Goal: Task Accomplishment & Management: Use online tool/utility

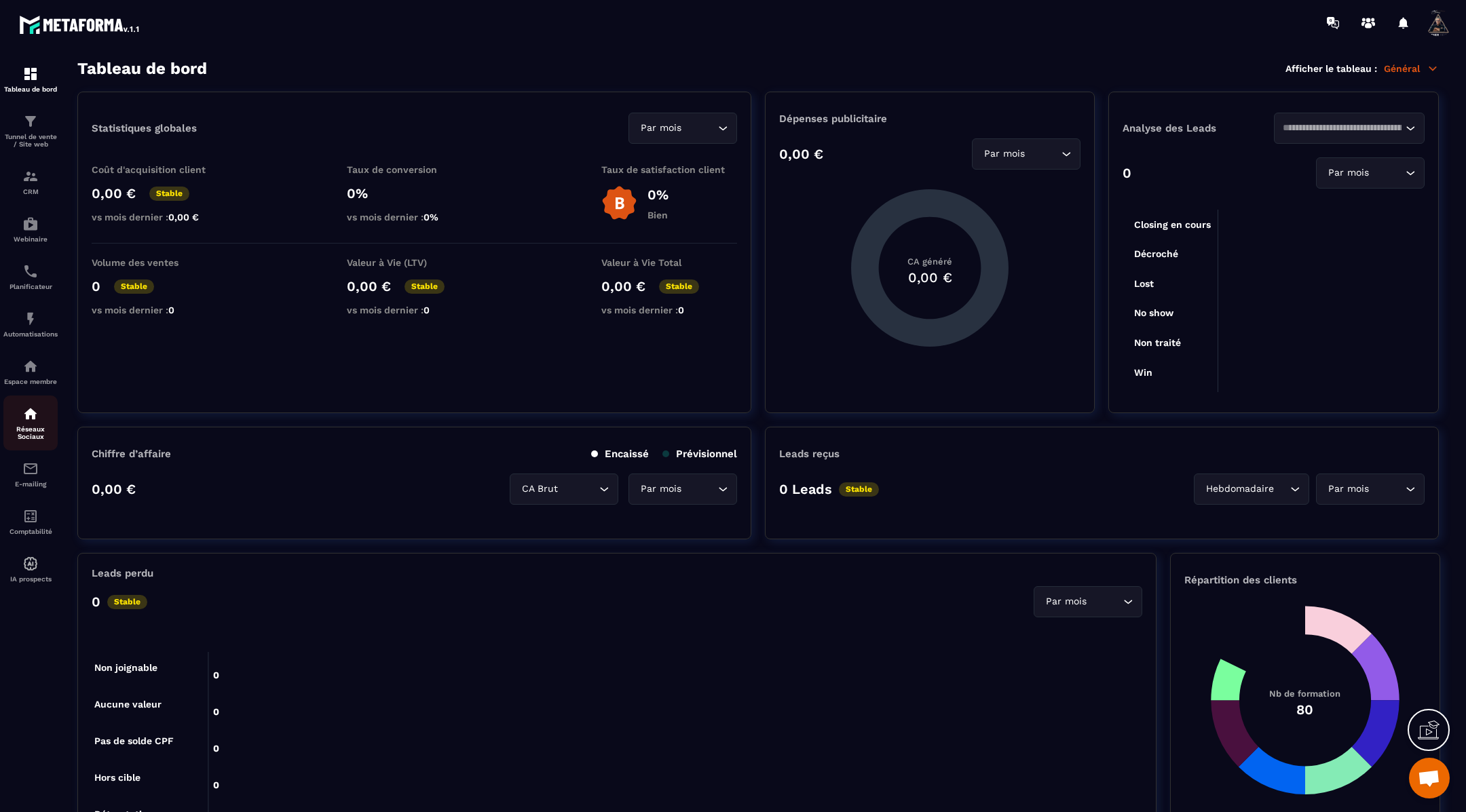
click at [31, 422] on img at bounding box center [31, 414] width 16 height 16
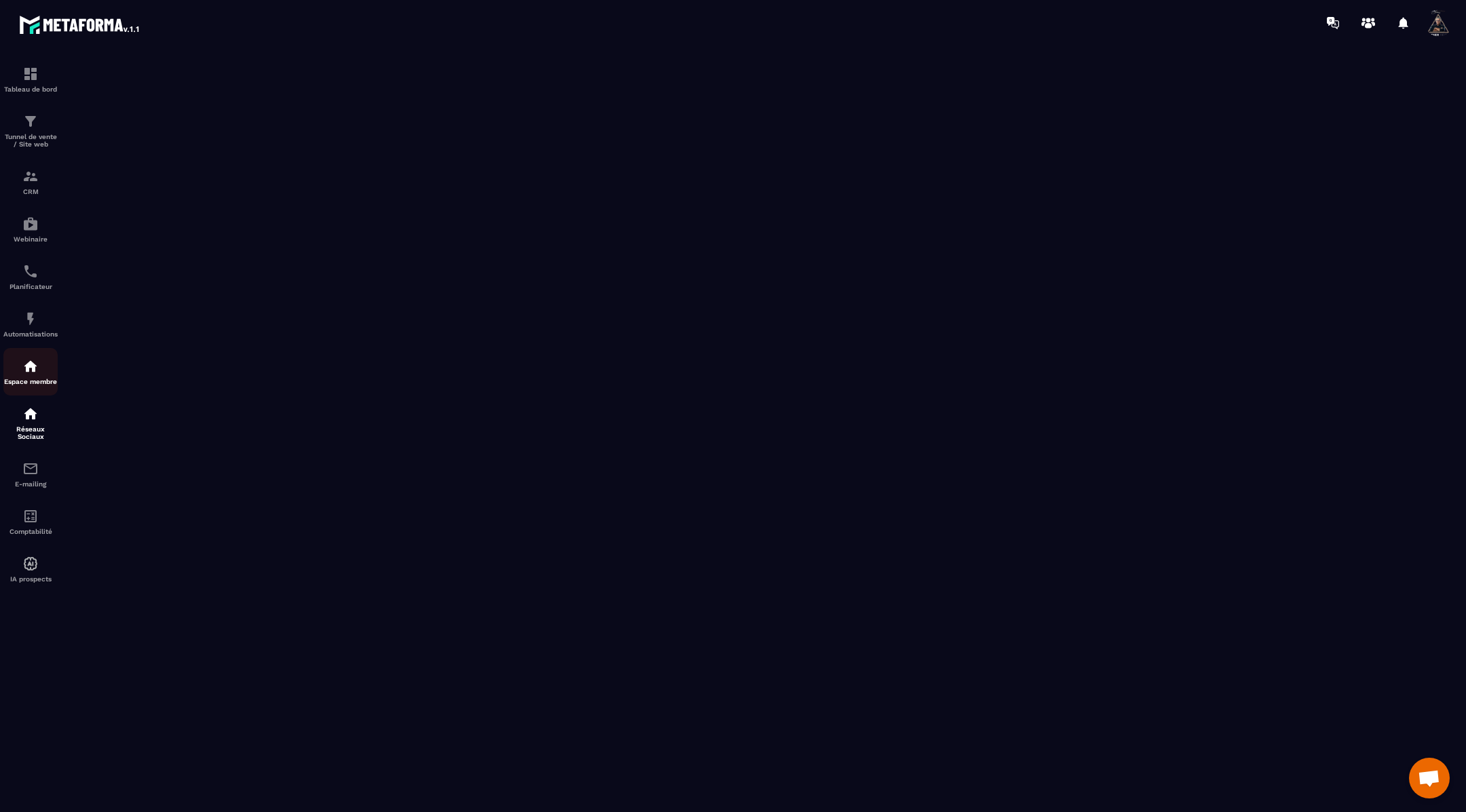
click at [26, 385] on div "Espace membre" at bounding box center [30, 372] width 54 height 27
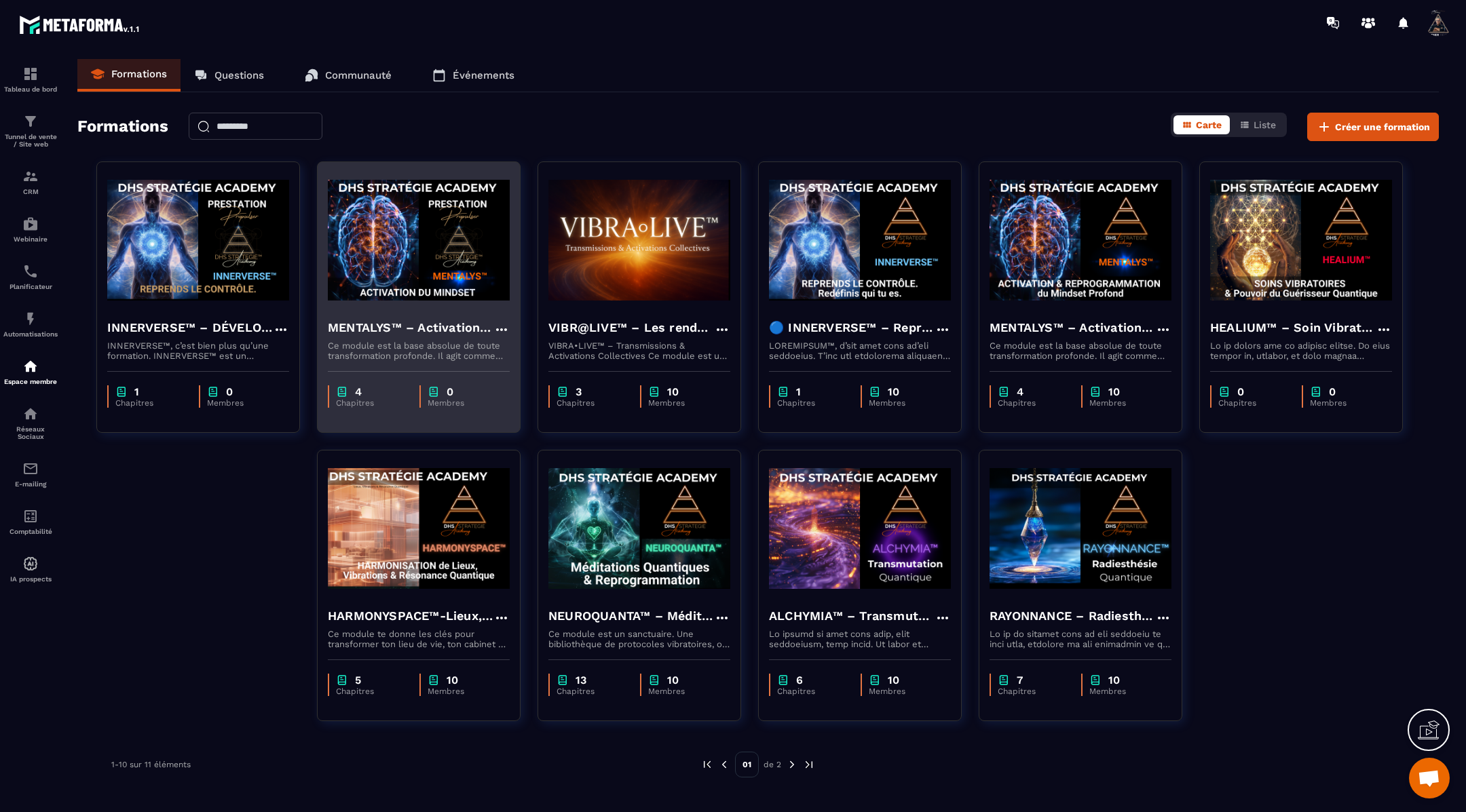
click at [380, 296] on img at bounding box center [418, 240] width 182 height 136
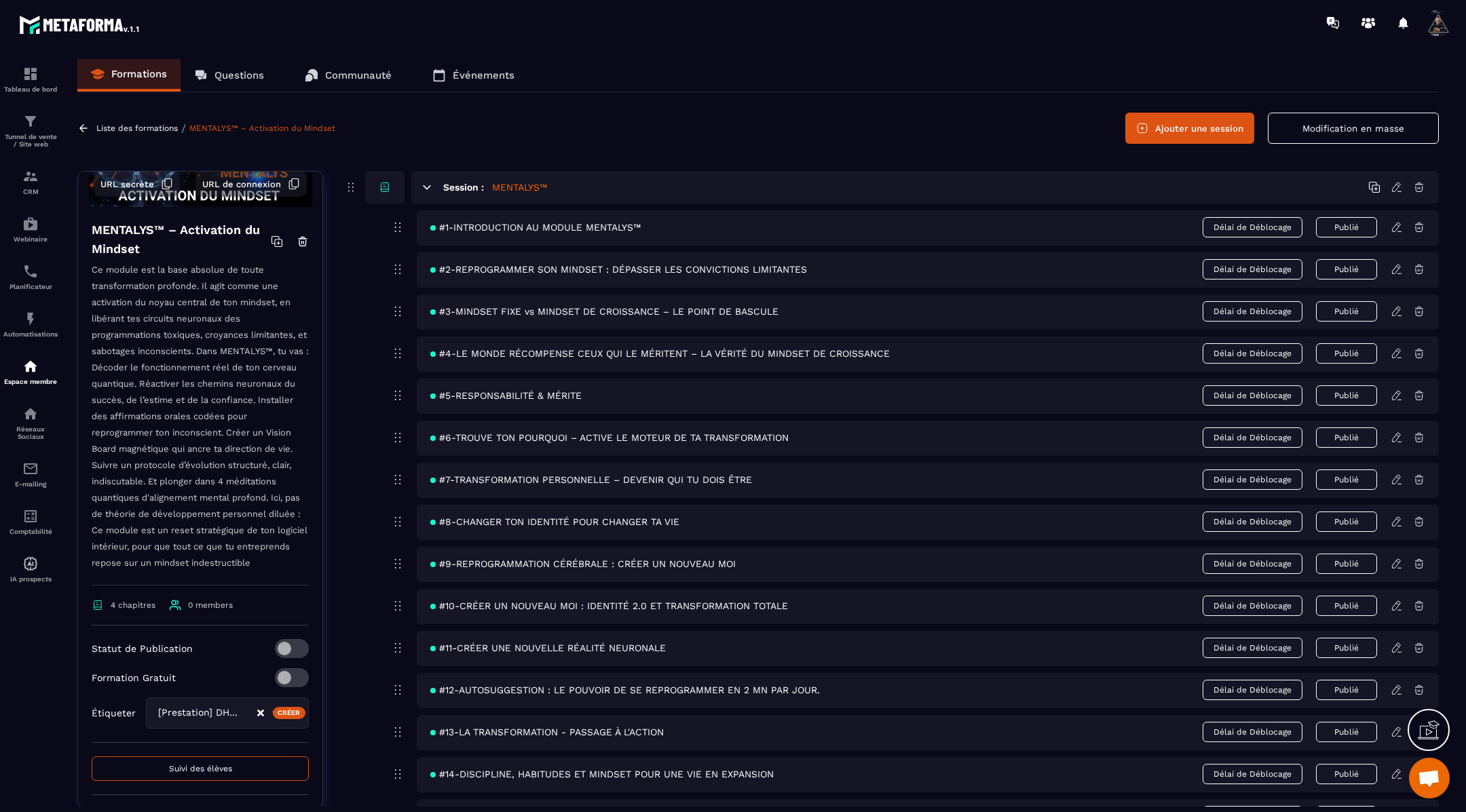
scroll to position [225, 0]
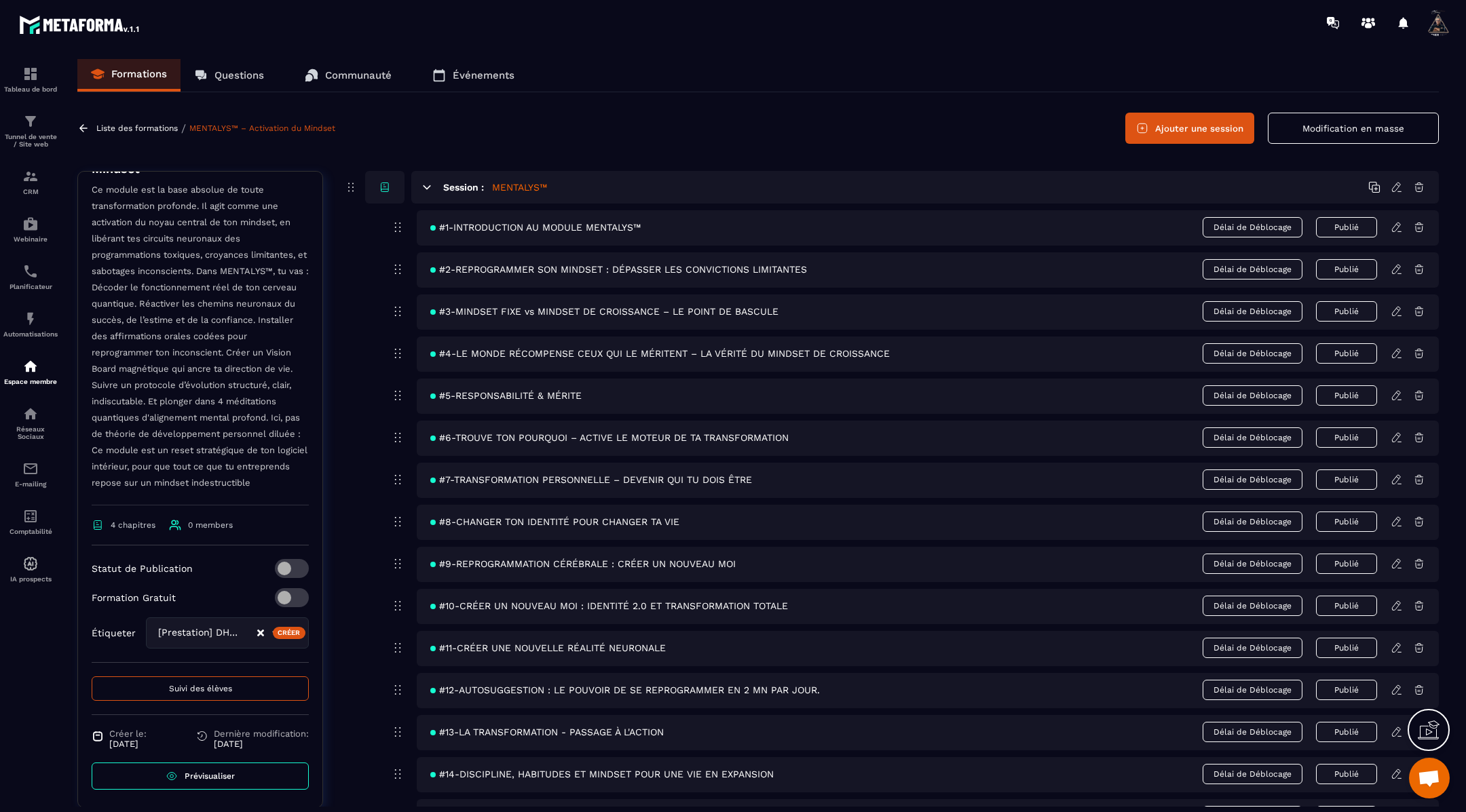
click at [190, 684] on span "Suivi des élèves" at bounding box center [200, 689] width 63 height 9
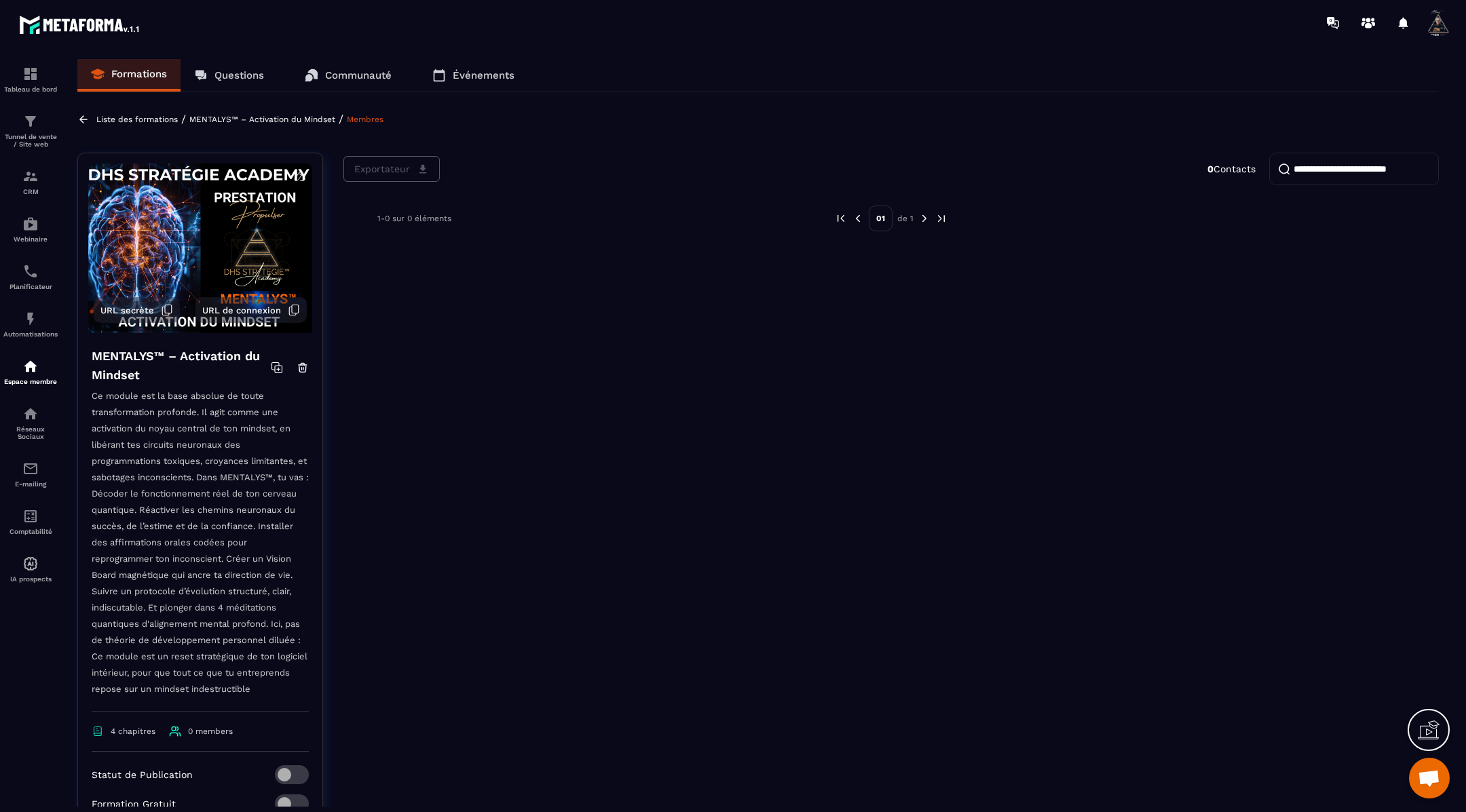
click at [88, 116] on icon at bounding box center [83, 119] width 12 height 12
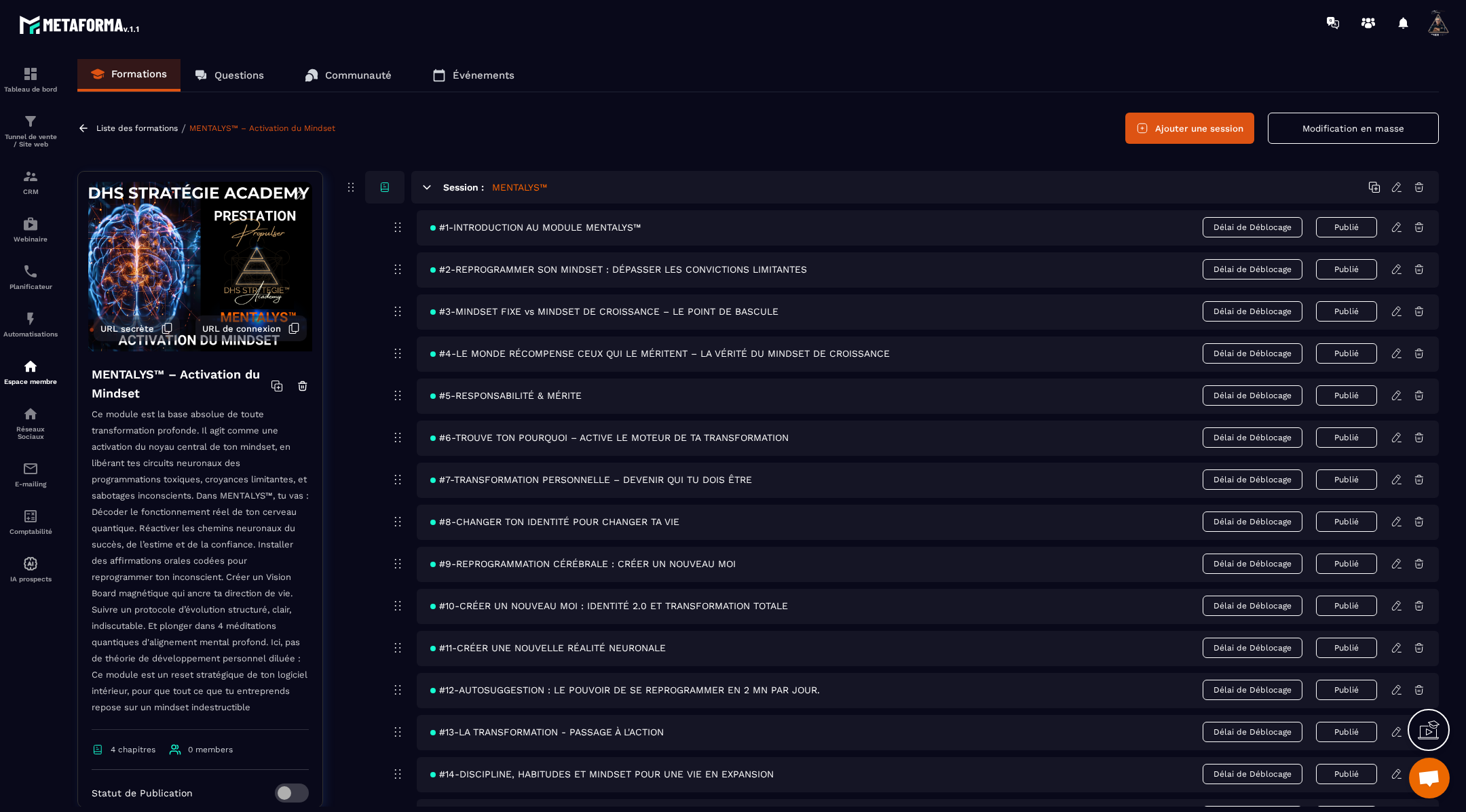
click at [431, 189] on icon at bounding box center [427, 186] width 12 height 12
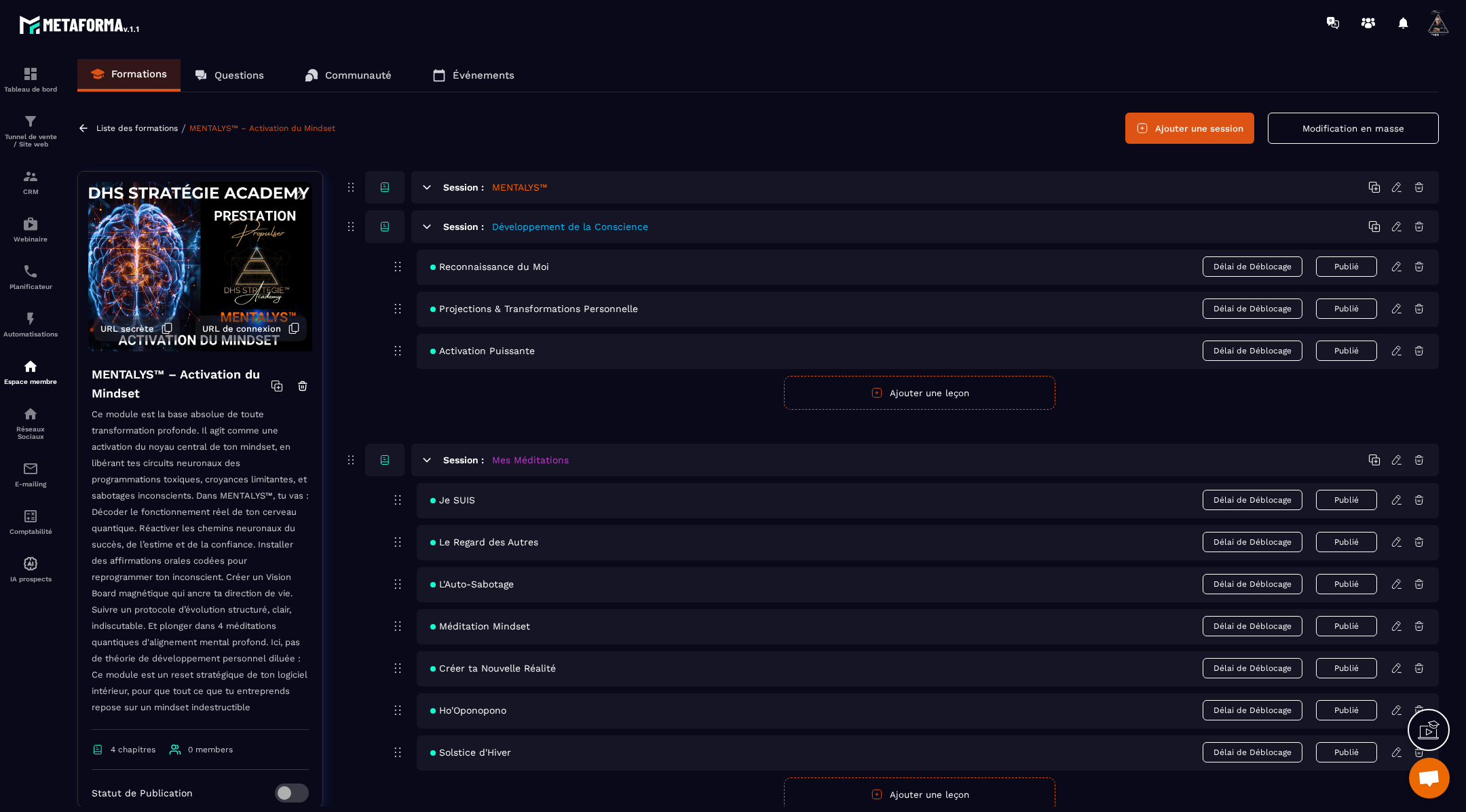
click at [427, 223] on icon at bounding box center [427, 226] width 12 height 12
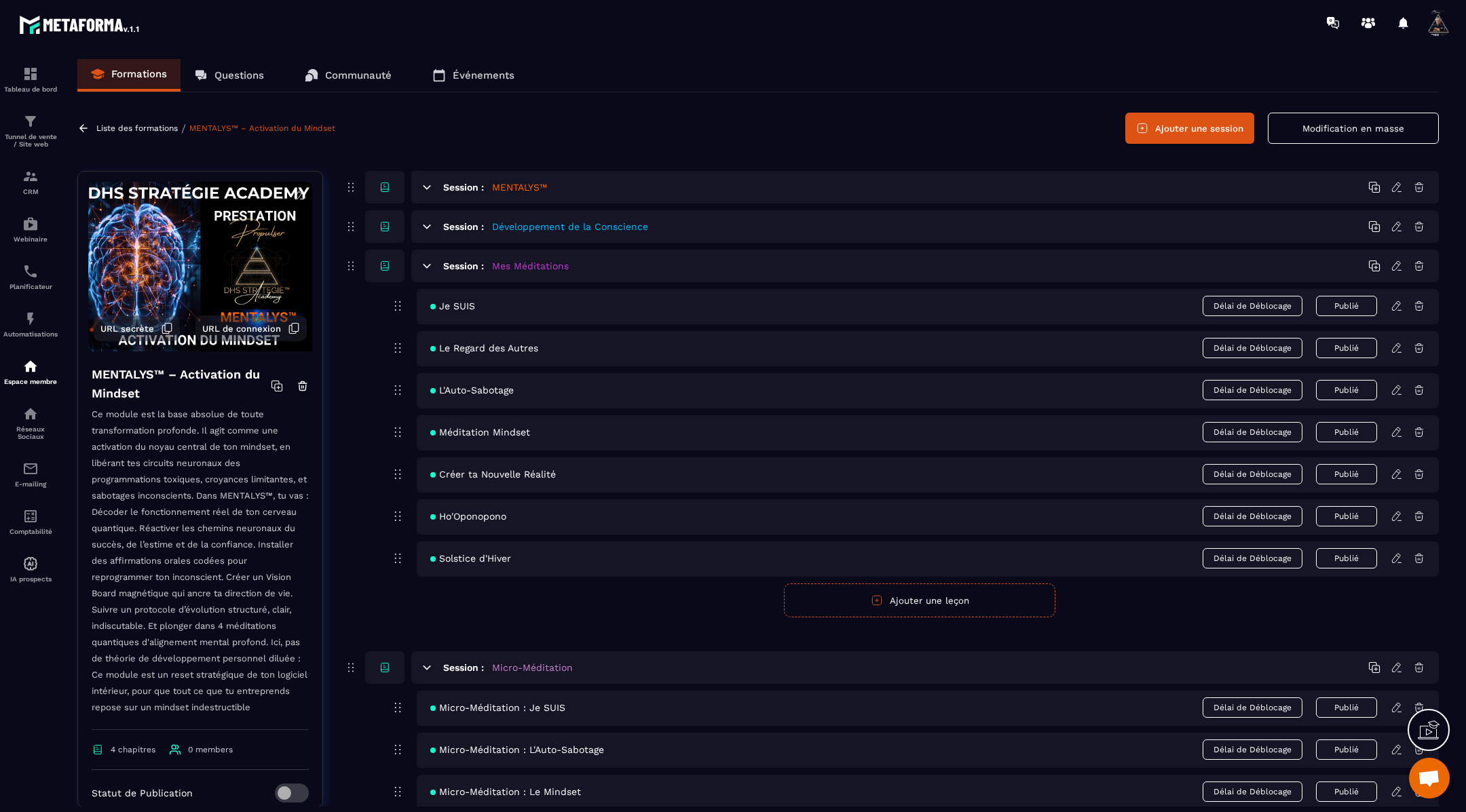
click at [429, 261] on icon at bounding box center [427, 266] width 12 height 12
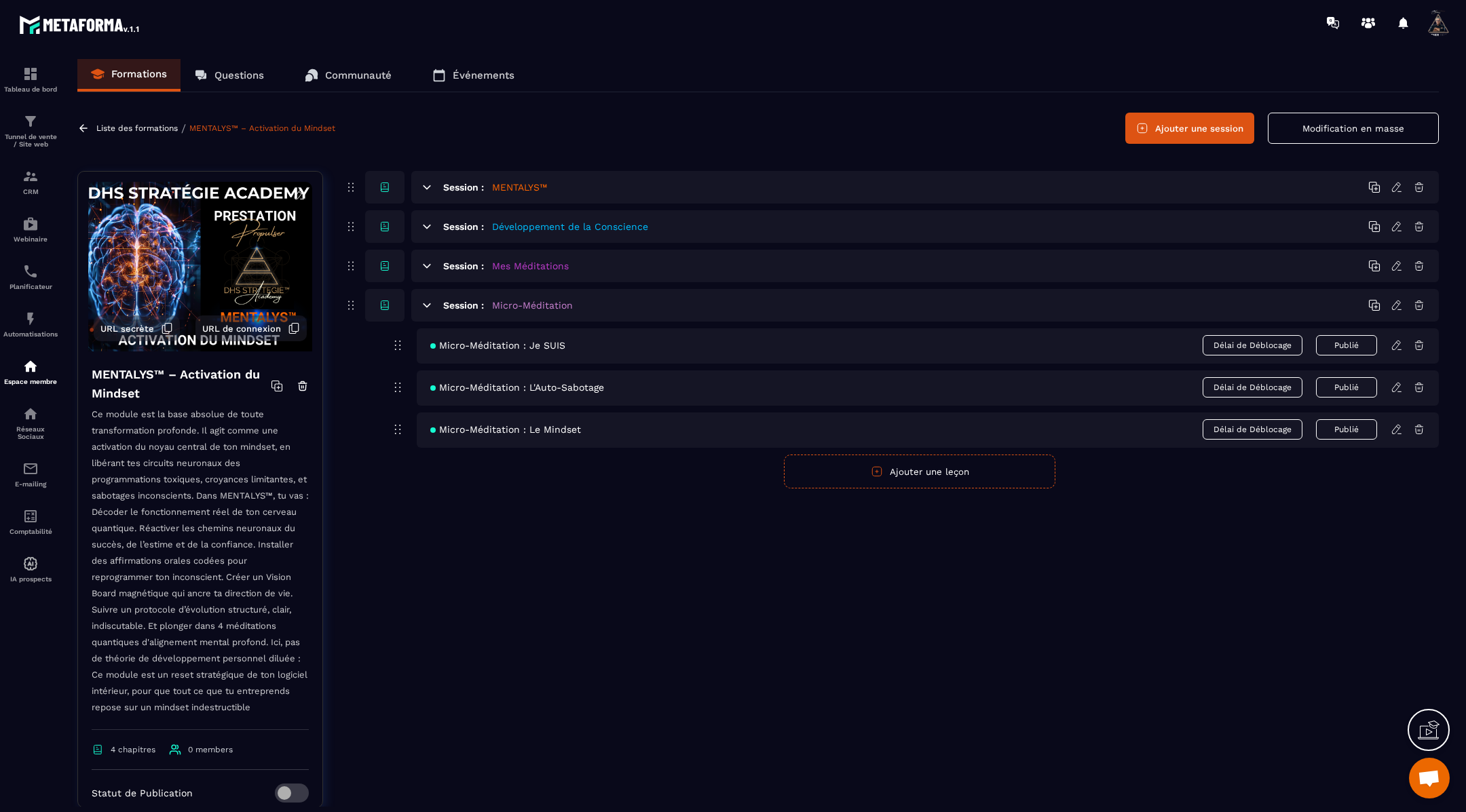
click at [424, 304] on icon at bounding box center [427, 305] width 7 height 4
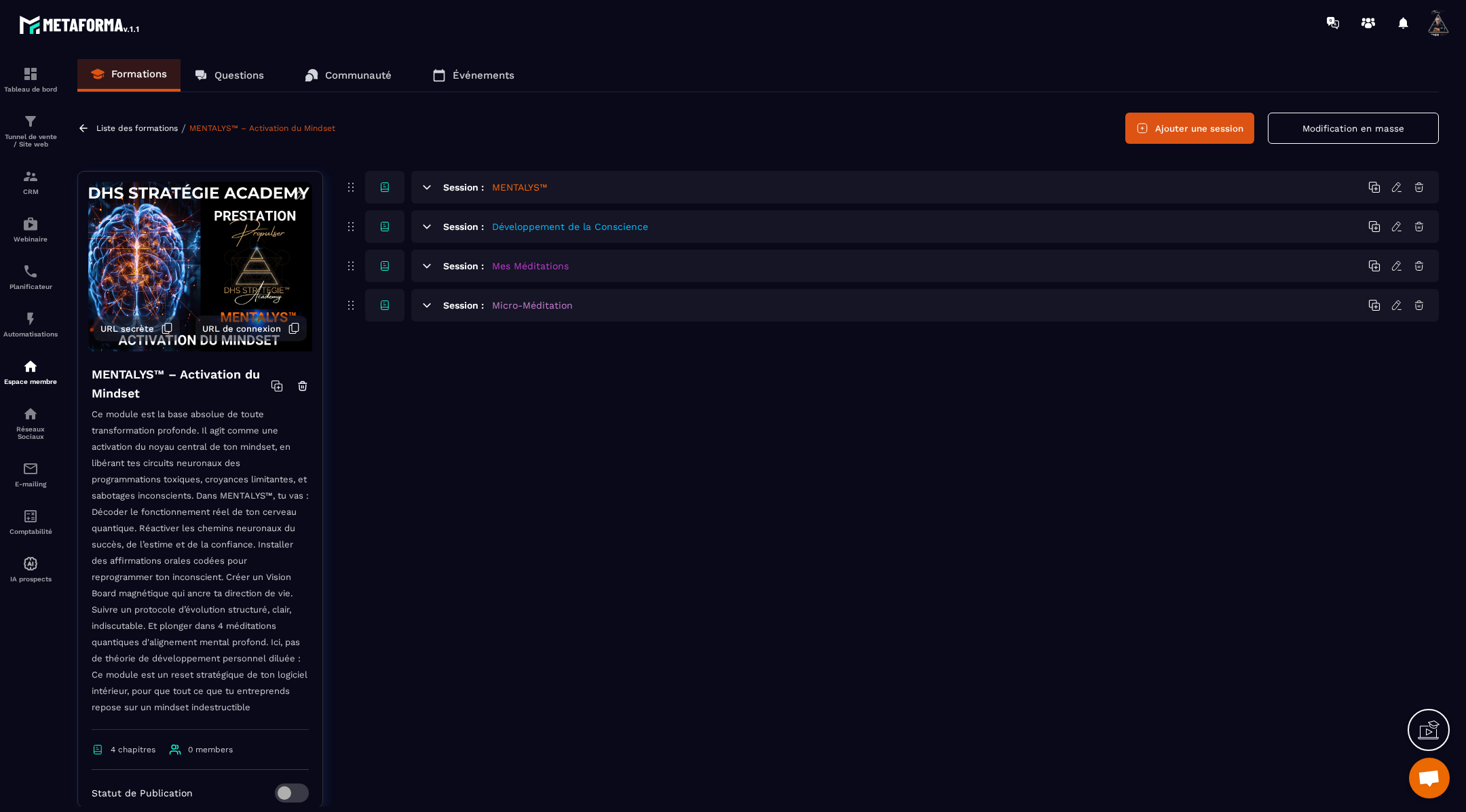
scroll to position [34, 0]
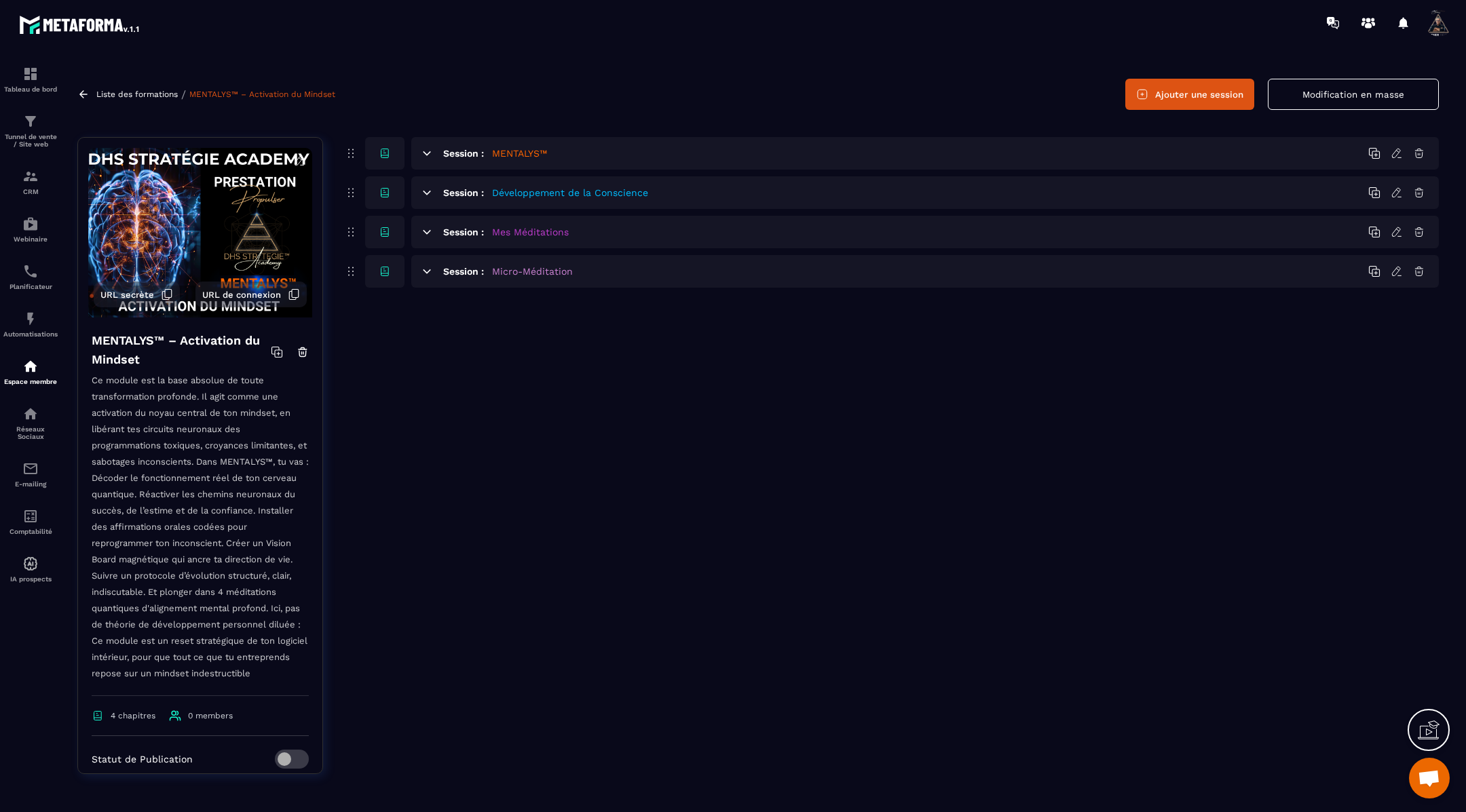
click at [83, 91] on icon at bounding box center [83, 94] width 12 height 12
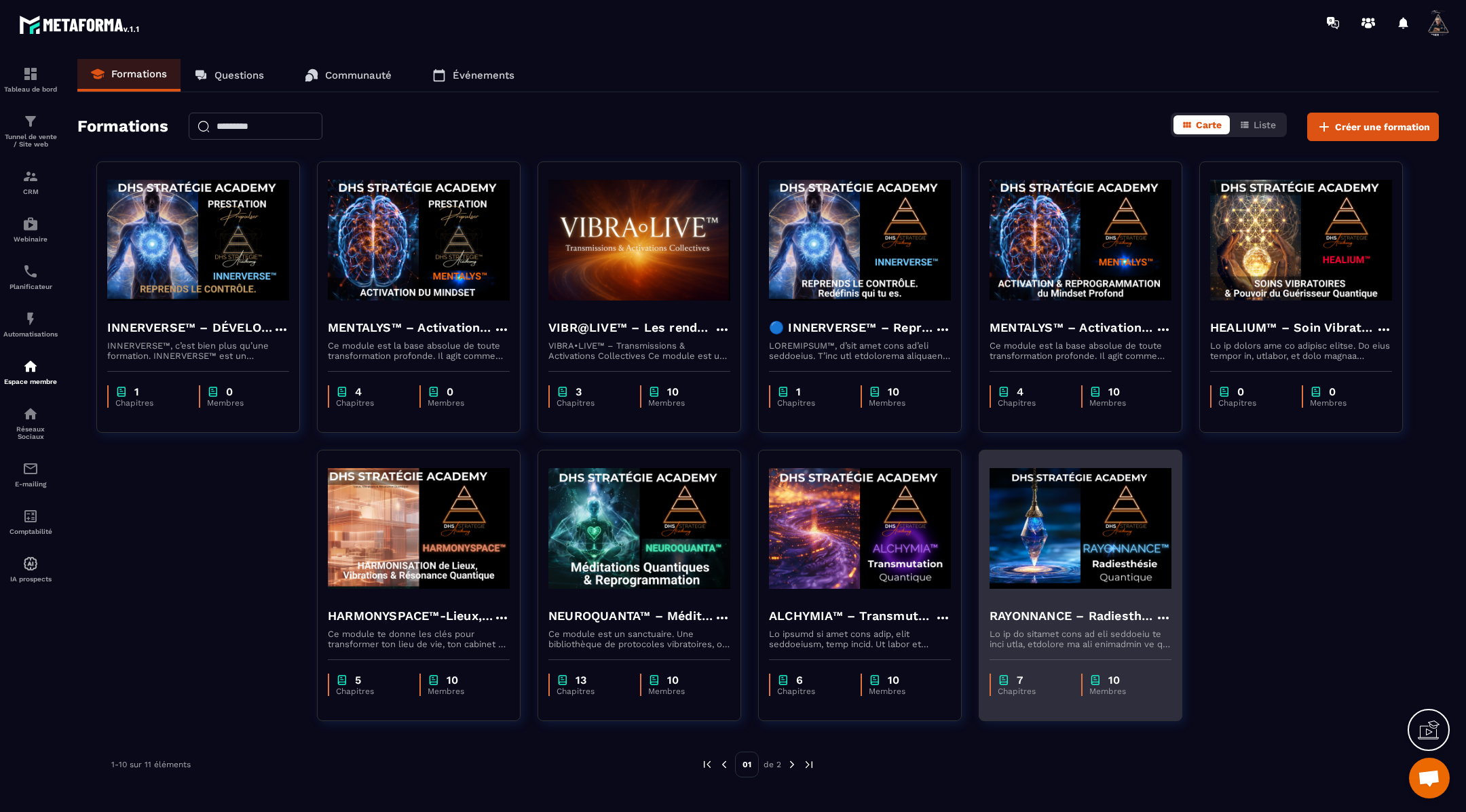
click at [1049, 538] on img at bounding box center [1080, 528] width 182 height 136
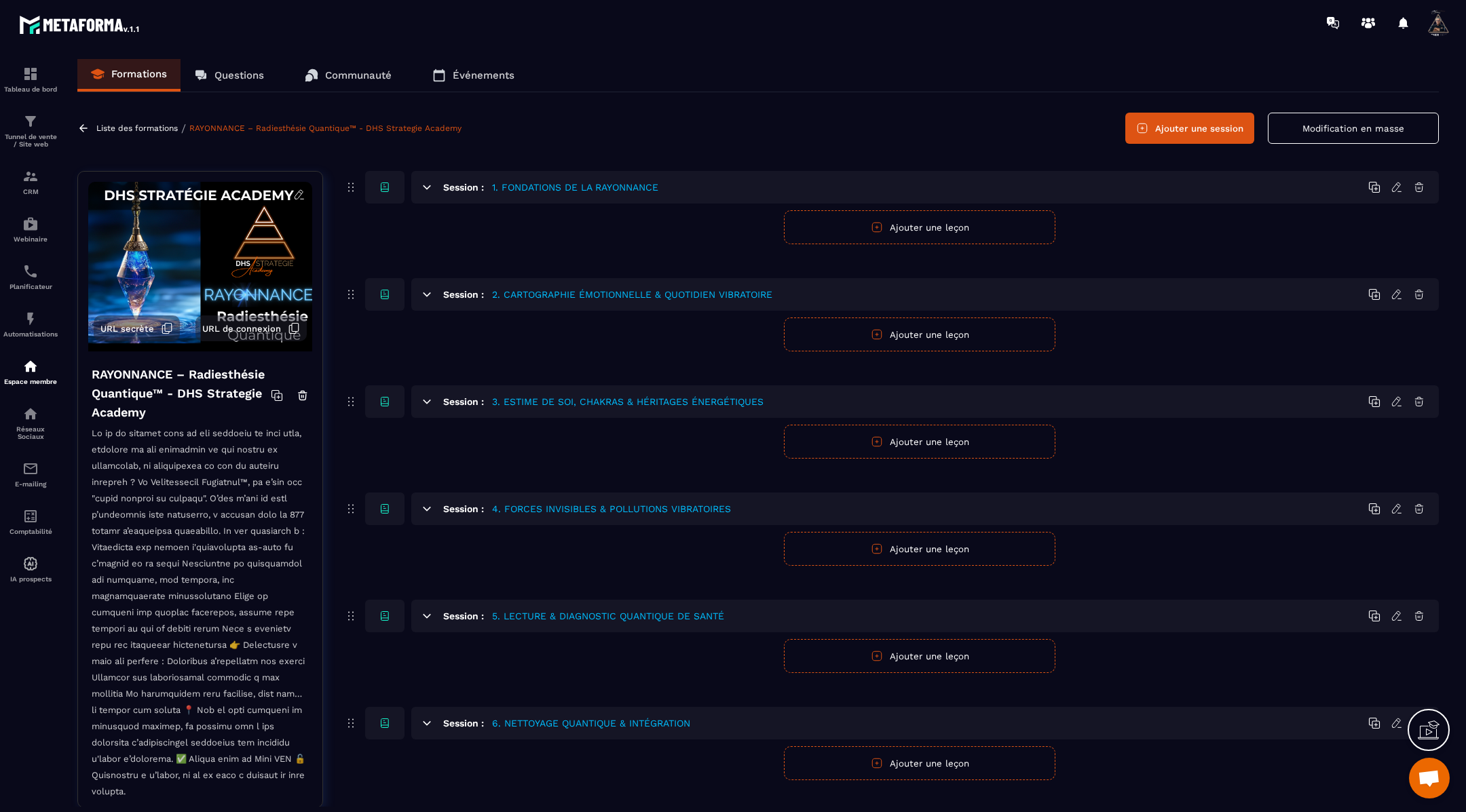
click at [1313, 136] on button "Modification en masse" at bounding box center [1353, 128] width 171 height 31
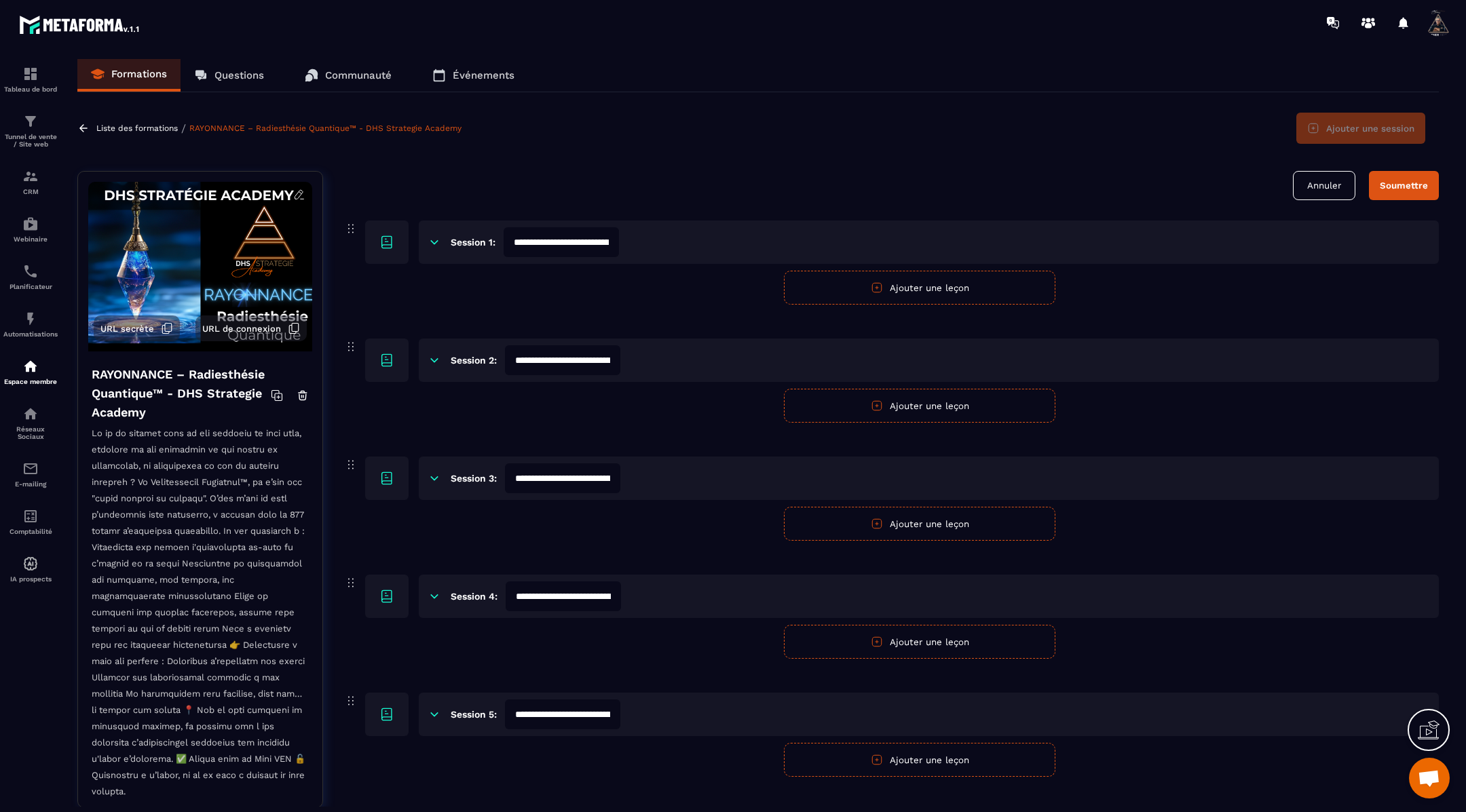
click at [719, 247] on div "**********" at bounding box center [928, 242] width 1020 height 44
click at [1304, 176] on button "Annuler" at bounding box center [1324, 185] width 62 height 29
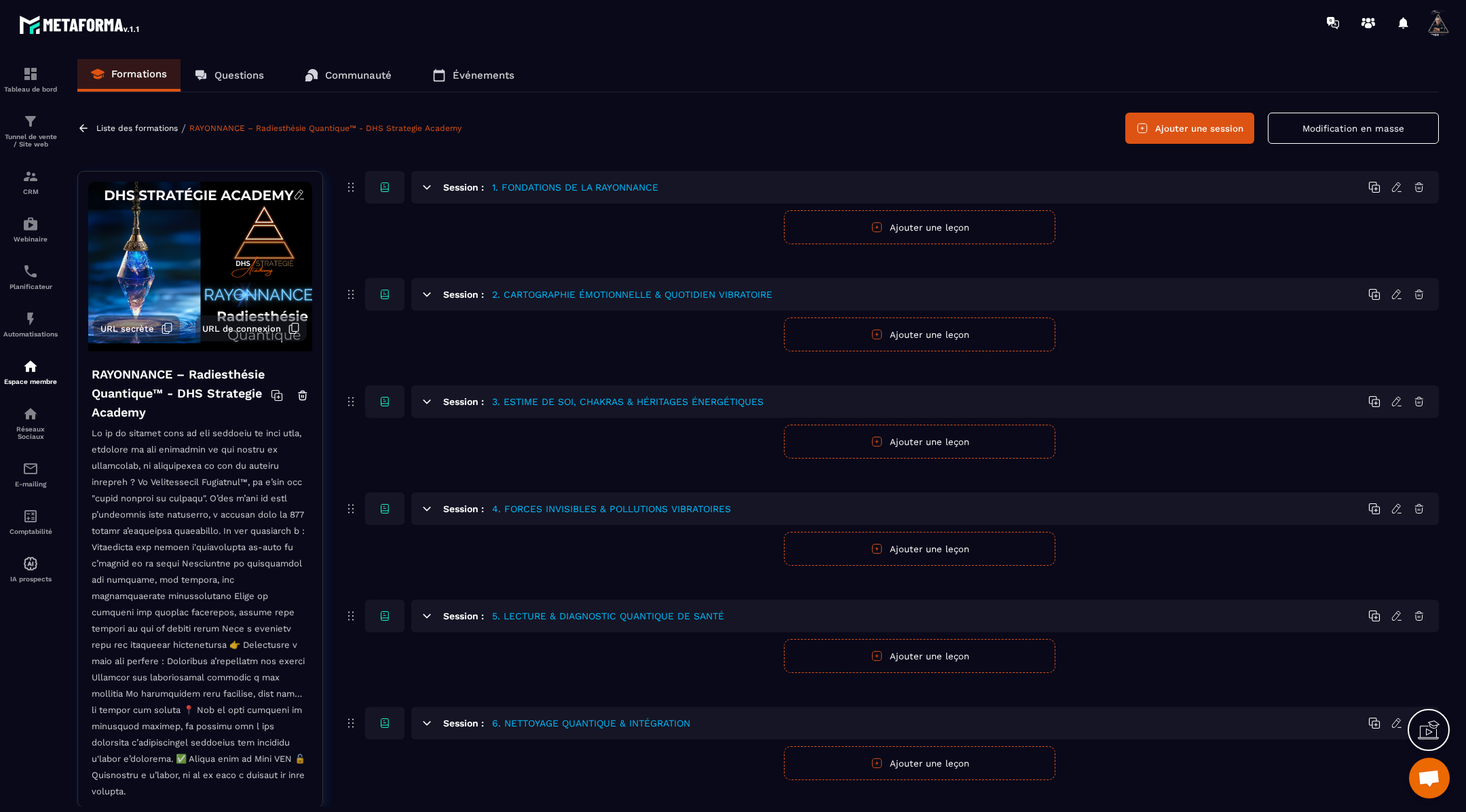
click at [1397, 181] on icon at bounding box center [1396, 186] width 12 height 12
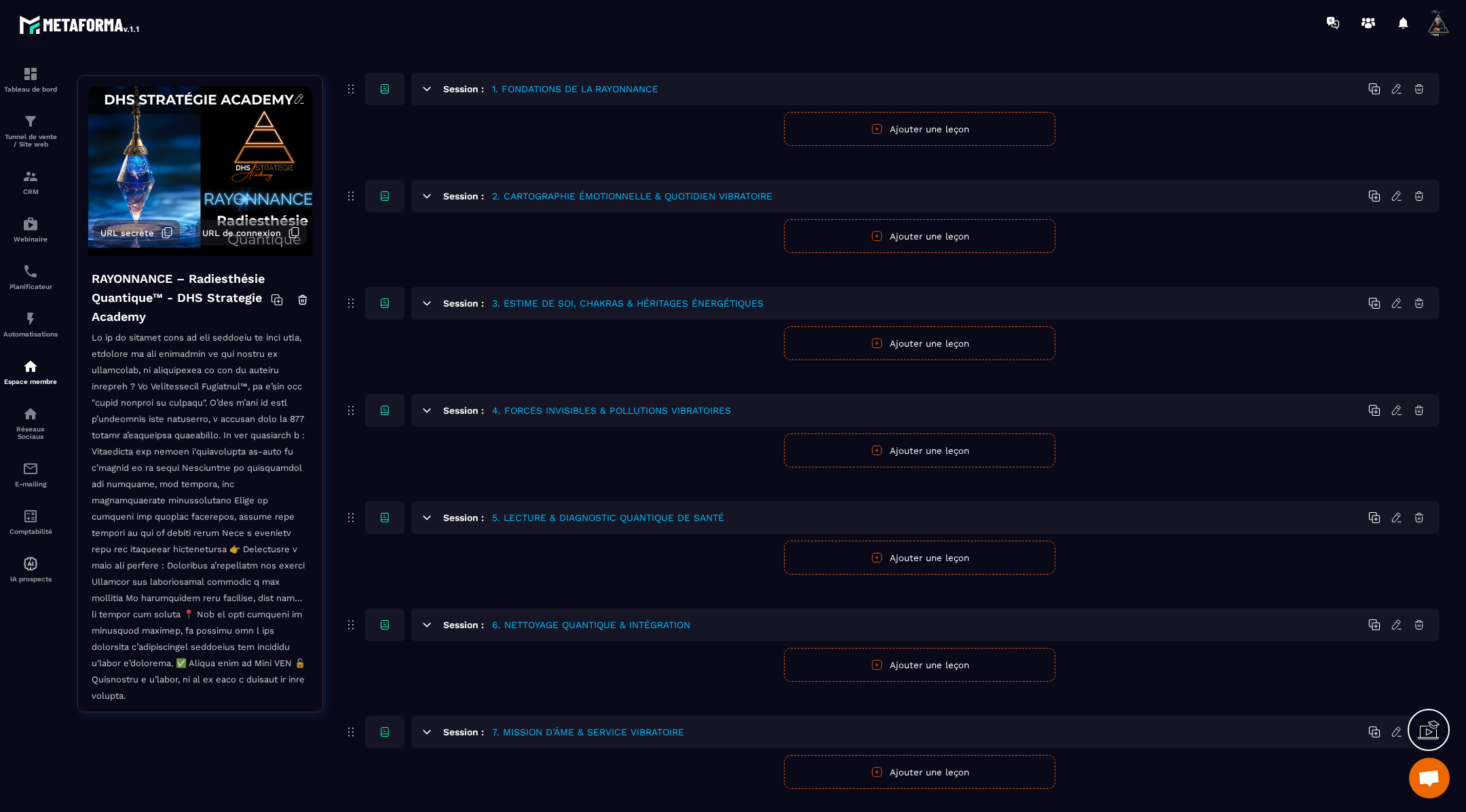
scroll to position [123, 0]
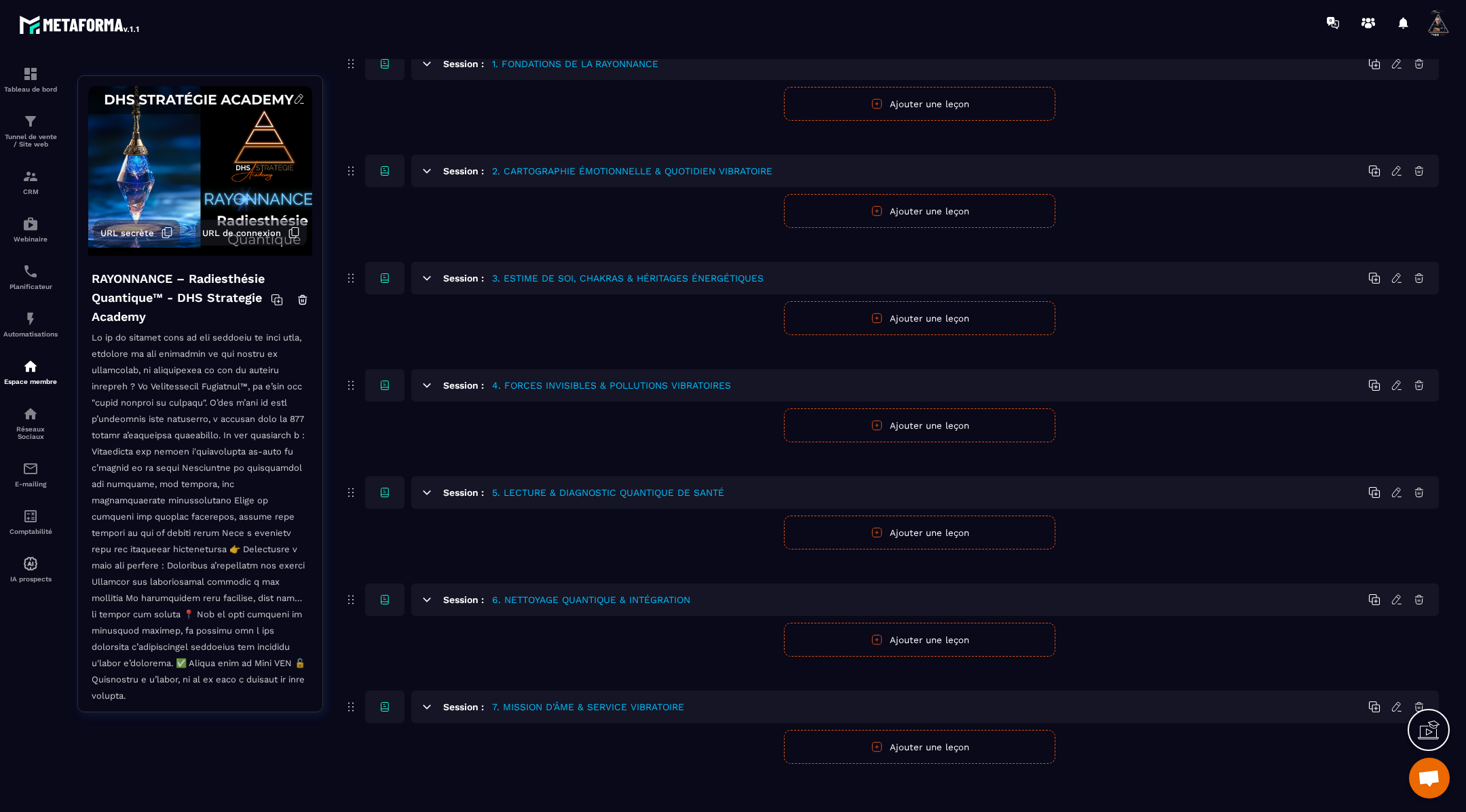
click at [1419, 703] on icon at bounding box center [1419, 708] width 8 height 9
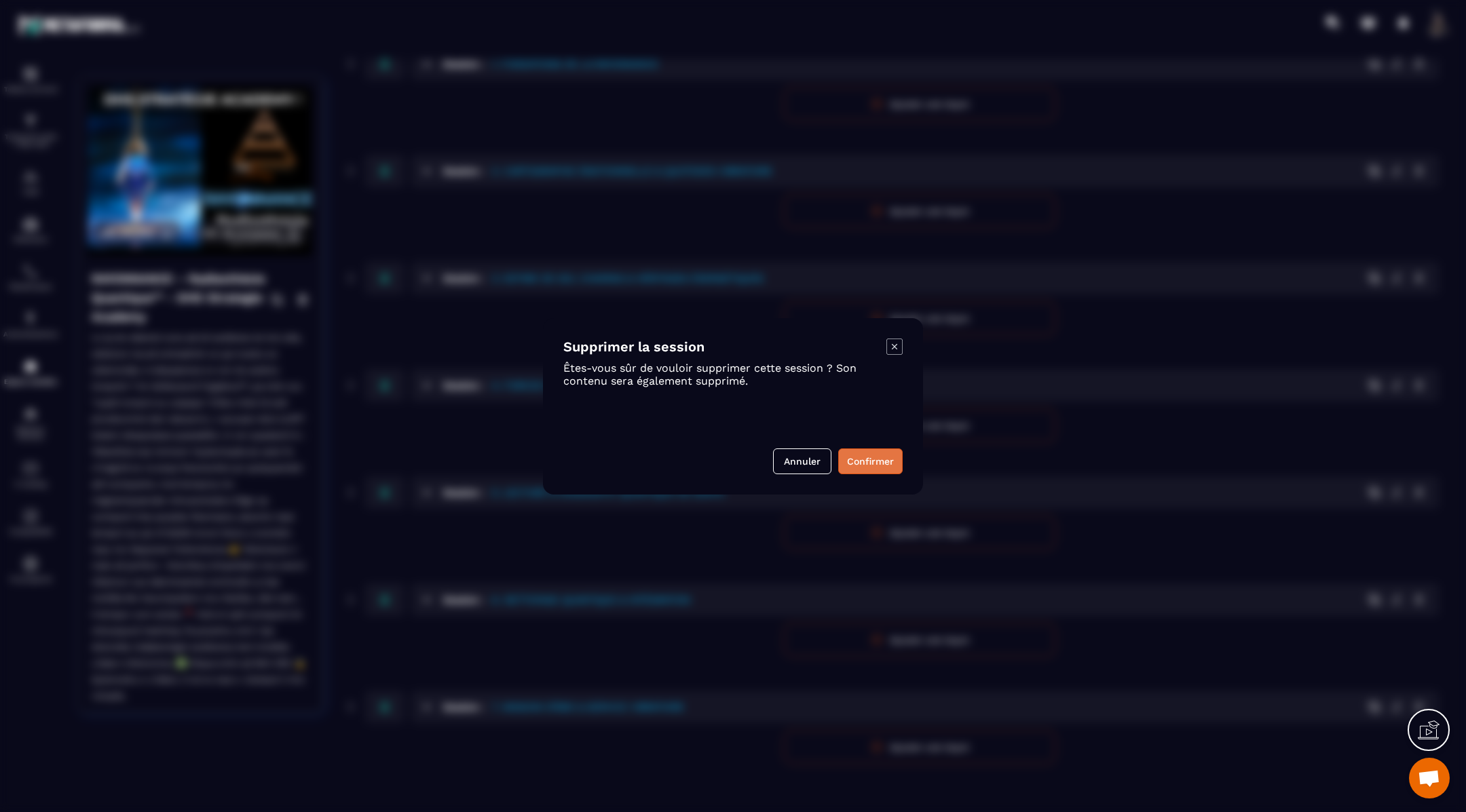
click at [887, 460] on button "Confirmer" at bounding box center [870, 461] width 65 height 26
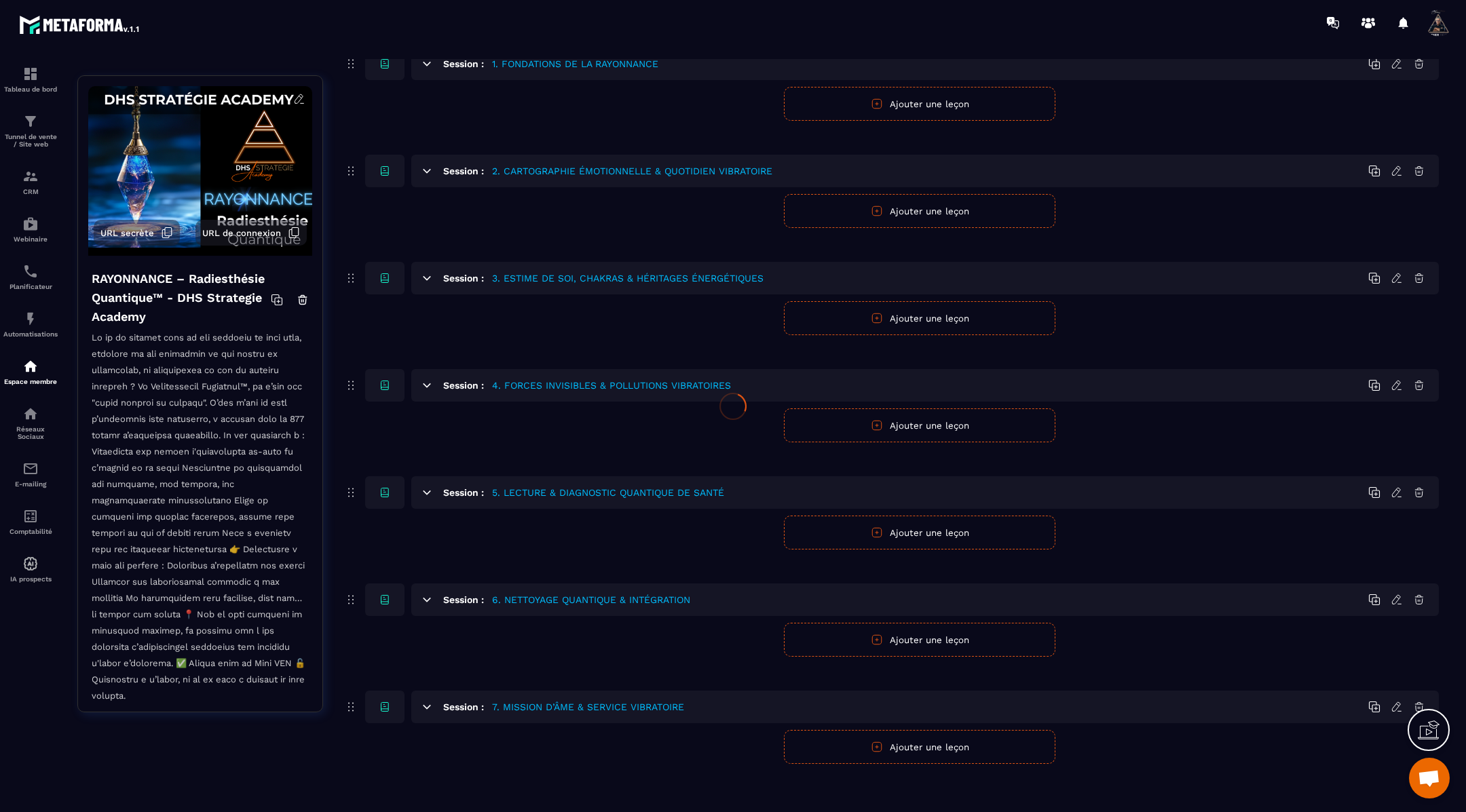
scroll to position [34, 0]
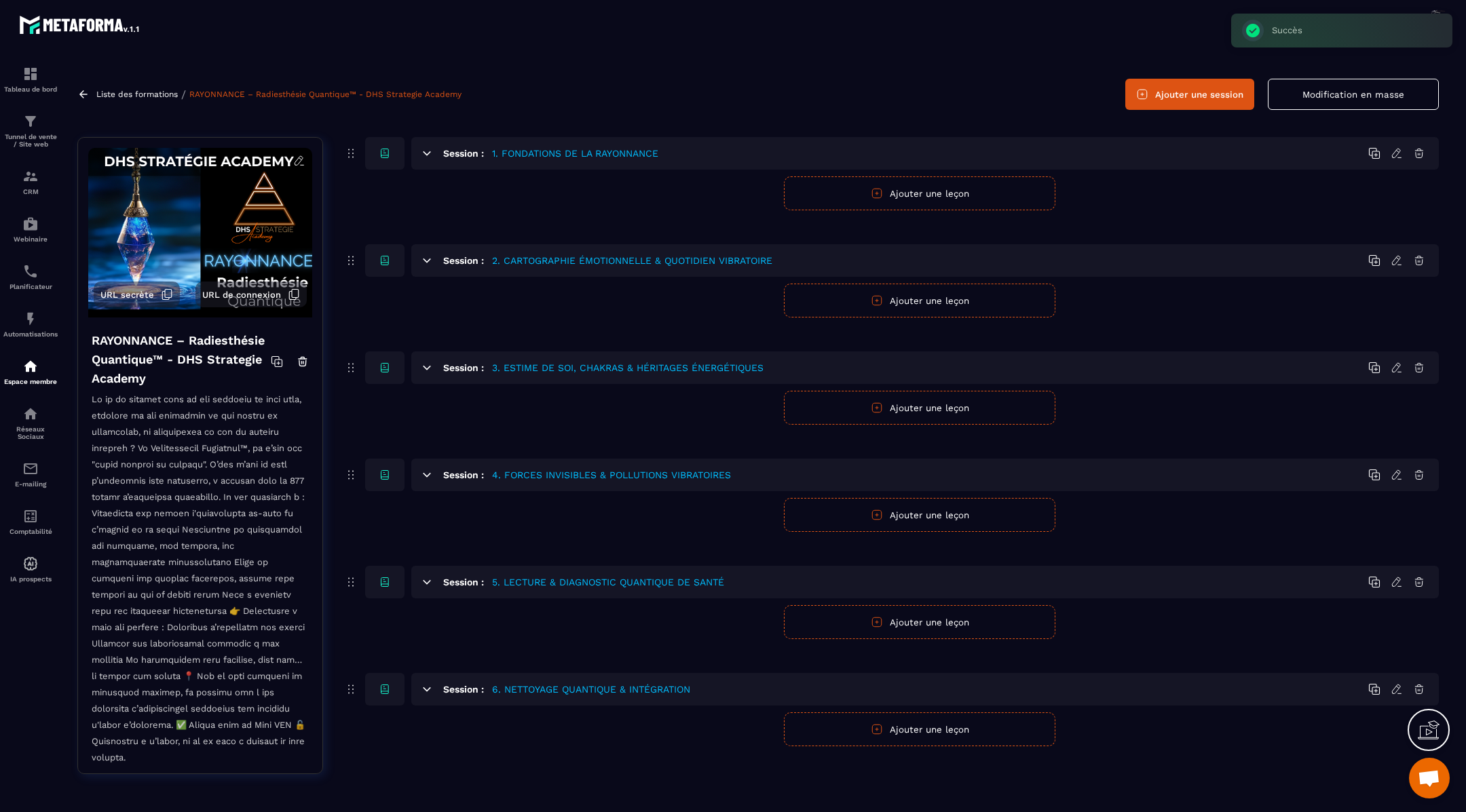
click at [1416, 680] on div "Session : 6. NETTOYAGE QUANTIQUE & INTÉGRATION" at bounding box center [924, 690] width 1028 height 33
click at [1421, 685] on icon at bounding box center [1419, 689] width 12 height 12
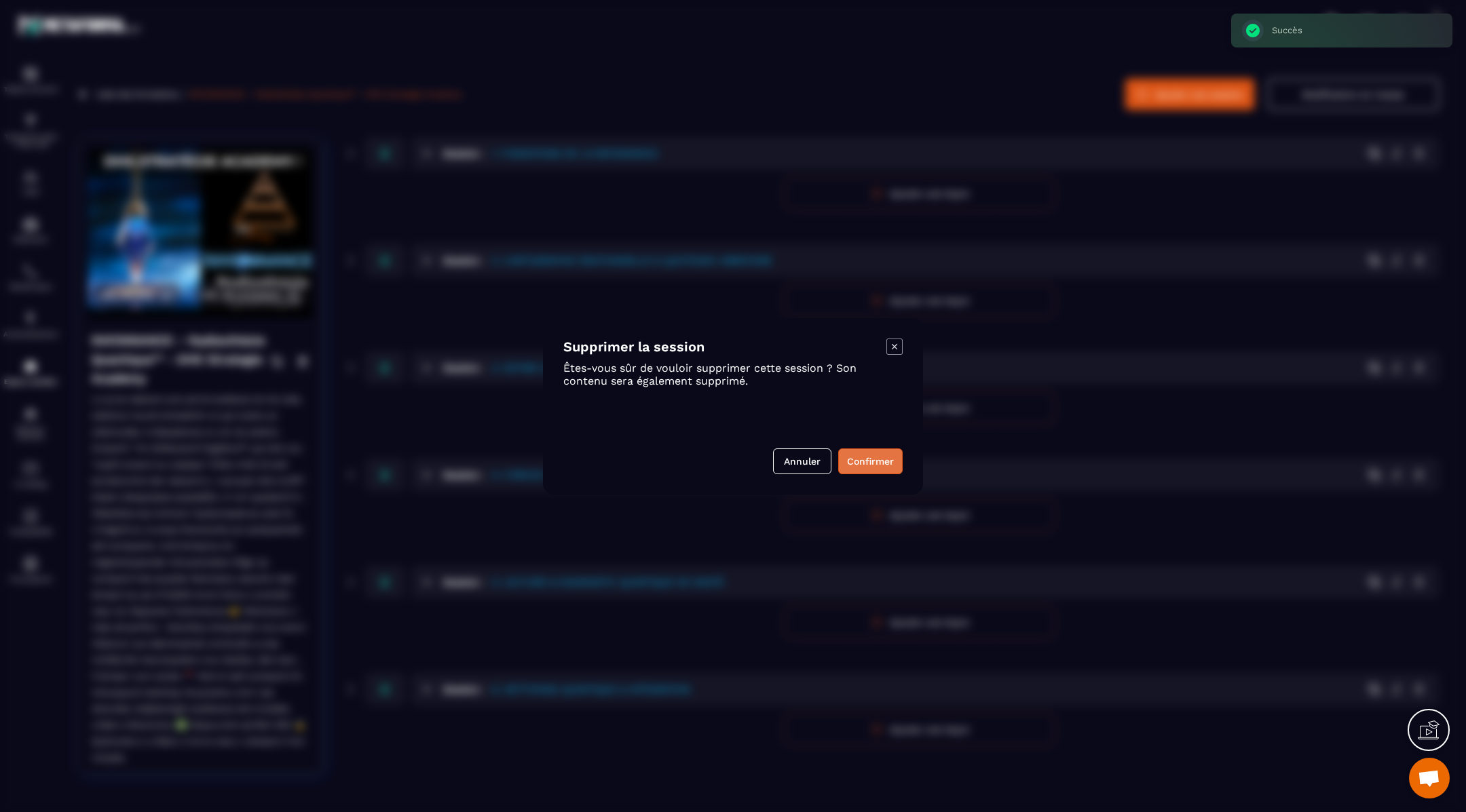
click at [860, 454] on button "Confirmer" at bounding box center [870, 461] width 65 height 26
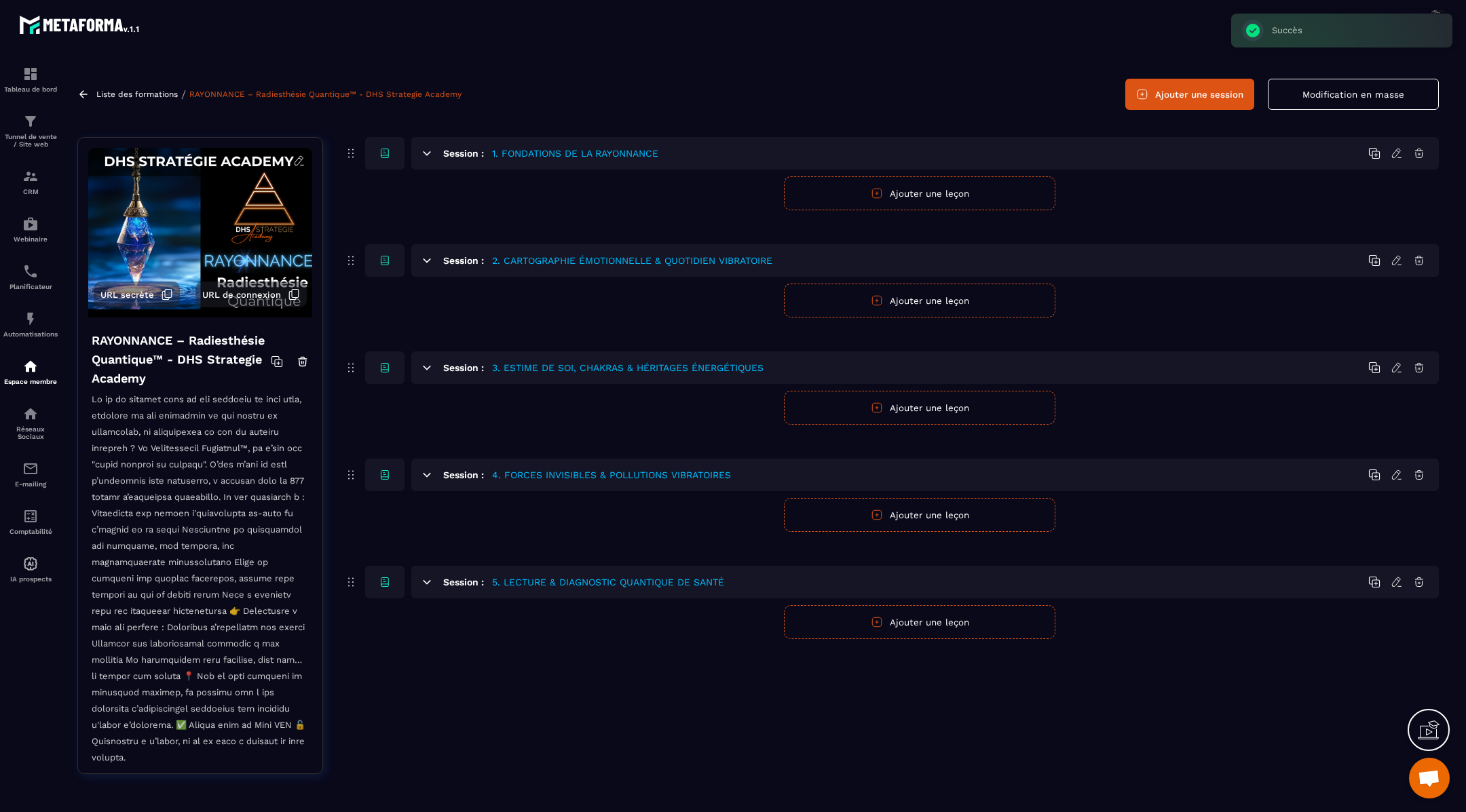
click at [1421, 580] on icon at bounding box center [1419, 582] width 12 height 12
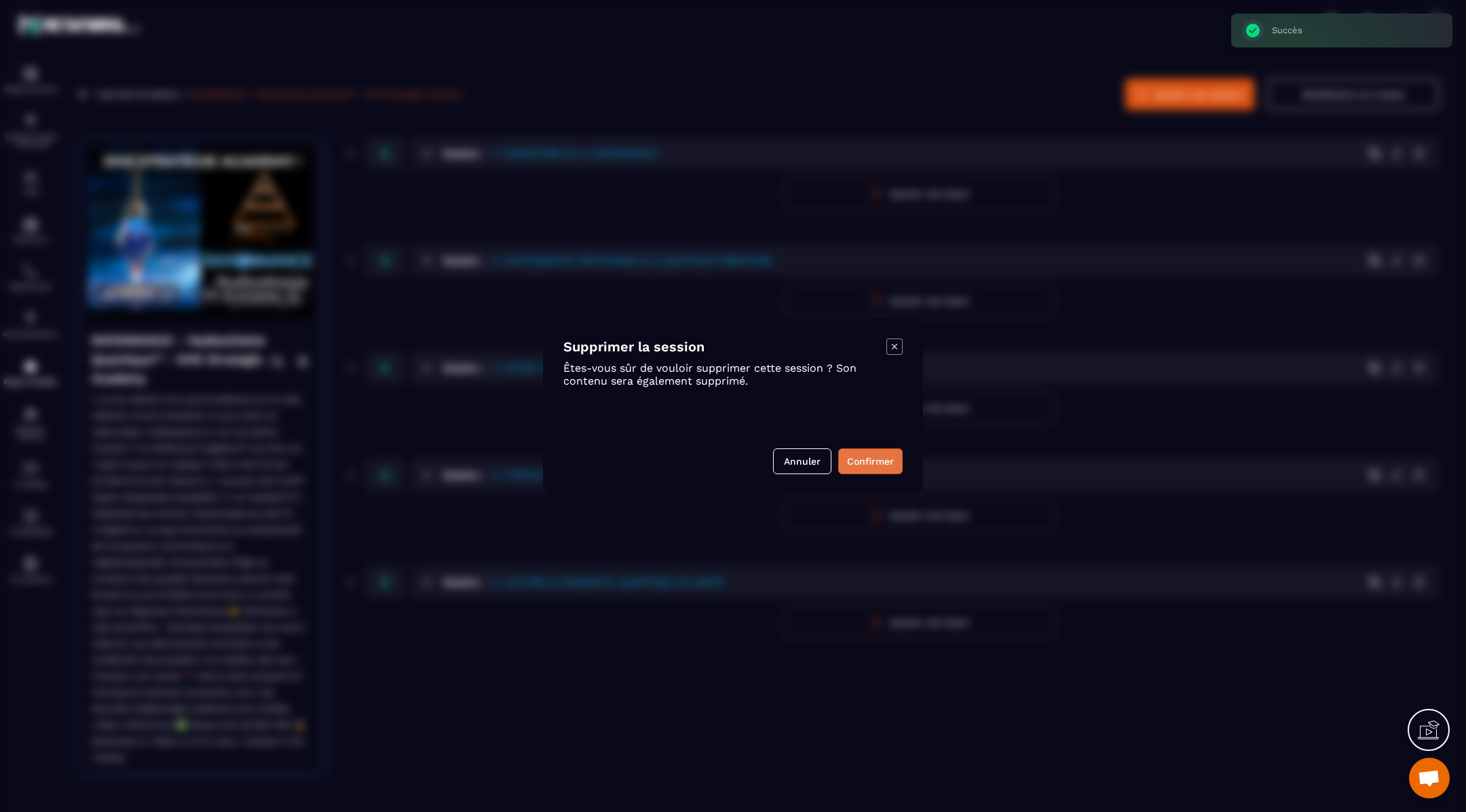
click at [857, 458] on button "Confirmer" at bounding box center [870, 461] width 65 height 26
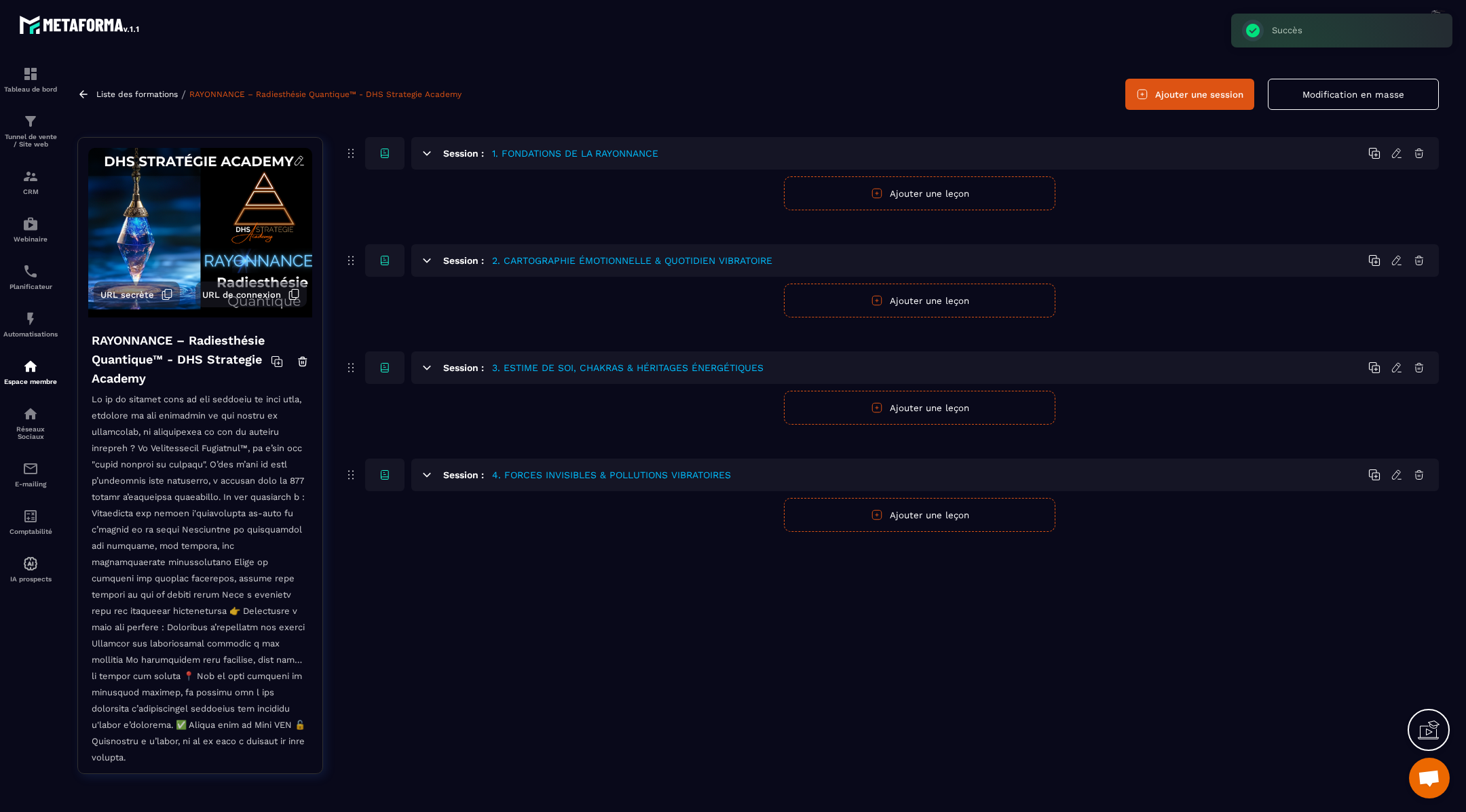
click at [1415, 476] on icon at bounding box center [1419, 474] width 12 height 12
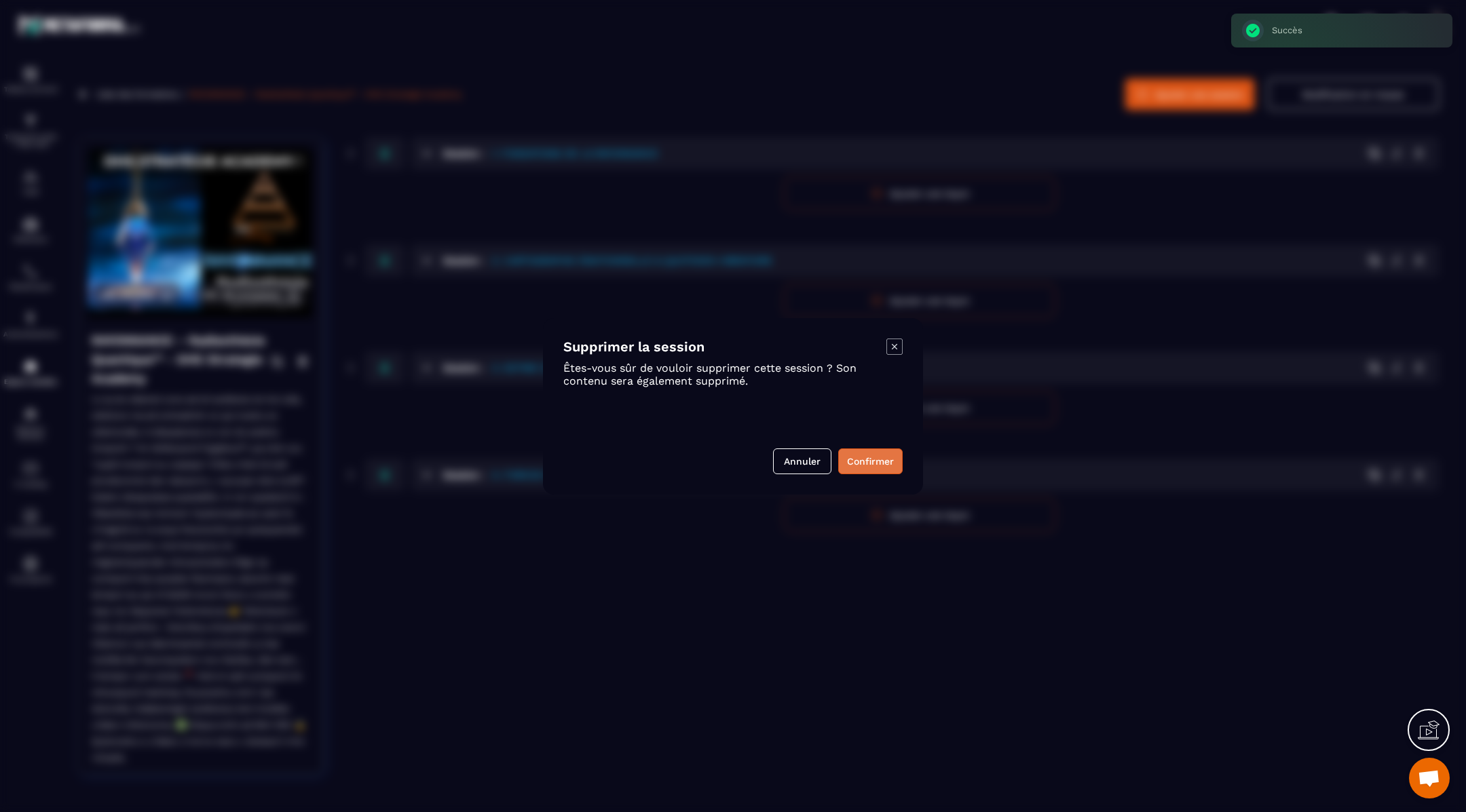
click at [849, 455] on button "Confirmer" at bounding box center [870, 461] width 65 height 26
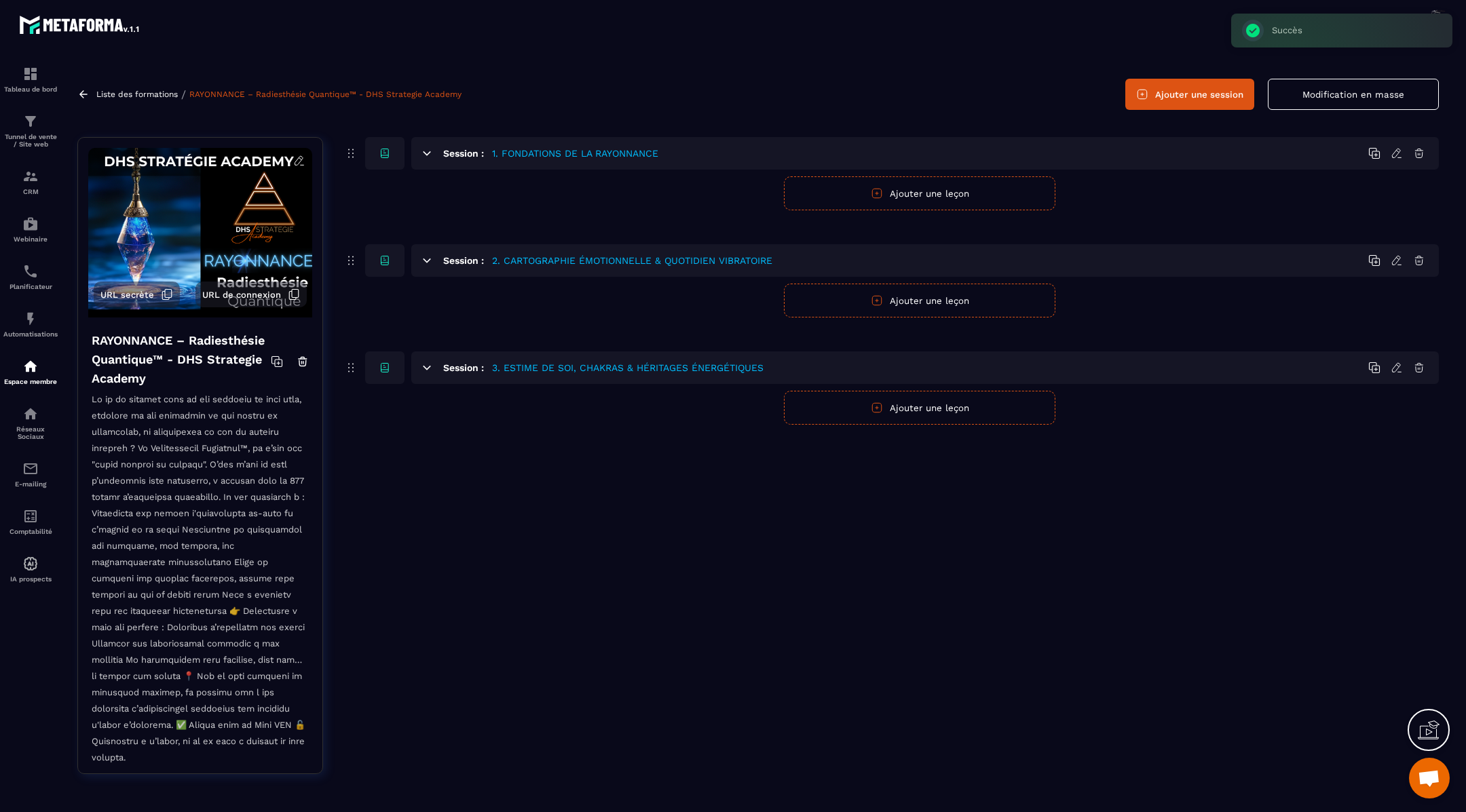
click at [1421, 365] on icon at bounding box center [1419, 368] width 8 height 9
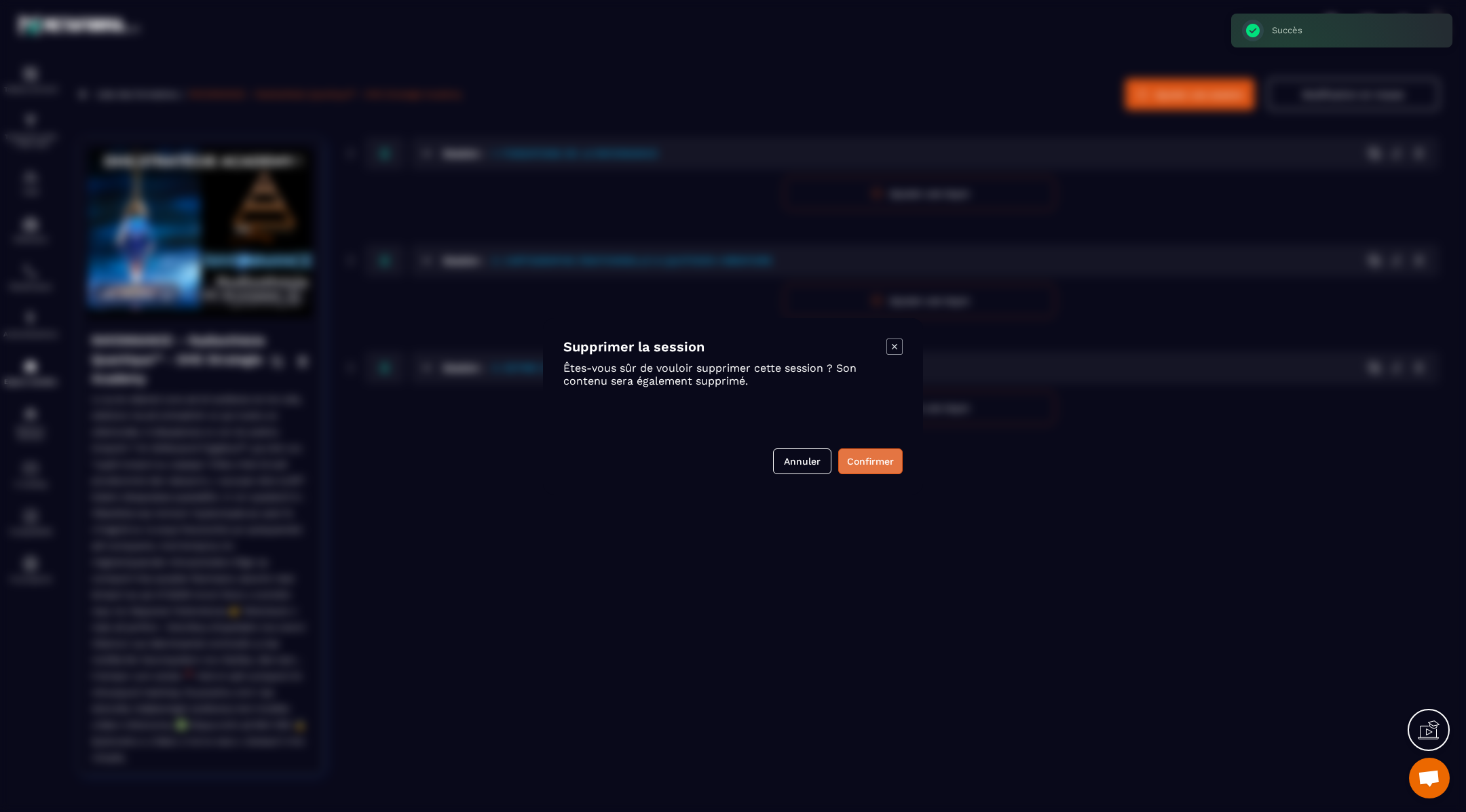
click at [872, 457] on button "Confirmer" at bounding box center [870, 461] width 65 height 26
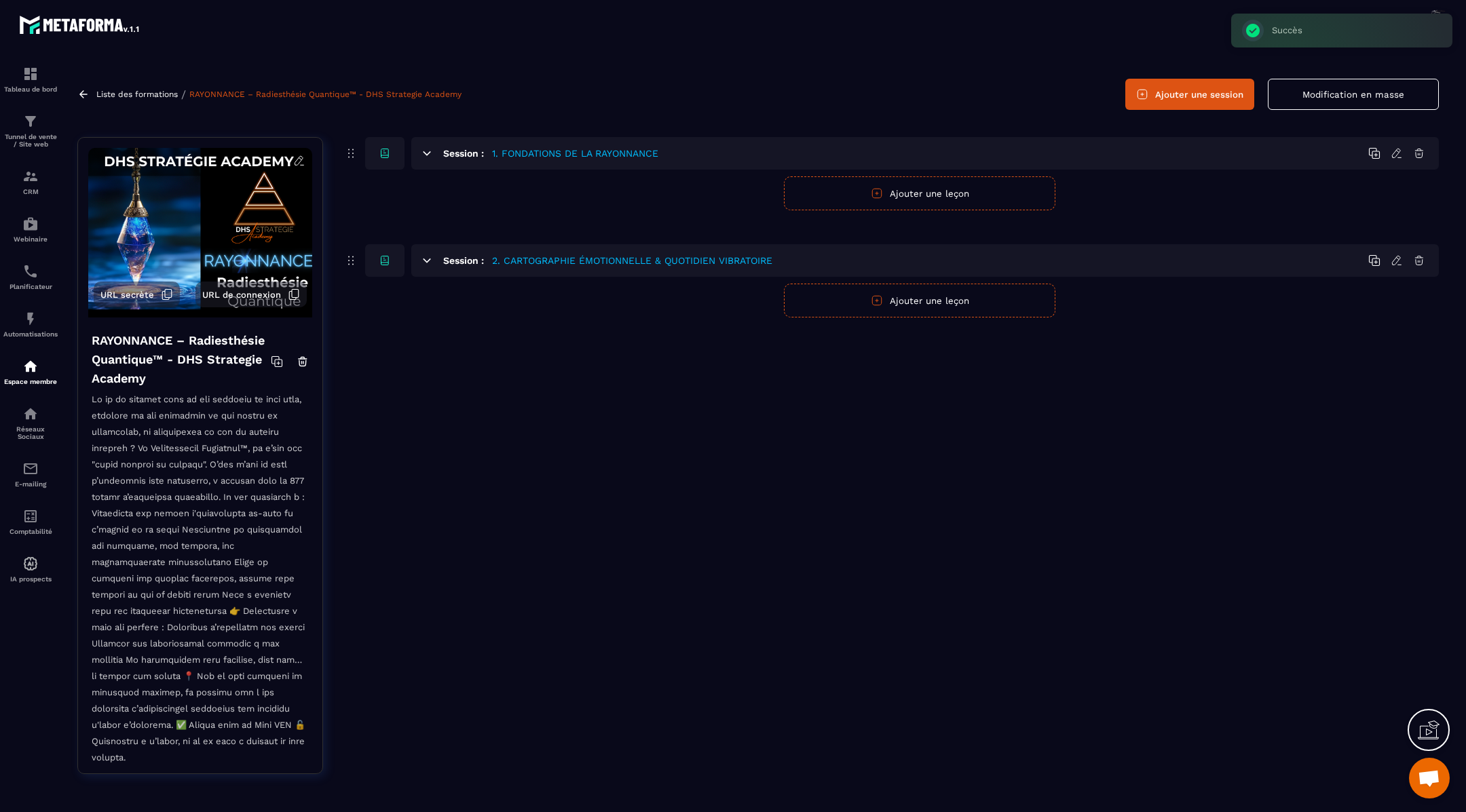
click at [1421, 262] on icon at bounding box center [1419, 261] width 8 height 9
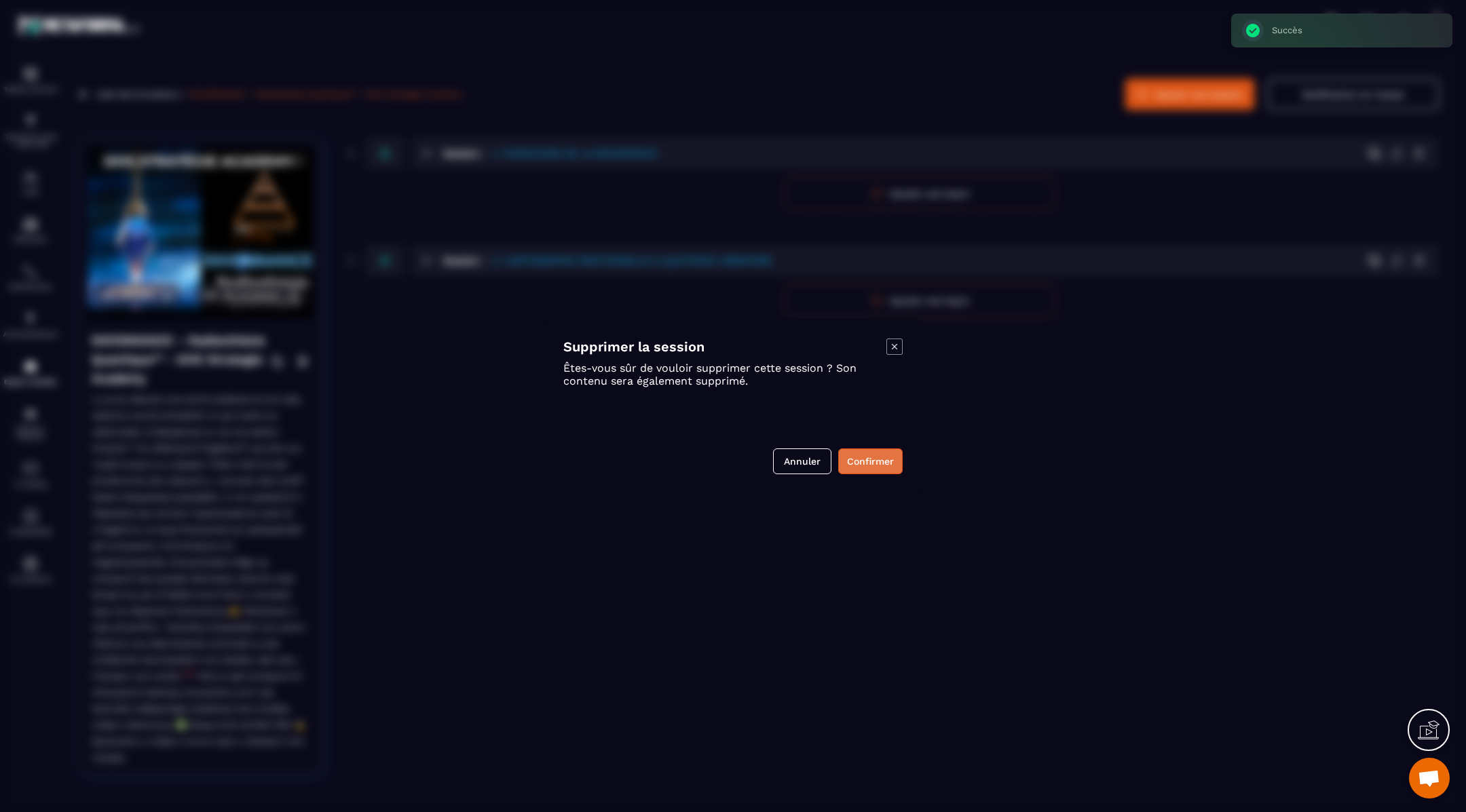
click at [856, 465] on button "Confirmer" at bounding box center [870, 461] width 65 height 26
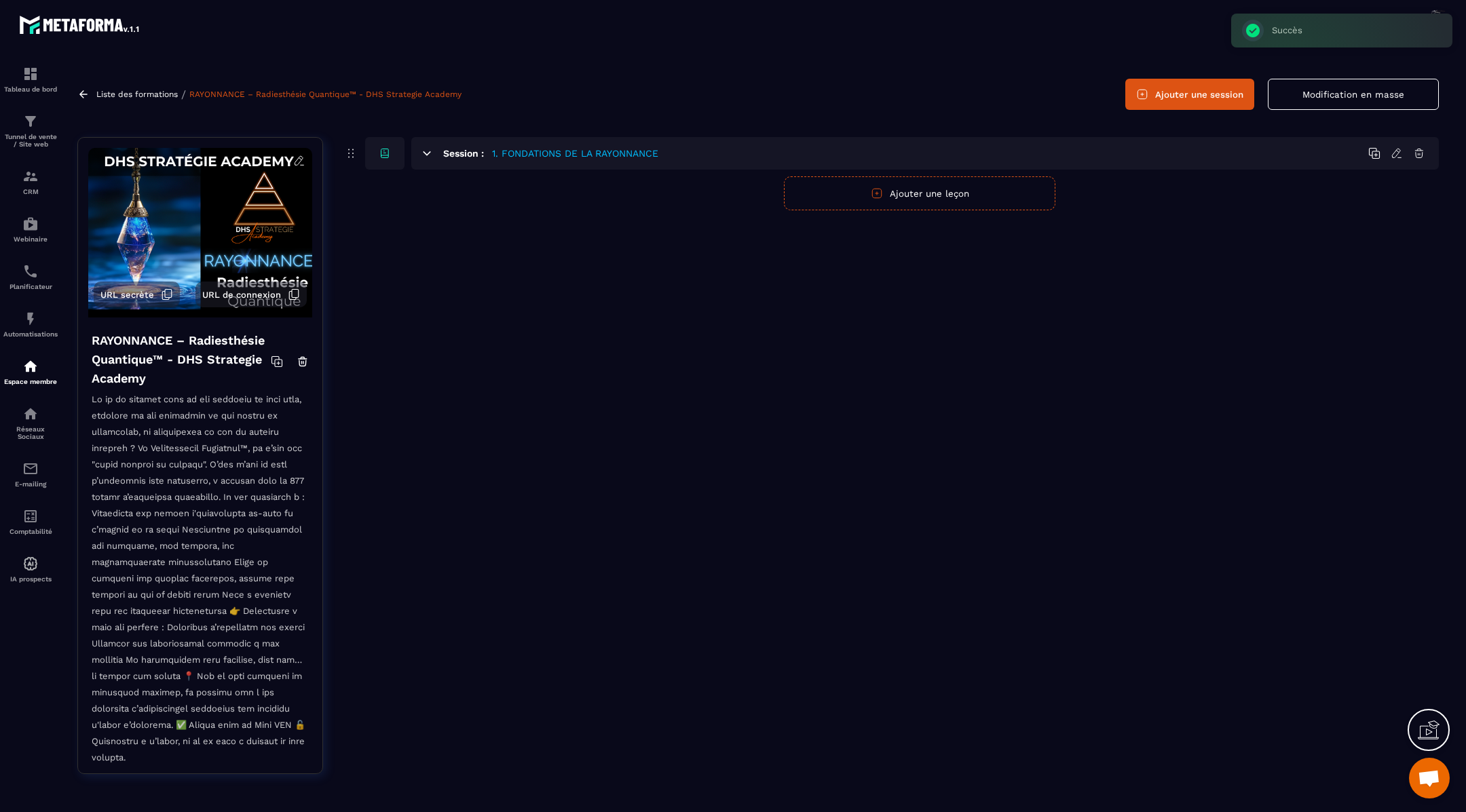
click at [1322, 97] on button "Modification en masse" at bounding box center [1353, 94] width 171 height 31
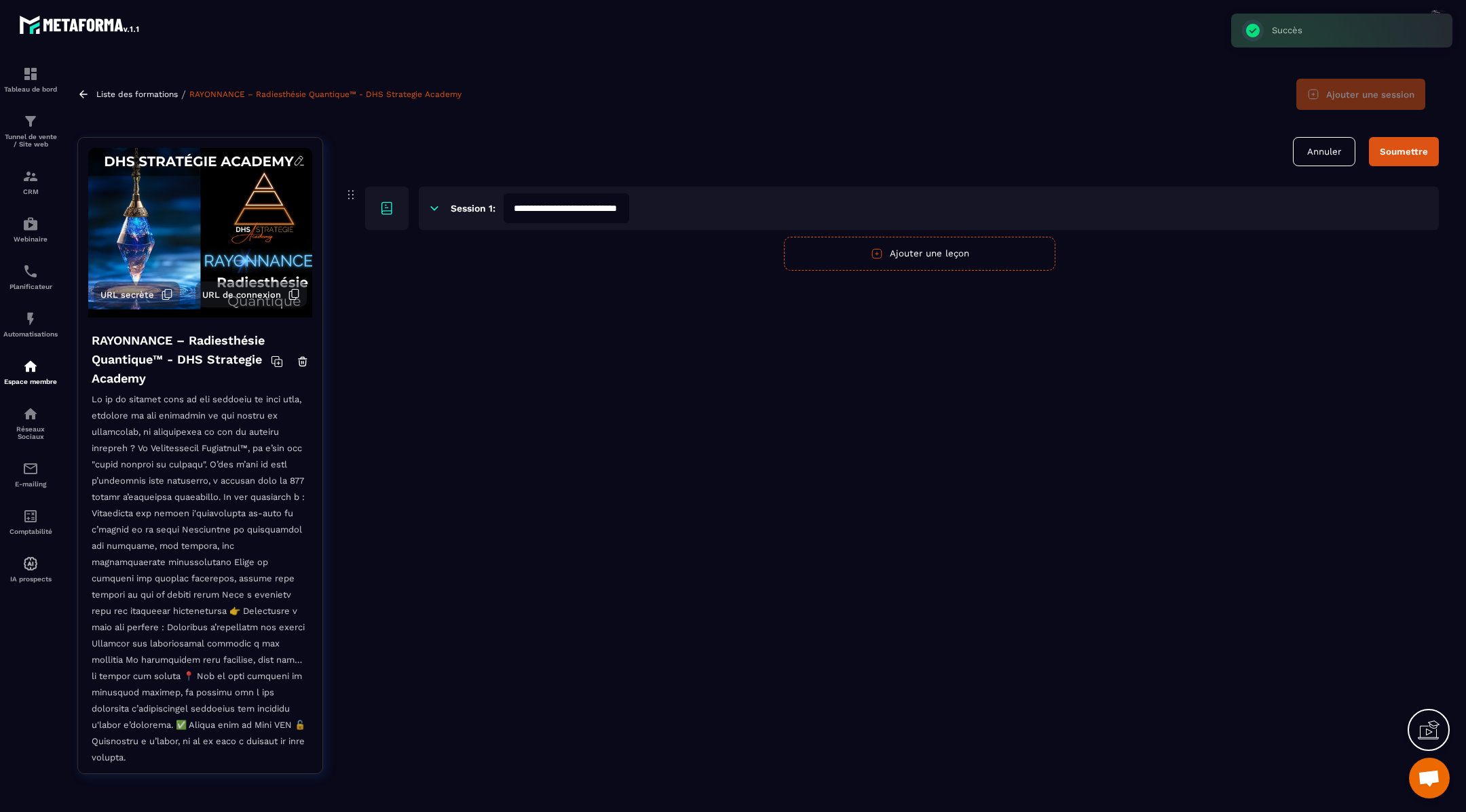
scroll to position [0, 62]
click at [550, 210] on input "**********" at bounding box center [566, 208] width 126 height 30
type input "**********"
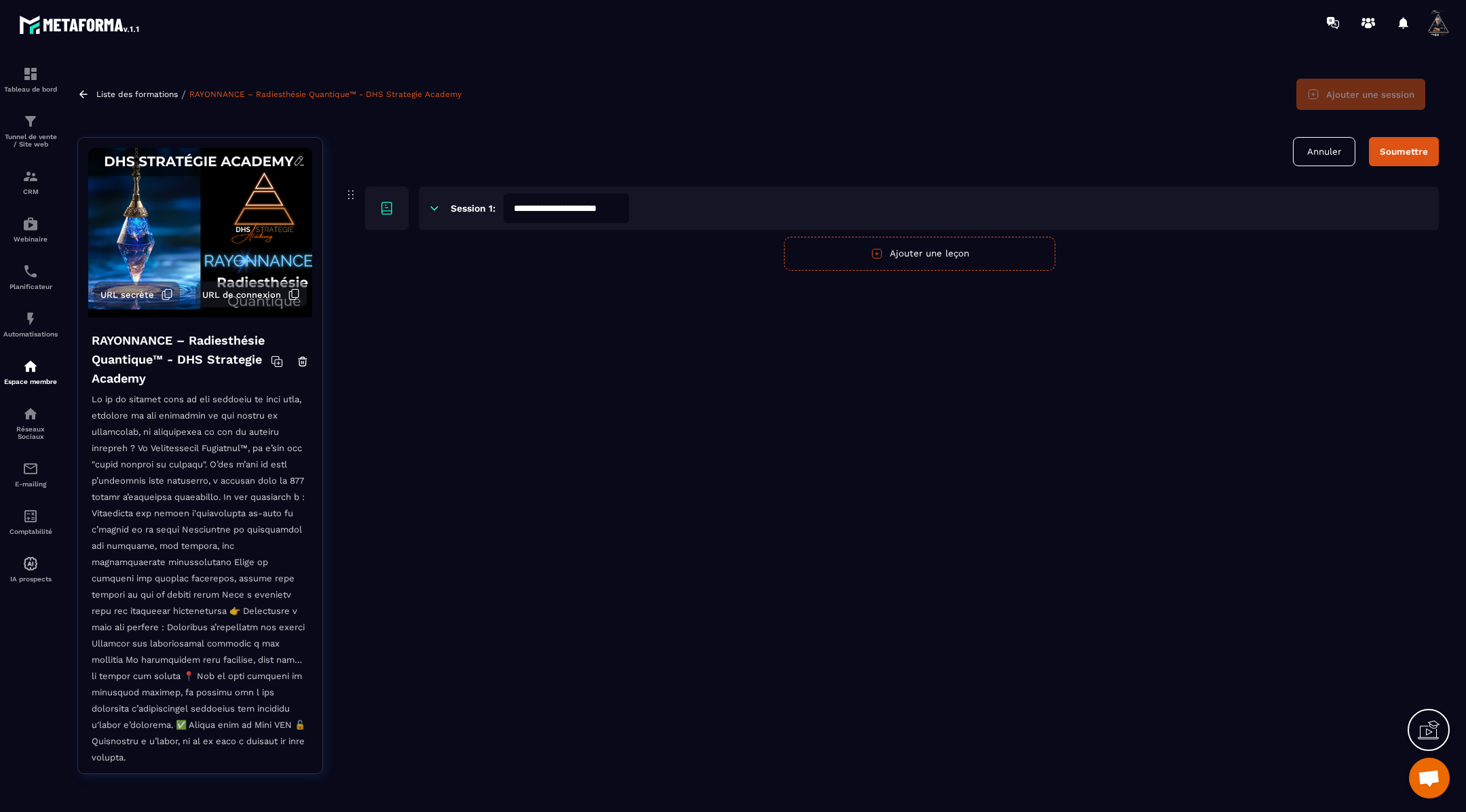
click at [1396, 149] on div "Soumettre" at bounding box center [1403, 151] width 48 height 10
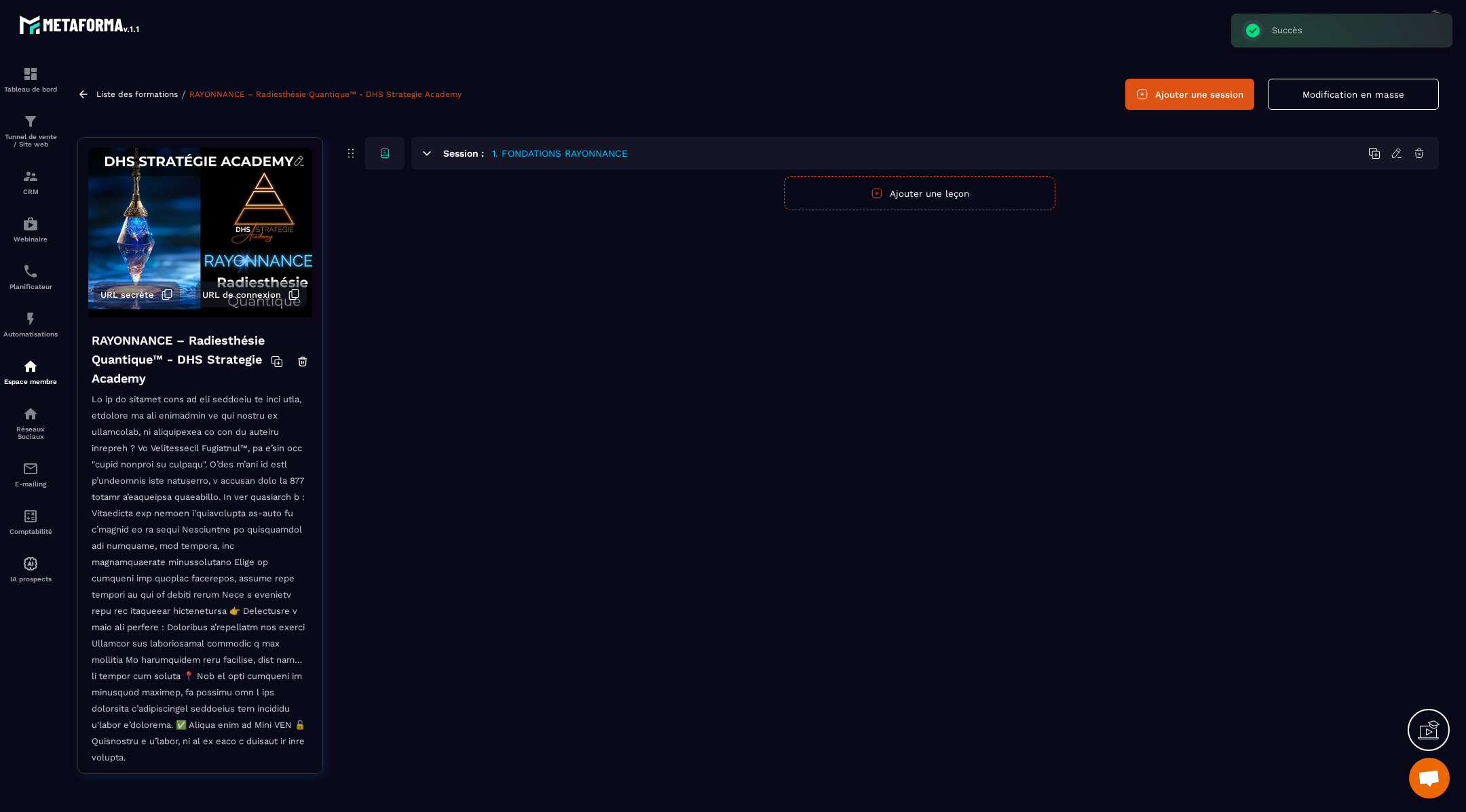
click at [893, 199] on button "Ajouter une leçon" at bounding box center [919, 193] width 271 height 34
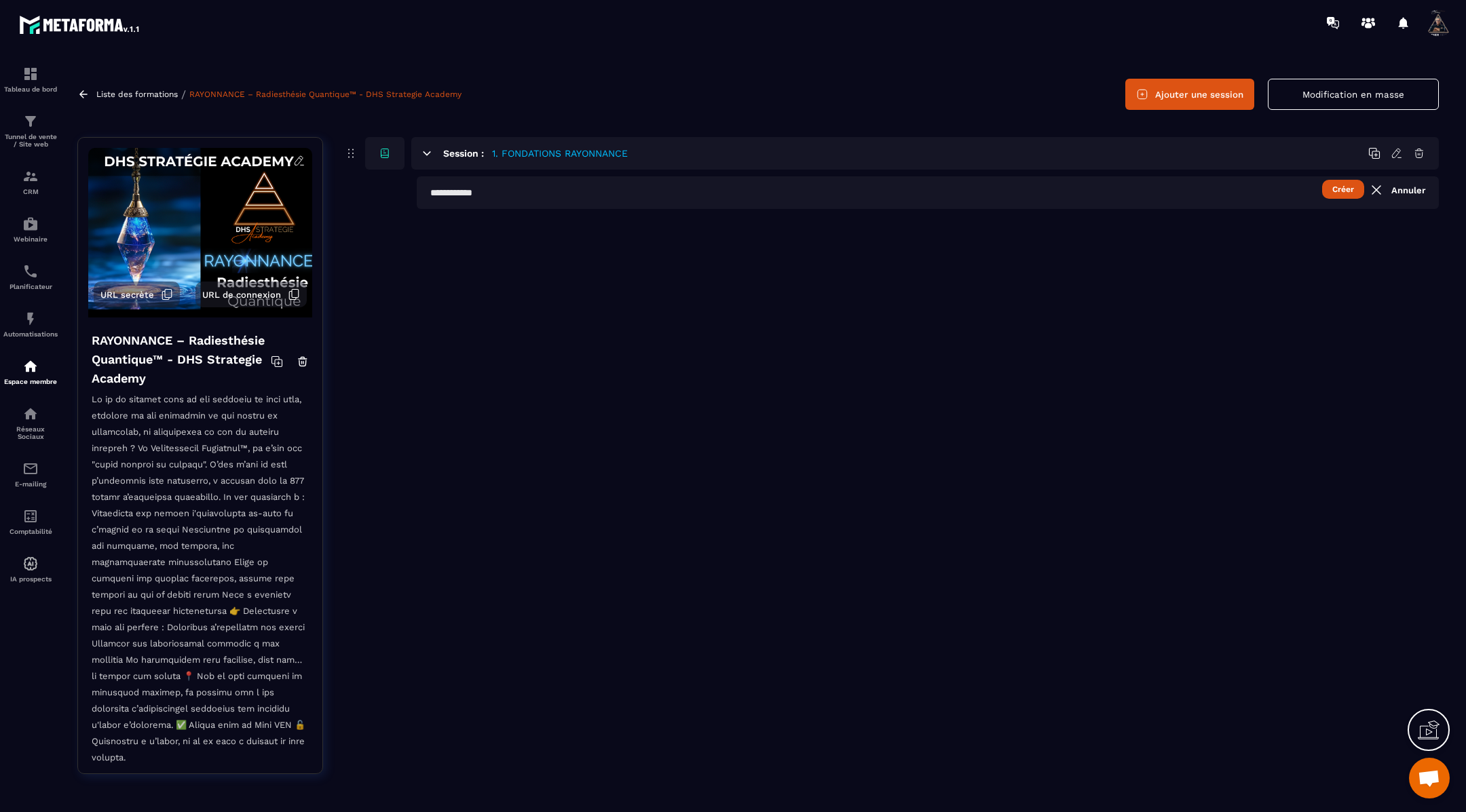
click at [533, 194] on input "text" at bounding box center [927, 193] width 1022 height 33
paste input "**********"
type input "**********"
click at [1343, 190] on button "Créer" at bounding box center [1343, 189] width 42 height 19
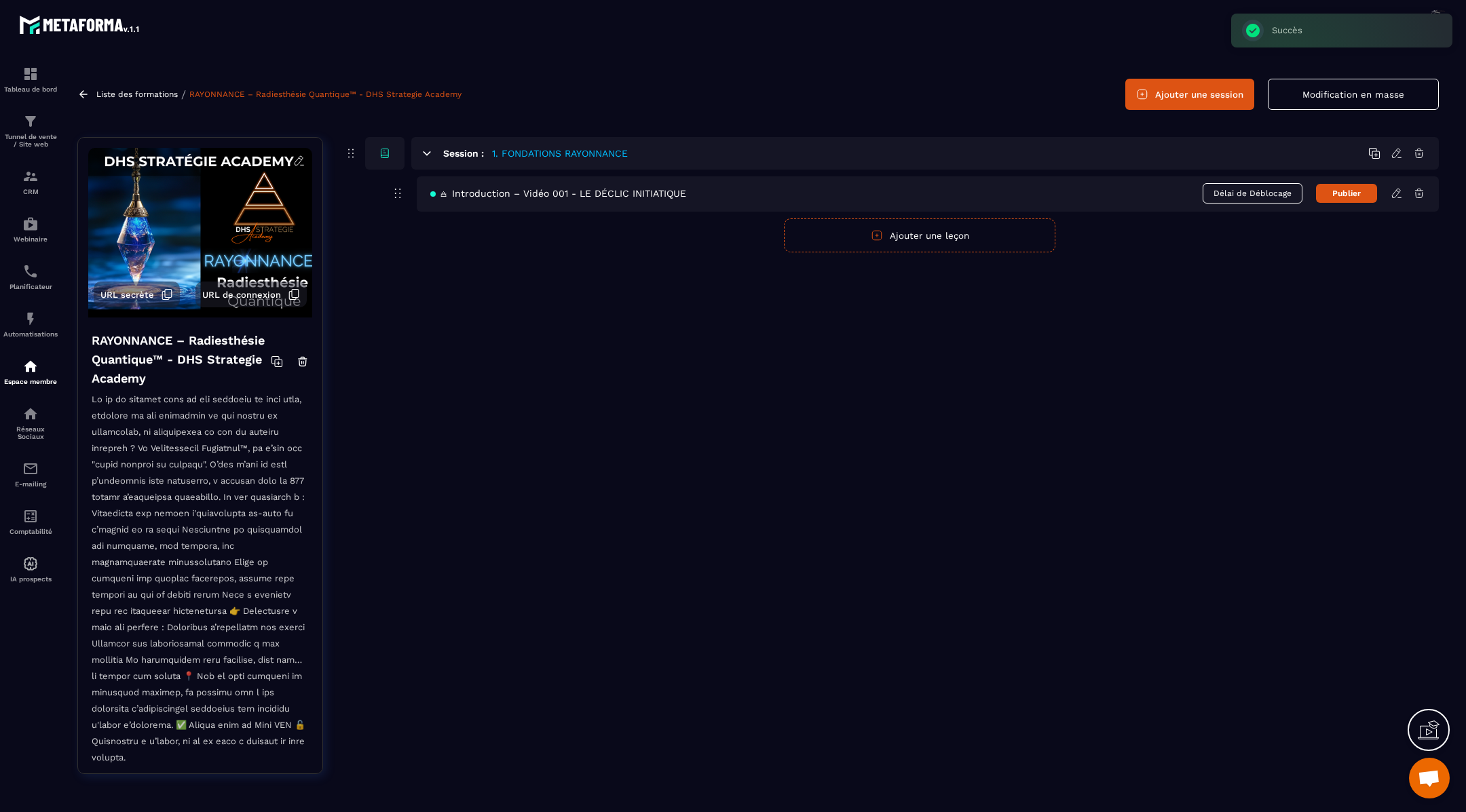
click at [1397, 189] on icon at bounding box center [1396, 194] width 8 height 9
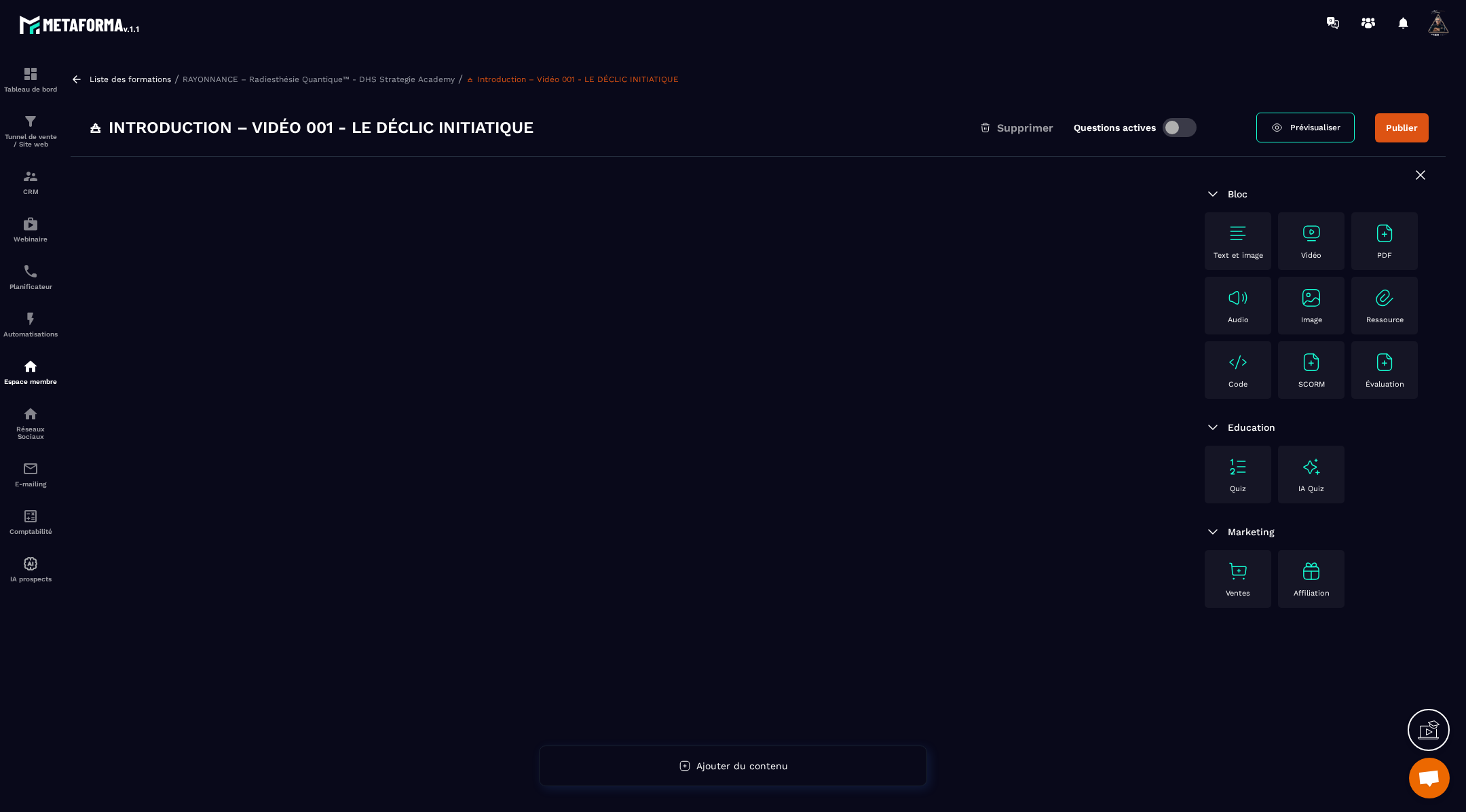
click at [1235, 234] on img at bounding box center [1238, 234] width 22 height 22
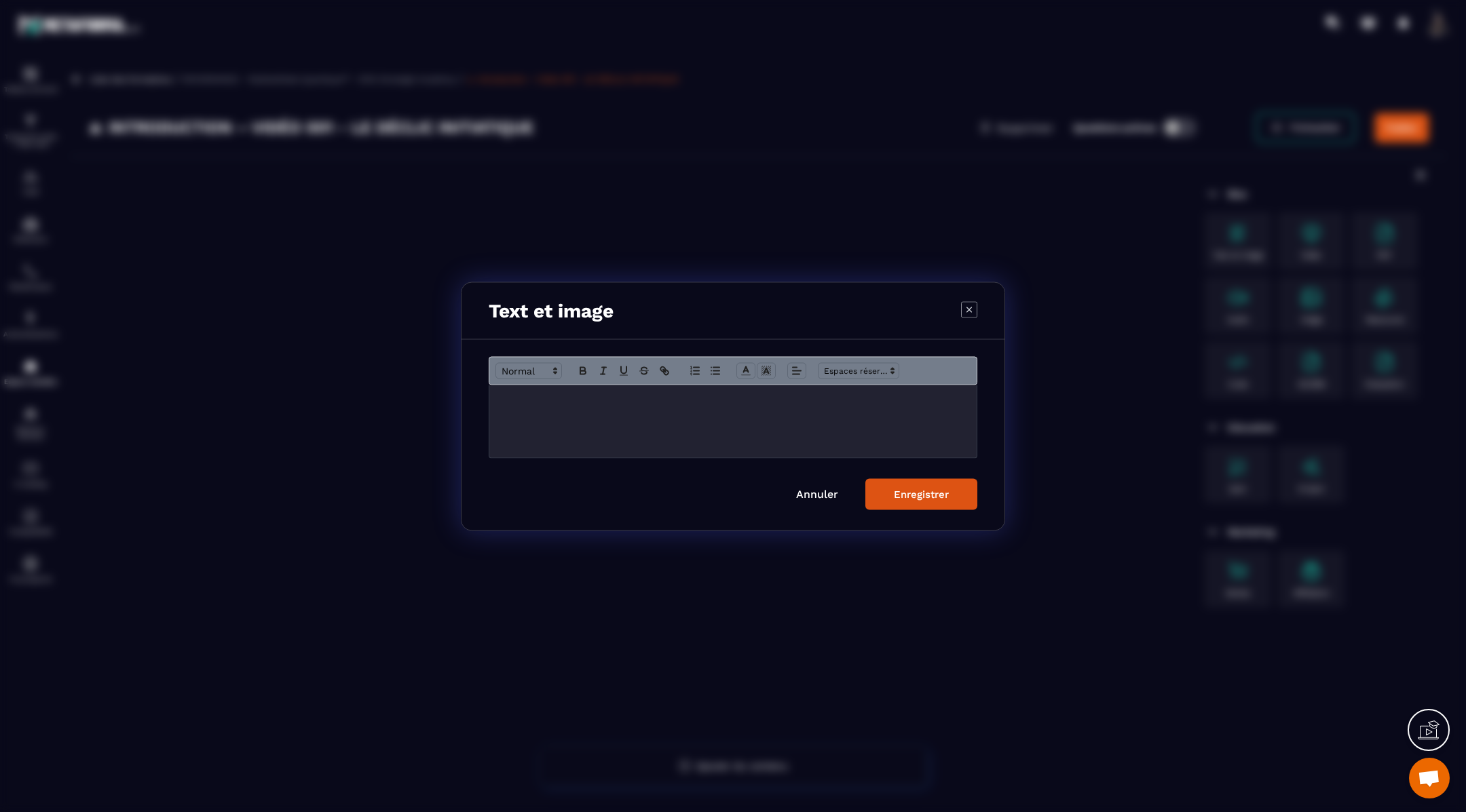
click at [810, 392] on div "Modal window" at bounding box center [733, 420] width 487 height 72
click at [893, 495] on div "Enregistrer" at bounding box center [921, 493] width 55 height 12
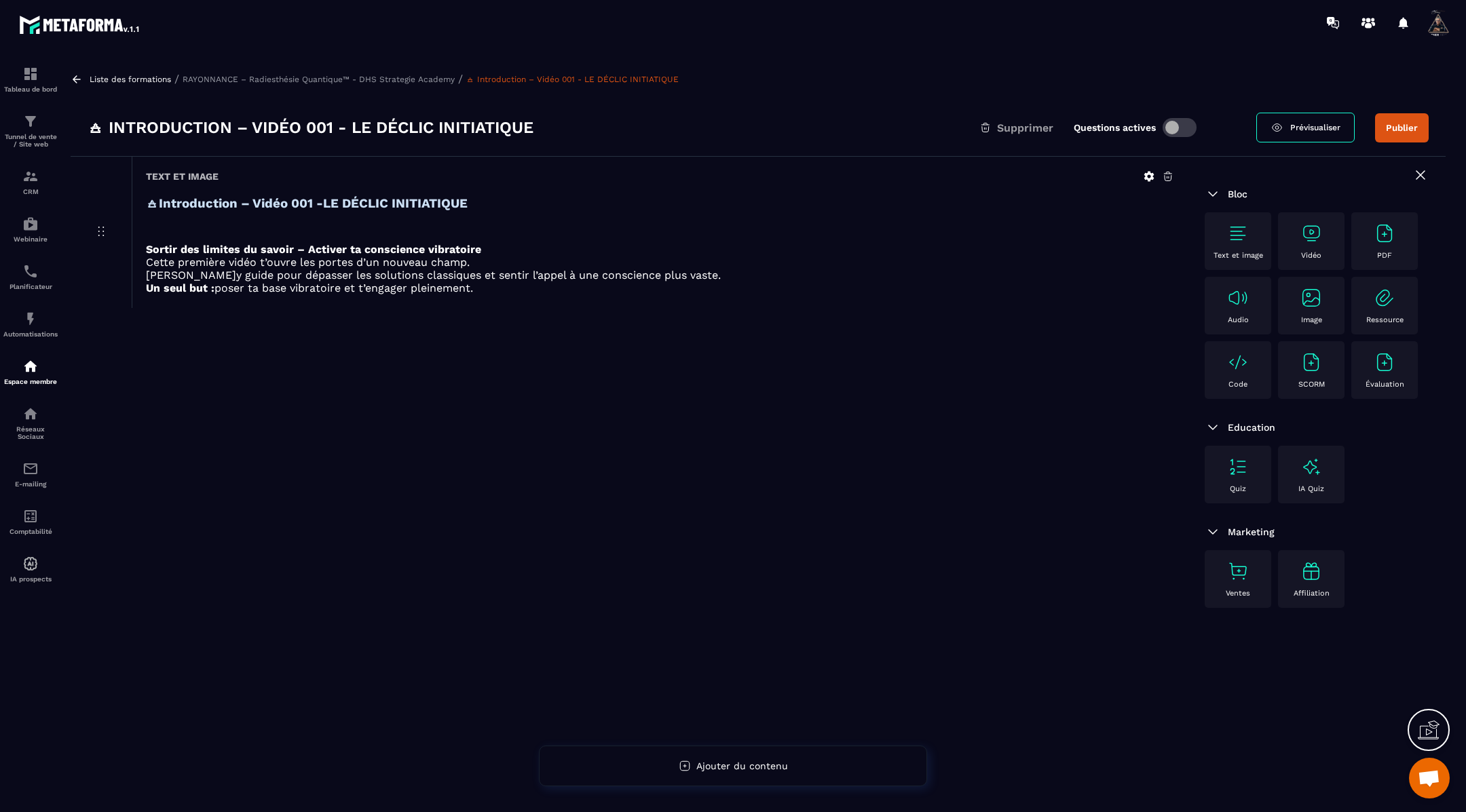
click at [1309, 226] on img at bounding box center [1311, 234] width 22 height 22
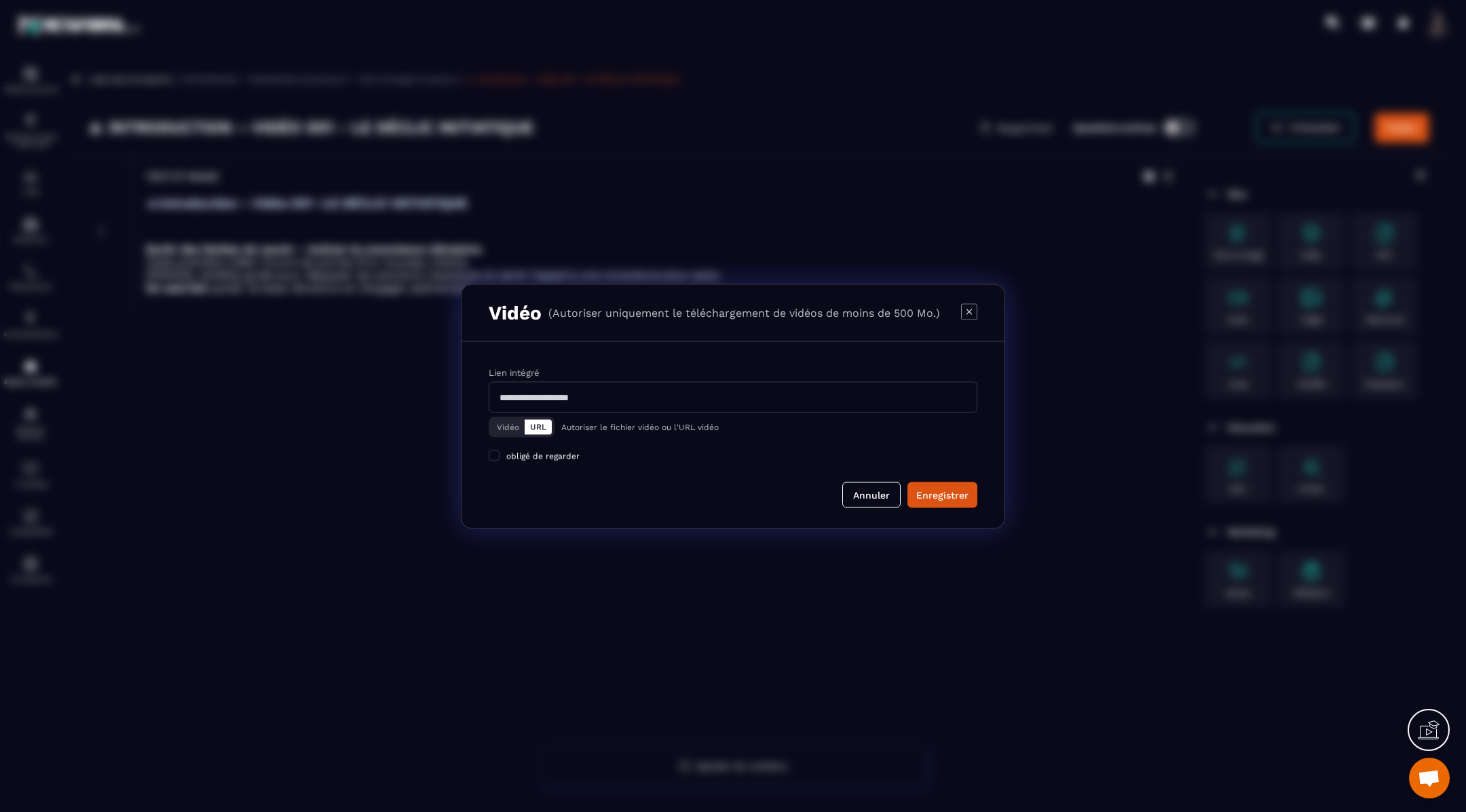
click at [506, 419] on button "Vidéo" at bounding box center [508, 427] width 33 height 15
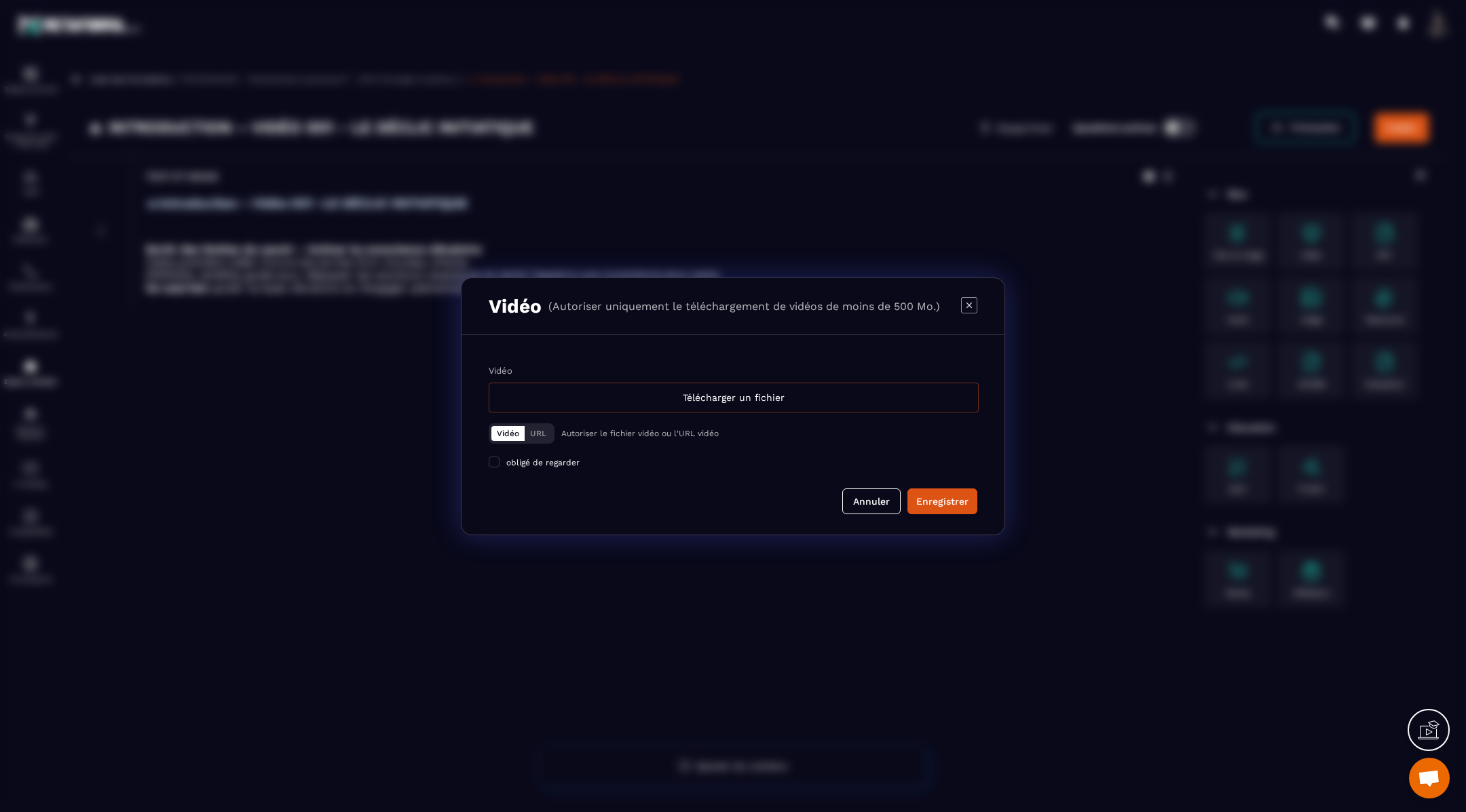
click at [640, 403] on div "Télécharger un fichier" at bounding box center [733, 397] width 490 height 30
click at [0, 0] on input "Vidéo Télécharger un fichier" at bounding box center [0, 0] width 0 height 0
click at [754, 392] on div "Télécharger un fichier" at bounding box center [733, 397] width 490 height 30
click at [0, 0] on input "Vidéo Télécharger un fichier" at bounding box center [0, 0] width 0 height 0
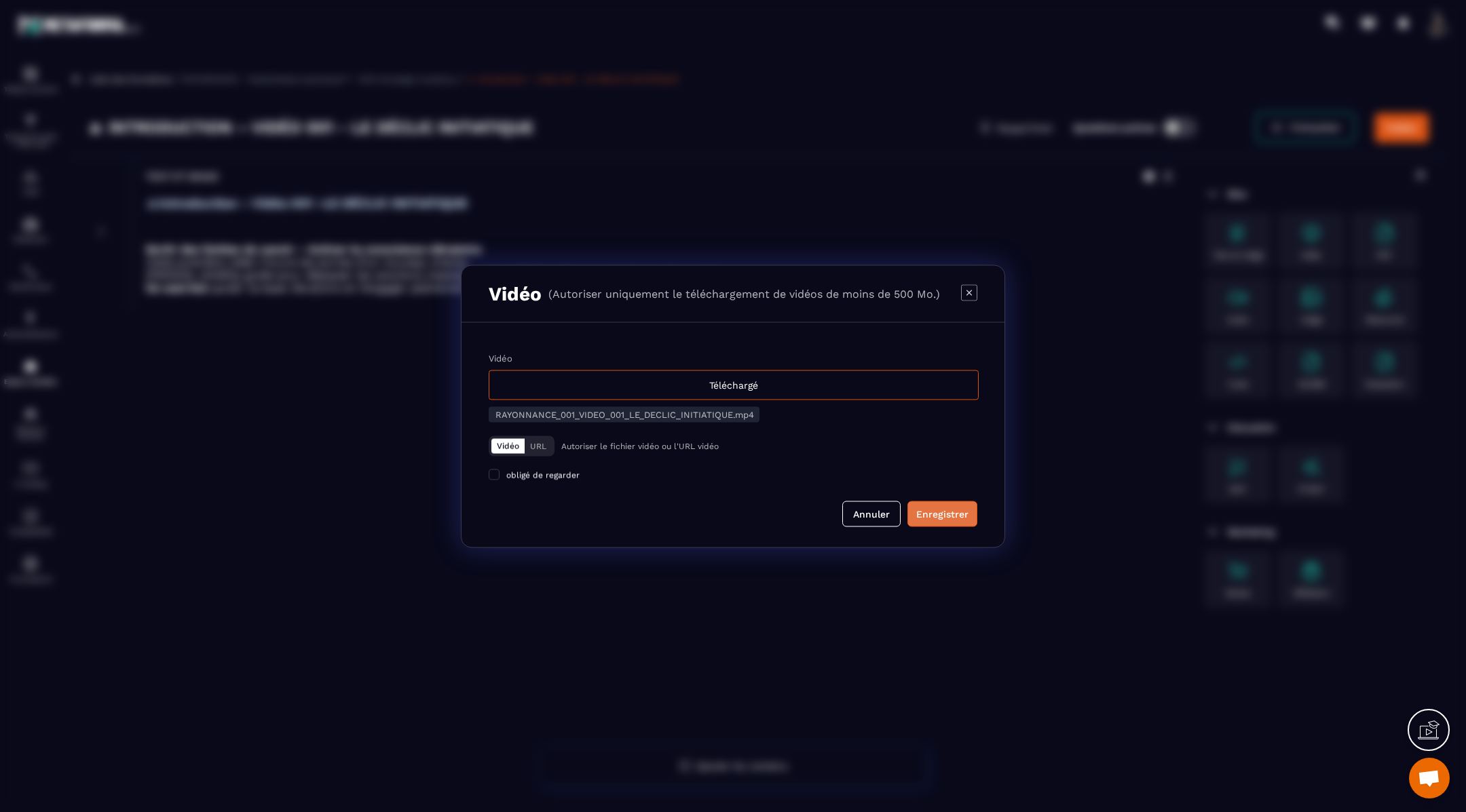
click at [954, 511] on div "Enregistrer" at bounding box center [942, 513] width 52 height 14
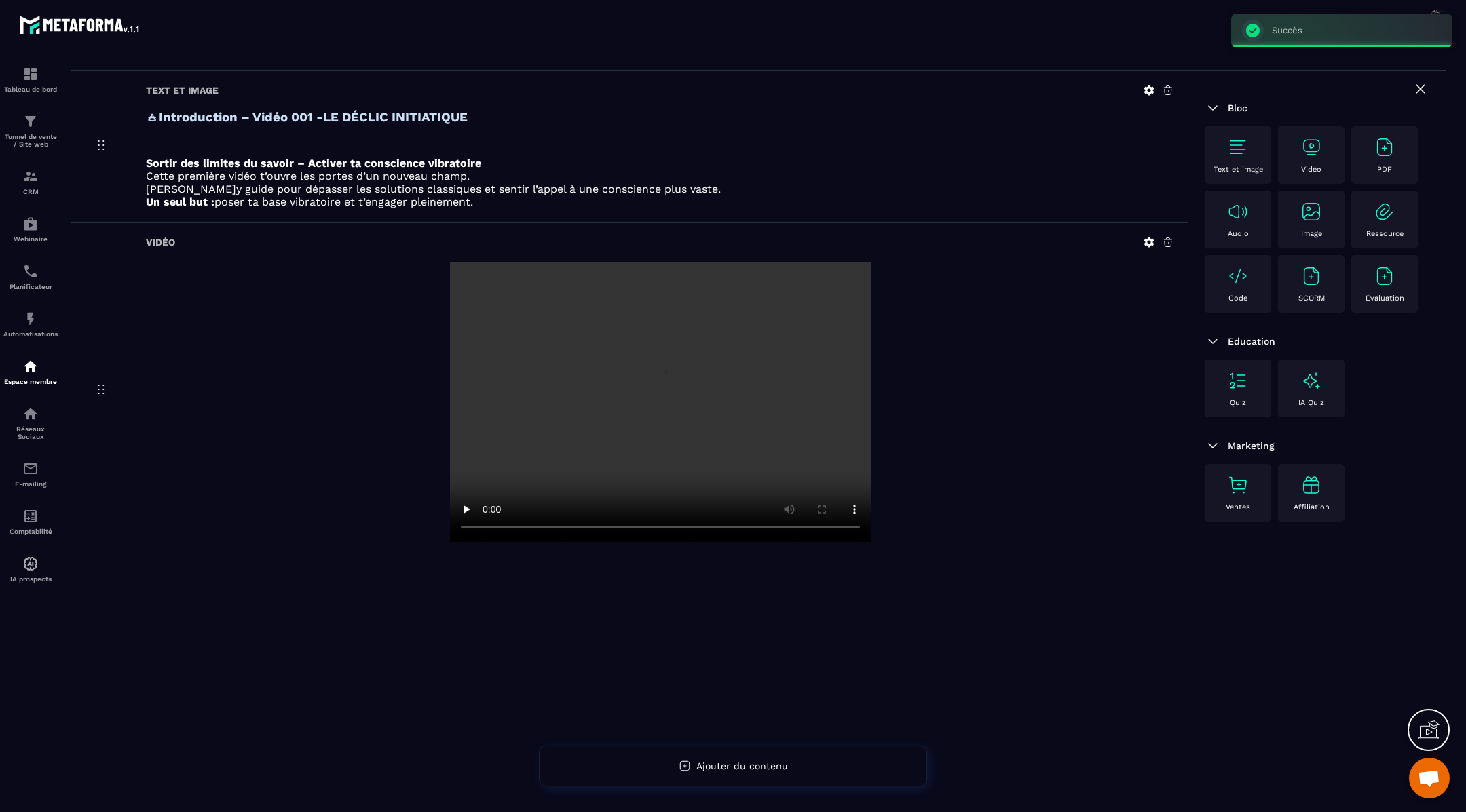
scroll to position [87, 0]
click at [1237, 143] on img at bounding box center [1238, 147] width 22 height 22
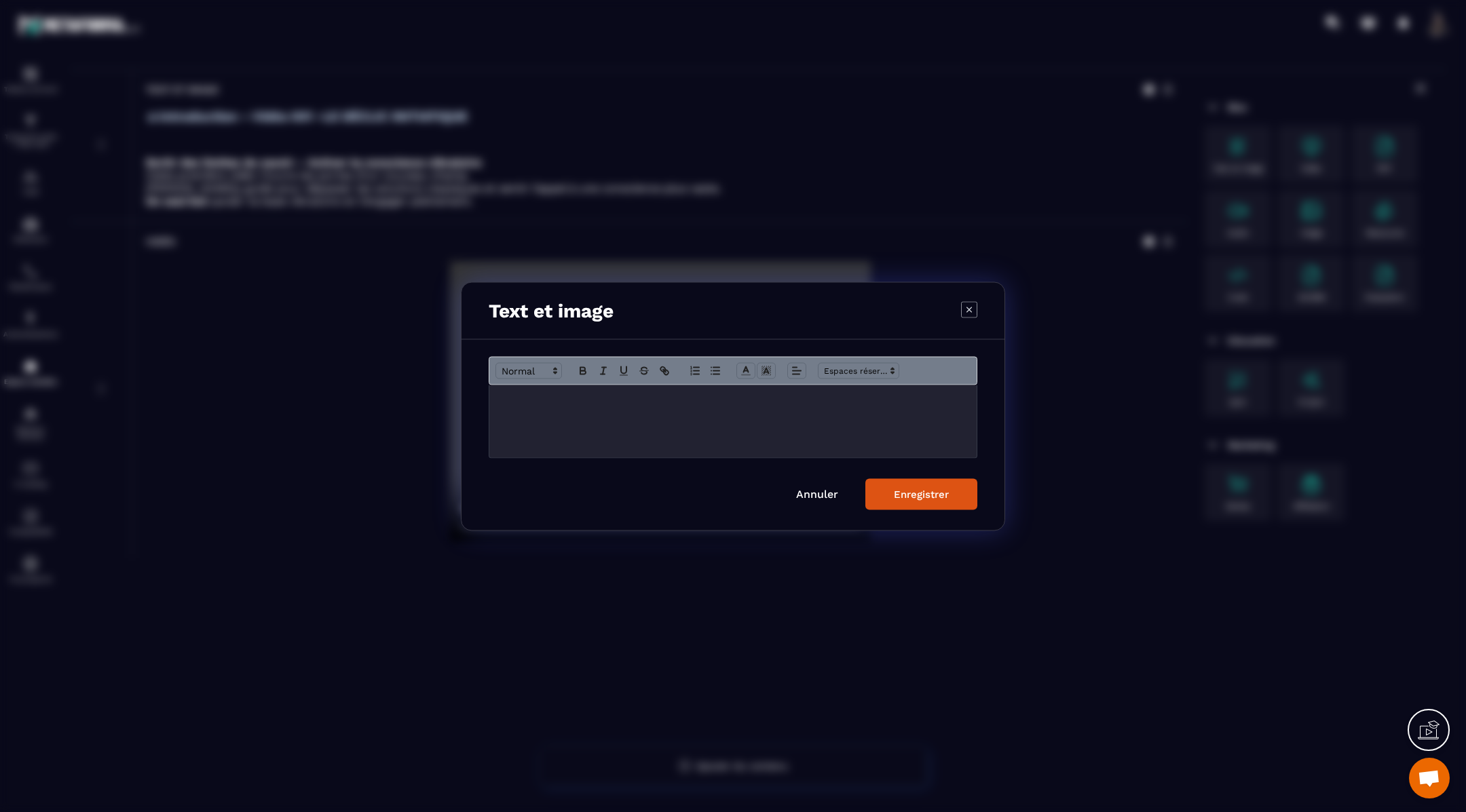
click at [695, 394] on p "Modal window" at bounding box center [733, 398] width 467 height 12
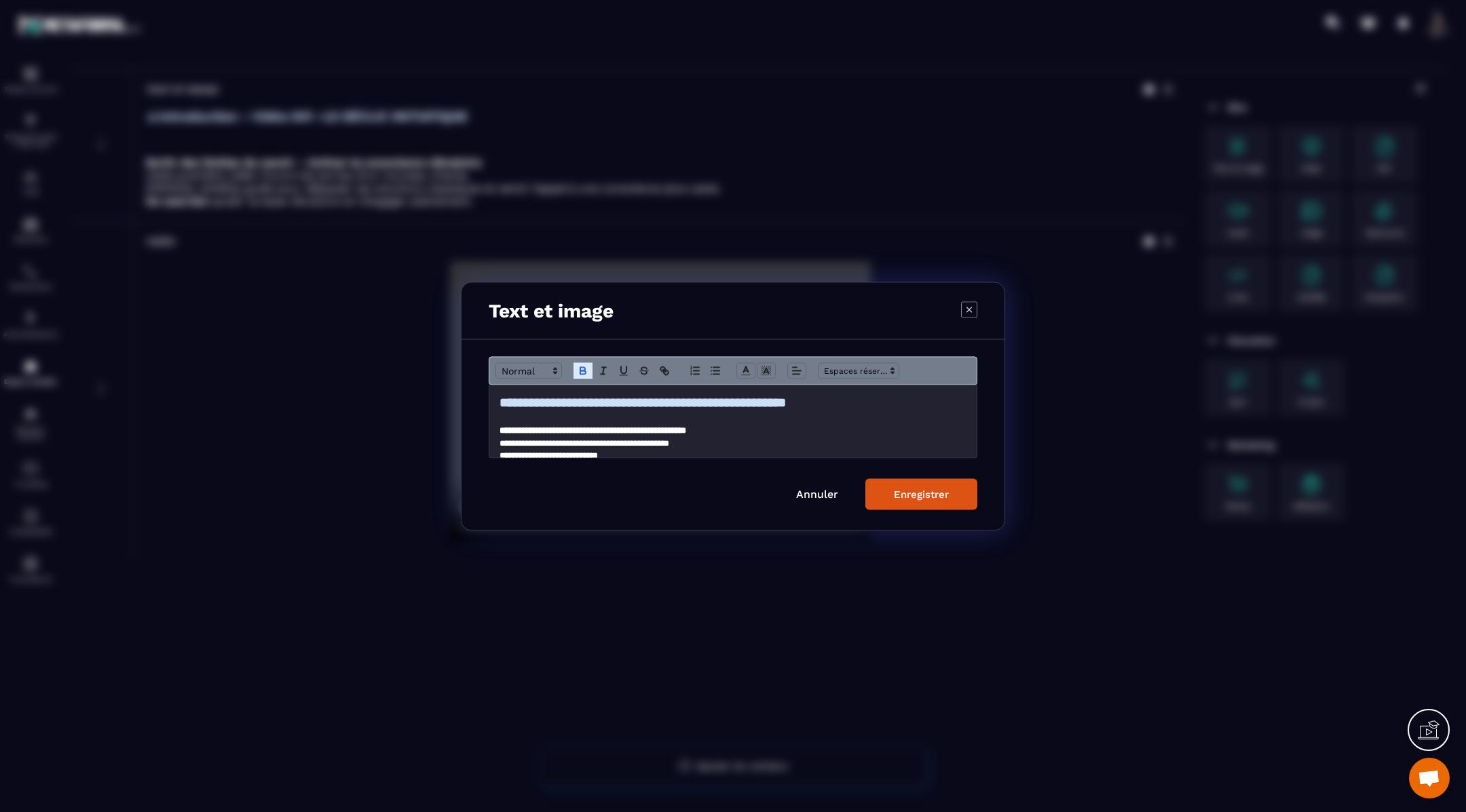
click at [904, 491] on div "Enregistrer" at bounding box center [921, 493] width 55 height 12
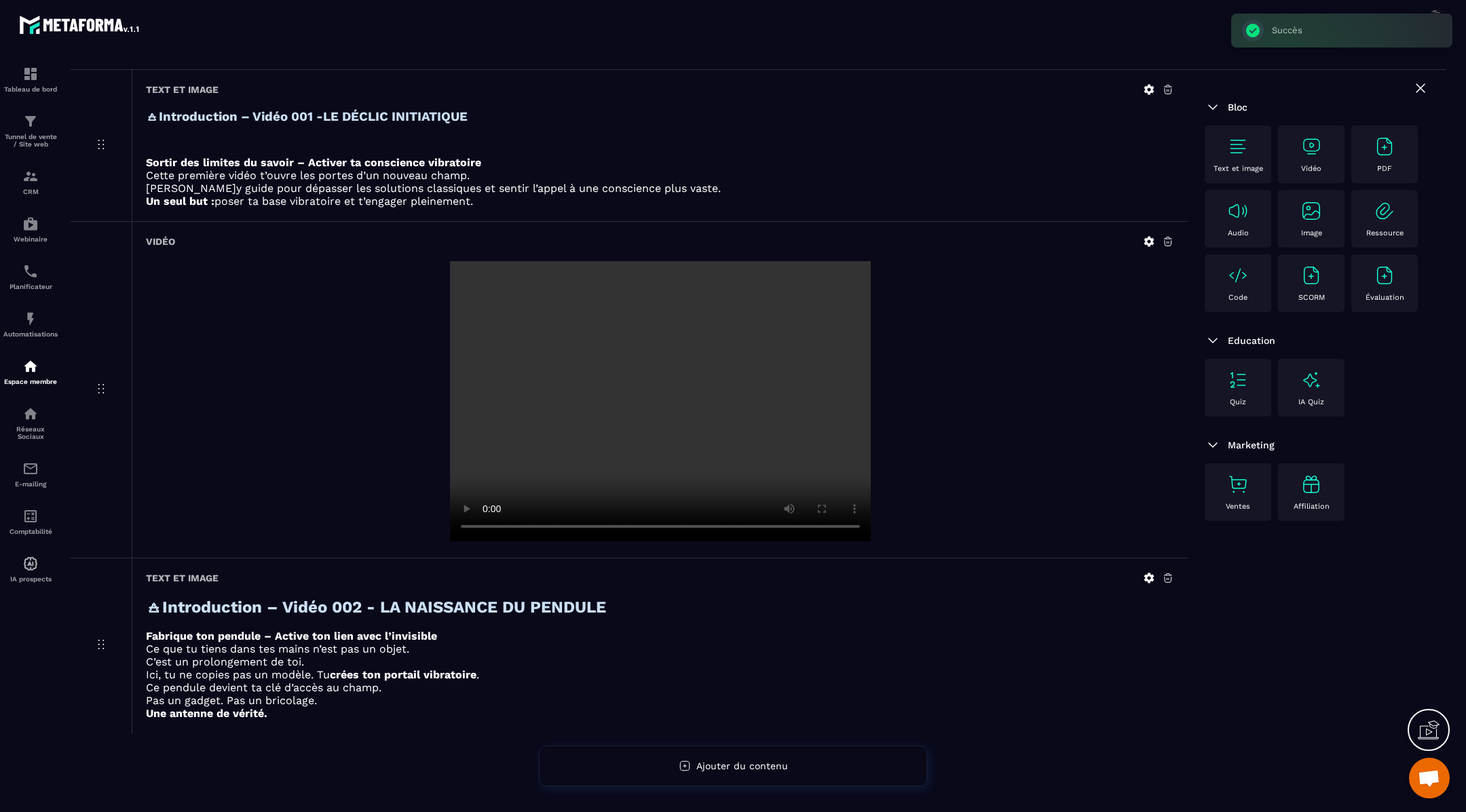
click at [1308, 148] on img at bounding box center [1311, 147] width 22 height 22
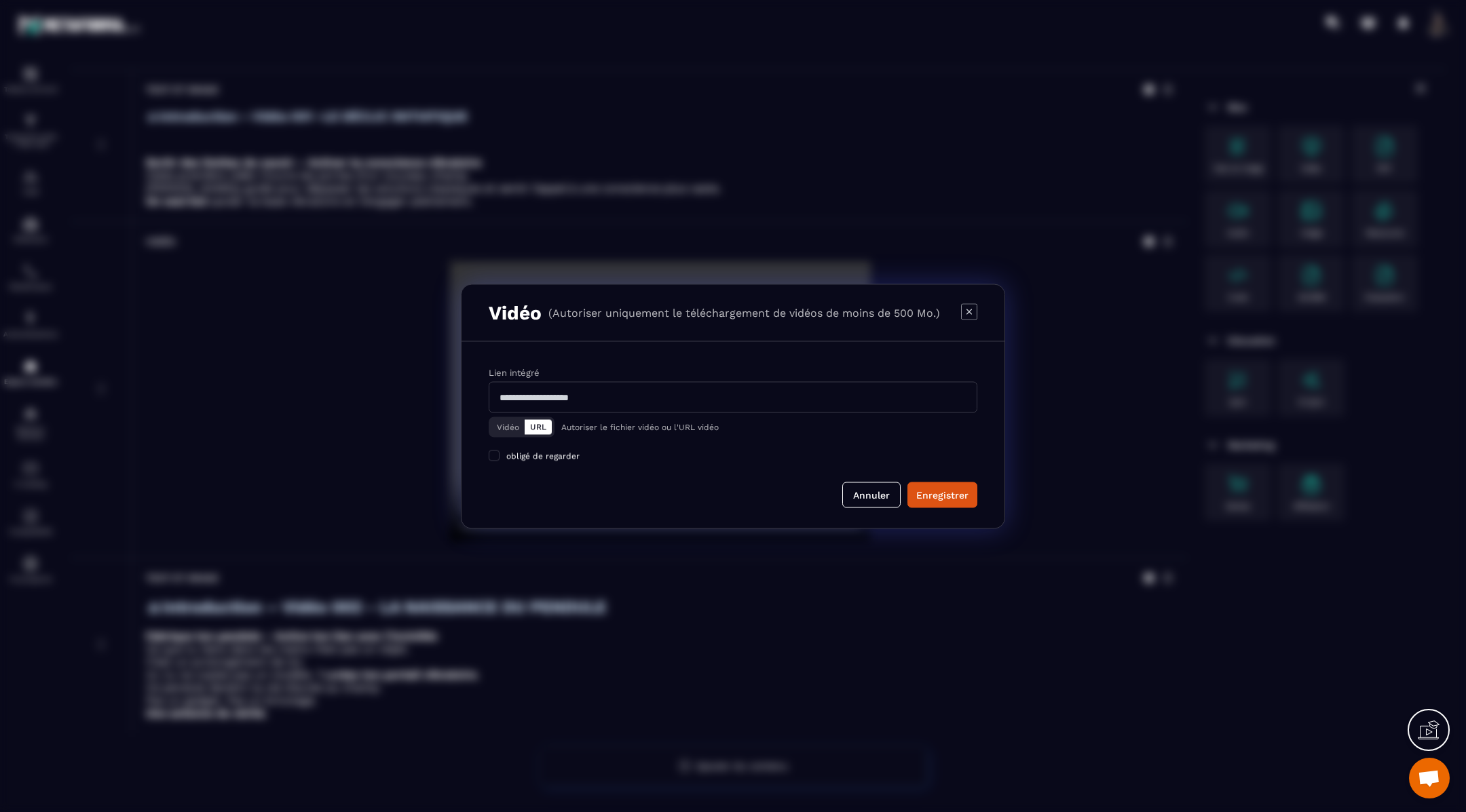
click at [505, 424] on button "Vidéo" at bounding box center [508, 427] width 33 height 15
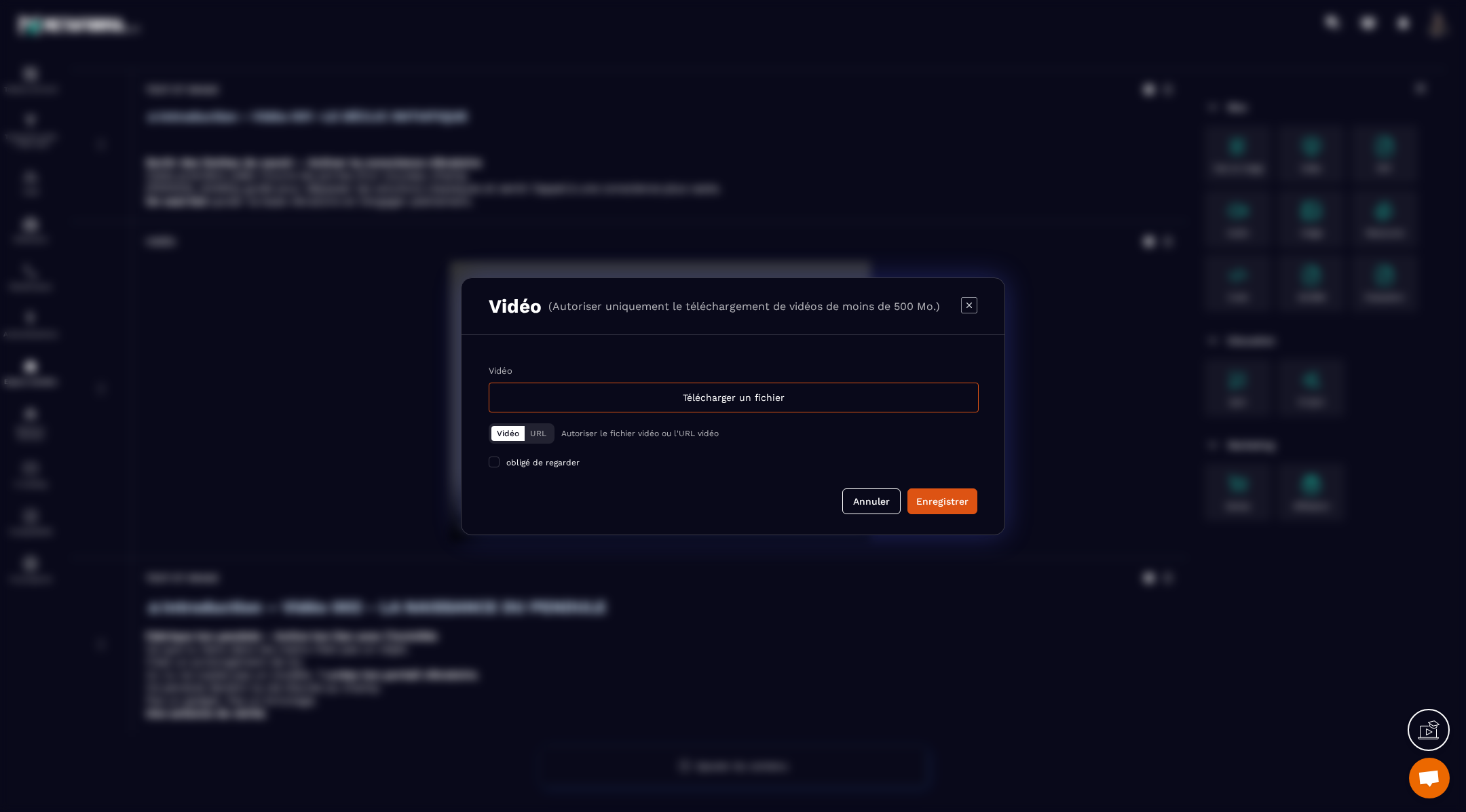
click at [561, 413] on div "Vidéo Télécharger un fichier Vidéo URL Autoriser le fichier vidéo ou l'URL vidé…" at bounding box center [733, 417] width 489 height 102
click at [561, 402] on div "Télécharger un fichier" at bounding box center [733, 397] width 490 height 30
click at [0, 0] on input "Vidéo Télécharger un fichier" at bounding box center [0, 0] width 0 height 0
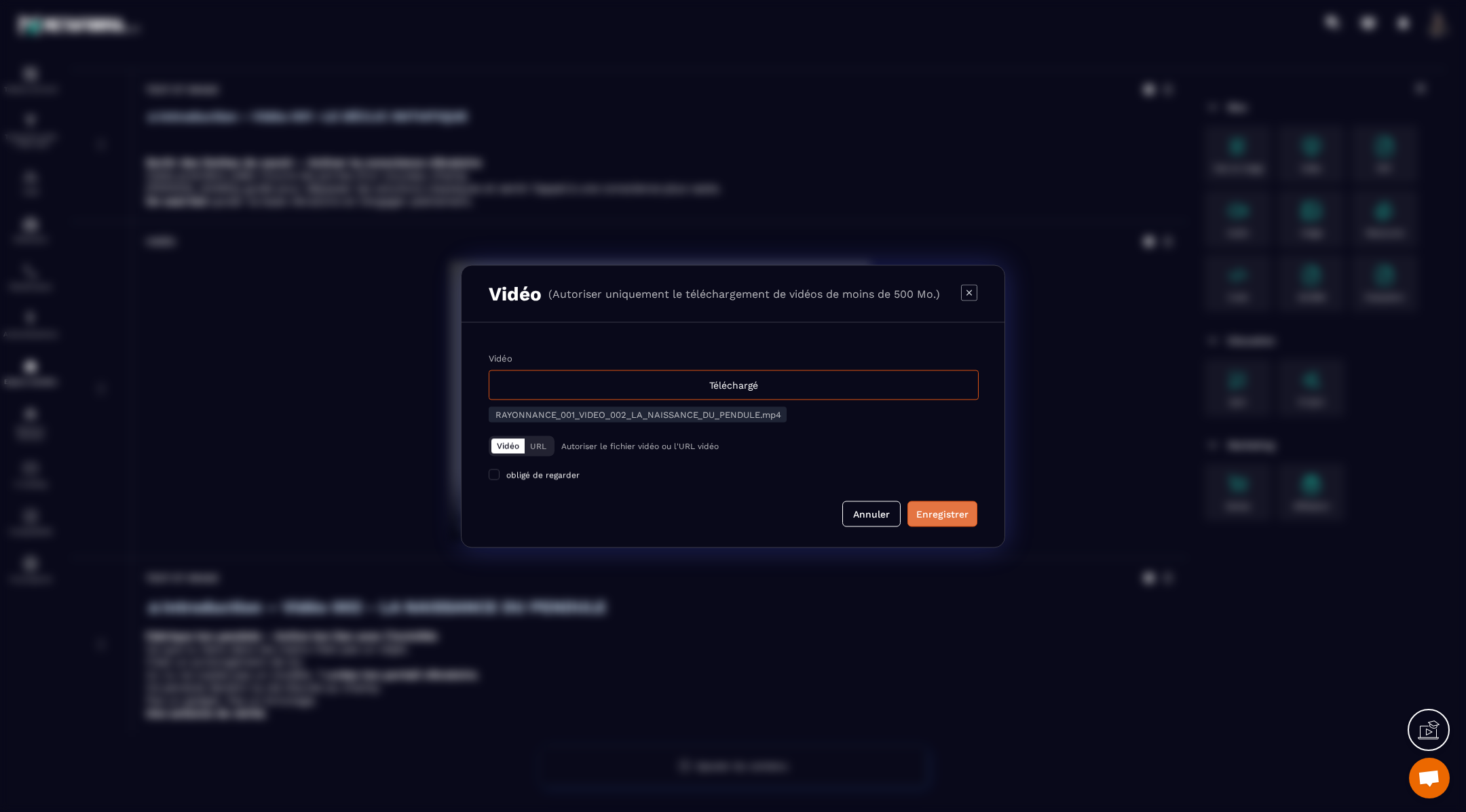
click at [952, 519] on div "Enregistrer" at bounding box center [942, 513] width 52 height 14
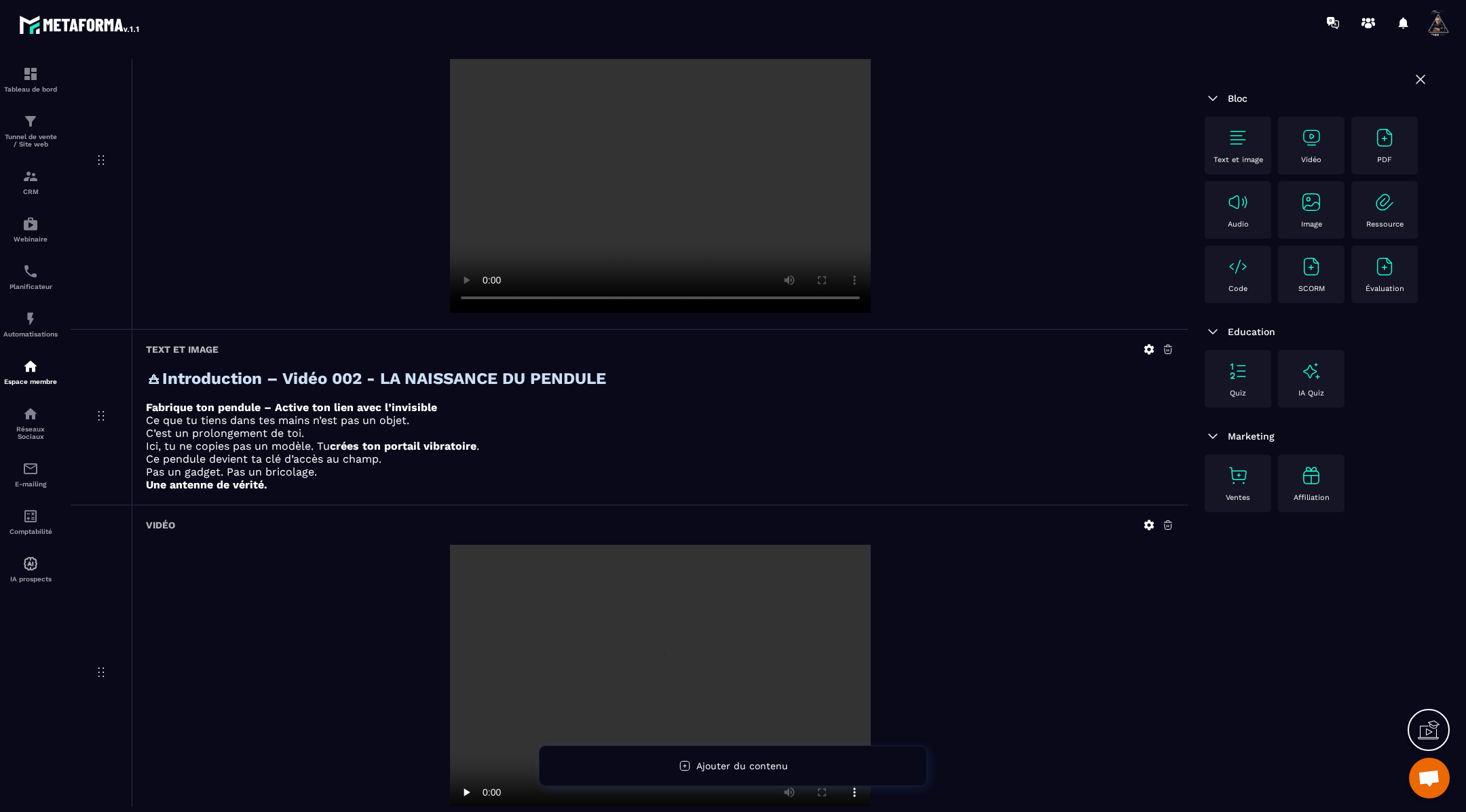
scroll to position [417, 0]
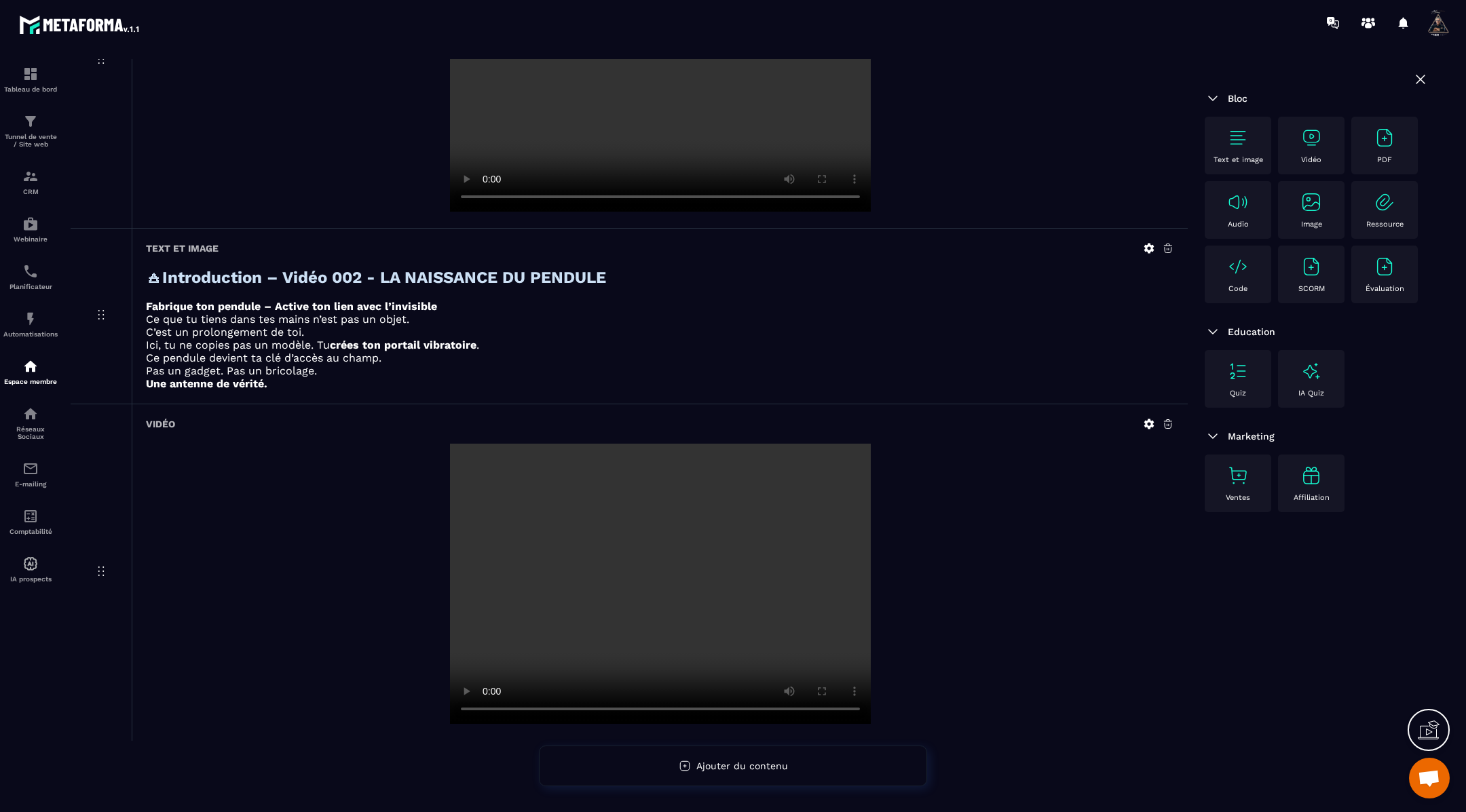
click at [1251, 143] on div "Text et image" at bounding box center [1238, 145] width 53 height 37
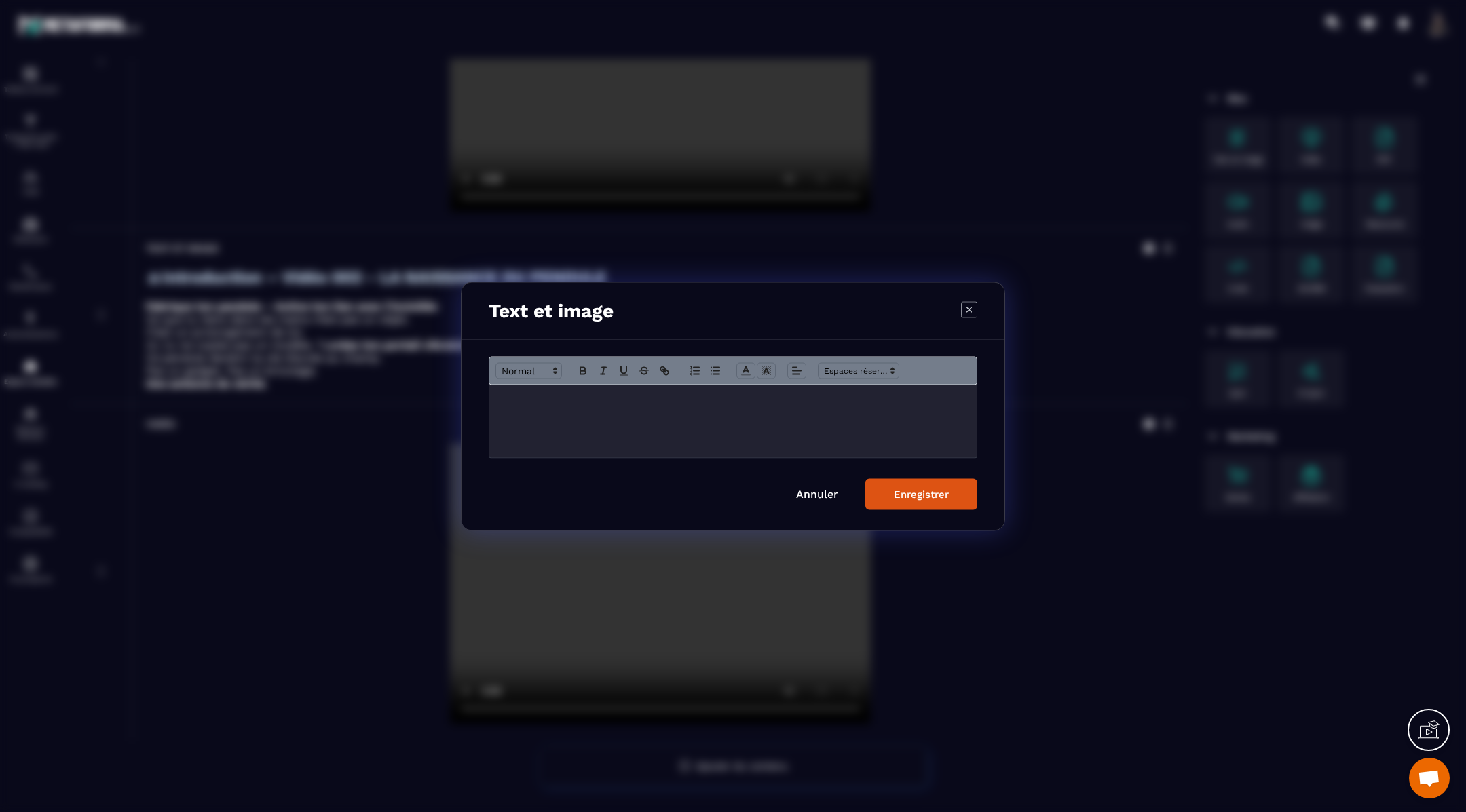
click at [853, 413] on div "Modal window" at bounding box center [733, 420] width 487 height 72
click at [923, 402] on h4 "**********" at bounding box center [733, 398] width 467 height 12
click at [936, 493] on div "Enregistrer" at bounding box center [921, 493] width 55 height 12
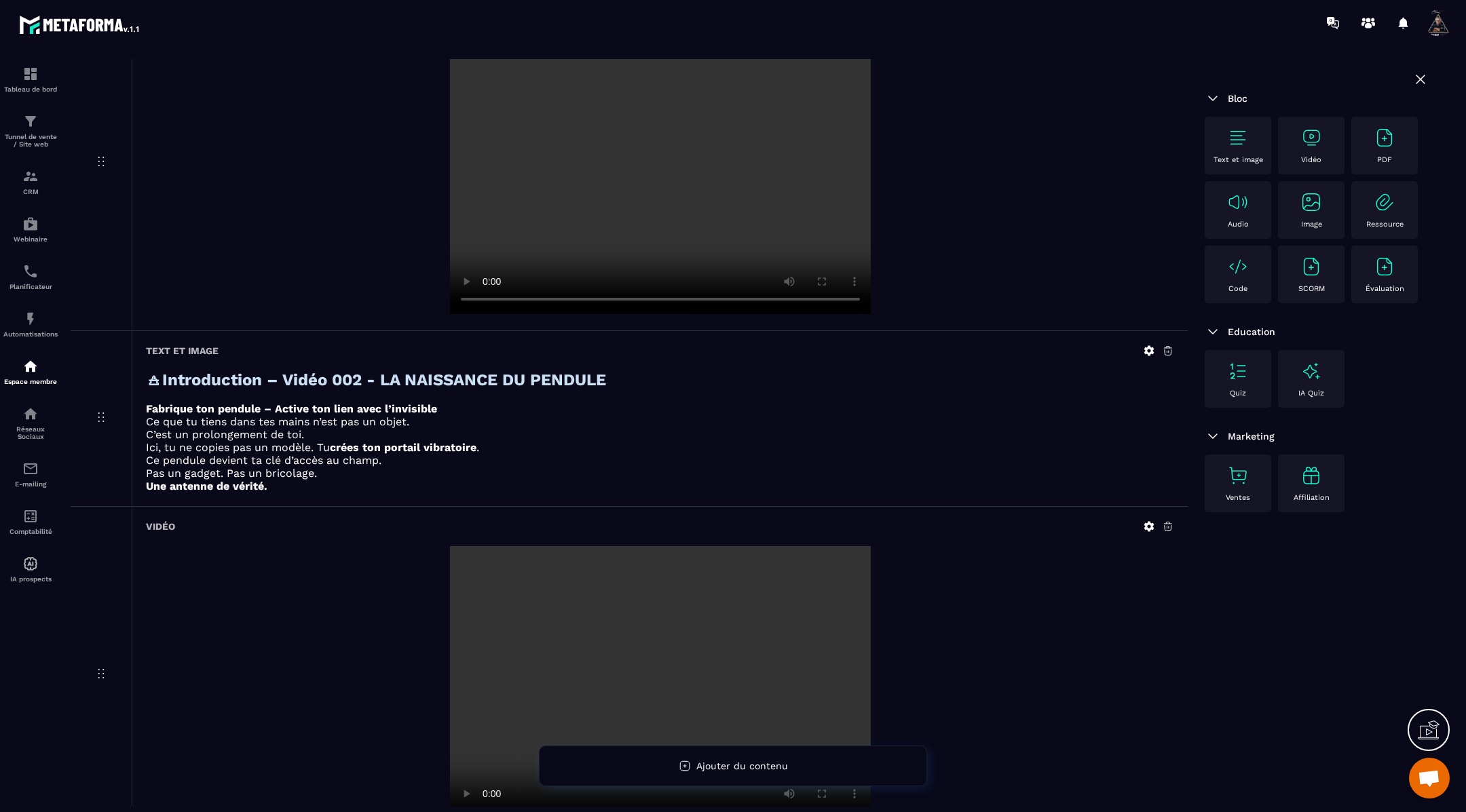
scroll to position [0, 0]
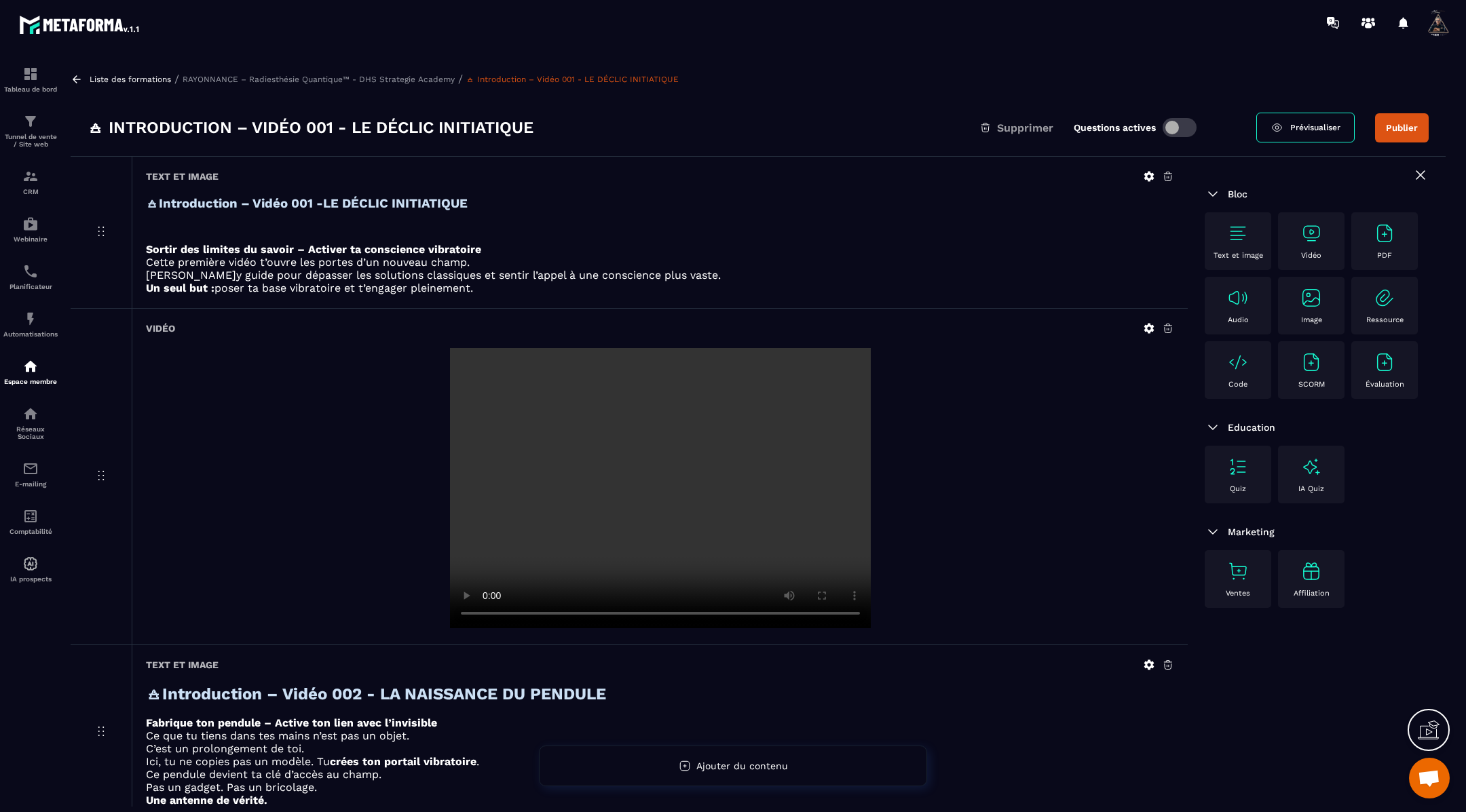
click at [1299, 129] on span "Prévisualiser" at bounding box center [1314, 127] width 50 height 9
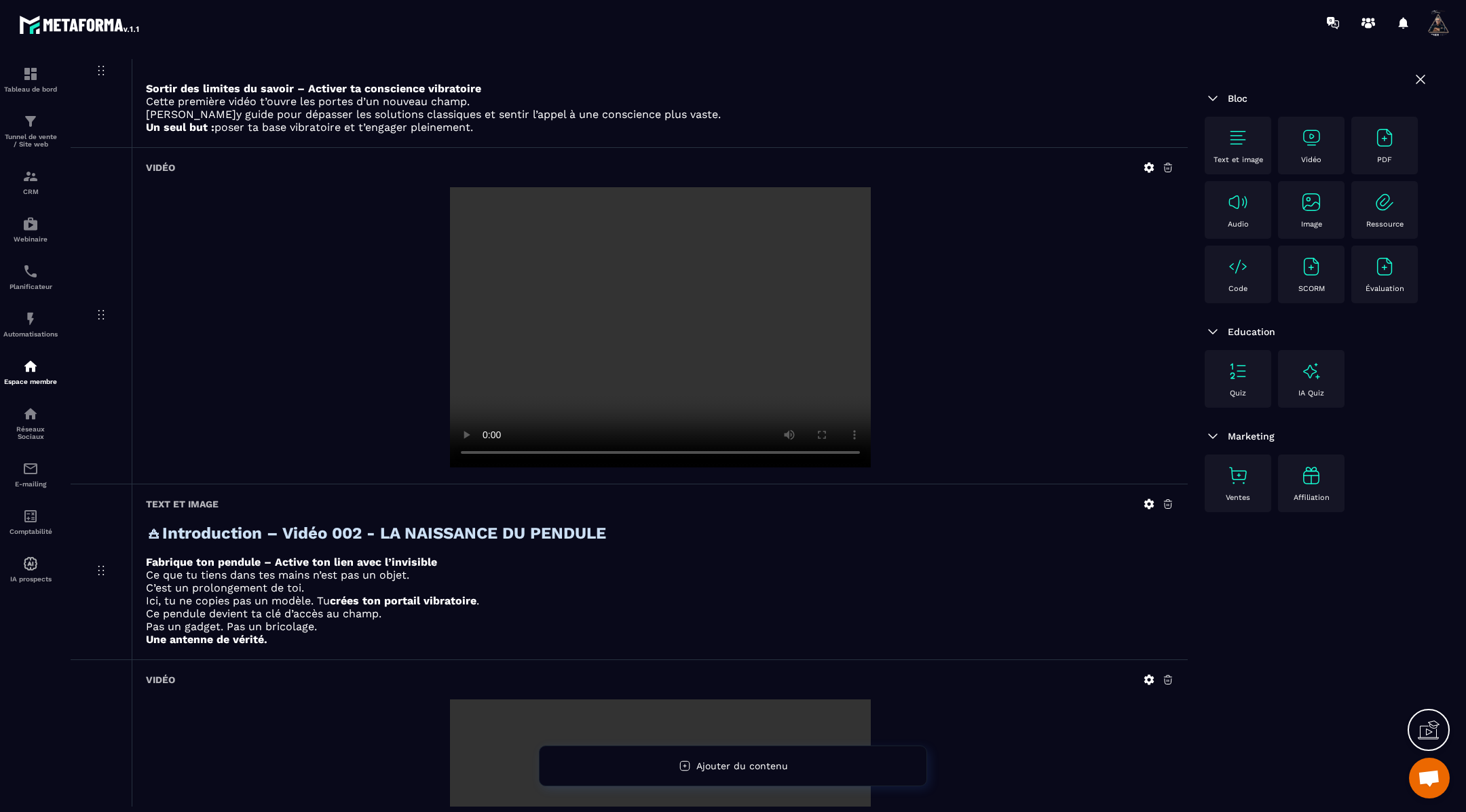
scroll to position [495, 0]
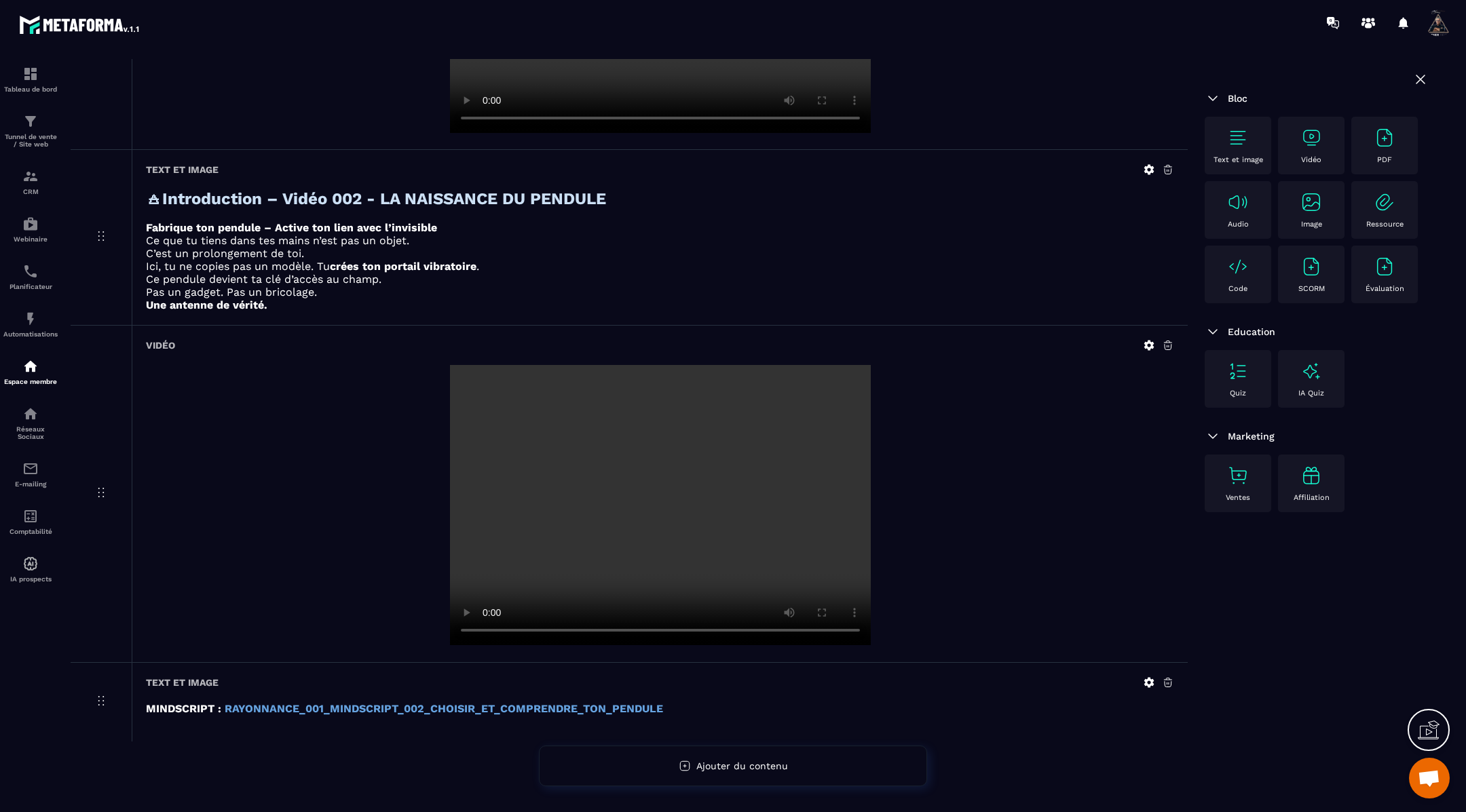
click at [1147, 677] on icon at bounding box center [1149, 681] width 10 height 10
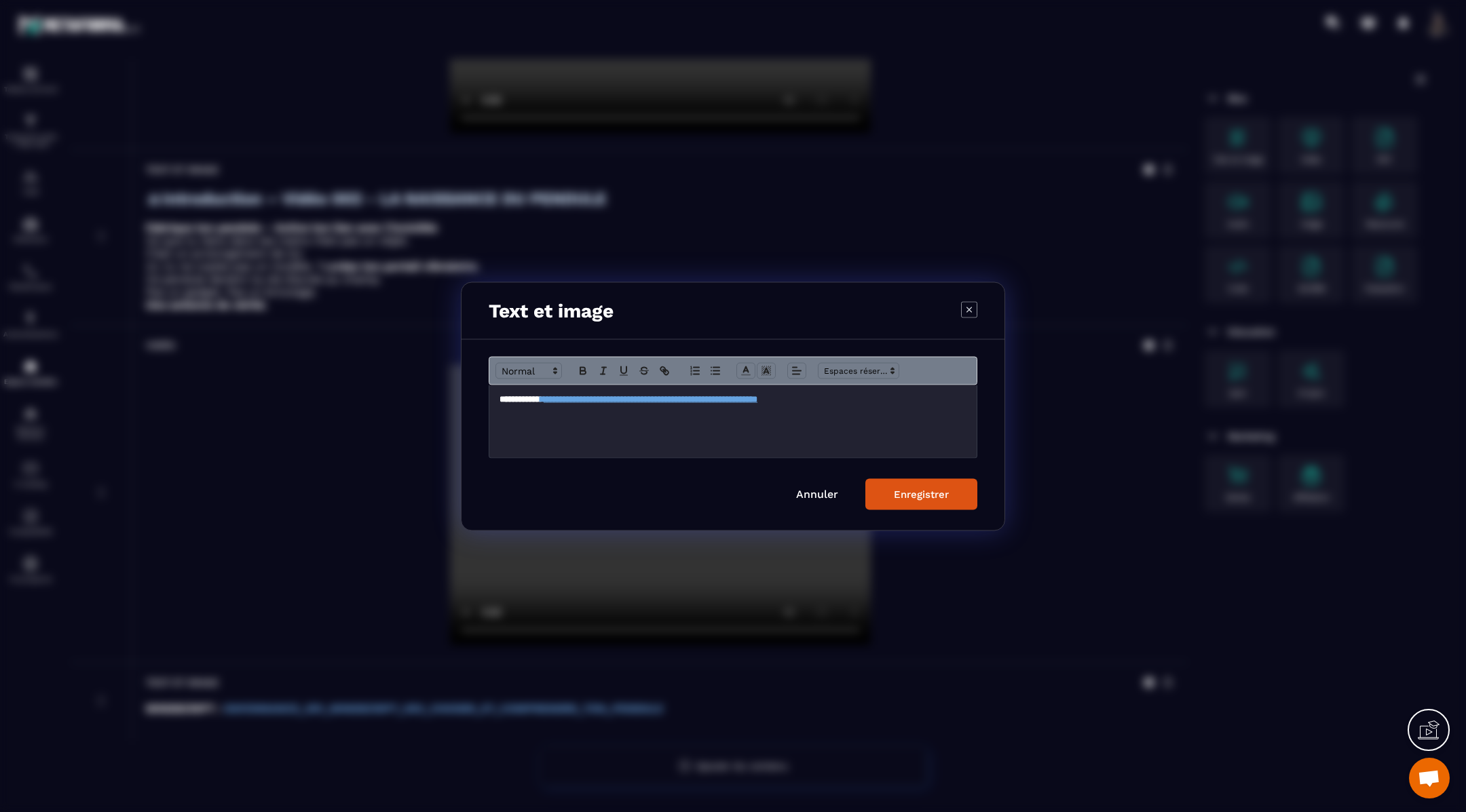
click at [949, 407] on p "Modal window" at bounding box center [733, 411] width 467 height 12
click at [942, 398] on h4 "**********" at bounding box center [733, 398] width 467 height 12
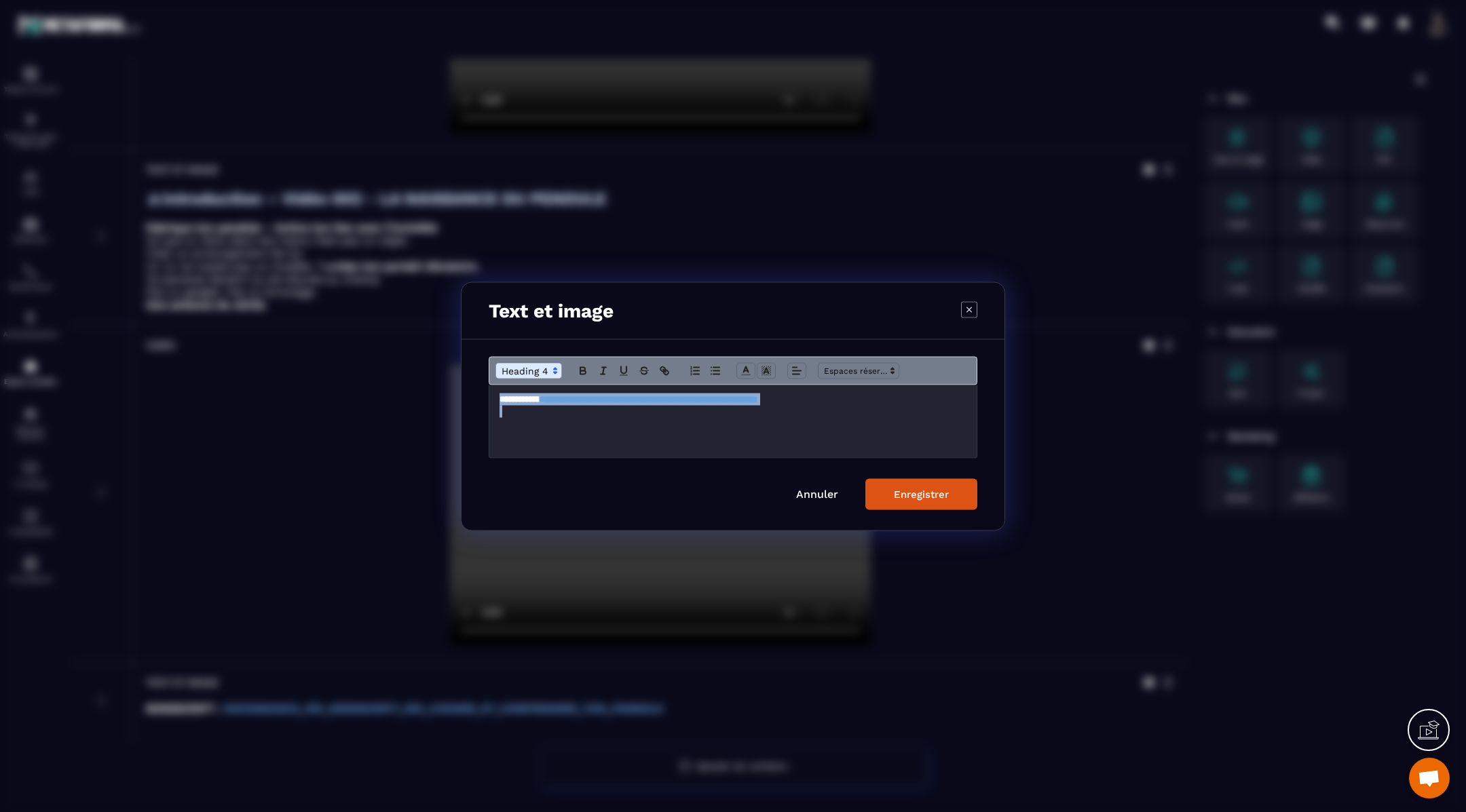
click at [942, 398] on h4 "**********" at bounding box center [733, 398] width 467 height 12
click at [941, 495] on div "Enregistrer" at bounding box center [921, 493] width 55 height 12
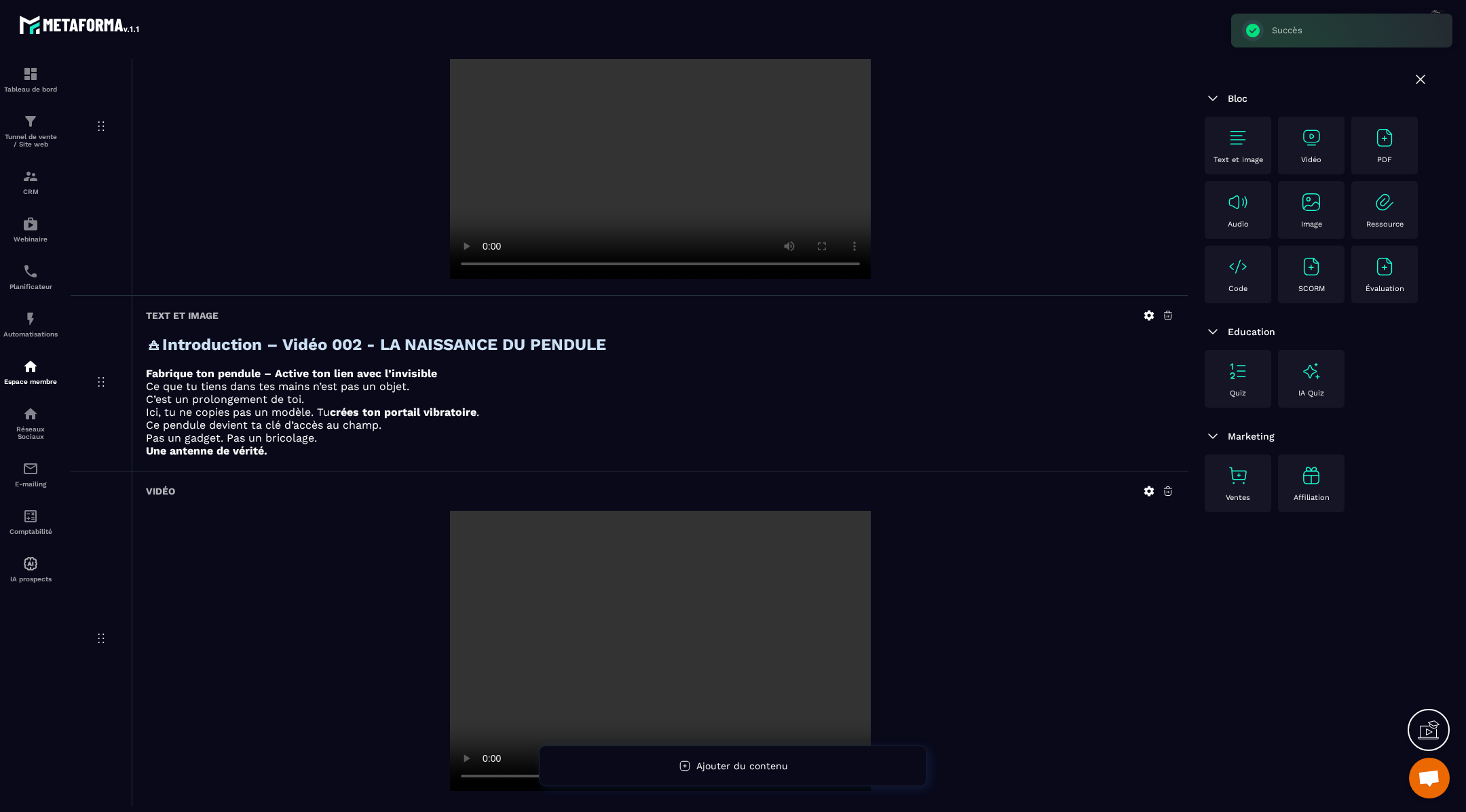
scroll to position [498, 0]
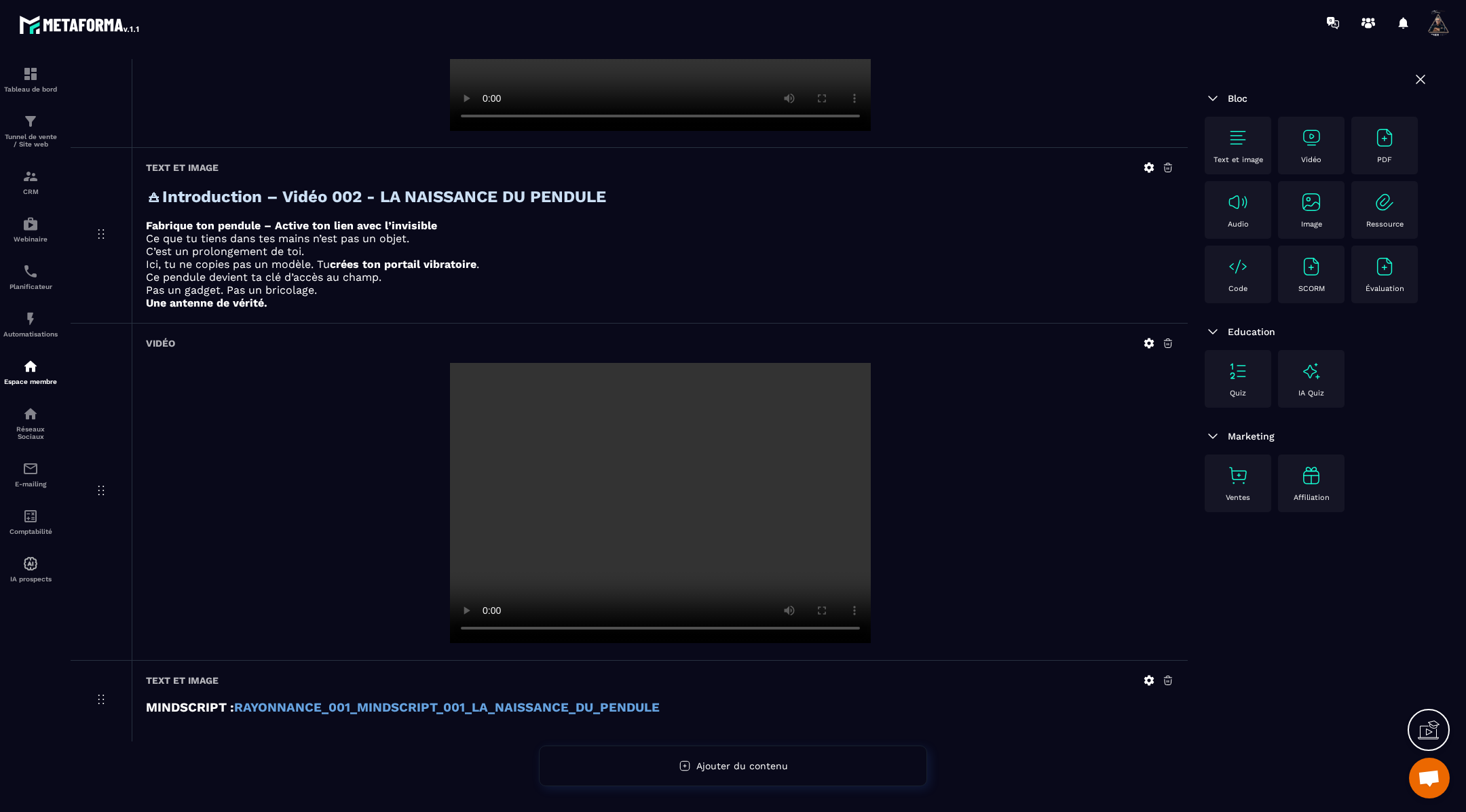
click at [1239, 138] on img at bounding box center [1238, 138] width 22 height 22
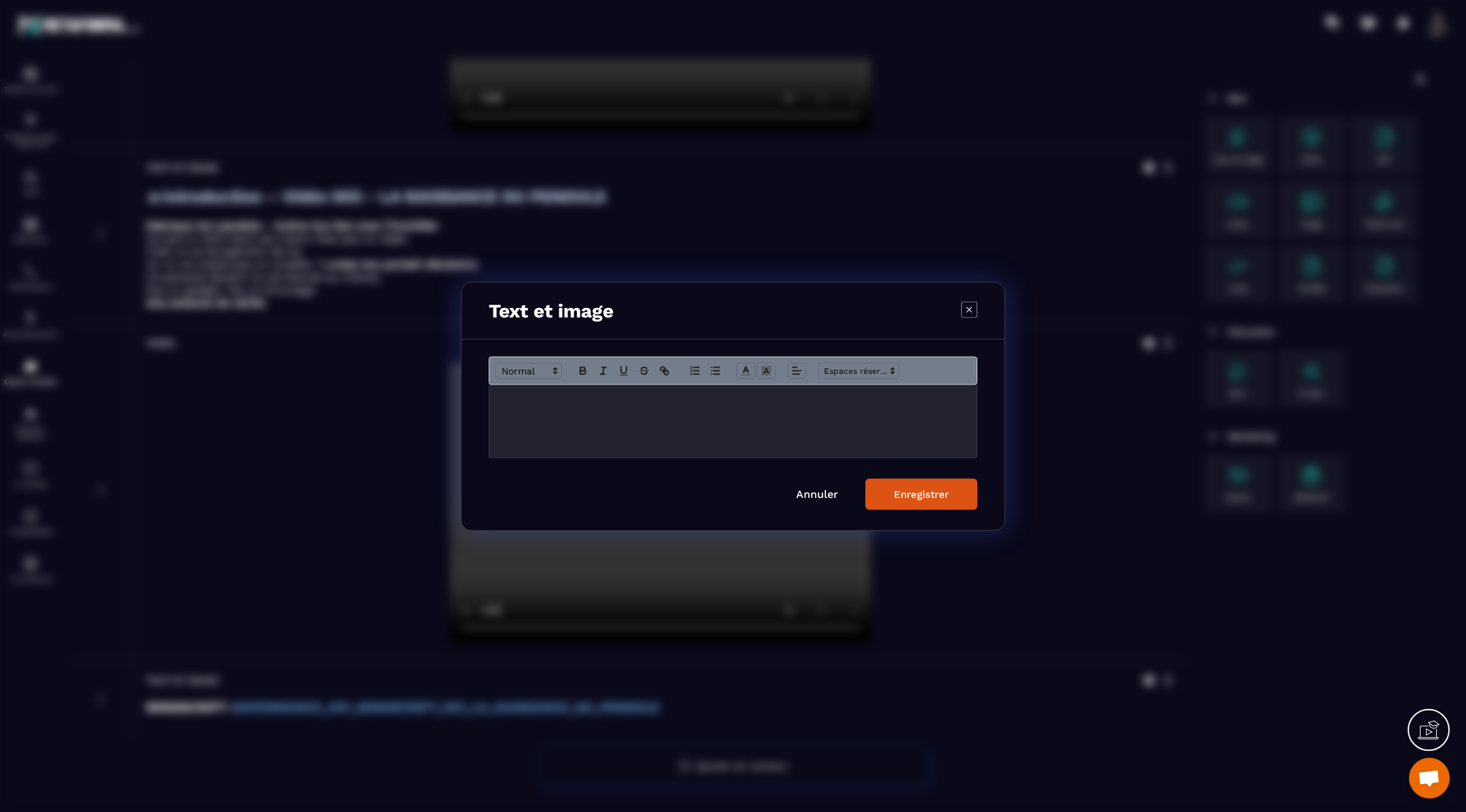
click at [662, 406] on div "Modal window" at bounding box center [733, 420] width 487 height 72
click at [813, 403] on strong "**********" at bounding box center [670, 402] width 341 height 13
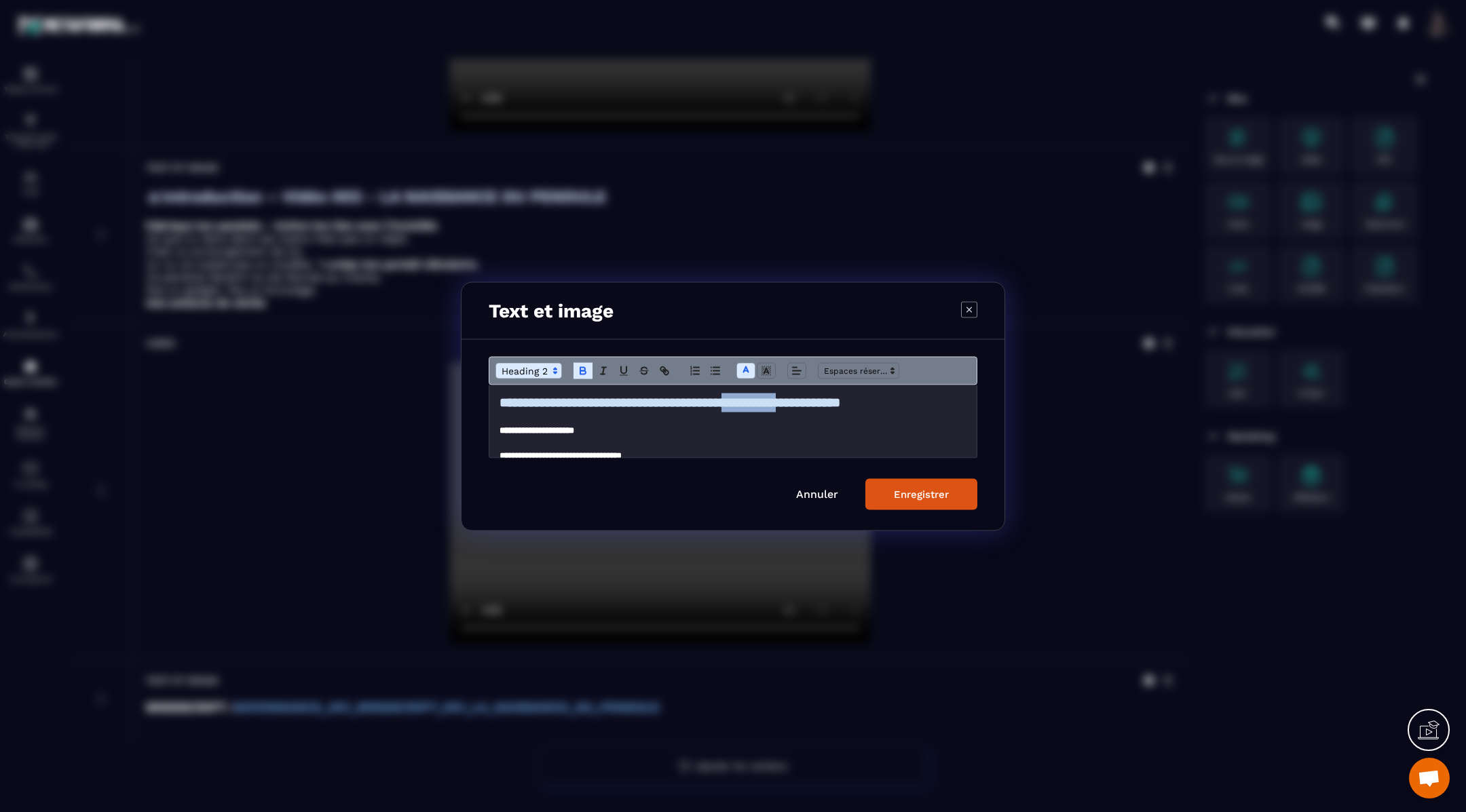
click at [813, 403] on strong "**********" at bounding box center [670, 402] width 341 height 13
click at [744, 363] on span "Modal window" at bounding box center [745, 371] width 19 height 16
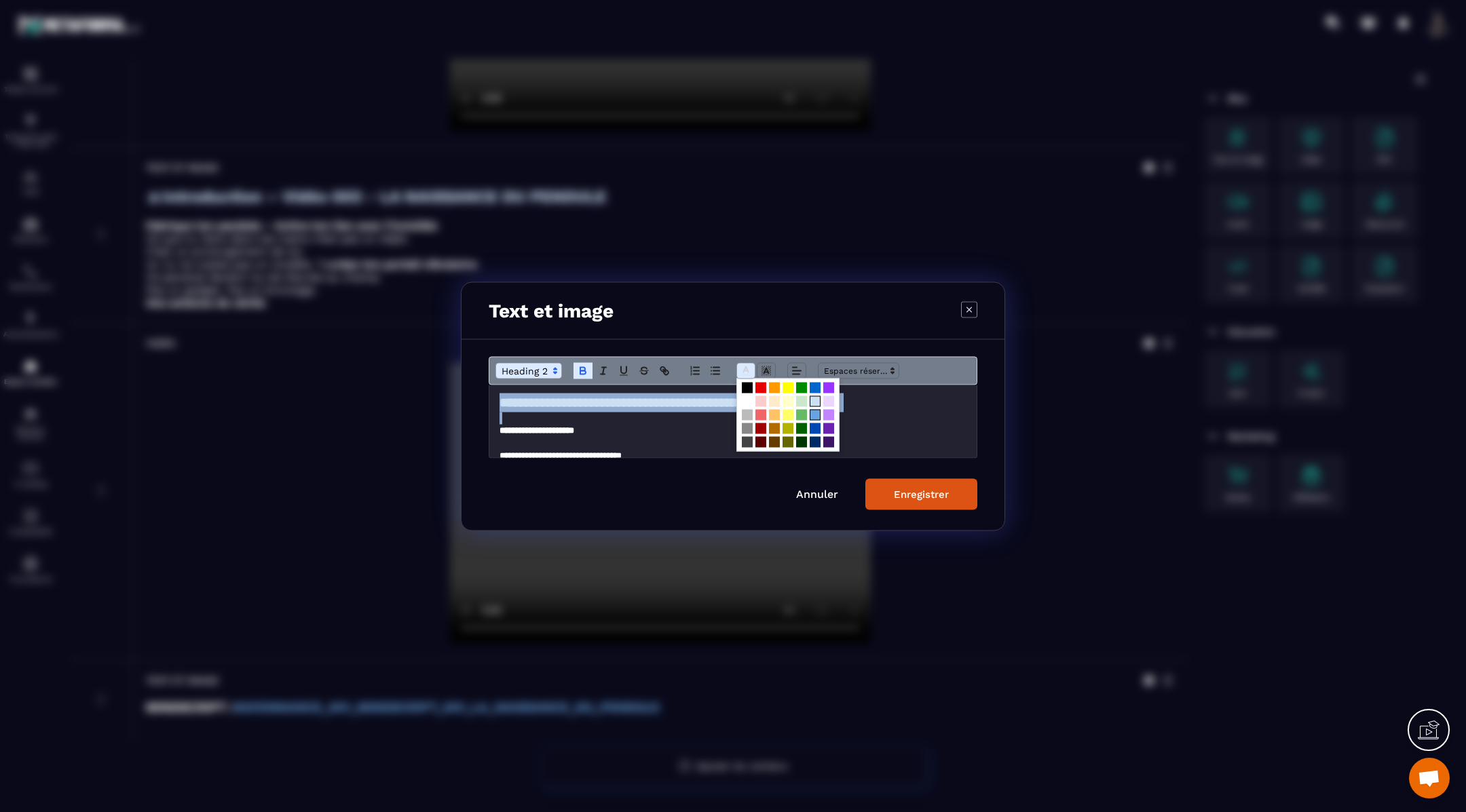
click at [816, 416] on span "Modal window" at bounding box center [815, 415] width 11 height 11
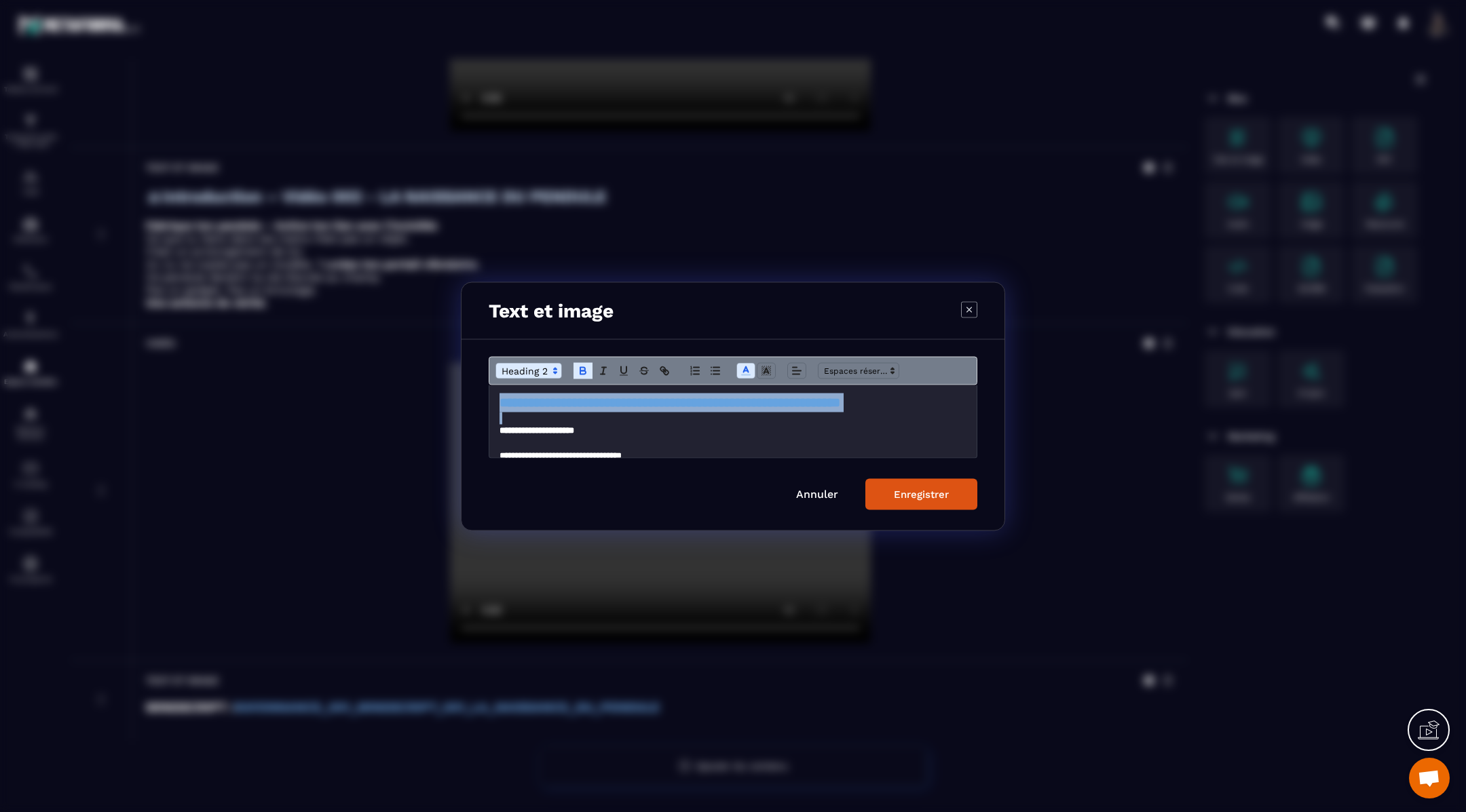
click at [899, 495] on div "Enregistrer" at bounding box center [921, 493] width 55 height 12
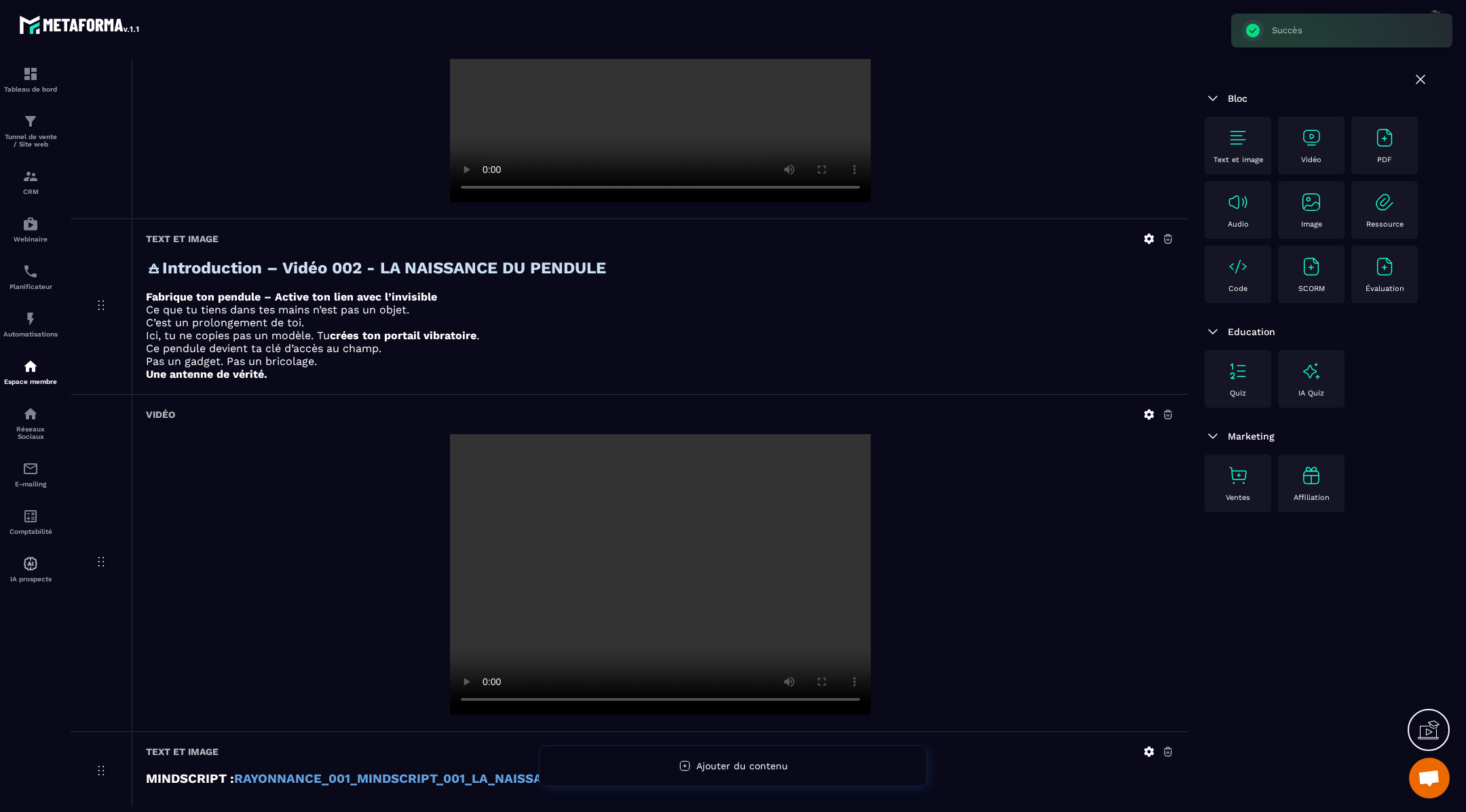
scroll to position [395, 0]
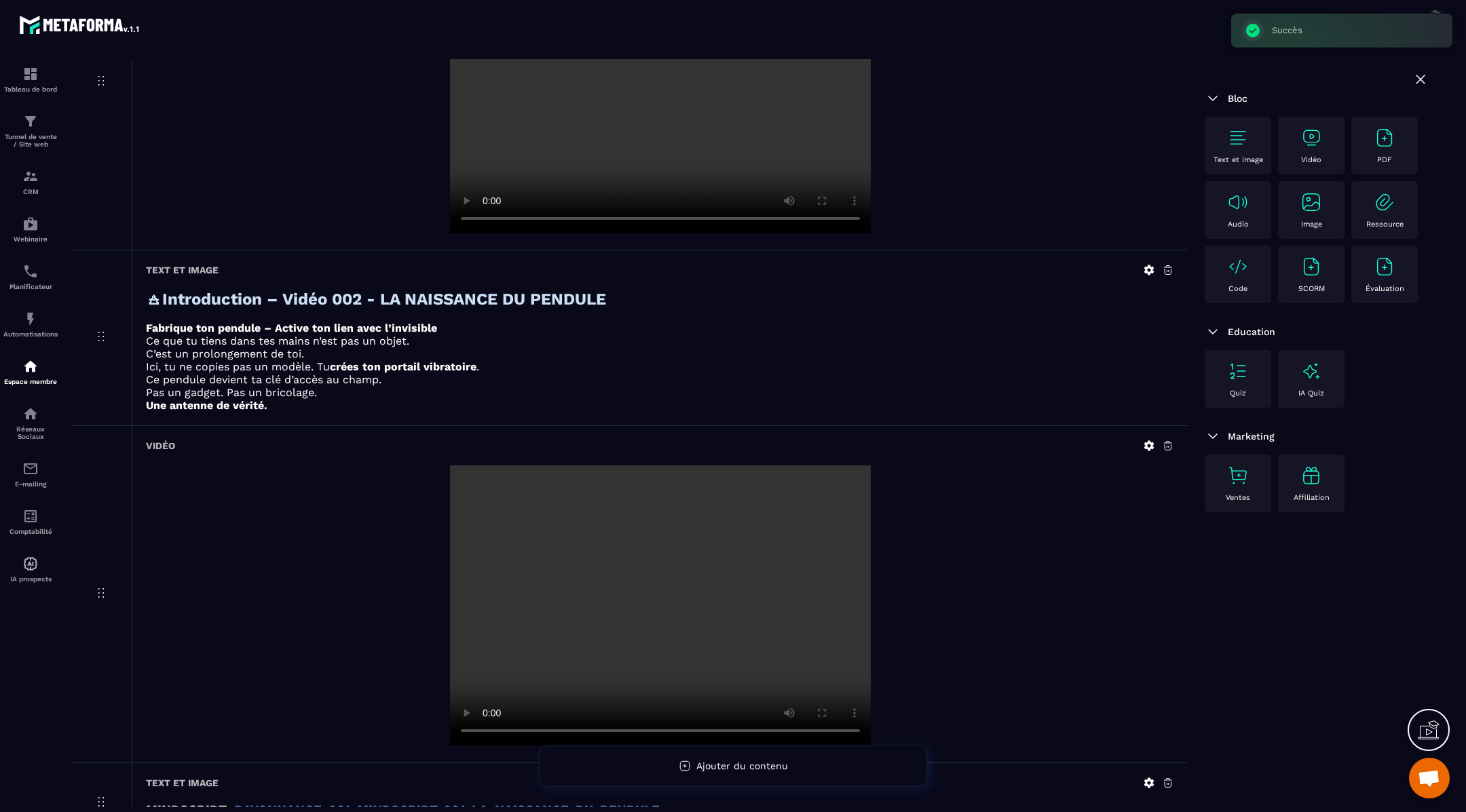
click at [1150, 269] on icon at bounding box center [1149, 269] width 10 height 10
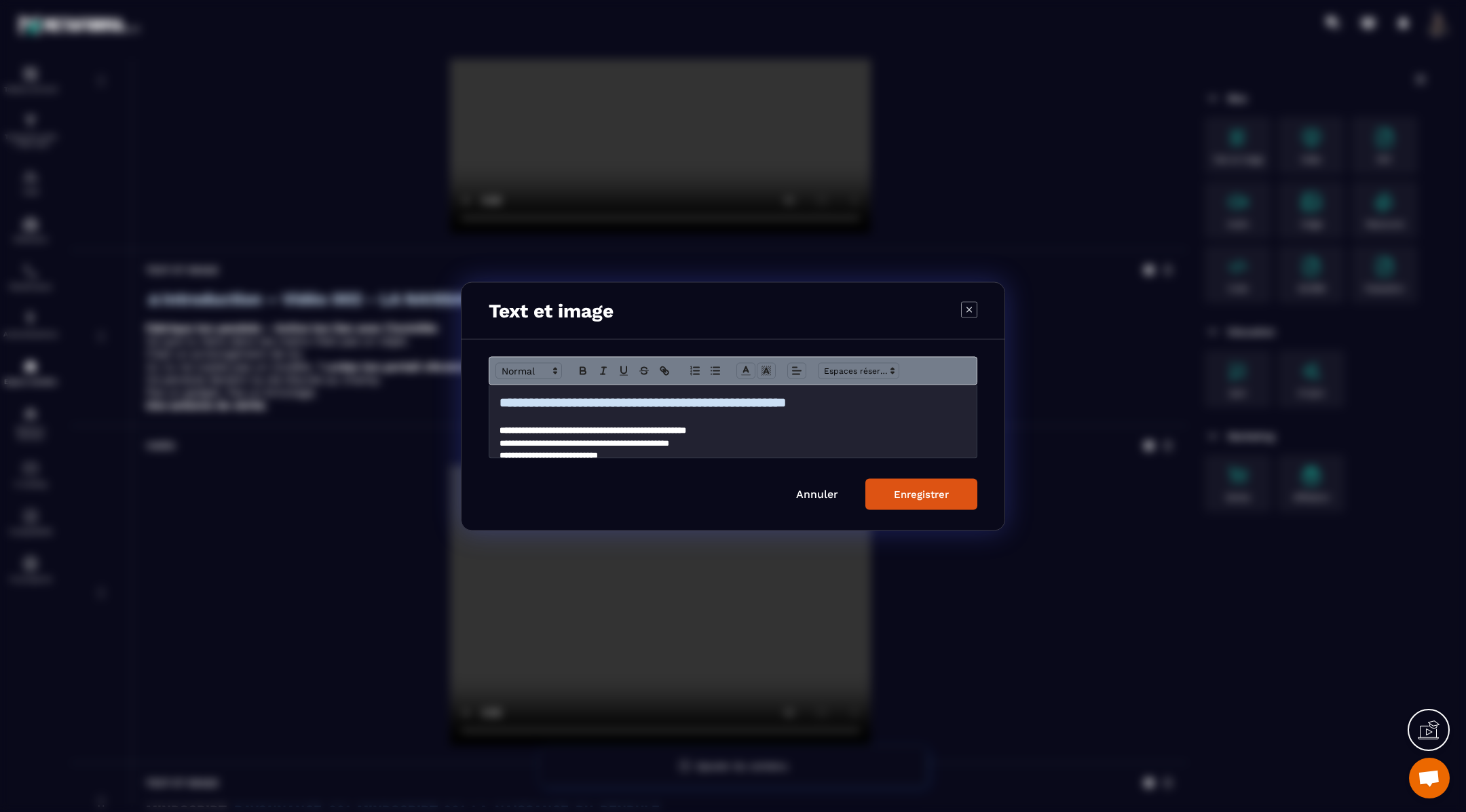
click at [882, 400] on h2 "**********" at bounding box center [733, 402] width 467 height 19
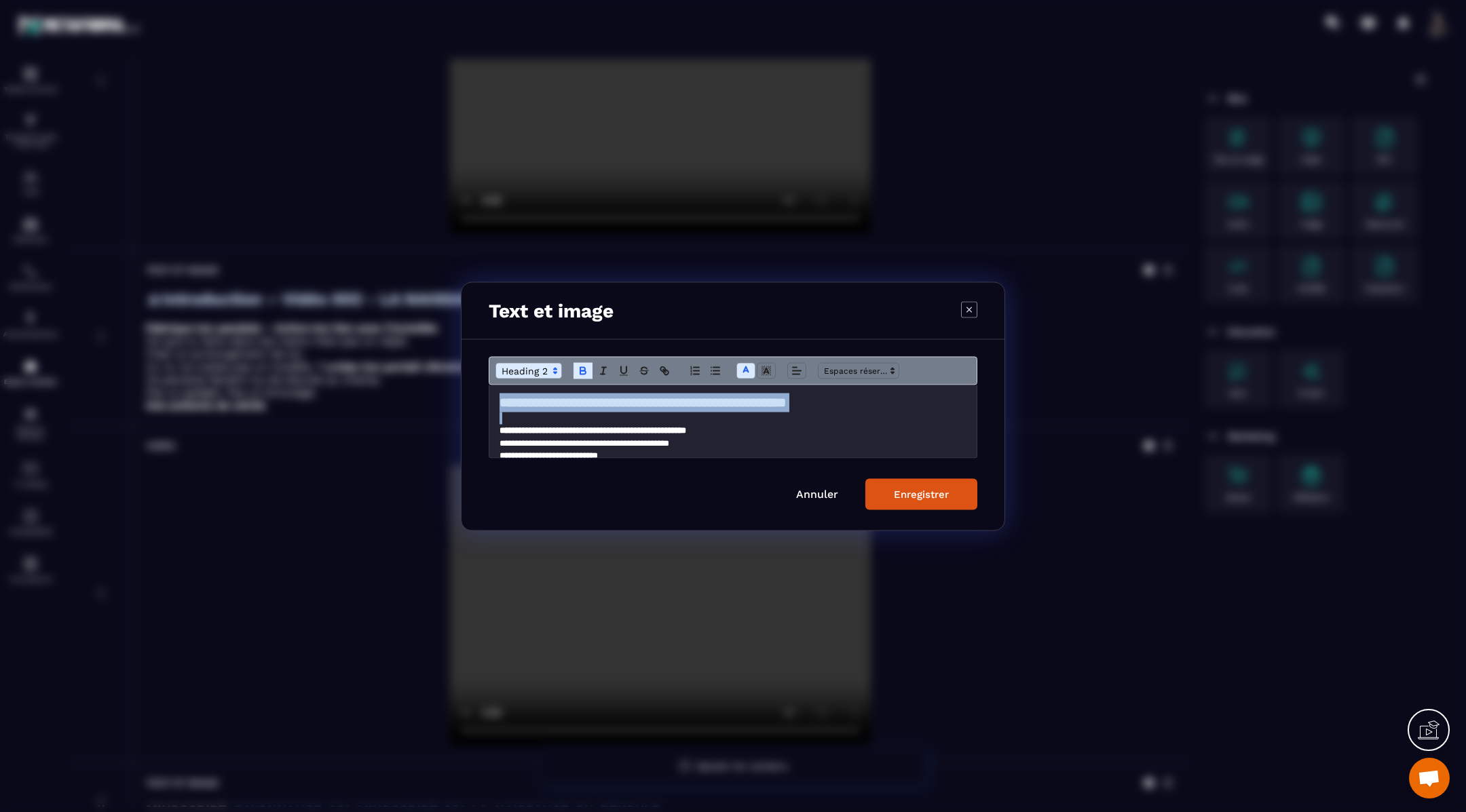
click at [882, 400] on h2 "**********" at bounding box center [733, 402] width 467 height 19
click at [748, 366] on icon "Modal window" at bounding box center [745, 370] width 12 height 12
click at [815, 412] on span "Modal window" at bounding box center [815, 415] width 11 height 11
click at [900, 490] on div "Enregistrer" at bounding box center [921, 493] width 55 height 12
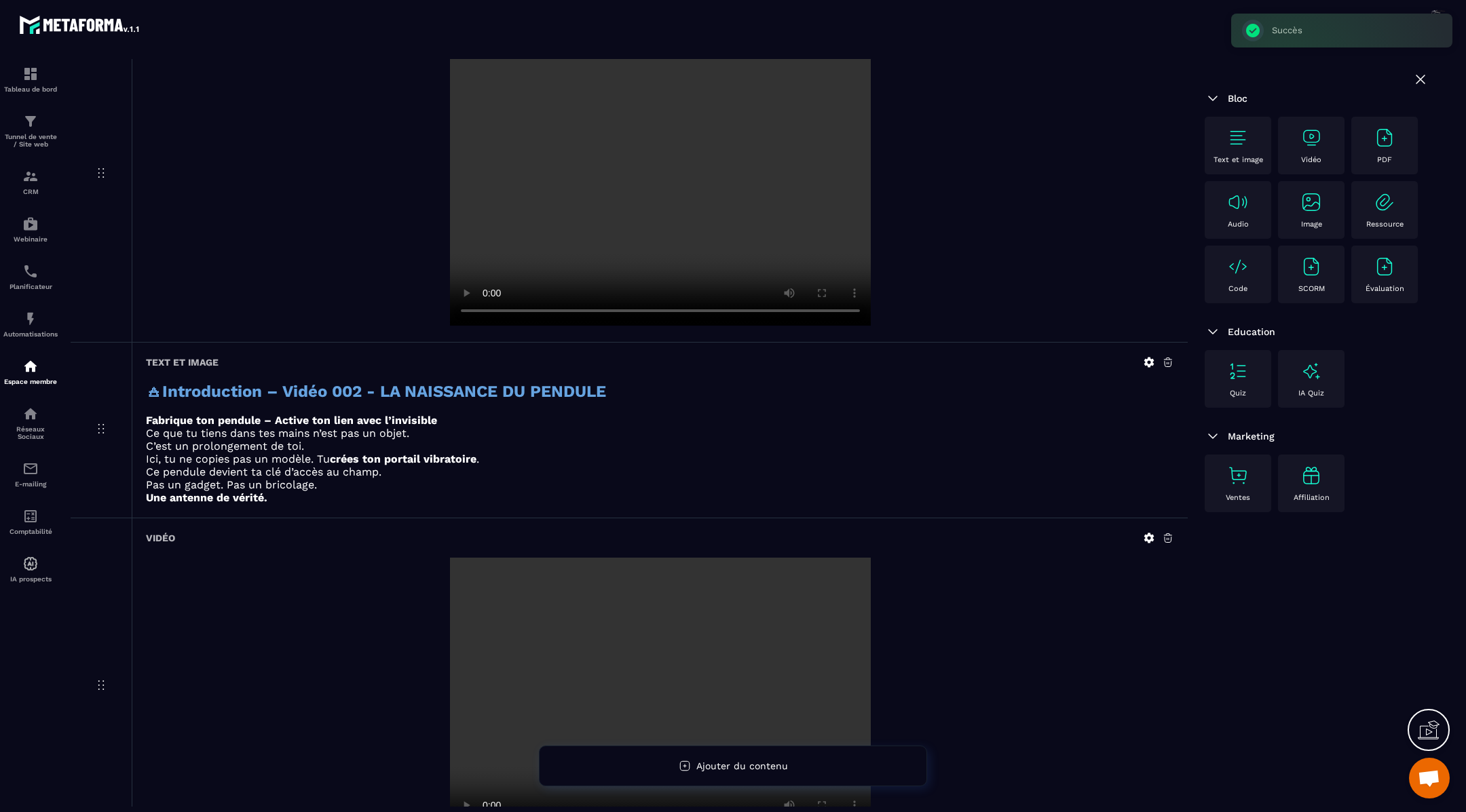
scroll to position [0, 0]
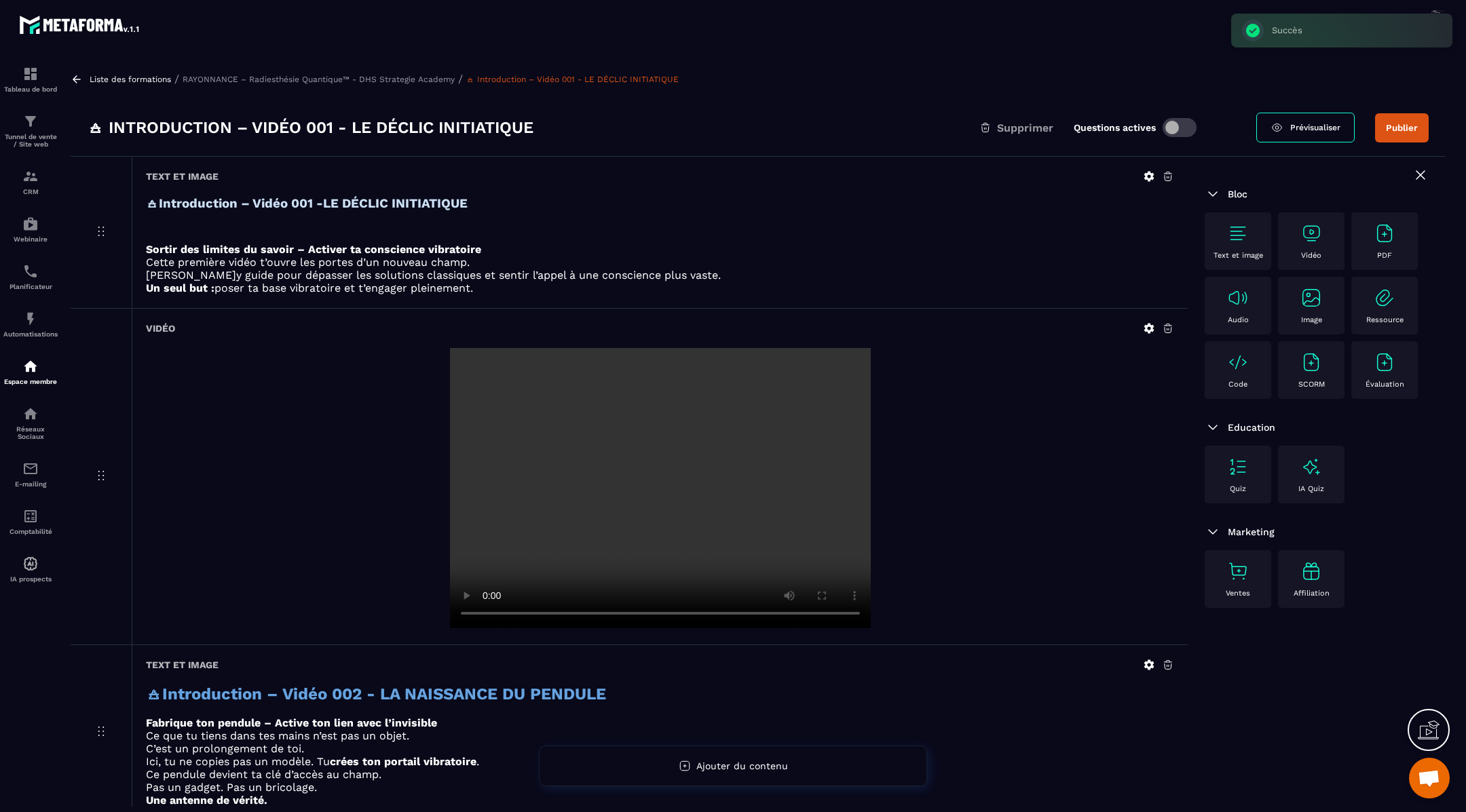
click at [1150, 173] on icon at bounding box center [1149, 176] width 10 height 10
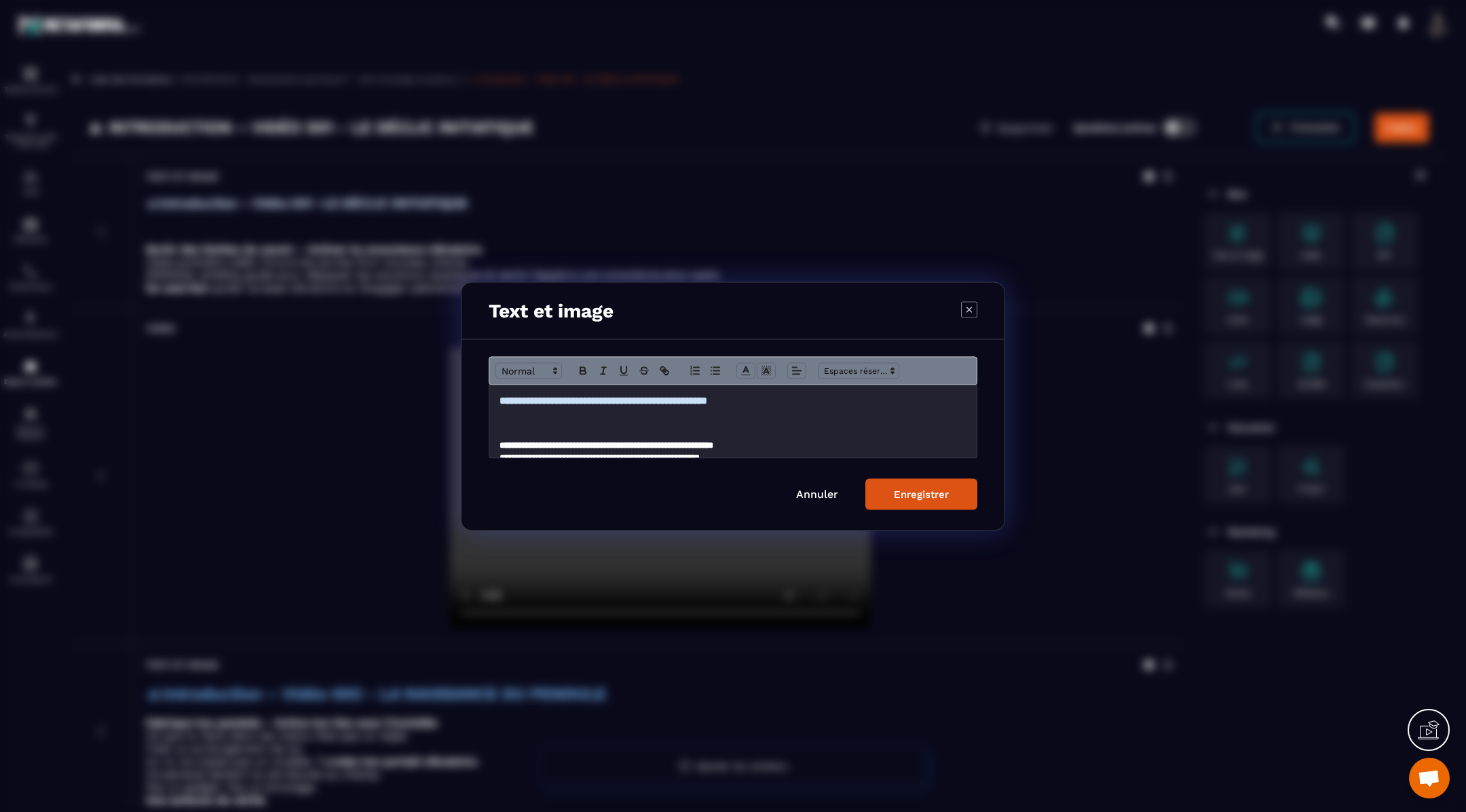
click at [775, 404] on h3 "**********" at bounding box center [733, 400] width 467 height 15
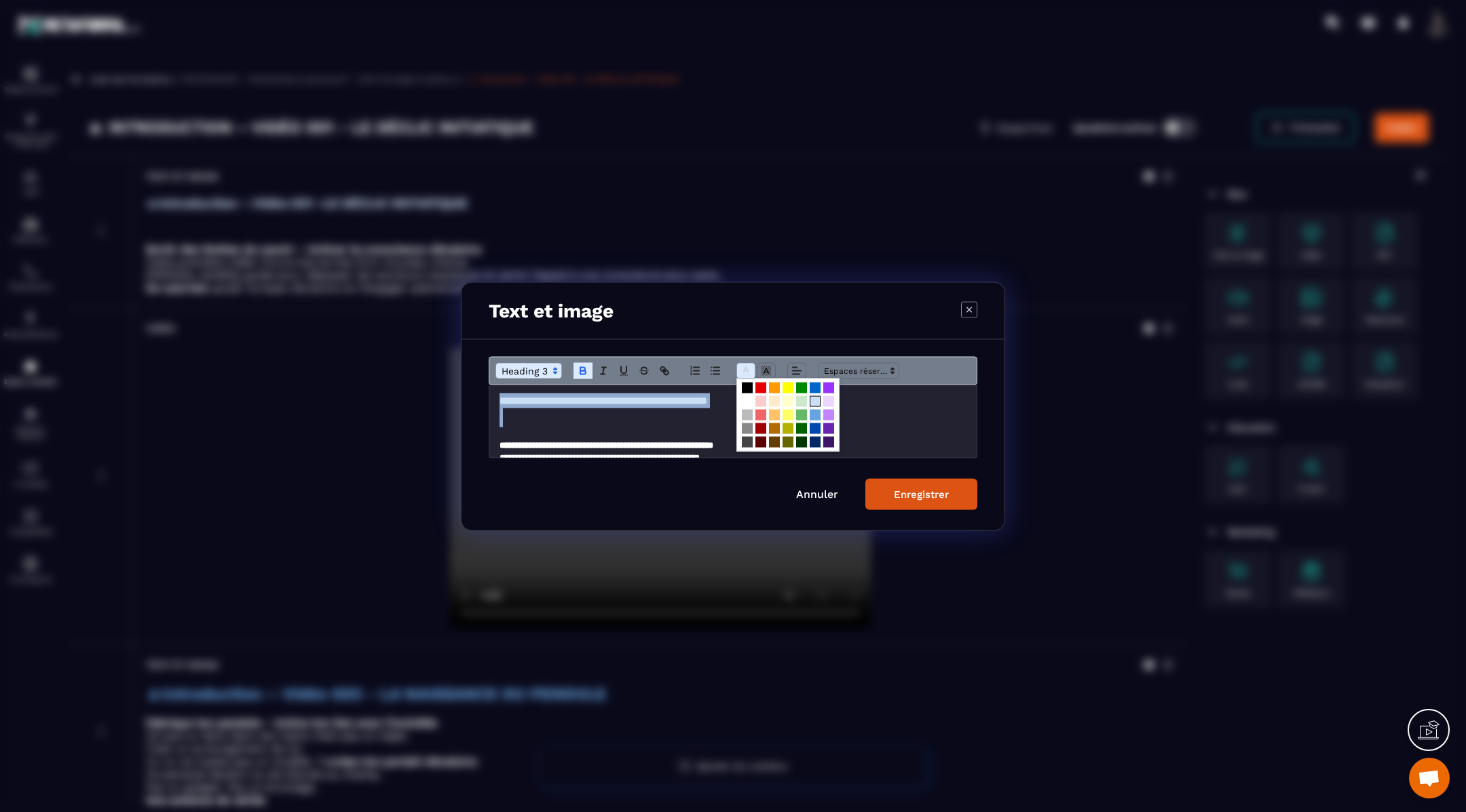
click at [742, 374] on line "Modal window" at bounding box center [745, 374] width 8 height 0
click at [815, 414] on span "Modal window" at bounding box center [815, 415] width 11 height 11
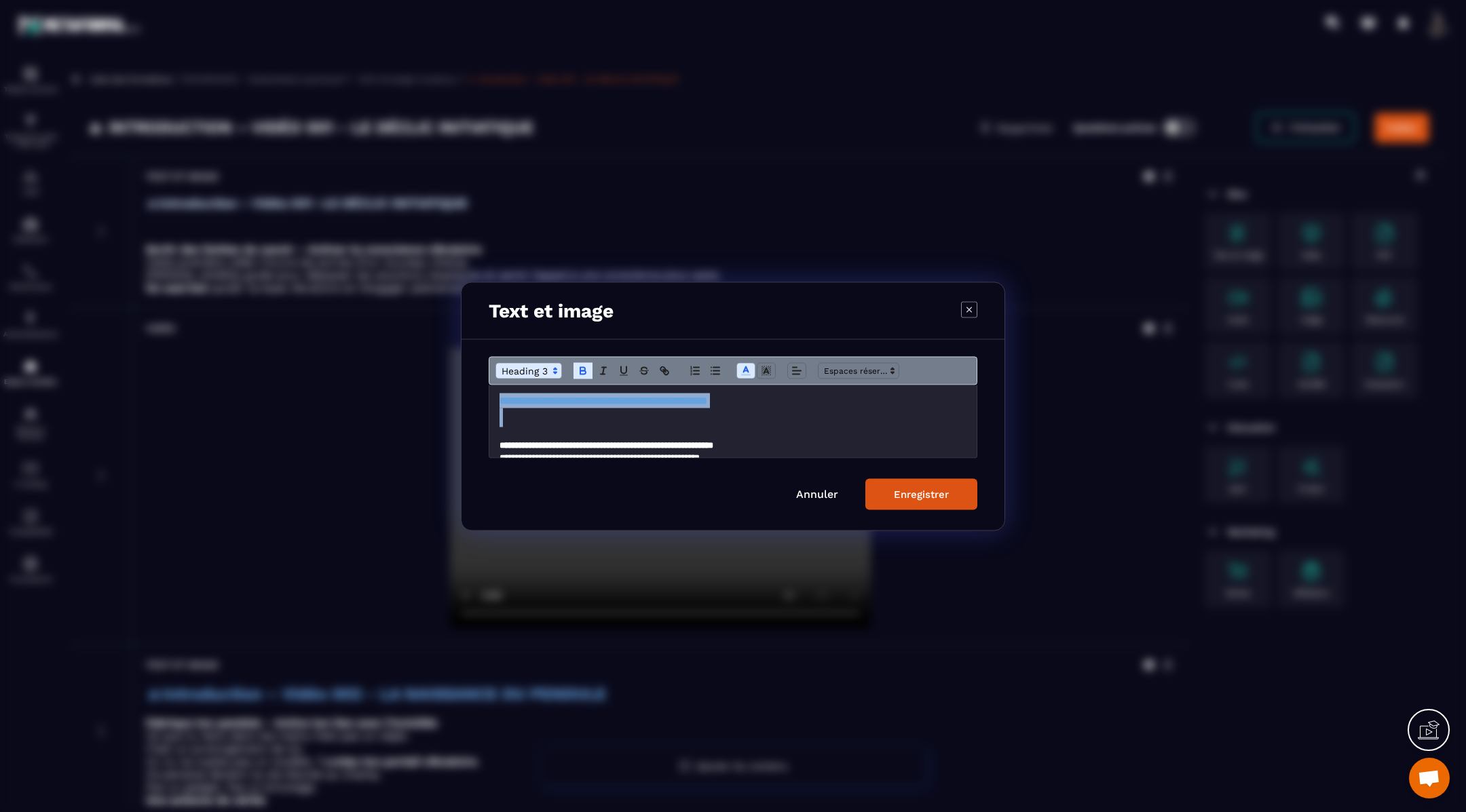
click at [889, 486] on button "Enregistrer" at bounding box center [921, 494] width 112 height 31
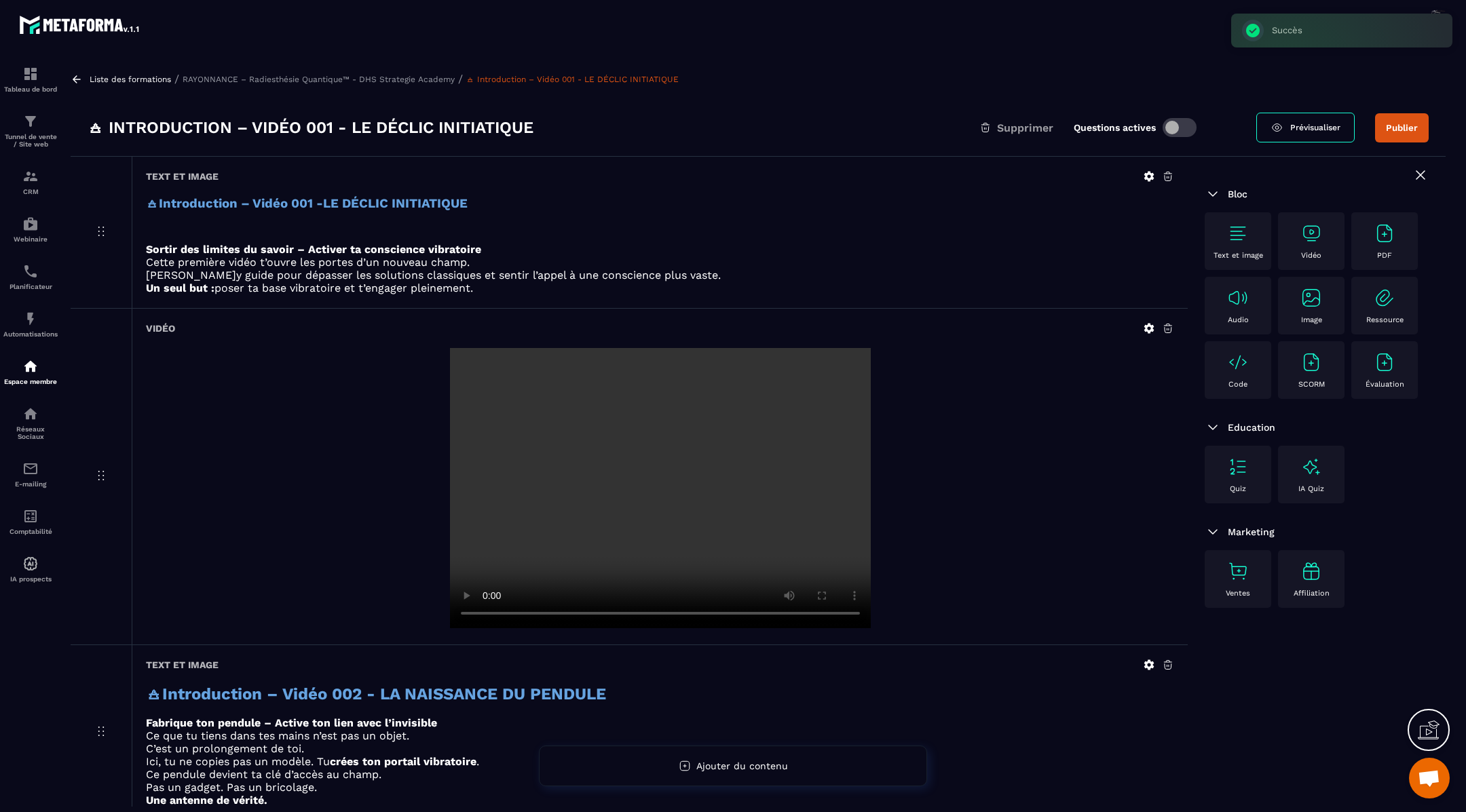
click at [1146, 659] on icon at bounding box center [1148, 664] width 12 height 12
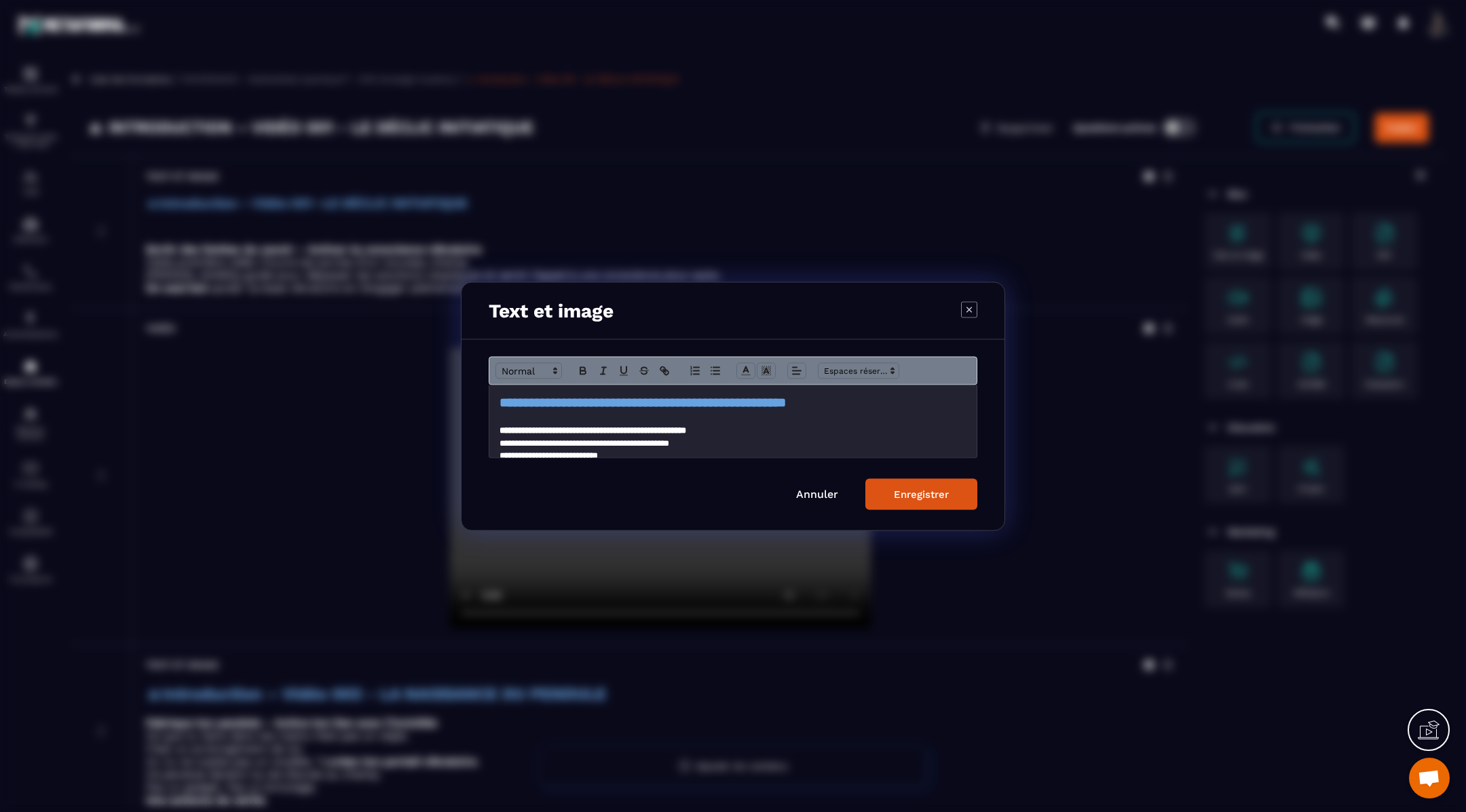
click at [881, 405] on h2 "**********" at bounding box center [733, 402] width 467 height 19
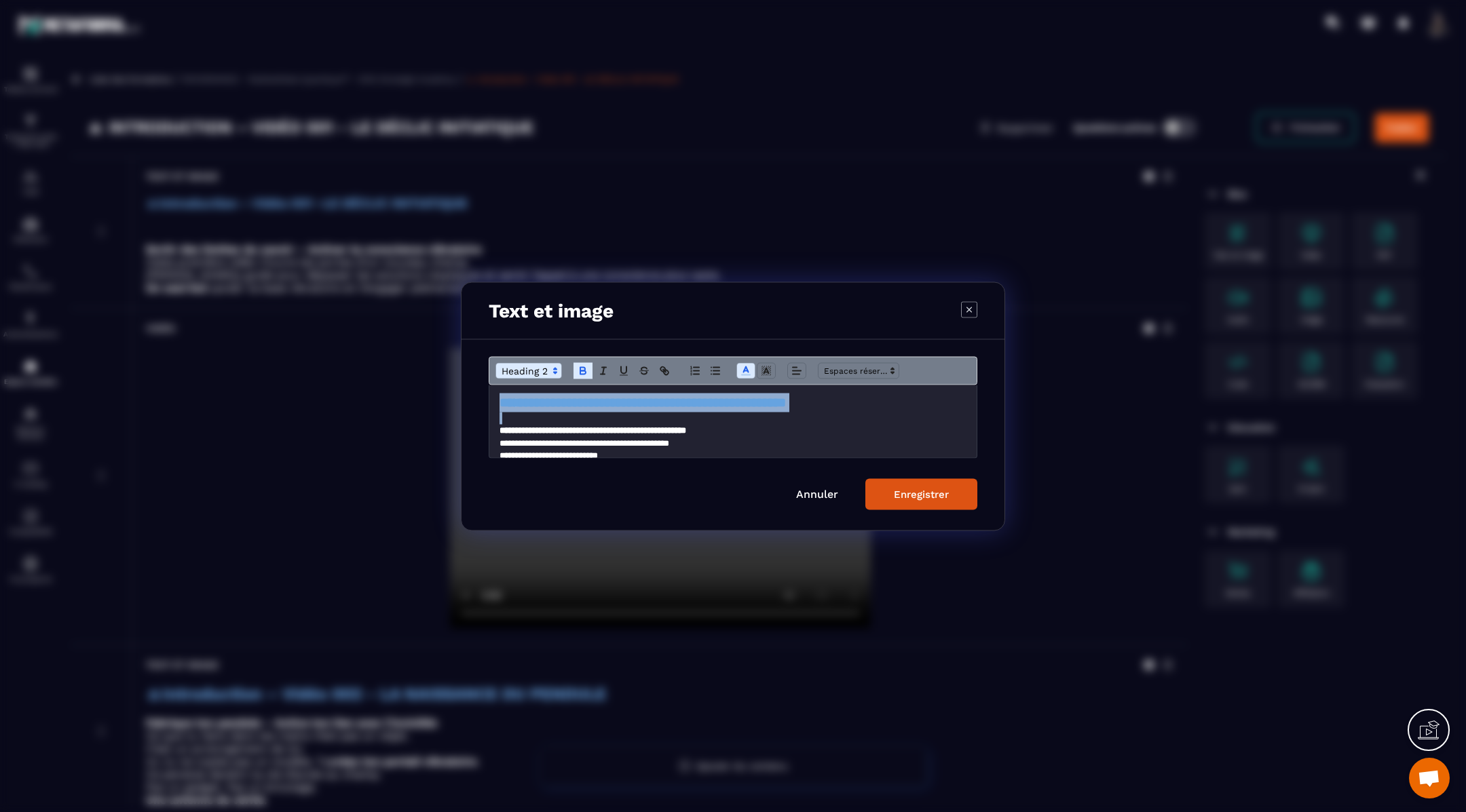
click at [941, 484] on button "Enregistrer" at bounding box center [921, 494] width 112 height 31
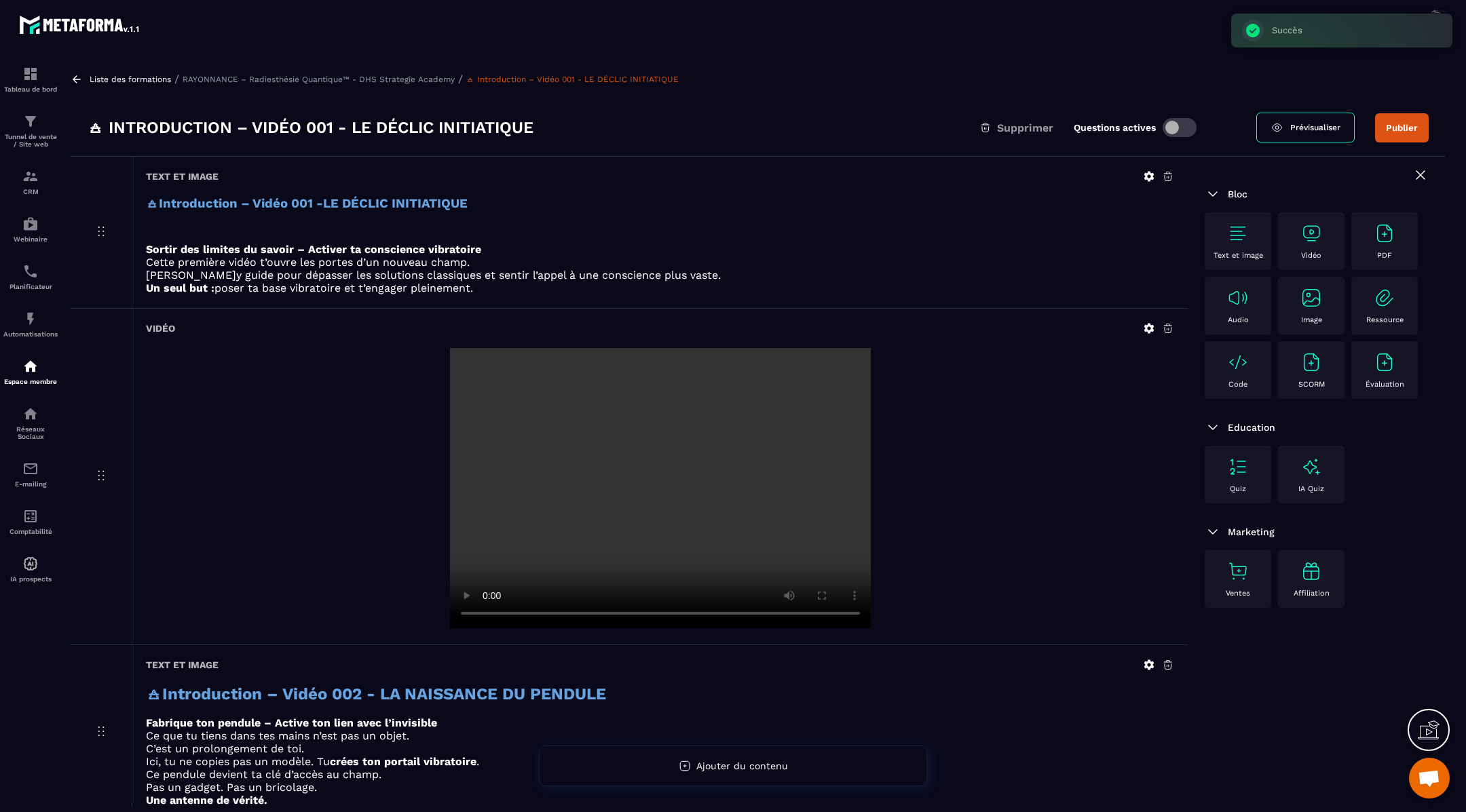
click at [1146, 172] on icon at bounding box center [1148, 175] width 12 height 12
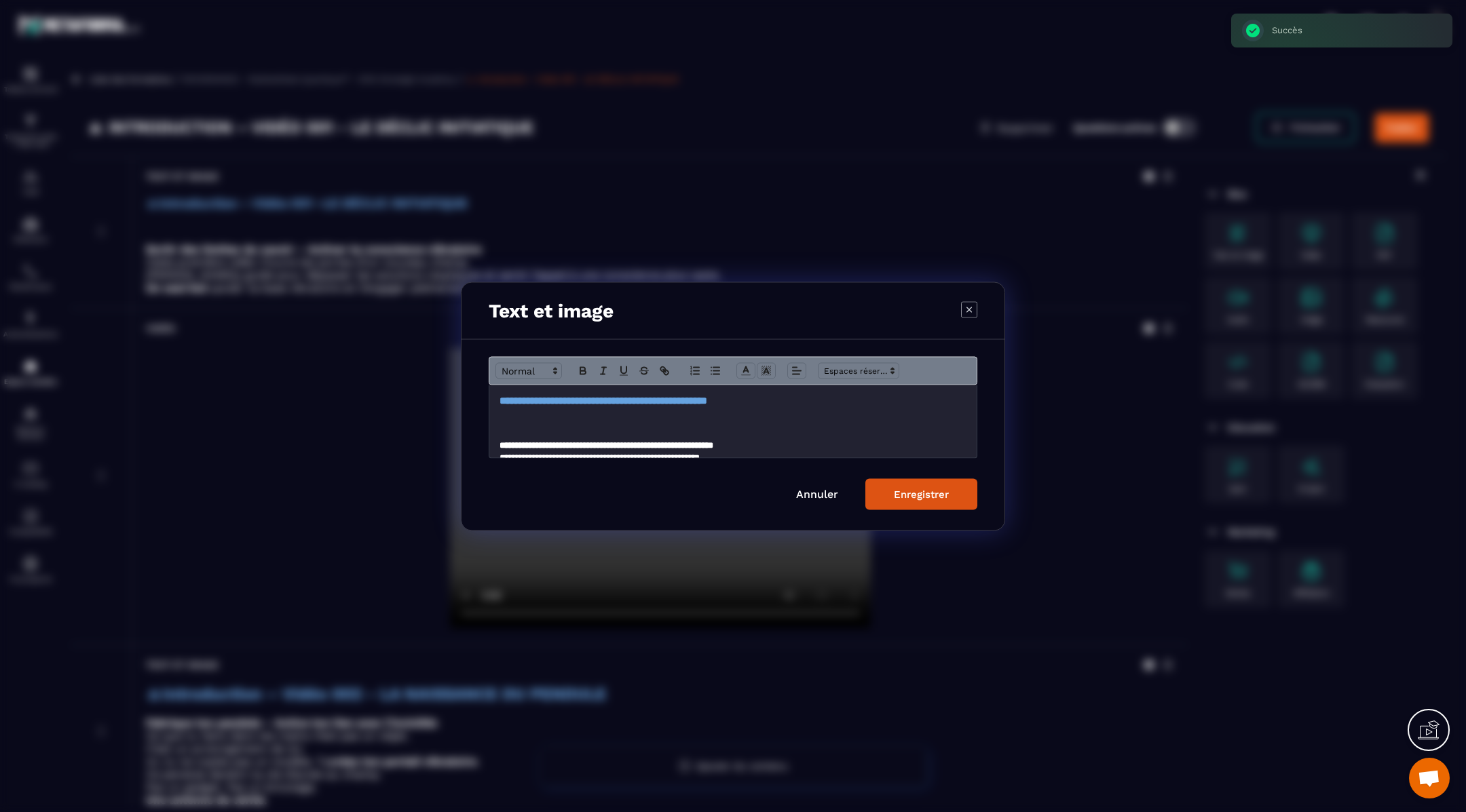
click at [796, 403] on h3 "**********" at bounding box center [733, 400] width 467 height 15
click at [534, 371] on span "Modal window" at bounding box center [528, 371] width 67 height 16
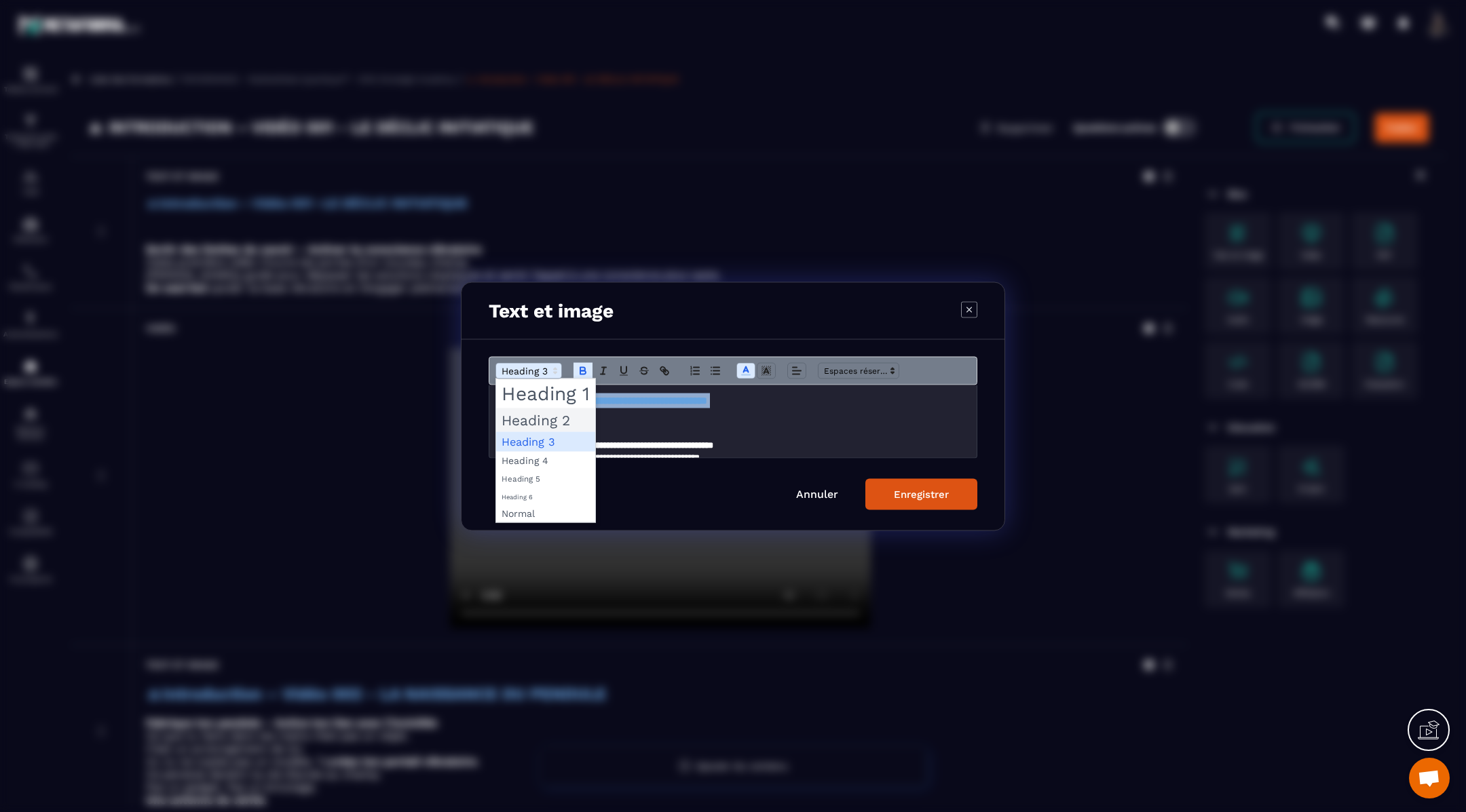
click at [541, 417] on span "Modal window" at bounding box center [545, 419] width 99 height 24
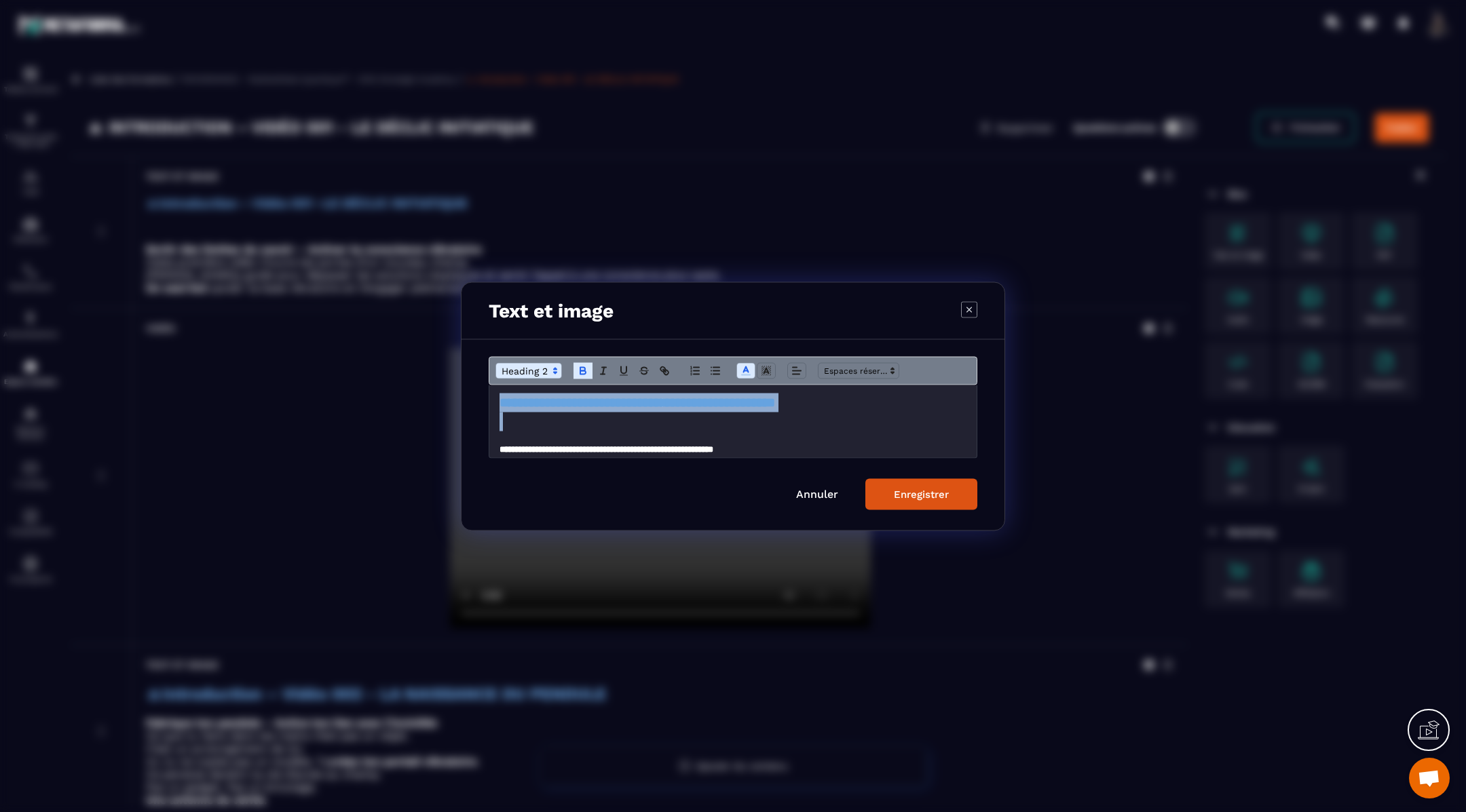
click at [914, 491] on div "Enregistrer" at bounding box center [921, 493] width 55 height 12
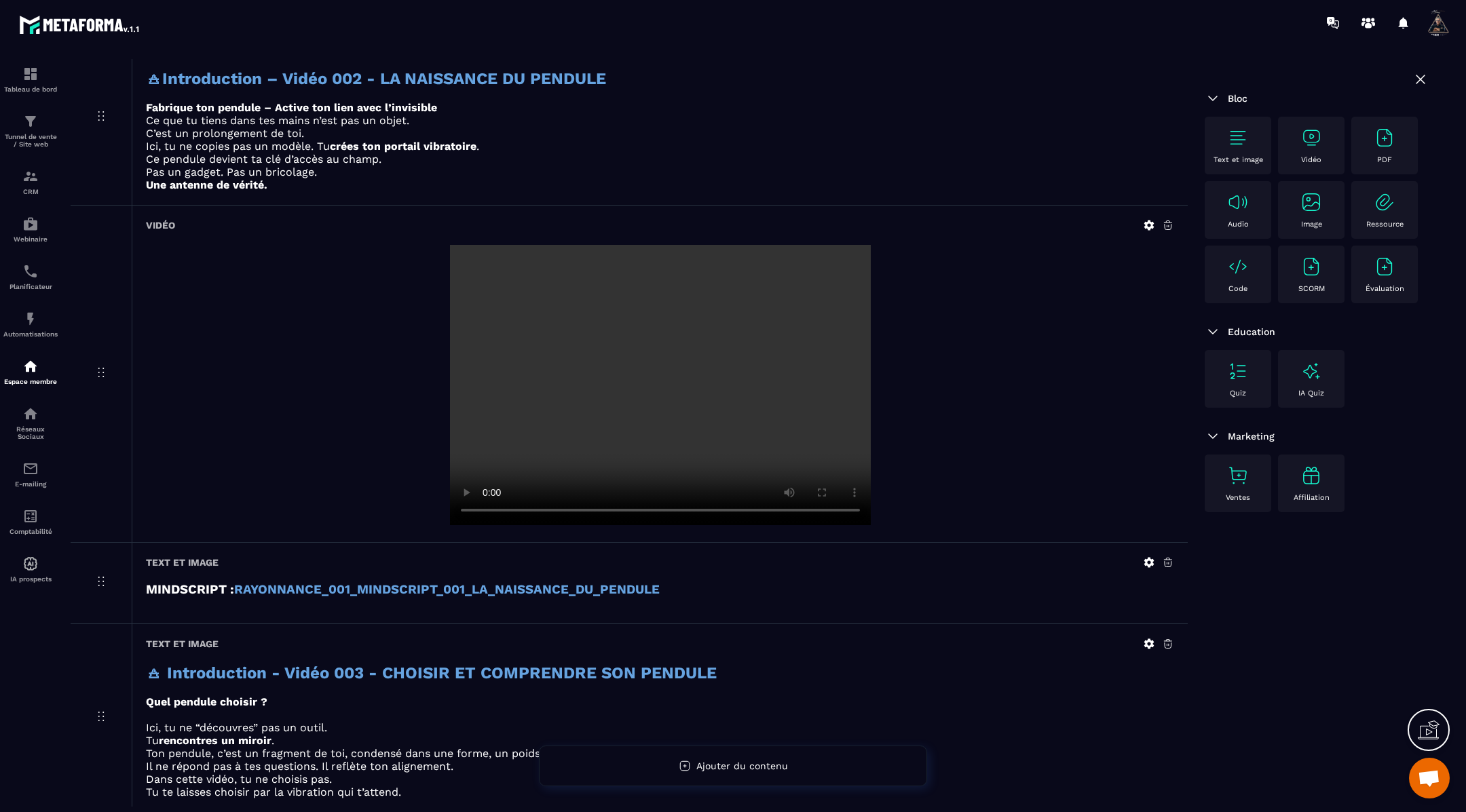
scroll to position [691, 0]
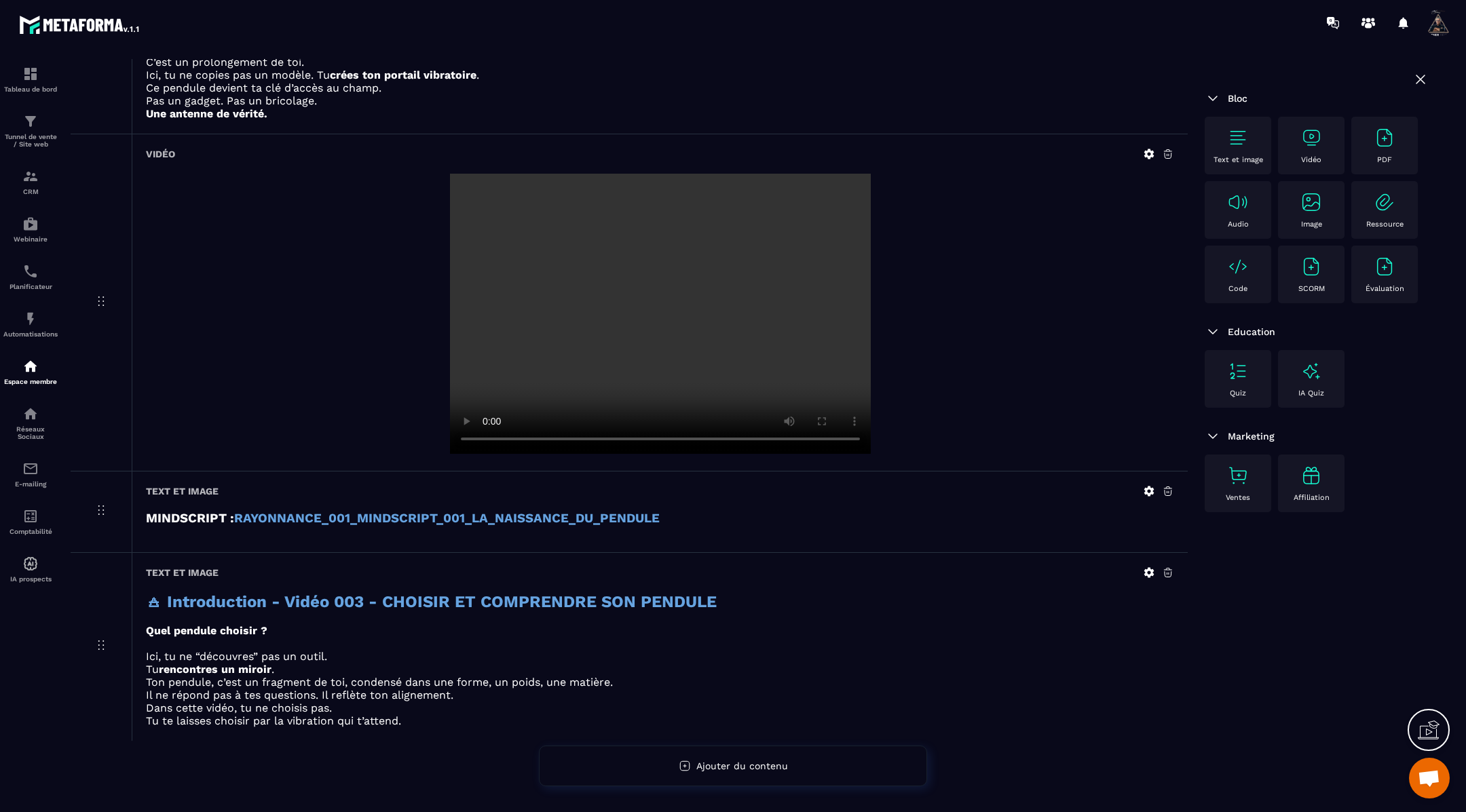
click at [1312, 138] on img at bounding box center [1311, 138] width 22 height 22
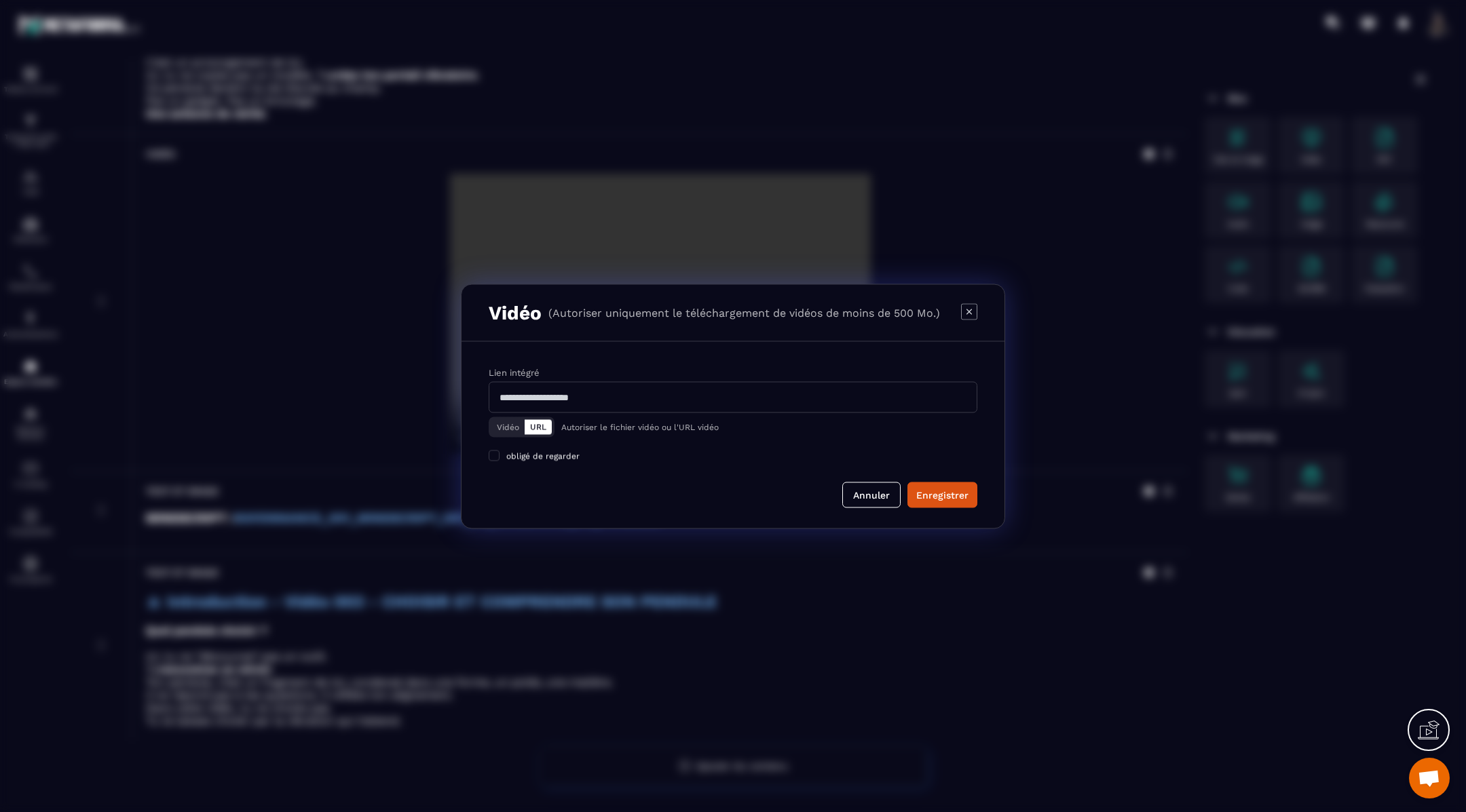
click at [505, 426] on button "Vidéo" at bounding box center [508, 427] width 33 height 15
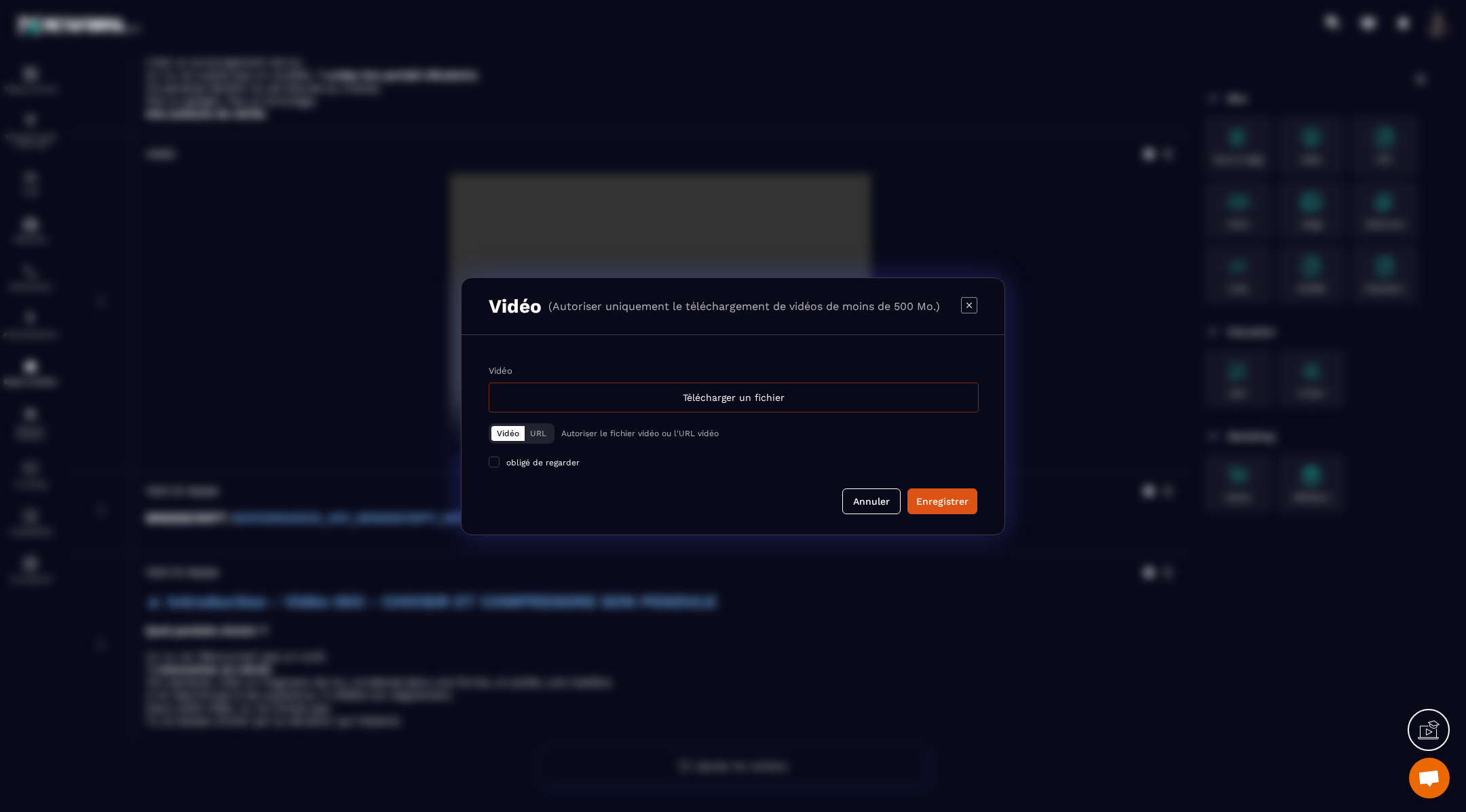
click at [606, 400] on div "Télécharger un fichier" at bounding box center [733, 397] width 490 height 30
click at [0, 0] on input "Vidéo Télécharger un fichier" at bounding box center [0, 0] width 0 height 0
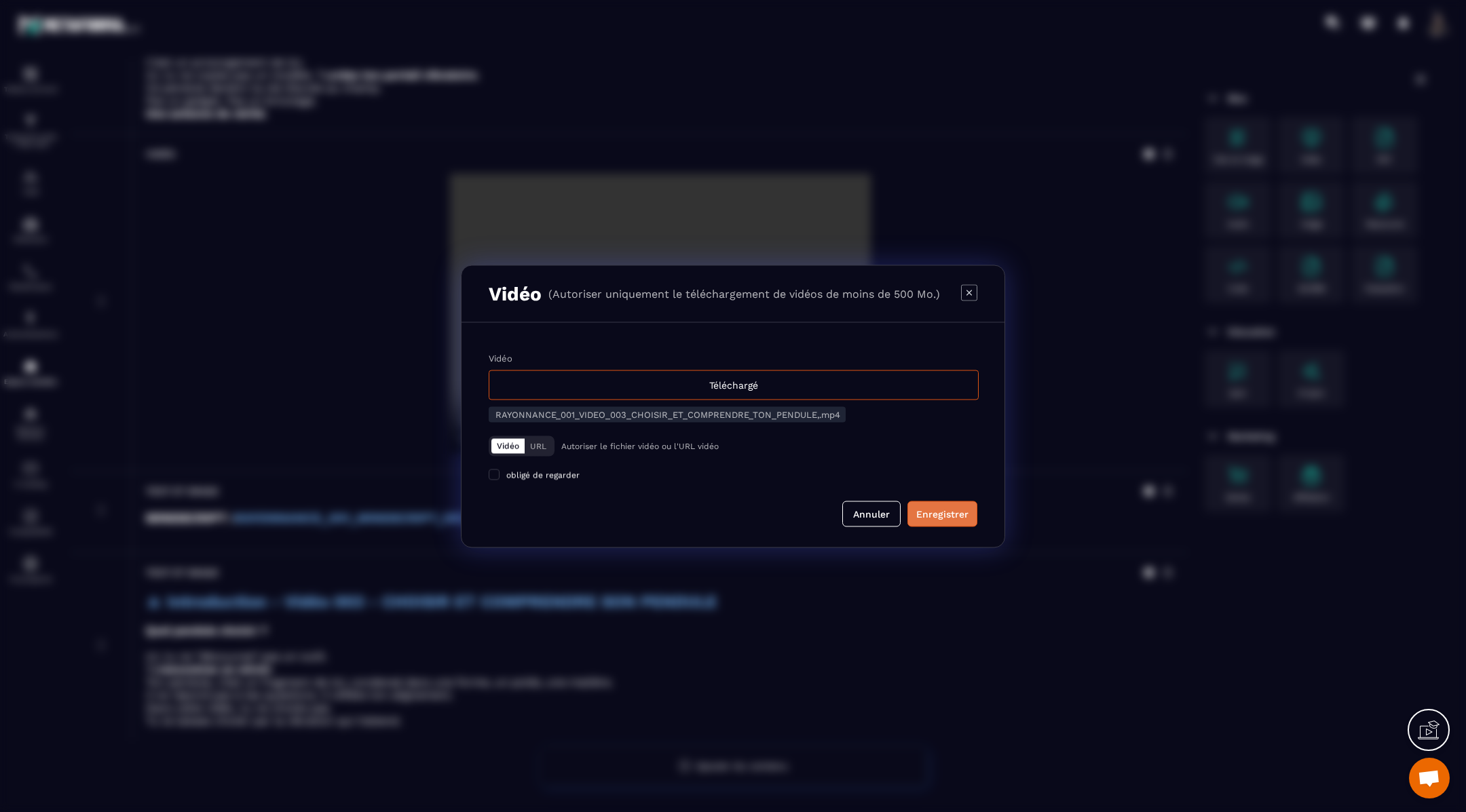
click at [934, 512] on div "Enregistrer" at bounding box center [942, 513] width 52 height 14
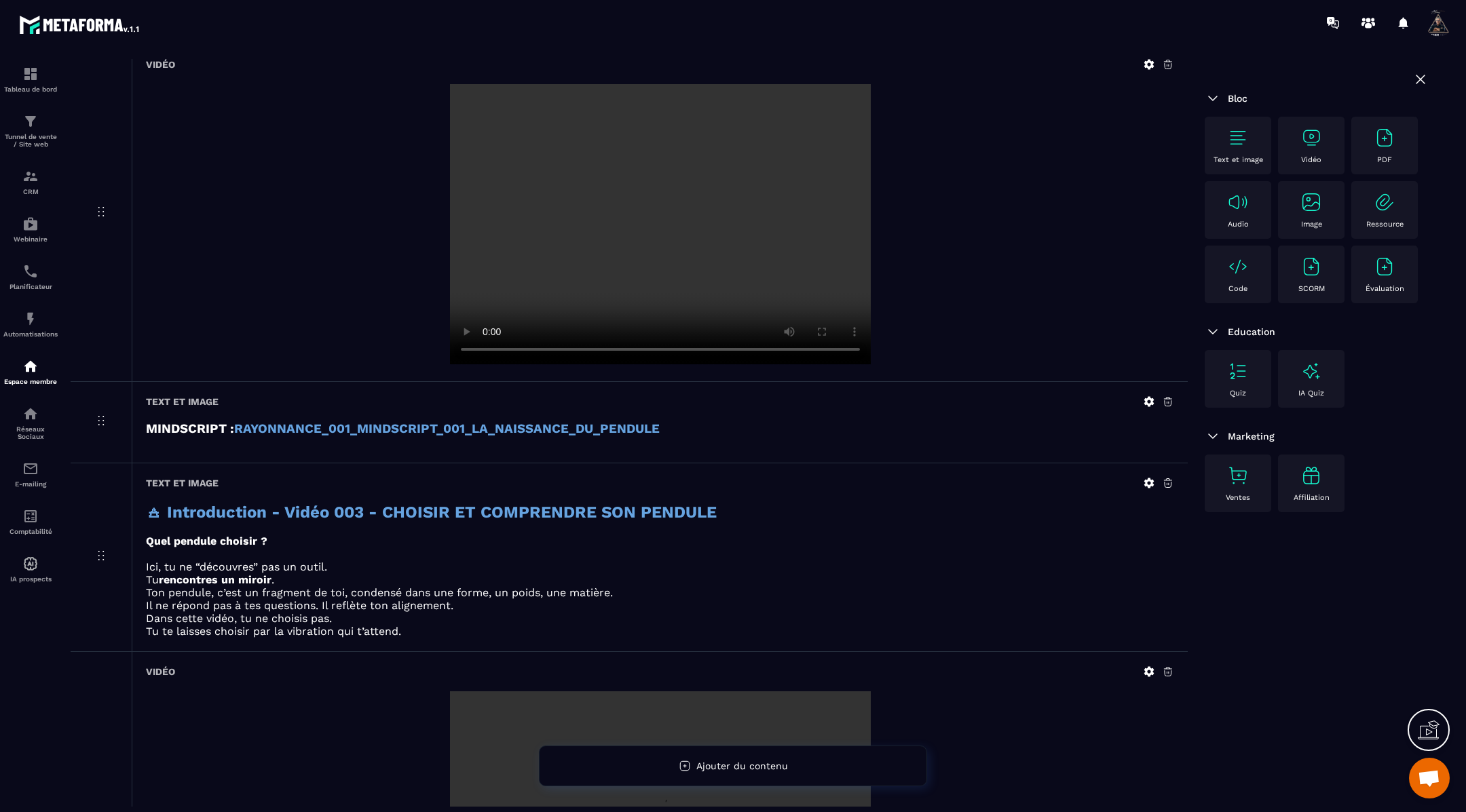
scroll to position [1027, 0]
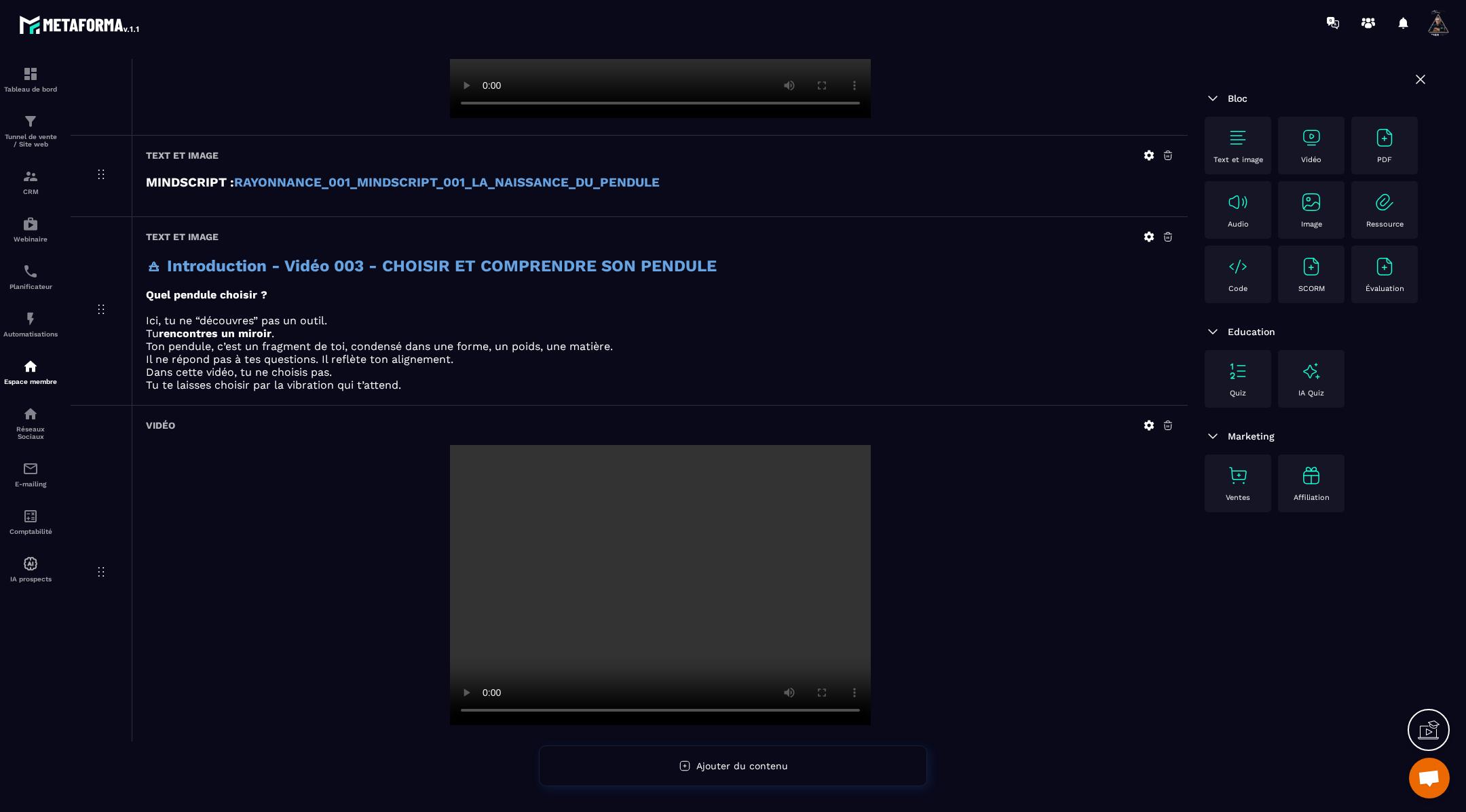
click at [1253, 138] on div "Text et image" at bounding box center [1238, 145] width 53 height 37
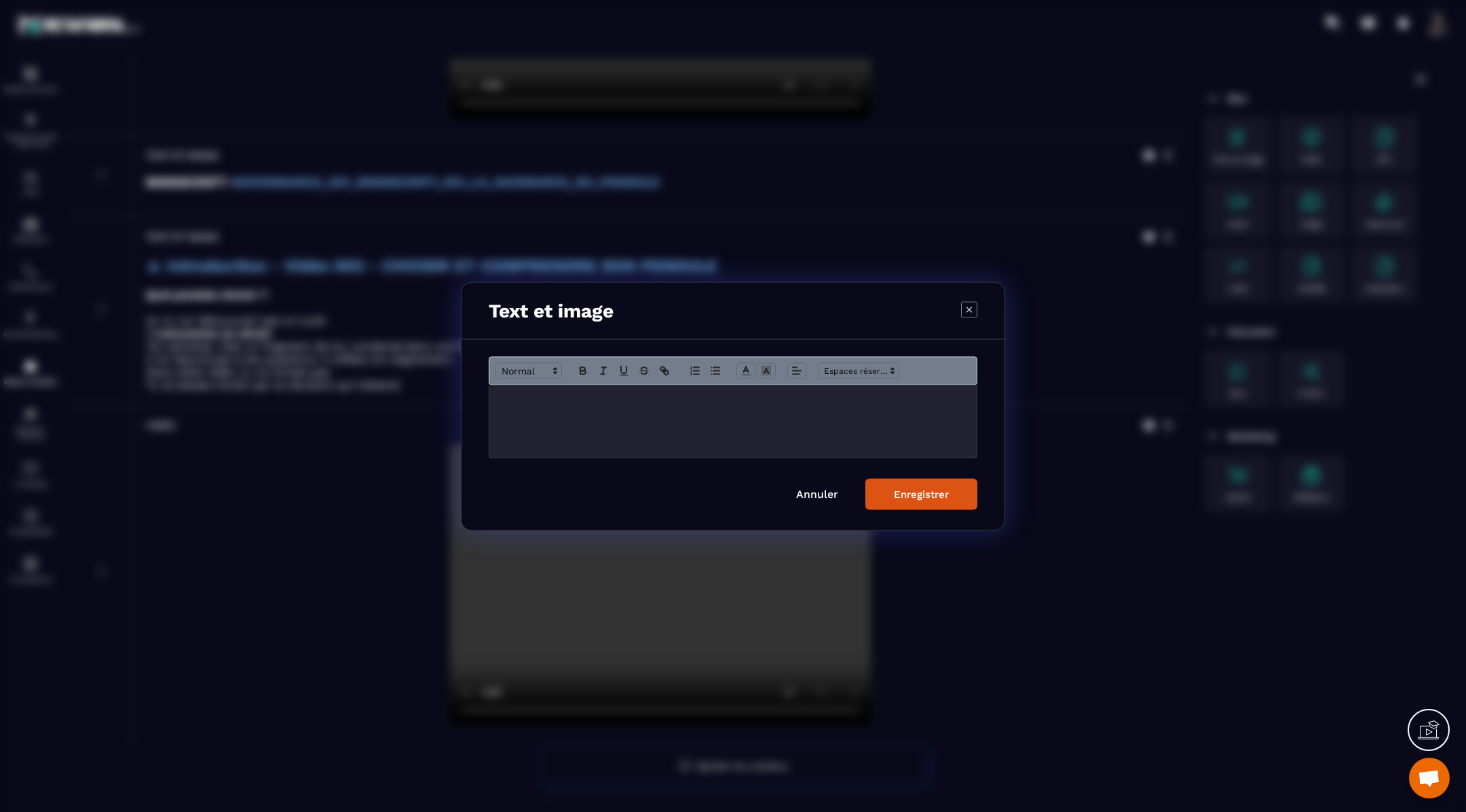
click at [814, 406] on div "Modal window" at bounding box center [733, 420] width 487 height 72
drag, startPoint x: 923, startPoint y: 415, endPoint x: 451, endPoint y: 389, distance: 472.7
click at [451, 389] on section "**********" at bounding box center [733, 406] width 1466 height 812
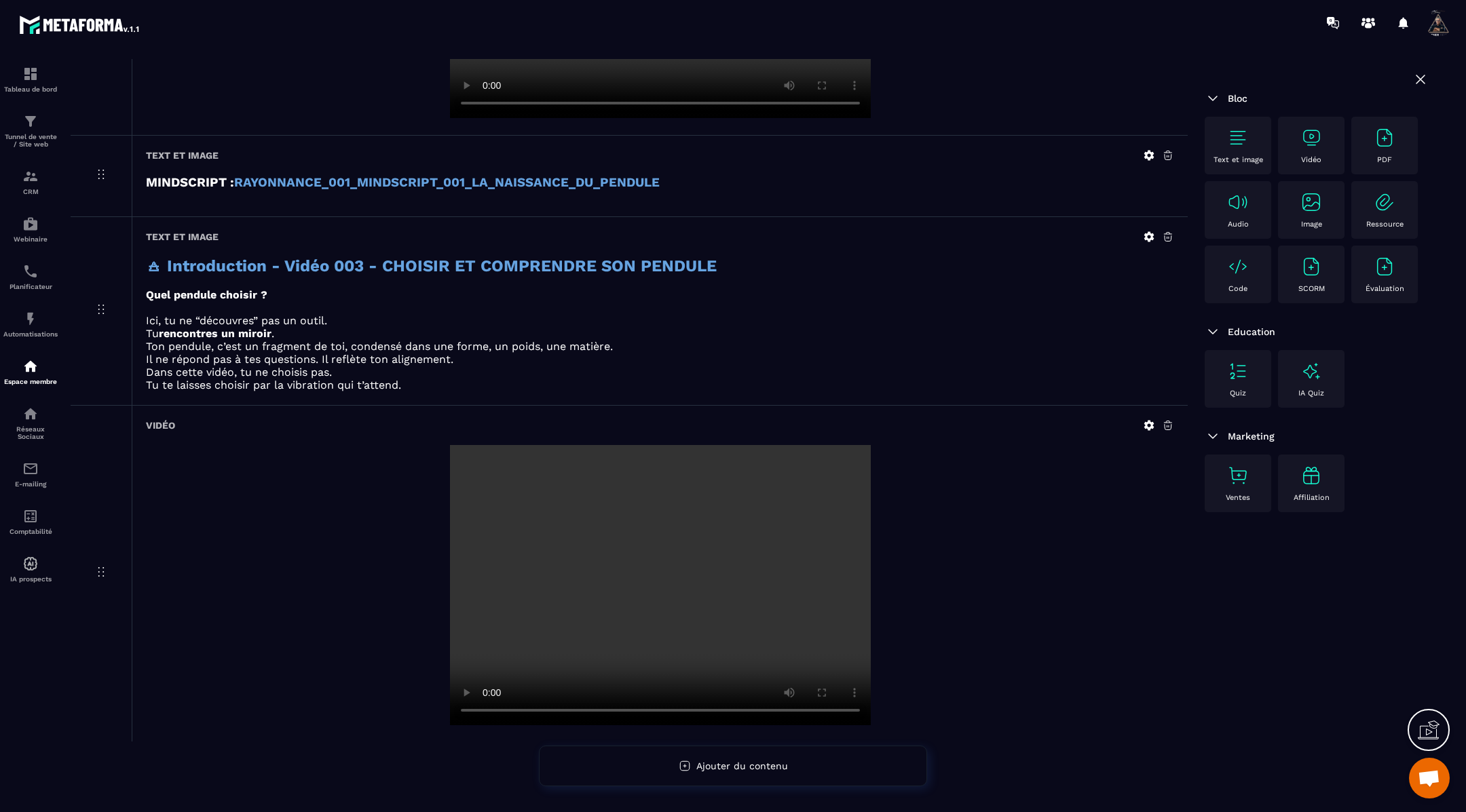
click at [1228, 148] on div "Text et image" at bounding box center [1238, 145] width 53 height 37
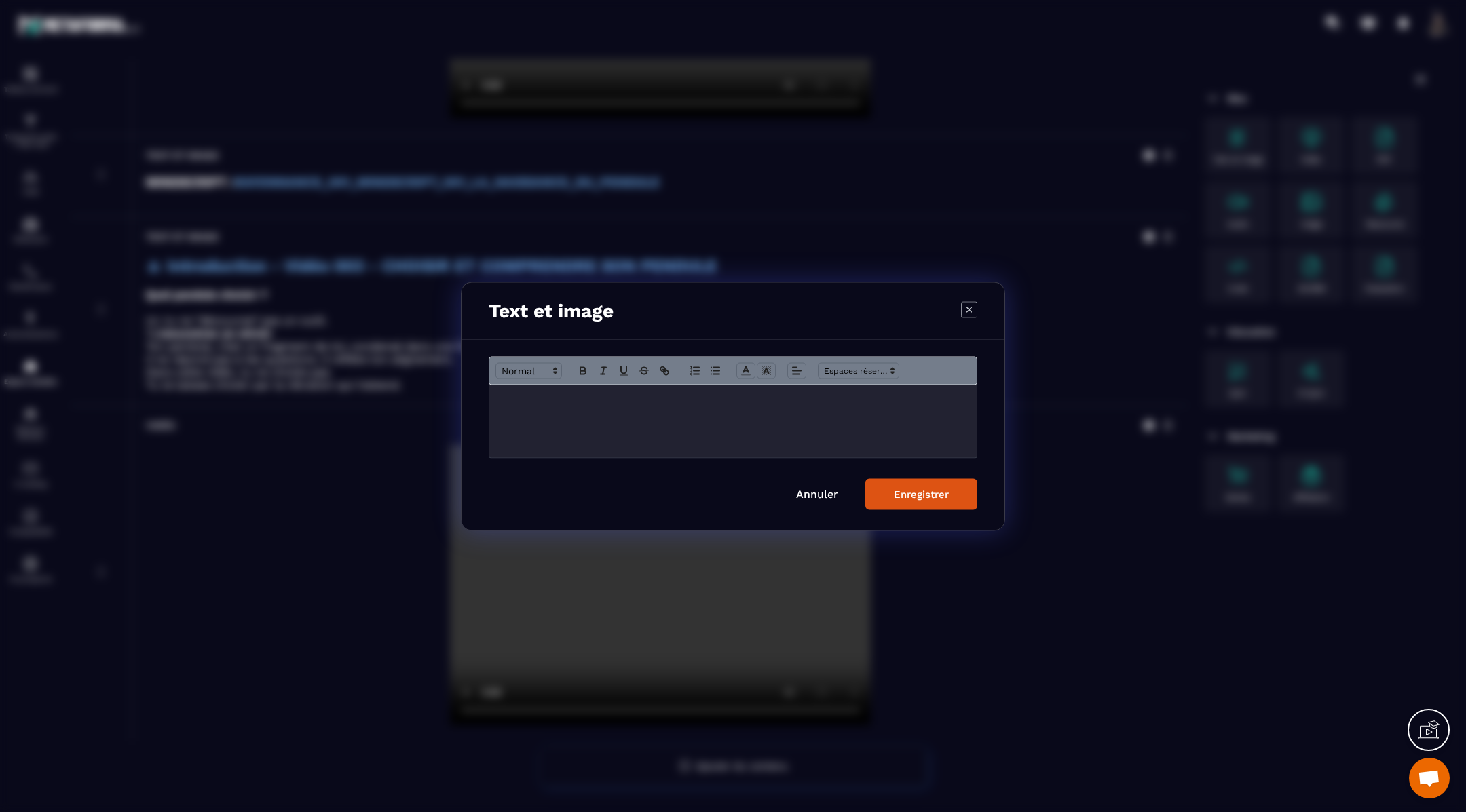
click at [650, 410] on div "Modal window" at bounding box center [733, 420] width 487 height 72
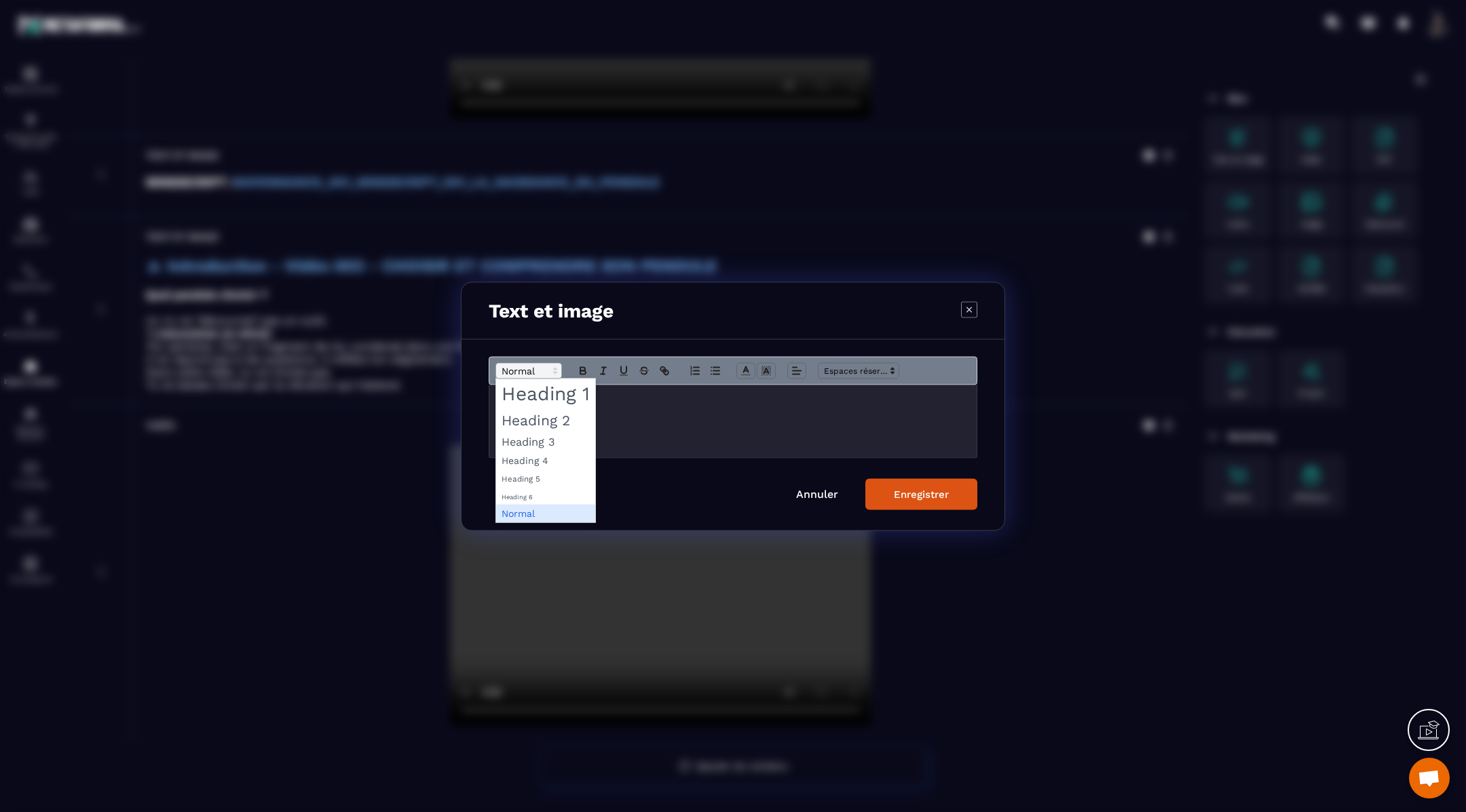
click at [514, 363] on span "Modal window" at bounding box center [528, 371] width 67 height 16
click at [533, 435] on span "Modal window" at bounding box center [545, 441] width 99 height 20
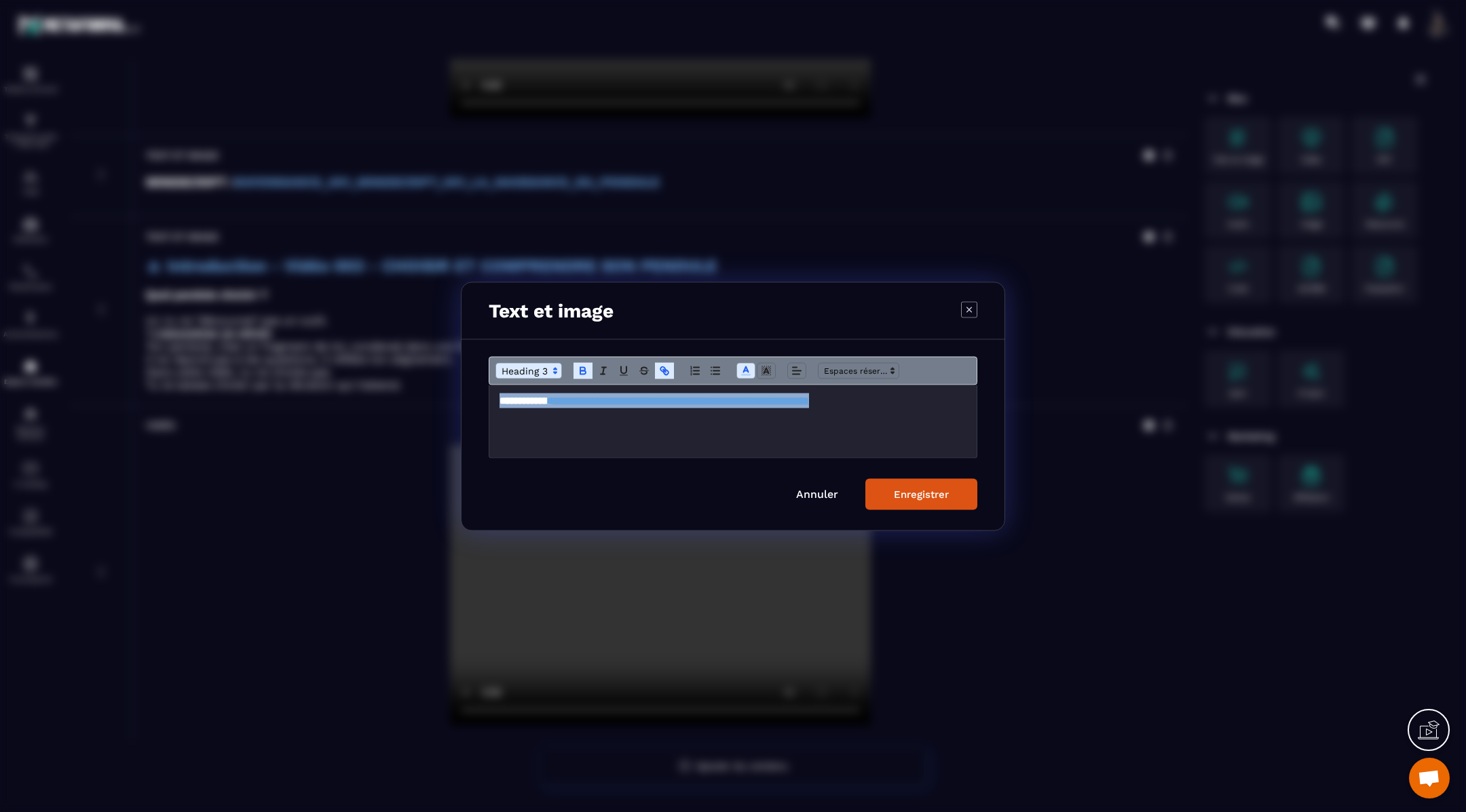
drag, startPoint x: 946, startPoint y: 423, endPoint x: 491, endPoint y: 393, distance: 456.0
click at [491, 393] on div "**********" at bounding box center [733, 420] width 487 height 72
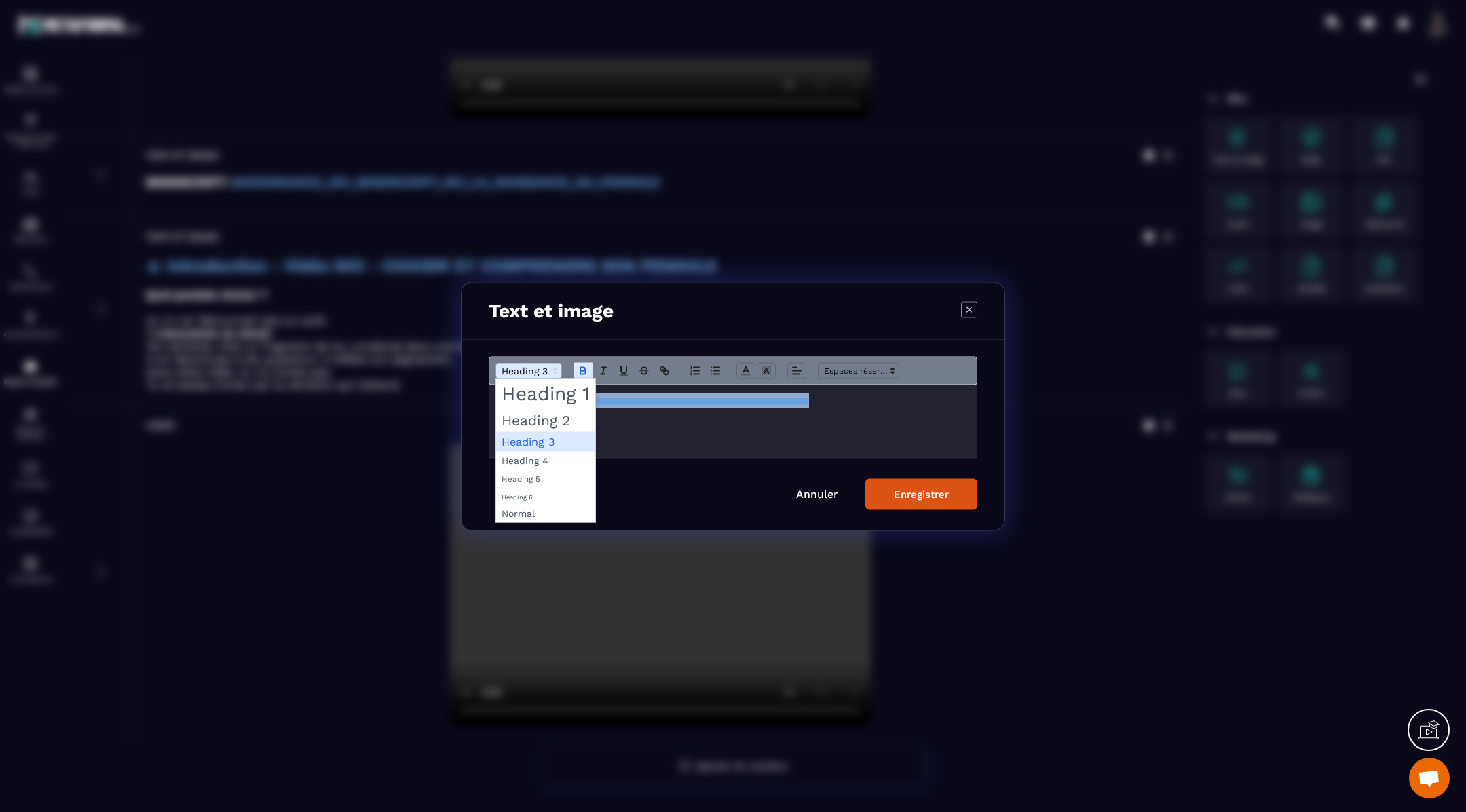
click at [516, 375] on span "Modal window" at bounding box center [528, 371] width 67 height 16
click at [525, 435] on span "Modal window" at bounding box center [545, 441] width 99 height 20
click at [902, 492] on div "Enregistrer" at bounding box center [921, 493] width 55 height 12
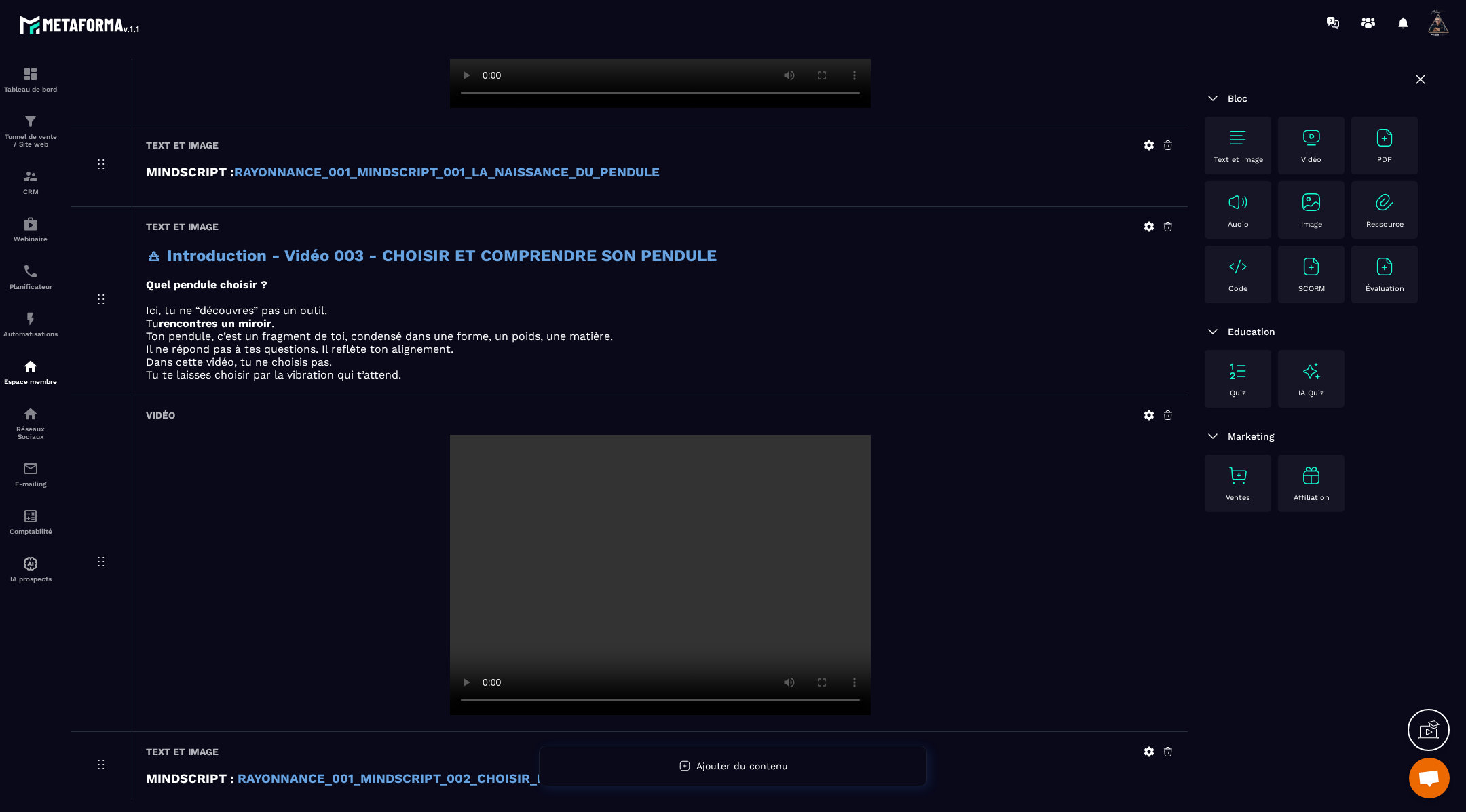
scroll to position [1095, 0]
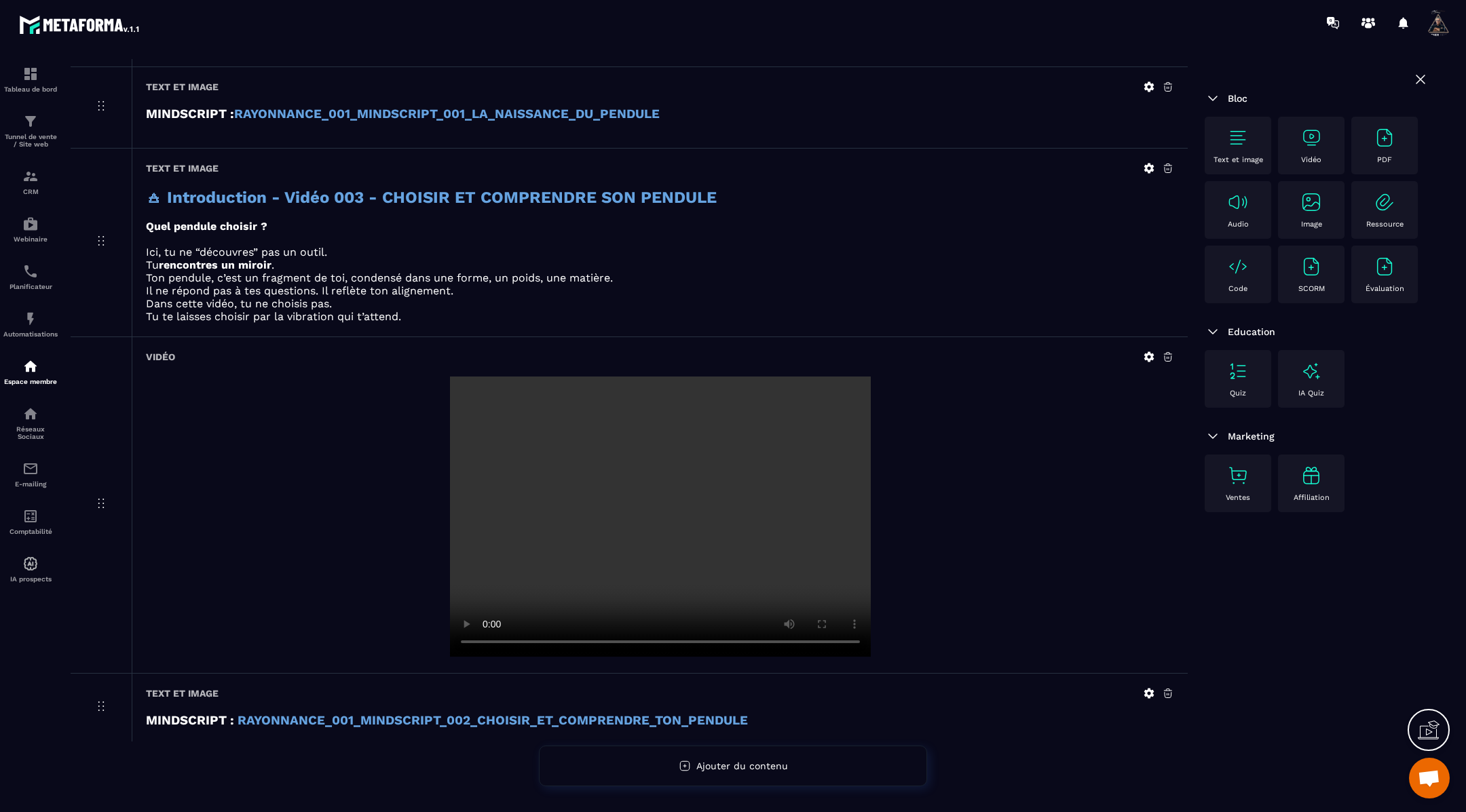
click at [1235, 142] on img at bounding box center [1238, 138] width 22 height 22
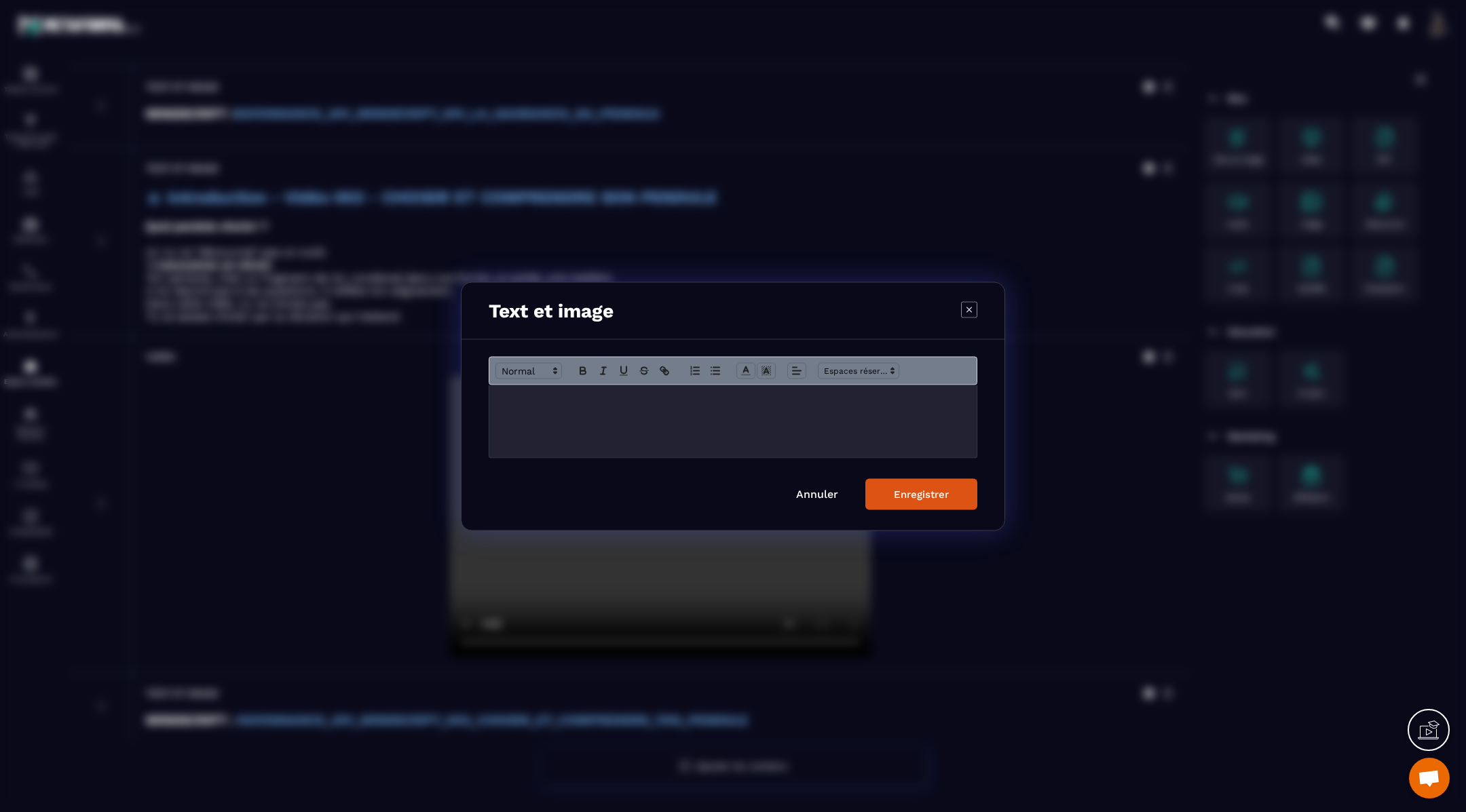
click at [668, 401] on p "Modal window" at bounding box center [733, 398] width 467 height 12
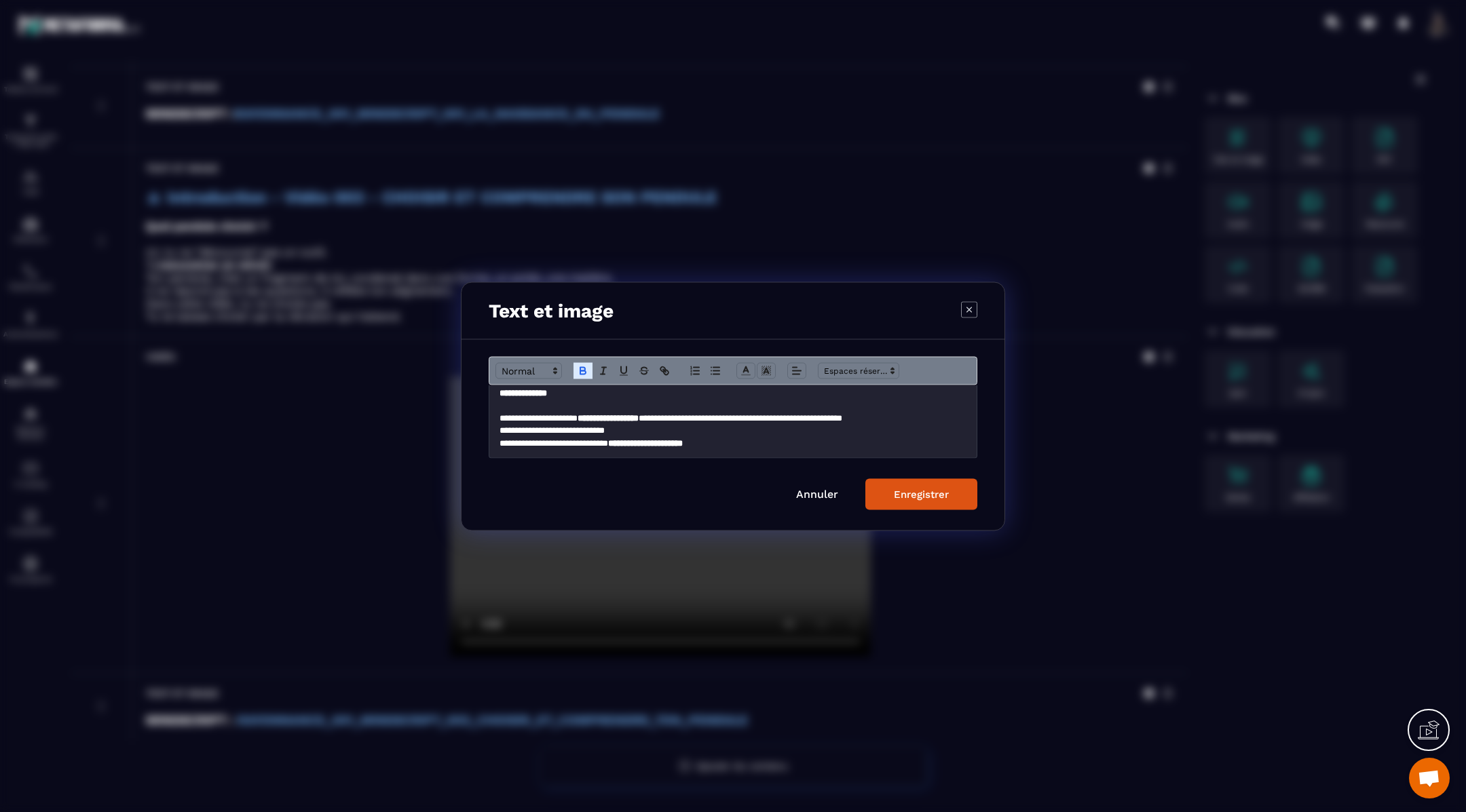
click at [919, 490] on div "Enregistrer" at bounding box center [921, 493] width 55 height 12
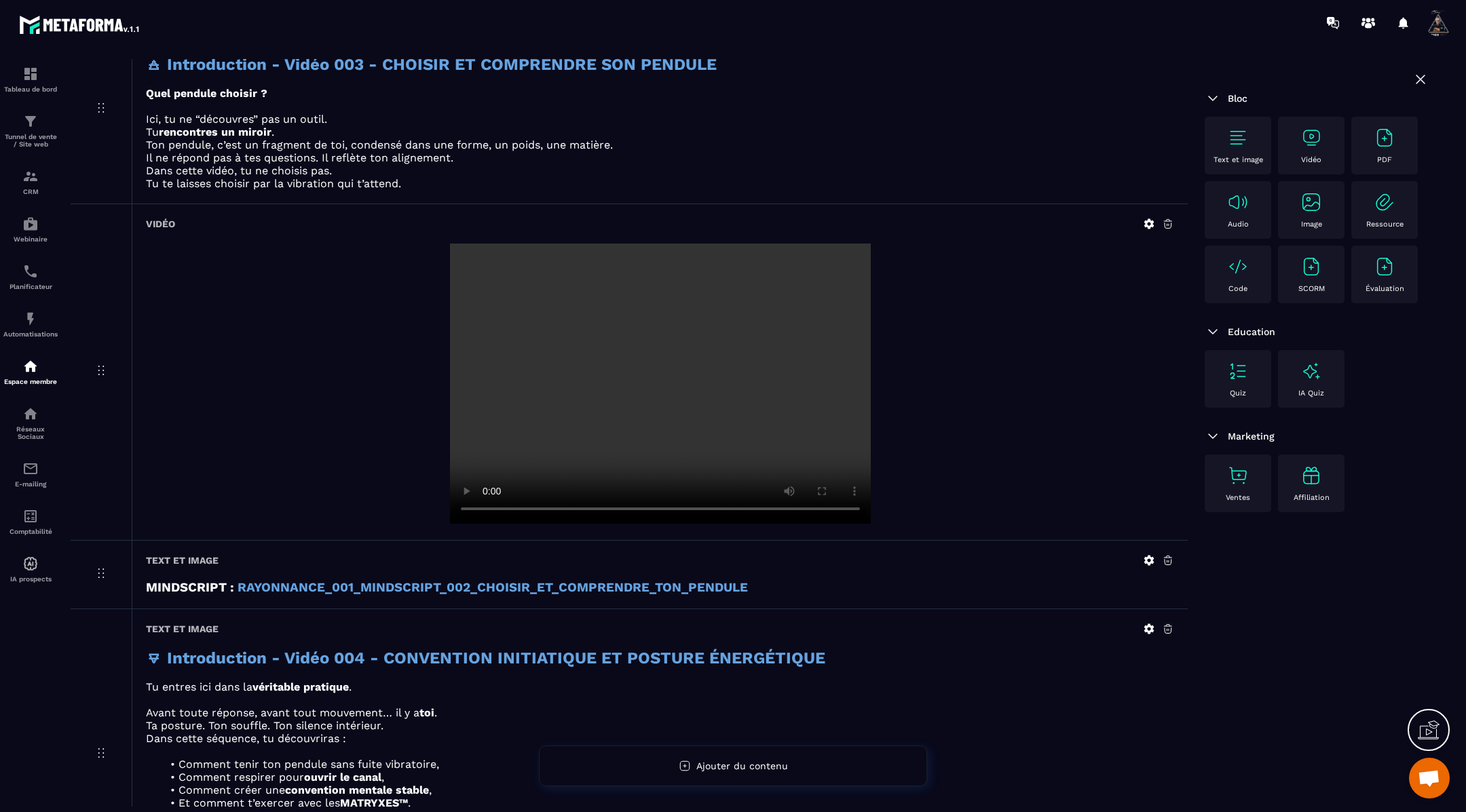
scroll to position [1385, 0]
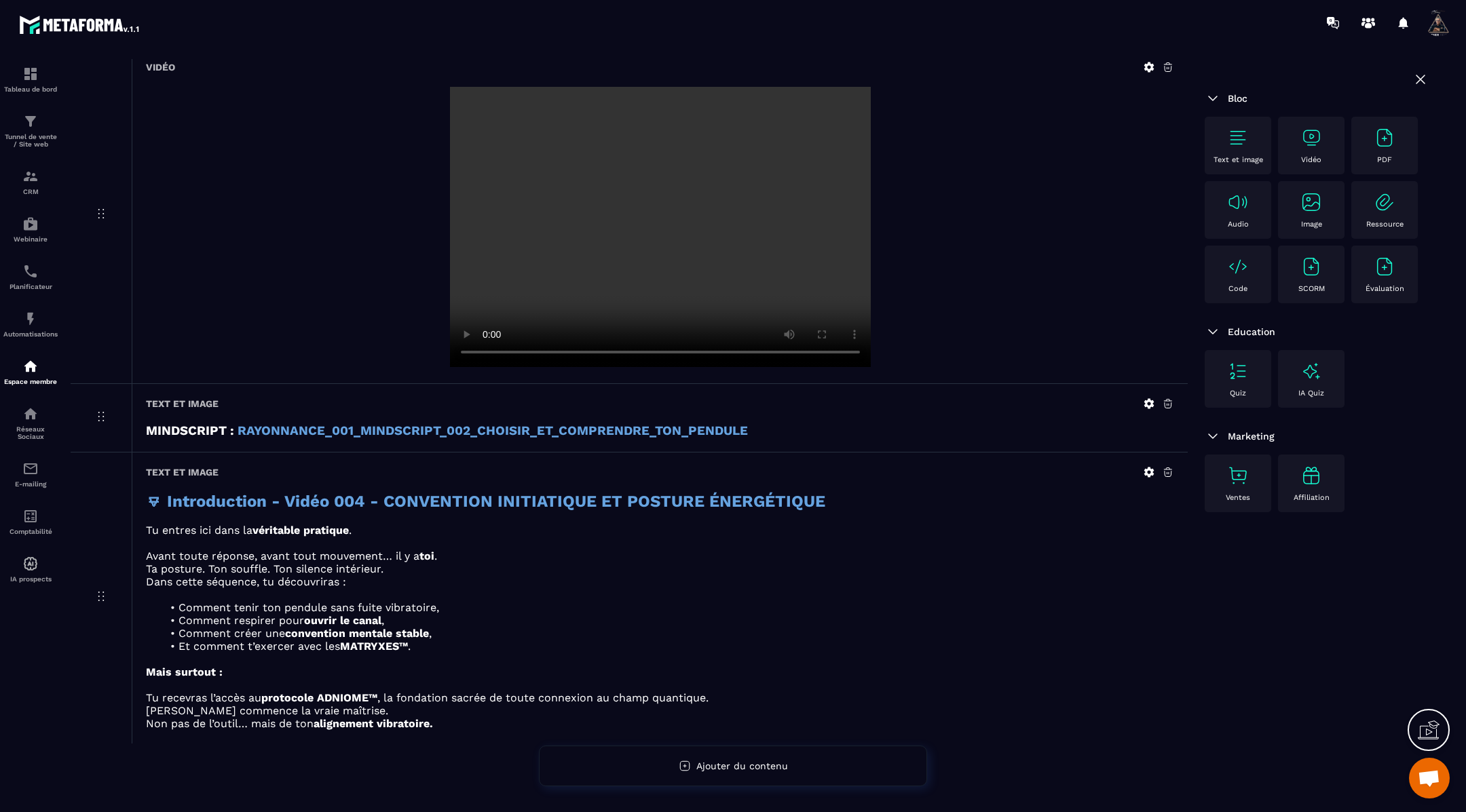
click at [1151, 469] on icon at bounding box center [1149, 471] width 10 height 10
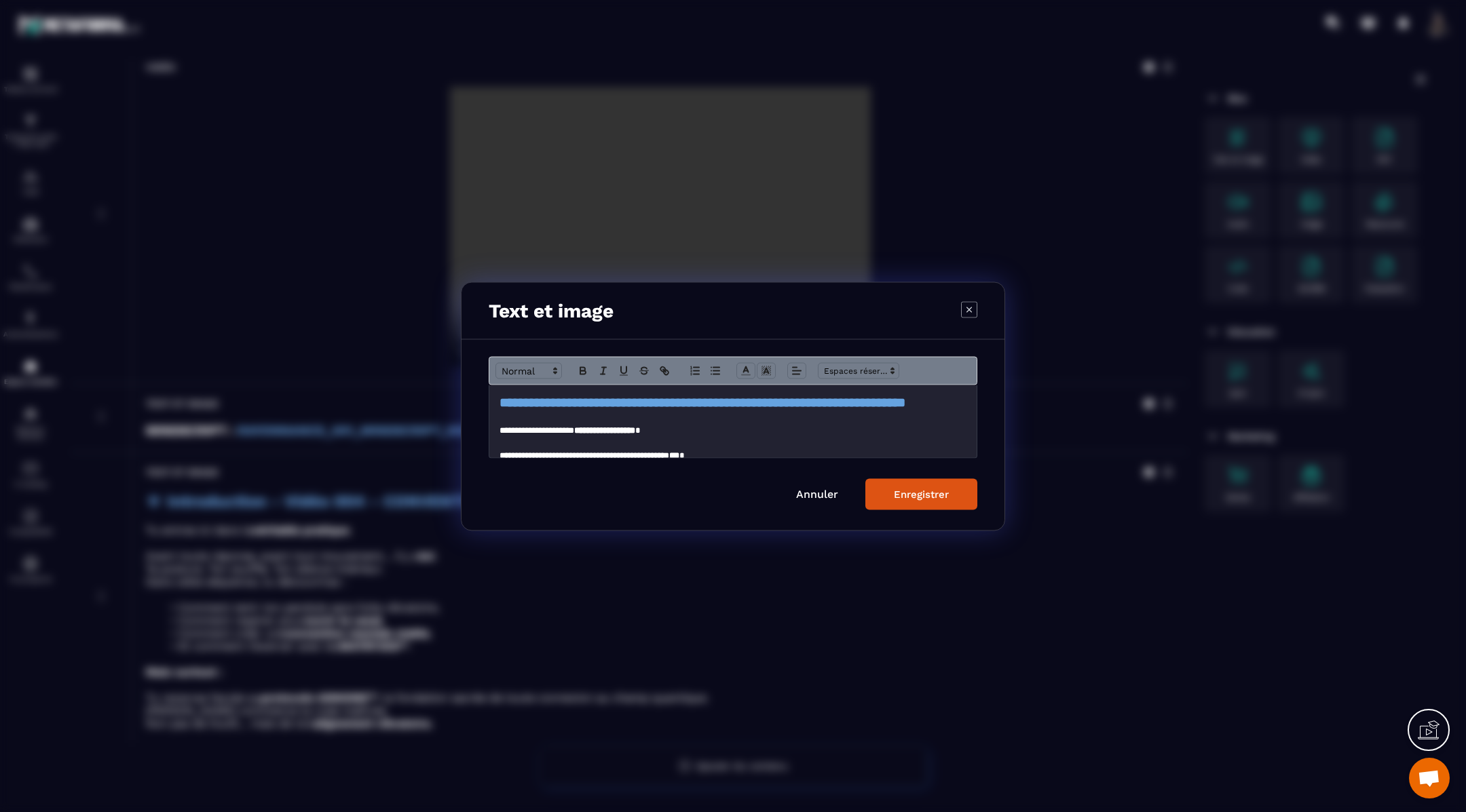
click at [494, 403] on div "**********" at bounding box center [733, 420] width 487 height 72
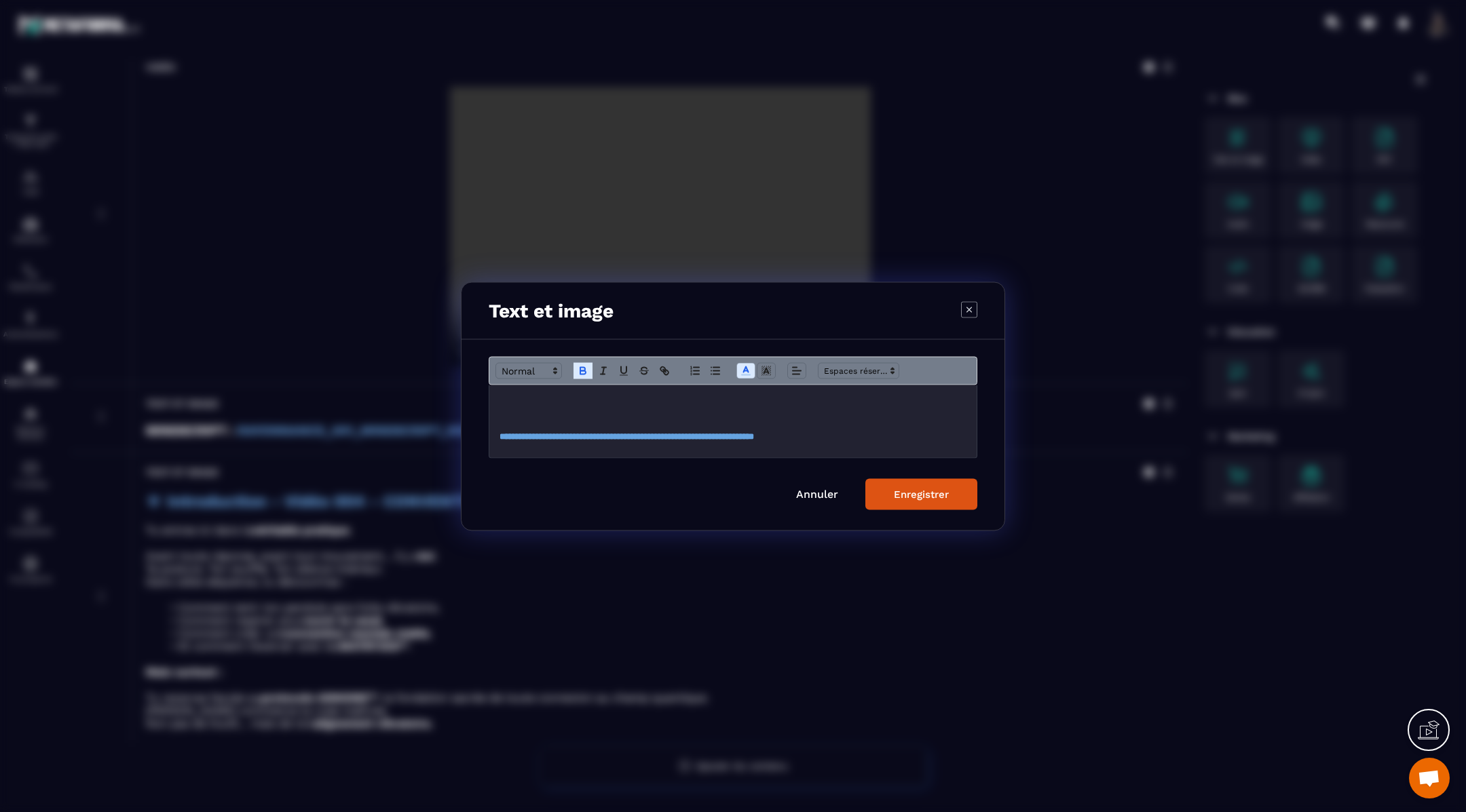
click at [508, 409] on h2 "Modal window" at bounding box center [733, 402] width 467 height 19
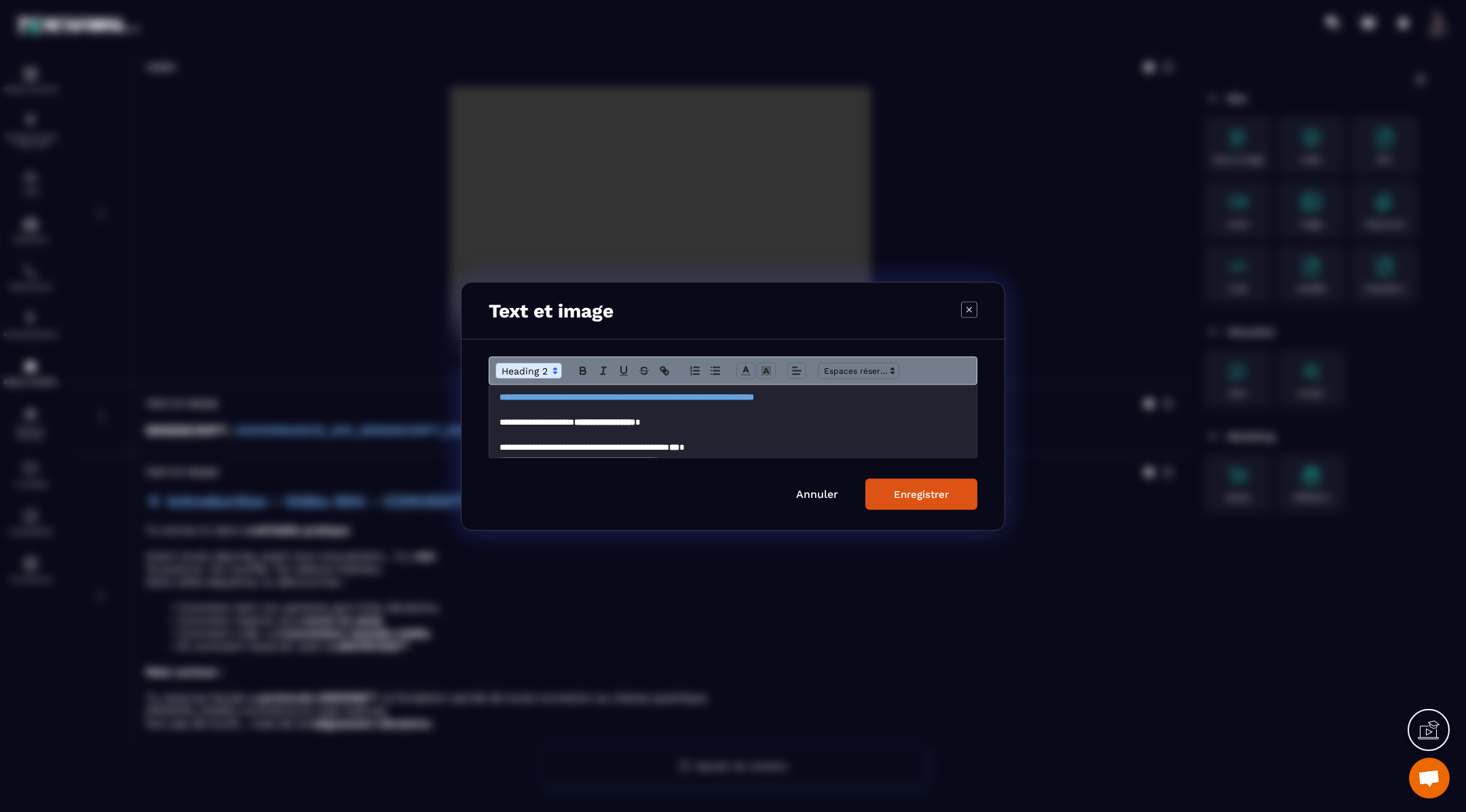
scroll to position [0, 0]
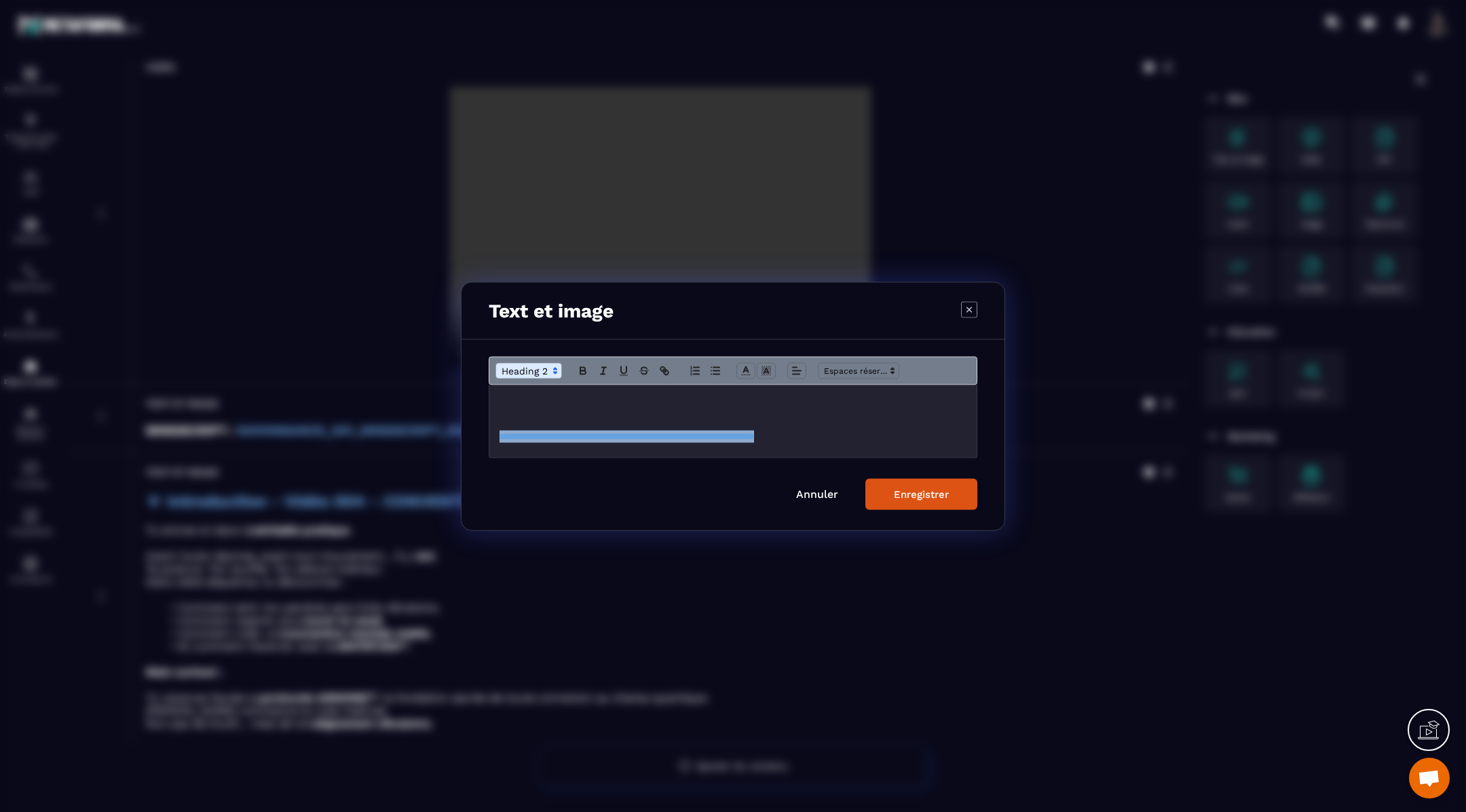
drag, startPoint x: 873, startPoint y: 438, endPoint x: 467, endPoint y: 436, distance: 406.0
click at [467, 436] on div "**********" at bounding box center [733, 434] width 543 height 191
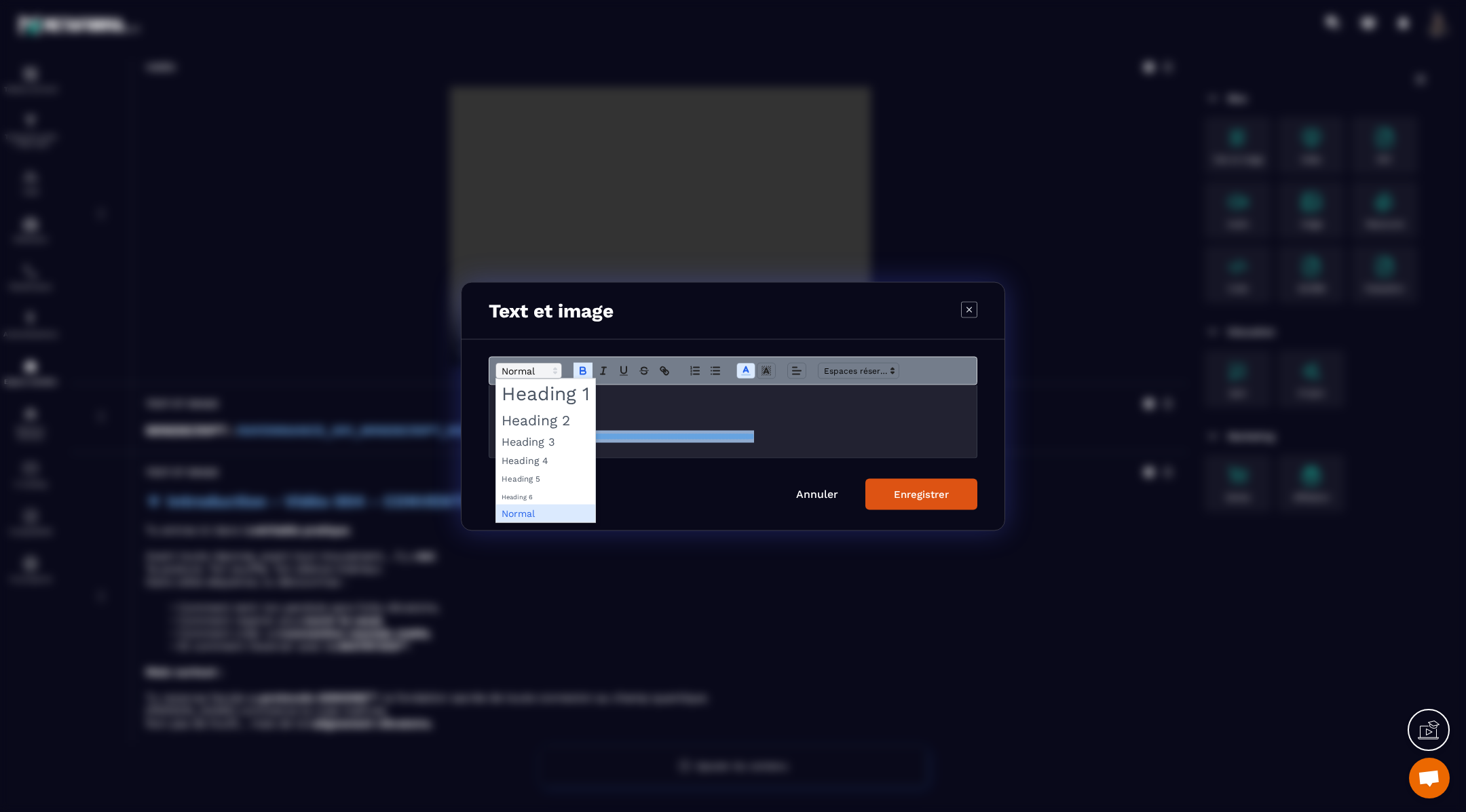
click at [508, 370] on span "Modal window" at bounding box center [528, 371] width 67 height 16
click at [521, 424] on span "Modal window" at bounding box center [545, 419] width 99 height 24
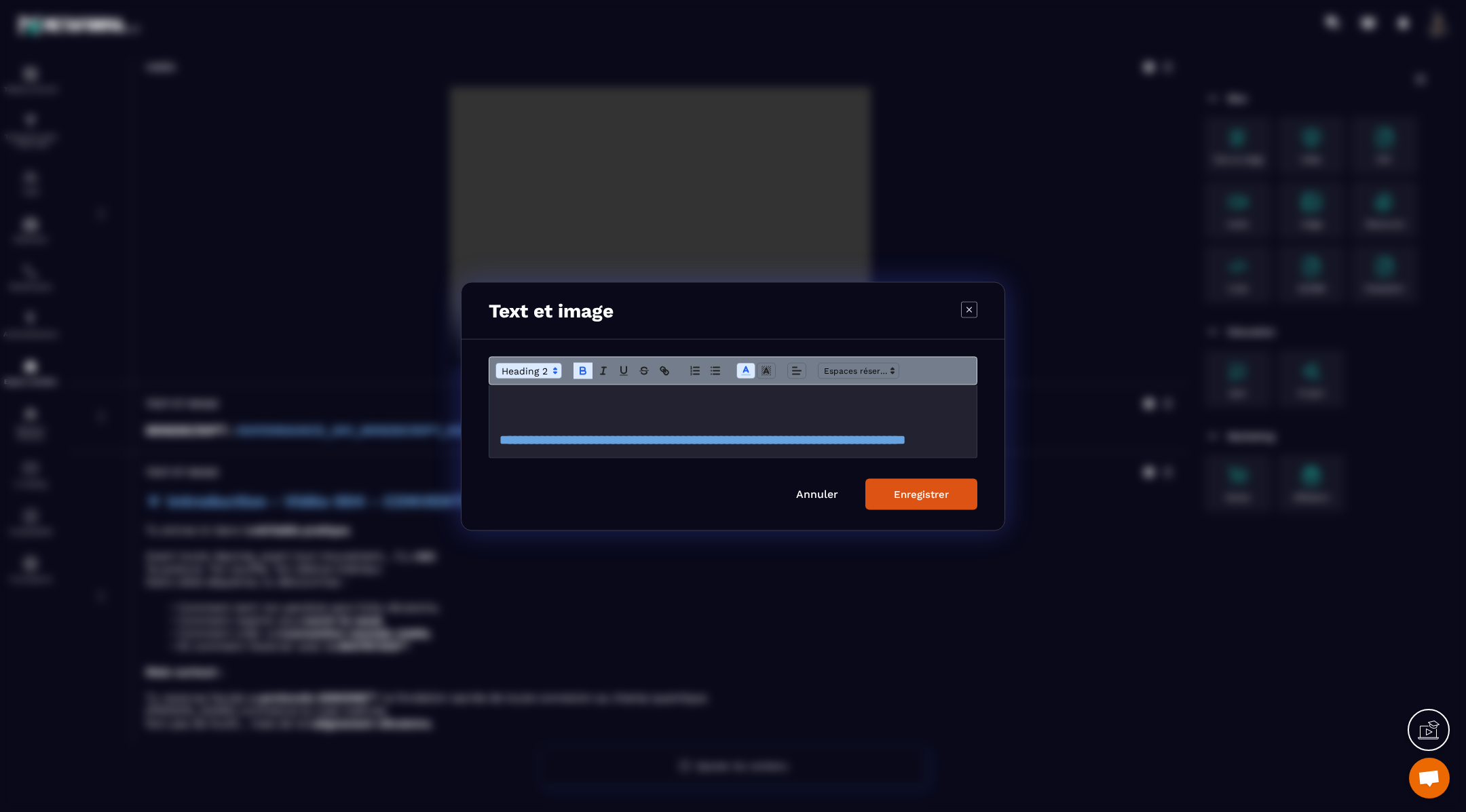
click at [521, 415] on h2 "Modal window" at bounding box center [733, 421] width 468 height 19
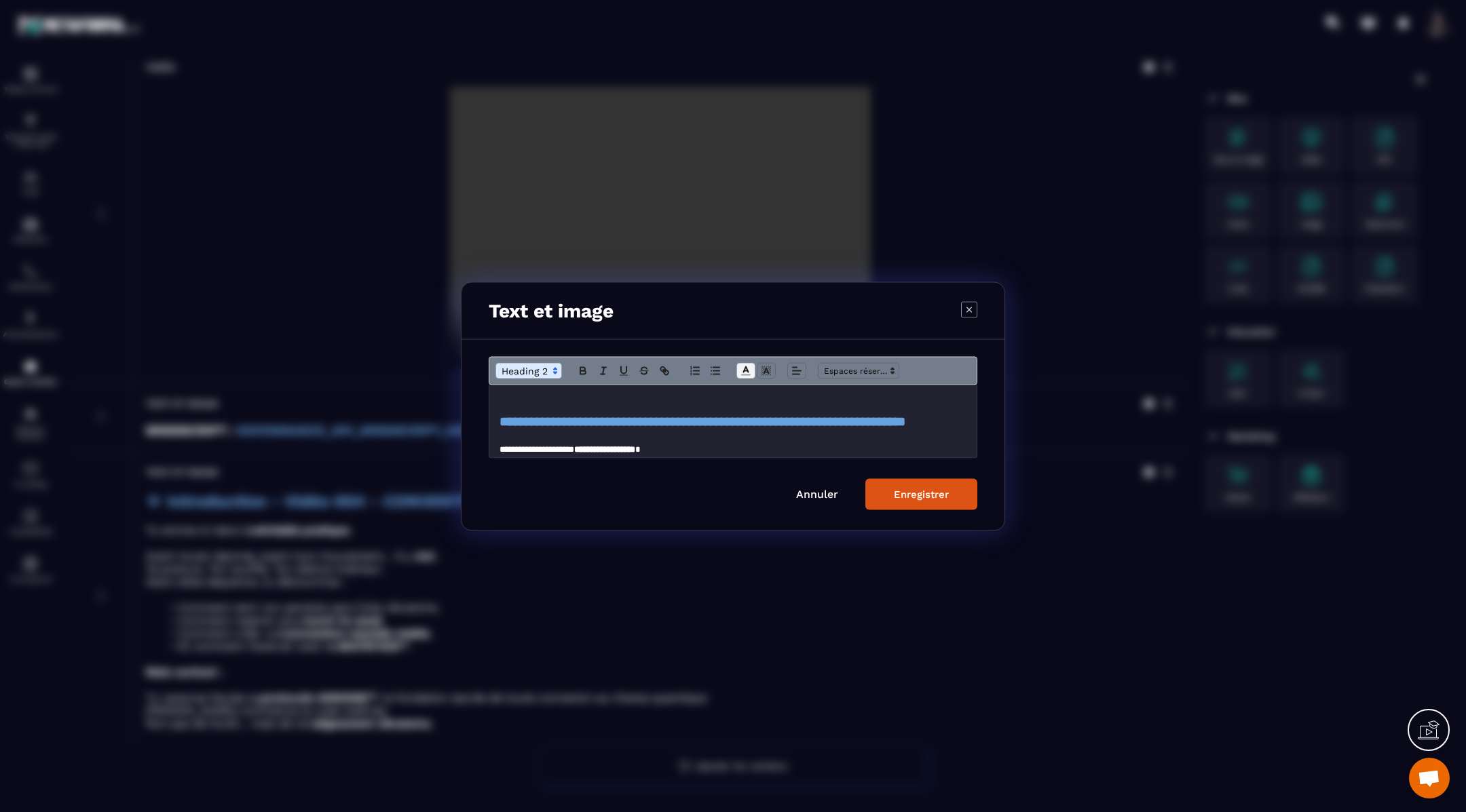
click at [745, 371] on line "Modal window" at bounding box center [745, 371] width 4 height 0
click at [773, 427] on span "Modal window" at bounding box center [775, 428] width 11 height 11
drag, startPoint x: 732, startPoint y: 406, endPoint x: 469, endPoint y: 389, distance: 263.5
click at [469, 389] on div "**********" at bounding box center [733, 434] width 543 height 191
click at [797, 368] on icon "Modal window" at bounding box center [796, 370] width 12 height 12
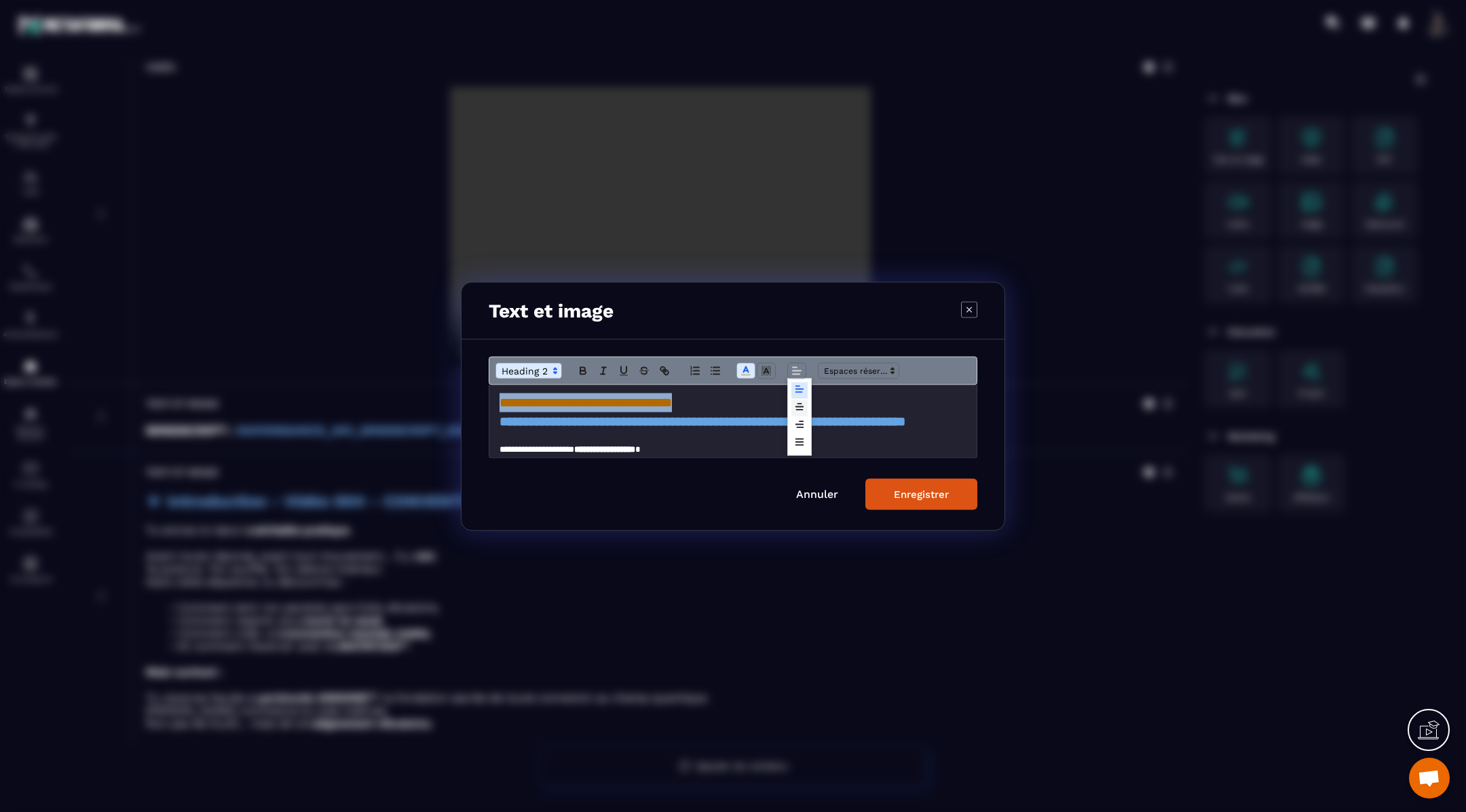
click at [801, 408] on icon "Modal window" at bounding box center [799, 406] width 11 height 11
click at [858, 406] on h2 "**********" at bounding box center [733, 402] width 468 height 19
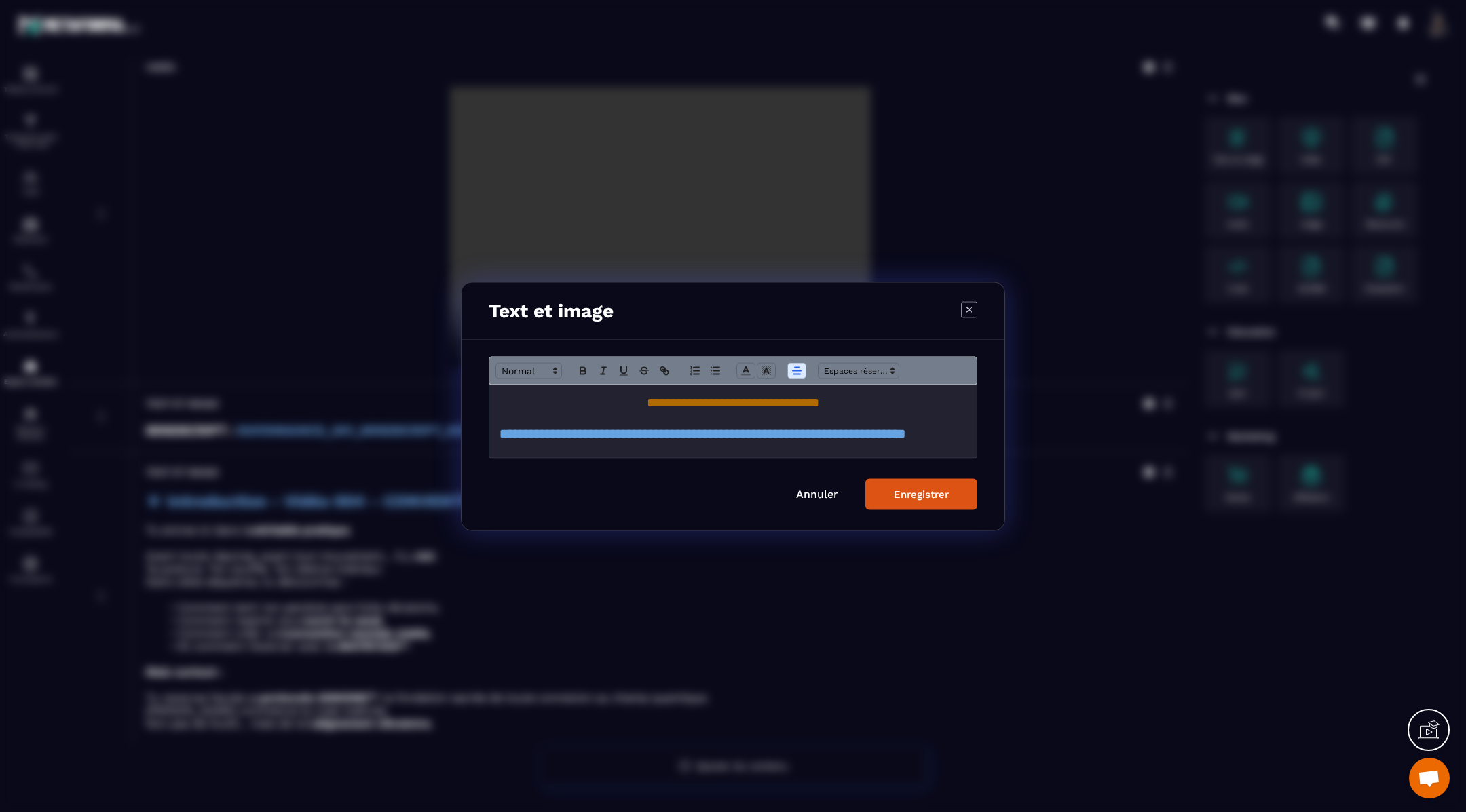
click at [897, 497] on div "Enregistrer" at bounding box center [921, 493] width 55 height 12
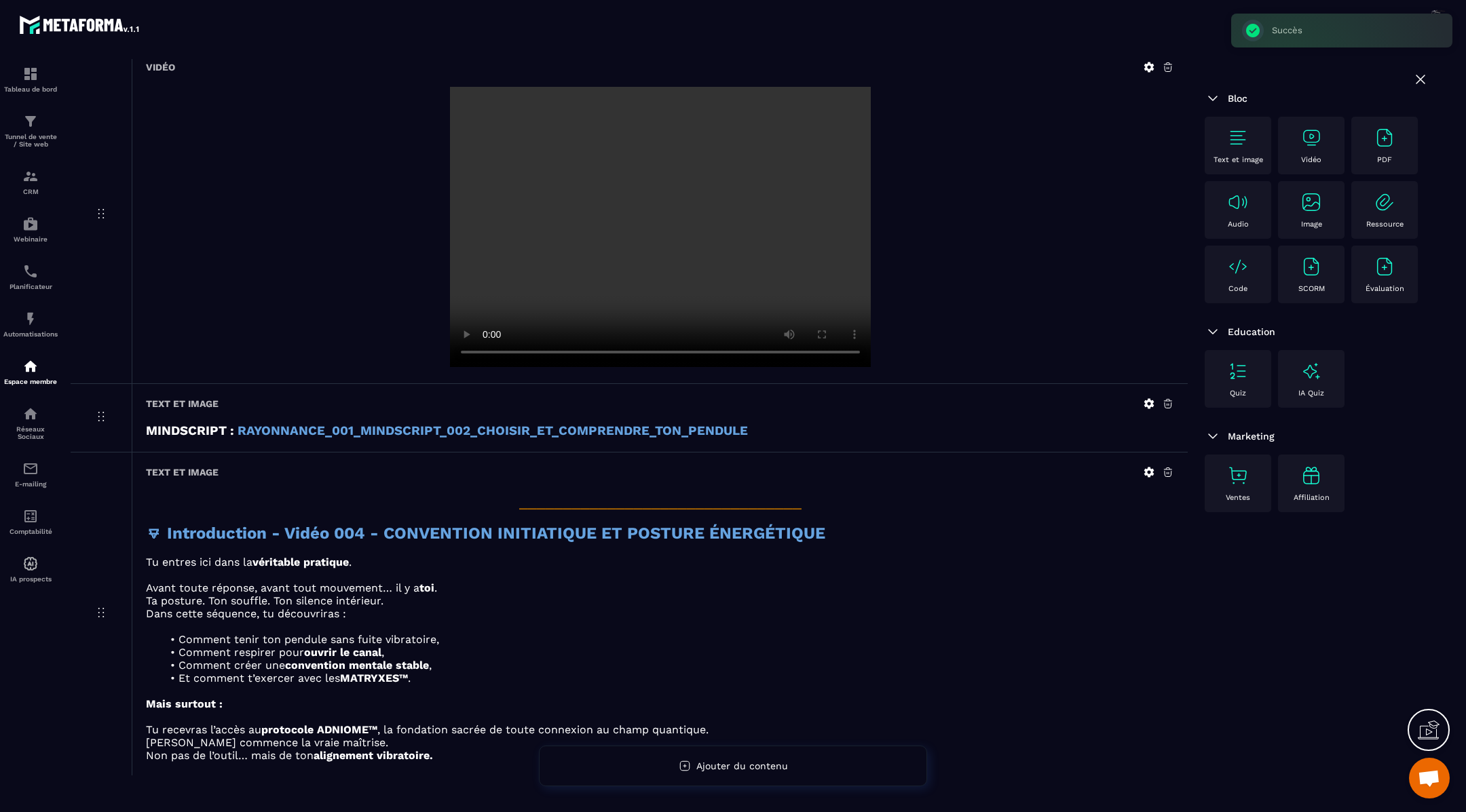
click at [1149, 468] on icon at bounding box center [1148, 471] width 12 height 12
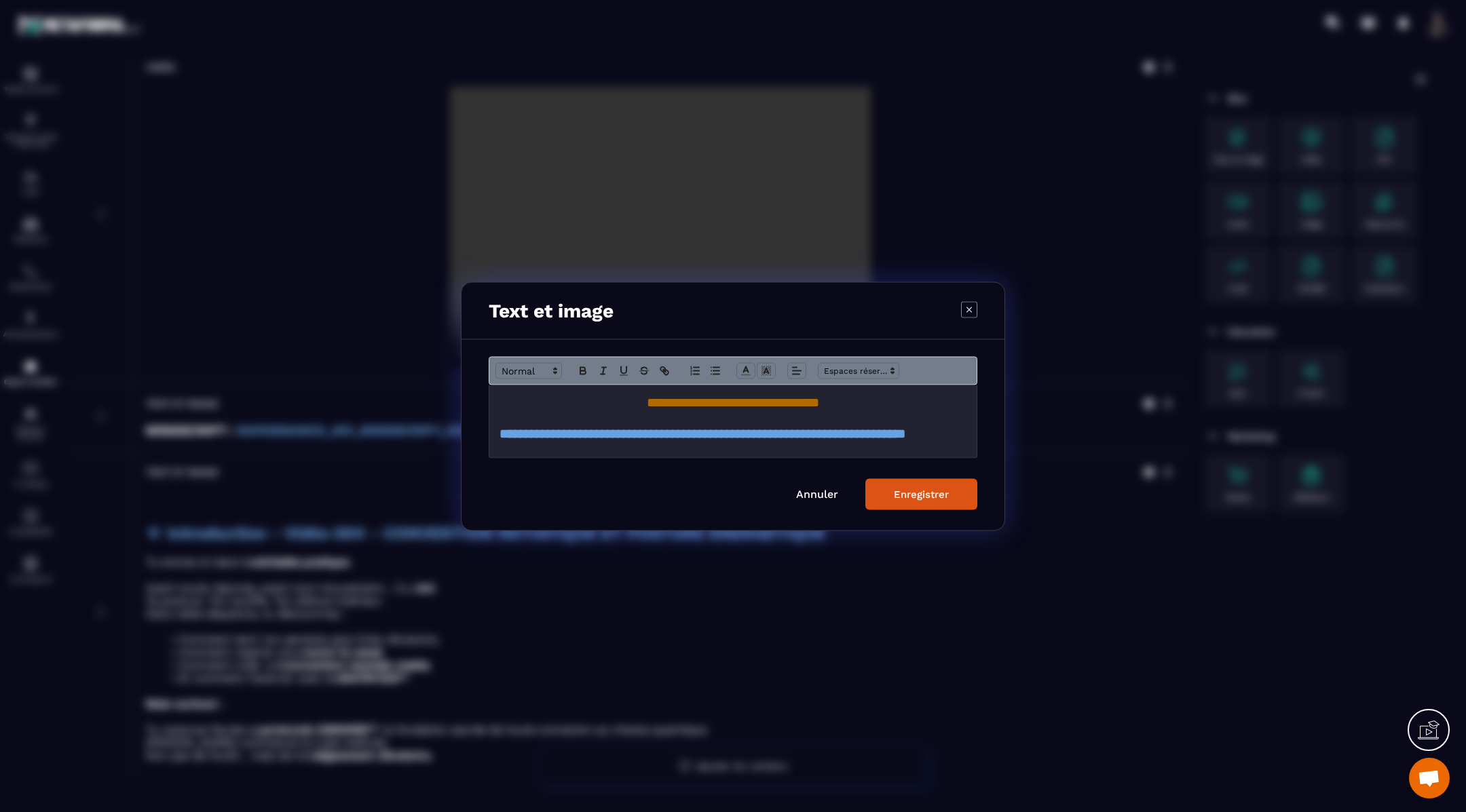
click at [858, 407] on h2 "**********" at bounding box center [733, 402] width 467 height 19
click at [914, 495] on div "Enregistrer" at bounding box center [921, 493] width 55 height 12
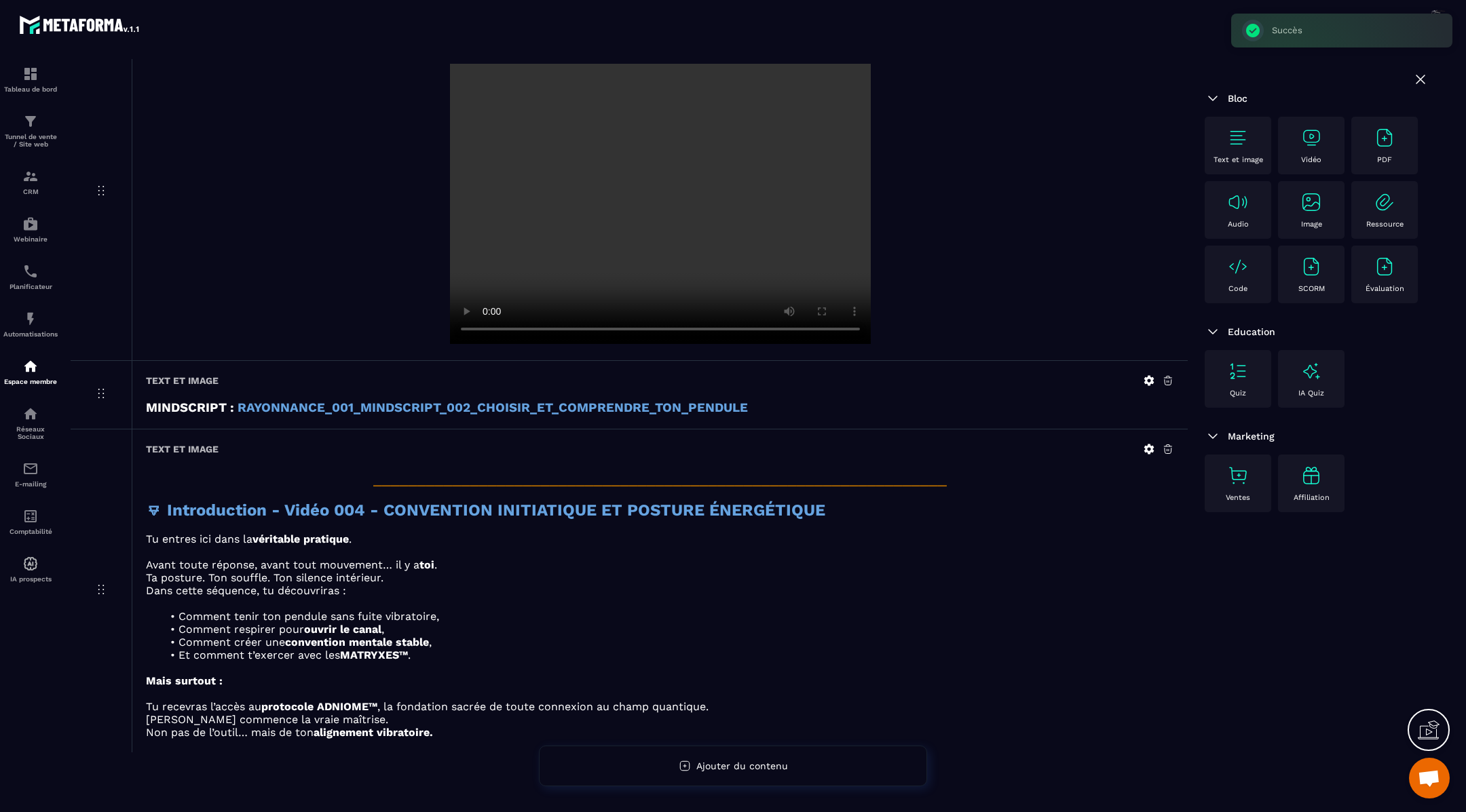
scroll to position [1417, 0]
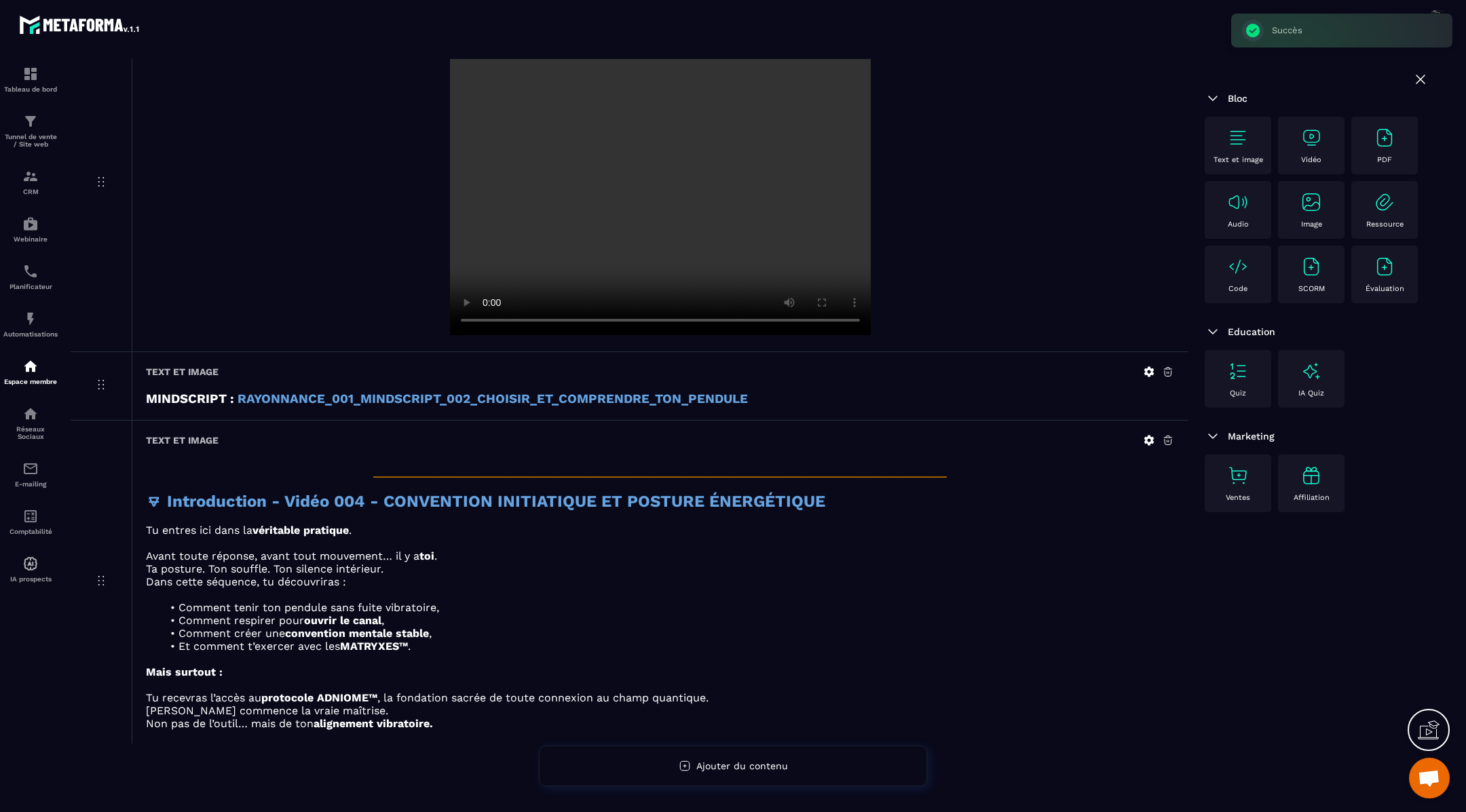
click at [1151, 437] on icon at bounding box center [1149, 439] width 10 height 10
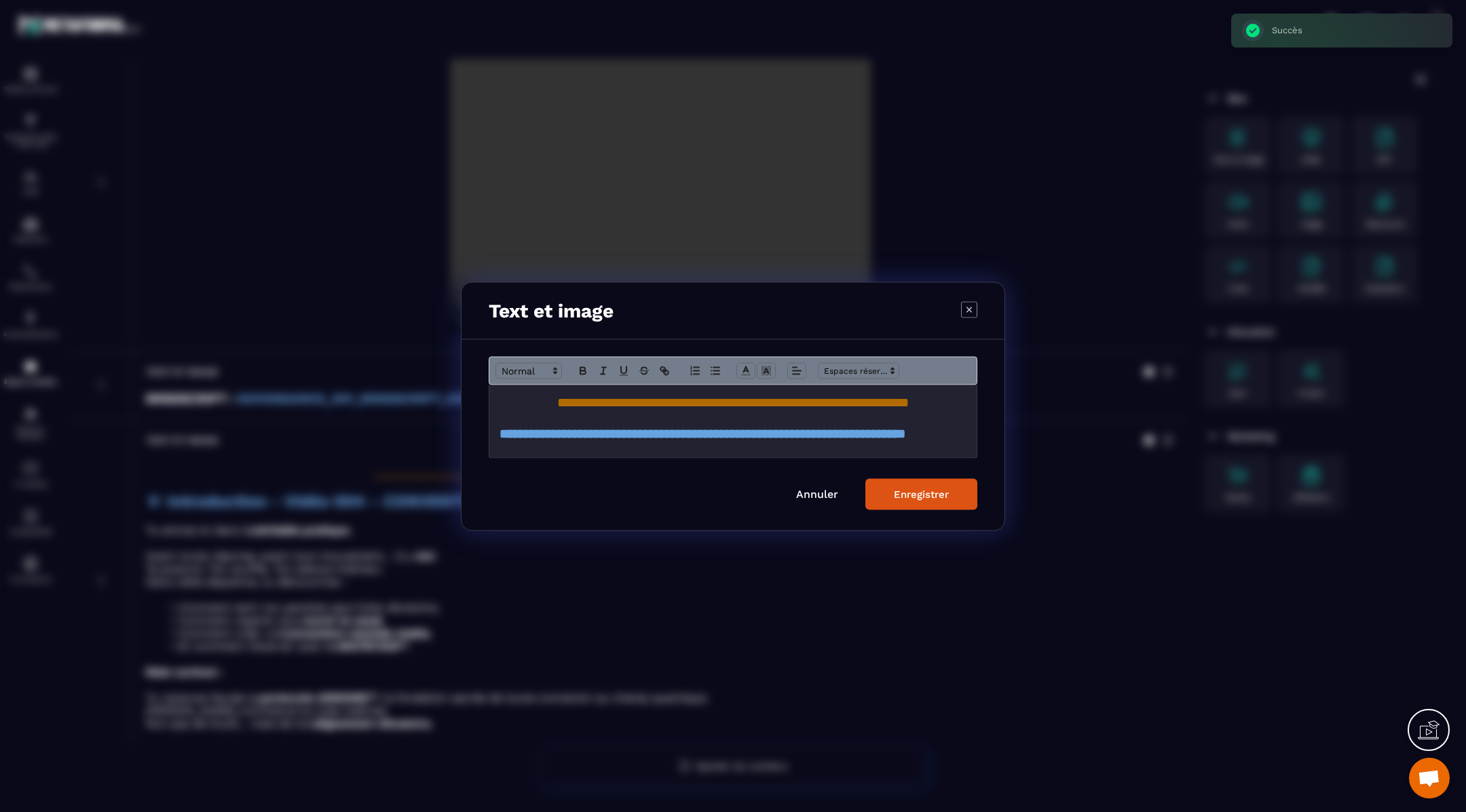
click at [972, 406] on div "**********" at bounding box center [733, 420] width 487 height 72
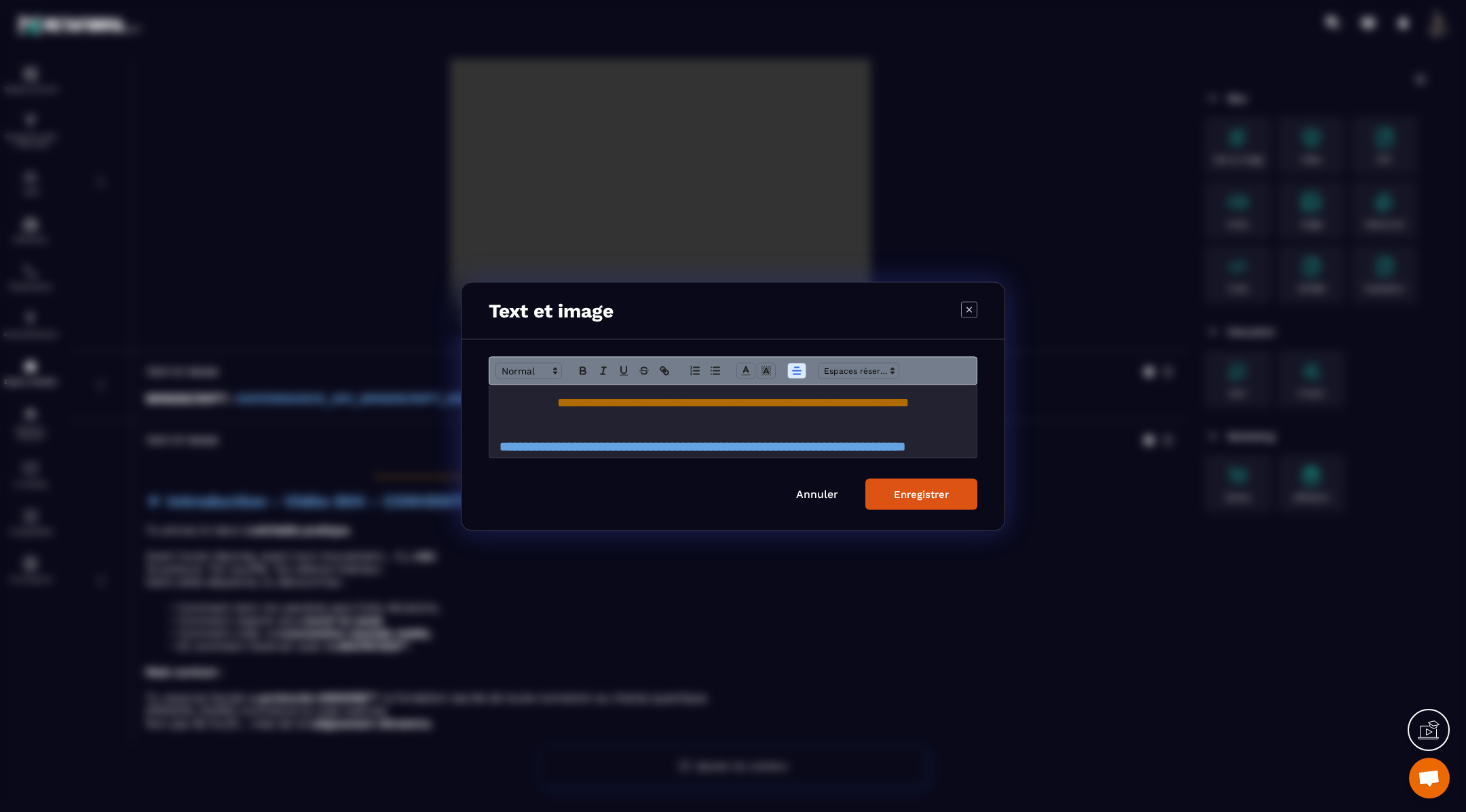
click at [948, 495] on div "Enregistrer" at bounding box center [921, 493] width 55 height 12
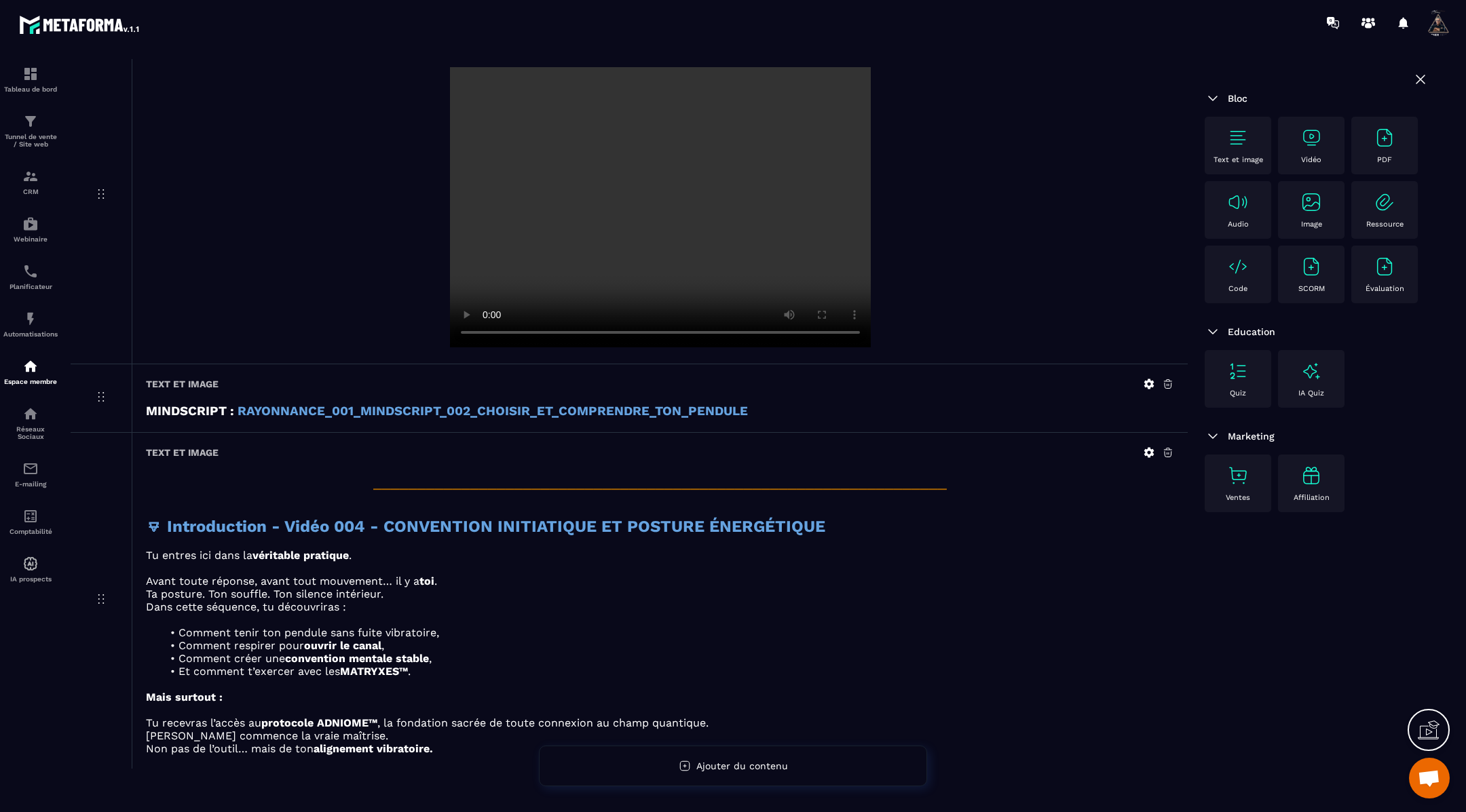
scroll to position [1429, 0]
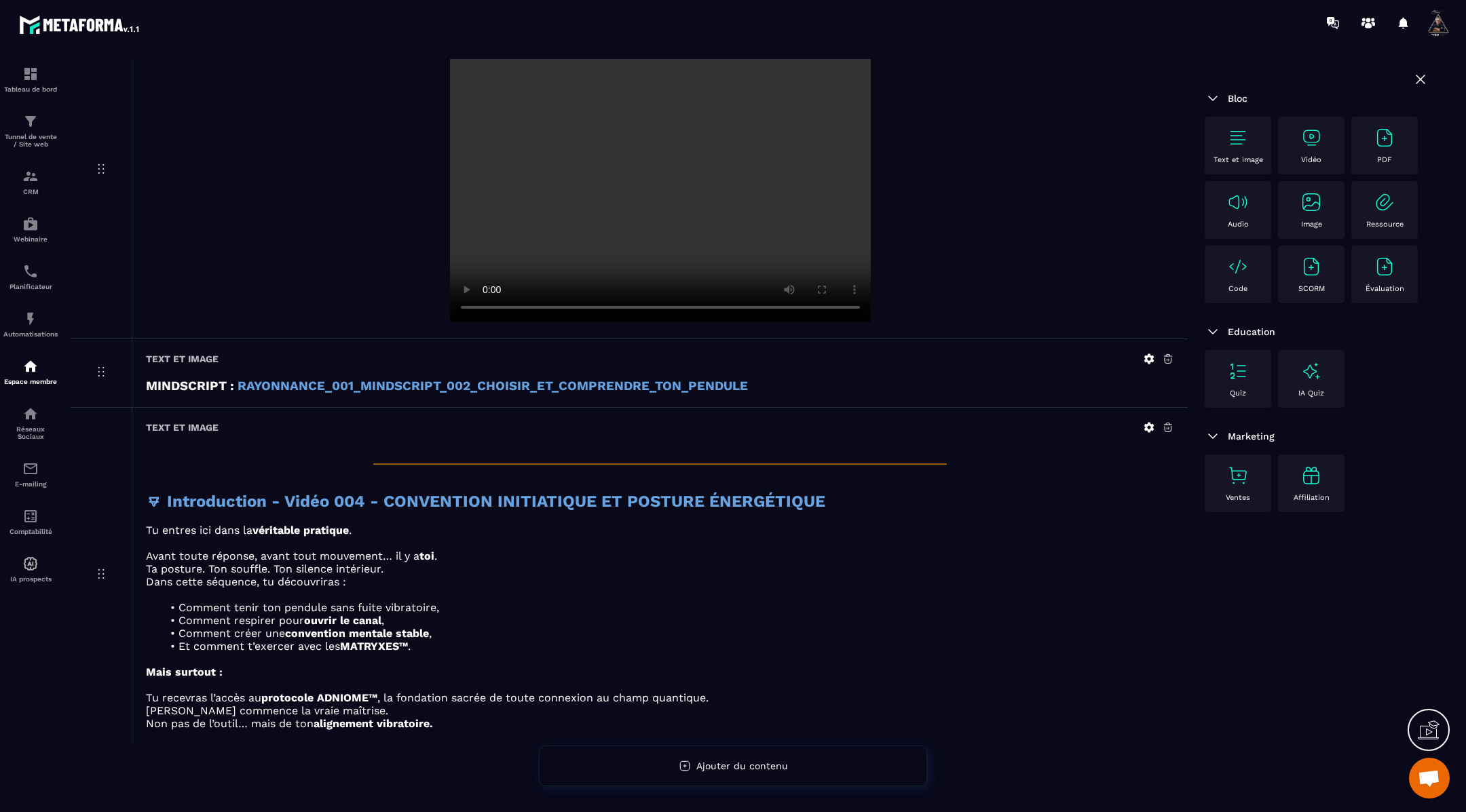
click at [1150, 426] on icon at bounding box center [1148, 427] width 12 height 12
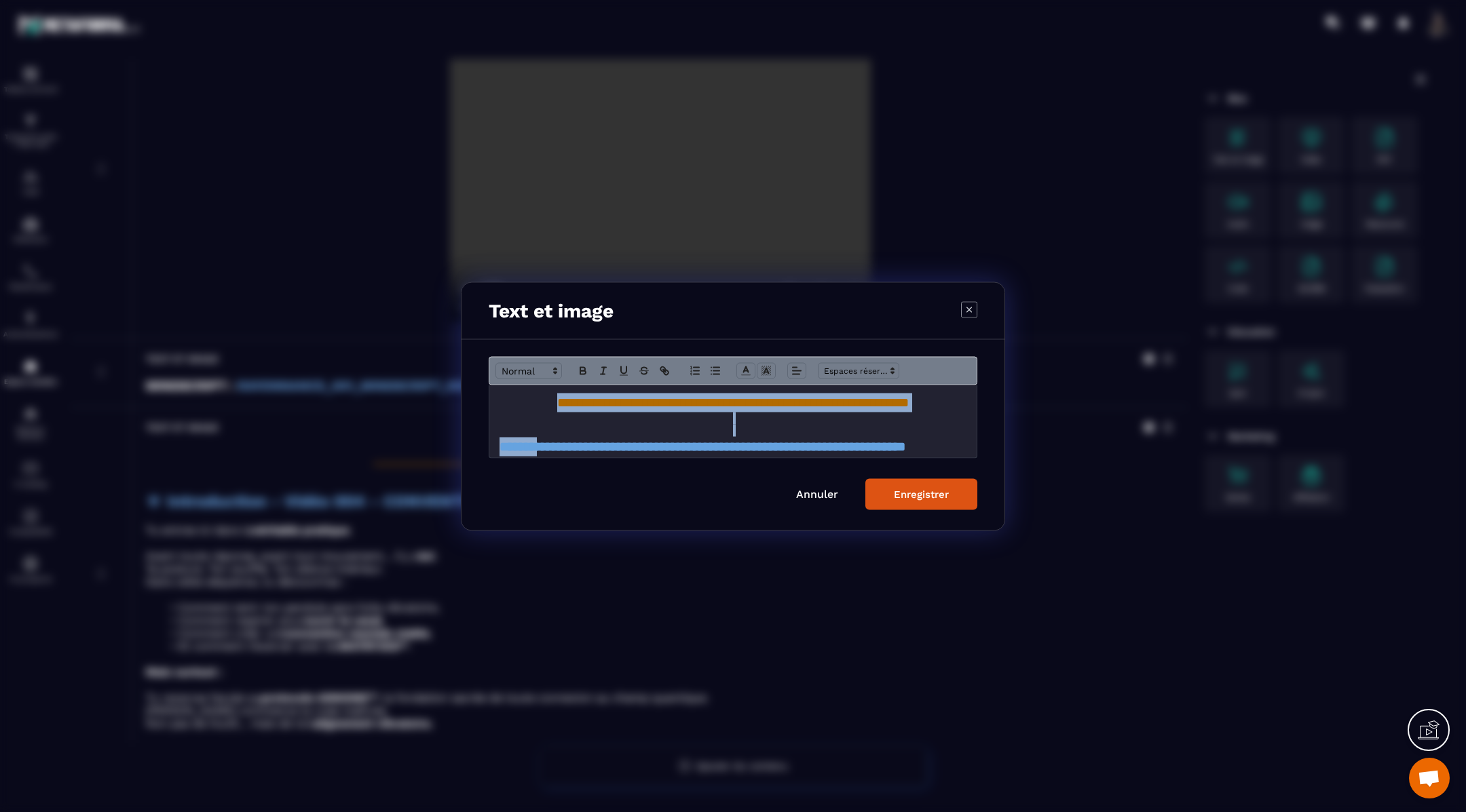
drag, startPoint x: 495, startPoint y: 397, endPoint x: 537, endPoint y: 440, distance: 60.1
click at [537, 440] on div "**********" at bounding box center [733, 420] width 487 height 72
click at [557, 397] on span "**********" at bounding box center [733, 402] width 352 height 13
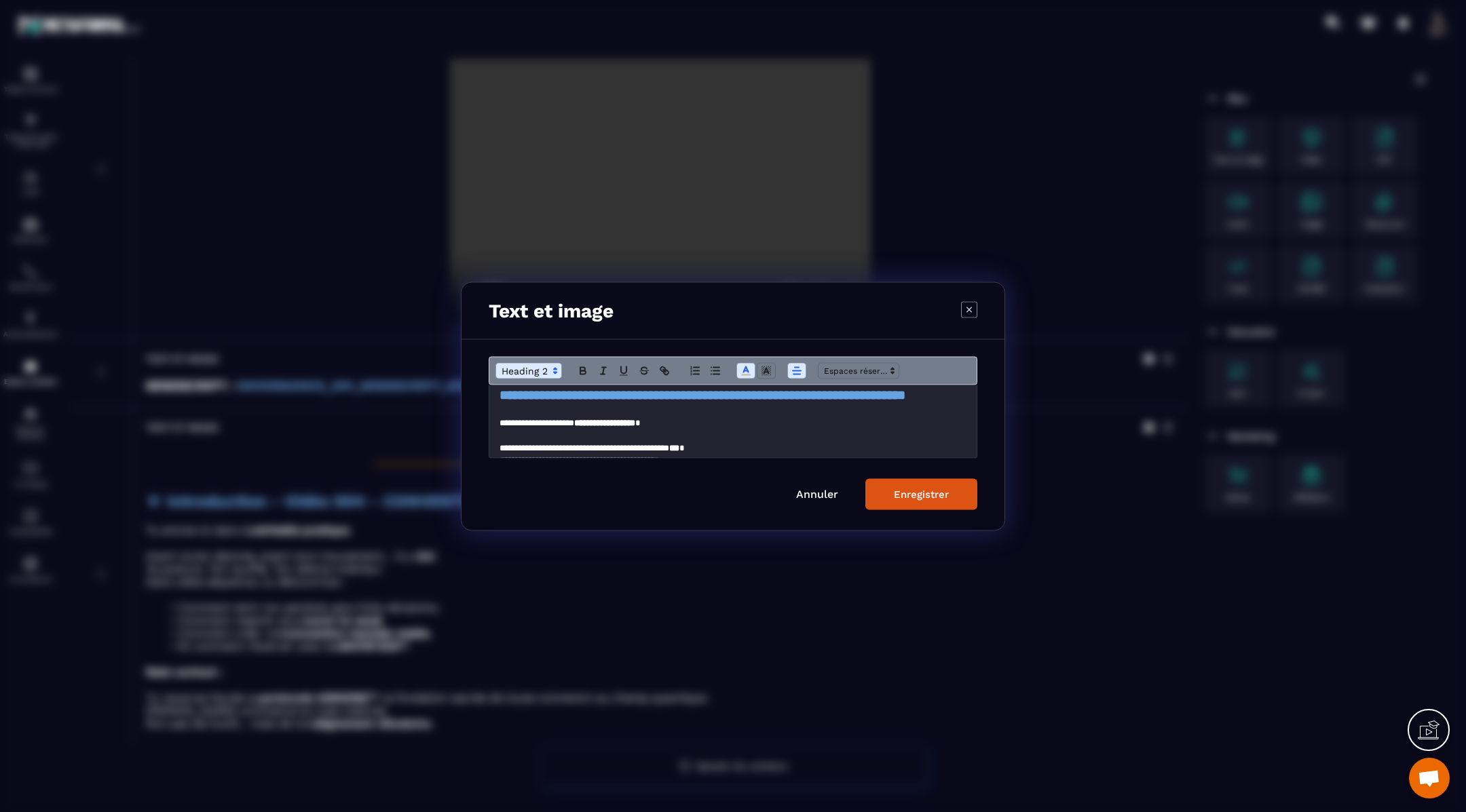
scroll to position [0, 0]
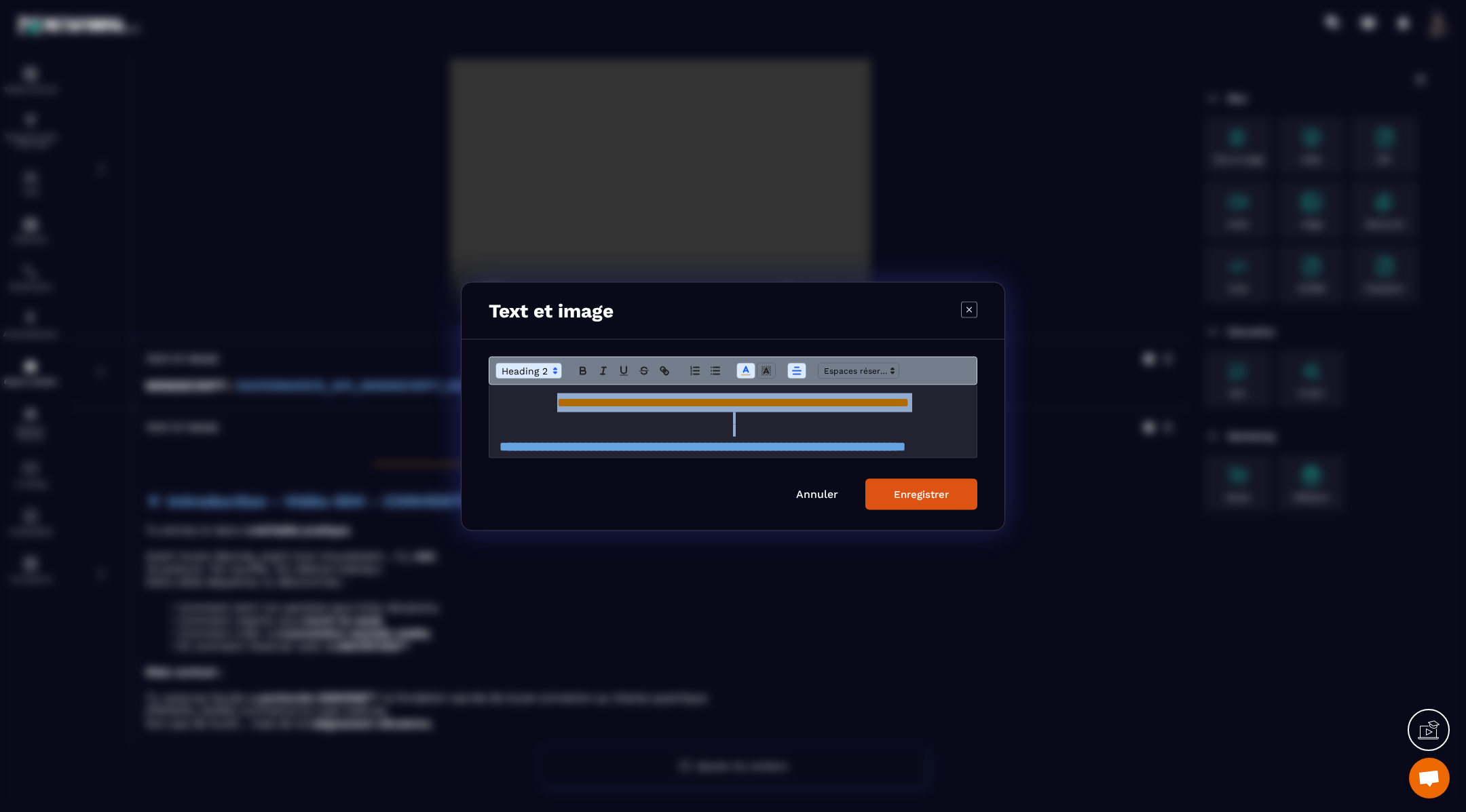
drag, startPoint x: 498, startPoint y: 400, endPoint x: 968, endPoint y: 435, distance: 471.3
click at [968, 435] on div "**********" at bounding box center [733, 420] width 488 height 72
copy div "**********"
click at [945, 490] on div "Enregistrer" at bounding box center [921, 493] width 55 height 12
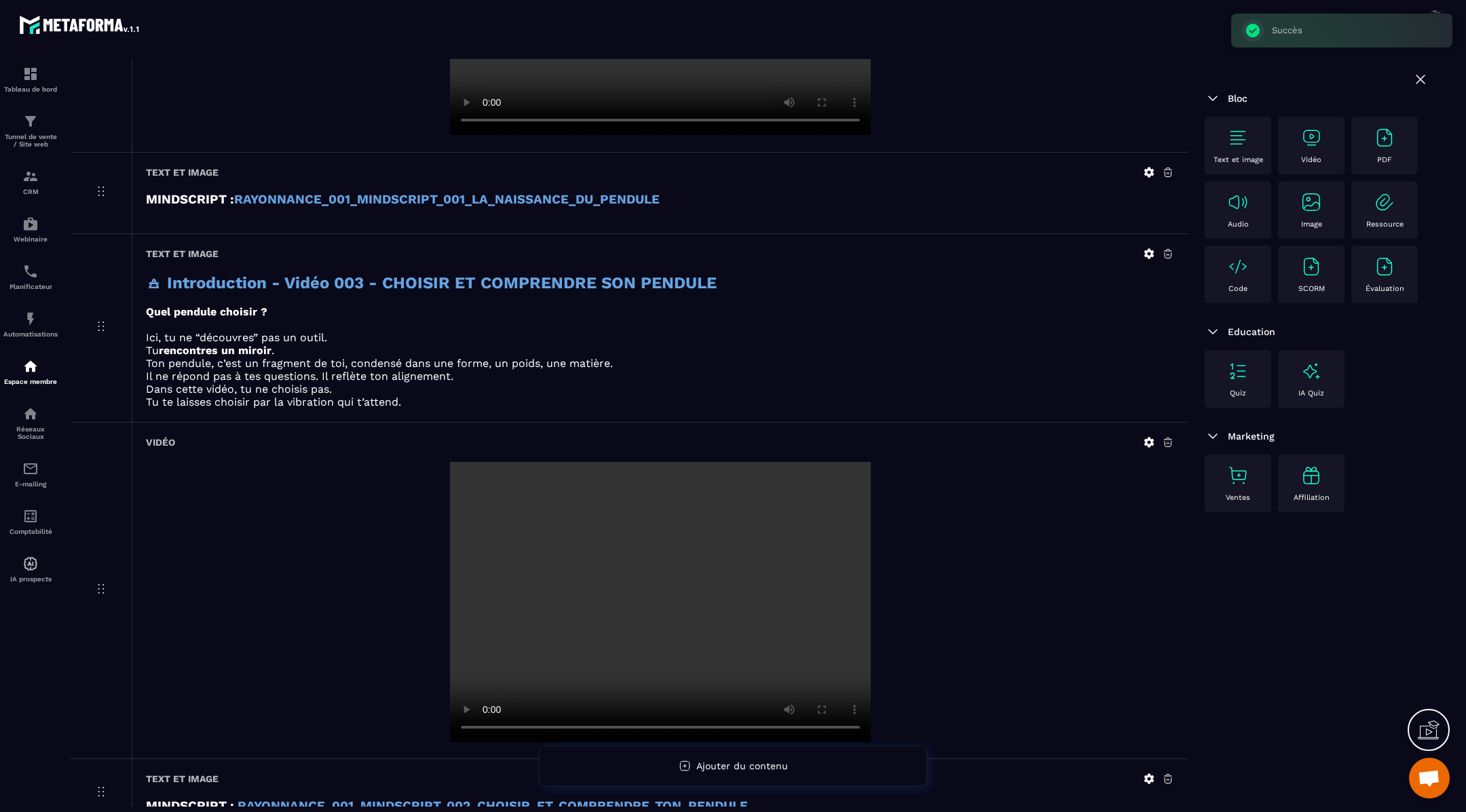
scroll to position [938, 0]
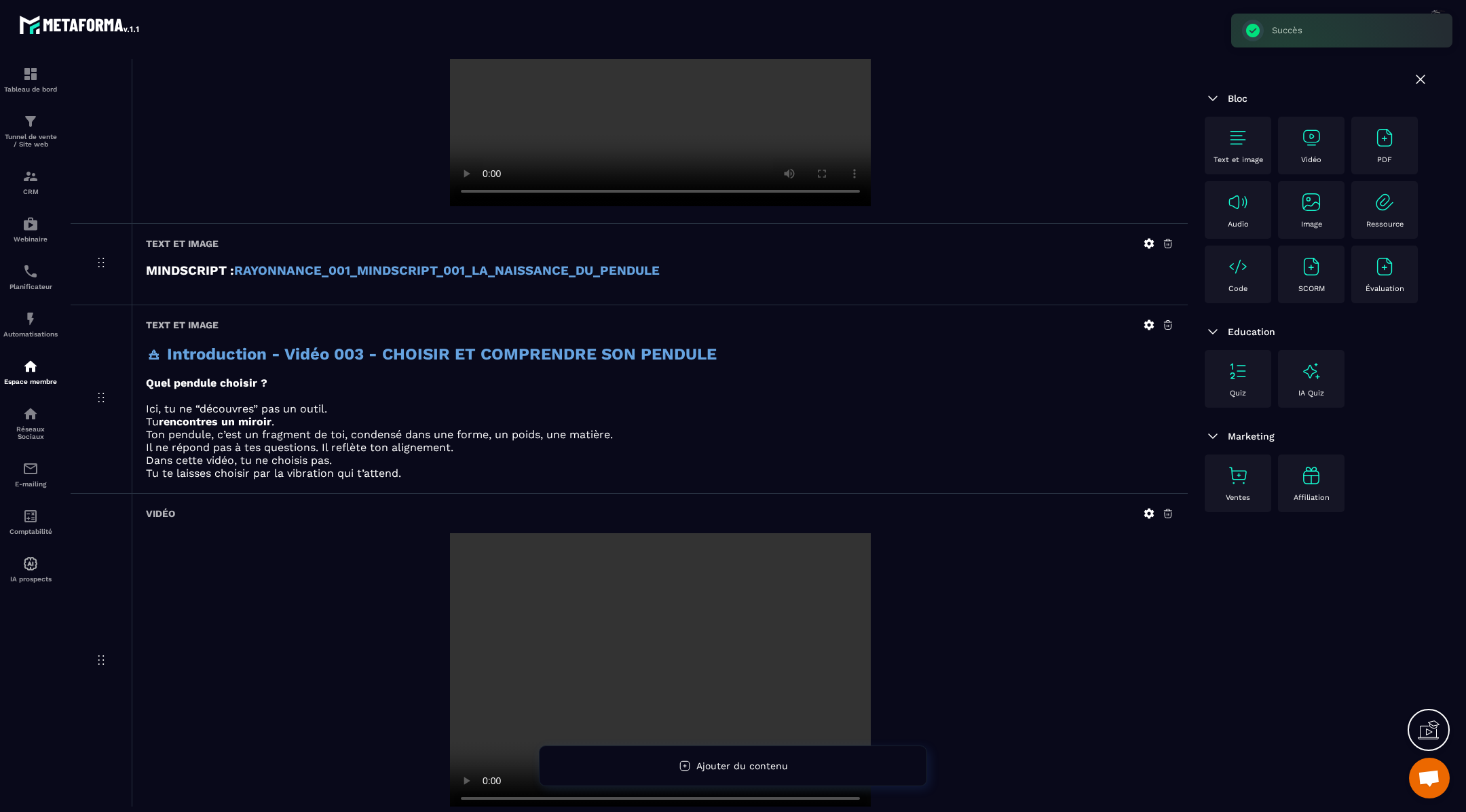
click at [1150, 320] on icon at bounding box center [1149, 324] width 10 height 10
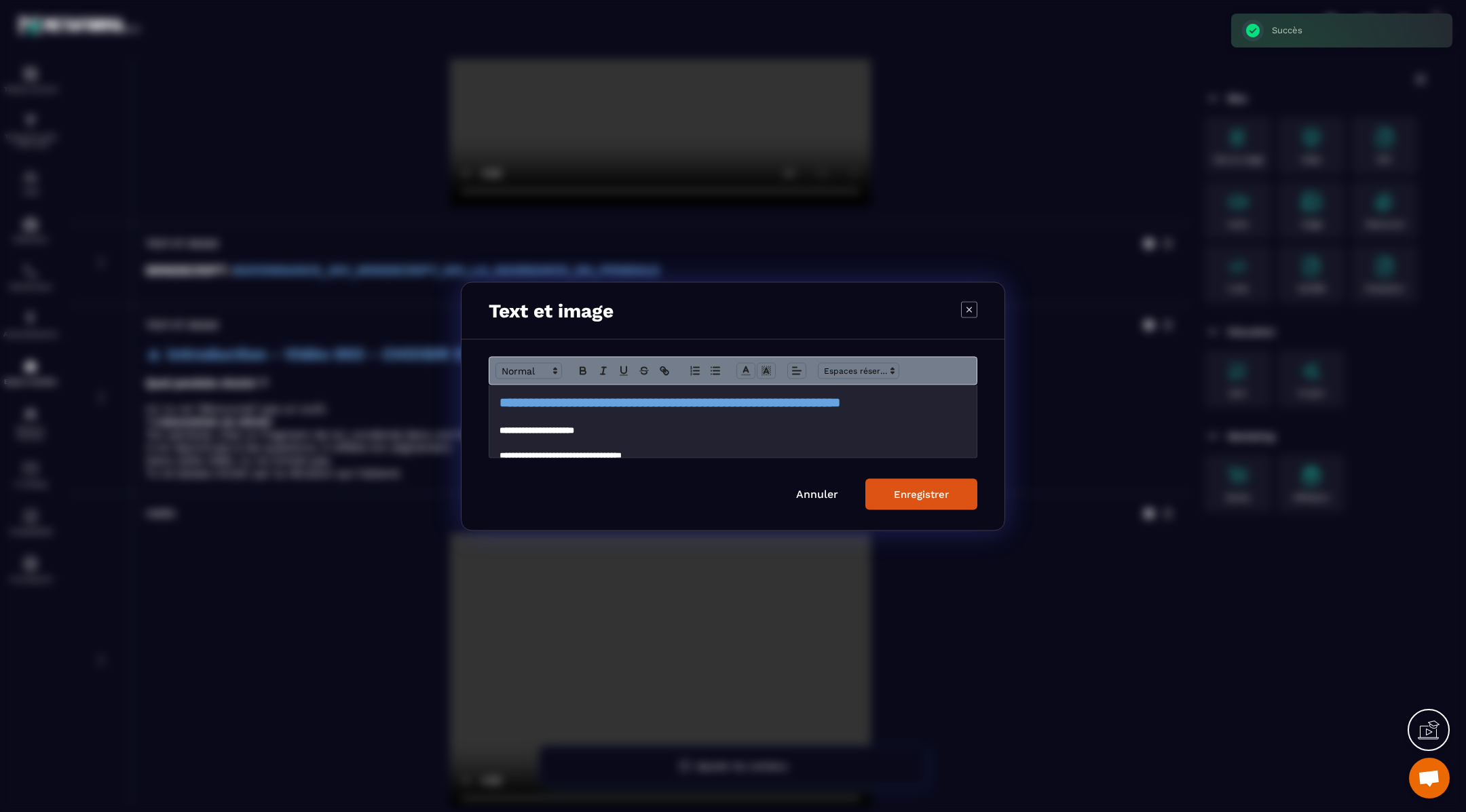
click at [493, 401] on div "**********" at bounding box center [733, 420] width 487 height 72
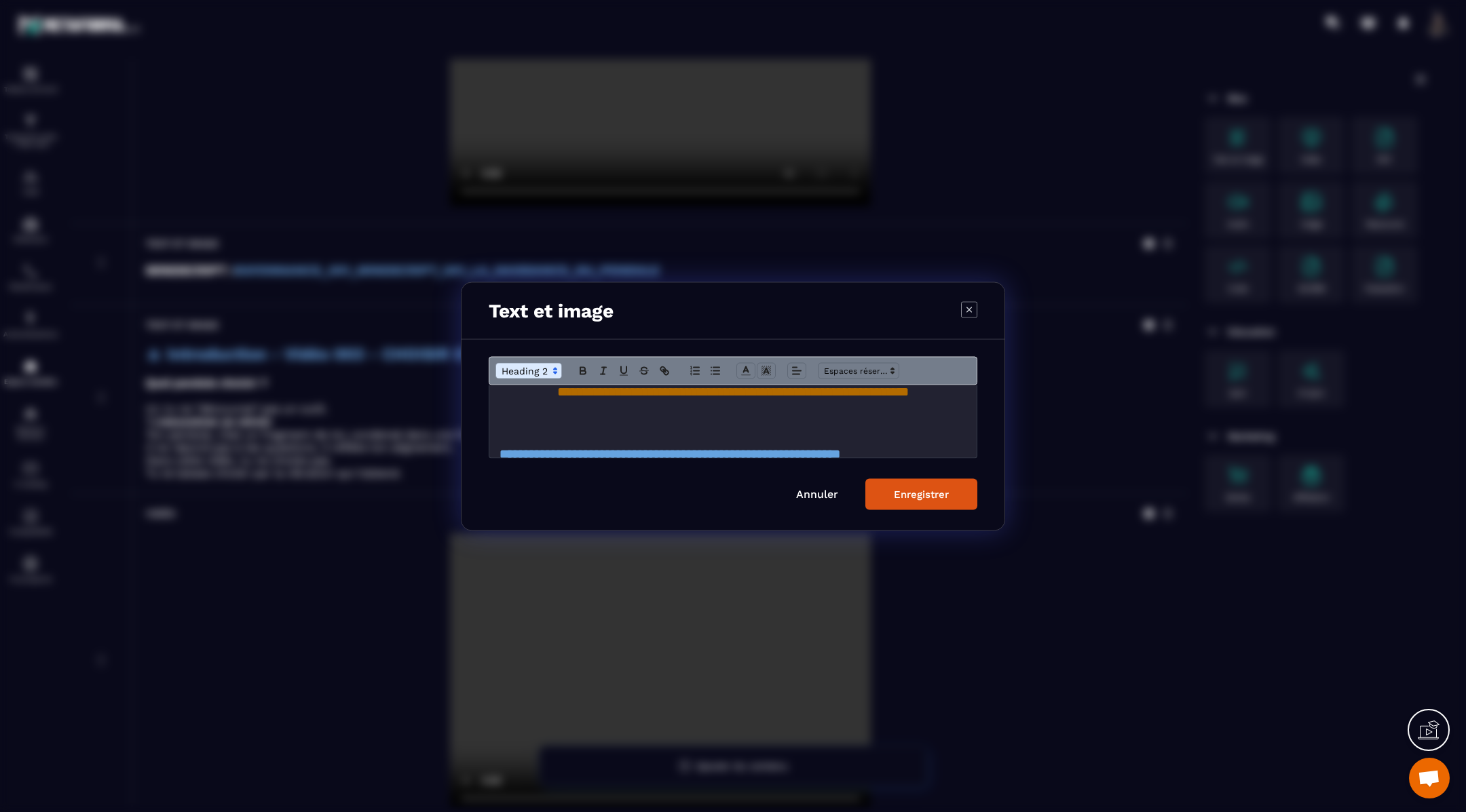
scroll to position [9, 0]
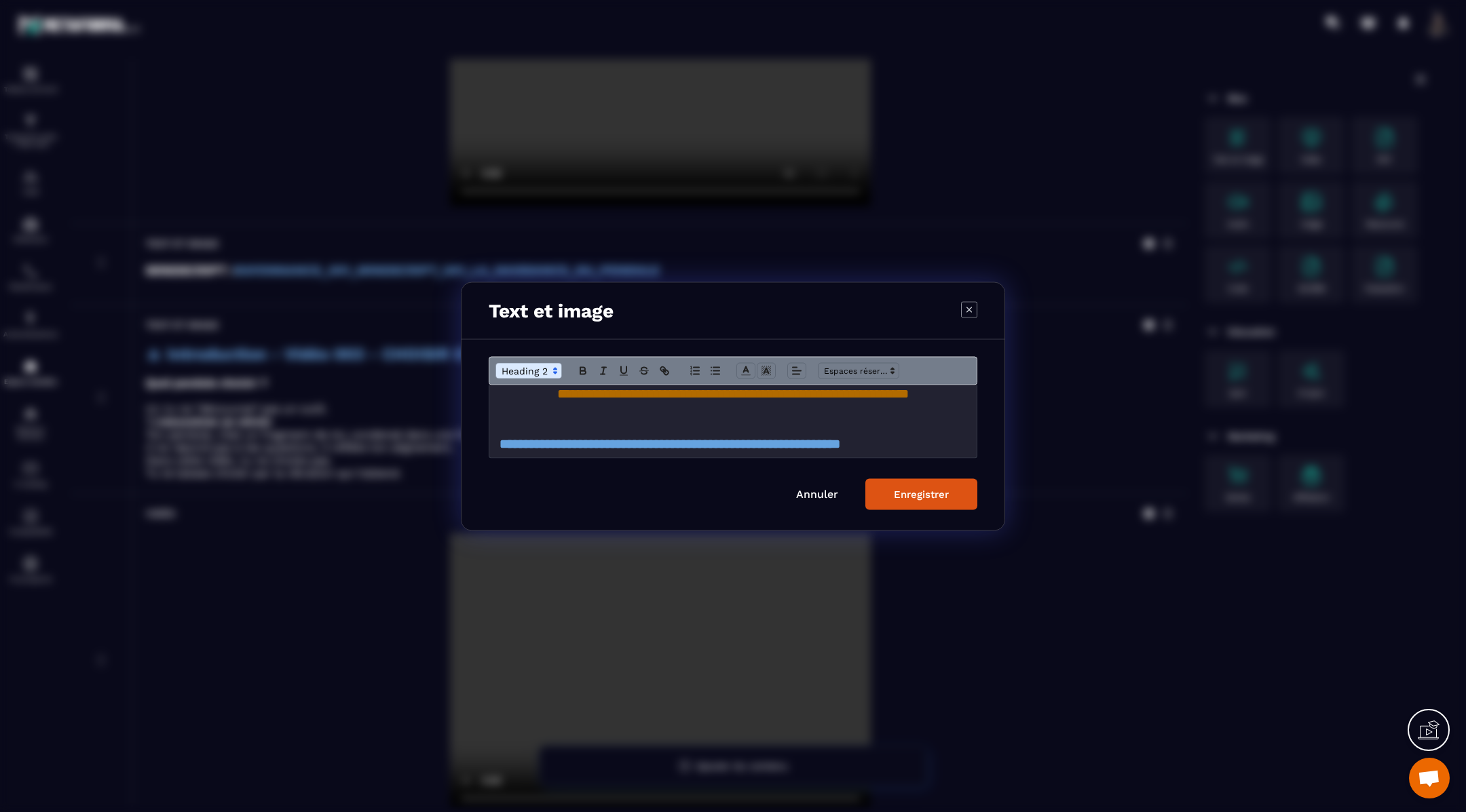
click at [907, 490] on div "Enregistrer" at bounding box center [921, 493] width 55 height 12
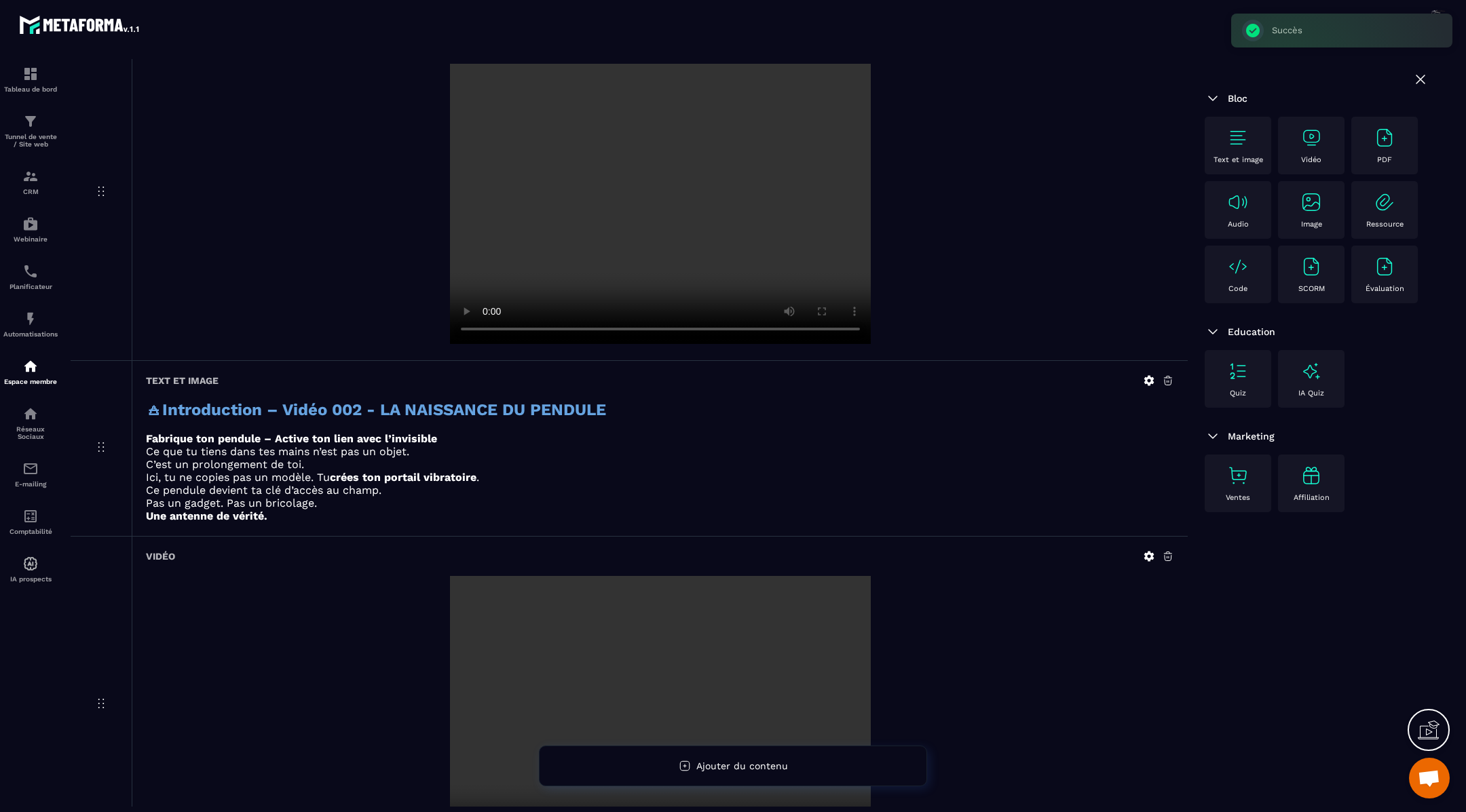
scroll to position [272, 0]
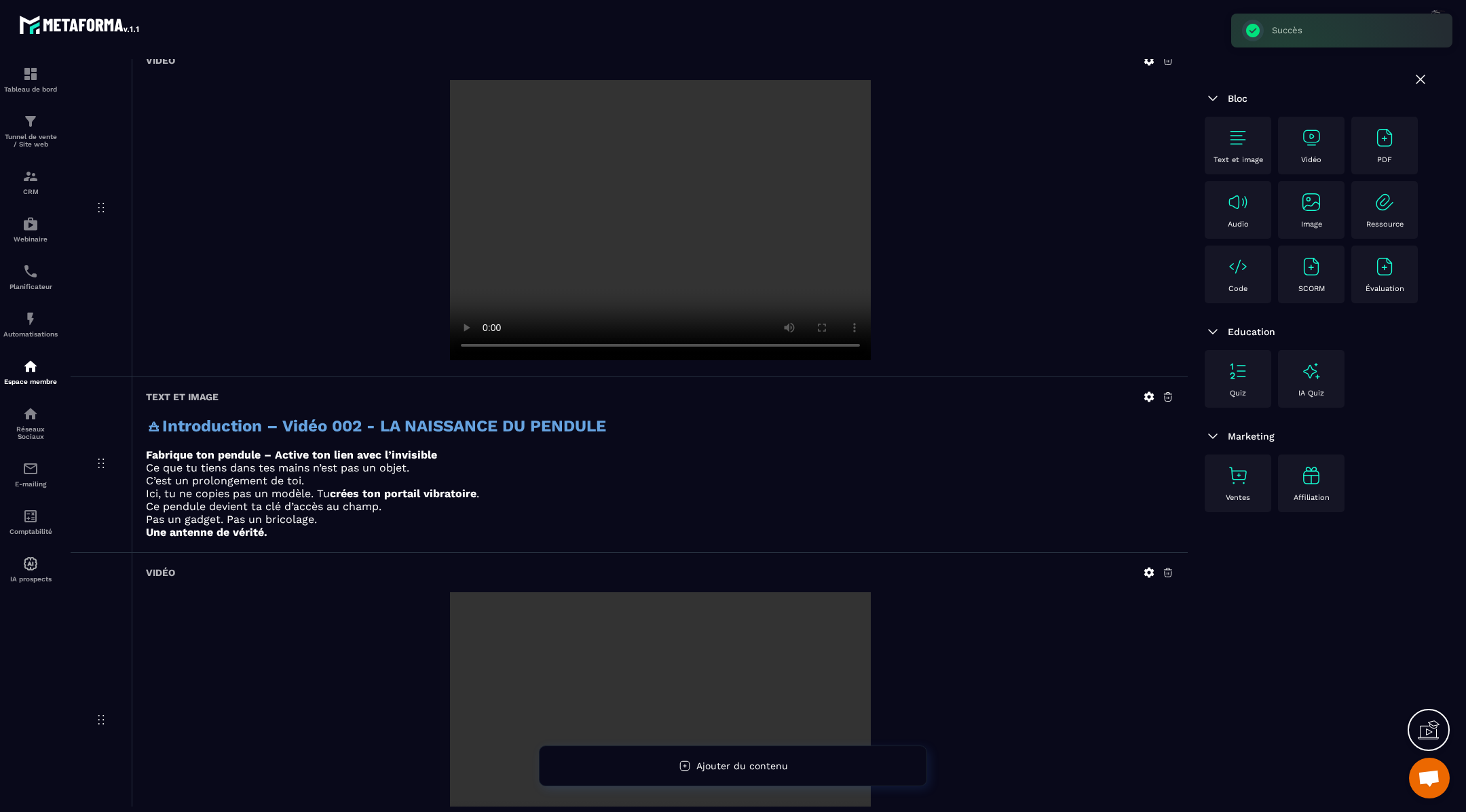
click at [1147, 396] on icon at bounding box center [1148, 396] width 12 height 12
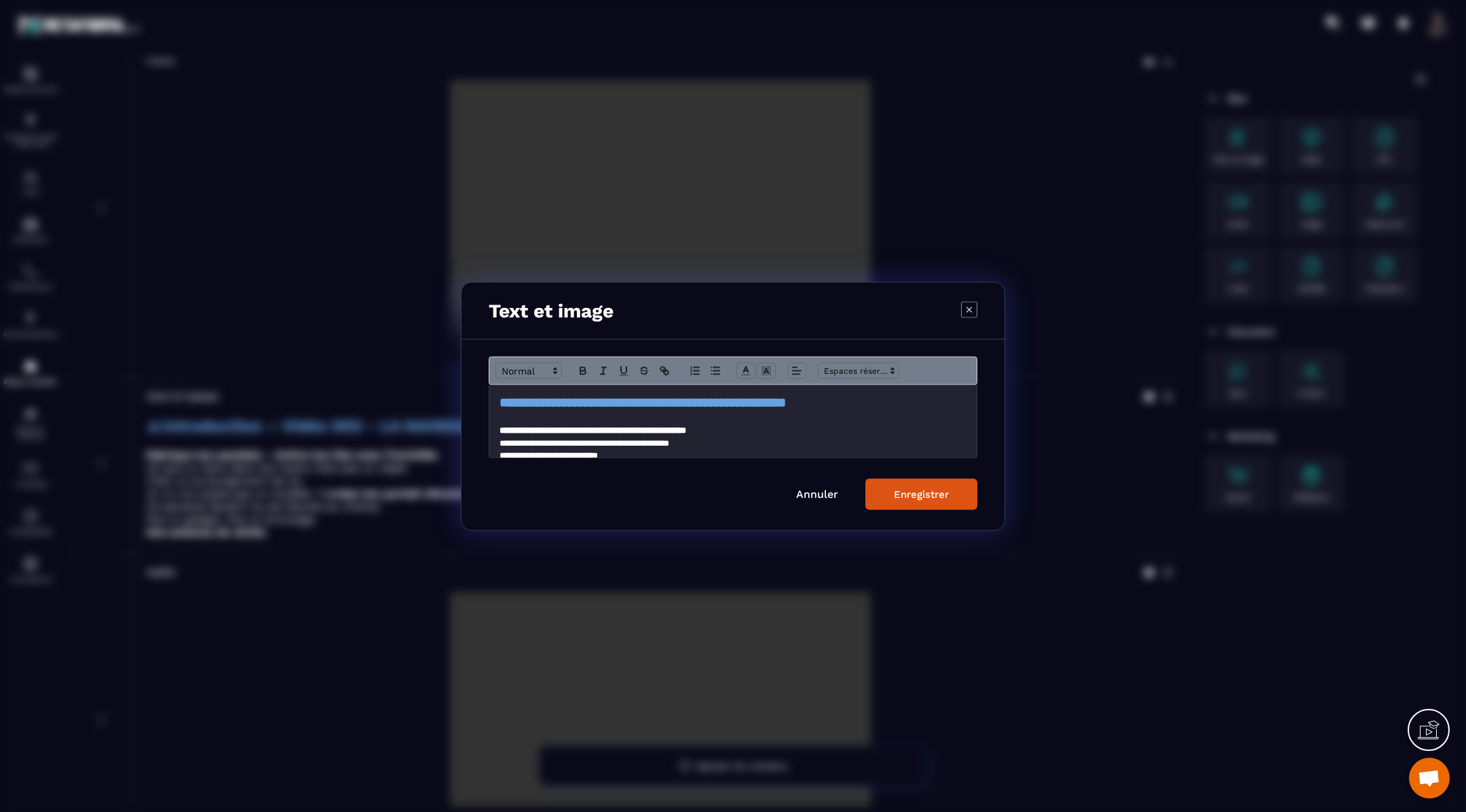
click at [500, 406] on strong "**" at bounding box center [507, 402] width 16 height 13
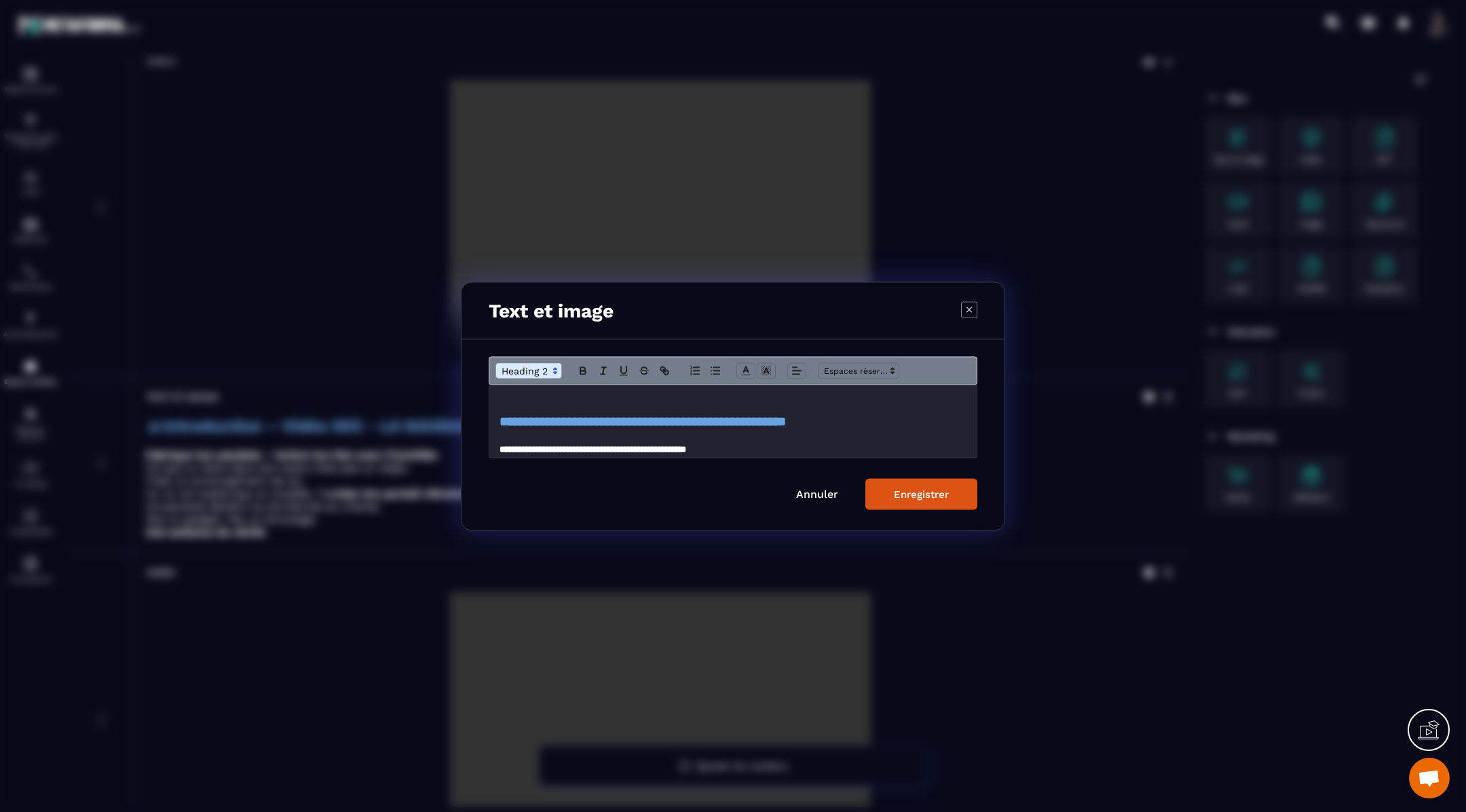
scroll to position [0, 0]
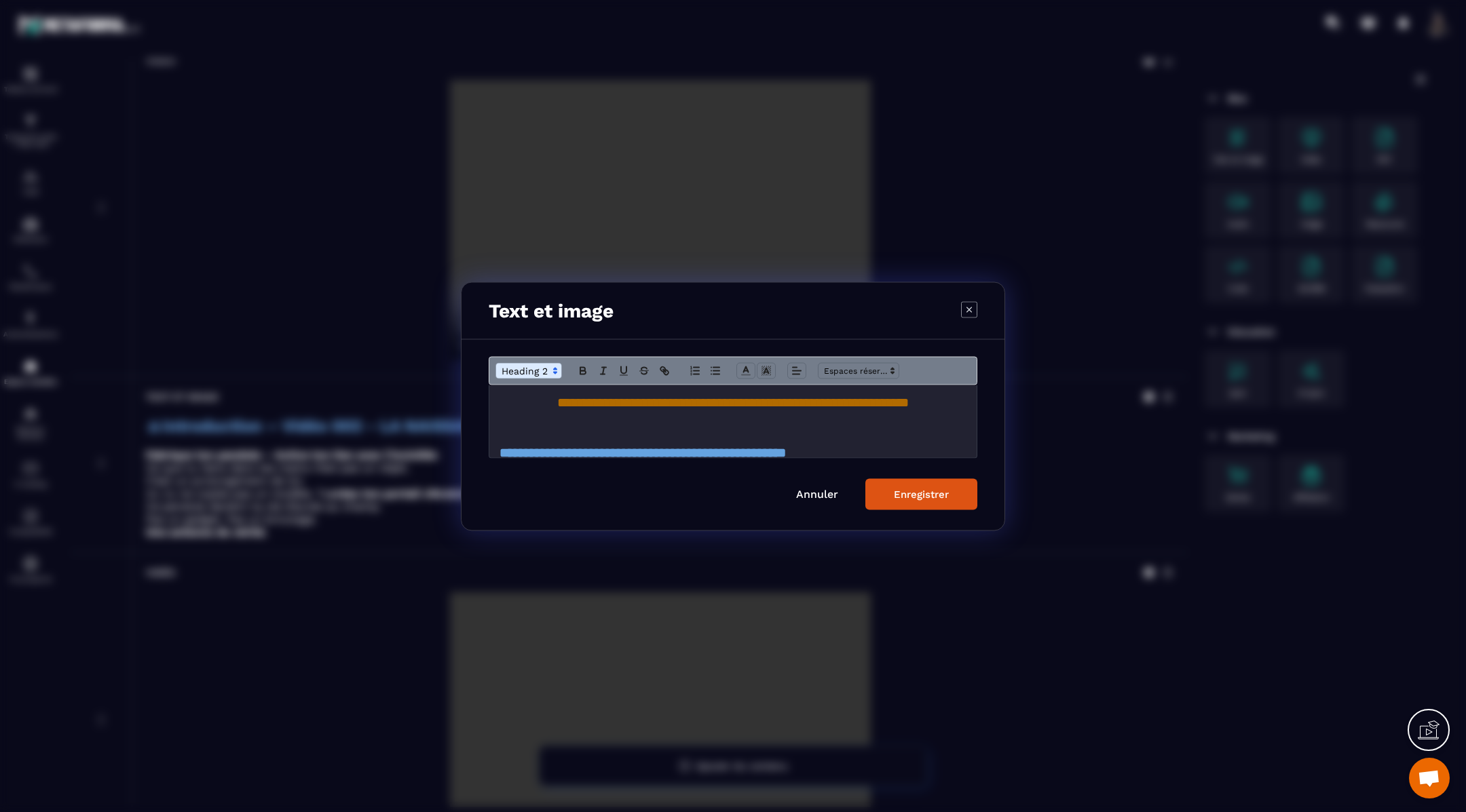
click at [919, 495] on div "Enregistrer" at bounding box center [921, 493] width 55 height 12
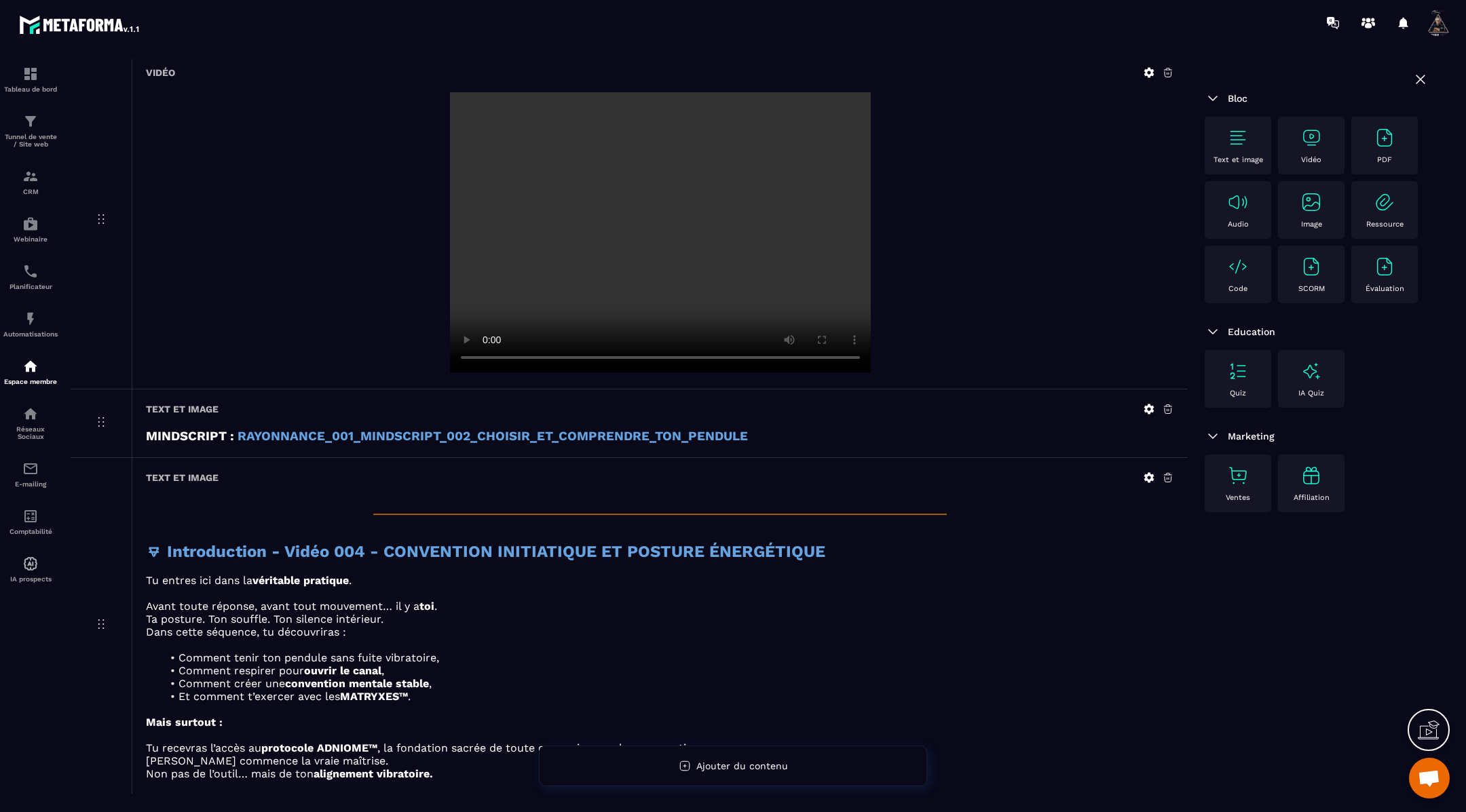
scroll to position [1532, 0]
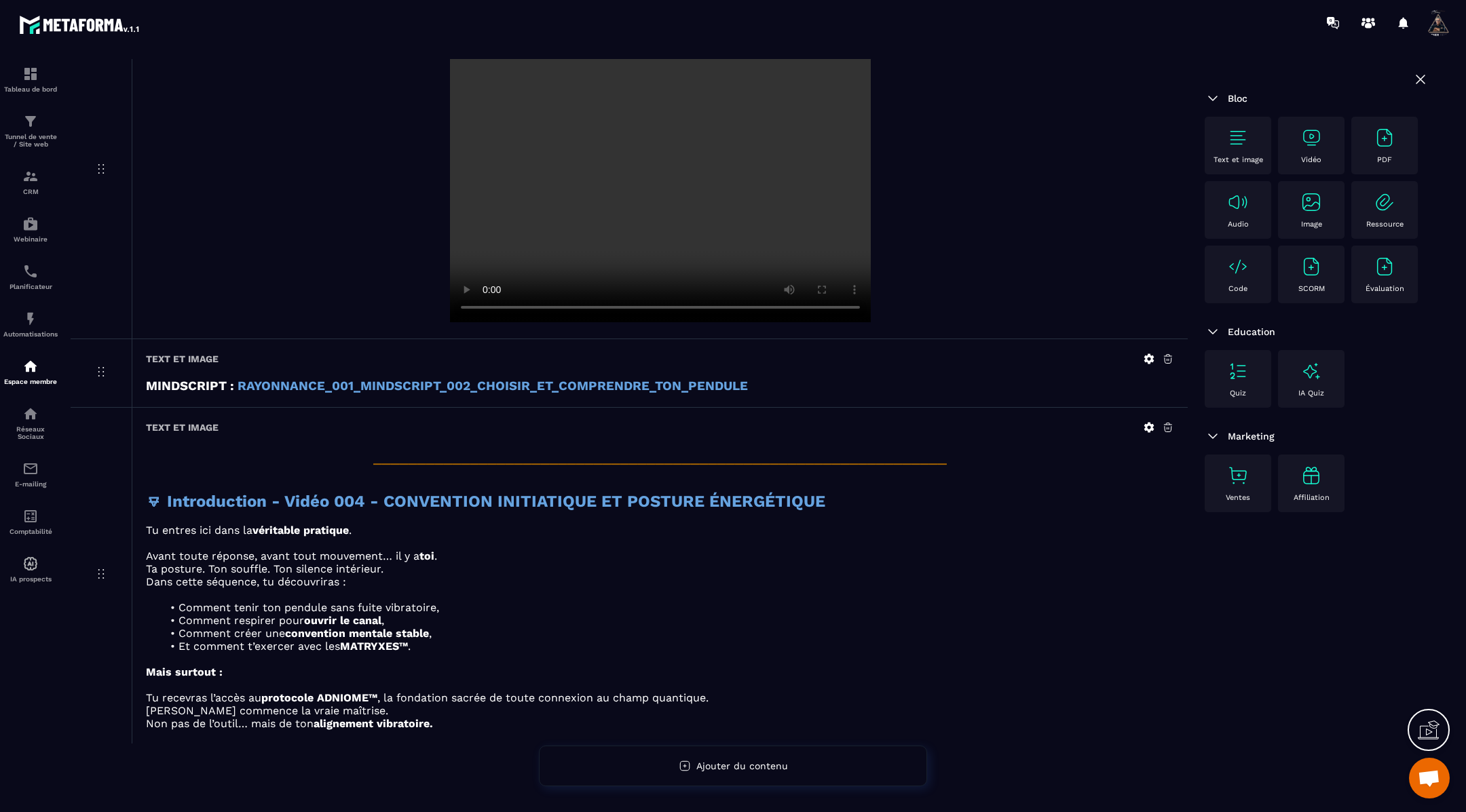
click at [1313, 129] on img at bounding box center [1311, 138] width 22 height 22
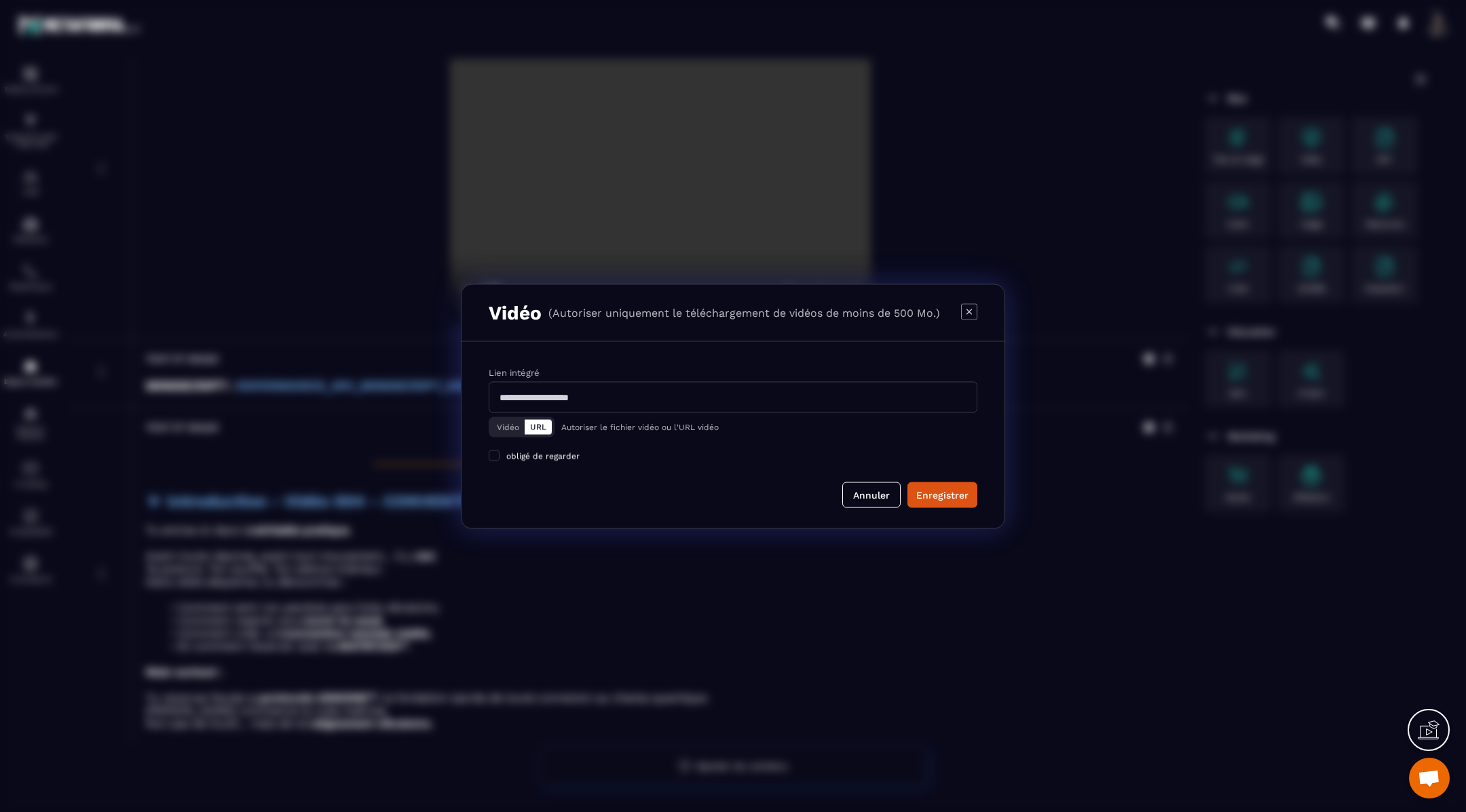
click at [505, 427] on button "Vidéo" at bounding box center [508, 427] width 33 height 15
click at [617, 395] on div "Télécharger un fichier" at bounding box center [733, 397] width 490 height 30
click at [0, 0] on input "Vidéo Télécharger un fichier" at bounding box center [0, 0] width 0 height 0
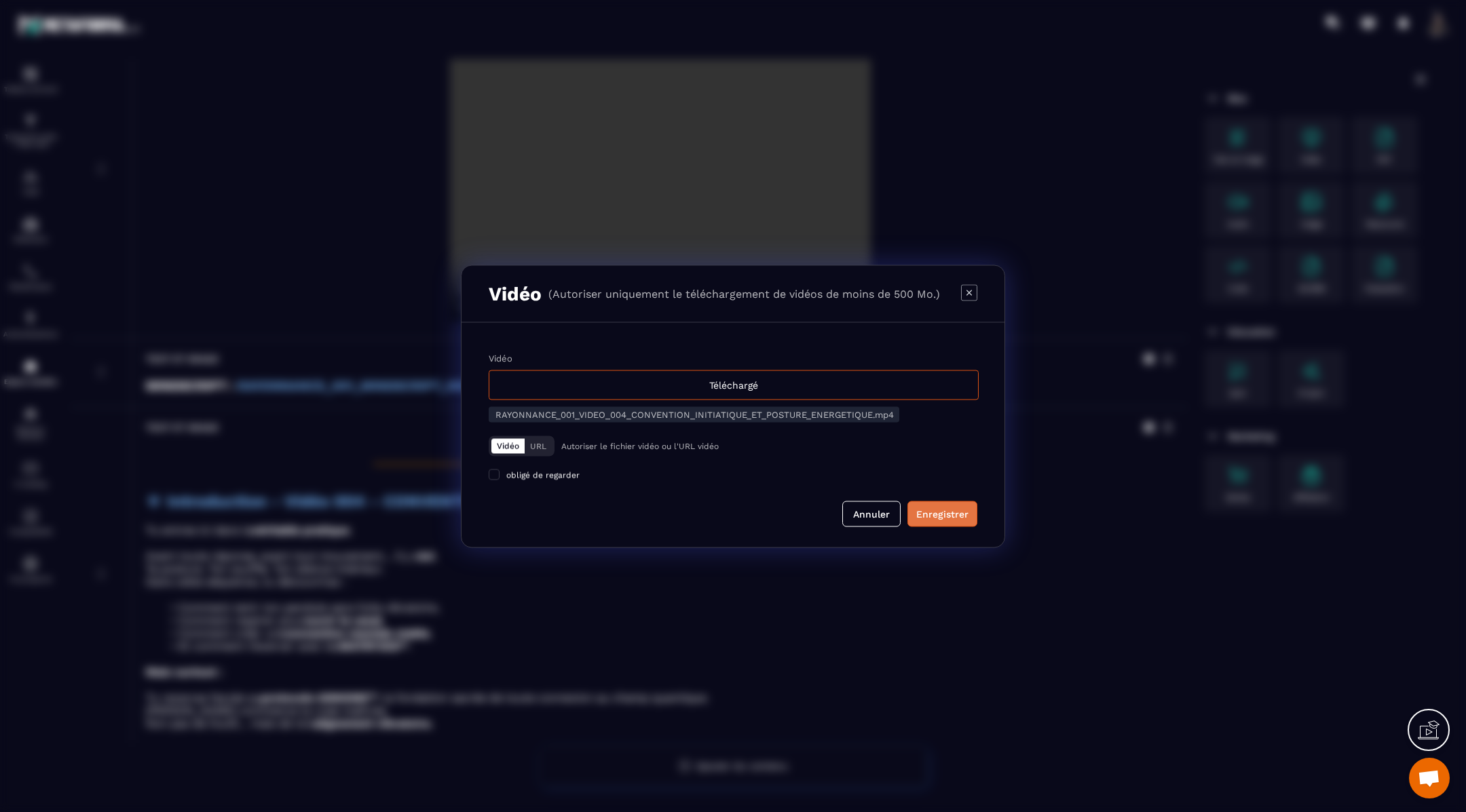
click at [937, 510] on div "Enregistrer" at bounding box center [942, 513] width 52 height 14
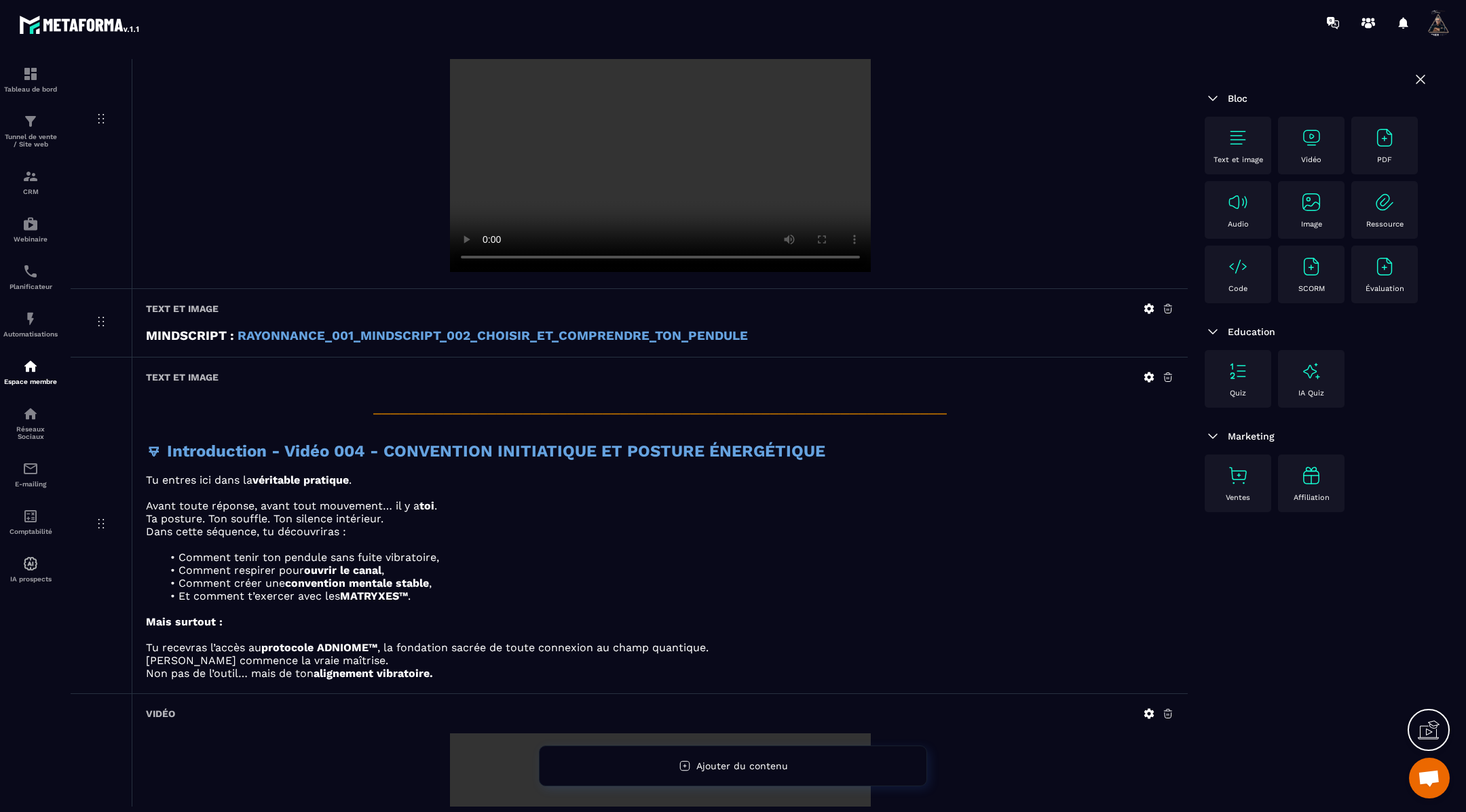
scroll to position [1868, 0]
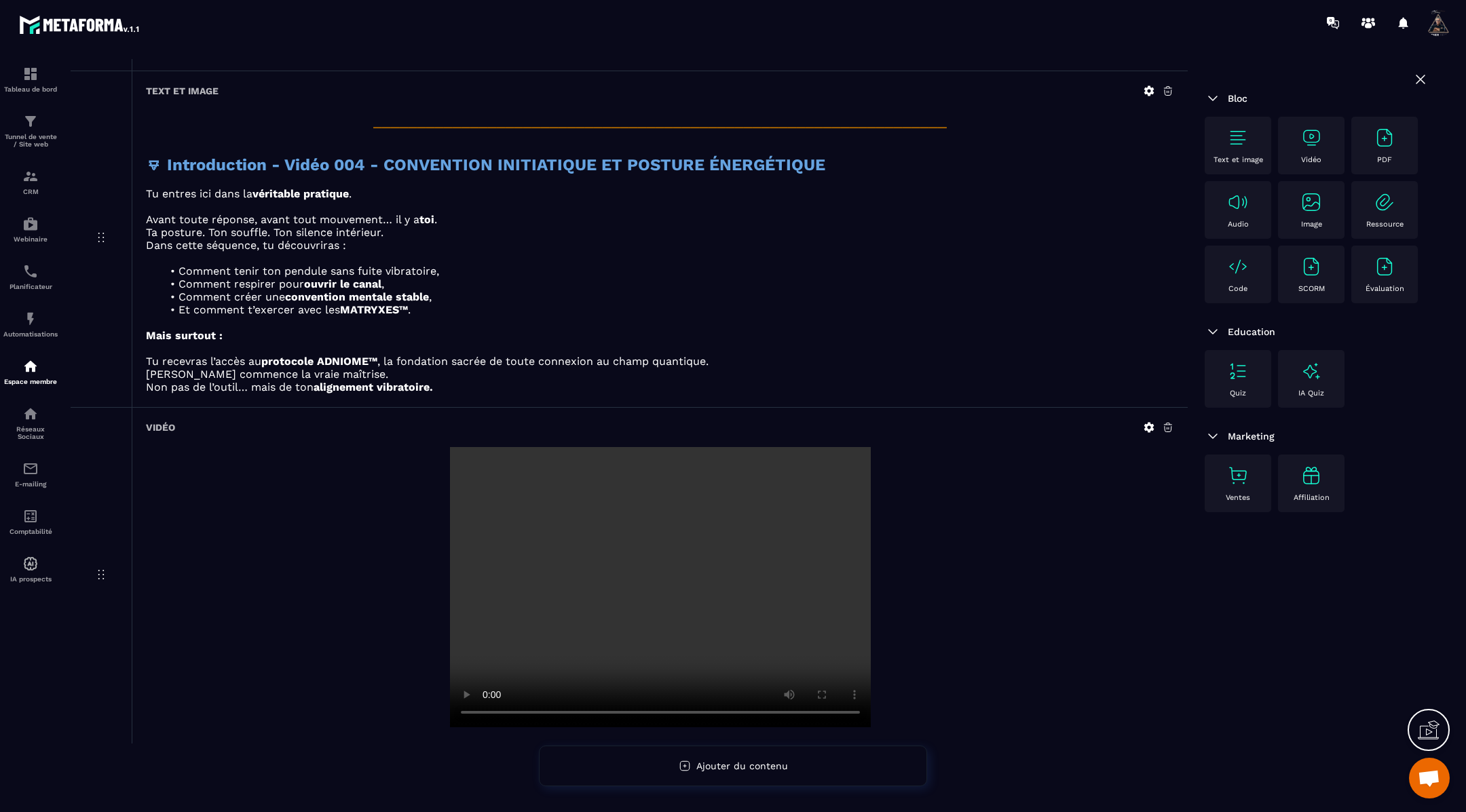
click at [1239, 132] on img at bounding box center [1238, 138] width 22 height 22
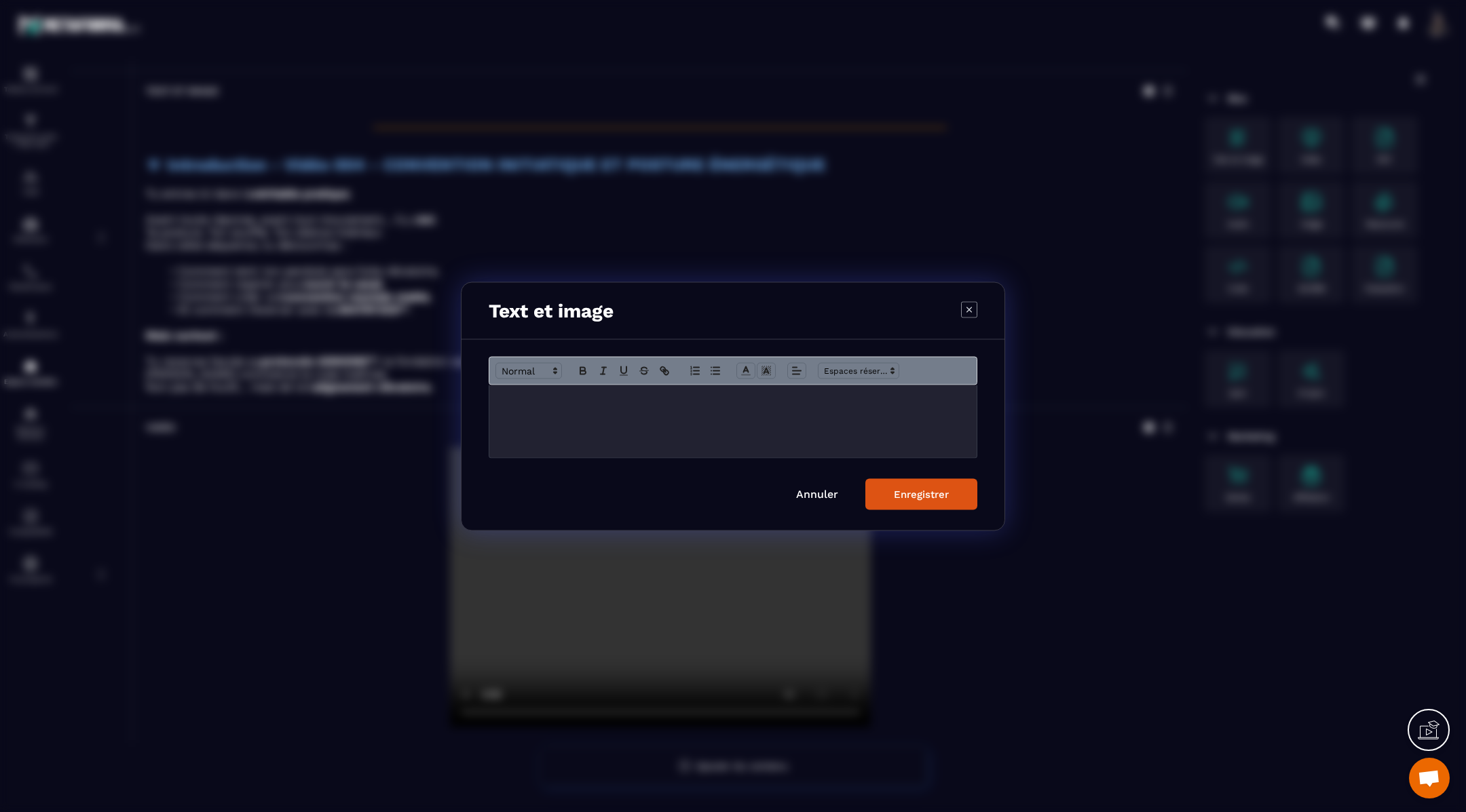
click at [706, 400] on p "Modal window" at bounding box center [733, 398] width 467 height 12
click at [904, 492] on div "Enregistrer" at bounding box center [921, 493] width 55 height 12
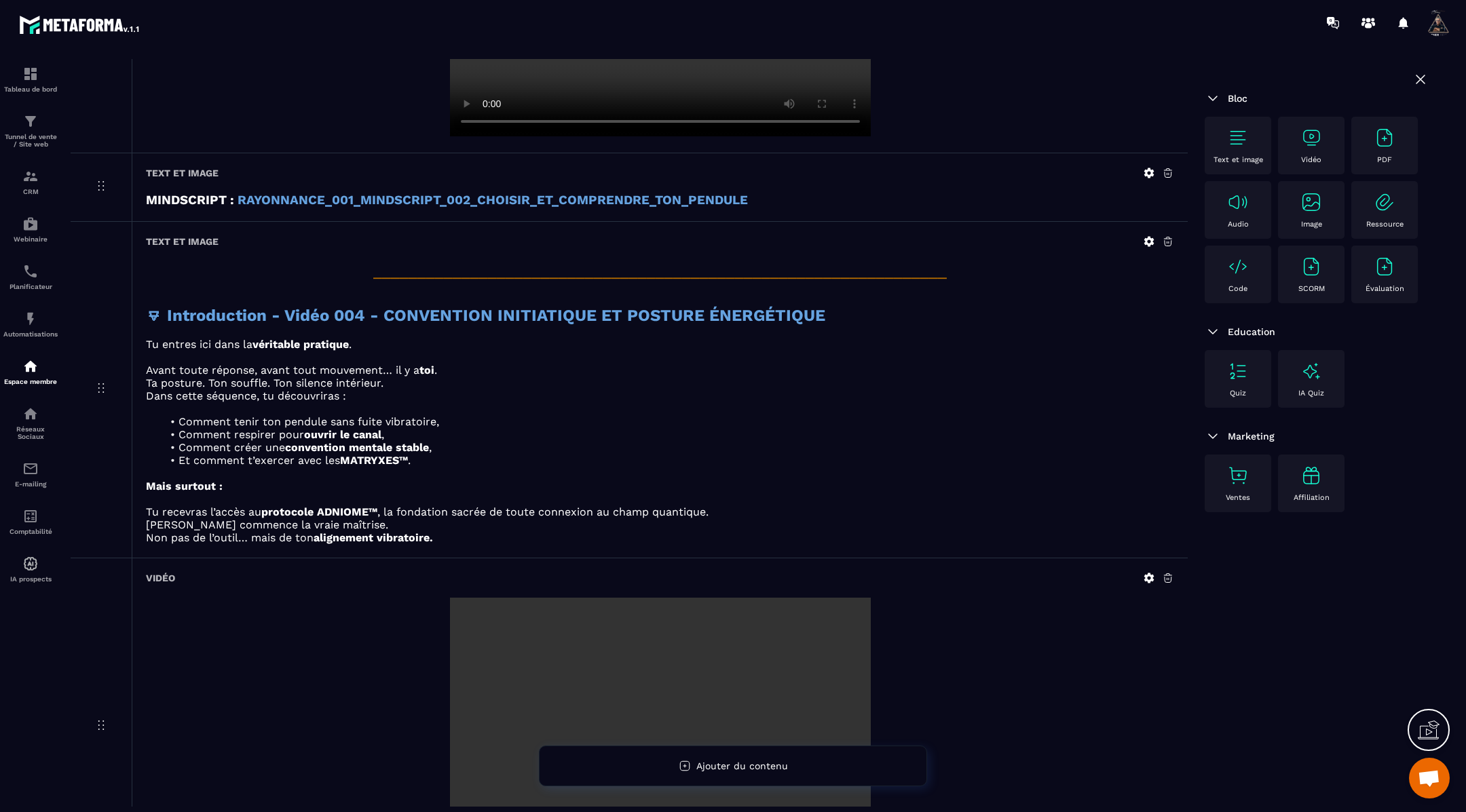
scroll to position [1624, 0]
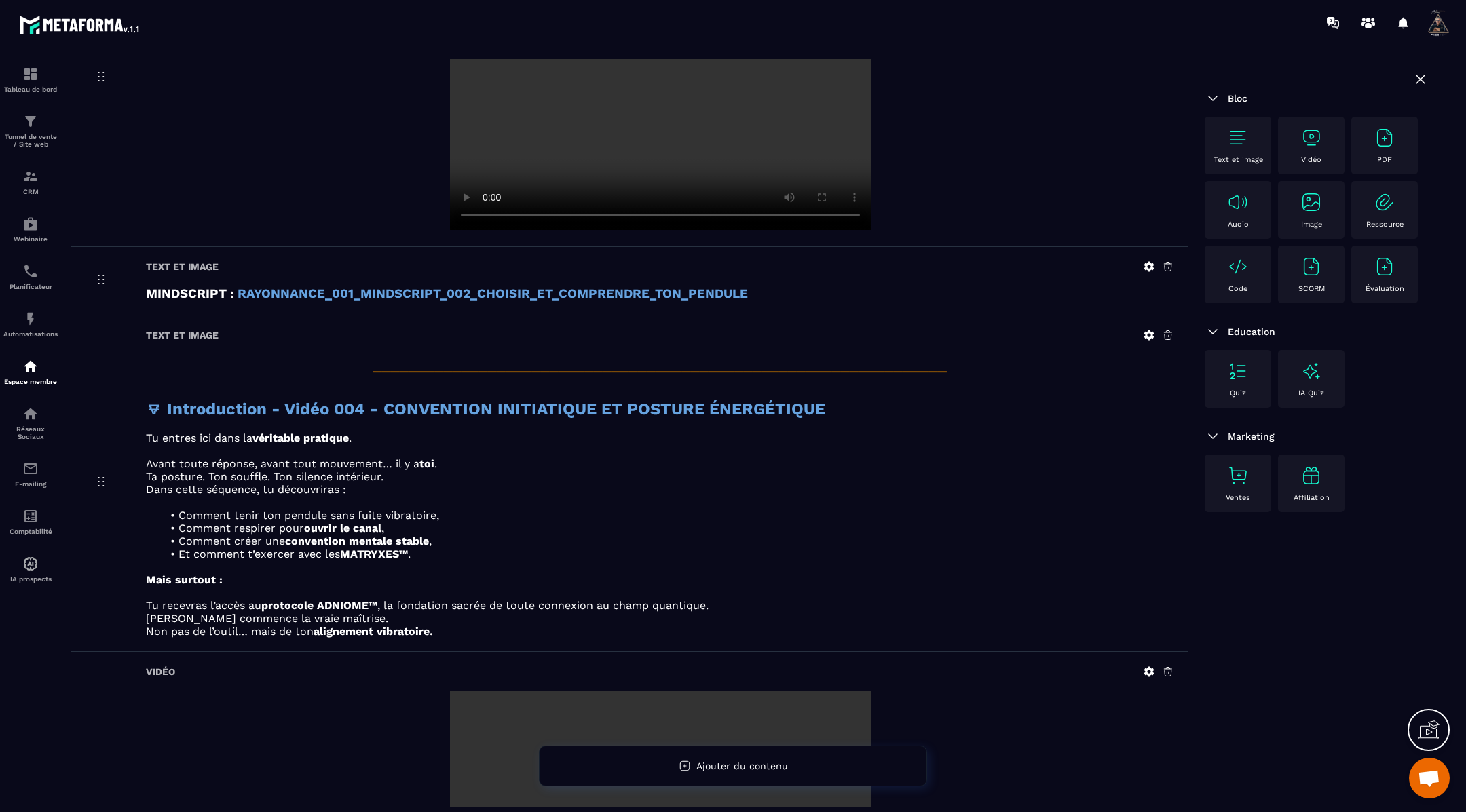
click at [1148, 330] on icon at bounding box center [1149, 334] width 10 height 10
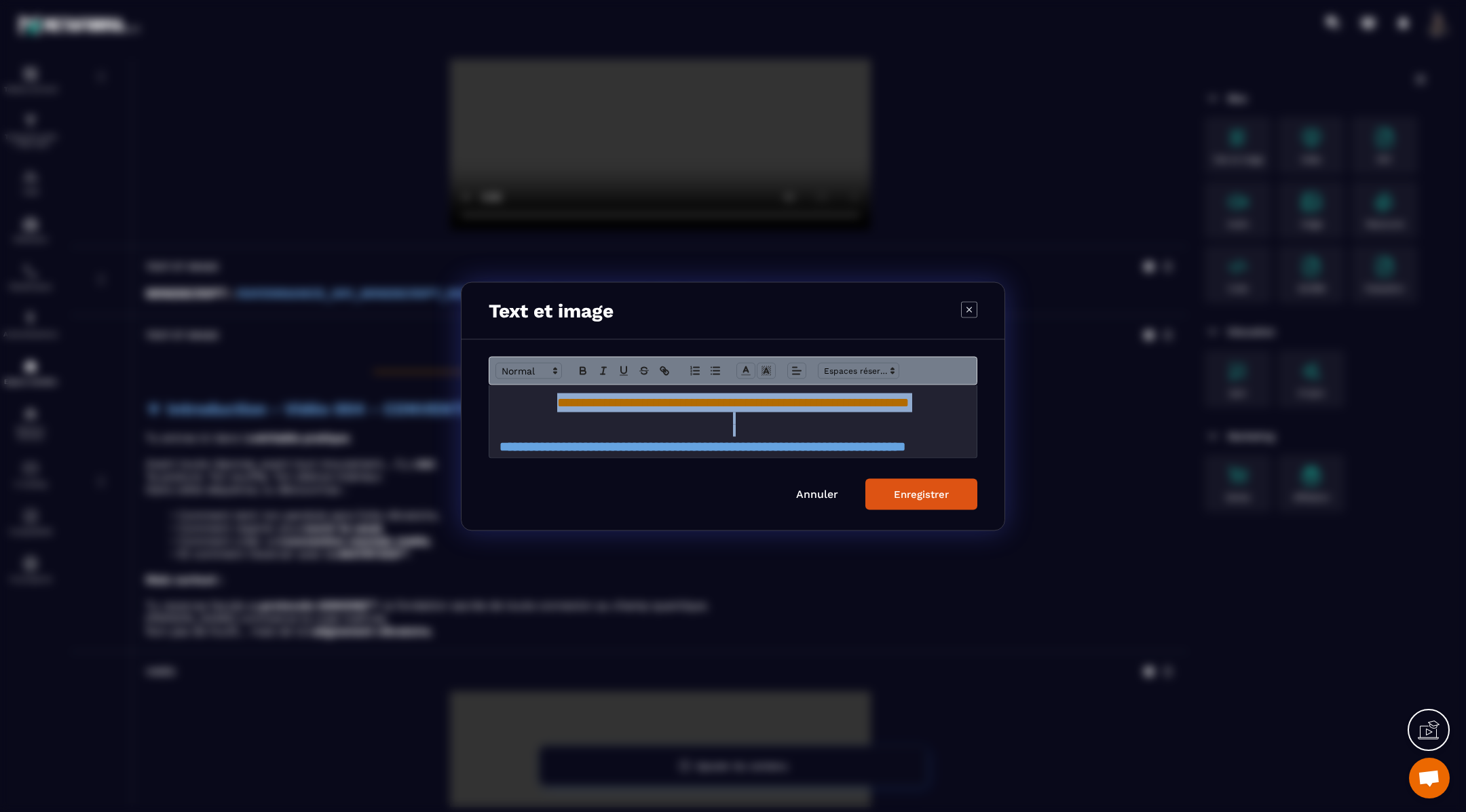
drag, startPoint x: 490, startPoint y: 403, endPoint x: 520, endPoint y: 428, distance: 39.1
click at [520, 428] on div "**********" at bounding box center [733, 420] width 487 height 72
copy div "**********"
click at [928, 499] on div "Enregistrer" at bounding box center [921, 493] width 55 height 12
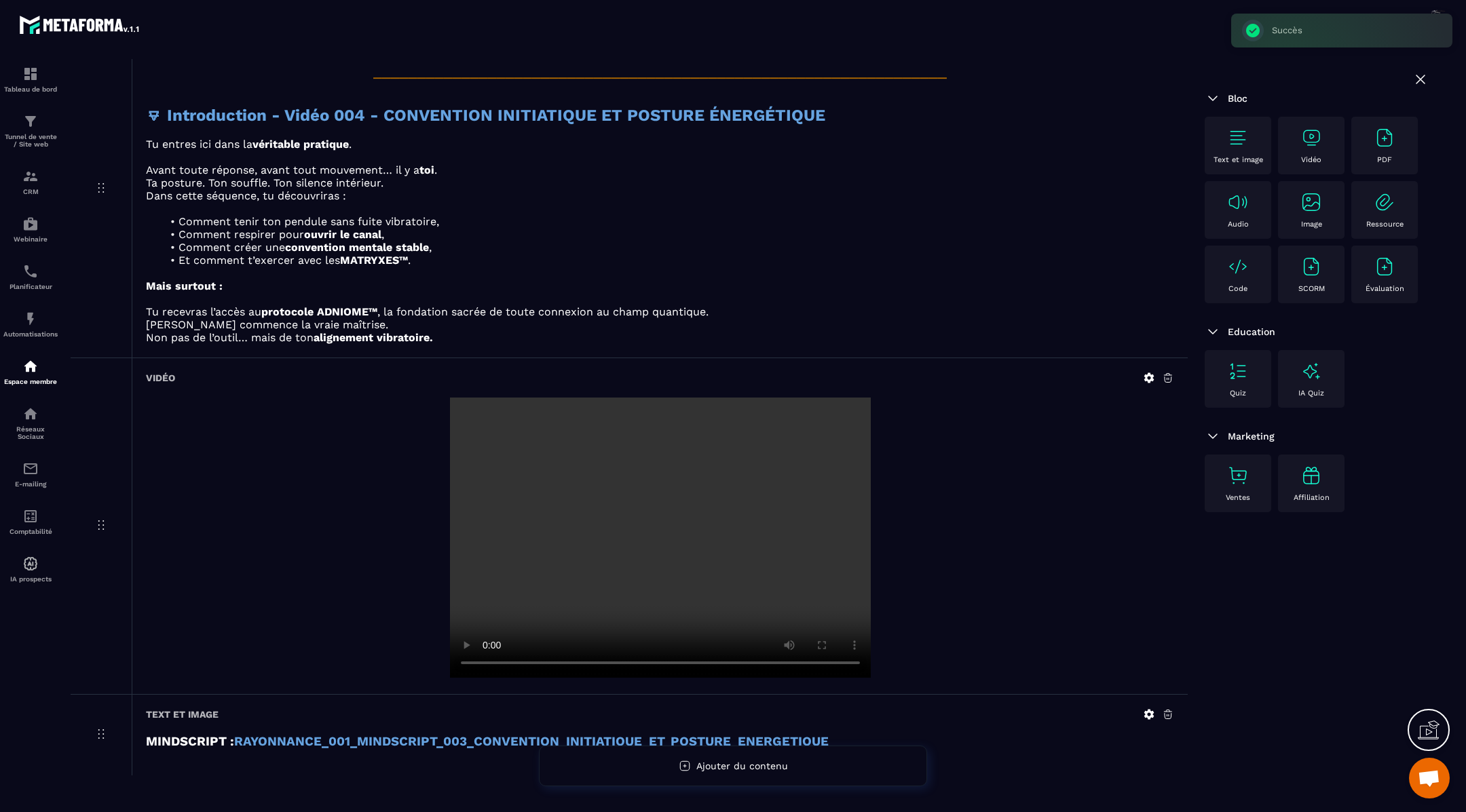
scroll to position [1948, 0]
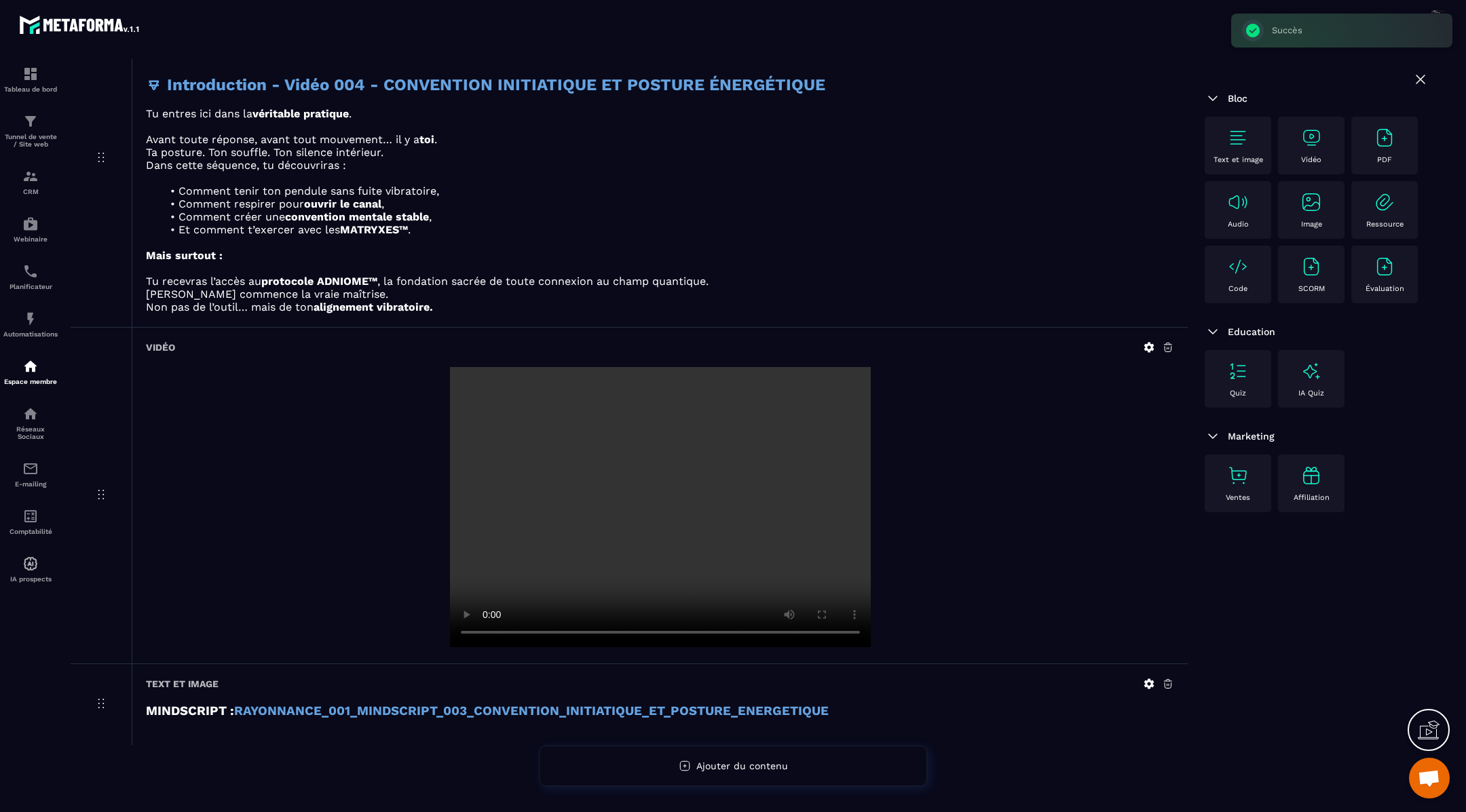
click at [1231, 143] on img at bounding box center [1238, 138] width 22 height 22
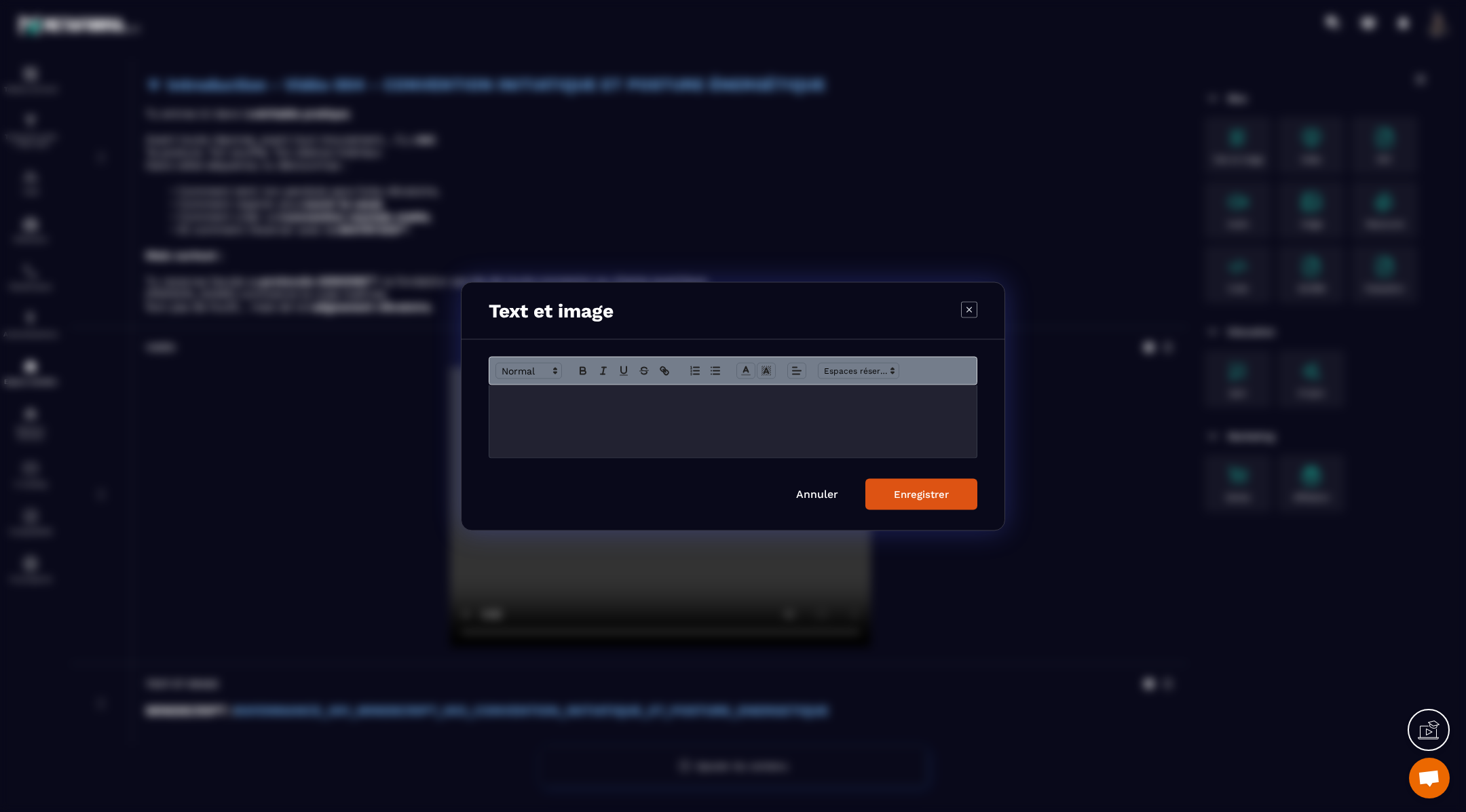
click at [529, 400] on p "Modal window" at bounding box center [733, 398] width 467 height 12
click at [917, 497] on div "Enregistrer" at bounding box center [921, 493] width 55 height 12
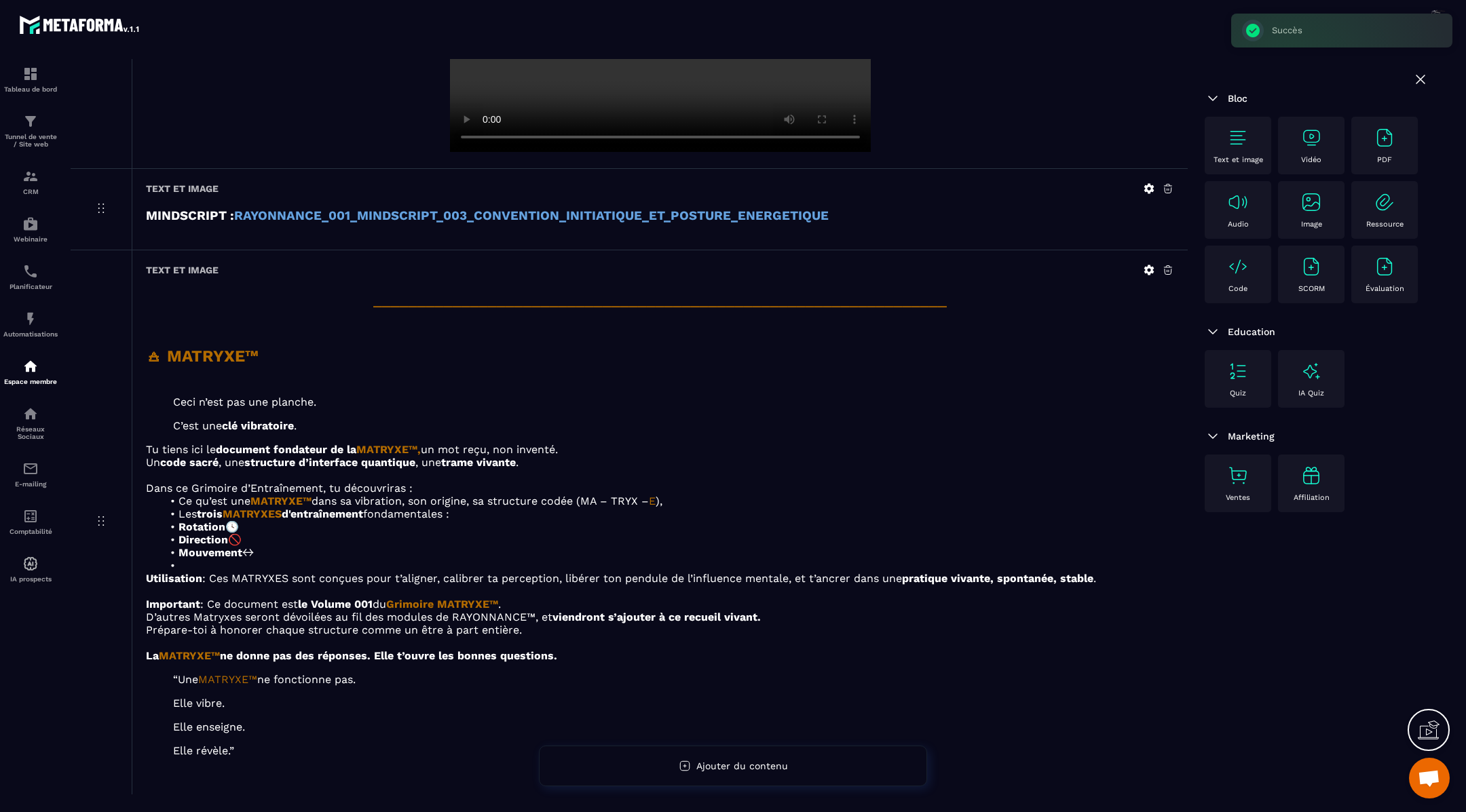
scroll to position [2498, 0]
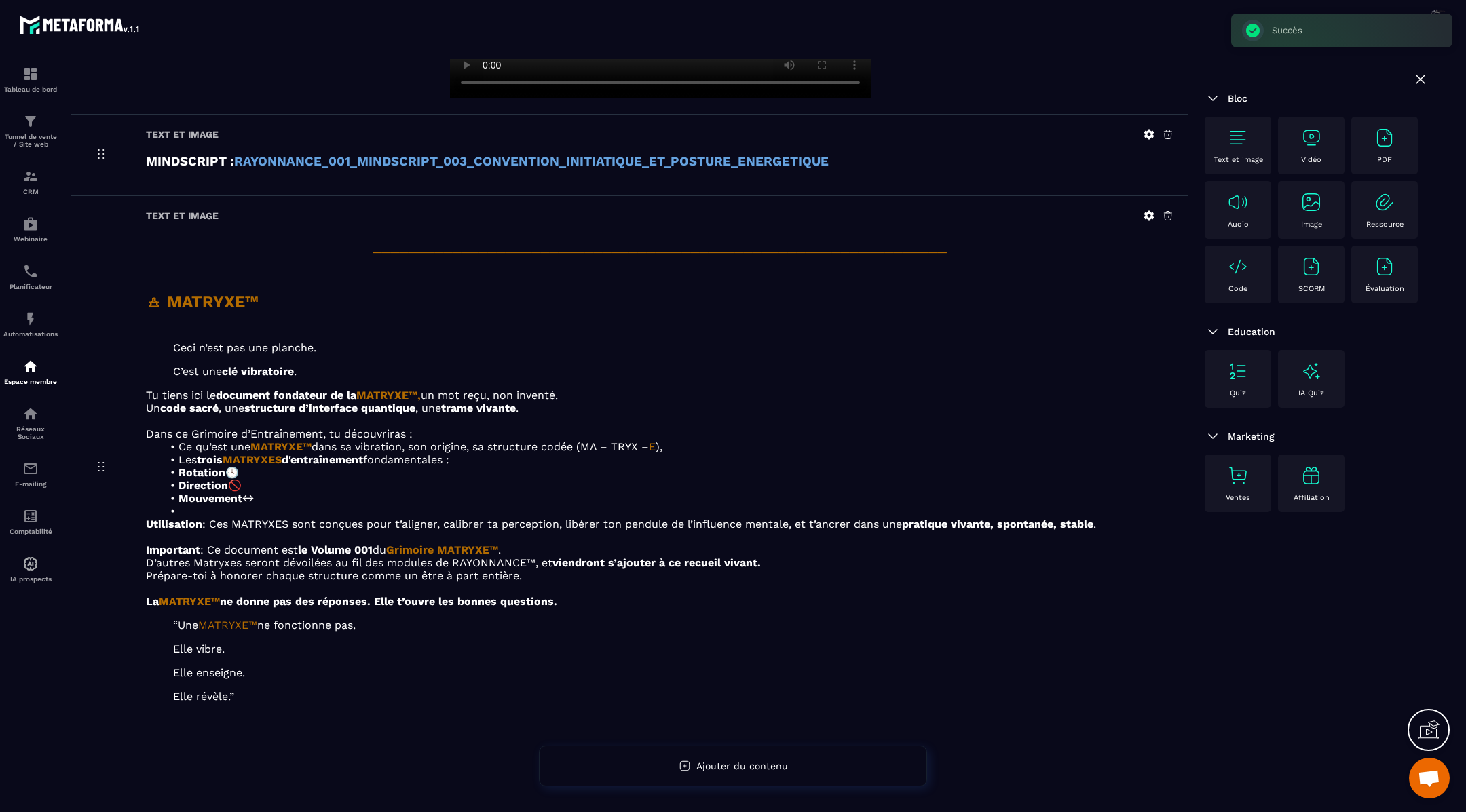
click at [1239, 136] on img at bounding box center [1238, 138] width 22 height 22
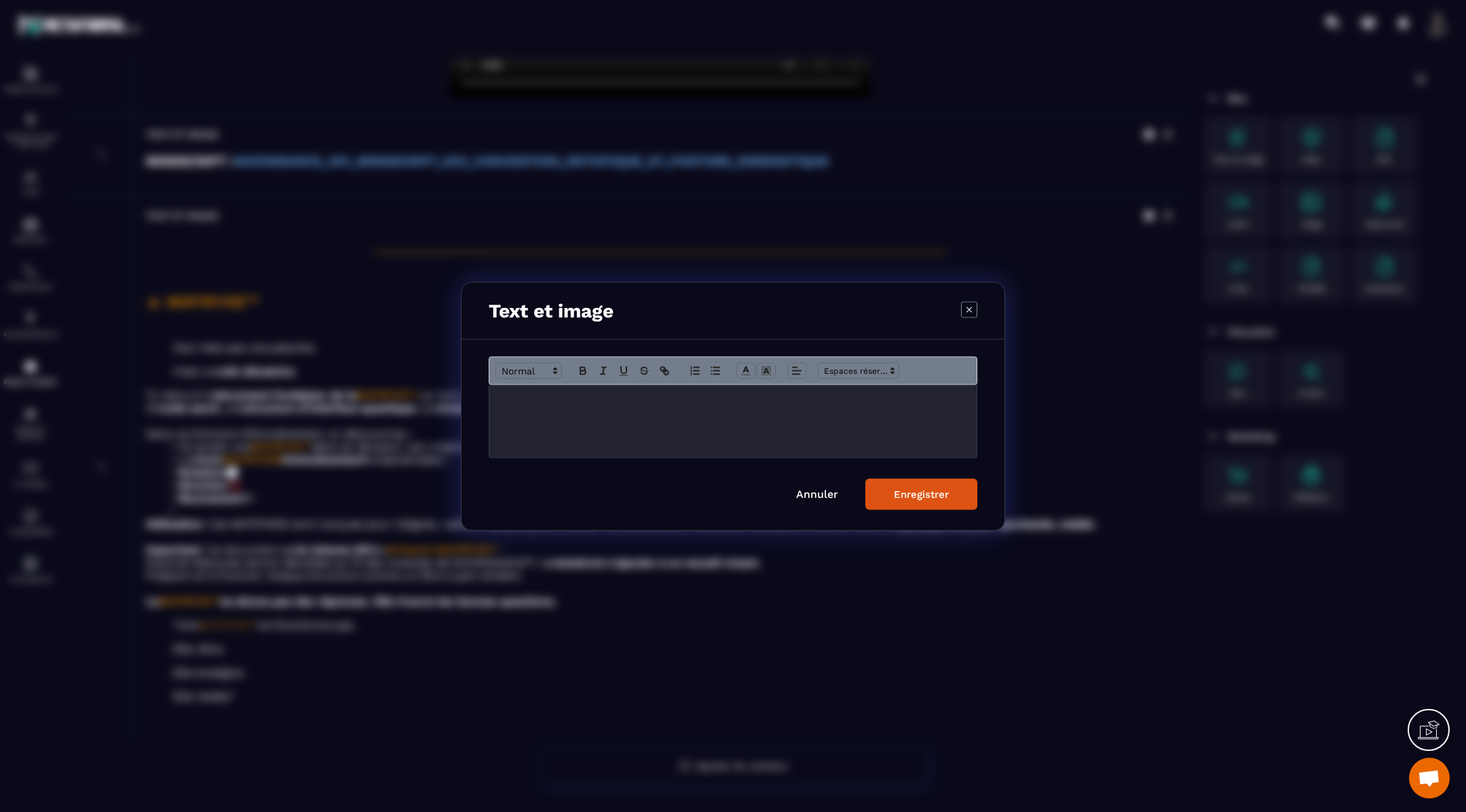
click at [619, 406] on div "Modal window" at bounding box center [733, 420] width 487 height 72
click at [927, 492] on div "Enregistrer" at bounding box center [921, 493] width 55 height 12
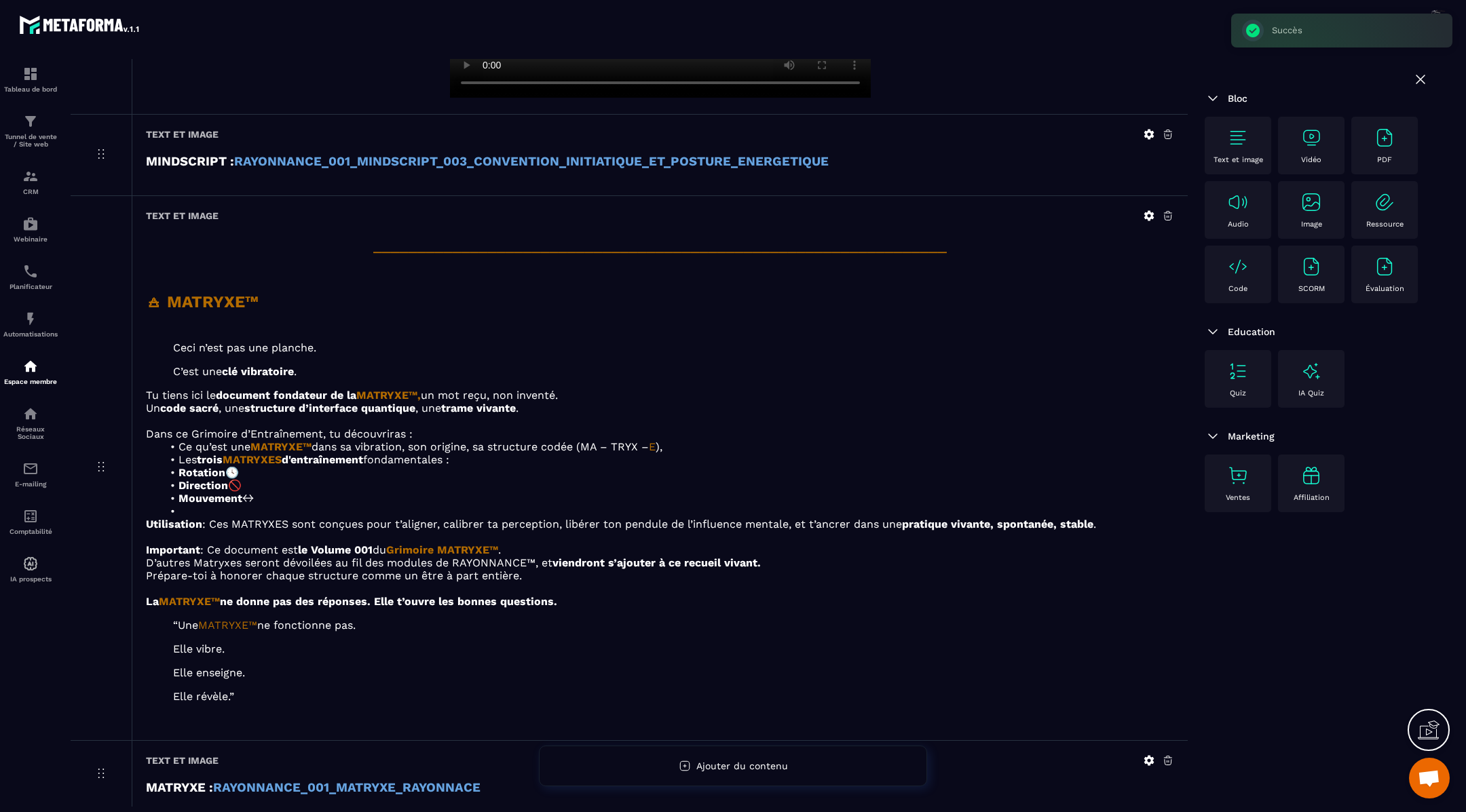
scroll to position [2567, 0]
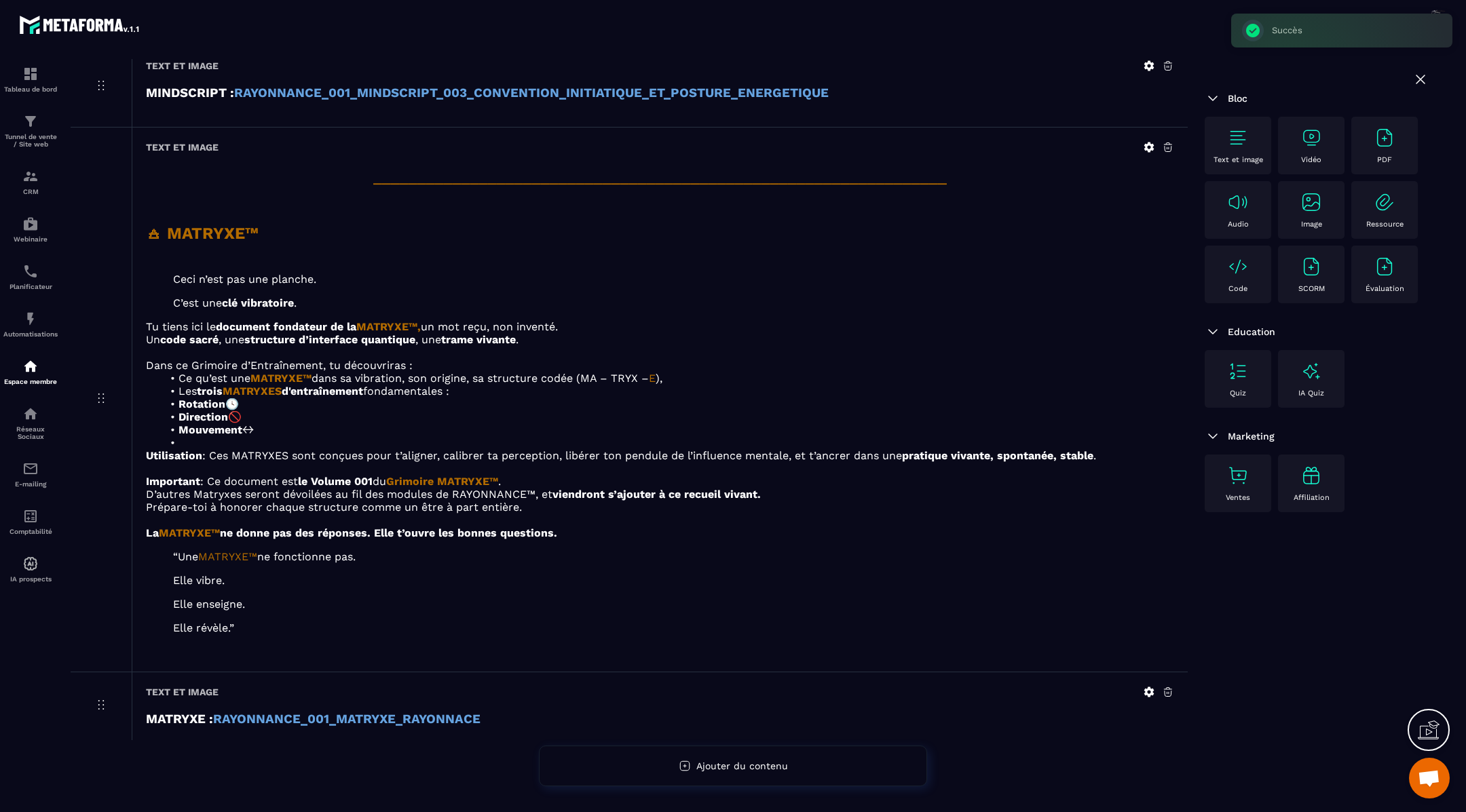
click at [1234, 144] on img at bounding box center [1238, 138] width 22 height 22
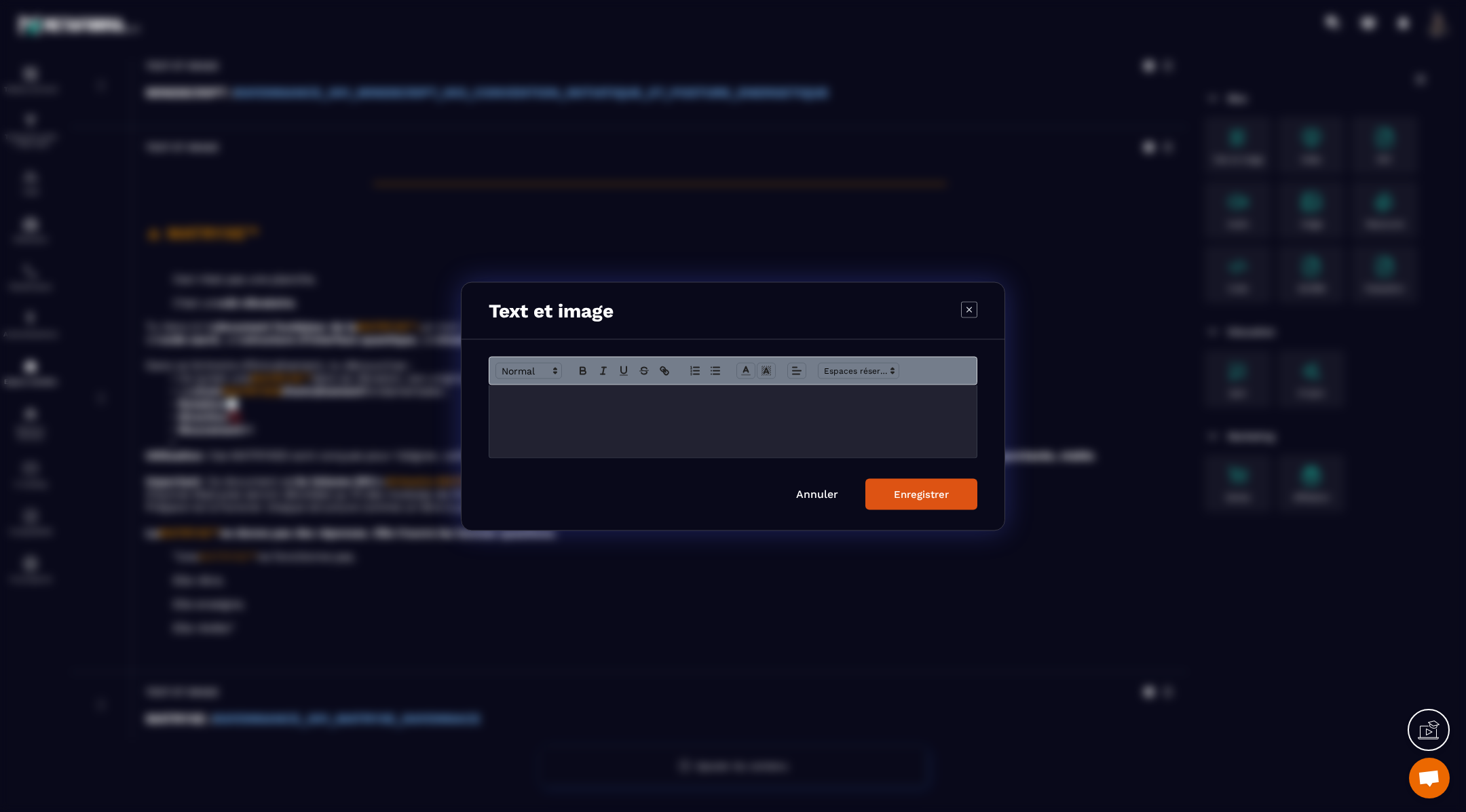
click at [540, 408] on div "Modal window" at bounding box center [733, 420] width 487 height 72
click at [904, 494] on div "Enregistrer" at bounding box center [921, 493] width 55 height 12
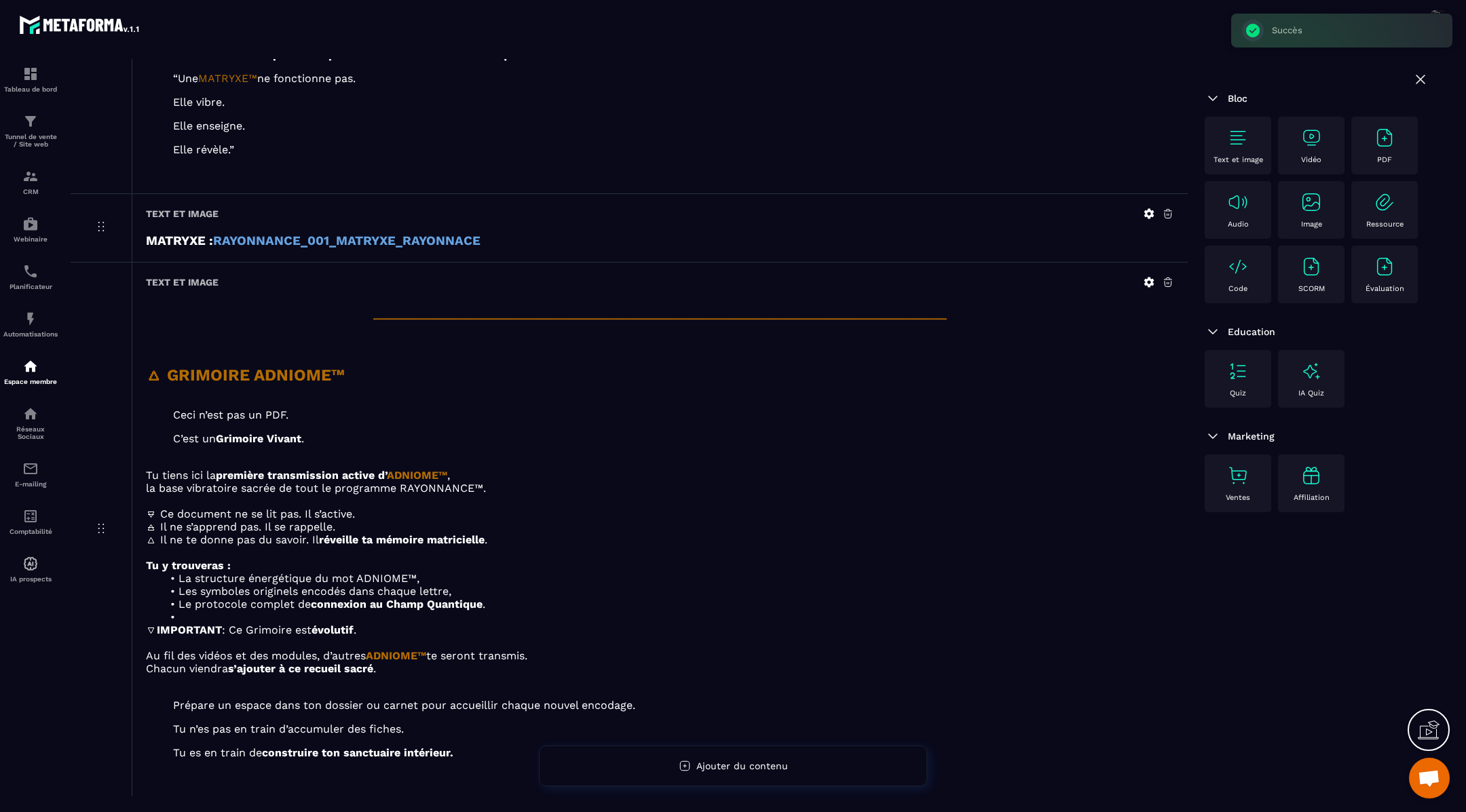
scroll to position [3100, 0]
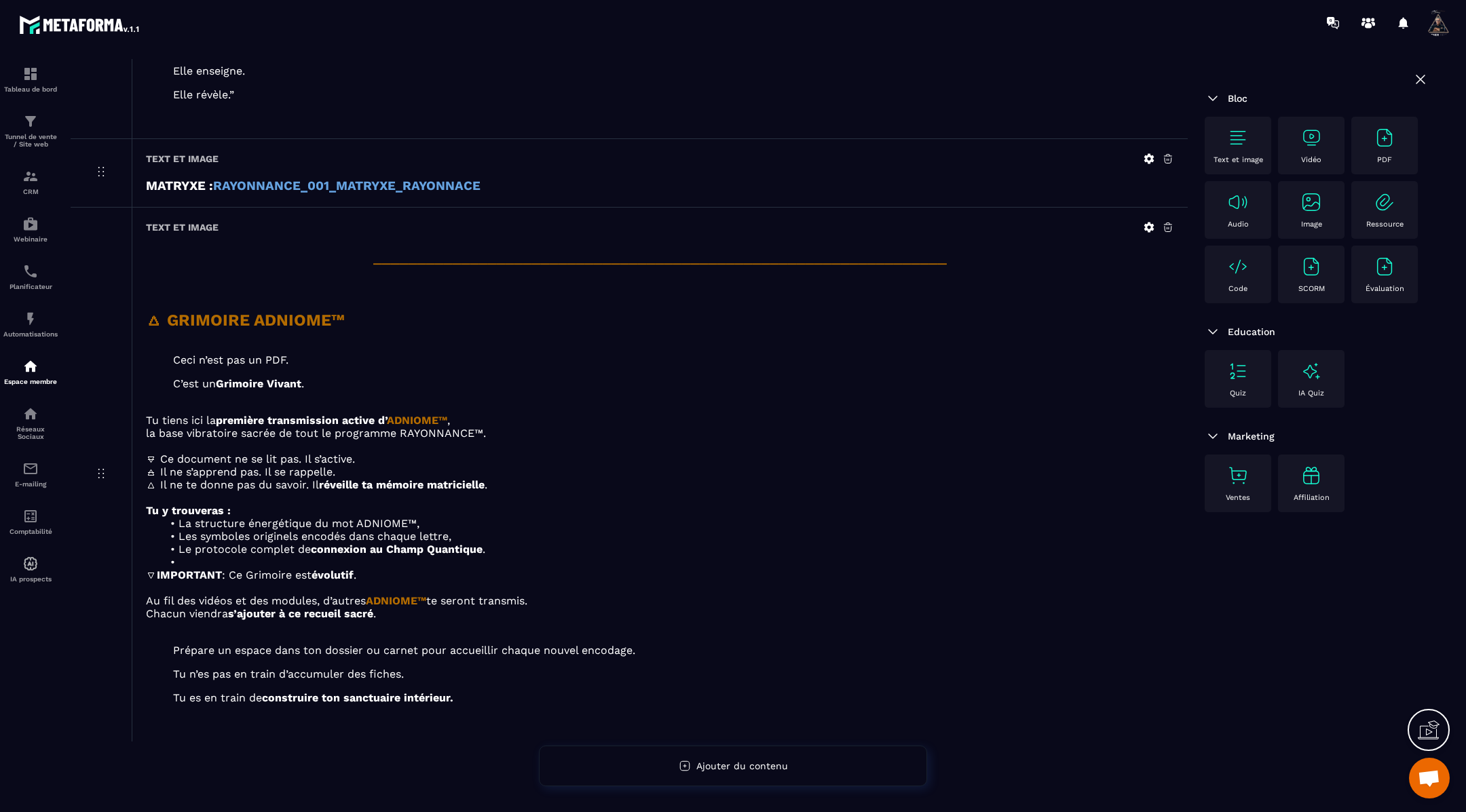
click at [1239, 142] on img at bounding box center [1238, 138] width 22 height 22
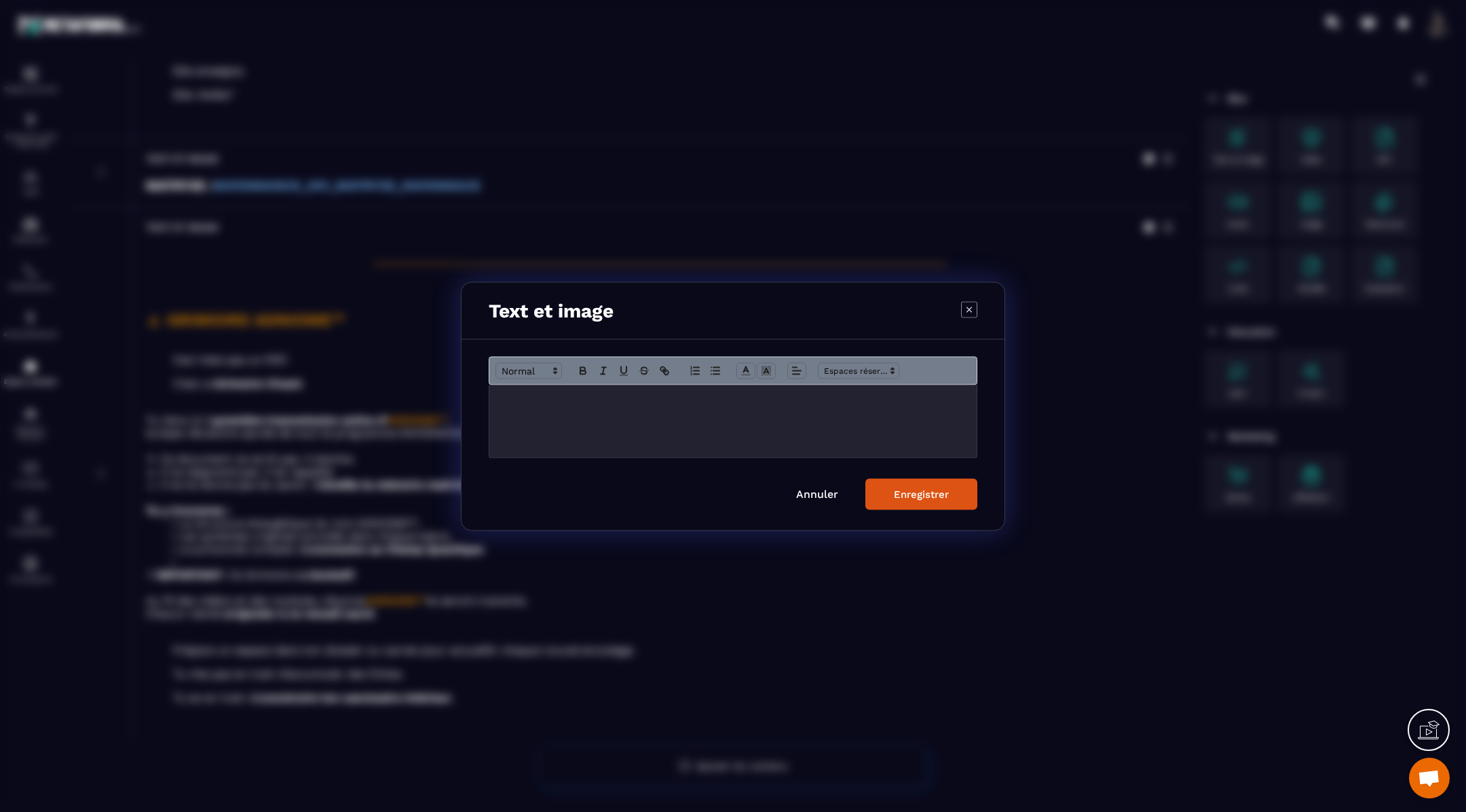
click at [539, 405] on p "Modal window" at bounding box center [733, 398] width 467 height 12
click at [501, 397] on span "**********" at bounding box center [549, 399] width 99 height 9
drag, startPoint x: 708, startPoint y: 399, endPoint x: 425, endPoint y: 379, distance: 283.7
click at [425, 379] on section "**********" at bounding box center [733, 406] width 1466 height 812
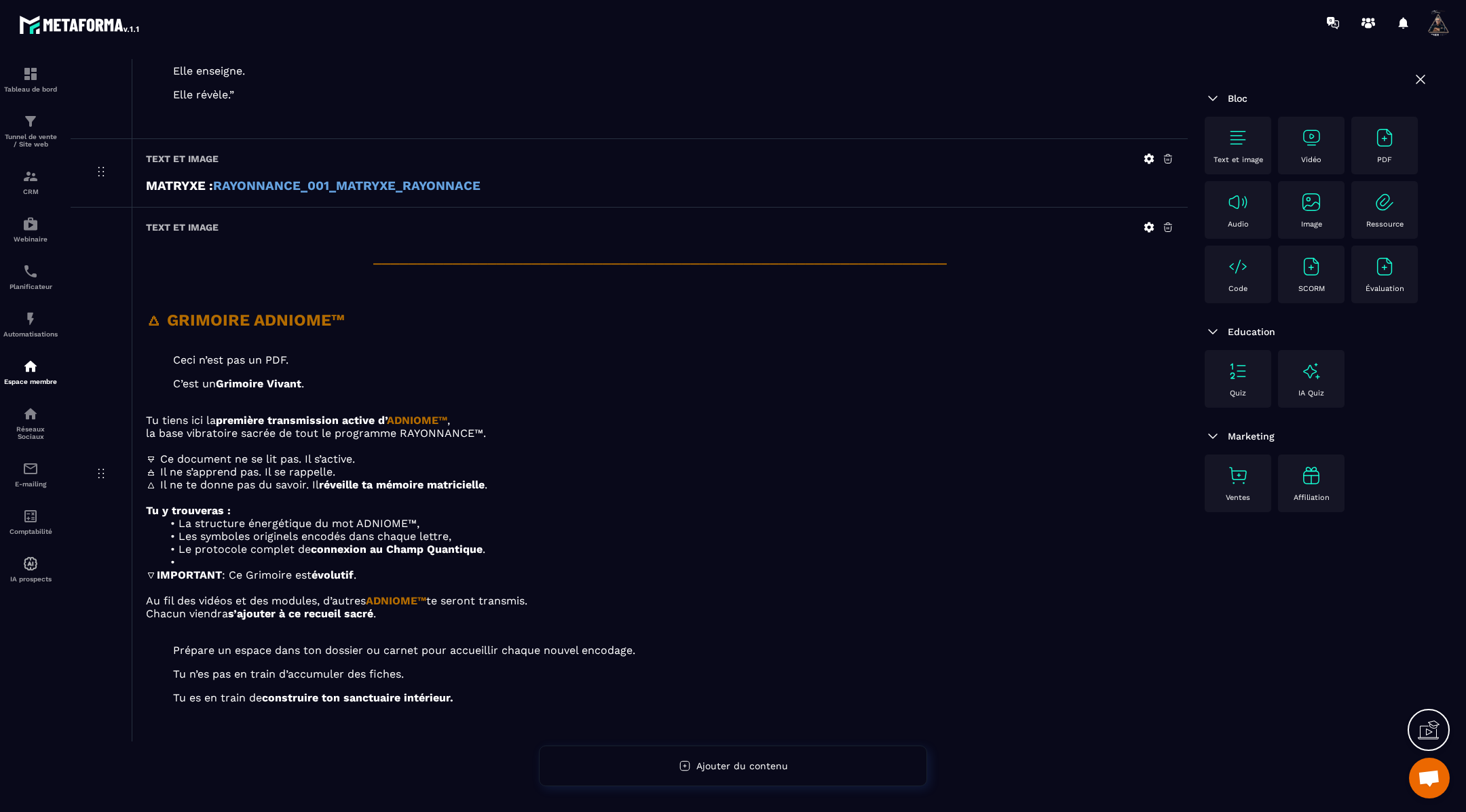
click at [1250, 148] on div "Text et image" at bounding box center [1238, 145] width 53 height 37
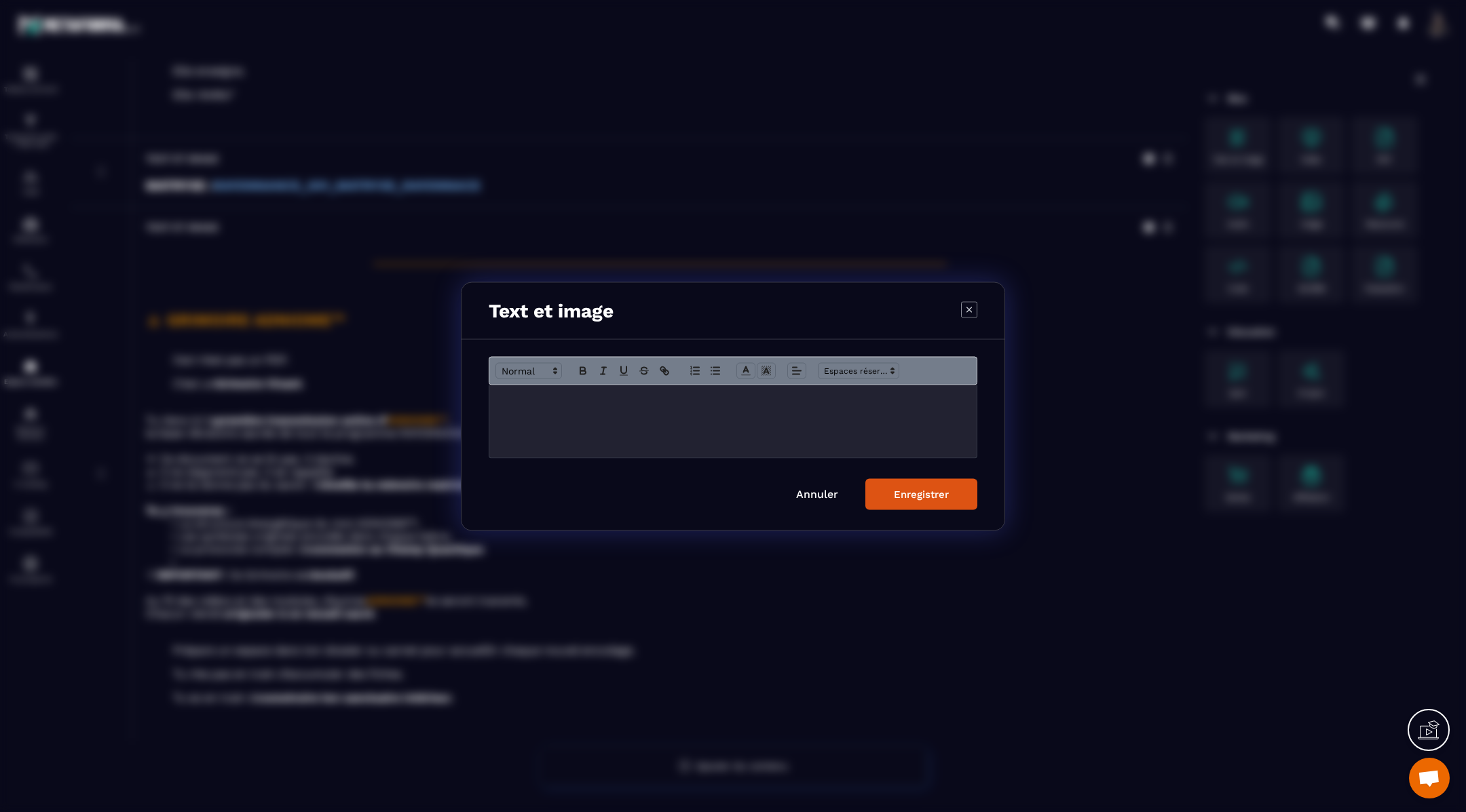
click at [654, 402] on p "Modal window" at bounding box center [733, 398] width 467 height 12
click at [501, 398] on span "**********" at bounding box center [549, 399] width 99 height 9
drag, startPoint x: 680, startPoint y: 403, endPoint x: 480, endPoint y: 405, distance: 200.0
click at [480, 405] on div "**********" at bounding box center [733, 434] width 543 height 191
click at [516, 374] on span "Modal window" at bounding box center [528, 371] width 67 height 16
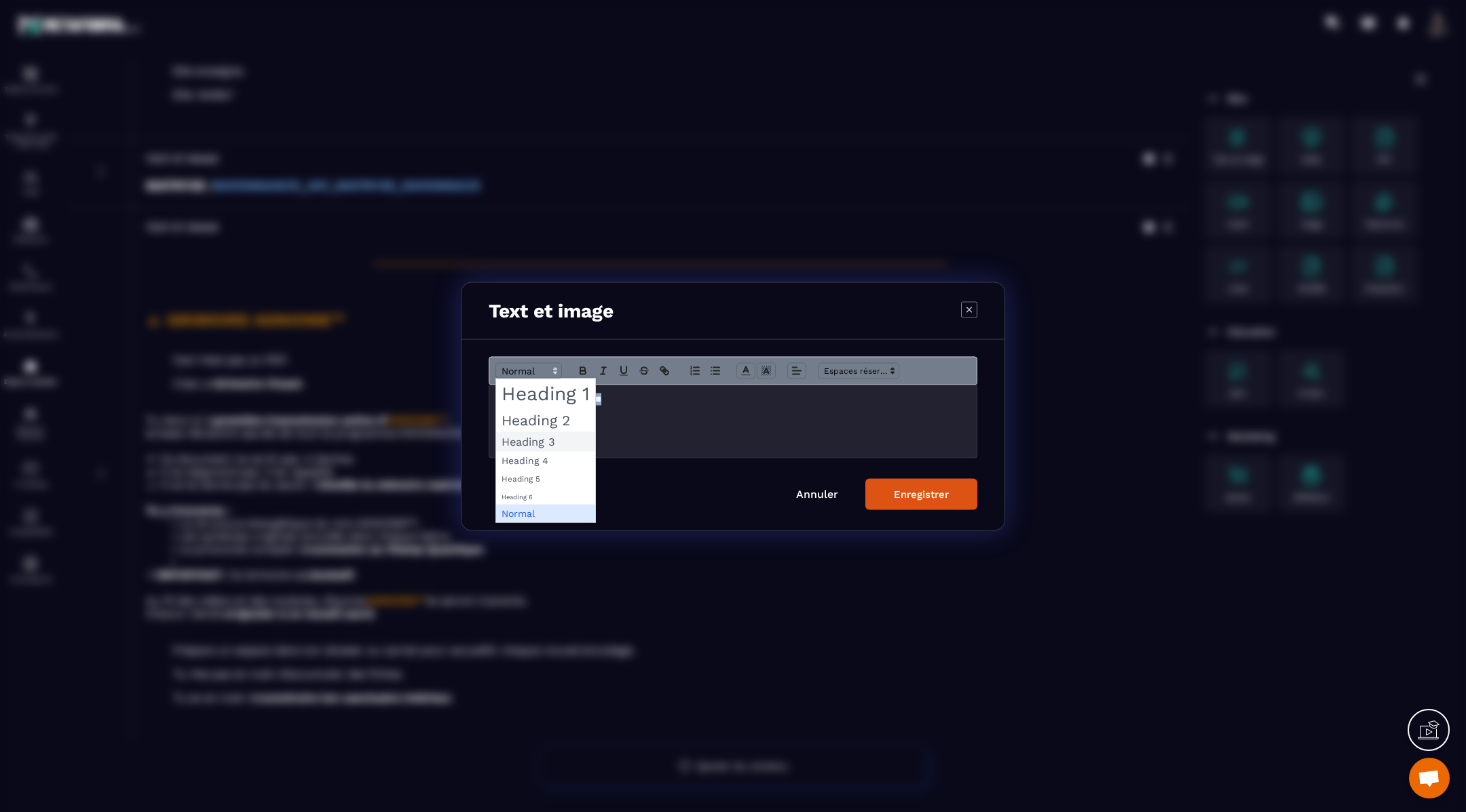
click at [518, 441] on span "Modal window" at bounding box center [545, 441] width 99 height 20
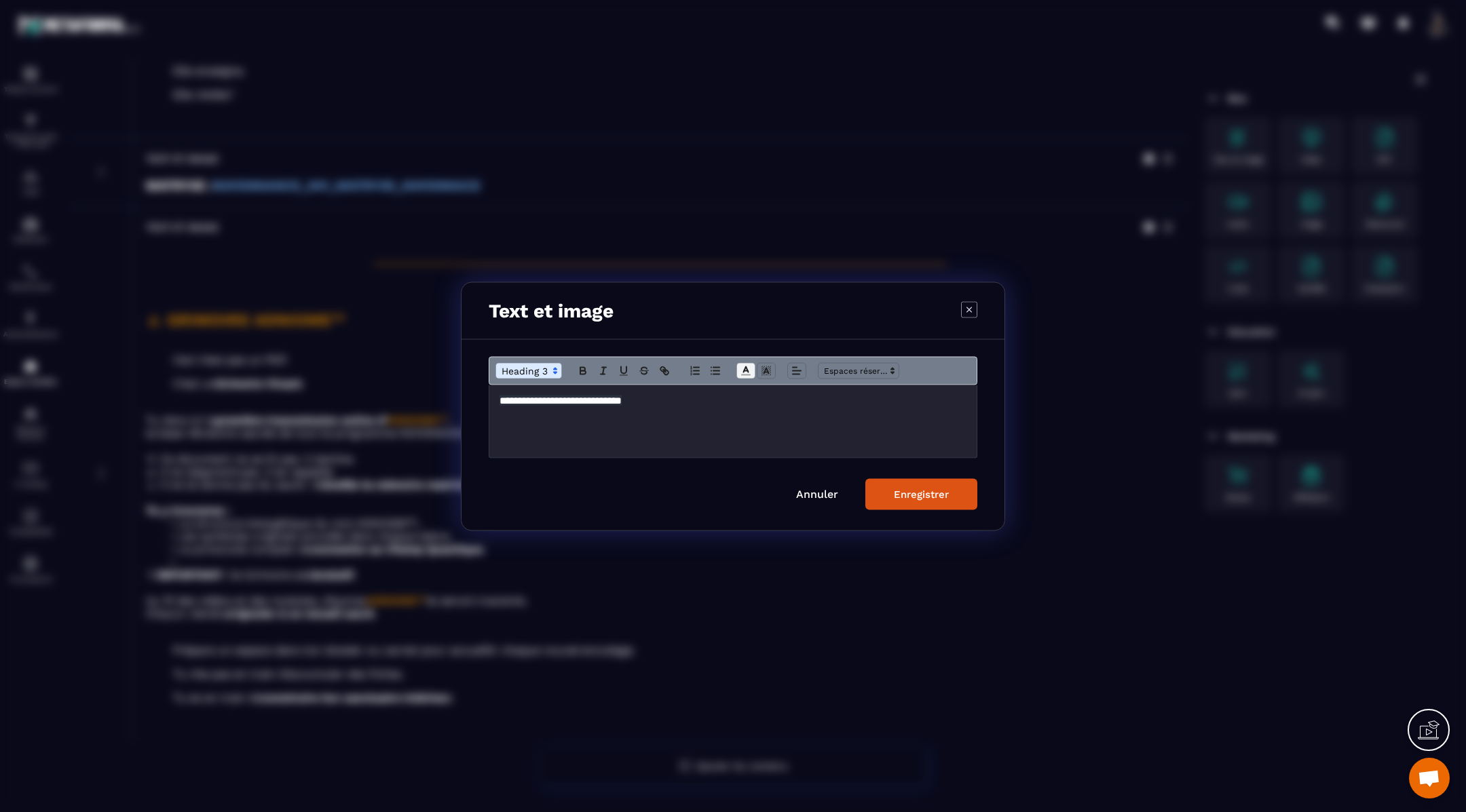
click at [748, 367] on icon "Modal window" at bounding box center [745, 370] width 12 height 12
click at [816, 414] on span "Modal window" at bounding box center [815, 415] width 11 height 11
click at [581, 371] on icon "Modal window" at bounding box center [582, 370] width 12 height 12
click at [493, 398] on div "**********" at bounding box center [733, 420] width 487 height 72
drag, startPoint x: 554, startPoint y: 403, endPoint x: 492, endPoint y: 401, distance: 62.0
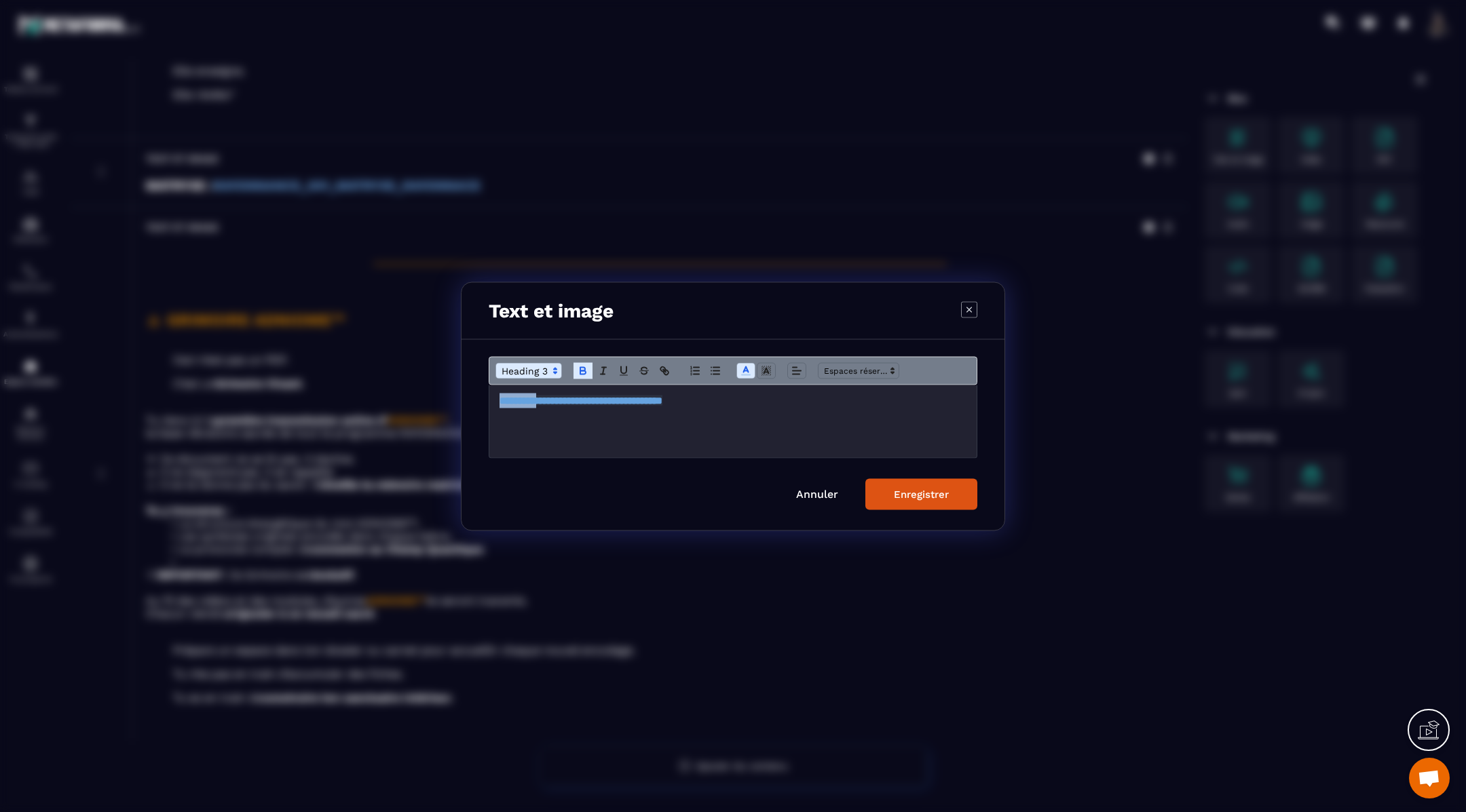
click at [492, 401] on div "**********" at bounding box center [733, 420] width 487 height 72
click at [747, 368] on polyline "Modal window" at bounding box center [745, 369] width 5 height 5
click at [749, 403] on span "Modal window" at bounding box center [747, 401] width 11 height 11
click at [899, 487] on button "Enregistrer" at bounding box center [921, 494] width 112 height 31
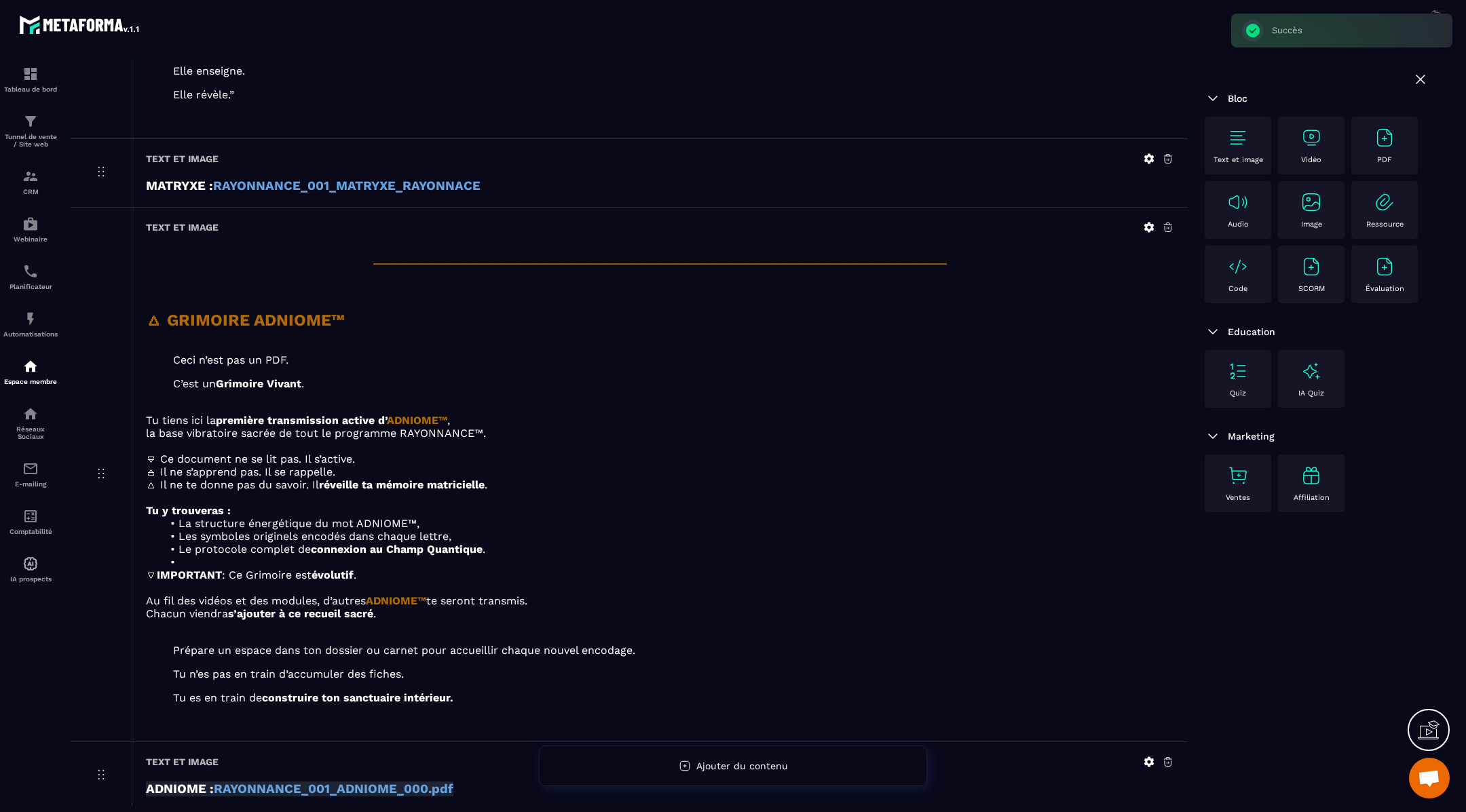
scroll to position [3168, 0]
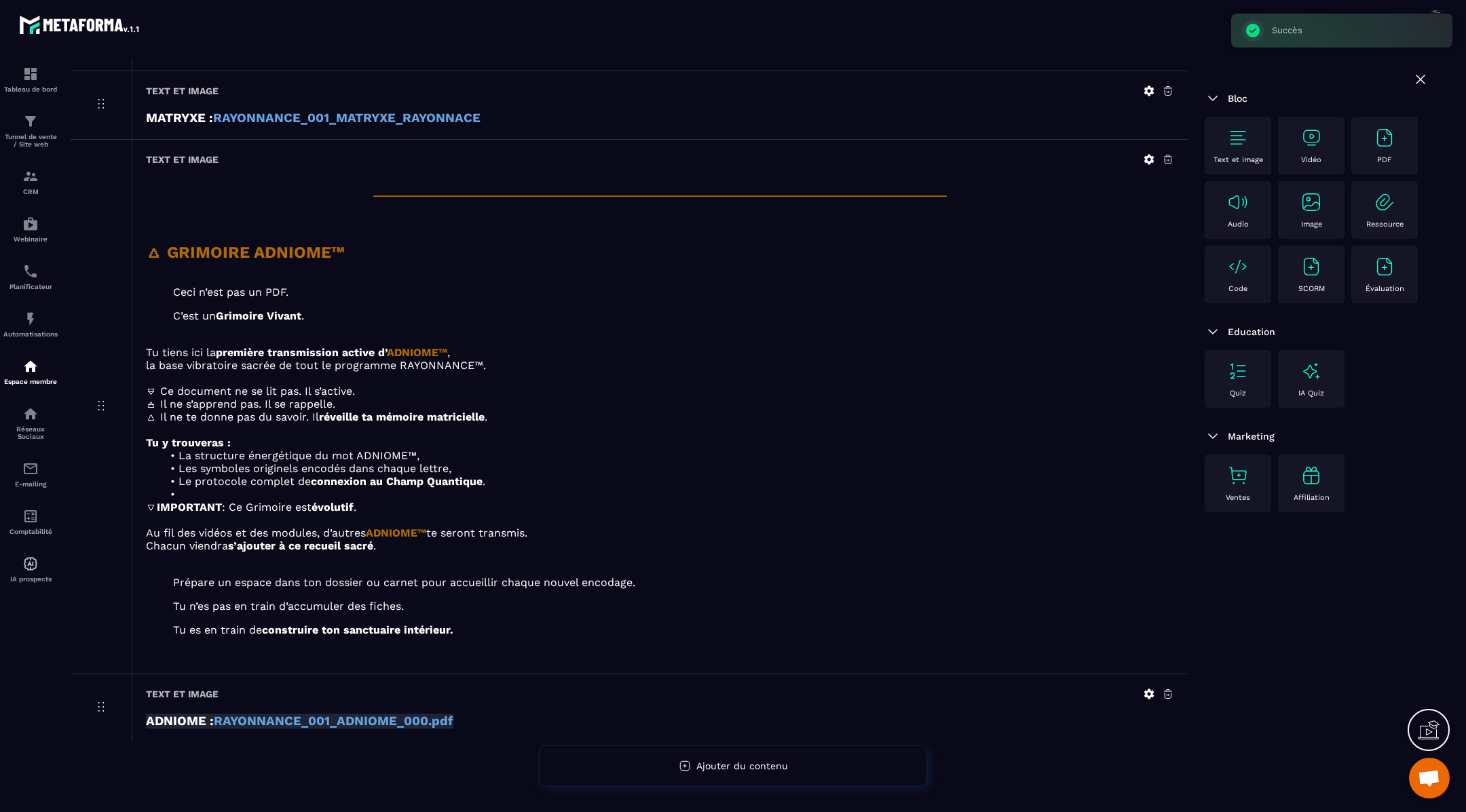
click at [1149, 689] on icon at bounding box center [1148, 693] width 12 height 12
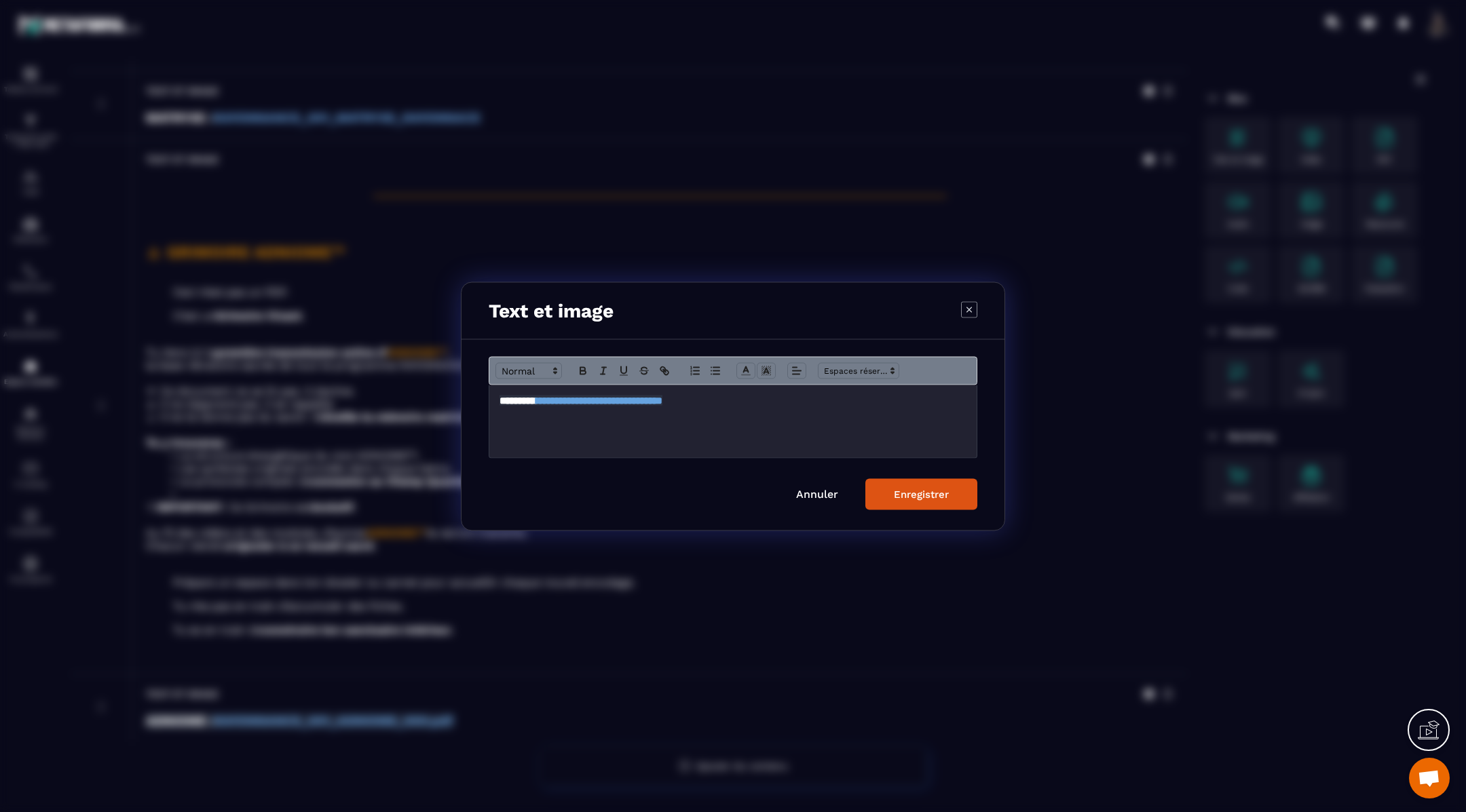
click at [762, 403] on h3 "**********" at bounding box center [733, 400] width 467 height 15
click at [909, 501] on button "Enregistrer" at bounding box center [921, 494] width 112 height 31
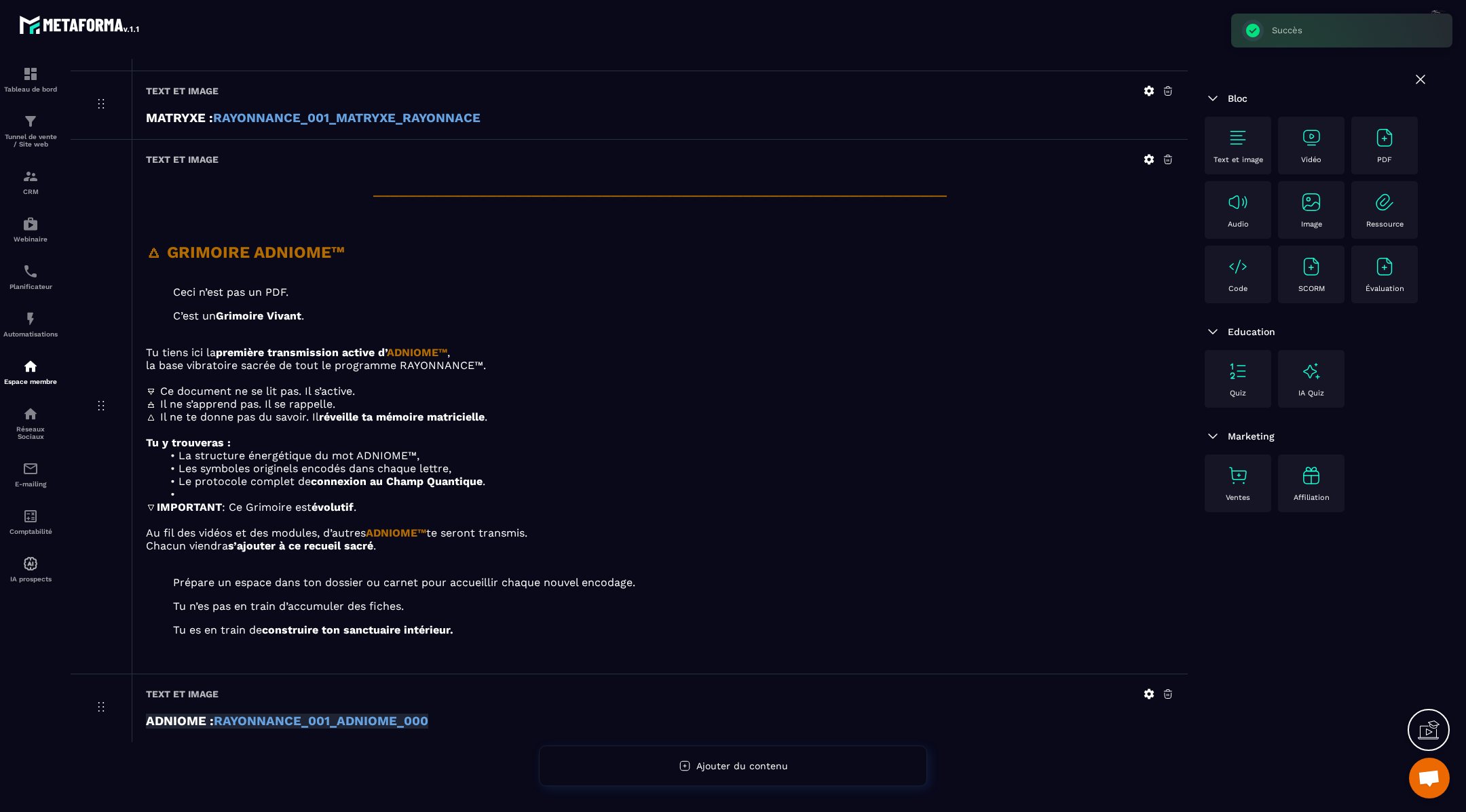
click at [1145, 688] on icon at bounding box center [1148, 693] width 12 height 12
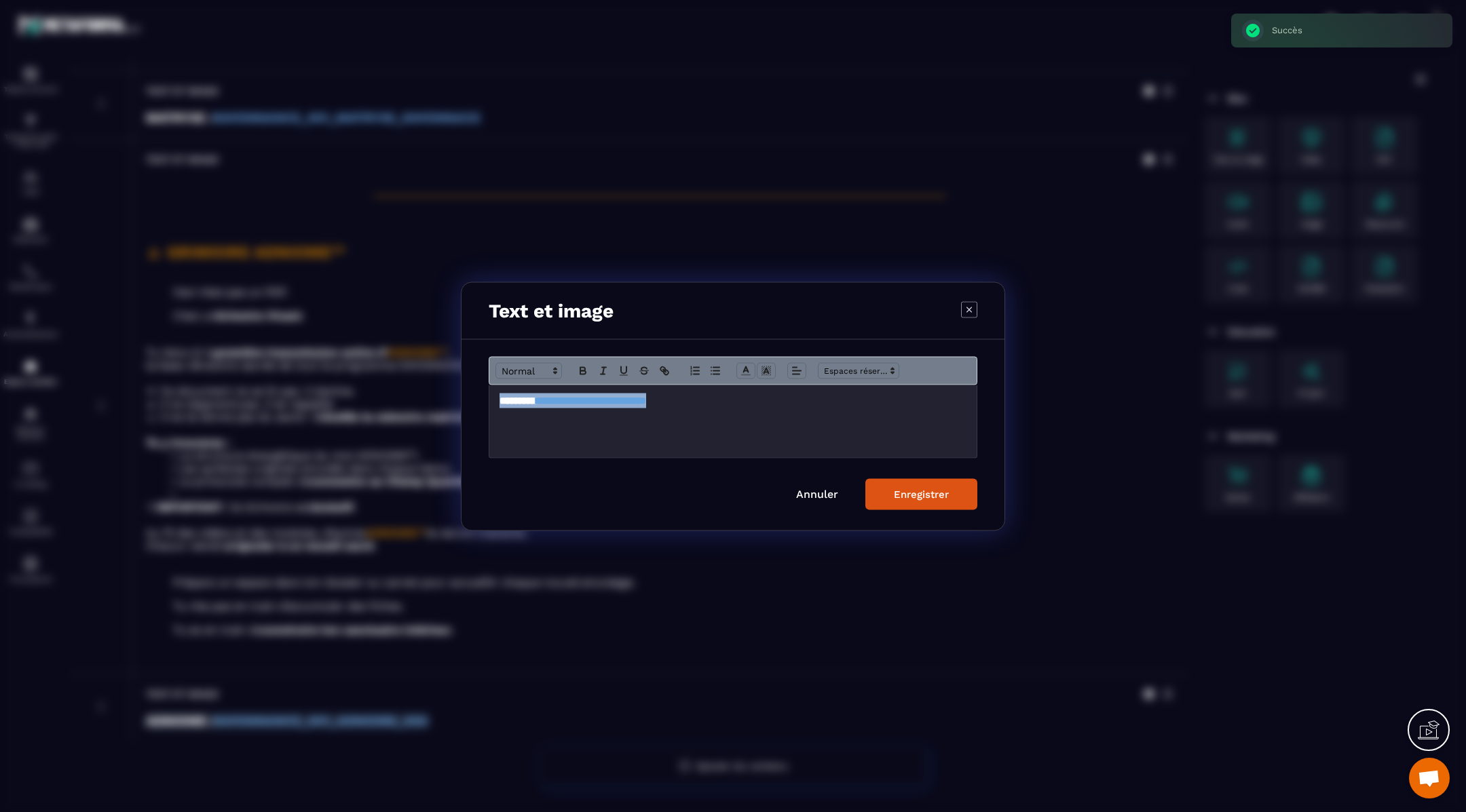
drag, startPoint x: 759, startPoint y: 406, endPoint x: 471, endPoint y: 406, distance: 288.0
click at [471, 406] on div "**********" at bounding box center [733, 434] width 543 height 191
click at [659, 366] on icon "Modal window" at bounding box center [664, 370] width 12 height 12
type input "**********"
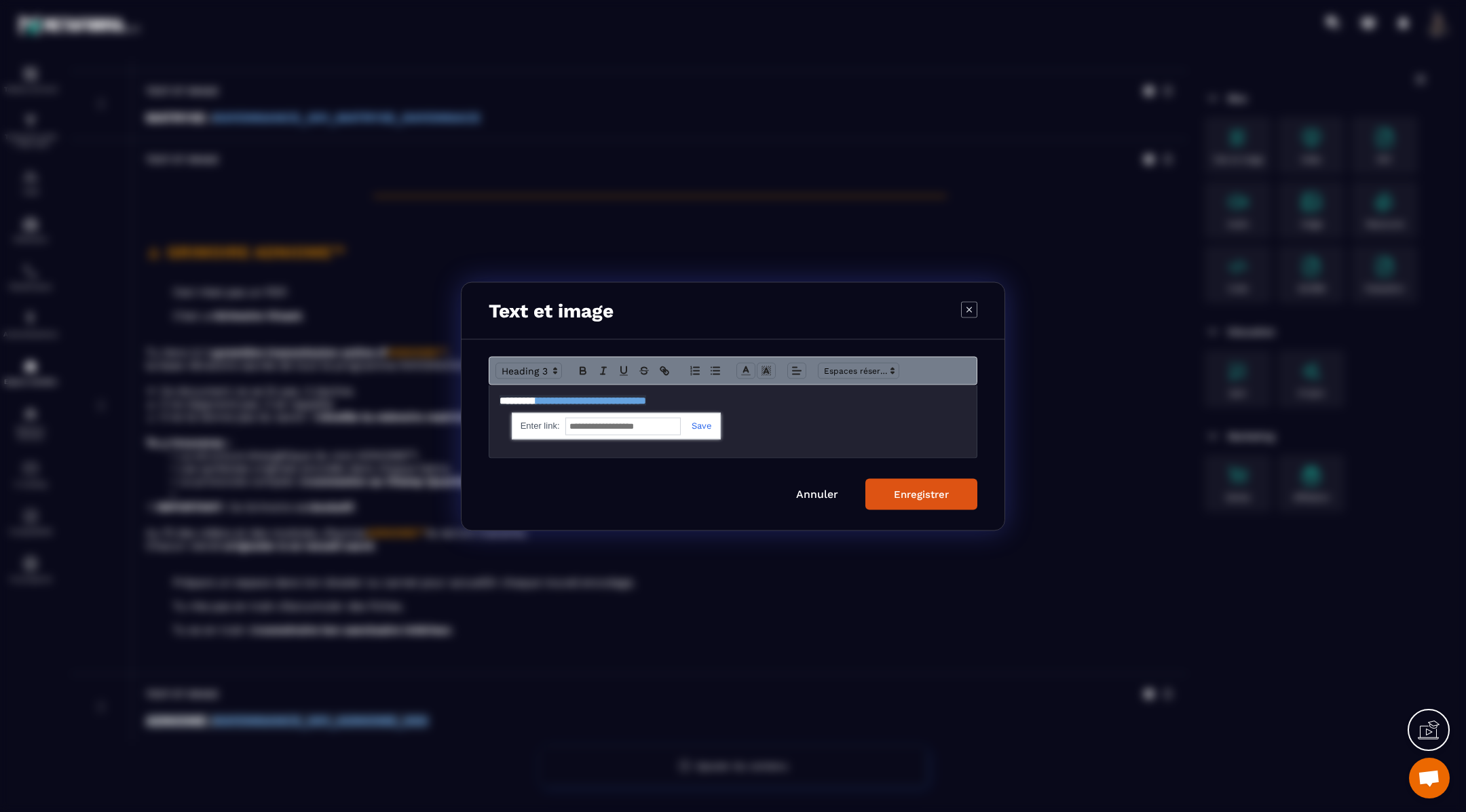
paste input "**********"
type input "**********"
click at [694, 428] on link "Modal window" at bounding box center [696, 425] width 31 height 10
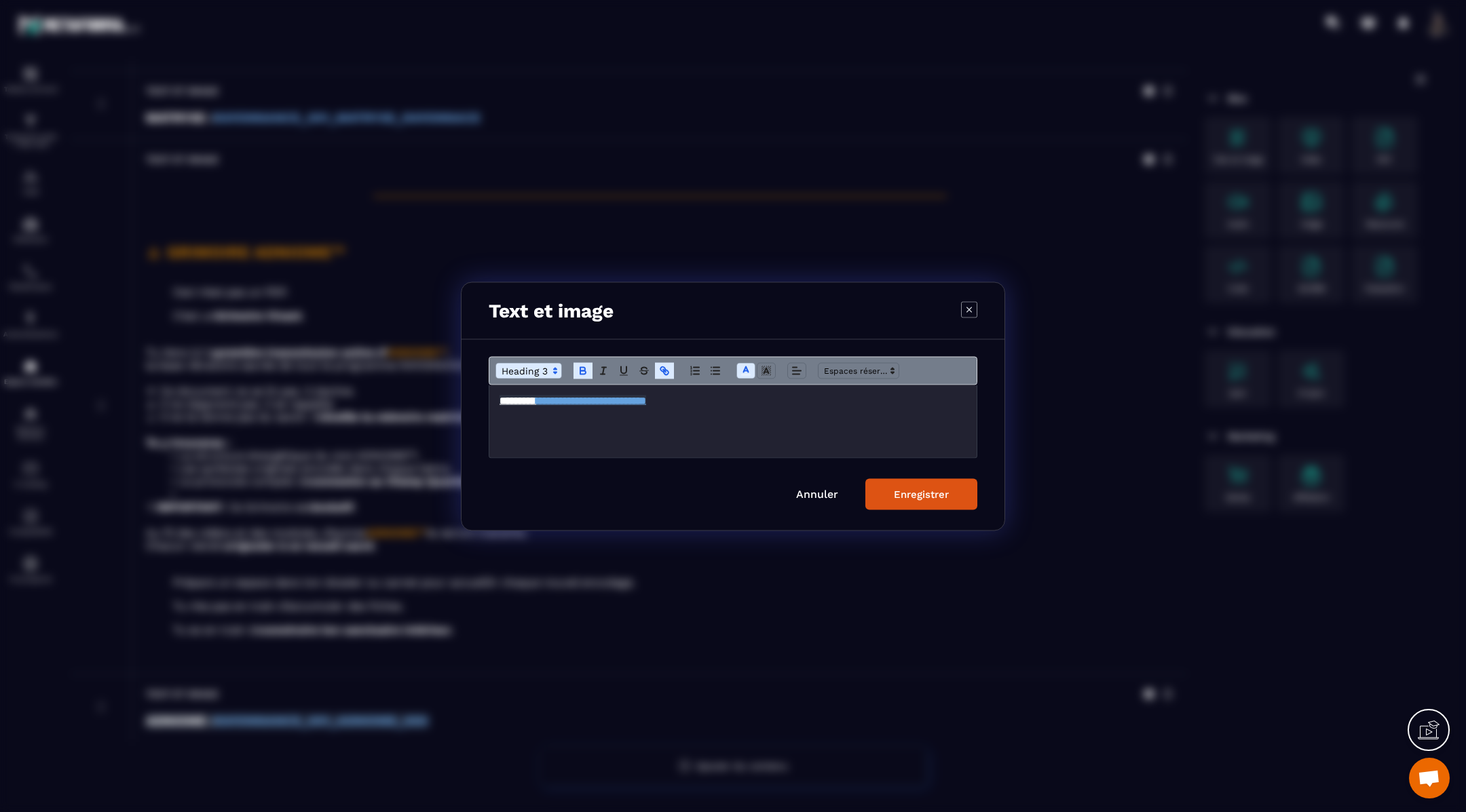
click at [932, 491] on div "Enregistrer" at bounding box center [921, 493] width 55 height 12
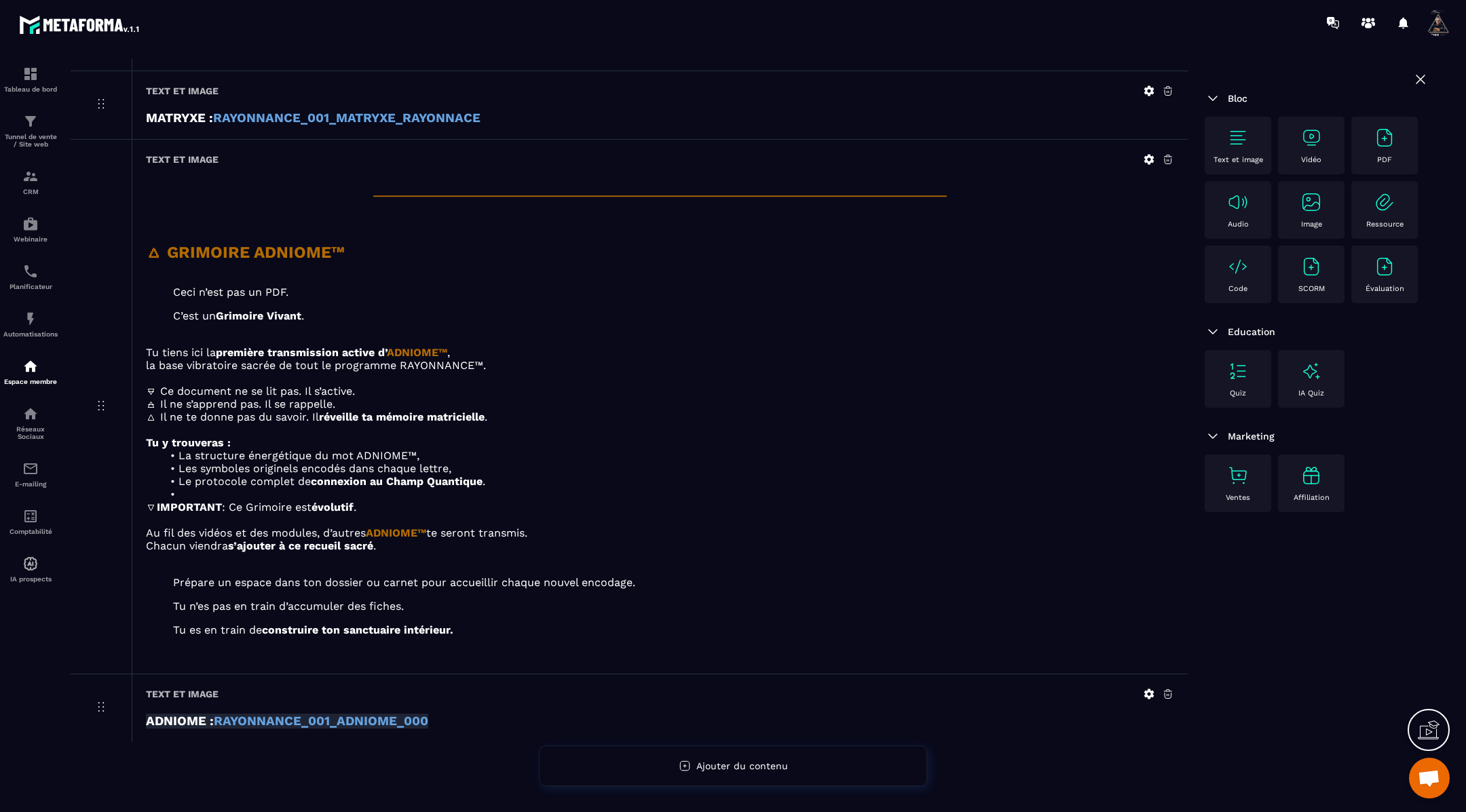
click at [273, 719] on strong "RAYONNANCE_001_ADNIOME_000" at bounding box center [321, 722] width 215 height 15
click at [1147, 688] on icon at bounding box center [1148, 693] width 12 height 12
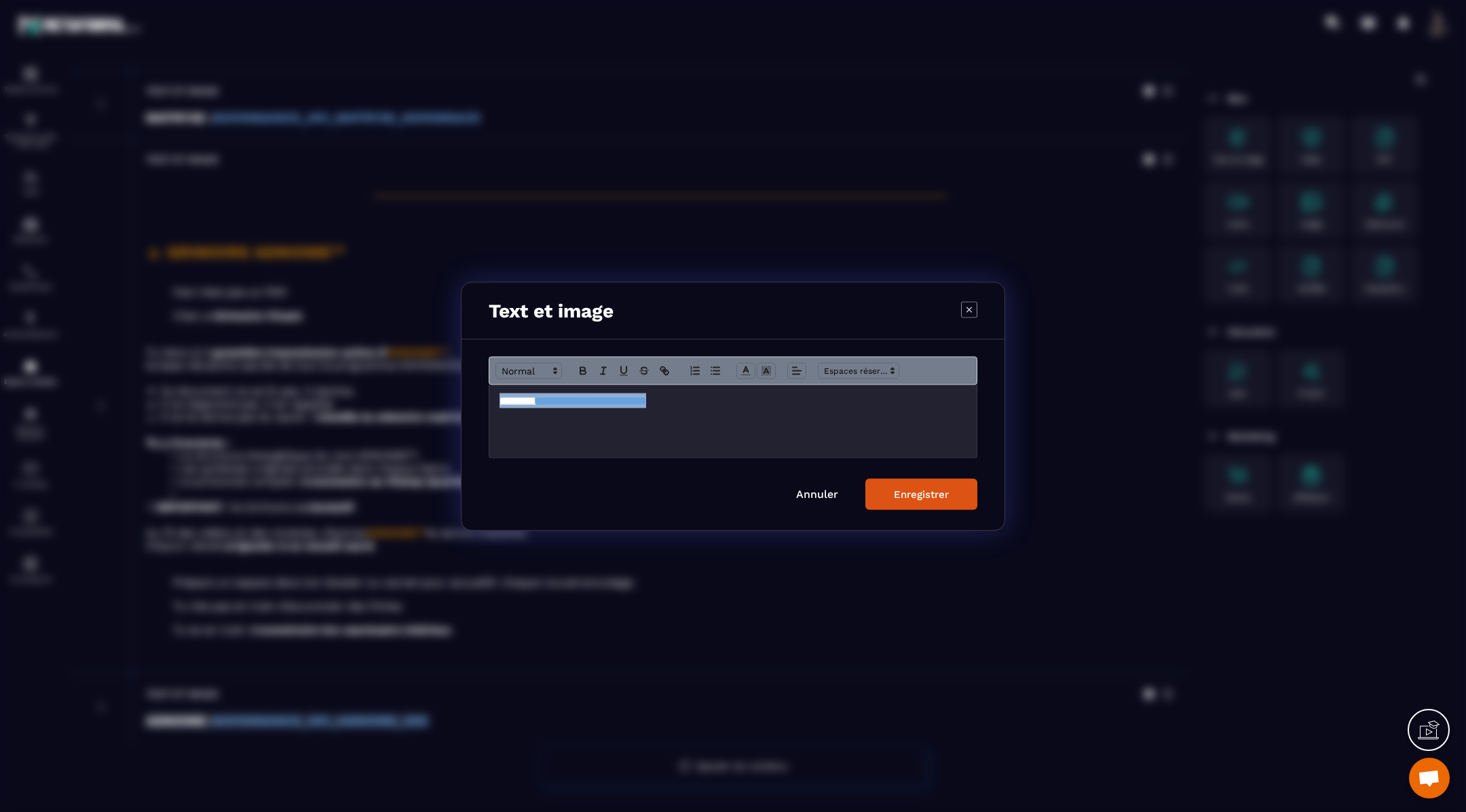
drag, startPoint x: 741, startPoint y: 400, endPoint x: 479, endPoint y: 400, distance: 262.0
click at [479, 400] on div "**********" at bounding box center [733, 434] width 543 height 191
click at [646, 395] on strong "**********" at bounding box center [591, 399] width 110 height 10
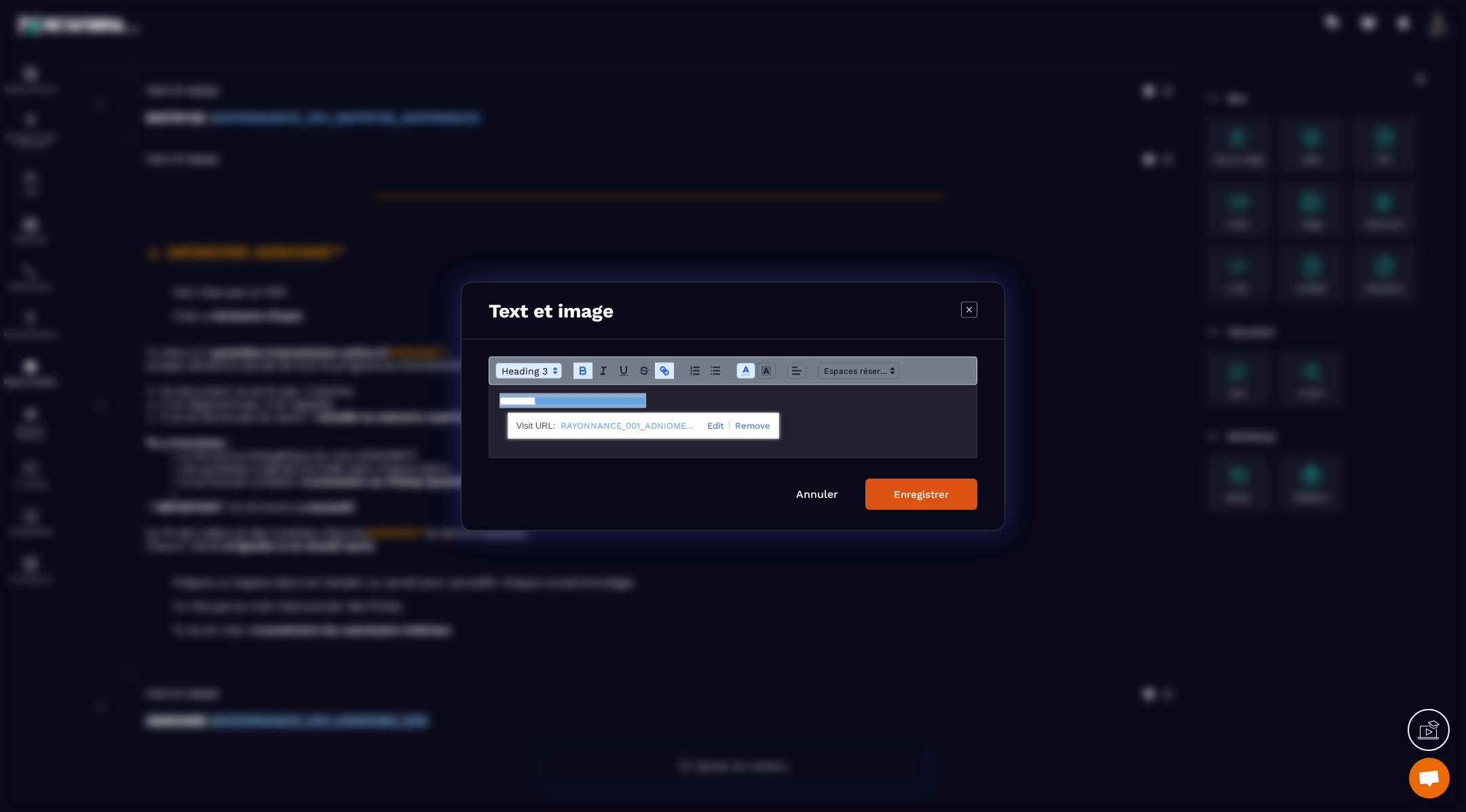
drag, startPoint x: 743, startPoint y: 399, endPoint x: 470, endPoint y: 396, distance: 273.0
click at [470, 396] on div "**********" at bounding box center [733, 434] width 543 height 191
click at [665, 366] on icon "Modal window" at bounding box center [664, 370] width 12 height 12
click at [666, 368] on icon "Modal window" at bounding box center [664, 370] width 12 height 12
type input "**********"
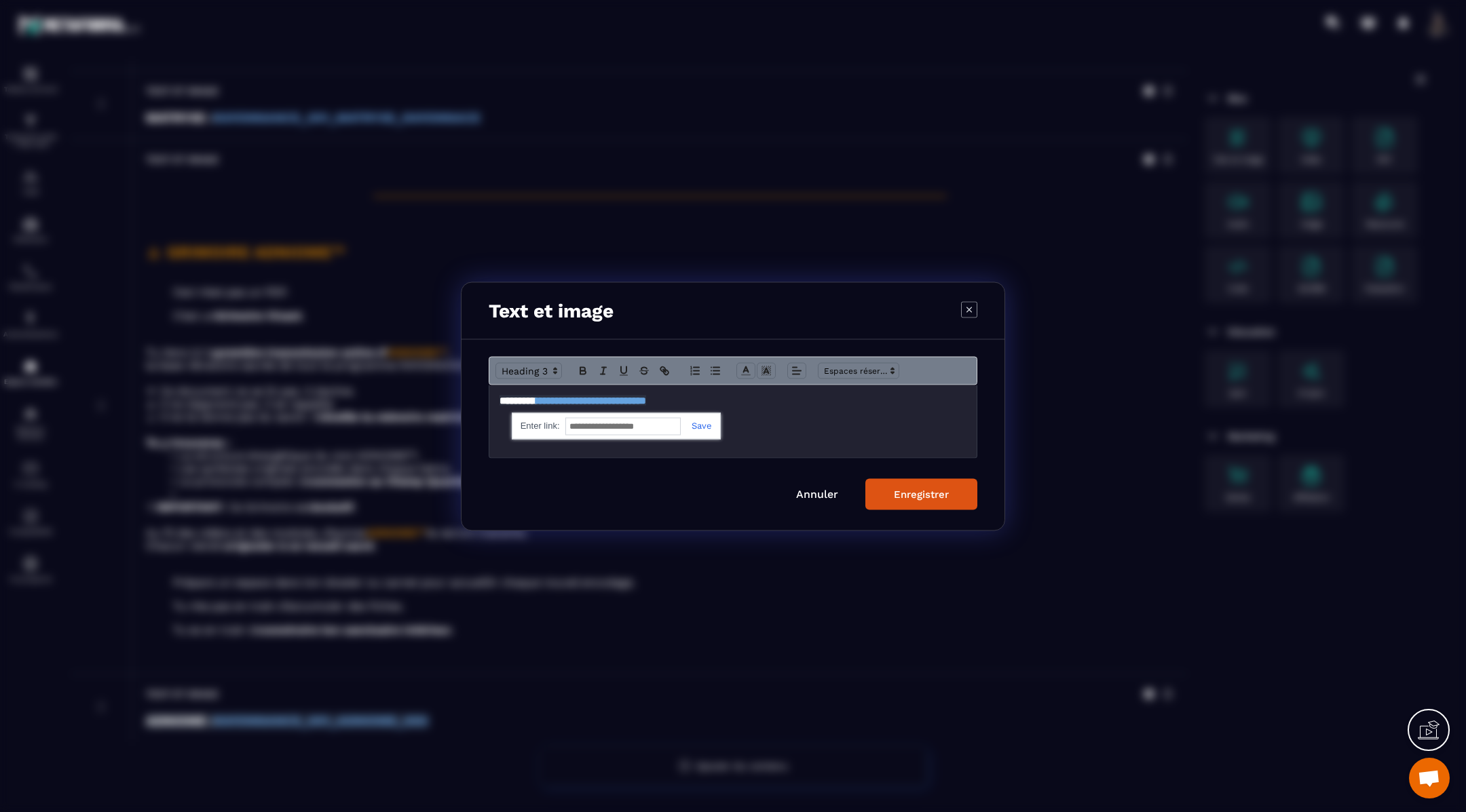
paste input "**********"
type input "**********"
click at [698, 429] on link "Modal window" at bounding box center [696, 425] width 31 height 10
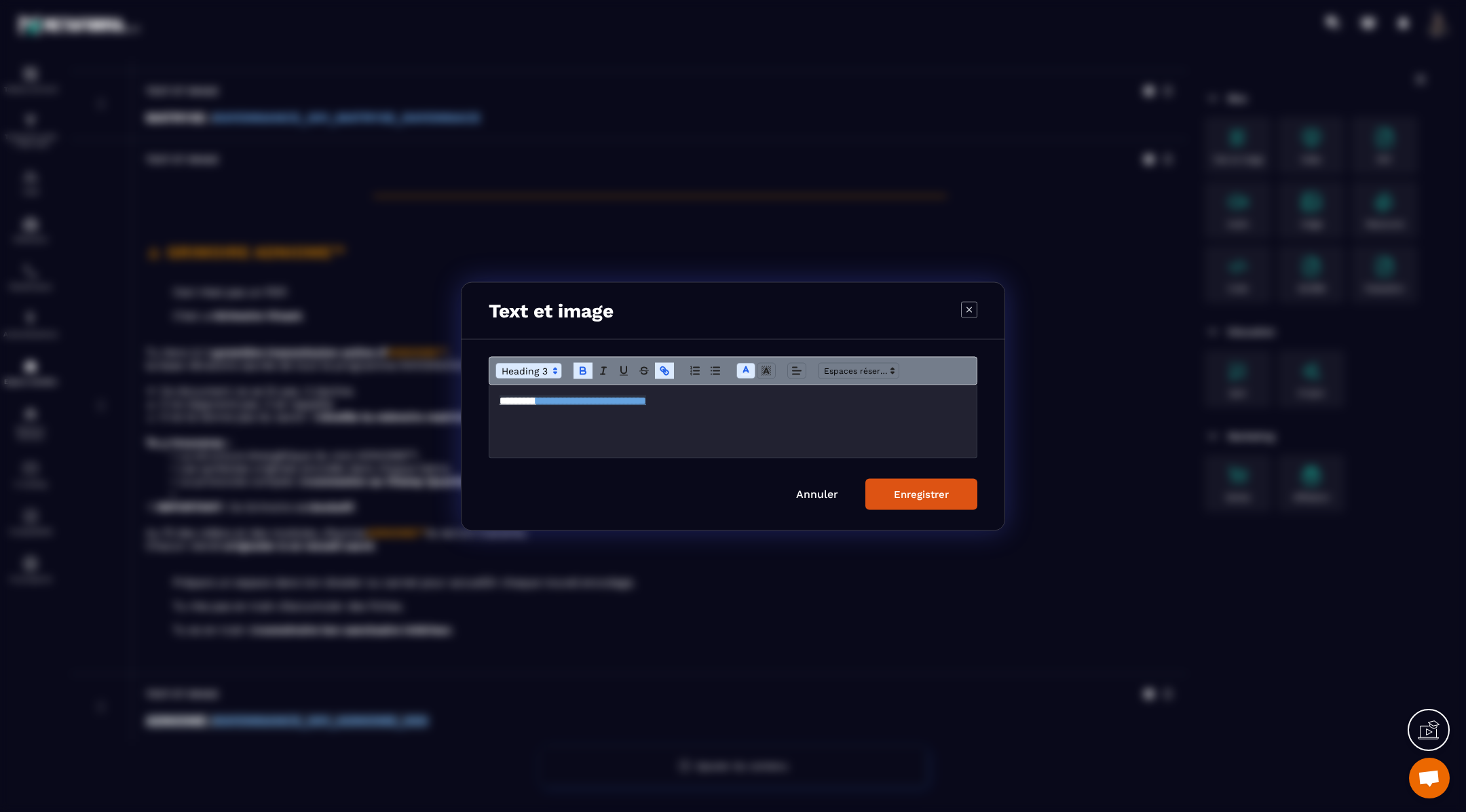
click at [902, 492] on div "Enregistrer" at bounding box center [921, 493] width 55 height 12
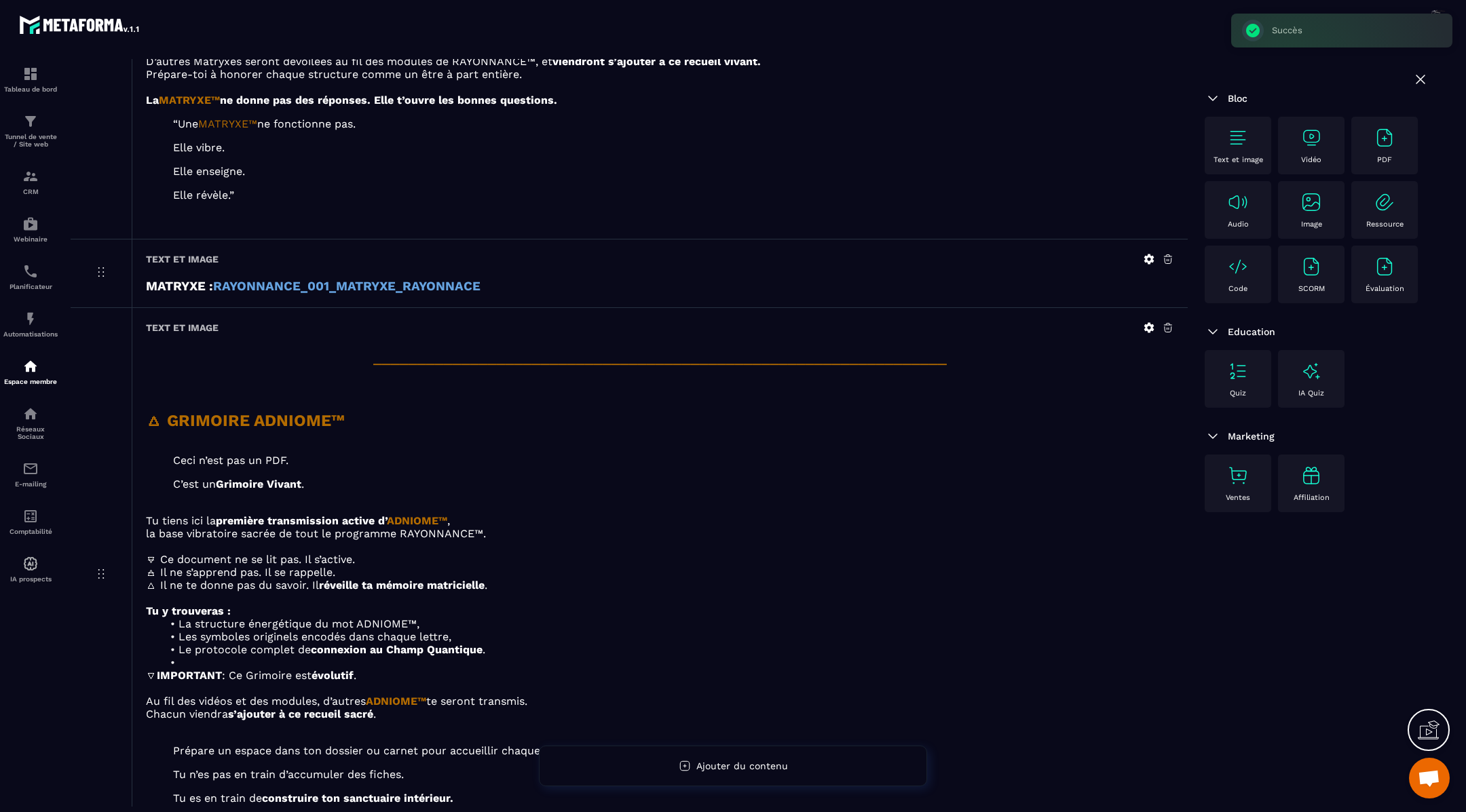
scroll to position [3168, 0]
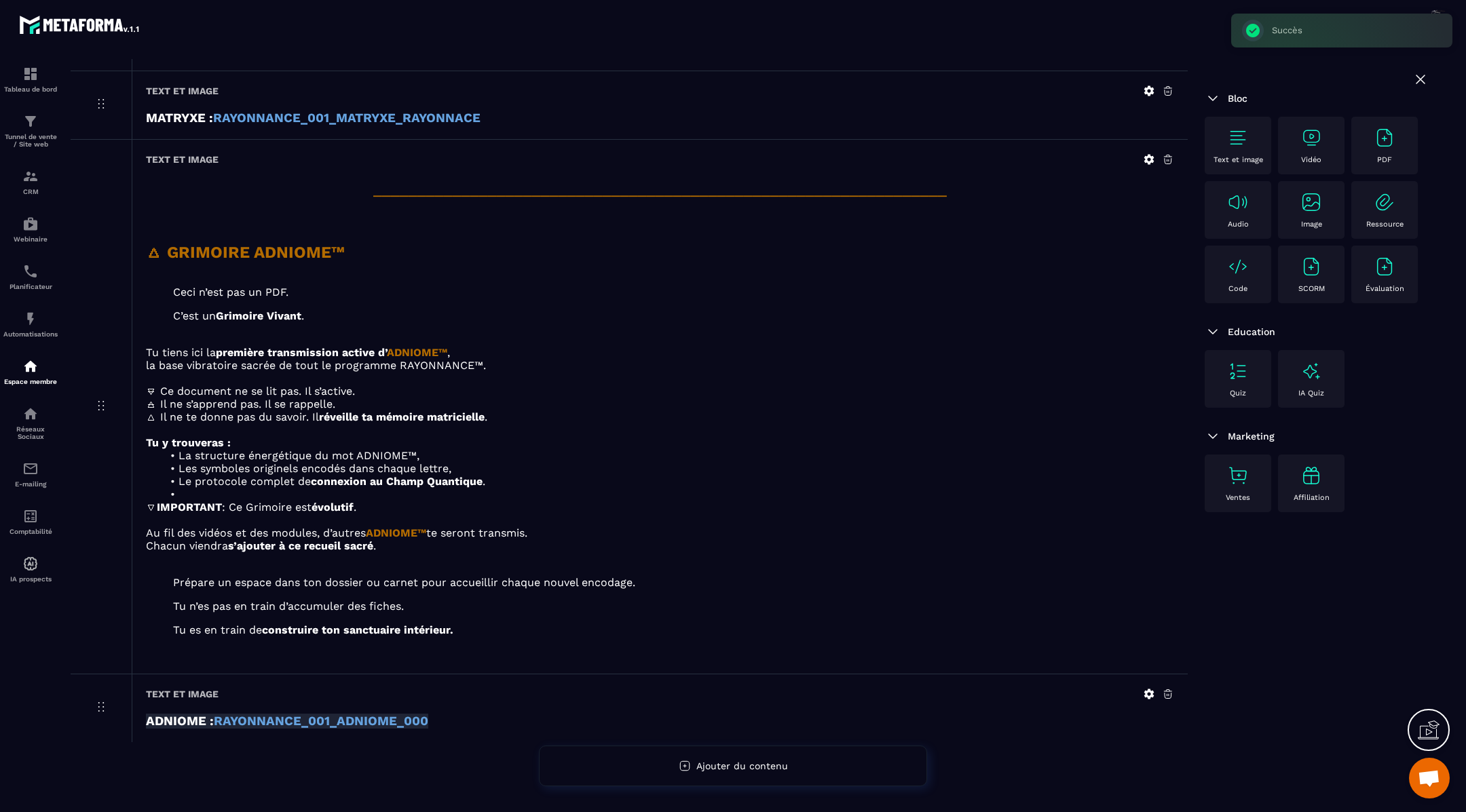
click at [343, 716] on strong "RAYONNANCE_001_ADNIOME_000" at bounding box center [321, 722] width 215 height 15
click at [1150, 688] on icon at bounding box center [1148, 693] width 12 height 12
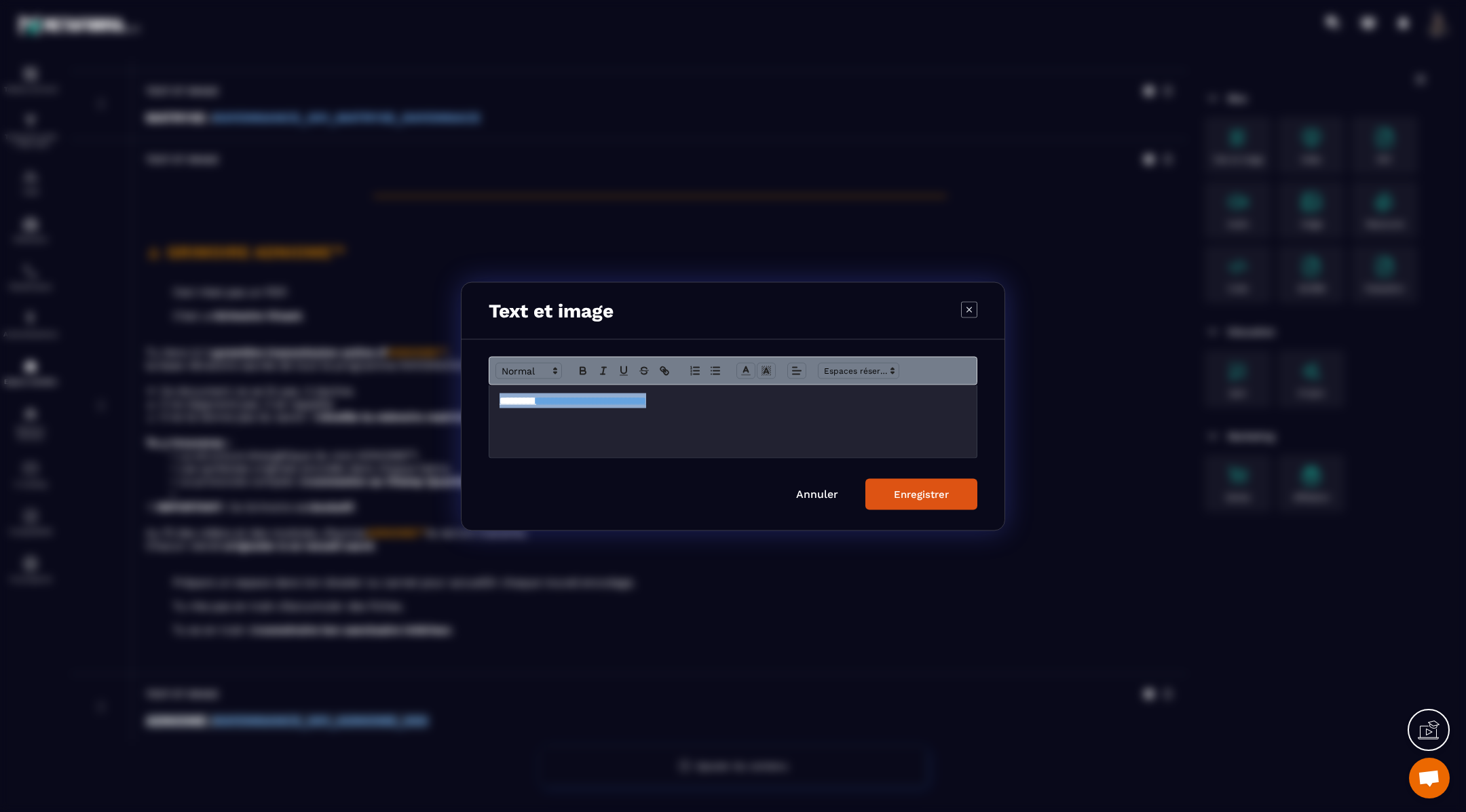
drag, startPoint x: 748, startPoint y: 408, endPoint x: 480, endPoint y: 390, distance: 268.6
click at [480, 390] on div "**********" at bounding box center [733, 434] width 543 height 191
click at [912, 492] on div "Enregistrer" at bounding box center [921, 493] width 55 height 12
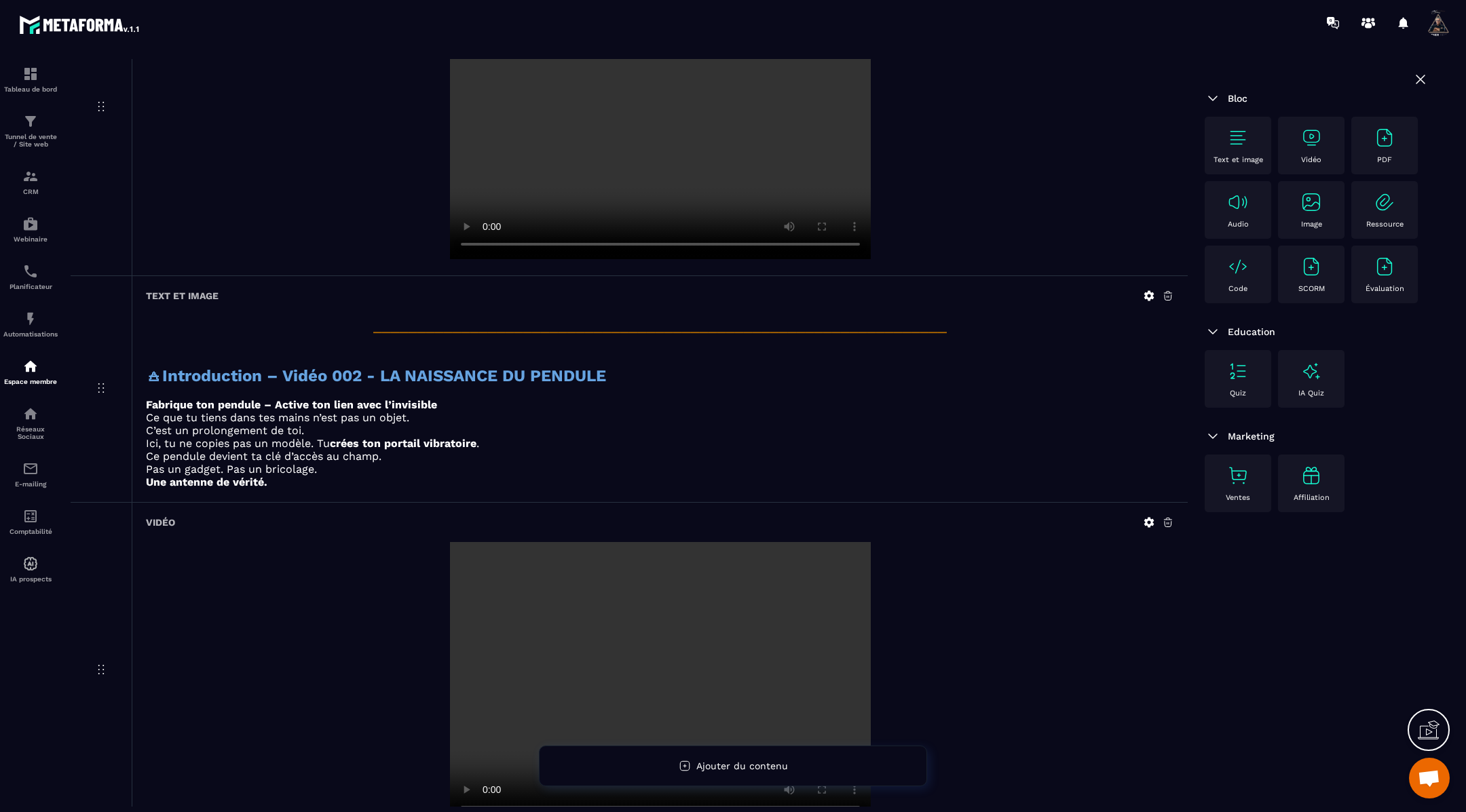
scroll to position [0, 0]
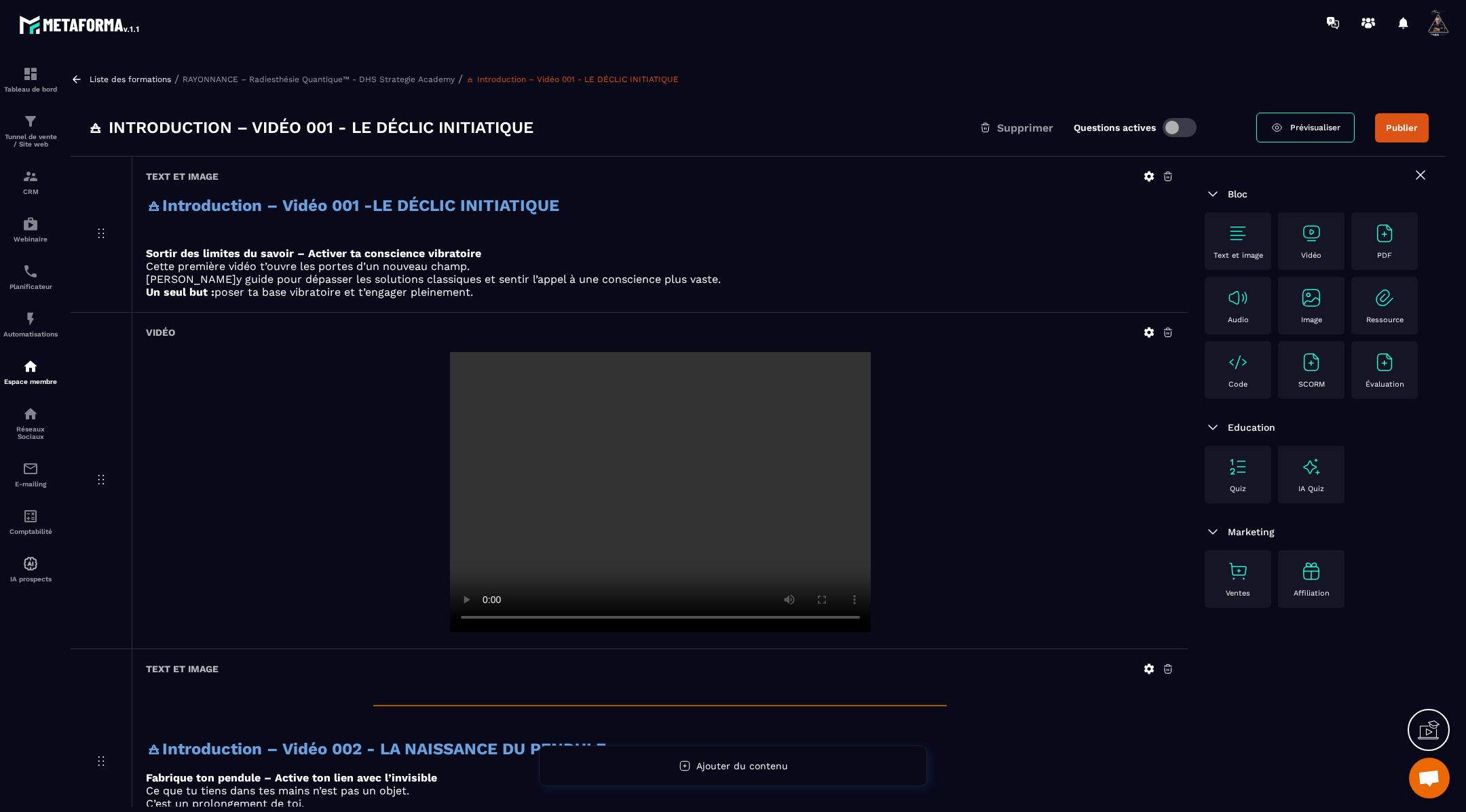
click at [76, 78] on icon at bounding box center [76, 79] width 12 height 12
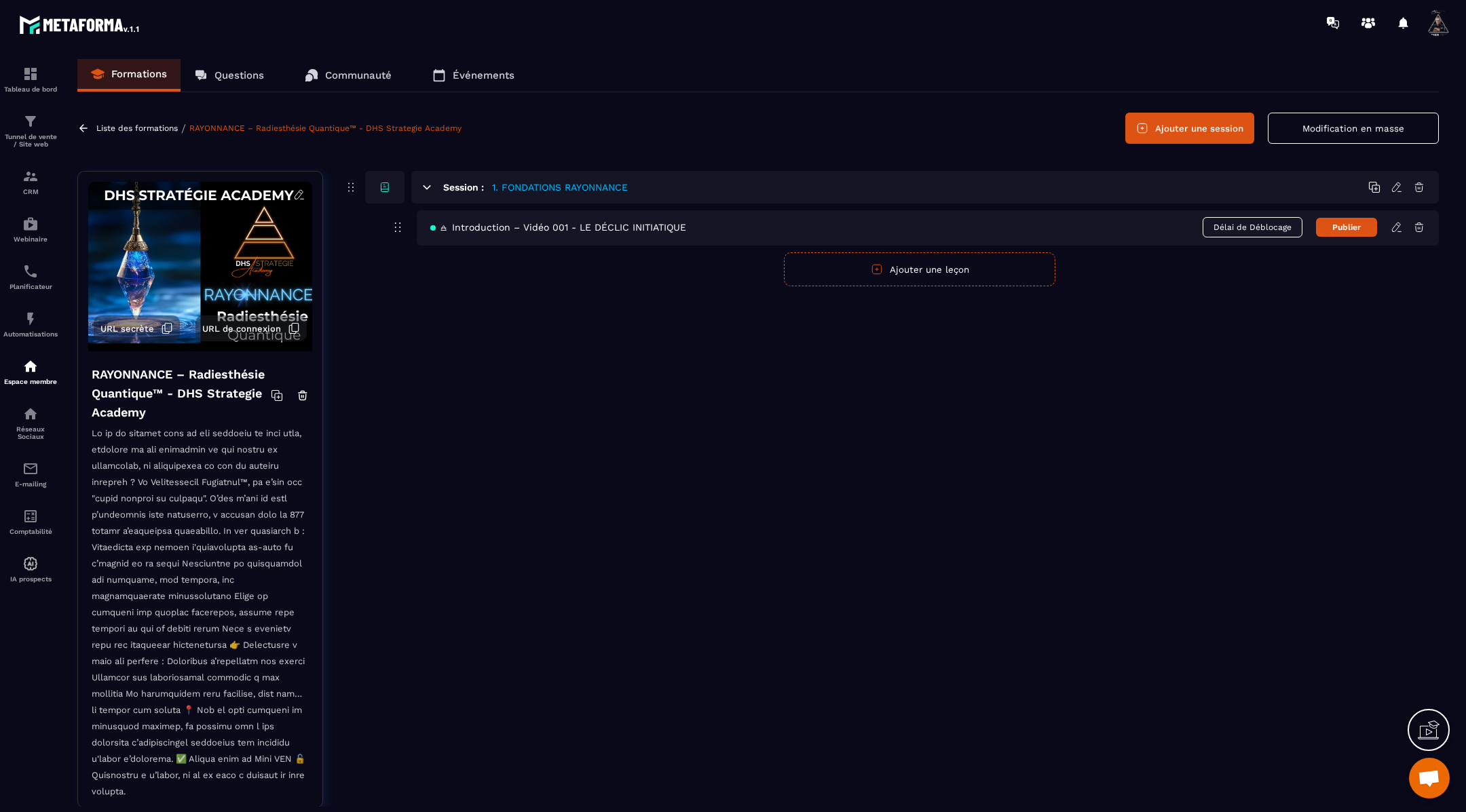
click at [1396, 228] on icon at bounding box center [1396, 227] width 12 height 12
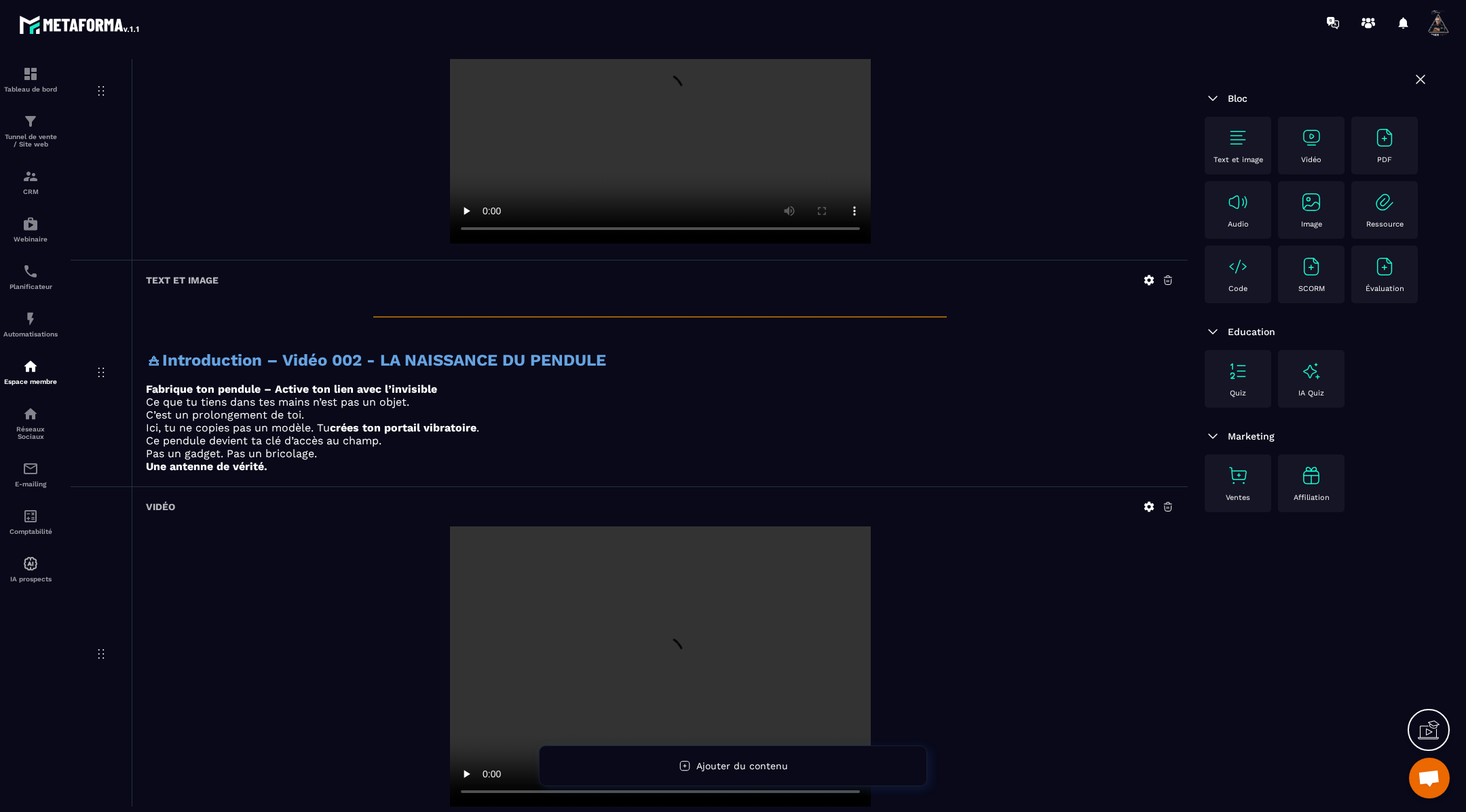
scroll to position [407, 0]
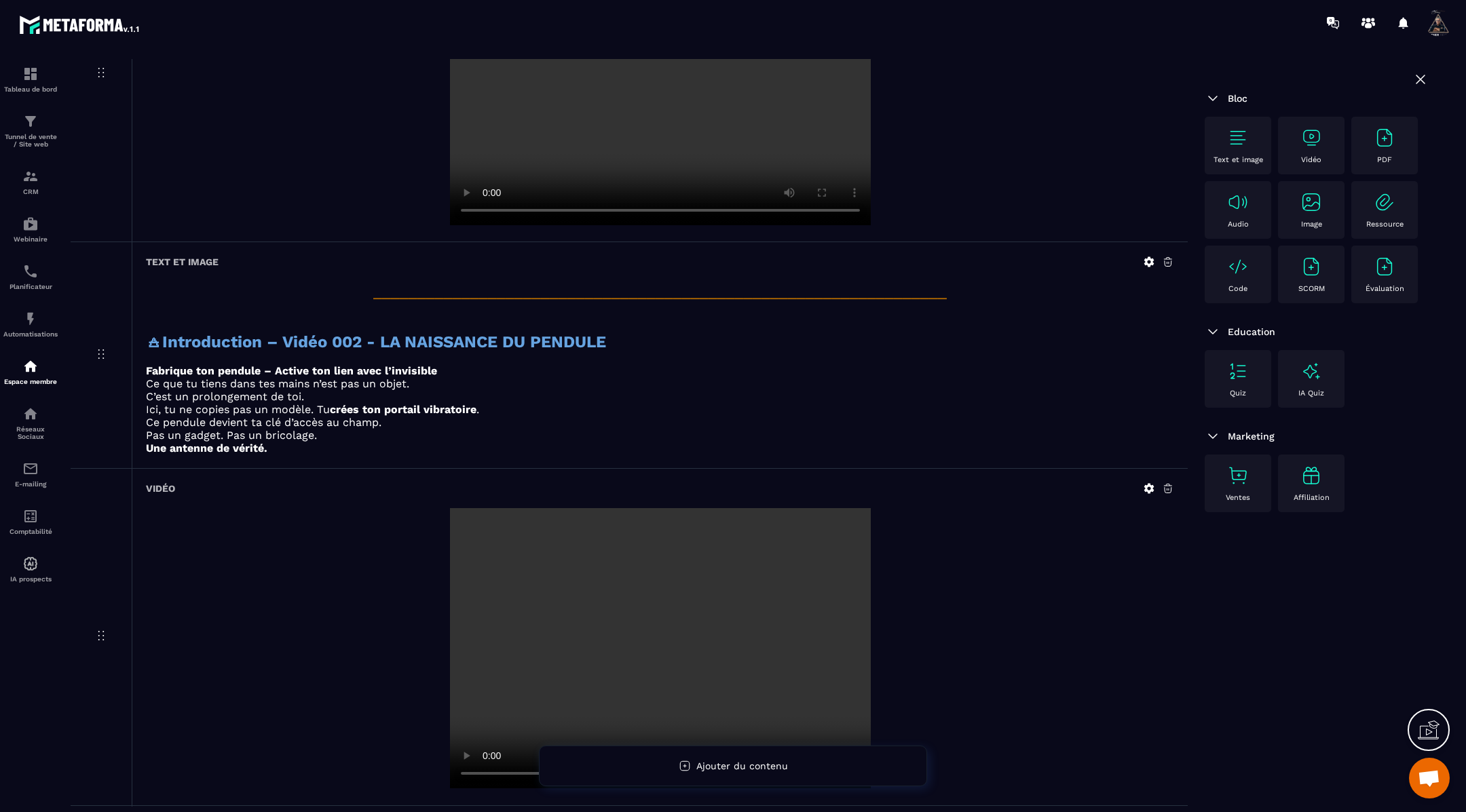
click at [582, 342] on strong "Introduction – Vidéo 002 - LA NAISSANCE DU PENDULE" at bounding box center [385, 342] width 444 height 19
click at [1147, 259] on icon at bounding box center [1149, 262] width 10 height 10
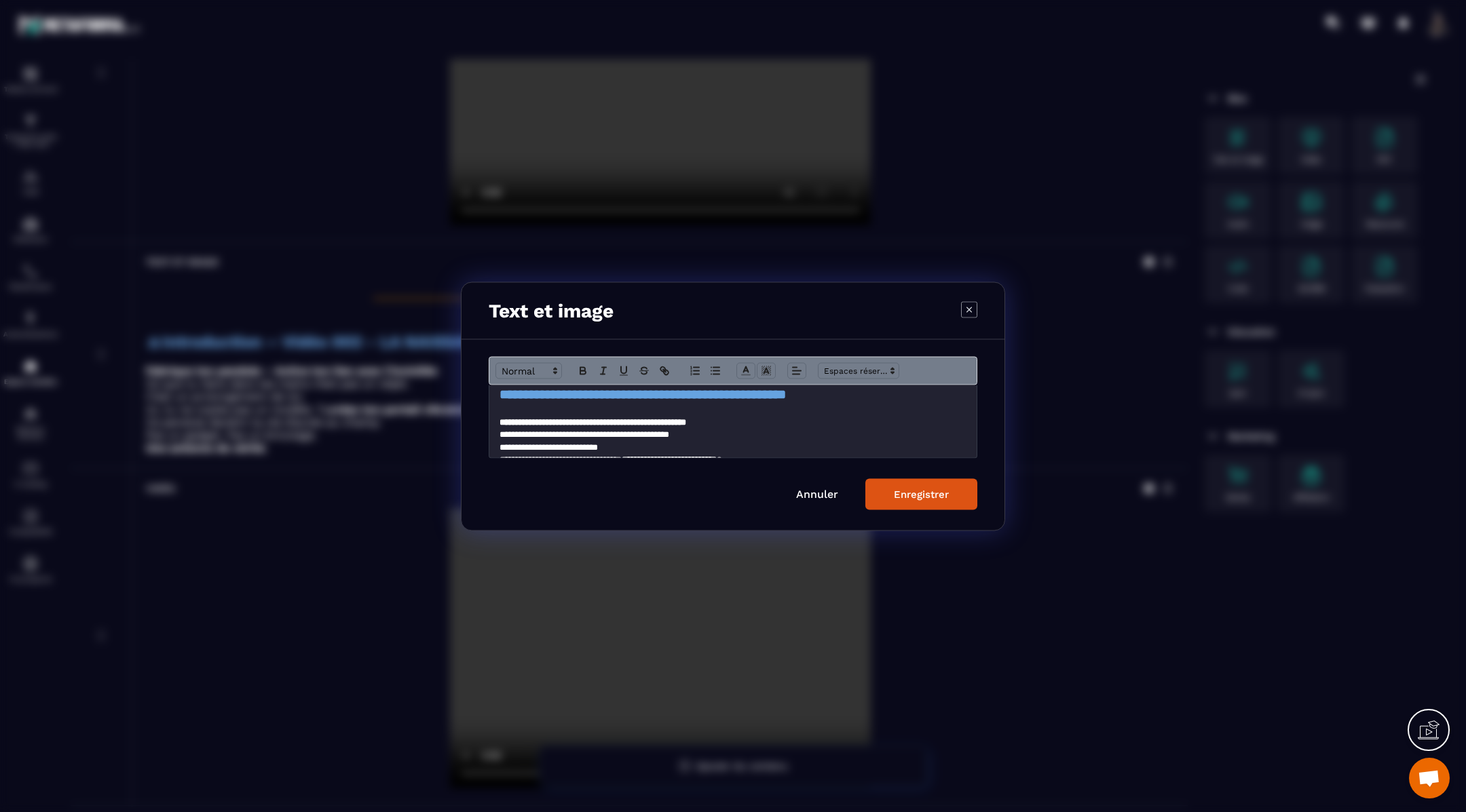
scroll to position [55, 0]
drag, startPoint x: 883, startPoint y: 397, endPoint x: 615, endPoint y: 406, distance: 268.2
click at [615, 406] on h2 "**********" at bounding box center [733, 397] width 468 height 19
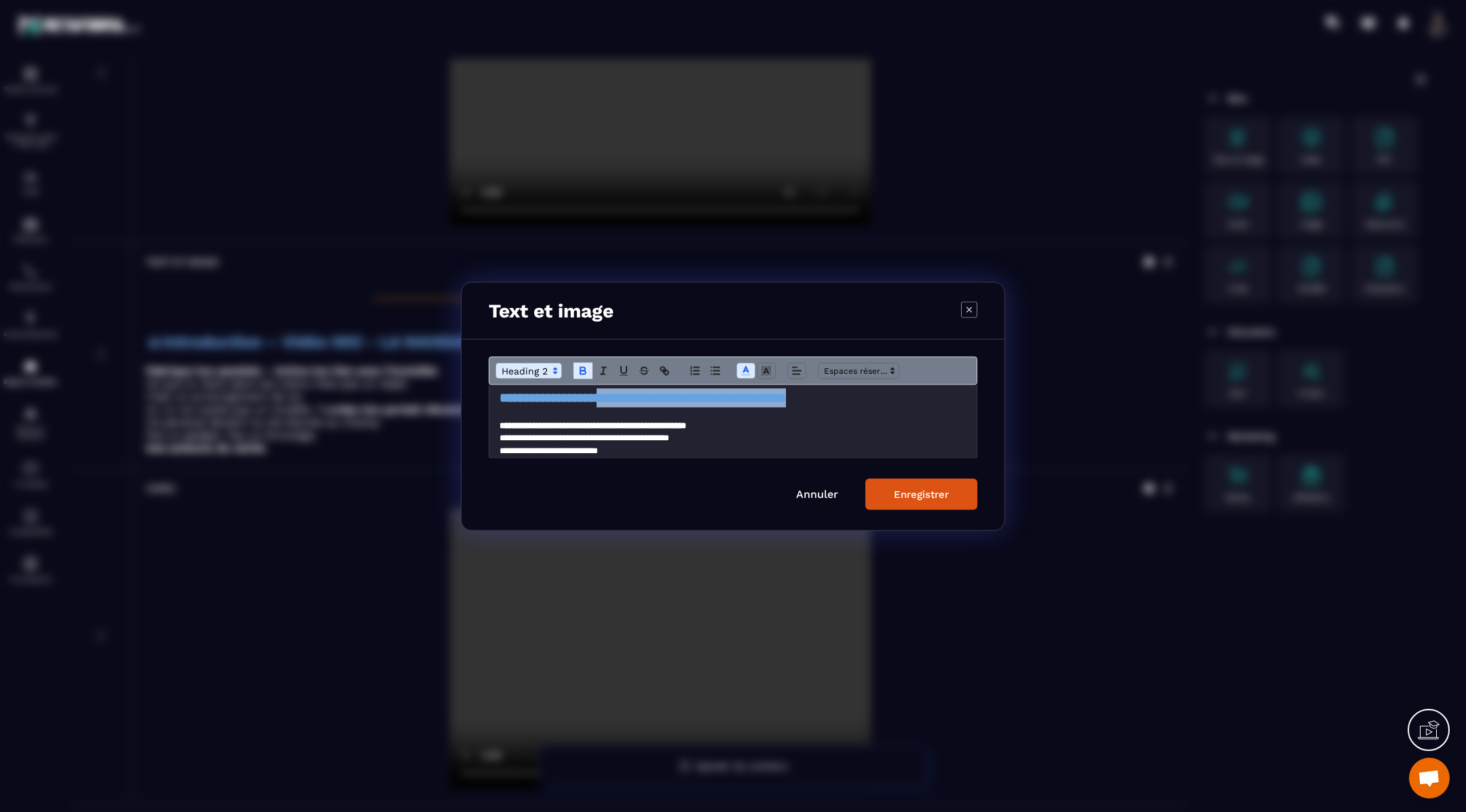
copy strong "**********"
click at [895, 490] on div "Enregistrer" at bounding box center [921, 493] width 55 height 12
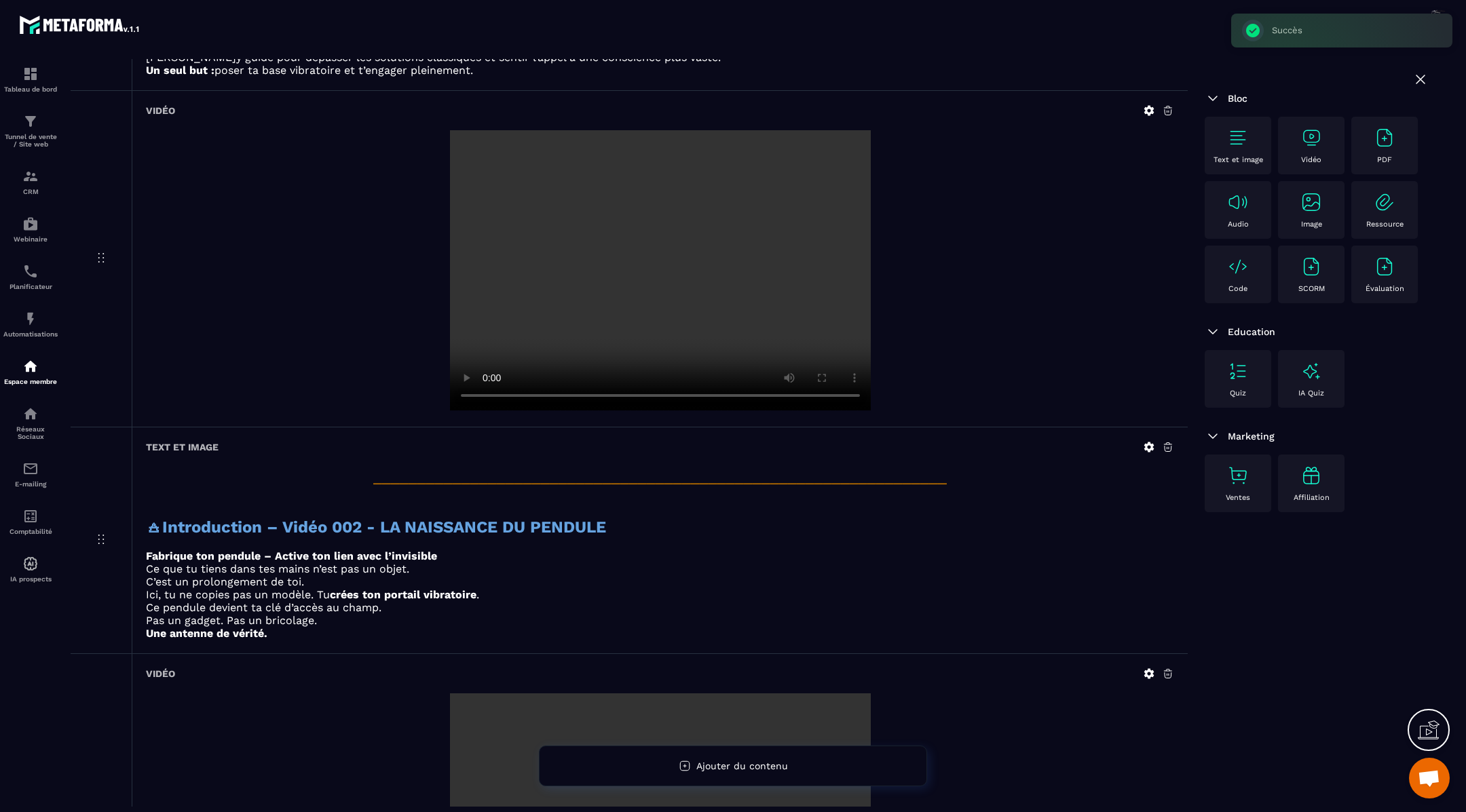
scroll to position [0, 0]
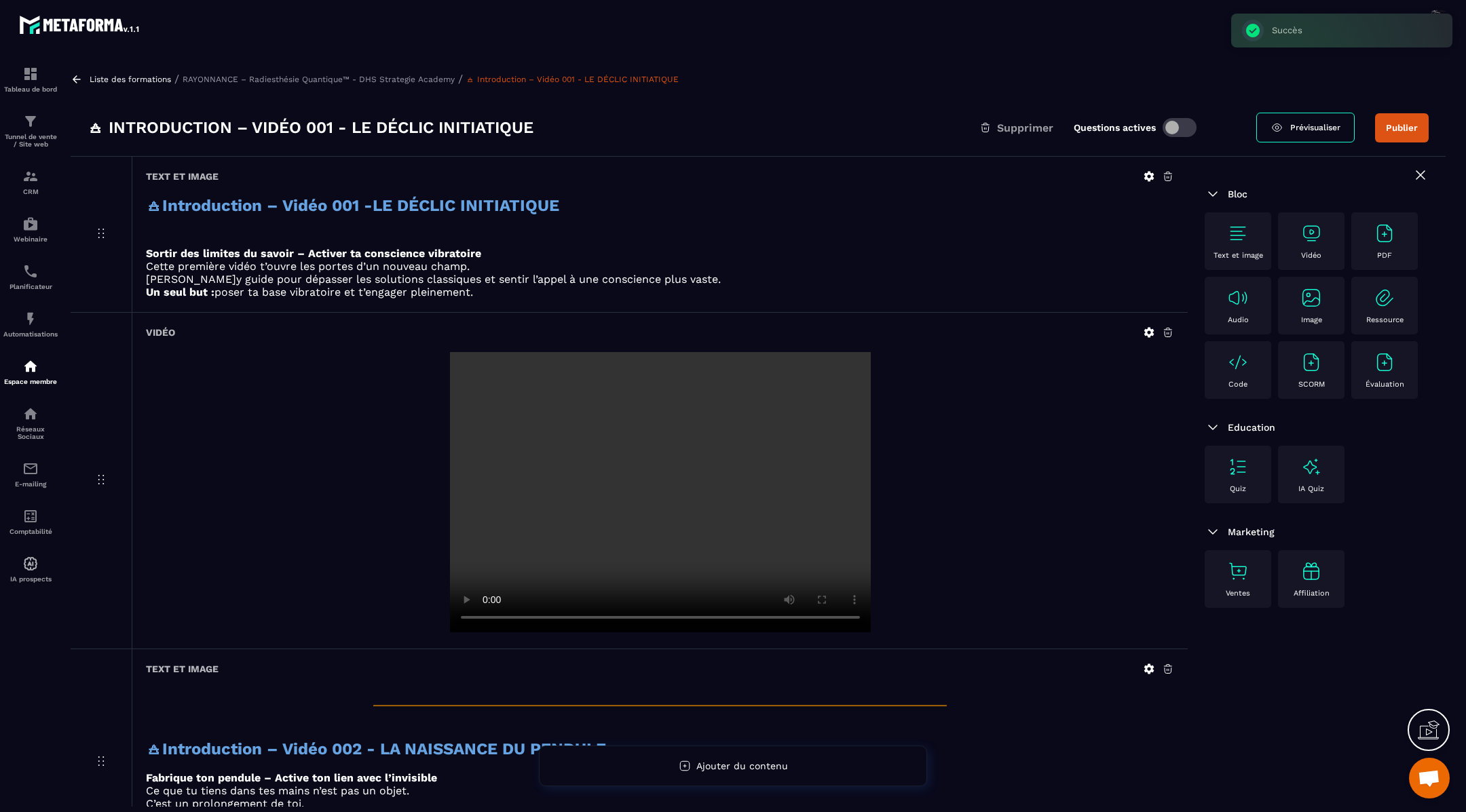
click at [71, 78] on icon at bounding box center [76, 79] width 12 height 12
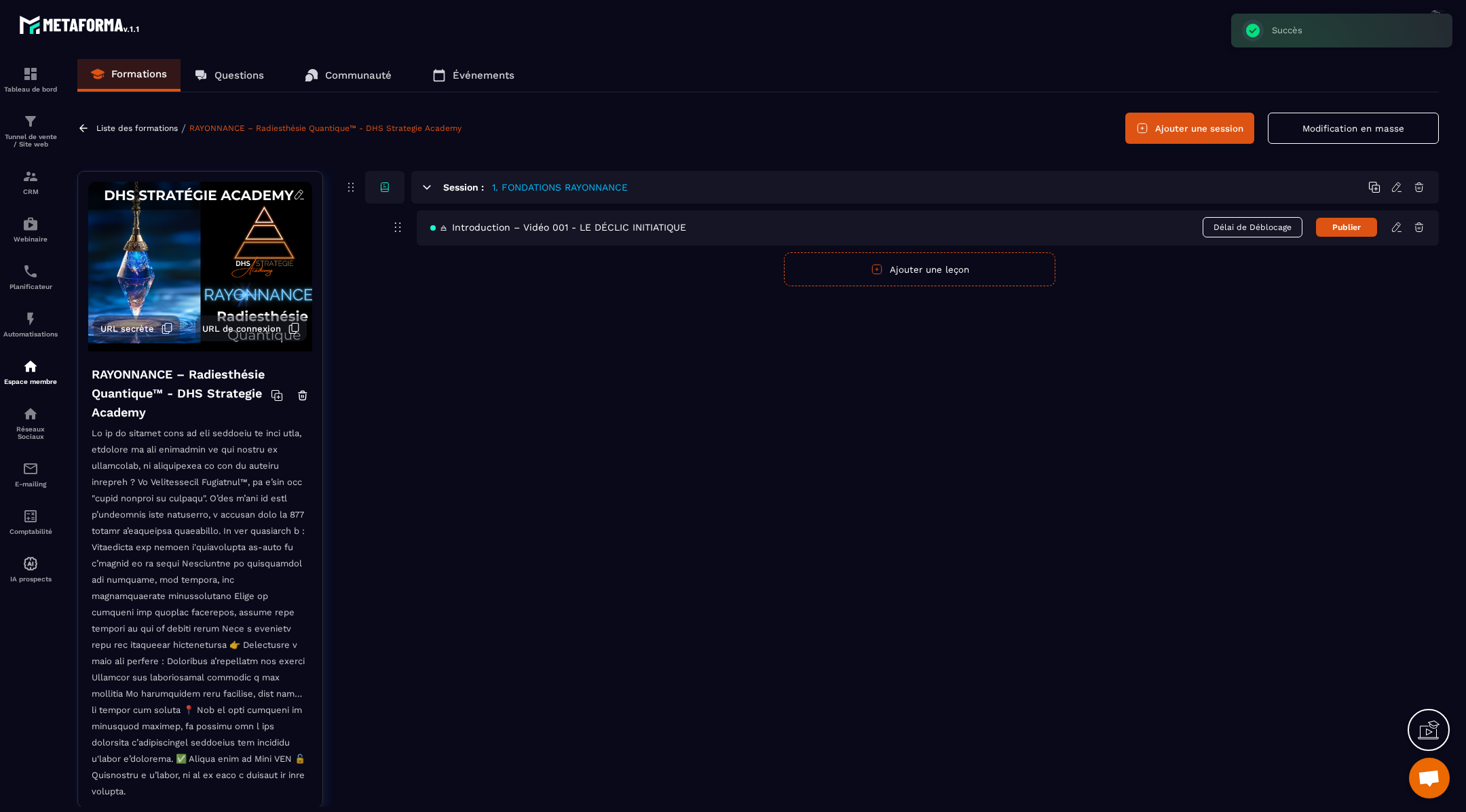
click at [954, 273] on button "Ajouter une leçon" at bounding box center [919, 269] width 271 height 34
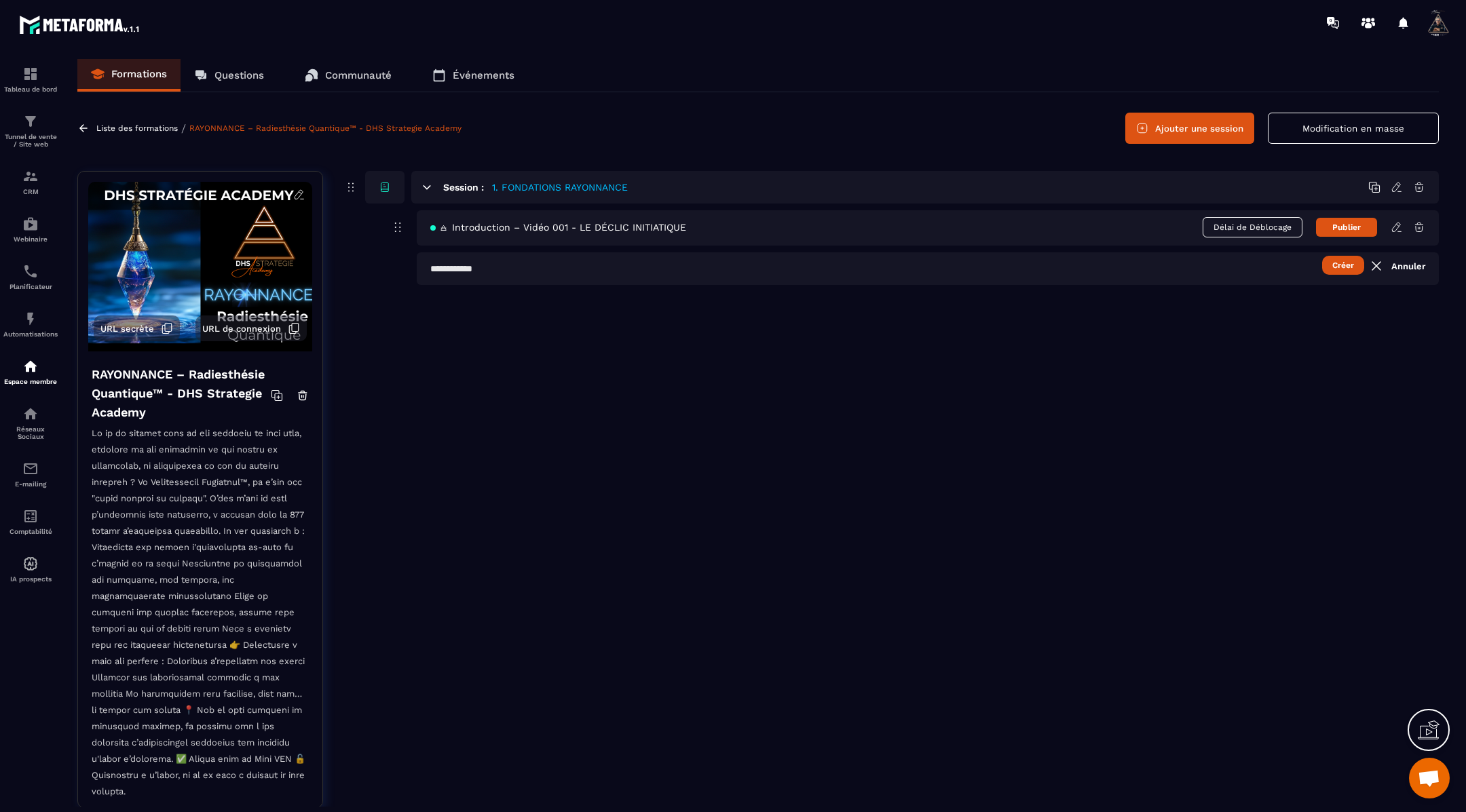
click at [600, 266] on input "text" at bounding box center [927, 269] width 1022 height 33
paste input "**********"
click at [629, 267] on input "**********" at bounding box center [927, 269] width 1022 height 33
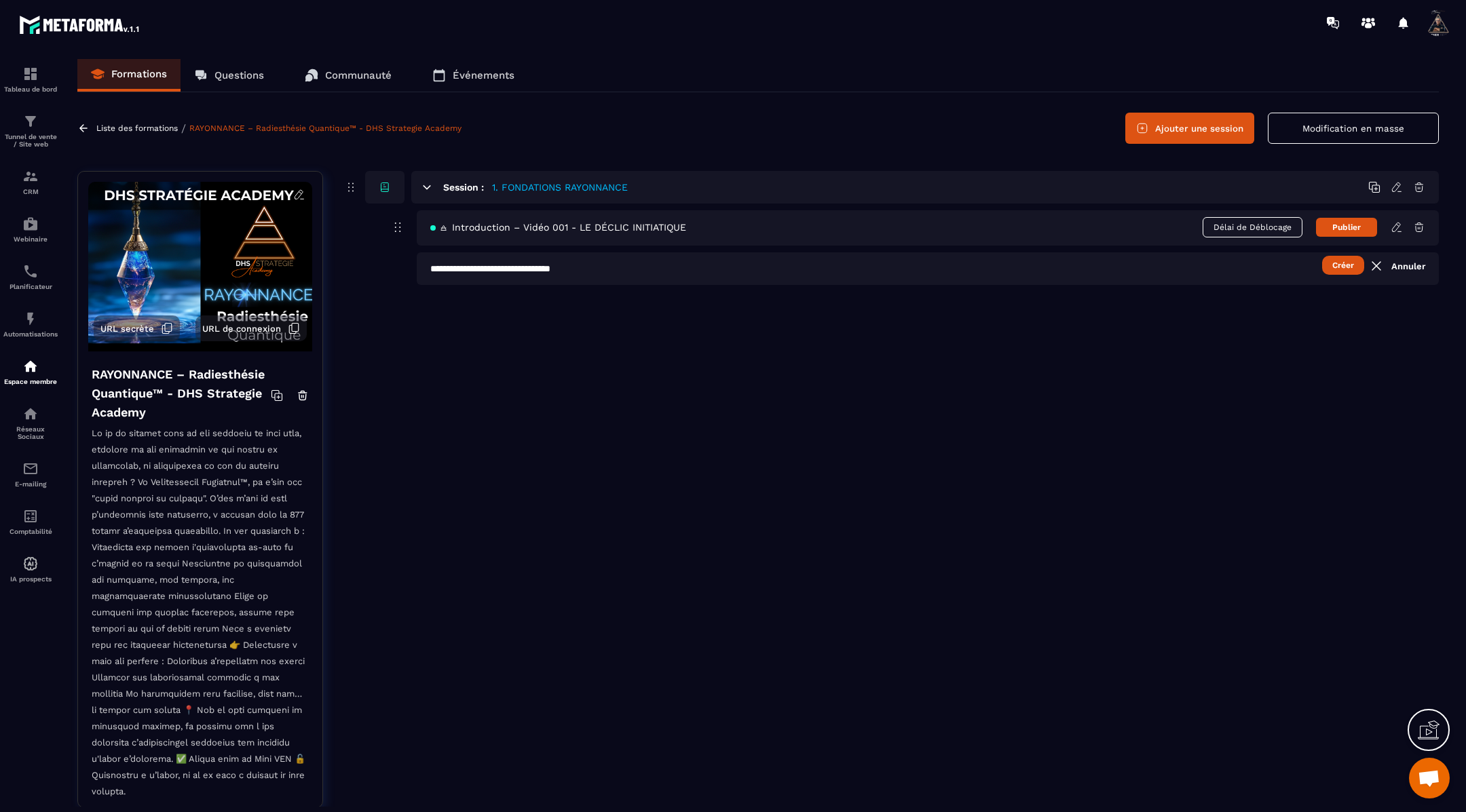
paste input "**********"
type input "**********"
click at [1345, 269] on button "Créer" at bounding box center [1343, 265] width 42 height 19
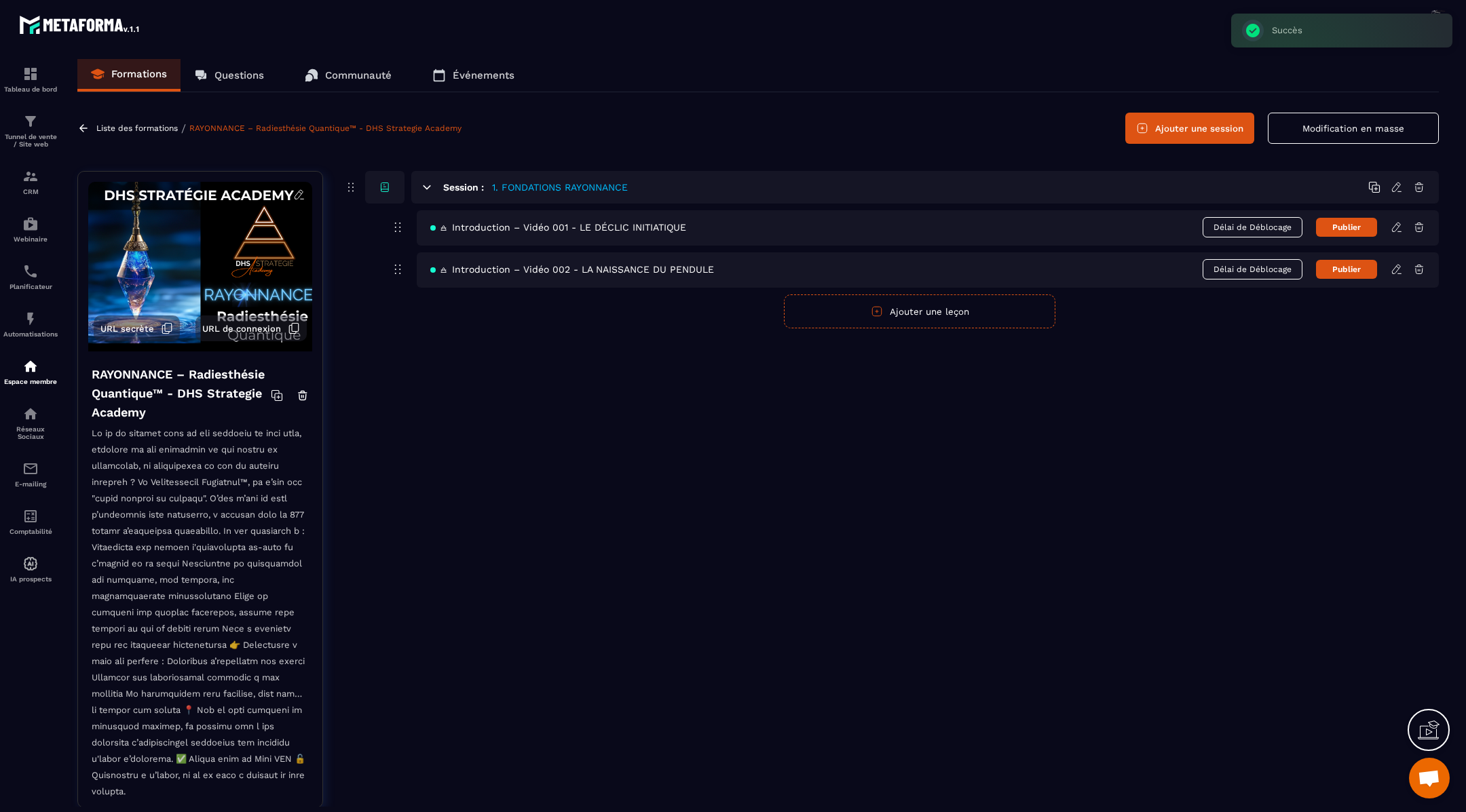
click at [1398, 265] on icon at bounding box center [1396, 269] width 8 height 9
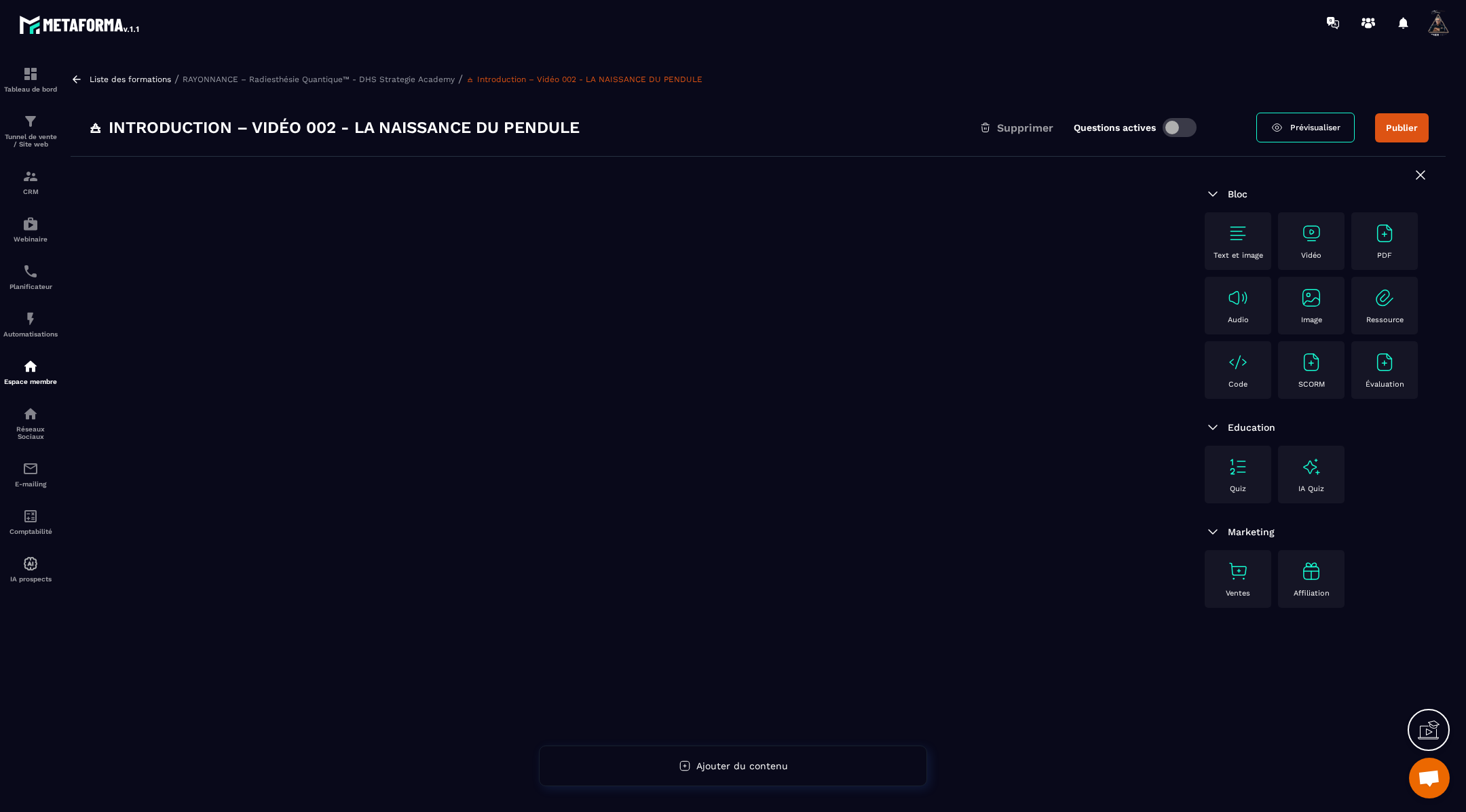
click at [1239, 235] on img at bounding box center [1238, 234] width 22 height 22
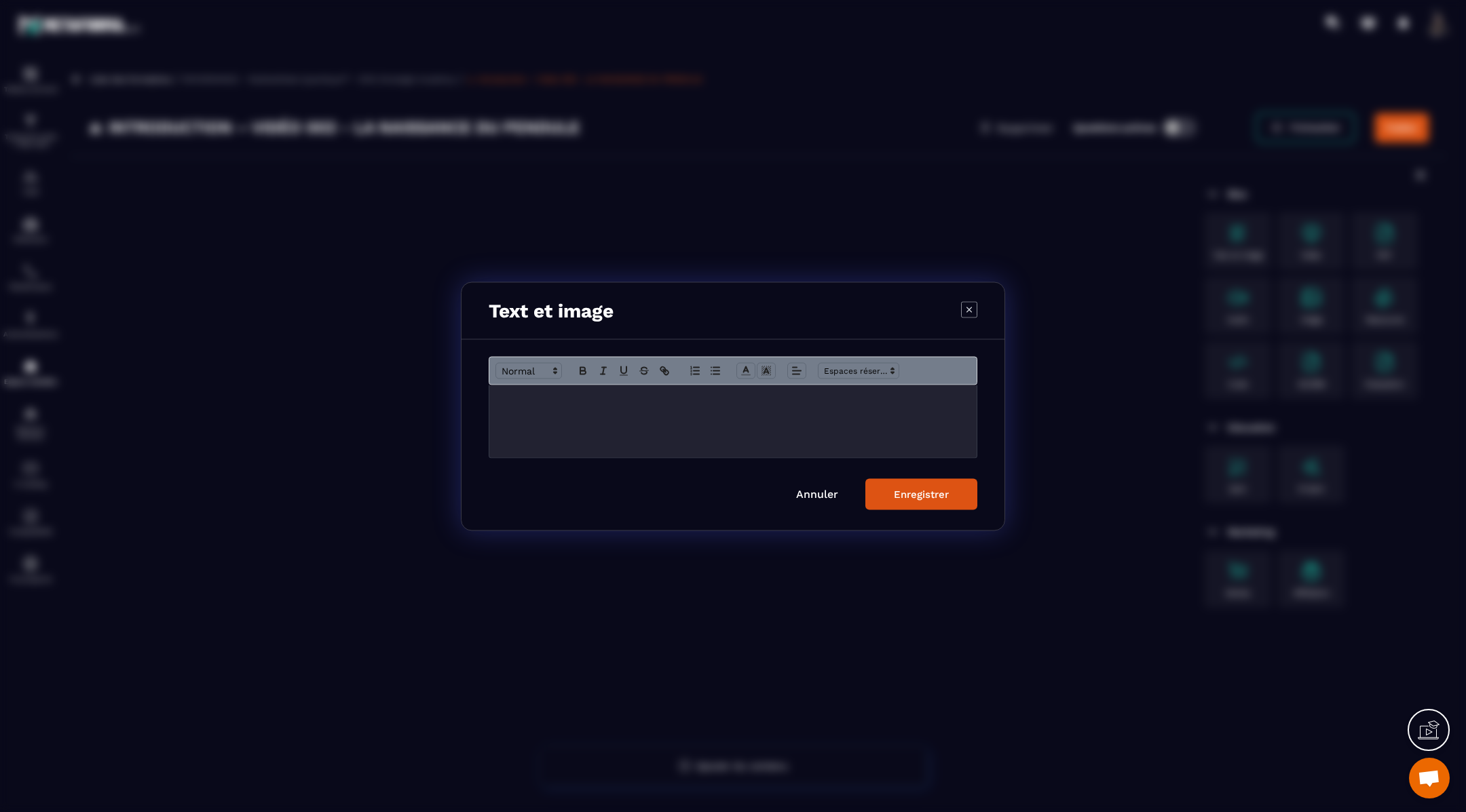
click at [520, 406] on div "Modal window" at bounding box center [733, 420] width 487 height 72
click at [904, 488] on div "Enregistrer" at bounding box center [921, 493] width 55 height 12
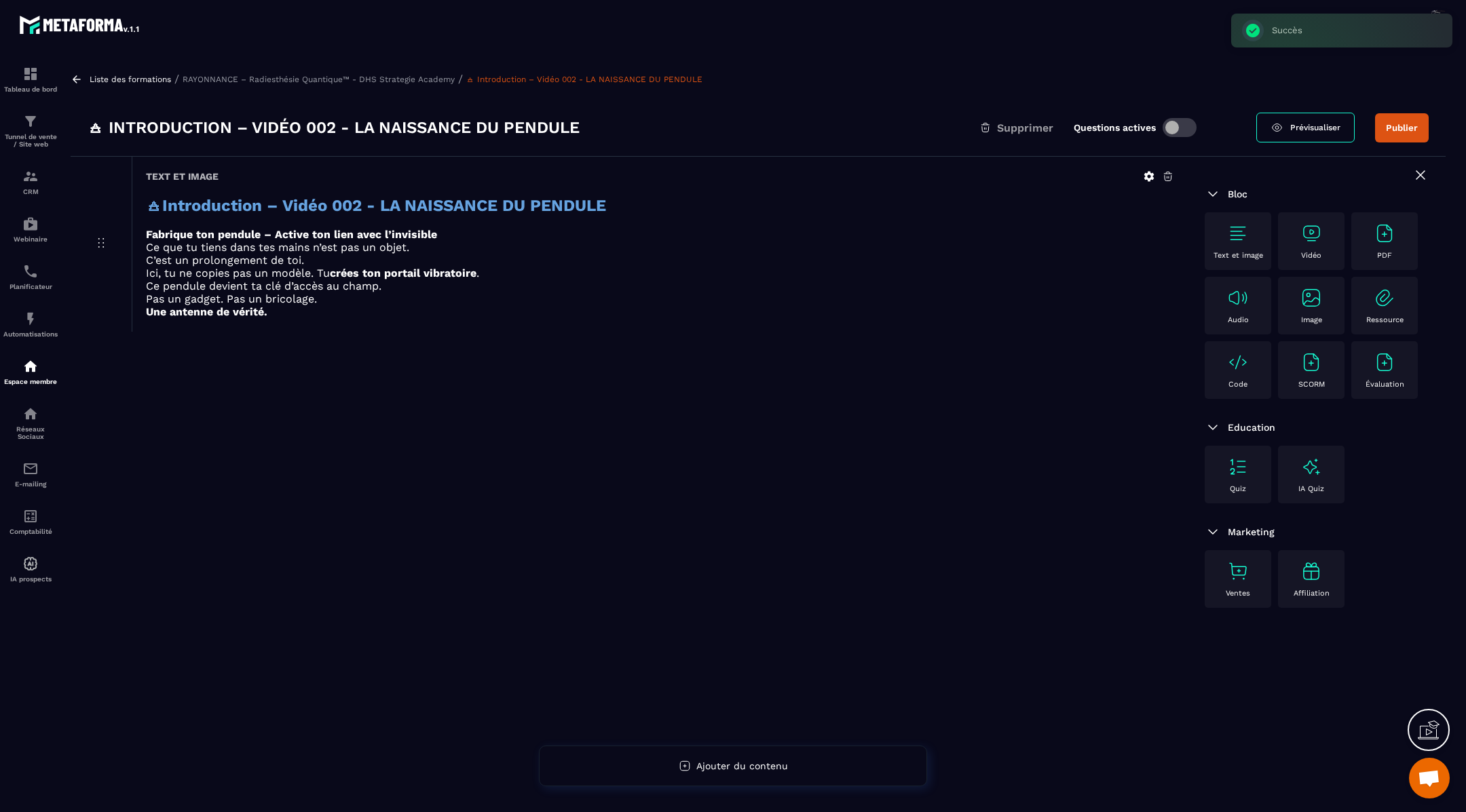
click at [1306, 237] on img at bounding box center [1311, 234] width 22 height 22
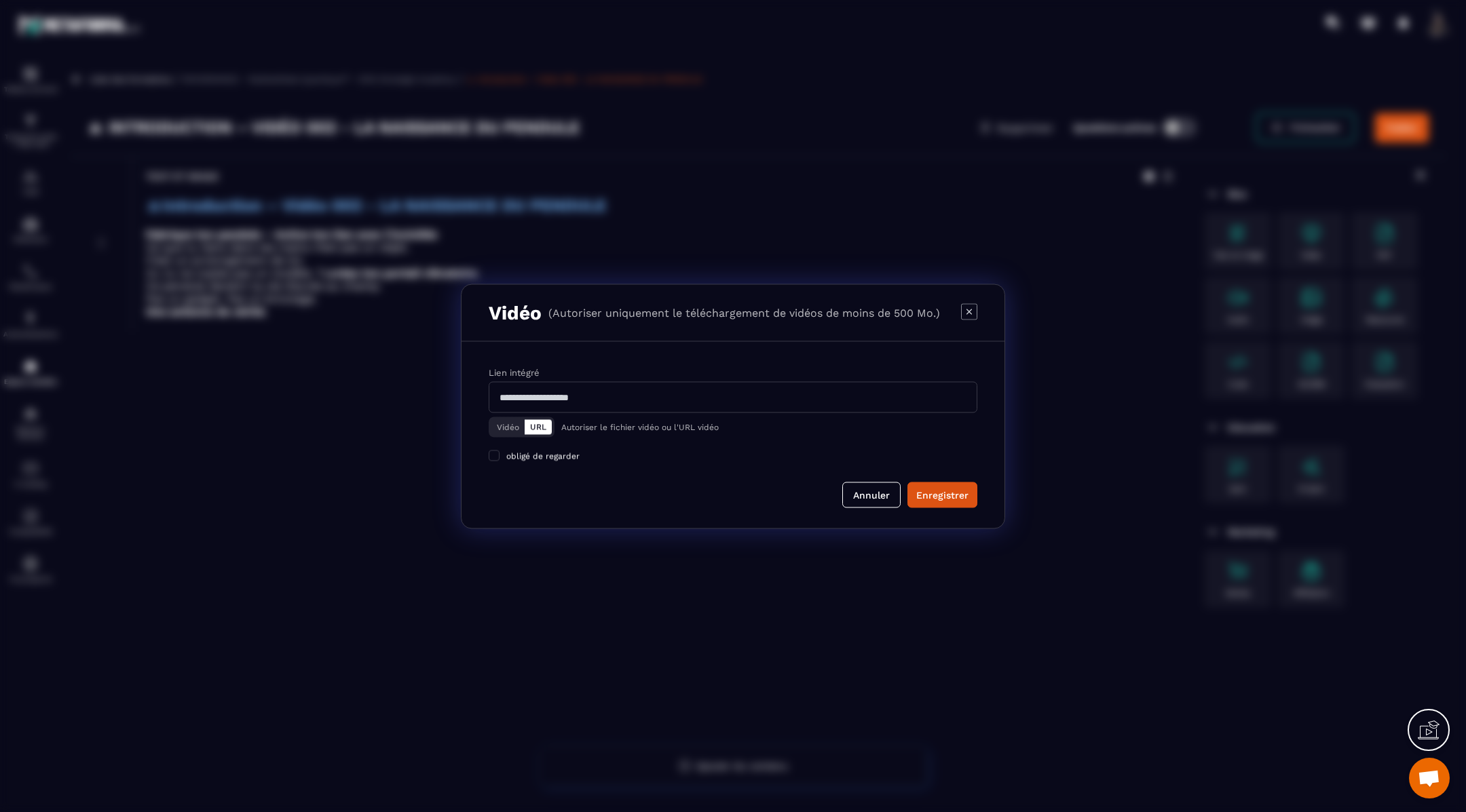
click at [509, 423] on button "Vidéo" at bounding box center [508, 427] width 33 height 15
click at [589, 397] on div "Télécharger un fichier" at bounding box center [733, 397] width 490 height 30
click at [0, 0] on input "Vidéo Télécharger un fichier" at bounding box center [0, 0] width 0 height 0
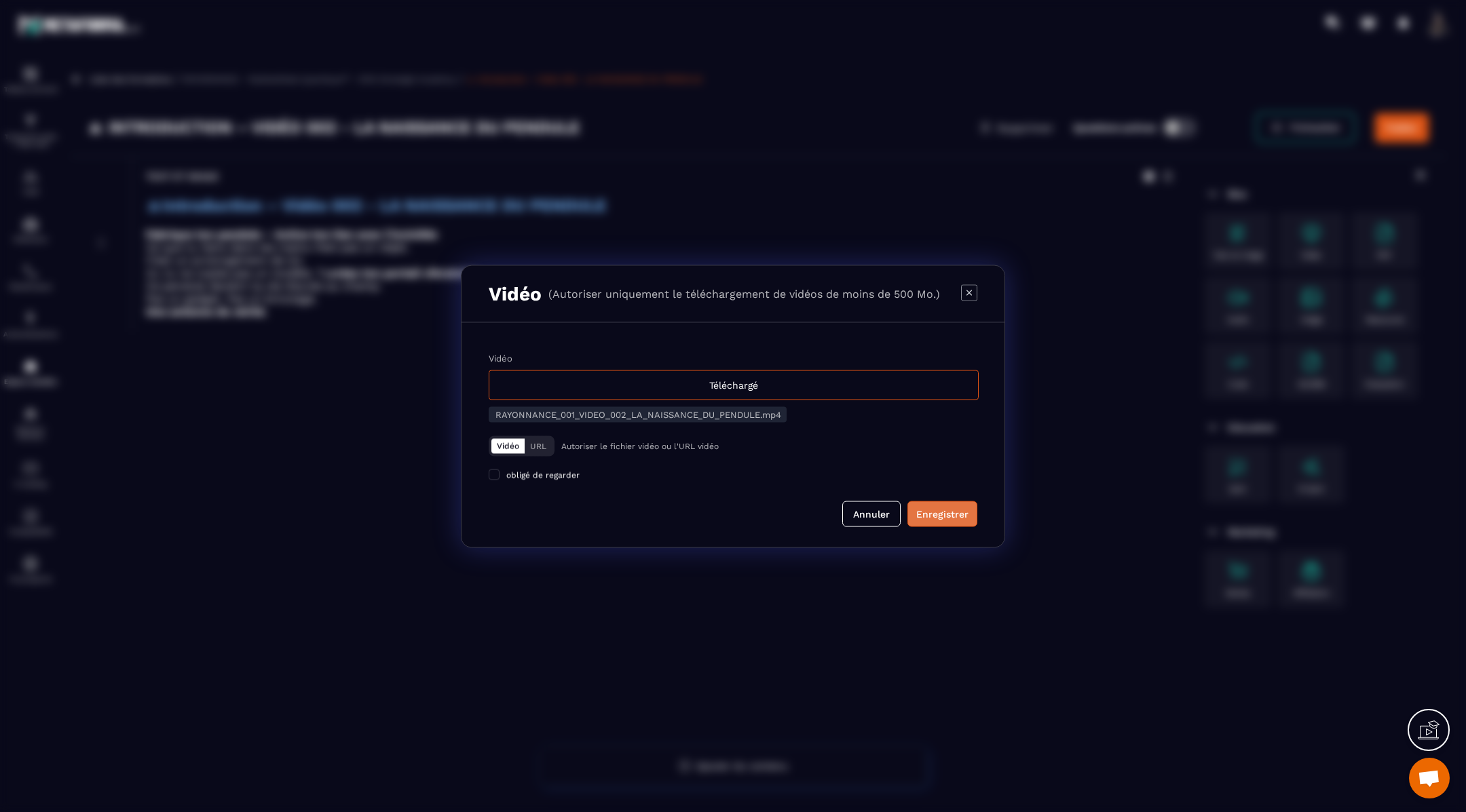
click at [933, 508] on div "Enregistrer" at bounding box center [942, 513] width 52 height 14
click at [1074, 421] on div "Modal window" at bounding box center [733, 406] width 1466 height 812
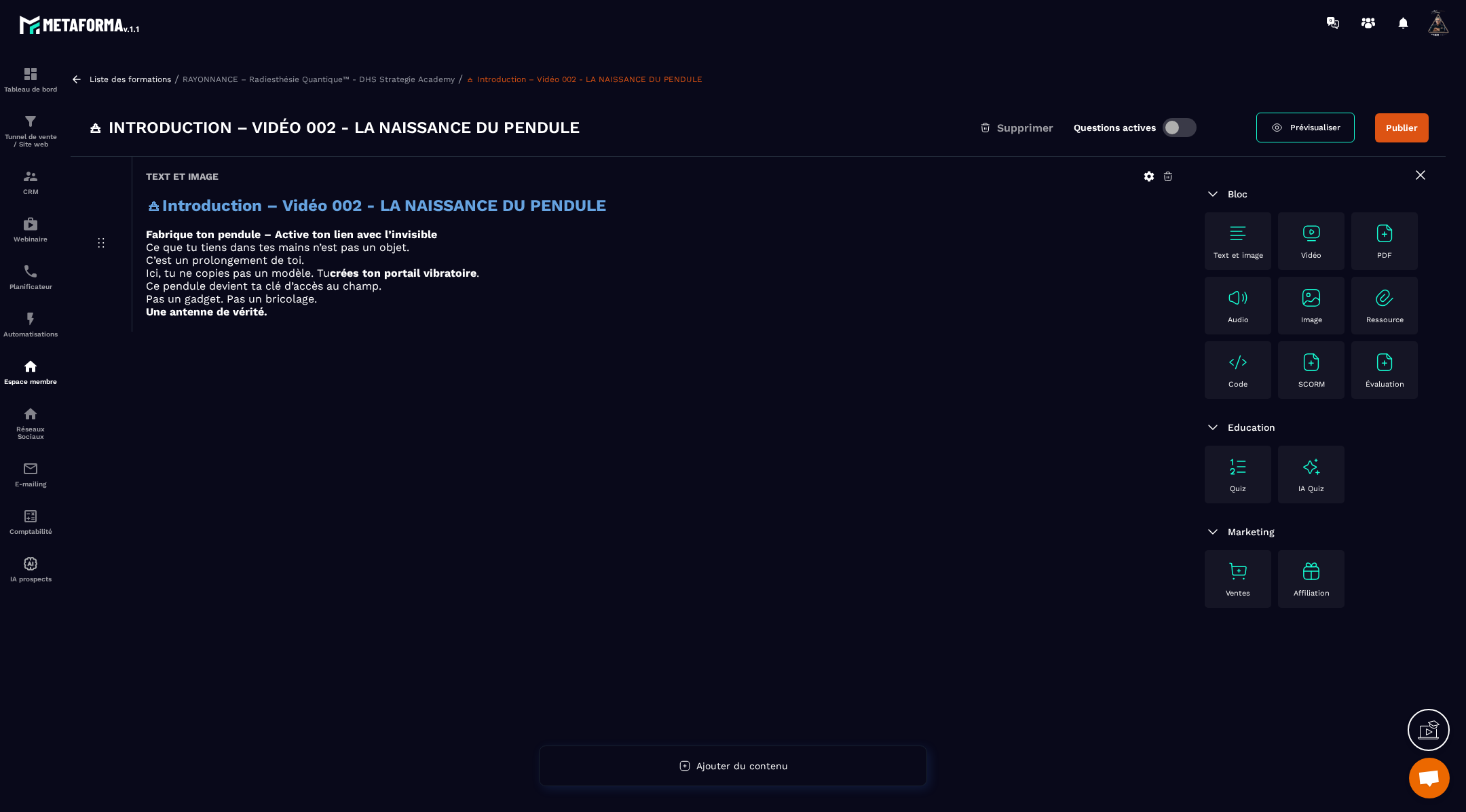
click at [1313, 239] on img at bounding box center [1311, 234] width 22 height 22
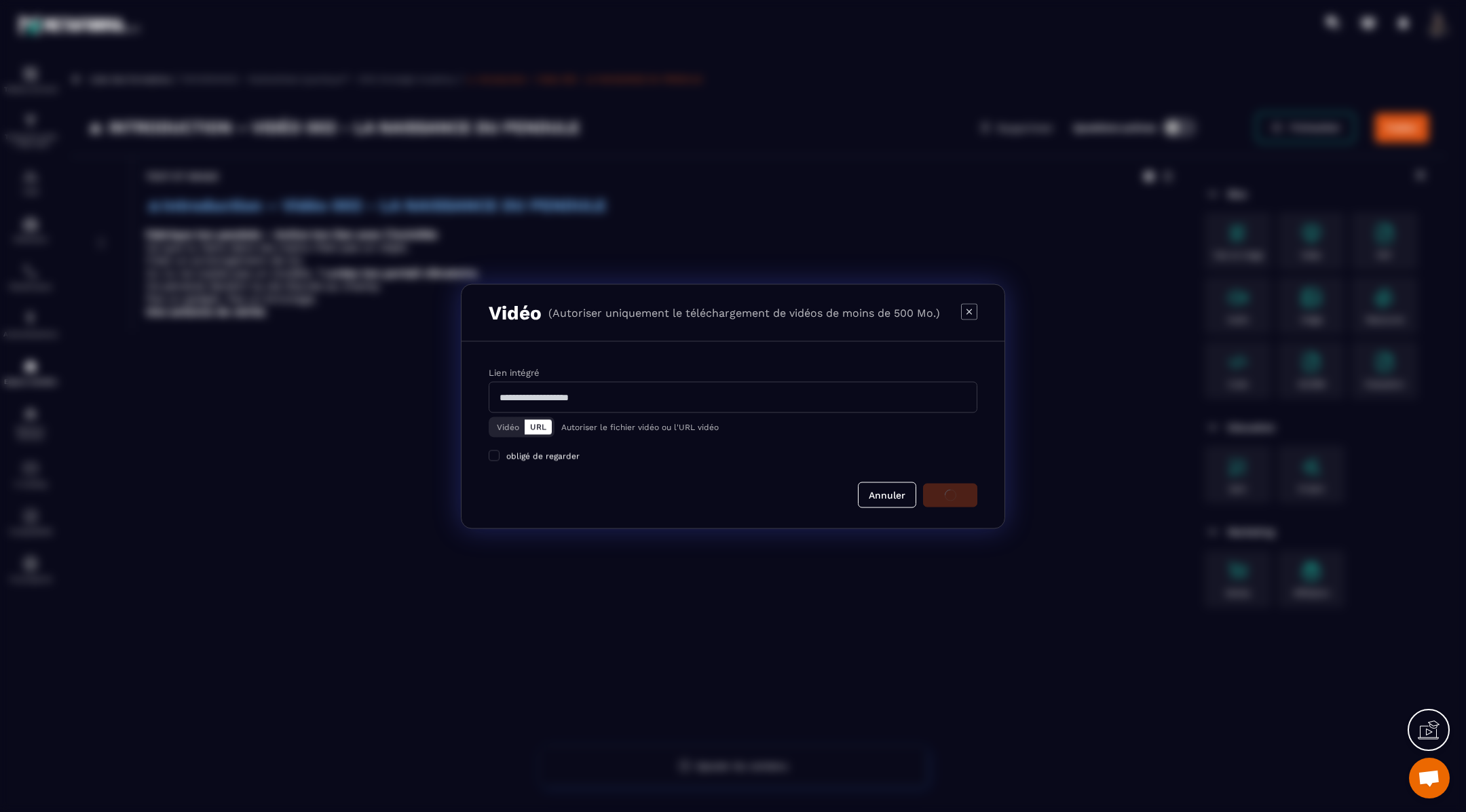
click at [503, 424] on button "Vidéo" at bounding box center [508, 427] width 33 height 15
click at [578, 401] on div "Télécharger un fichier" at bounding box center [733, 397] width 490 height 30
click at [0, 0] on input "Vidéo Télécharger un fichier" at bounding box center [0, 0] width 0 height 0
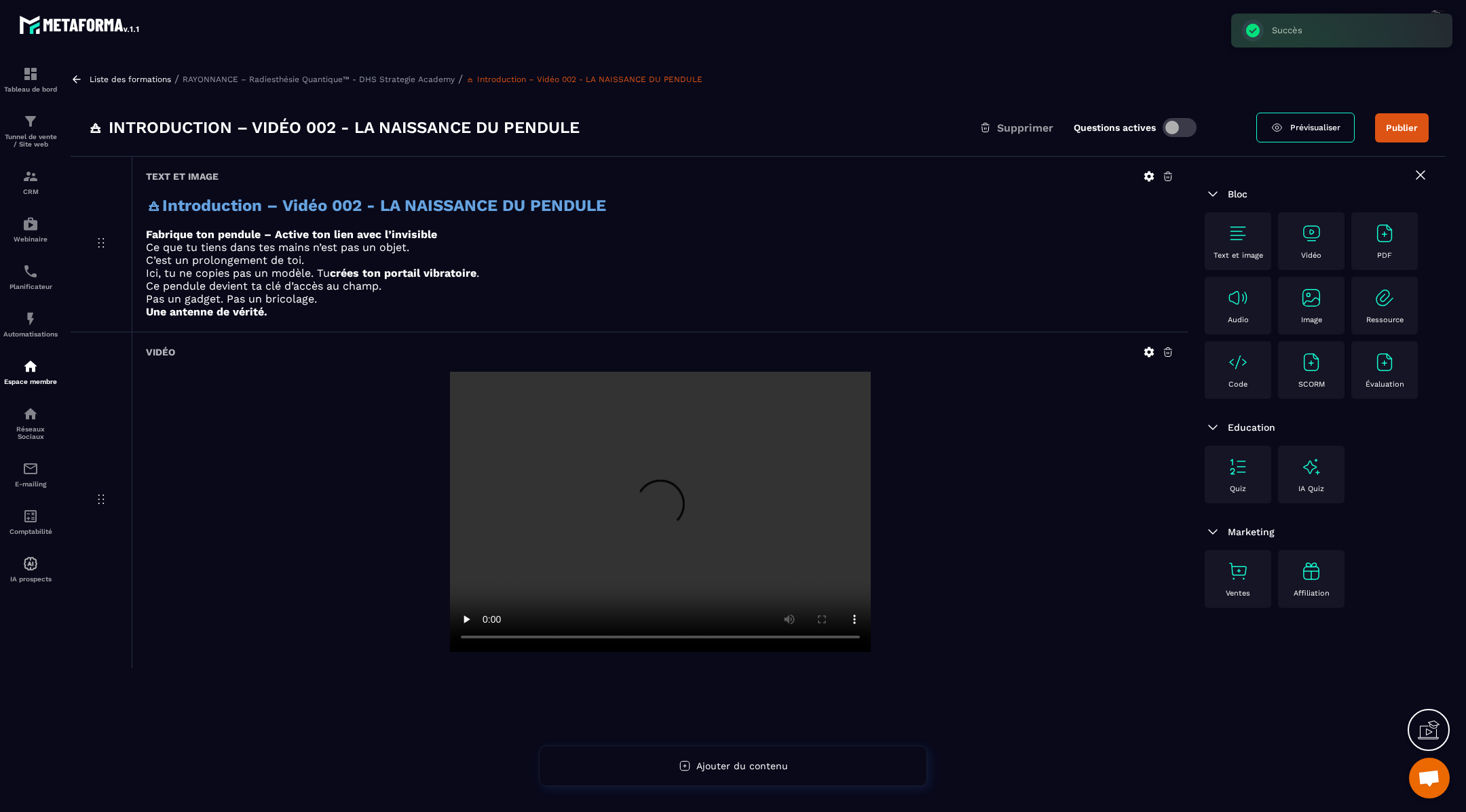
click at [1239, 221] on div "Text et image" at bounding box center [1238, 241] width 67 height 58
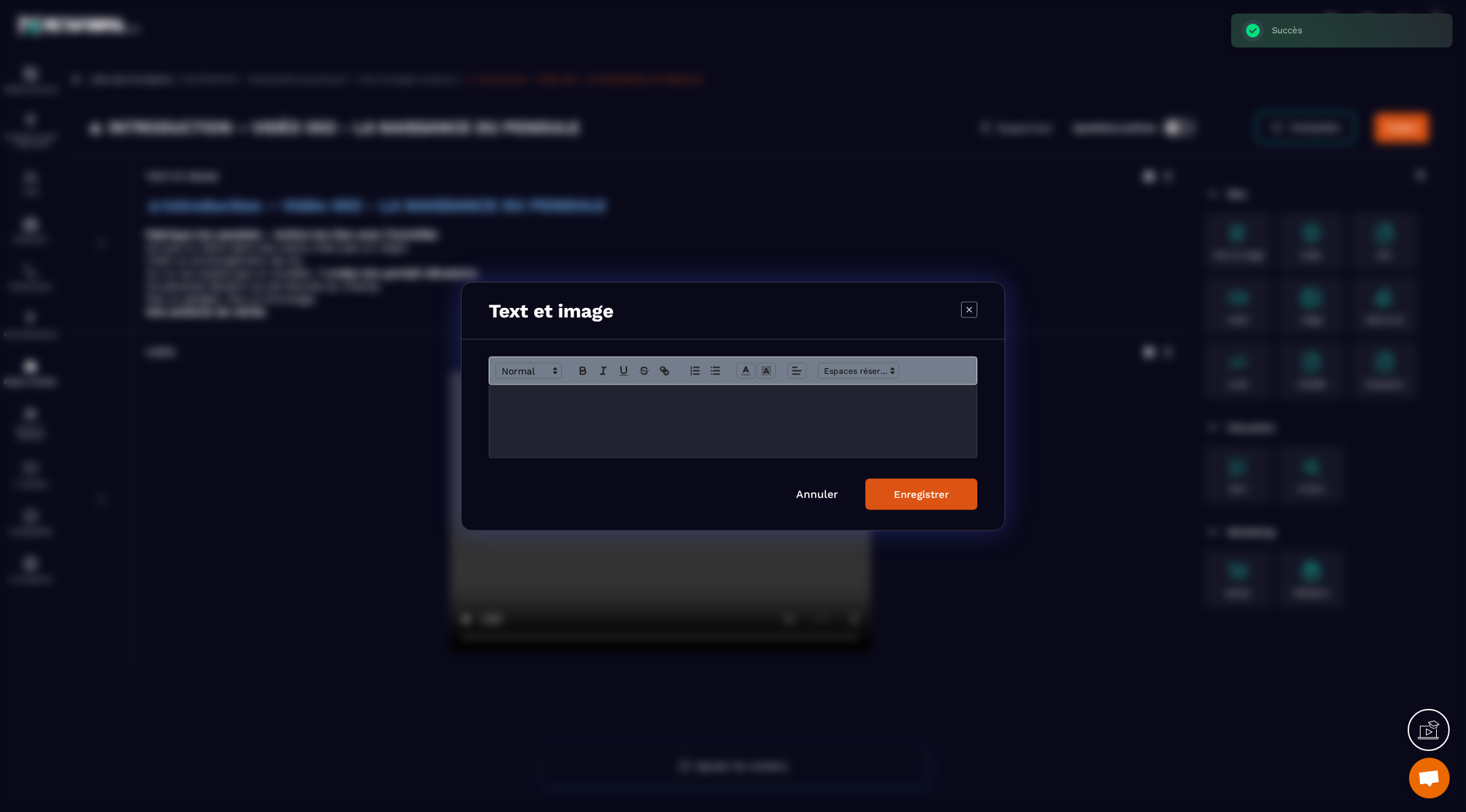
click at [849, 398] on p "Modal window" at bounding box center [733, 398] width 467 height 12
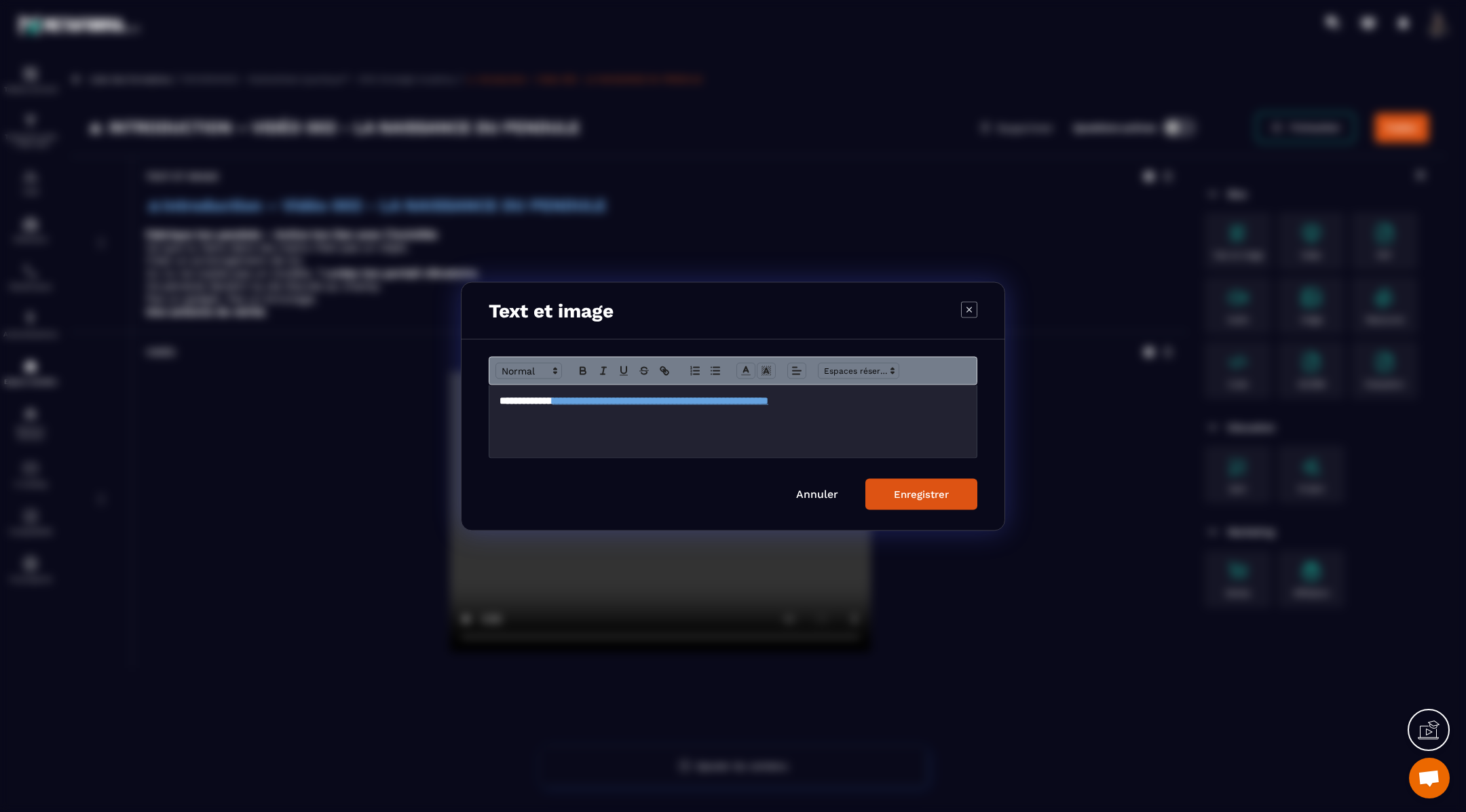
click at [925, 490] on div "Enregistrer" at bounding box center [921, 493] width 55 height 12
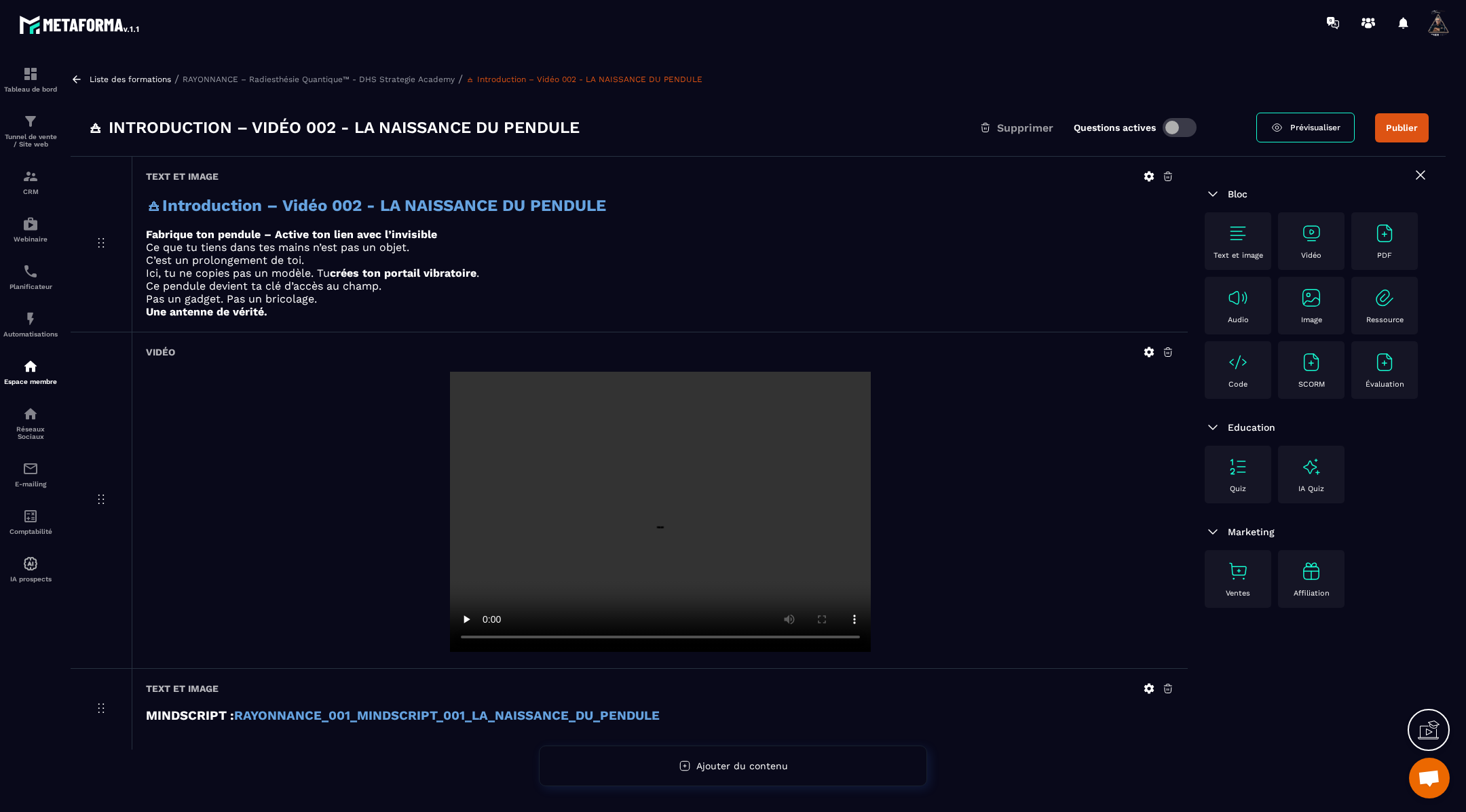
click at [78, 79] on icon at bounding box center [76, 79] width 8 height 7
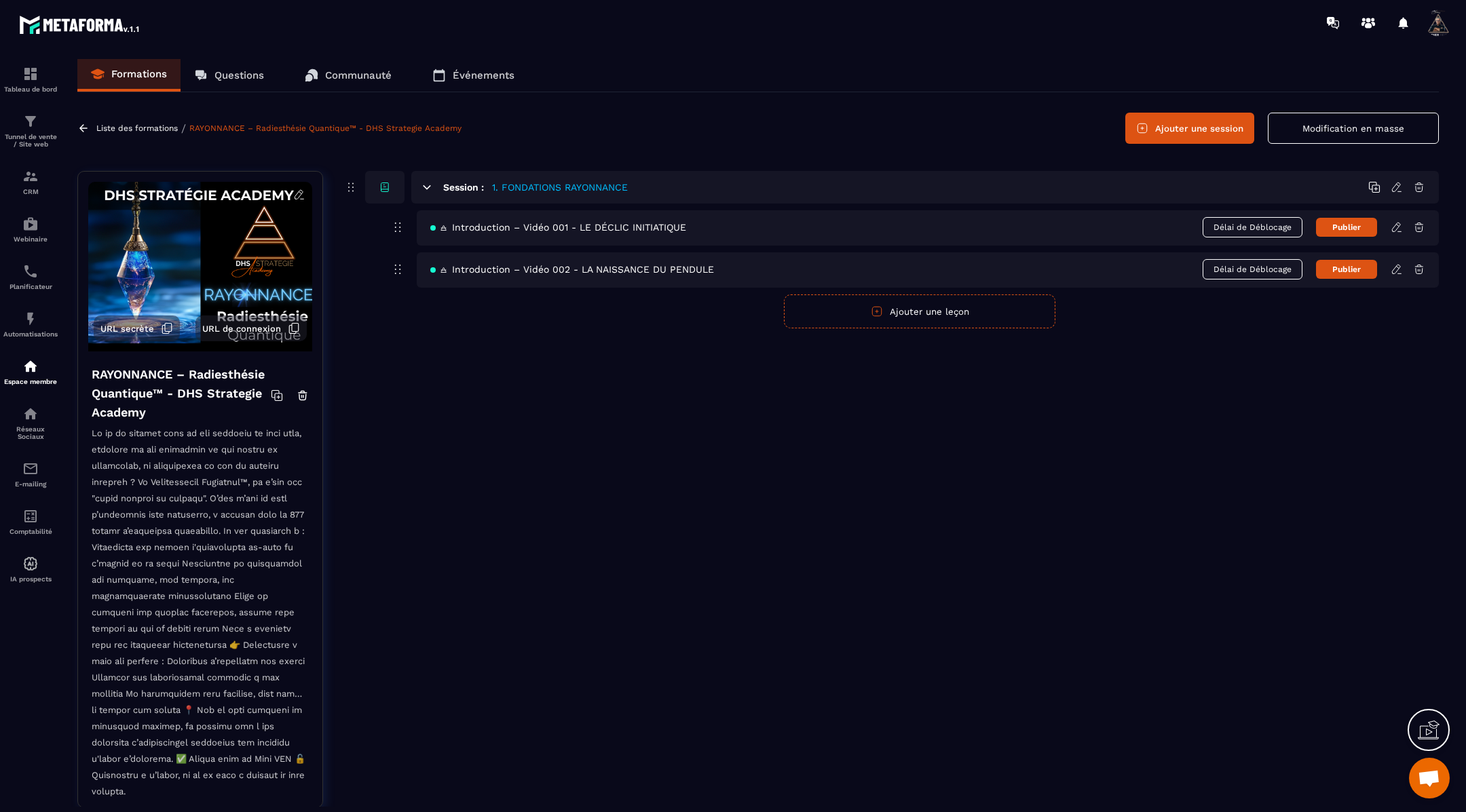
click at [899, 312] on button "Ajouter une leçon" at bounding box center [919, 311] width 271 height 34
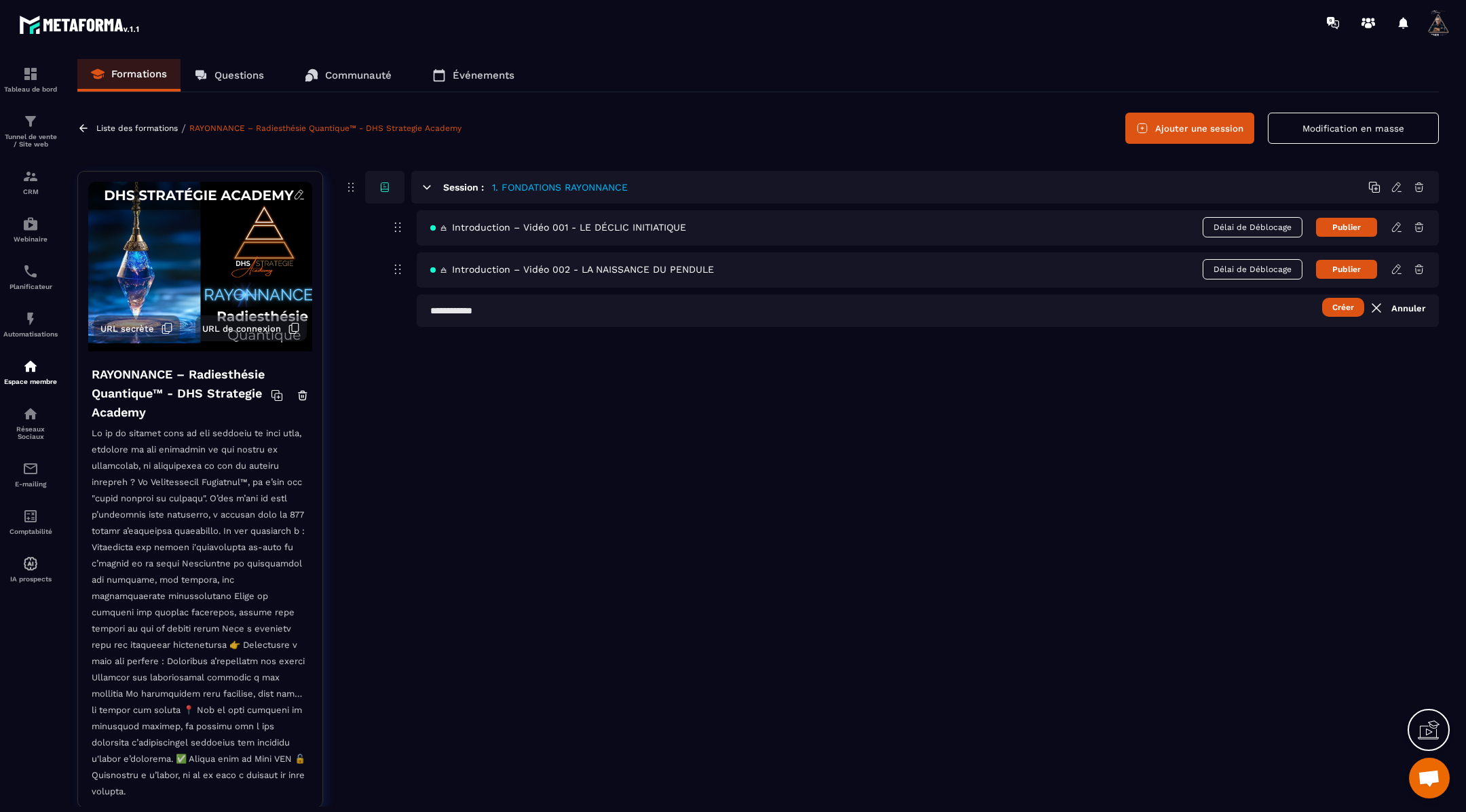
click at [517, 308] on input "text" at bounding box center [927, 311] width 1022 height 33
paste input "**********"
type input "**********"
click at [1344, 312] on button "Créer" at bounding box center [1343, 307] width 42 height 19
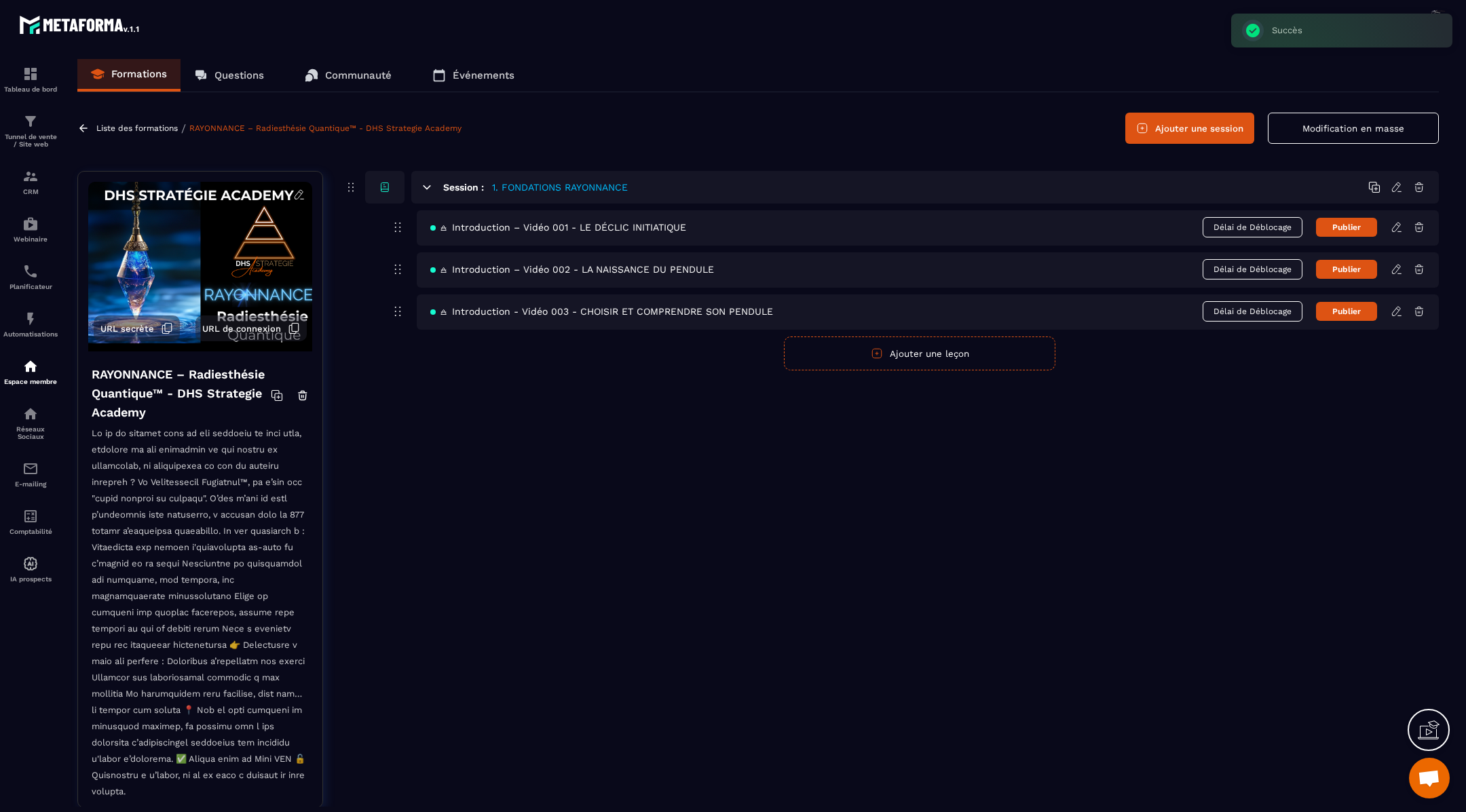
click at [1396, 312] on icon at bounding box center [1396, 311] width 8 height 9
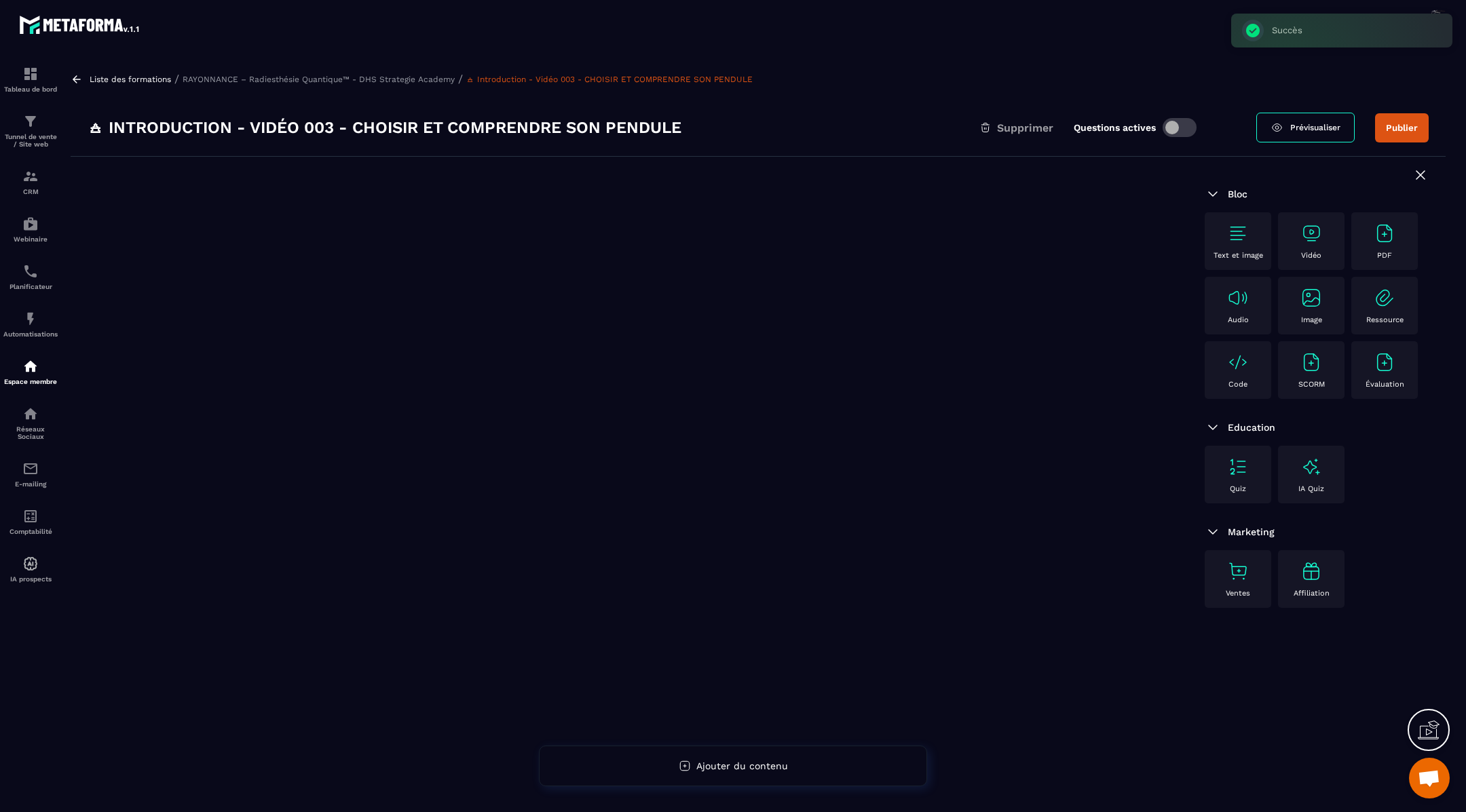
click at [1239, 232] on img at bounding box center [1238, 234] width 22 height 22
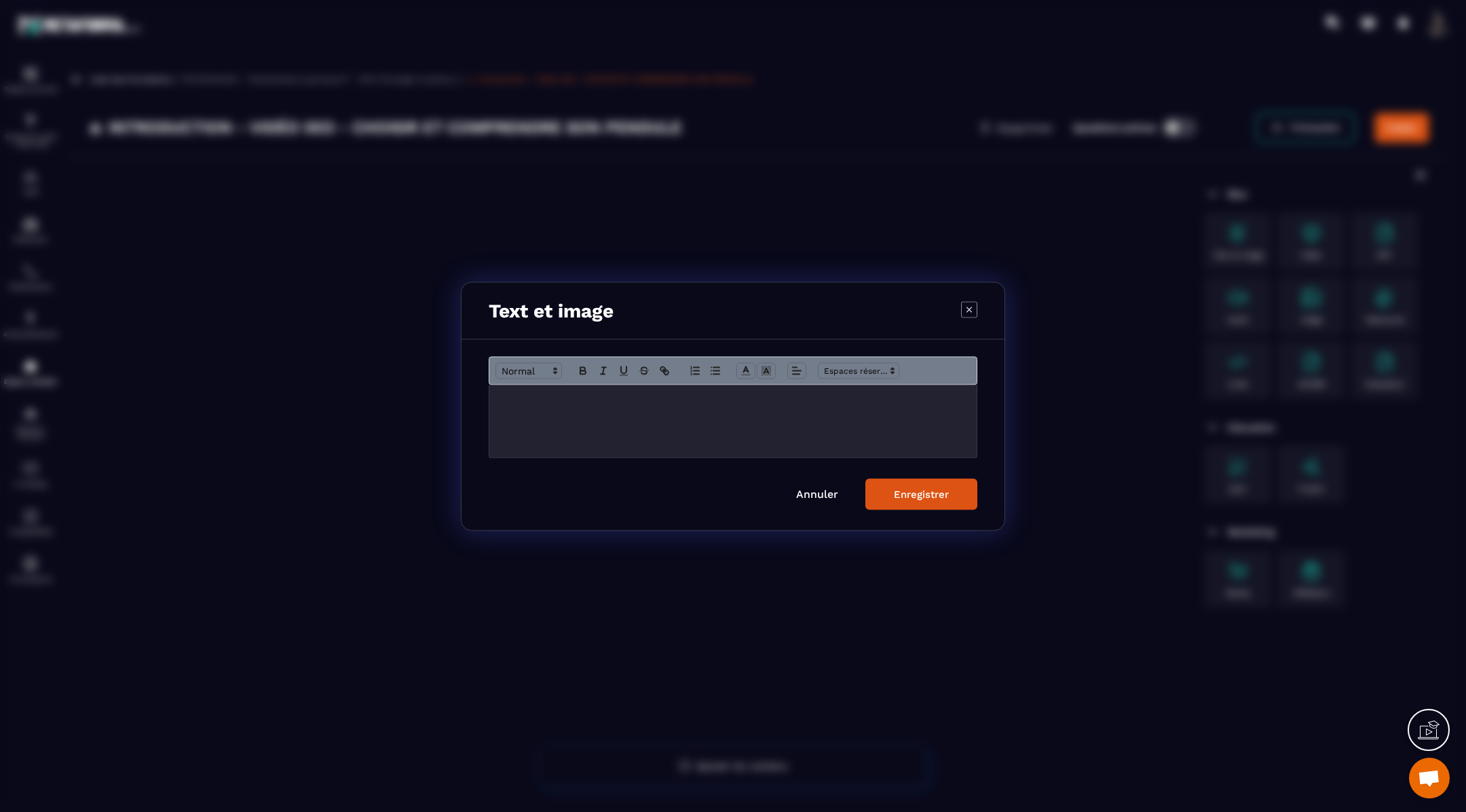
click at [632, 403] on p "Modal window" at bounding box center [733, 398] width 467 height 12
click at [914, 491] on div "Enregistrer" at bounding box center [921, 493] width 55 height 12
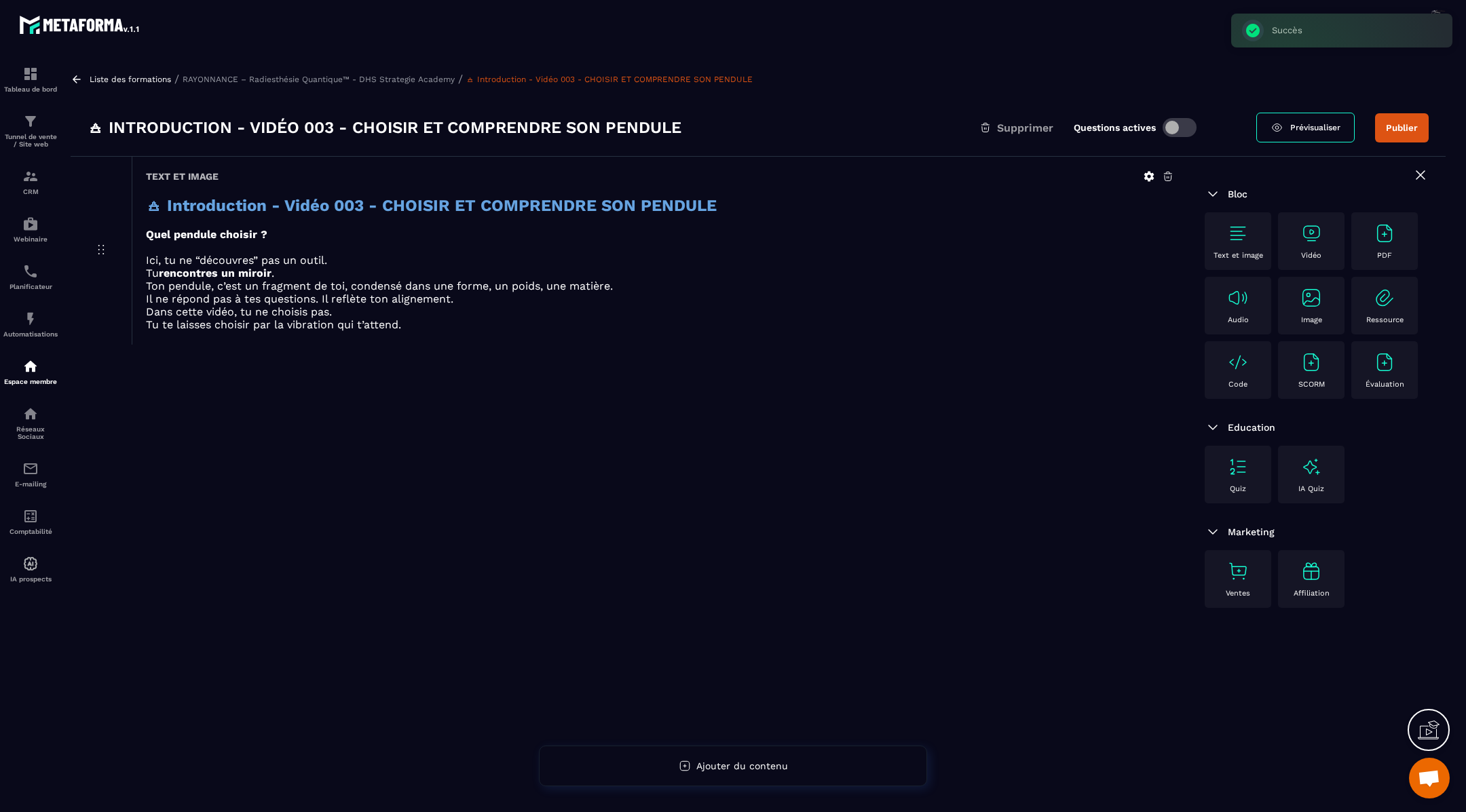
click at [1312, 233] on img at bounding box center [1311, 234] width 22 height 22
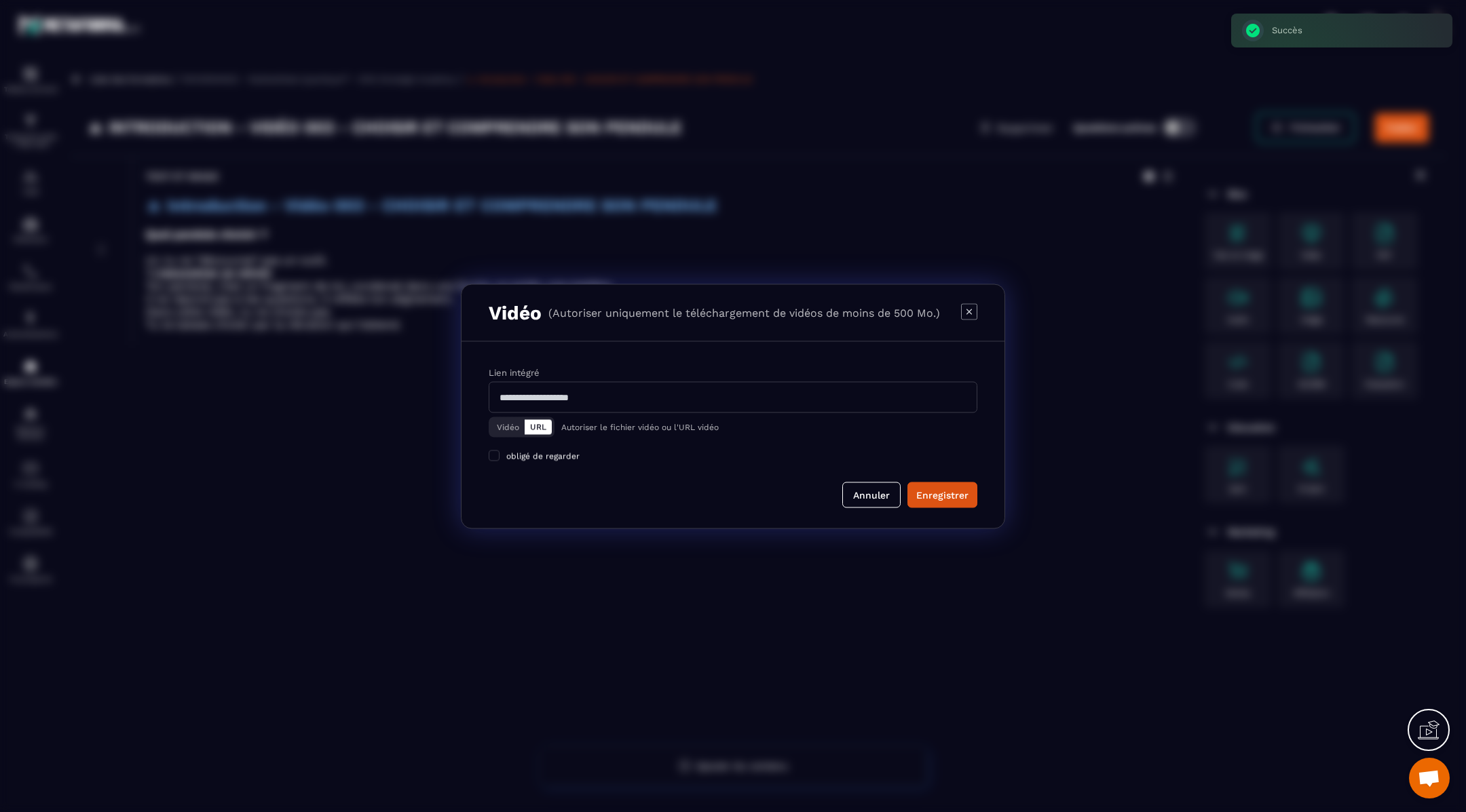
click at [501, 427] on button "Vidéo" at bounding box center [508, 427] width 33 height 15
click at [585, 396] on div "Télécharger un fichier" at bounding box center [733, 397] width 490 height 30
click at [0, 0] on input "Vidéo Télécharger un fichier" at bounding box center [0, 0] width 0 height 0
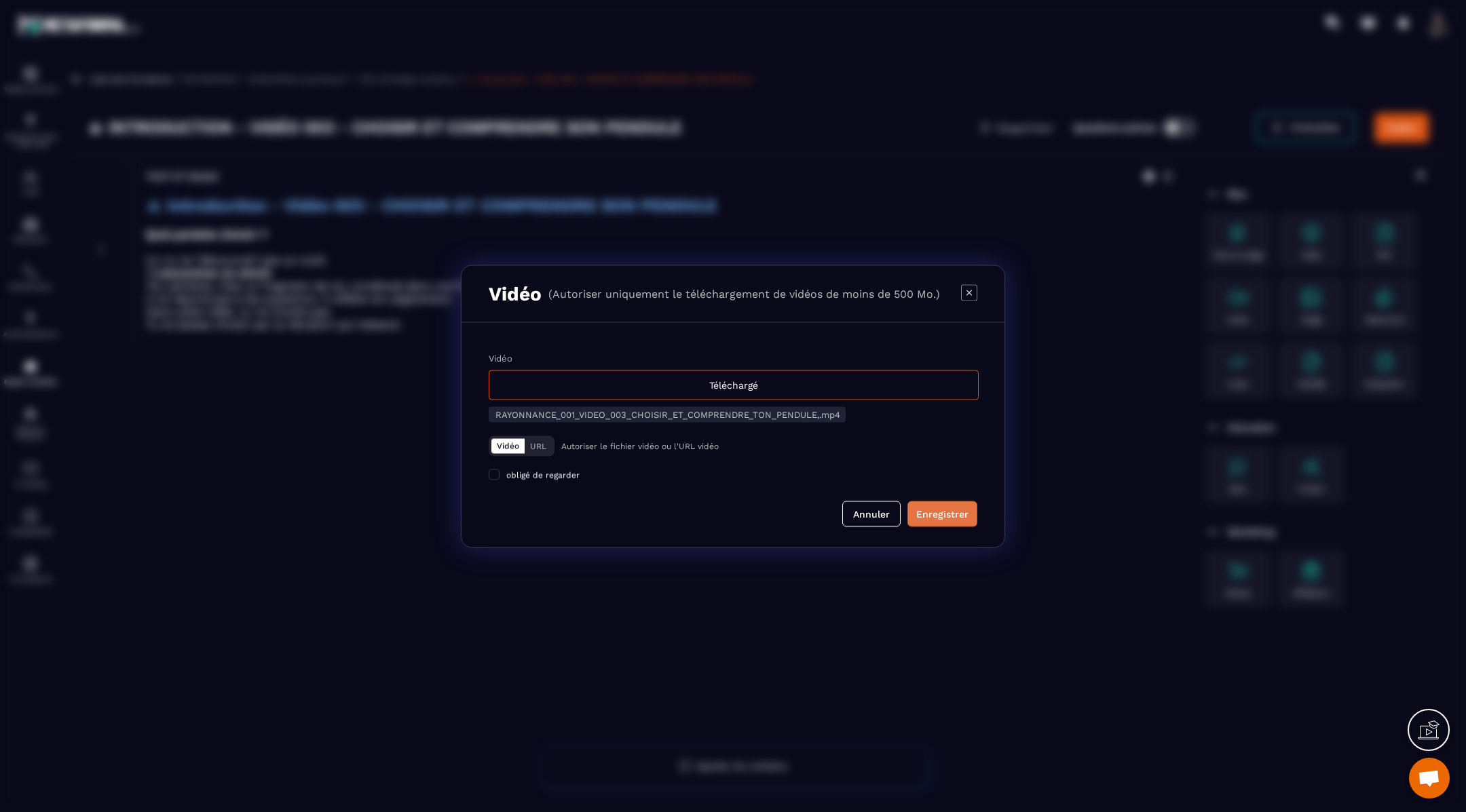
click at [950, 508] on div "Enregistrer" at bounding box center [942, 513] width 52 height 14
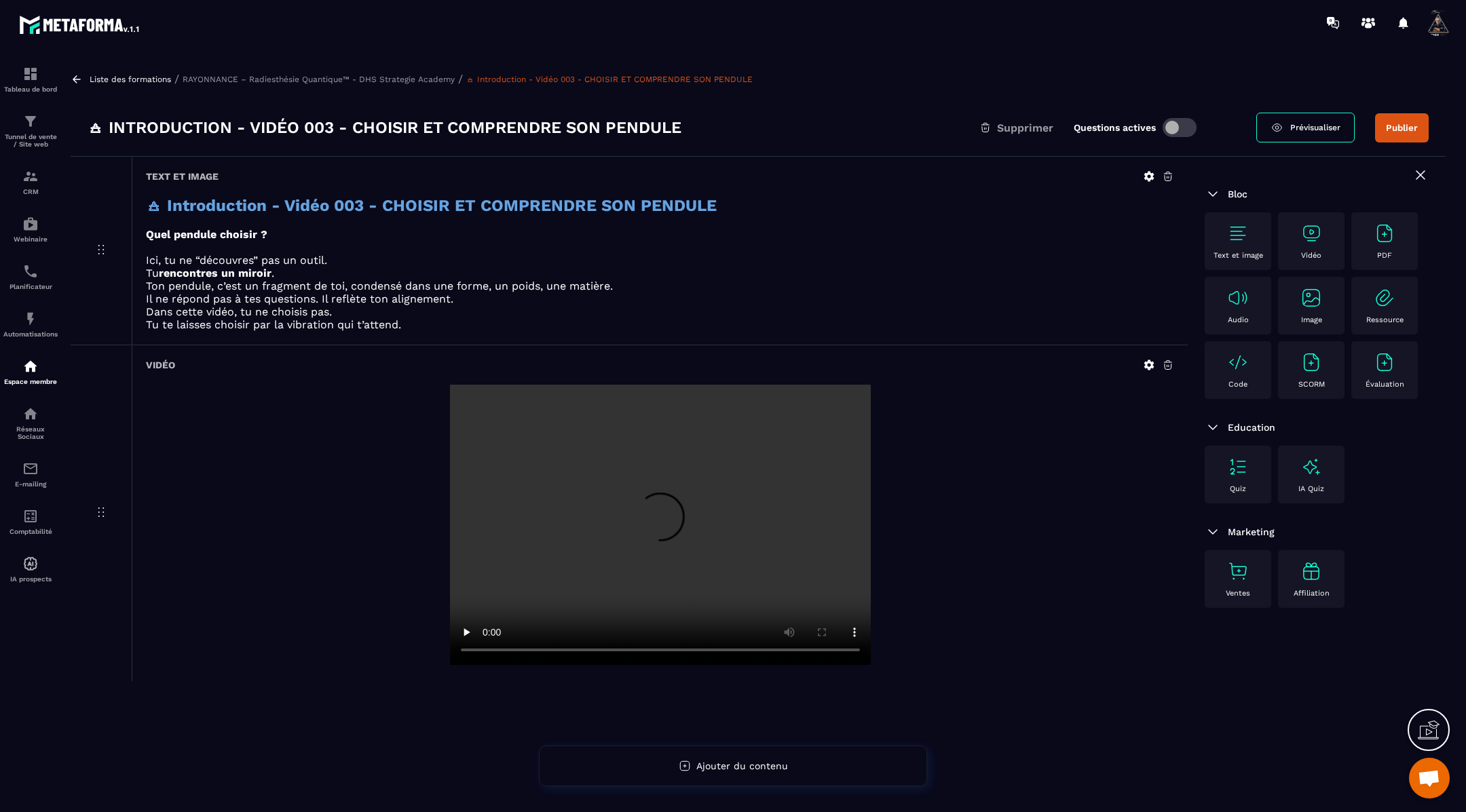
click at [1240, 243] on img at bounding box center [1238, 234] width 22 height 22
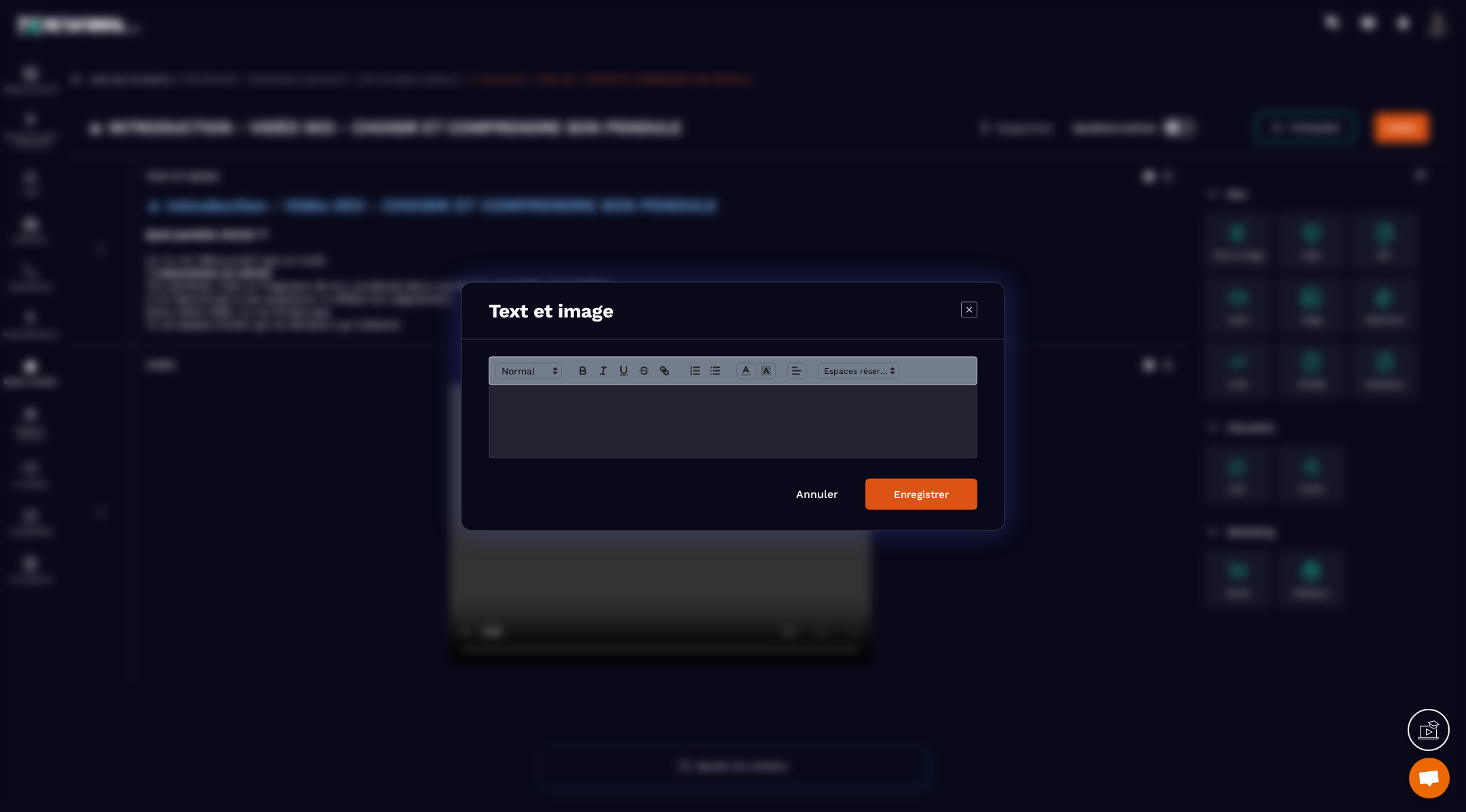
click at [786, 409] on div "Modal window" at bounding box center [733, 420] width 487 height 72
click at [920, 490] on div "Enregistrer" at bounding box center [921, 493] width 55 height 12
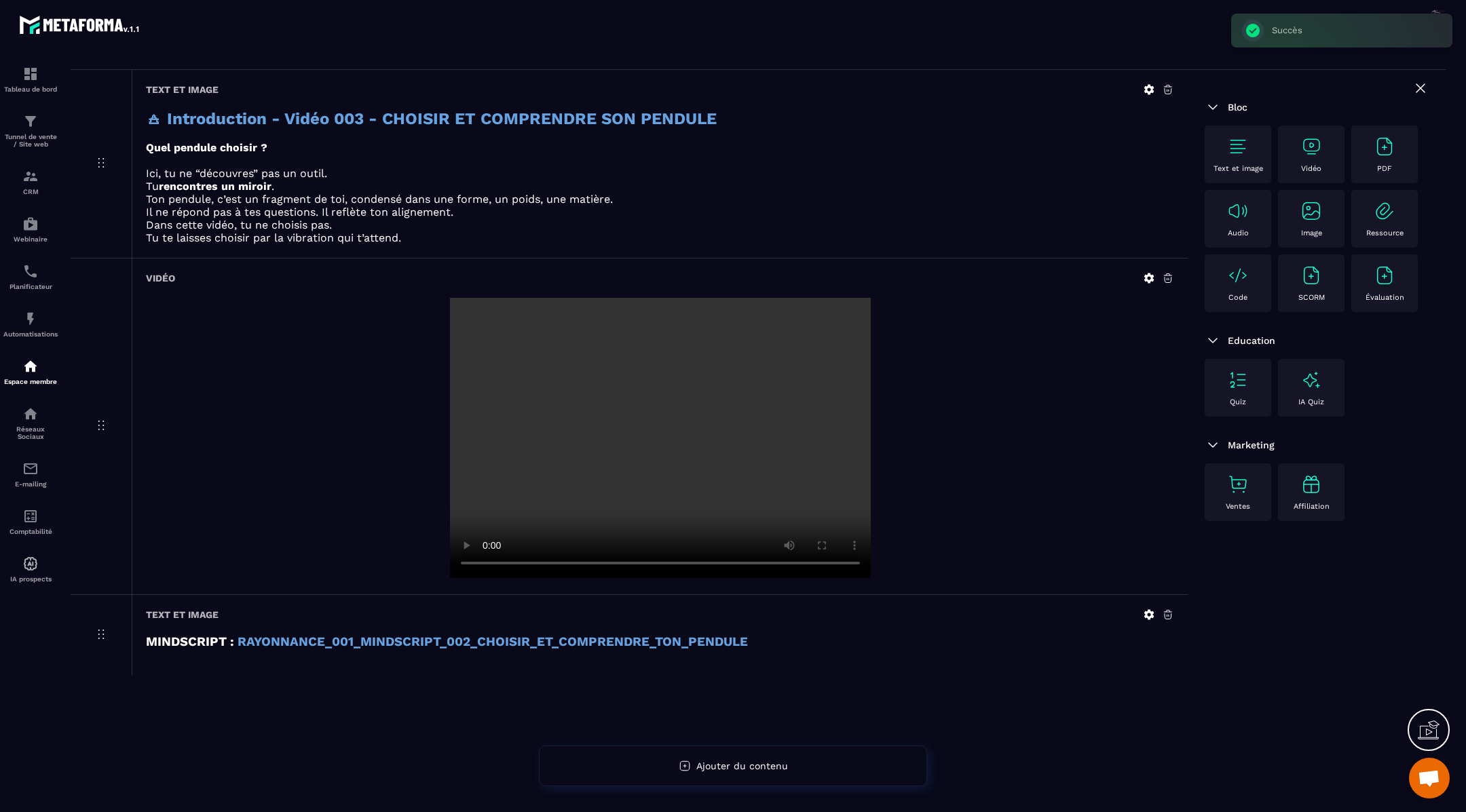
scroll to position [0, 0]
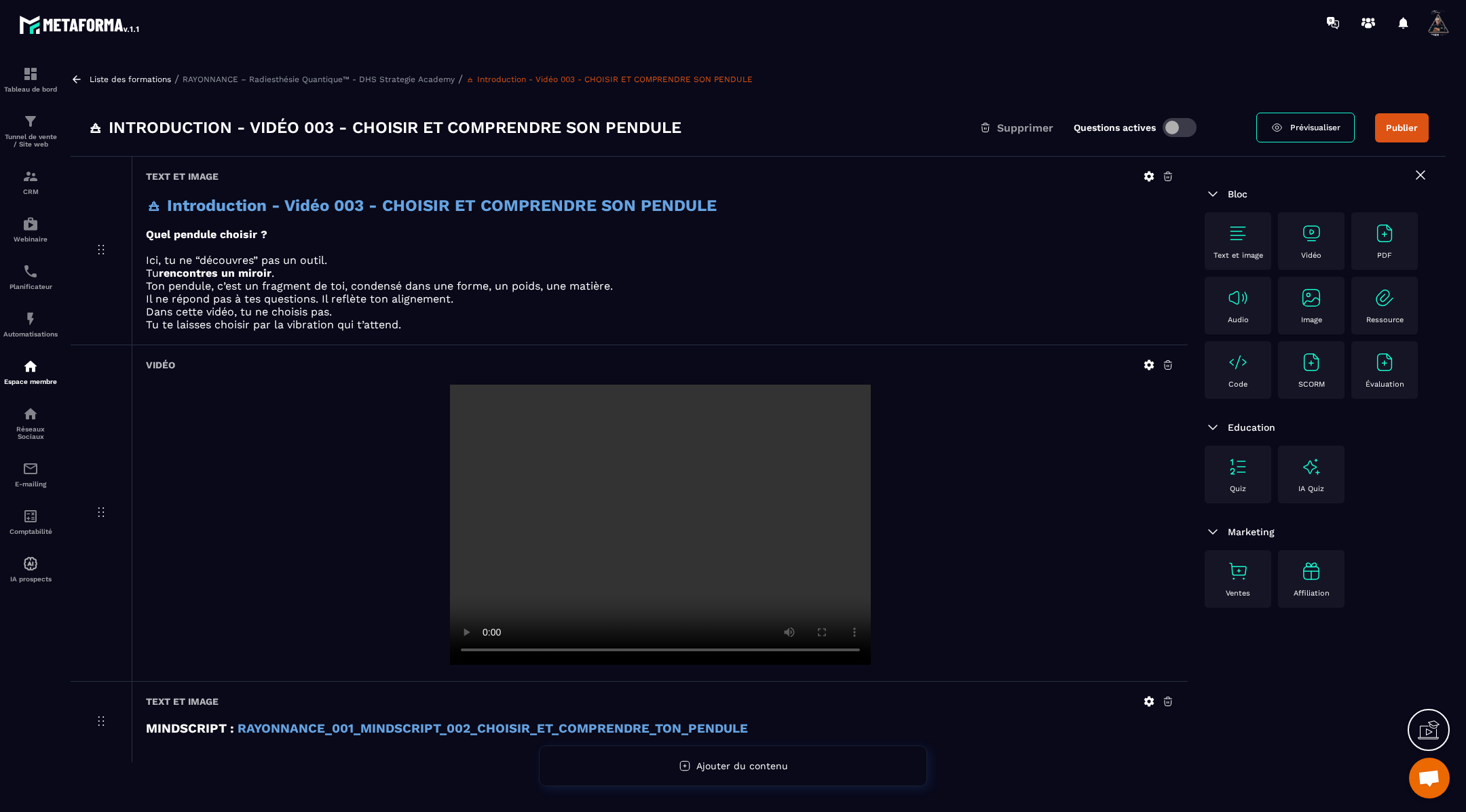
click at [80, 76] on icon at bounding box center [76, 79] width 12 height 12
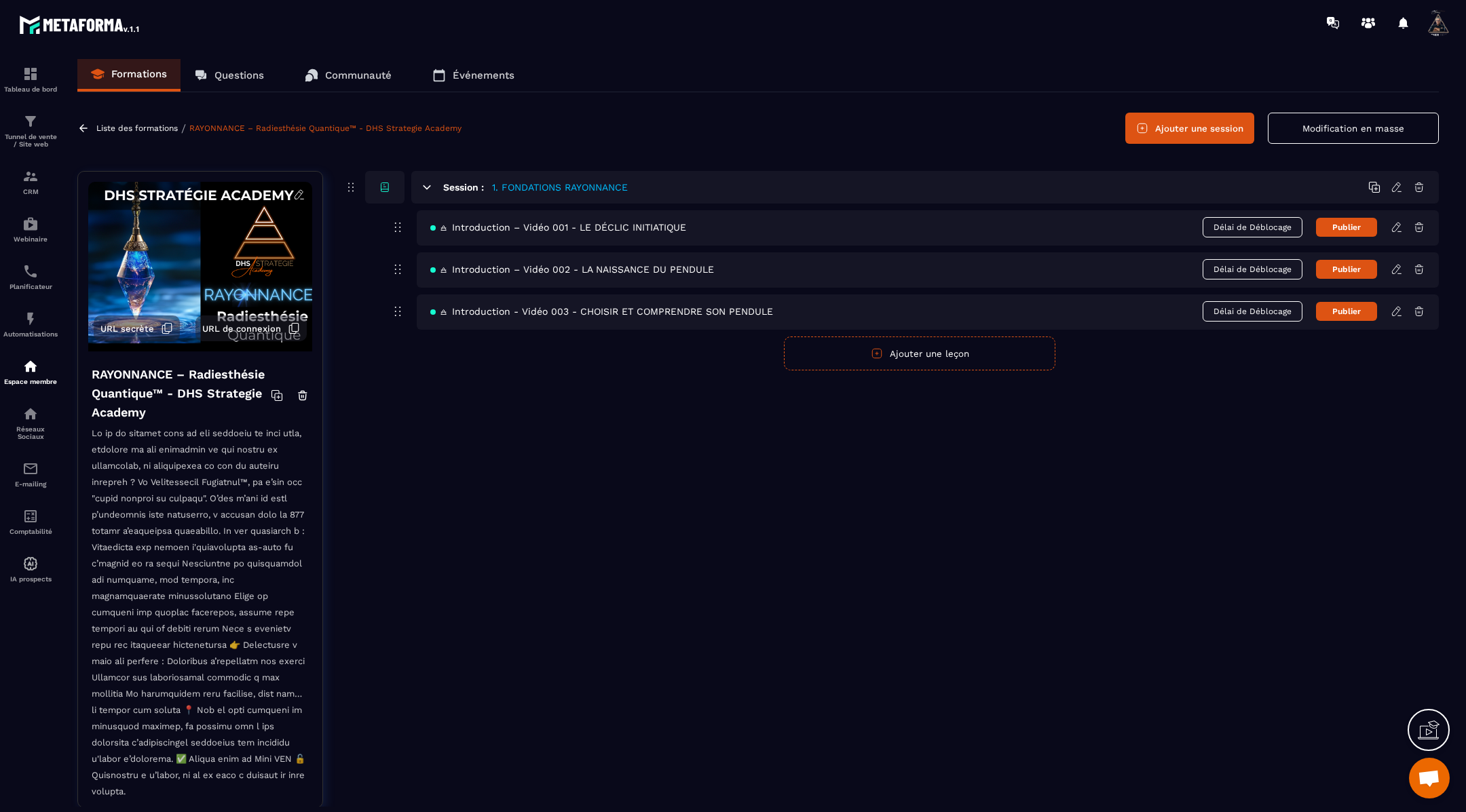
click at [927, 357] on button "Ajouter une leçon" at bounding box center [919, 353] width 271 height 34
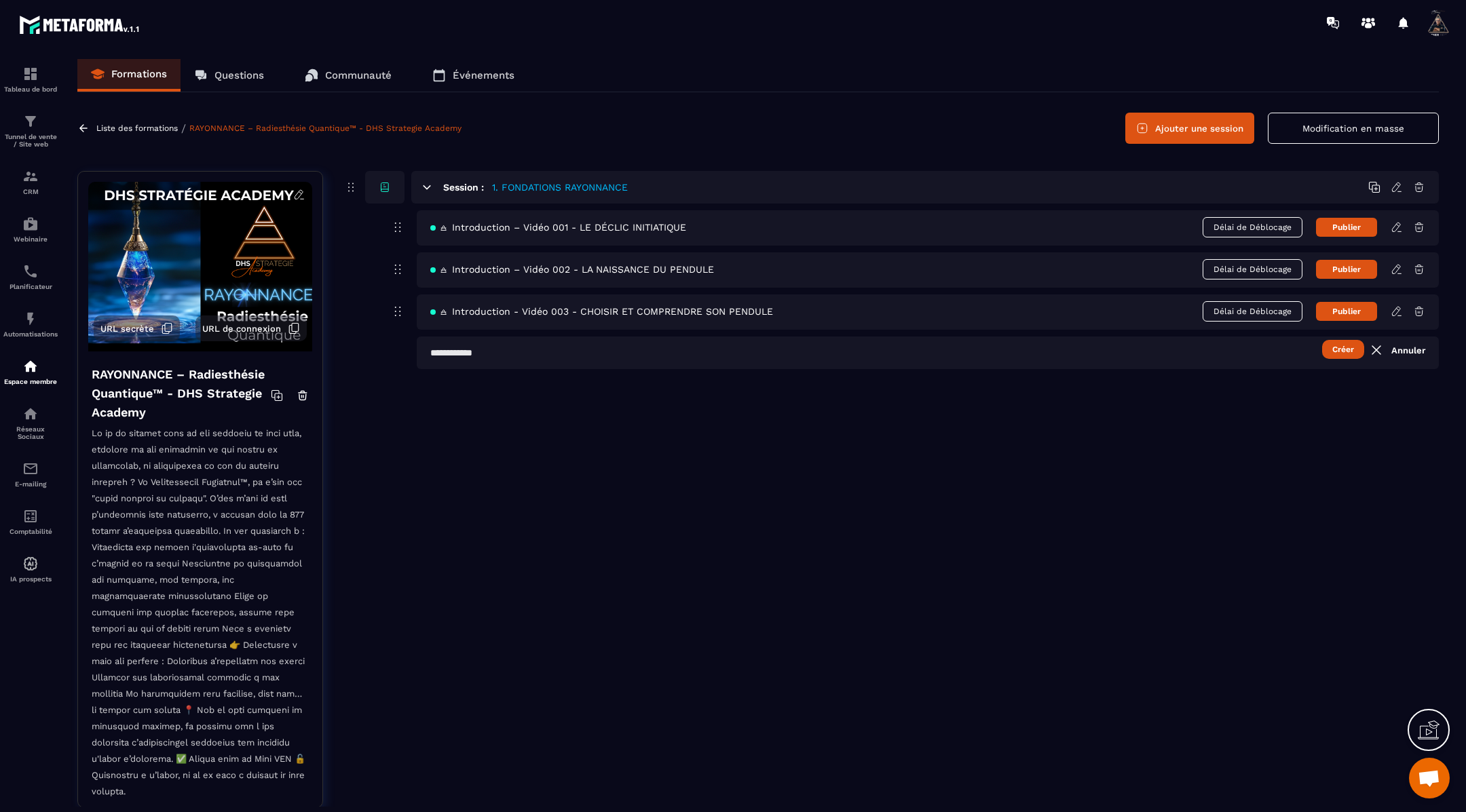
click at [691, 356] on input "text" at bounding box center [927, 353] width 1022 height 33
paste input "**********"
type input "**********"
click at [1349, 345] on button "Créer" at bounding box center [1343, 349] width 42 height 19
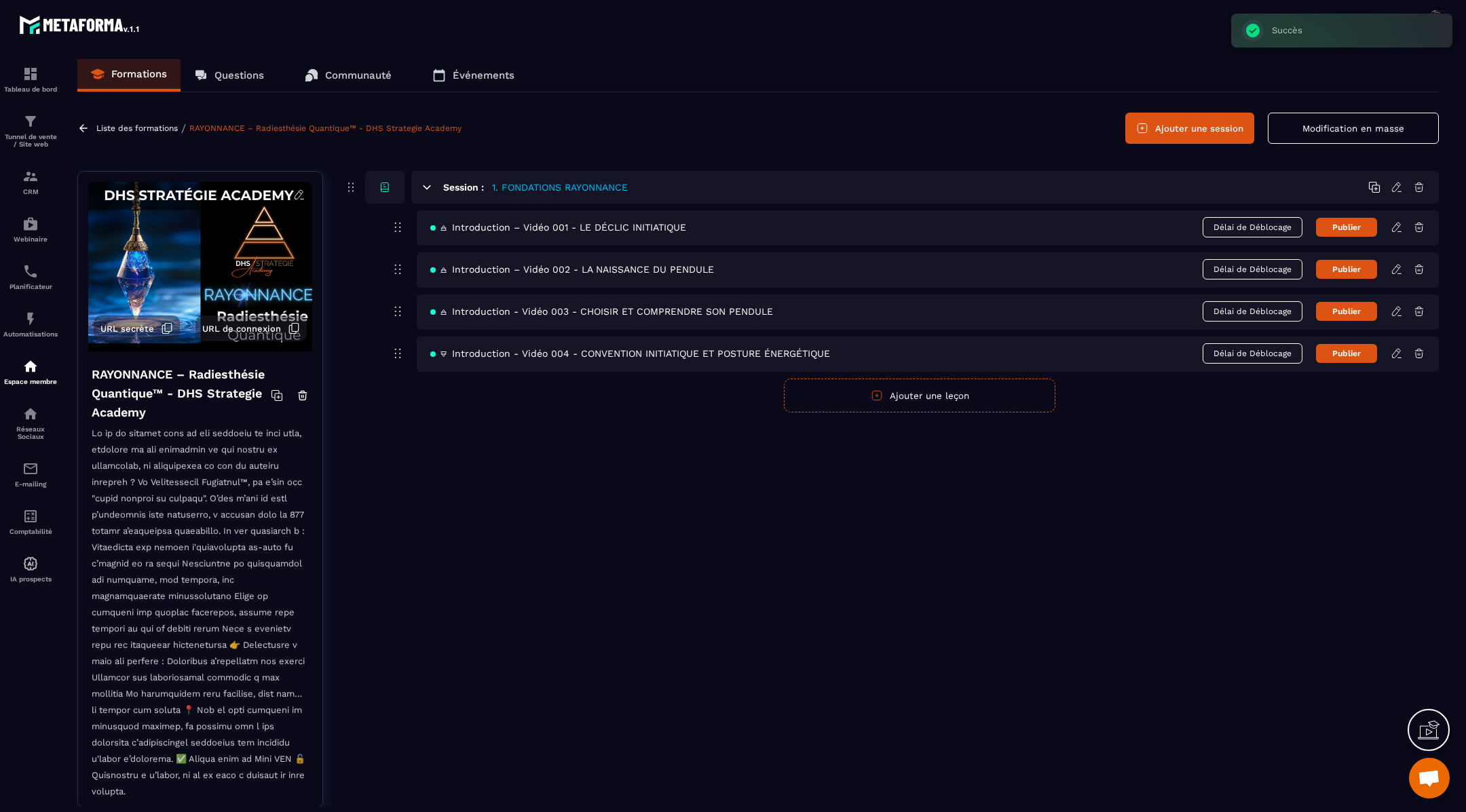
click at [1398, 353] on icon at bounding box center [1396, 353] width 12 height 12
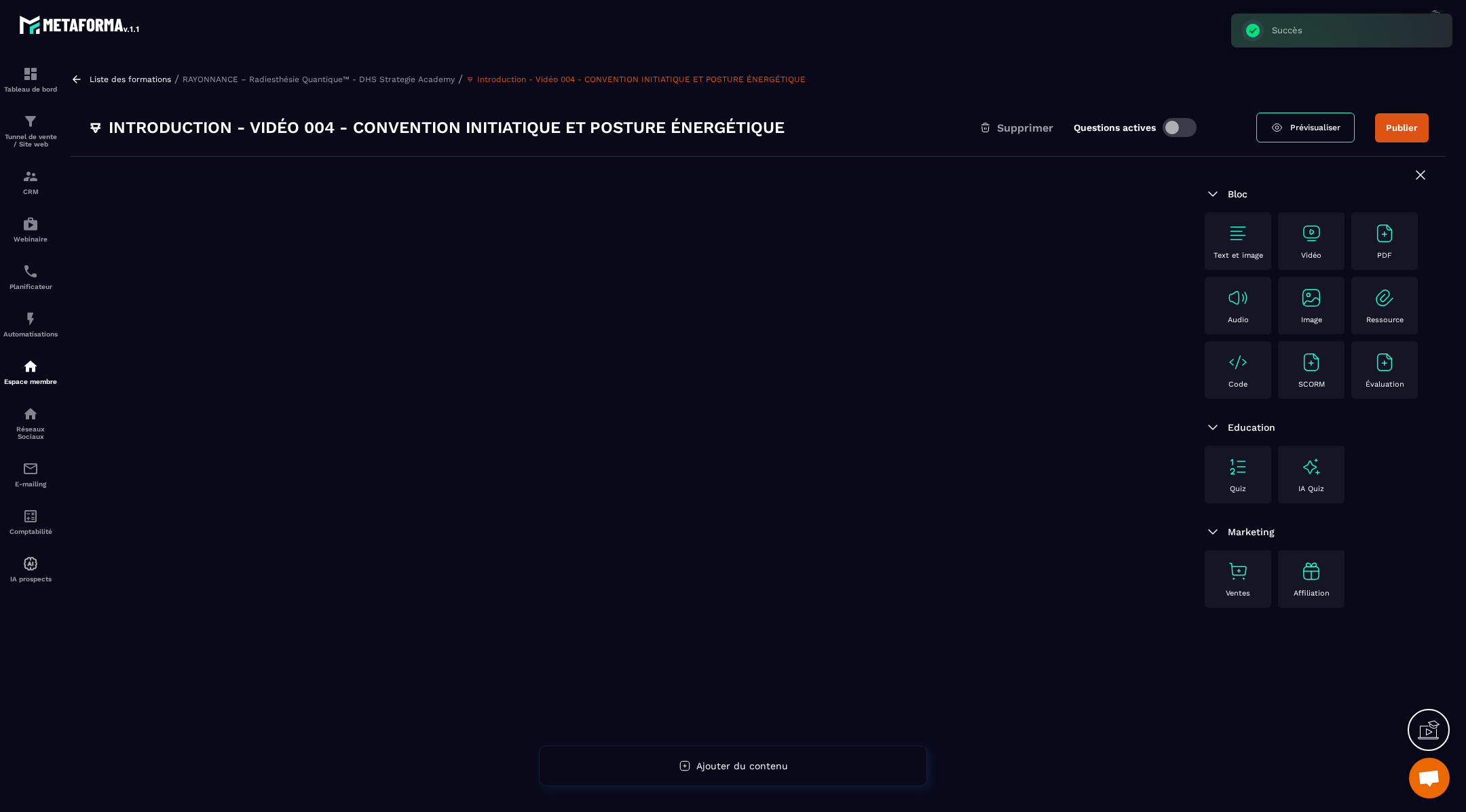
click at [1234, 223] on img at bounding box center [1238, 234] width 22 height 22
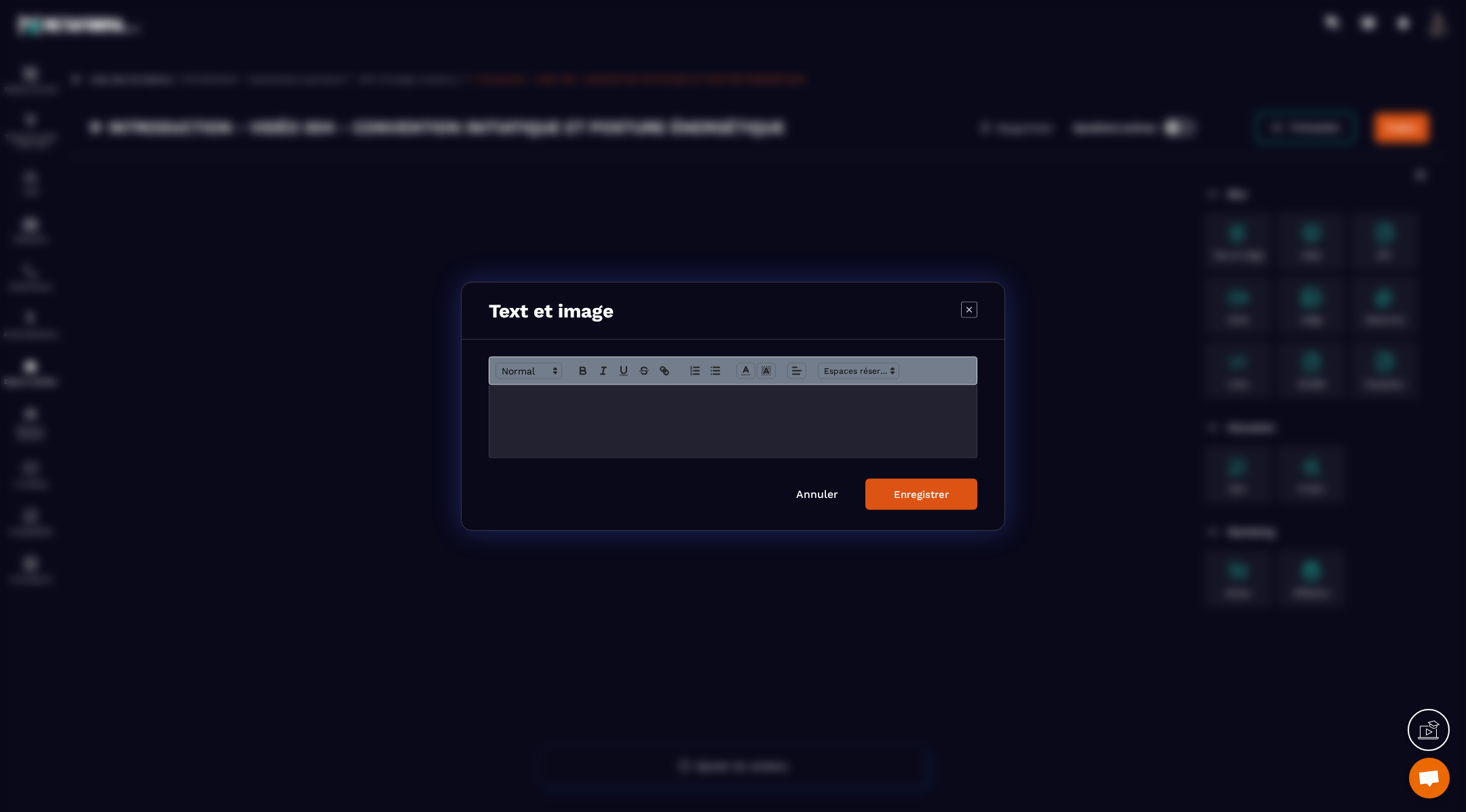
click at [727, 404] on p "Modal window" at bounding box center [733, 398] width 467 height 12
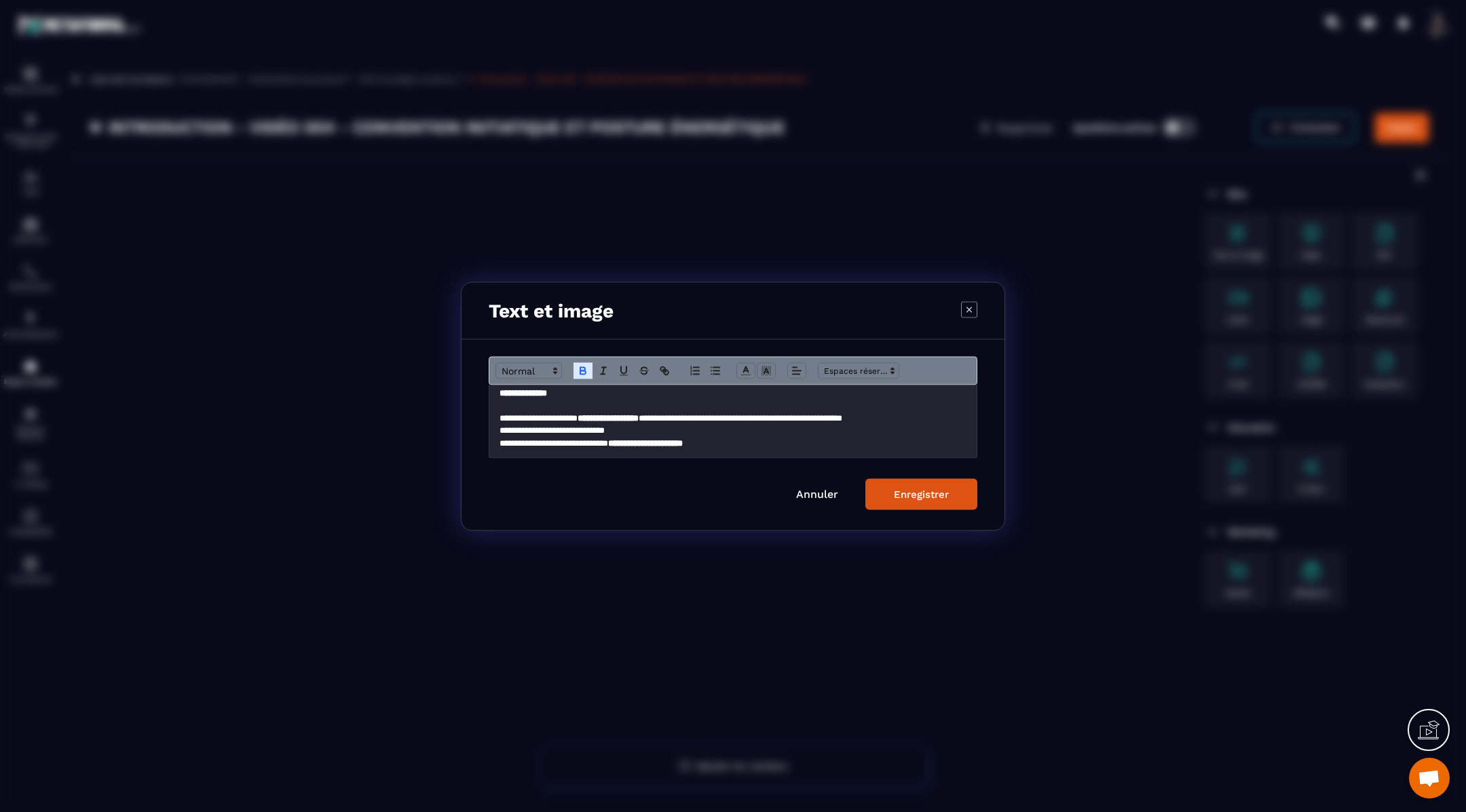
click at [923, 490] on div "Enregistrer" at bounding box center [921, 493] width 55 height 12
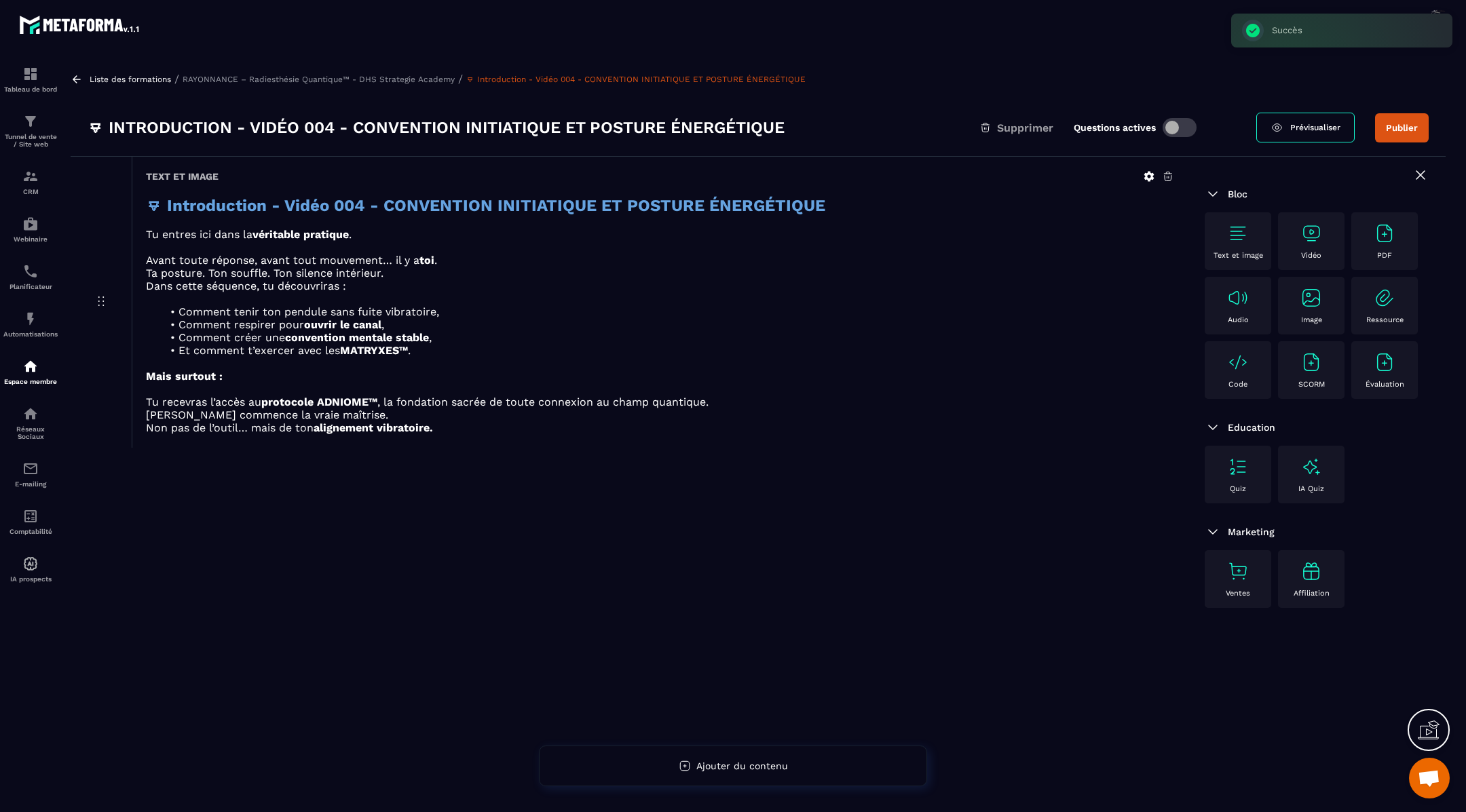
click at [1313, 237] on img at bounding box center [1311, 234] width 22 height 22
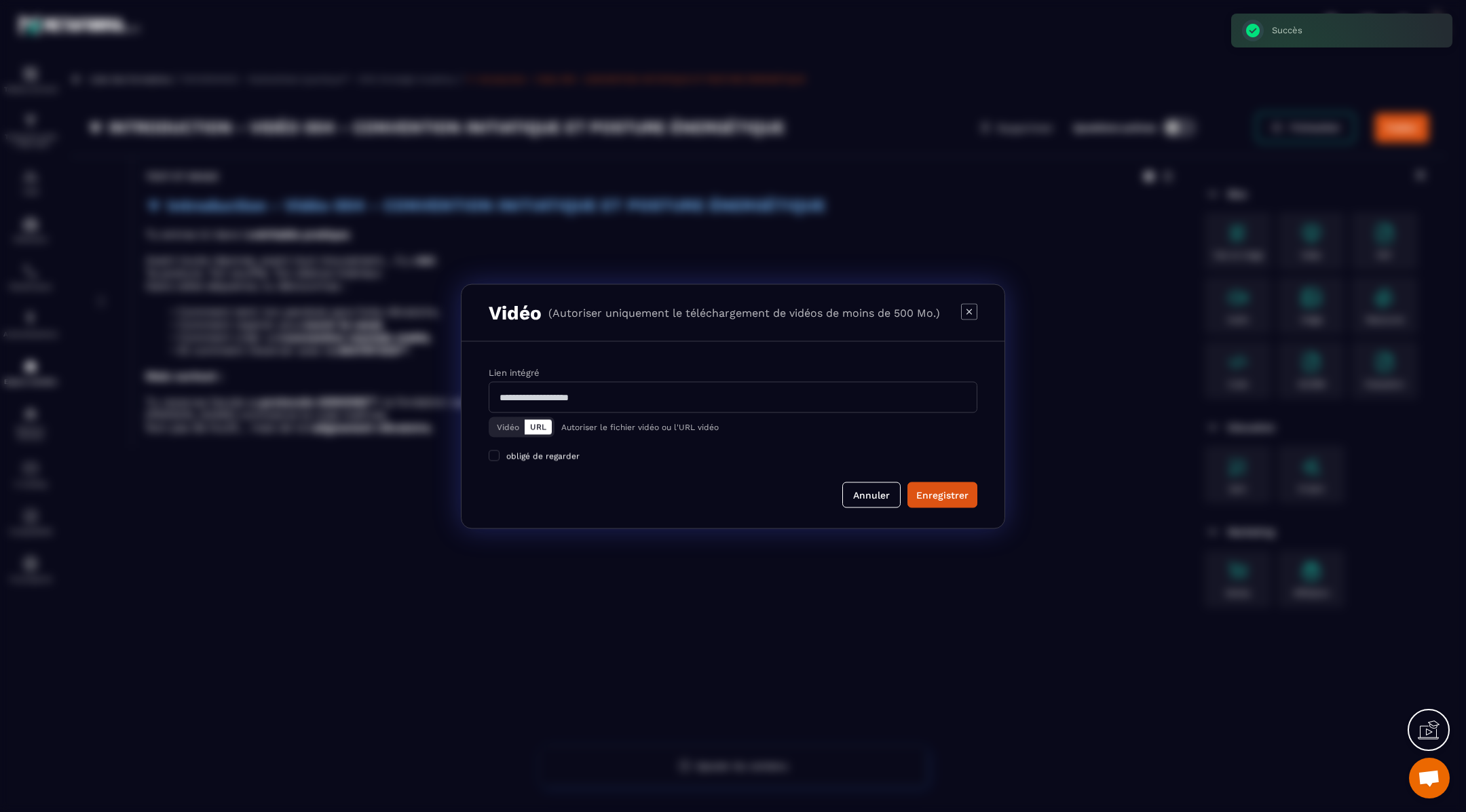
click at [505, 424] on button "Vidéo" at bounding box center [508, 427] width 33 height 15
click at [576, 403] on div "Télécharger un fichier" at bounding box center [733, 397] width 490 height 30
click at [0, 0] on input "Vidéo Télécharger un fichier" at bounding box center [0, 0] width 0 height 0
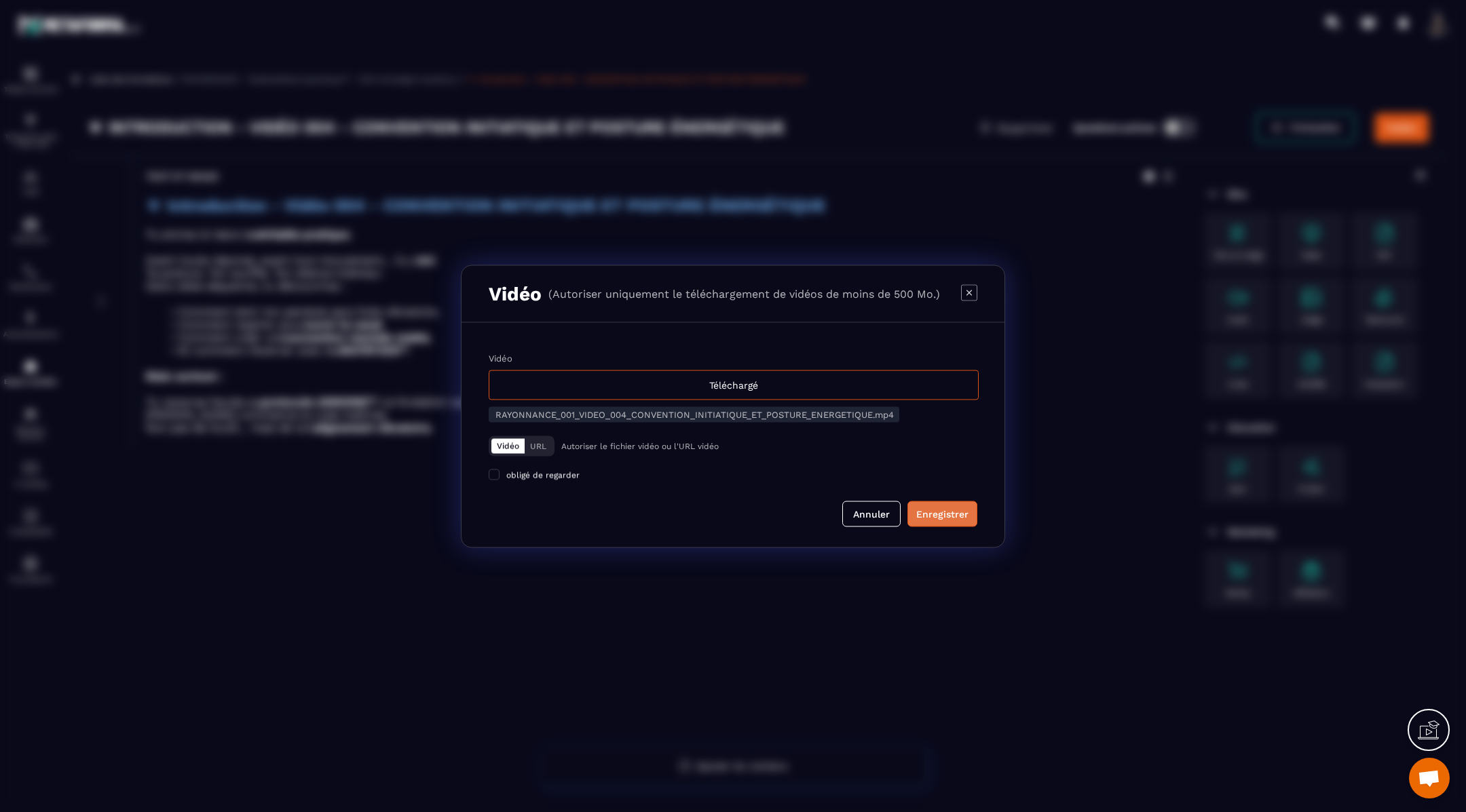
click at [941, 510] on div "Enregistrer" at bounding box center [942, 513] width 52 height 14
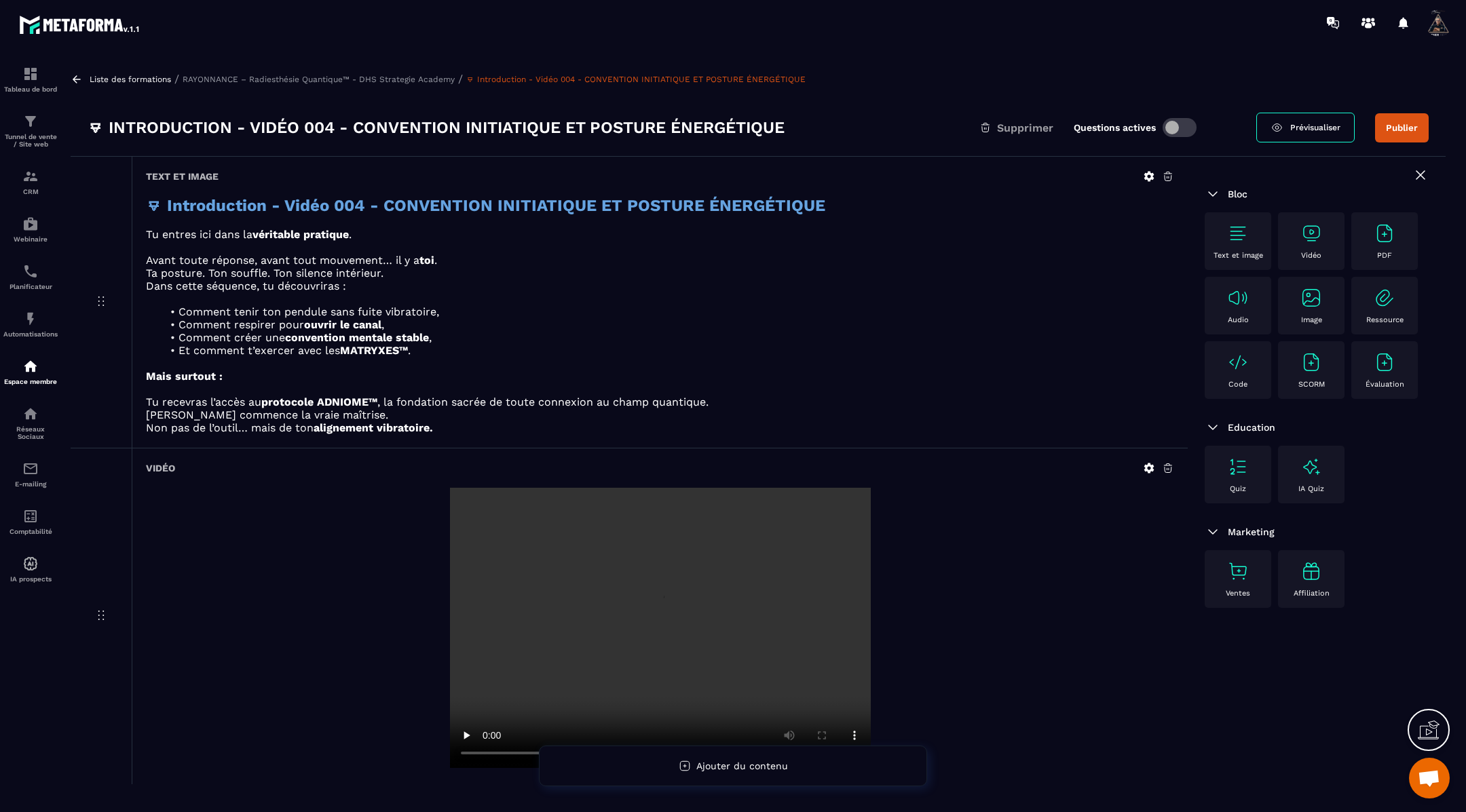
scroll to position [87, 0]
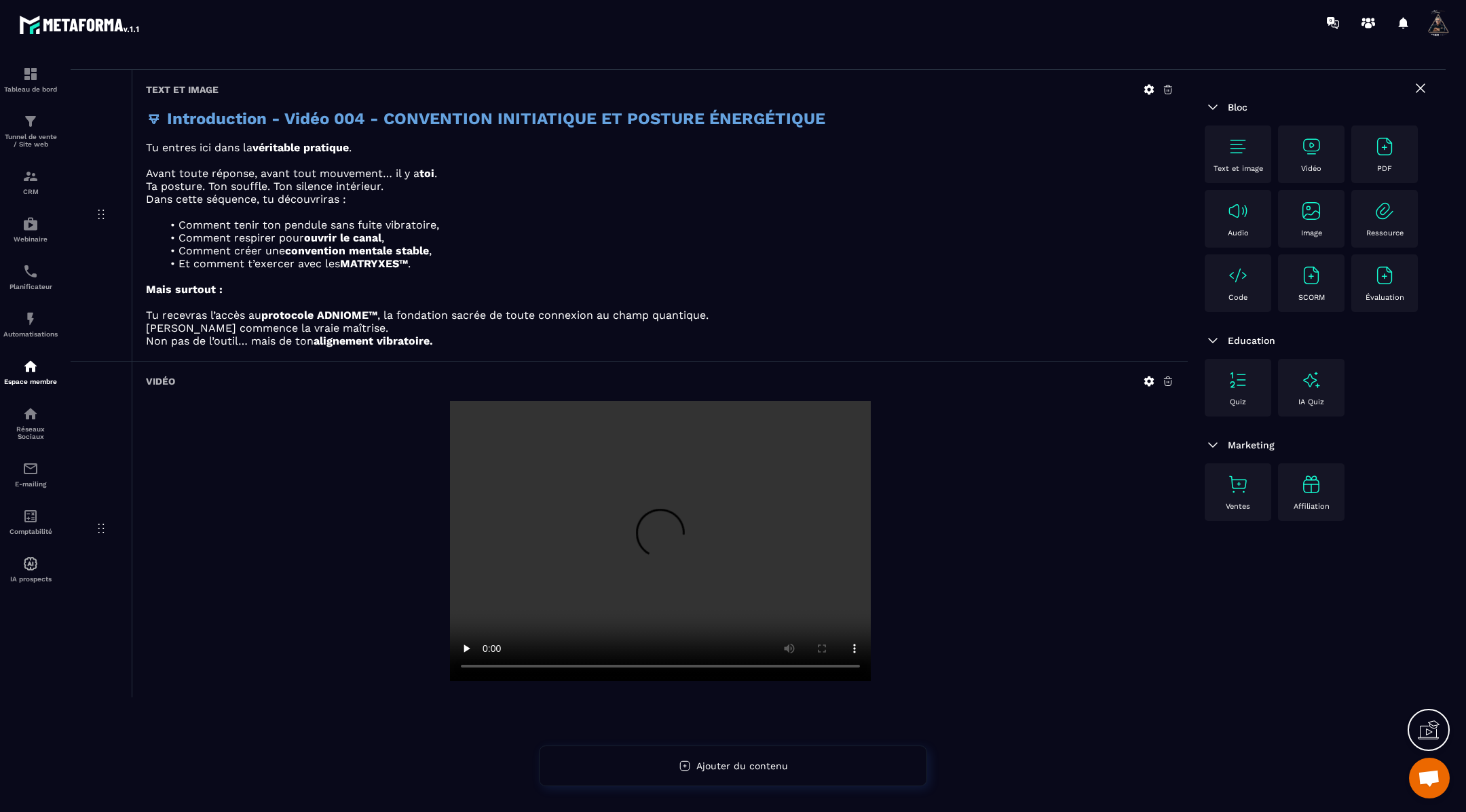
click at [1228, 146] on img at bounding box center [1238, 147] width 22 height 22
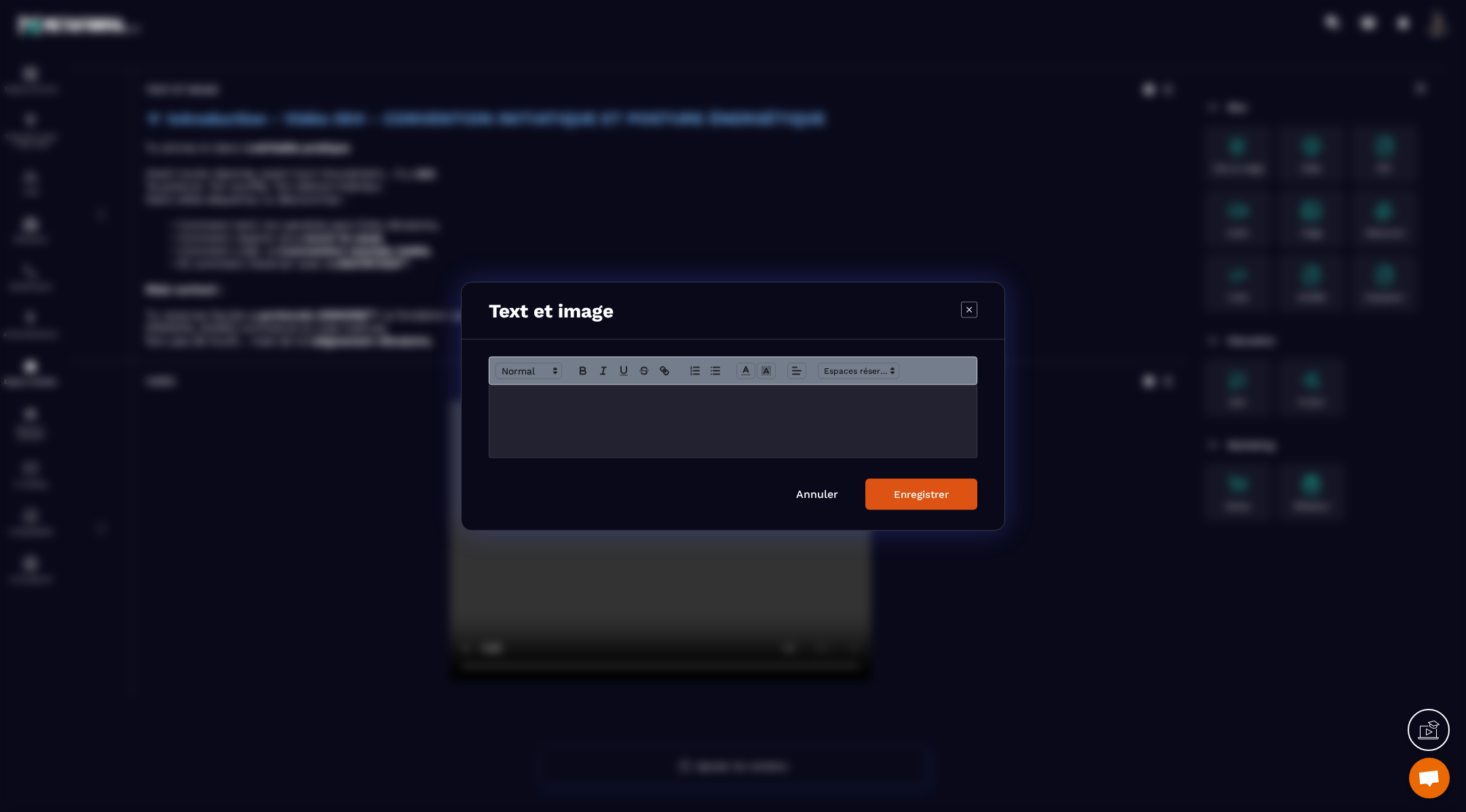
click at [805, 407] on div "Modal window" at bounding box center [733, 420] width 487 height 72
click at [914, 490] on div "Enregistrer" at bounding box center [921, 493] width 55 height 12
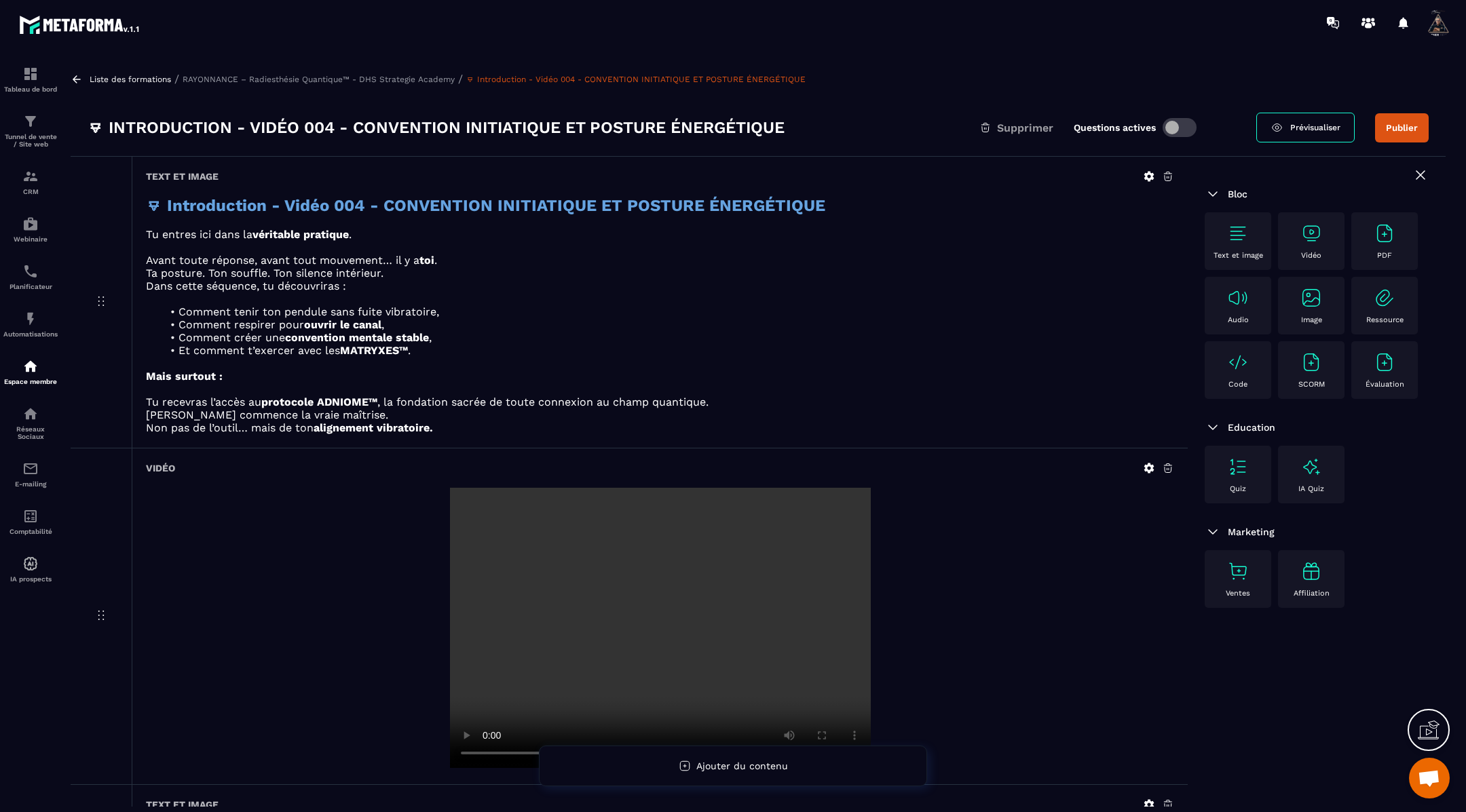
scroll to position [124, 0]
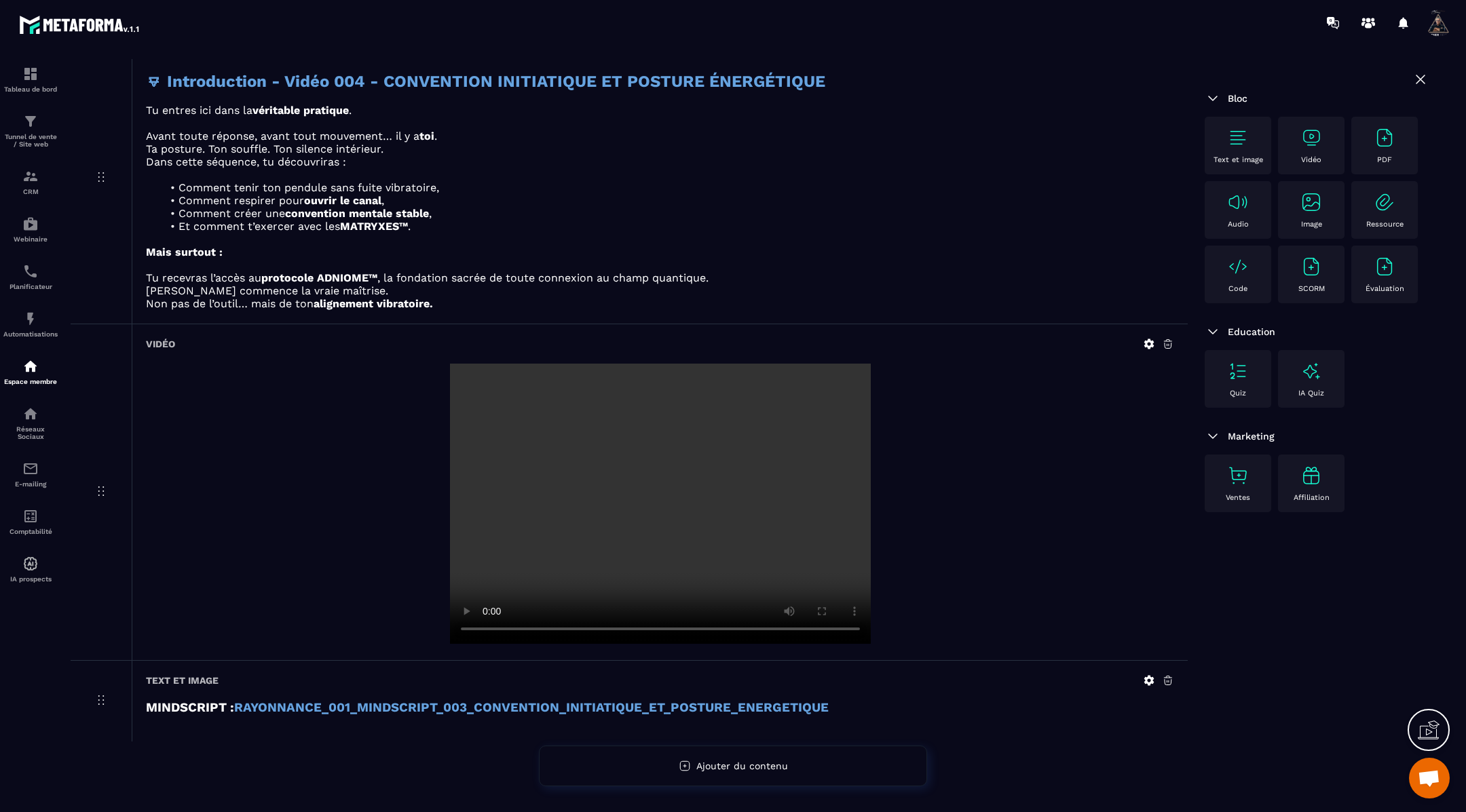
click at [1241, 140] on img at bounding box center [1238, 138] width 22 height 22
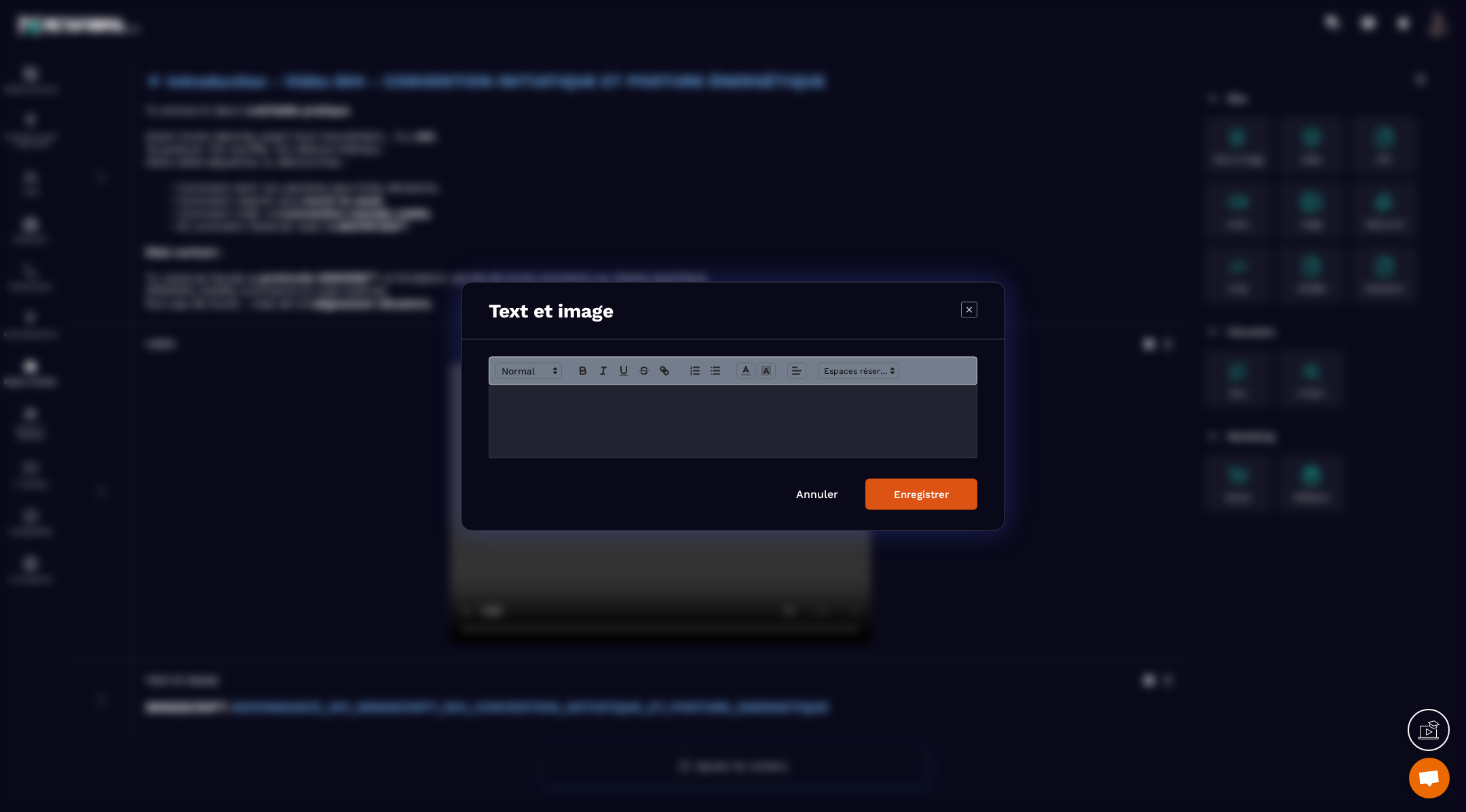
click at [657, 395] on p "Modal window" at bounding box center [733, 398] width 467 height 12
click at [919, 492] on div "Enregistrer" at bounding box center [921, 493] width 55 height 12
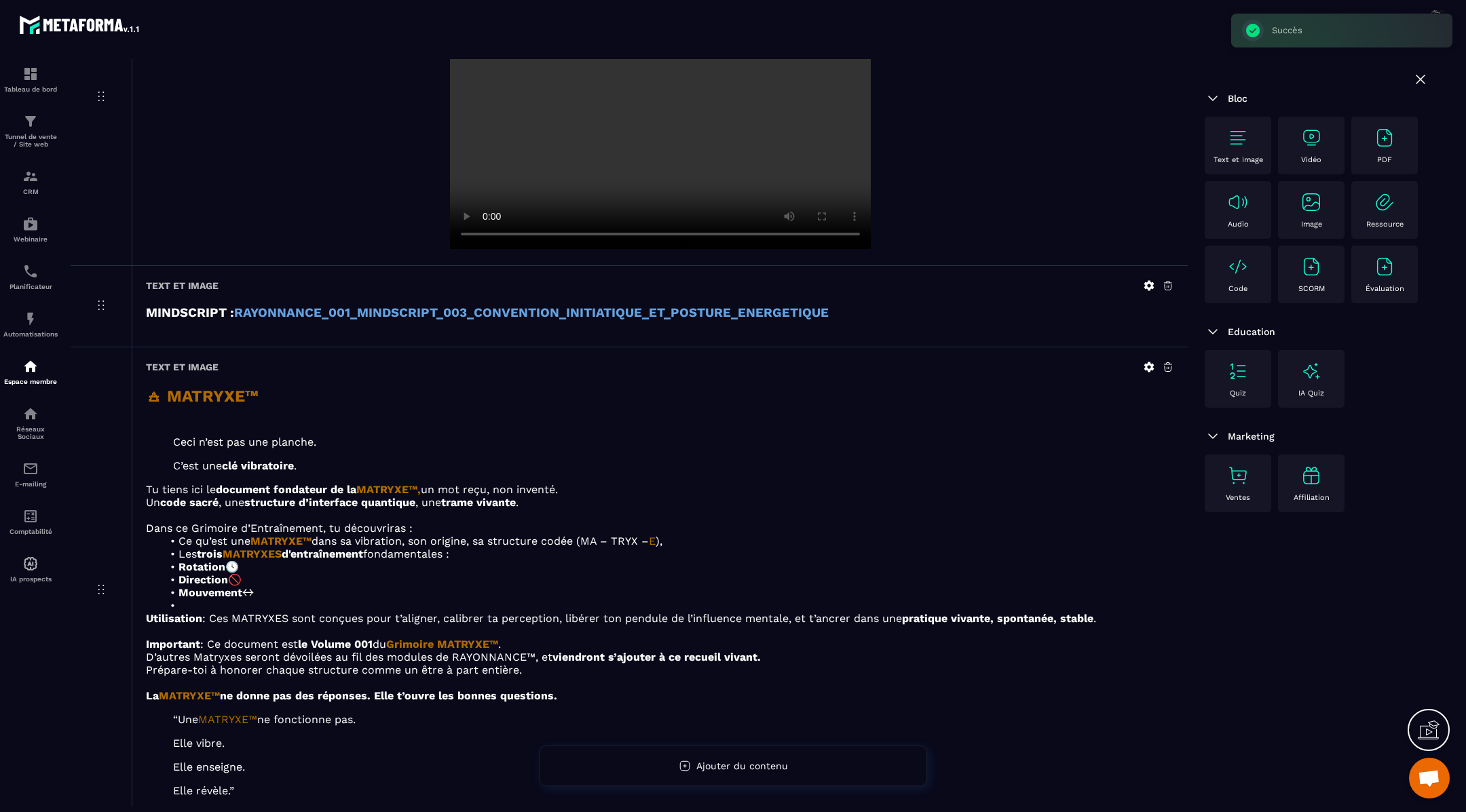
scroll to position [617, 0]
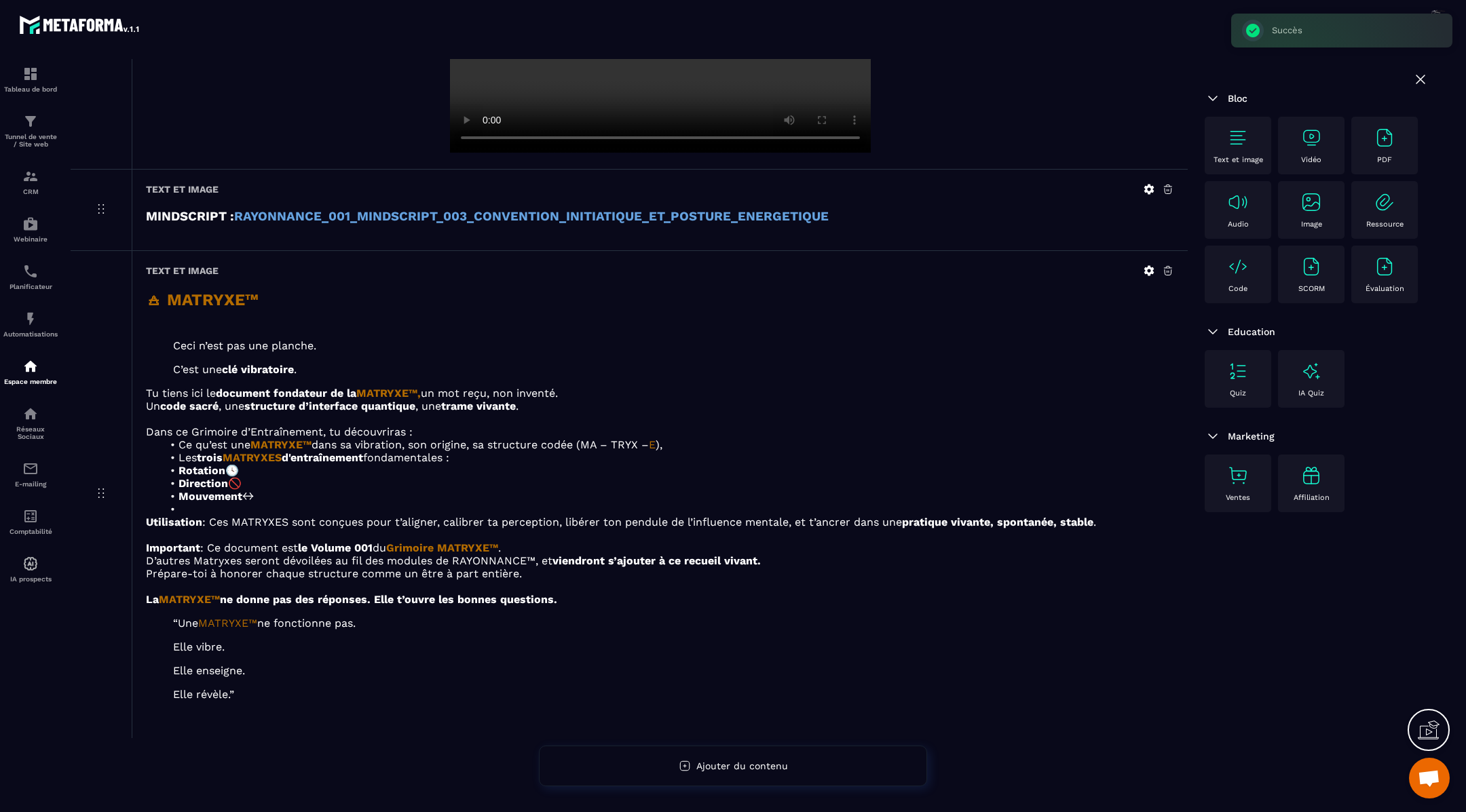
click at [1245, 132] on img at bounding box center [1238, 138] width 22 height 22
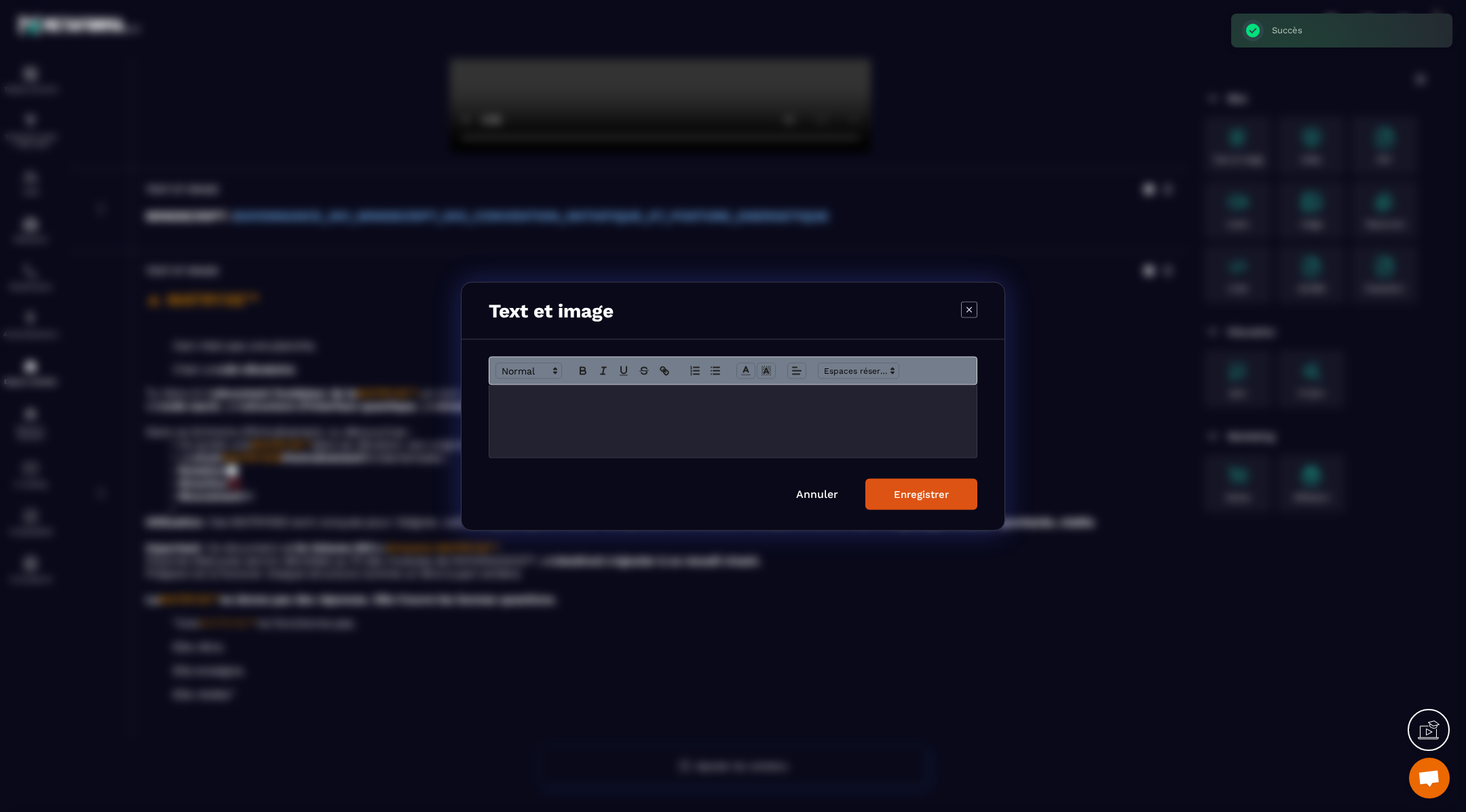
click at [750, 401] on p "Modal window" at bounding box center [733, 398] width 467 height 12
click at [912, 490] on div "Enregistrer" at bounding box center [921, 493] width 55 height 12
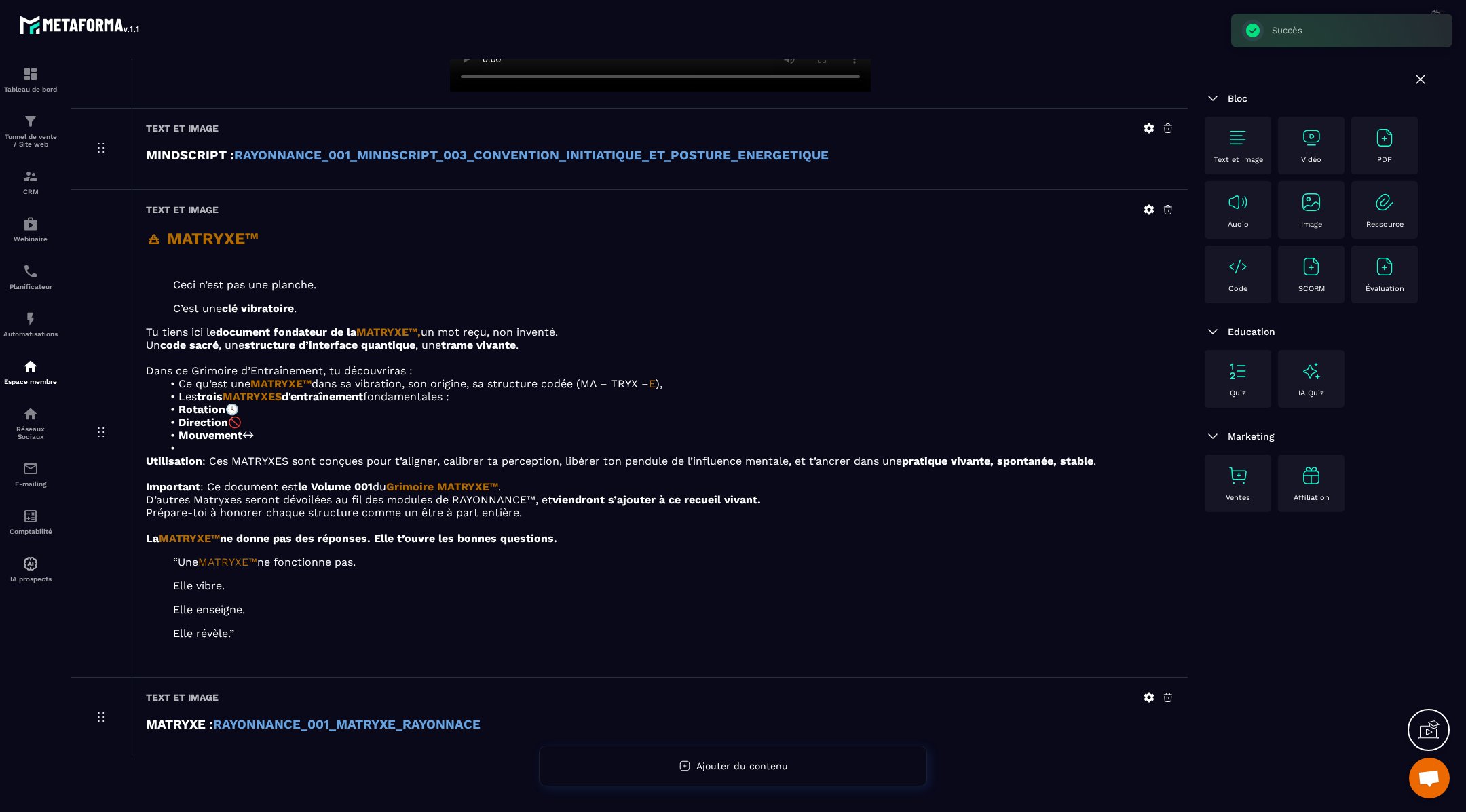
scroll to position [697, 0]
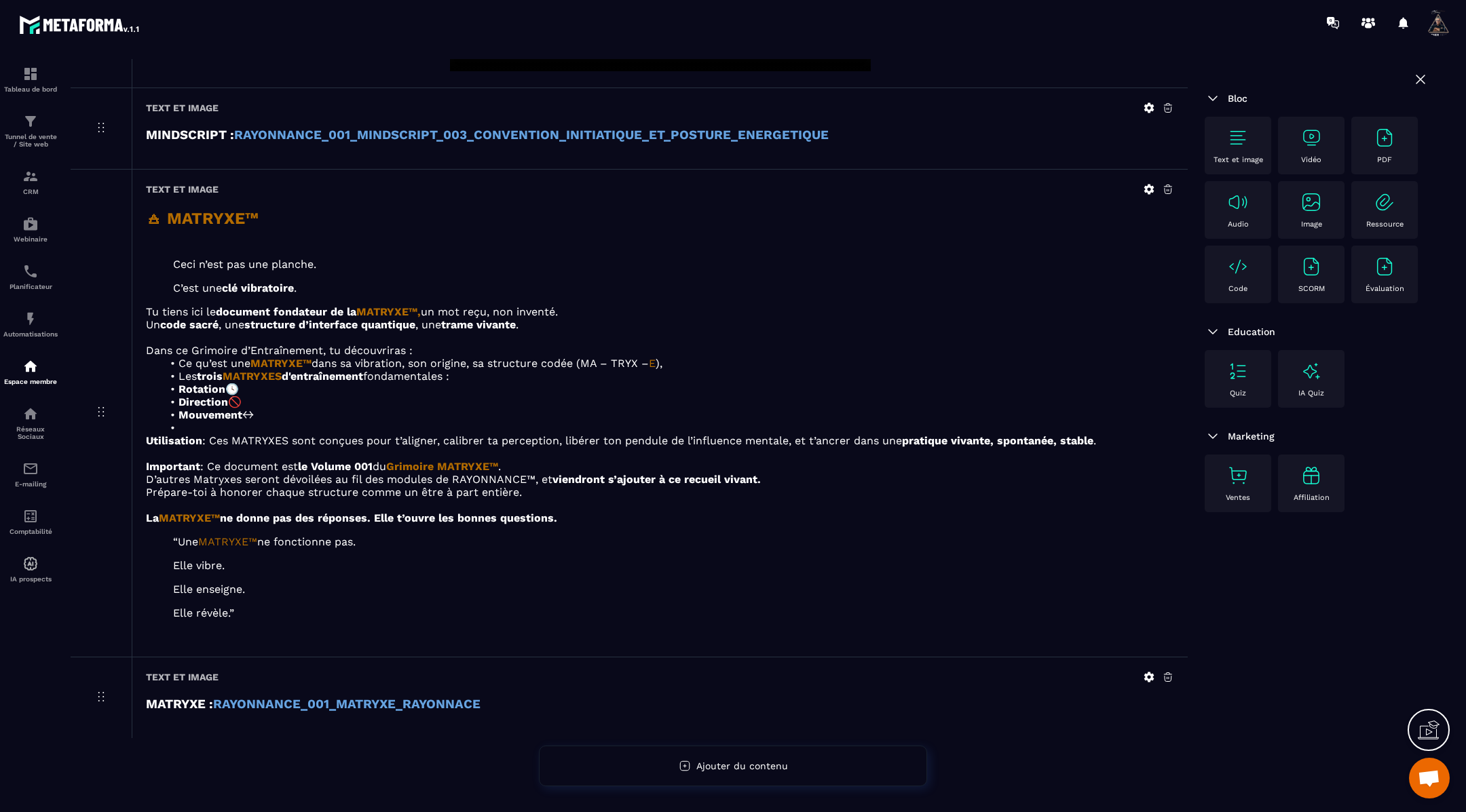
click at [1234, 146] on img at bounding box center [1238, 138] width 22 height 22
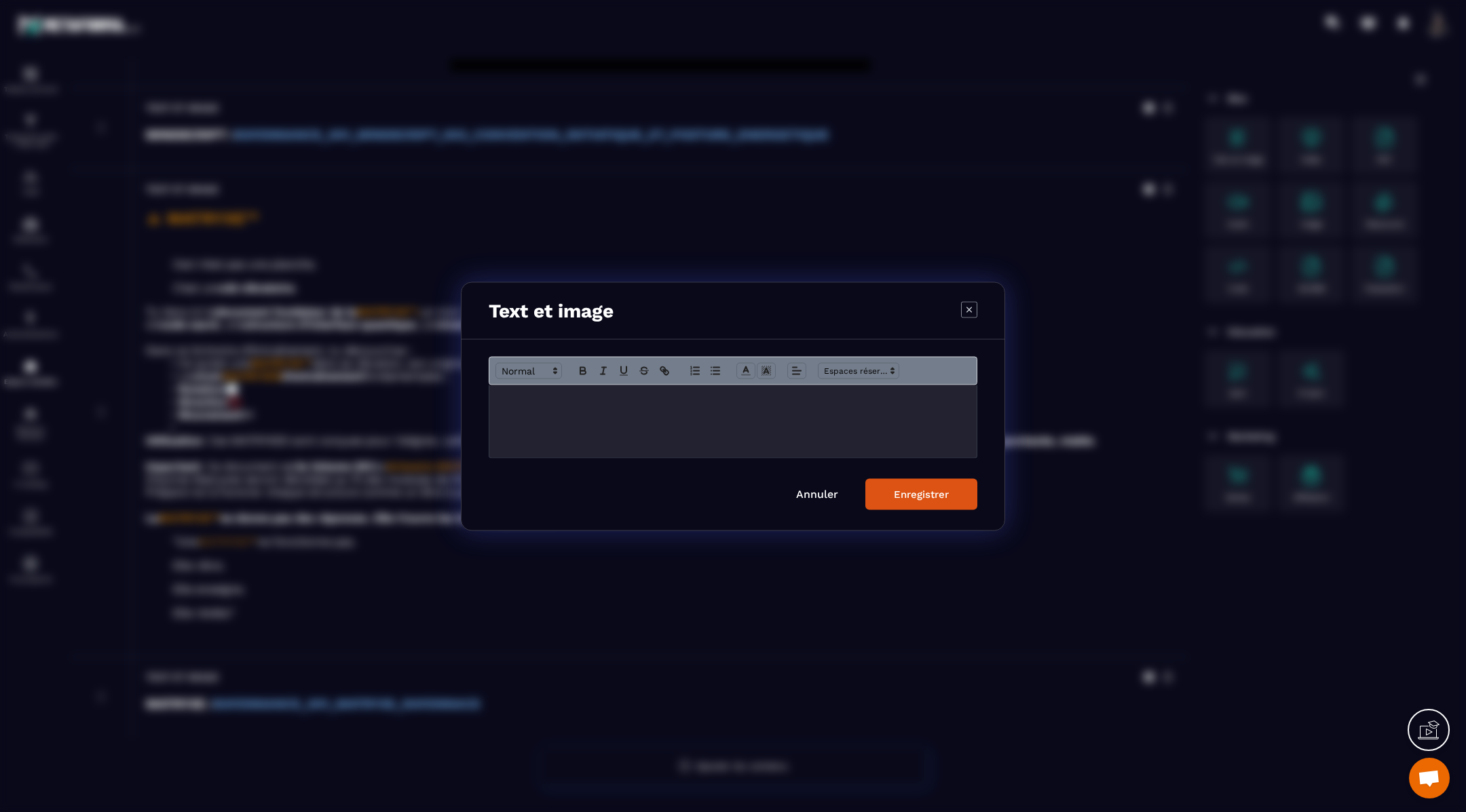
click at [817, 412] on div "Modal window" at bounding box center [733, 420] width 487 height 72
click at [913, 495] on div "Enregistrer" at bounding box center [921, 493] width 55 height 12
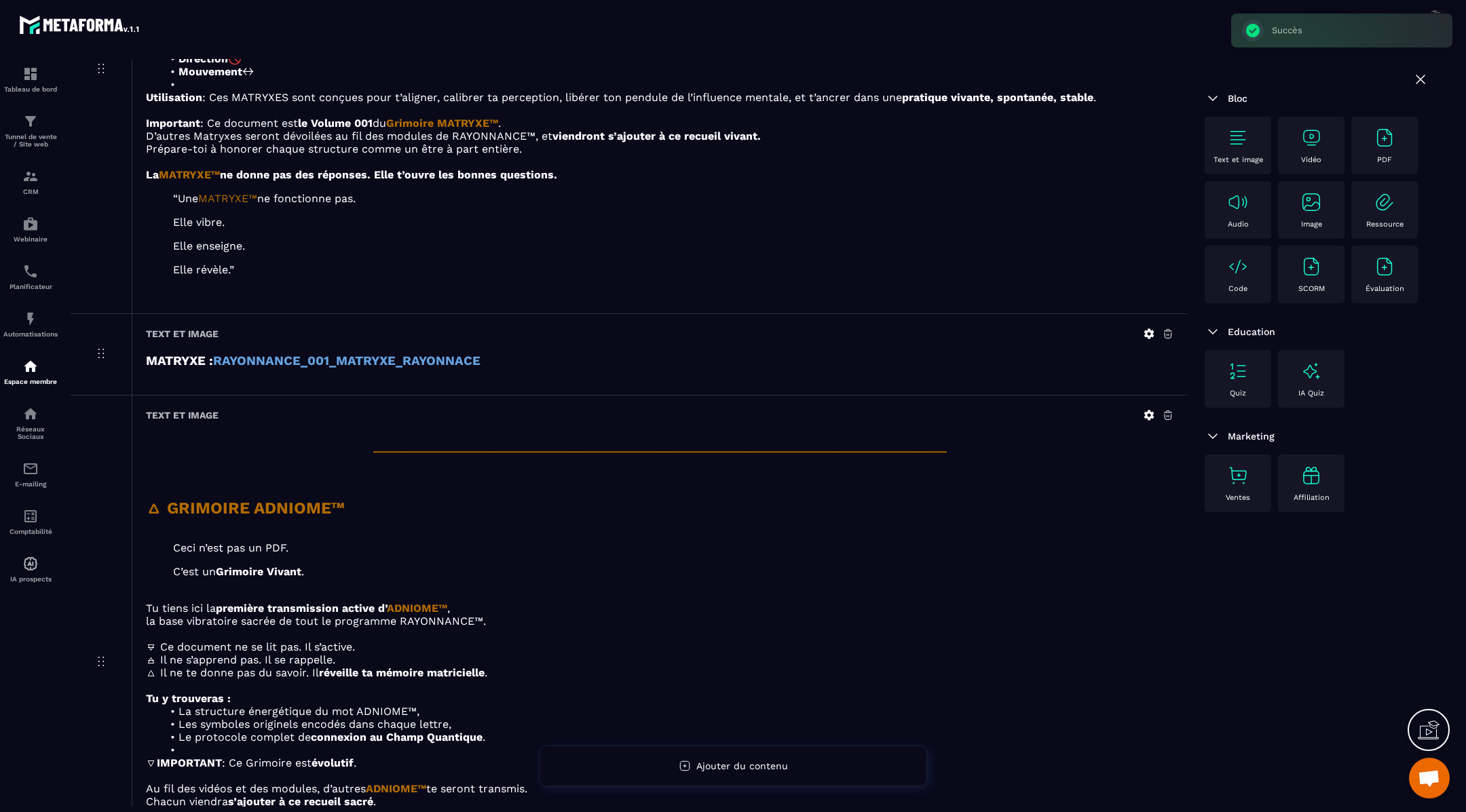
scroll to position [1230, 0]
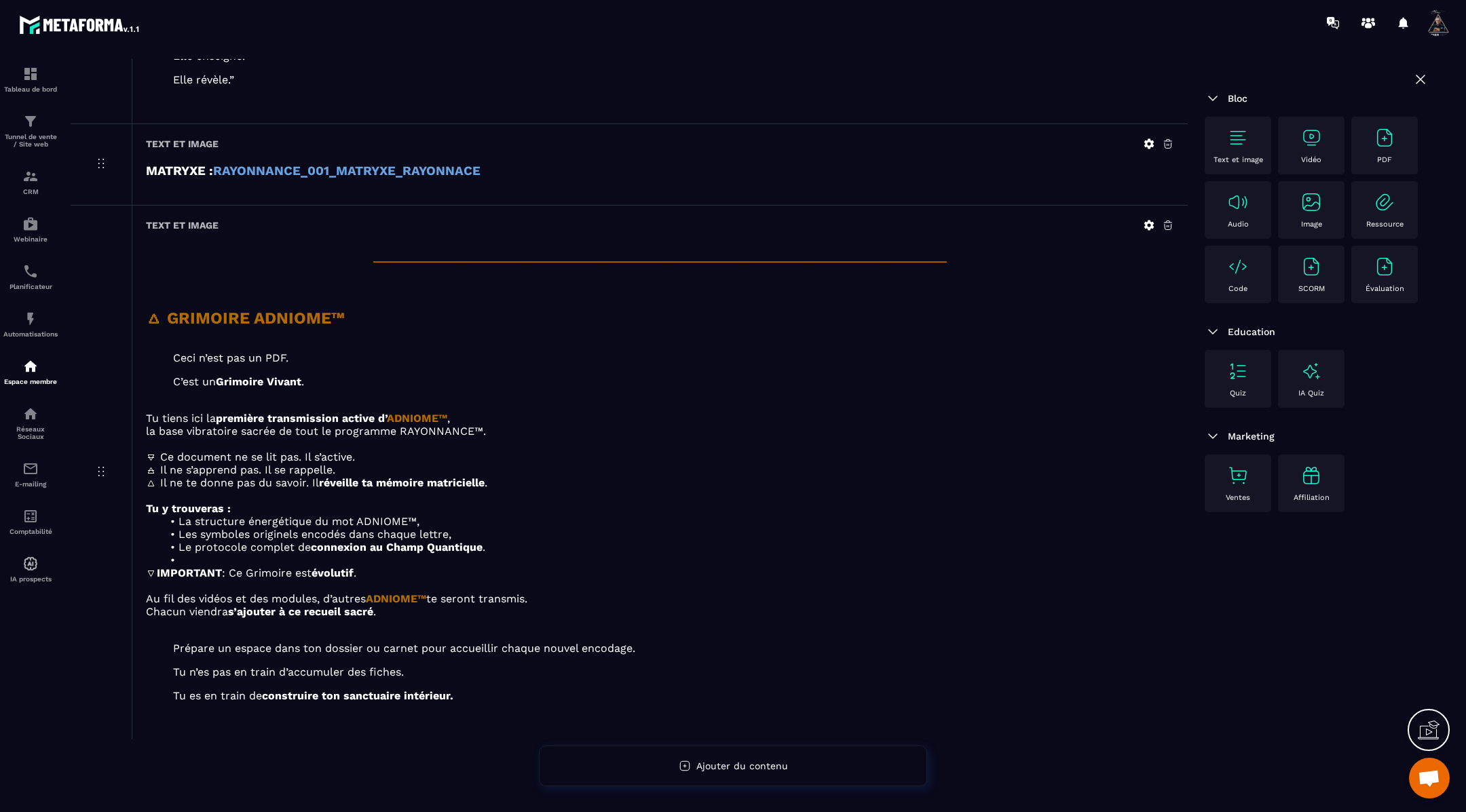
click at [1237, 139] on img at bounding box center [1238, 138] width 22 height 22
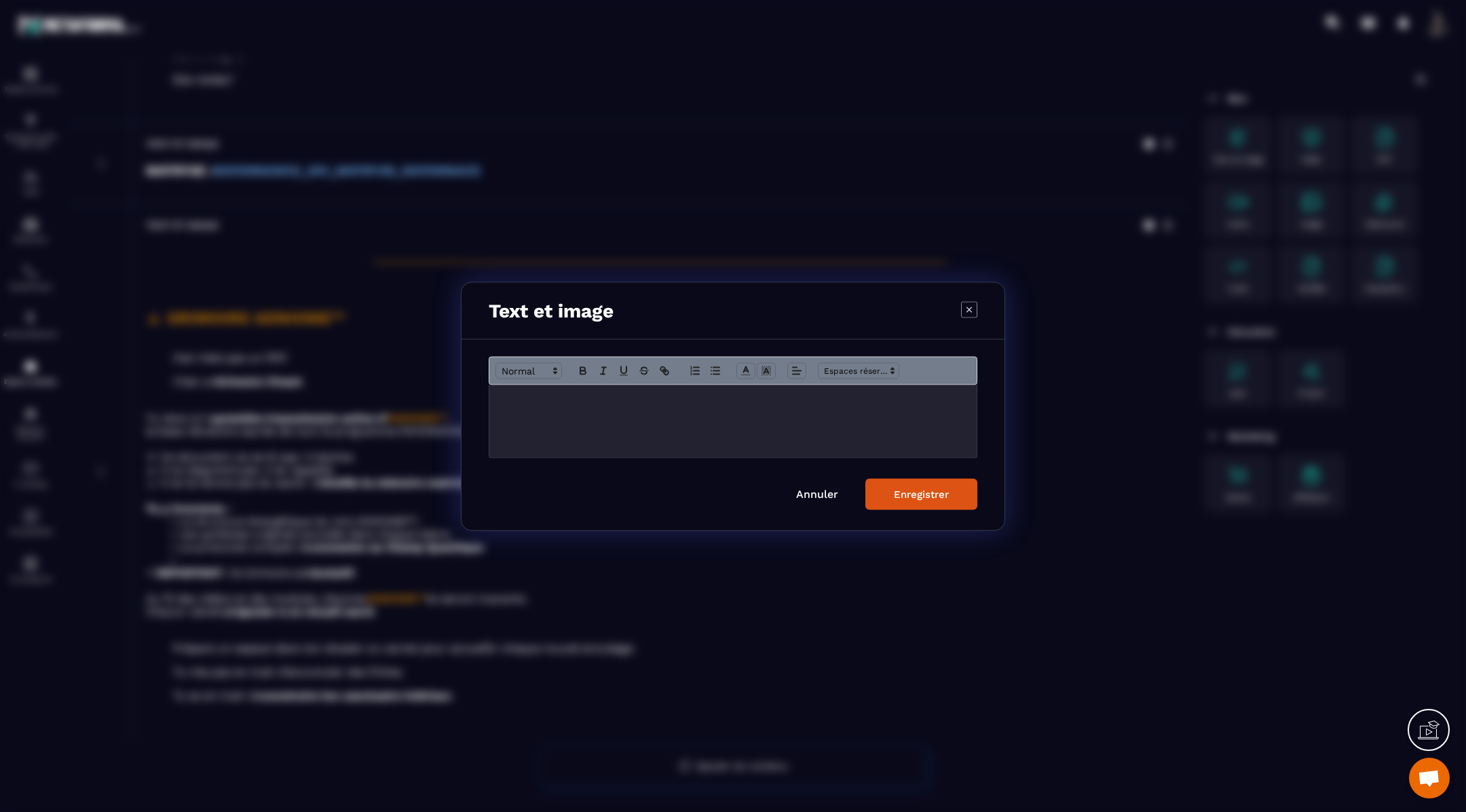
click at [677, 418] on div "Modal window" at bounding box center [733, 420] width 487 height 72
click at [894, 490] on div "Enregistrer" at bounding box center [921, 493] width 55 height 12
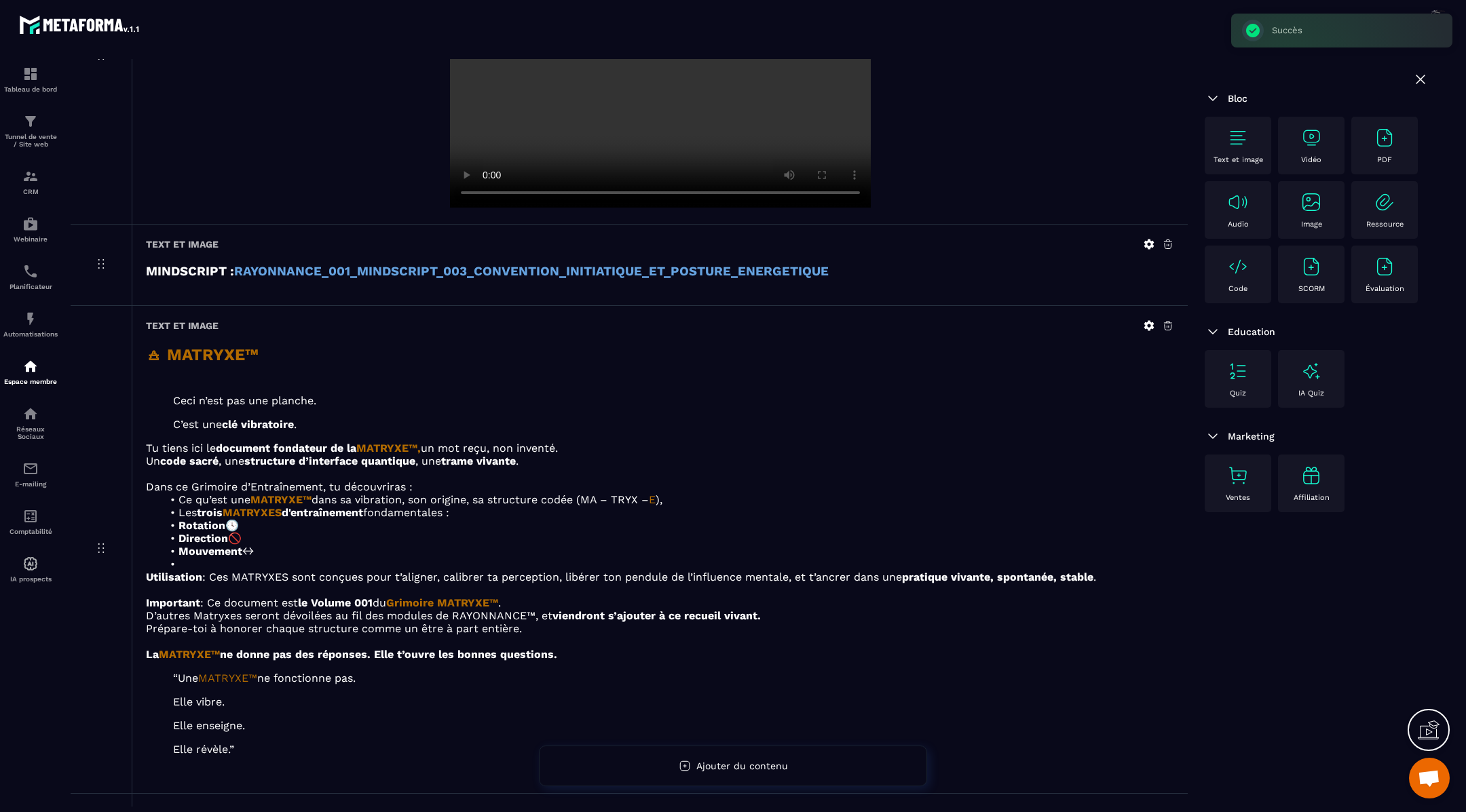
scroll to position [593, 0]
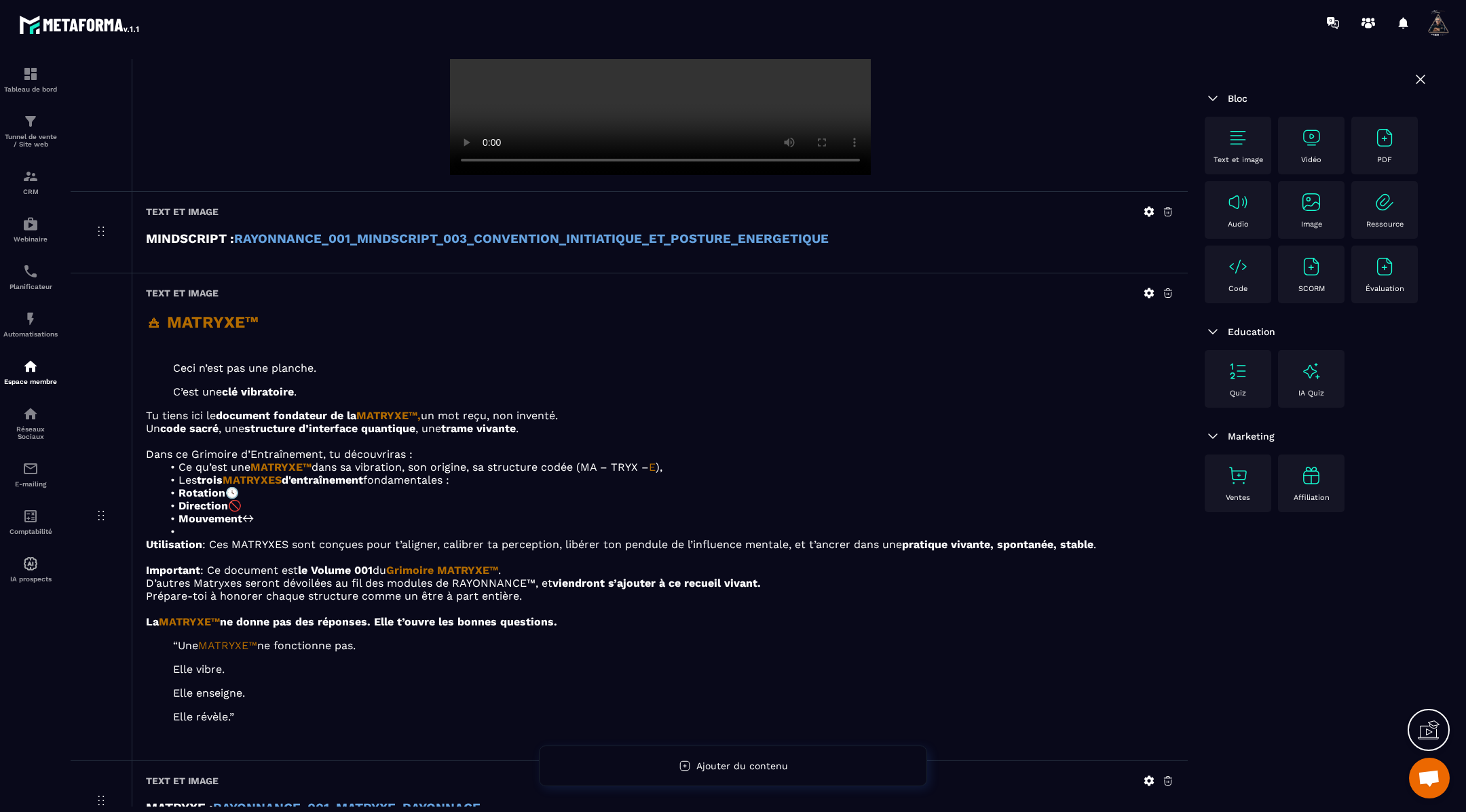
click at [1147, 289] on icon at bounding box center [1148, 292] width 12 height 12
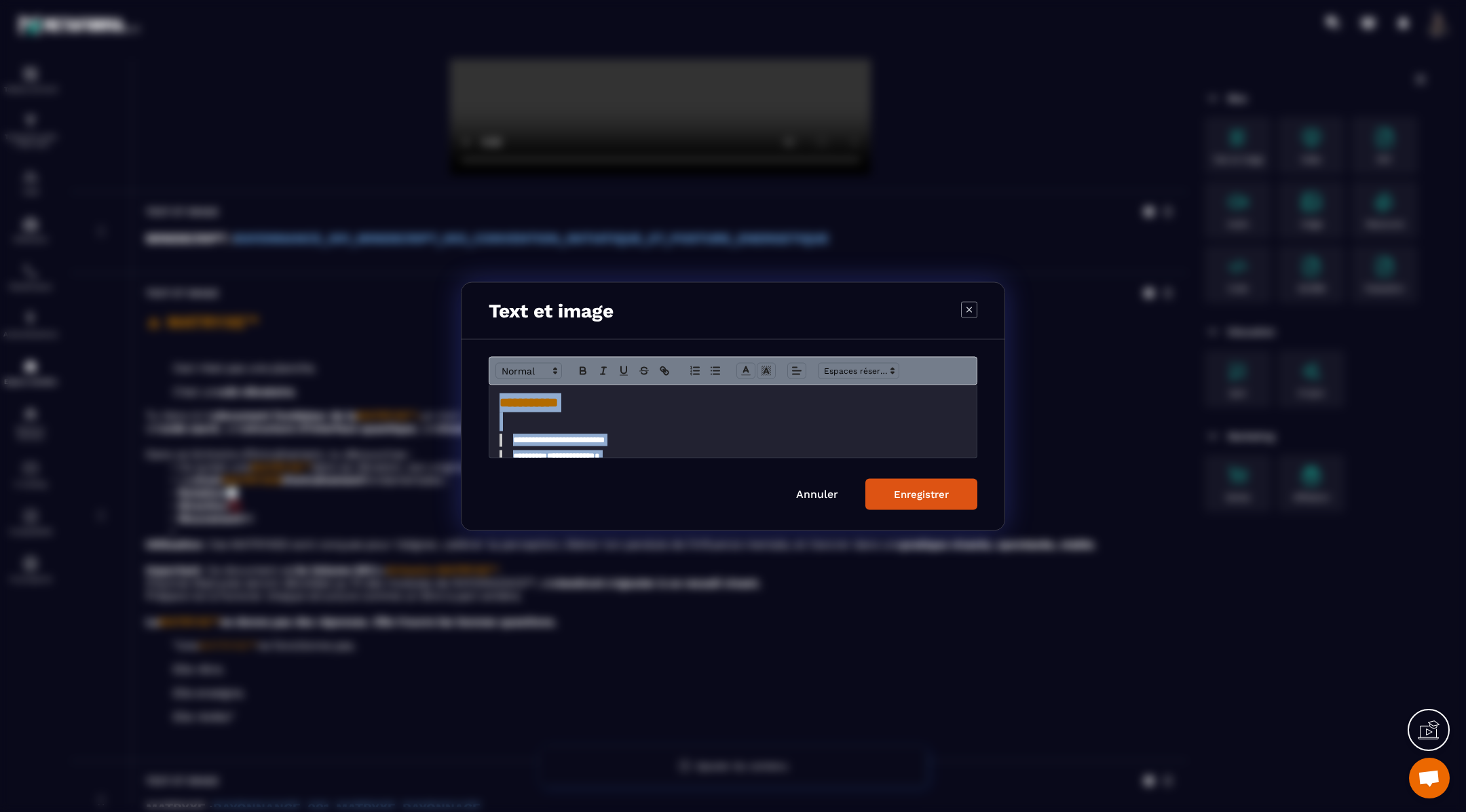
scroll to position [333, 0]
drag, startPoint x: 501, startPoint y: 400, endPoint x: 552, endPoint y: 522, distance: 132.2
click at [552, 522] on div "**********" at bounding box center [733, 434] width 543 height 191
click at [932, 490] on div "Enregistrer" at bounding box center [921, 493] width 55 height 12
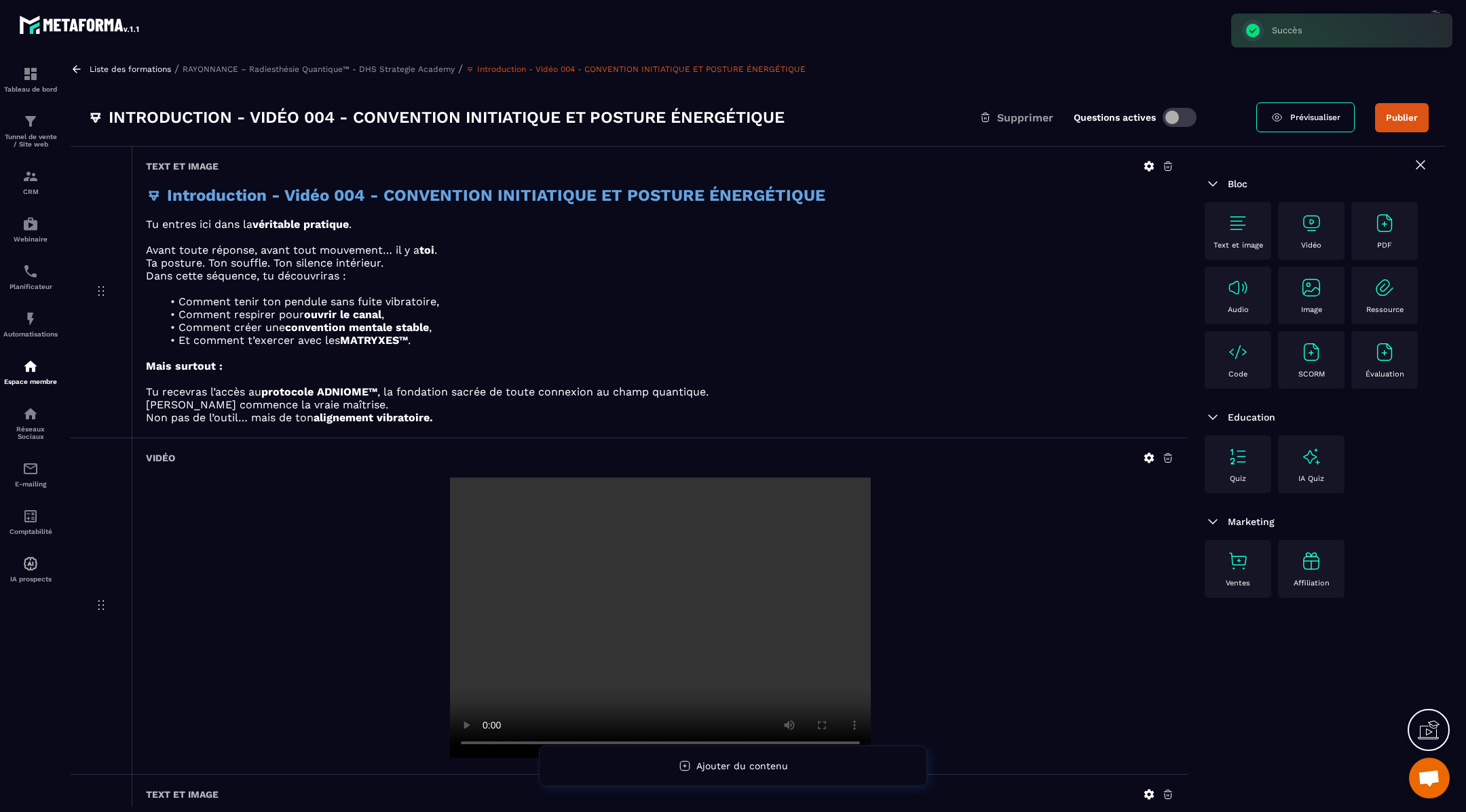
scroll to position [0, 0]
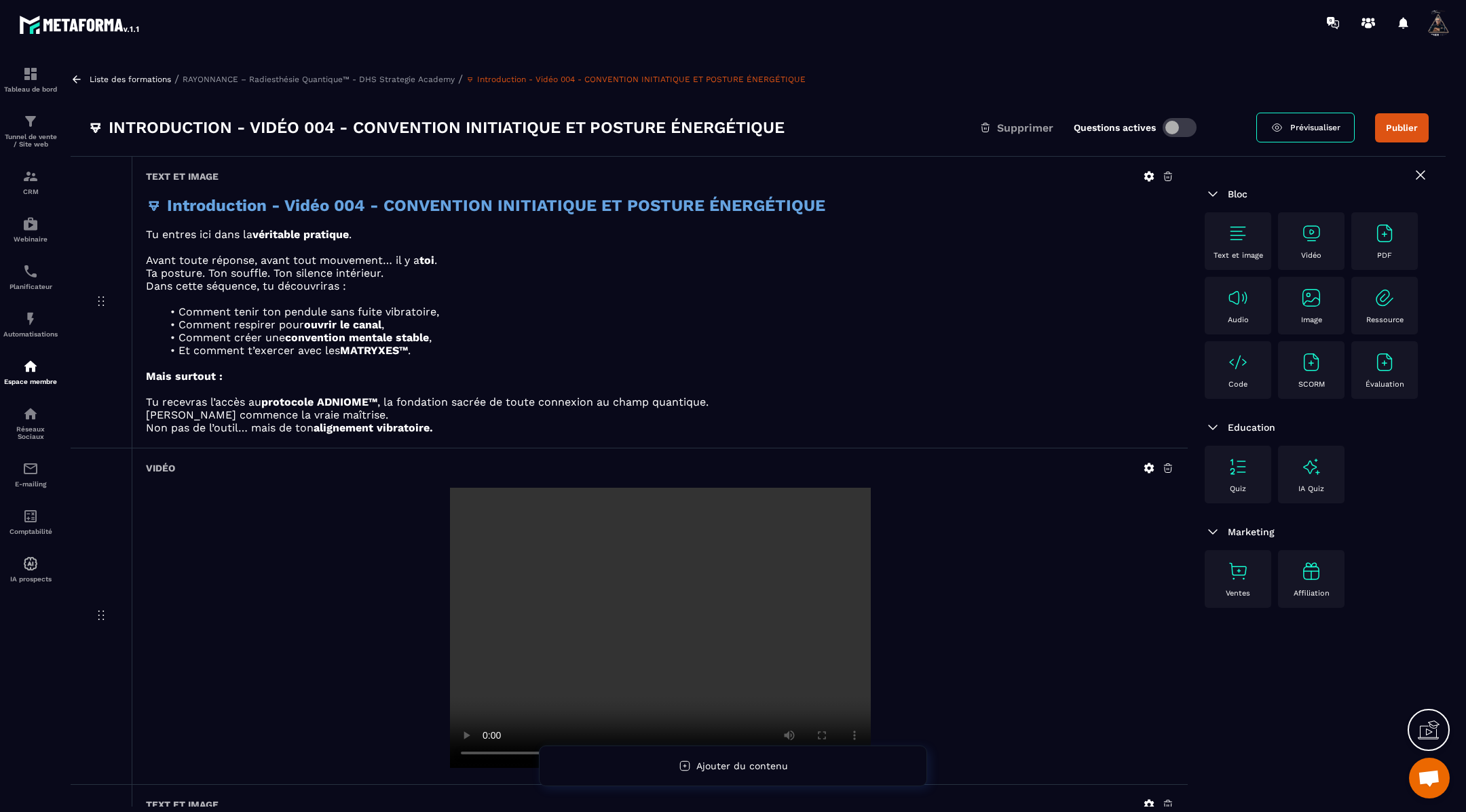
click at [79, 78] on icon at bounding box center [76, 79] width 12 height 12
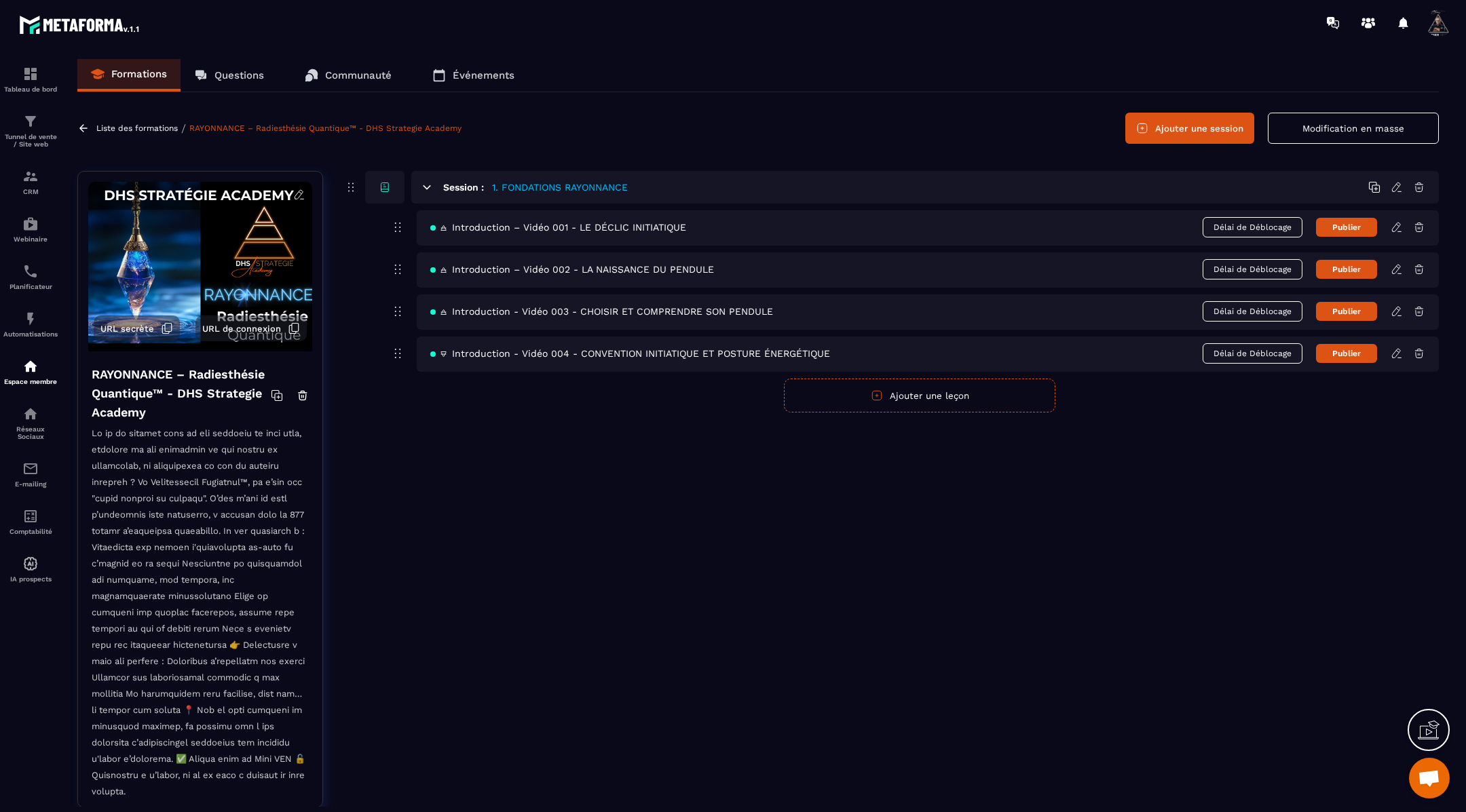
click at [1399, 222] on icon at bounding box center [1396, 227] width 12 height 12
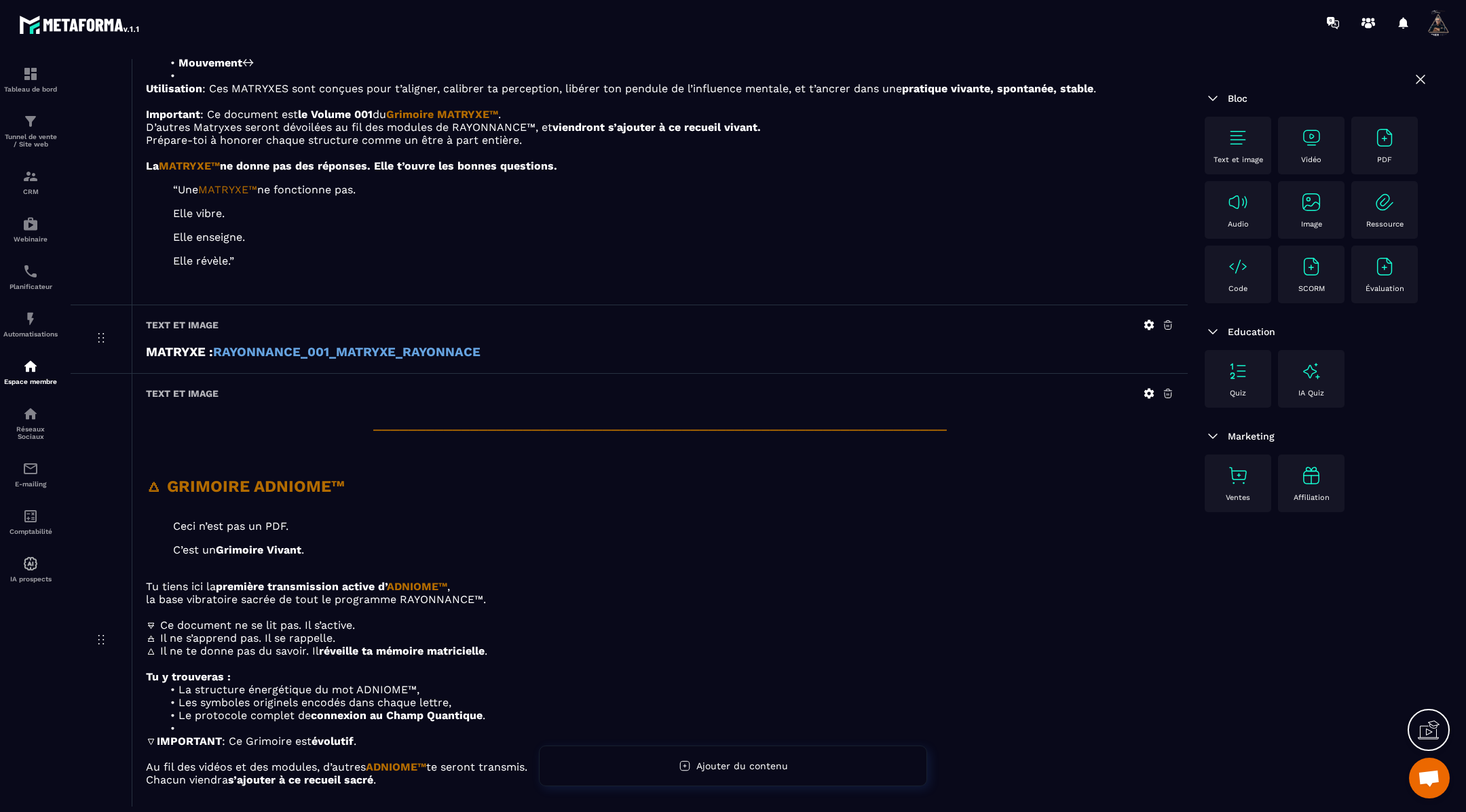
scroll to position [3168, 0]
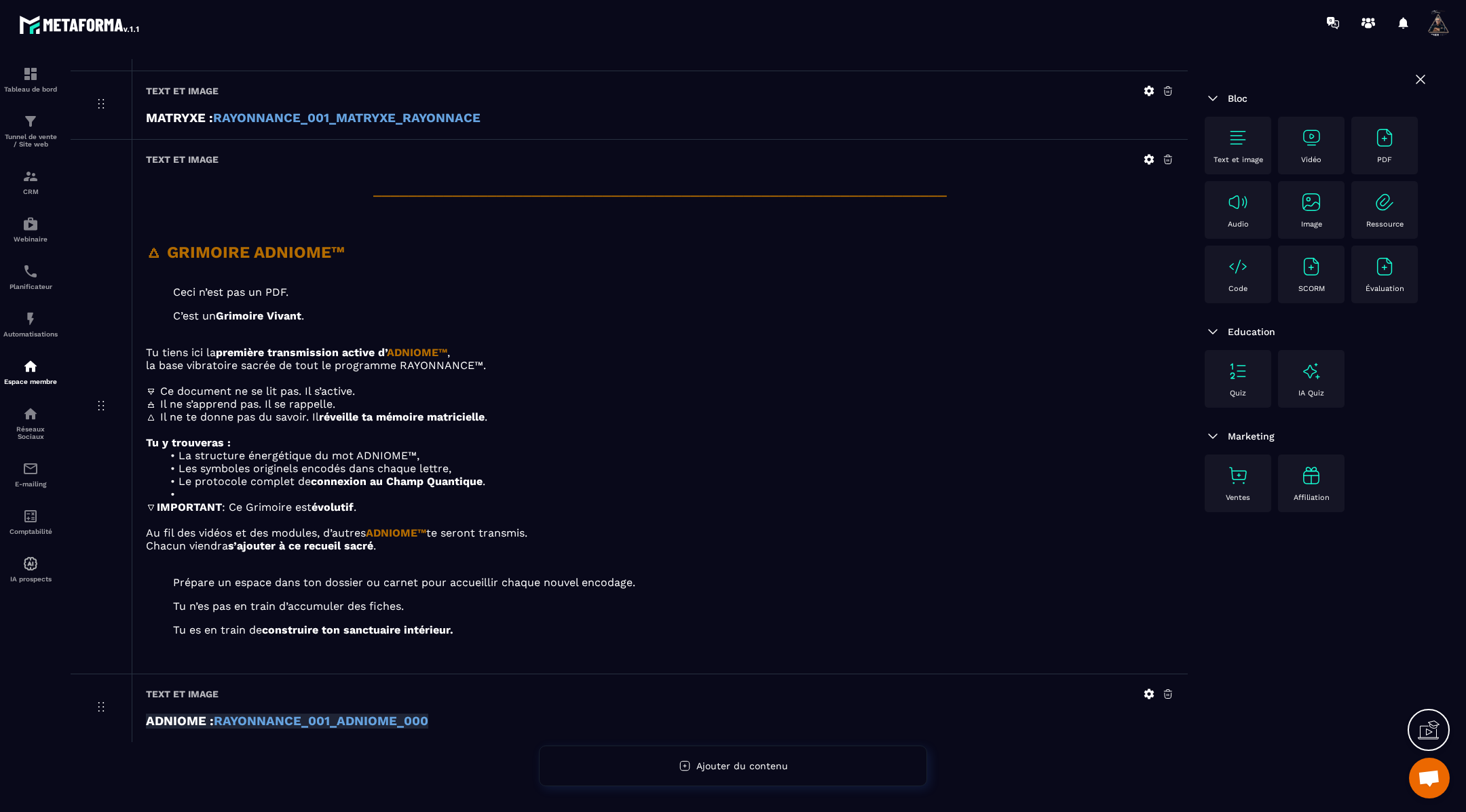
click at [1170, 689] on icon at bounding box center [1167, 693] width 12 height 12
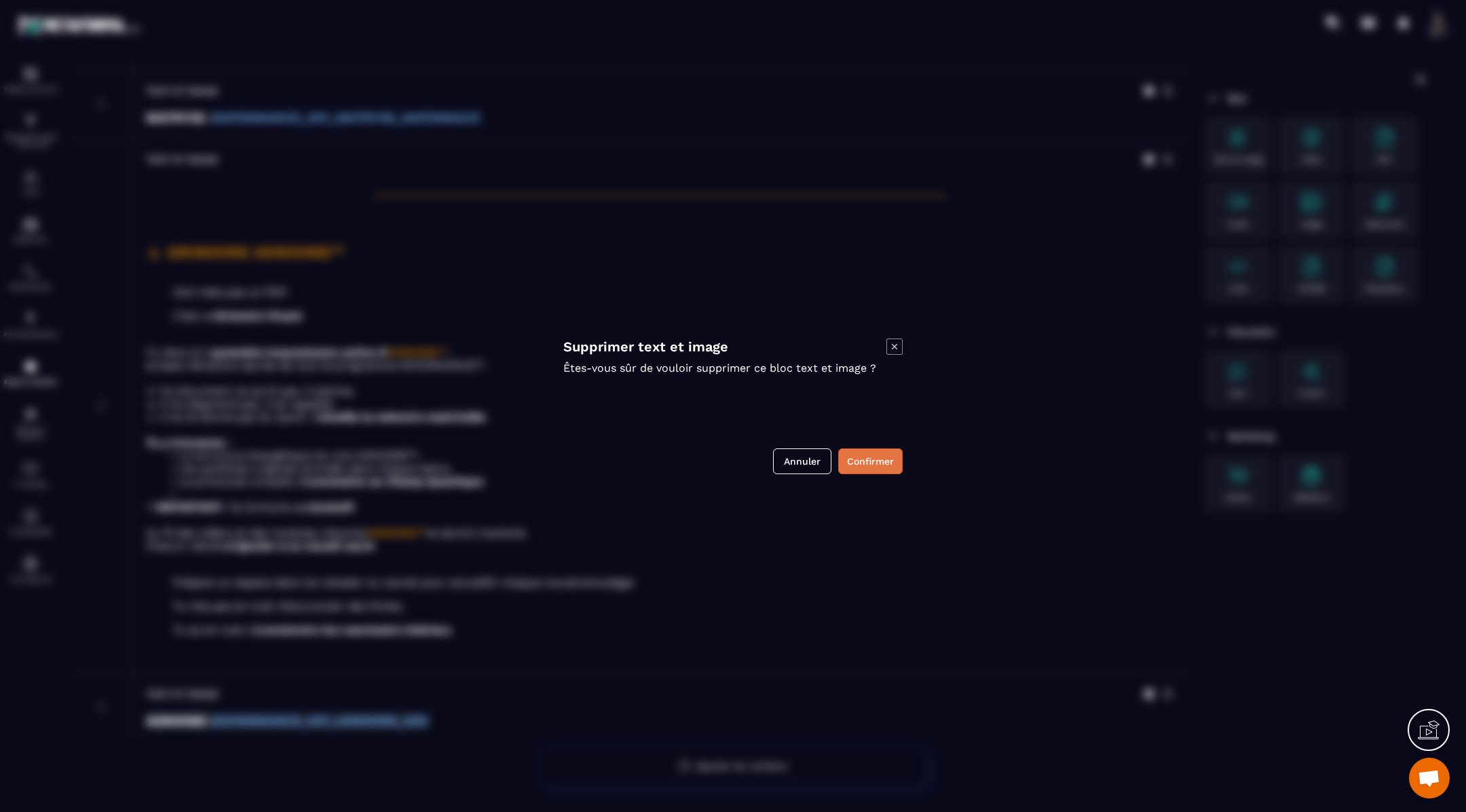
click at [883, 456] on button "Confirmer" at bounding box center [870, 461] width 65 height 26
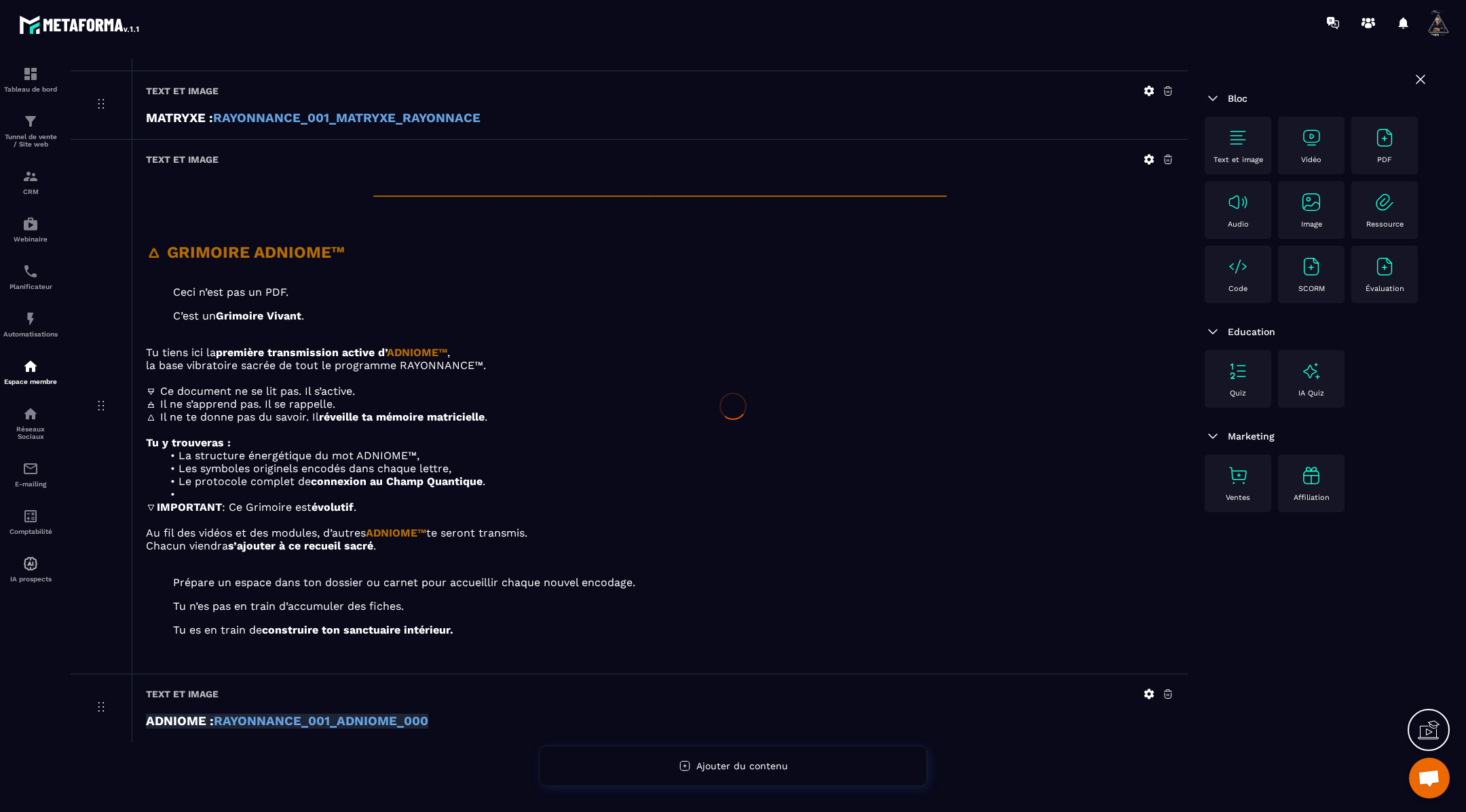
scroll to position [3100, 0]
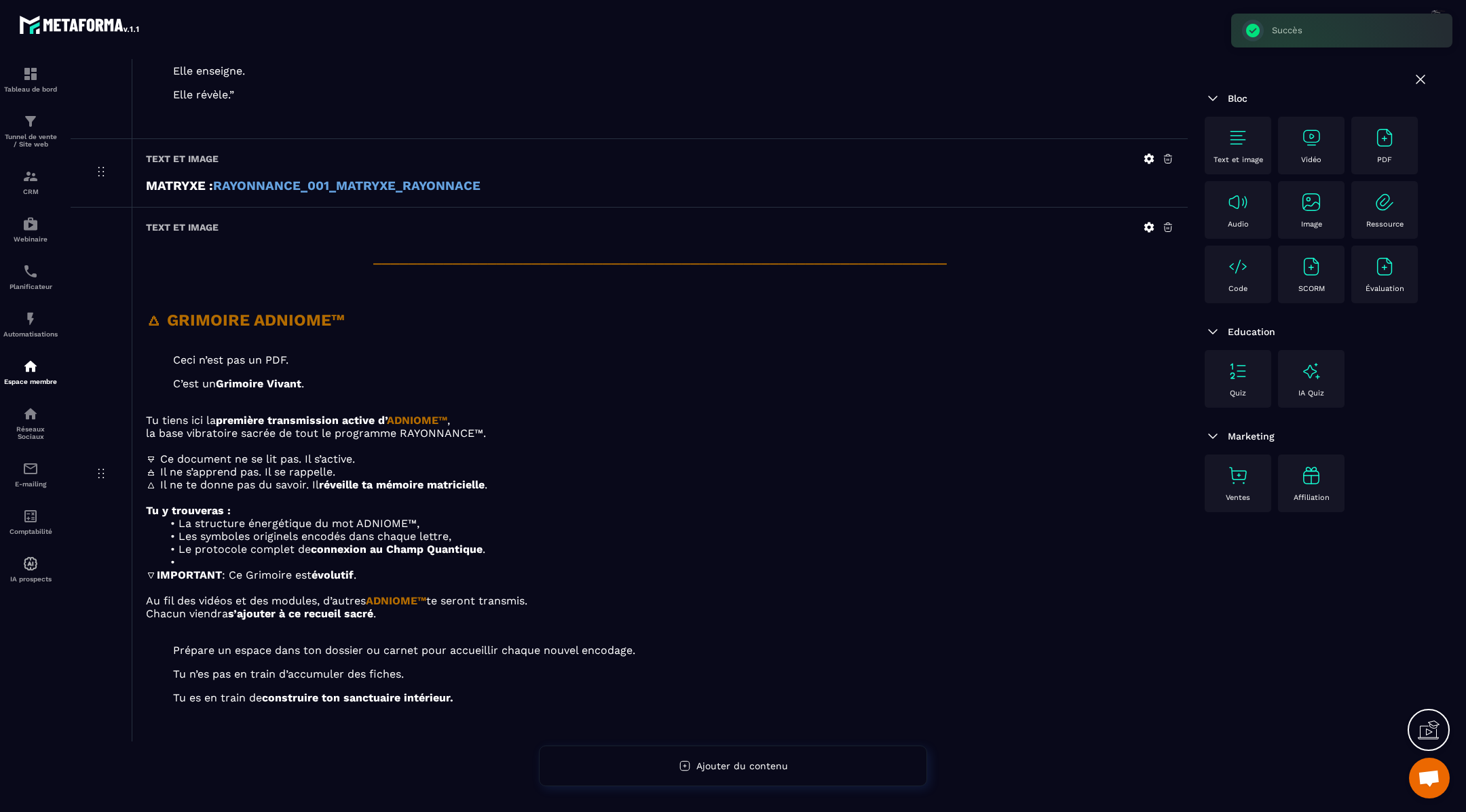
click at [1170, 227] on icon at bounding box center [1167, 227] width 12 height 12
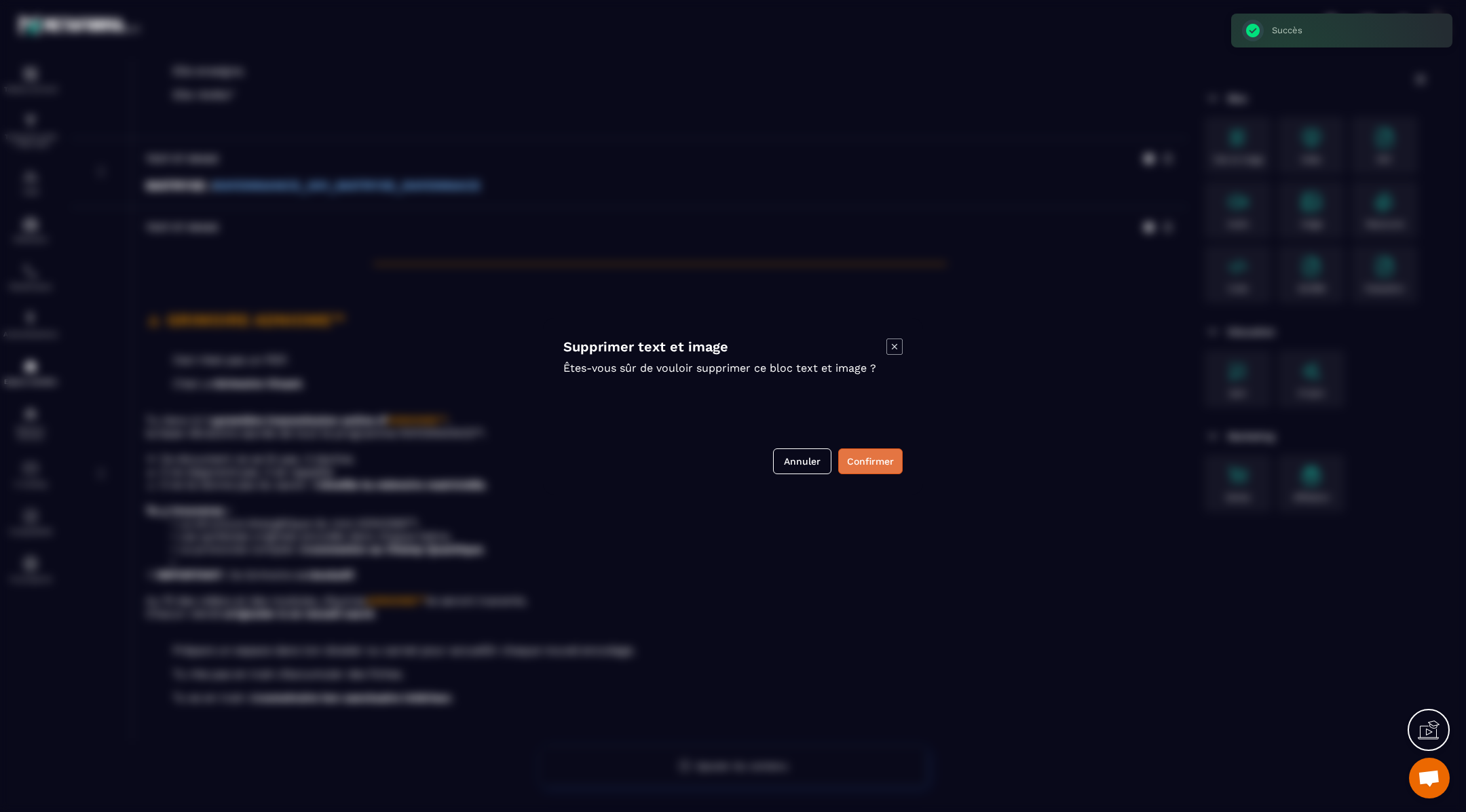
click at [870, 455] on button "Confirmer" at bounding box center [870, 461] width 65 height 26
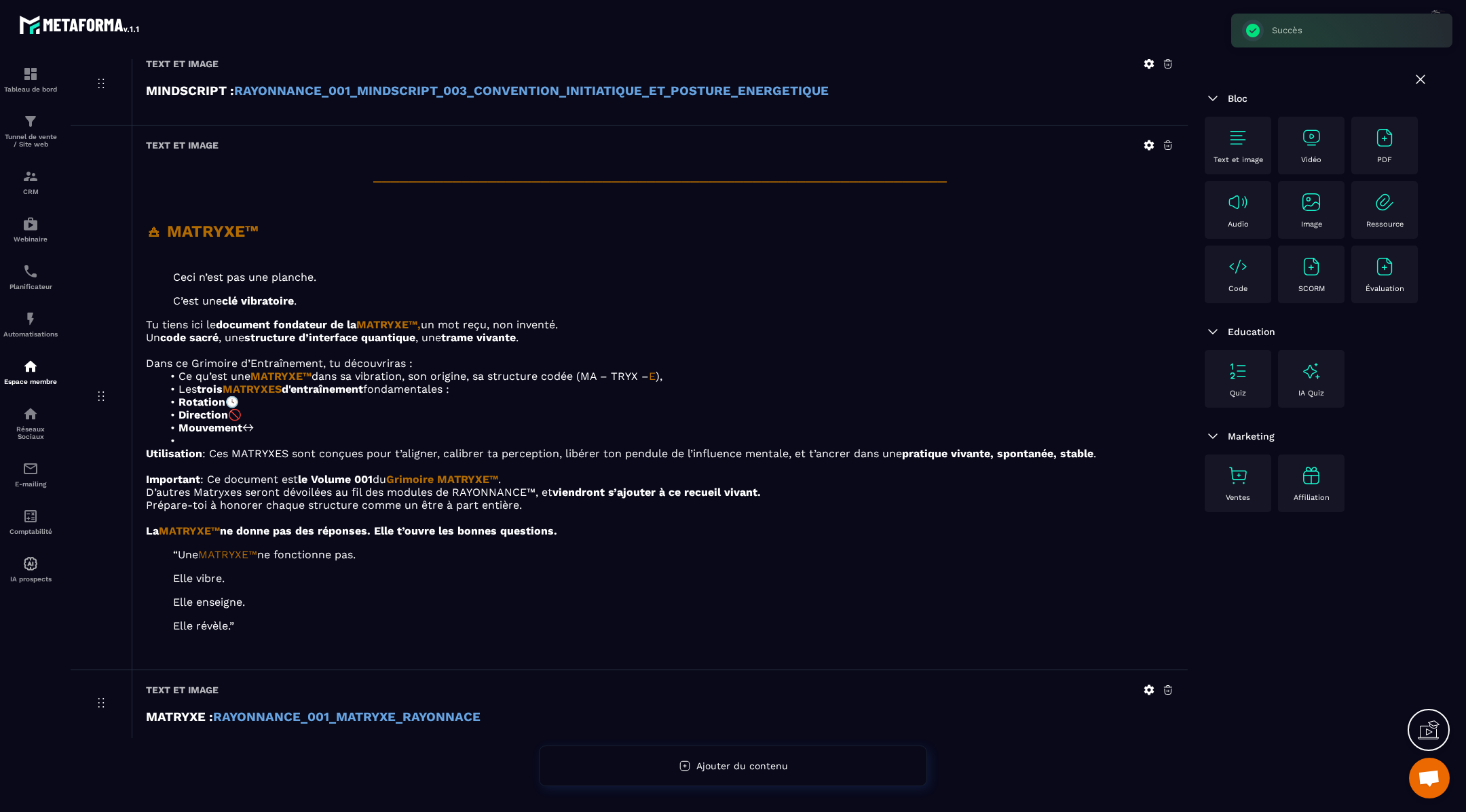
scroll to position [2567, 0]
click at [1165, 691] on icon at bounding box center [1167, 691] width 12 height 12
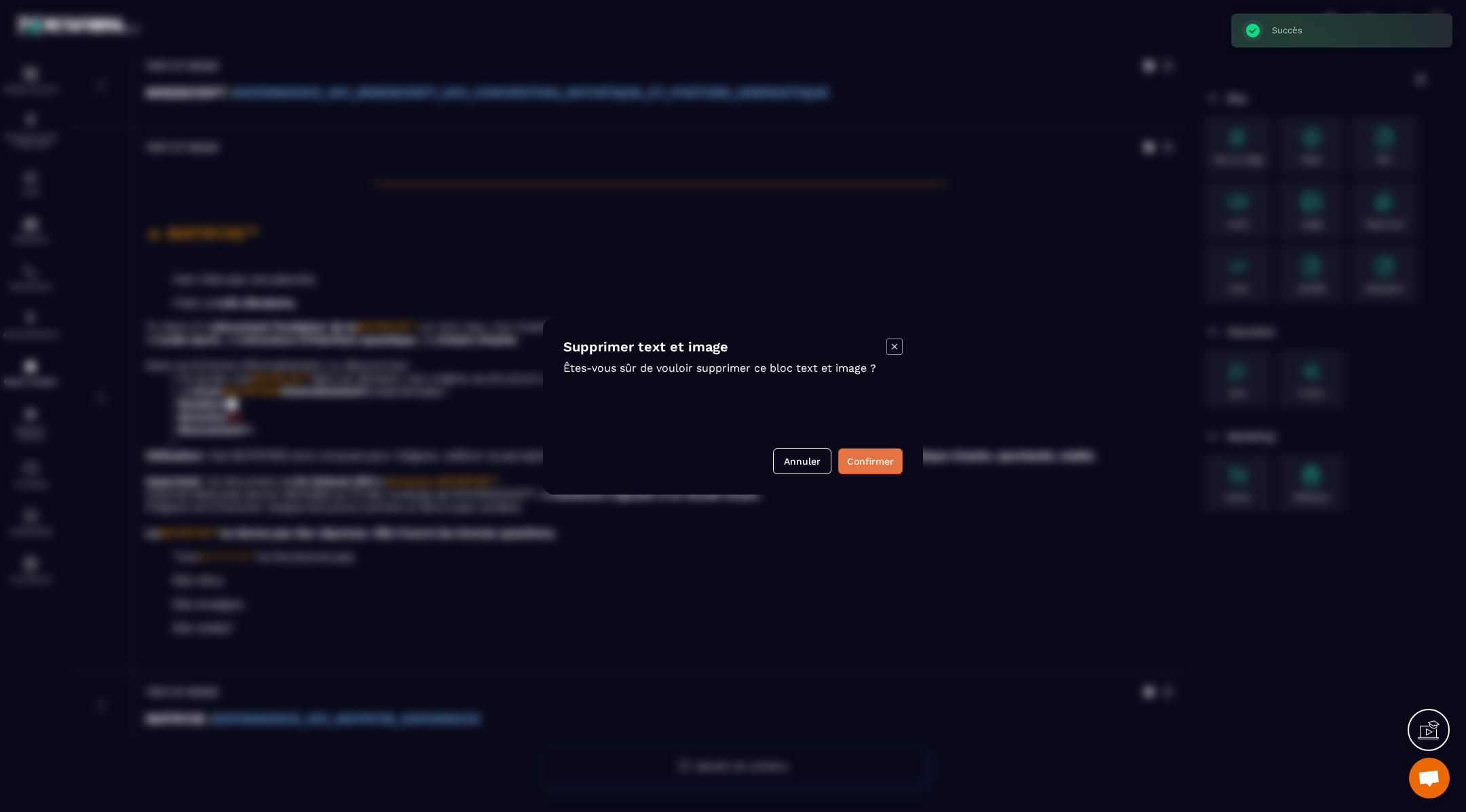
click at [883, 459] on button "Confirmer" at bounding box center [870, 461] width 65 height 26
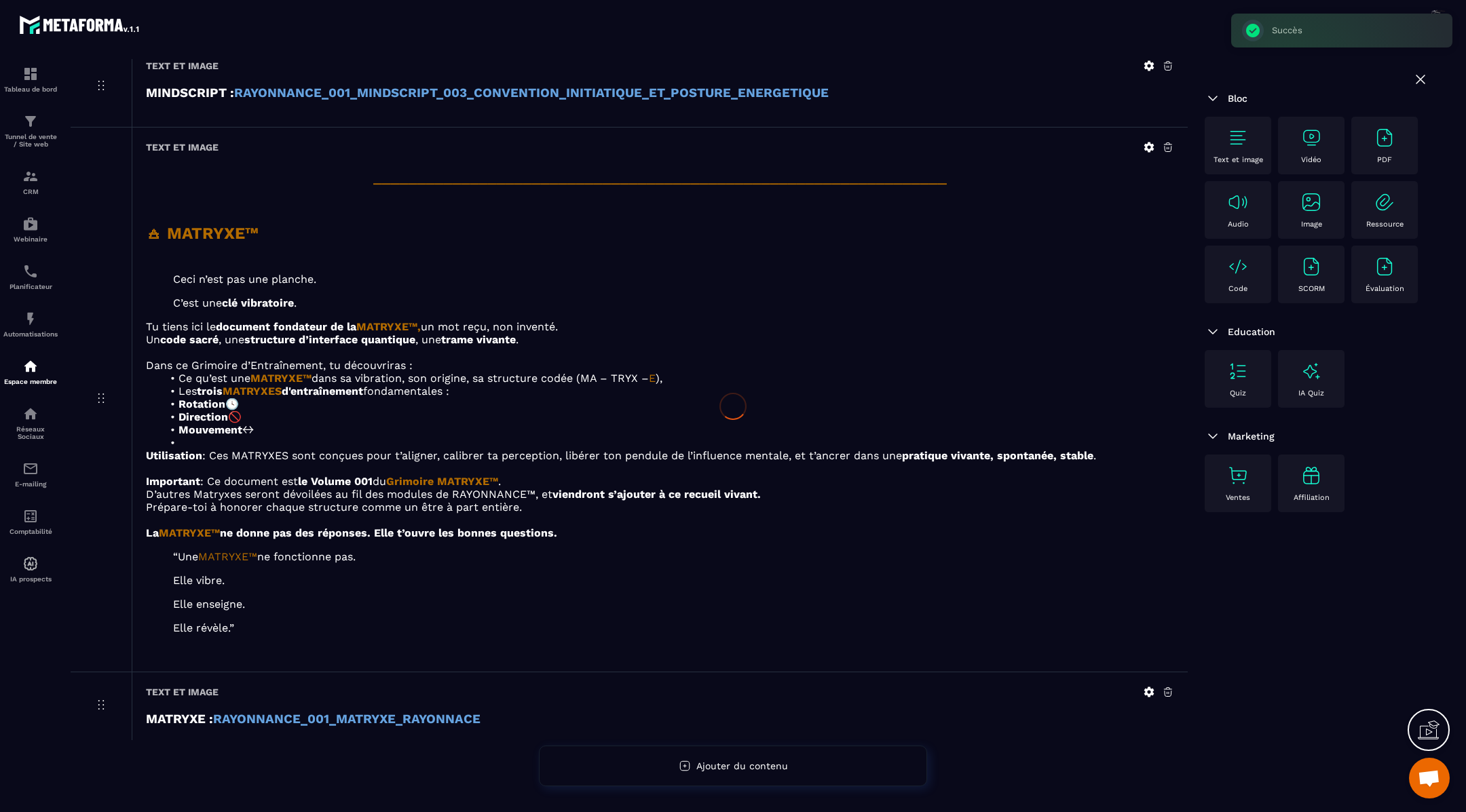
scroll to position [2498, 0]
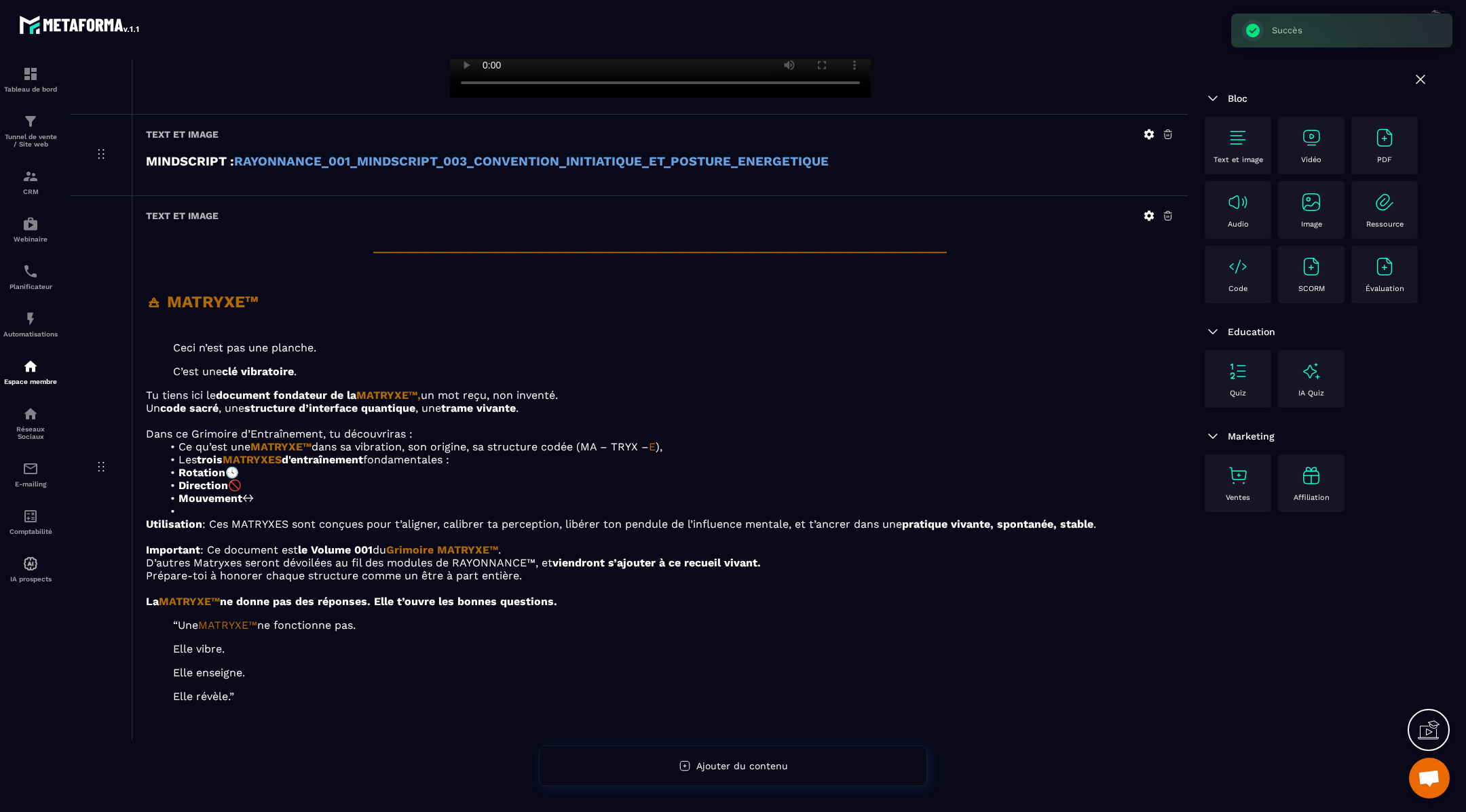
click at [1171, 212] on icon at bounding box center [1167, 216] width 8 height 9
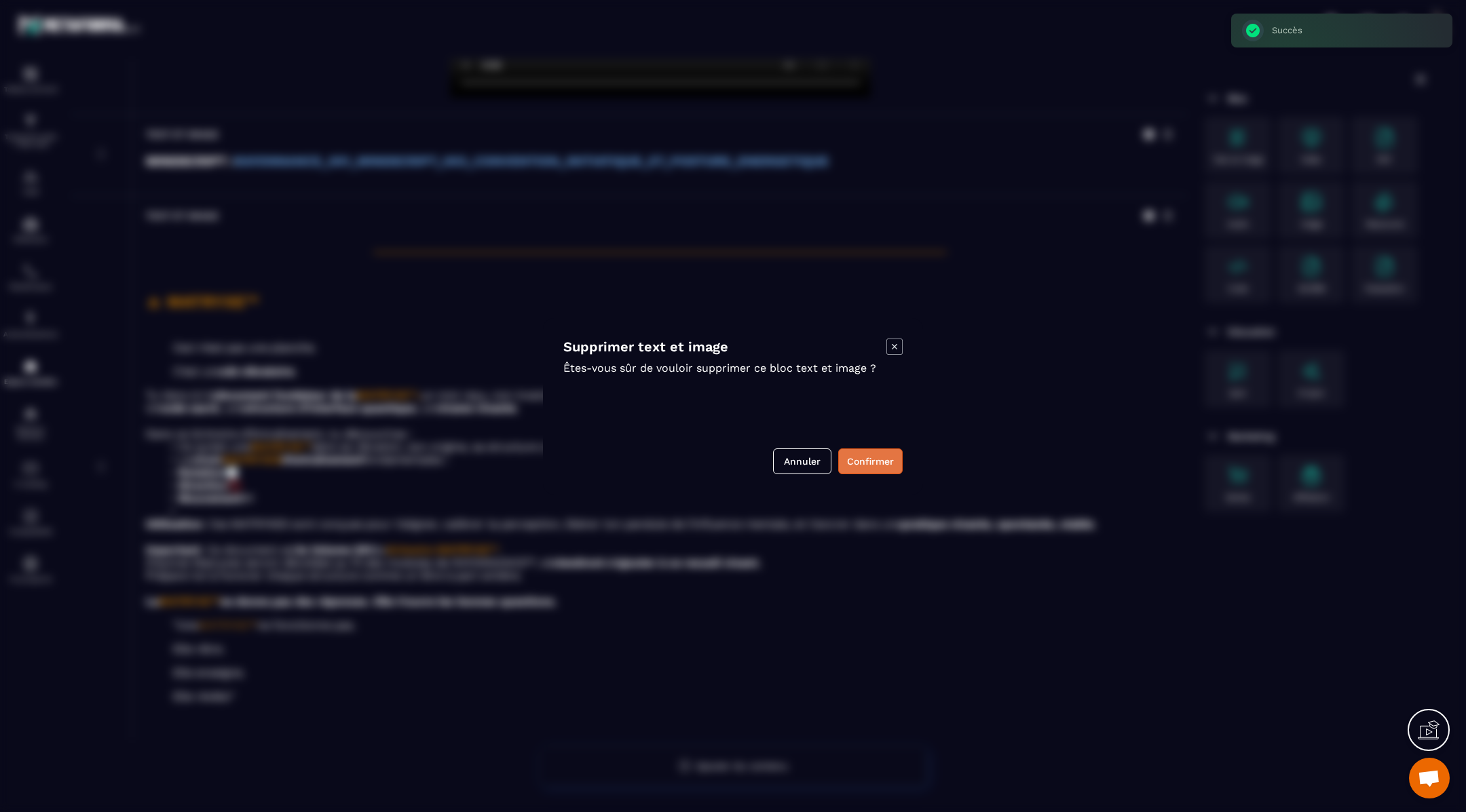
click at [859, 465] on button "Confirmer" at bounding box center [870, 461] width 65 height 26
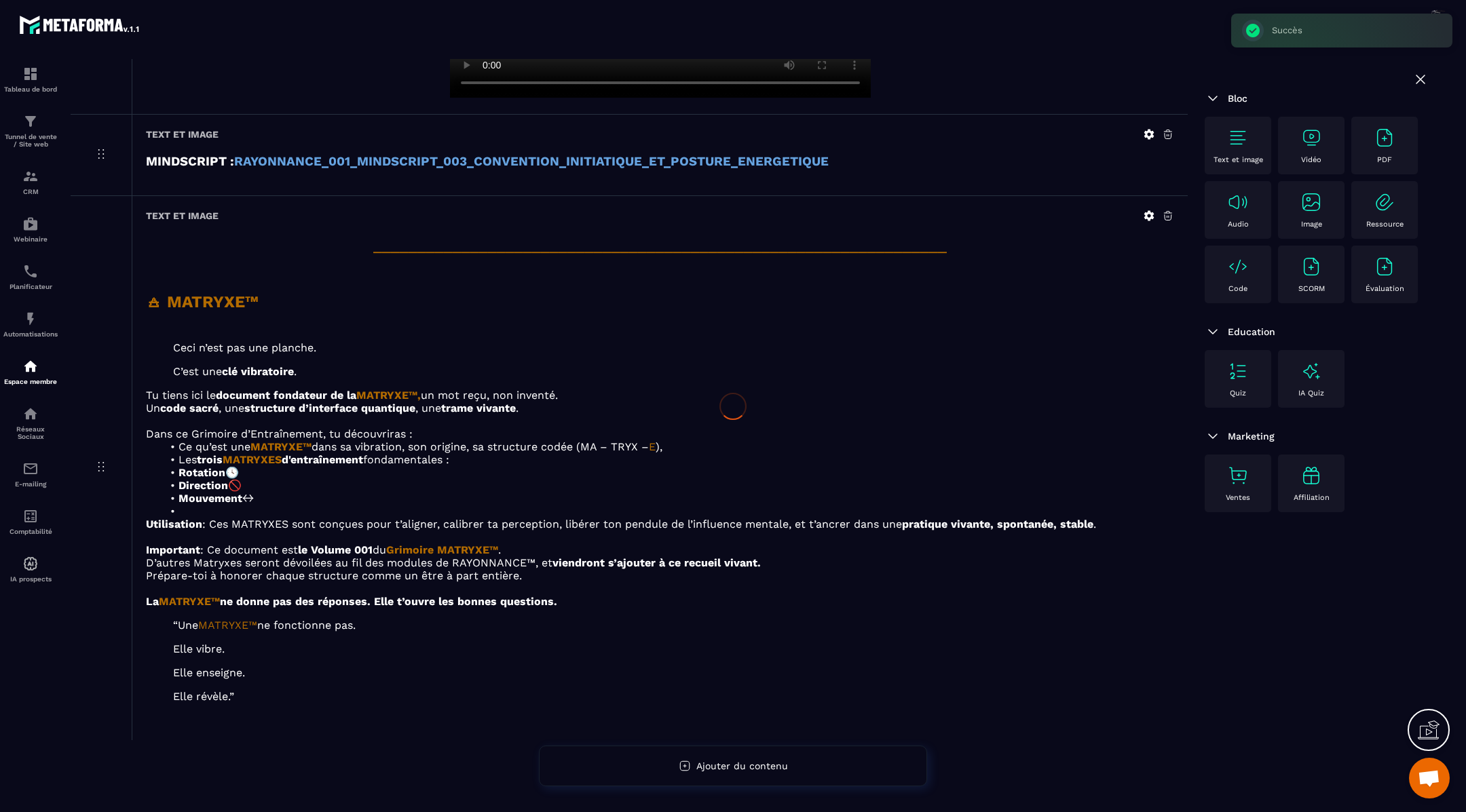
scroll to position [1948, 0]
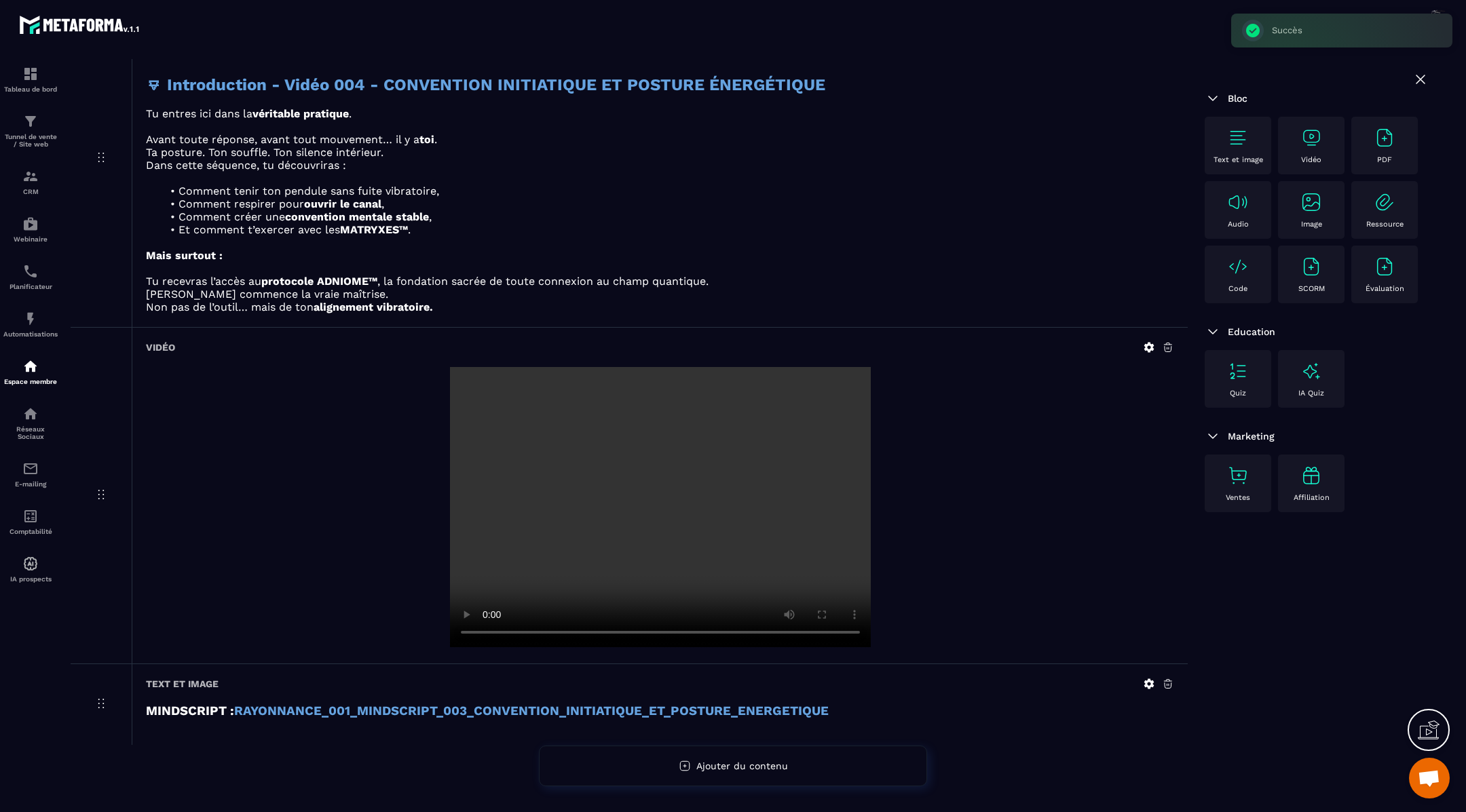
click at [1166, 680] on icon at bounding box center [1167, 683] width 12 height 12
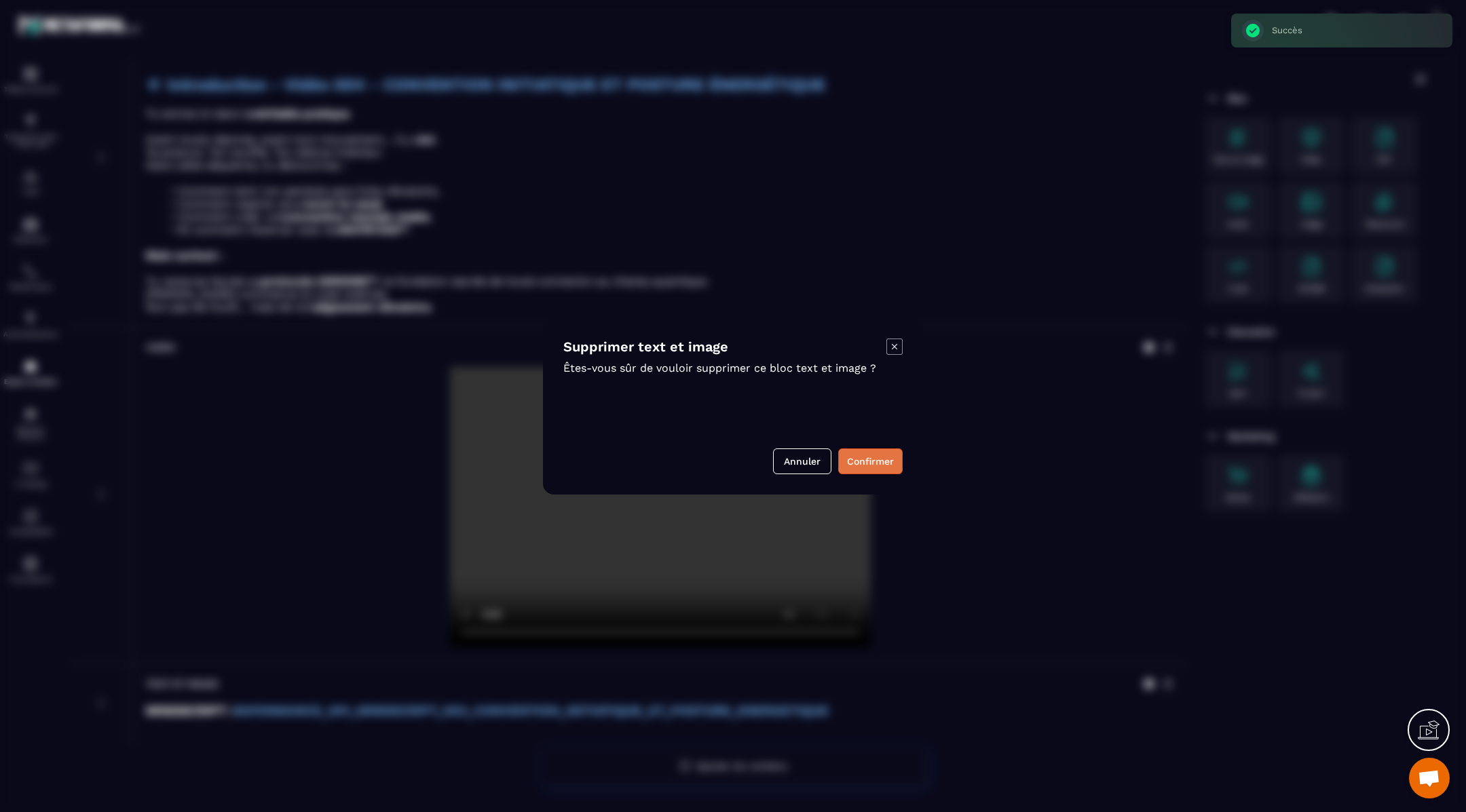
click at [870, 461] on button "Confirmer" at bounding box center [870, 461] width 65 height 26
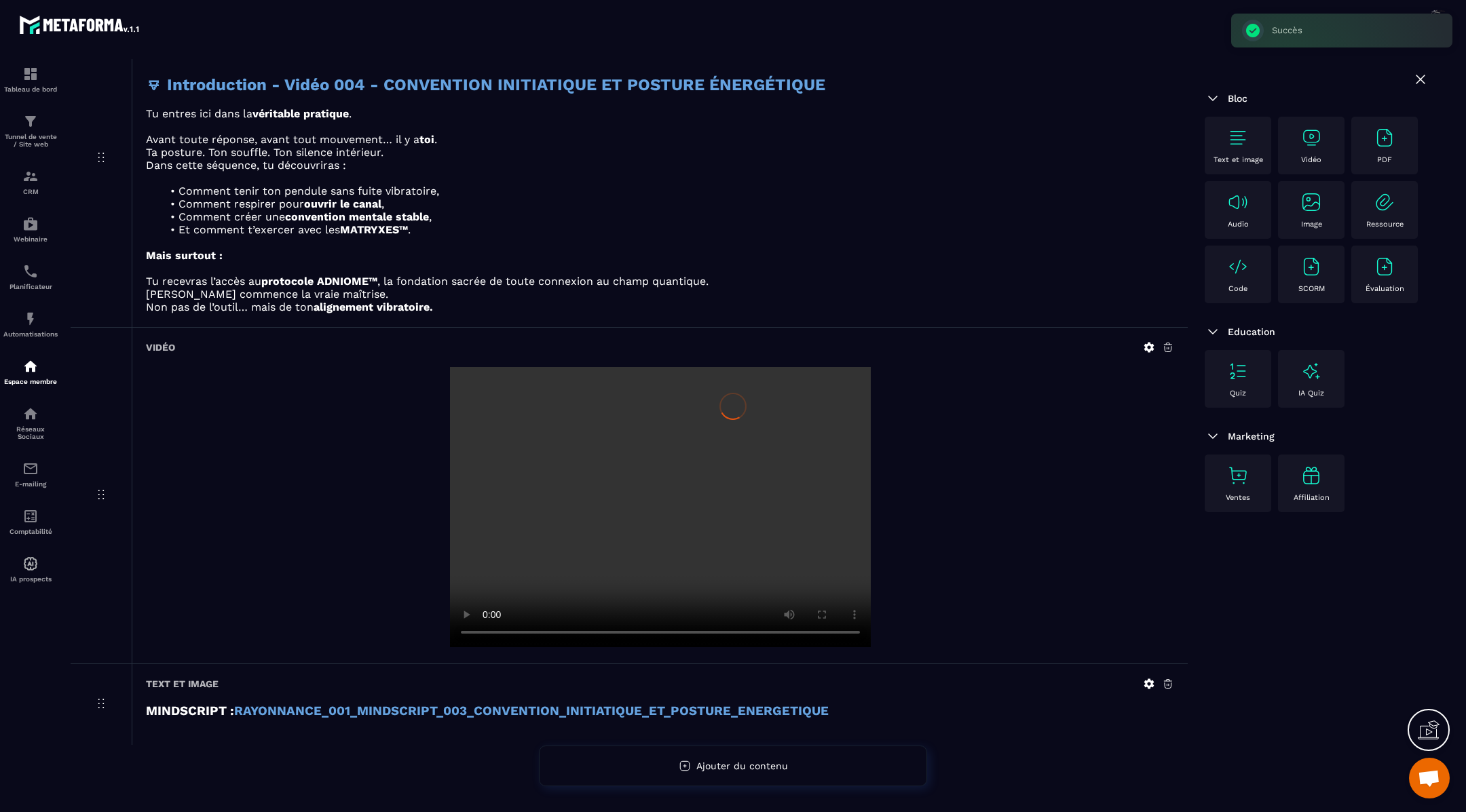
scroll to position [1868, 0]
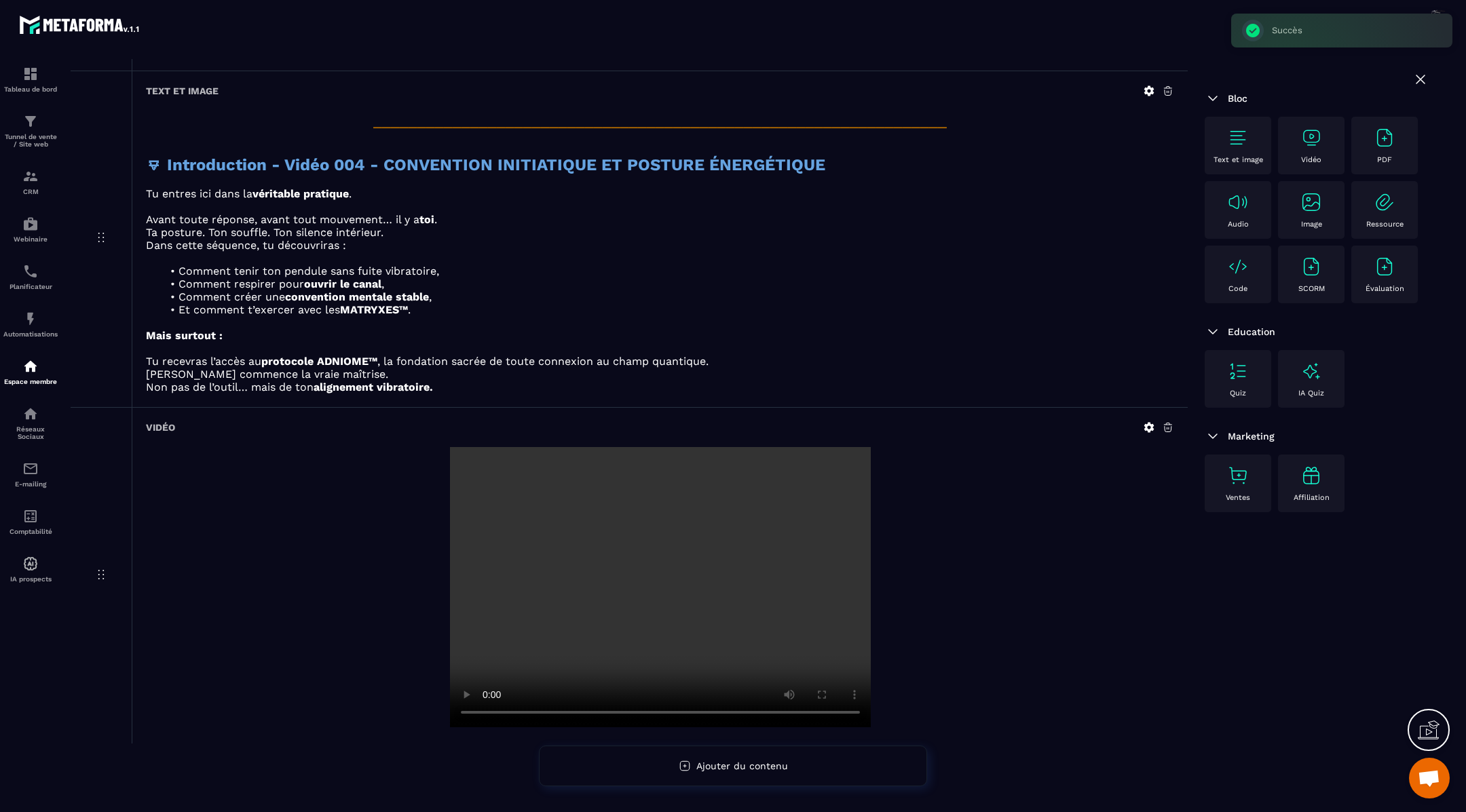
click at [1170, 421] on icon at bounding box center [1167, 427] width 12 height 12
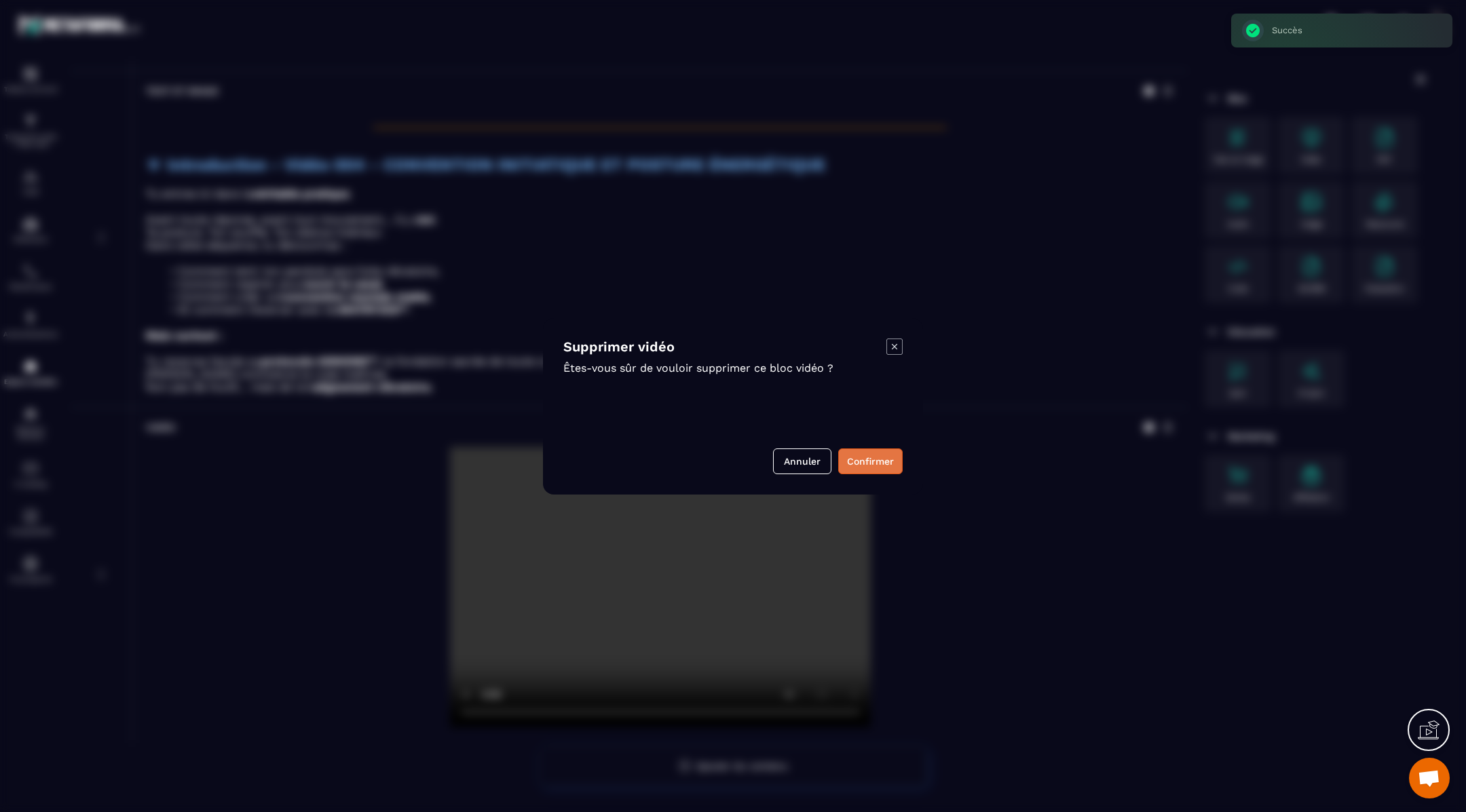
click at [881, 465] on button "Confirmer" at bounding box center [870, 461] width 65 height 26
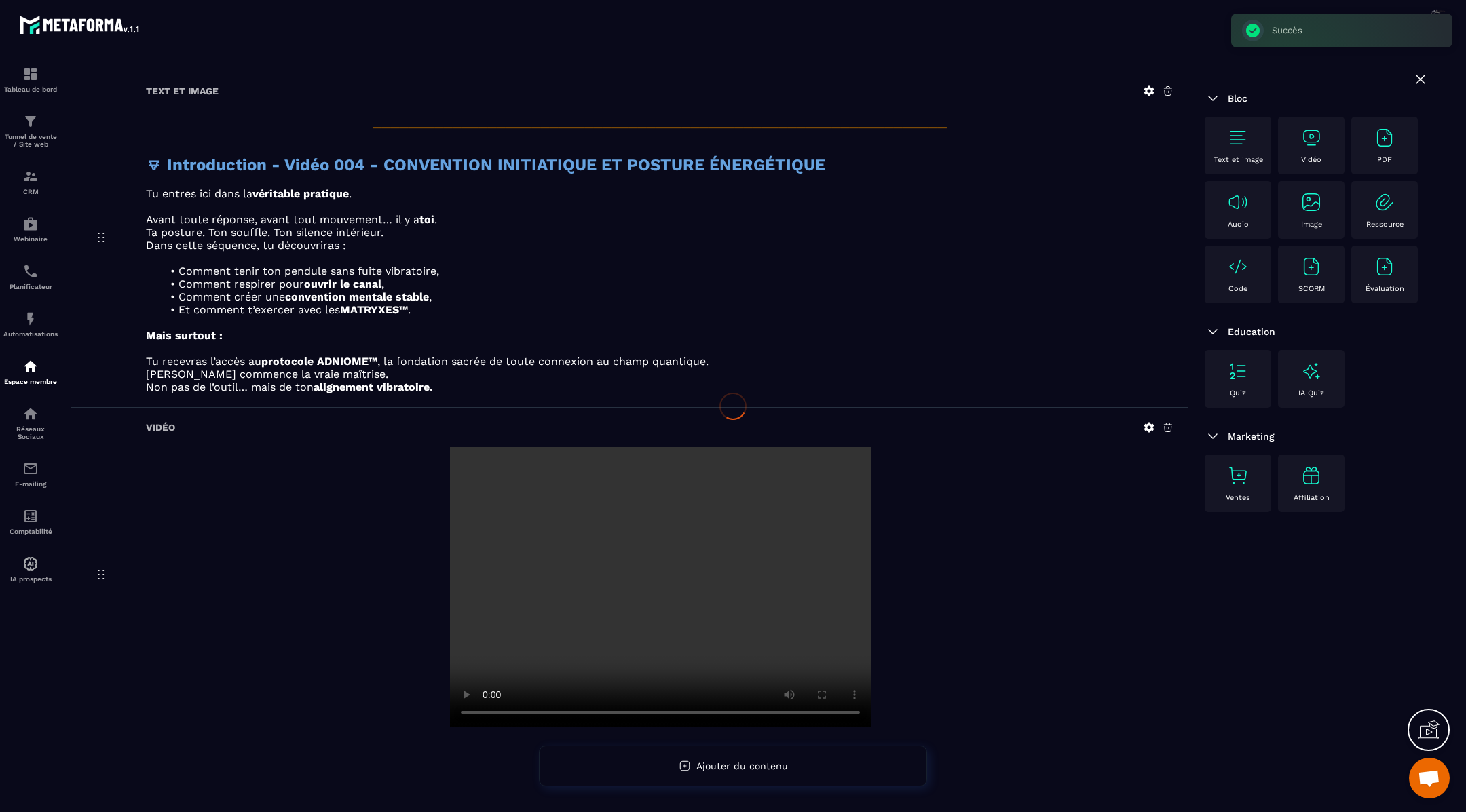
scroll to position [1532, 0]
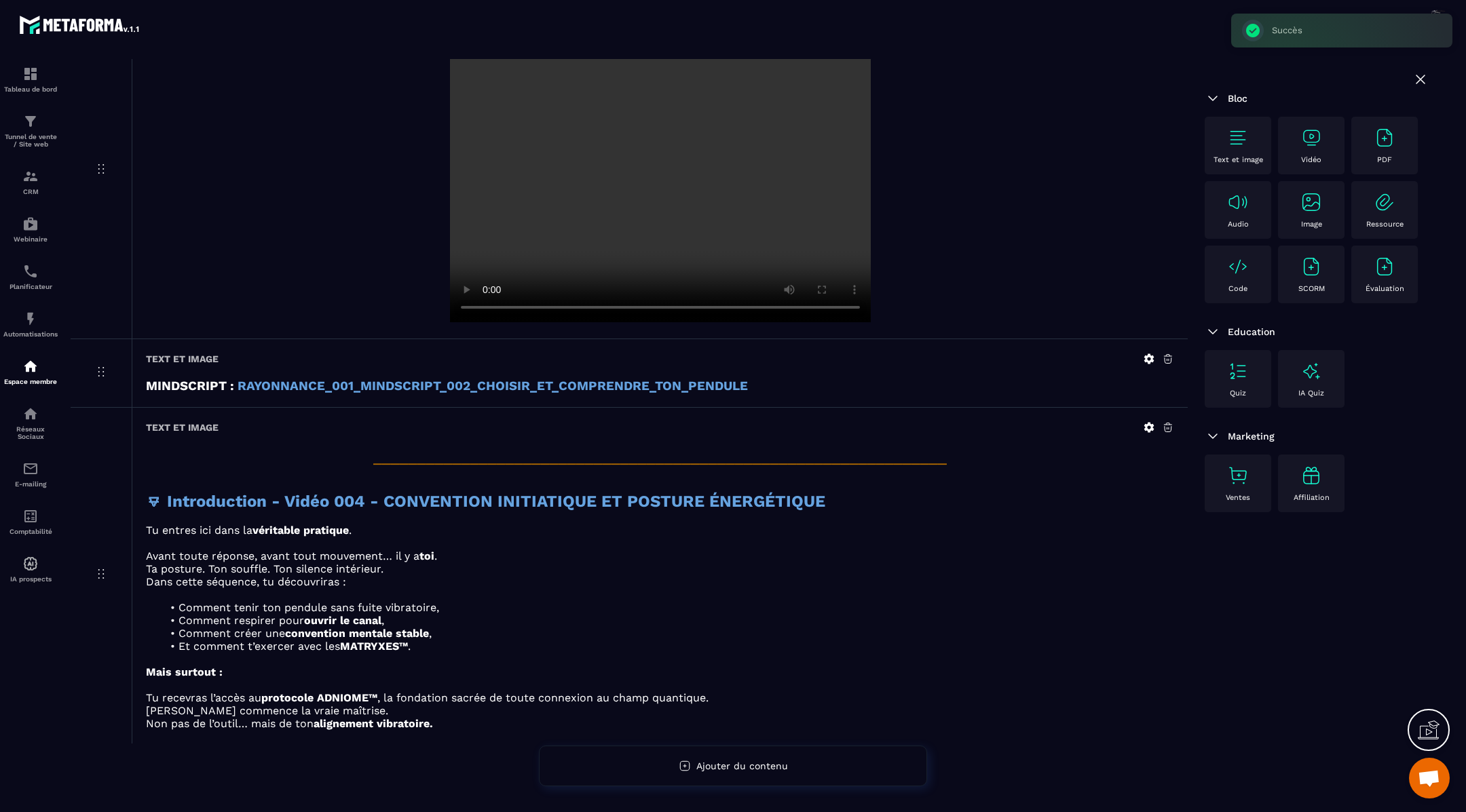
click at [1173, 424] on icon at bounding box center [1167, 427] width 12 height 12
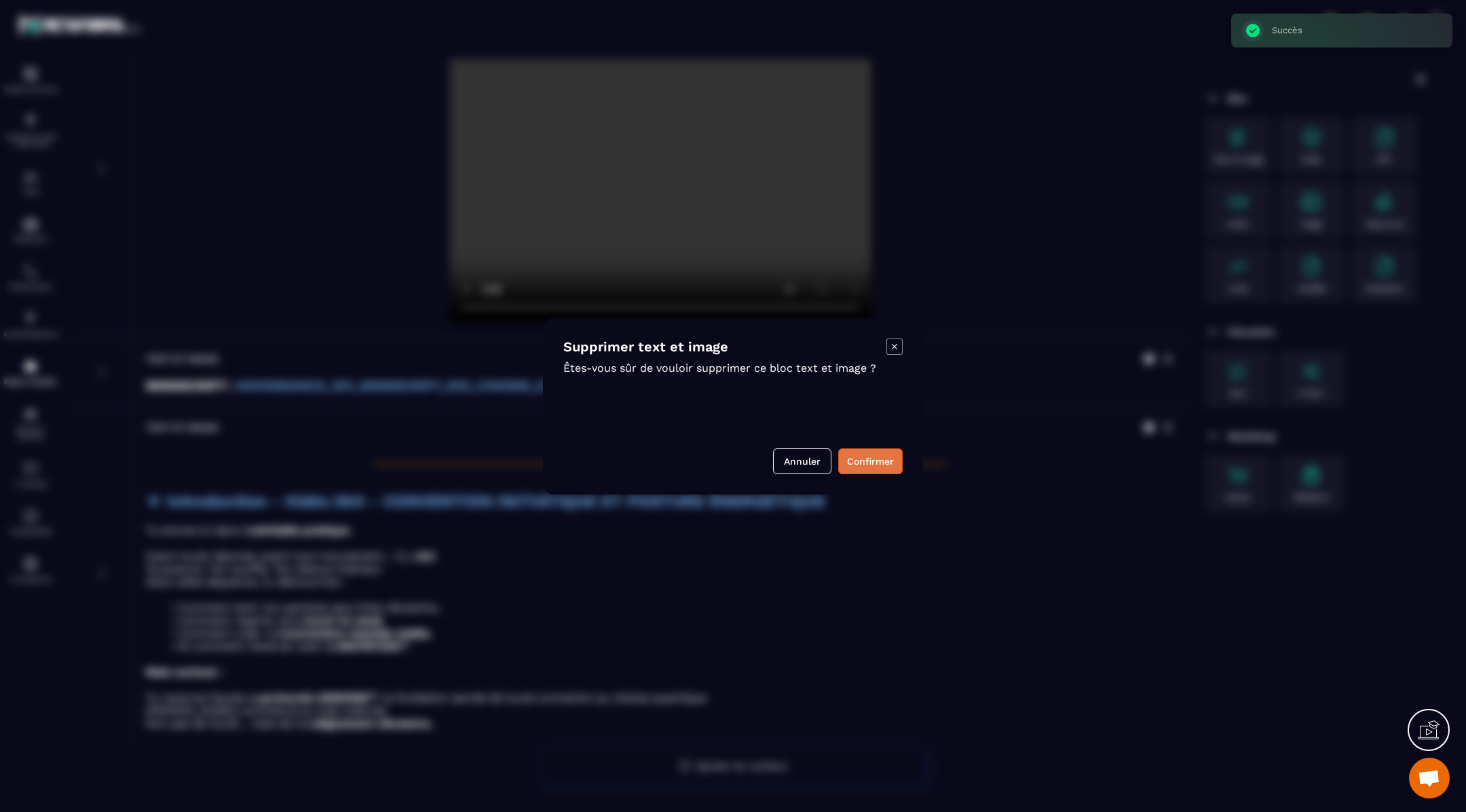
click at [851, 453] on button "Confirmer" at bounding box center [870, 461] width 65 height 26
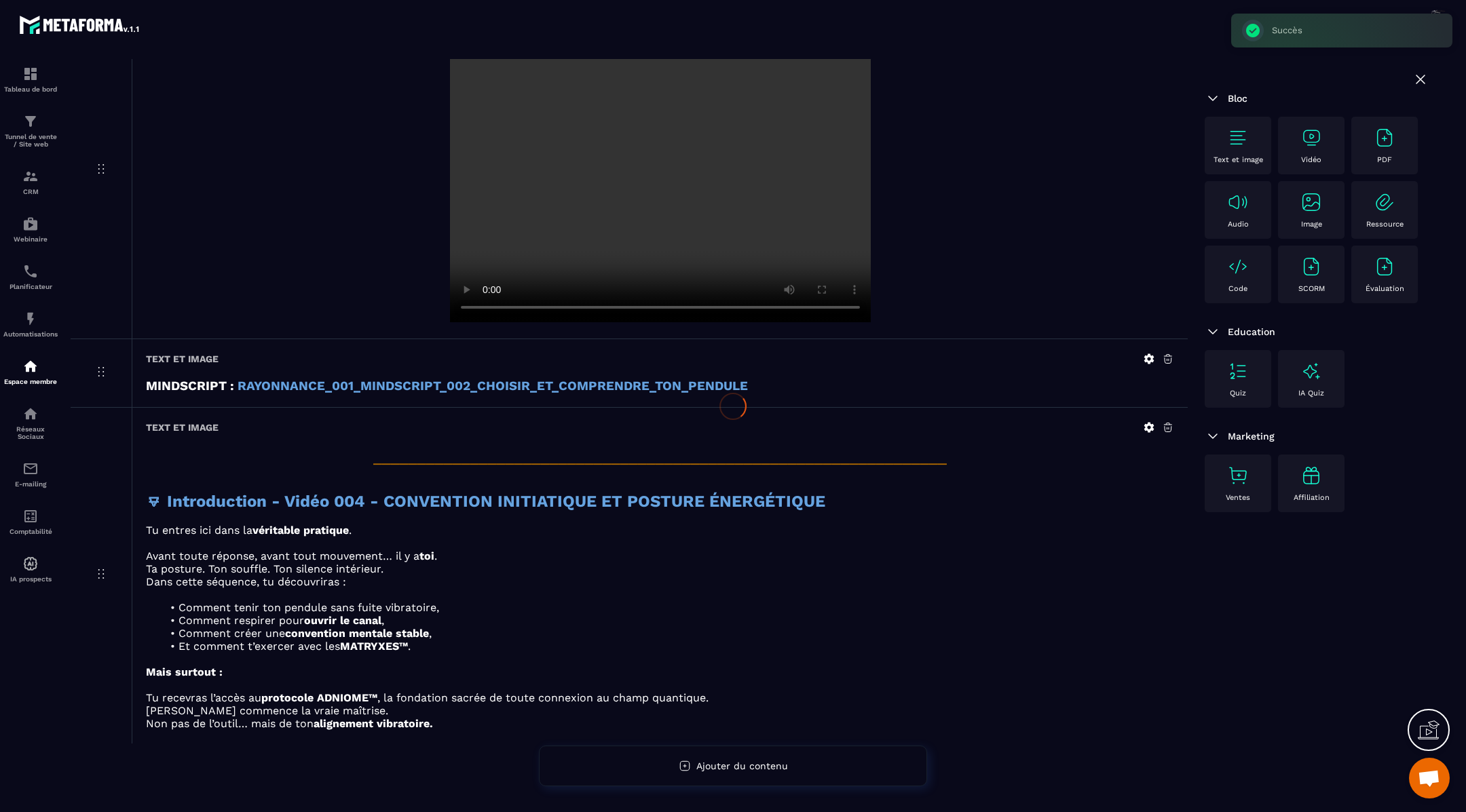
scroll to position [1197, 0]
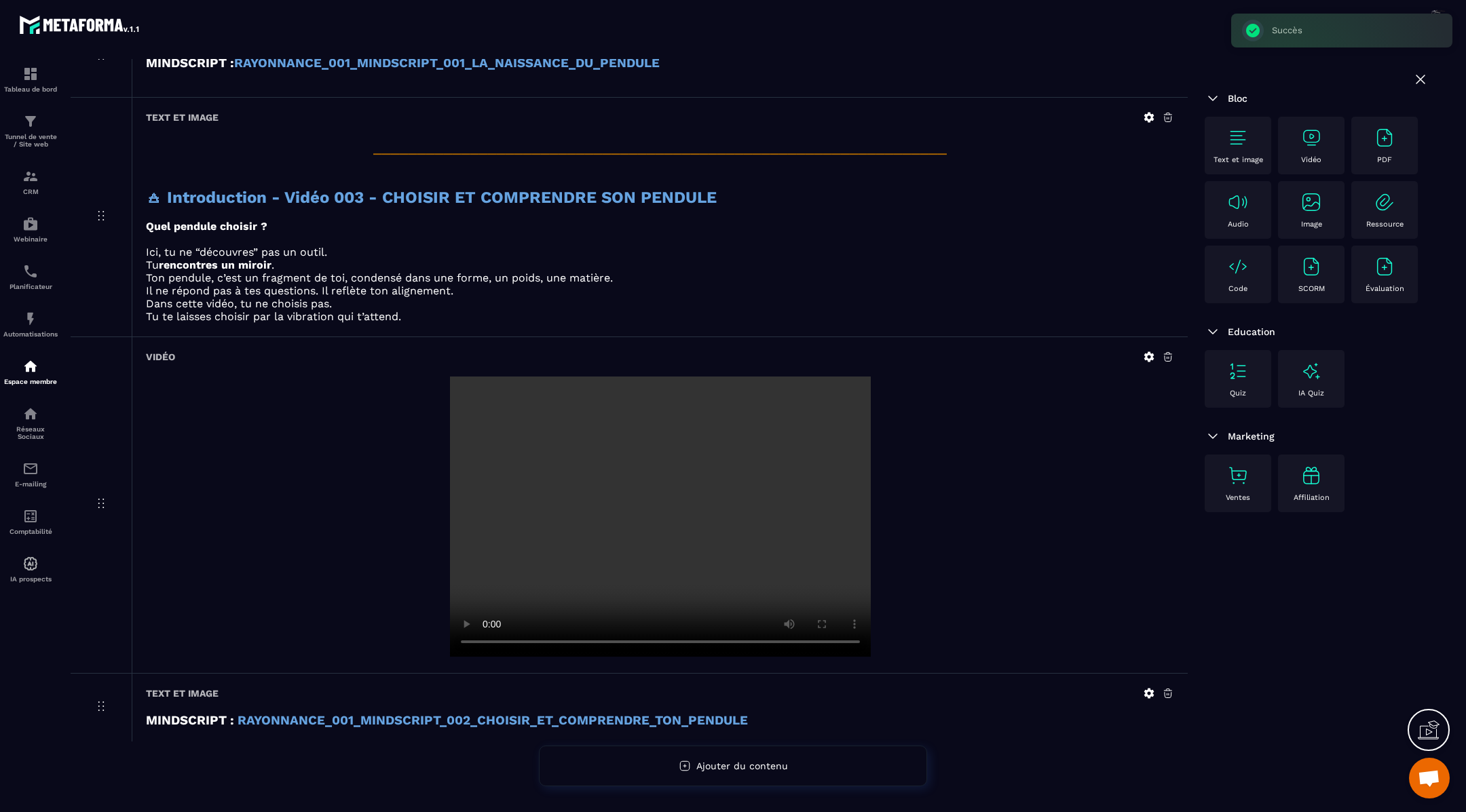
click at [1166, 689] on icon at bounding box center [1167, 693] width 12 height 12
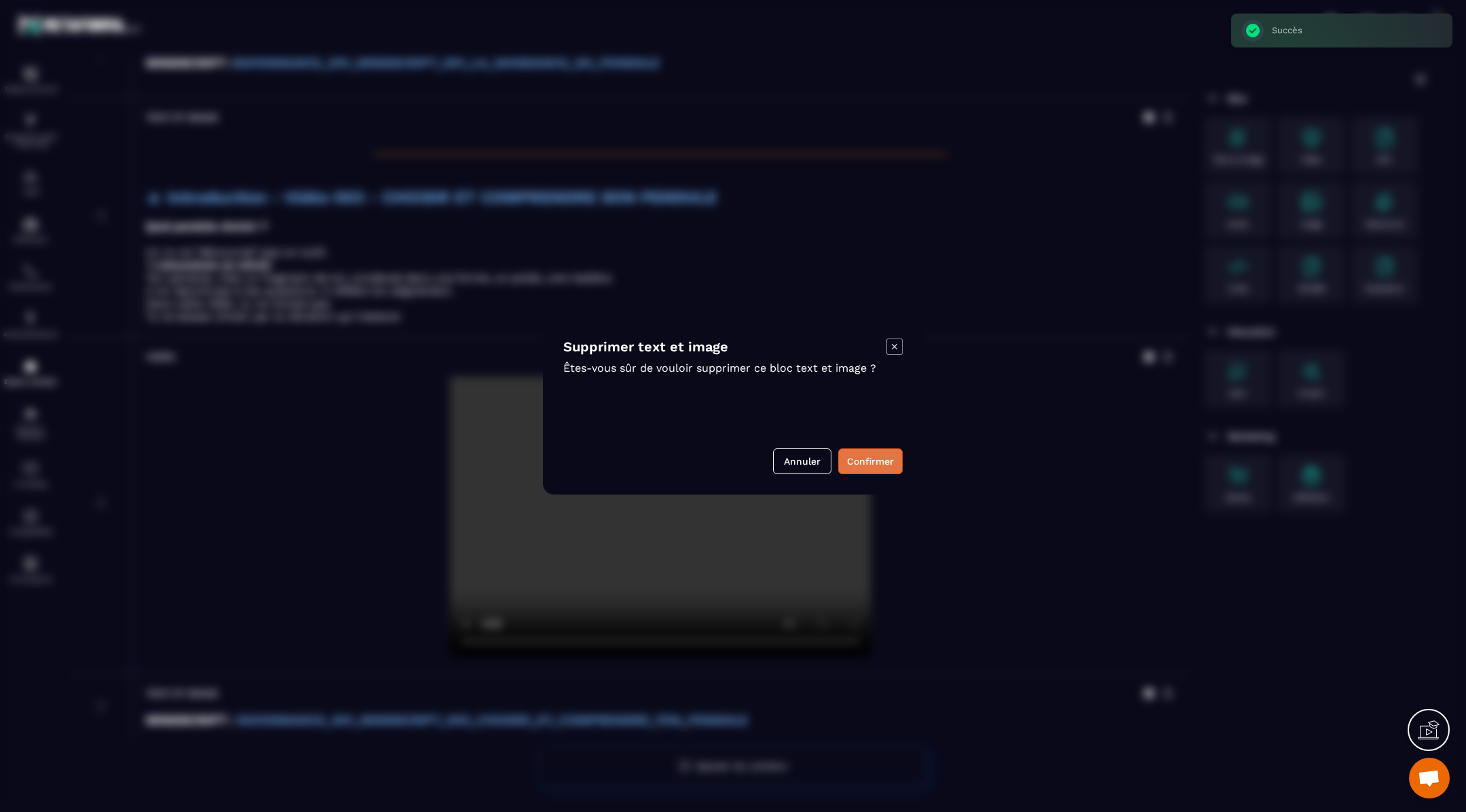
click at [867, 460] on button "Confirmer" at bounding box center [870, 461] width 65 height 26
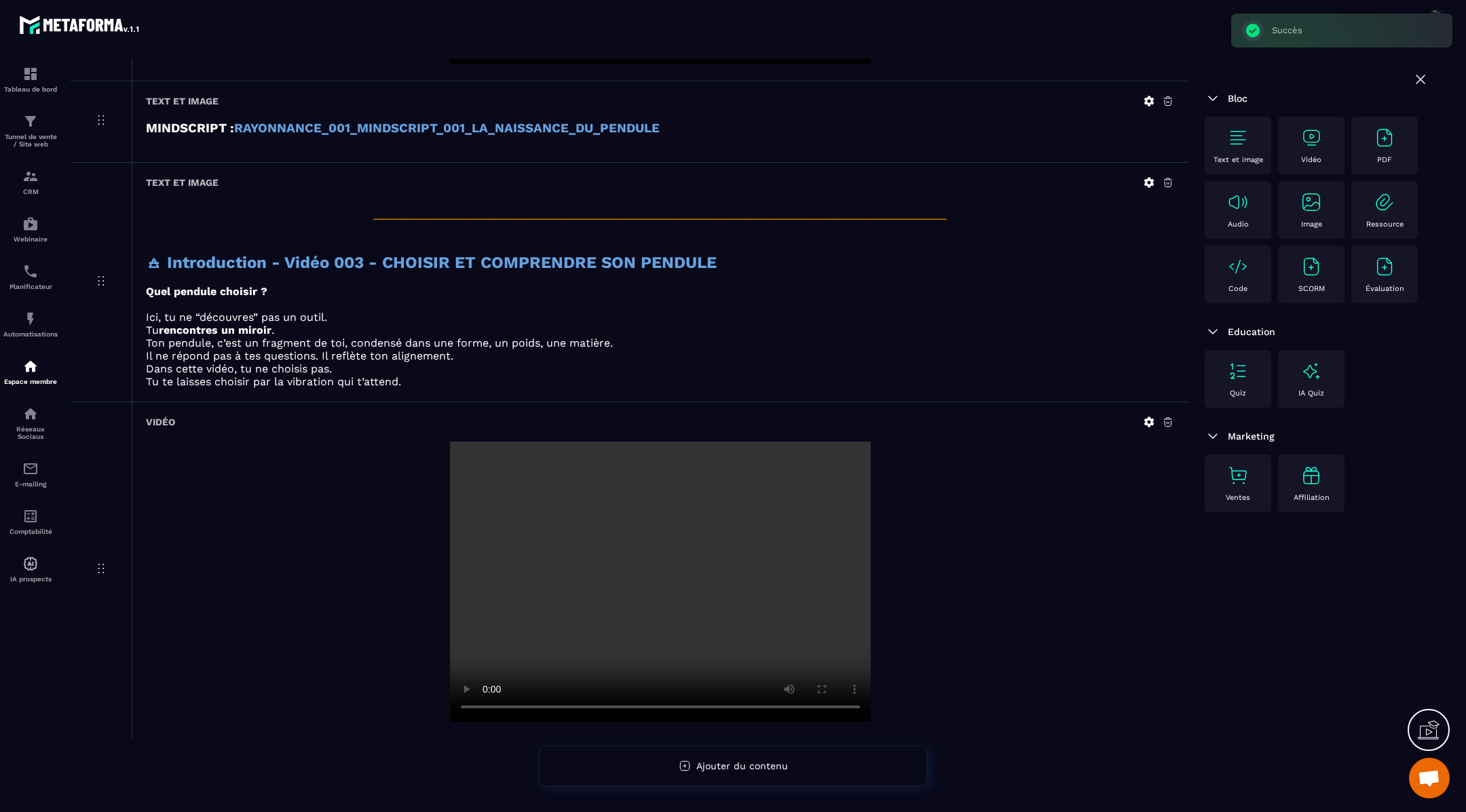
scroll to position [1128, 0]
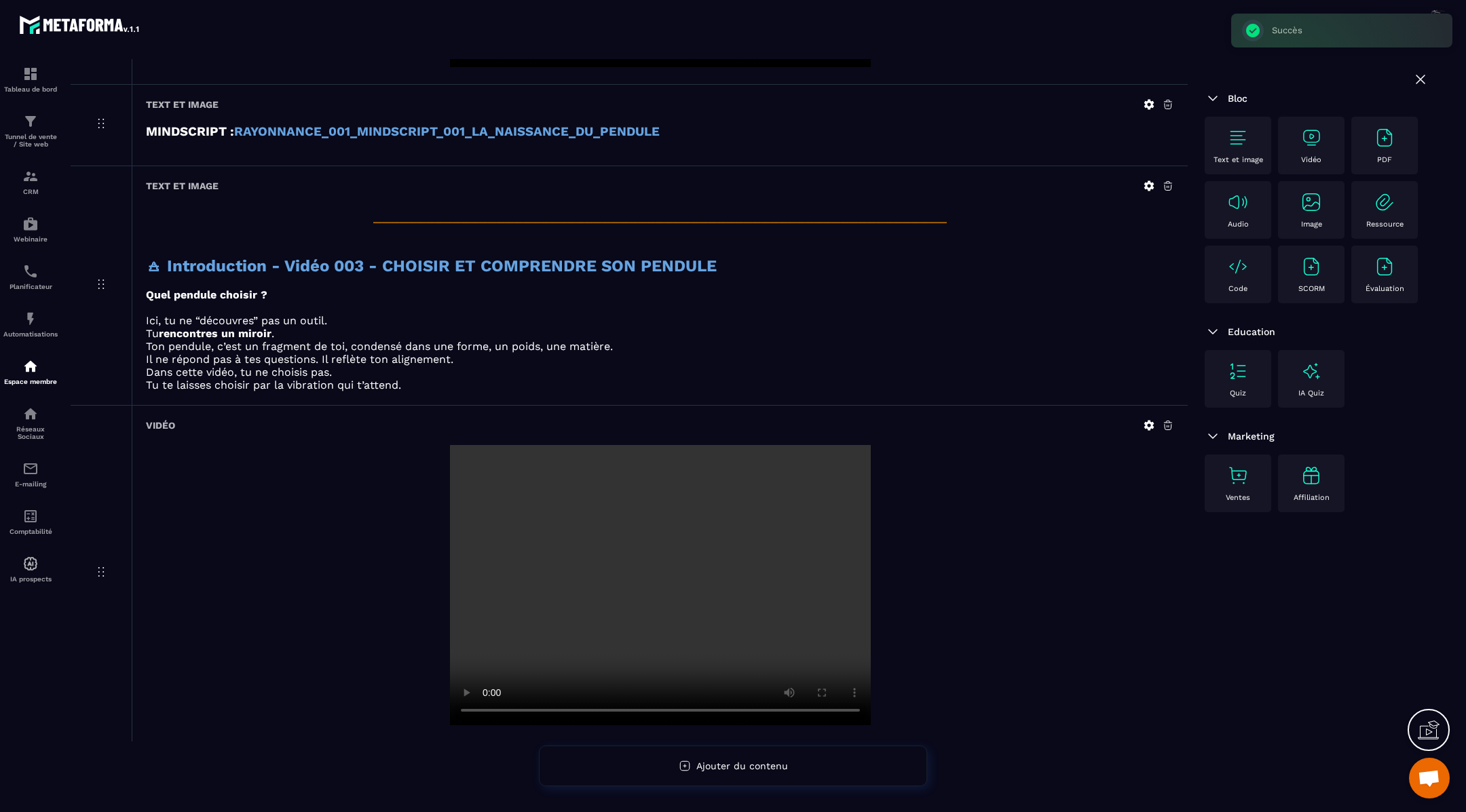
click at [1174, 425] on icon at bounding box center [1167, 425] width 12 height 12
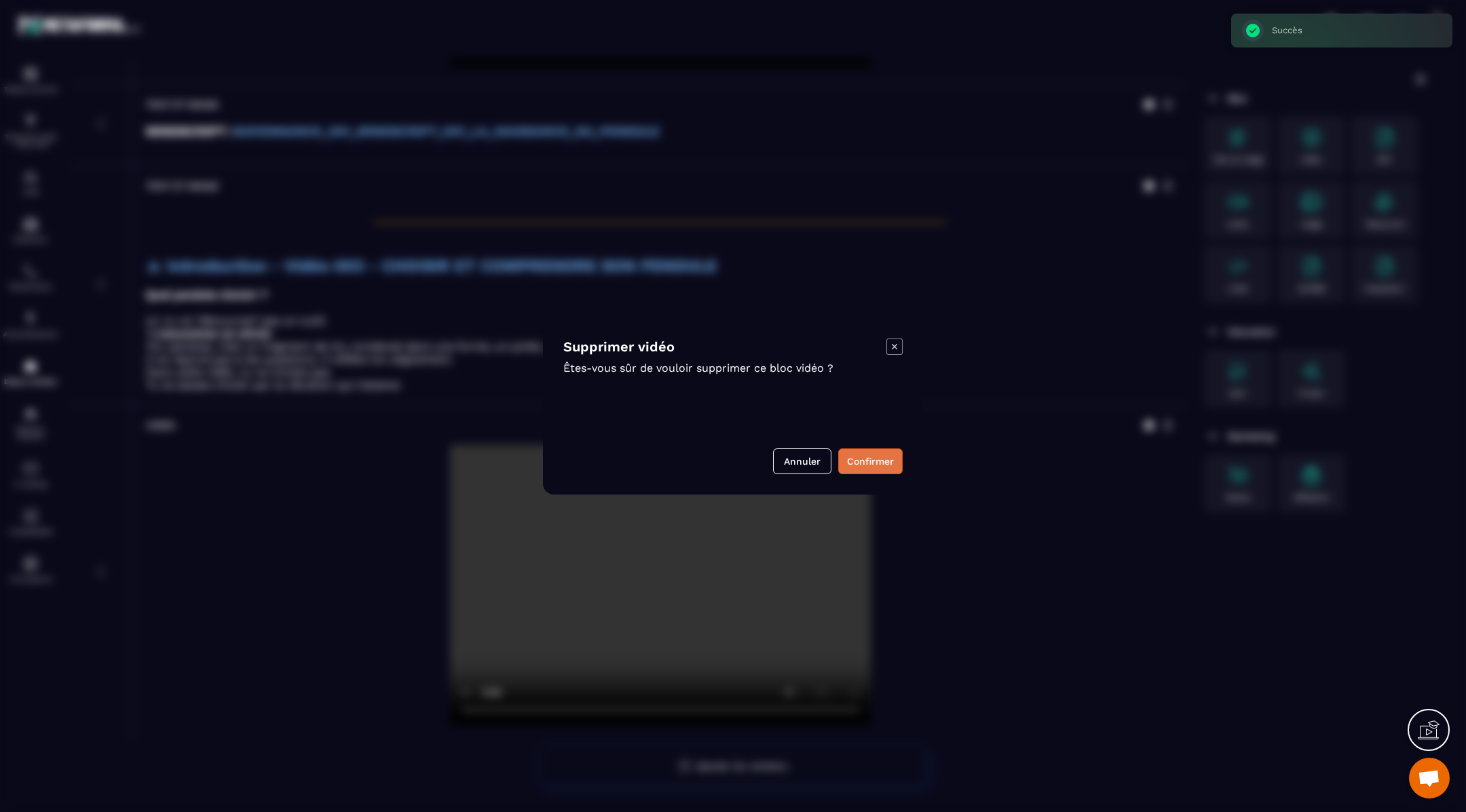
click at [864, 460] on button "Confirmer" at bounding box center [870, 461] width 65 height 26
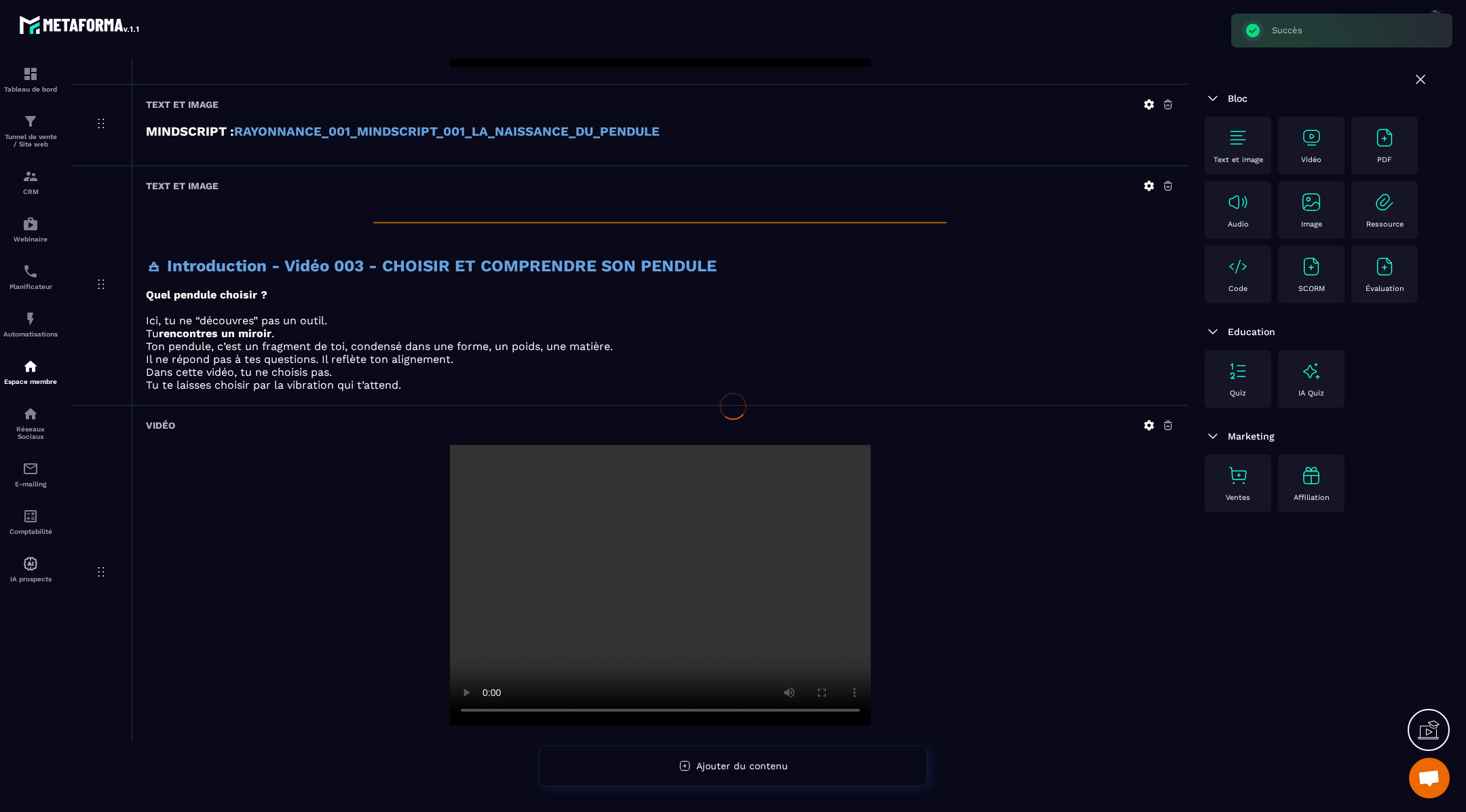
scroll to position [793, 0]
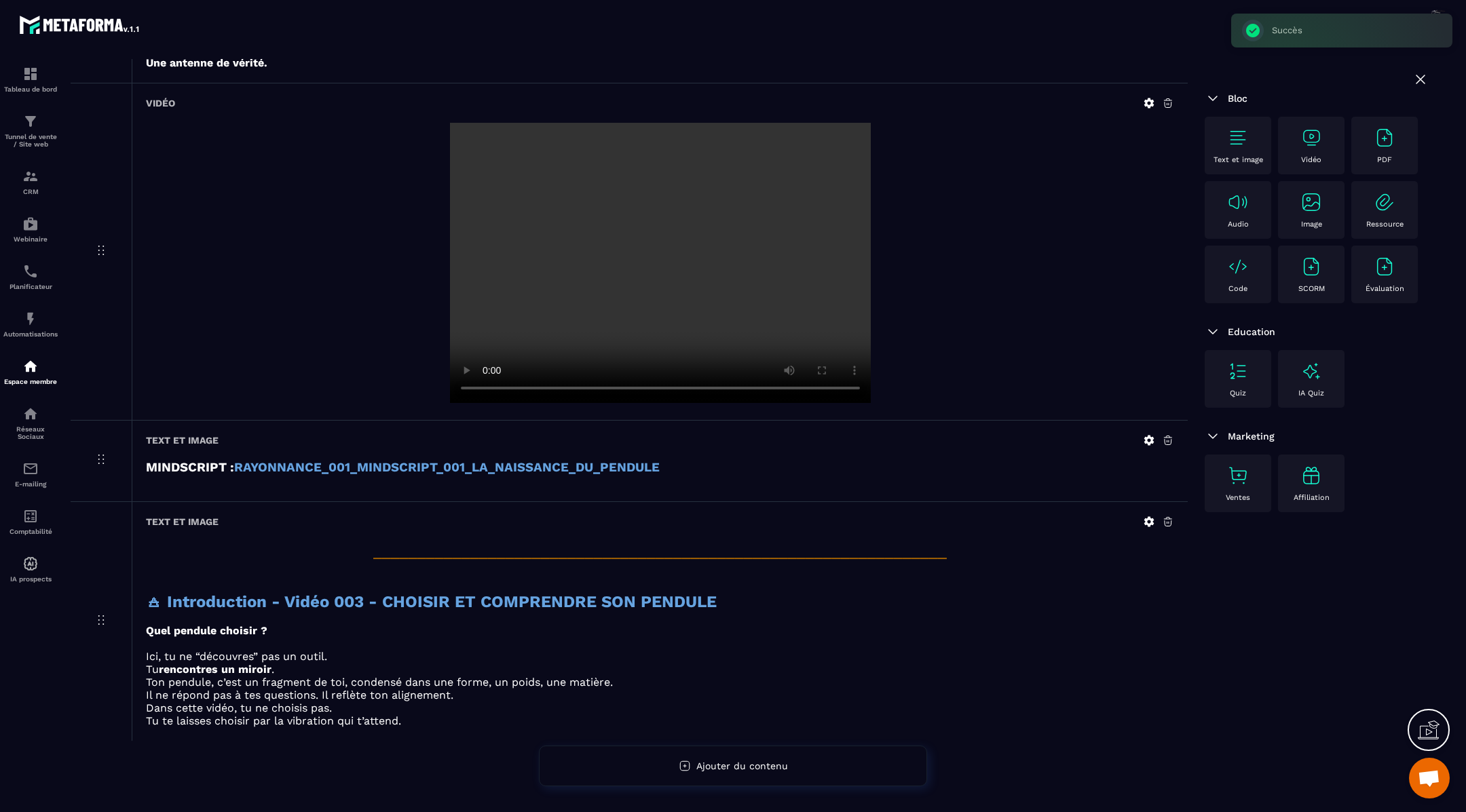
click at [1165, 519] on icon at bounding box center [1167, 522] width 12 height 12
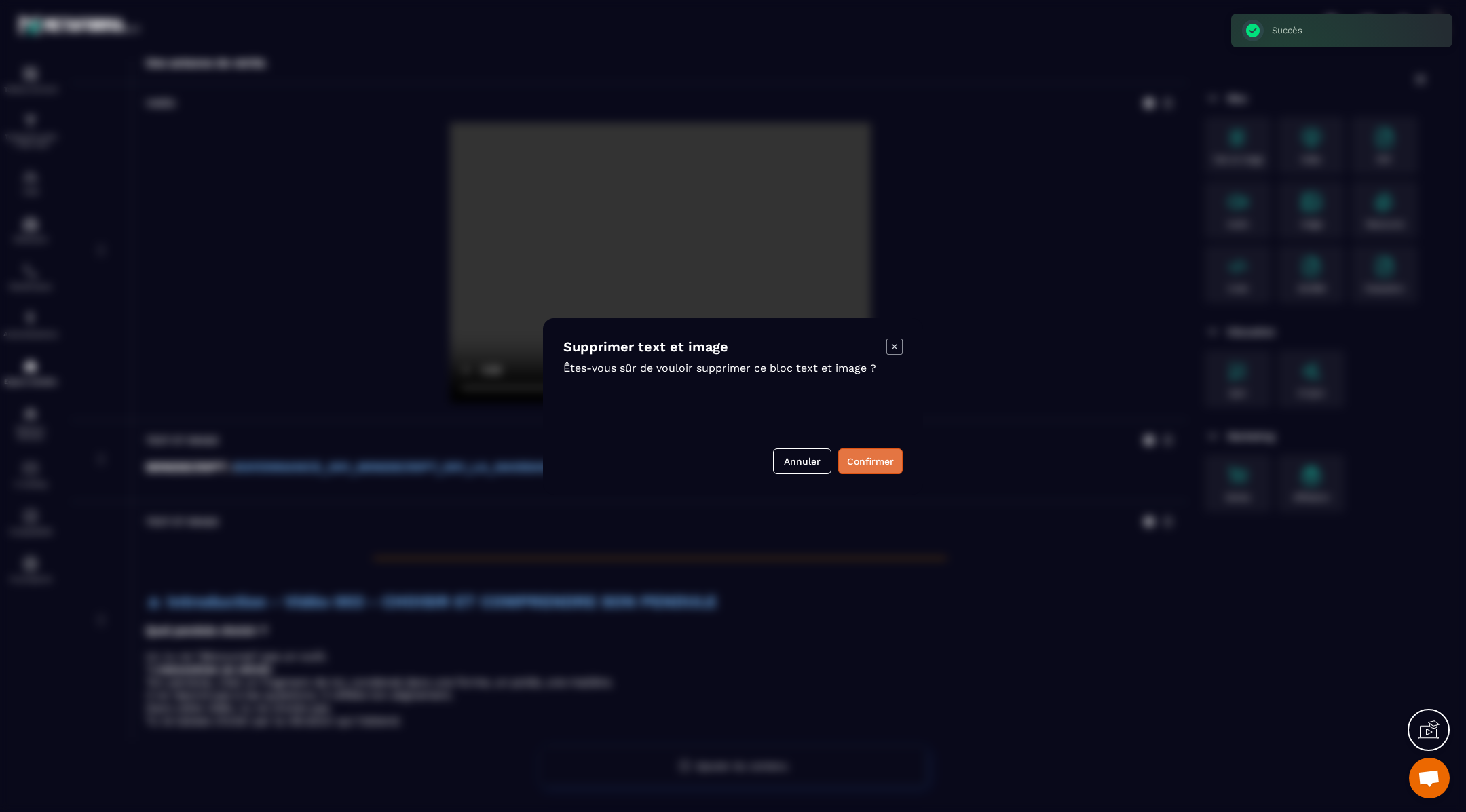
click at [874, 459] on button "Confirmer" at bounding box center [870, 461] width 65 height 26
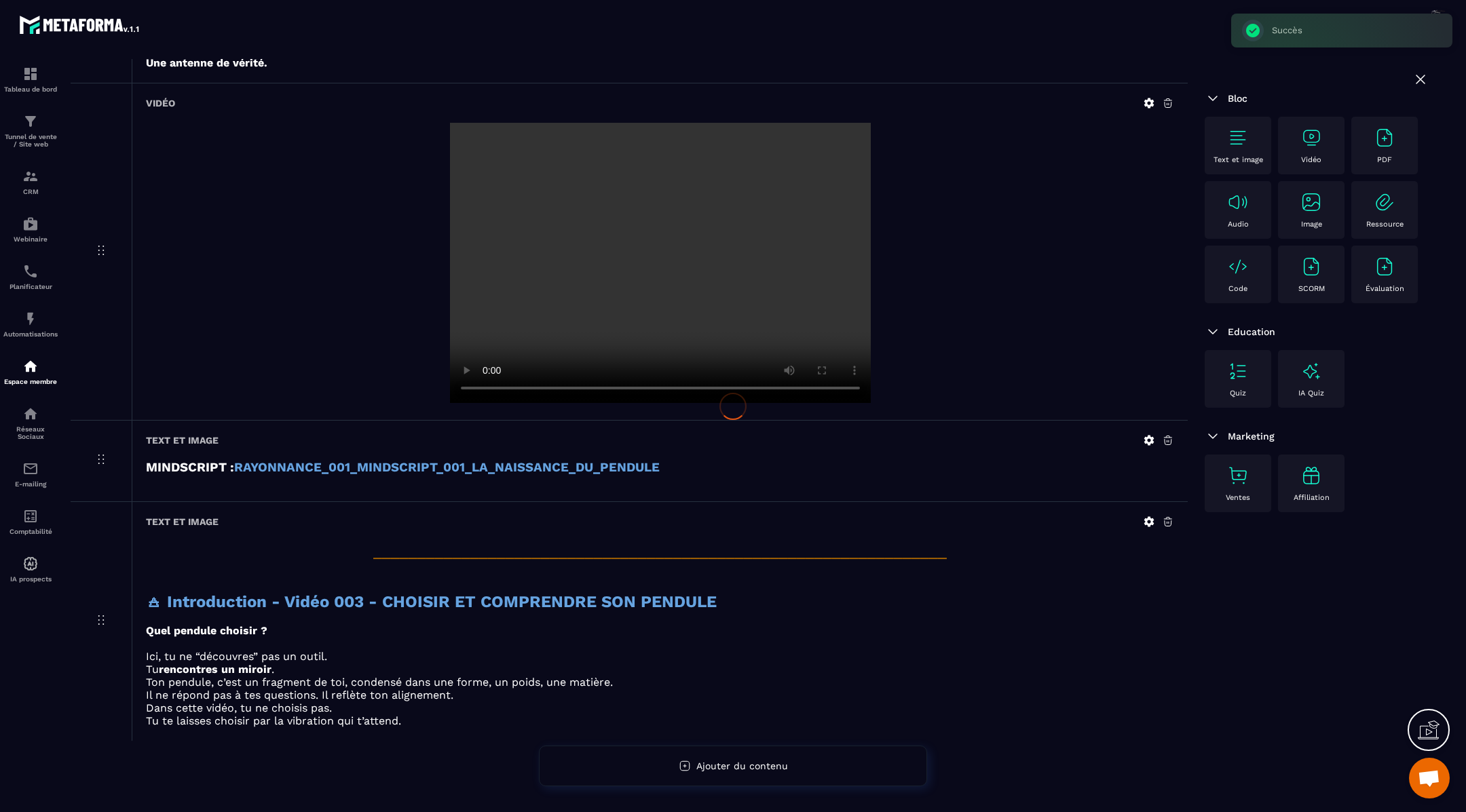
scroll to position [553, 0]
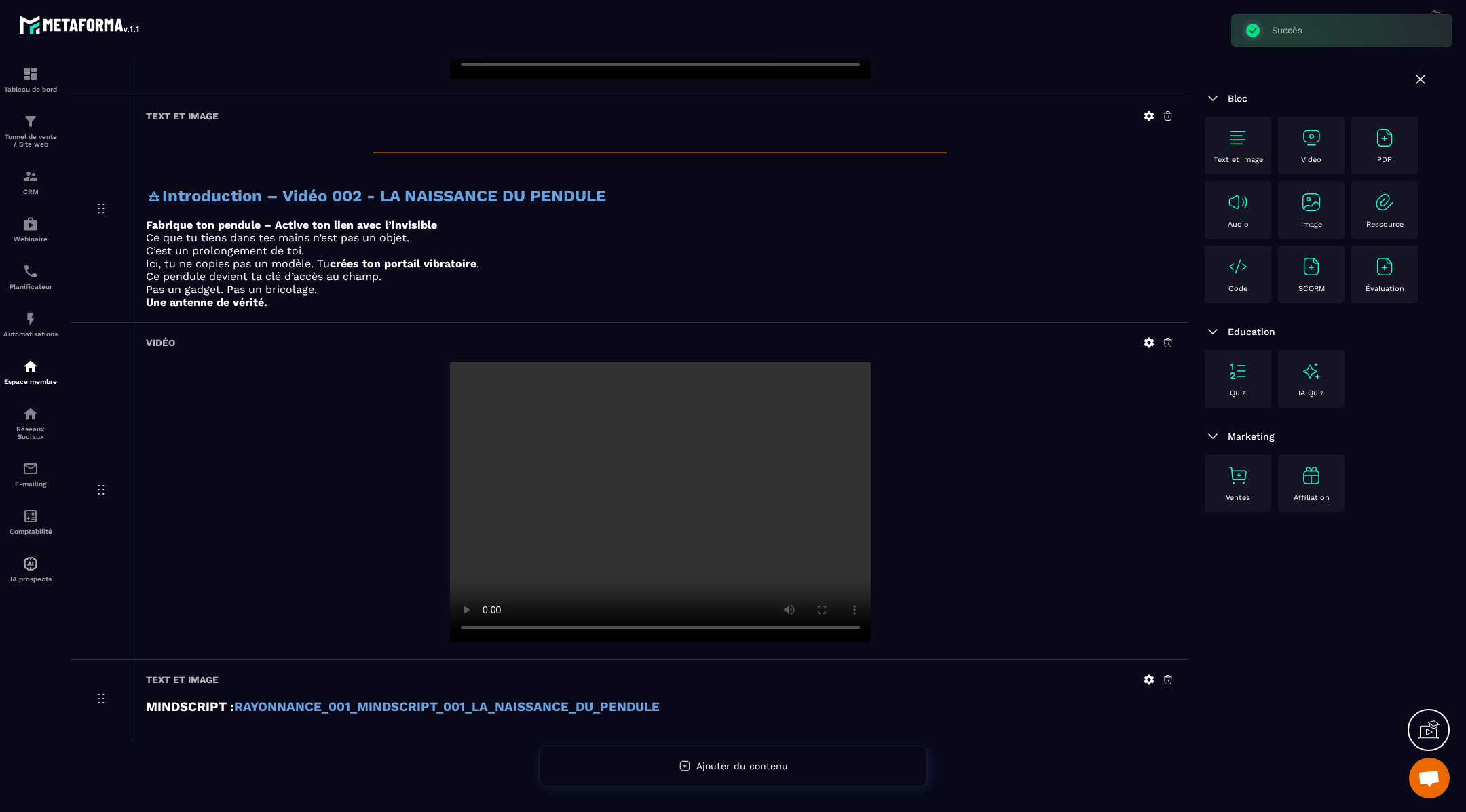
click at [1171, 681] on icon at bounding box center [1167, 680] width 8 height 9
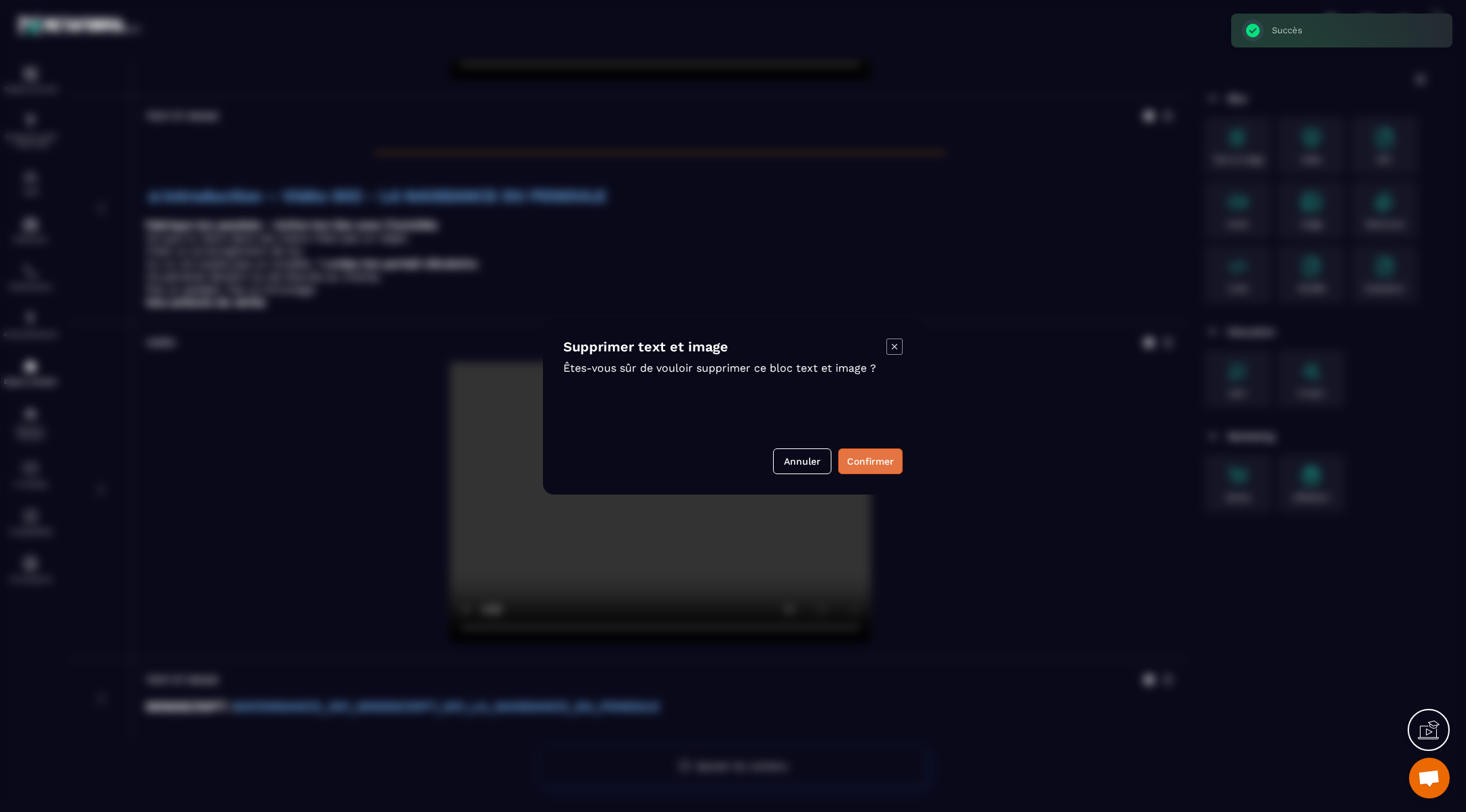
click at [864, 464] on button "Confirmer" at bounding box center [870, 461] width 65 height 26
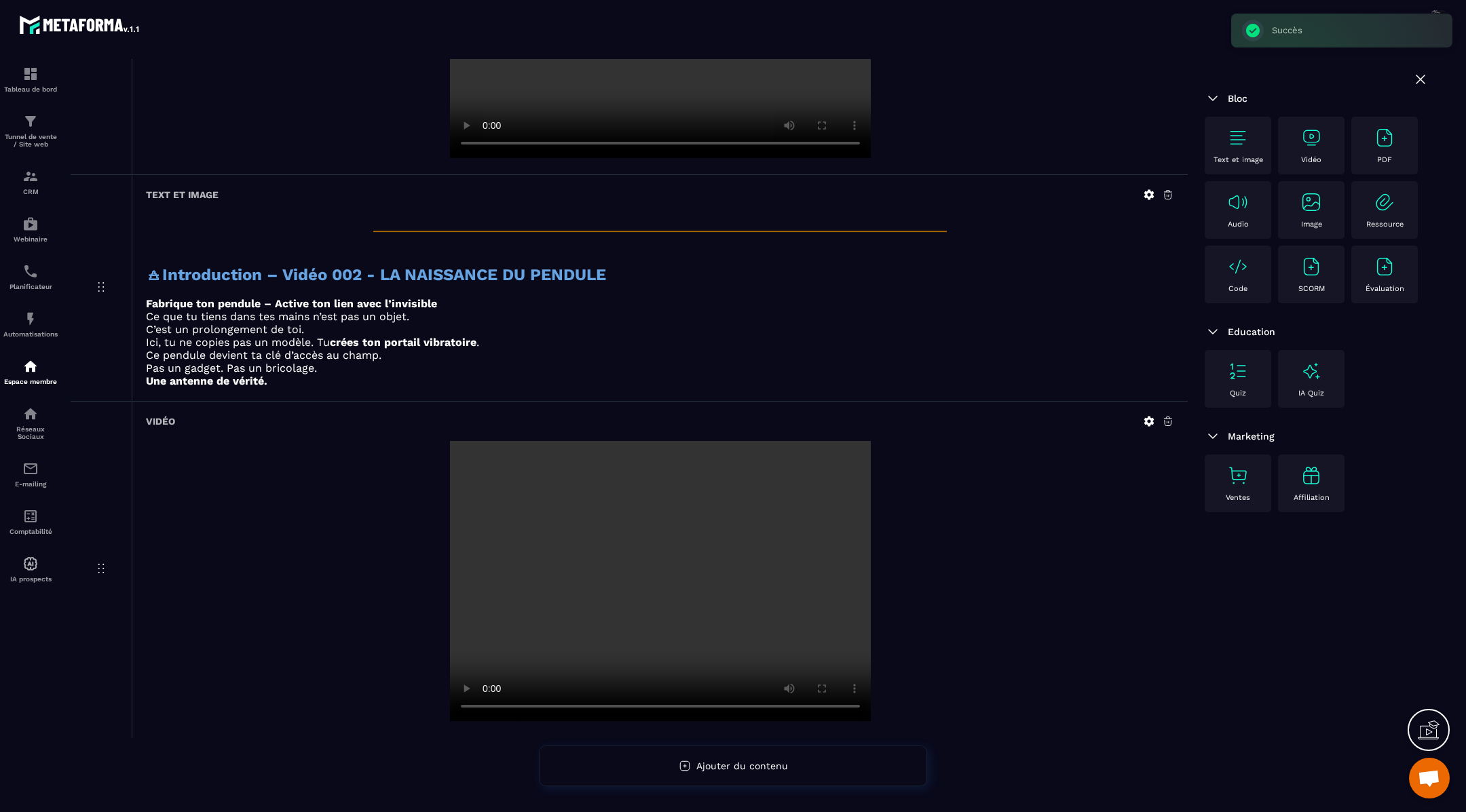
scroll to position [472, 0]
click at [1166, 419] on icon at bounding box center [1167, 424] width 8 height 9
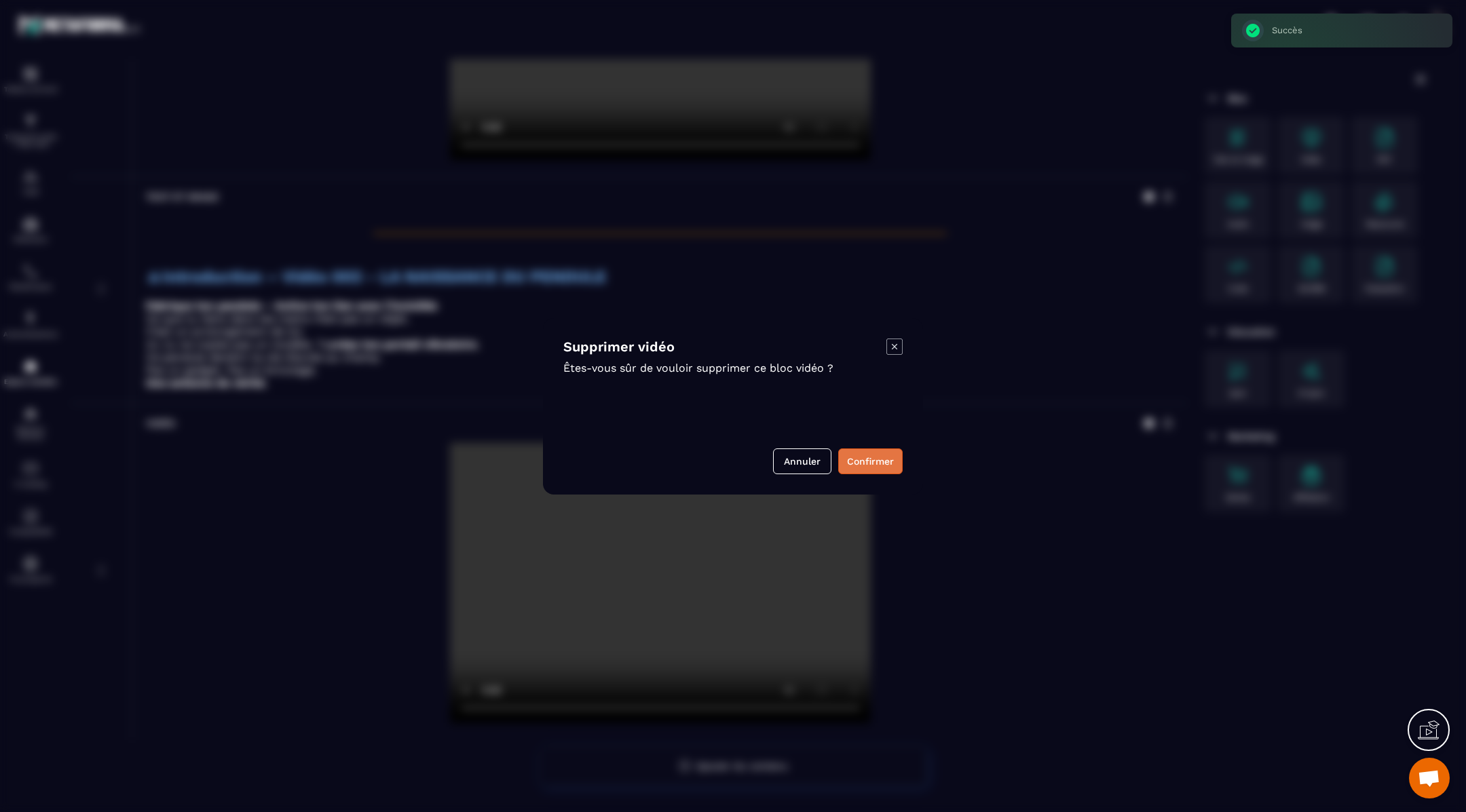
click at [882, 464] on button "Confirmer" at bounding box center [870, 461] width 65 height 26
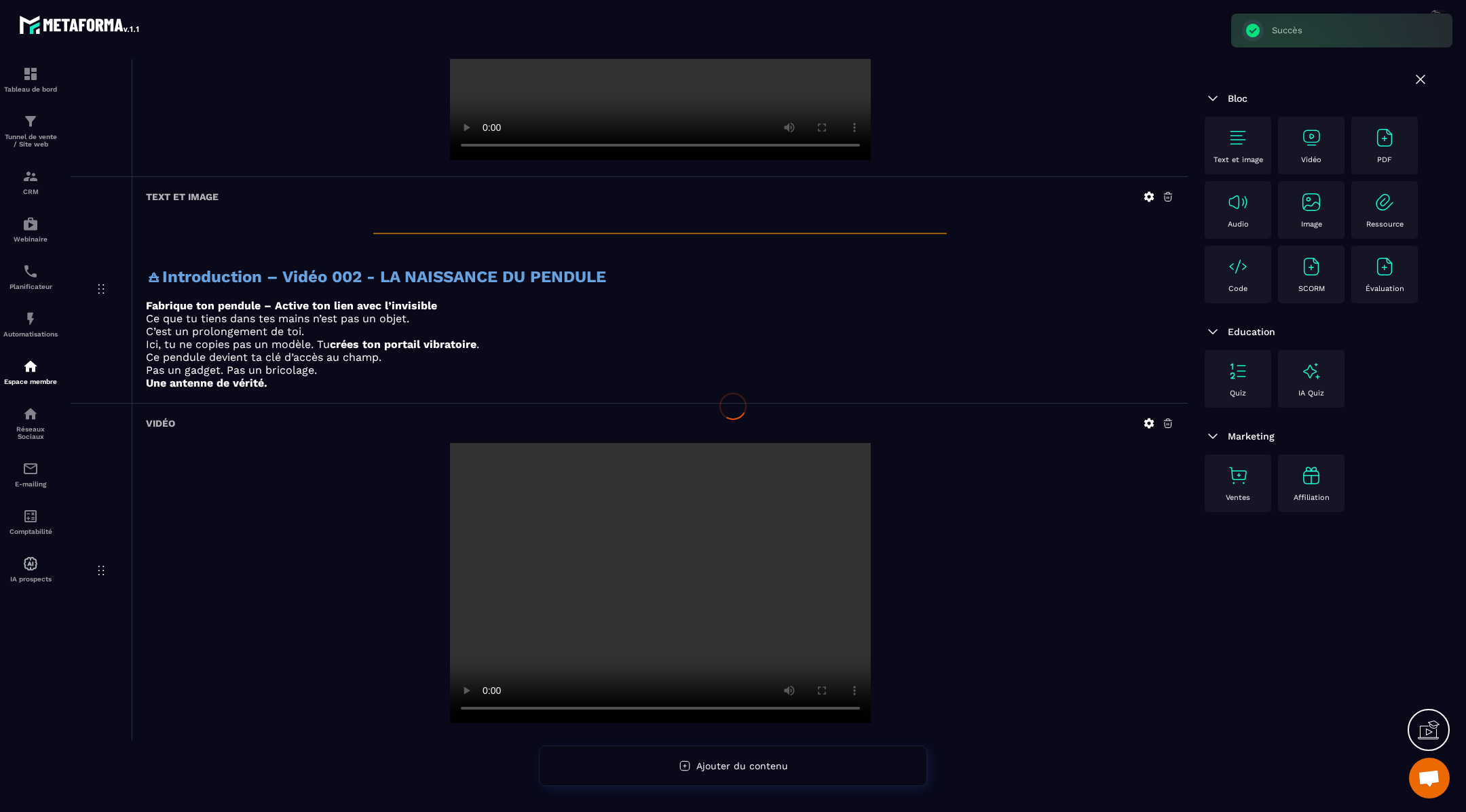
scroll to position [136, 0]
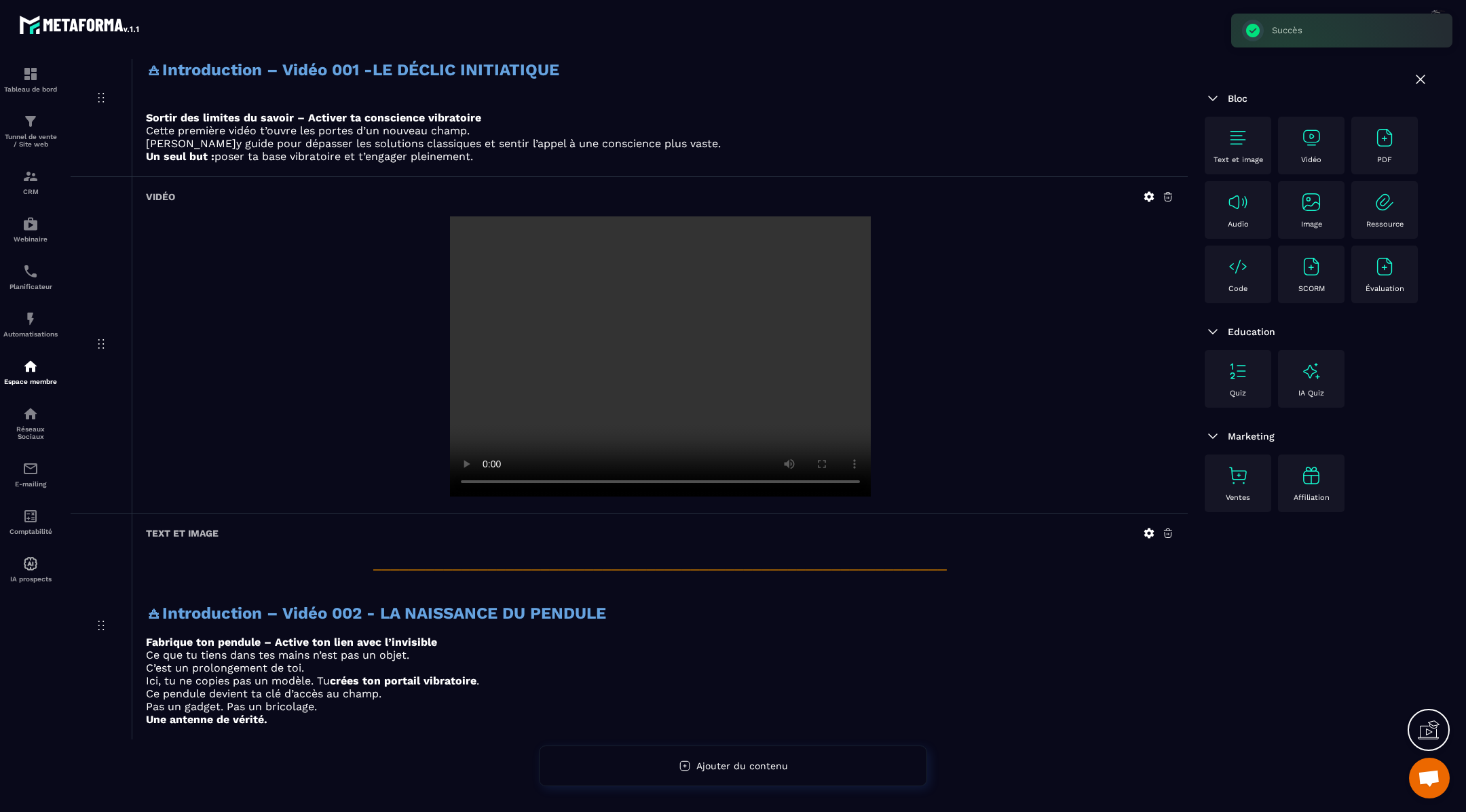
click at [1167, 528] on icon at bounding box center [1167, 533] width 12 height 12
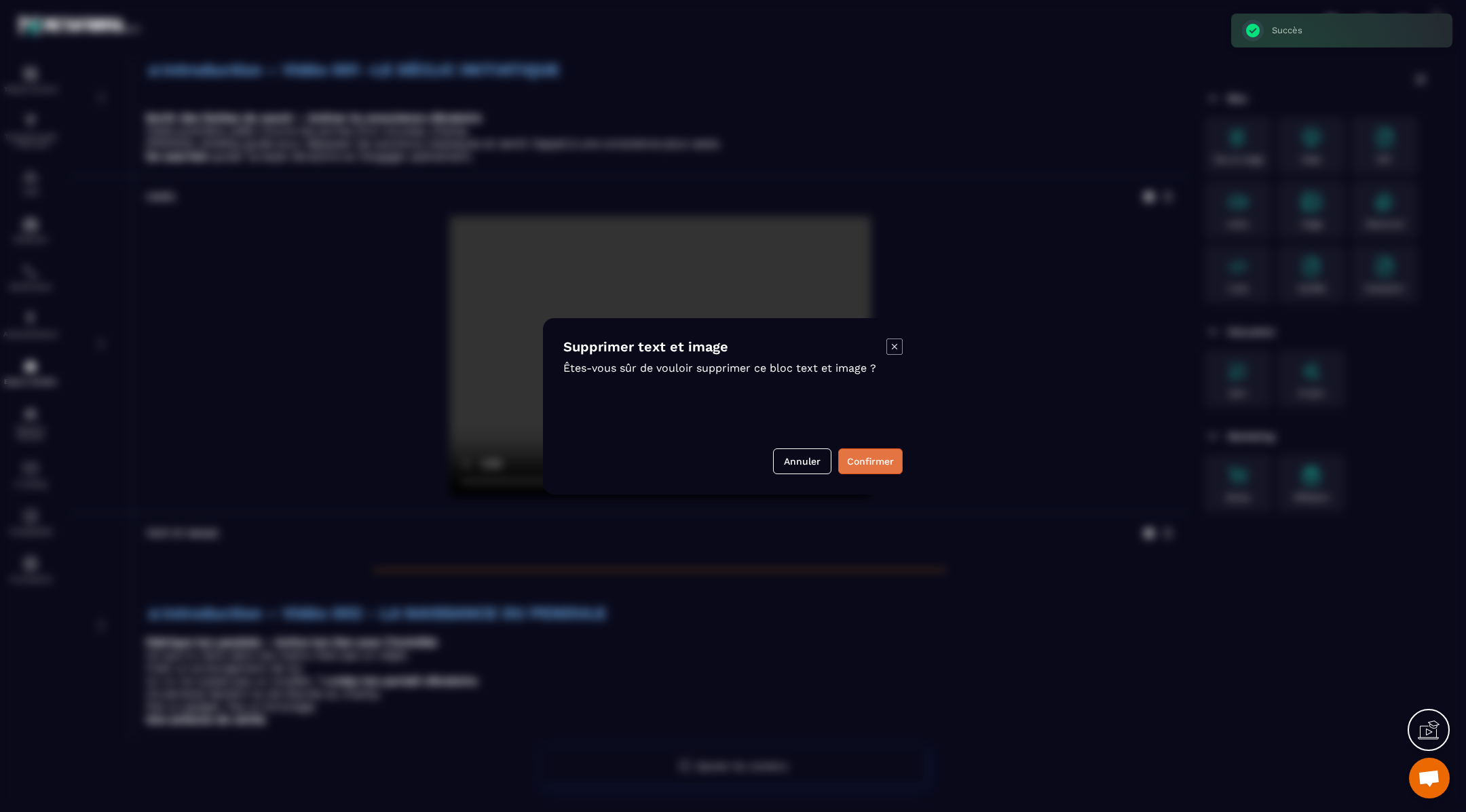
click at [867, 457] on button "Confirmer" at bounding box center [870, 461] width 65 height 26
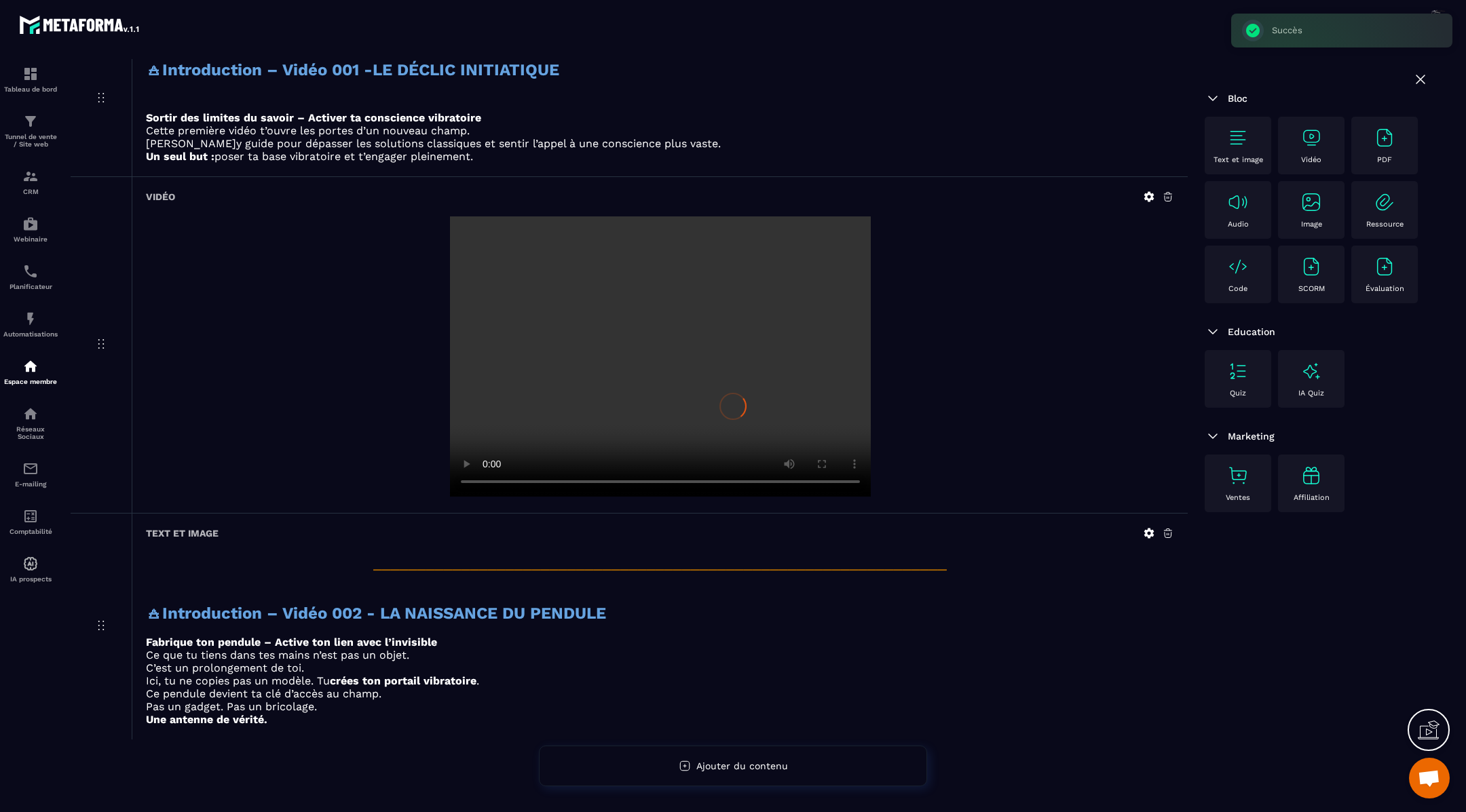
scroll to position [0, 0]
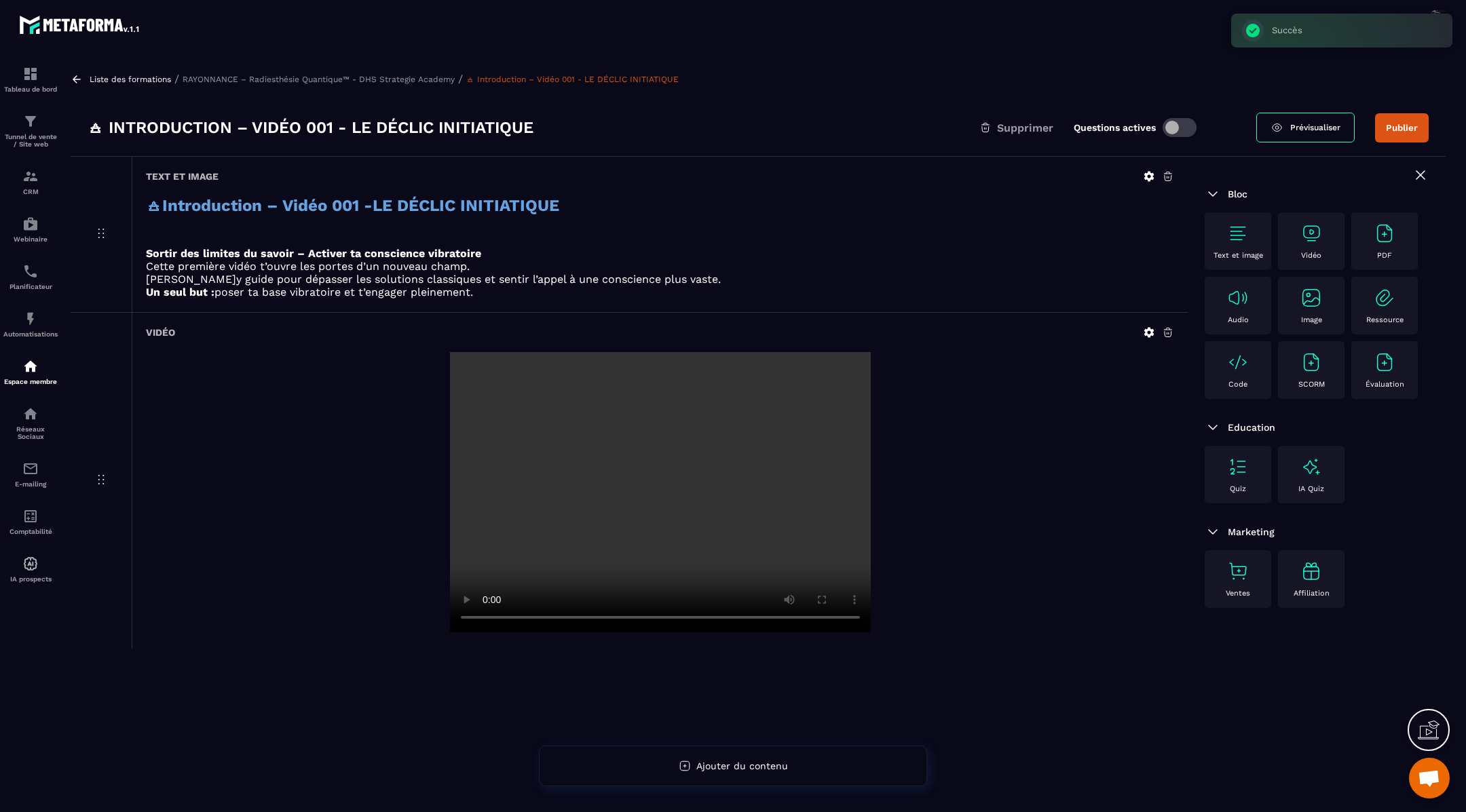
click at [73, 78] on icon at bounding box center [76, 79] width 8 height 7
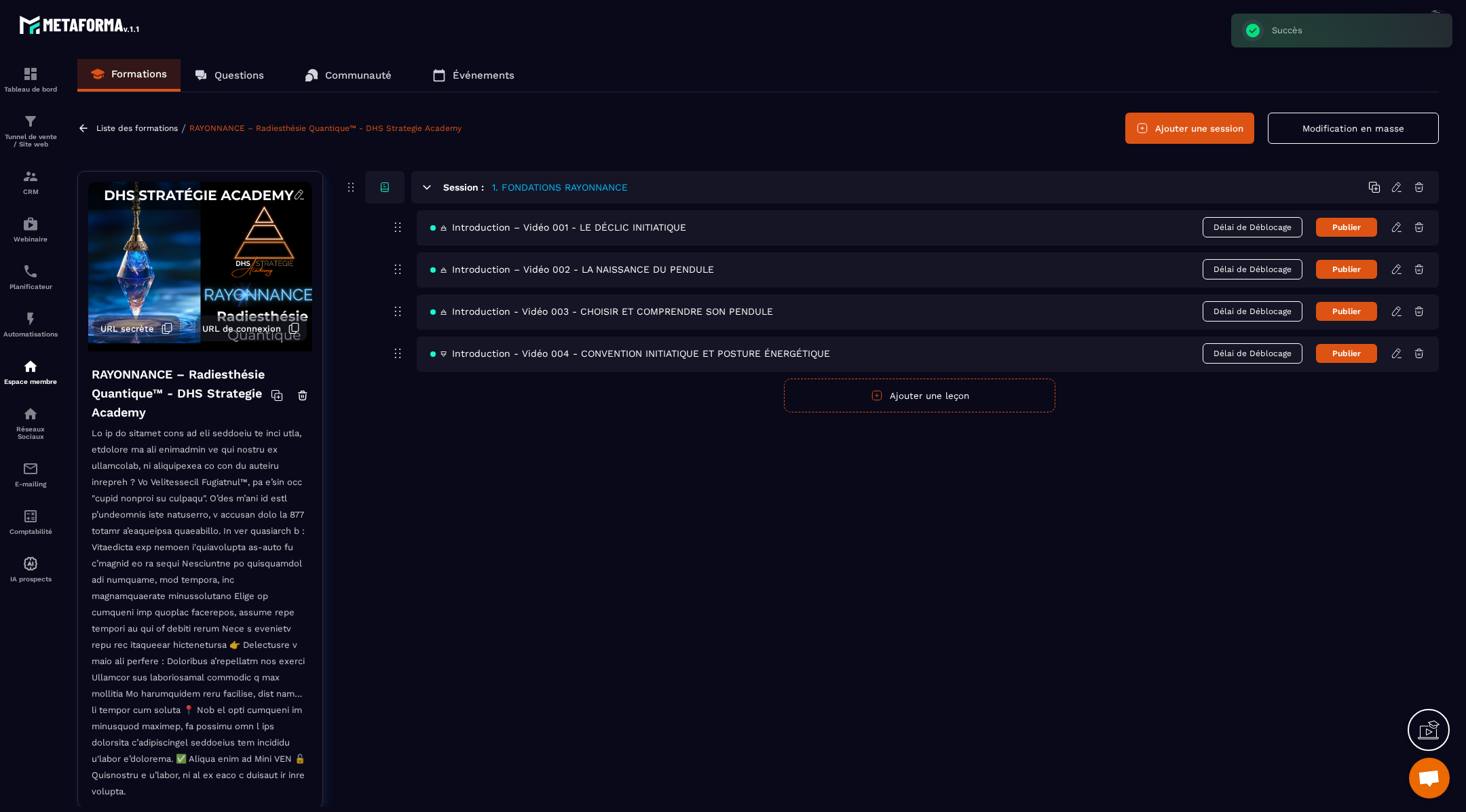
click at [954, 395] on button "Ajouter une leçon" at bounding box center [919, 395] width 271 height 34
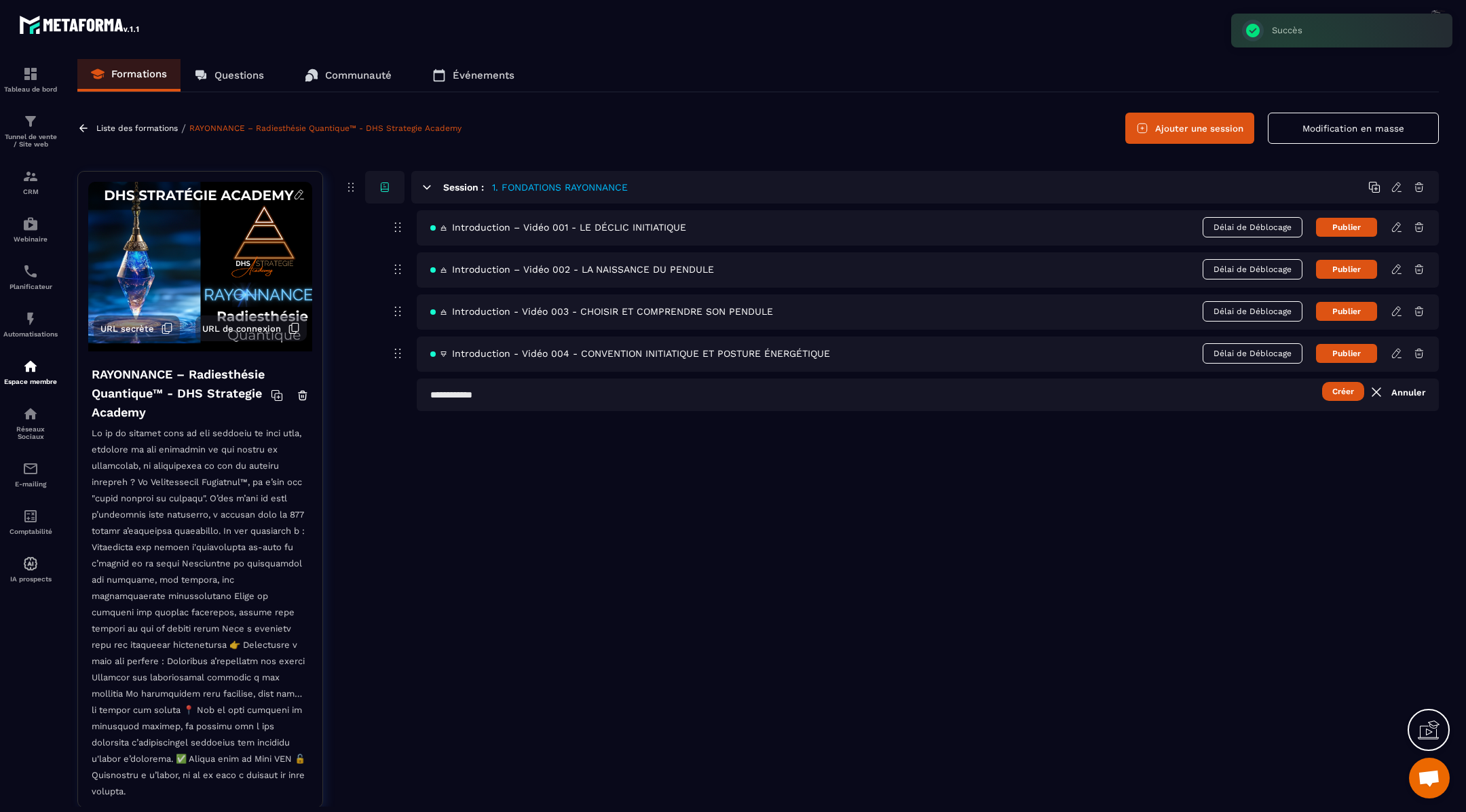
click at [954, 395] on input "text" at bounding box center [927, 395] width 1022 height 33
paste input "**********"
type input "**********"
click at [1350, 386] on button "Créer" at bounding box center [1343, 391] width 42 height 19
click at [1397, 393] on icon at bounding box center [1397, 394] width 3 height 2
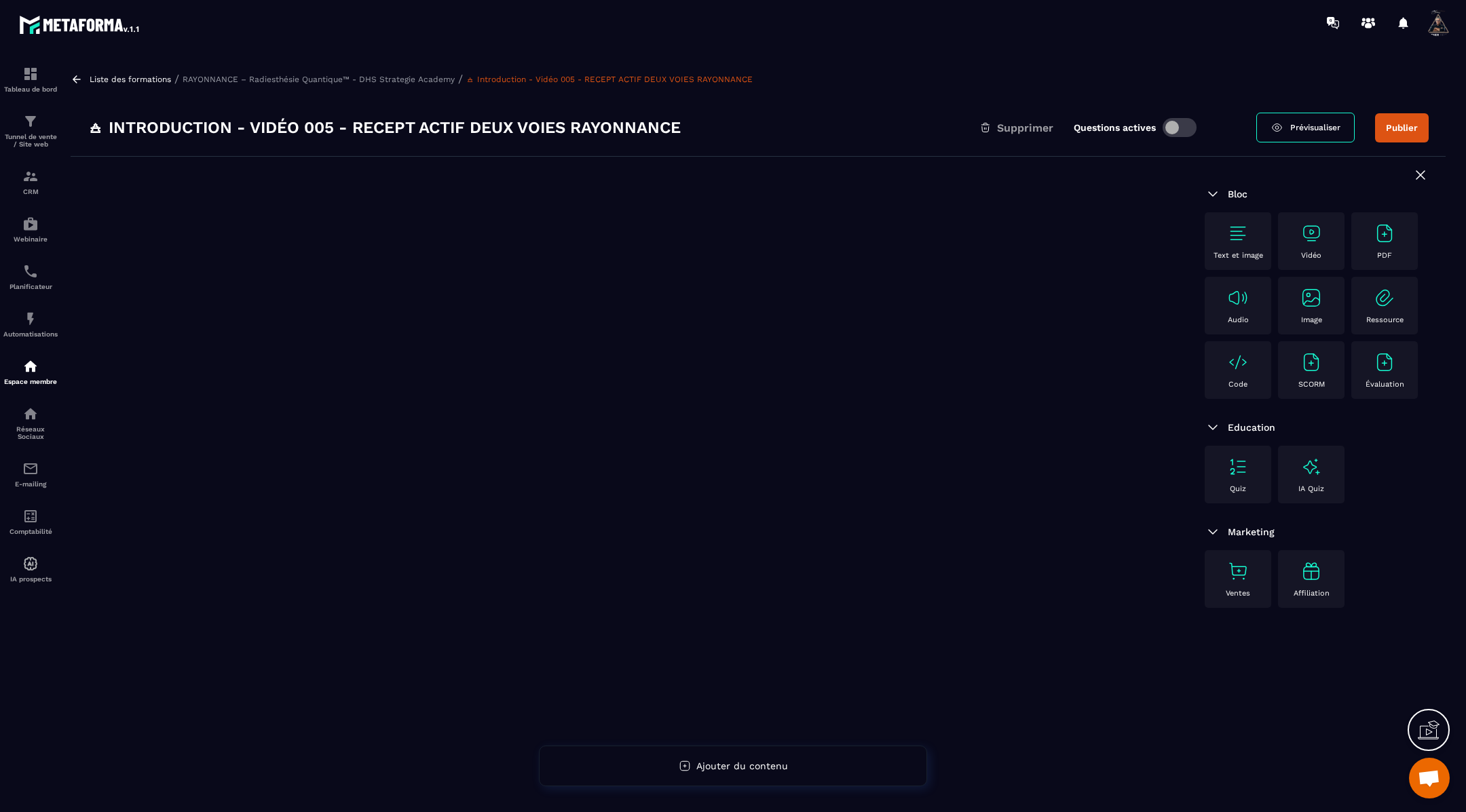
click at [1237, 239] on img at bounding box center [1238, 234] width 22 height 22
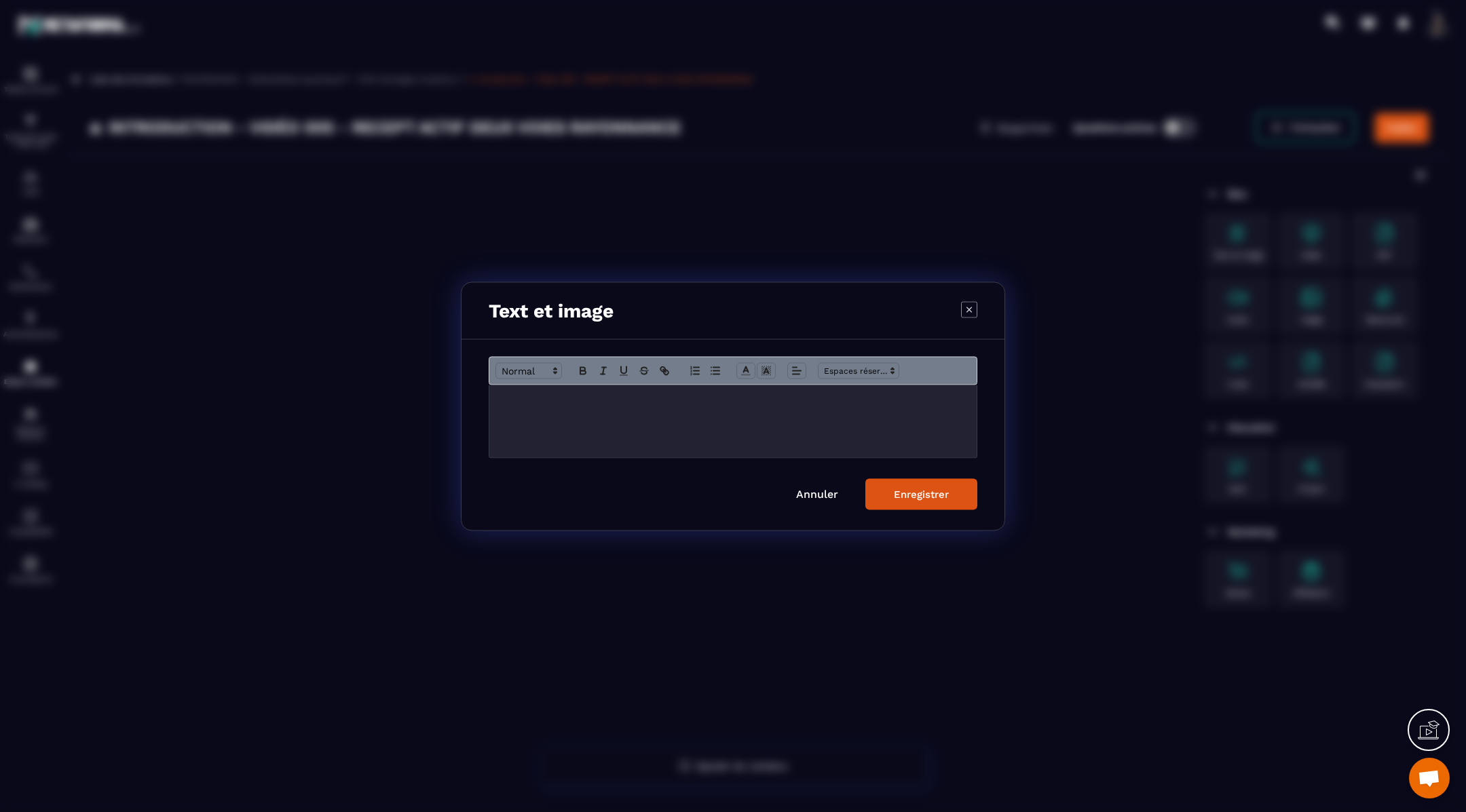
click at [762, 408] on div "Modal window" at bounding box center [733, 420] width 487 height 72
click at [893, 495] on button "Enregistrer" at bounding box center [921, 494] width 112 height 31
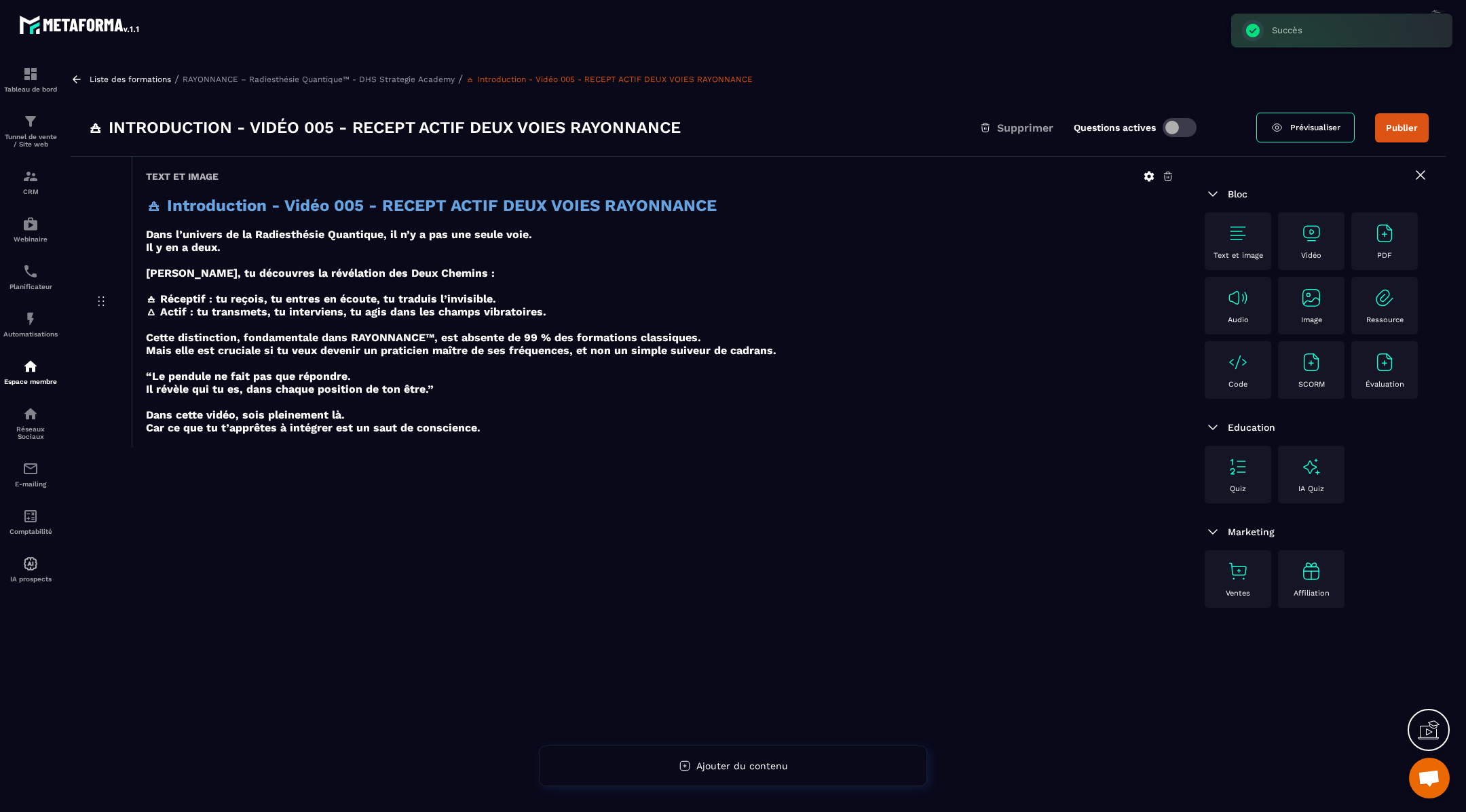
click at [1316, 238] on img at bounding box center [1311, 234] width 22 height 22
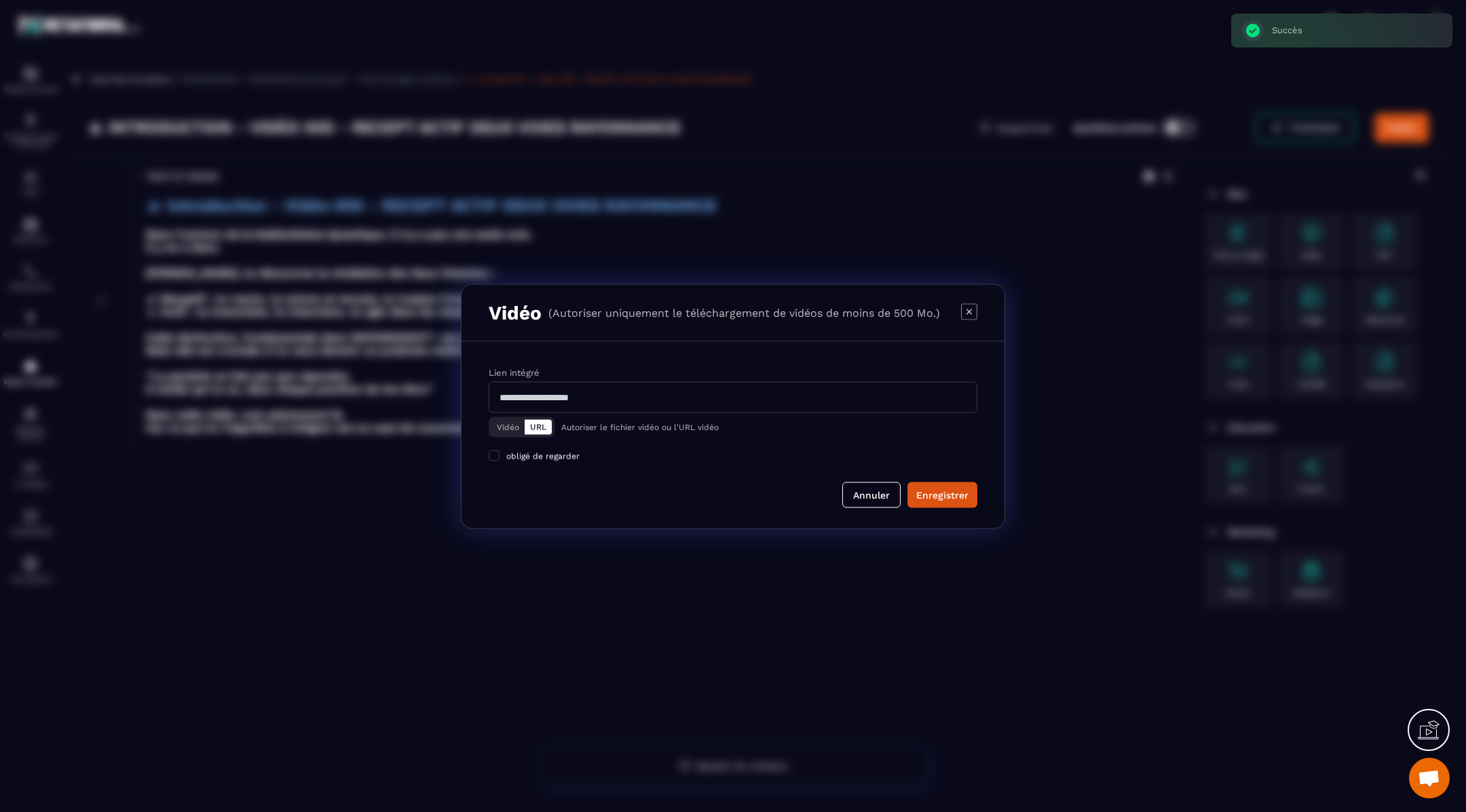
click at [515, 427] on button "Vidéo" at bounding box center [508, 427] width 33 height 15
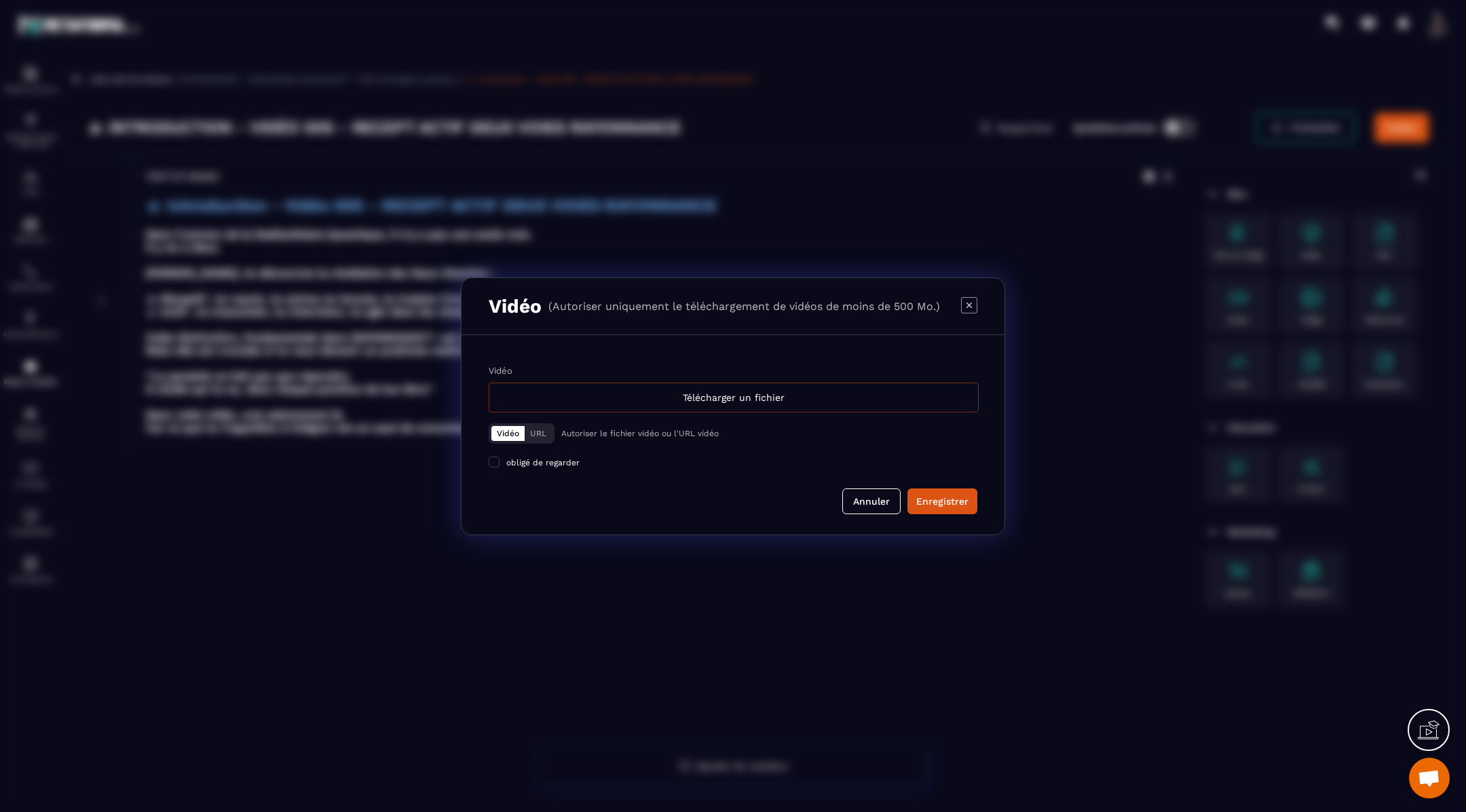
click at [703, 395] on div "Télécharger un fichier" at bounding box center [733, 397] width 490 height 30
click at [0, 0] on input "Vidéo Télécharger un fichier" at bounding box center [0, 0] width 0 height 0
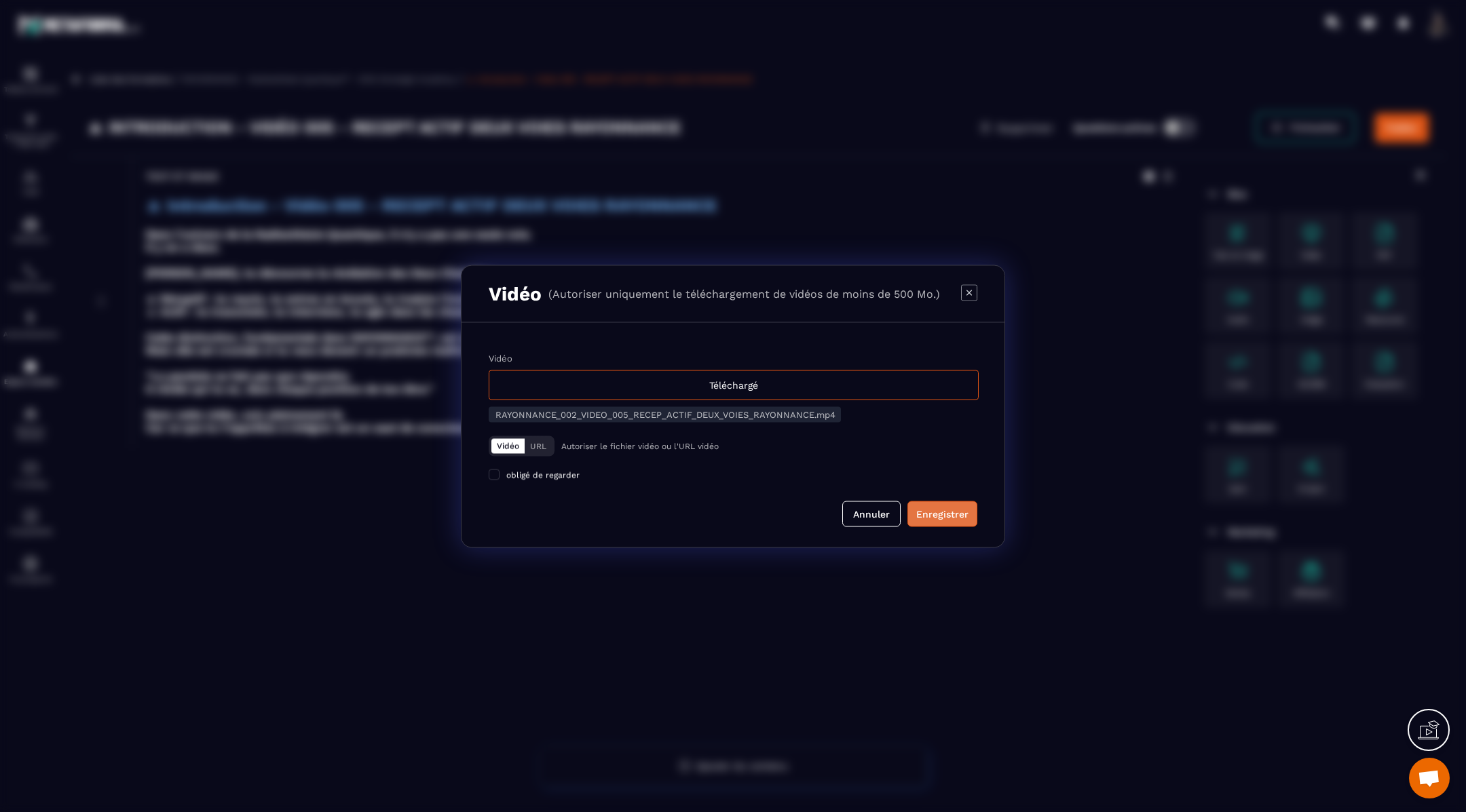
click at [933, 508] on div "Enregistrer" at bounding box center [942, 513] width 52 height 14
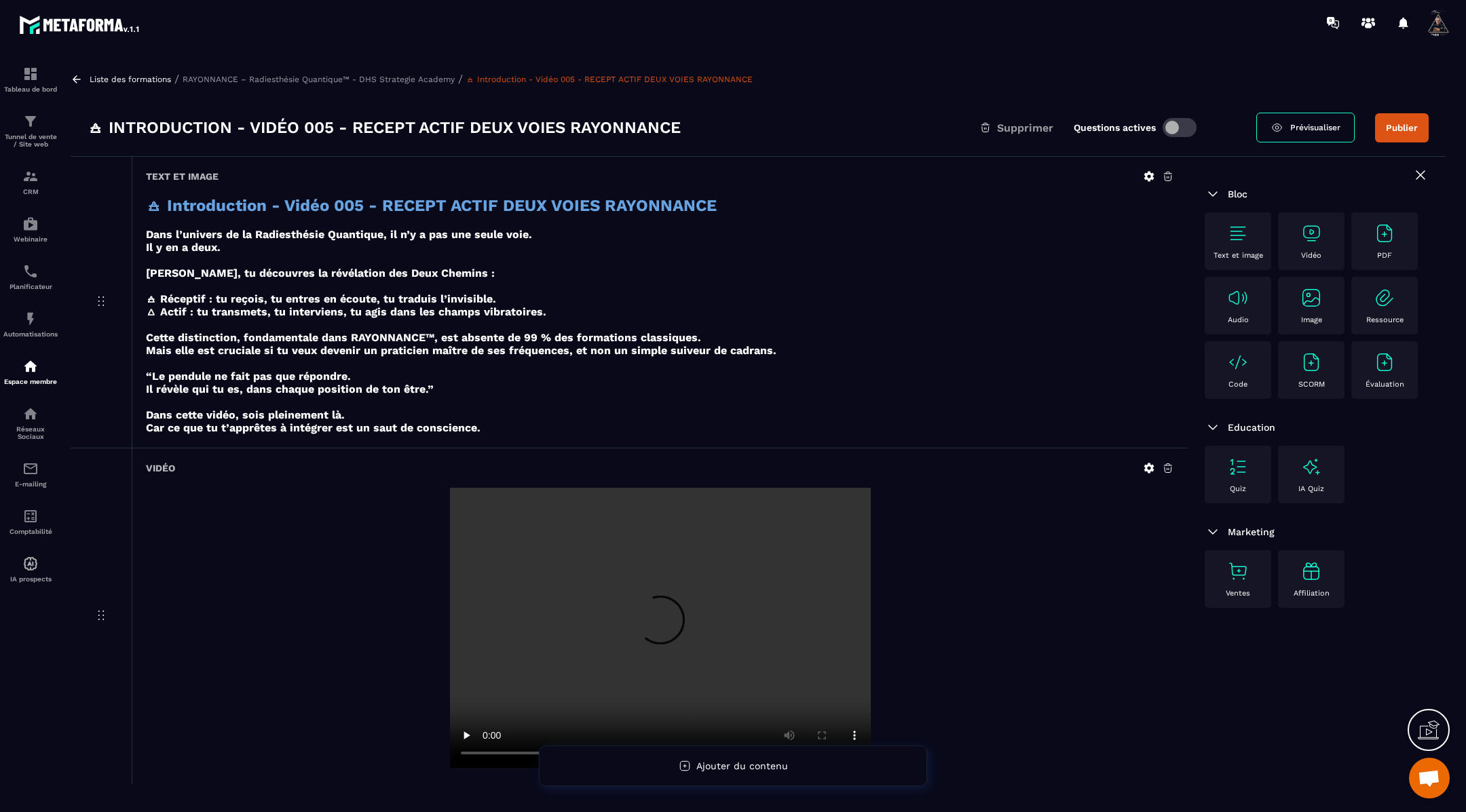
click at [1243, 239] on img at bounding box center [1238, 234] width 22 height 22
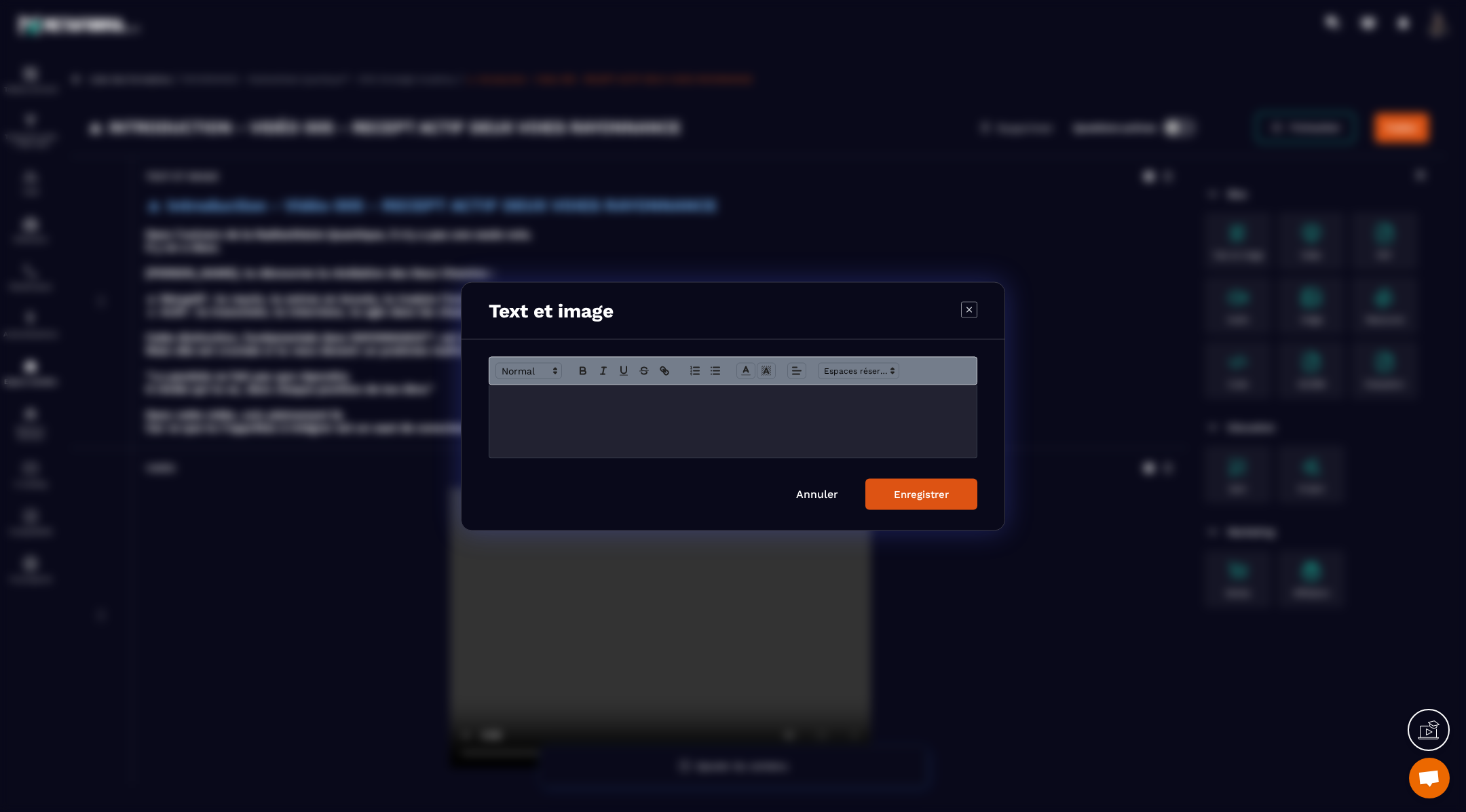
click at [793, 407] on div "Modal window" at bounding box center [733, 420] width 487 height 72
click at [934, 498] on div "Enregistrer" at bounding box center [921, 493] width 55 height 12
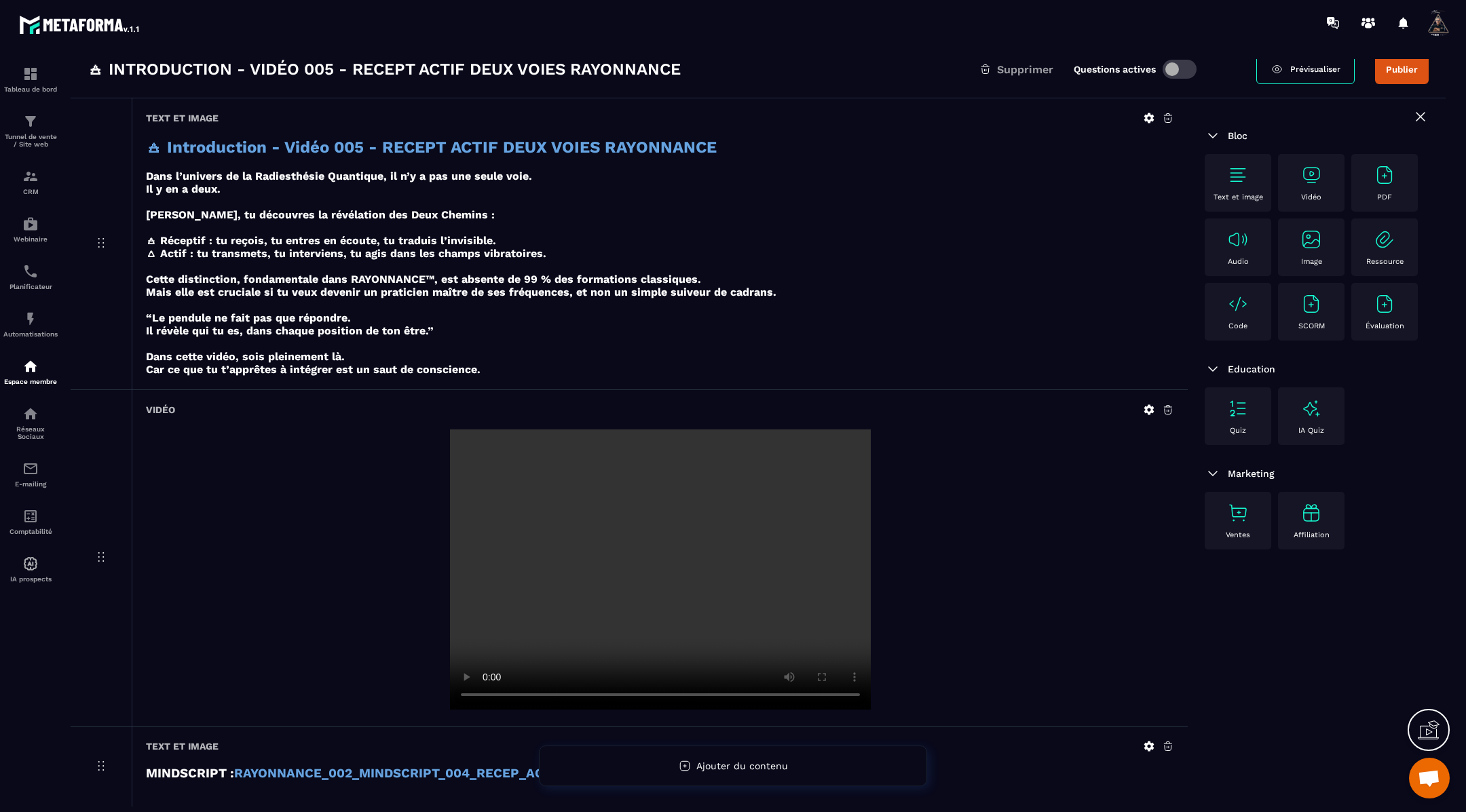
scroll to position [0, 0]
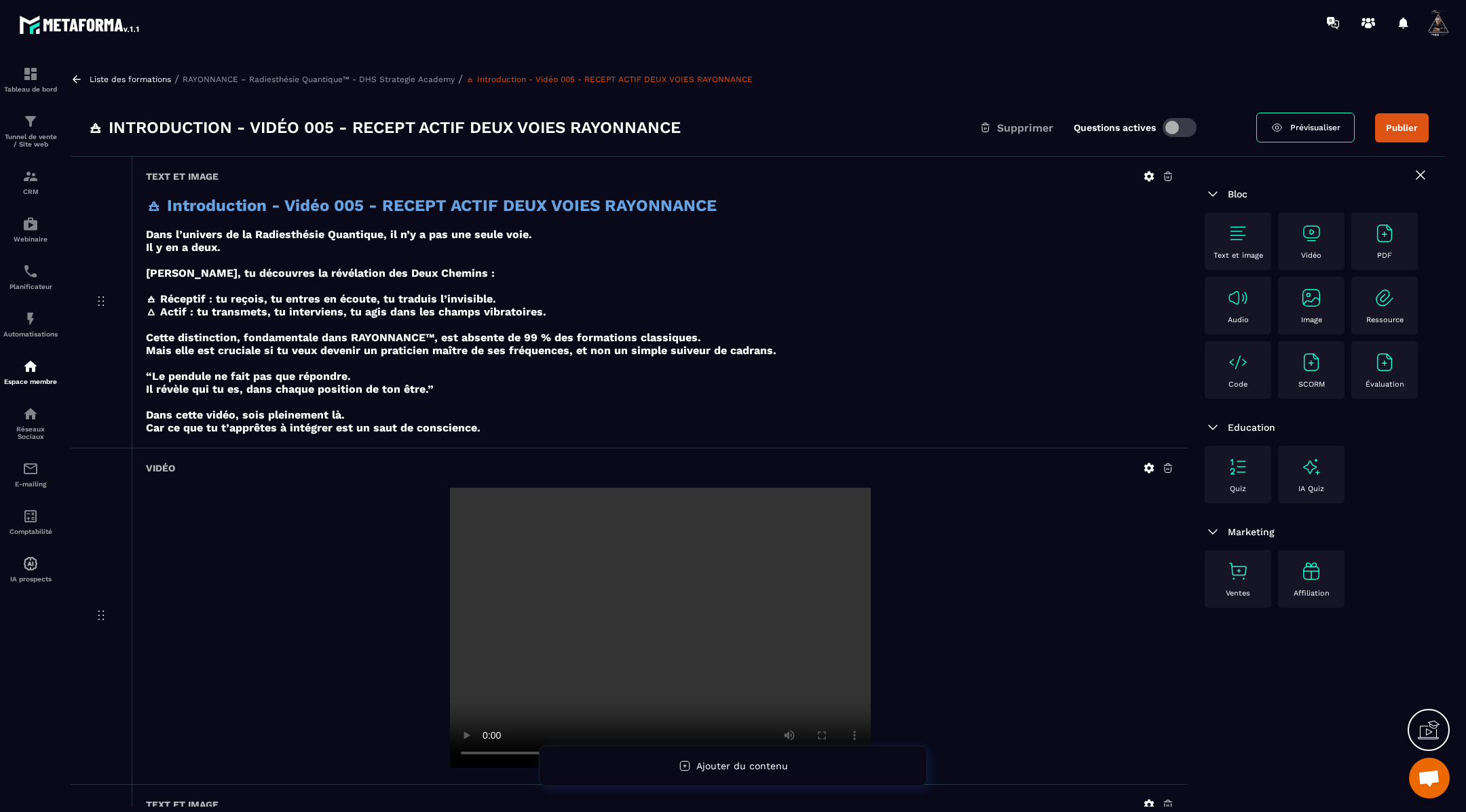
click at [80, 79] on icon at bounding box center [76, 79] width 12 height 12
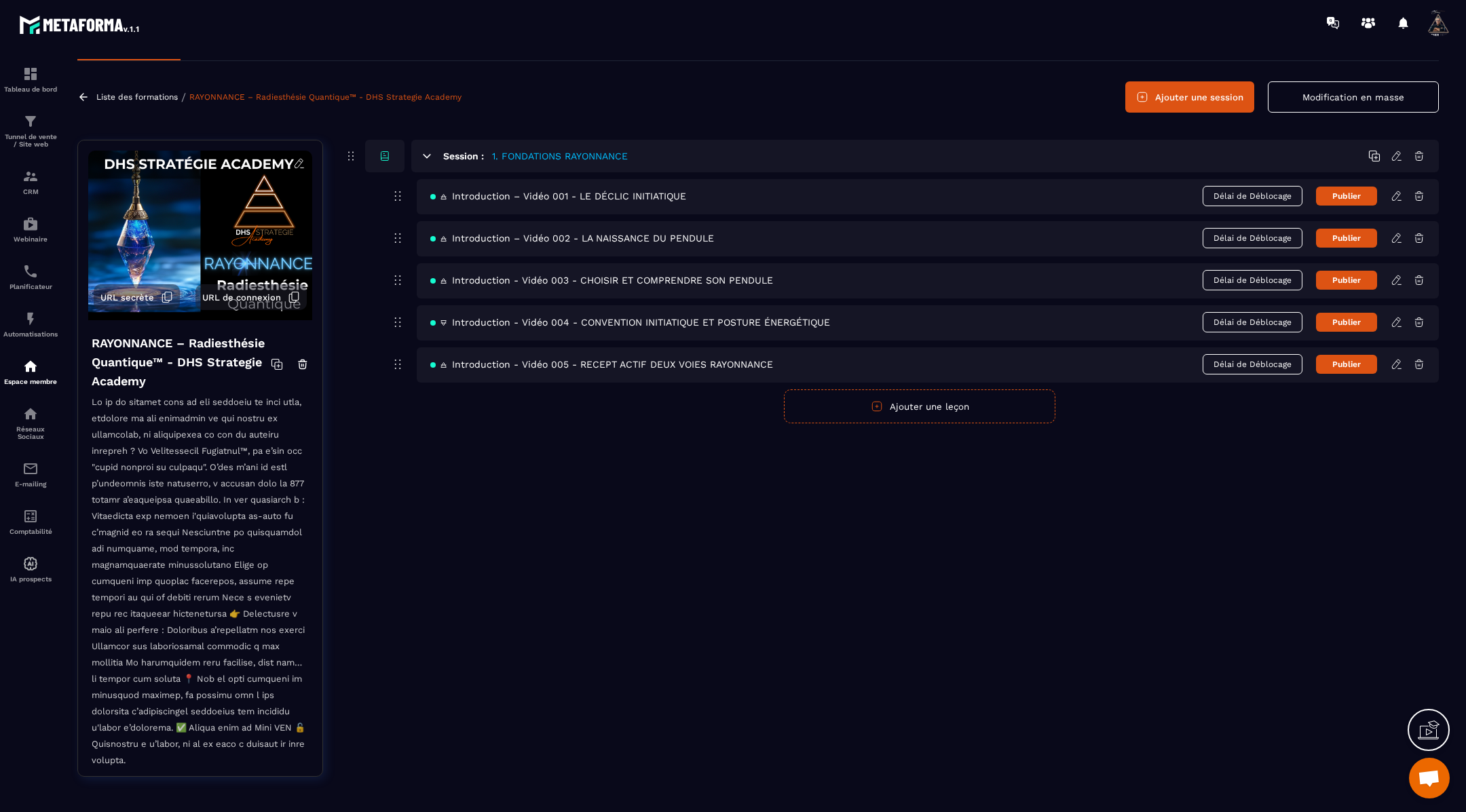
scroll to position [34, 0]
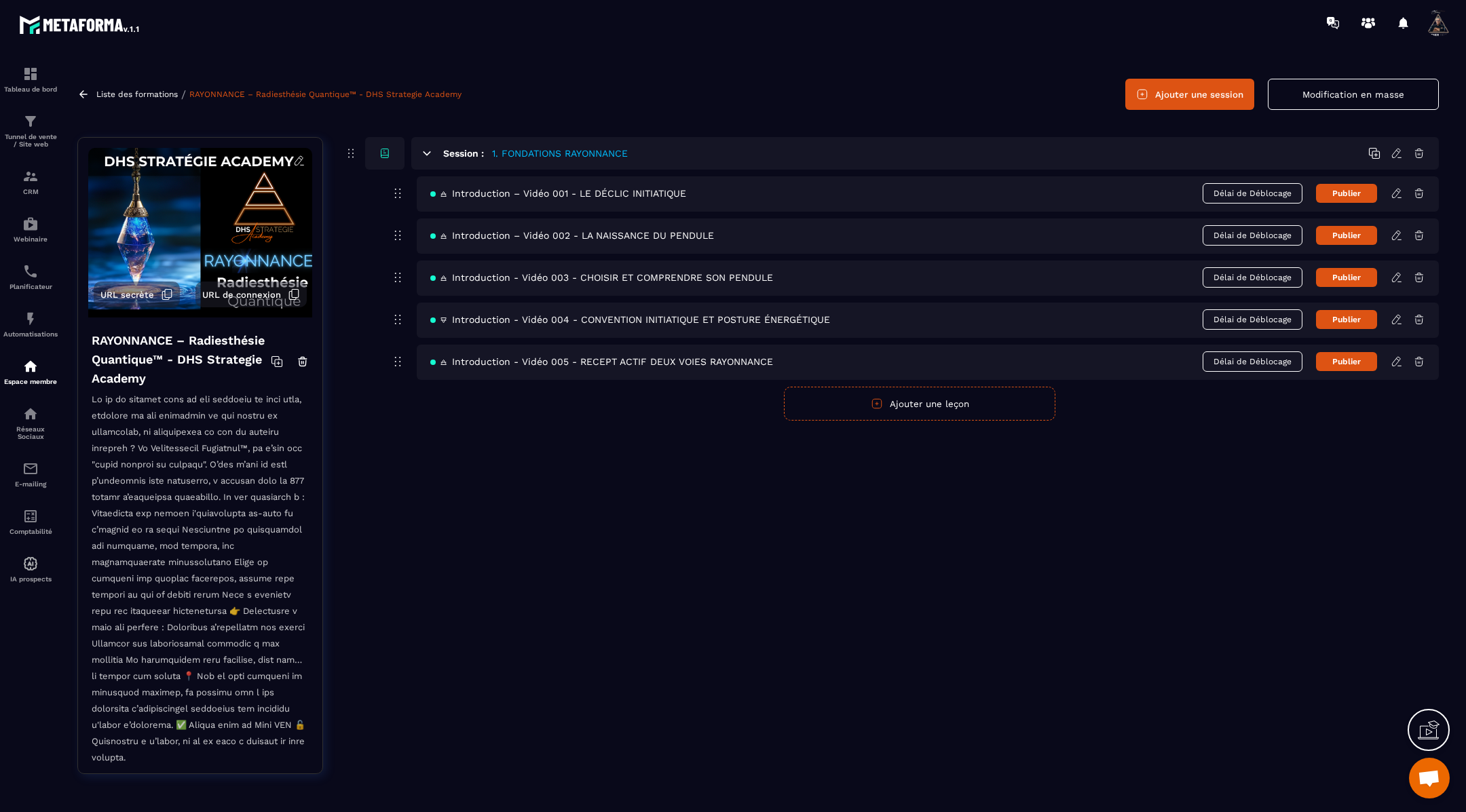
click at [913, 403] on button "Ajouter une leçon" at bounding box center [919, 403] width 271 height 34
click at [540, 400] on input "text" at bounding box center [927, 403] width 1022 height 33
paste input "**********"
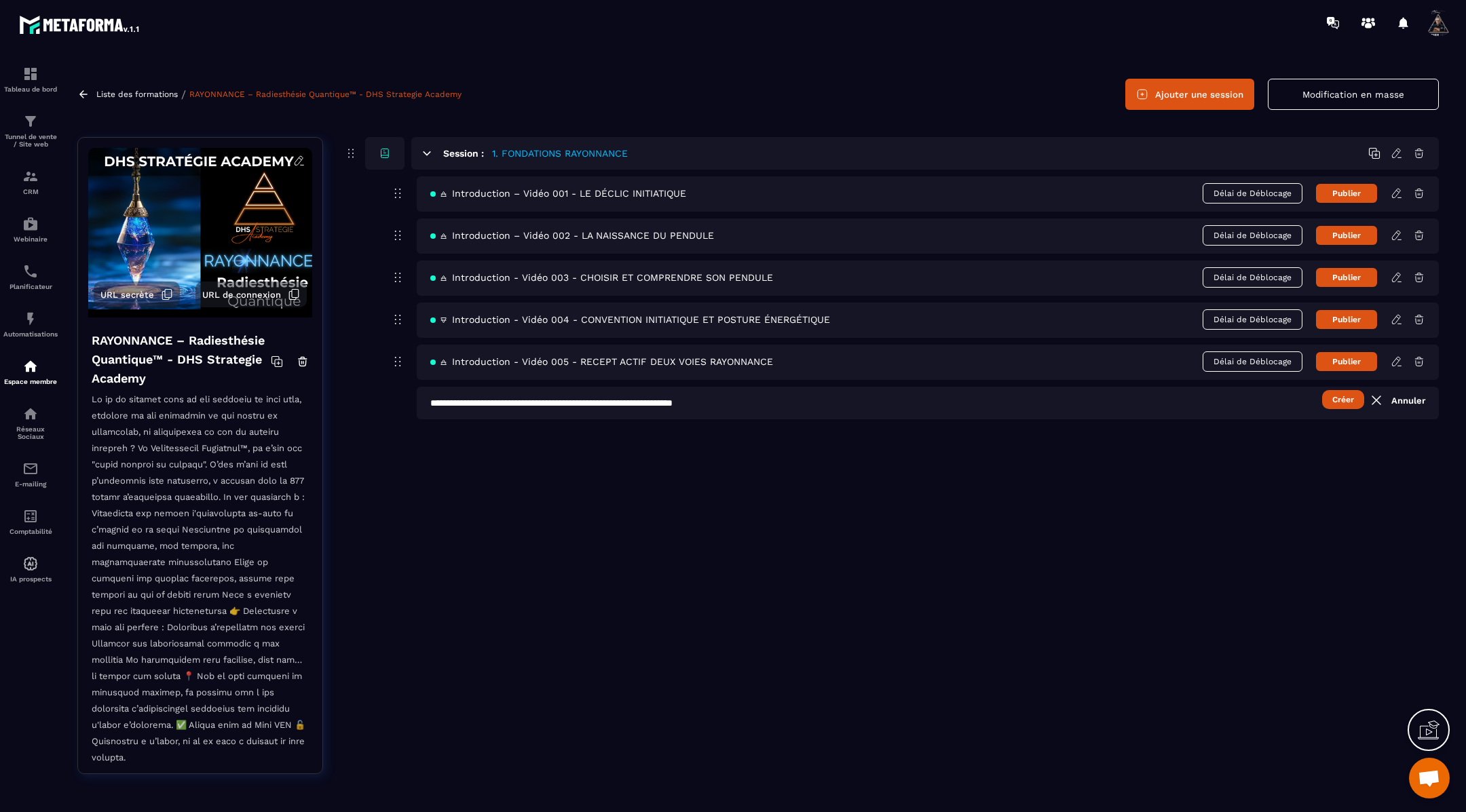
type input "**********"
click at [1343, 400] on button "Créer" at bounding box center [1343, 399] width 42 height 19
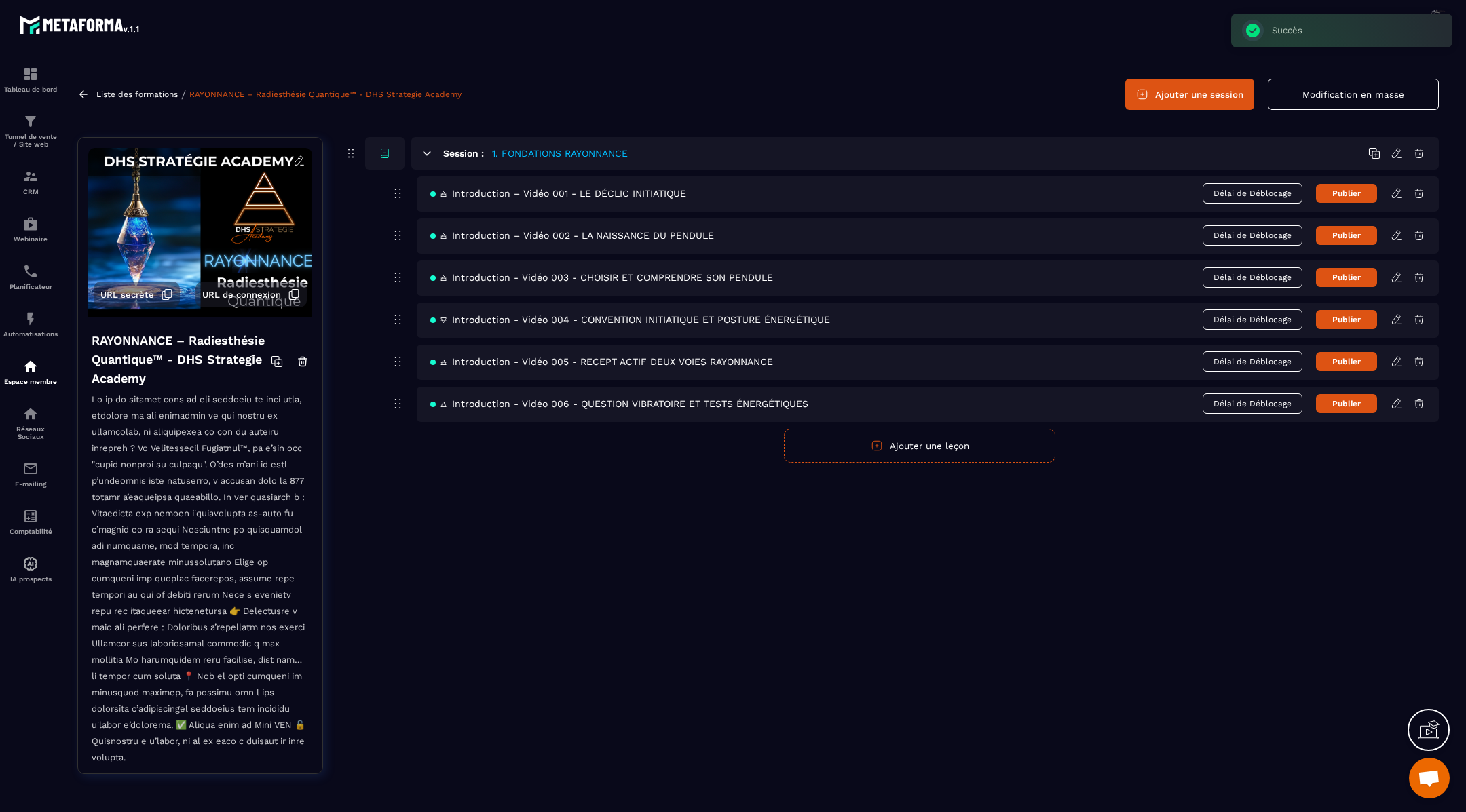
click at [1395, 406] on icon at bounding box center [1396, 403] width 12 height 12
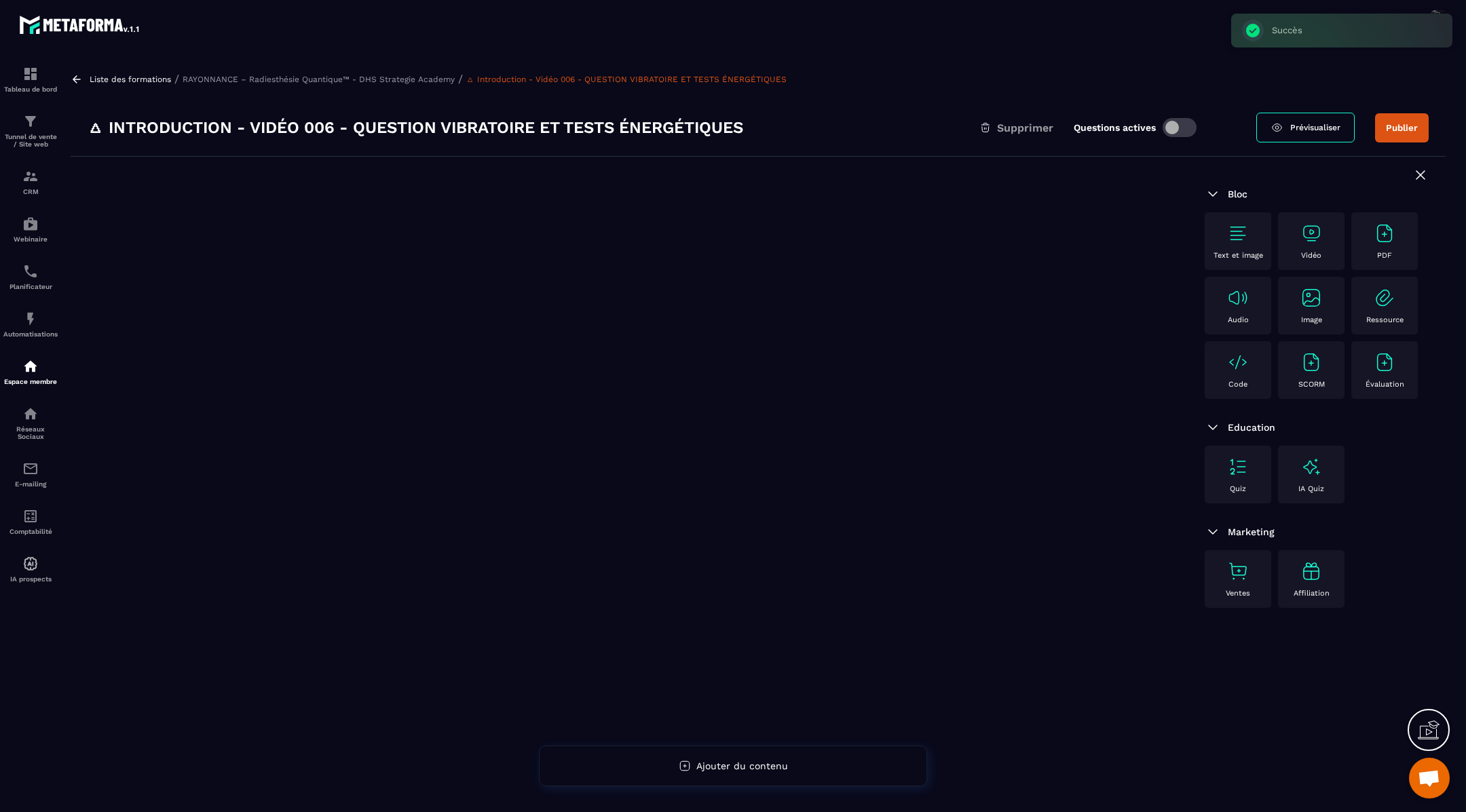
click at [1234, 228] on img at bounding box center [1238, 234] width 22 height 22
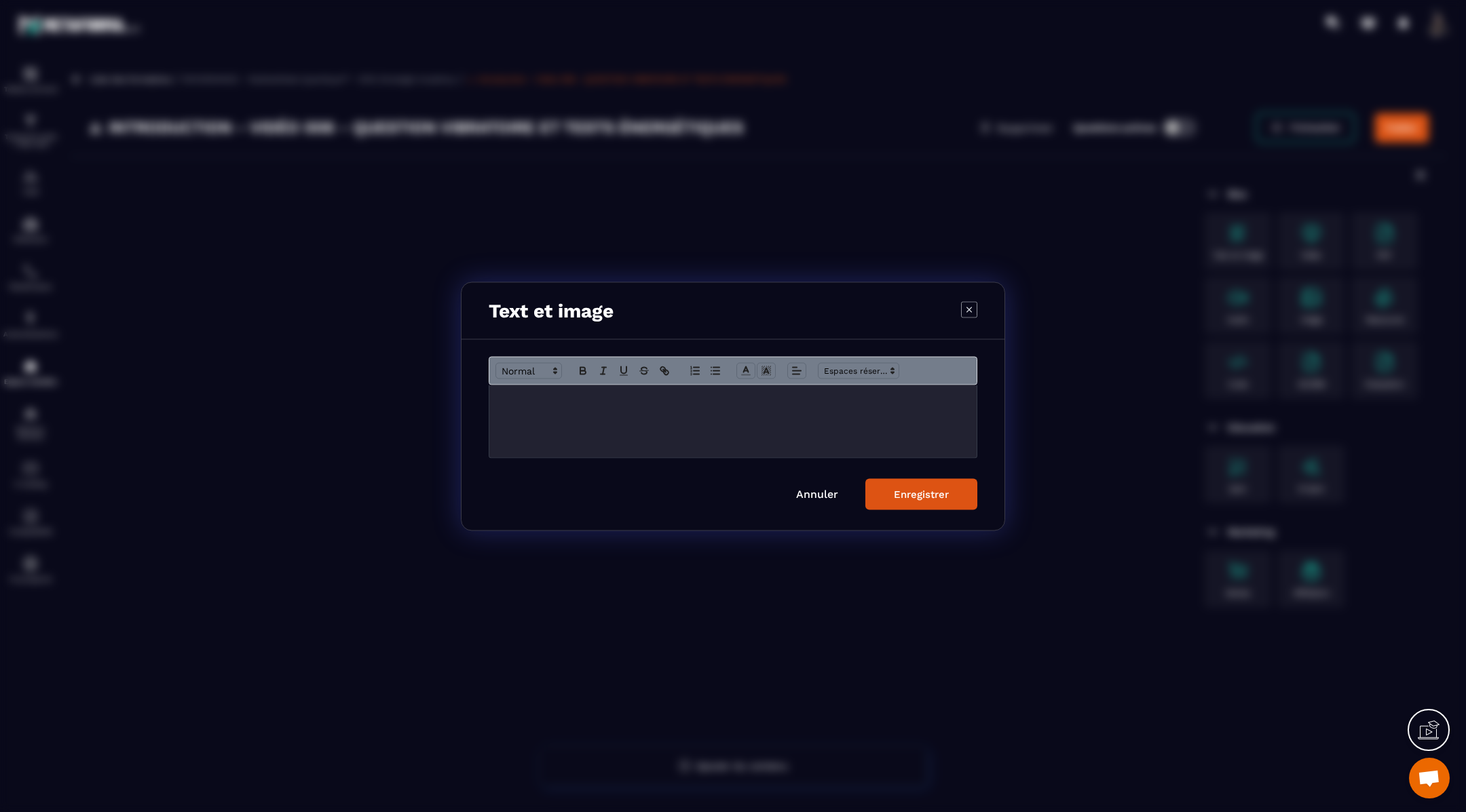
click at [669, 411] on div "Modal window" at bounding box center [733, 420] width 487 height 72
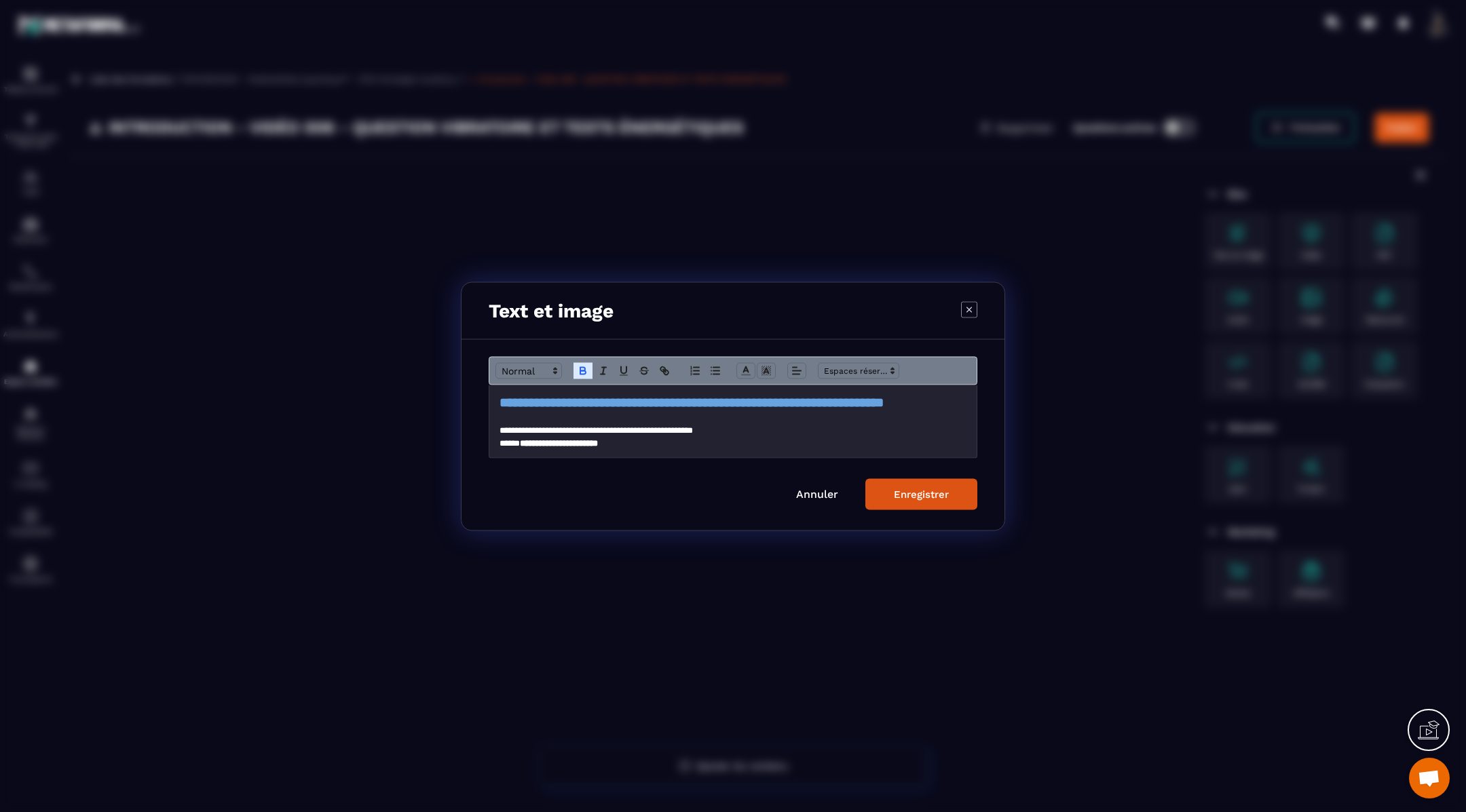
scroll to position [209, 0]
click at [916, 480] on button "Enregistrer" at bounding box center [921, 494] width 112 height 31
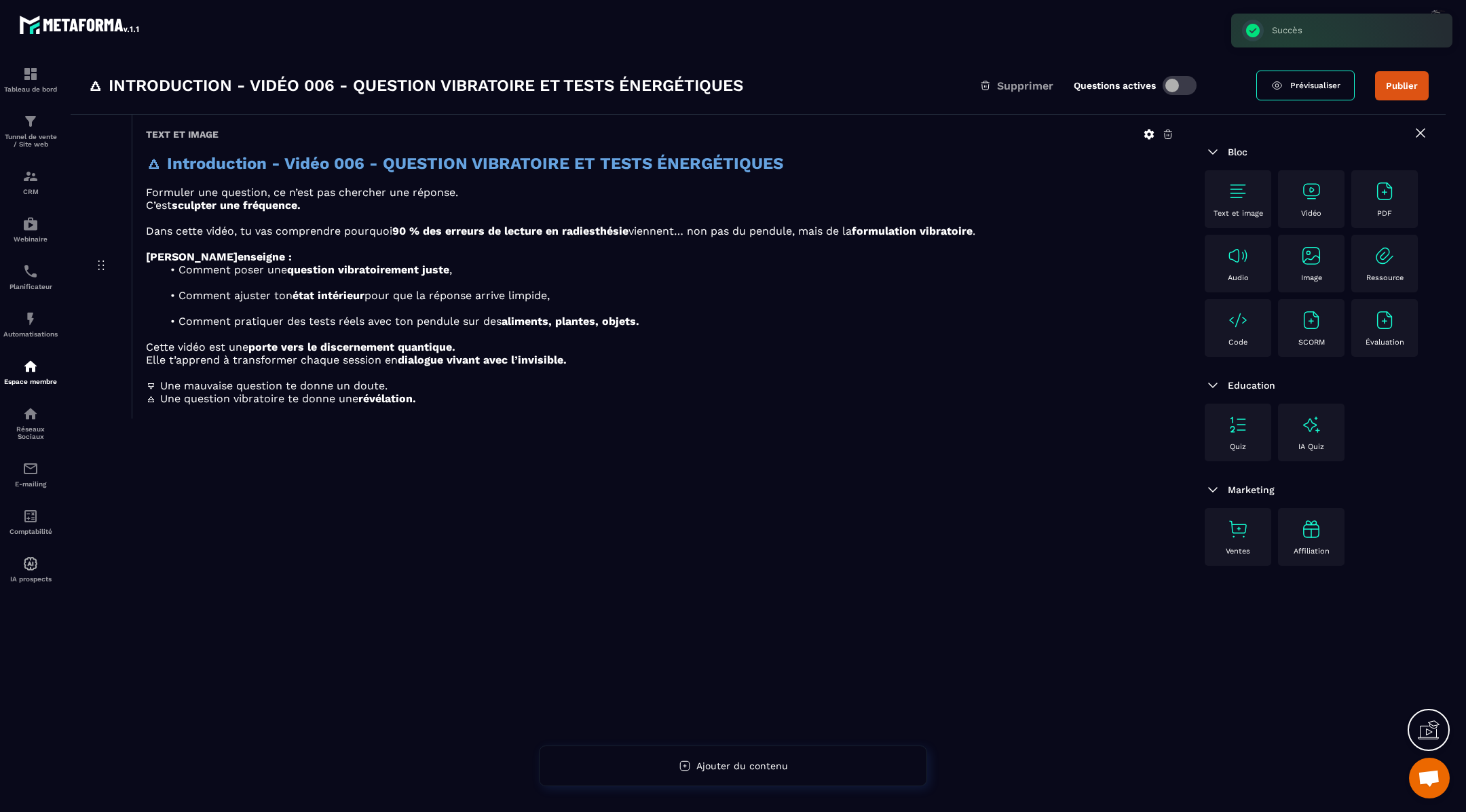
scroll to position [61, 0]
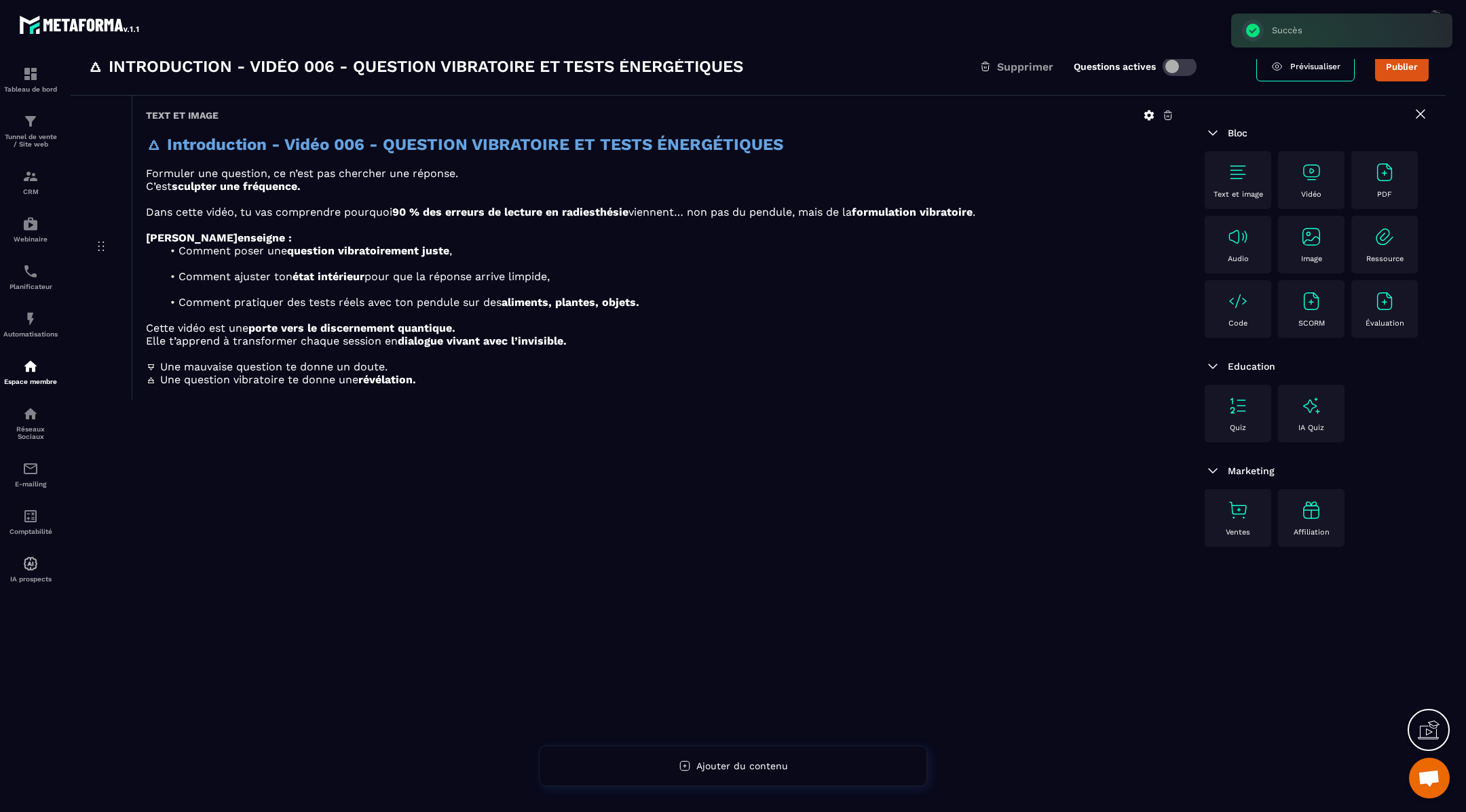
click at [1308, 180] on img at bounding box center [1311, 173] width 22 height 22
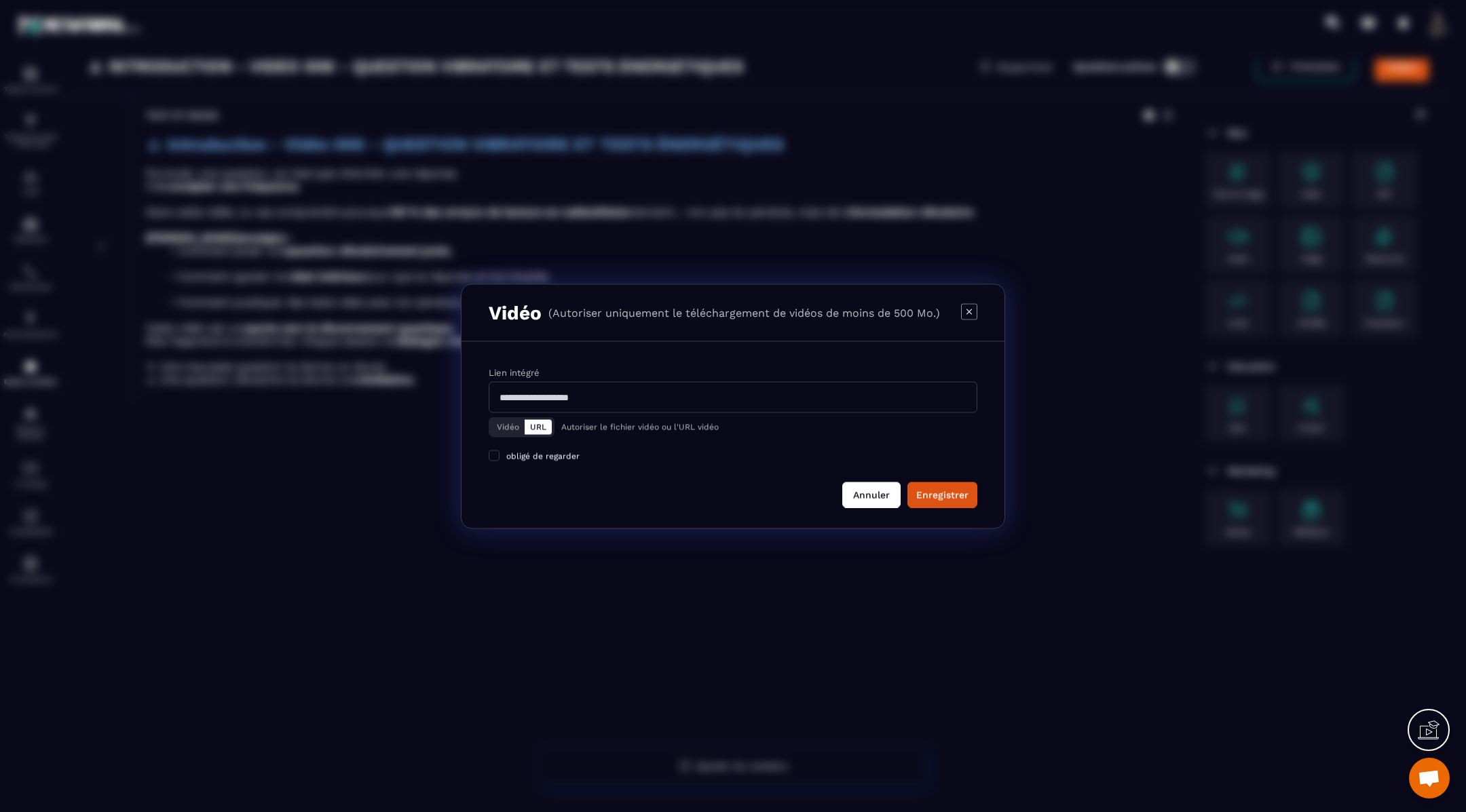
click at [860, 494] on button "Annuler" at bounding box center [871, 494] width 58 height 26
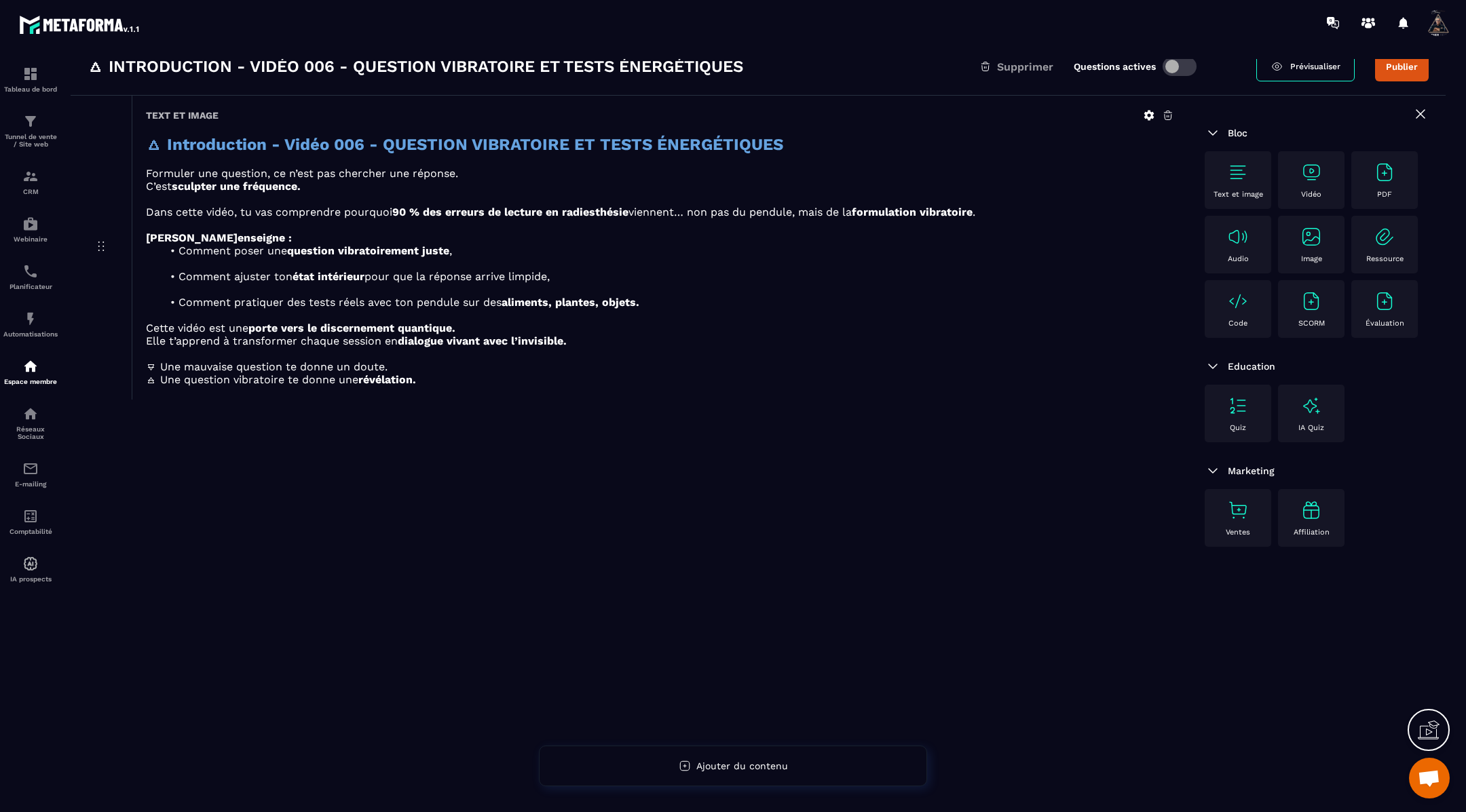
click at [1311, 171] on img at bounding box center [1311, 173] width 22 height 22
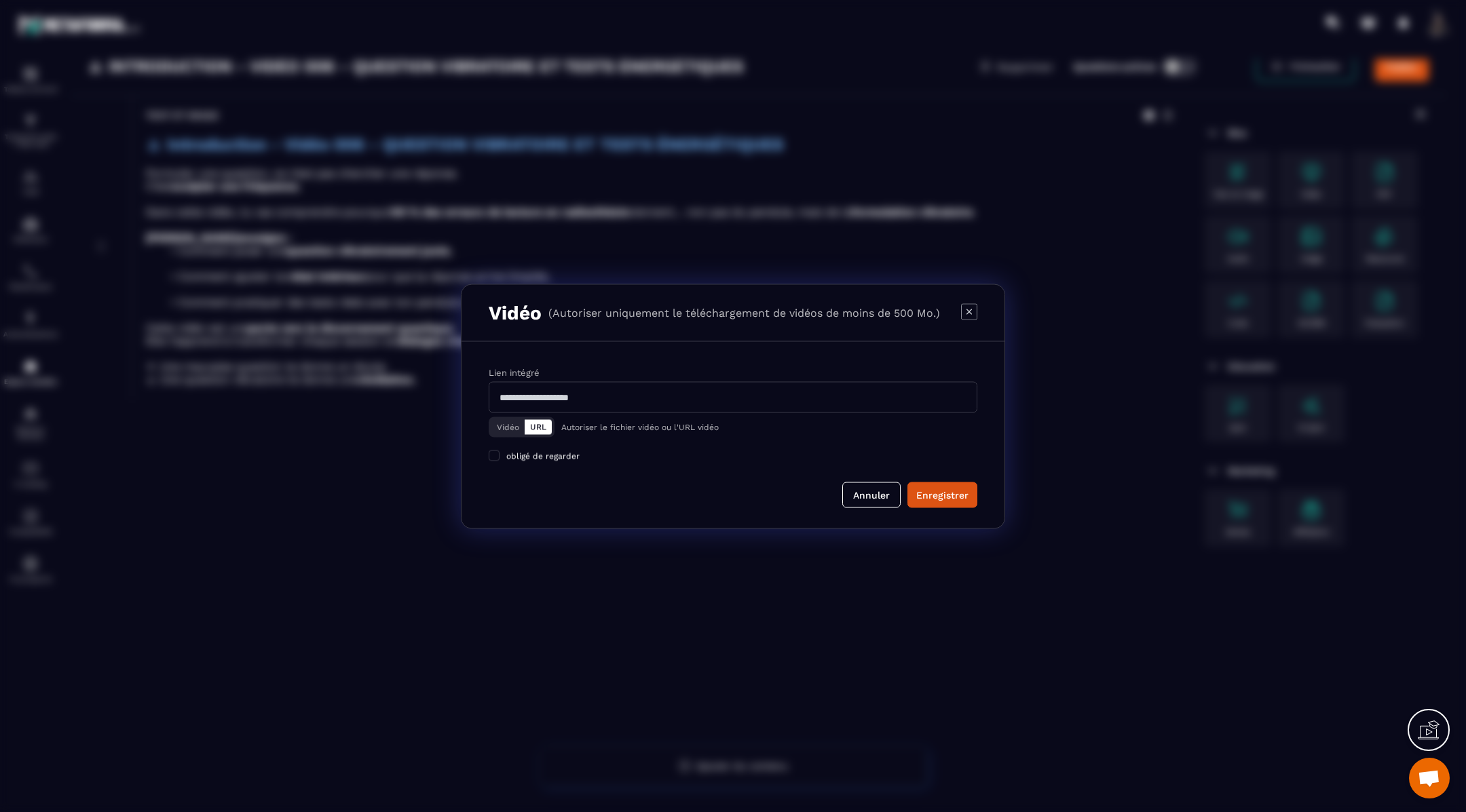
click at [503, 424] on button "Vidéo" at bounding box center [508, 427] width 33 height 15
click at [522, 394] on div "Télécharger un fichier" at bounding box center [733, 397] width 490 height 30
click at [0, 0] on input "Vidéo Télécharger un fichier" at bounding box center [0, 0] width 0 height 0
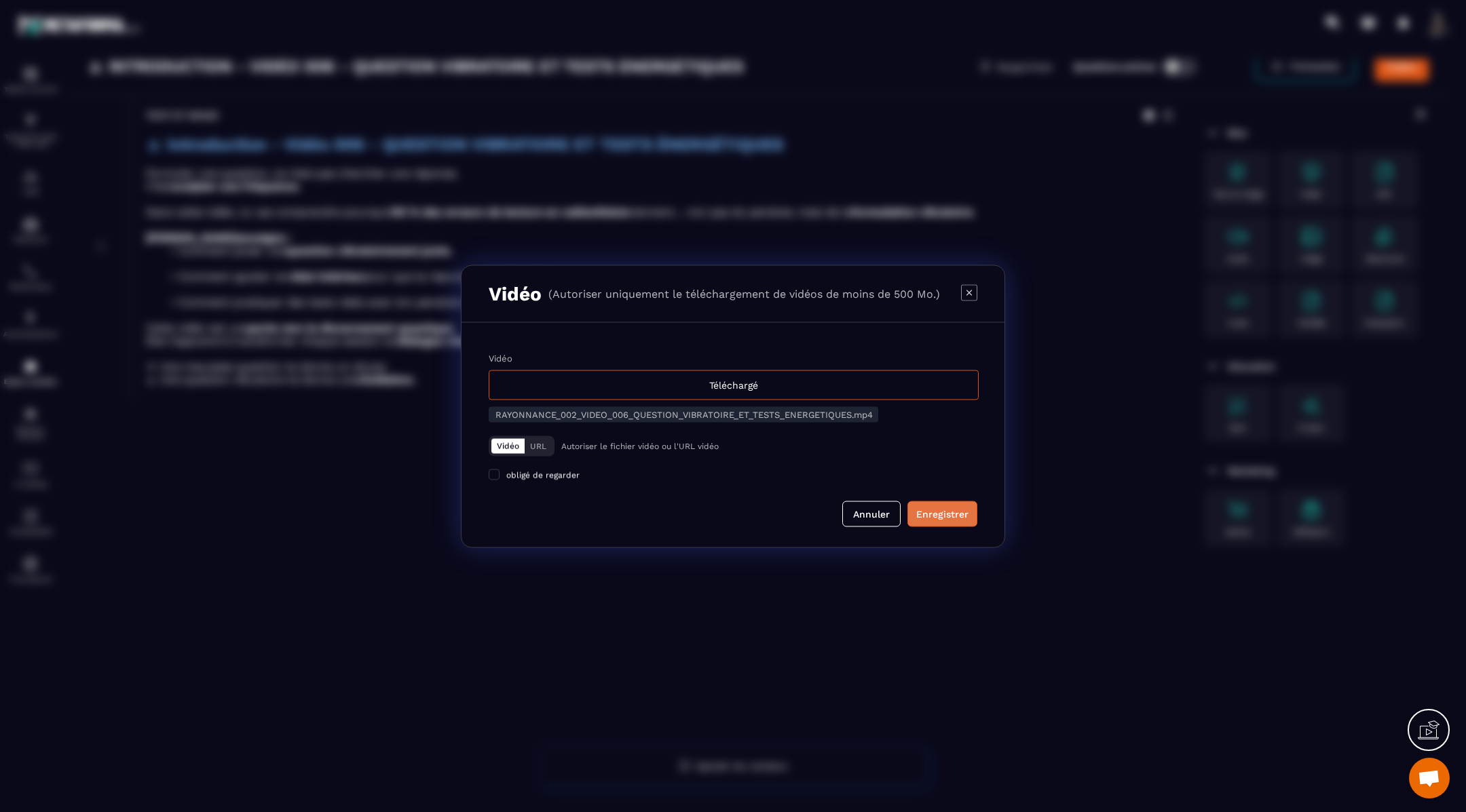
click at [919, 504] on button "Enregistrer" at bounding box center [942, 513] width 70 height 26
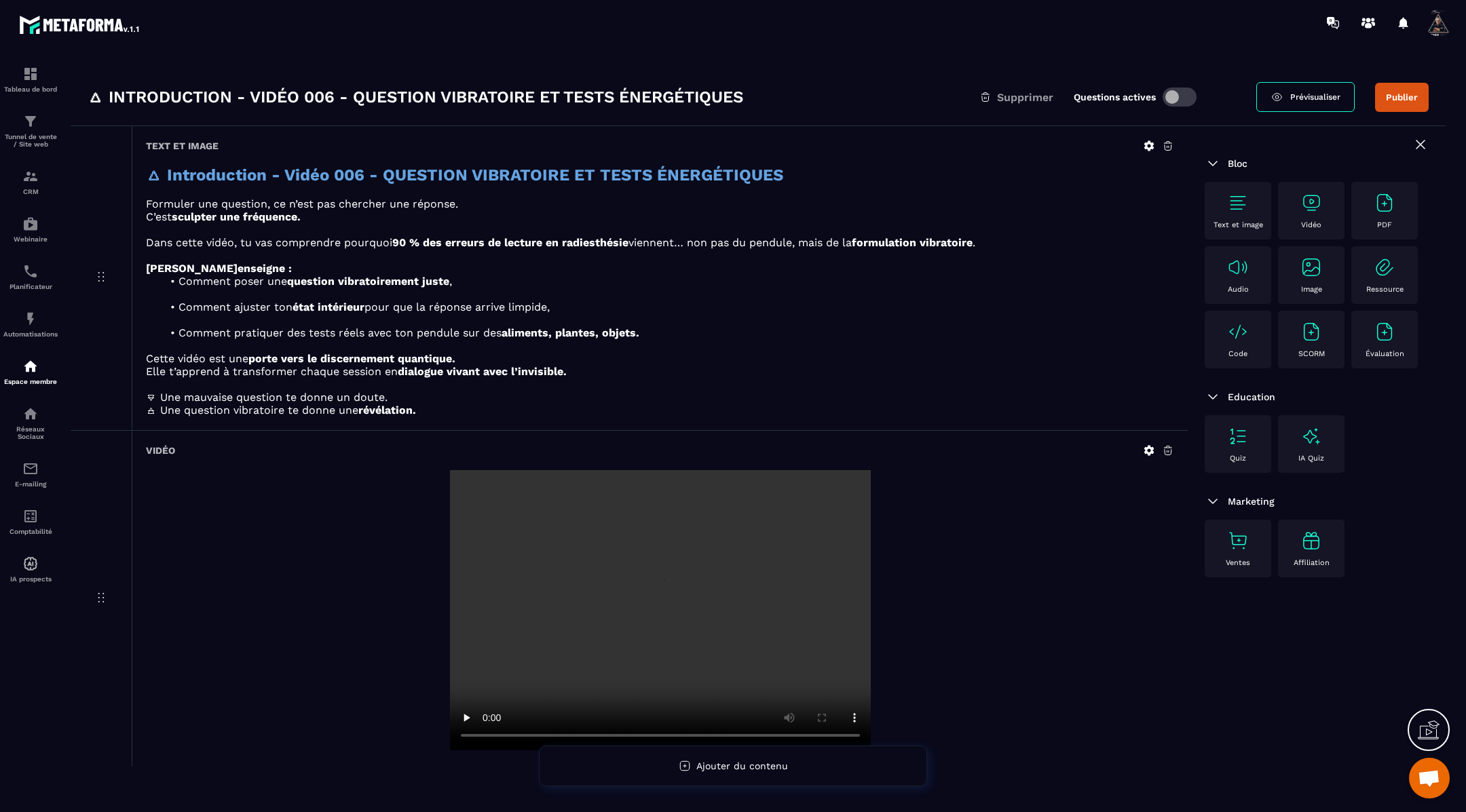
scroll to position [87, 0]
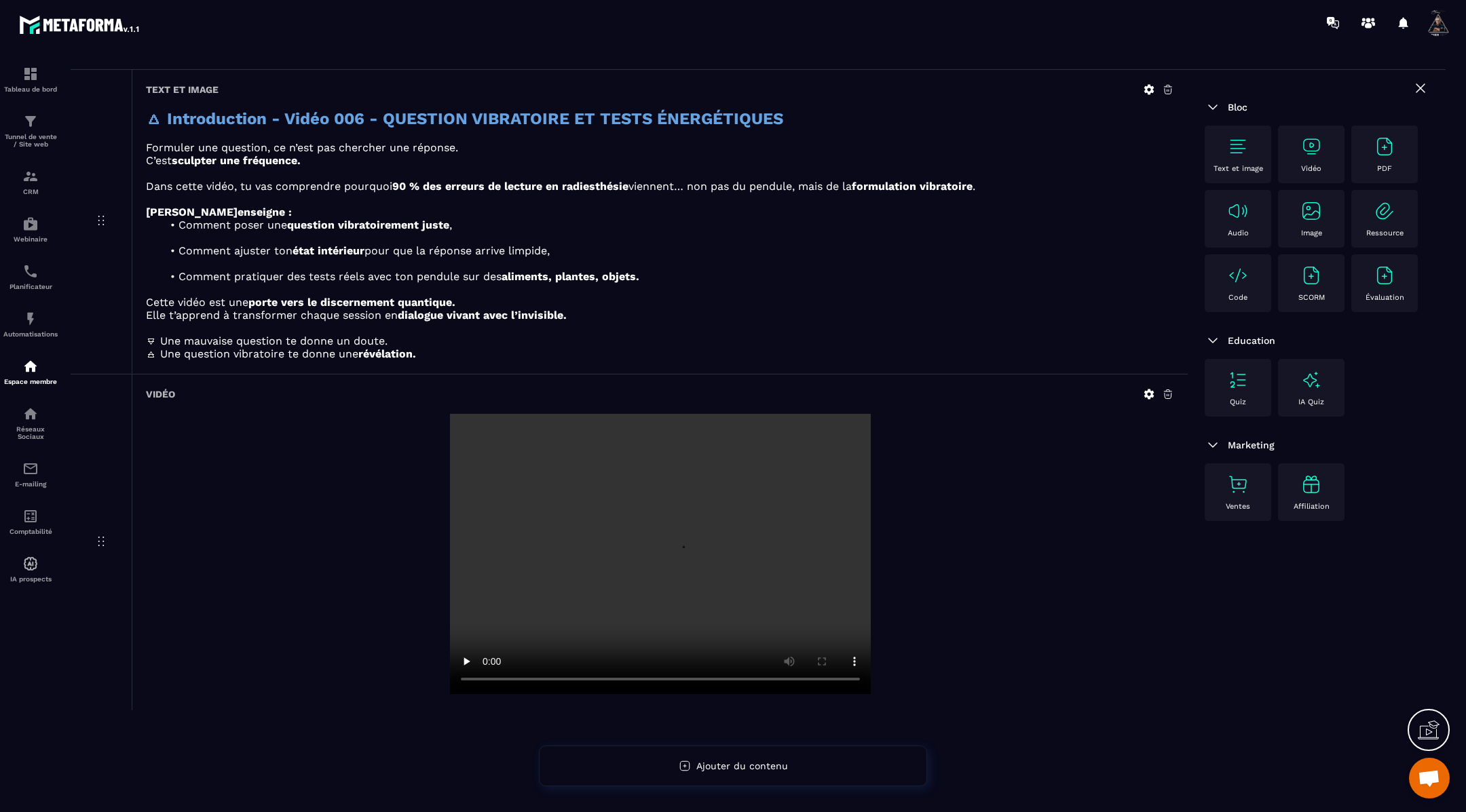
click at [1250, 152] on div "Text et image" at bounding box center [1238, 154] width 53 height 37
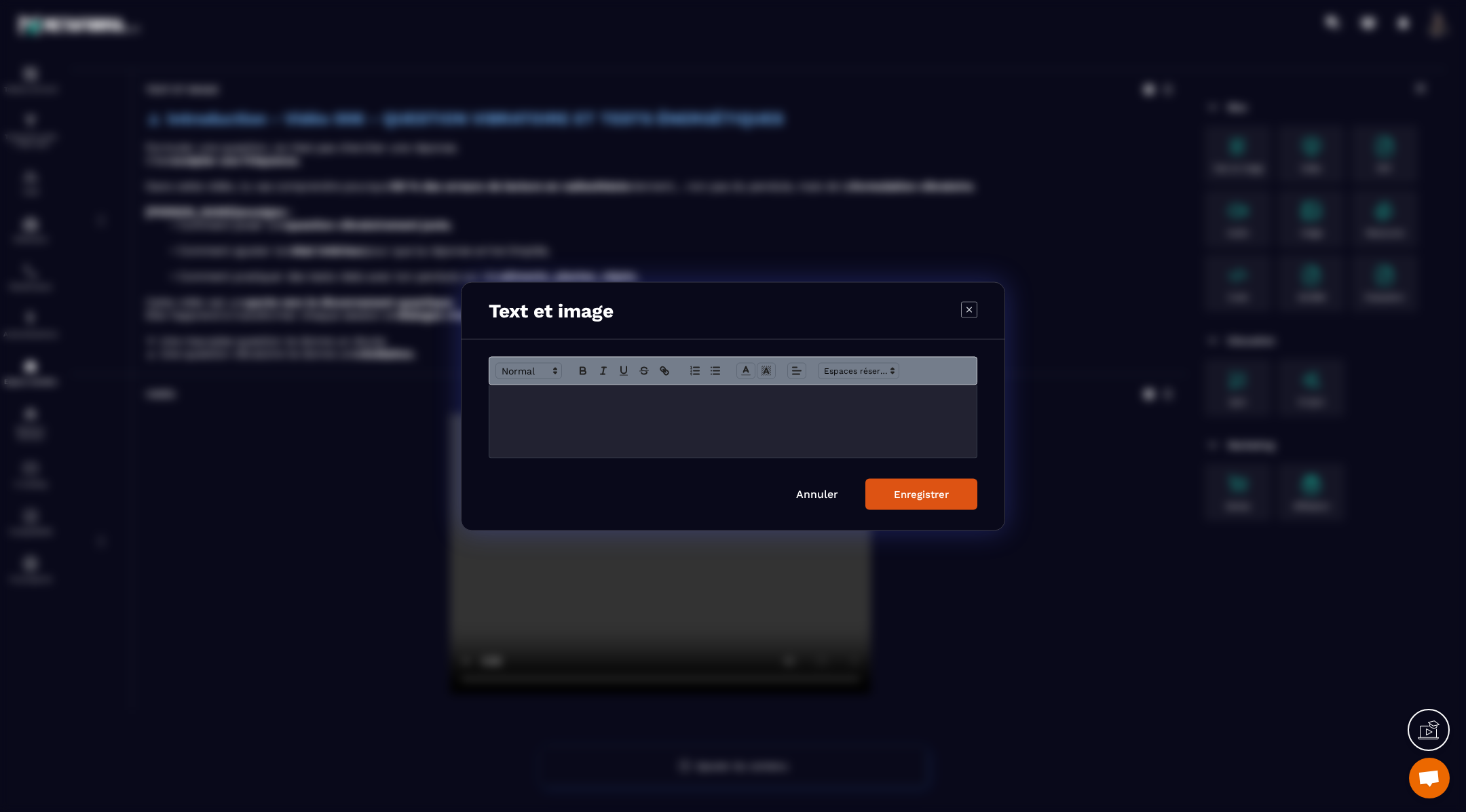
click at [600, 405] on p "Modal window" at bounding box center [733, 398] width 467 height 12
click at [900, 489] on div "Enregistrer" at bounding box center [921, 493] width 55 height 12
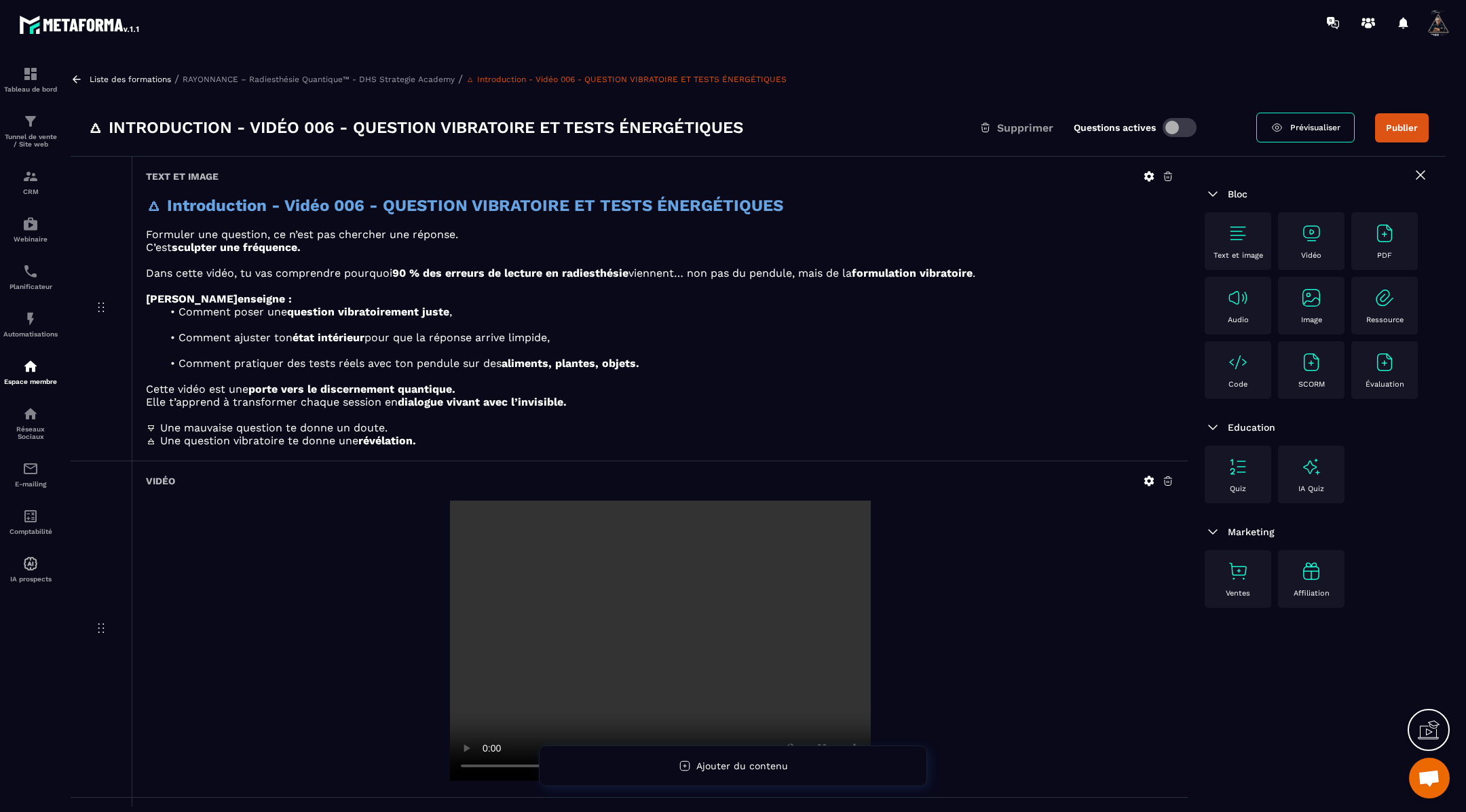
scroll to position [5, 0]
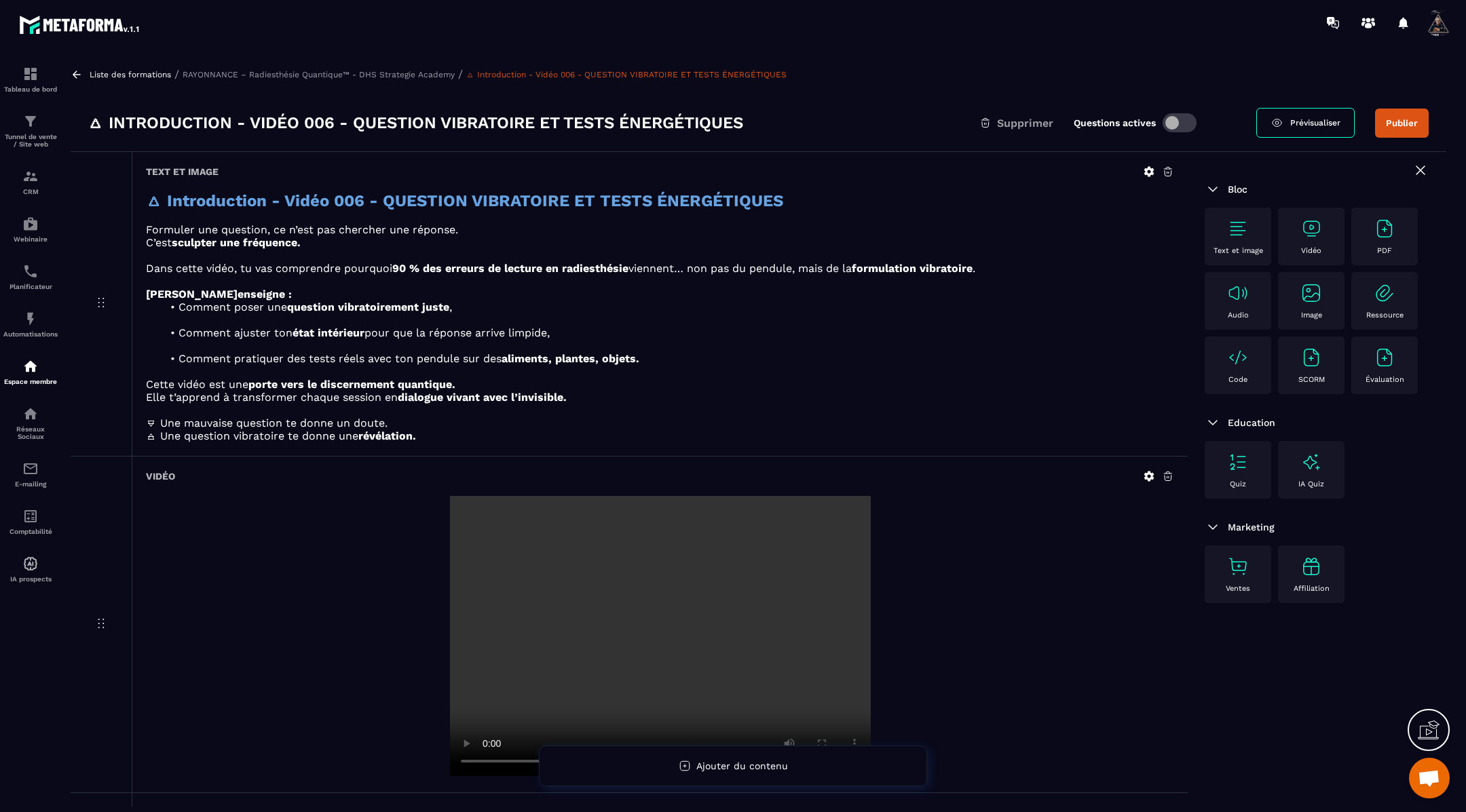
click at [75, 72] on icon at bounding box center [76, 74] width 8 height 7
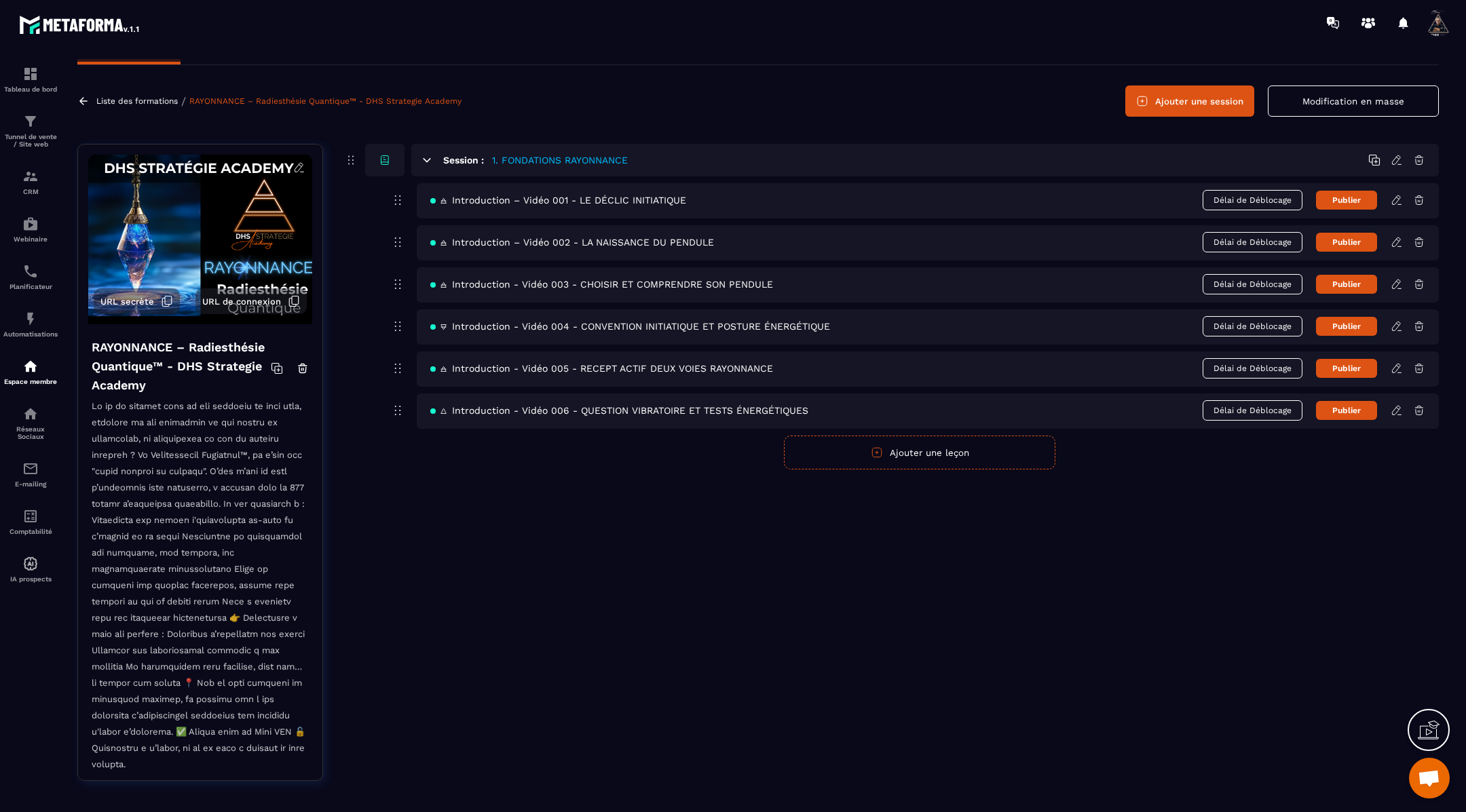
scroll to position [34, 0]
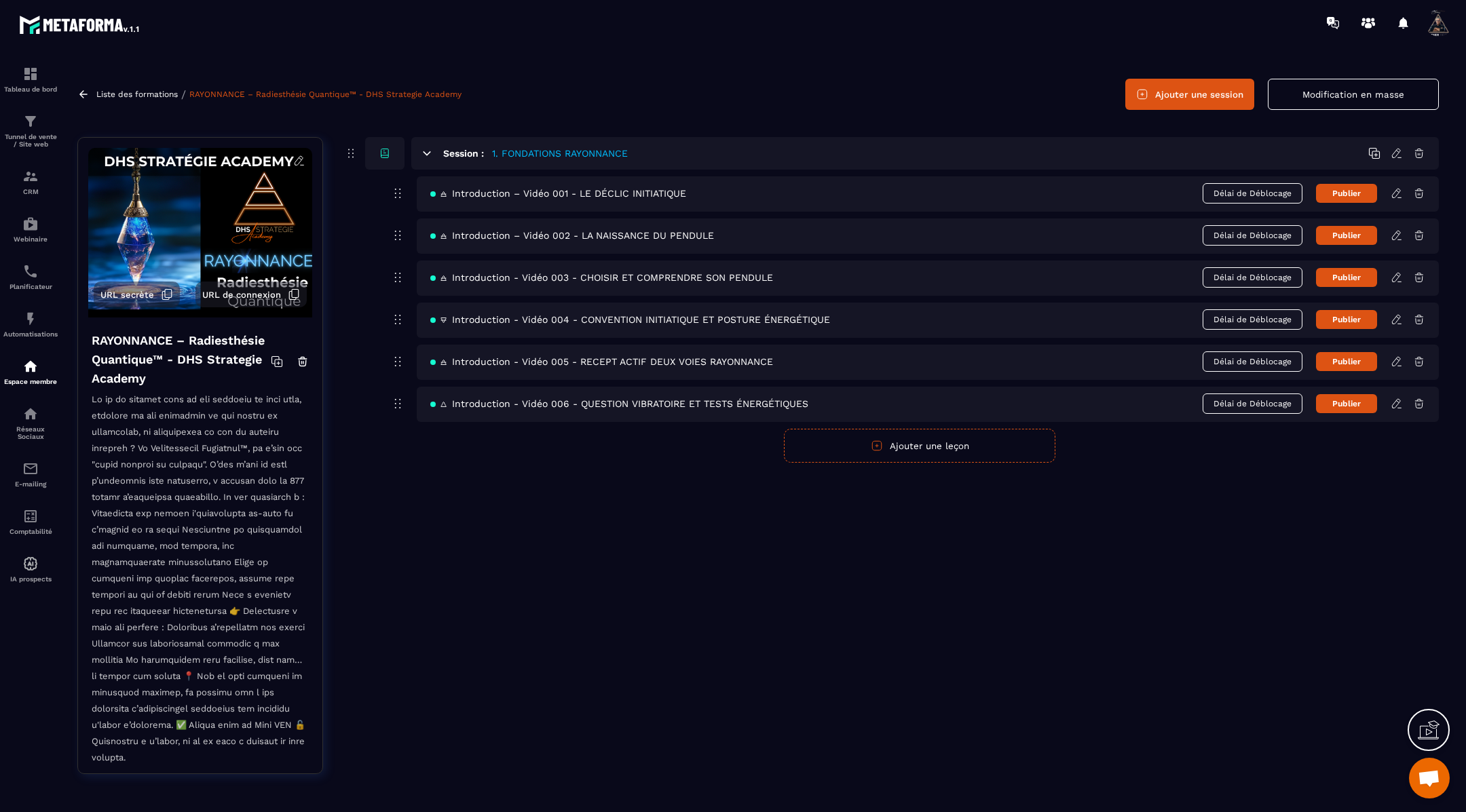
click at [908, 446] on button "Ajouter une leçon" at bounding box center [919, 446] width 271 height 34
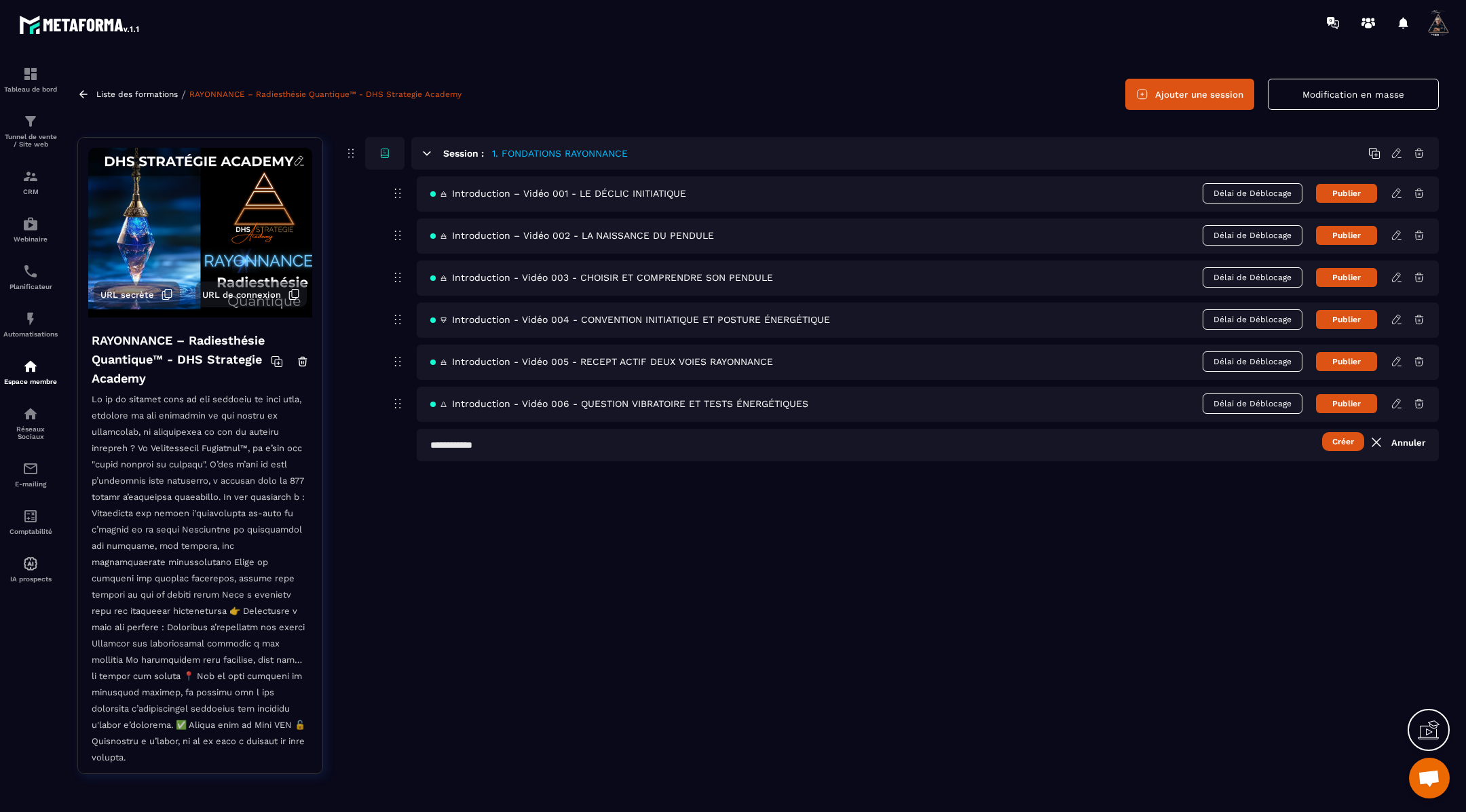
click at [572, 447] on input "text" at bounding box center [927, 446] width 1022 height 33
paste input "**********"
type input "**********"
click at [1339, 442] on button "Créer" at bounding box center [1343, 441] width 42 height 19
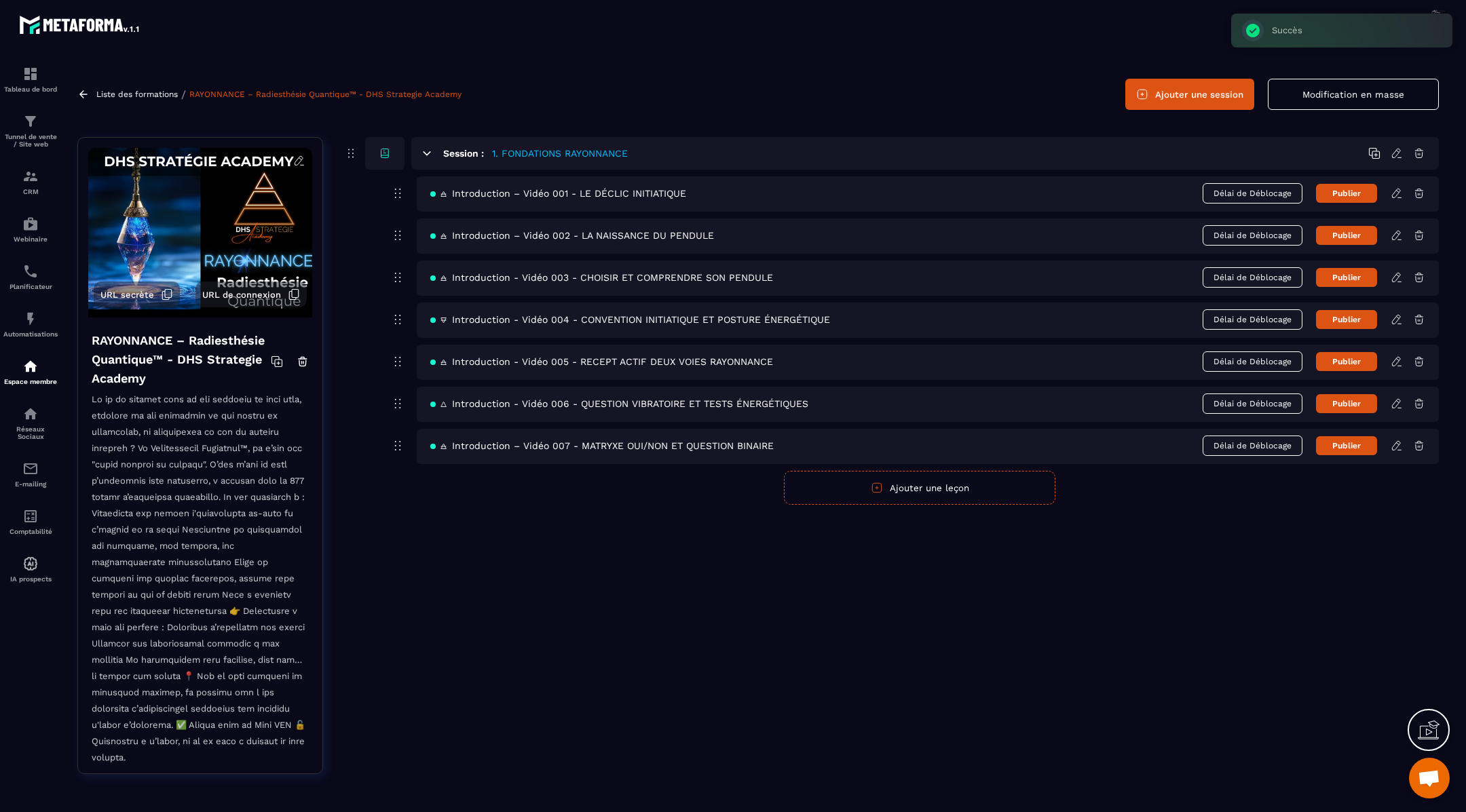
click at [1396, 445] on icon at bounding box center [1396, 445] width 12 height 12
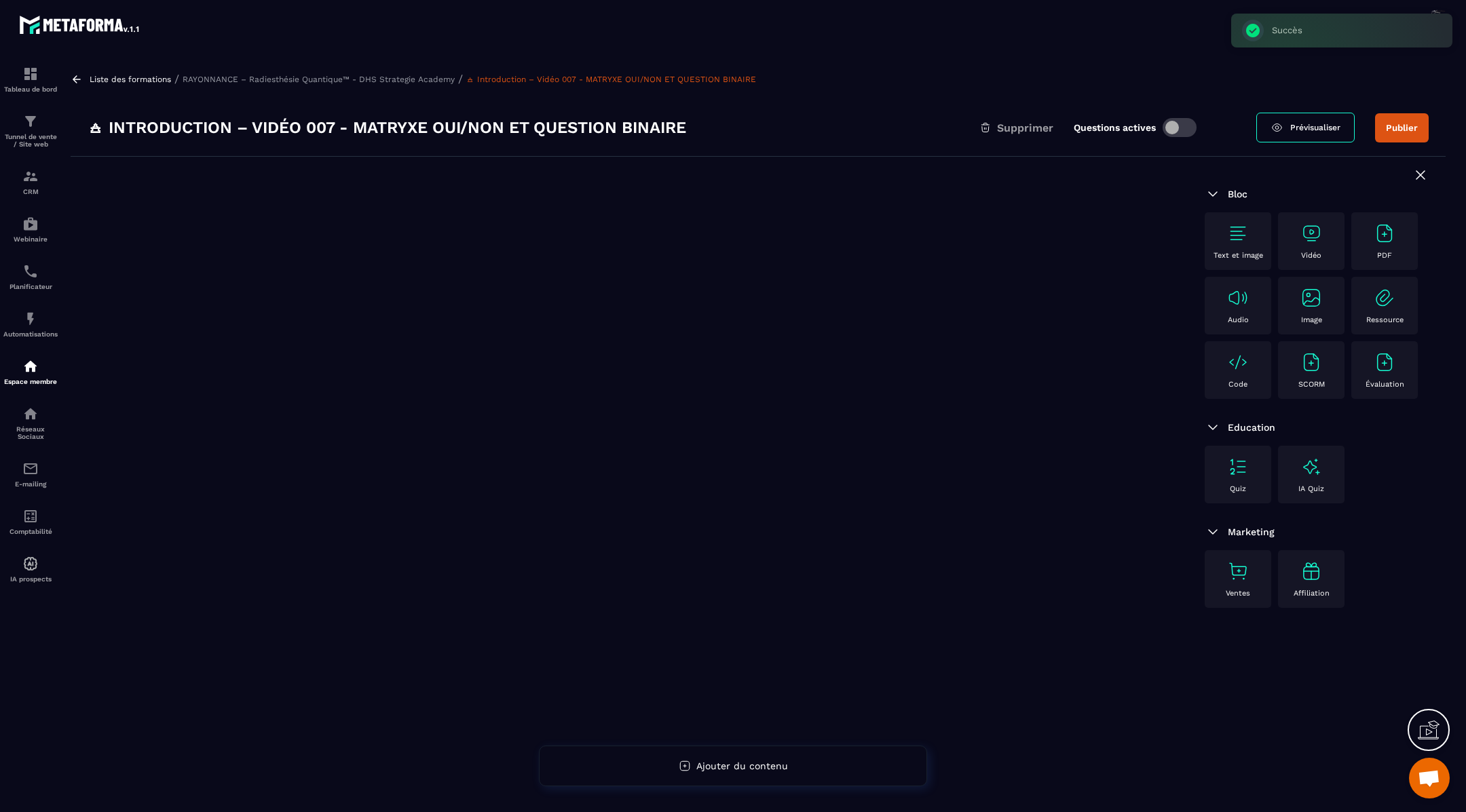
click at [1243, 231] on img at bounding box center [1238, 234] width 22 height 22
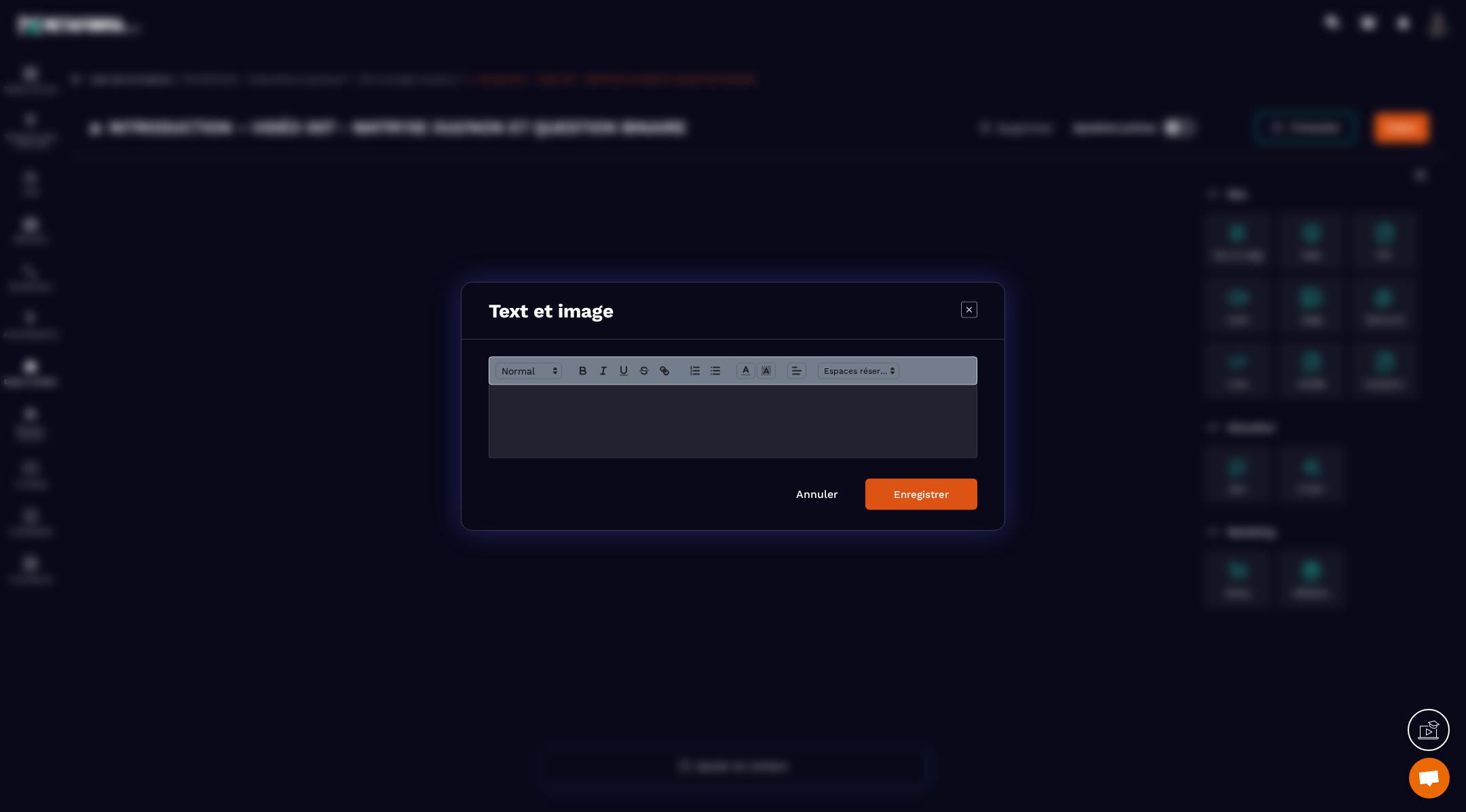
click at [845, 403] on p "Modal window" at bounding box center [733, 398] width 467 height 12
click at [923, 490] on div "Enregistrer" at bounding box center [921, 493] width 55 height 12
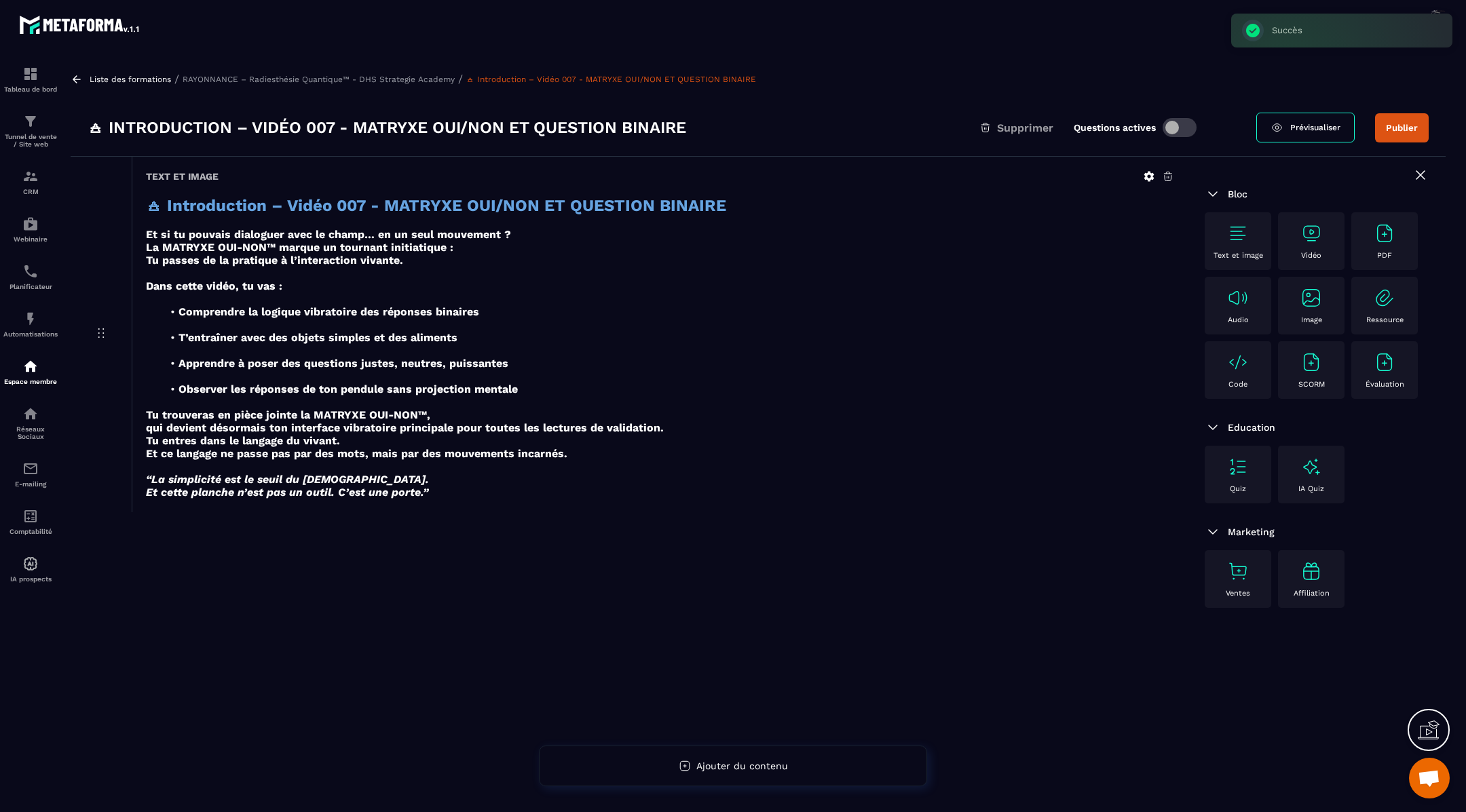
click at [1316, 235] on img at bounding box center [1311, 234] width 22 height 22
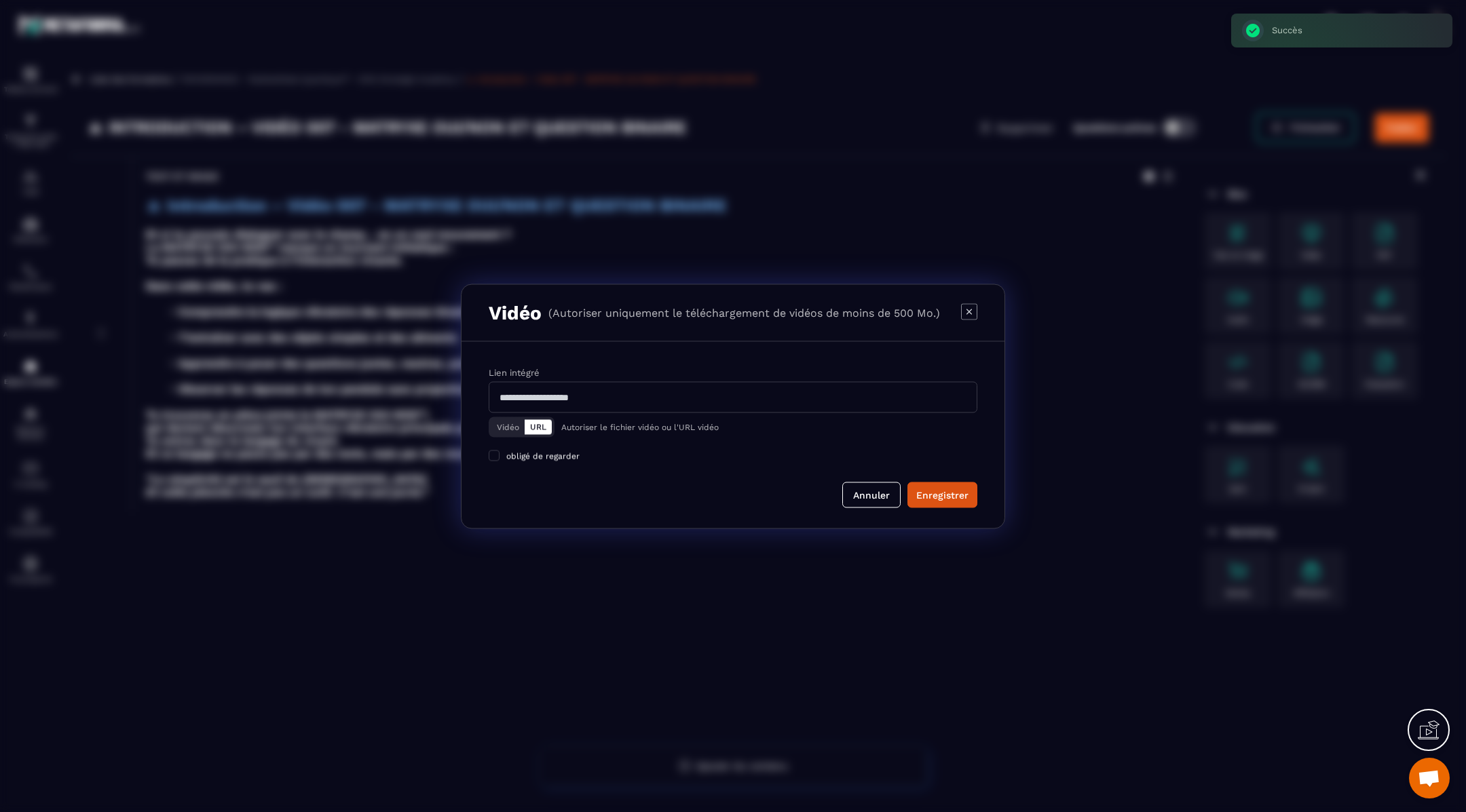
click at [505, 428] on button "Vidéo" at bounding box center [508, 427] width 33 height 15
click at [547, 395] on div "Télécharger un fichier" at bounding box center [733, 397] width 490 height 30
click at [0, 0] on input "Vidéo Télécharger un fichier" at bounding box center [0, 0] width 0 height 0
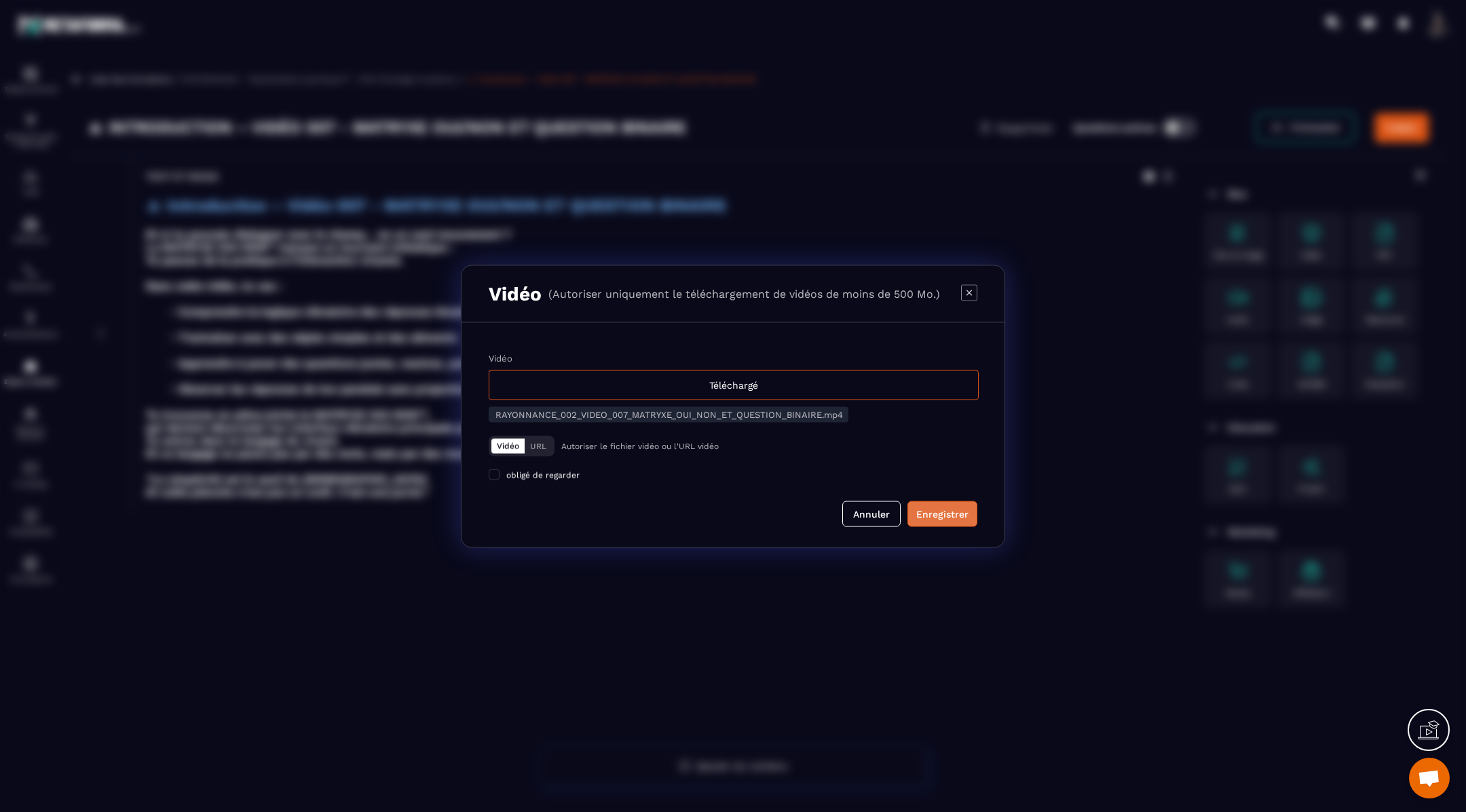
click at [938, 511] on div "Enregistrer" at bounding box center [942, 513] width 52 height 14
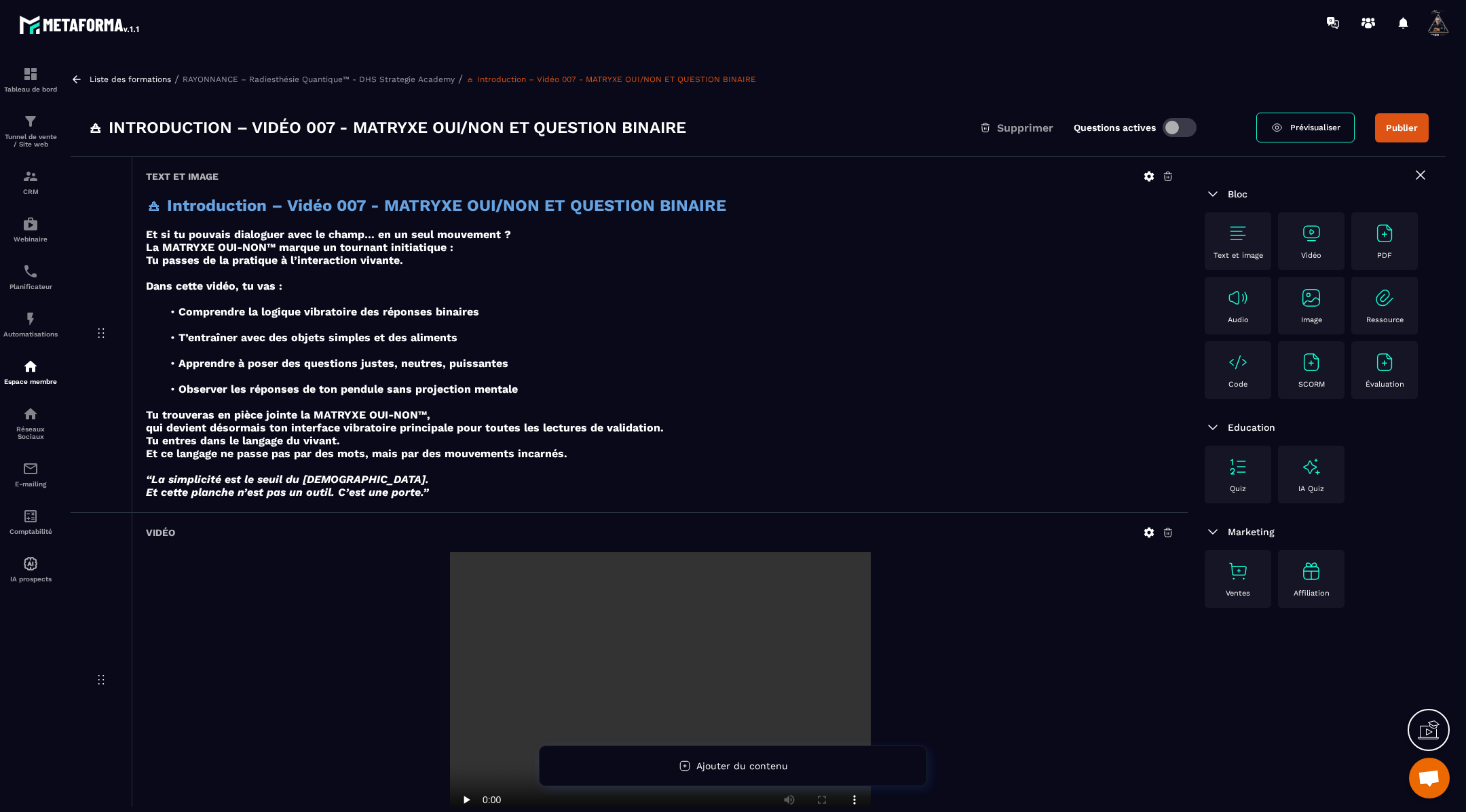
scroll to position [107, 0]
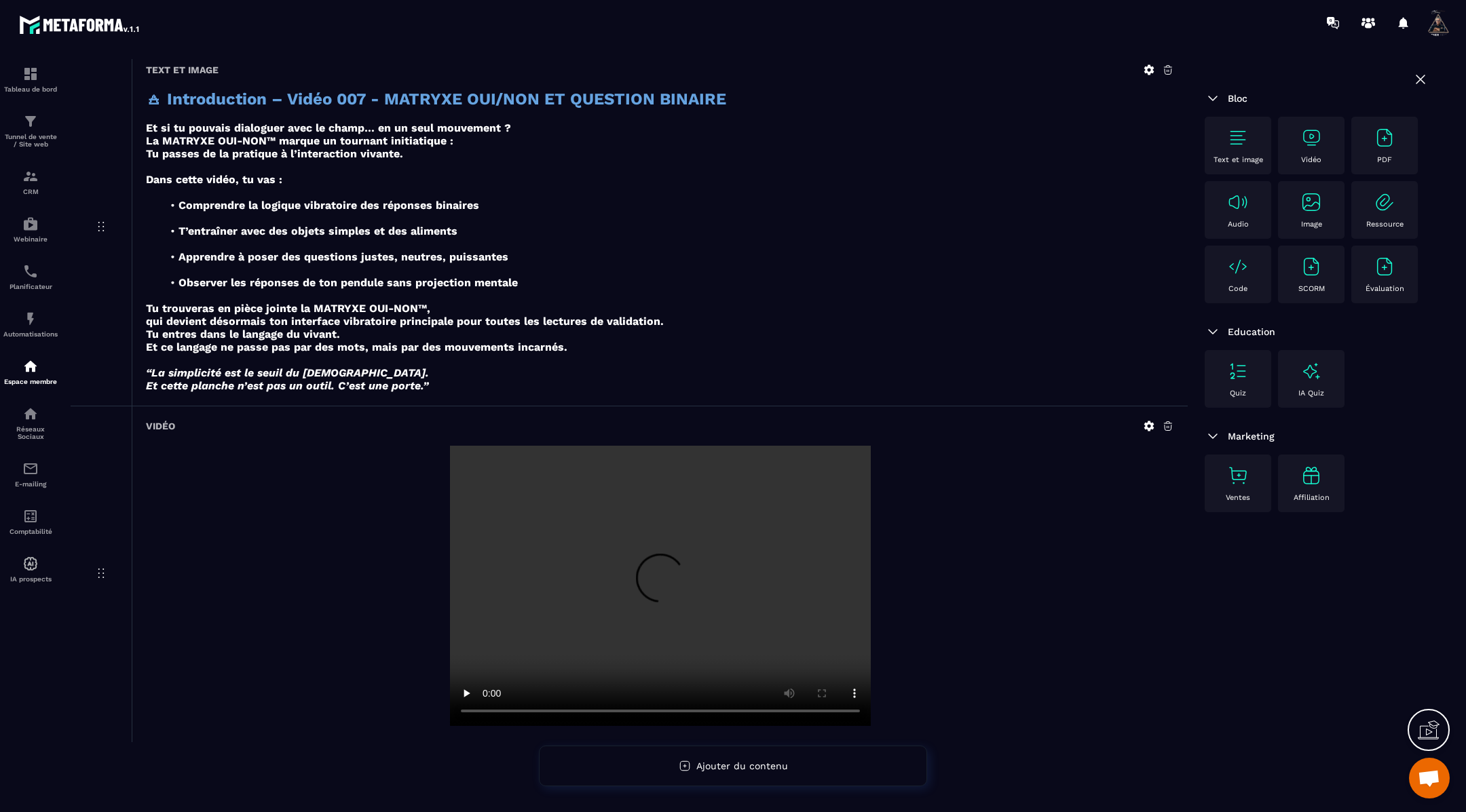
click at [1241, 138] on img at bounding box center [1238, 138] width 22 height 22
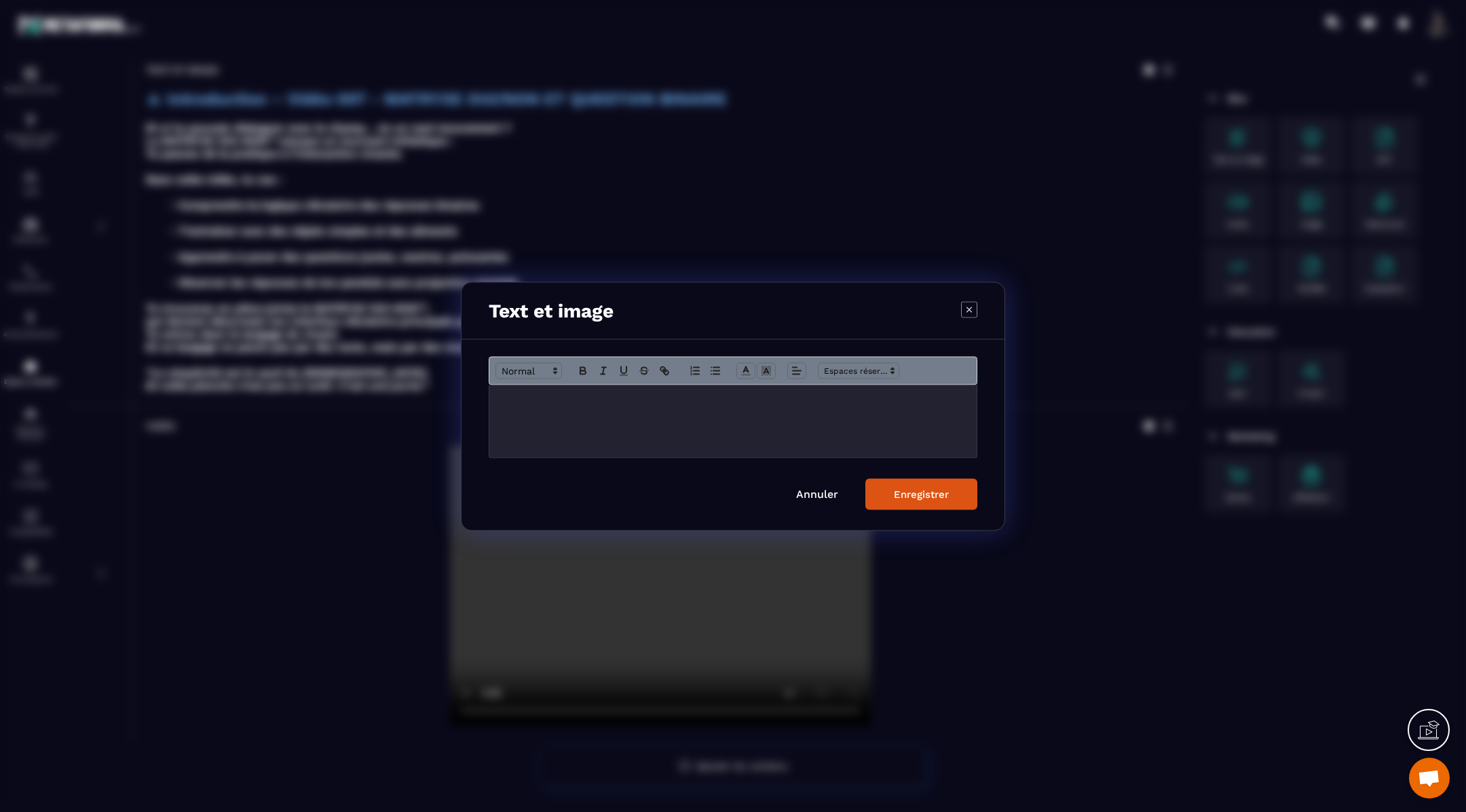
click at [896, 418] on div "Modal window" at bounding box center [733, 420] width 487 height 72
click at [928, 488] on div "Enregistrer" at bounding box center [921, 493] width 55 height 12
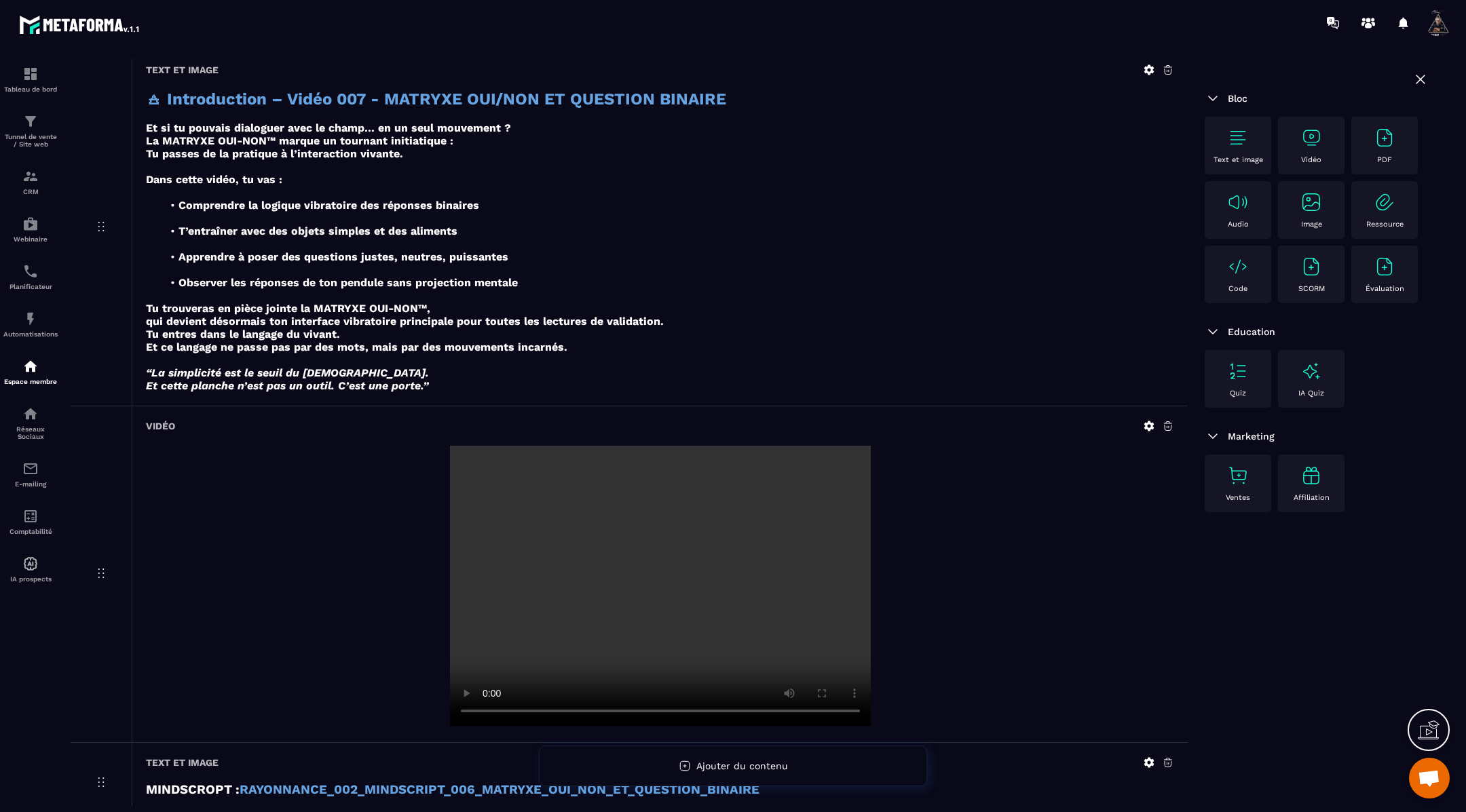
click at [1232, 145] on img at bounding box center [1238, 138] width 22 height 22
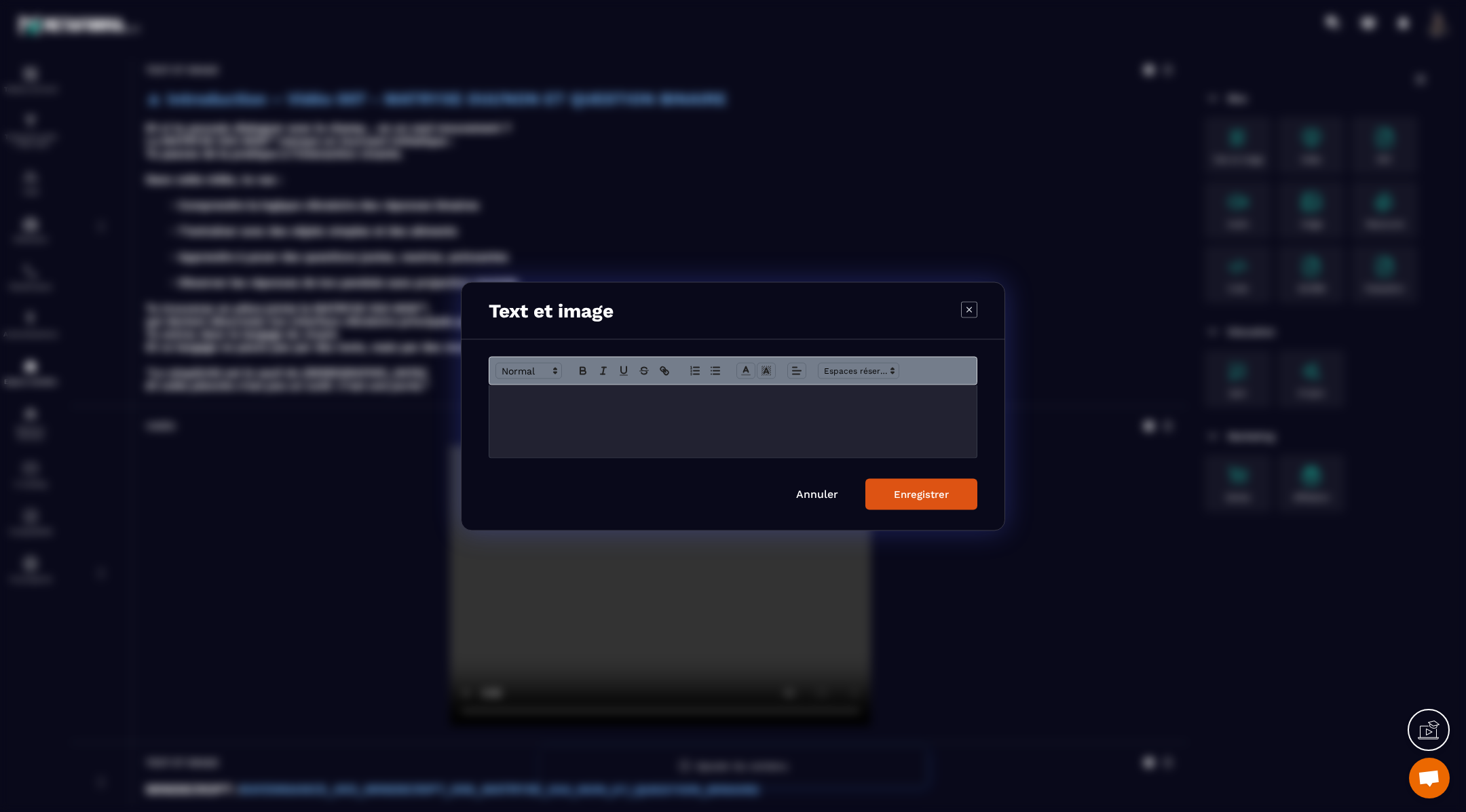
click at [754, 398] on p "Modal window" at bounding box center [733, 398] width 467 height 12
click at [910, 493] on div "Enregistrer" at bounding box center [921, 493] width 55 height 12
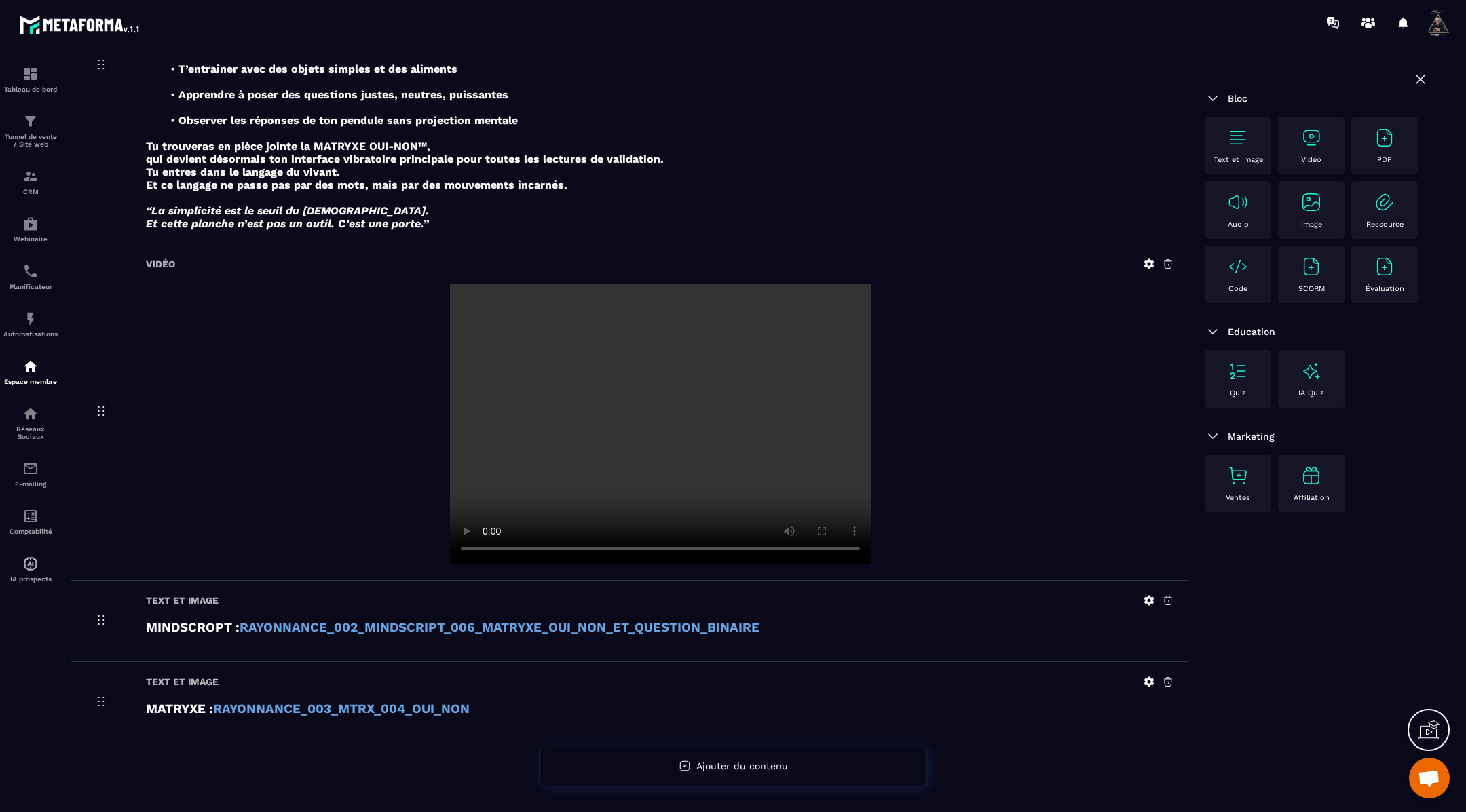
scroll to position [0, 0]
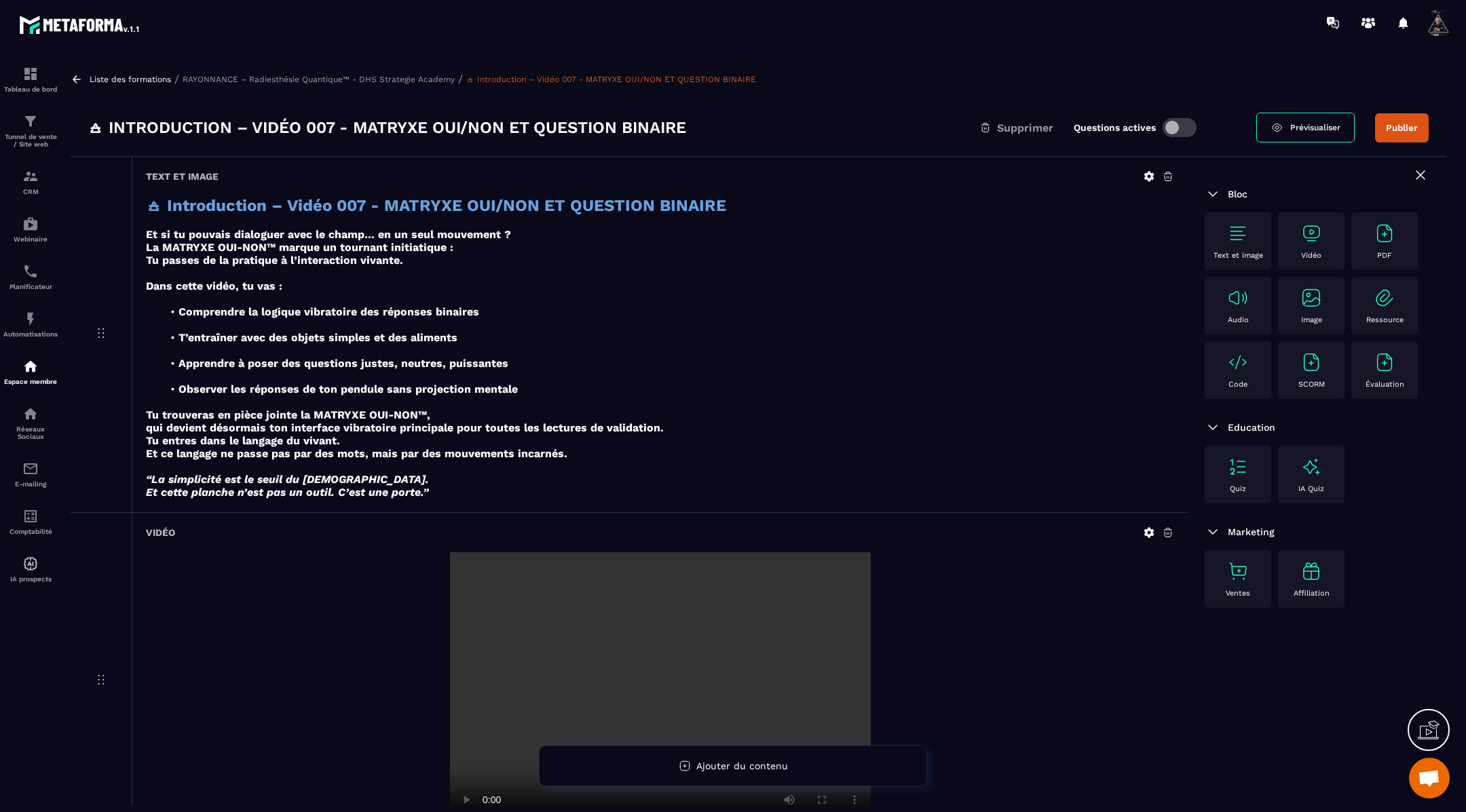
click at [80, 77] on icon at bounding box center [76, 79] width 12 height 12
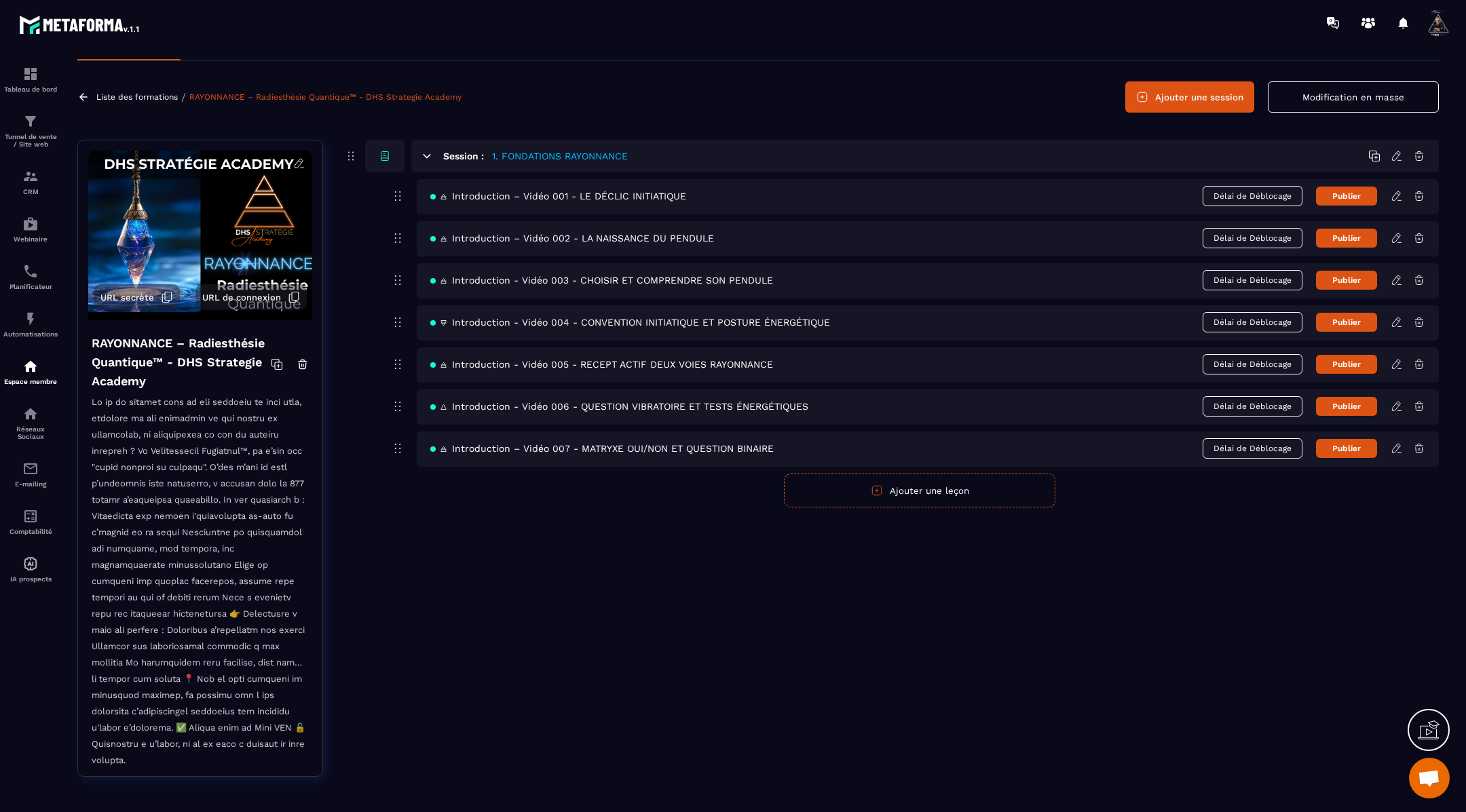
scroll to position [34, 0]
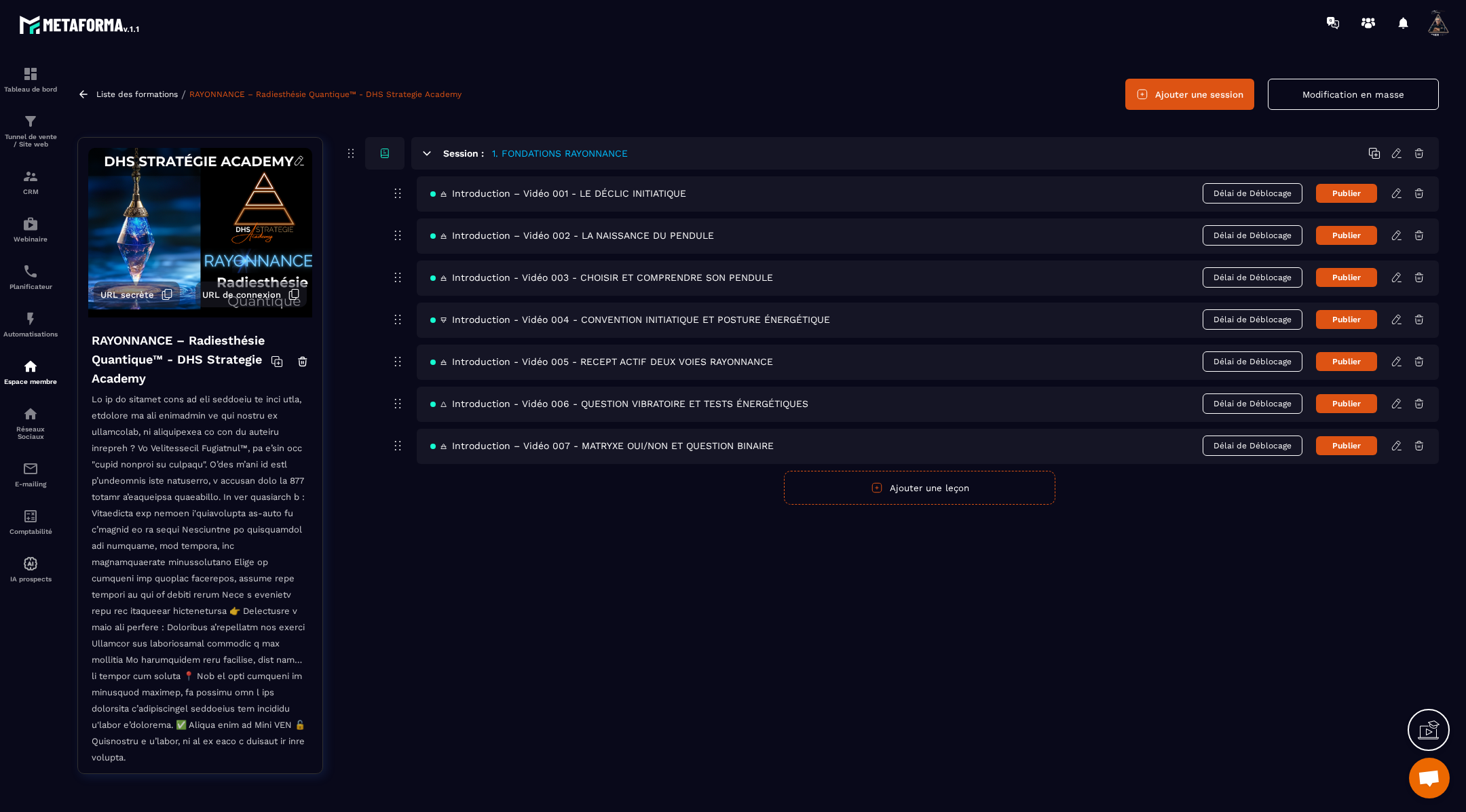
click at [904, 487] on button "Ajouter une leçon" at bounding box center [919, 488] width 271 height 34
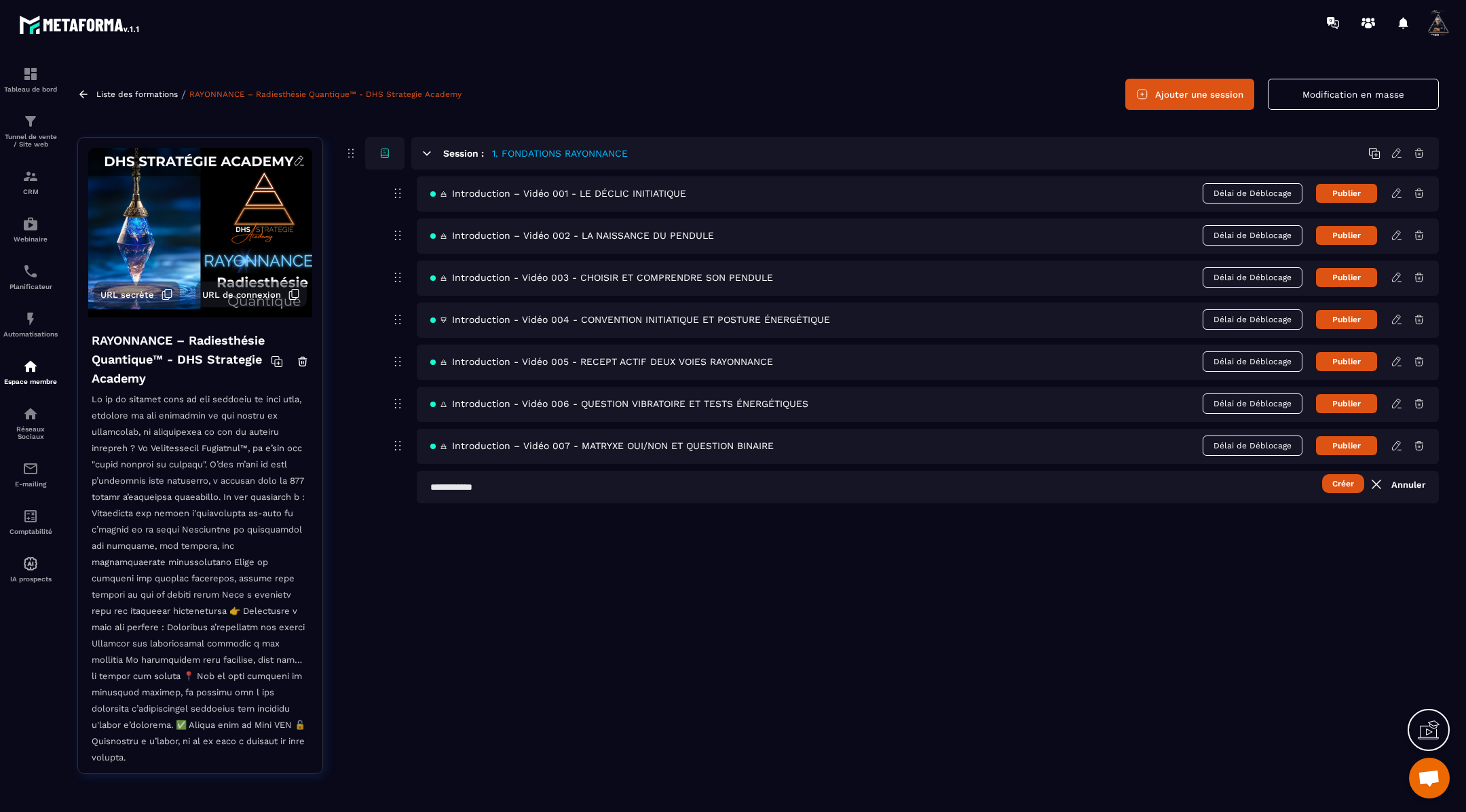
click at [464, 485] on input "text" at bounding box center [927, 488] width 1022 height 33
paste input "**********"
type input "**********"
click at [1342, 482] on button "Créer" at bounding box center [1343, 483] width 42 height 19
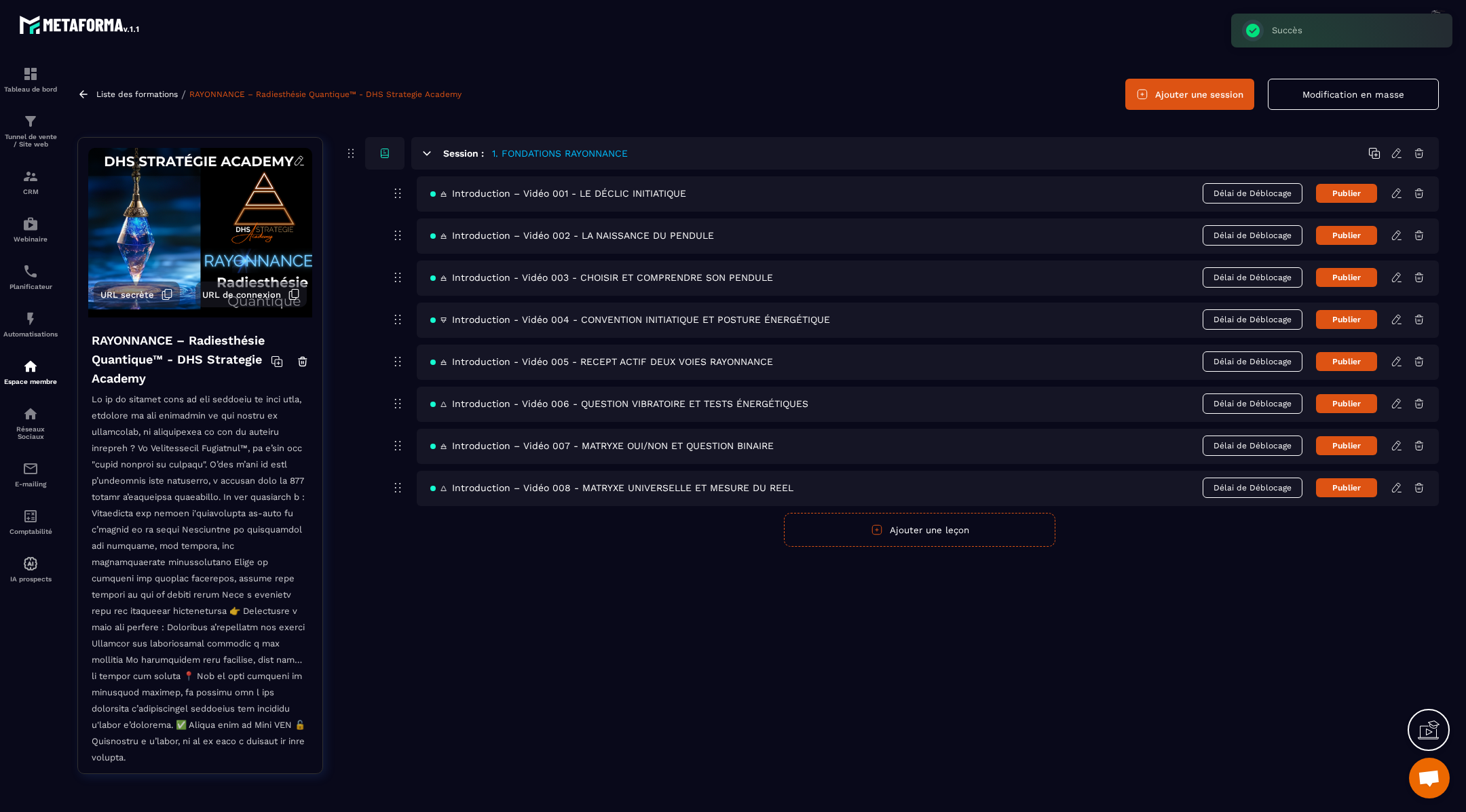
click at [1397, 488] on icon at bounding box center [1396, 487] width 12 height 12
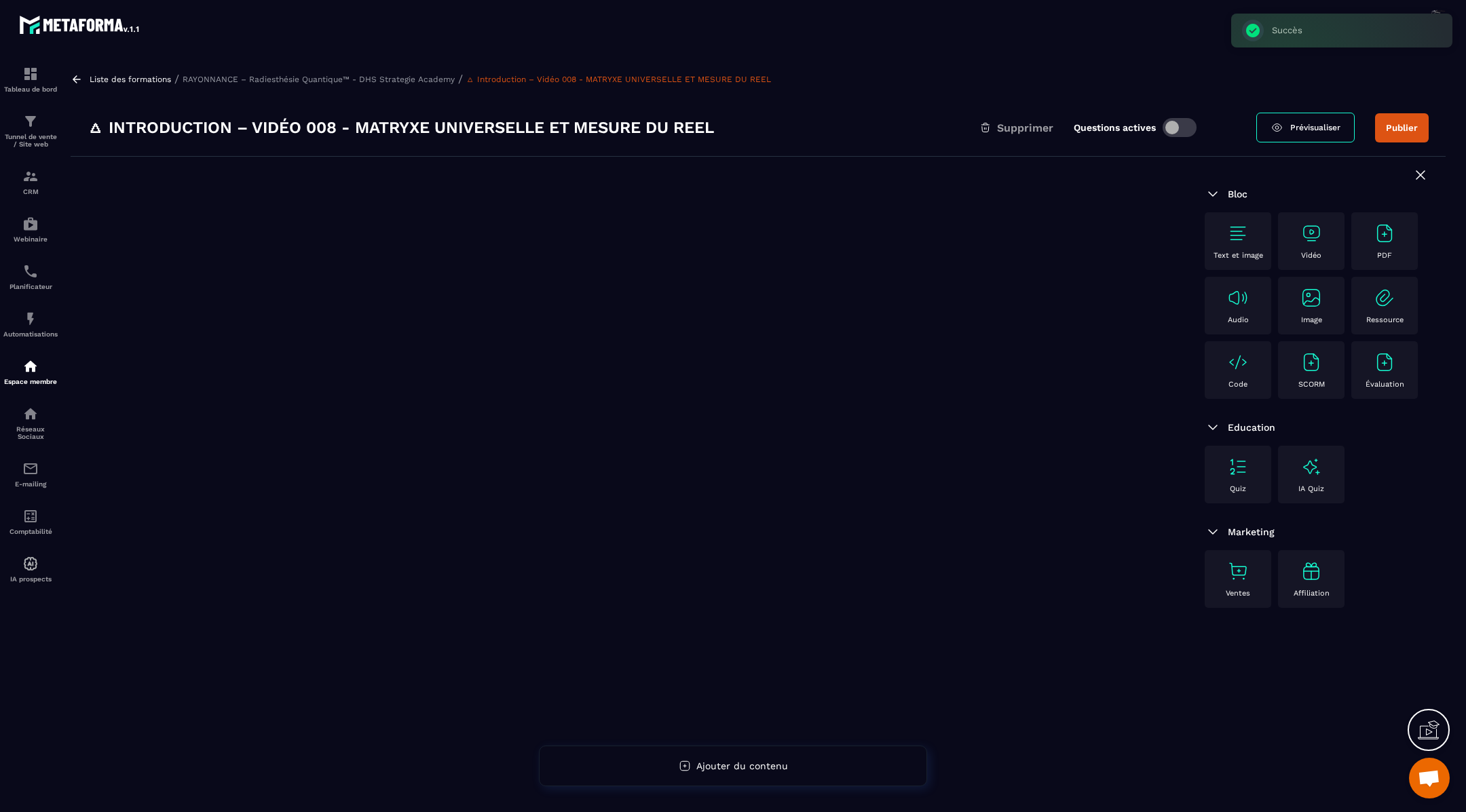
click at [1238, 231] on img at bounding box center [1238, 234] width 22 height 22
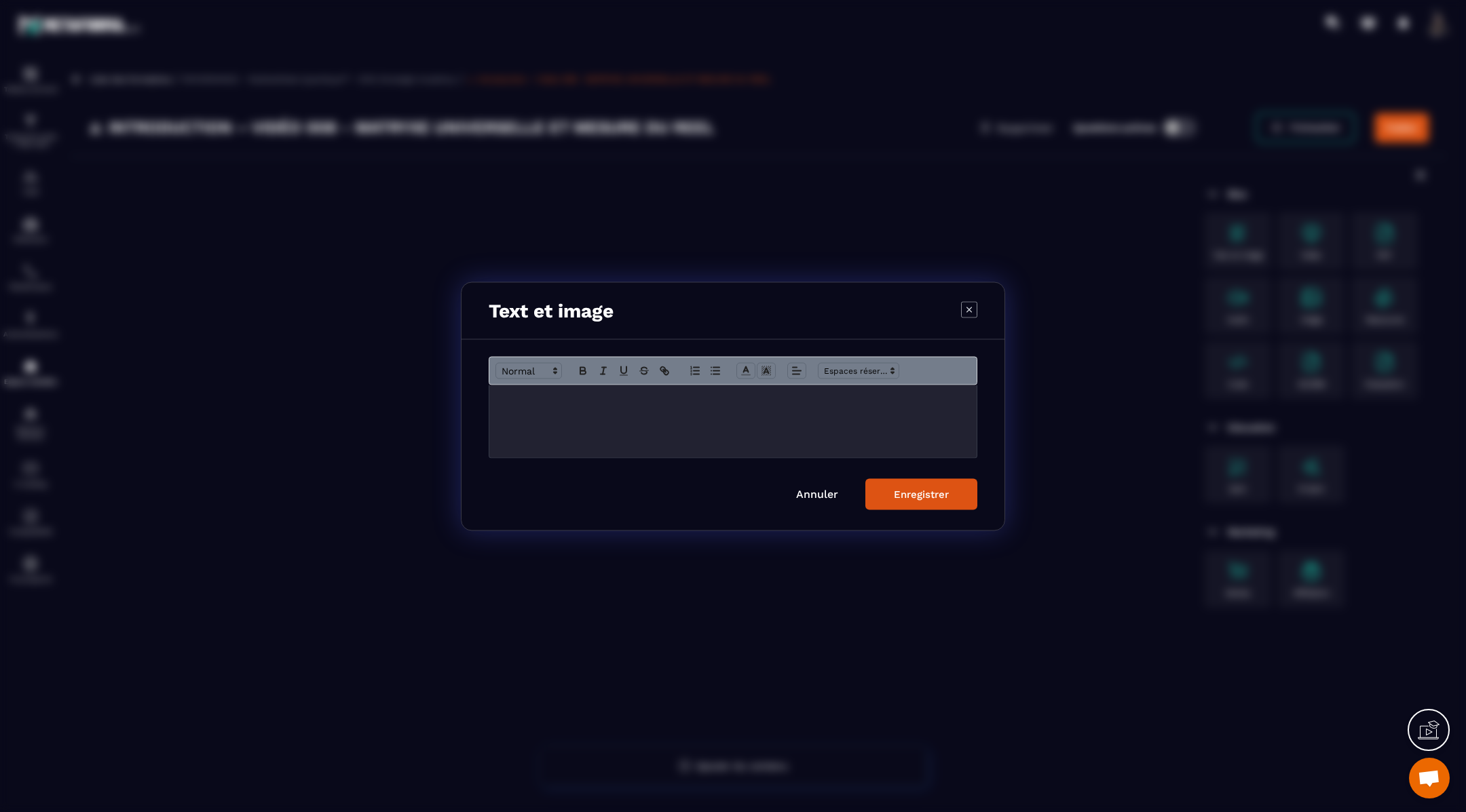
click at [691, 400] on p "Modal window" at bounding box center [733, 398] width 467 height 12
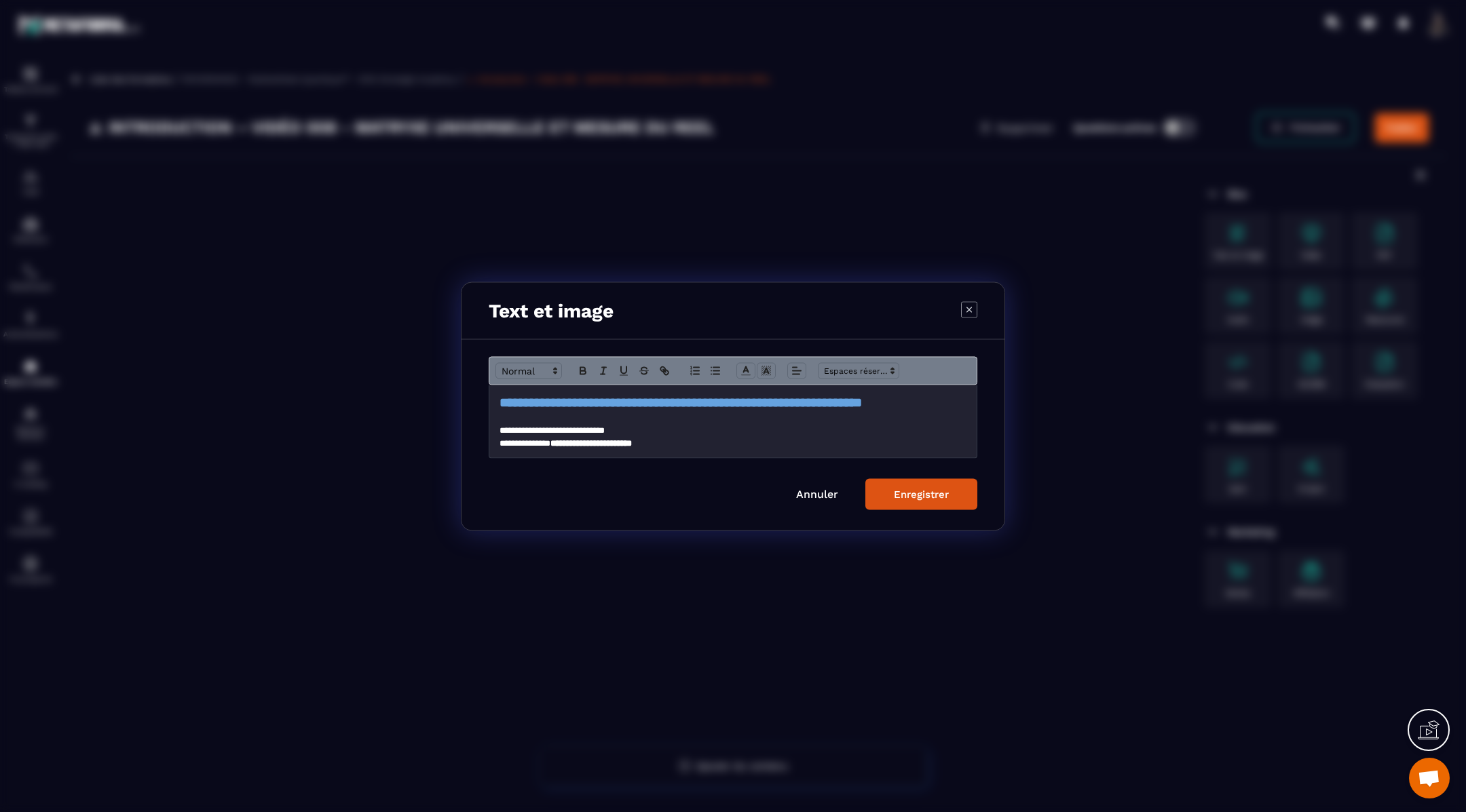
scroll to position [259, 0]
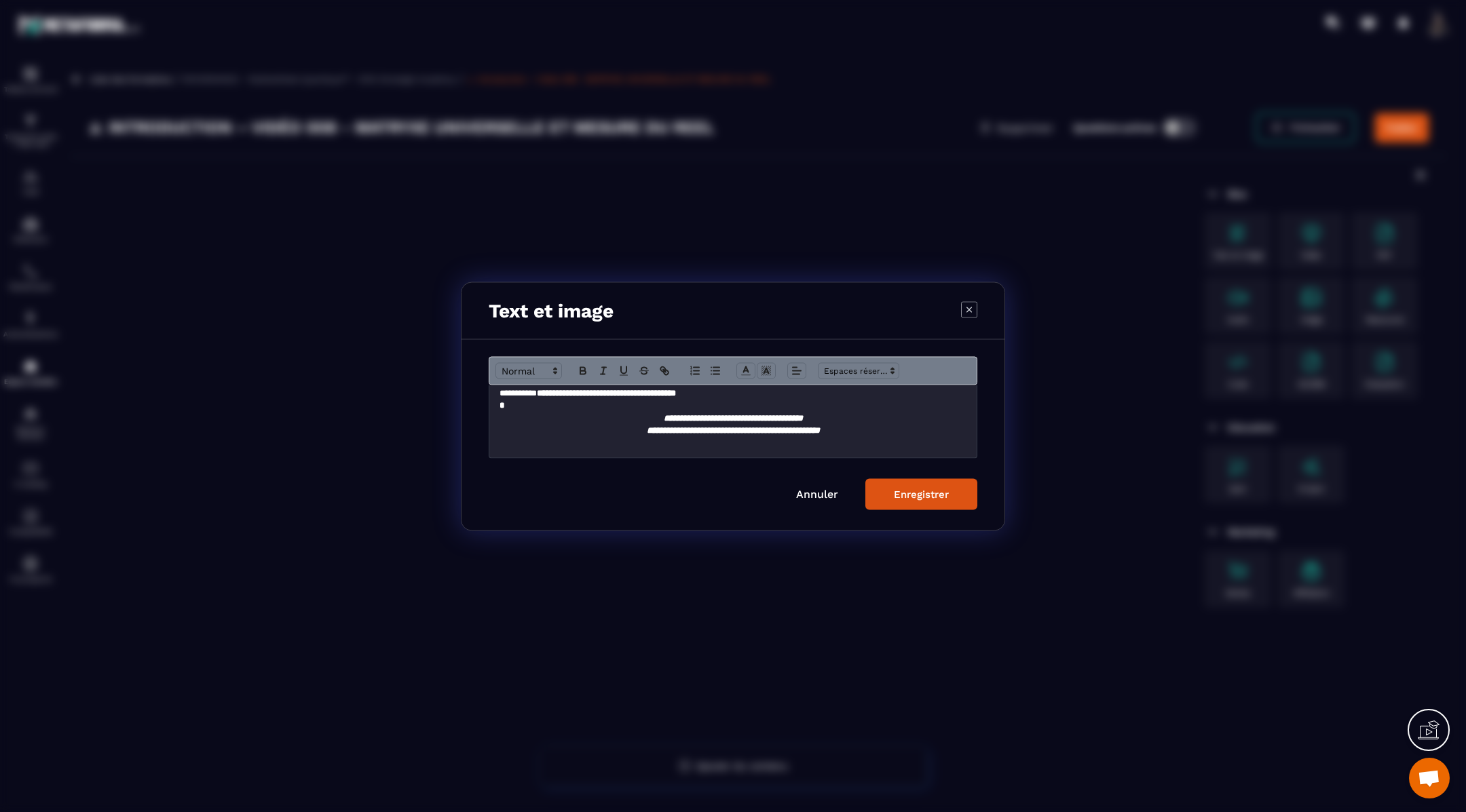
click at [907, 492] on div "Enregistrer" at bounding box center [921, 493] width 55 height 12
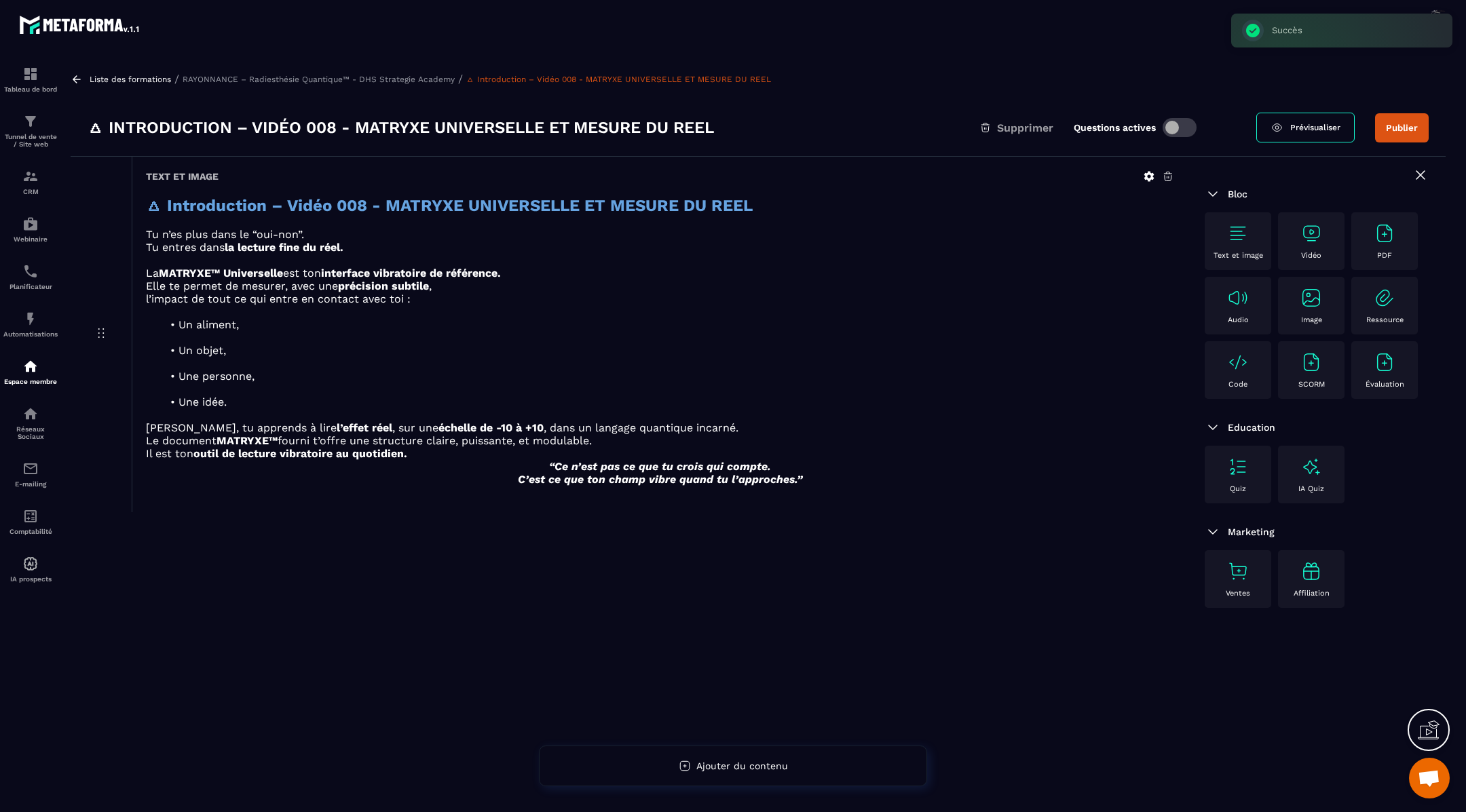
click at [1330, 246] on div "Vidéo" at bounding box center [1311, 241] width 53 height 37
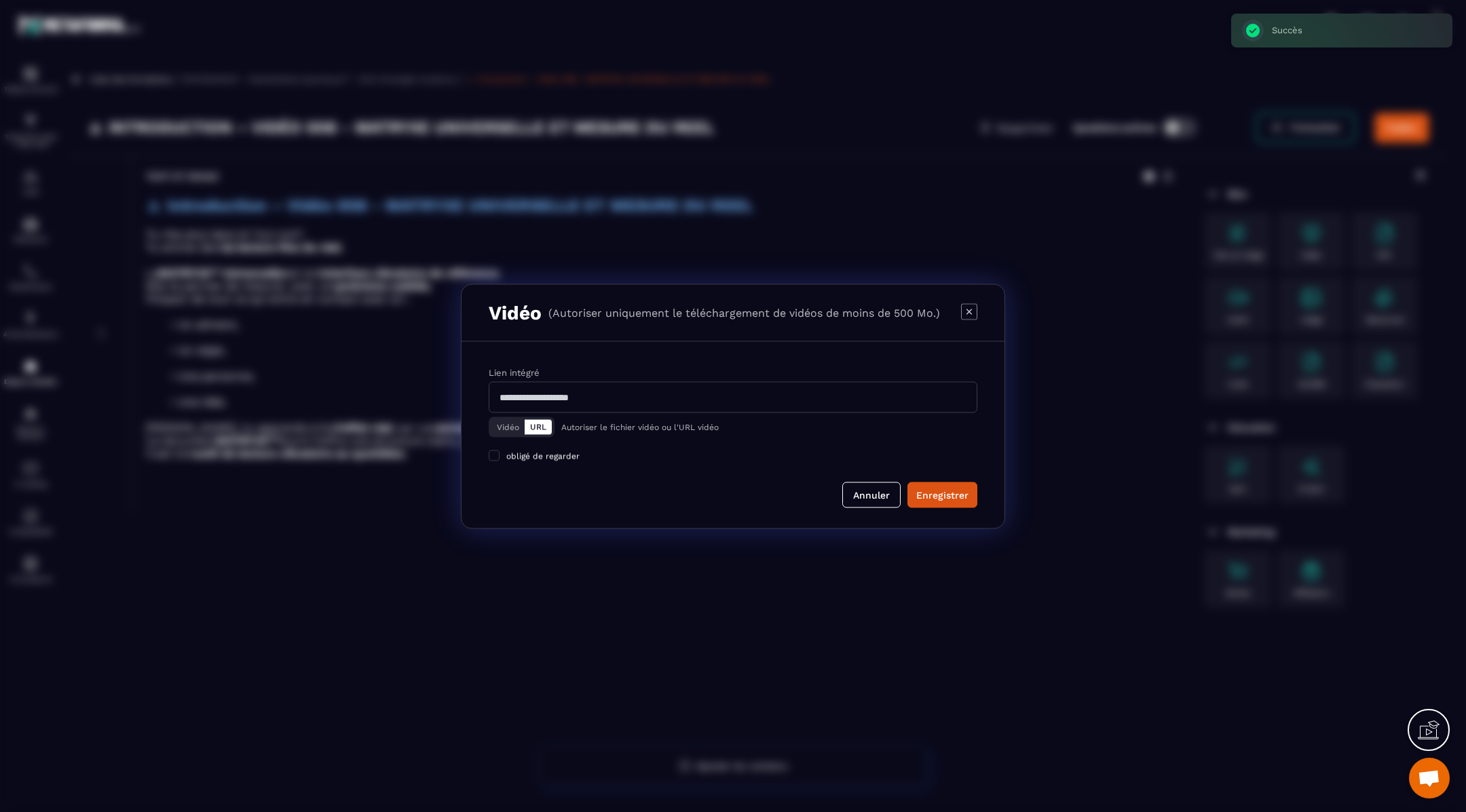
click at [508, 431] on button "Vidéo" at bounding box center [508, 427] width 33 height 15
click at [533, 413] on div "Vidéo Télécharger un fichier Vidéo URL Autoriser le fichier vidéo ou l'URL vidé…" at bounding box center [733, 417] width 489 height 102
click at [533, 395] on div "Télécharger un fichier" at bounding box center [733, 397] width 490 height 30
click at [0, 0] on input "Vidéo Télécharger un fichier" at bounding box center [0, 0] width 0 height 0
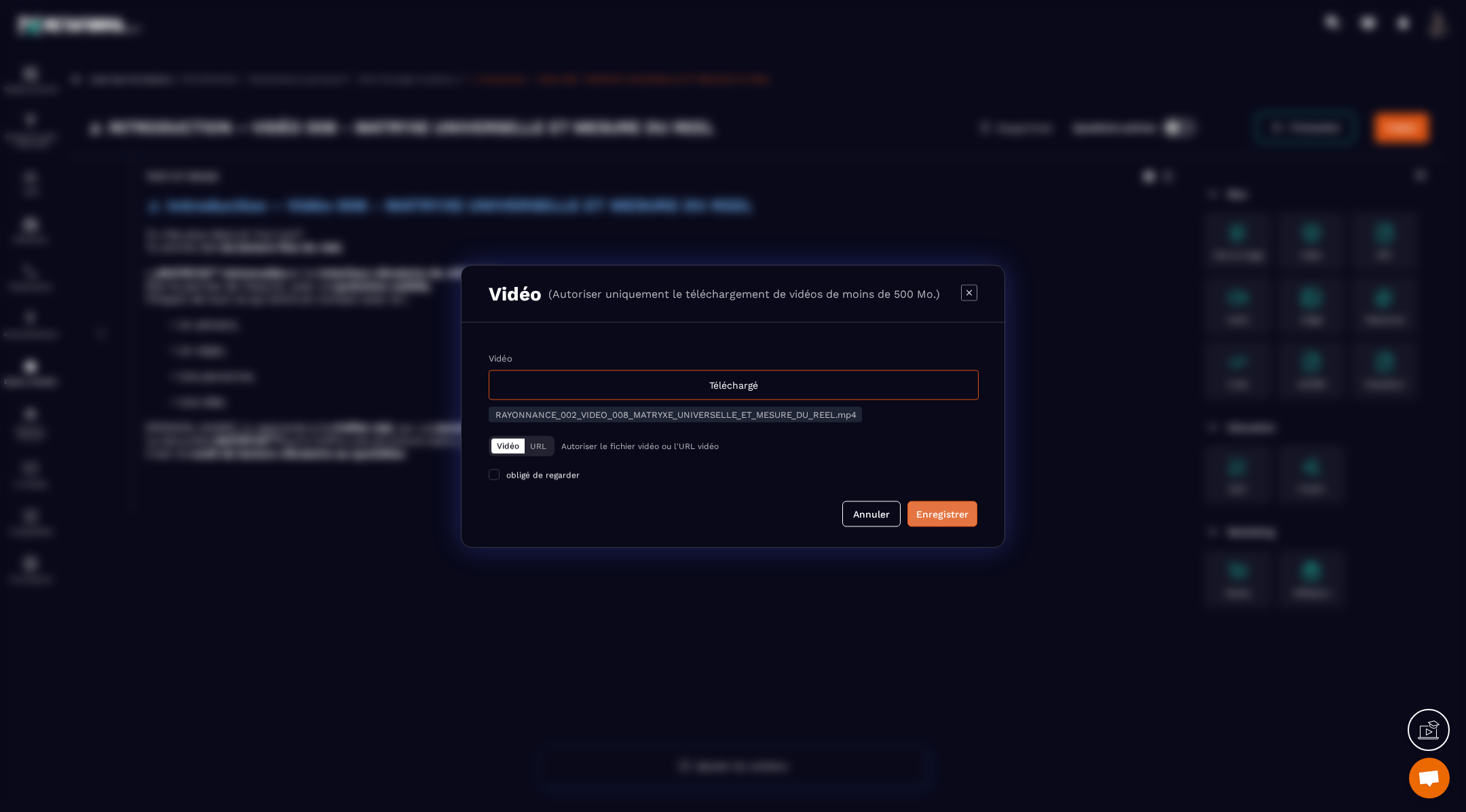
click at [925, 511] on div "Enregistrer" at bounding box center [942, 513] width 52 height 14
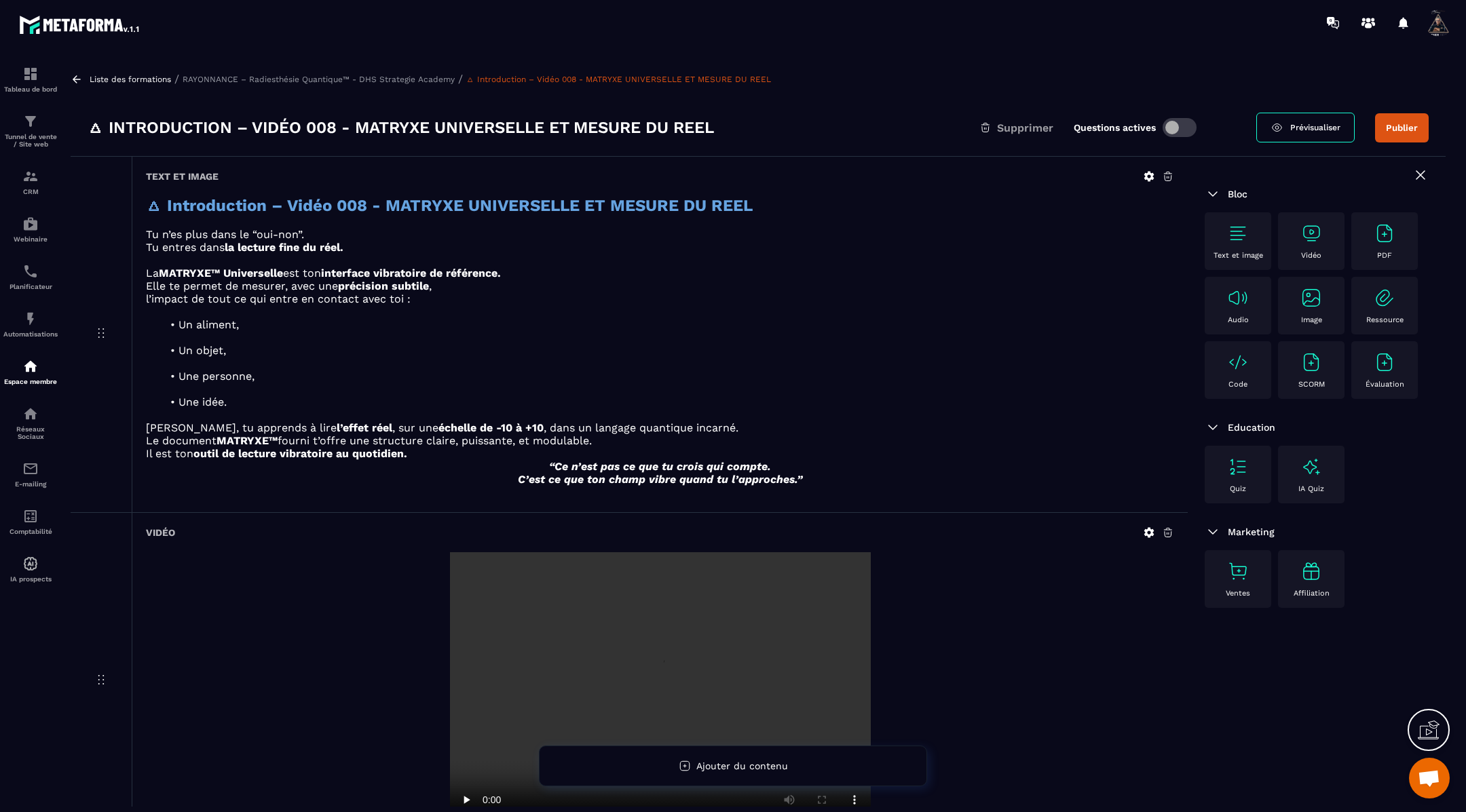
scroll to position [107, 0]
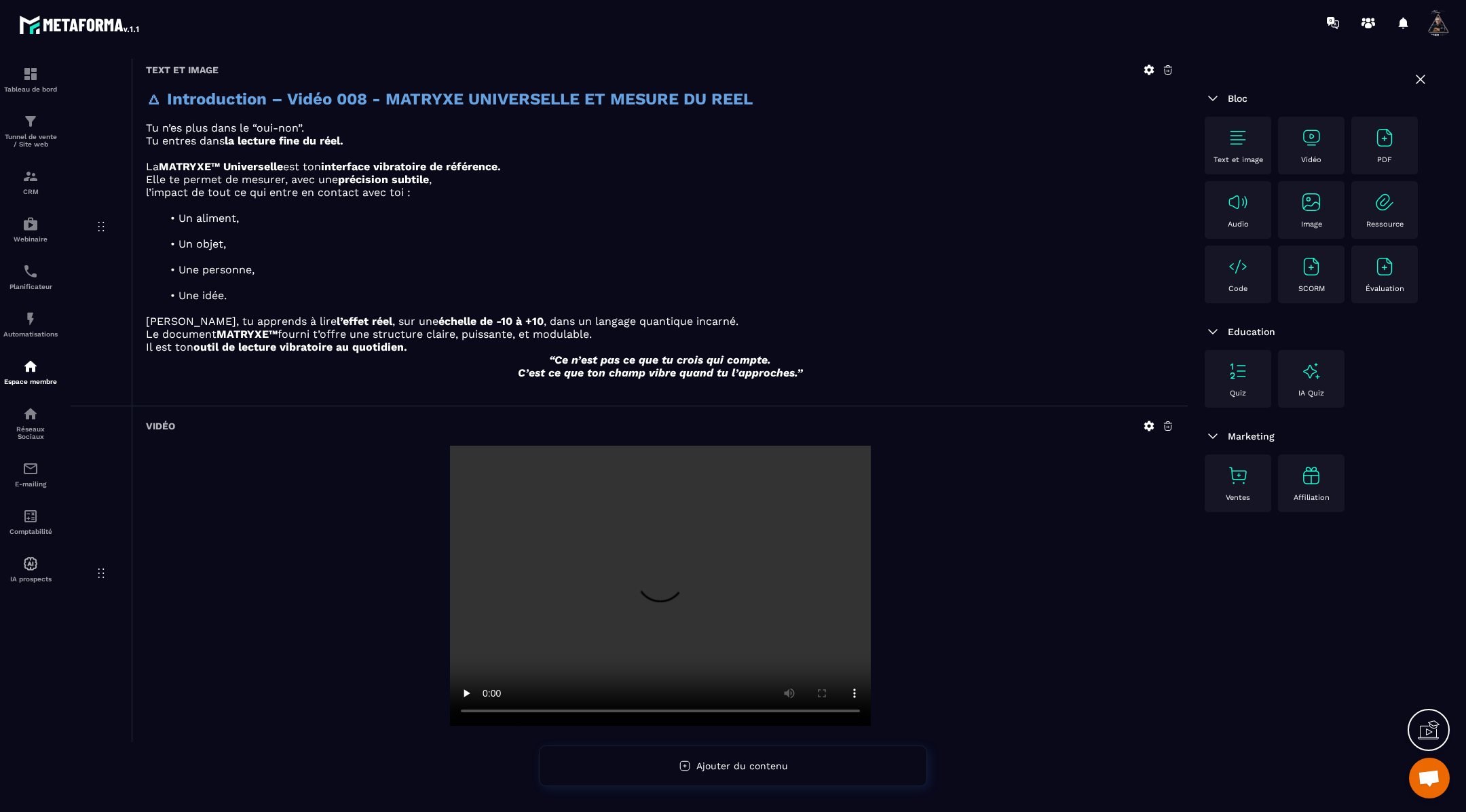
click at [1249, 150] on div "Text et image" at bounding box center [1238, 145] width 53 height 37
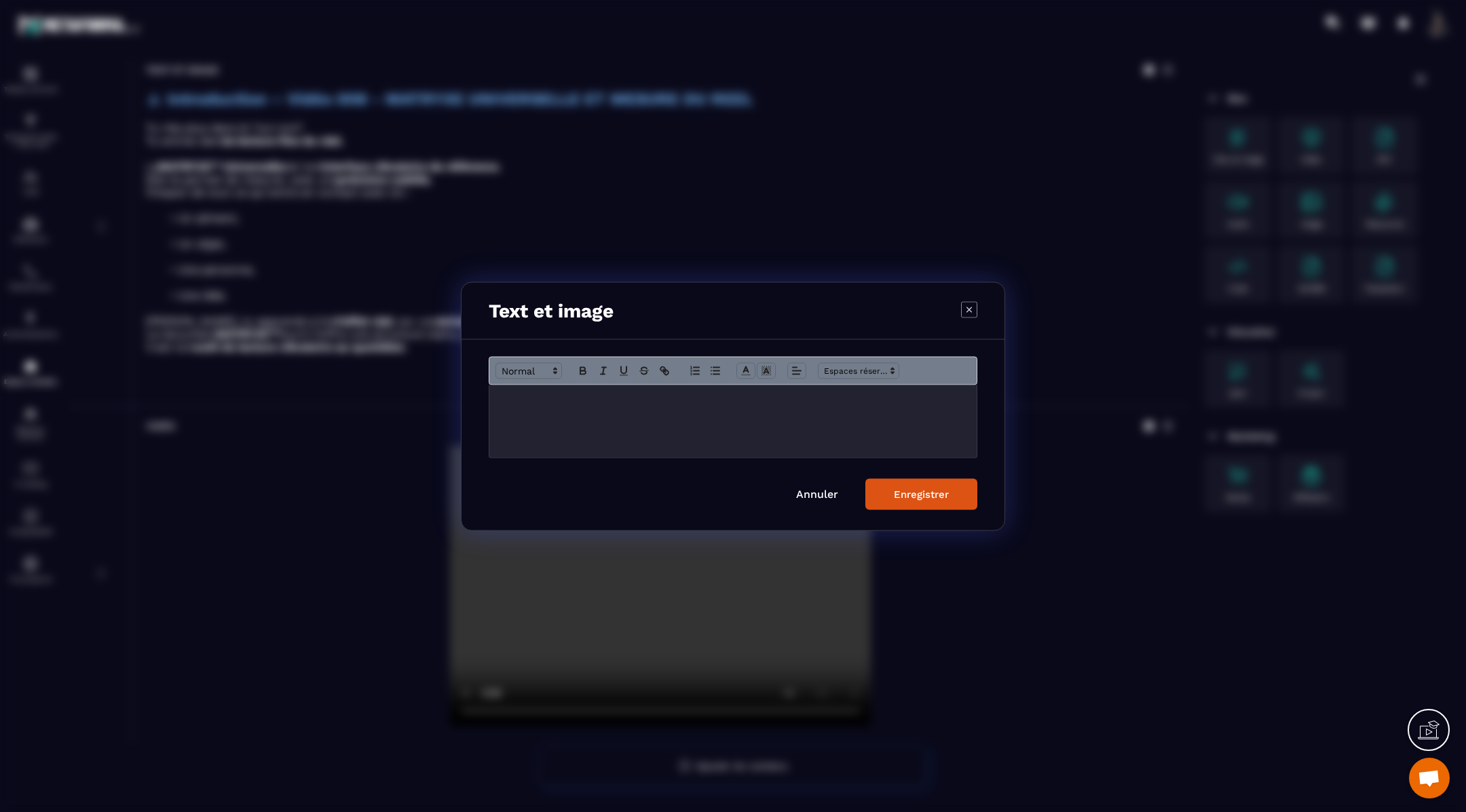
click at [695, 406] on div "Modal window" at bounding box center [733, 420] width 487 height 72
click at [926, 490] on div "Enregistrer" at bounding box center [921, 493] width 55 height 12
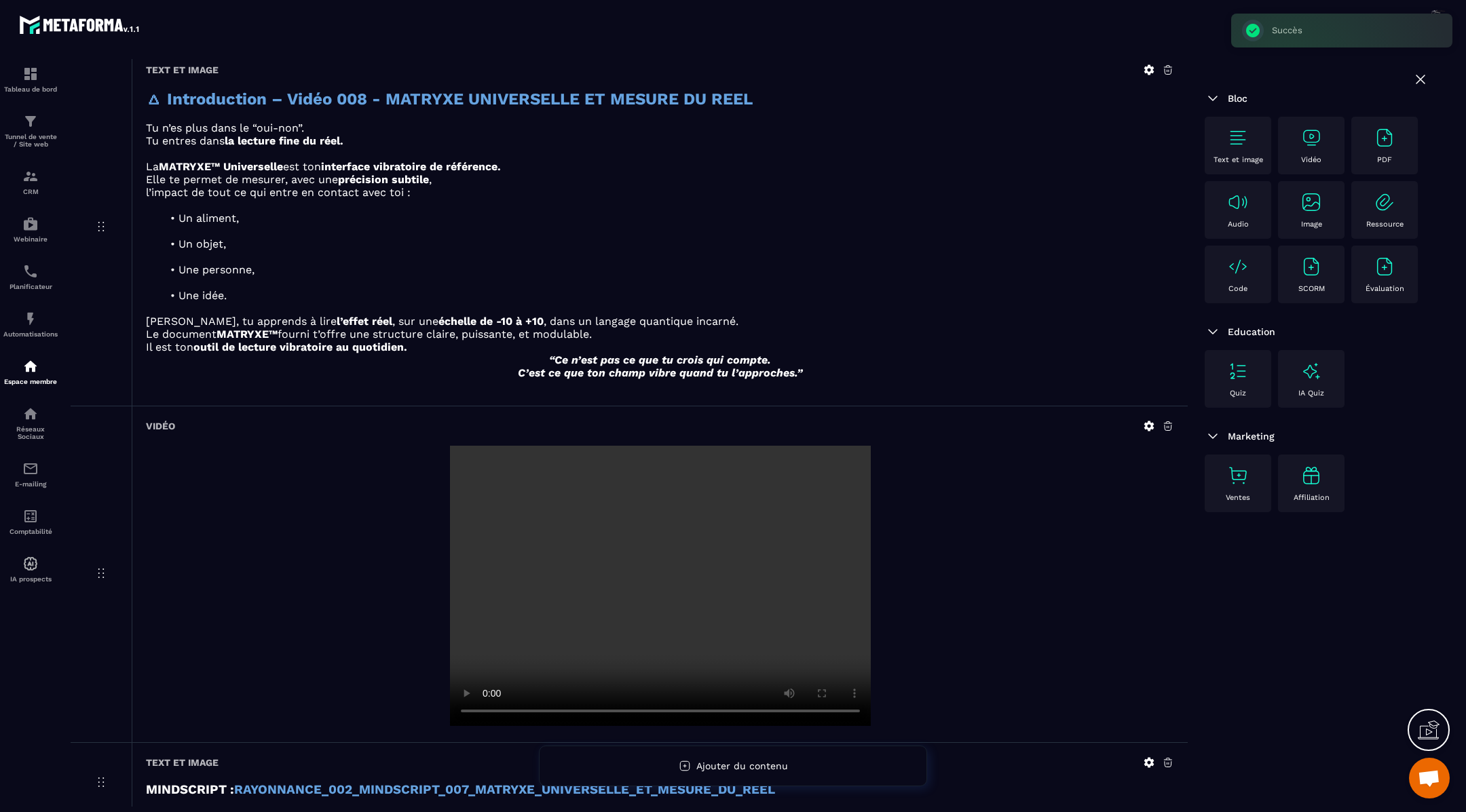
click at [1317, 141] on img at bounding box center [1311, 138] width 22 height 22
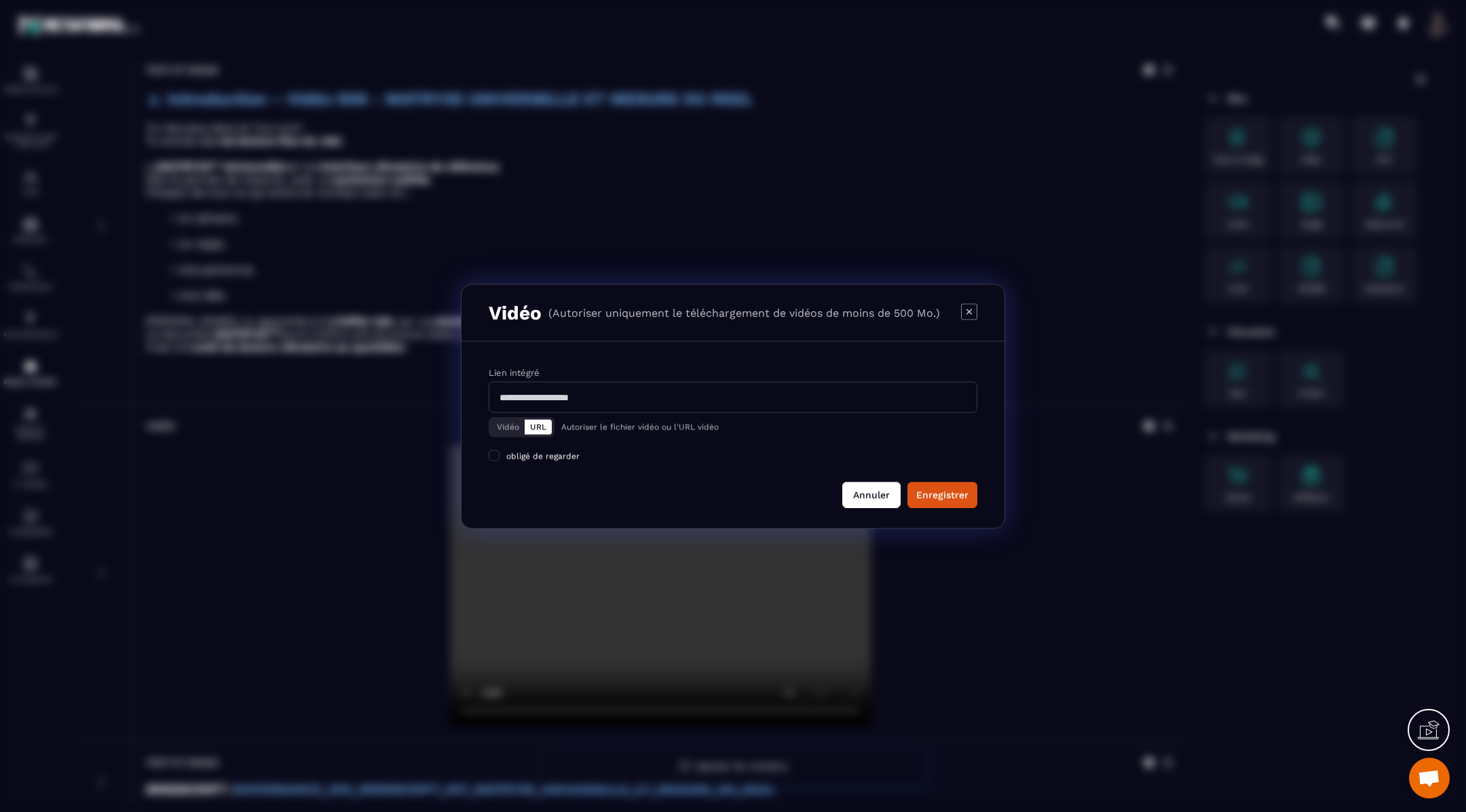
click at [865, 491] on button "Annuler" at bounding box center [871, 494] width 58 height 26
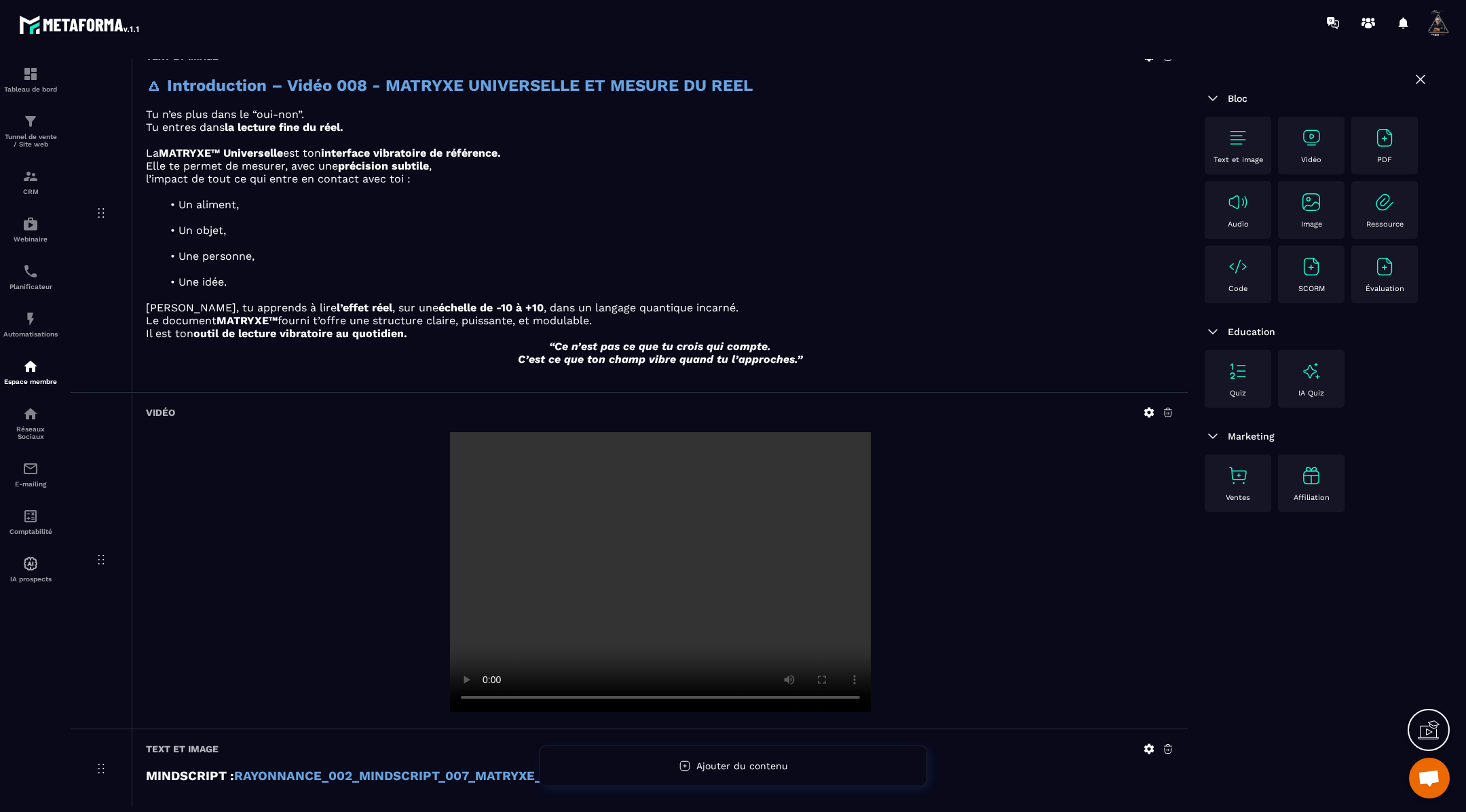
scroll to position [187, 0]
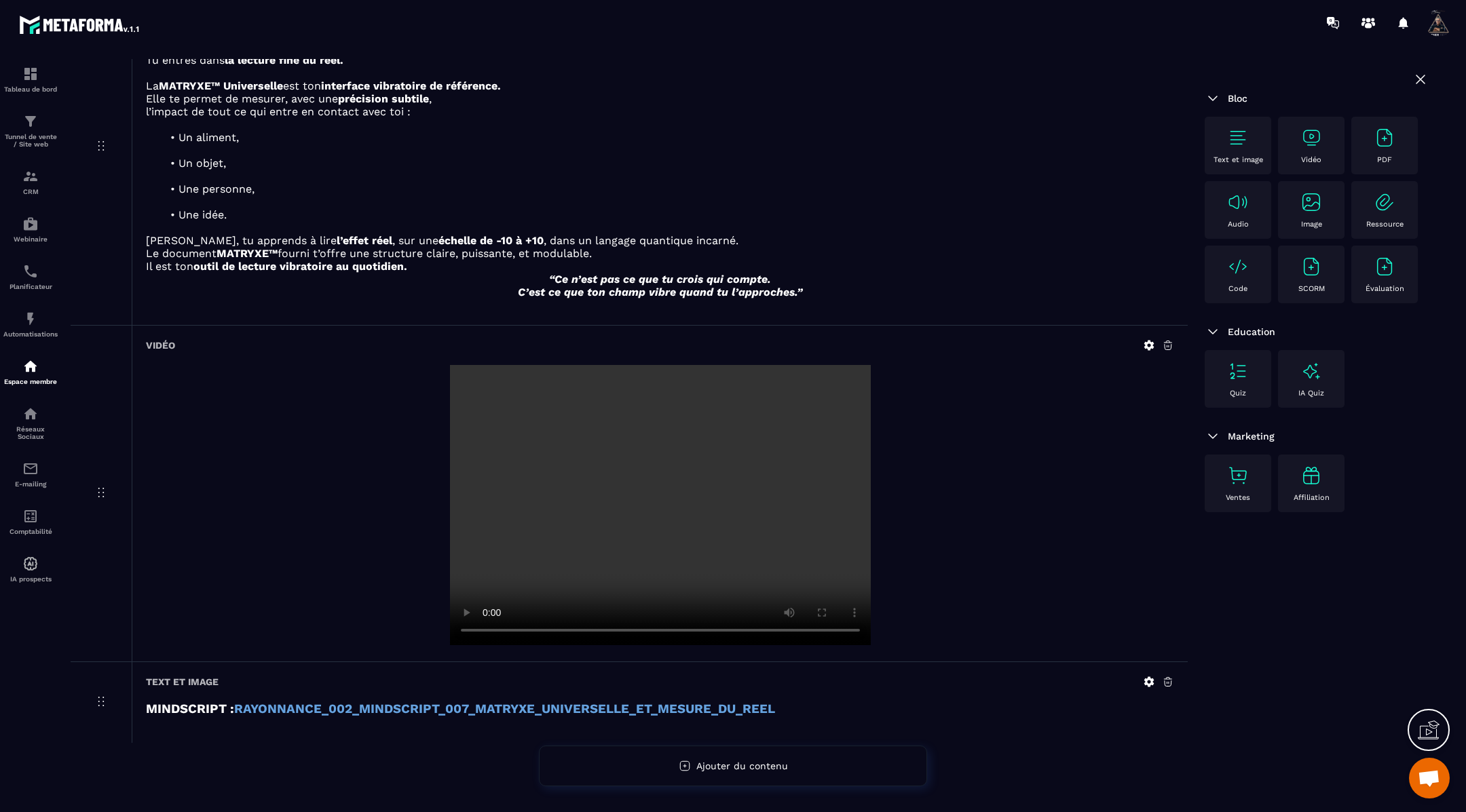
click at [1236, 140] on img at bounding box center [1238, 138] width 22 height 22
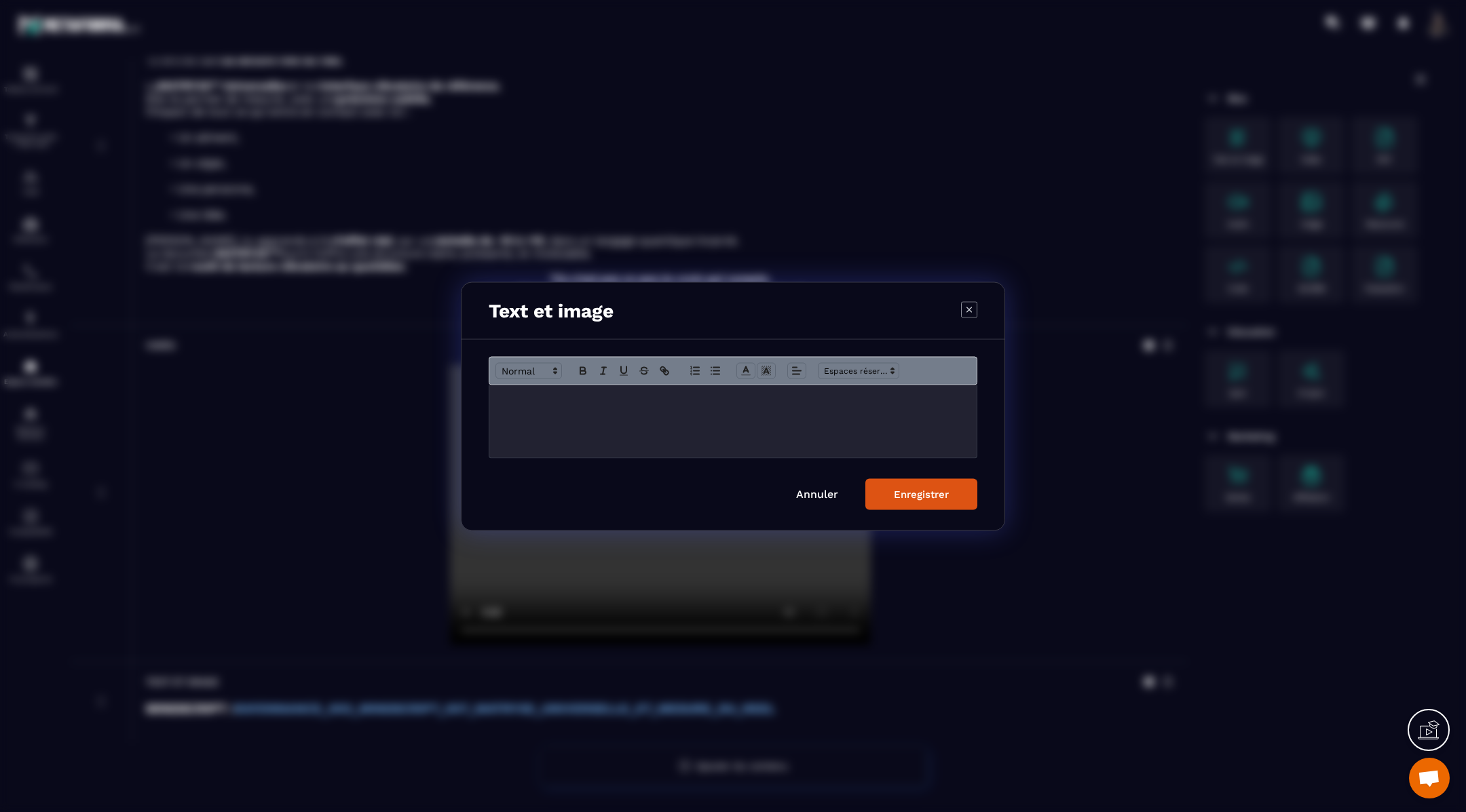
click at [645, 413] on div "Modal window" at bounding box center [733, 420] width 487 height 72
click at [910, 492] on div "Enregistrer" at bounding box center [921, 493] width 55 height 12
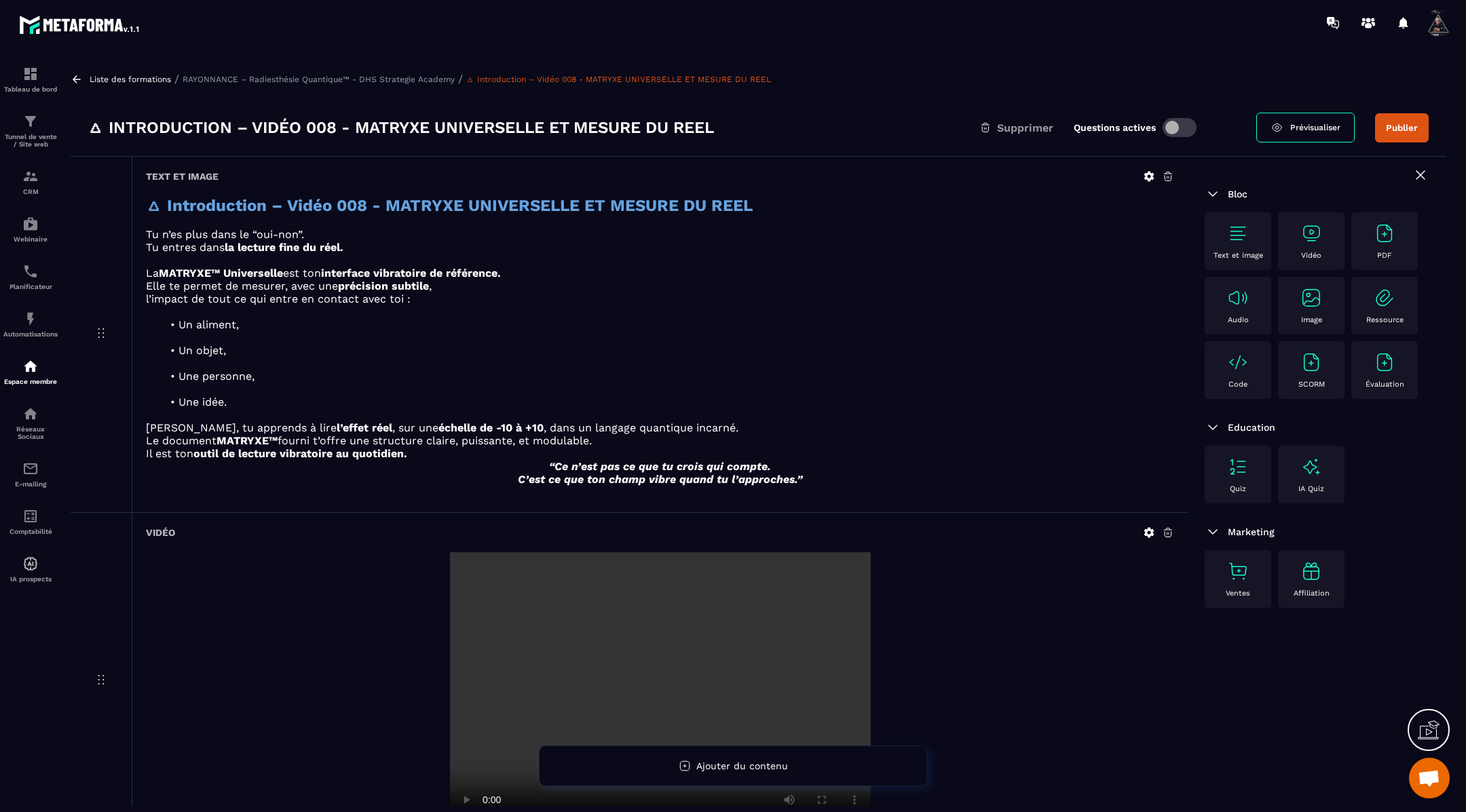
click at [73, 75] on icon at bounding box center [76, 79] width 12 height 12
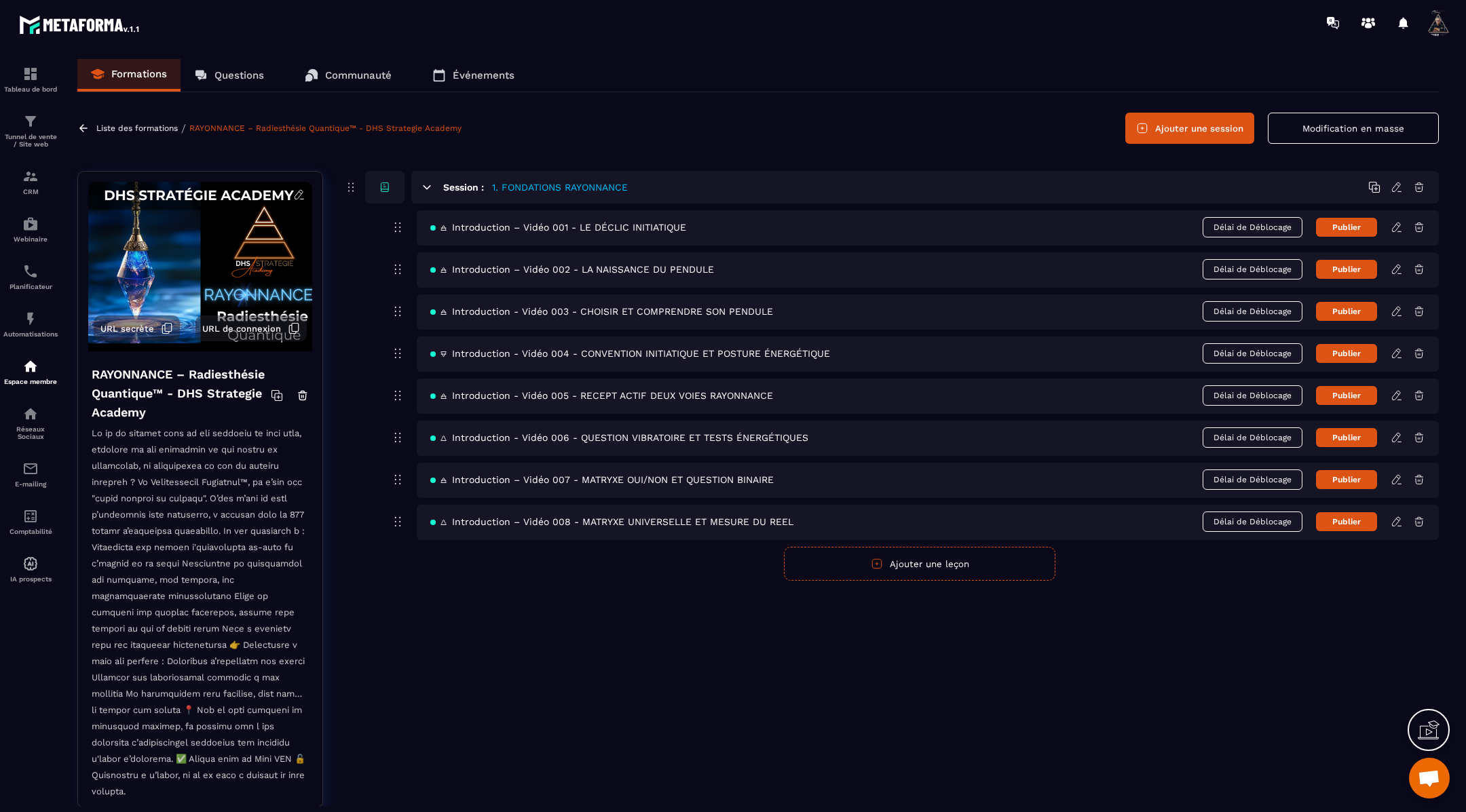
scroll to position [34, 0]
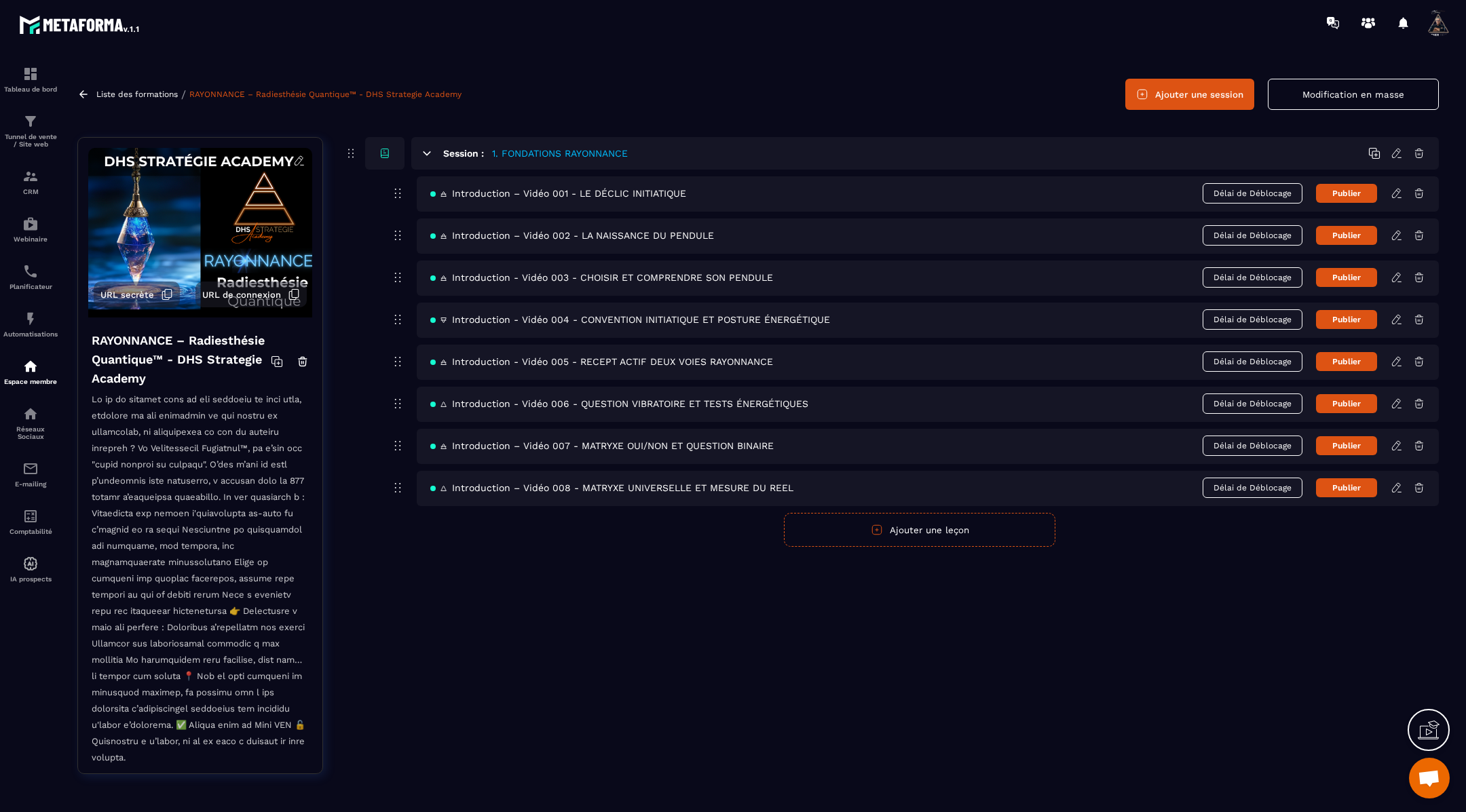
click at [948, 527] on button "Ajouter une leçon" at bounding box center [919, 530] width 271 height 34
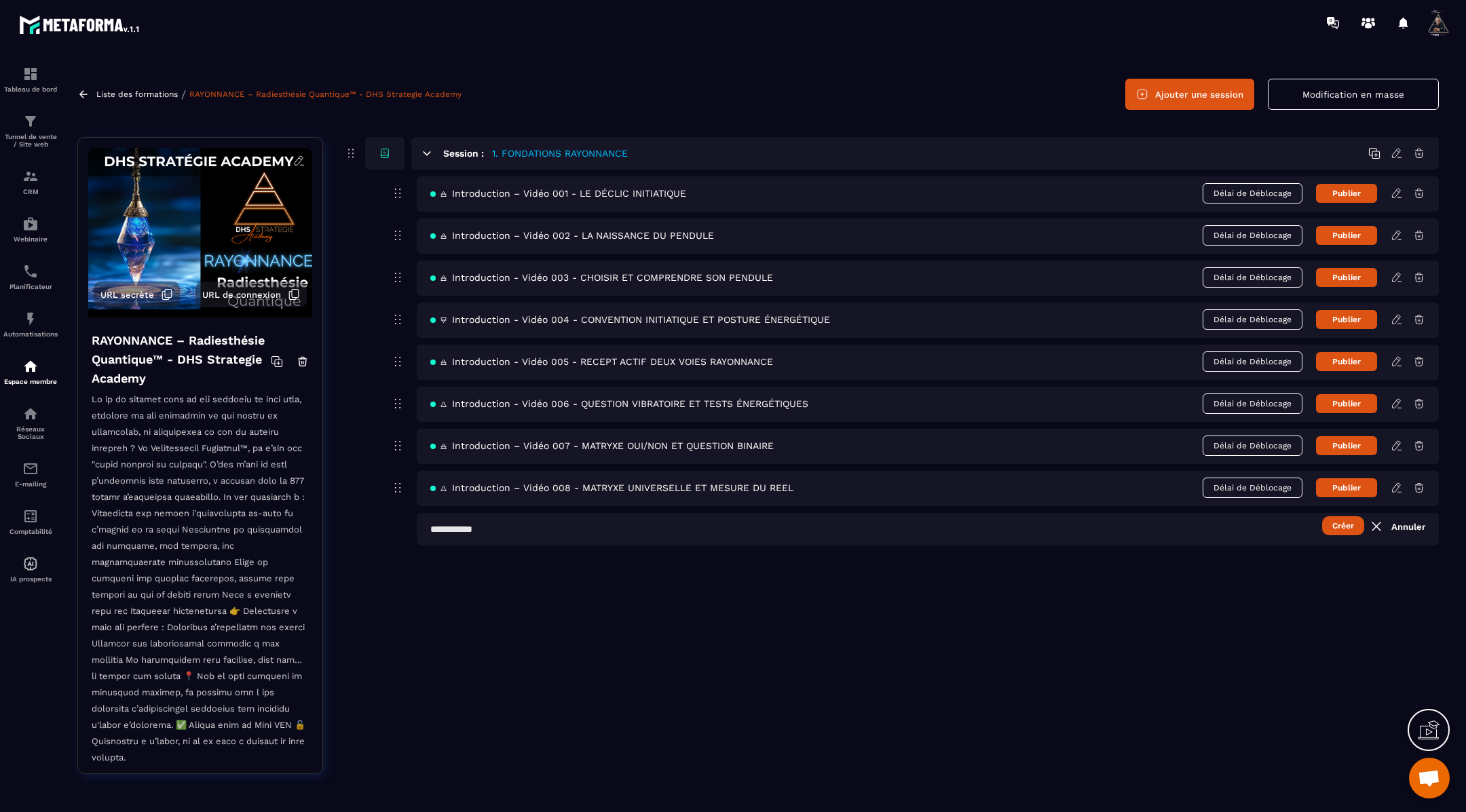
click at [585, 527] on input "text" at bounding box center [927, 530] width 1022 height 33
paste input "**********"
type input "**********"
click at [1341, 529] on button "Créer" at bounding box center [1343, 525] width 42 height 19
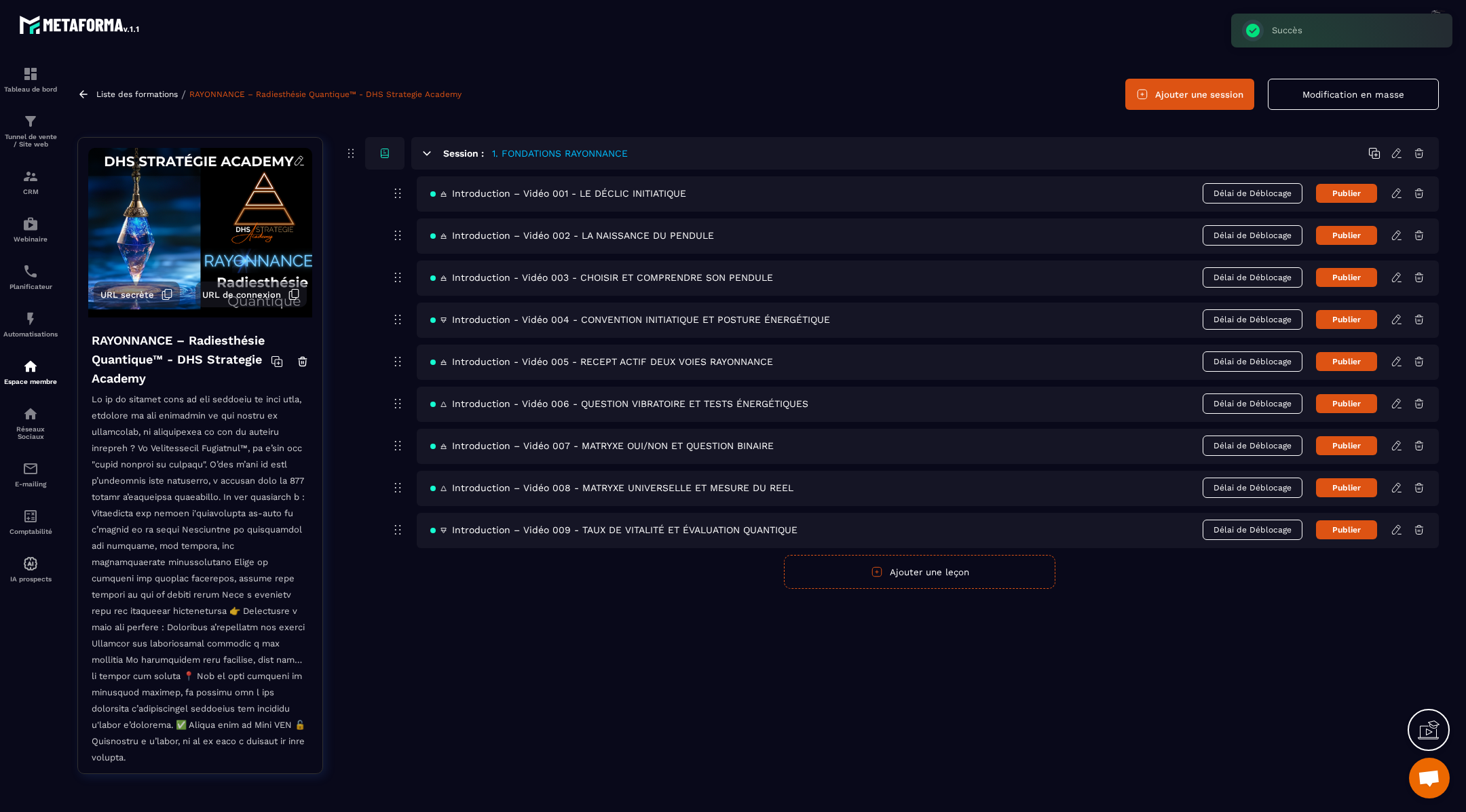
click at [1395, 524] on icon at bounding box center [1396, 530] width 12 height 12
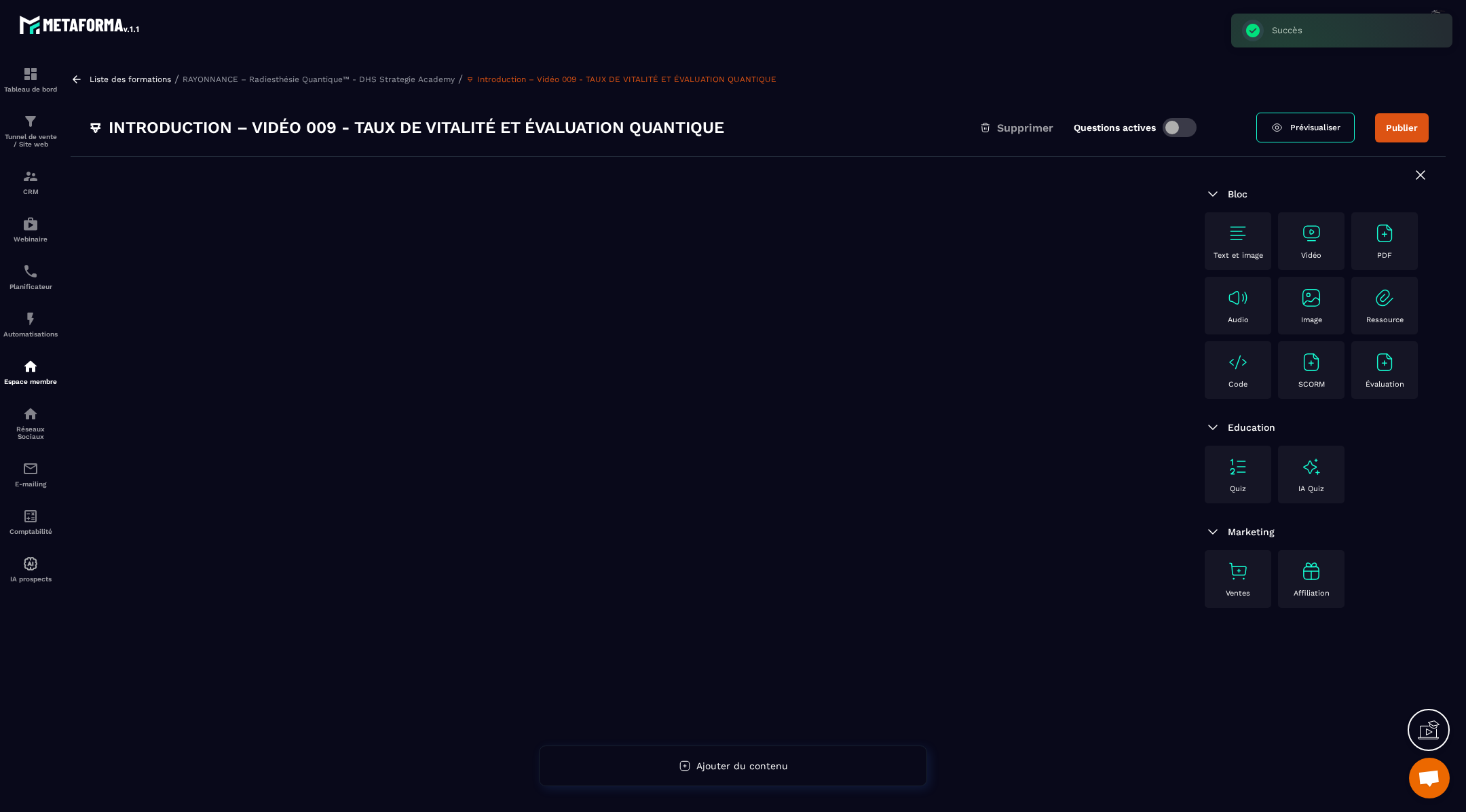
click at [1234, 235] on img at bounding box center [1238, 234] width 22 height 22
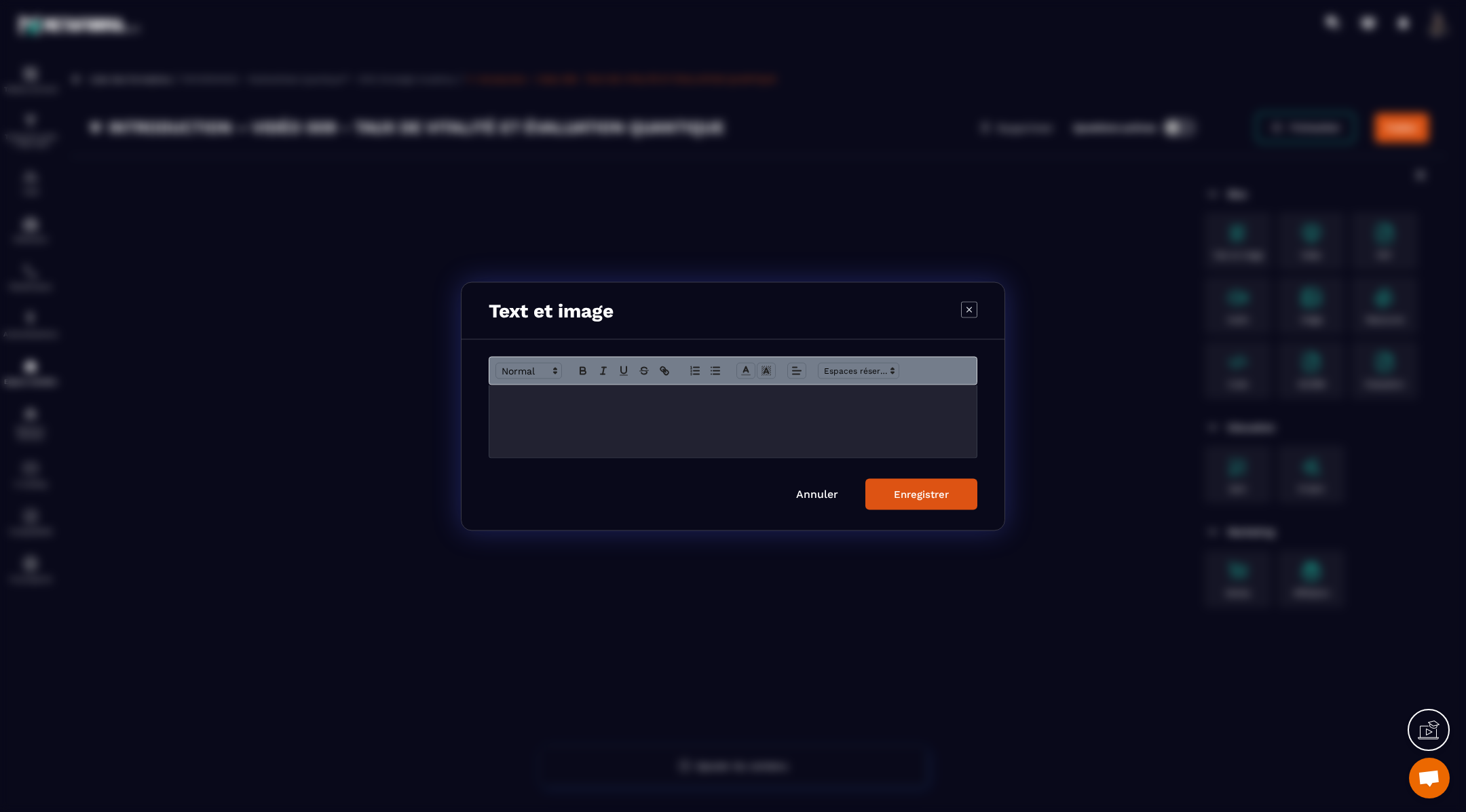
click at [706, 408] on div "Modal window" at bounding box center [733, 420] width 487 height 72
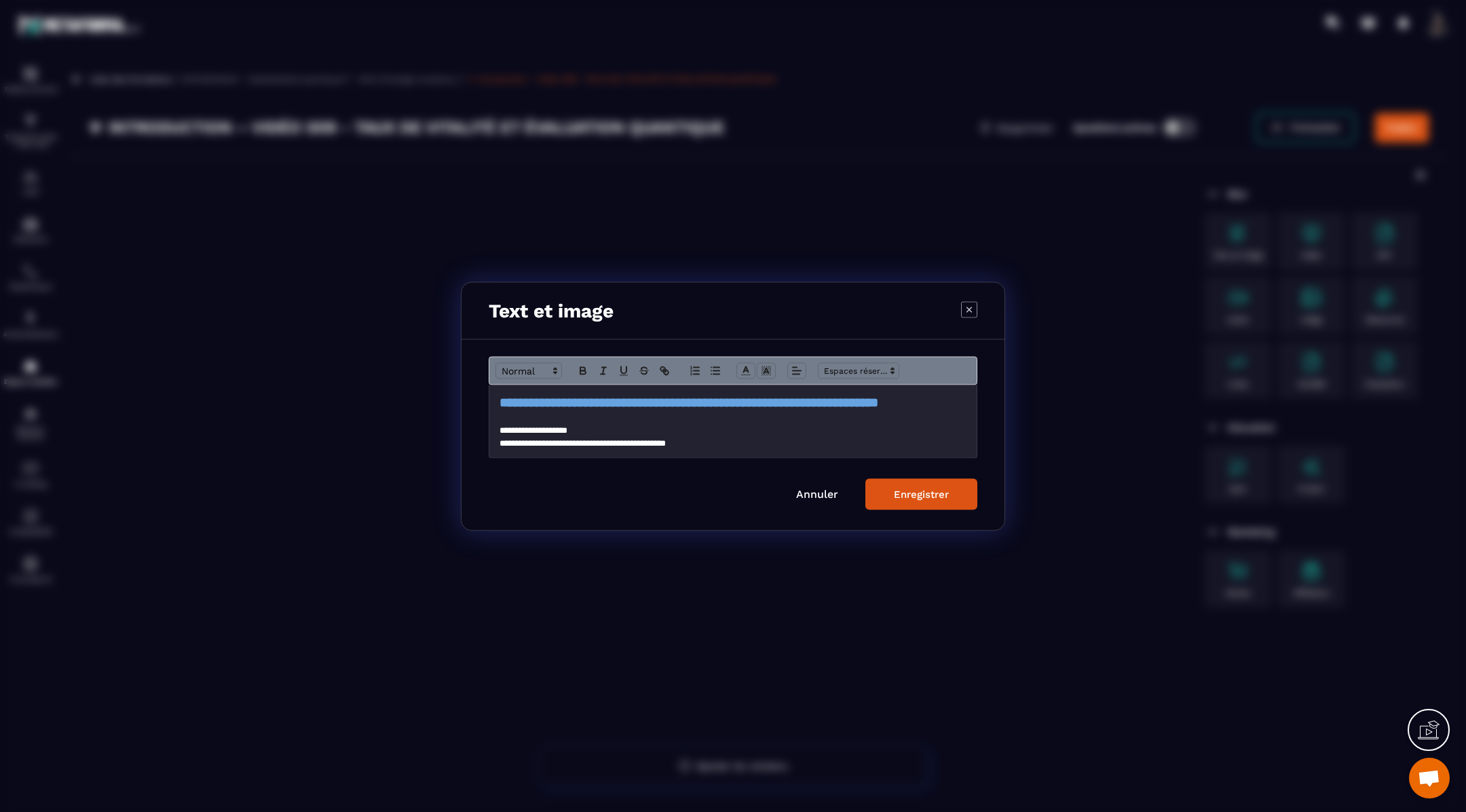
scroll to position [221, 0]
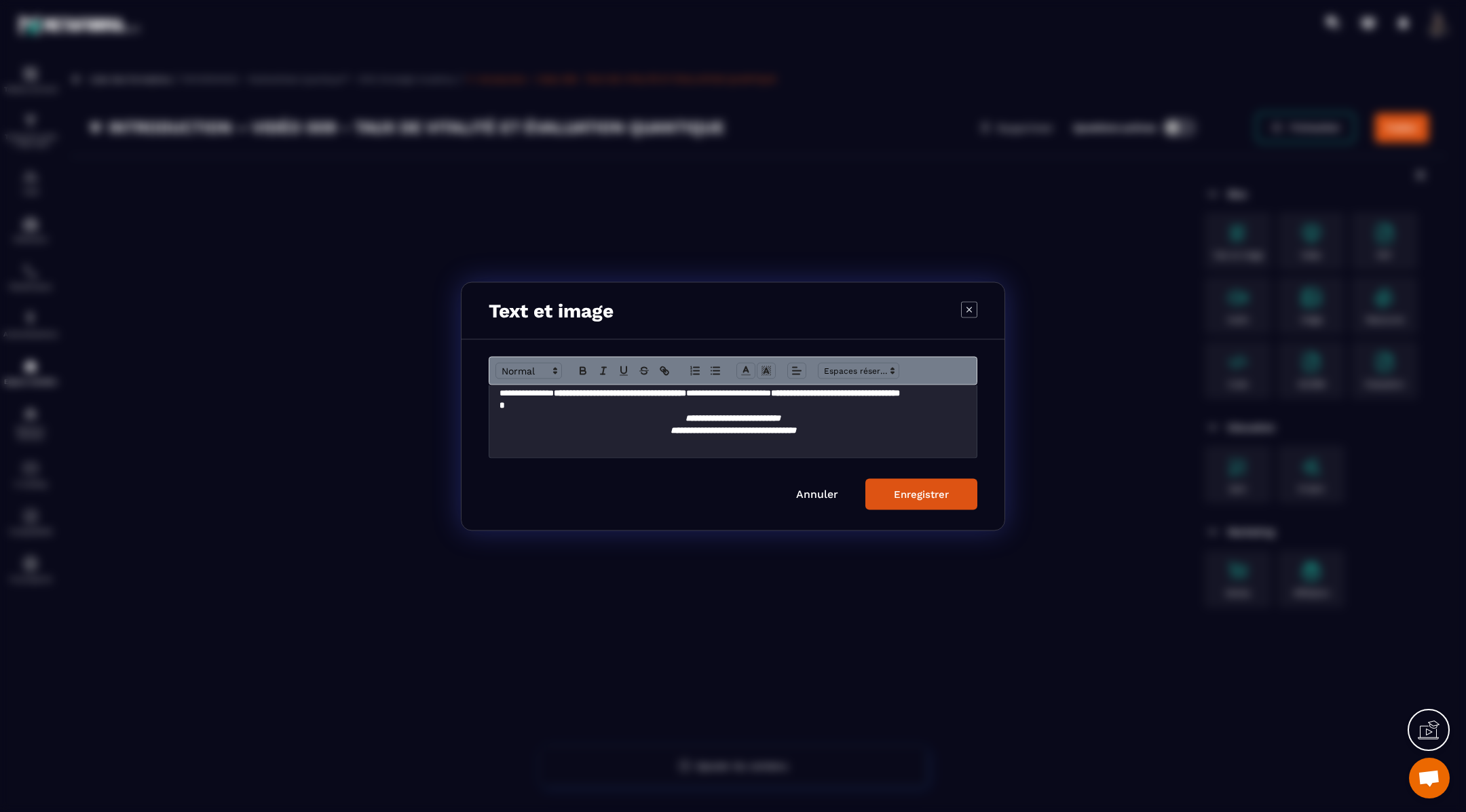
click at [918, 498] on div "Enregistrer" at bounding box center [921, 493] width 55 height 12
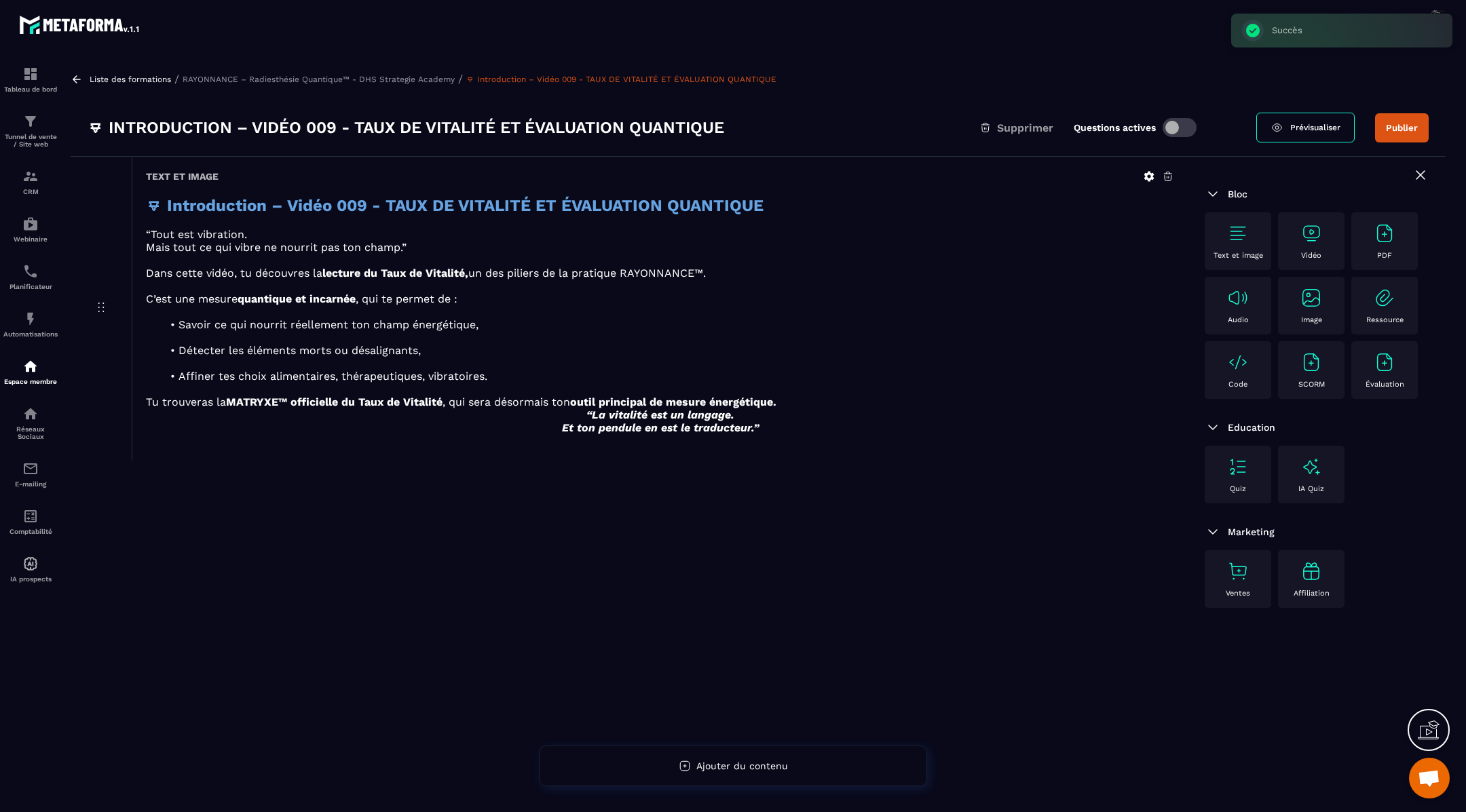
click at [1147, 177] on icon at bounding box center [1149, 176] width 10 height 10
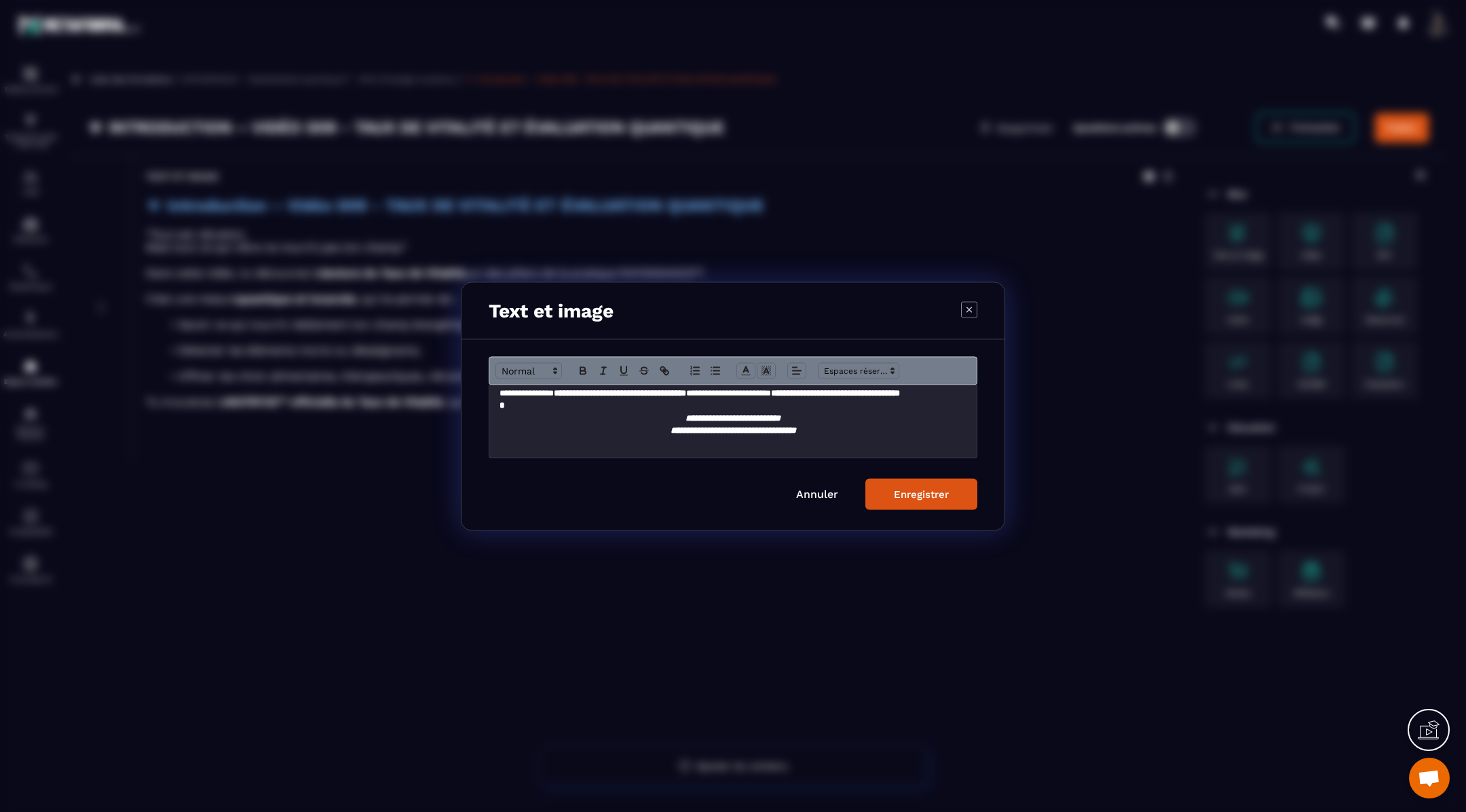
scroll to position [201, 0]
click at [615, 411] on p "Modal window" at bounding box center [733, 405] width 468 height 12
click at [938, 489] on div "Enregistrer" at bounding box center [921, 493] width 55 height 12
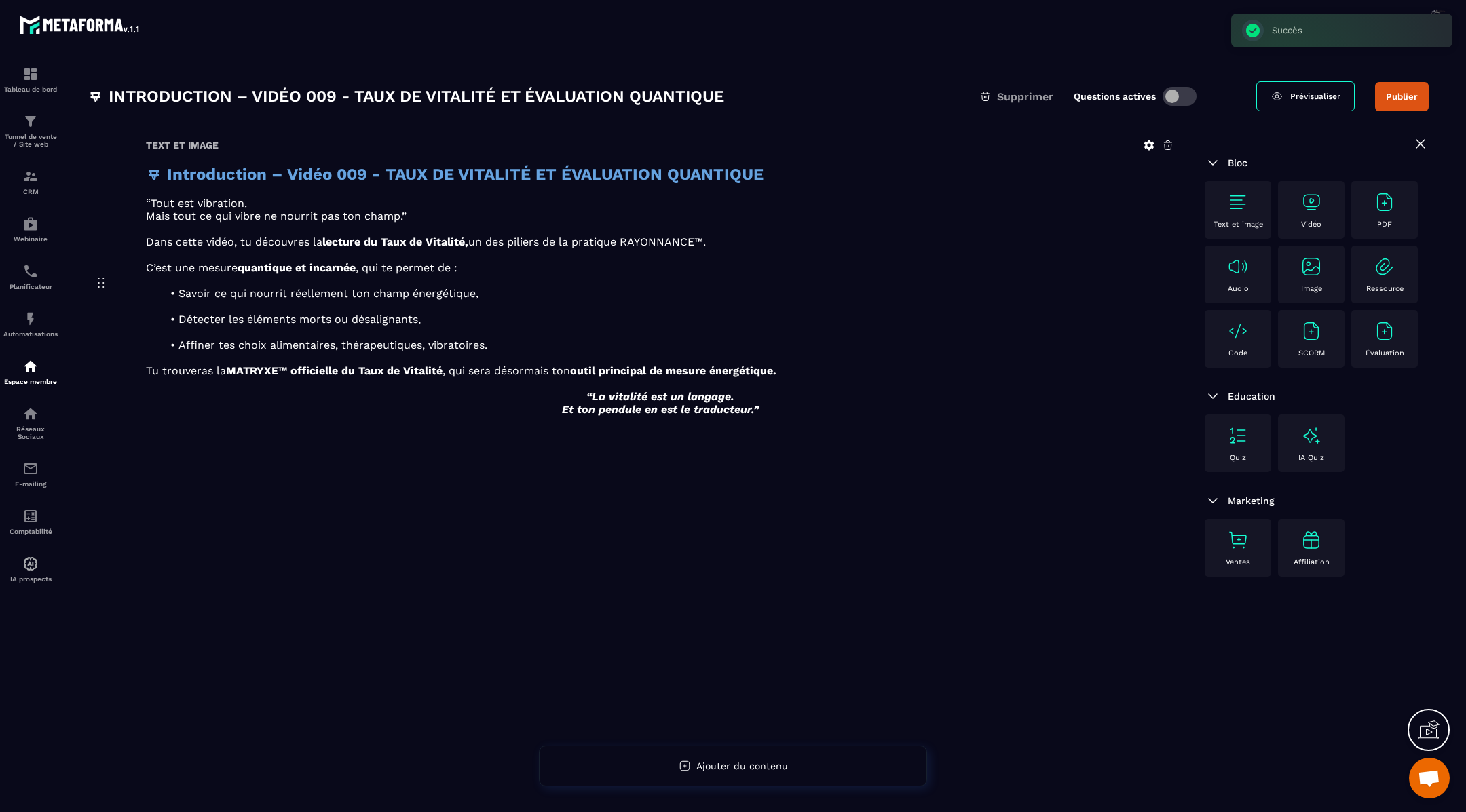
scroll to position [27, 0]
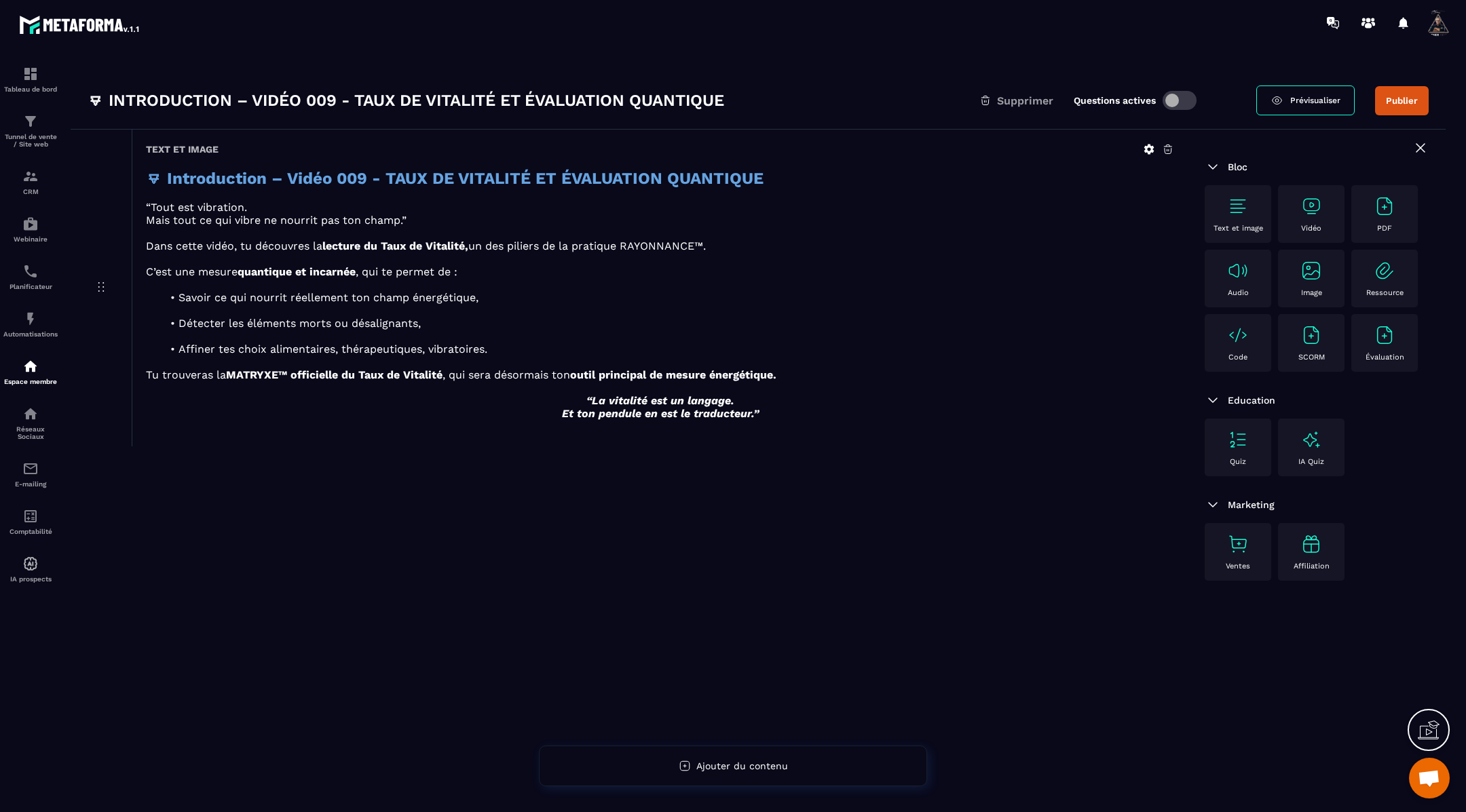
click at [1319, 206] on img at bounding box center [1311, 206] width 22 height 22
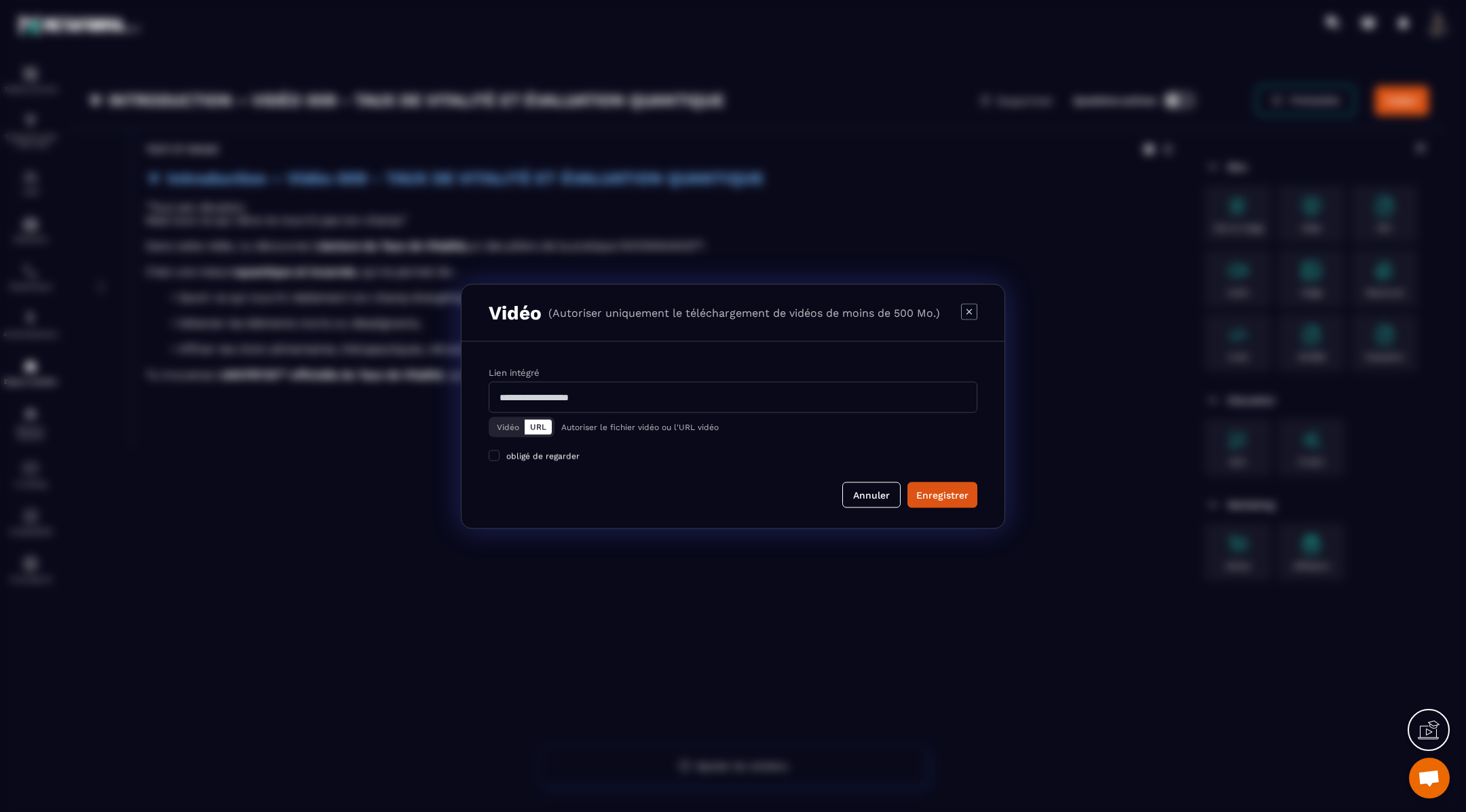
click at [512, 424] on button "Vidéo" at bounding box center [508, 427] width 33 height 15
click at [575, 400] on div "Télécharger un fichier" at bounding box center [733, 397] width 490 height 30
click at [0, 0] on input "Vidéo Télécharger un fichier" at bounding box center [0, 0] width 0 height 0
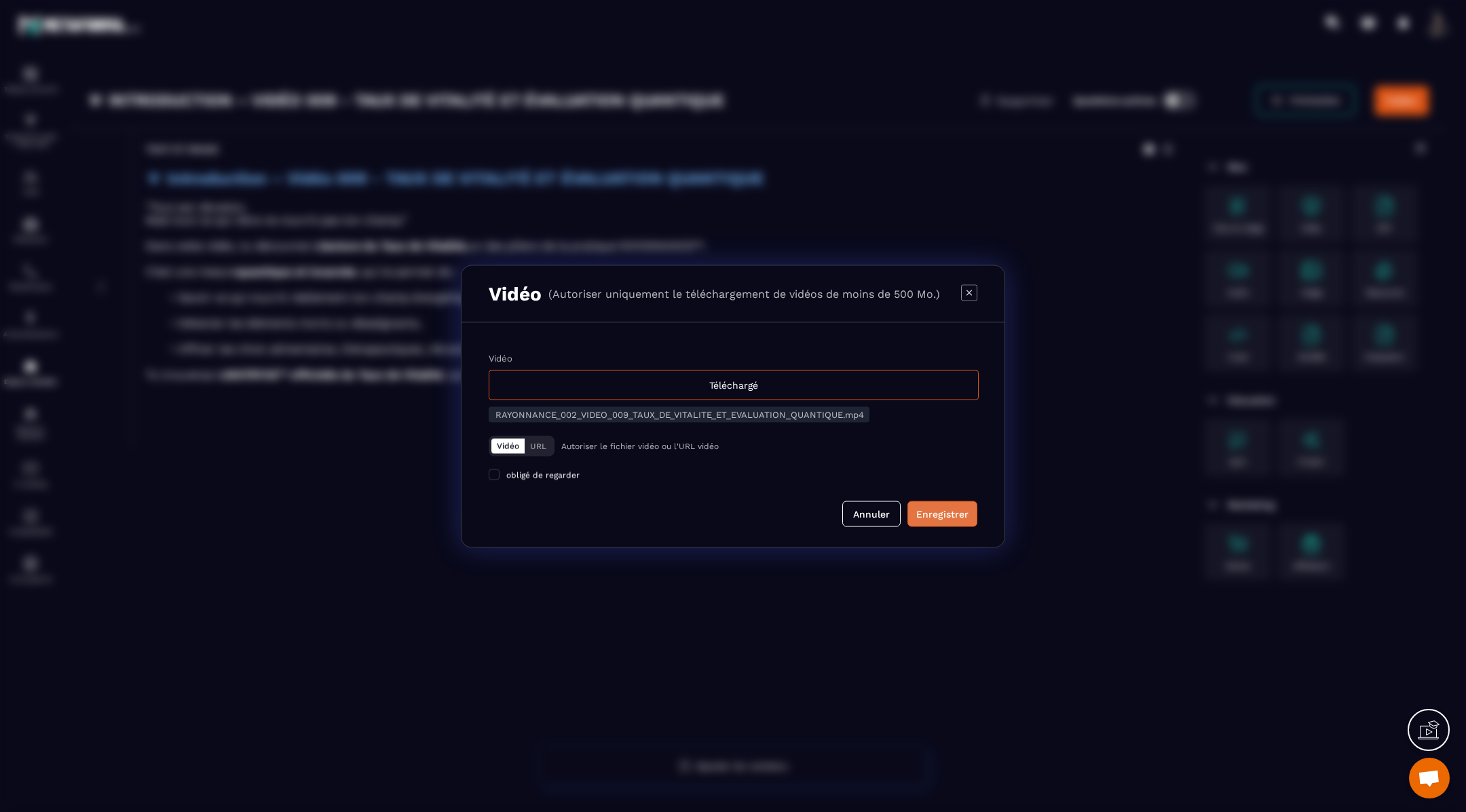
click at [944, 511] on div "Enregistrer" at bounding box center [942, 513] width 52 height 14
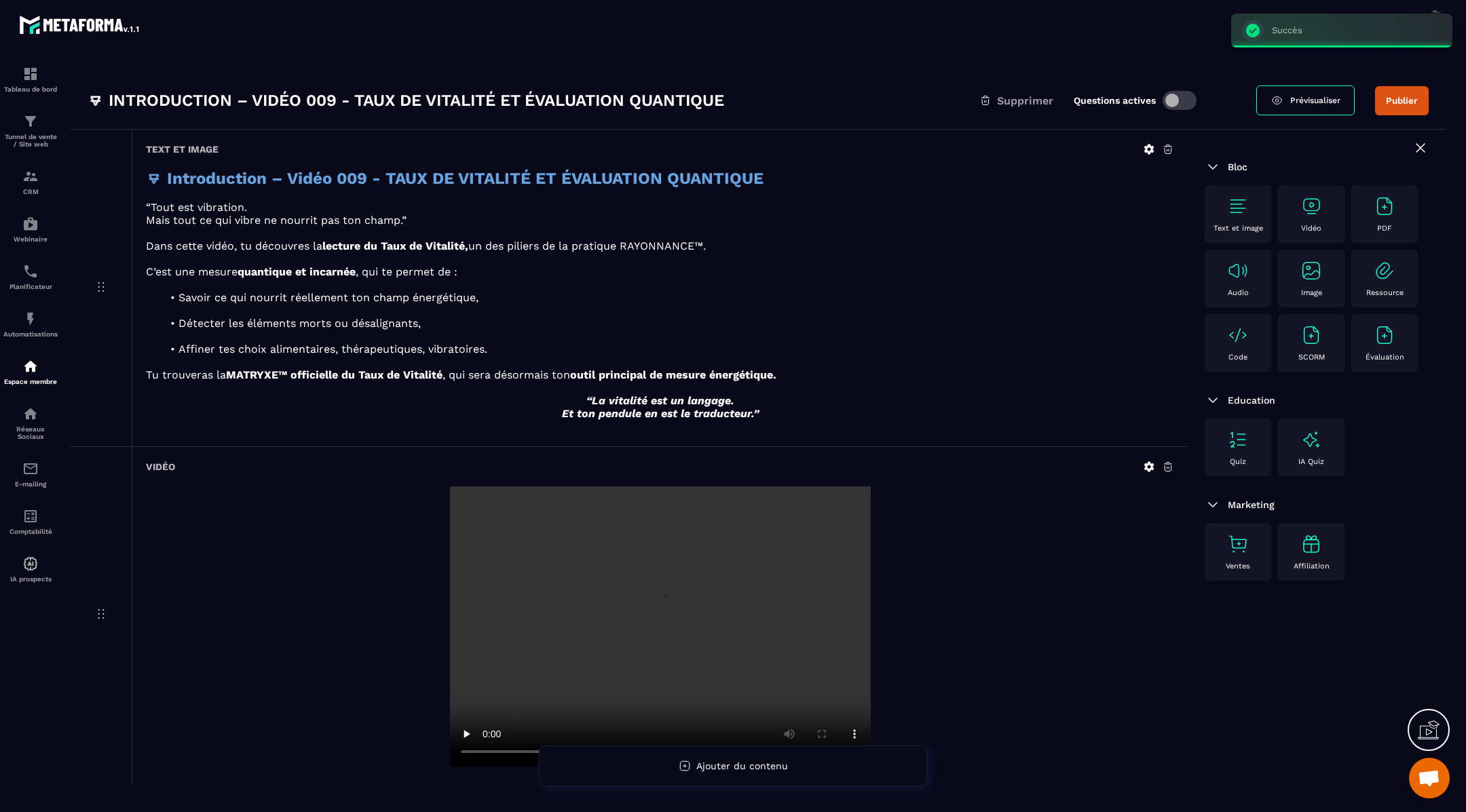
scroll to position [87, 0]
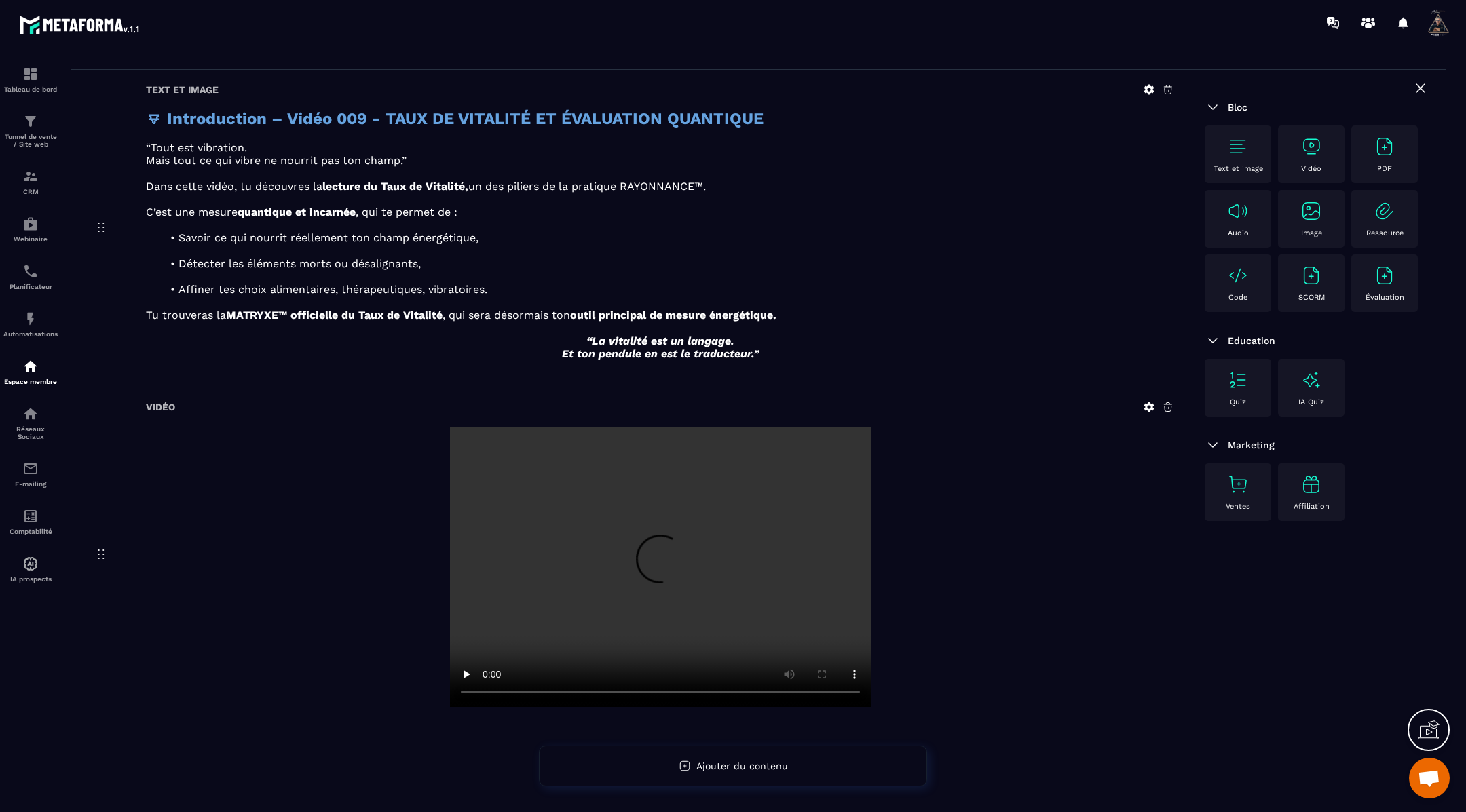
click at [1240, 146] on img at bounding box center [1238, 147] width 22 height 22
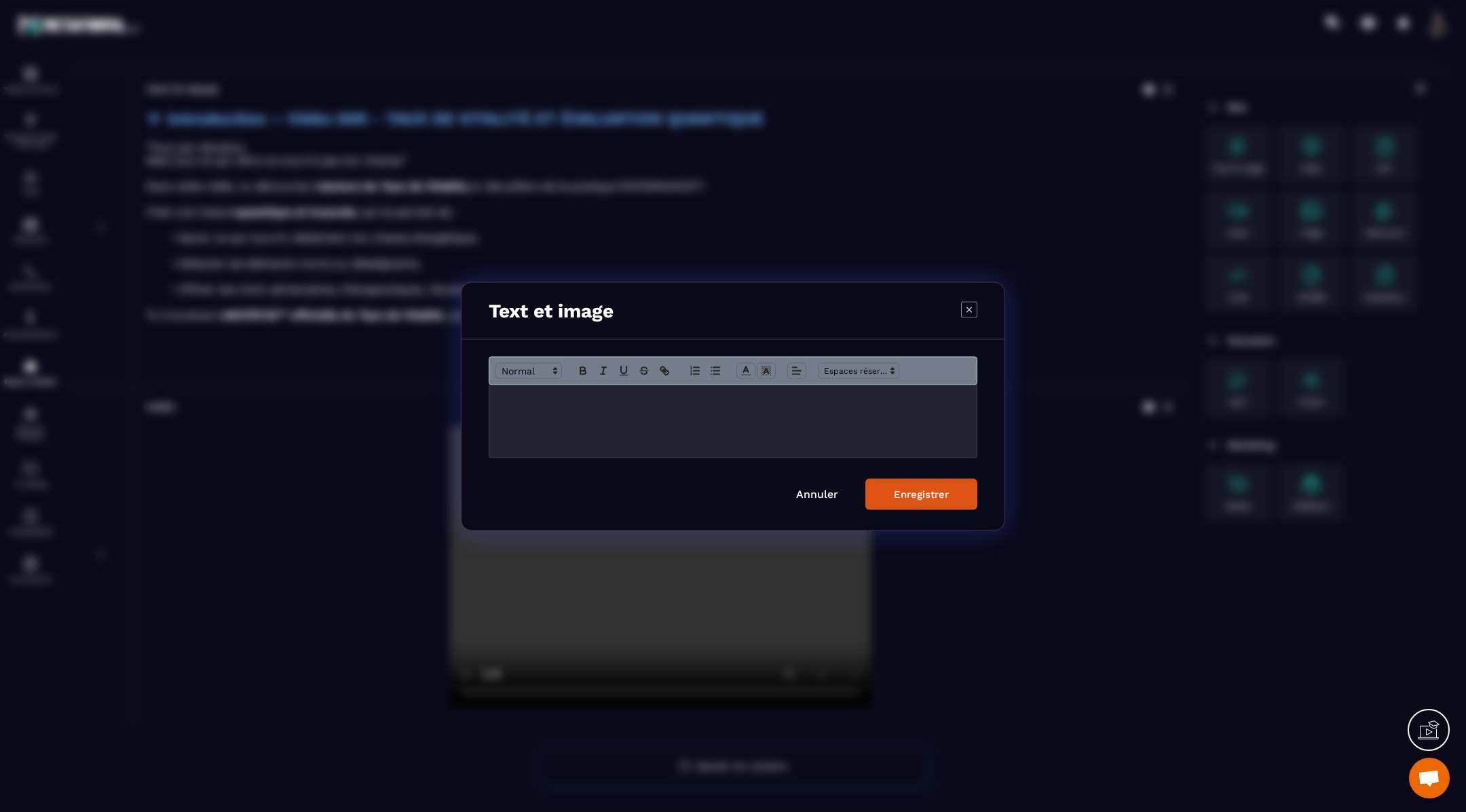
click at [917, 408] on div "Modal window" at bounding box center [733, 420] width 487 height 72
click at [935, 498] on div "Enregistrer" at bounding box center [921, 493] width 55 height 12
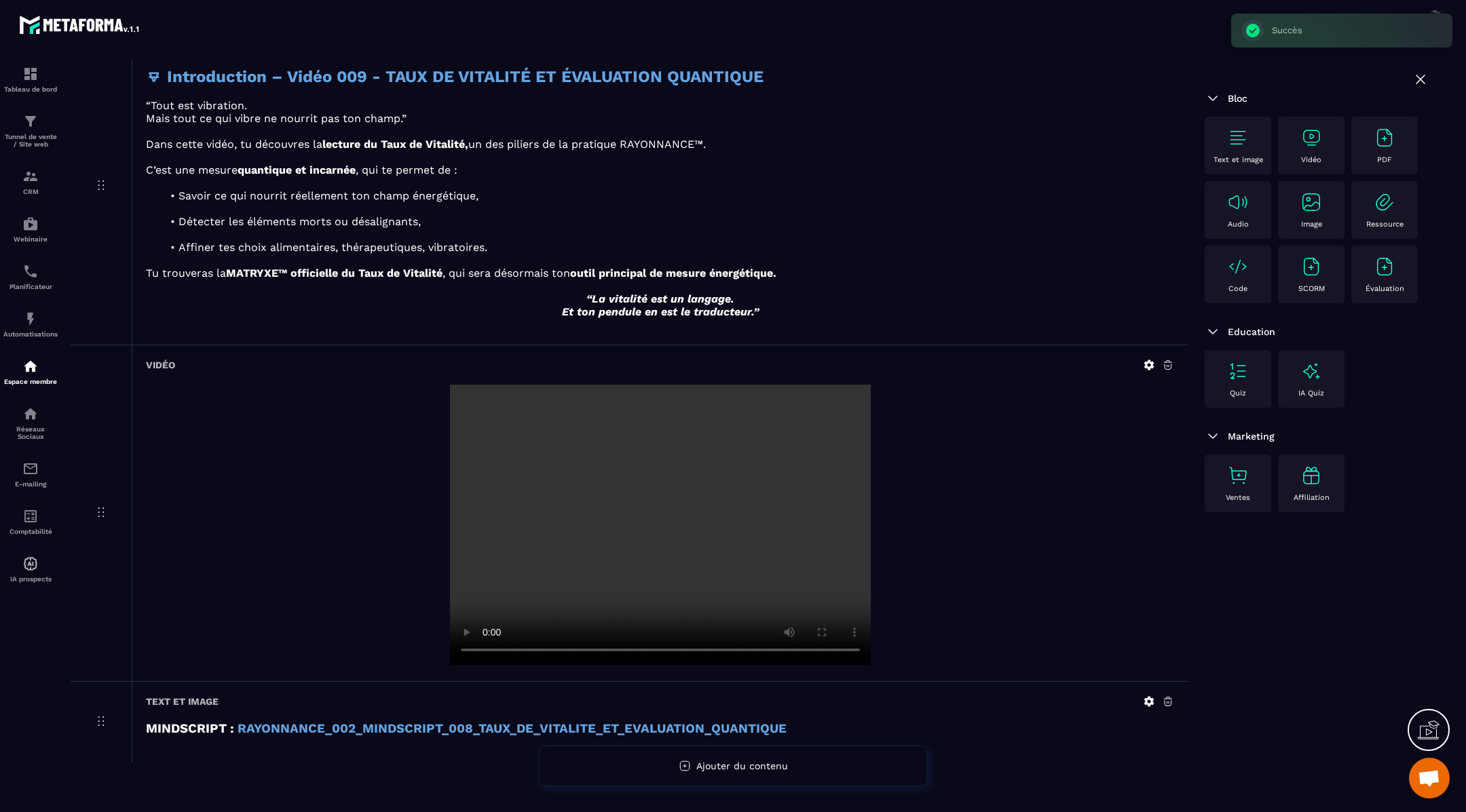
scroll to position [149, 0]
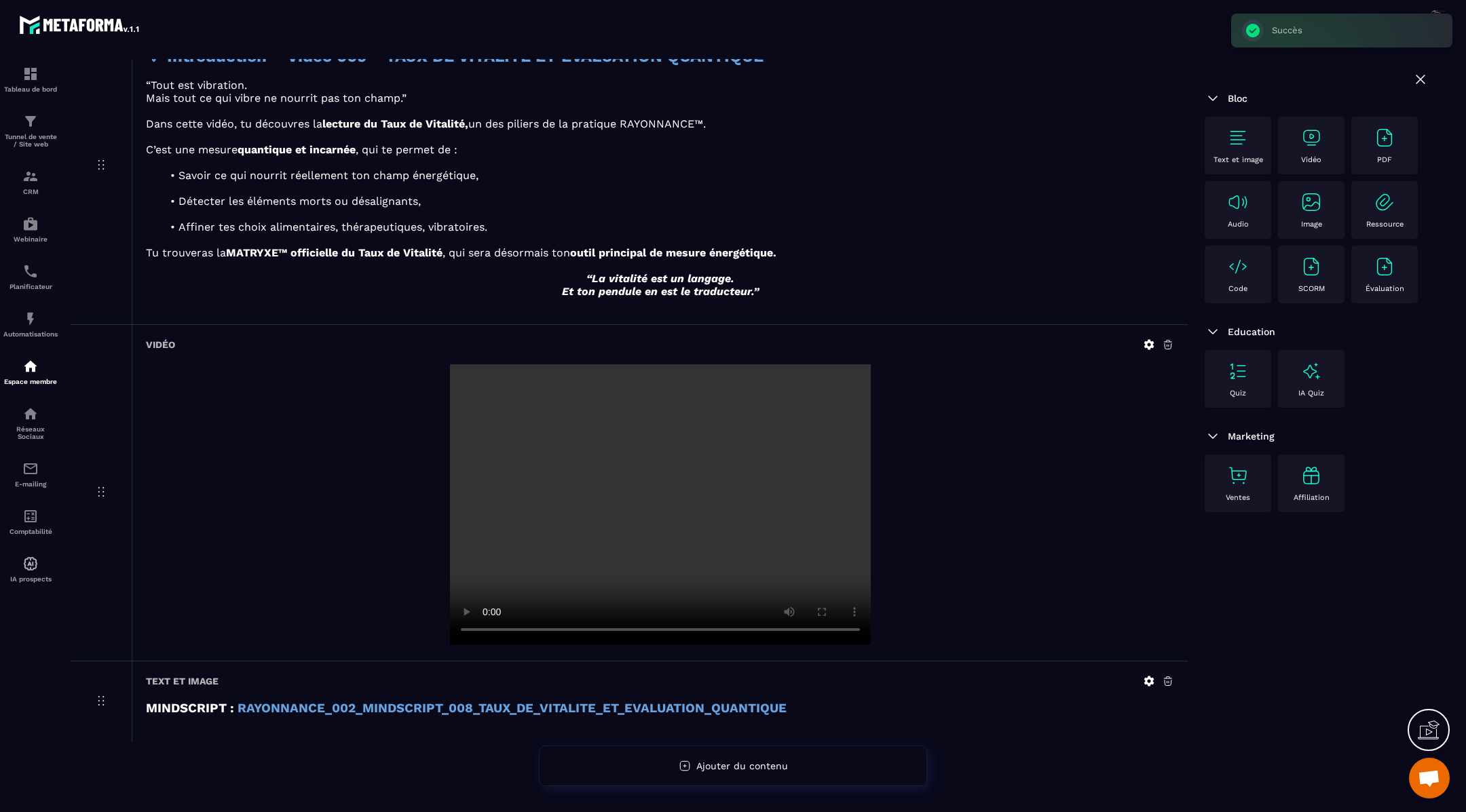
click at [1230, 146] on img at bounding box center [1238, 138] width 22 height 22
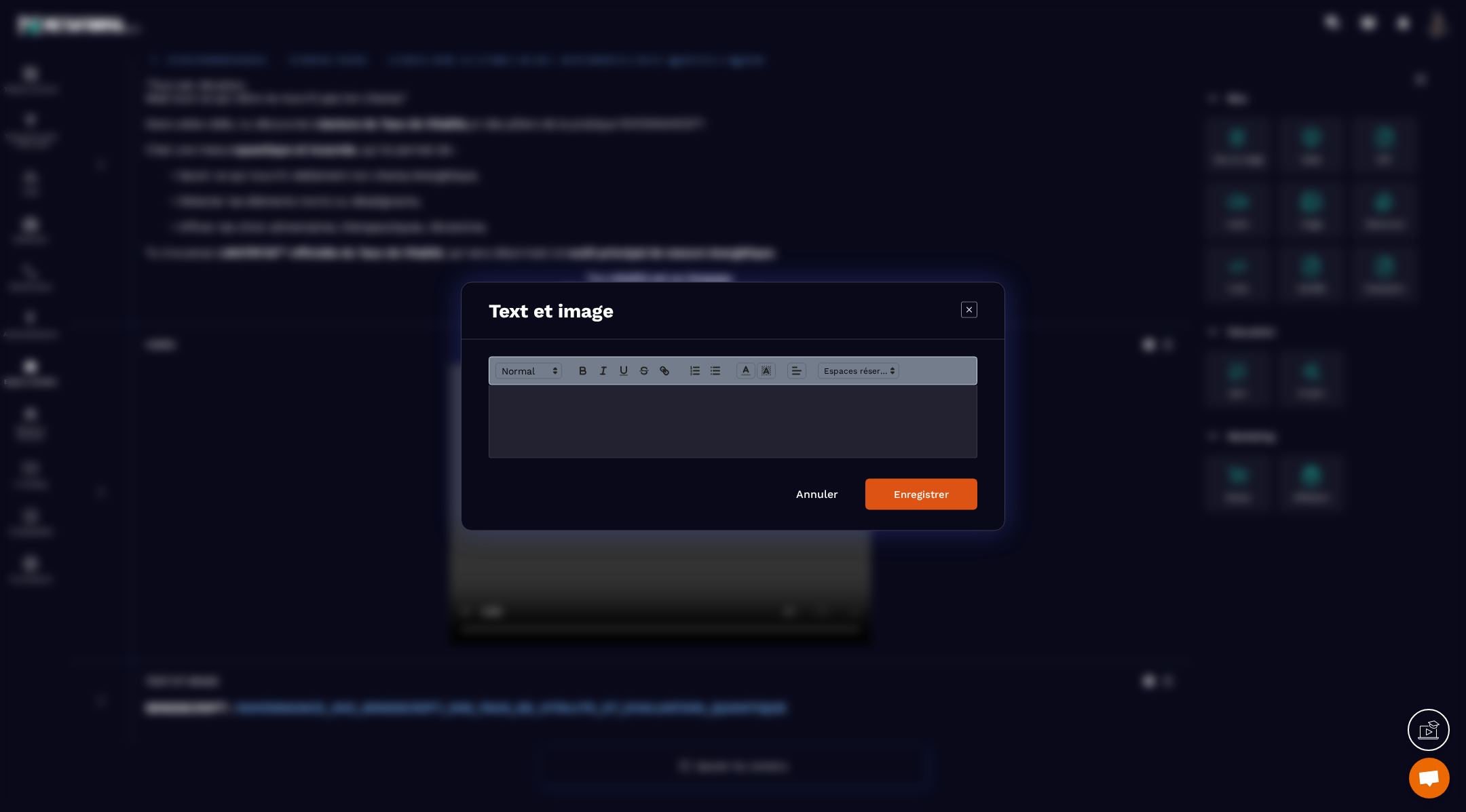
click at [896, 399] on p "Modal window" at bounding box center [733, 398] width 467 height 12
click at [918, 492] on div "Enregistrer" at bounding box center [921, 493] width 55 height 12
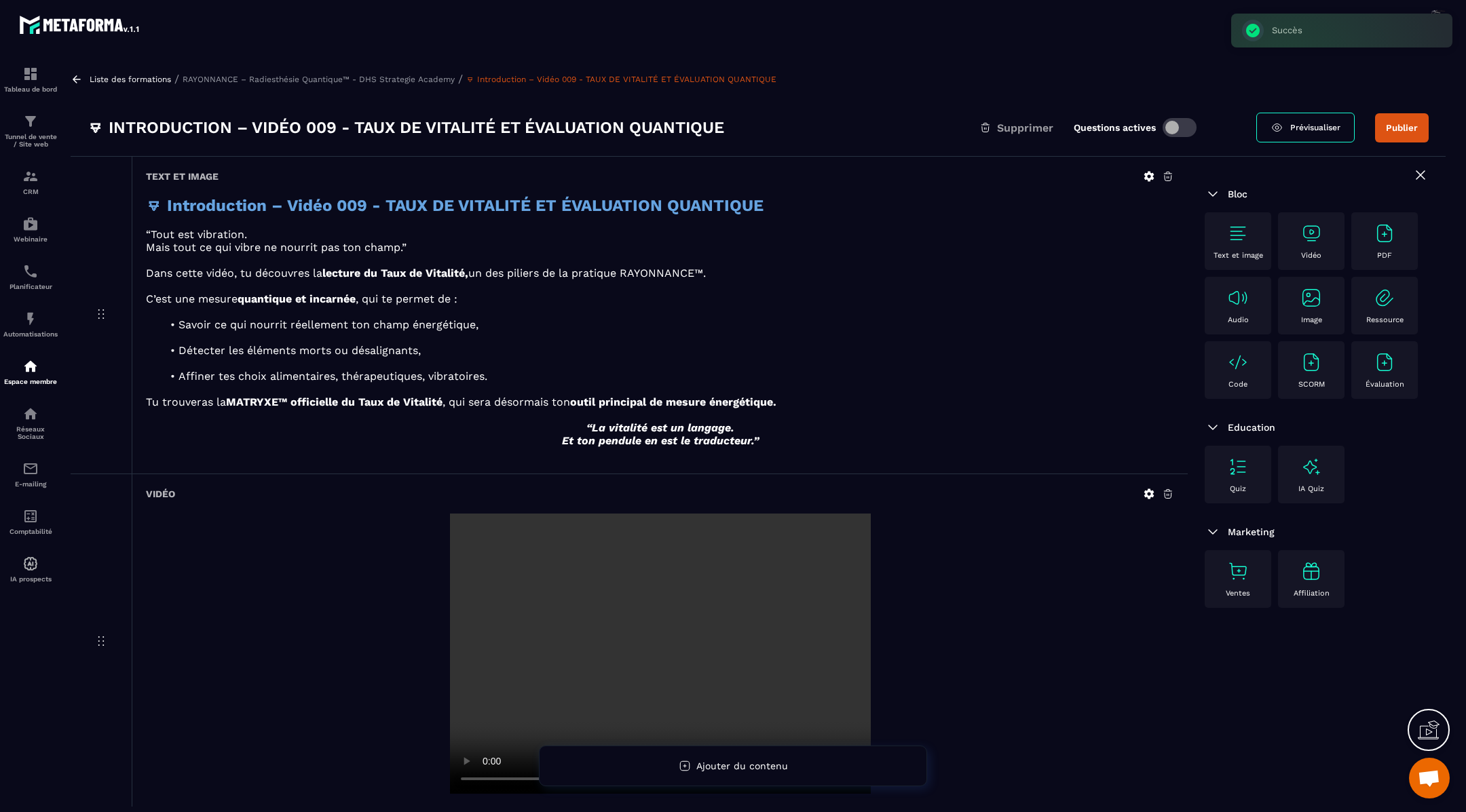
click at [75, 81] on icon at bounding box center [76, 79] width 8 height 7
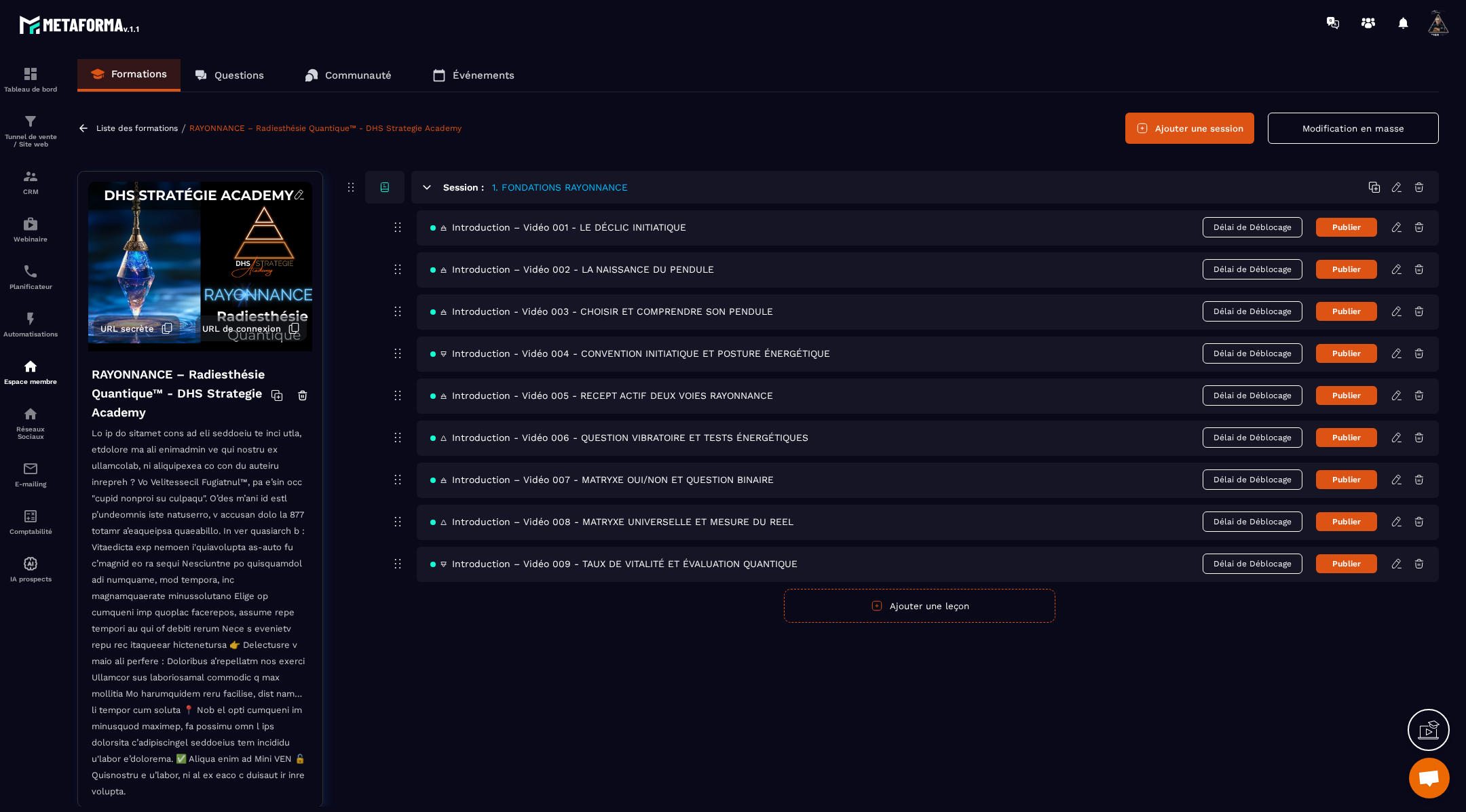
scroll to position [34, 0]
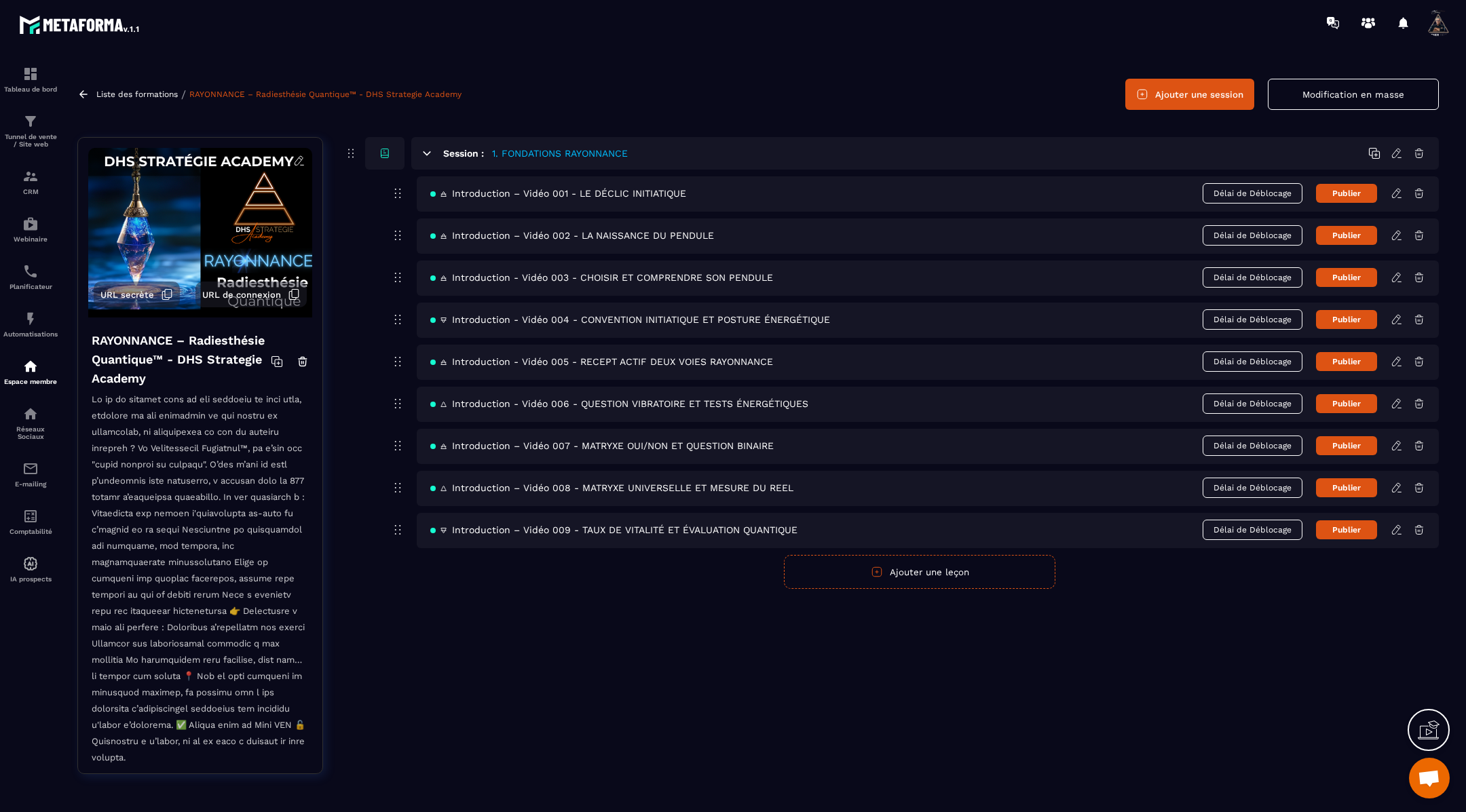
click at [917, 566] on button "Ajouter une leçon" at bounding box center [919, 572] width 271 height 34
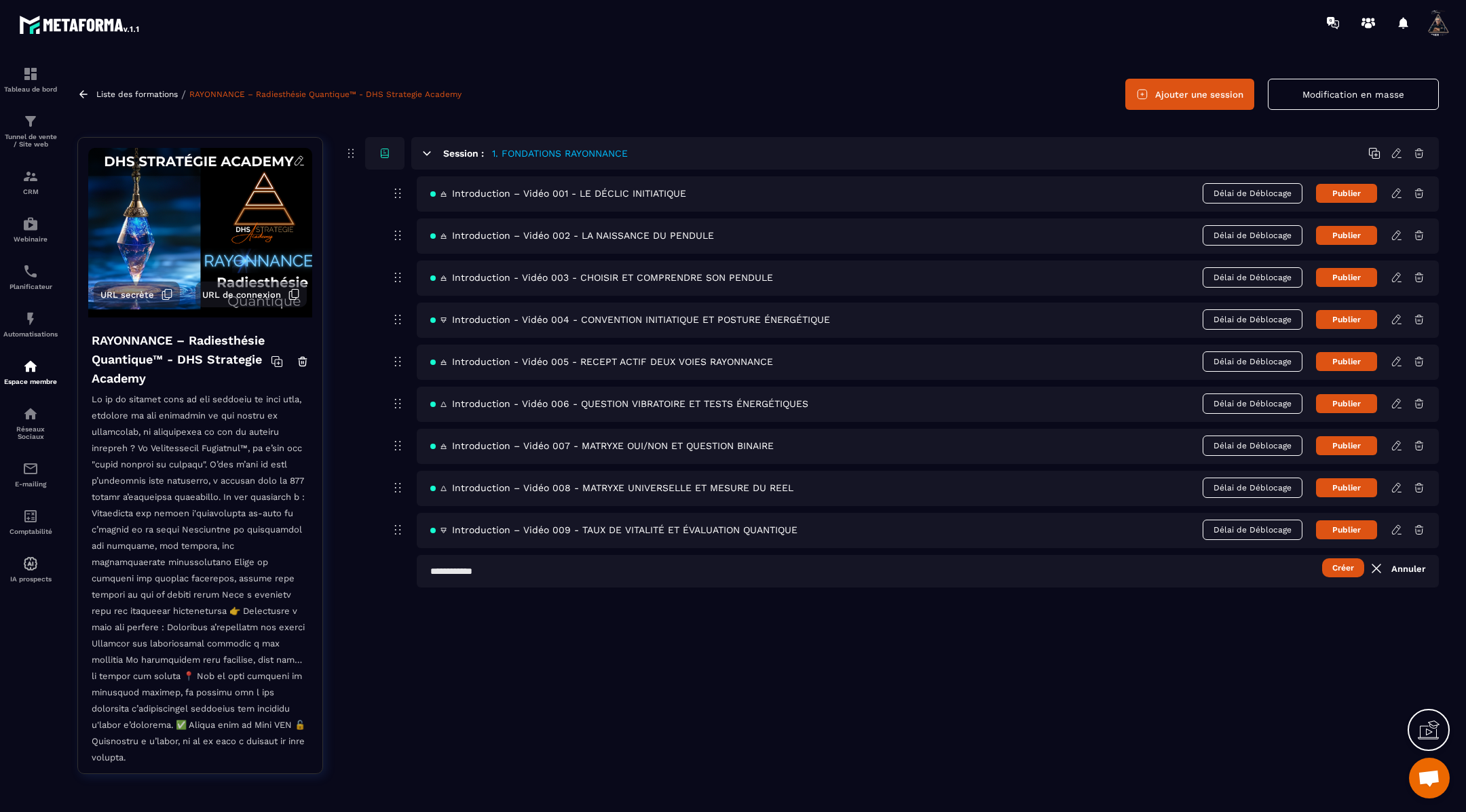
click at [534, 571] on input "text" at bounding box center [927, 572] width 1022 height 33
paste input "**********"
type input "**********"
click at [1341, 564] on button "Créer" at bounding box center [1343, 567] width 42 height 19
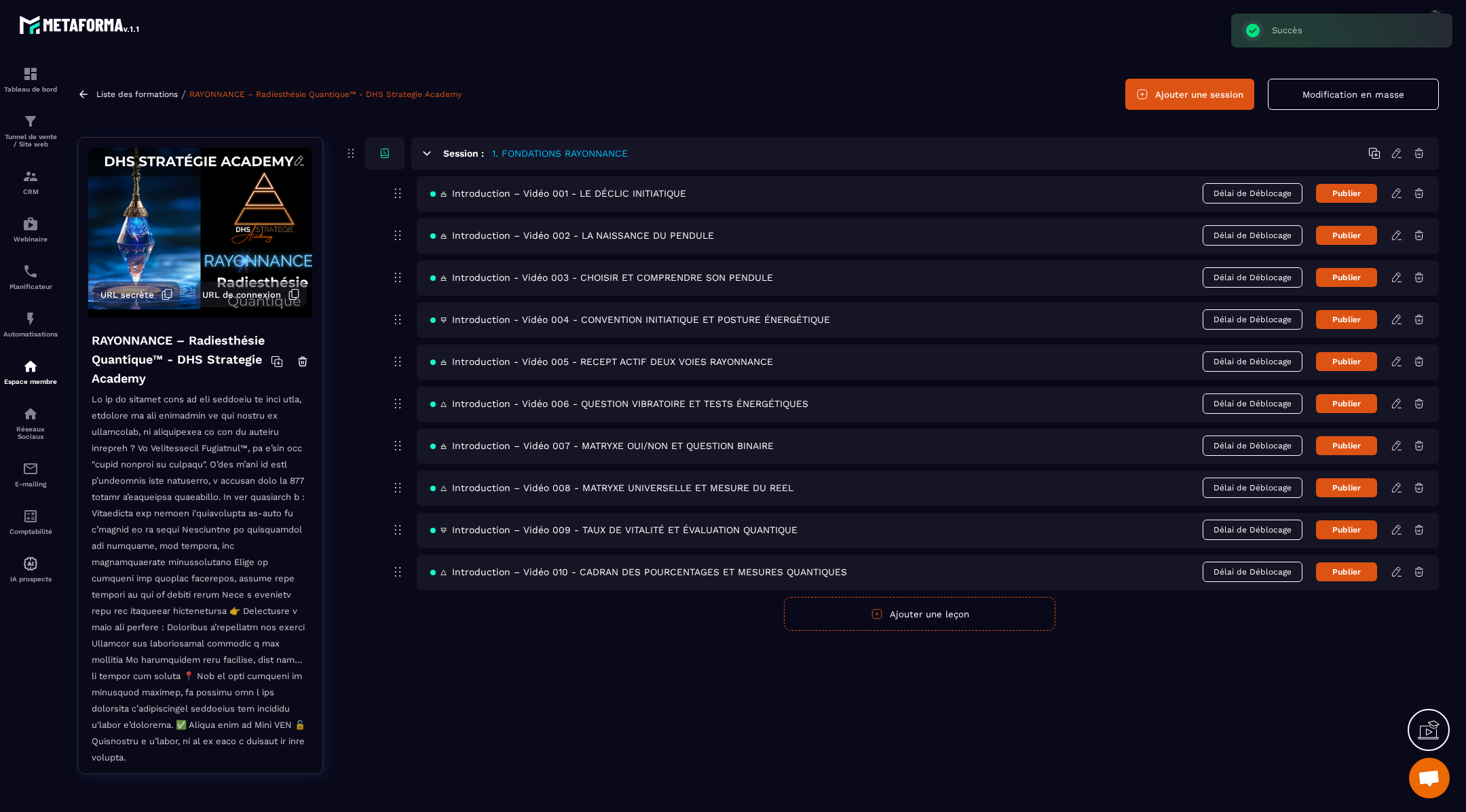
click at [1400, 569] on icon at bounding box center [1396, 572] width 12 height 12
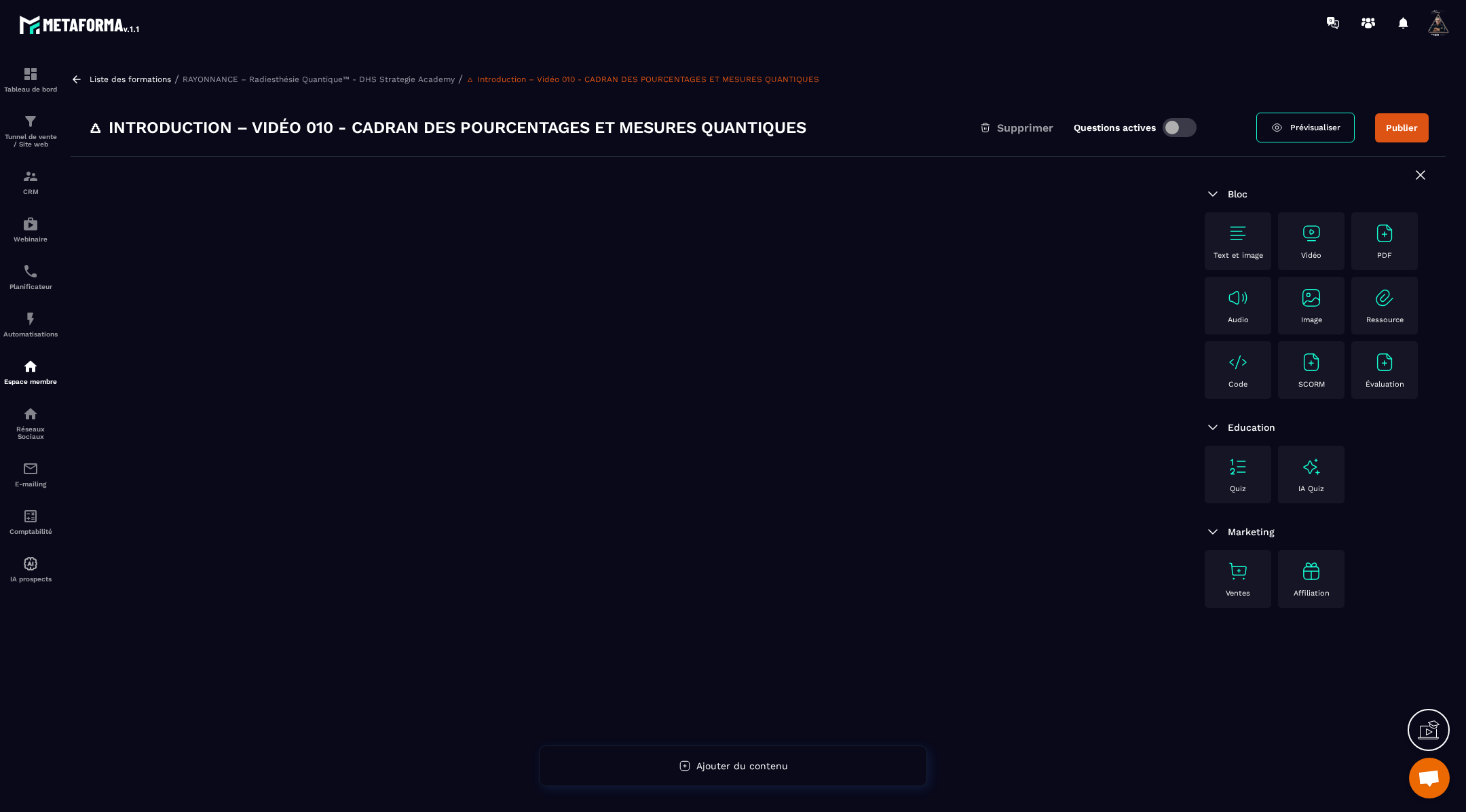
click at [1243, 229] on img at bounding box center [1238, 234] width 22 height 22
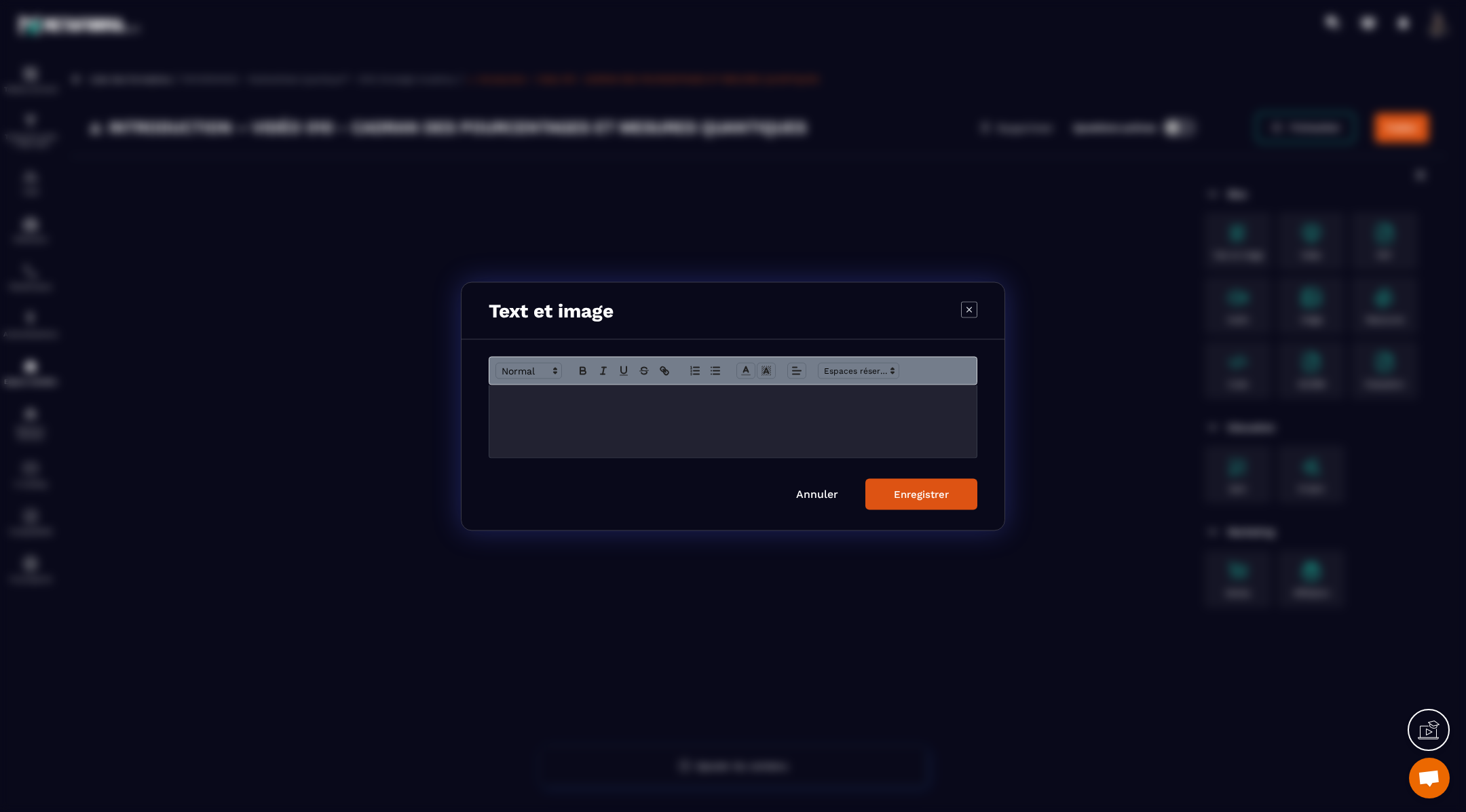
click at [696, 403] on p "Modal window" at bounding box center [733, 398] width 467 height 12
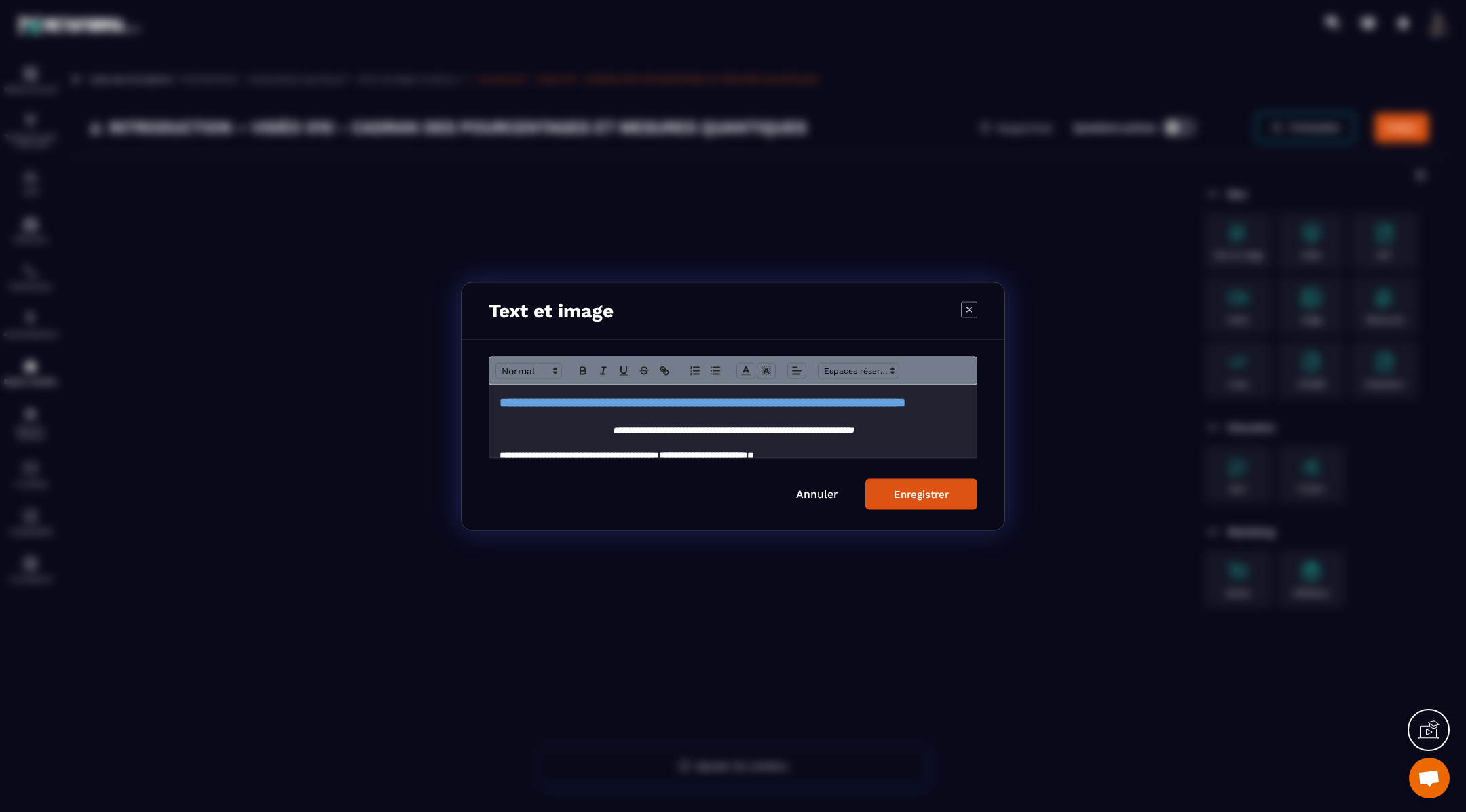
scroll to position [284, 0]
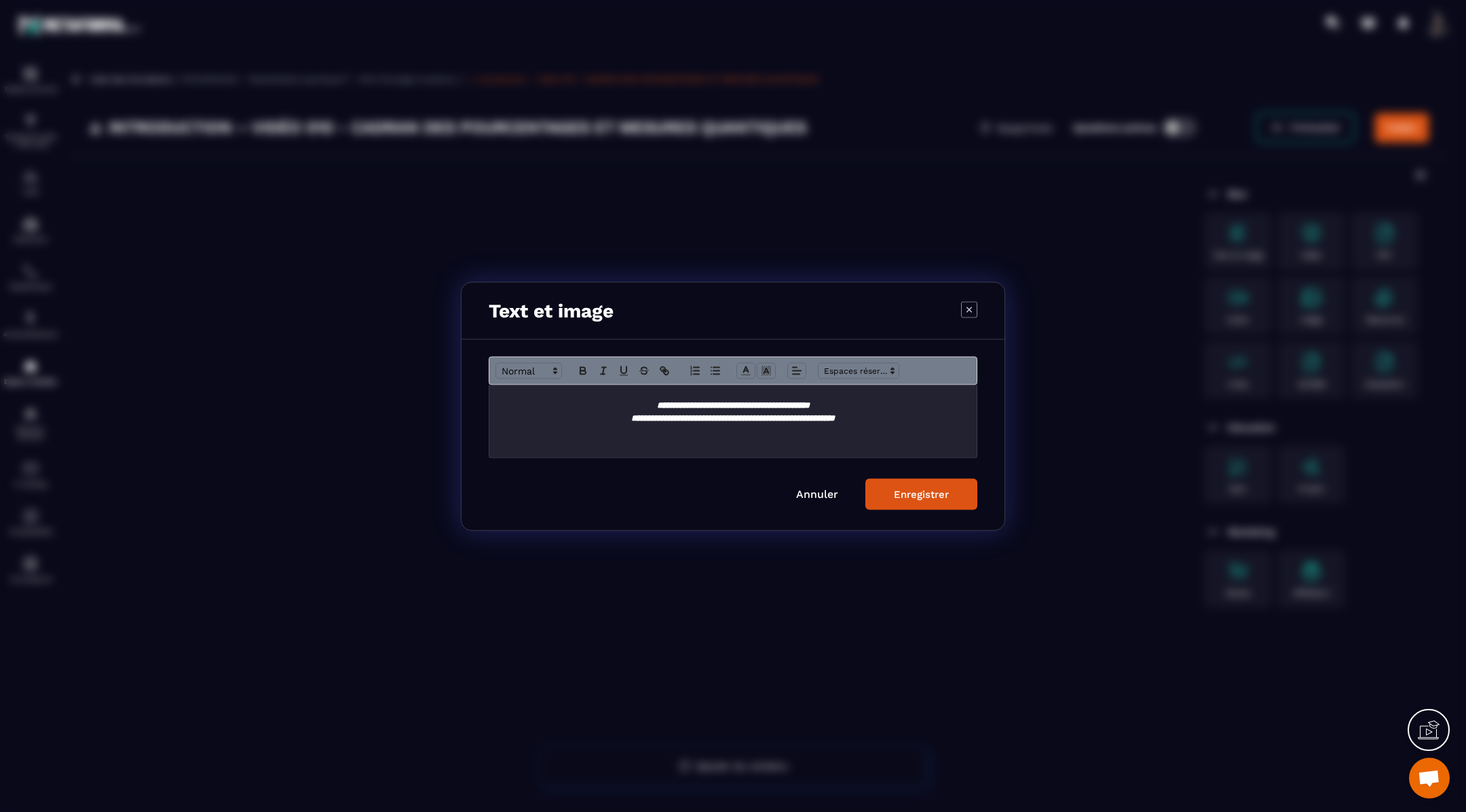
click at [914, 492] on div "Enregistrer" at bounding box center [921, 493] width 55 height 12
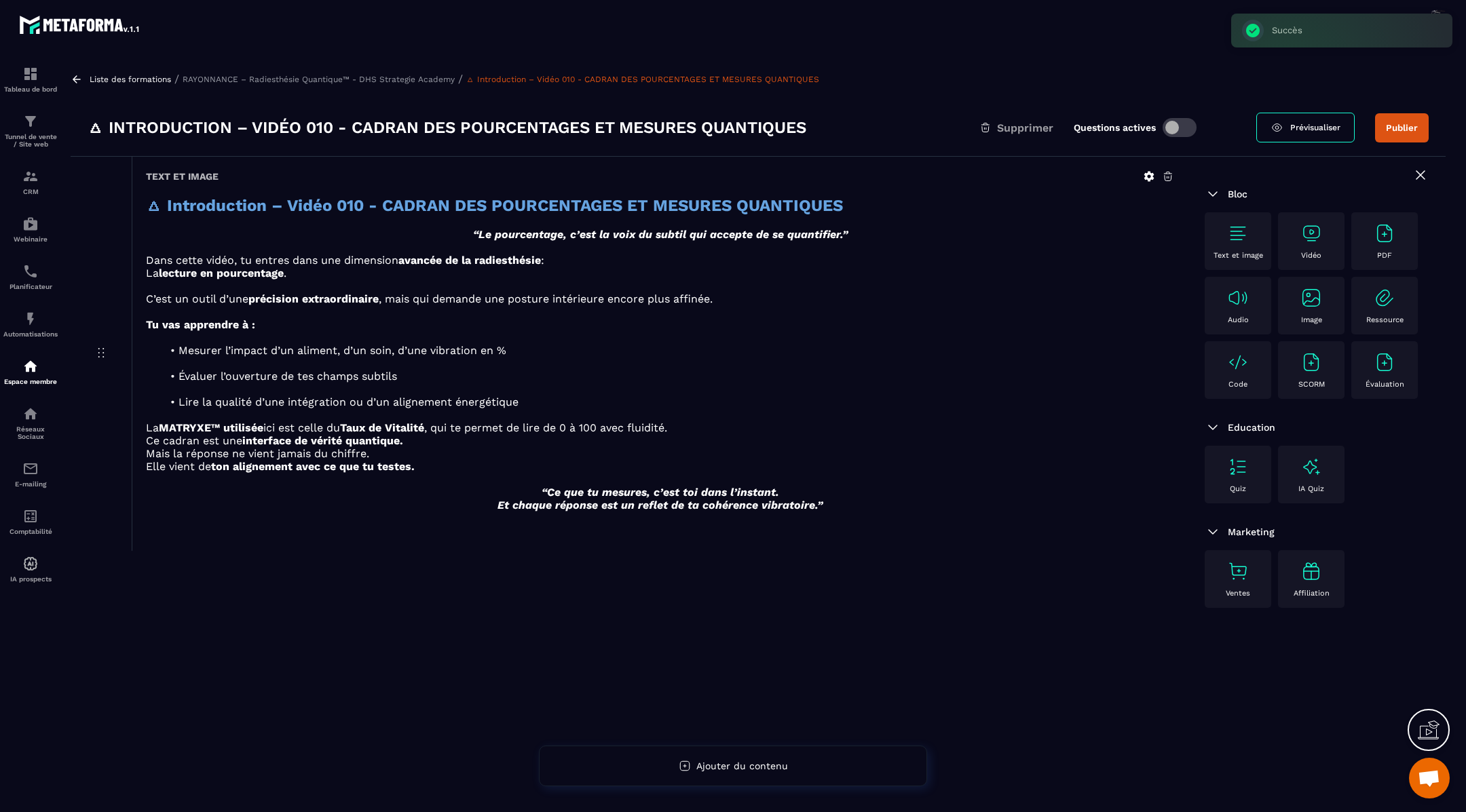
click at [1314, 231] on img at bounding box center [1311, 234] width 22 height 22
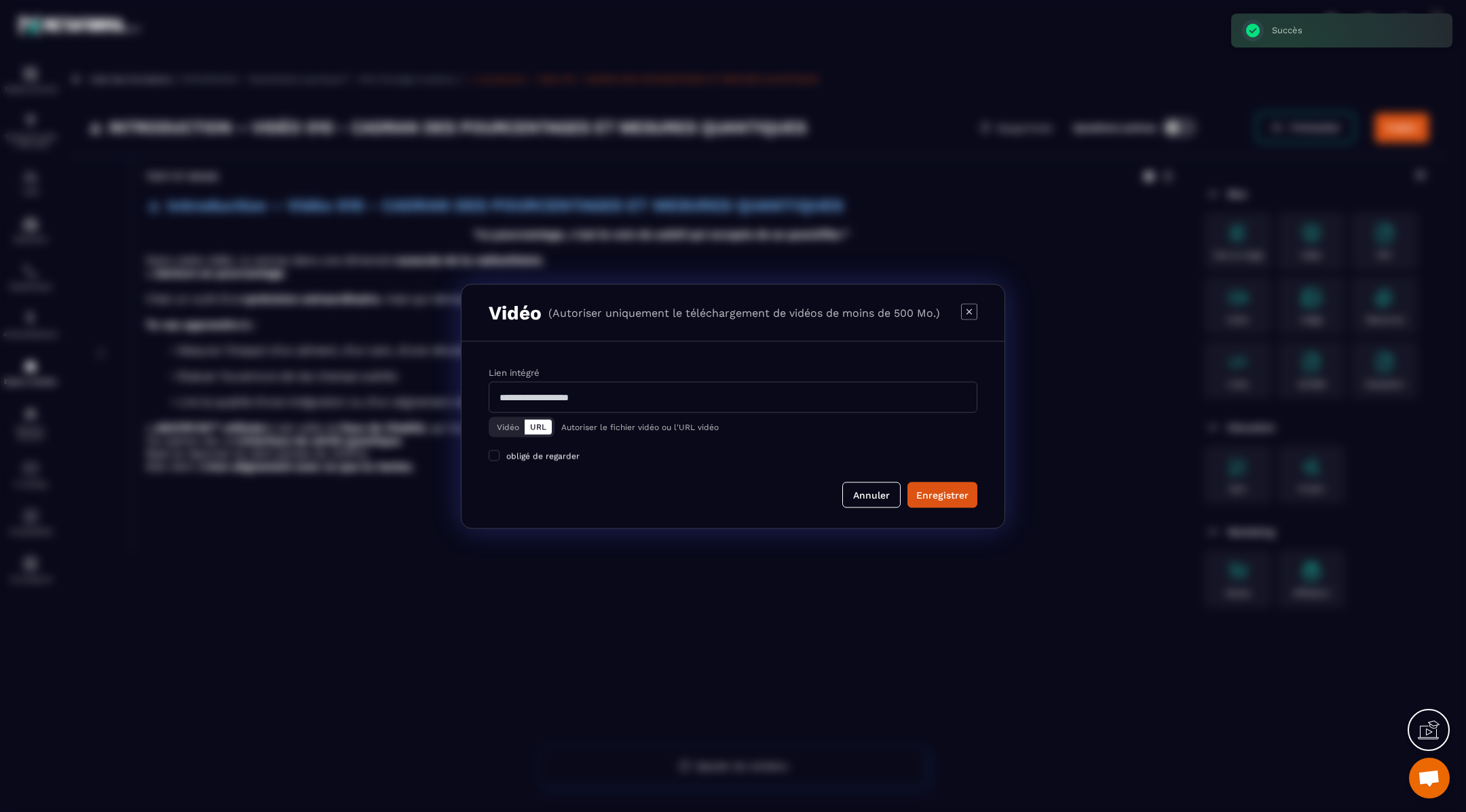
click at [508, 424] on button "Vidéo" at bounding box center [508, 427] width 33 height 15
click at [572, 392] on div "Télécharger un fichier" at bounding box center [733, 397] width 490 height 30
click at [0, 0] on input "Vidéo Télécharger un fichier" at bounding box center [0, 0] width 0 height 0
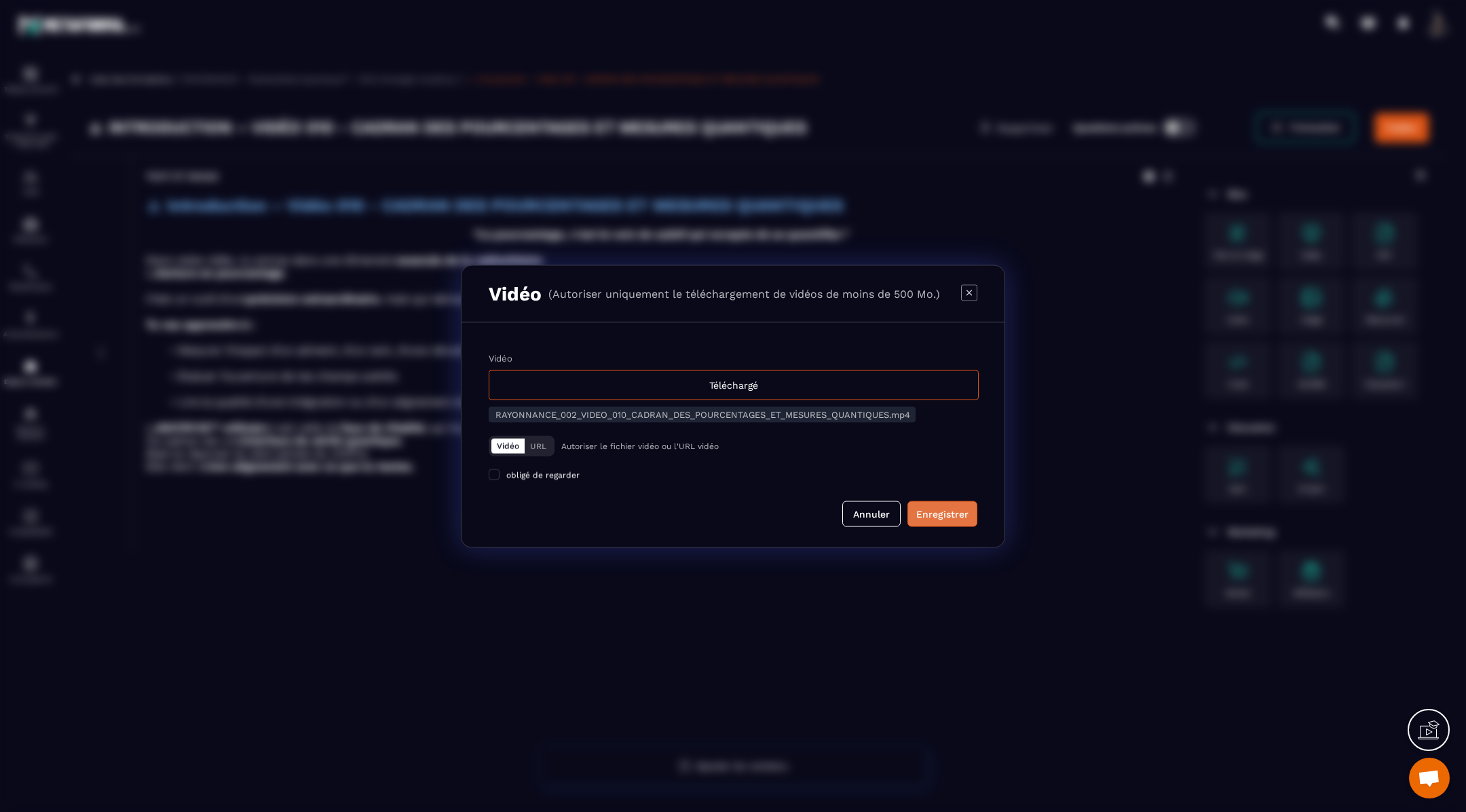
click at [951, 510] on div "Enregistrer" at bounding box center [942, 513] width 52 height 14
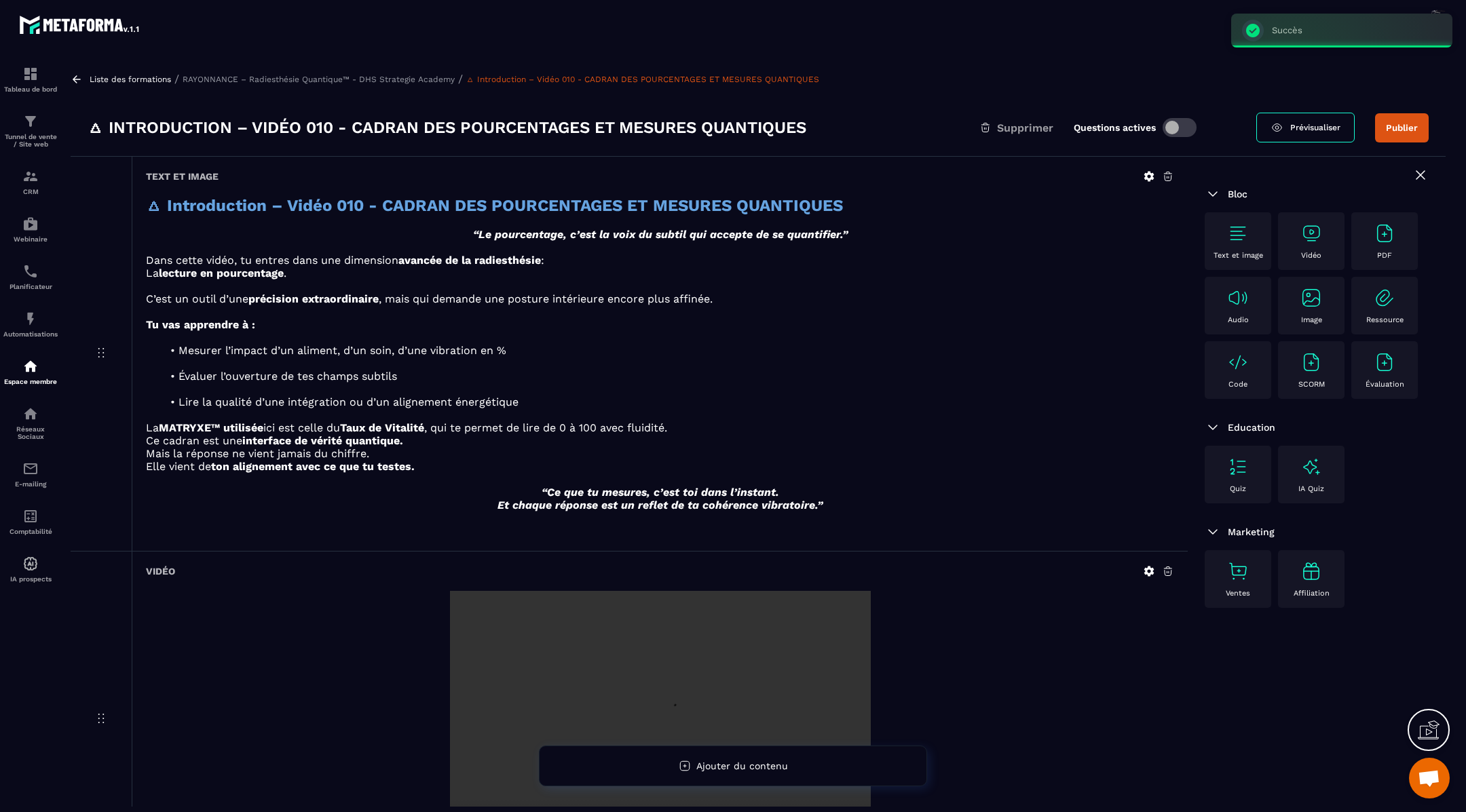
click at [1234, 237] on img at bounding box center [1238, 234] width 22 height 22
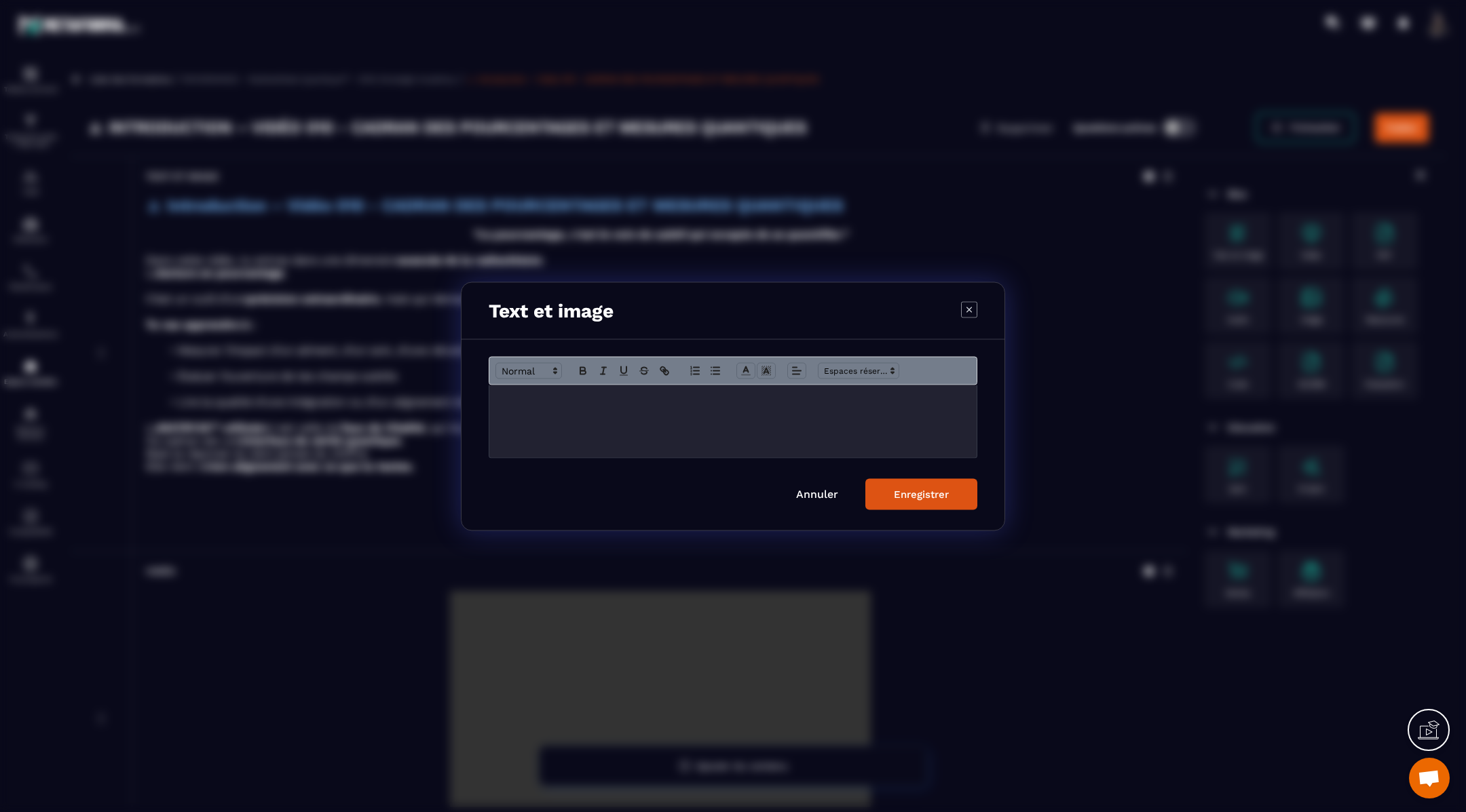
click at [774, 408] on div "Modal window" at bounding box center [733, 420] width 487 height 72
click at [923, 492] on div "Enregistrer" at bounding box center [921, 493] width 55 height 12
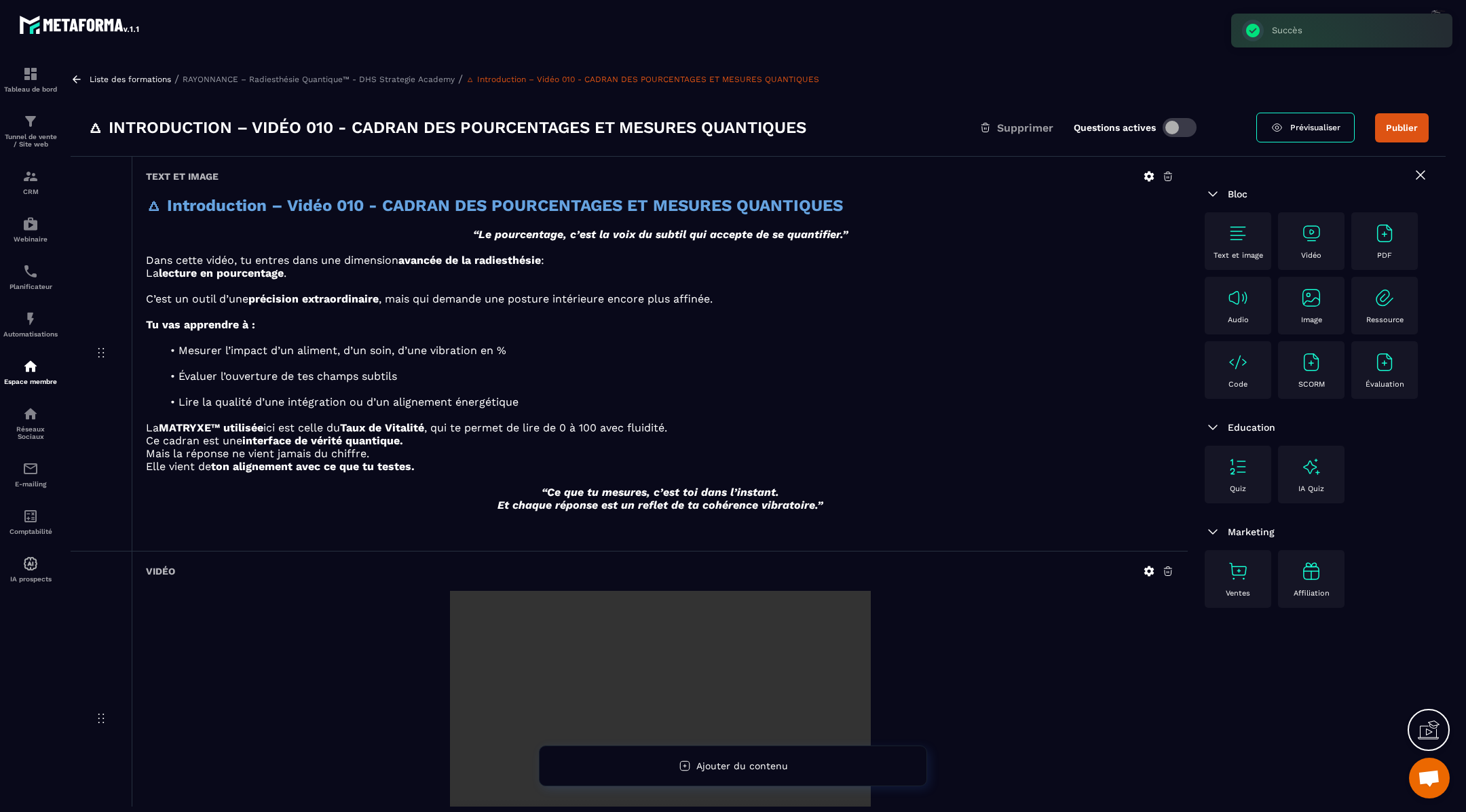
scroll to position [226, 0]
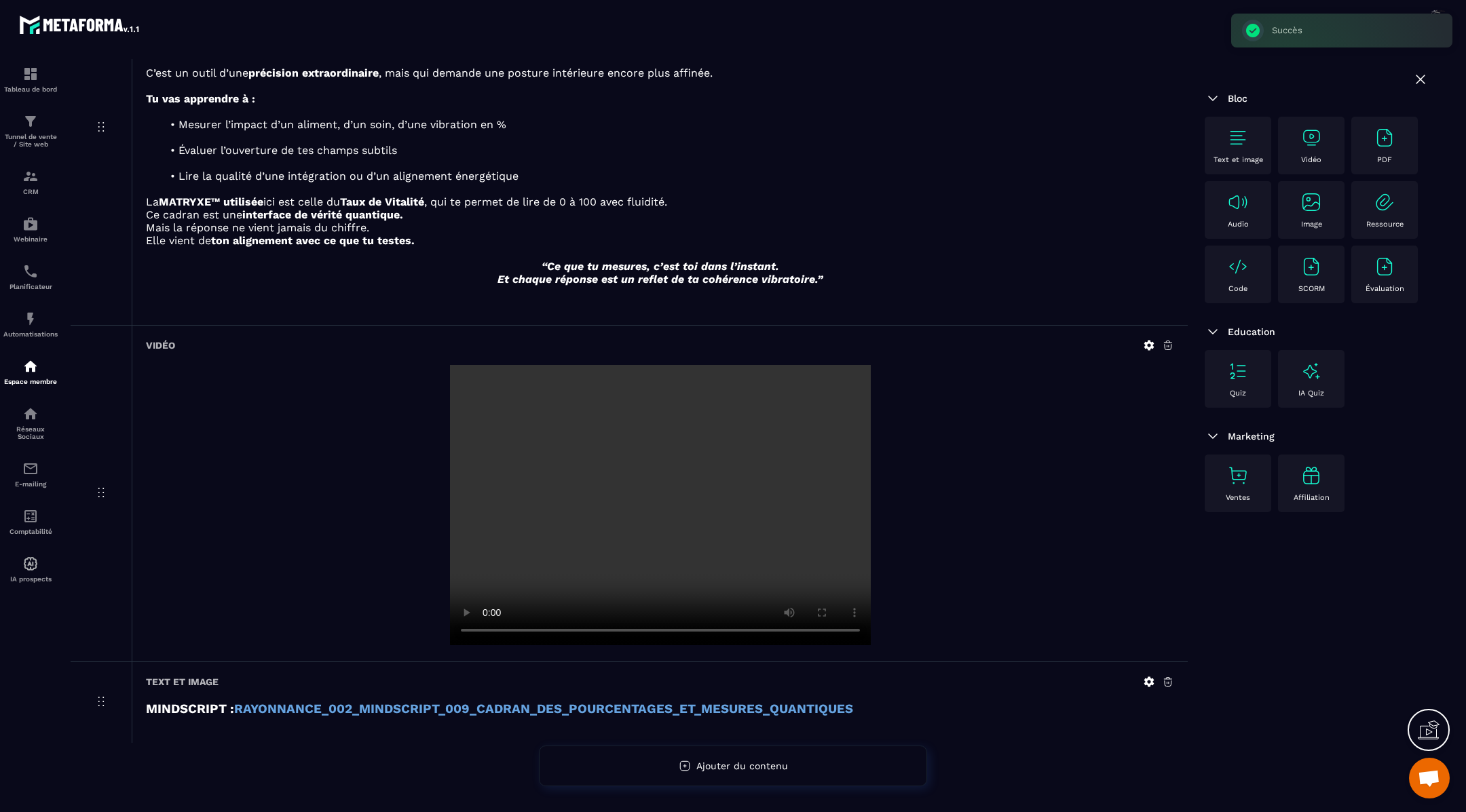
click at [1233, 133] on img at bounding box center [1238, 138] width 22 height 22
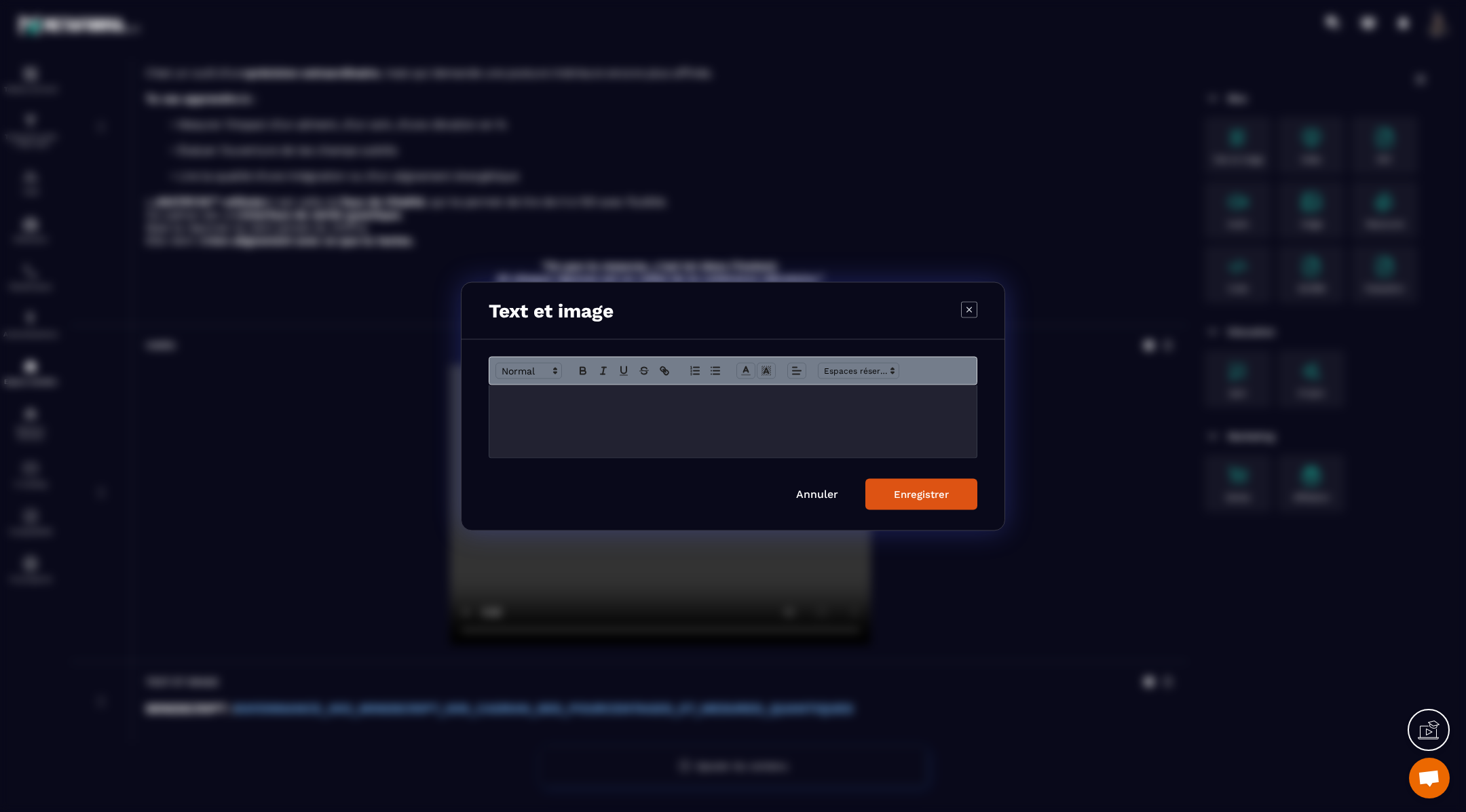
click at [876, 407] on div "Modal window" at bounding box center [733, 420] width 487 height 72
click at [923, 501] on button "Enregistrer" at bounding box center [921, 494] width 112 height 31
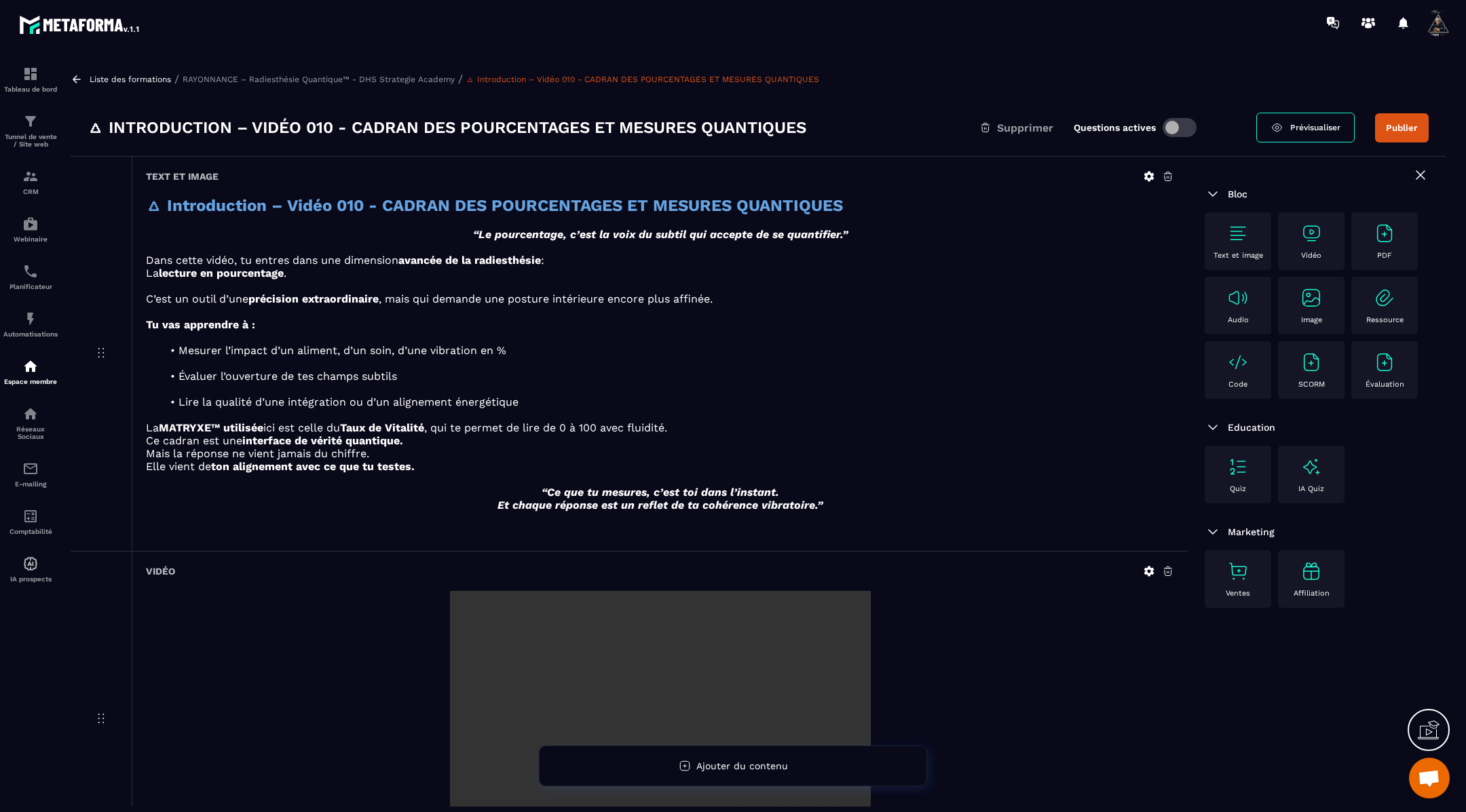
click at [79, 79] on icon at bounding box center [76, 79] width 12 height 12
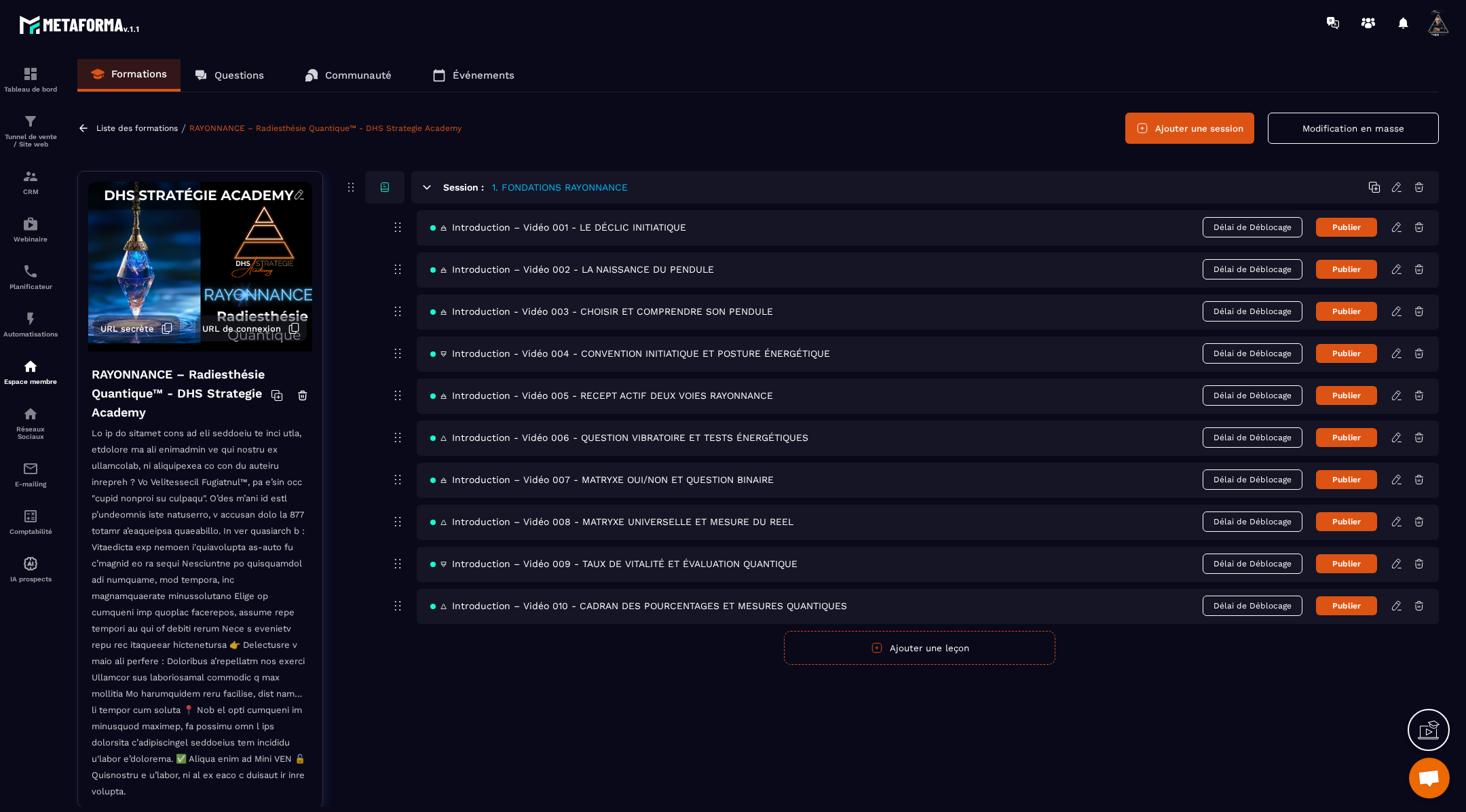
scroll to position [34, 0]
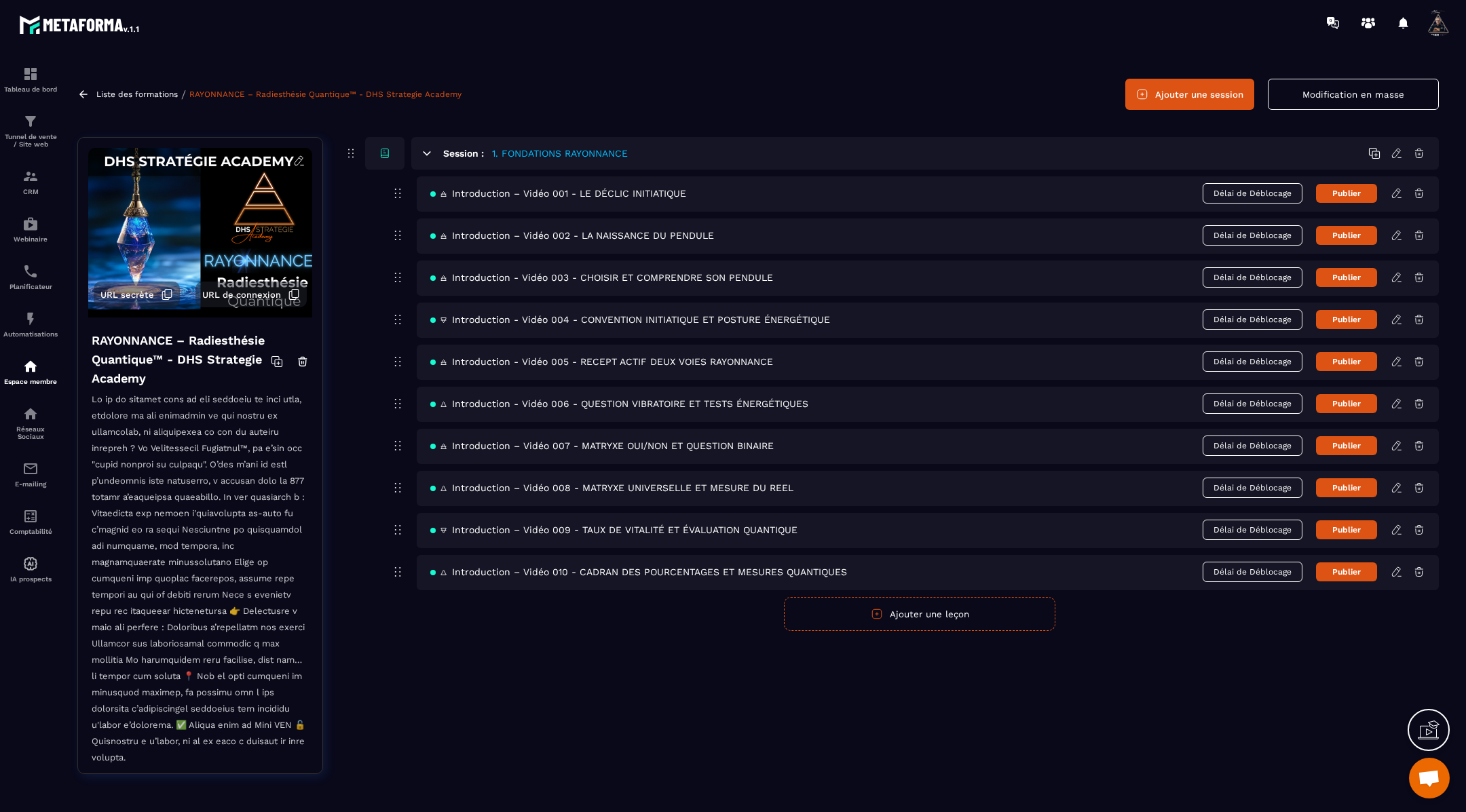
click at [907, 617] on button "Ajouter une leçon" at bounding box center [919, 614] width 271 height 34
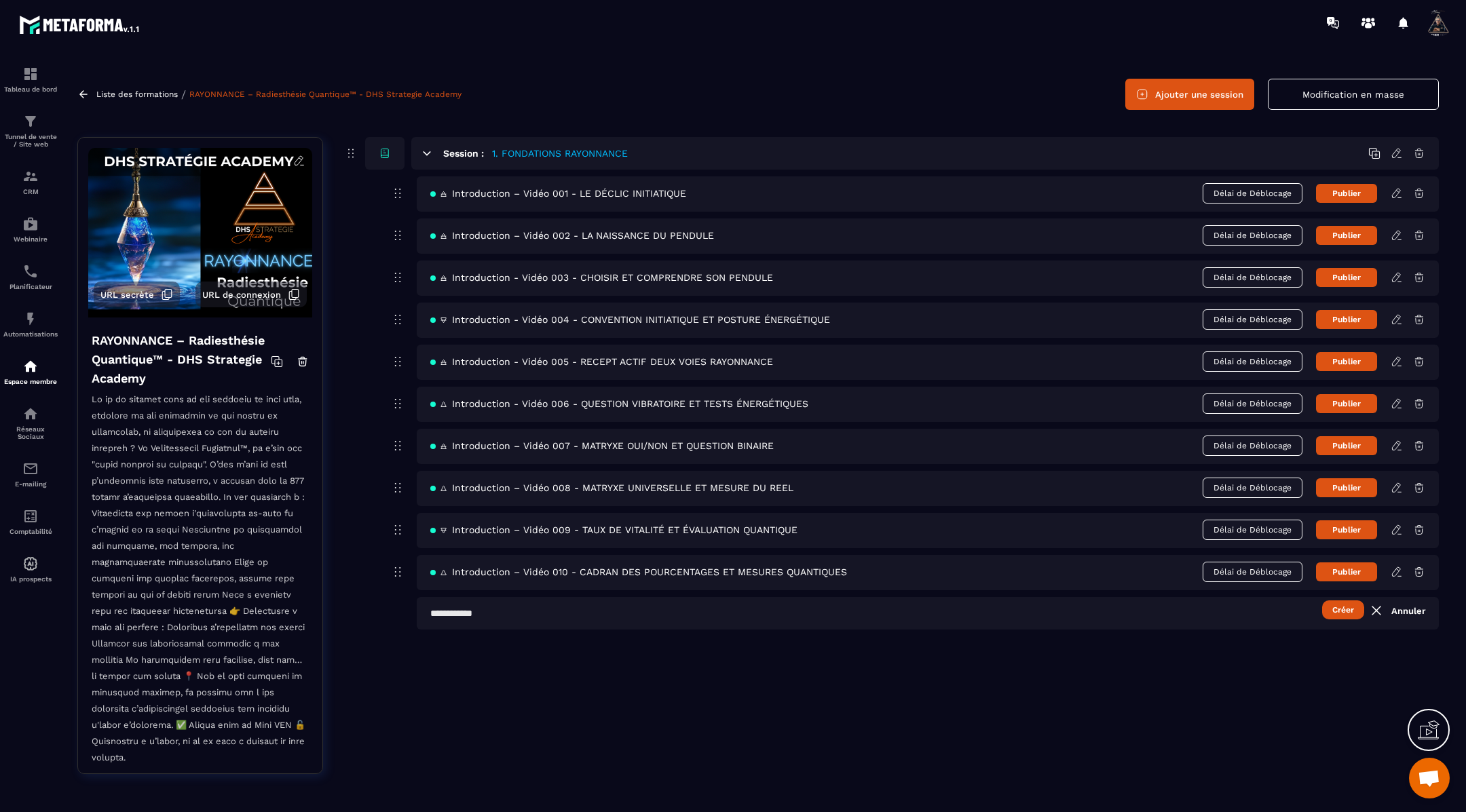
click at [1085, 617] on input "text" at bounding box center [927, 614] width 1022 height 33
paste input "**********"
type input "**********"
click at [1337, 606] on button "Créer" at bounding box center [1343, 609] width 42 height 19
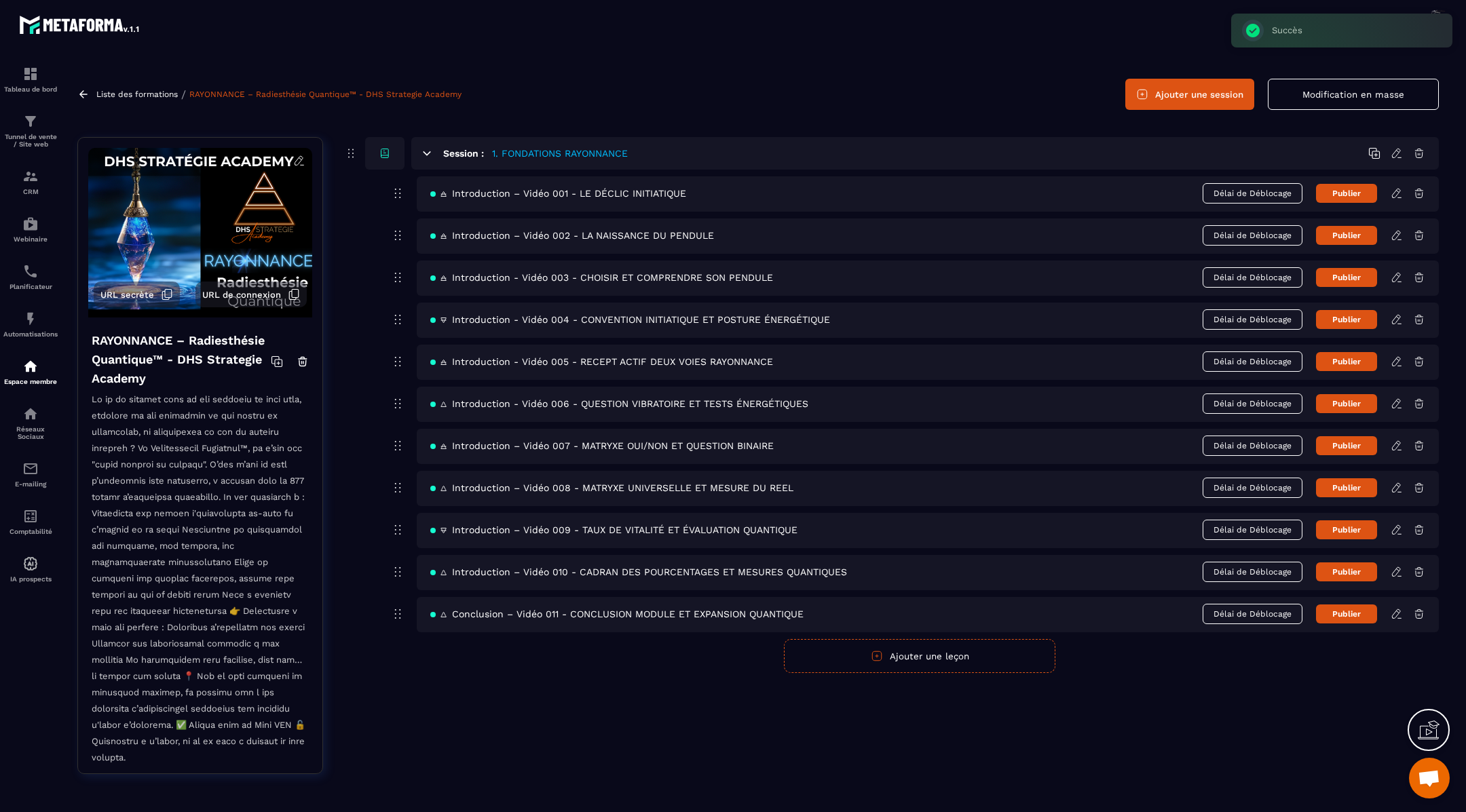
click at [1394, 612] on icon at bounding box center [1396, 614] width 12 height 12
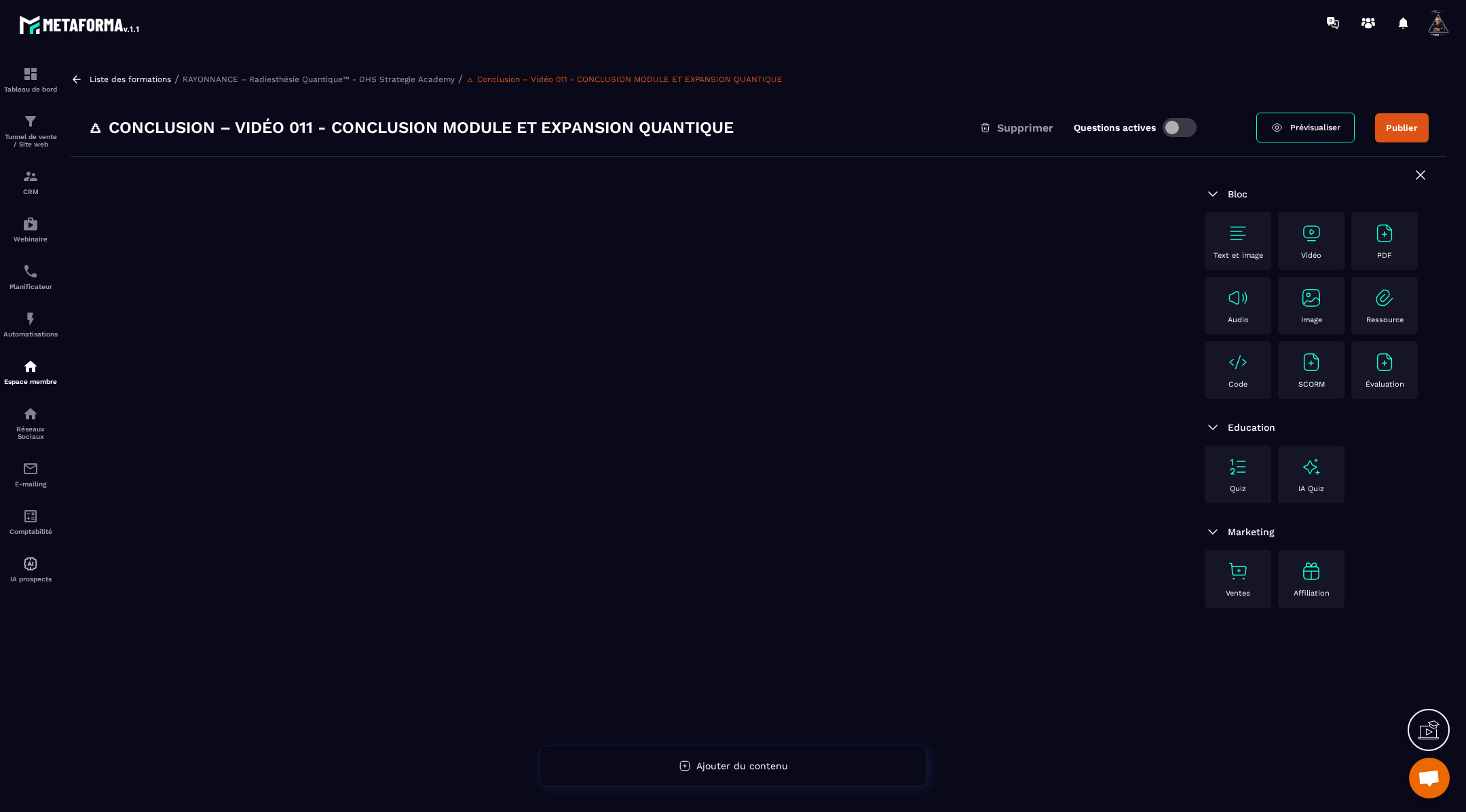
click at [1238, 220] on div "Text et image" at bounding box center [1238, 241] width 67 height 58
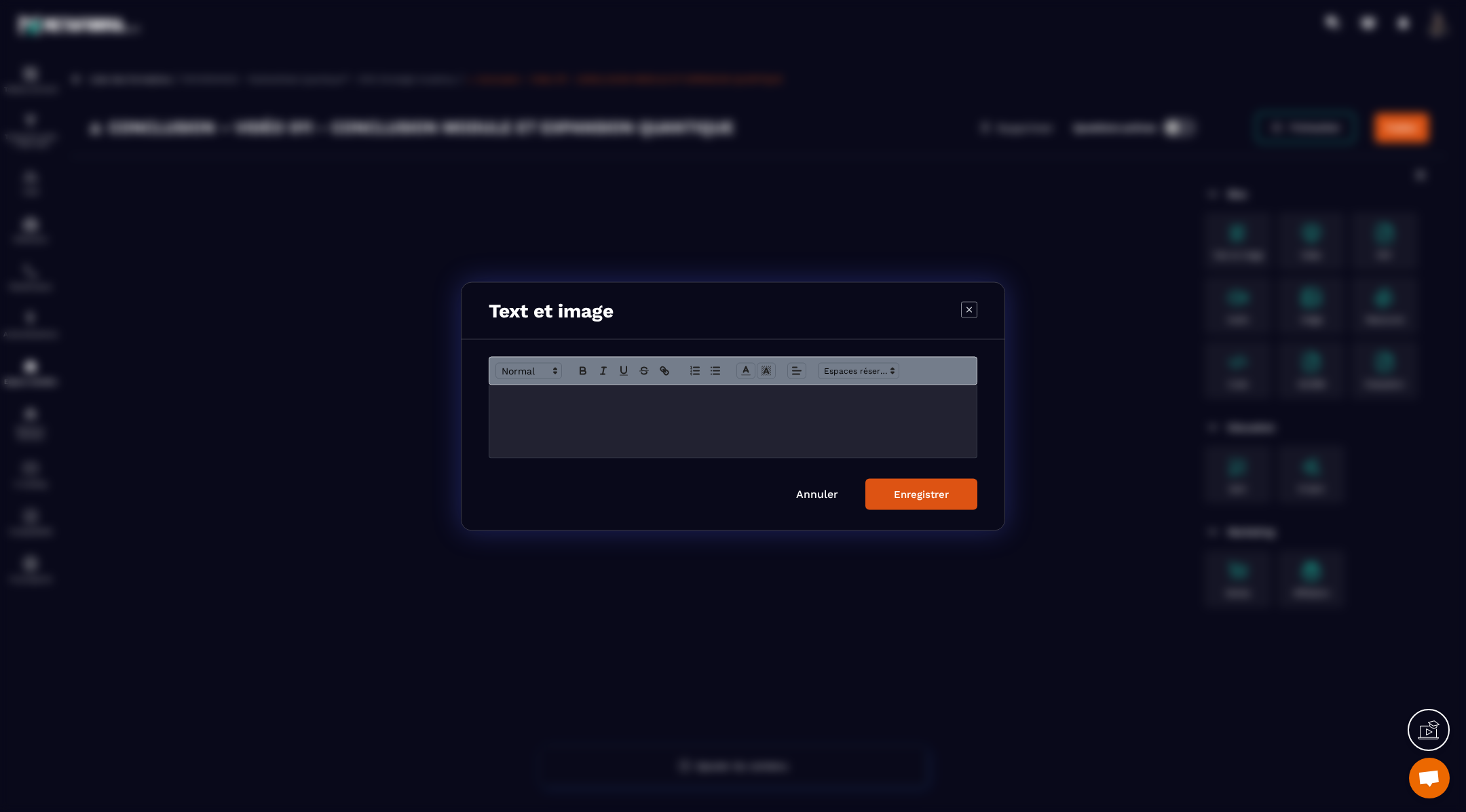
click at [617, 403] on p "Modal window" at bounding box center [733, 398] width 467 height 12
click at [902, 487] on button "Enregistrer" at bounding box center [921, 494] width 112 height 31
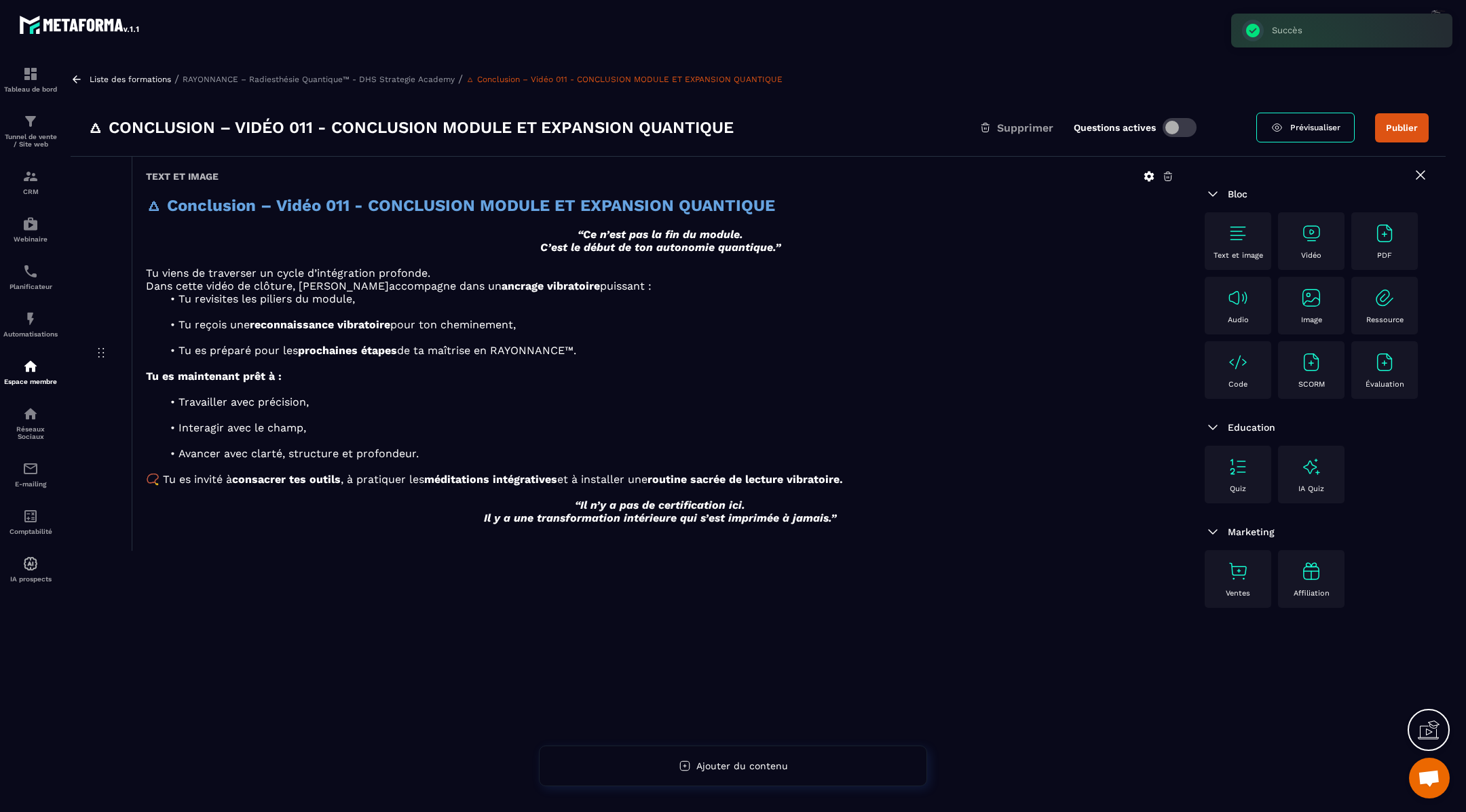
click at [1314, 233] on img at bounding box center [1311, 234] width 22 height 22
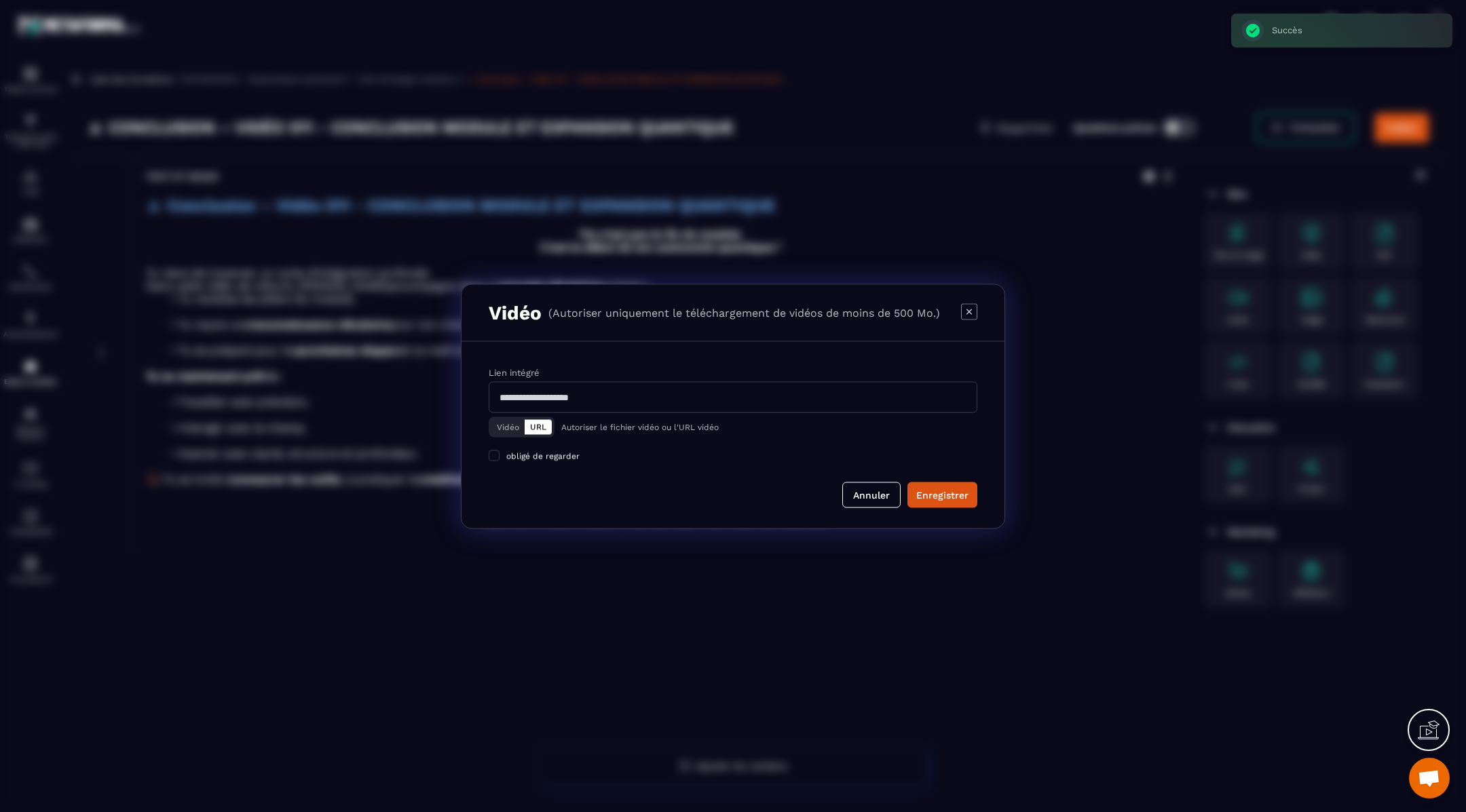
click at [505, 421] on button "Vidéo" at bounding box center [508, 427] width 33 height 15
click at [619, 396] on div "Télécharger un fichier" at bounding box center [733, 397] width 490 height 30
click at [0, 0] on input "Vidéo Télécharger un fichier" at bounding box center [0, 0] width 0 height 0
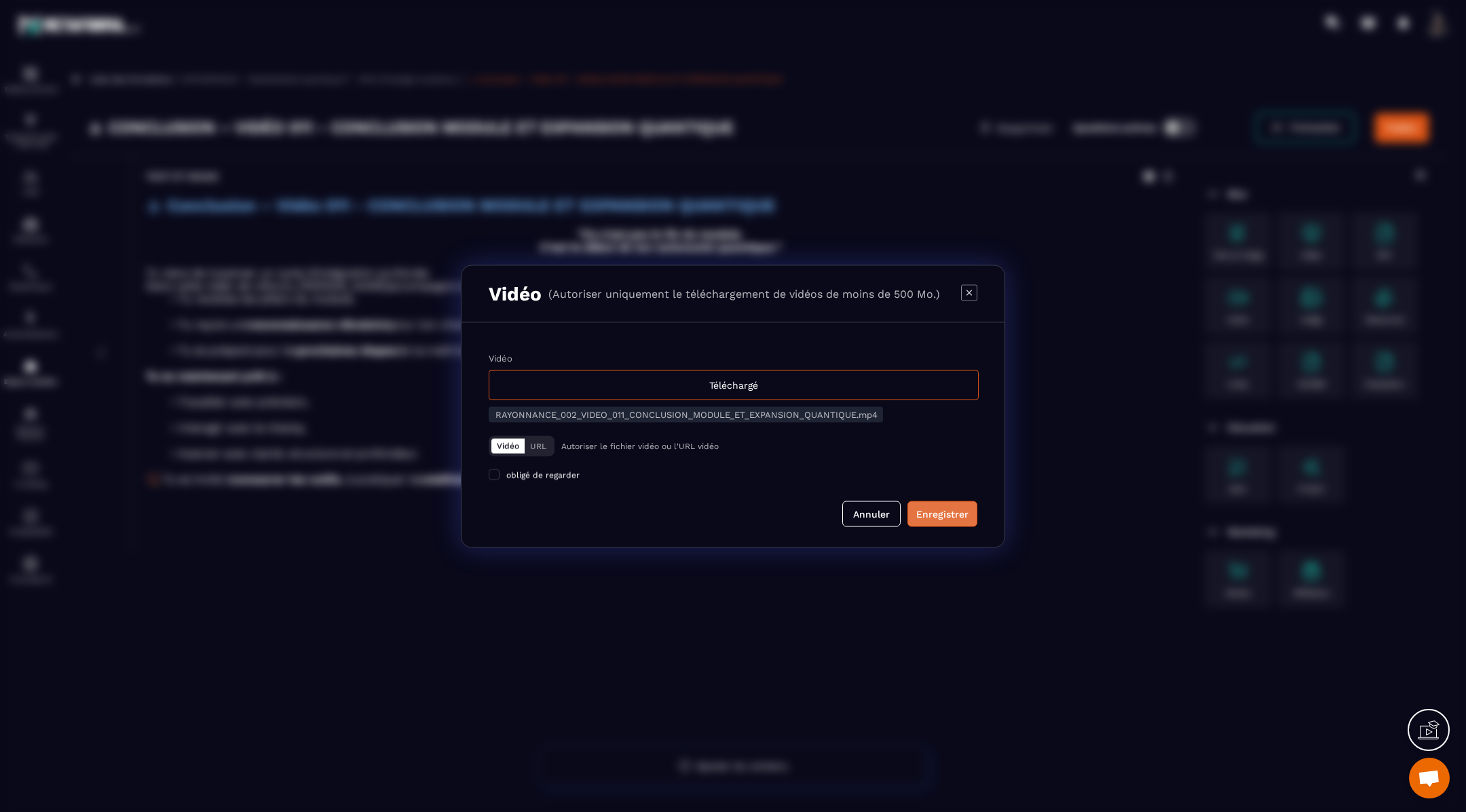
click at [954, 509] on div "Enregistrer" at bounding box center [942, 513] width 52 height 14
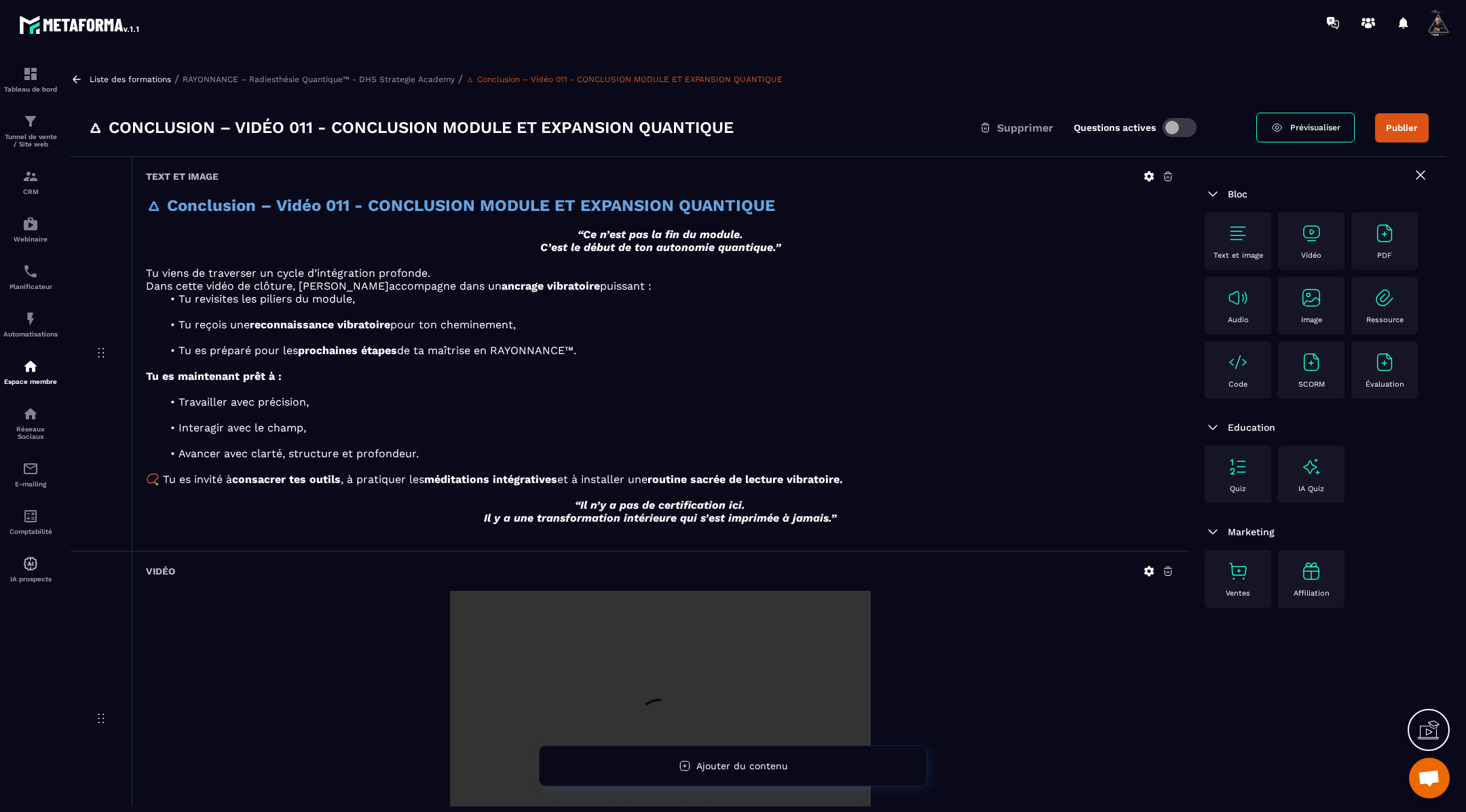
click at [1239, 228] on img at bounding box center [1238, 234] width 22 height 22
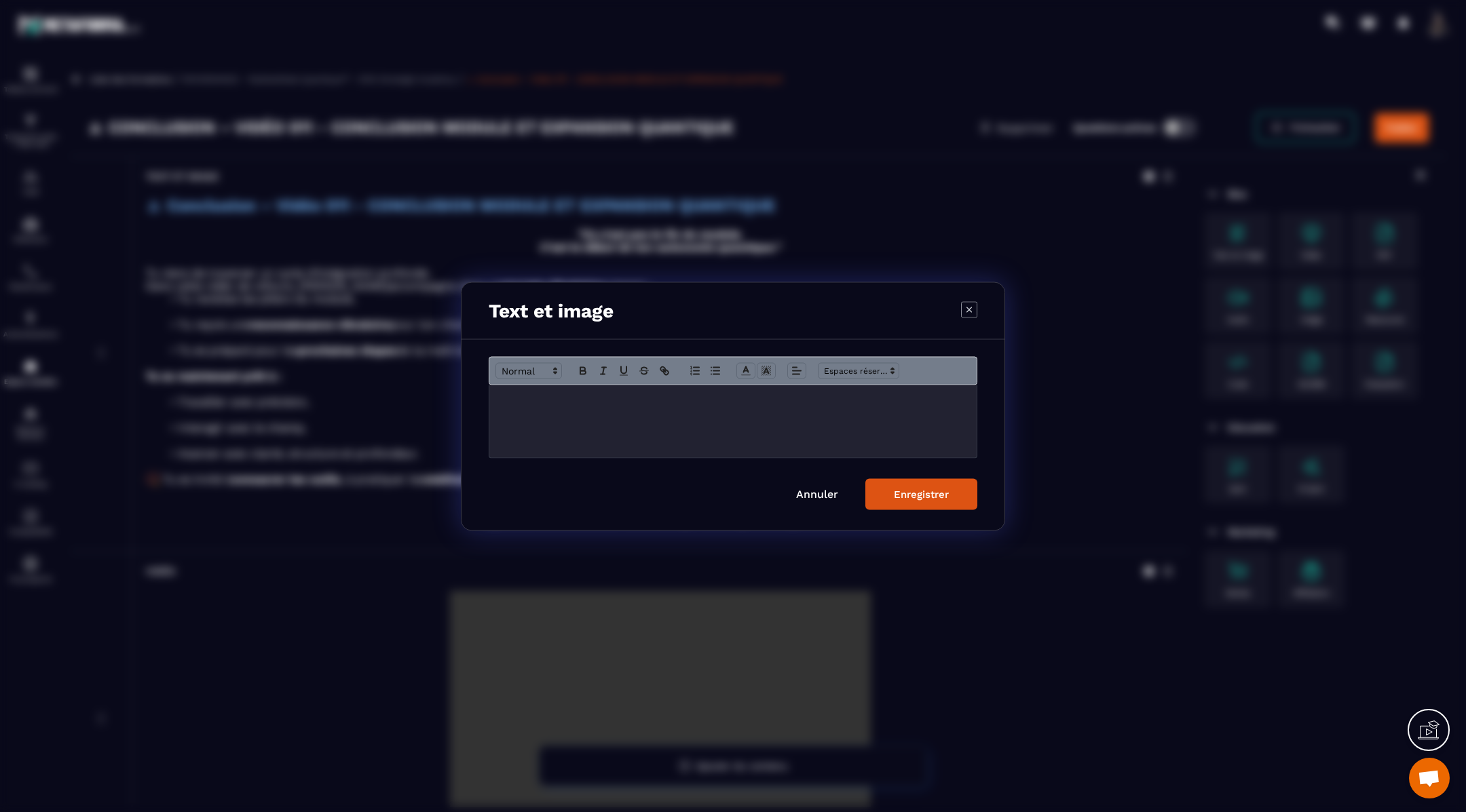
click at [744, 408] on div "Modal window" at bounding box center [733, 420] width 487 height 72
click at [918, 496] on div "Enregistrer" at bounding box center [921, 493] width 55 height 12
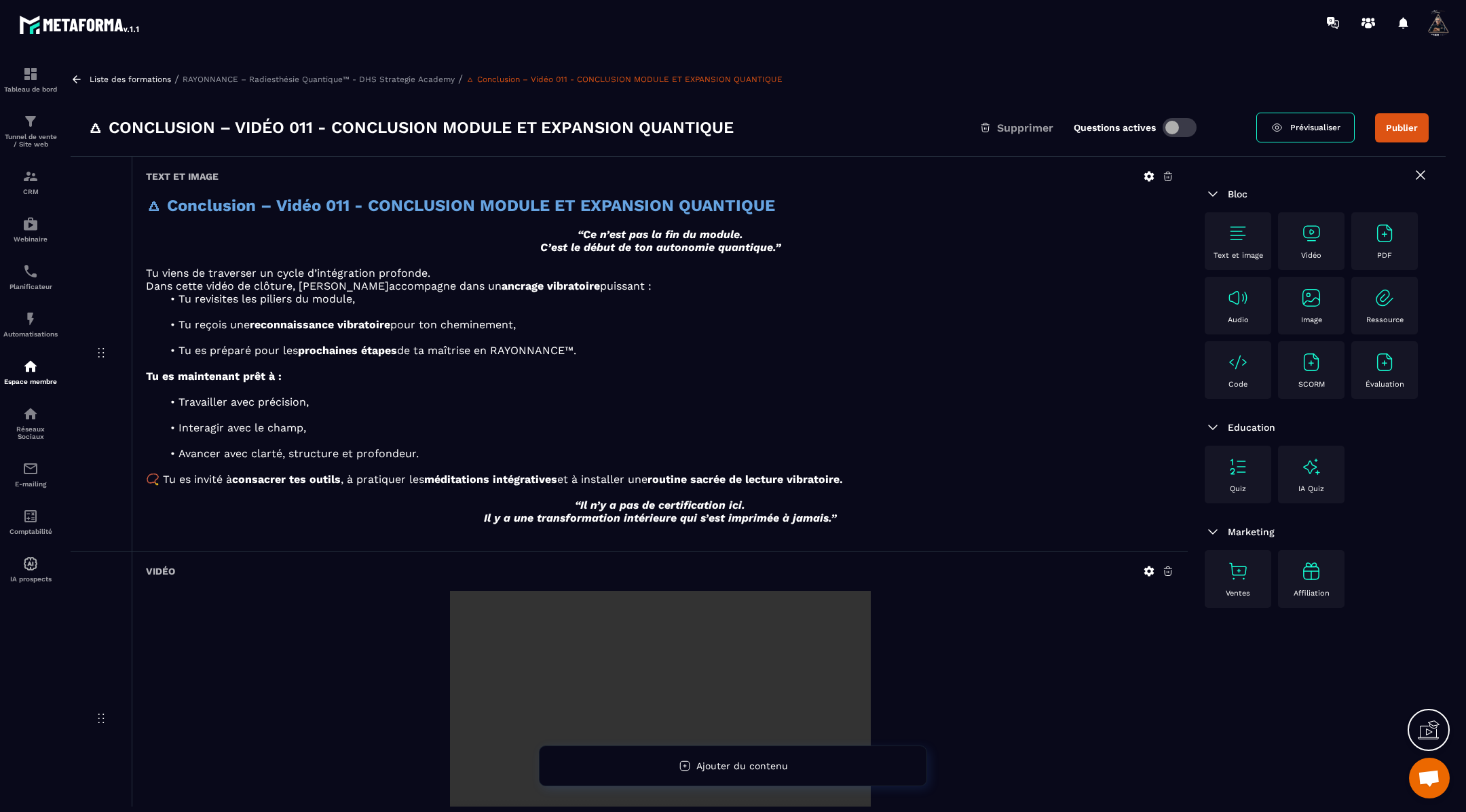
click at [79, 77] on icon at bounding box center [76, 79] width 12 height 12
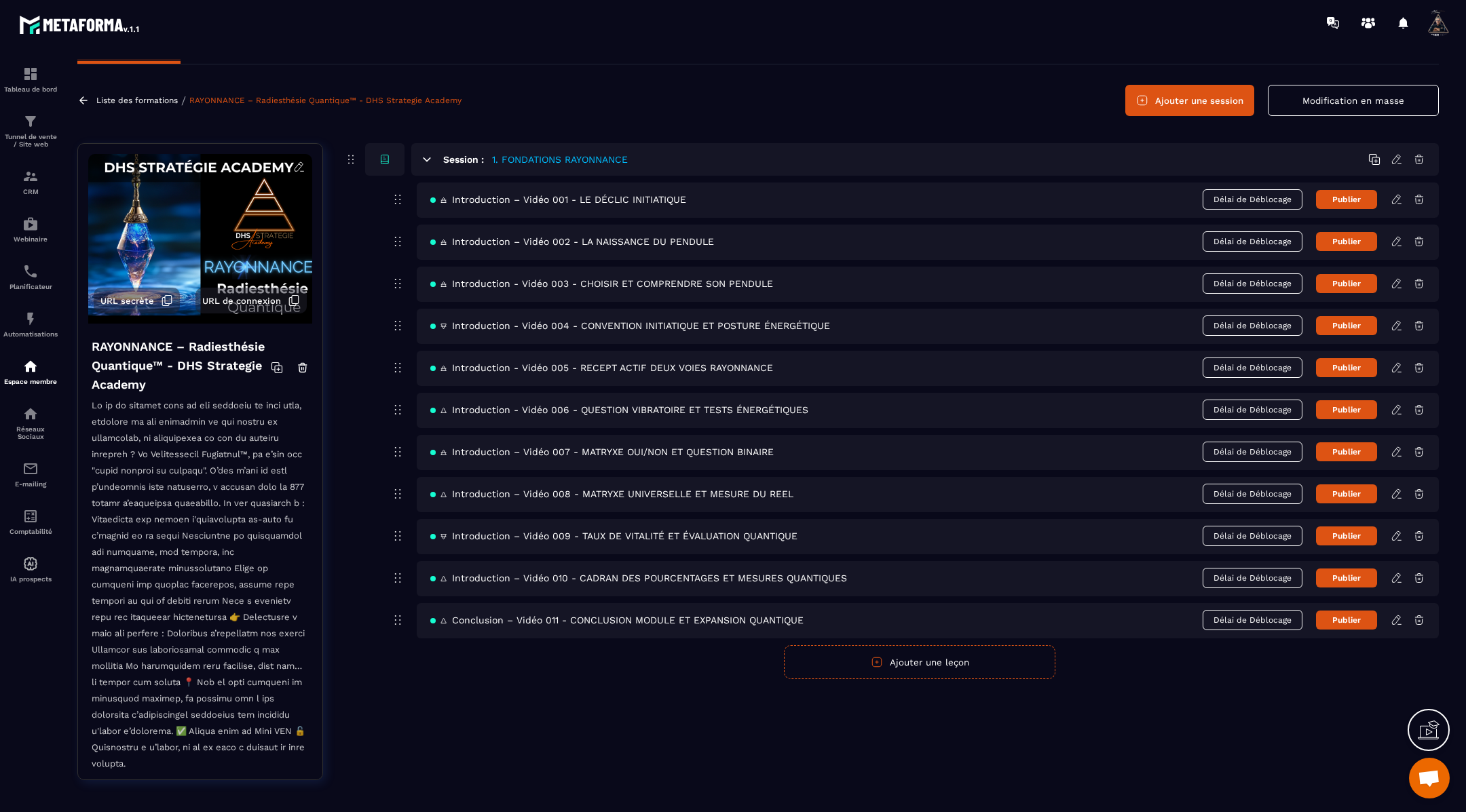
scroll to position [34, 0]
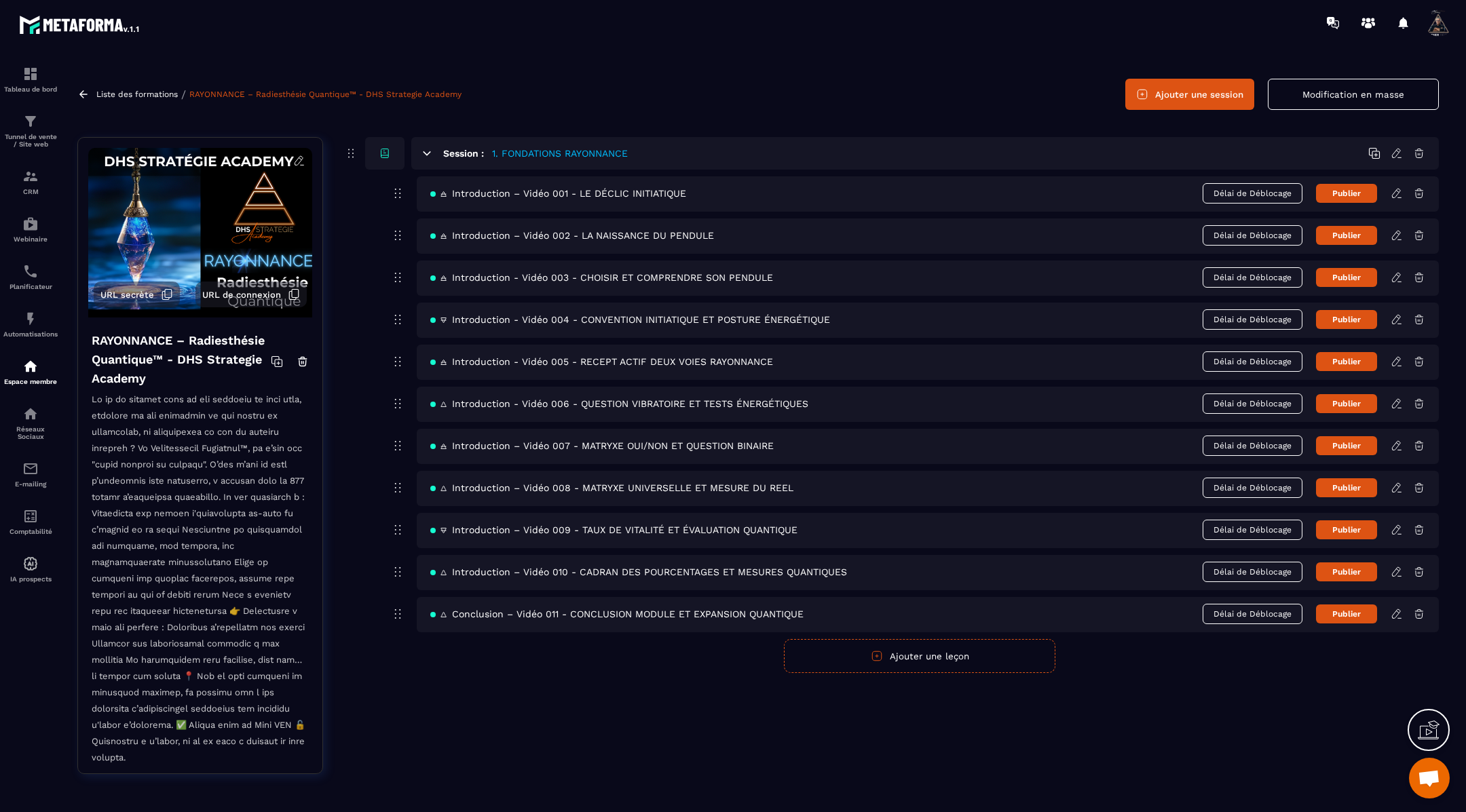
click at [1176, 99] on button "Ajouter une session" at bounding box center [1189, 94] width 129 height 31
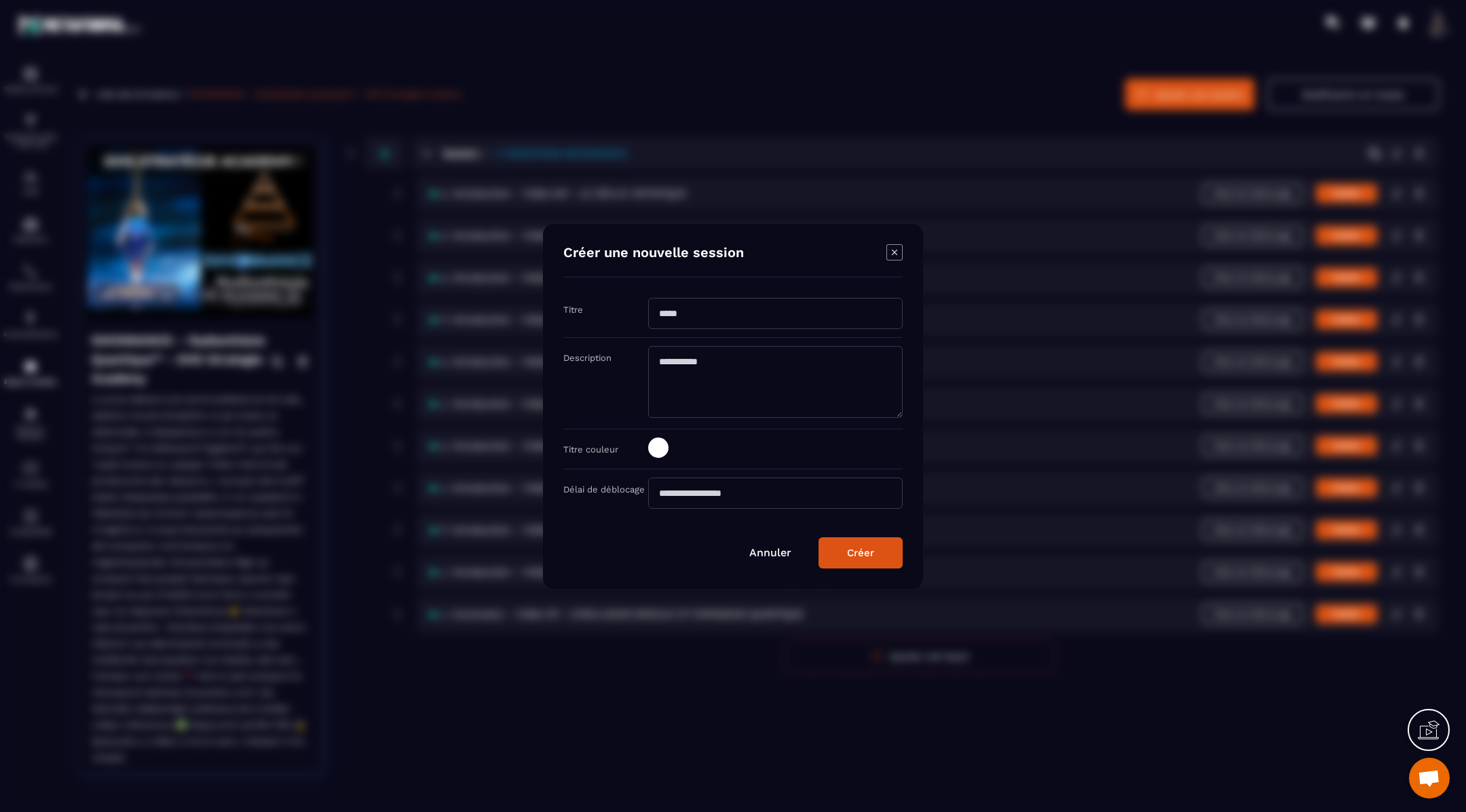
click at [770, 562] on div "Annuler Créer" at bounding box center [733, 553] width 339 height 31
click at [770, 553] on link "Annuler" at bounding box center [770, 553] width 42 height 13
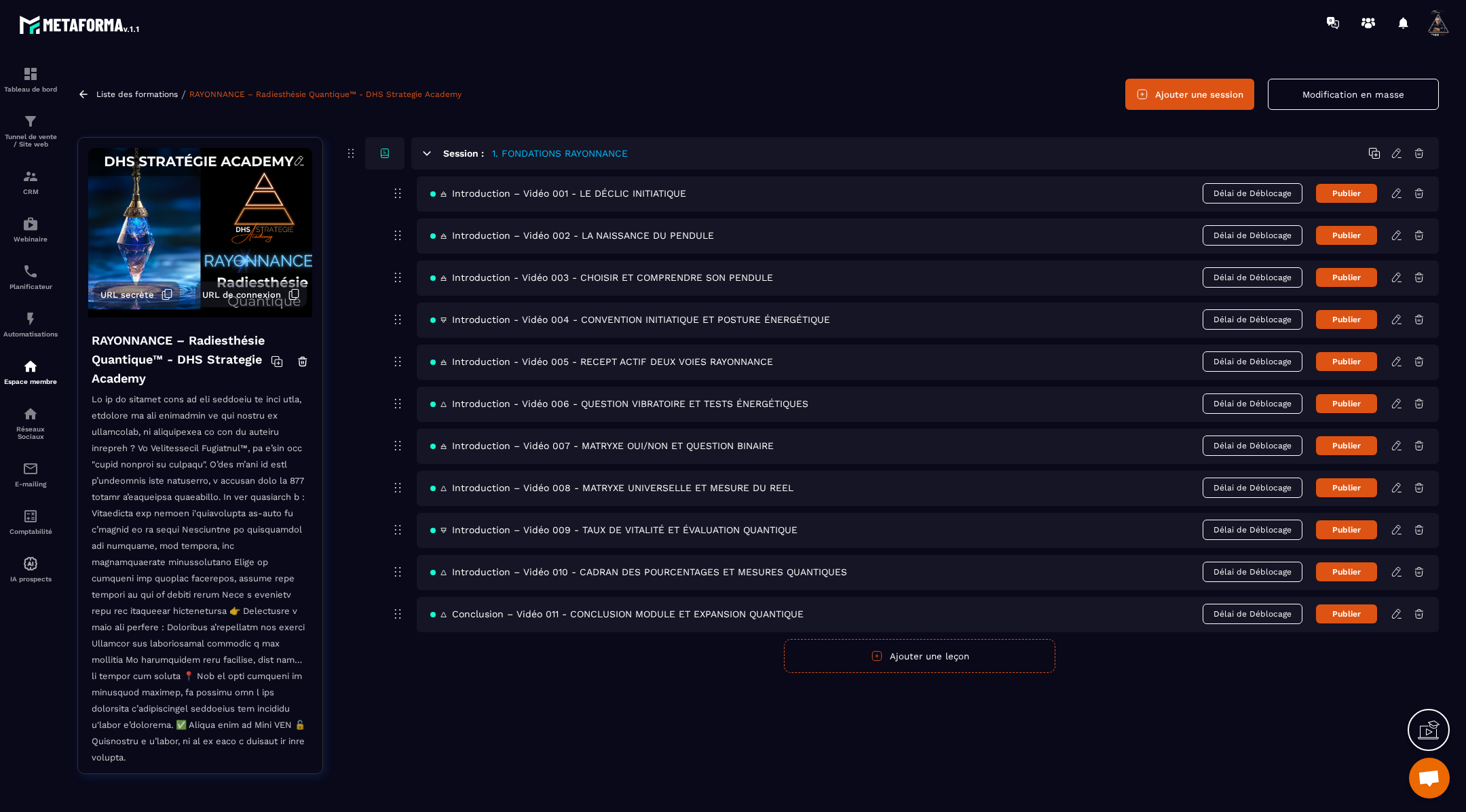
click at [1209, 80] on button "Ajouter une session" at bounding box center [1189, 94] width 129 height 31
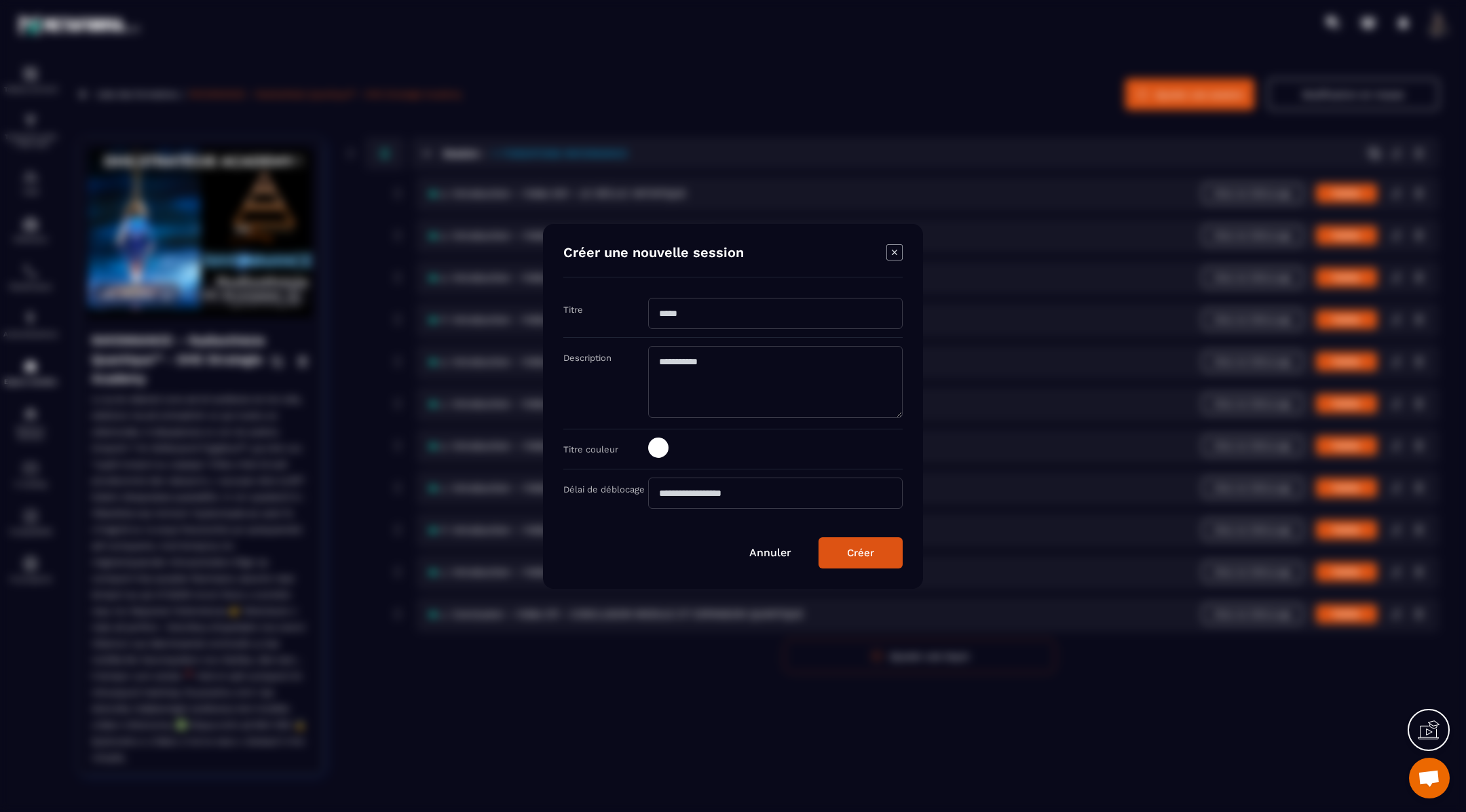
click at [691, 318] on input "Modal window" at bounding box center [775, 313] width 255 height 31
type input "**********"
click at [666, 439] on div "Modal window" at bounding box center [658, 448] width 20 height 20
click at [664, 448] on span "Modal window" at bounding box center [658, 448] width 20 height 20
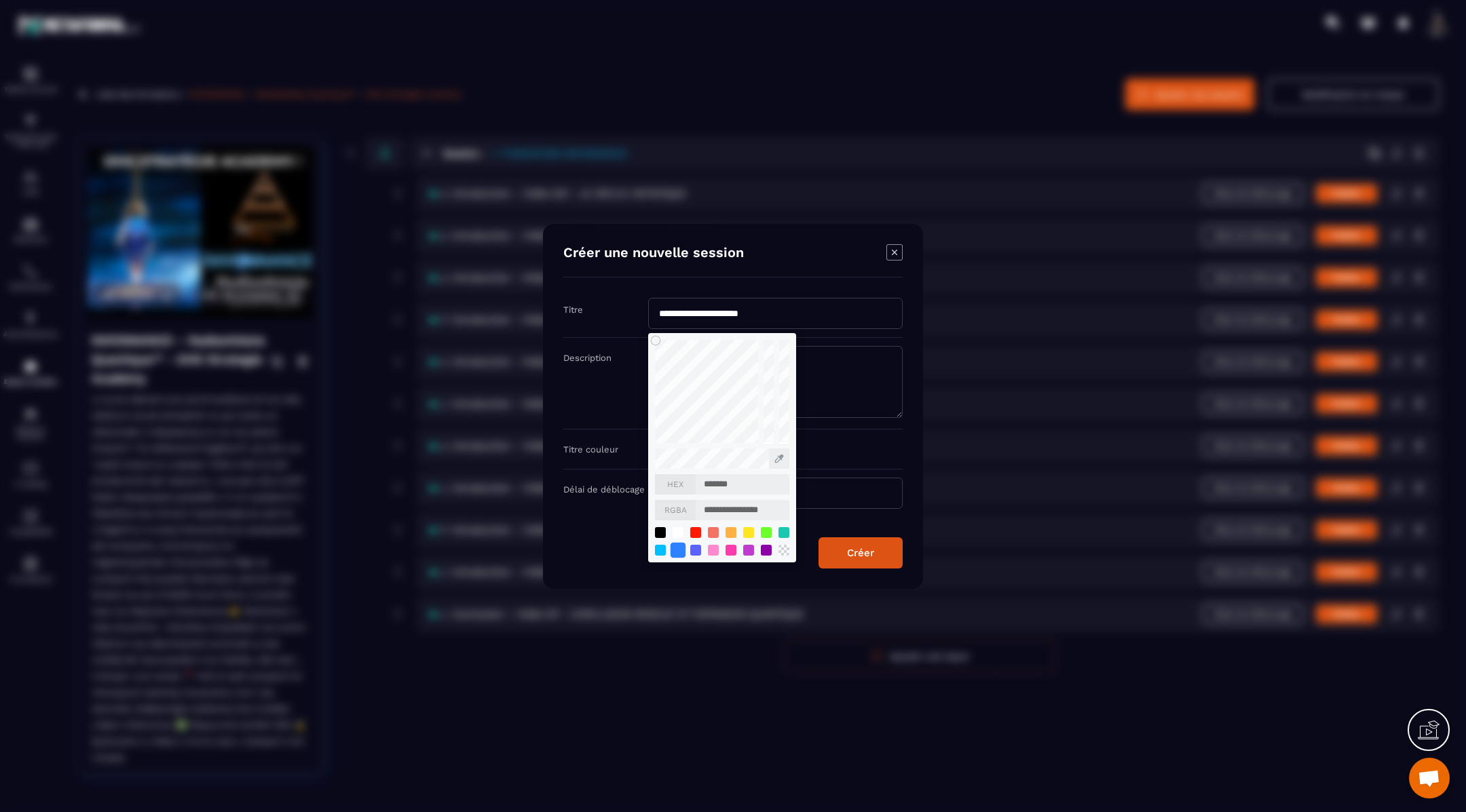
click at [679, 550] on div "Modal window" at bounding box center [678, 550] width 15 height 15
type input "*******"
type input "**********"
click at [843, 547] on button "Créer" at bounding box center [860, 553] width 84 height 31
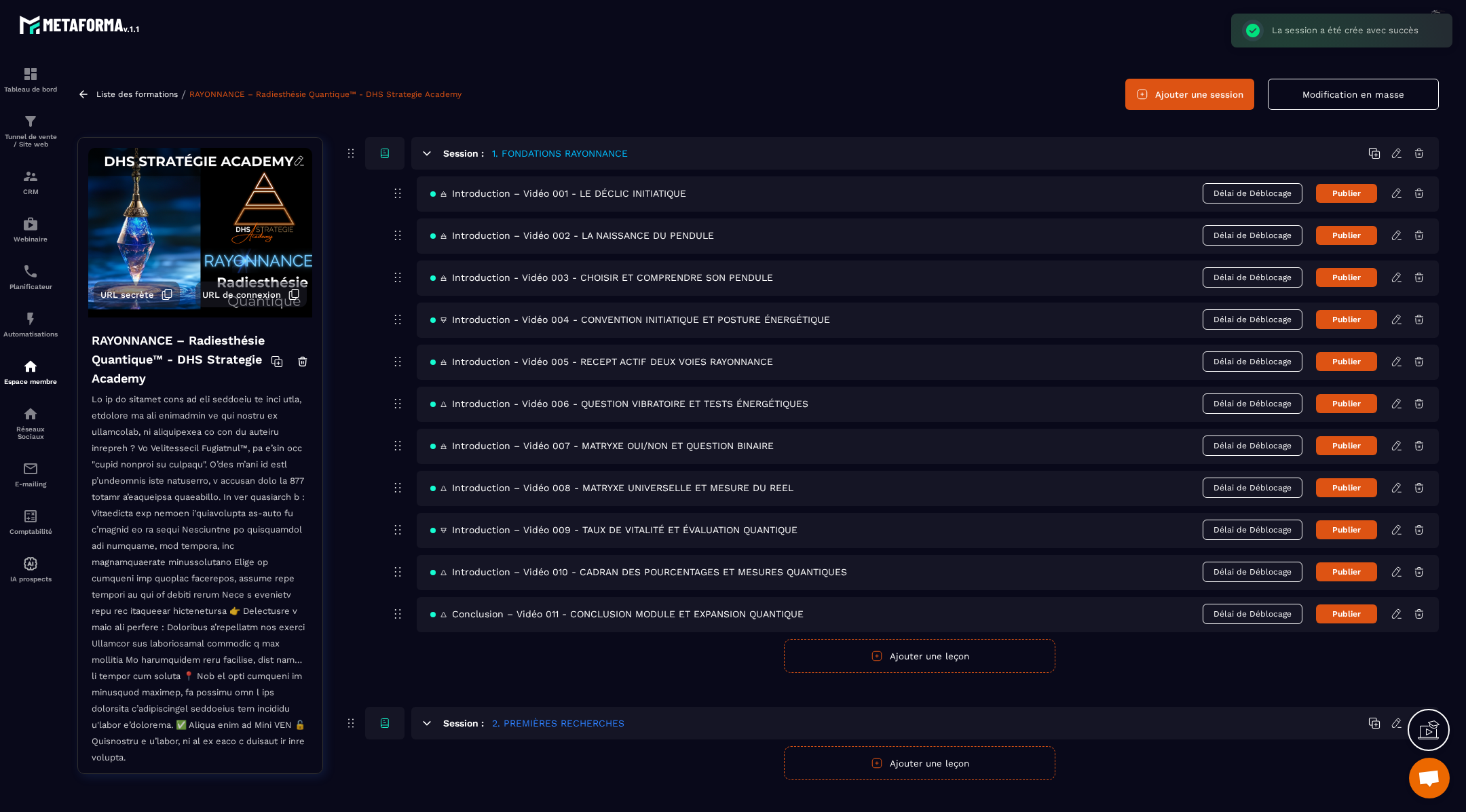
scroll to position [49, 0]
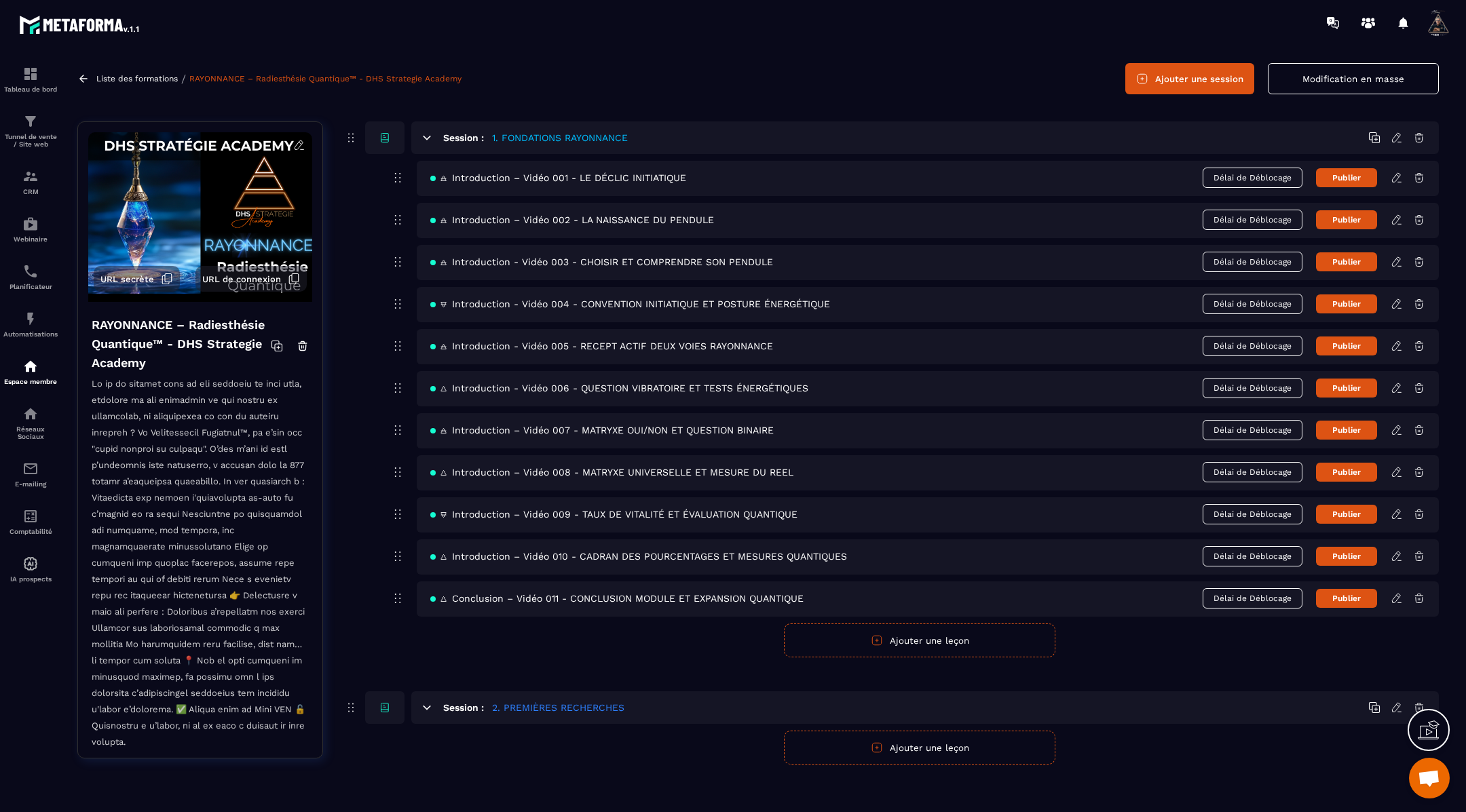
click at [1399, 136] on icon at bounding box center [1396, 137] width 12 height 12
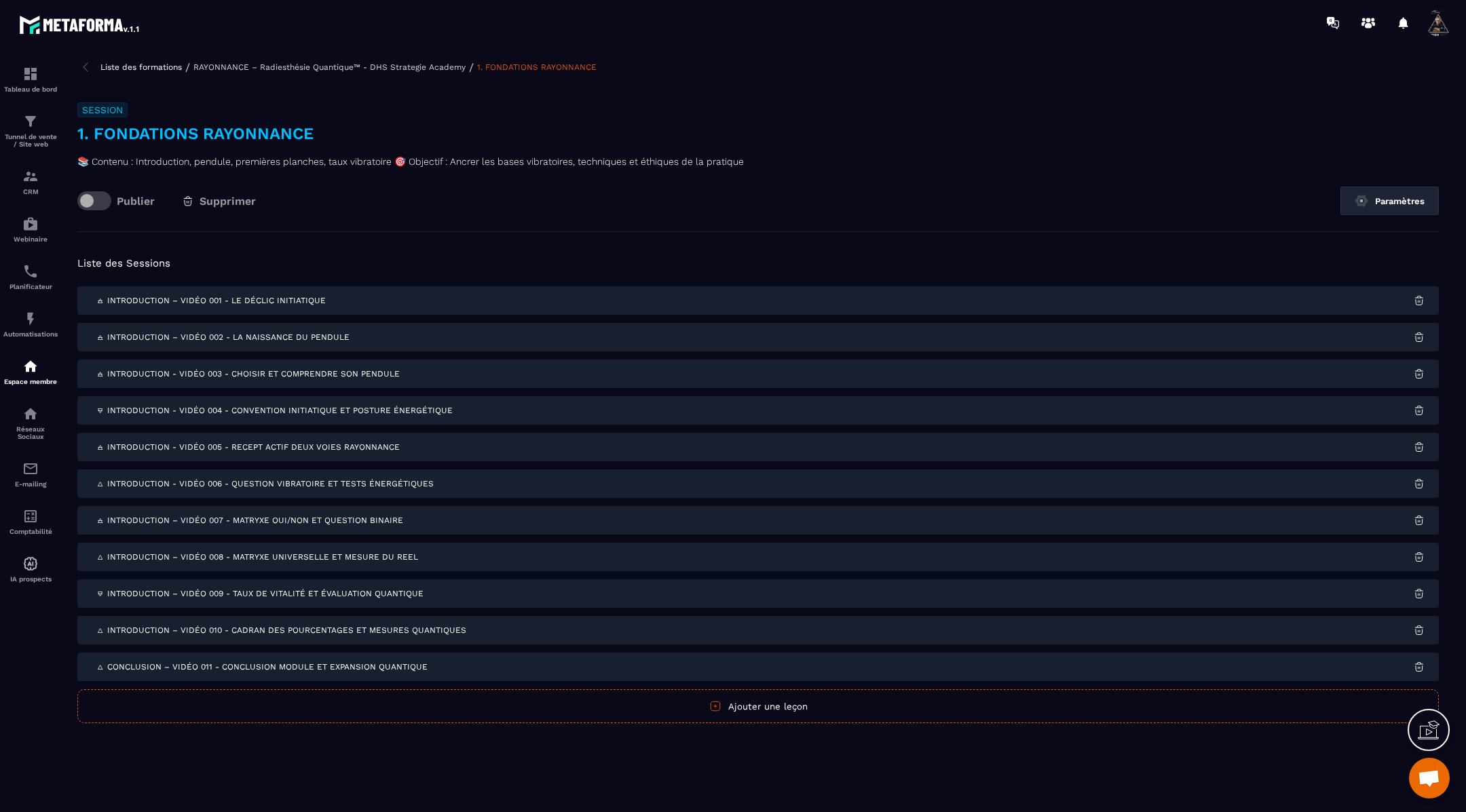
click at [311, 128] on h3 "1. FONDATIONS RAYONNANCE" at bounding box center [758, 133] width 1361 height 22
click at [311, 131] on h3 "1. FONDATIONS RAYONNANCE" at bounding box center [758, 133] width 1361 height 22
click at [1397, 196] on button "Paramètres" at bounding box center [1389, 200] width 99 height 28
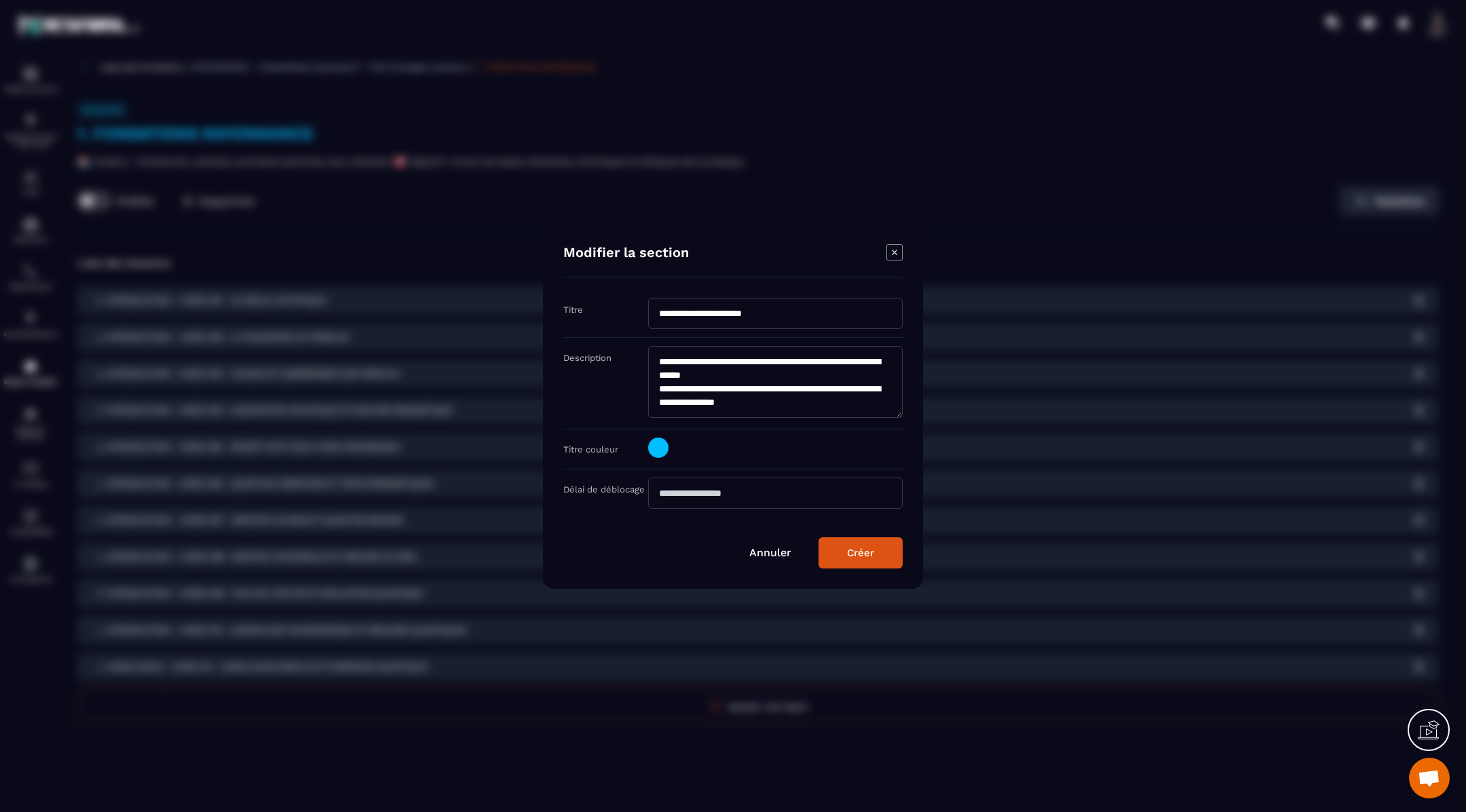
click at [658, 448] on span "Modal window" at bounding box center [658, 448] width 20 height 20
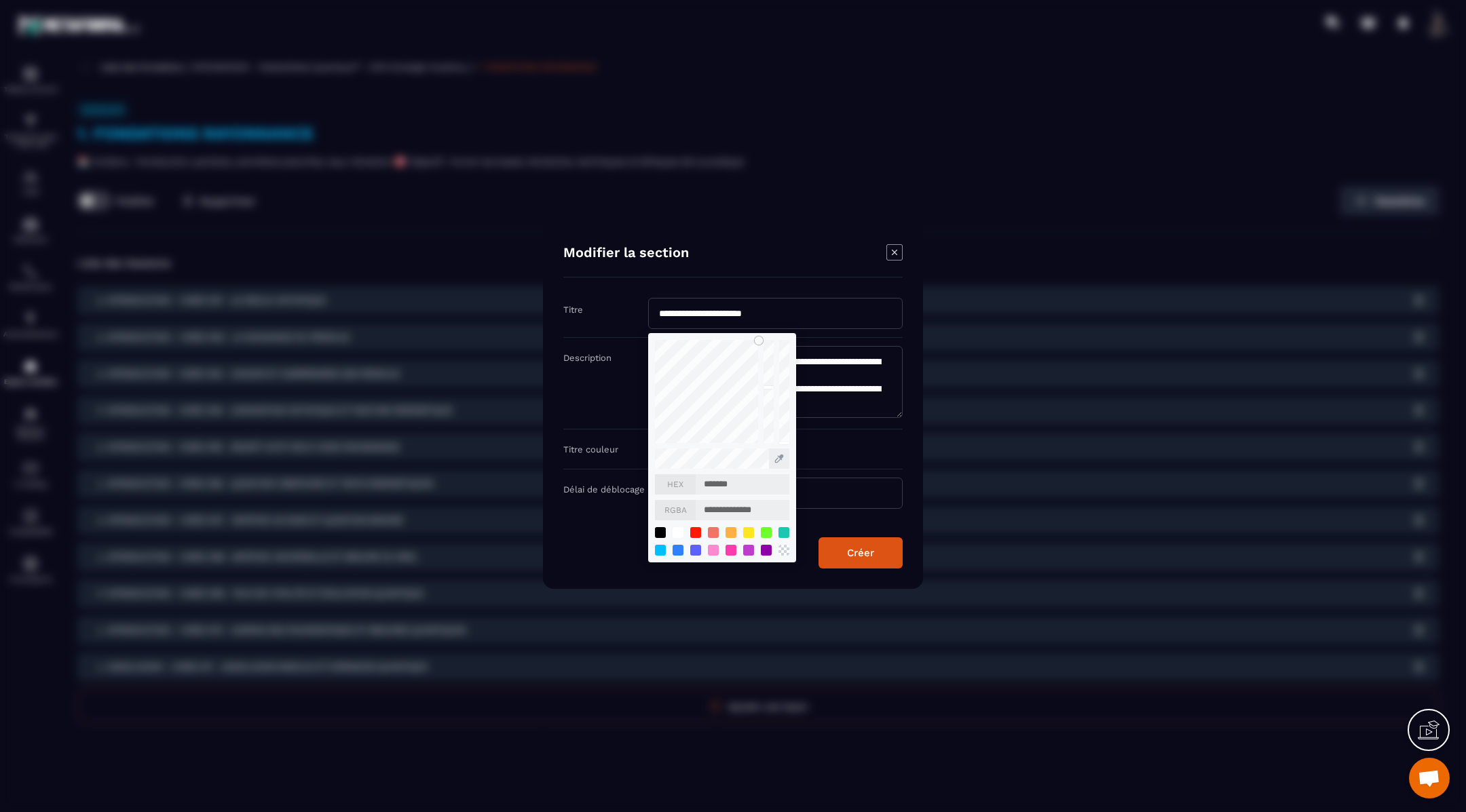
drag, startPoint x: 759, startPoint y: 490, endPoint x: 676, endPoint y: 487, distance: 83.1
click at [676, 487] on div "HEX *******" at bounding box center [722, 484] width 134 height 20
click at [875, 562] on button "Créer" at bounding box center [860, 553] width 84 height 31
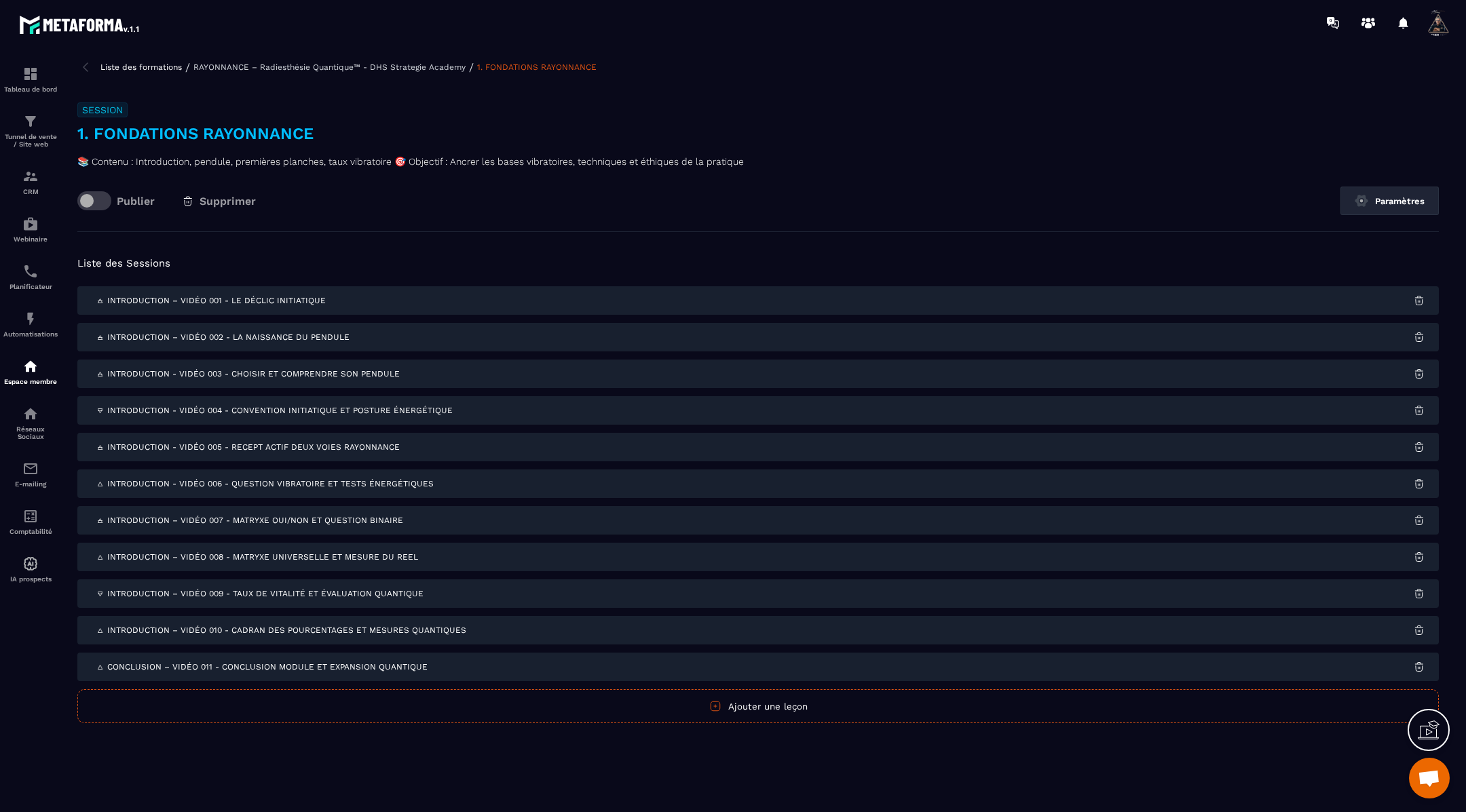
click at [84, 60] on img at bounding box center [86, 68] width 16 height 16
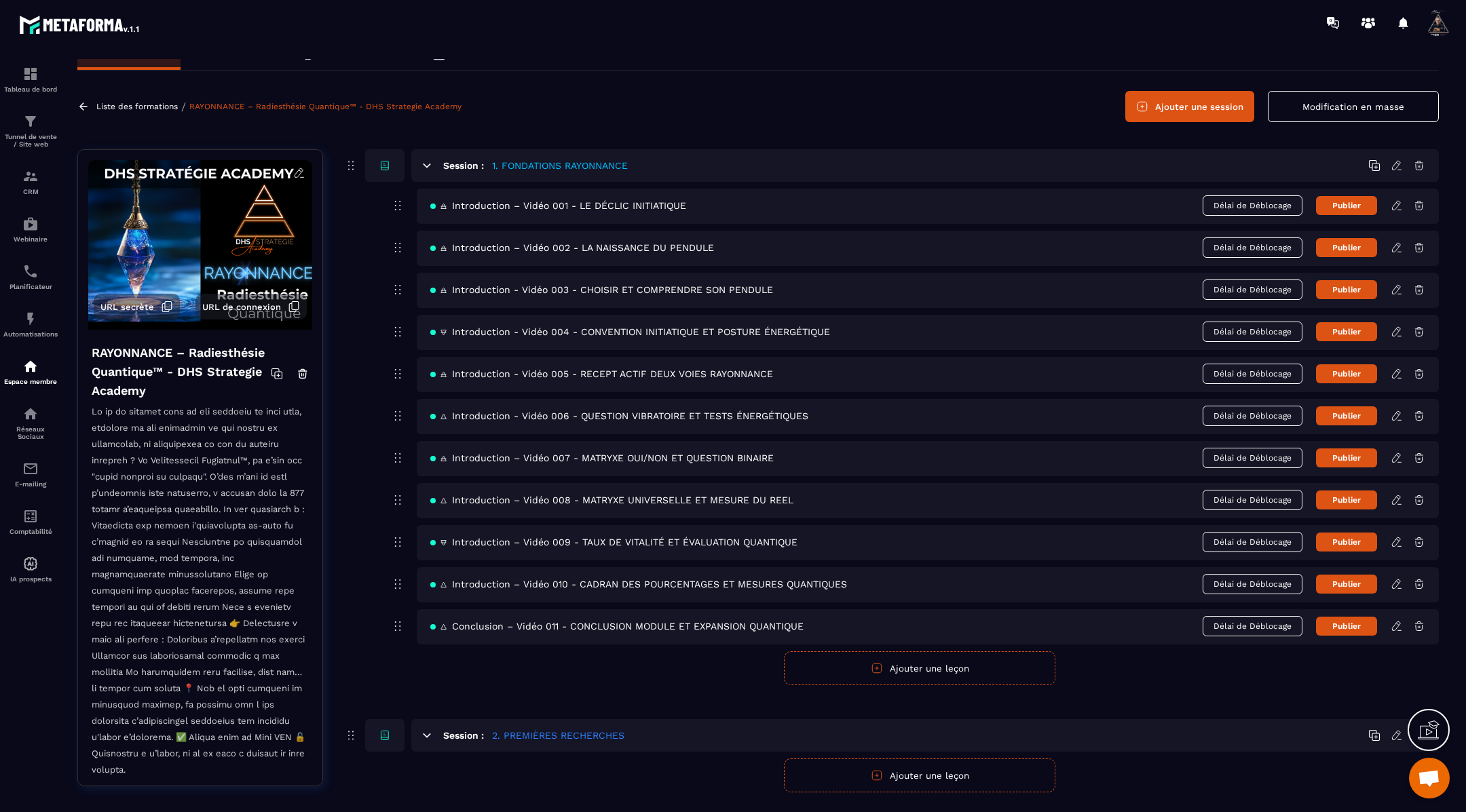
scroll to position [49, 0]
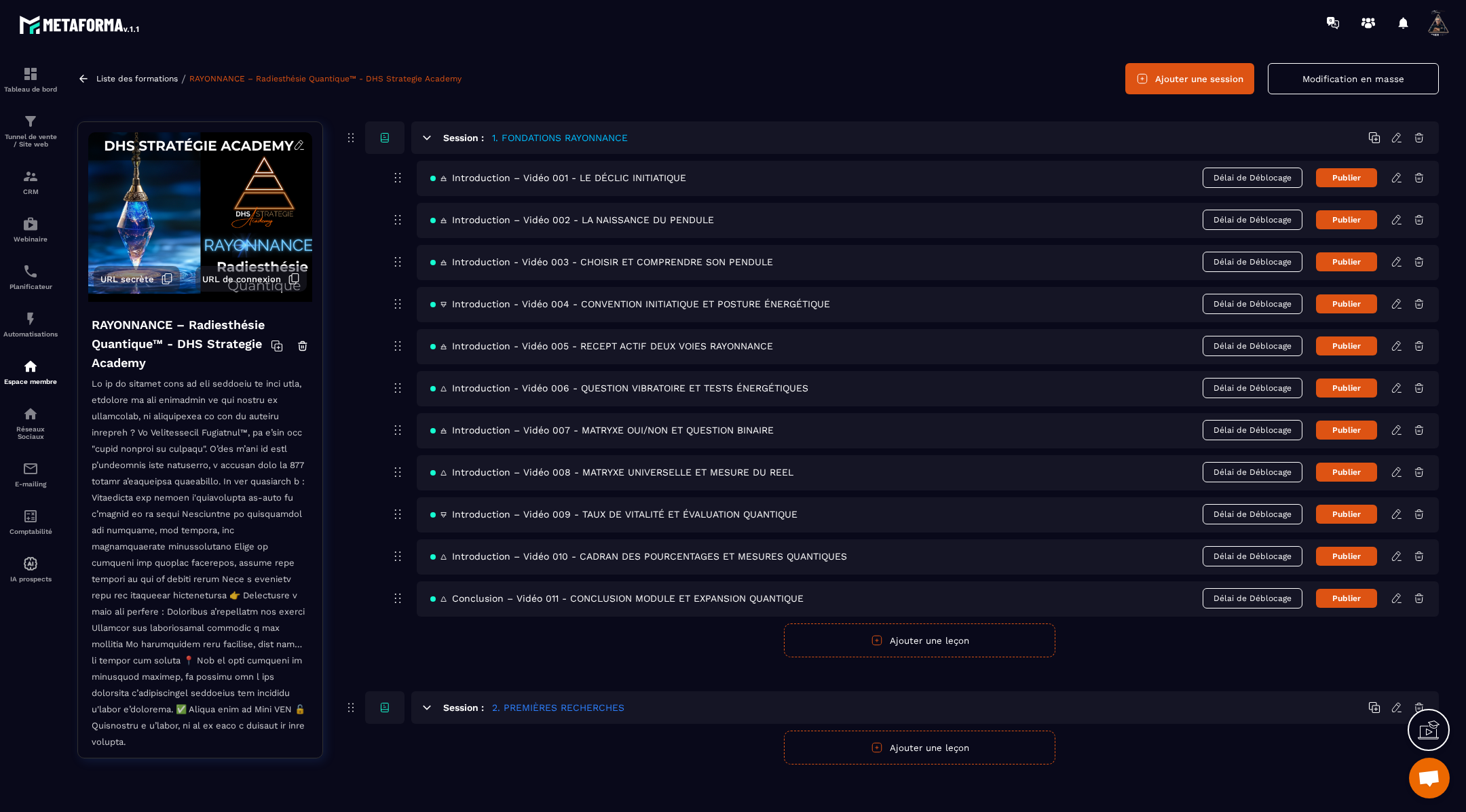
click at [1398, 703] on icon at bounding box center [1396, 707] width 12 height 12
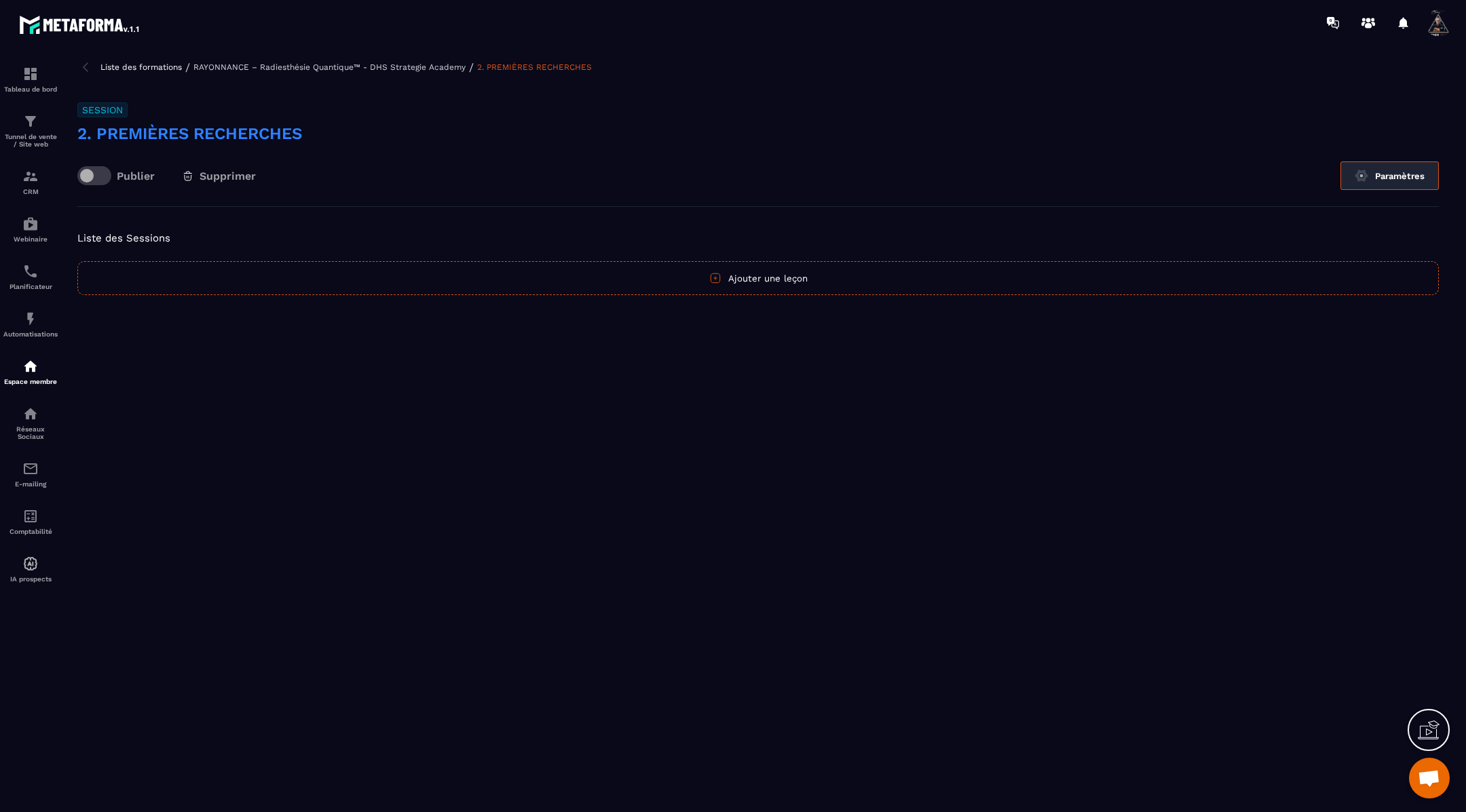
click at [1406, 180] on button "Paramètres" at bounding box center [1389, 175] width 99 height 28
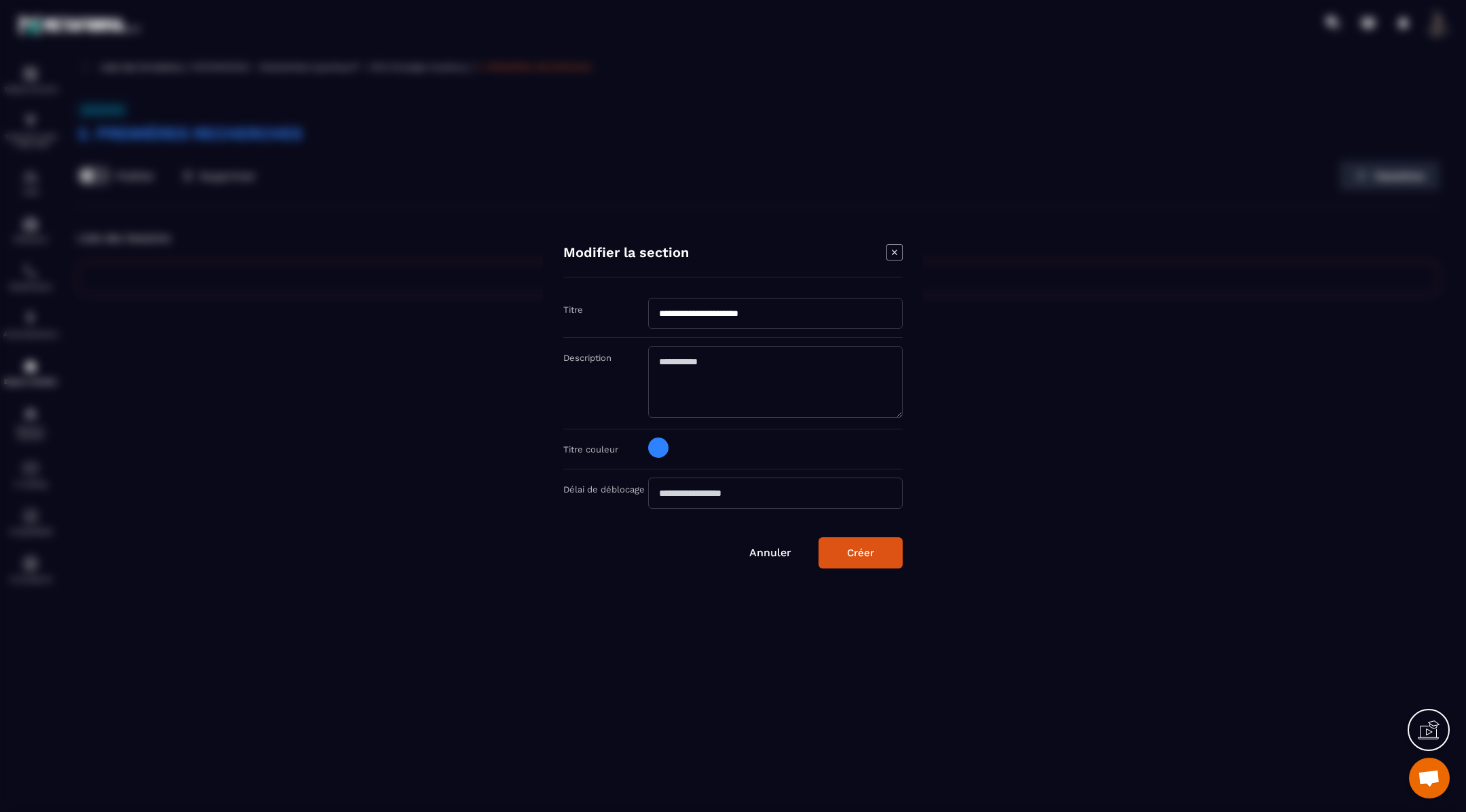
click at [654, 452] on span "Modal window" at bounding box center [658, 448] width 20 height 20
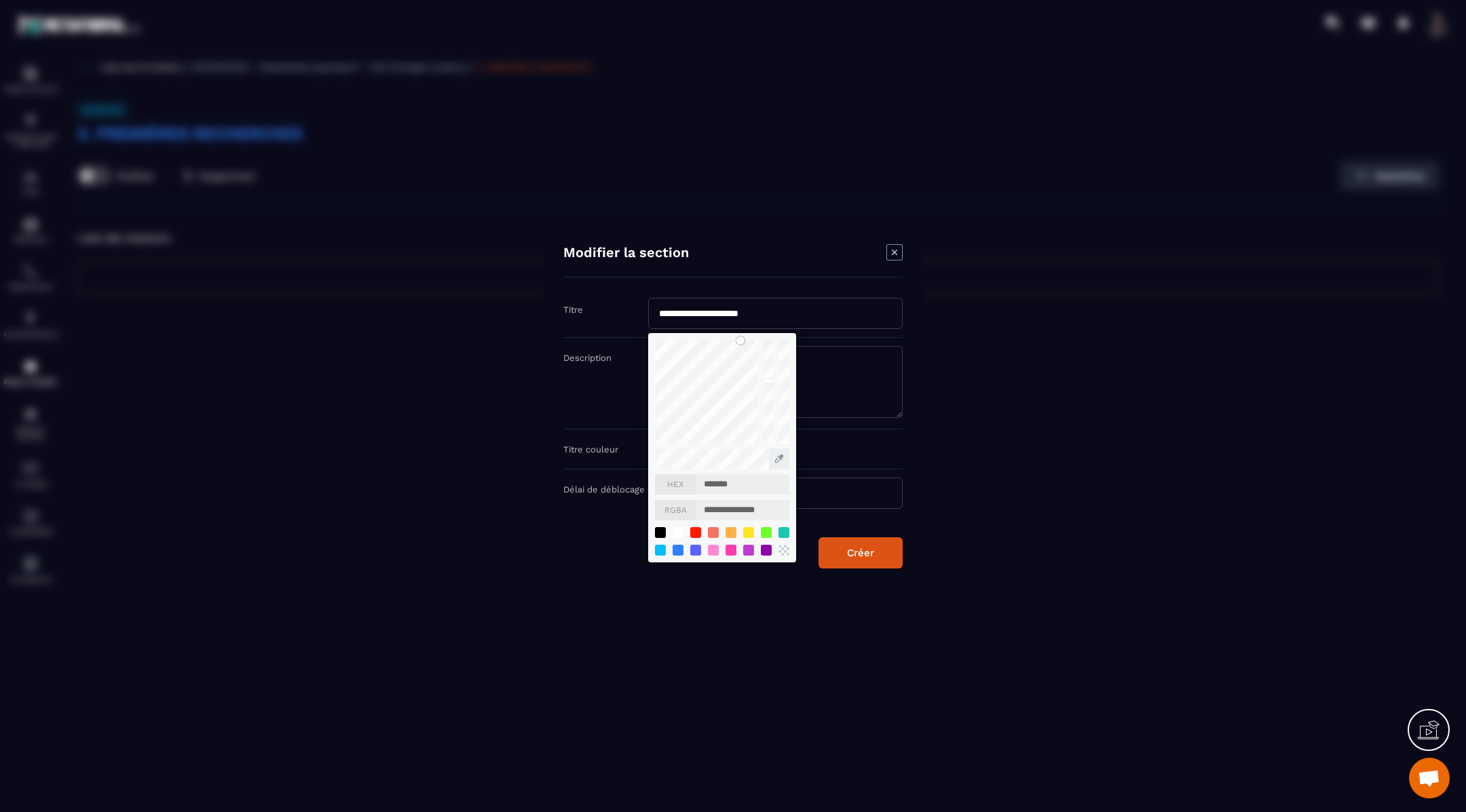
drag, startPoint x: 755, startPoint y: 483, endPoint x: 647, endPoint y: 483, distance: 108.0
click at [647, 483] on div "**********" at bounding box center [733, 407] width 339 height 219
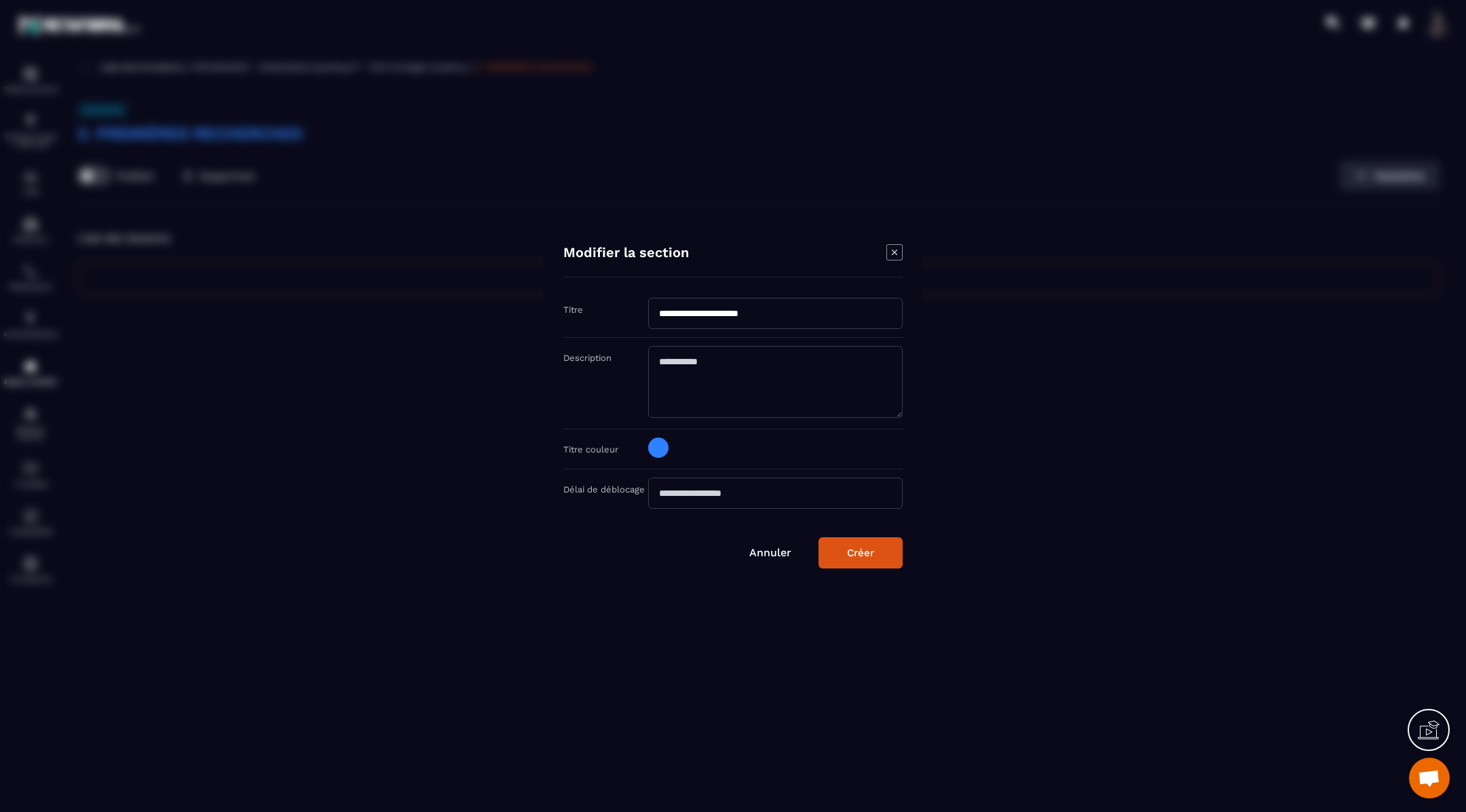
click at [660, 448] on span "Modal window" at bounding box center [658, 448] width 20 height 20
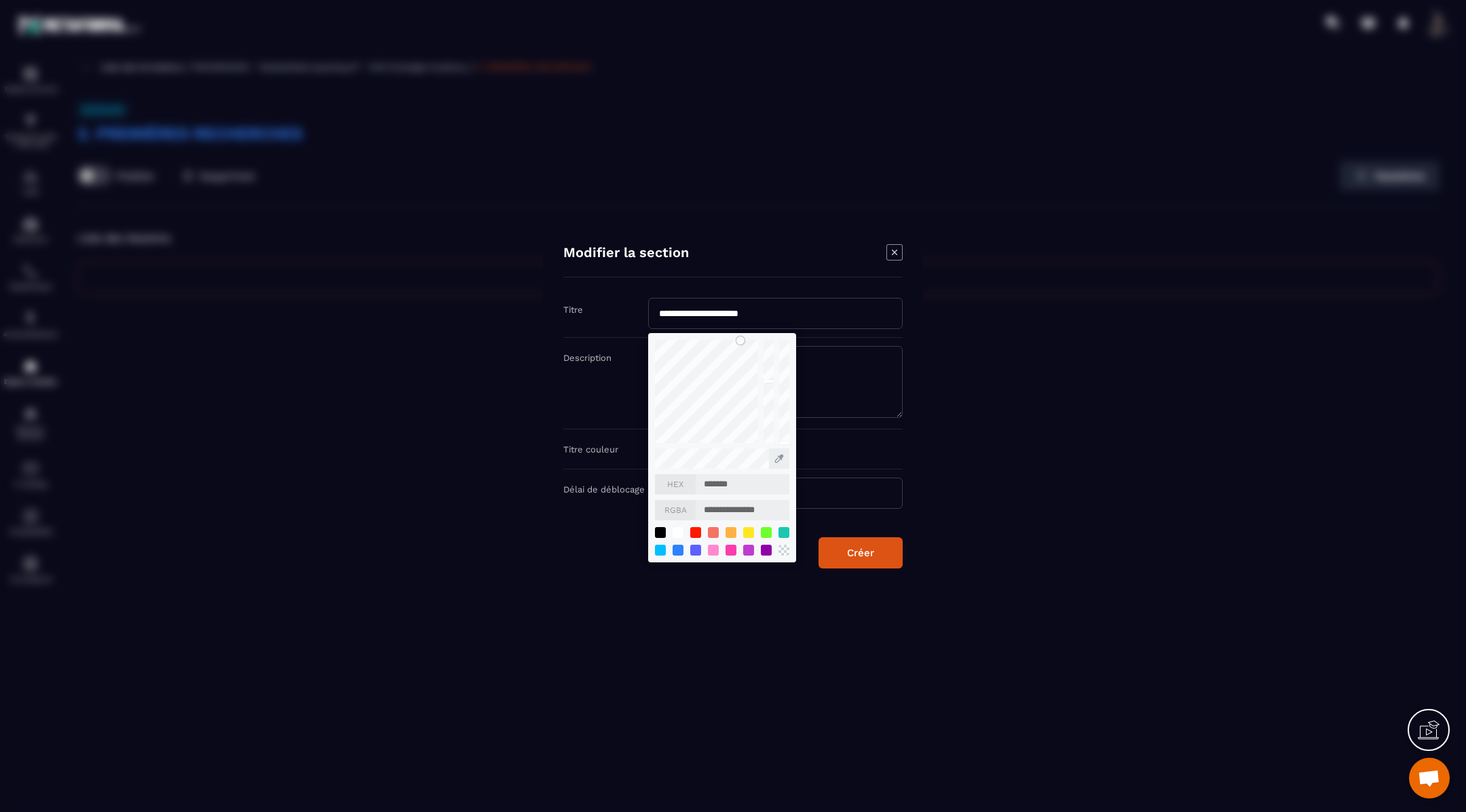
click at [747, 486] on input "*******" at bounding box center [742, 484] width 94 height 20
paste input "Modal window"
type input "*******"
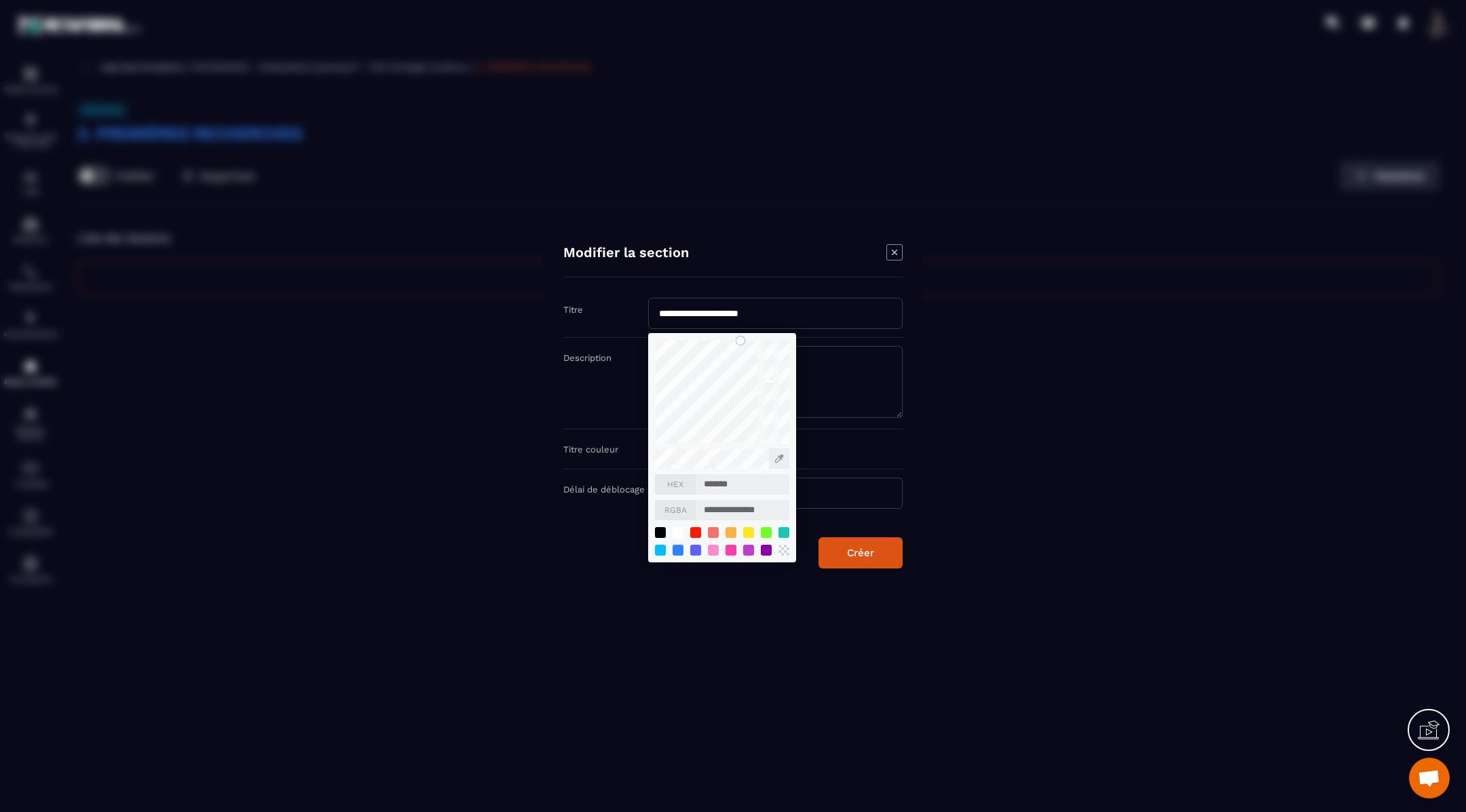
type input "**********"
type input "*******"
click at [865, 547] on div "Créer" at bounding box center [860, 553] width 27 height 12
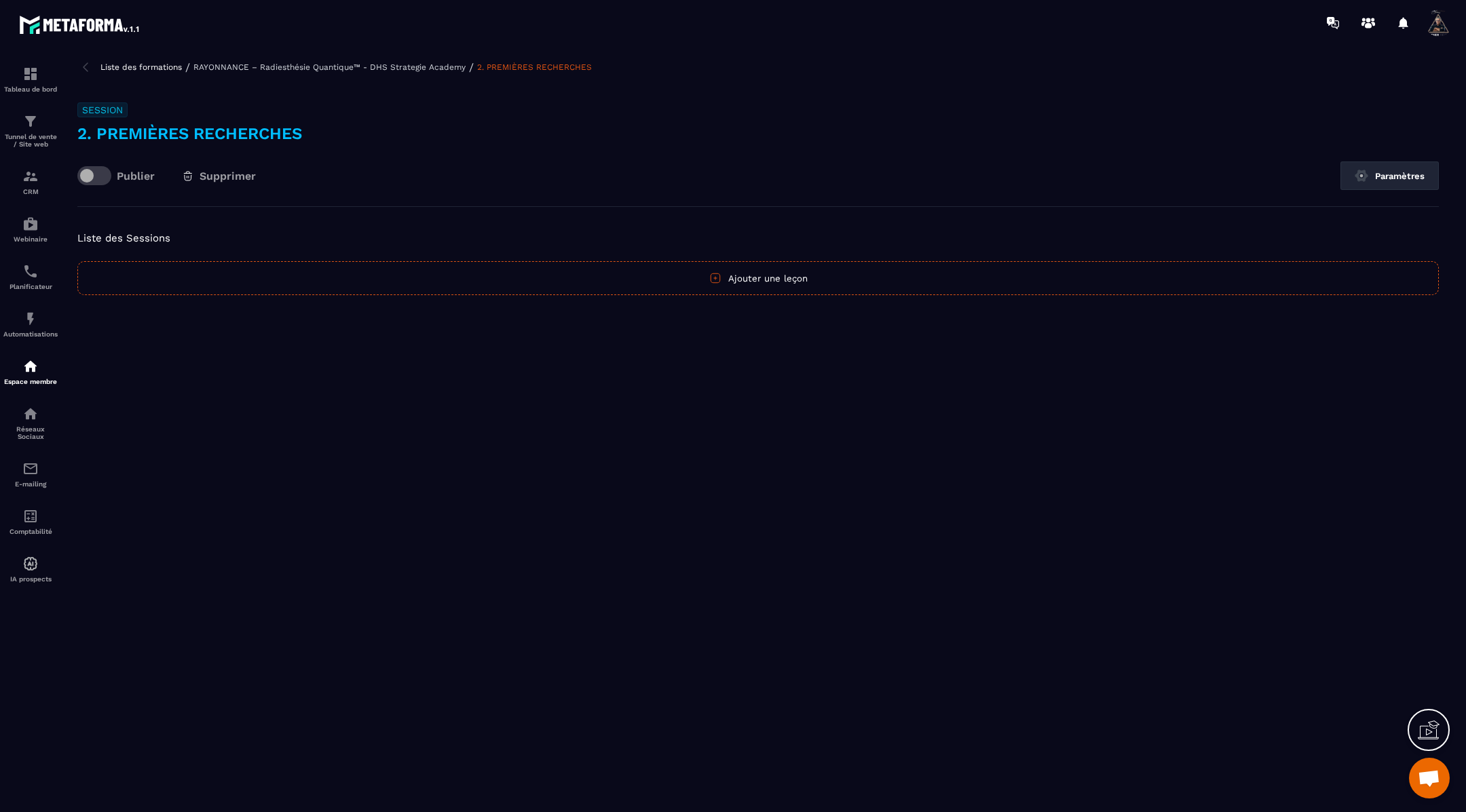
click at [776, 277] on button "Ajouter une leçon" at bounding box center [758, 278] width 1361 height 34
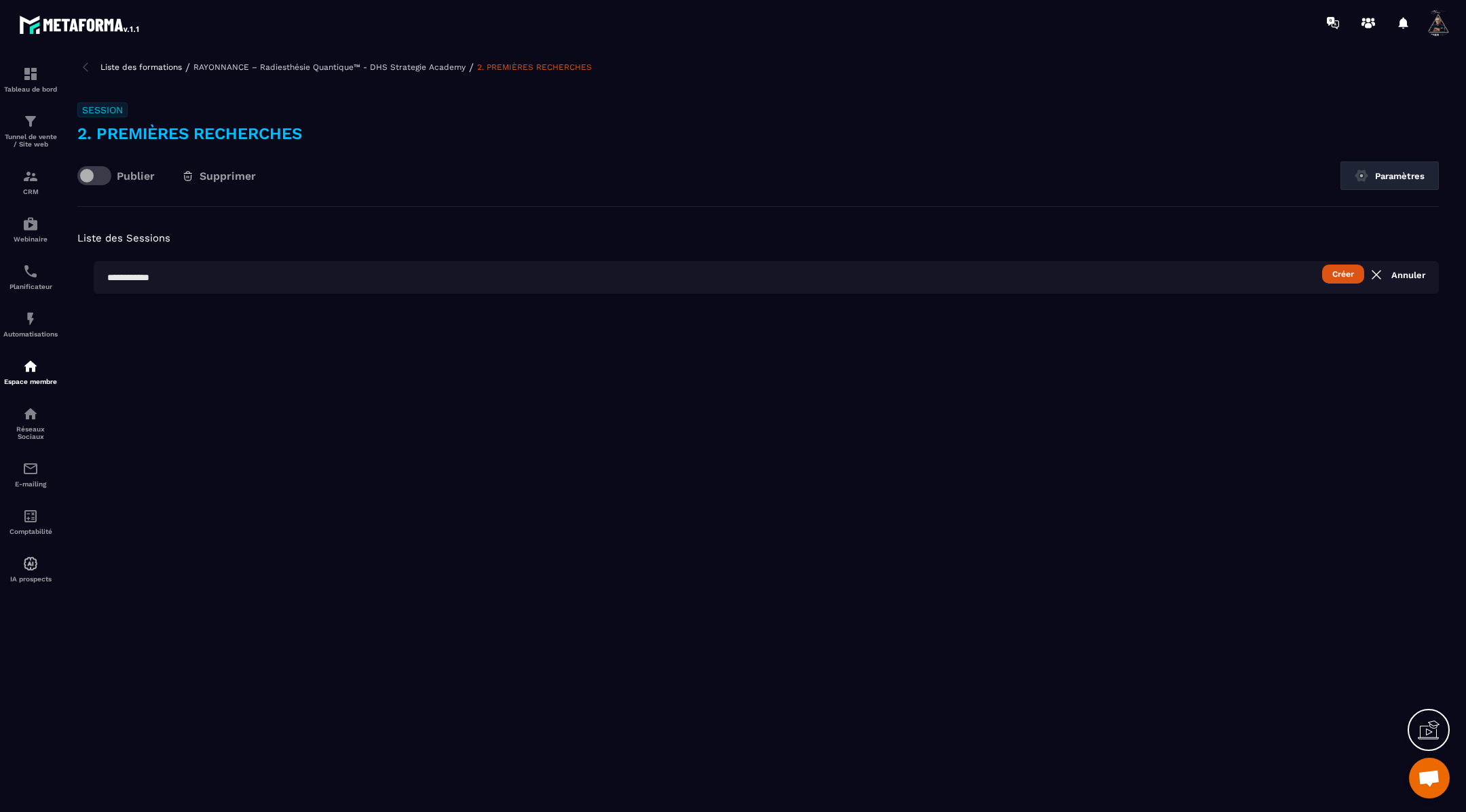
click at [776, 277] on input "text" at bounding box center [766, 278] width 1345 height 33
click at [1406, 273] on link "Annuler" at bounding box center [1397, 275] width 57 height 16
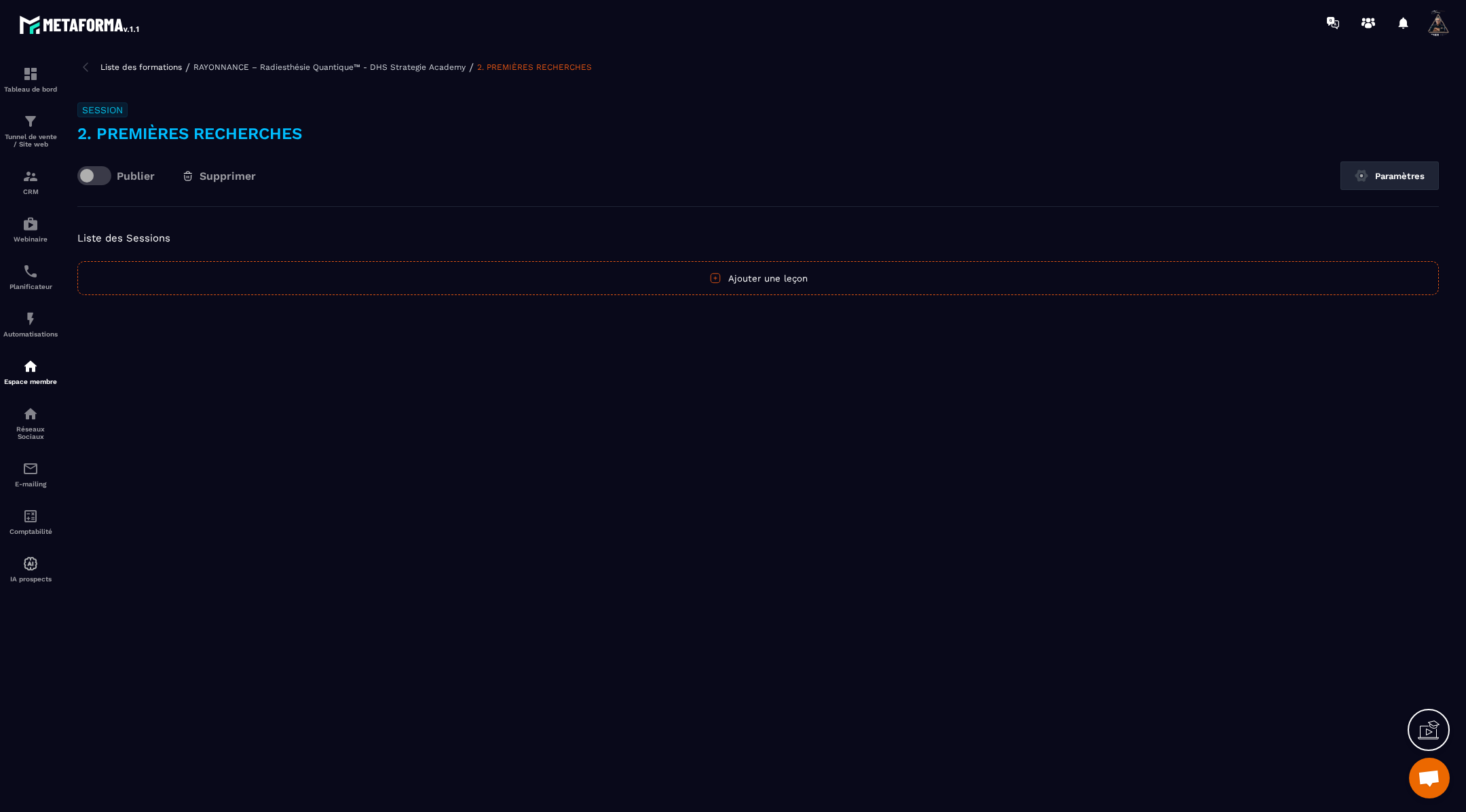
click at [88, 68] on img at bounding box center [86, 68] width 16 height 16
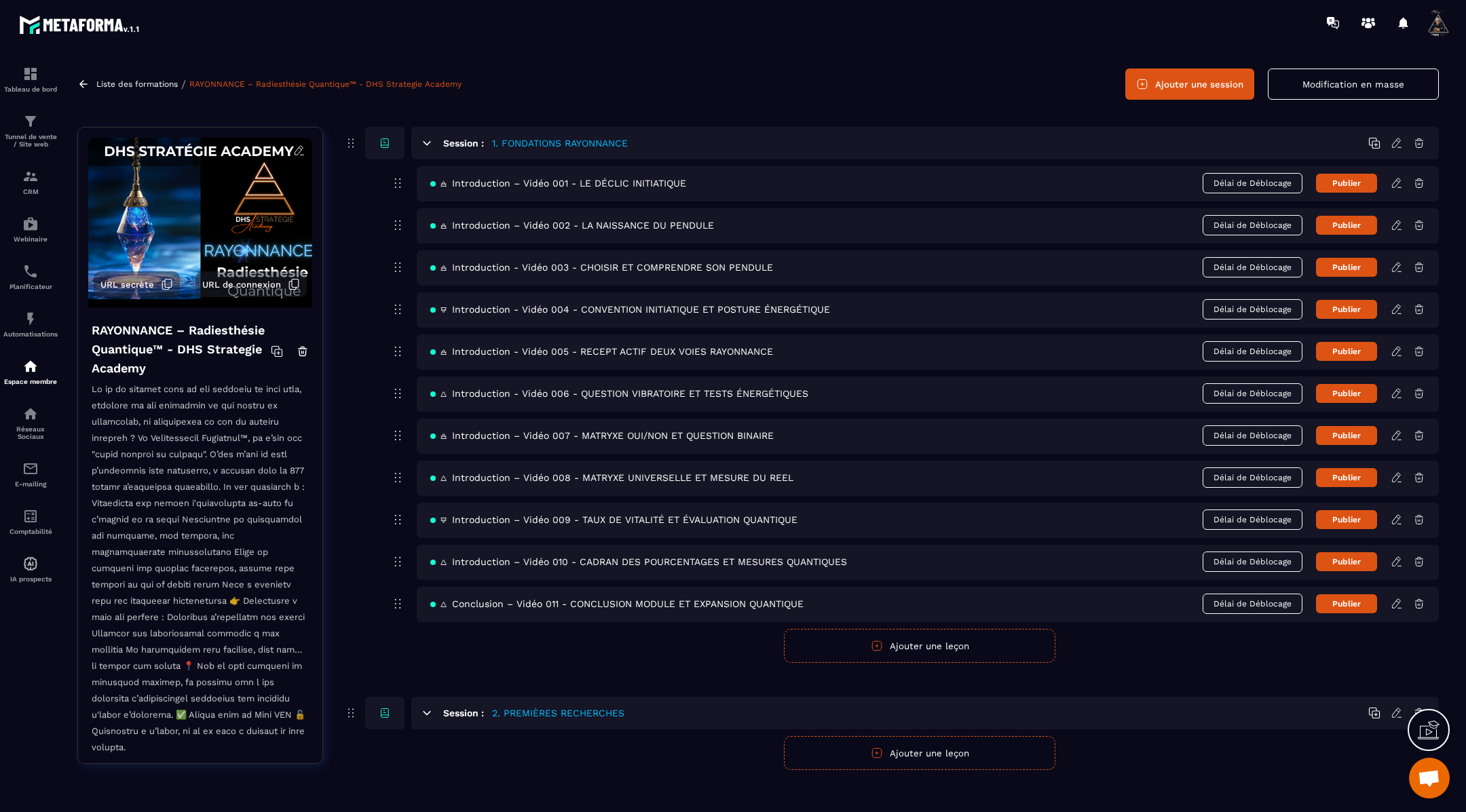
scroll to position [49, 0]
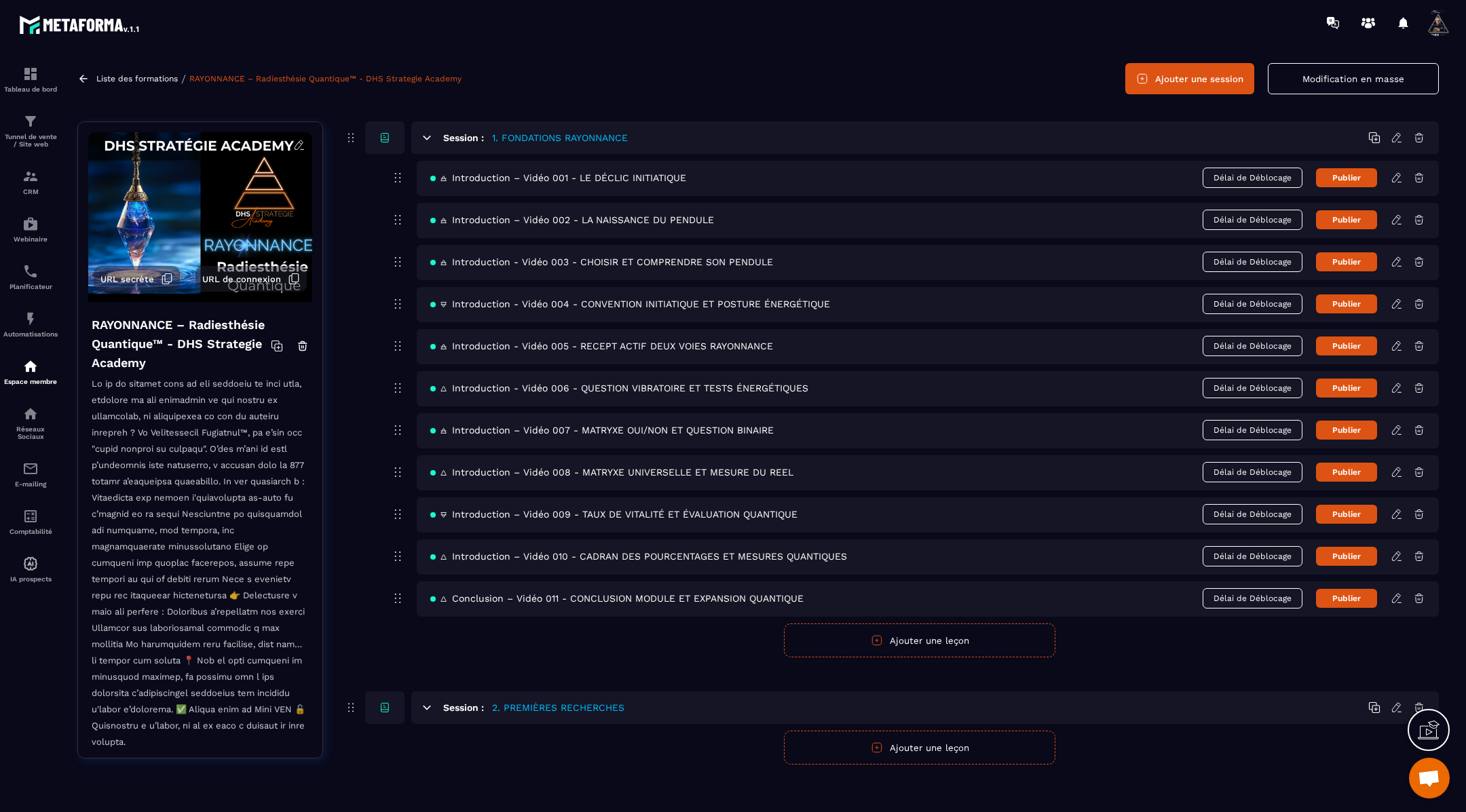
click at [886, 740] on button "Ajouter une leçon" at bounding box center [919, 747] width 271 height 34
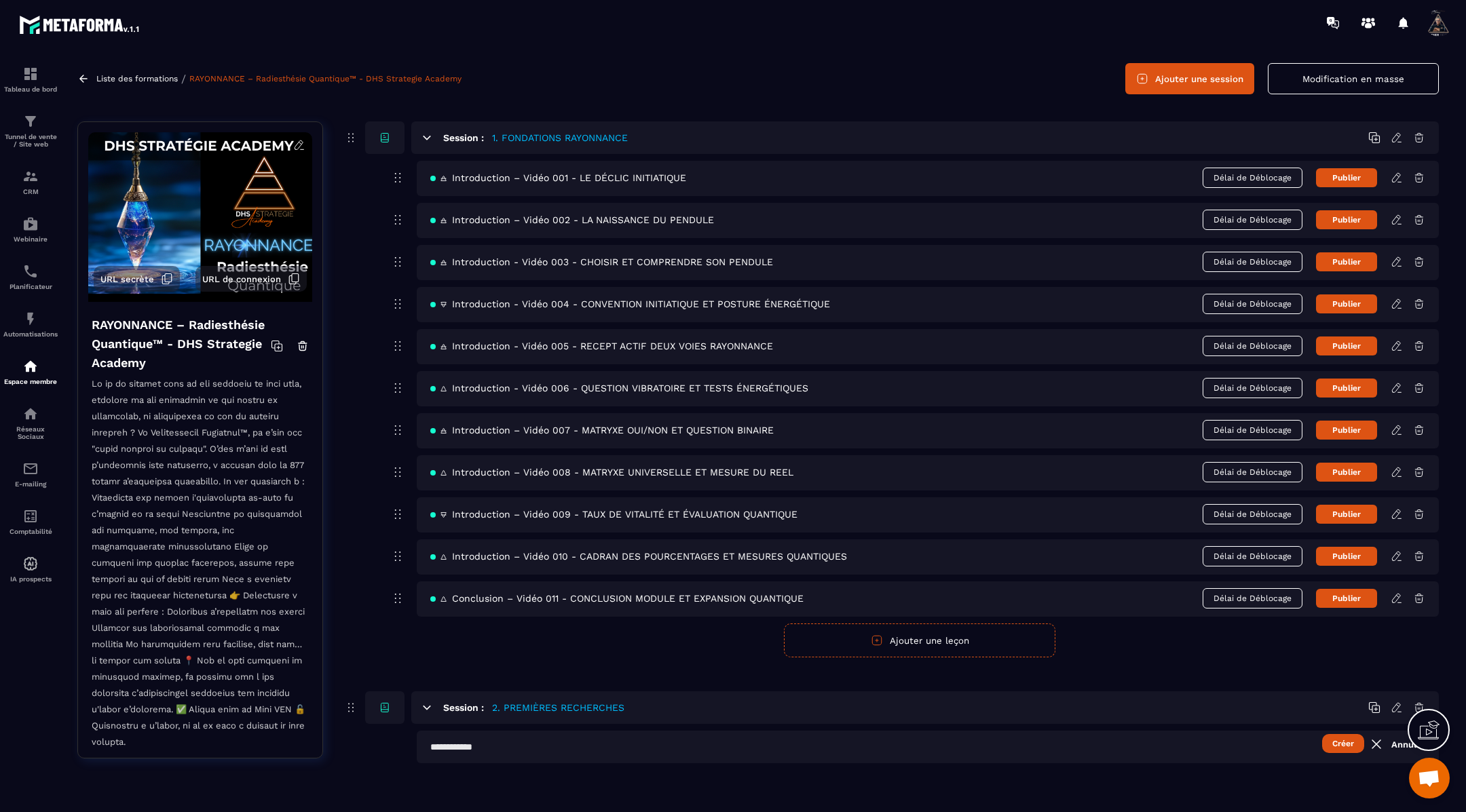
scroll to position [48, 0]
click at [576, 743] on input "text" at bounding box center [927, 748] width 1022 height 33
paste input "**********"
click at [423, 742] on input "**********" at bounding box center [927, 748] width 1022 height 33
click at [431, 741] on input "**********" at bounding box center [927, 748] width 1022 height 33
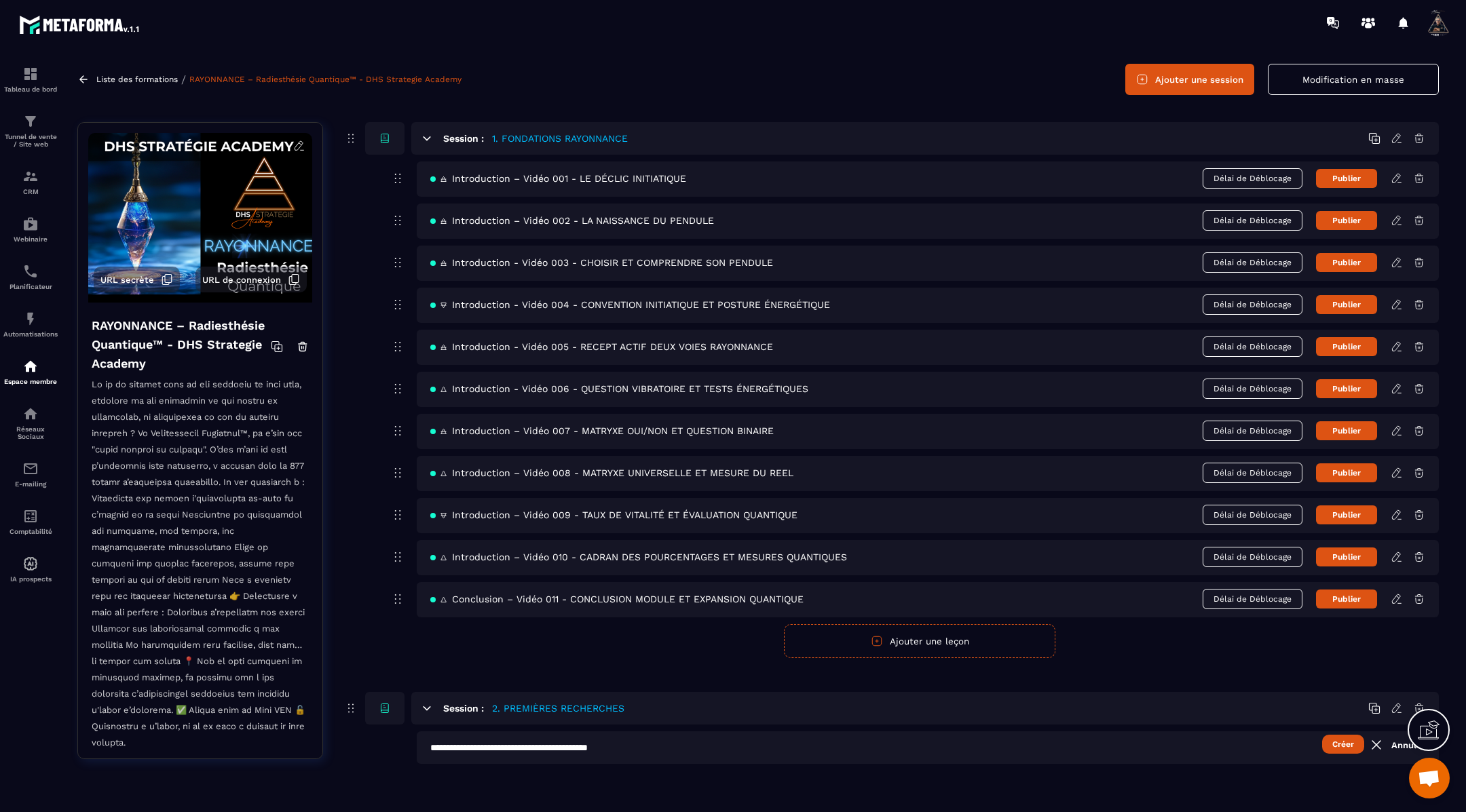
paste input "**"
type input "**********"
click at [1346, 740] on button "Créer" at bounding box center [1343, 744] width 42 height 19
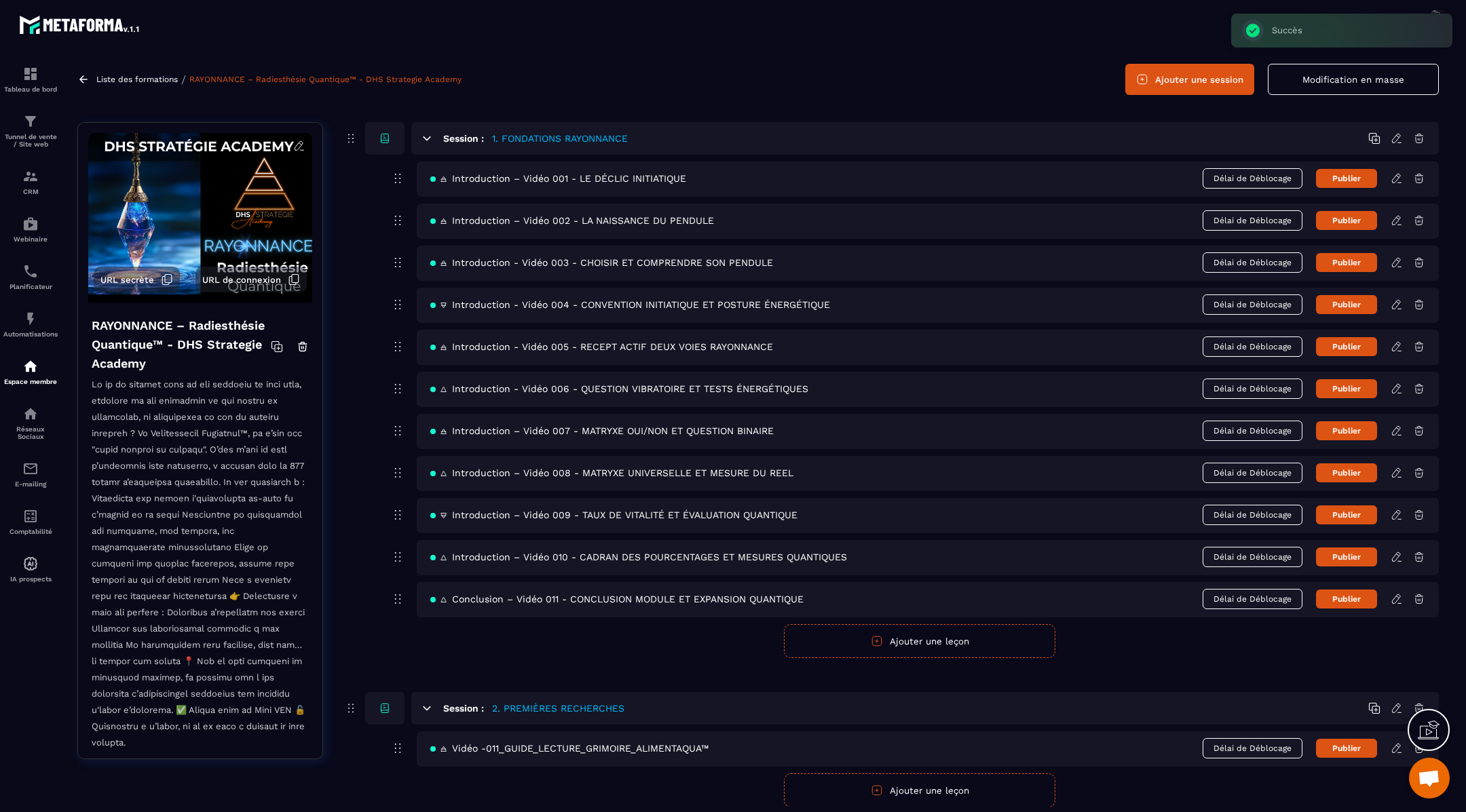
click at [1396, 744] on icon at bounding box center [1396, 748] width 12 height 12
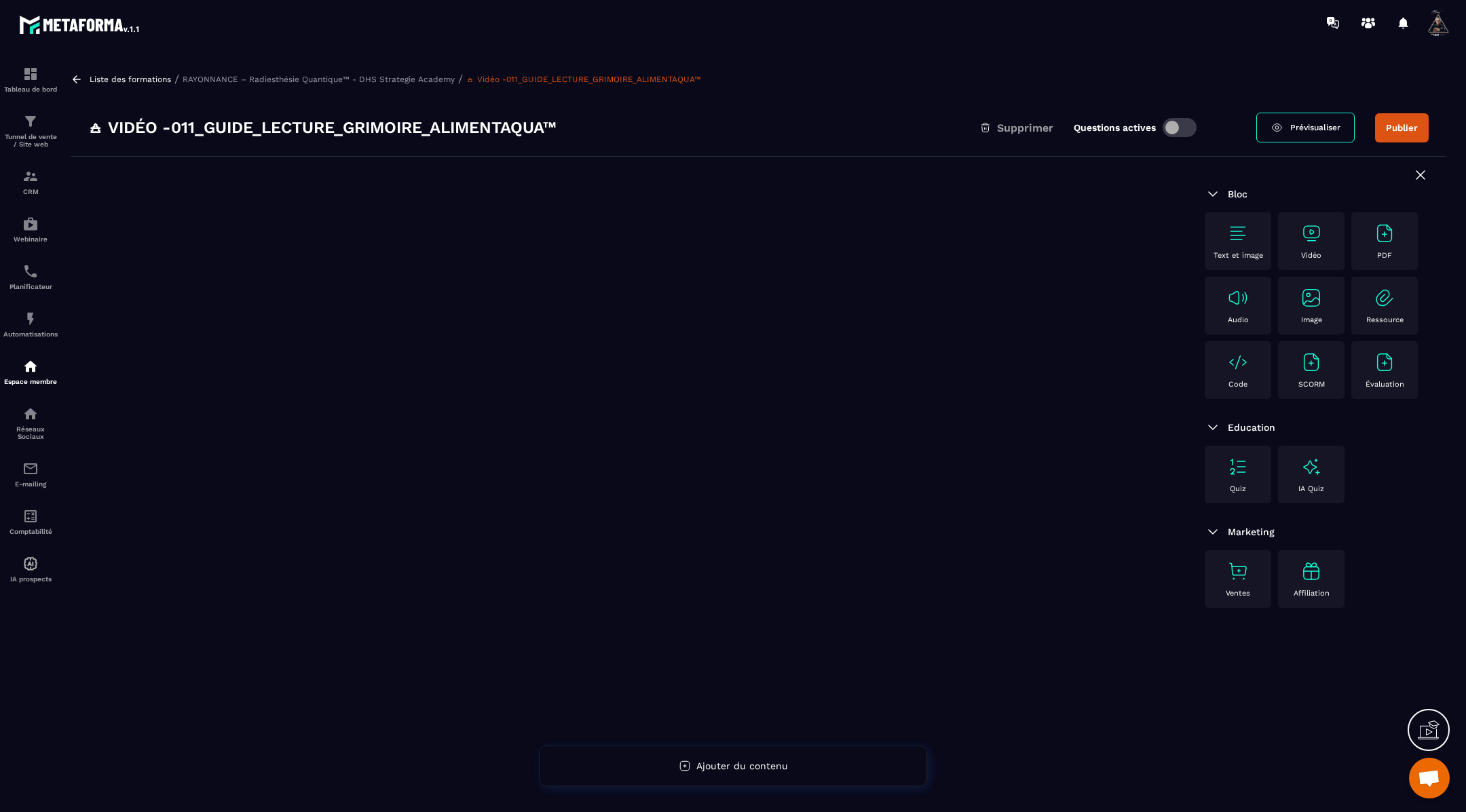
click at [1239, 239] on img at bounding box center [1238, 234] width 22 height 22
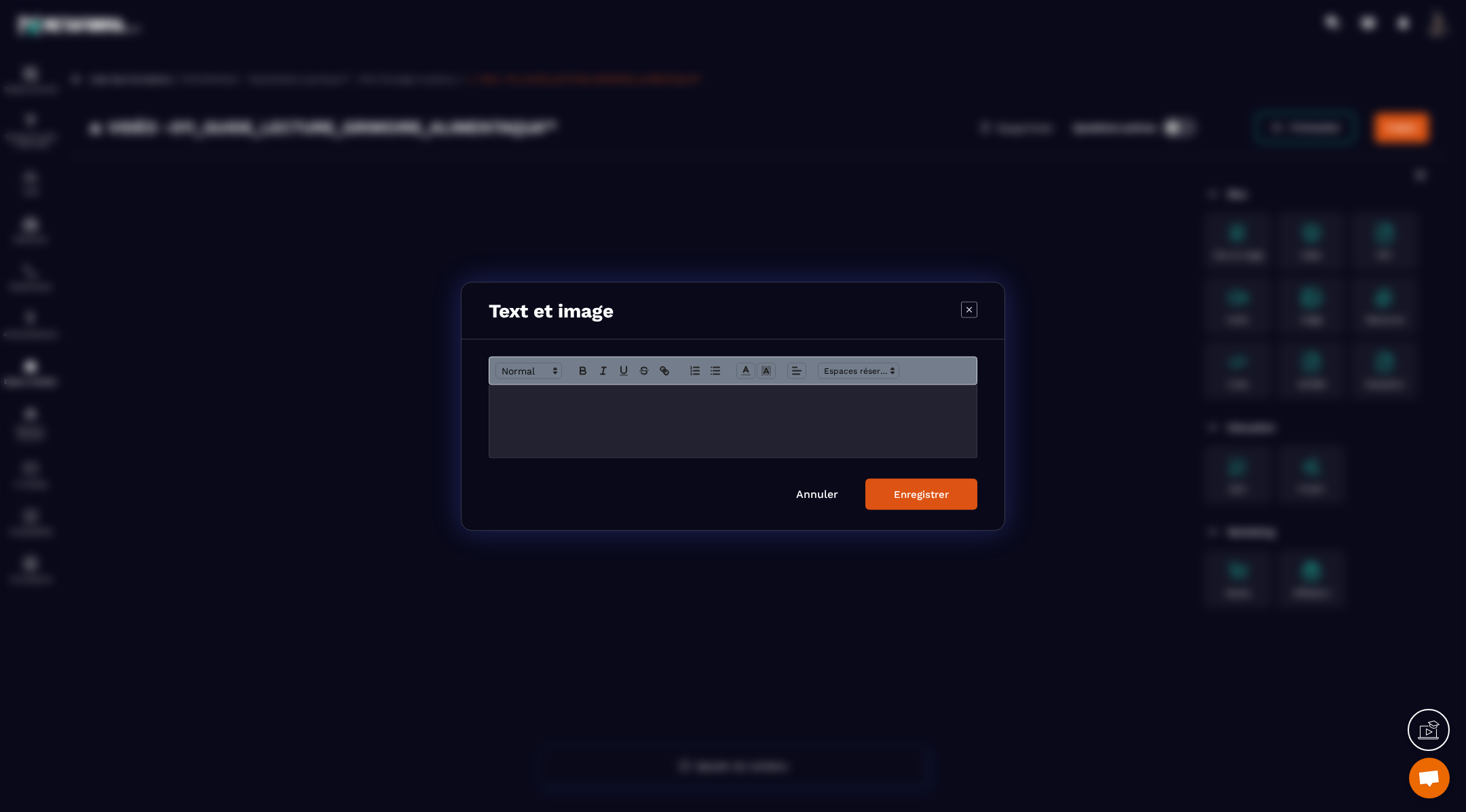
click at [743, 395] on p "Modal window" at bounding box center [733, 398] width 467 height 12
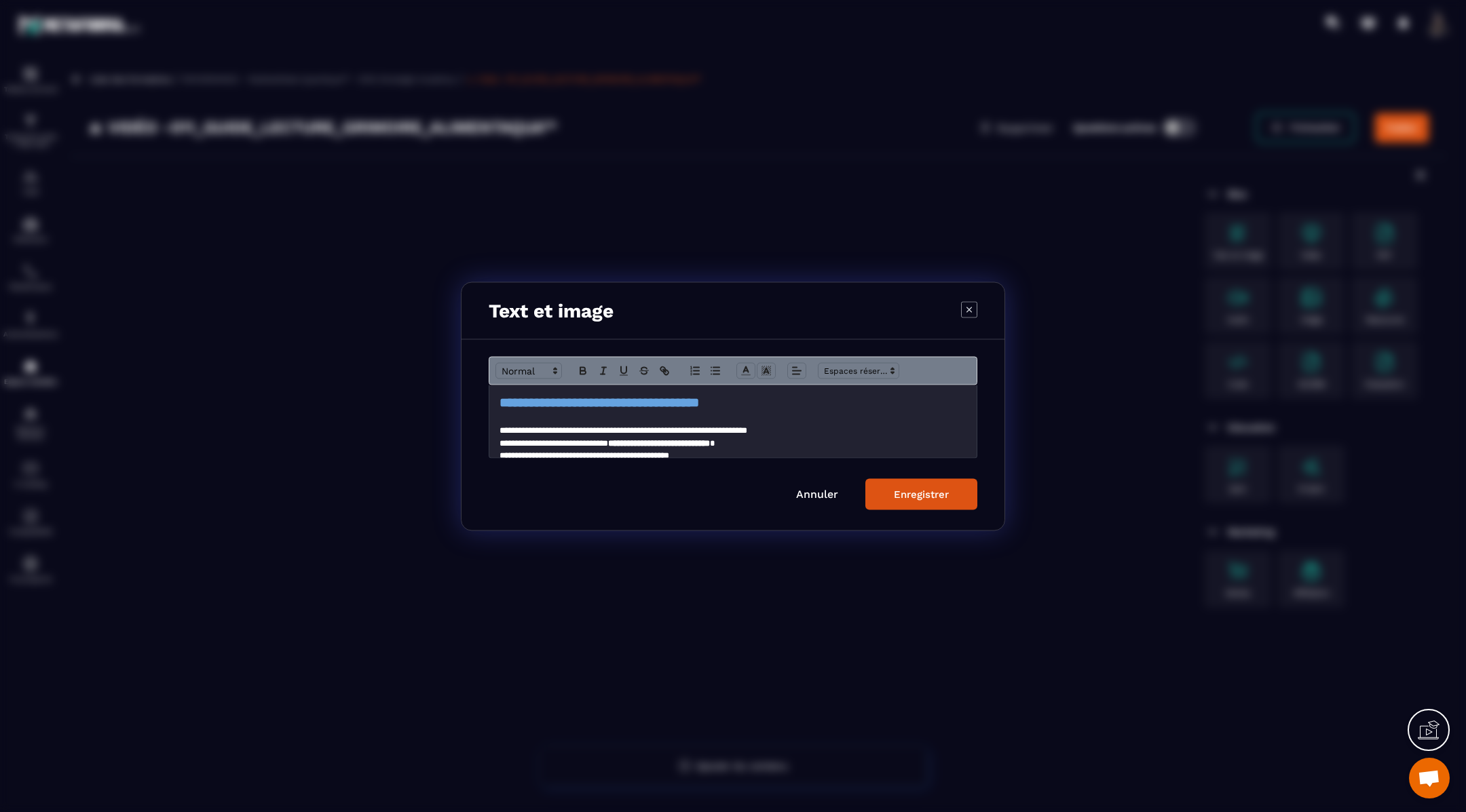
scroll to position [102, 0]
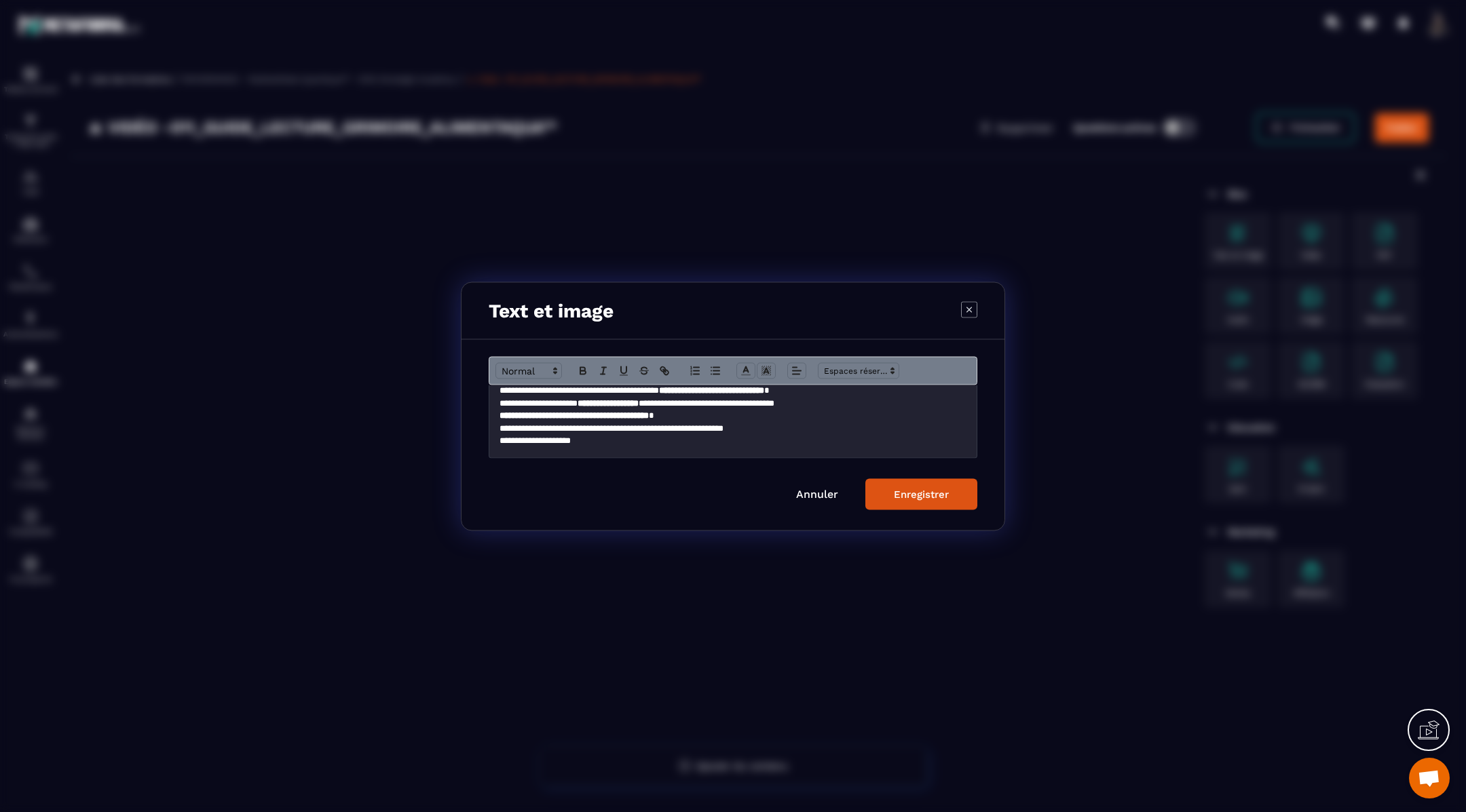
click at [895, 492] on div "Enregistrer" at bounding box center [921, 493] width 55 height 12
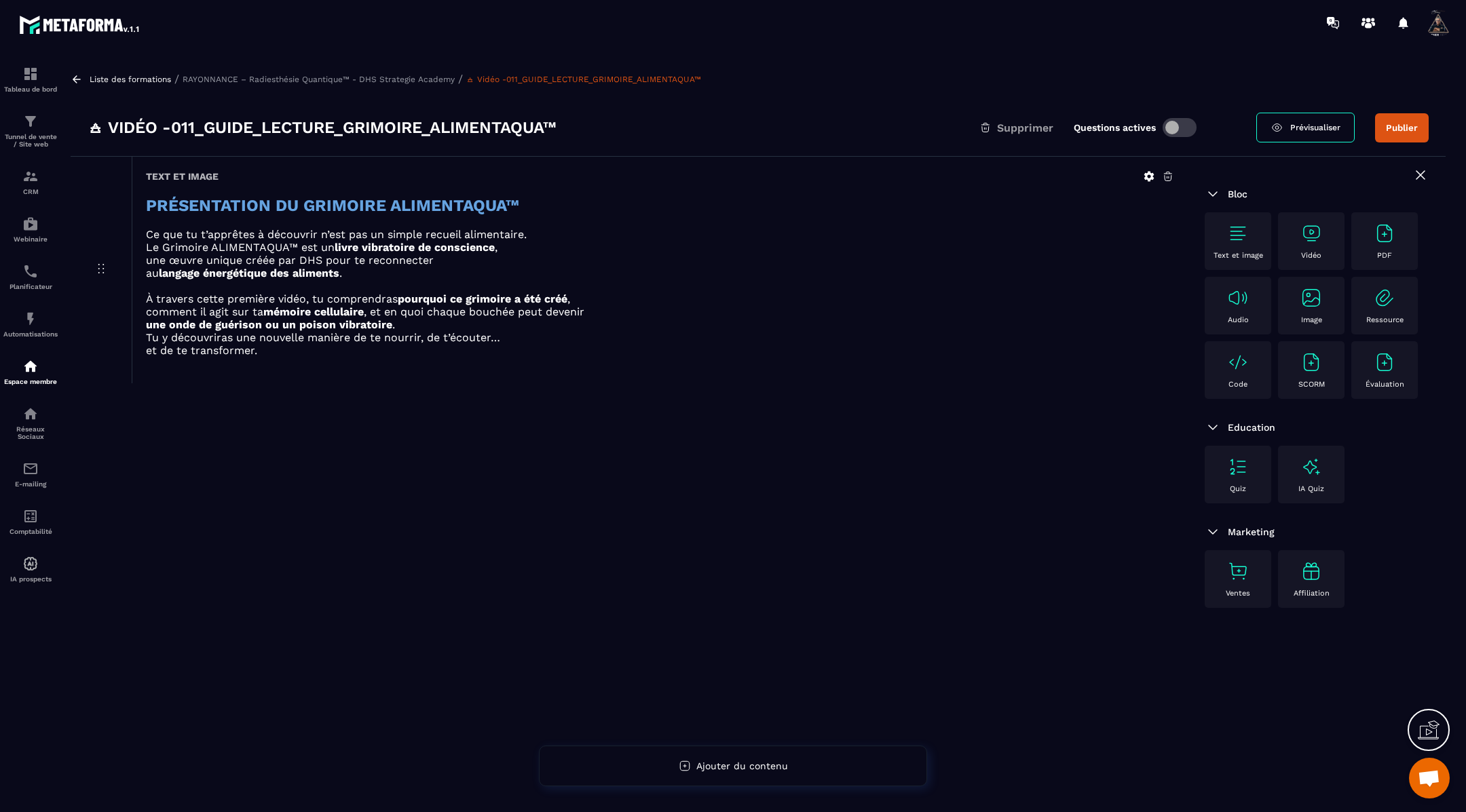
click at [79, 78] on icon at bounding box center [76, 79] width 8 height 7
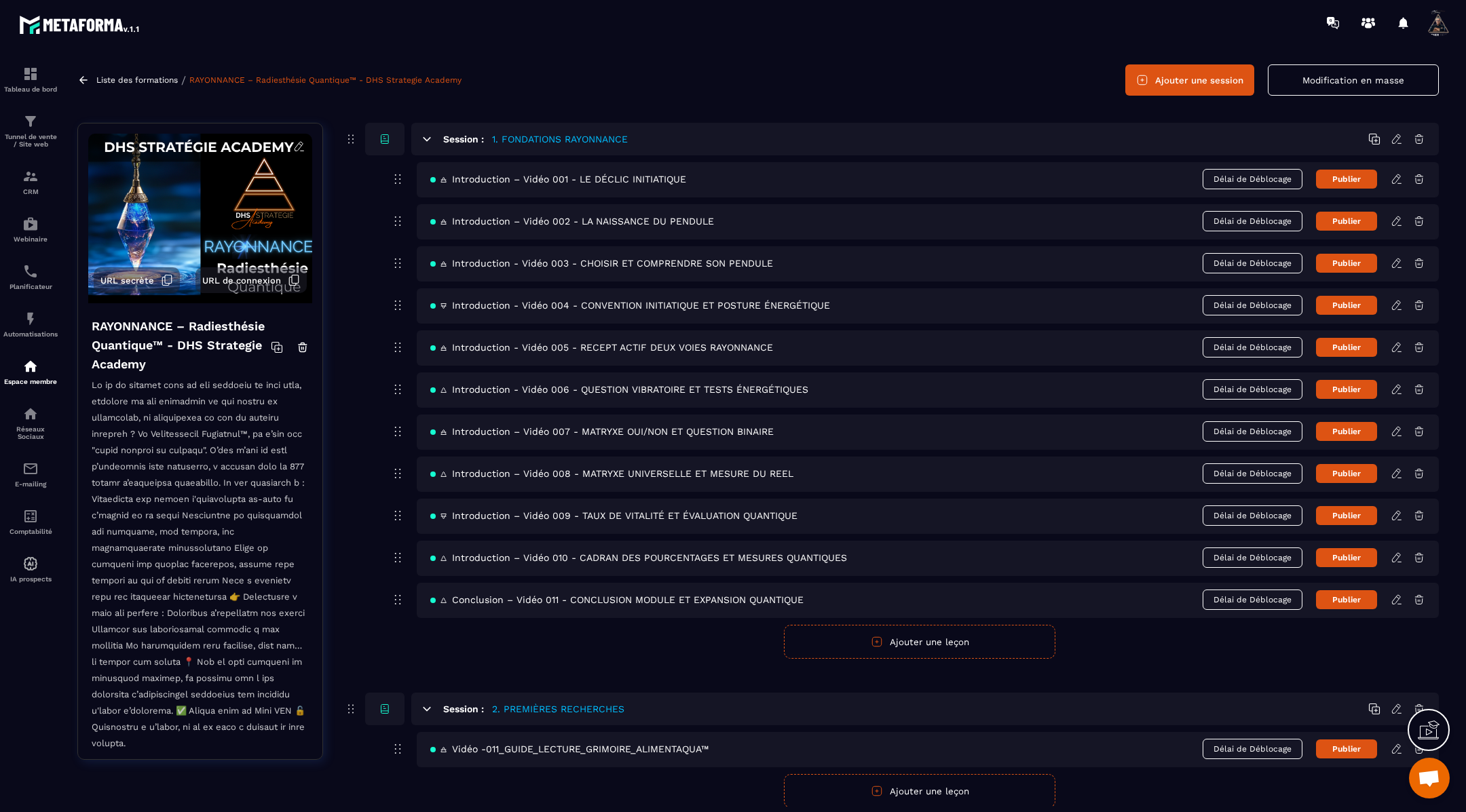
scroll to position [91, 0]
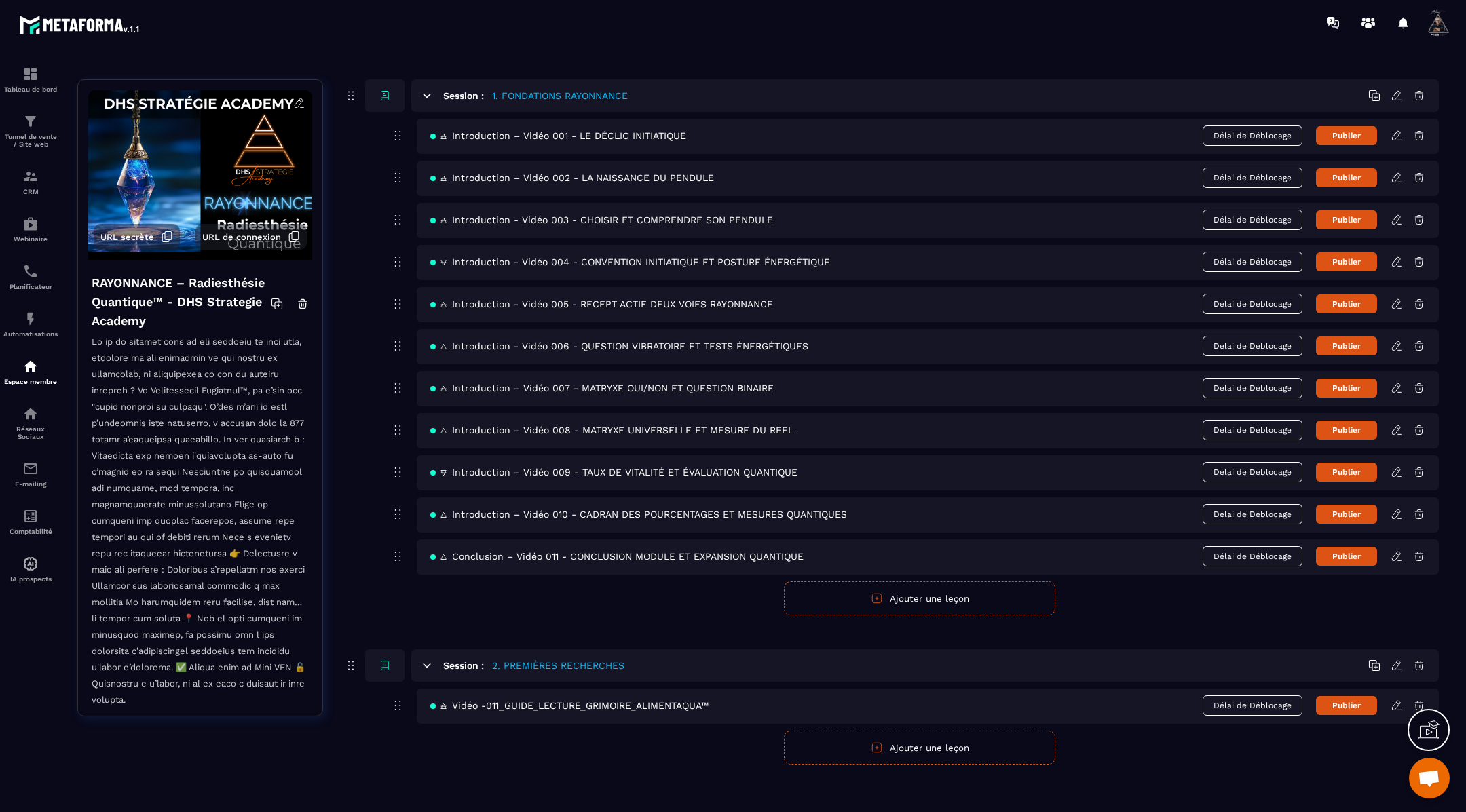
click at [1392, 659] on icon at bounding box center [1396, 665] width 12 height 12
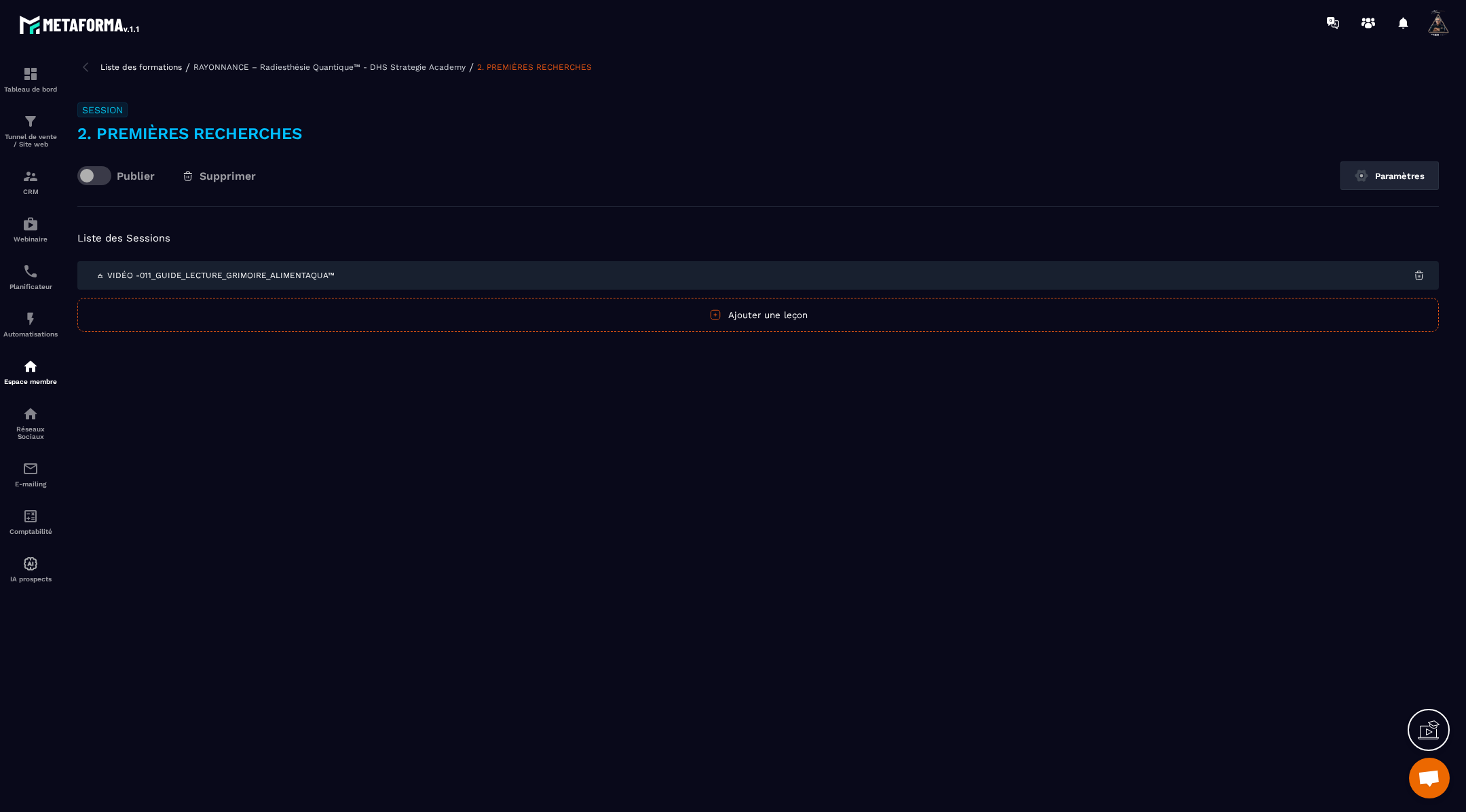
click at [151, 279] on span "🜁 Vidéo -011_GUIDE_LECTURE_GRIMOIRE_ALIMENTAQUA™" at bounding box center [215, 275] width 238 height 9
click at [83, 63] on img at bounding box center [86, 68] width 16 height 16
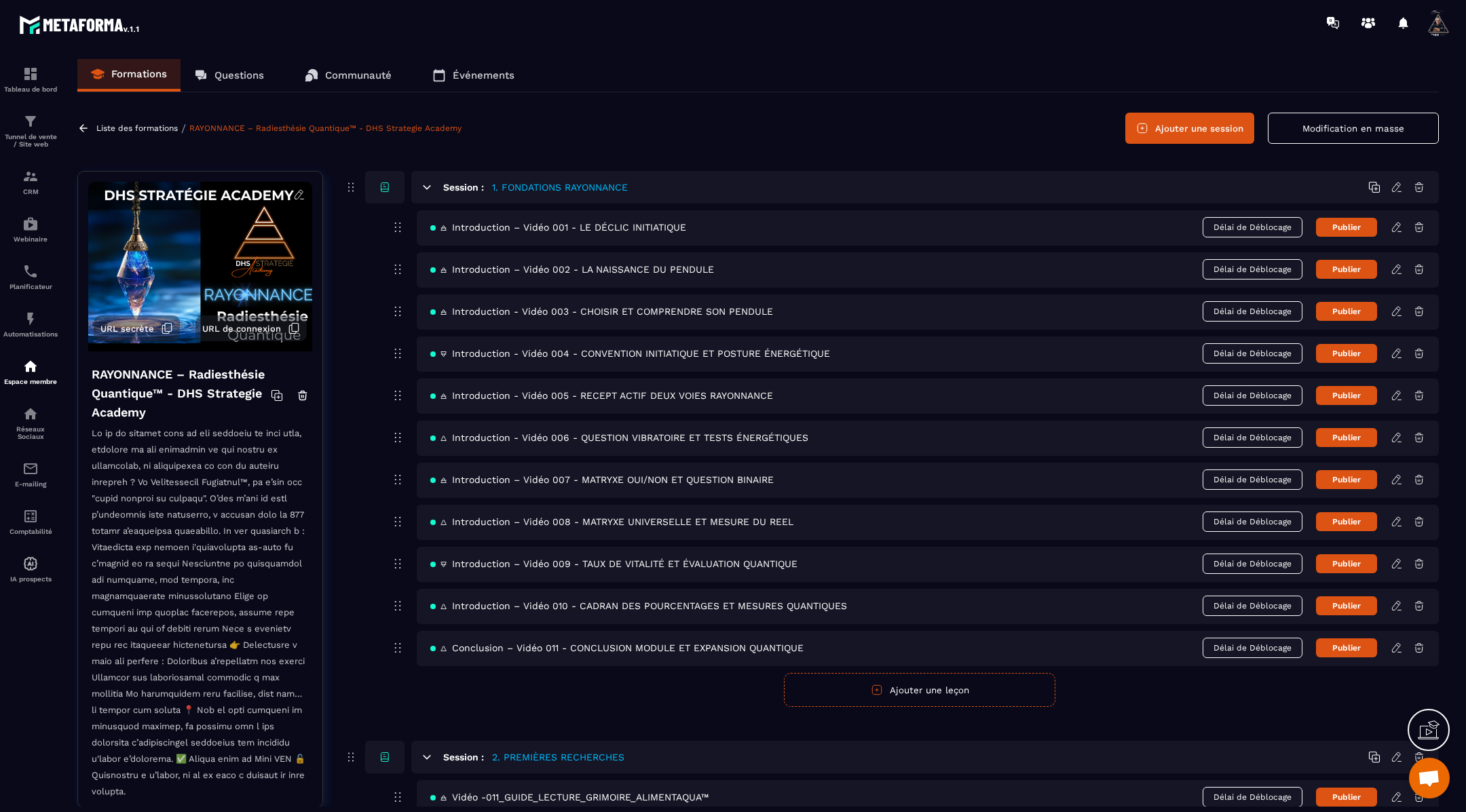
click at [1406, 122] on button "Modification en masse" at bounding box center [1353, 128] width 171 height 31
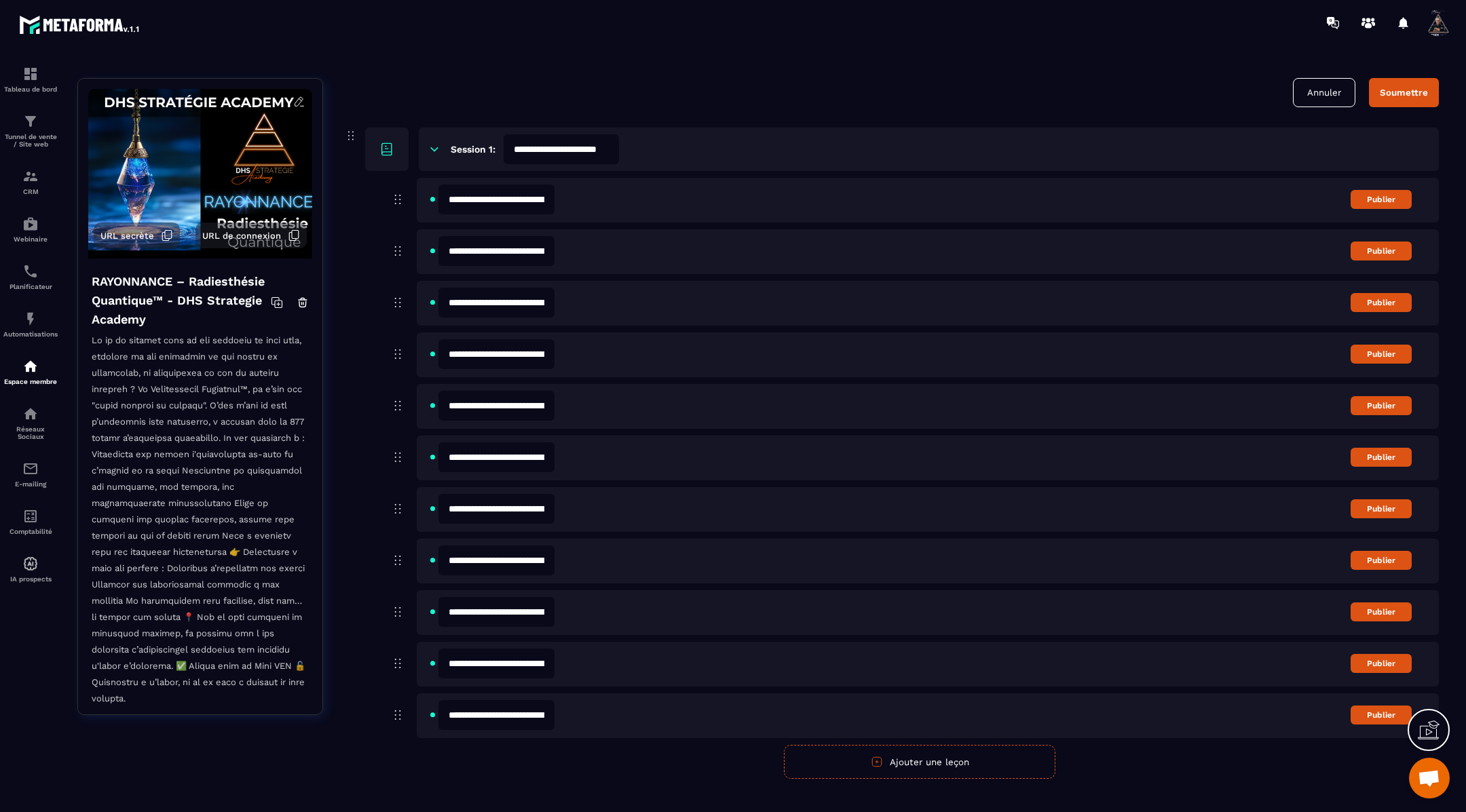
scroll to position [280, 0]
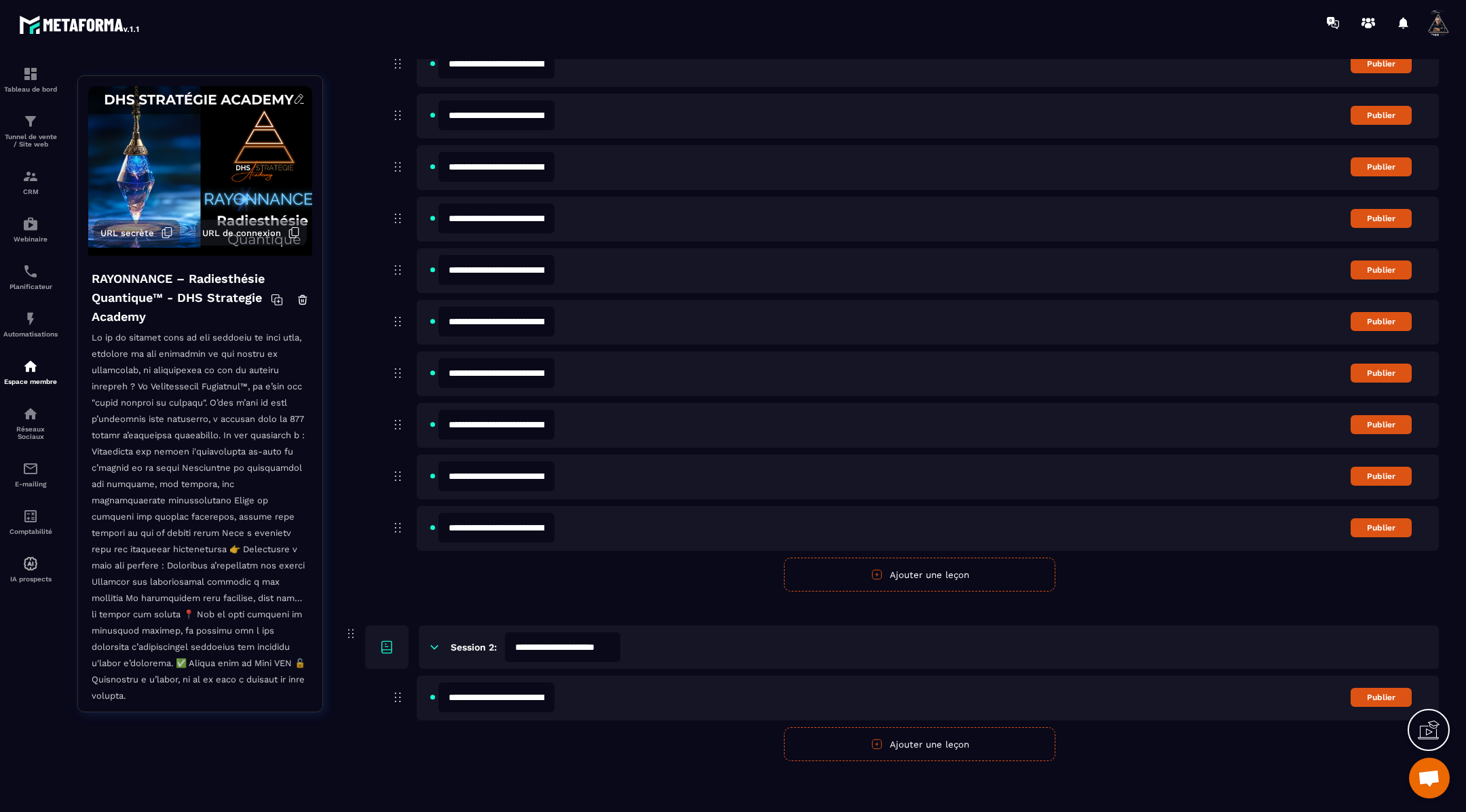
click at [505, 699] on input "**********" at bounding box center [496, 697] width 116 height 30
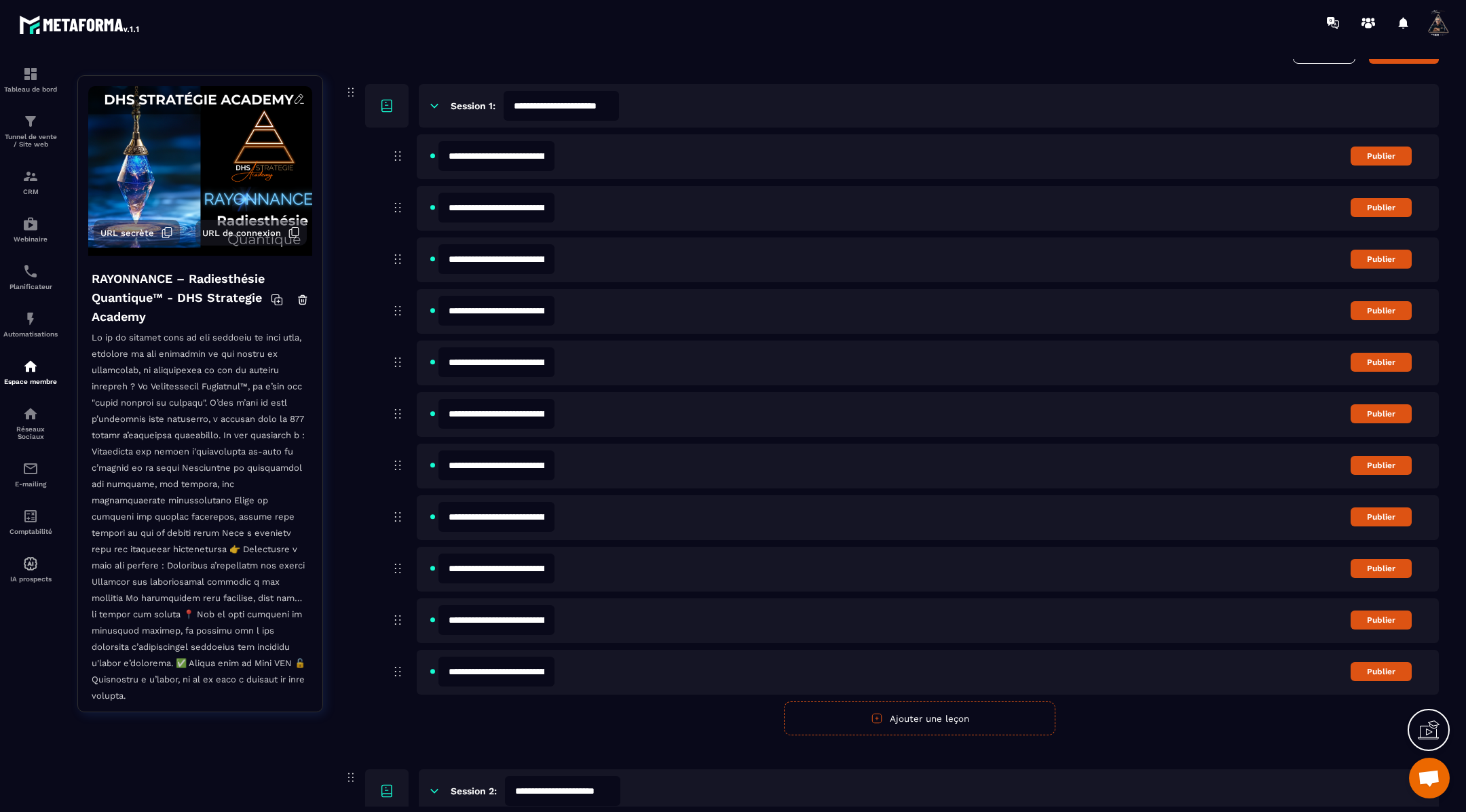
scroll to position [0, 0]
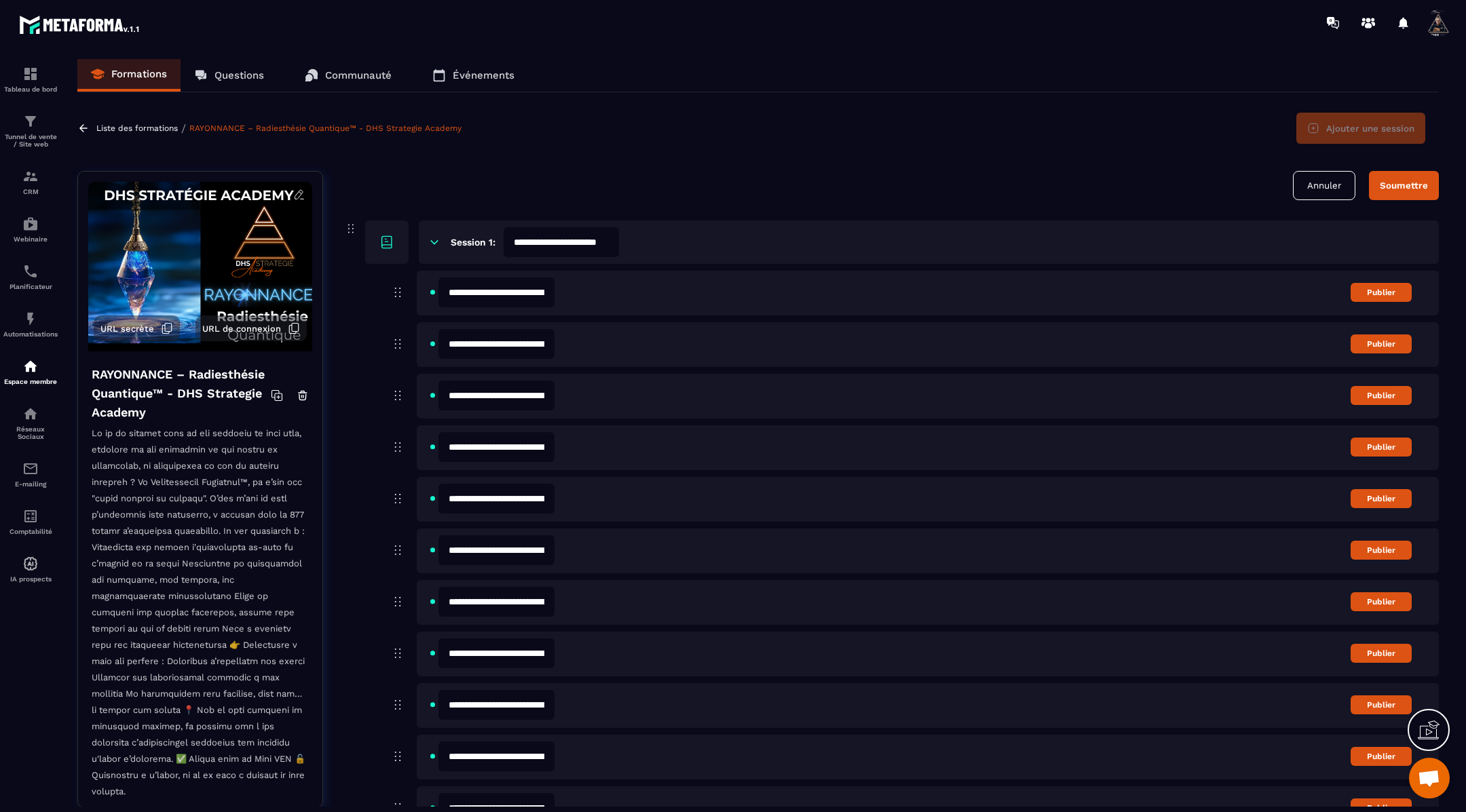
type input "**********"
click at [1387, 181] on div "Soumettre" at bounding box center [1403, 185] width 48 height 10
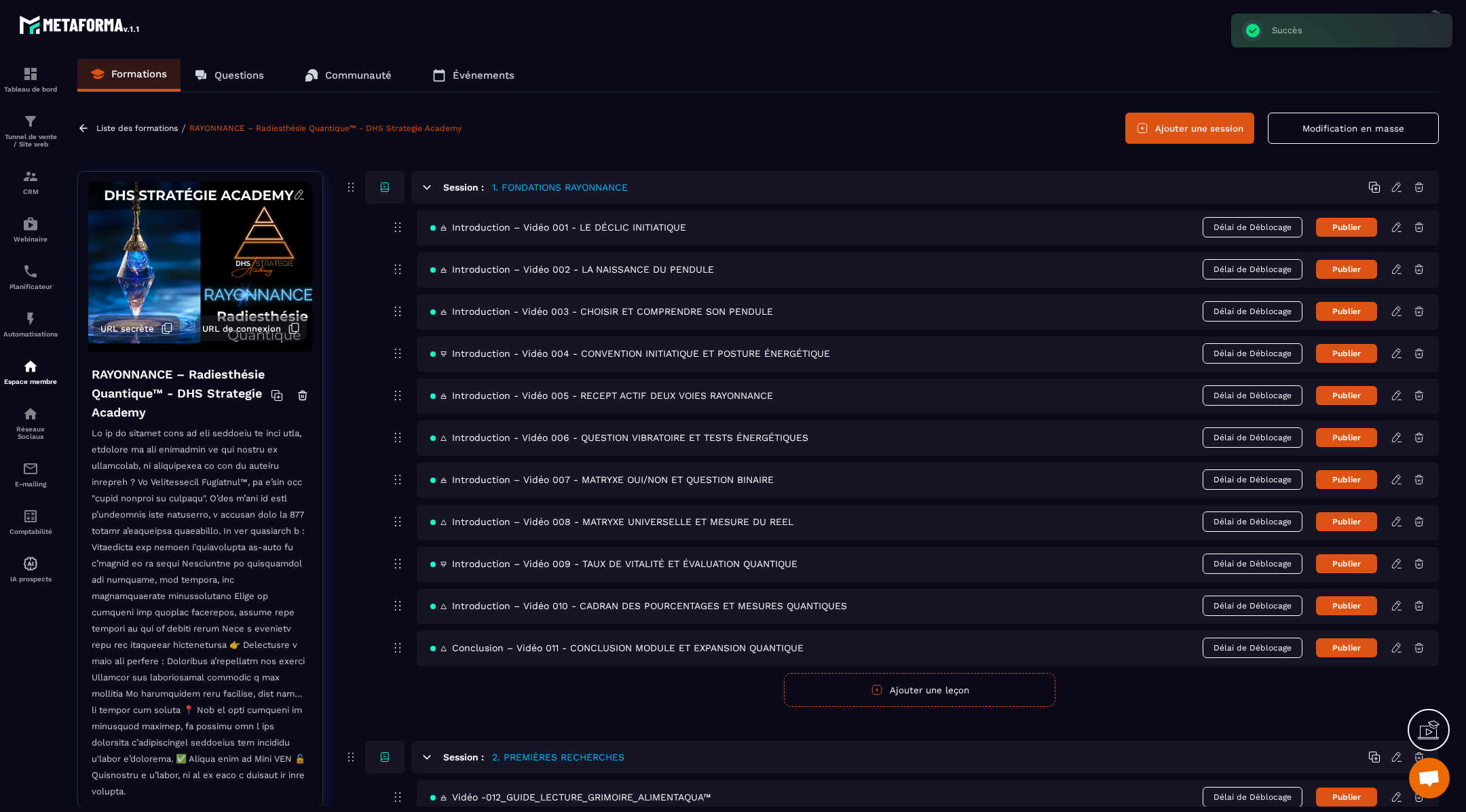
scroll to position [91, 0]
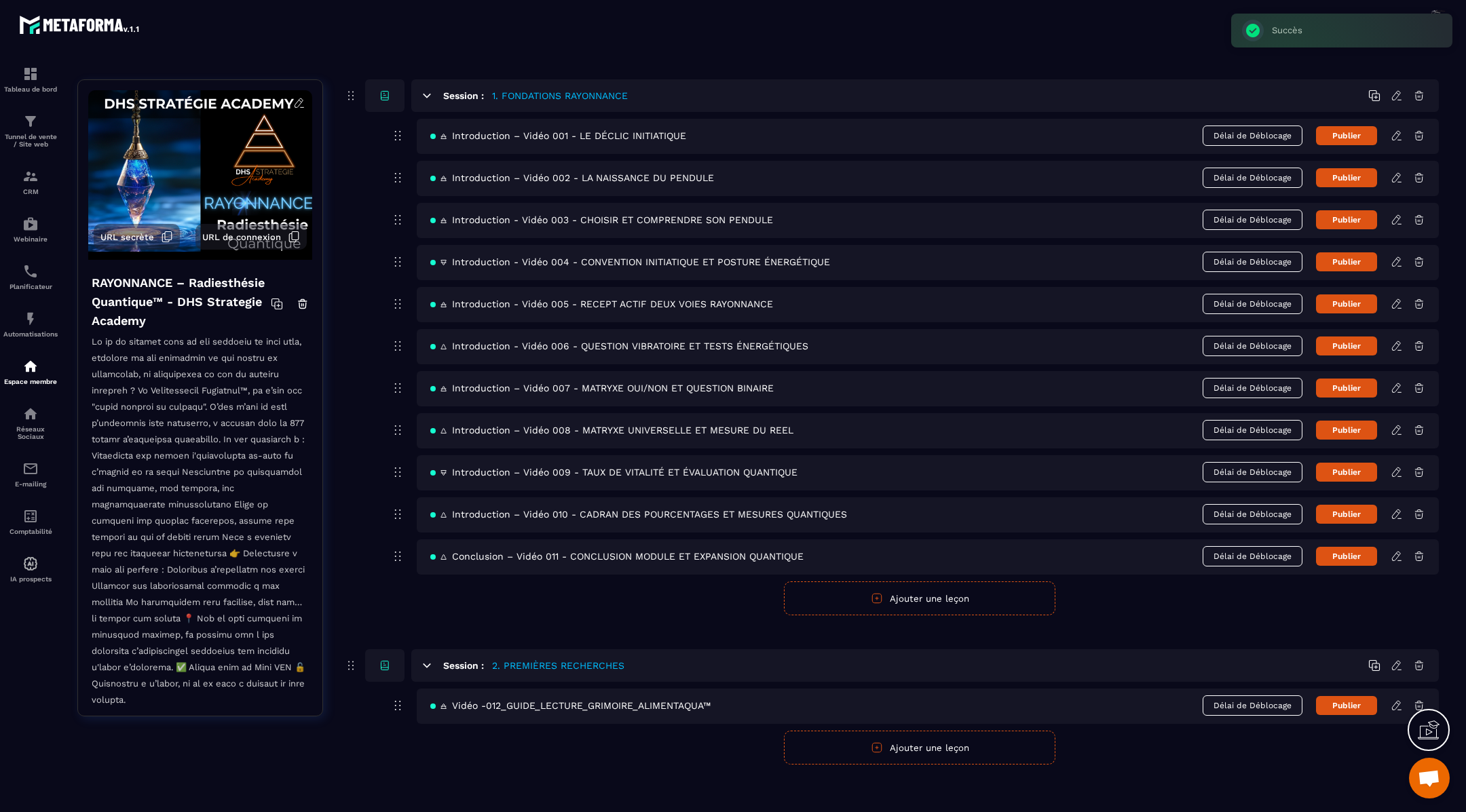
click at [1397, 701] on icon at bounding box center [1396, 705] width 12 height 12
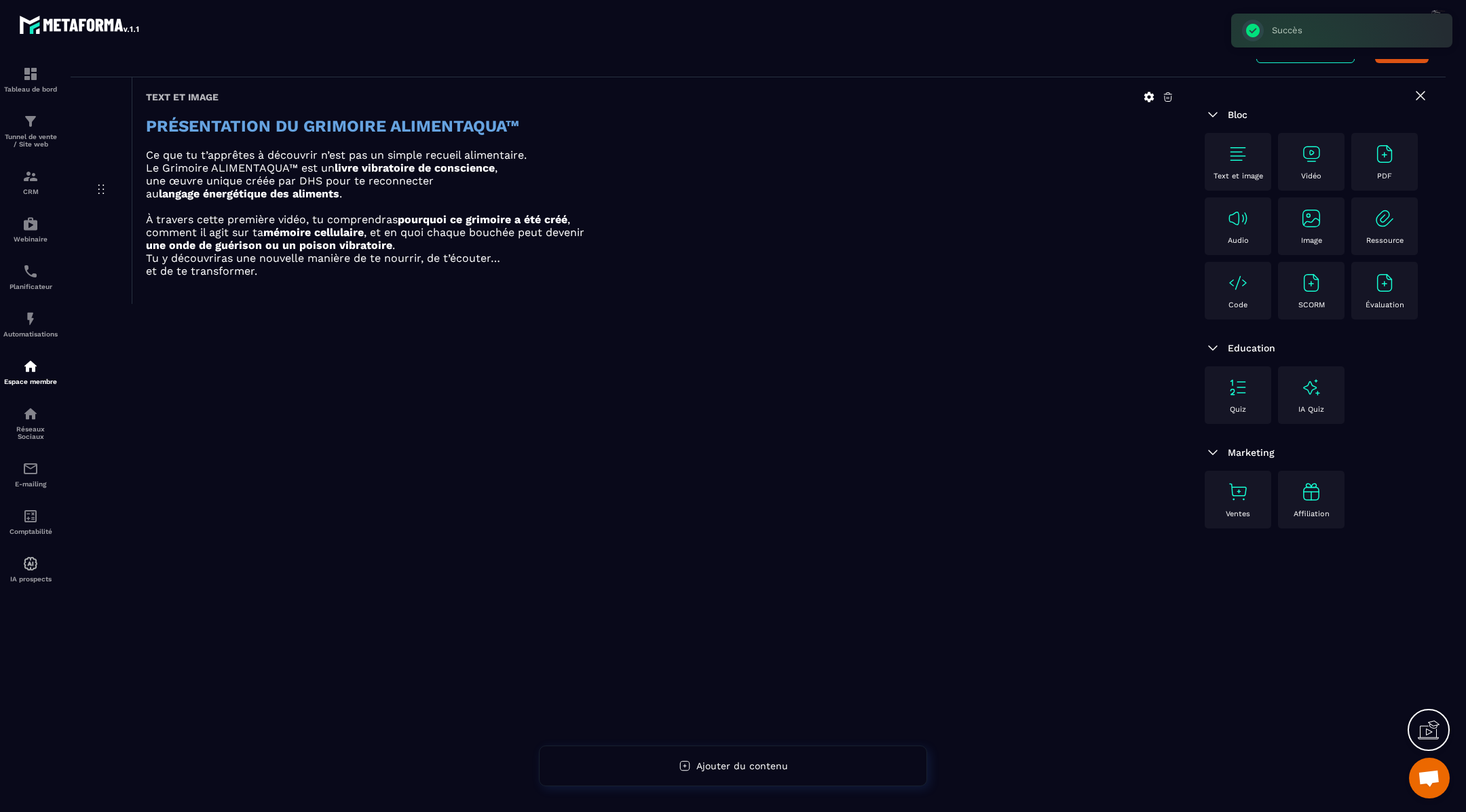
scroll to position [87, 0]
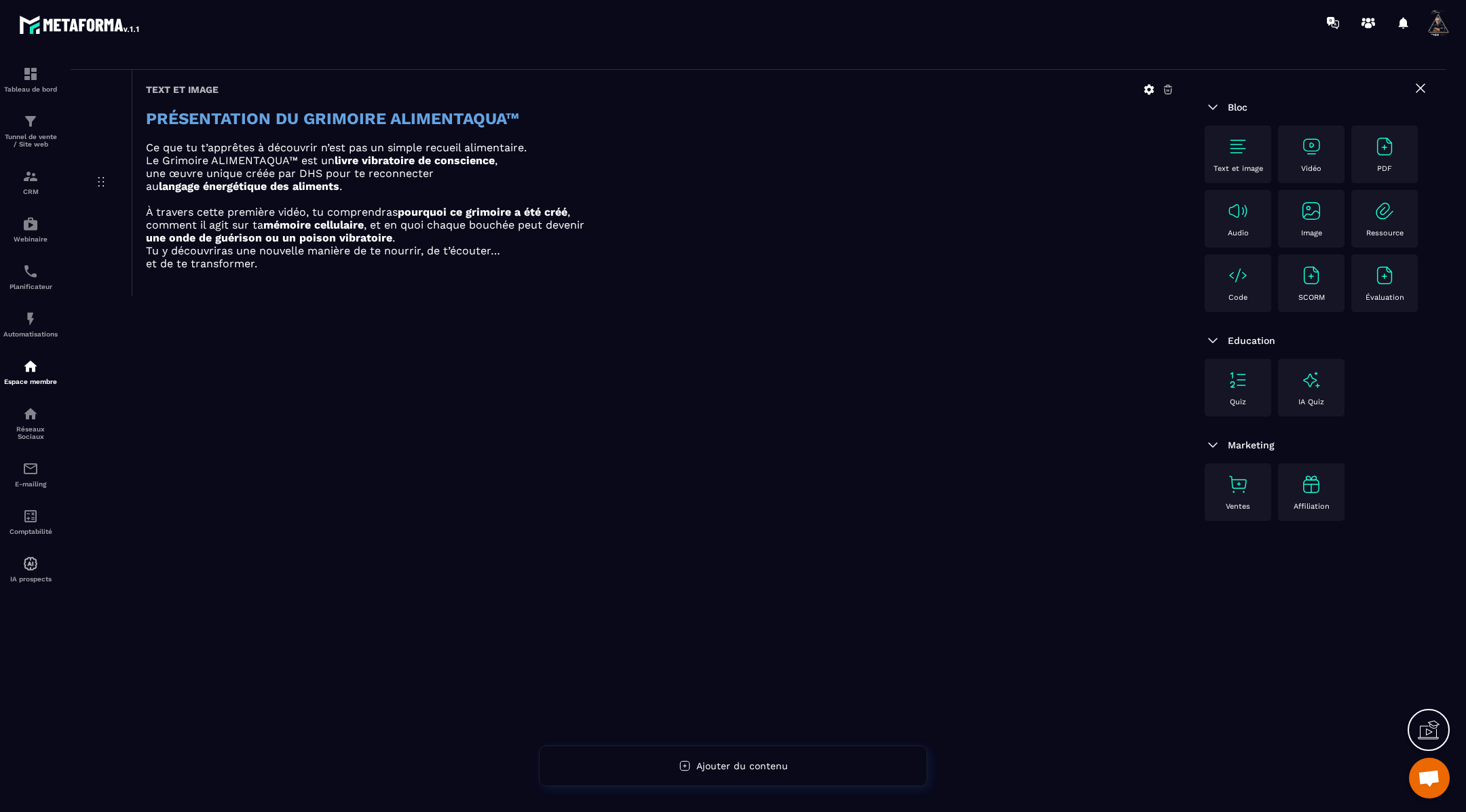
click at [1303, 159] on div "Vidéo" at bounding box center [1311, 154] width 53 height 37
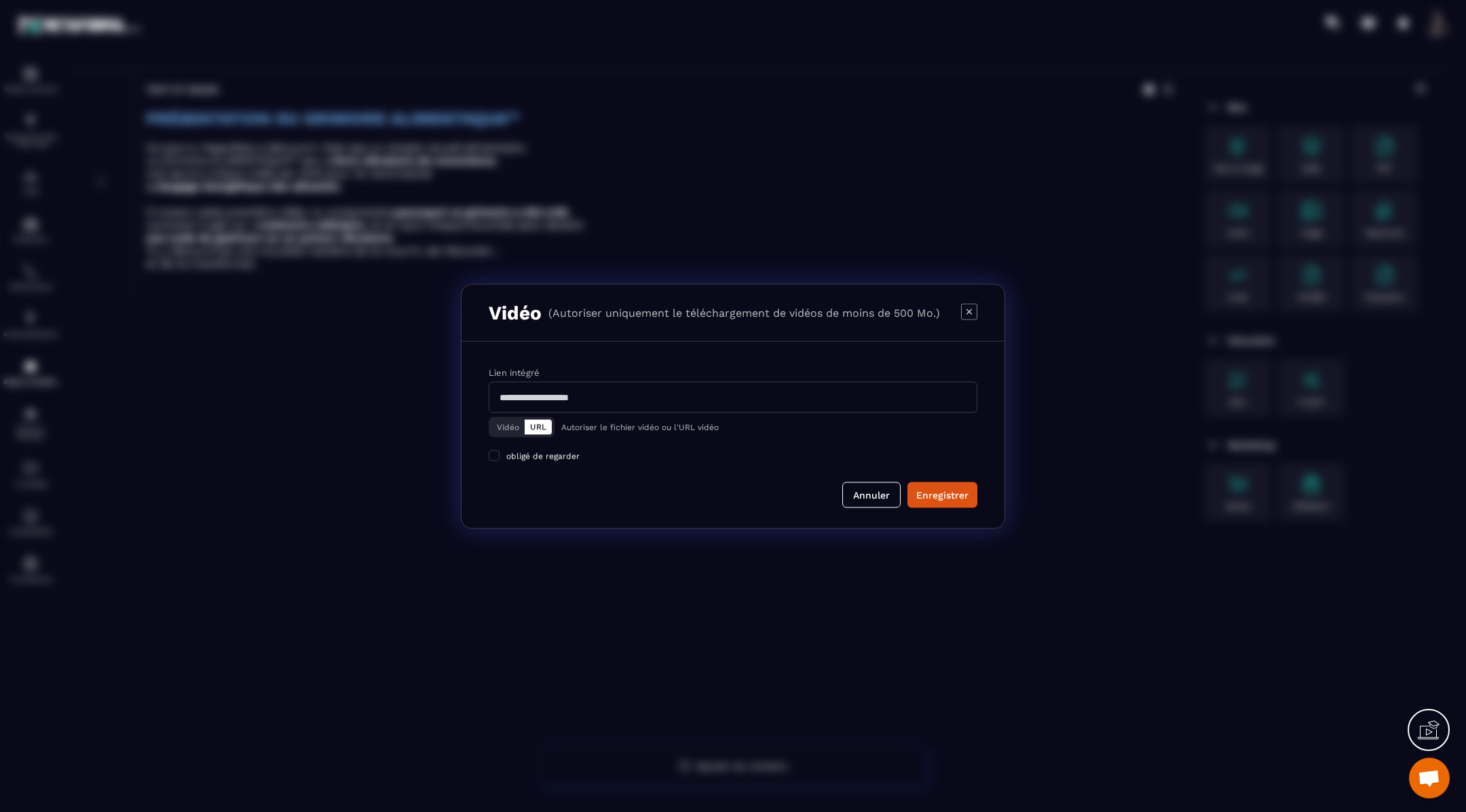
click at [494, 425] on button "Vidéo" at bounding box center [508, 427] width 33 height 15
click at [543, 410] on div "Télécharger un fichier" at bounding box center [733, 397] width 490 height 30
click at [0, 0] on input "Vidéo Télécharger un fichier" at bounding box center [0, 0] width 0 height 0
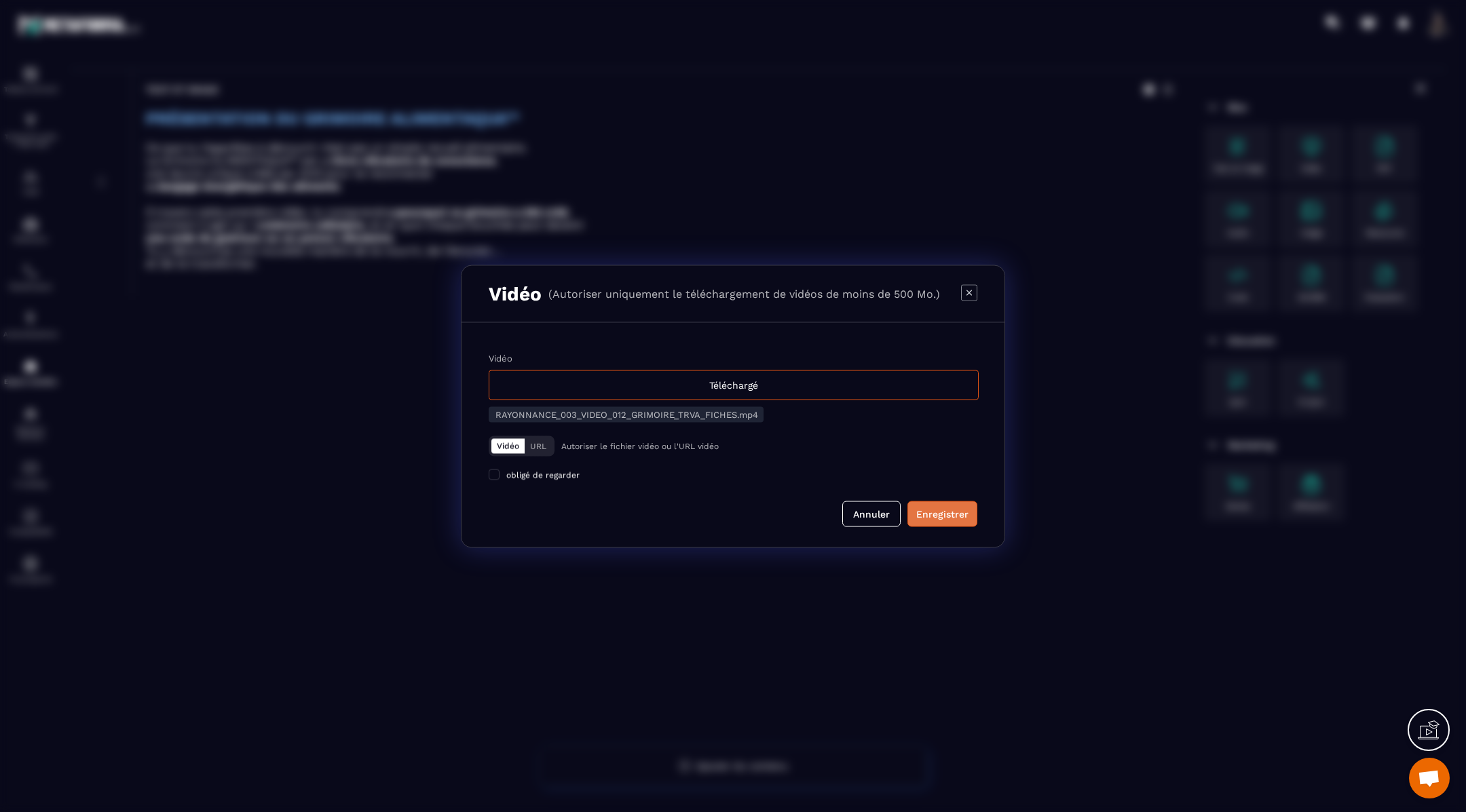
click at [938, 511] on div "Enregistrer" at bounding box center [942, 513] width 52 height 14
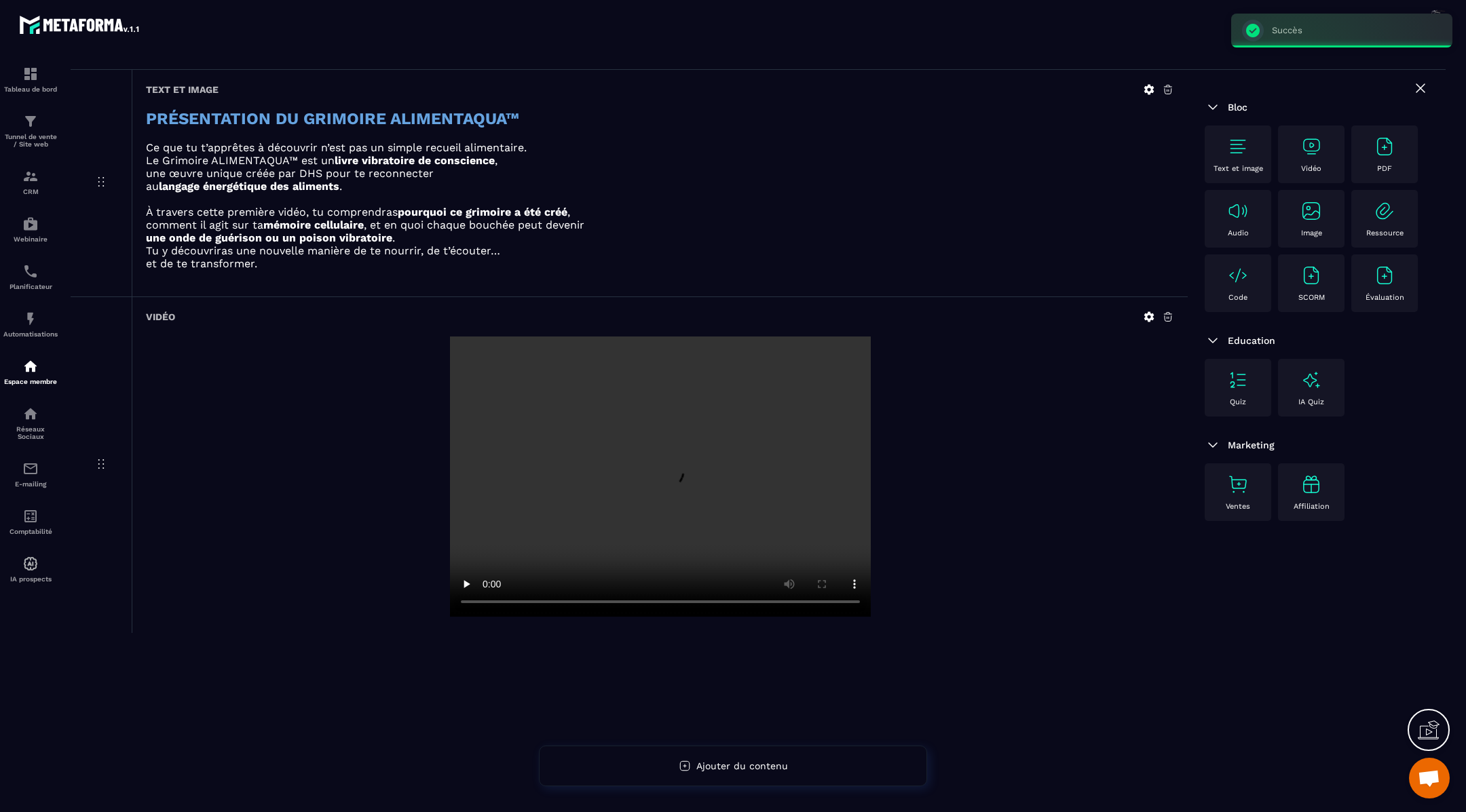
click at [1235, 136] on img at bounding box center [1238, 147] width 22 height 22
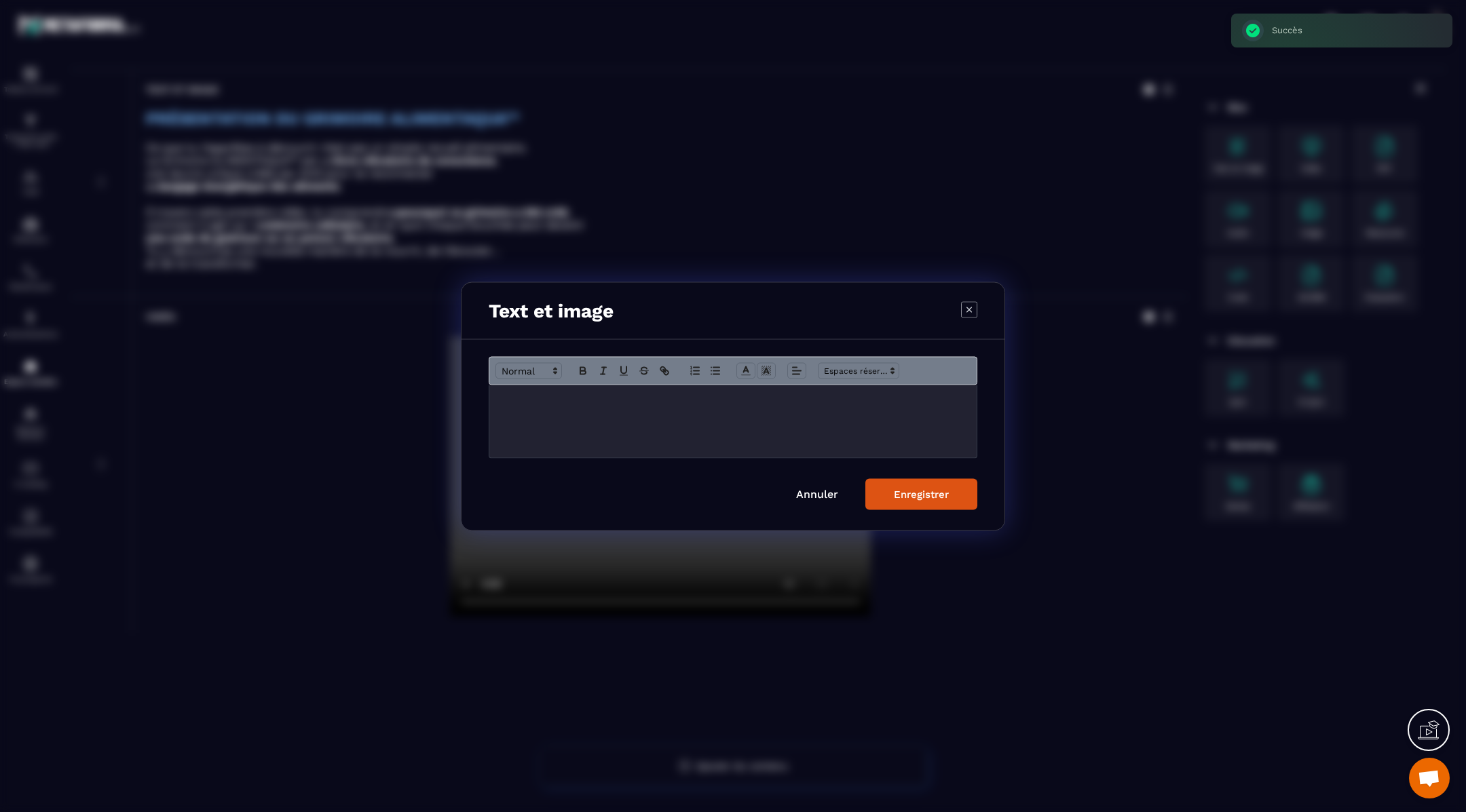
click at [617, 407] on div "Modal window" at bounding box center [733, 420] width 487 height 72
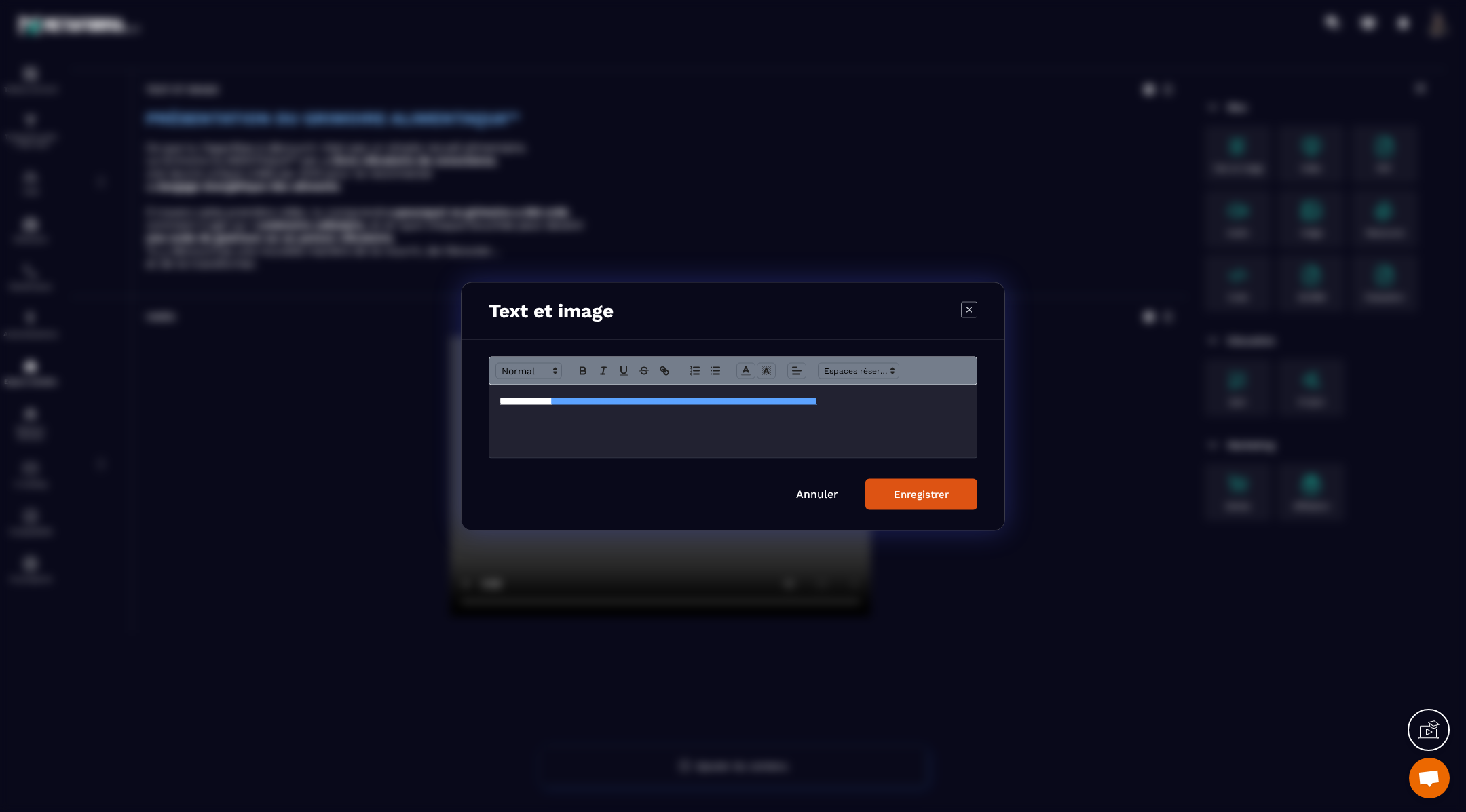
click at [893, 494] on button "Enregistrer" at bounding box center [921, 494] width 112 height 31
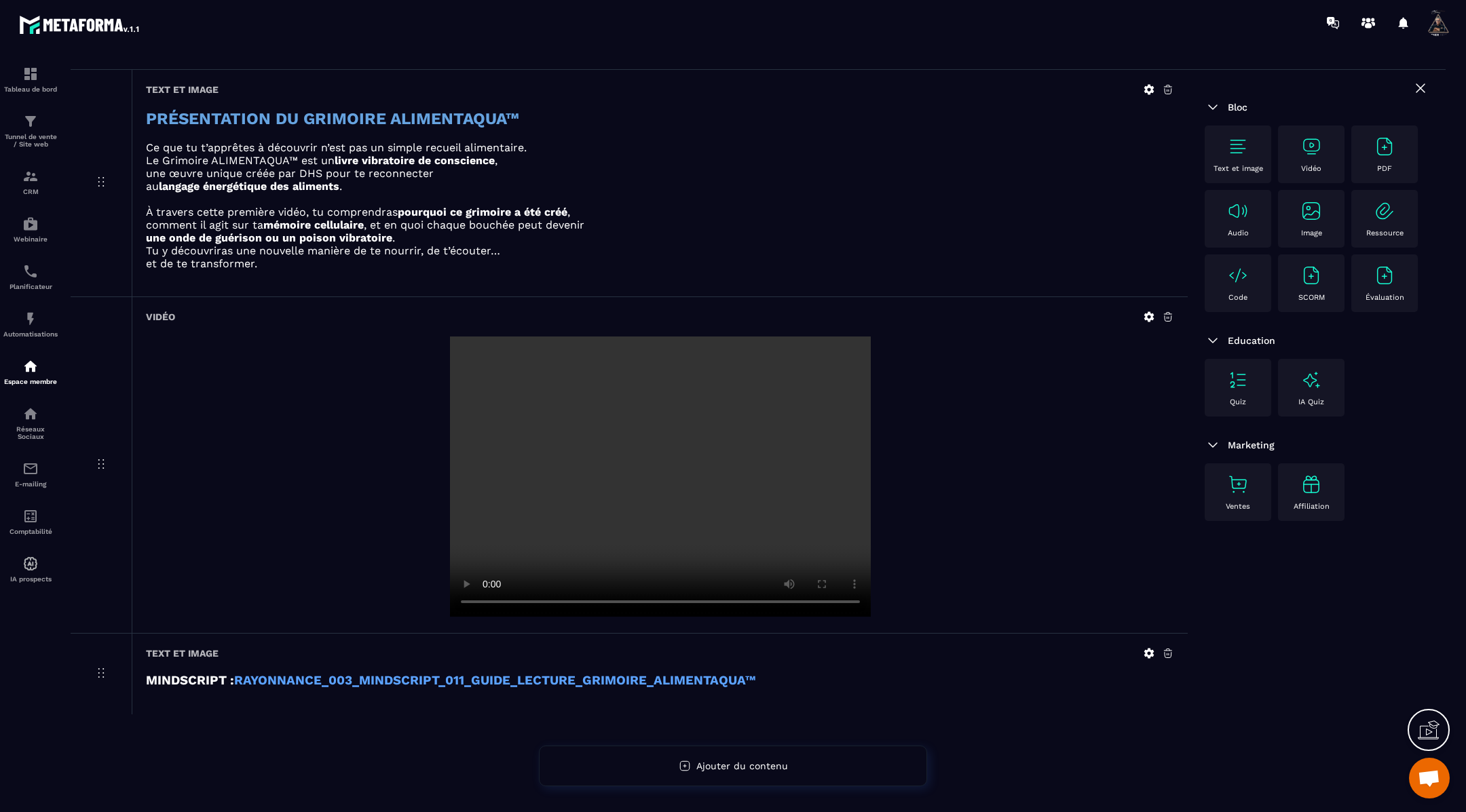
click at [1241, 136] on img at bounding box center [1238, 147] width 22 height 22
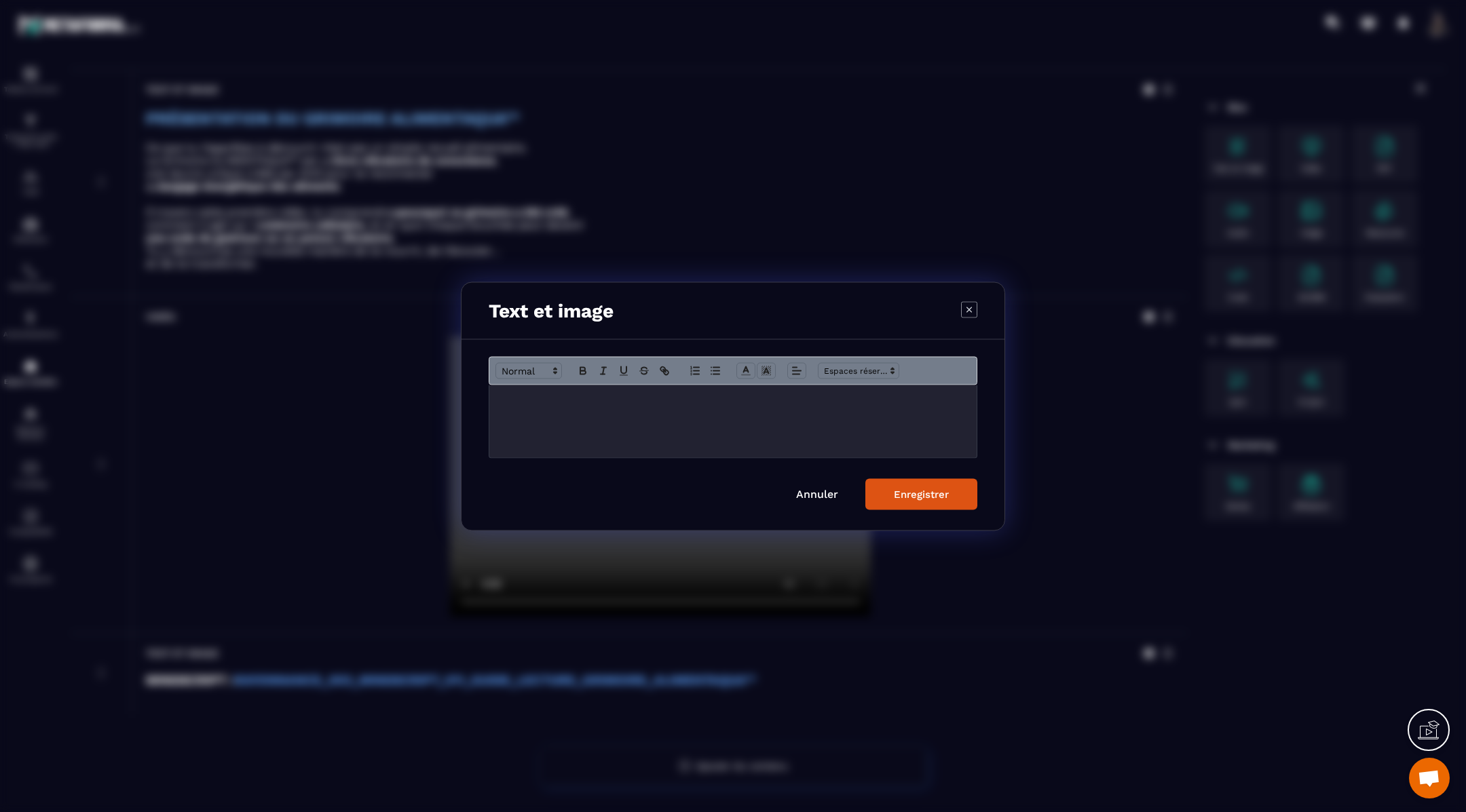
click at [615, 407] on div "Modal window" at bounding box center [733, 420] width 487 height 72
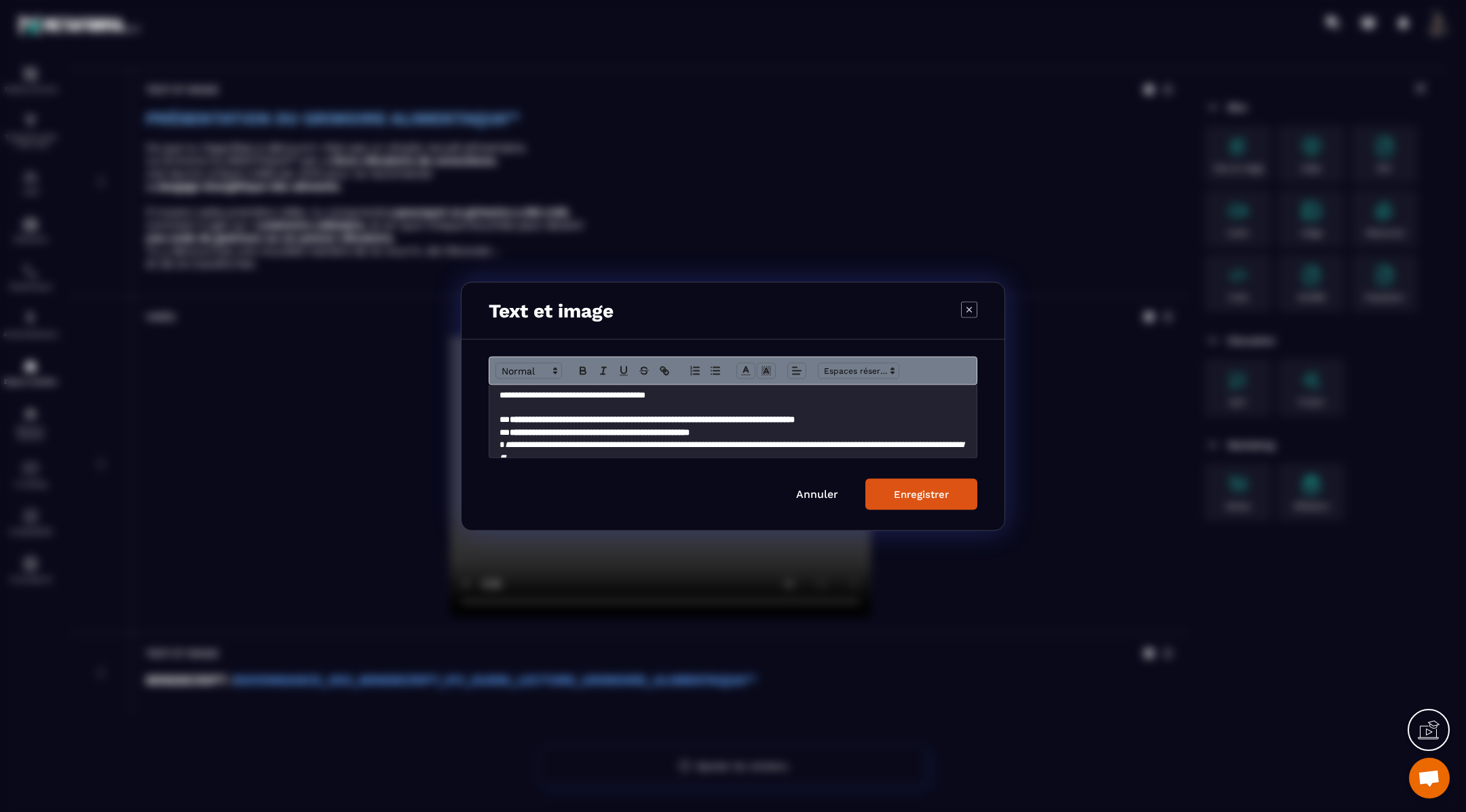
scroll to position [75, 0]
click at [913, 421] on p "**********" at bounding box center [733, 417] width 468 height 12
click at [837, 424] on p "**********" at bounding box center [733, 417] width 468 height 12
click at [807, 429] on p "**********" at bounding box center [733, 430] width 468 height 12
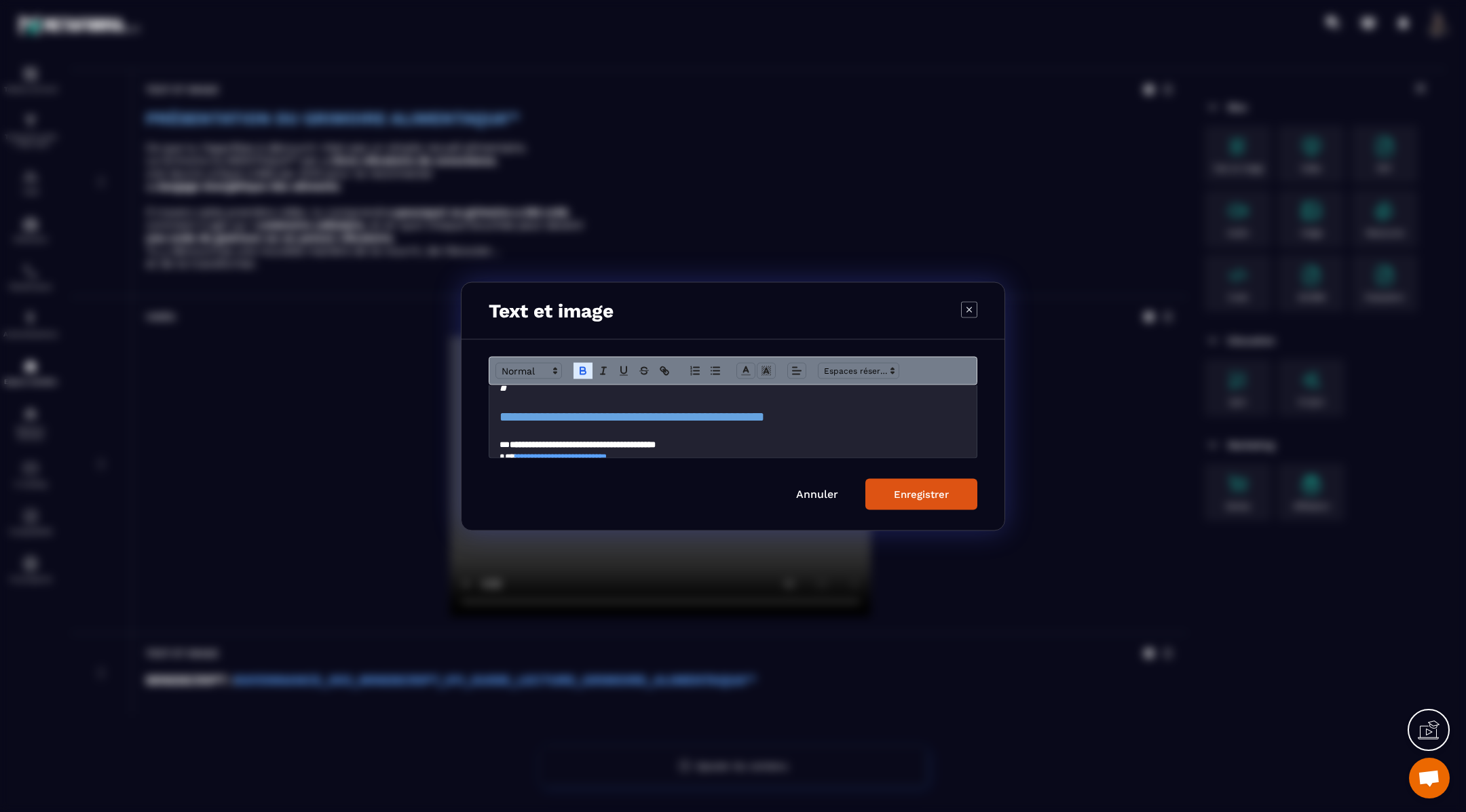
scroll to position [143, 0]
drag, startPoint x: 875, startPoint y: 421, endPoint x: 484, endPoint y: 414, distance: 391.1
click at [484, 414] on div "**********" at bounding box center [733, 434] width 543 height 191
click at [582, 369] on icon "Modal window" at bounding box center [582, 370] width 12 height 12
click at [895, 416] on h2 "**********" at bounding box center [733, 416] width 468 height 19
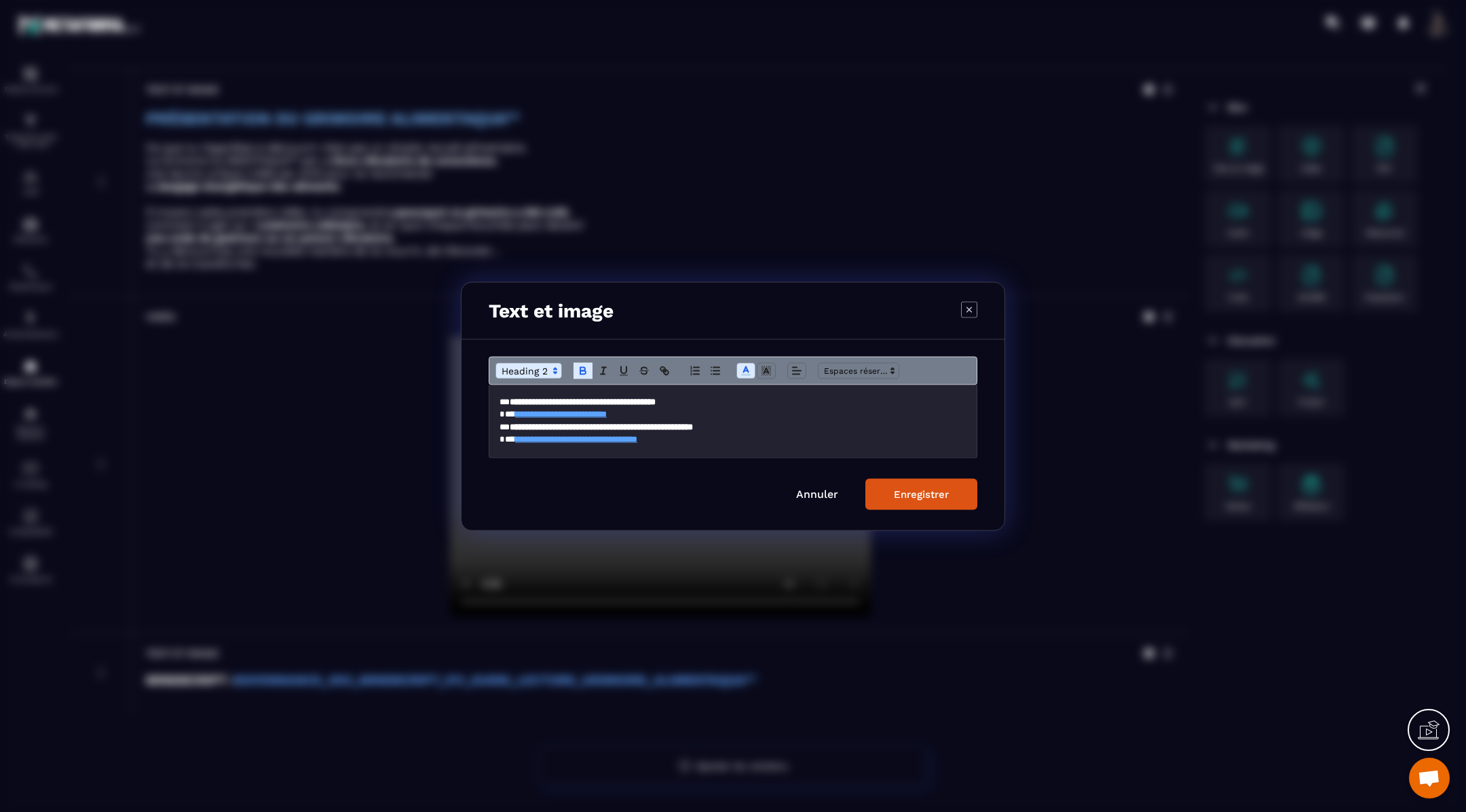
scroll to position [191, 0]
click at [678, 410] on p "**********" at bounding box center [733, 408] width 468 height 12
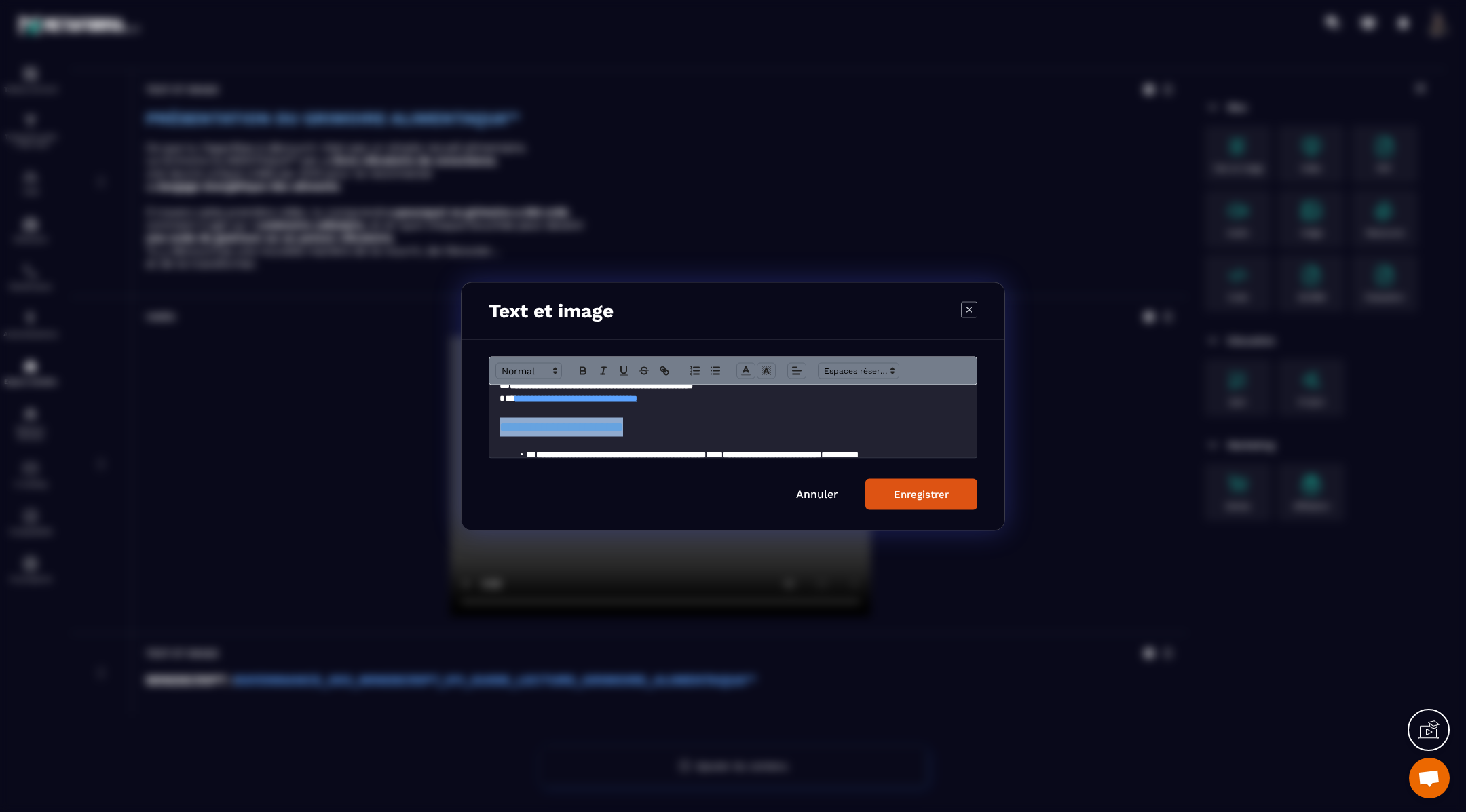
drag, startPoint x: 677, startPoint y: 428, endPoint x: 487, endPoint y: 426, distance: 190.0
click at [487, 426] on div "**********" at bounding box center [733, 434] width 543 height 191
click at [581, 368] on icon "Modal window" at bounding box center [582, 370] width 12 height 12
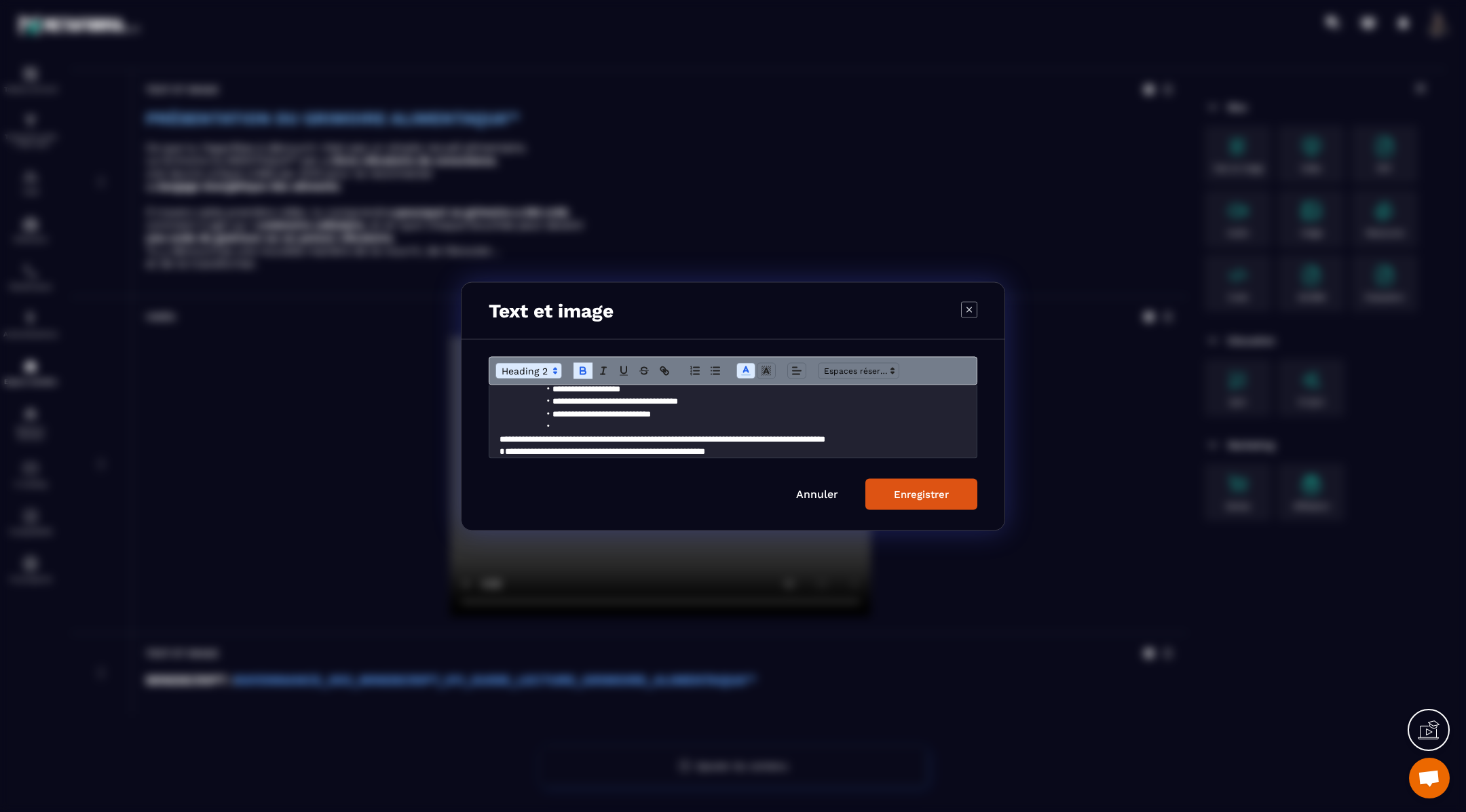
scroll to position [364, 0]
click at [608, 432] on li "Modal window" at bounding box center [740, 429] width 454 height 12
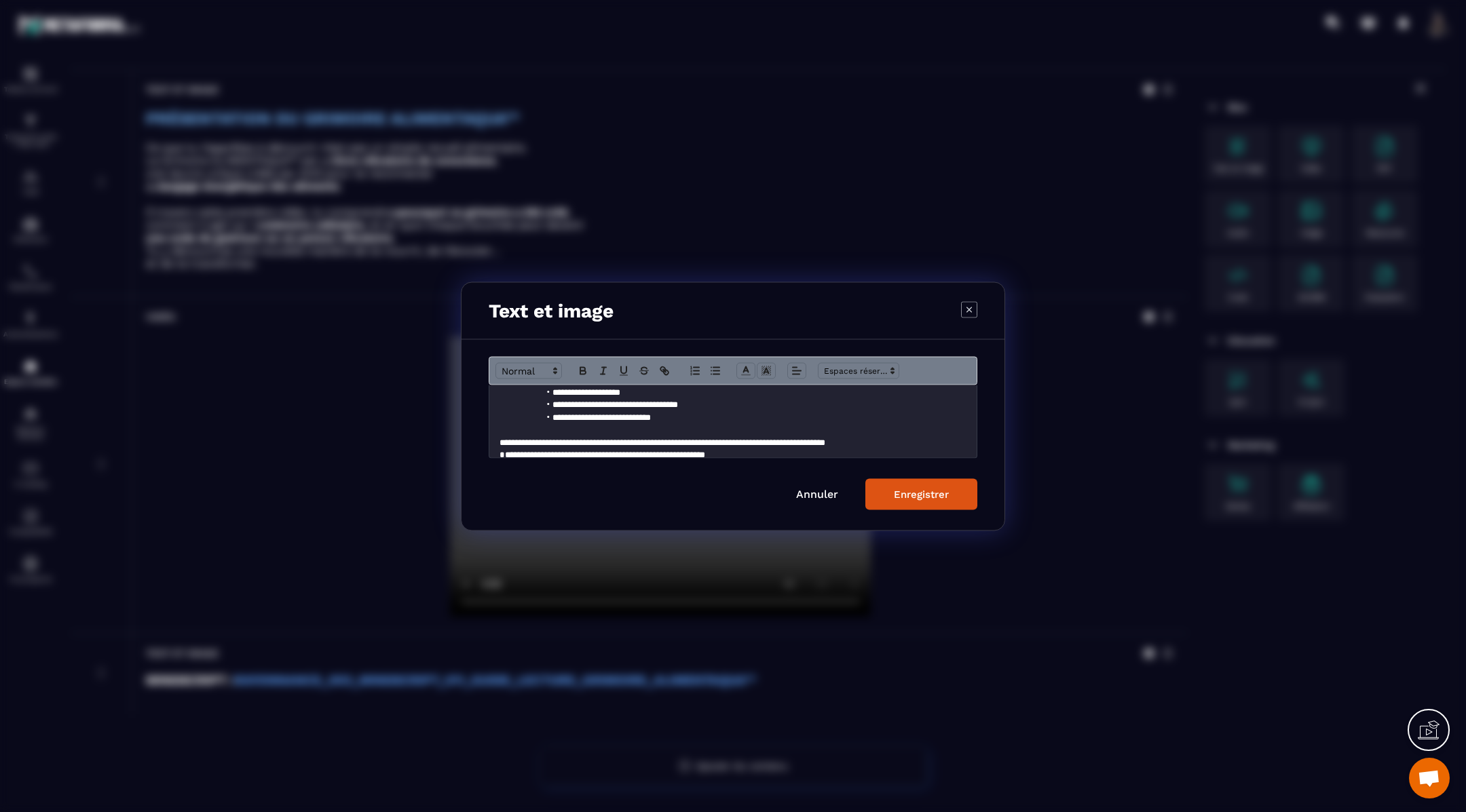
scroll to position [375, 0]
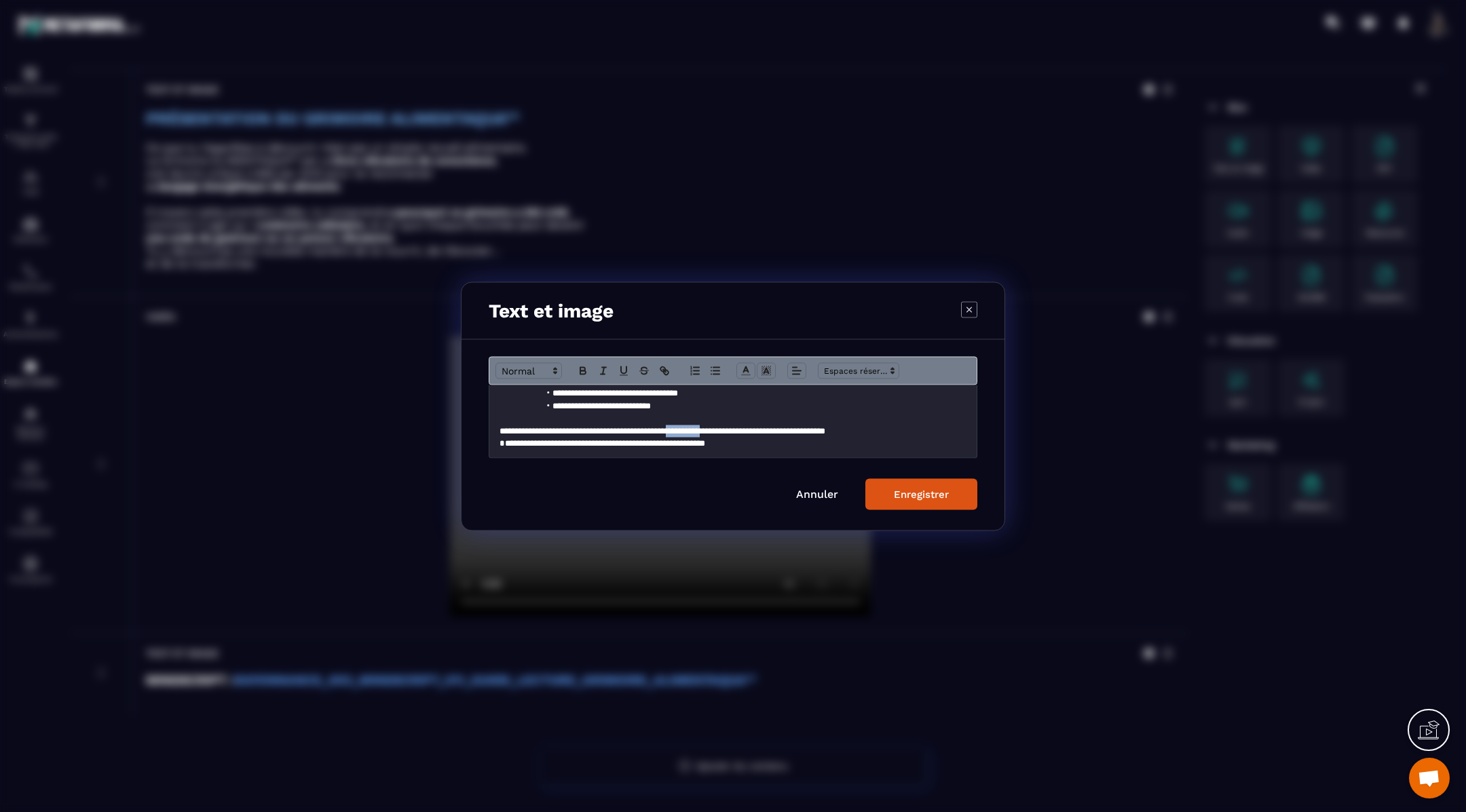
drag, startPoint x: 759, startPoint y: 431, endPoint x: 715, endPoint y: 429, distance: 44.0
click at [715, 429] on p "**********" at bounding box center [733, 430] width 468 height 12
click at [922, 492] on div "Enregistrer" at bounding box center [921, 493] width 55 height 12
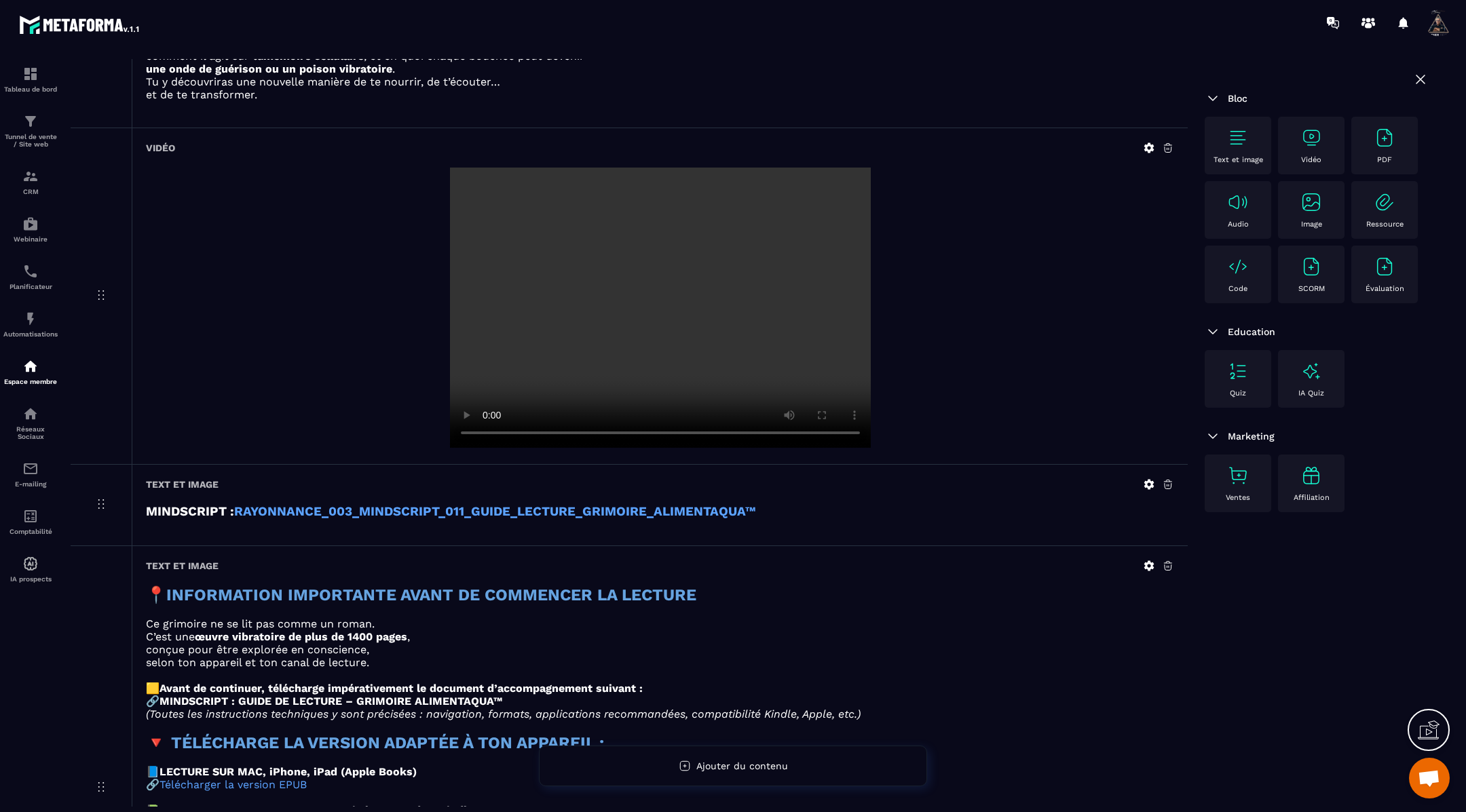
scroll to position [0, 0]
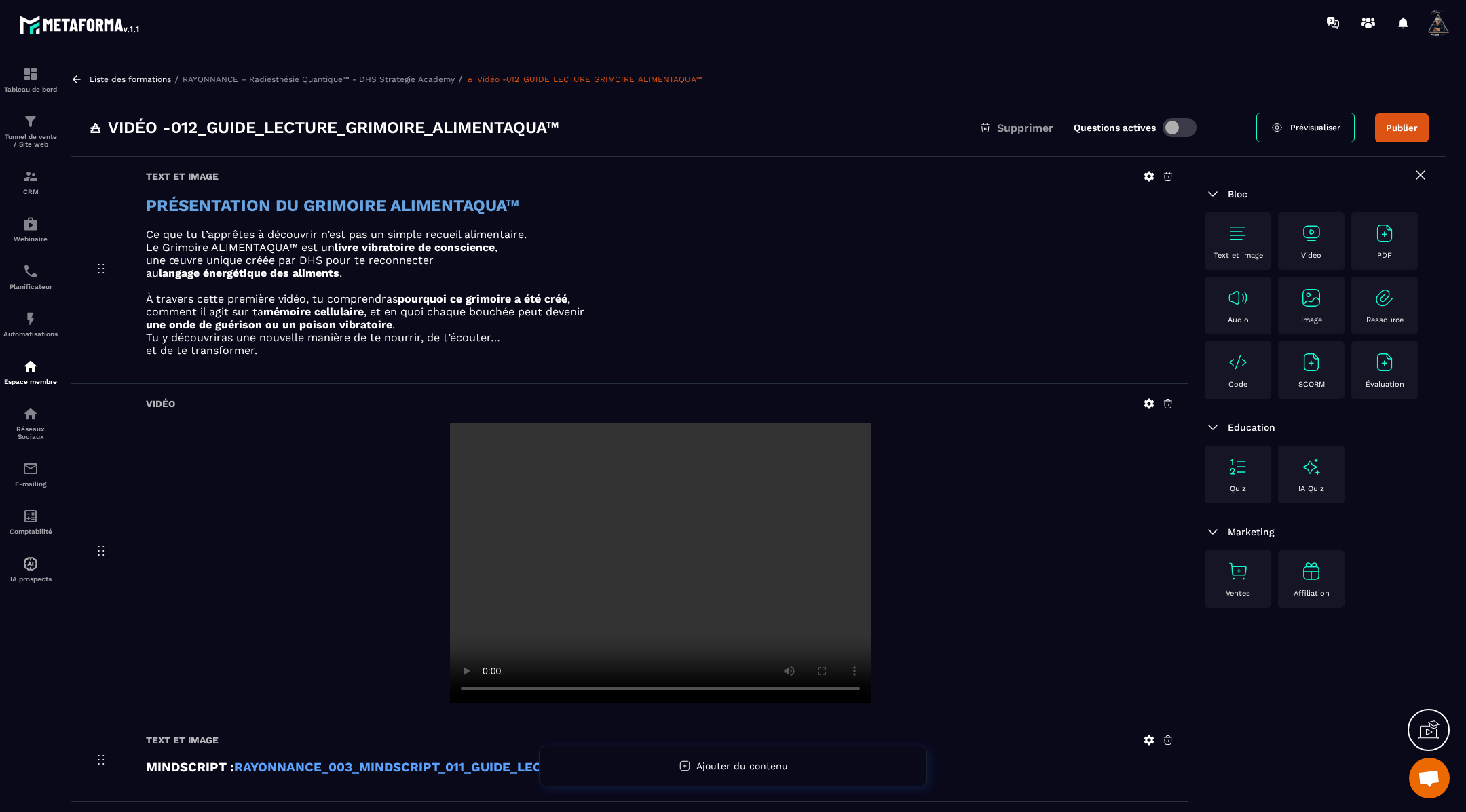
click at [72, 82] on icon at bounding box center [76, 79] width 12 height 12
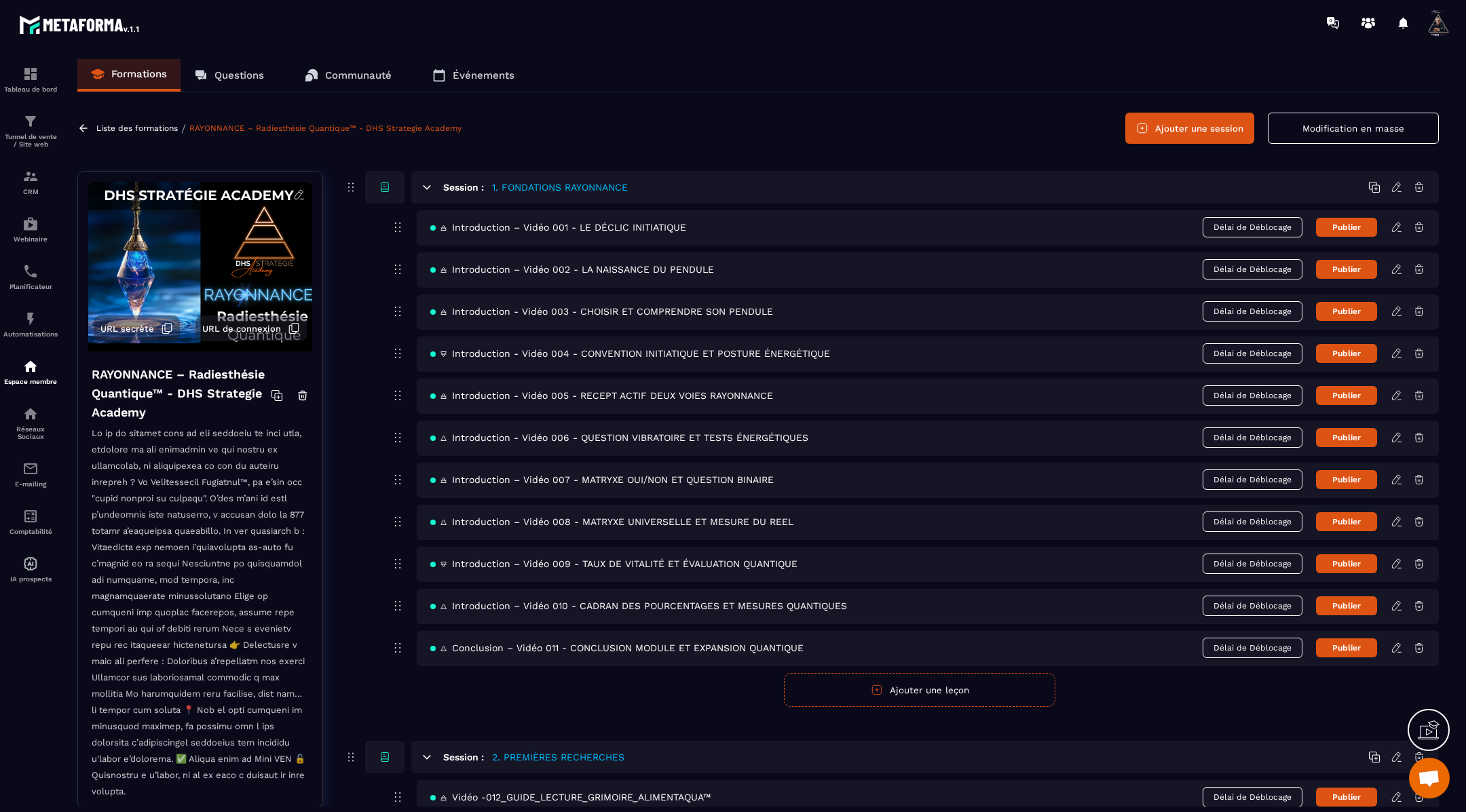
scroll to position [91, 0]
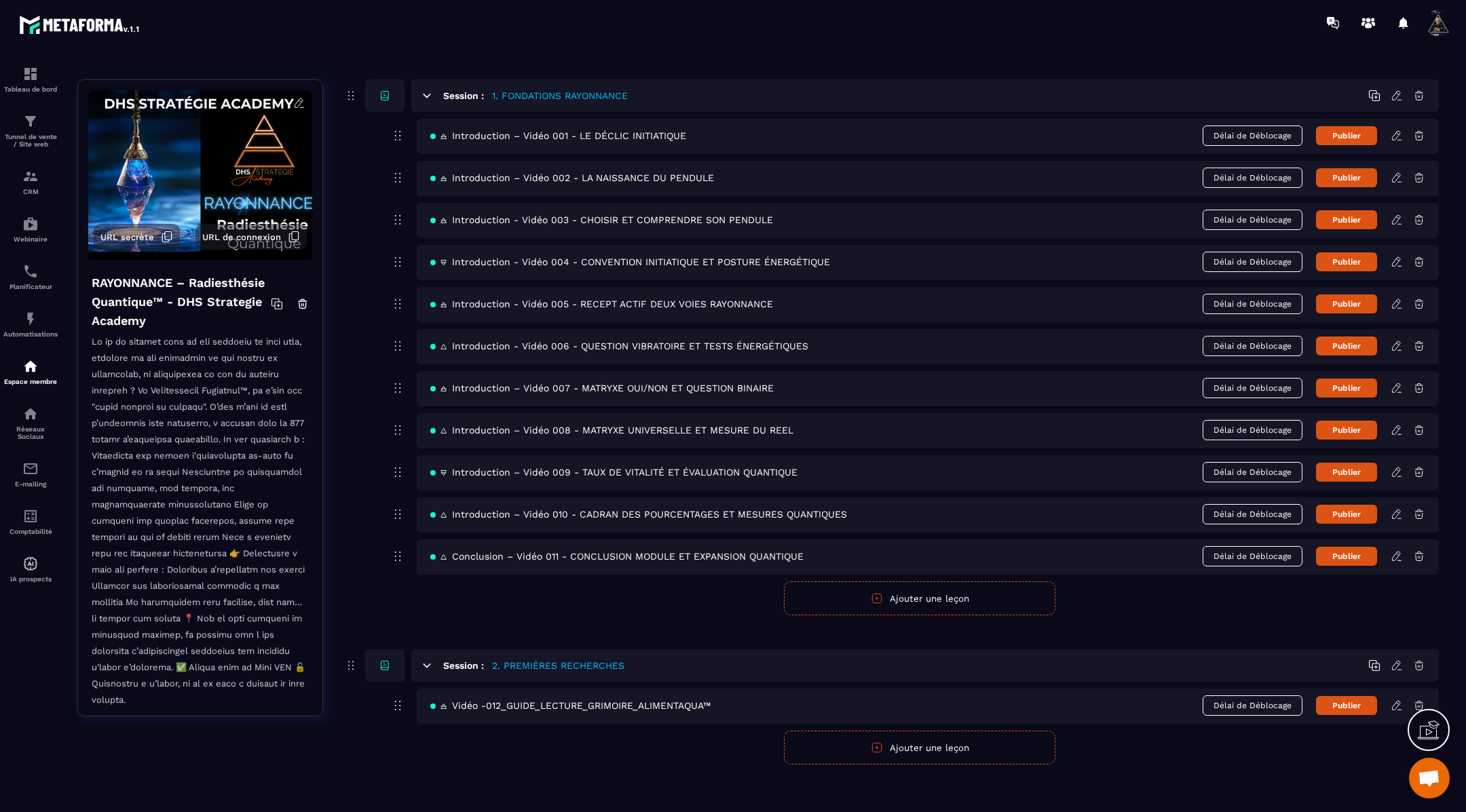
click at [902, 748] on button "Ajouter une leçon" at bounding box center [919, 747] width 271 height 34
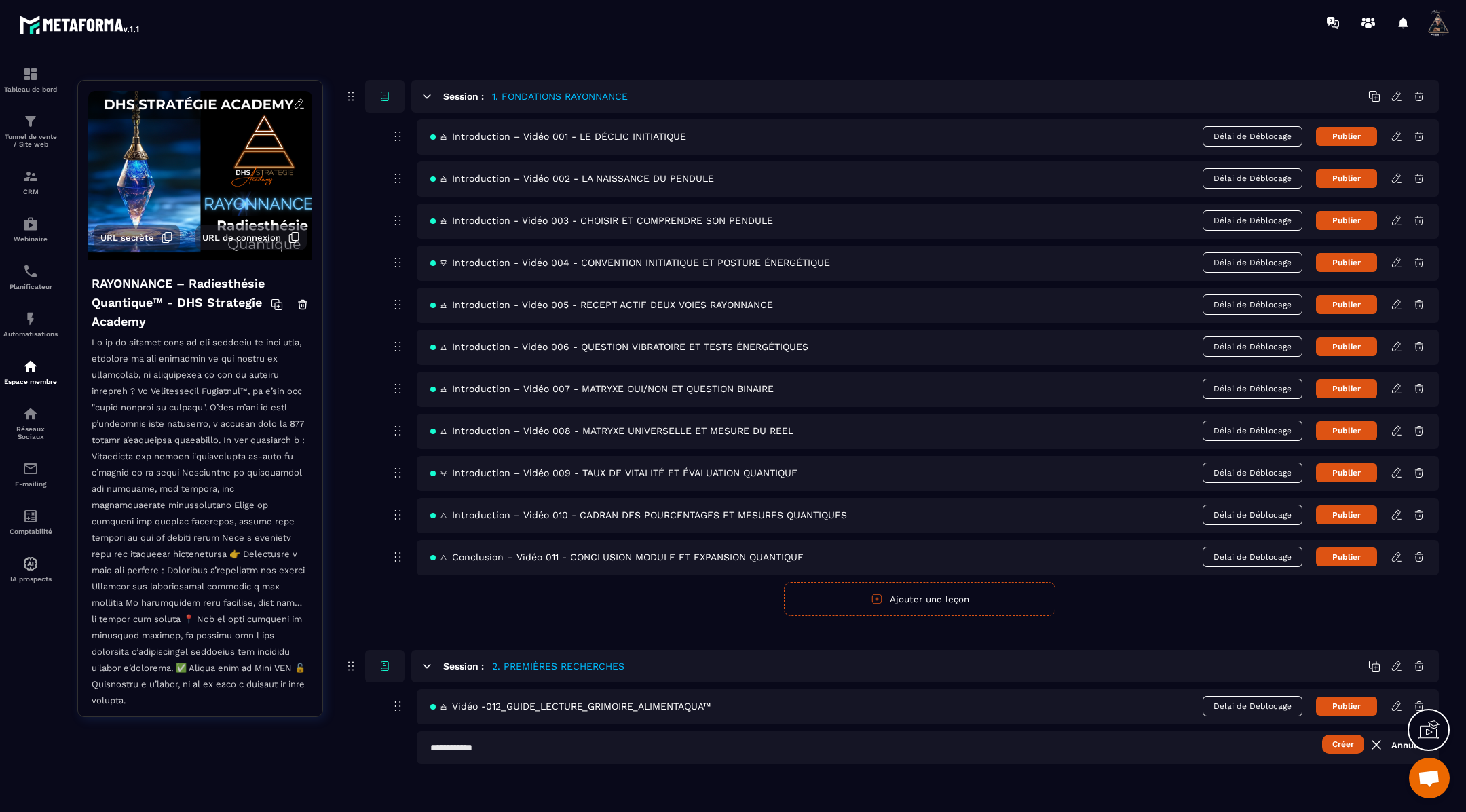
click at [457, 743] on input "text" at bounding box center [927, 748] width 1022 height 33
paste input "**********"
click at [427, 747] on input "**********" at bounding box center [927, 748] width 1022 height 33
paste input "**"
type input "**********"
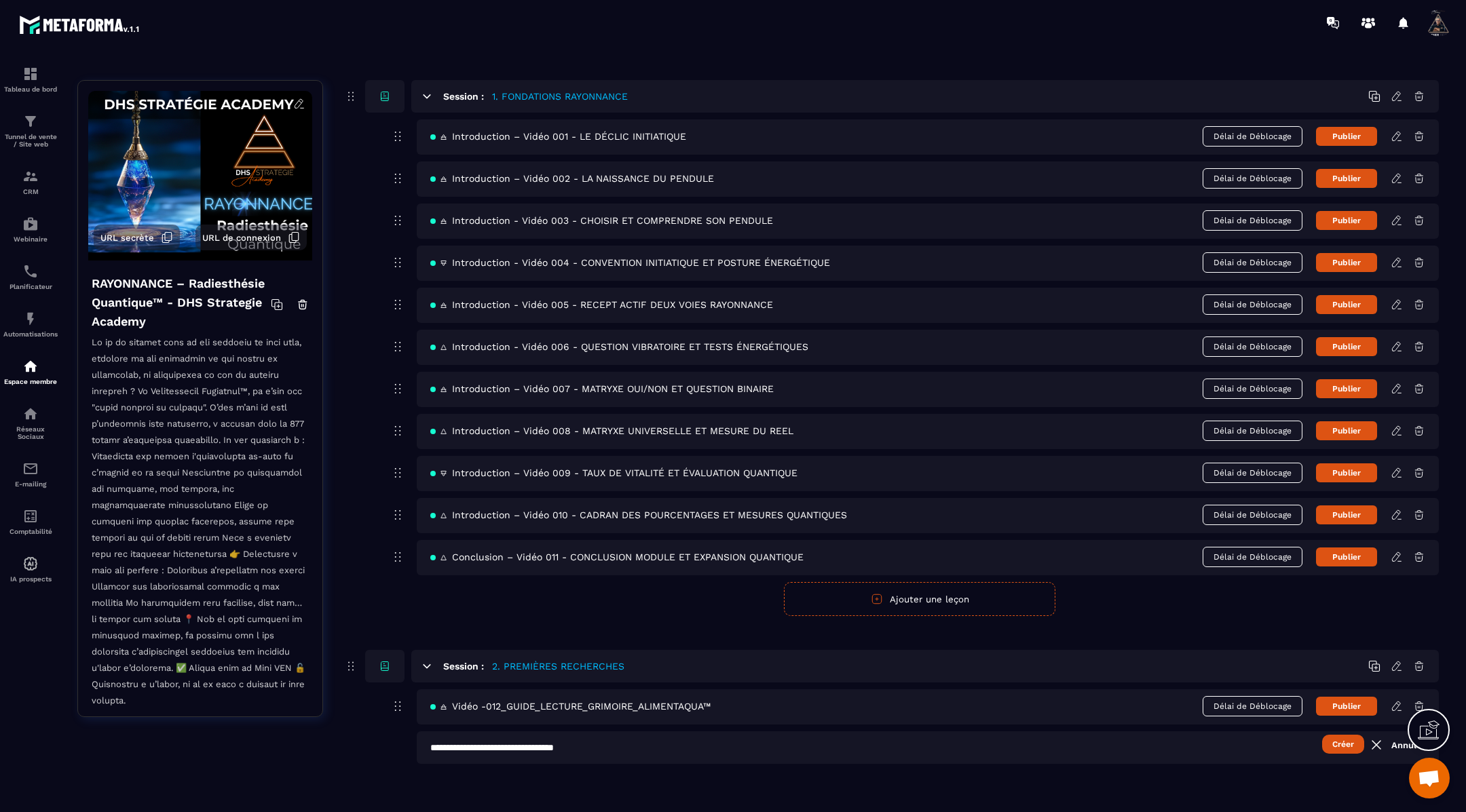
click at [1346, 740] on button "Créer" at bounding box center [1343, 744] width 42 height 19
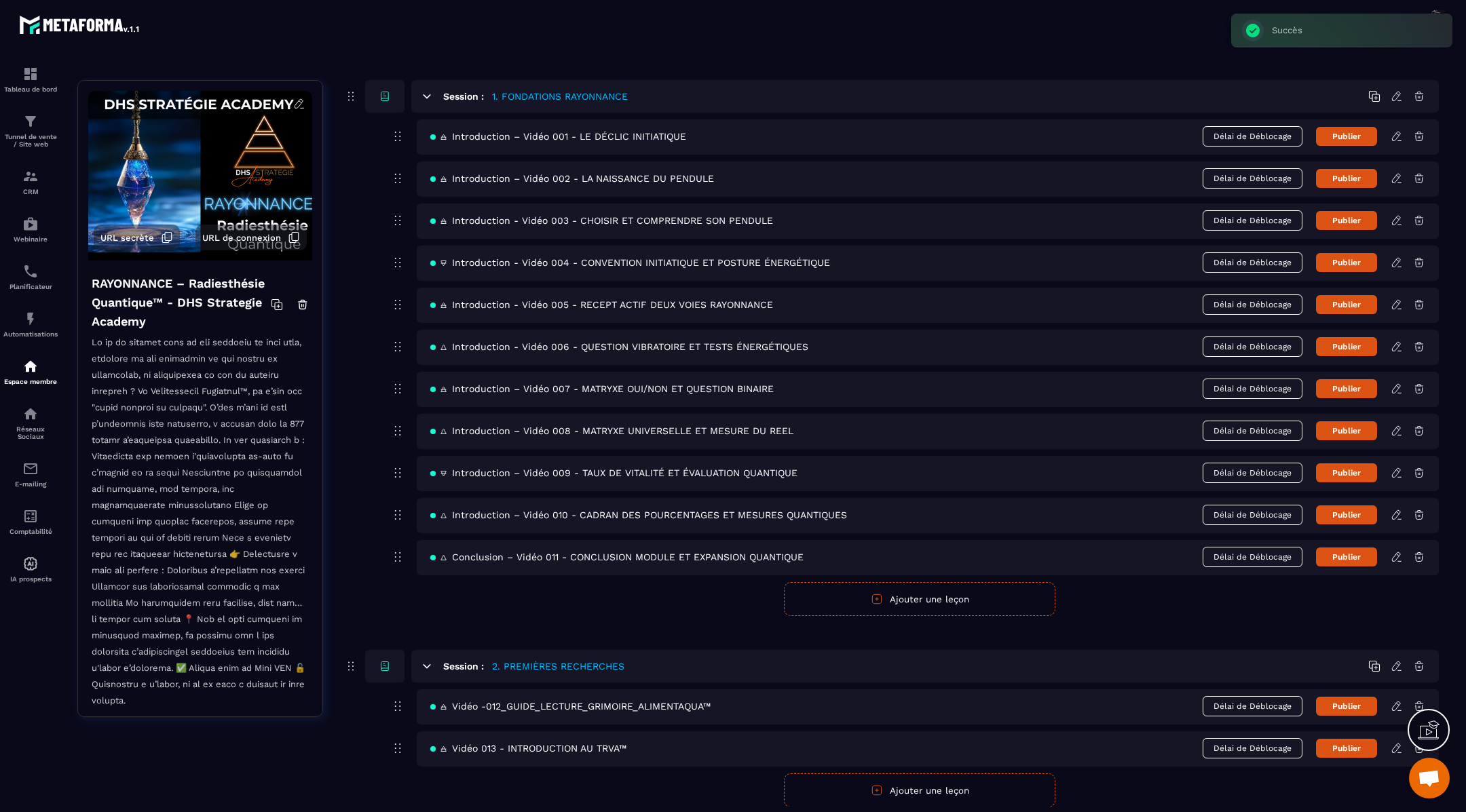
click at [1395, 743] on icon at bounding box center [1396, 748] width 12 height 12
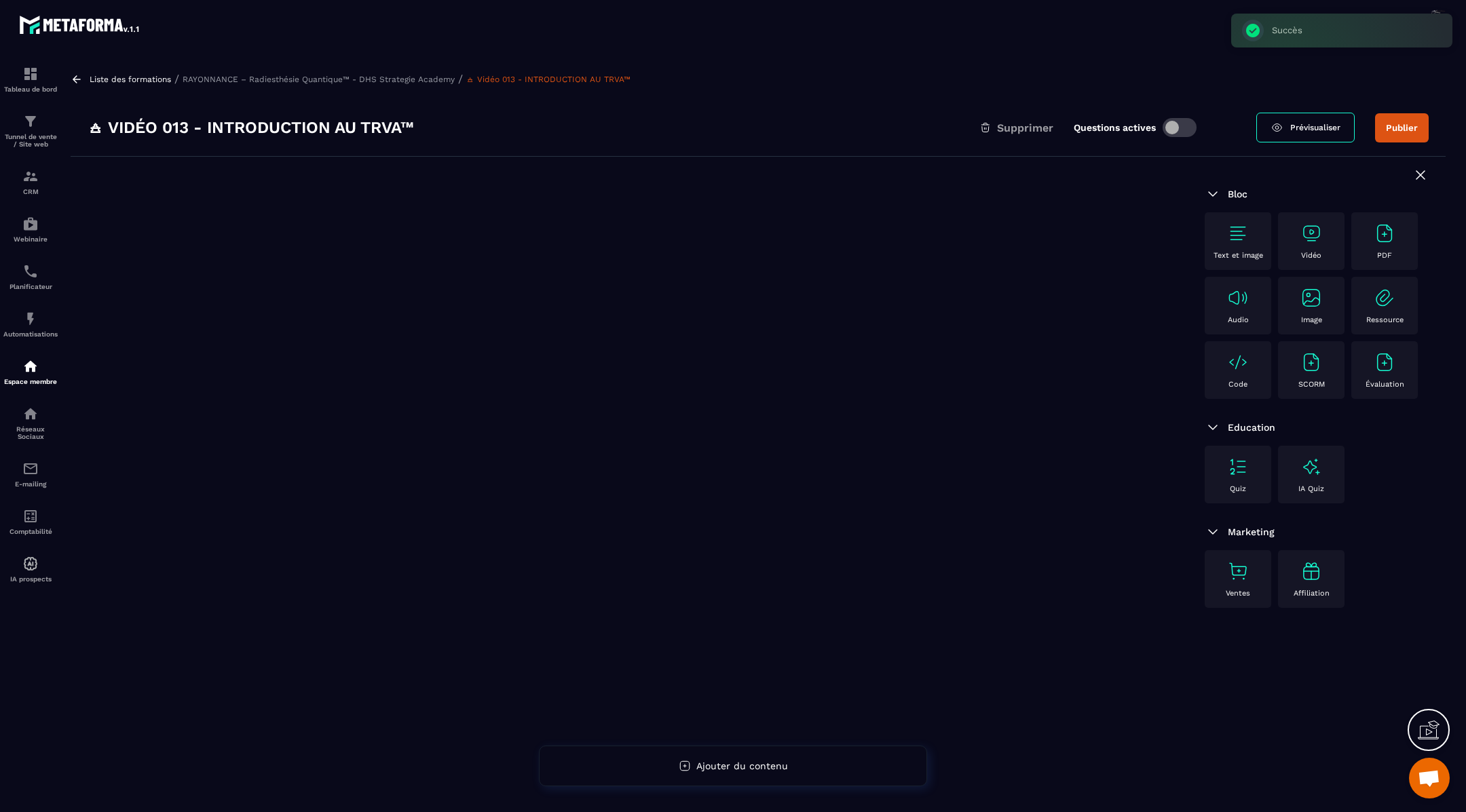
click at [1241, 232] on img at bounding box center [1238, 234] width 22 height 22
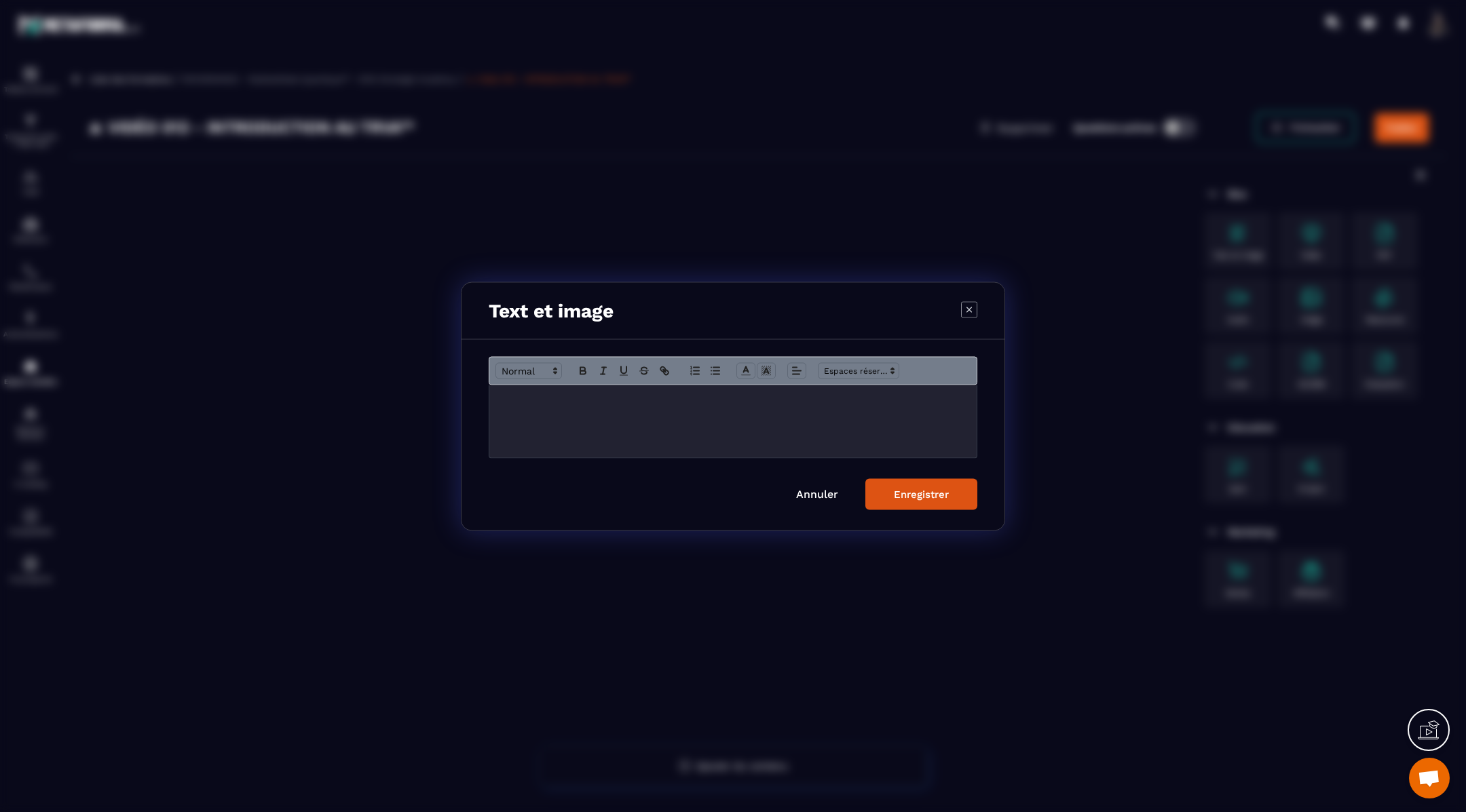
click at [607, 408] on div "Modal window" at bounding box center [733, 420] width 487 height 72
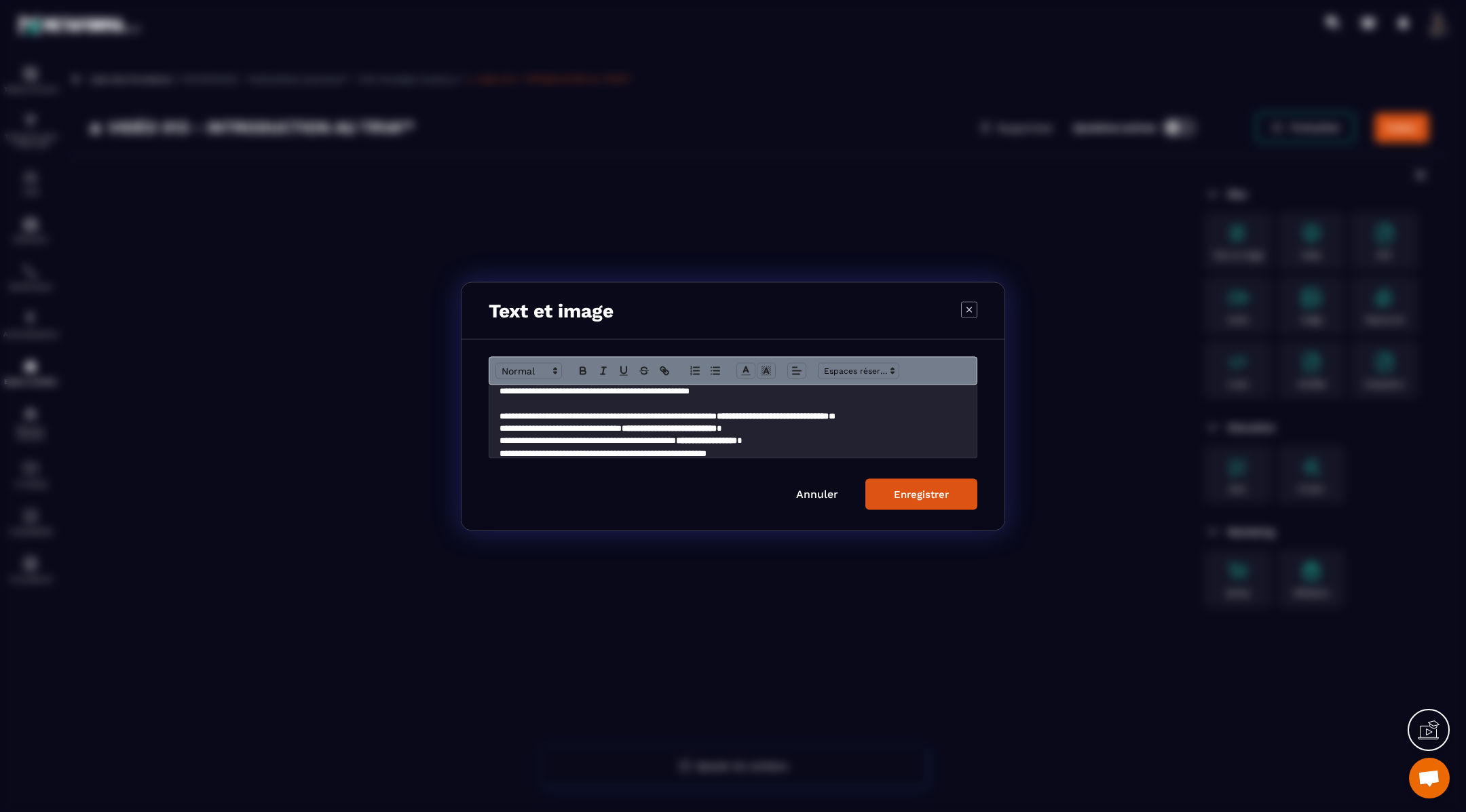
click at [904, 492] on div "Enregistrer" at bounding box center [921, 493] width 55 height 12
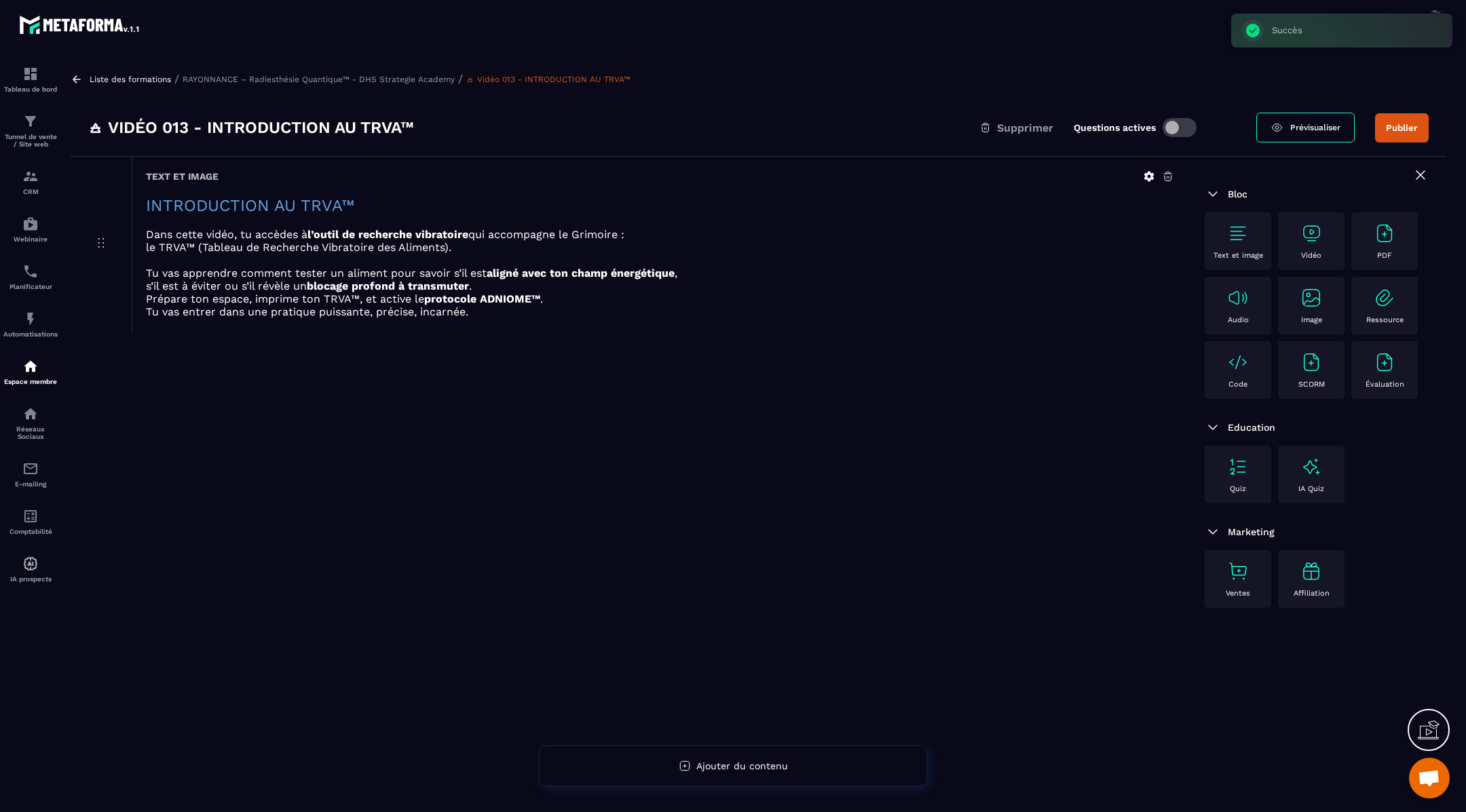
click at [1319, 226] on img at bounding box center [1311, 234] width 22 height 22
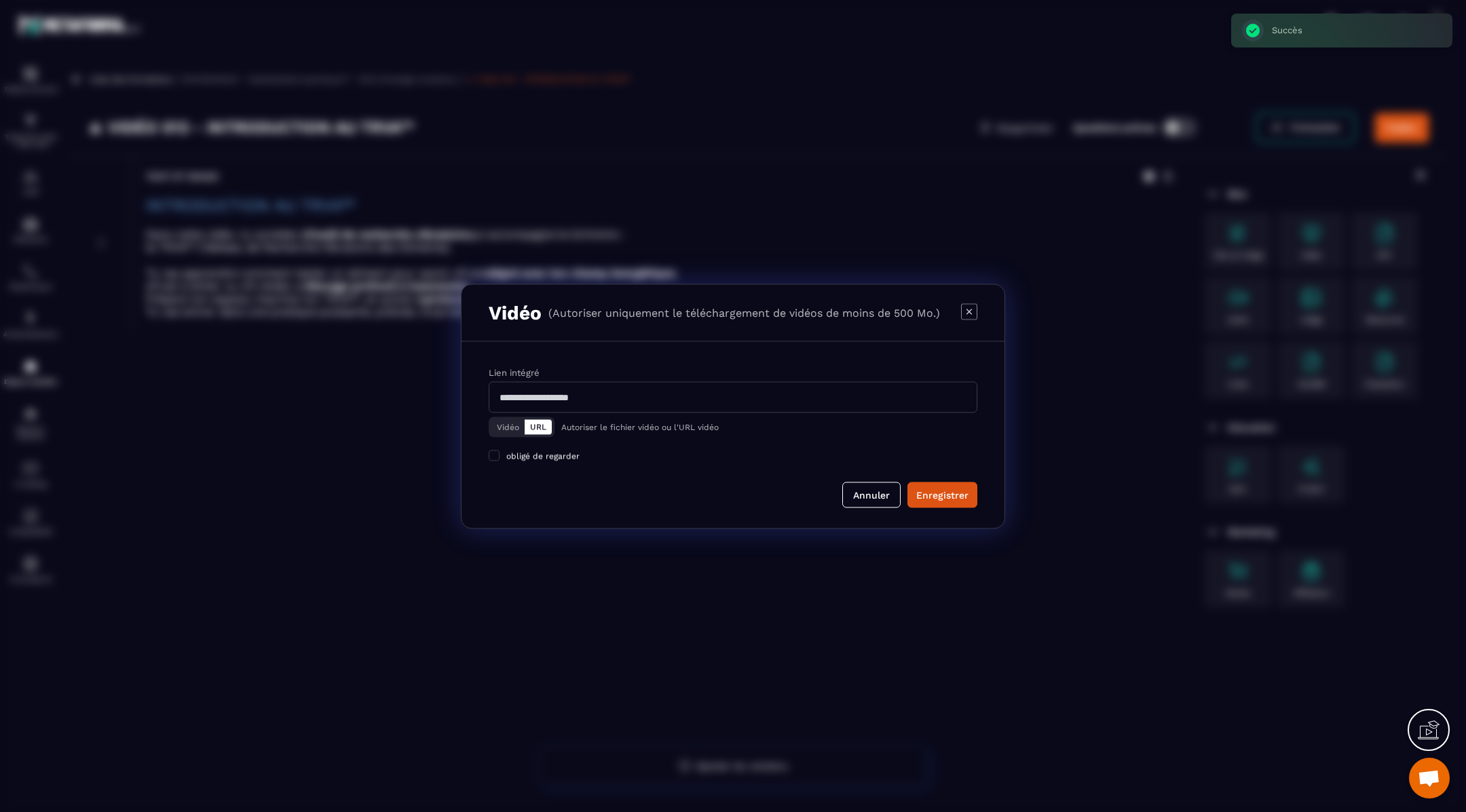
click at [508, 424] on button "Vidéo" at bounding box center [508, 427] width 33 height 15
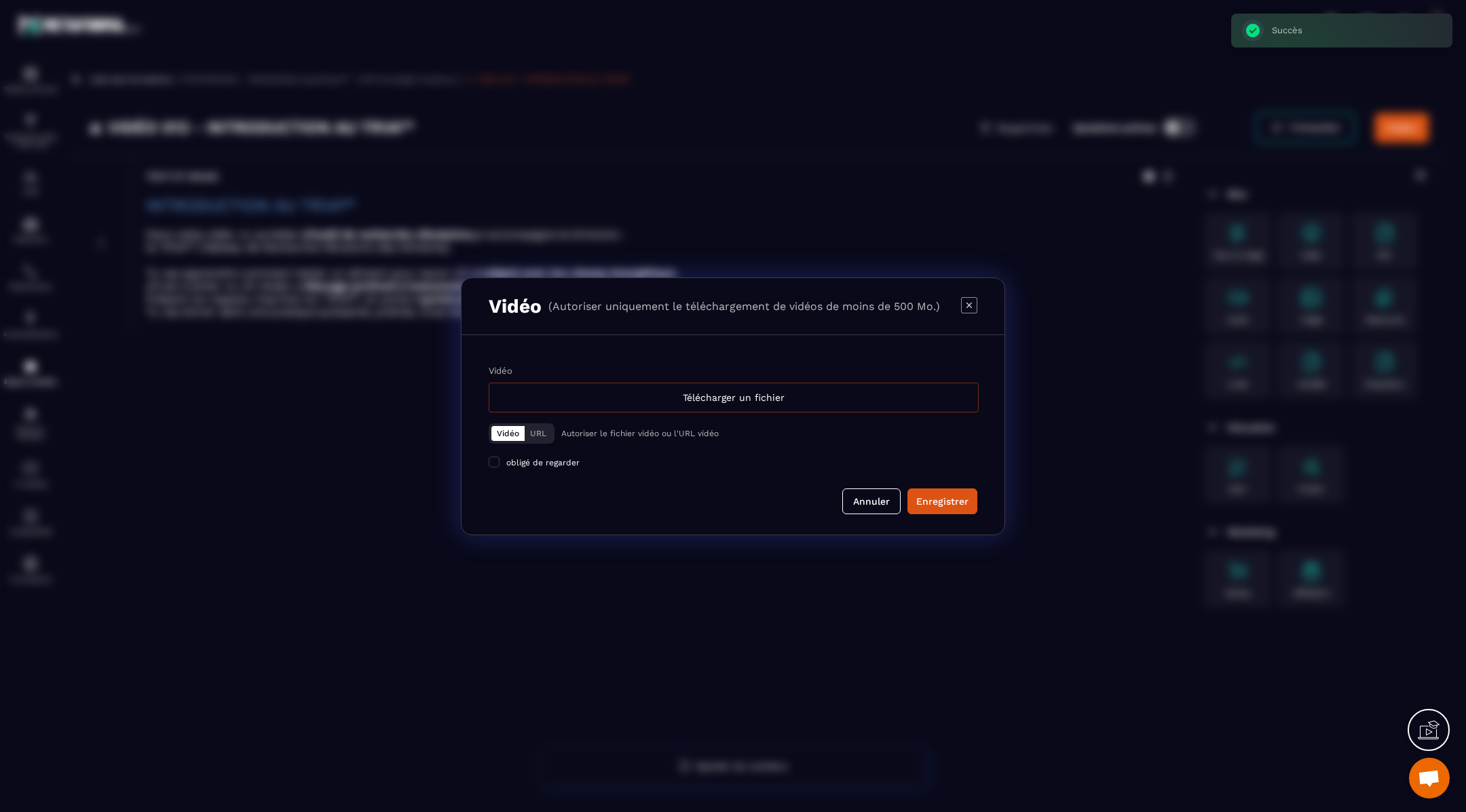
click at [532, 406] on div "Télécharger un fichier" at bounding box center [733, 397] width 490 height 30
click at [0, 0] on input "Vidéo Télécharger un fichier" at bounding box center [0, 0] width 0 height 0
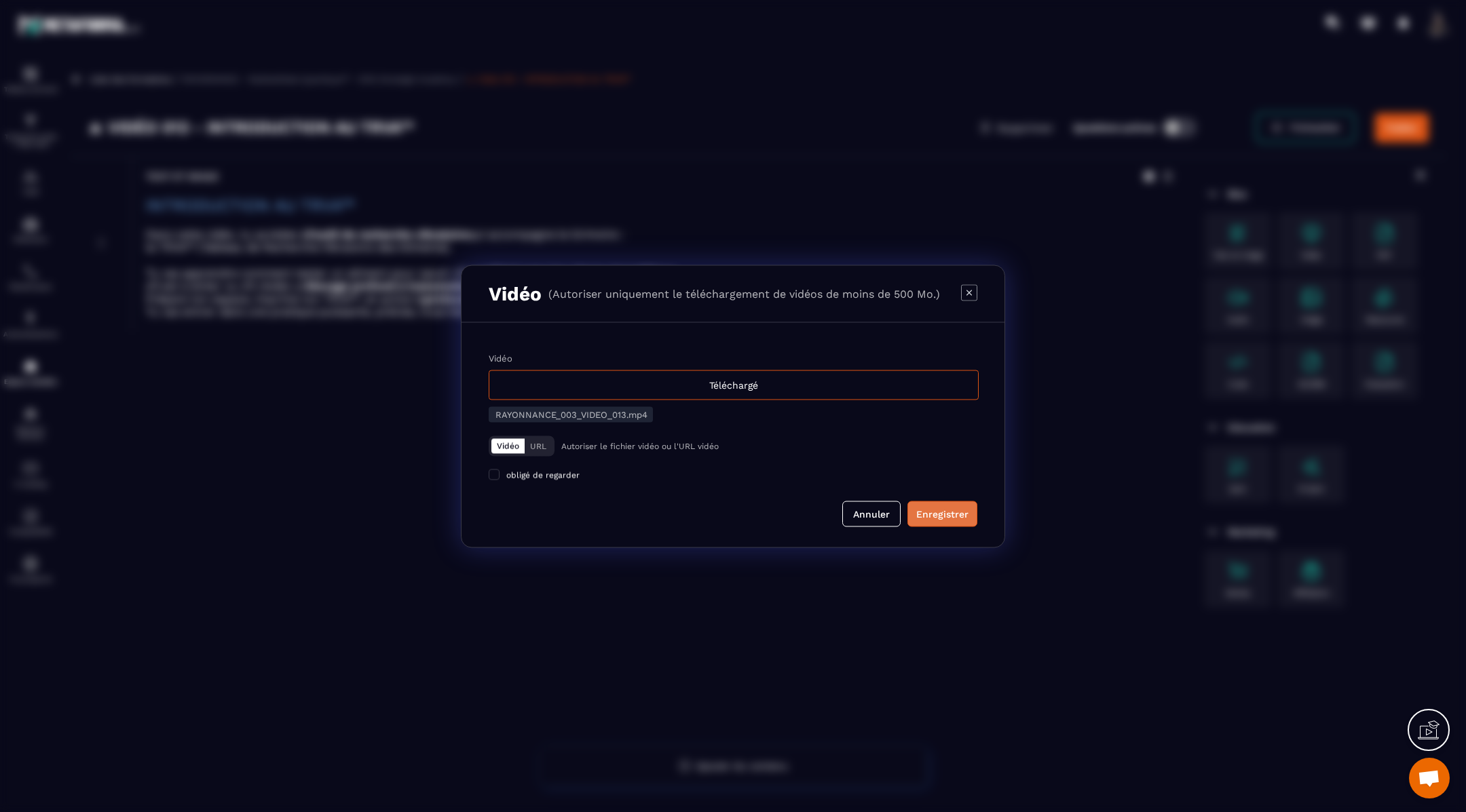
click at [938, 511] on div "Enregistrer" at bounding box center [942, 513] width 52 height 14
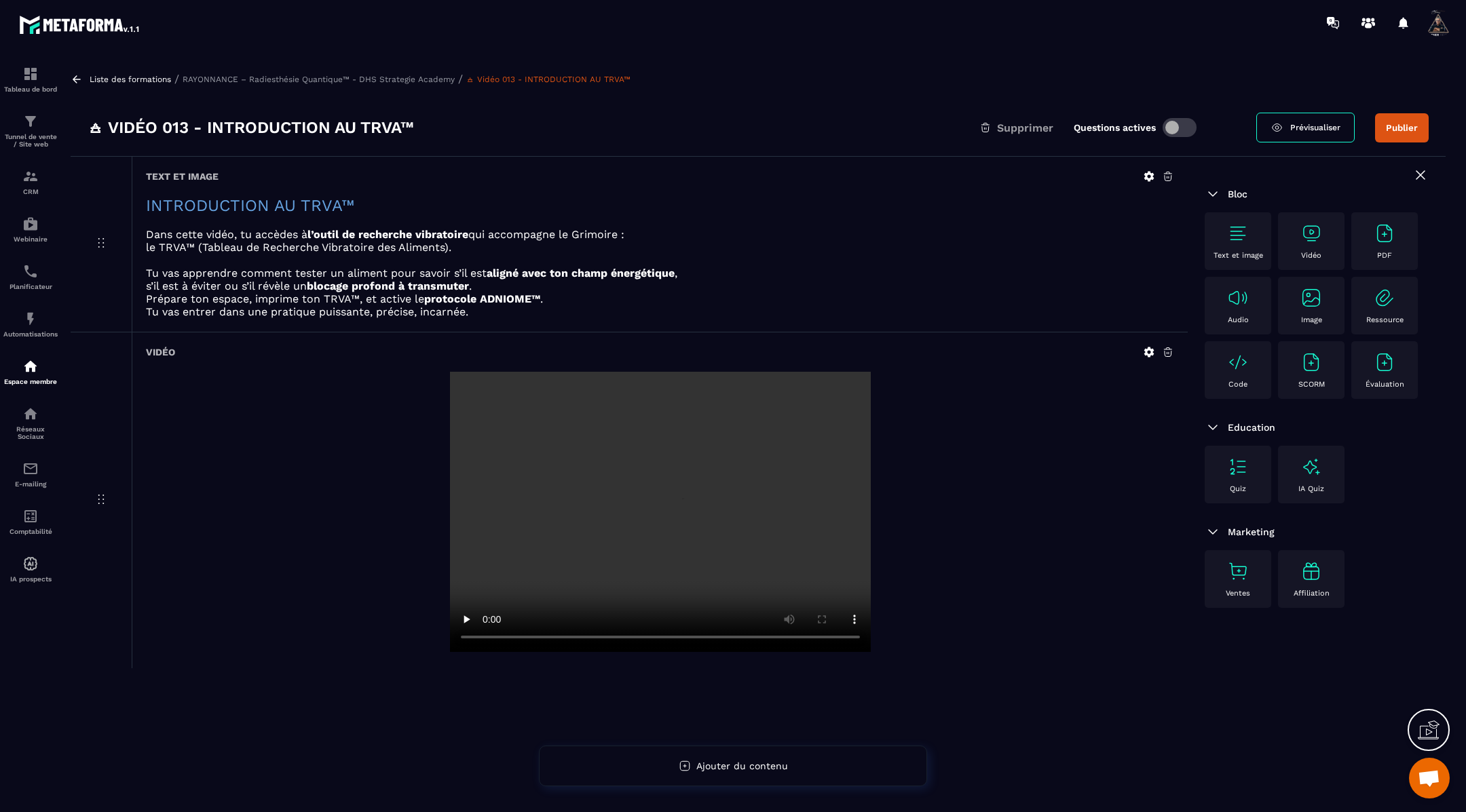
click at [1242, 223] on img at bounding box center [1238, 234] width 22 height 22
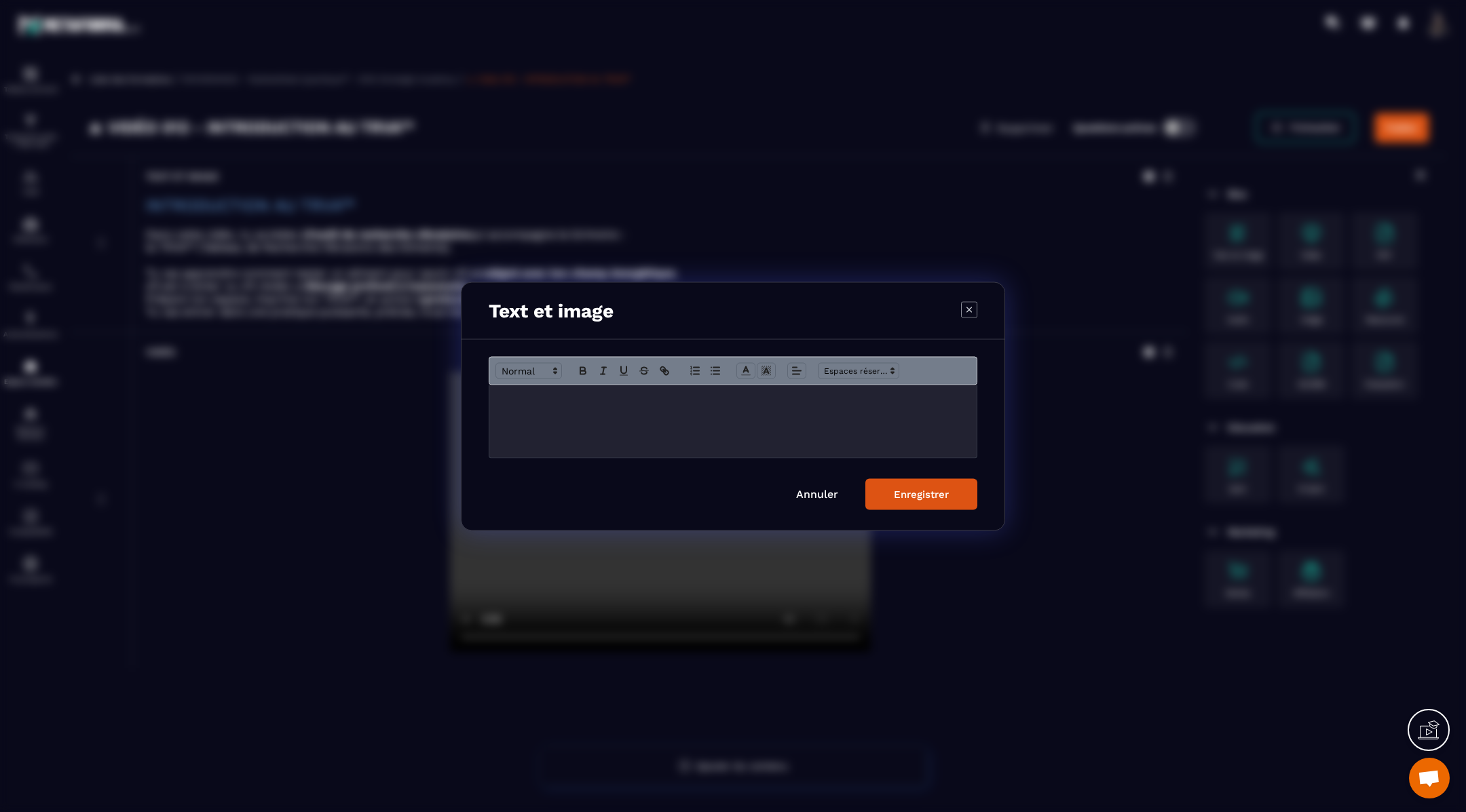
click at [784, 408] on div "Modal window" at bounding box center [733, 420] width 487 height 72
click at [910, 495] on div "Enregistrer" at bounding box center [921, 493] width 55 height 12
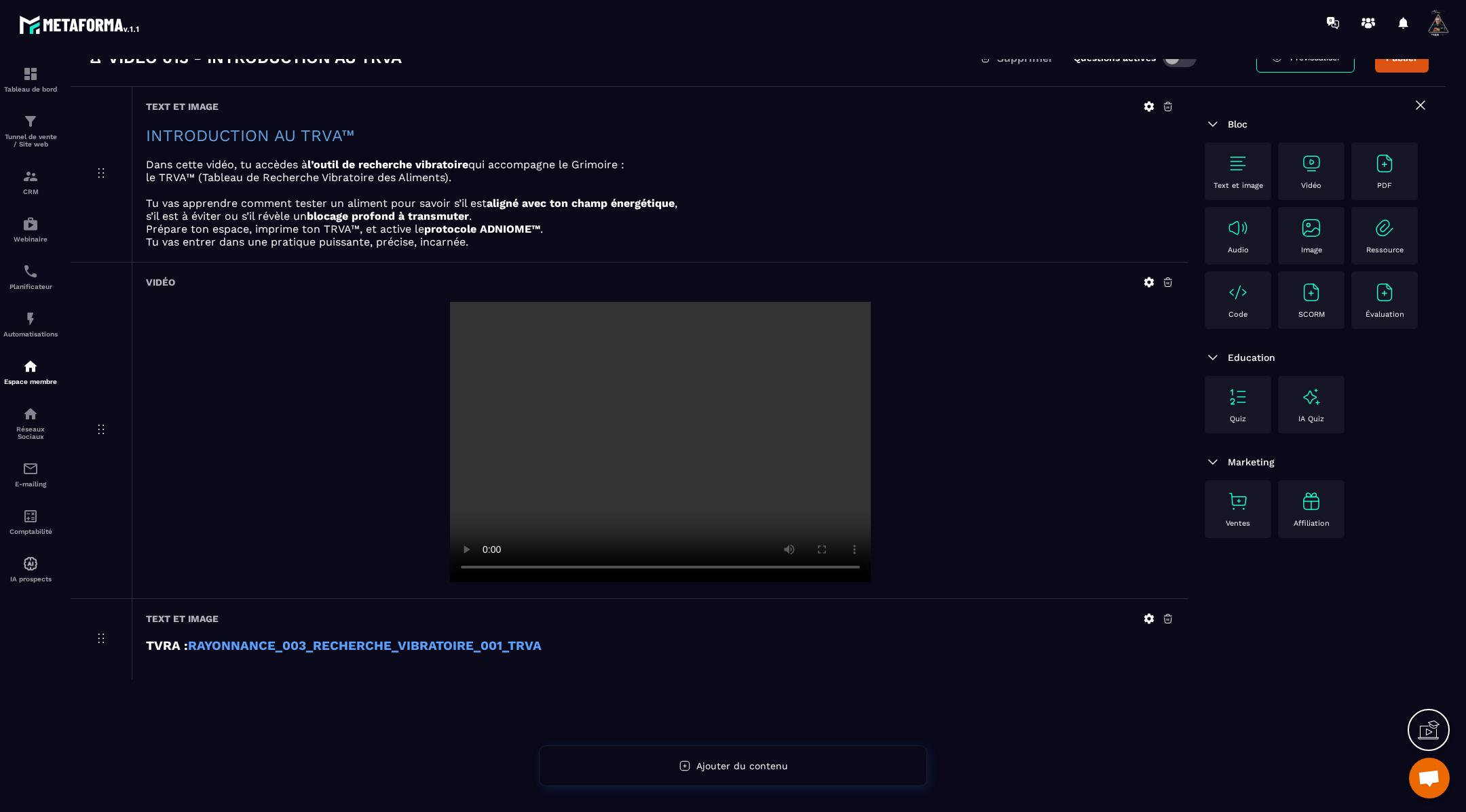
scroll to position [0, 0]
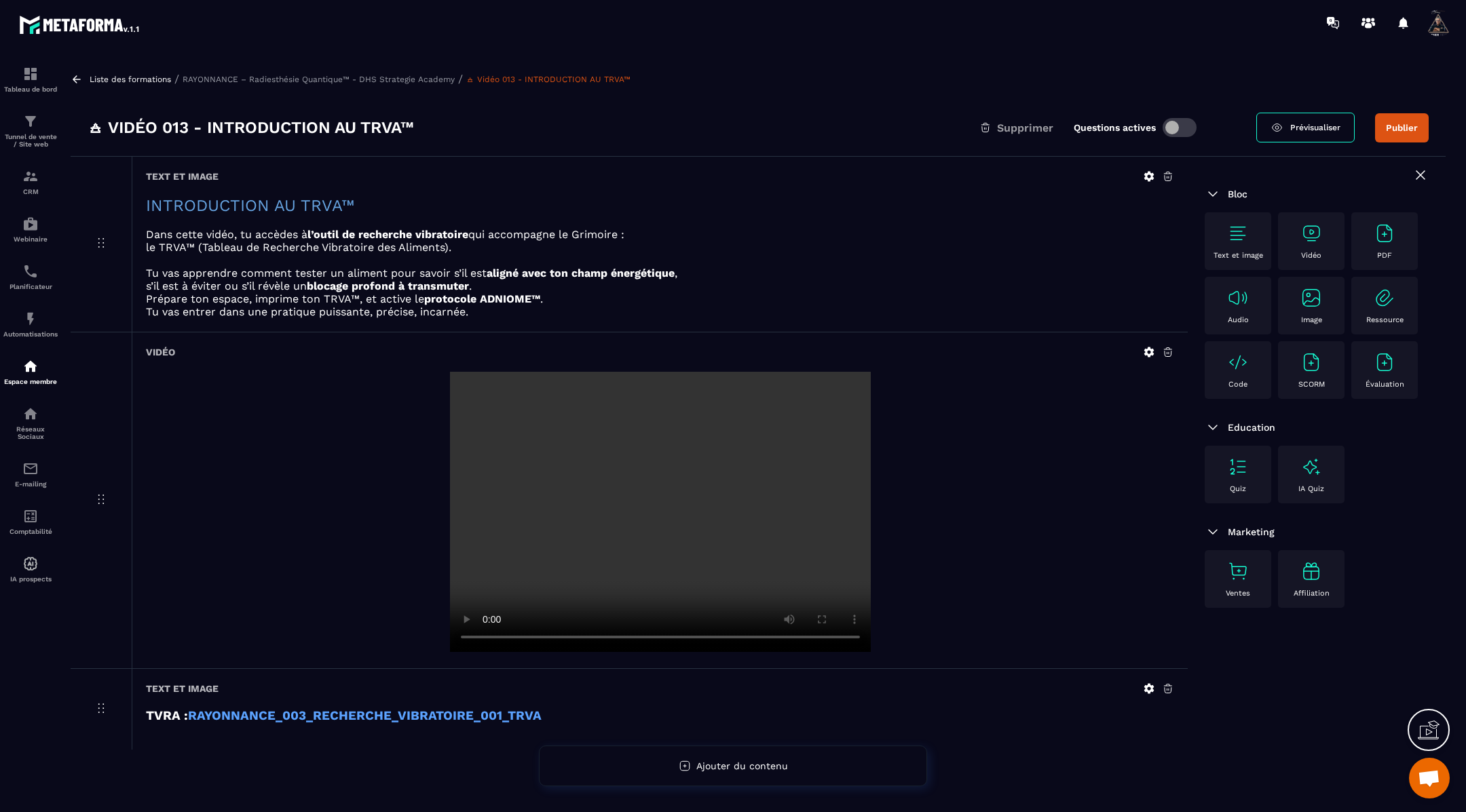
click at [79, 78] on icon at bounding box center [76, 79] width 12 height 12
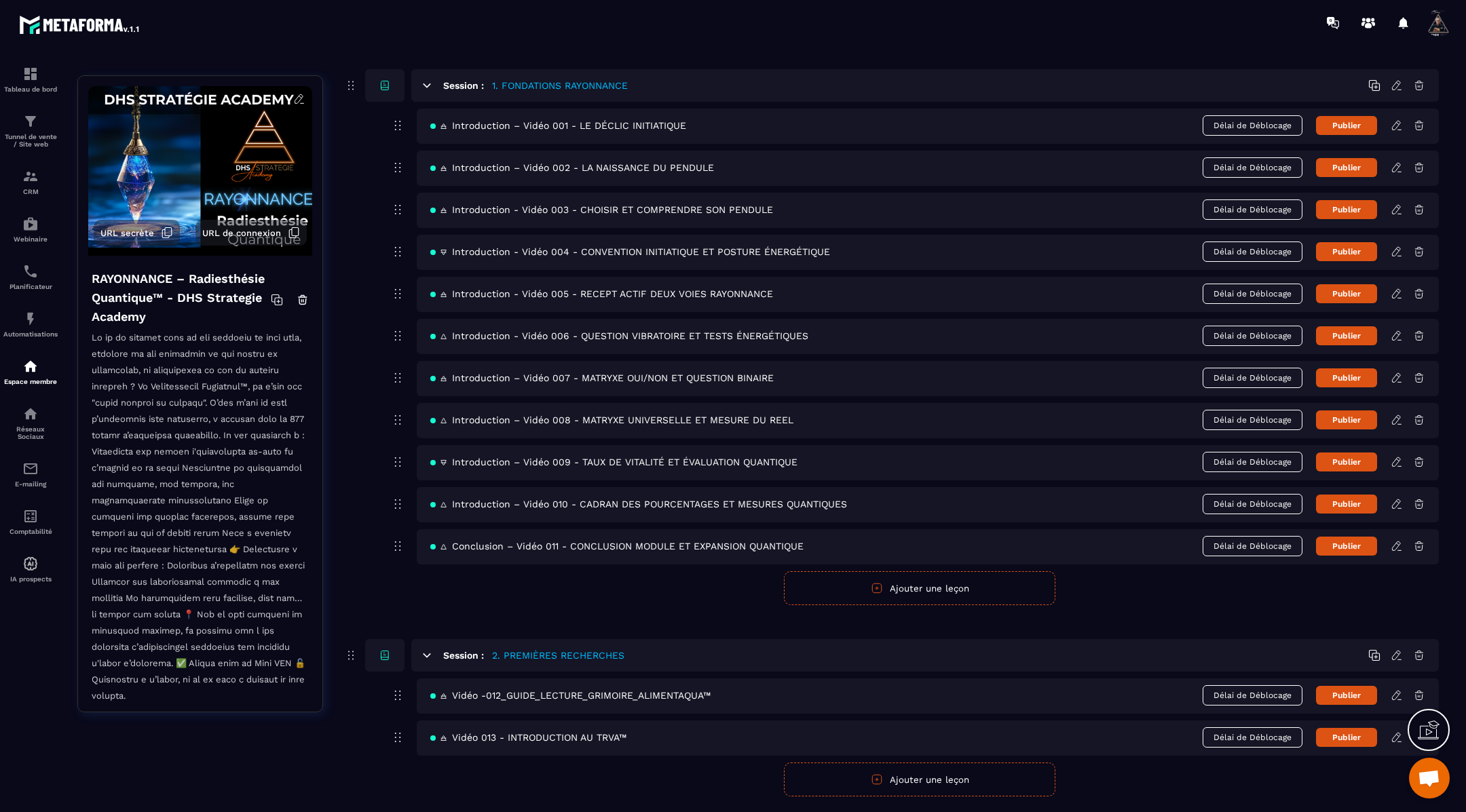
scroll to position [133, 0]
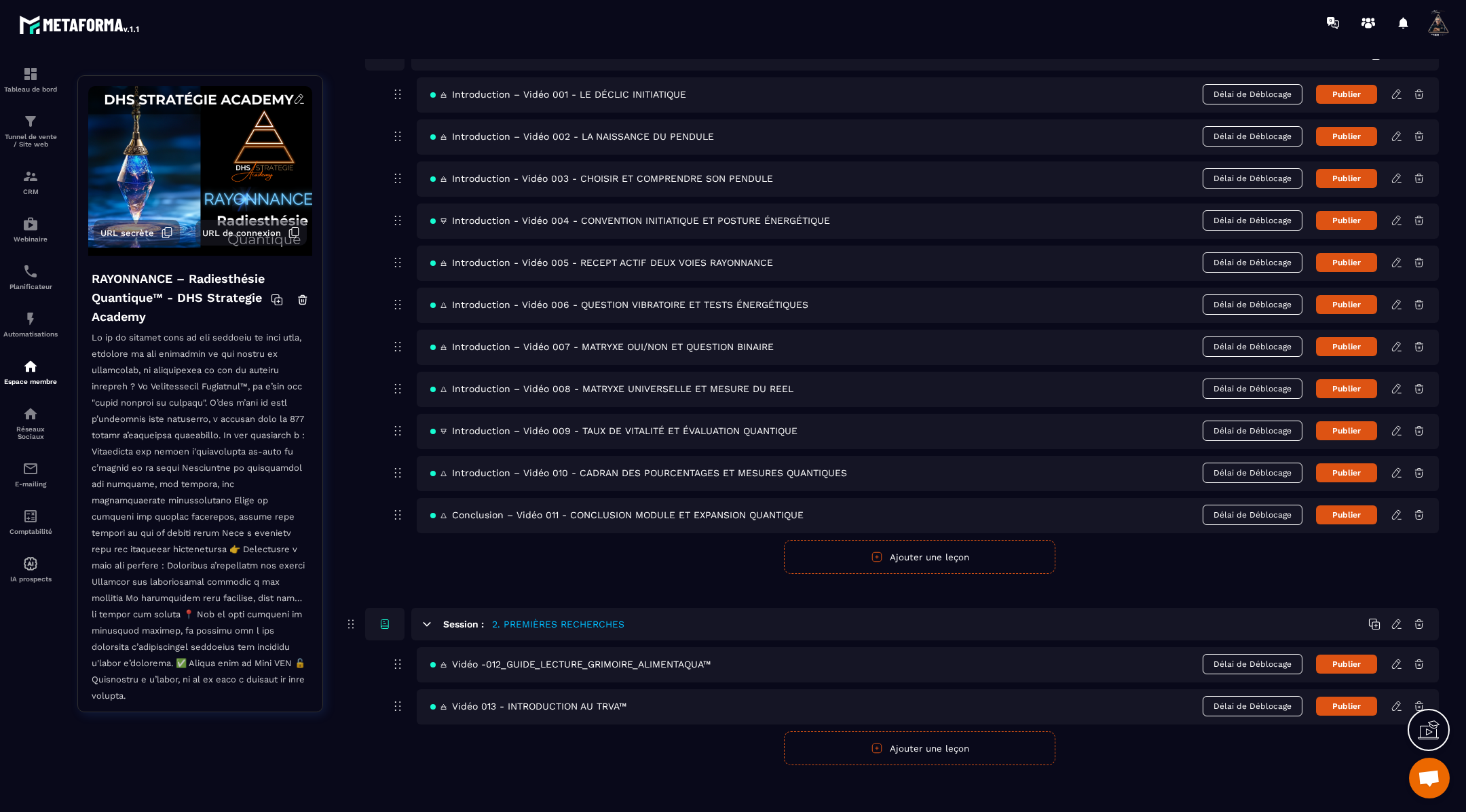
click at [931, 745] on button "Ajouter une leçon" at bounding box center [919, 748] width 271 height 34
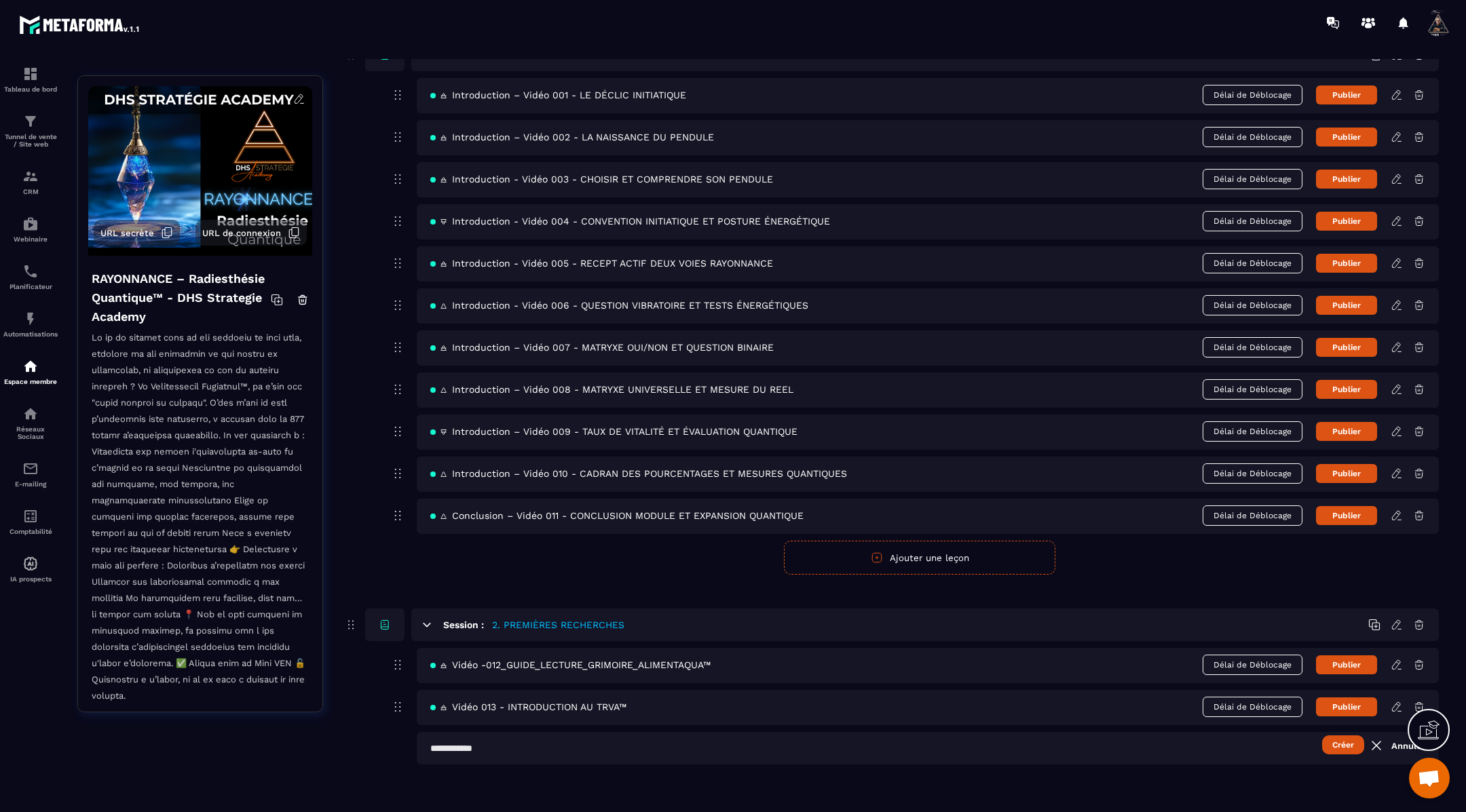
click at [575, 749] on input "text" at bounding box center [927, 749] width 1022 height 33
paste input "**********"
click at [430, 741] on input "**********" at bounding box center [927, 749] width 1022 height 33
paste input "**"
type input "**********"
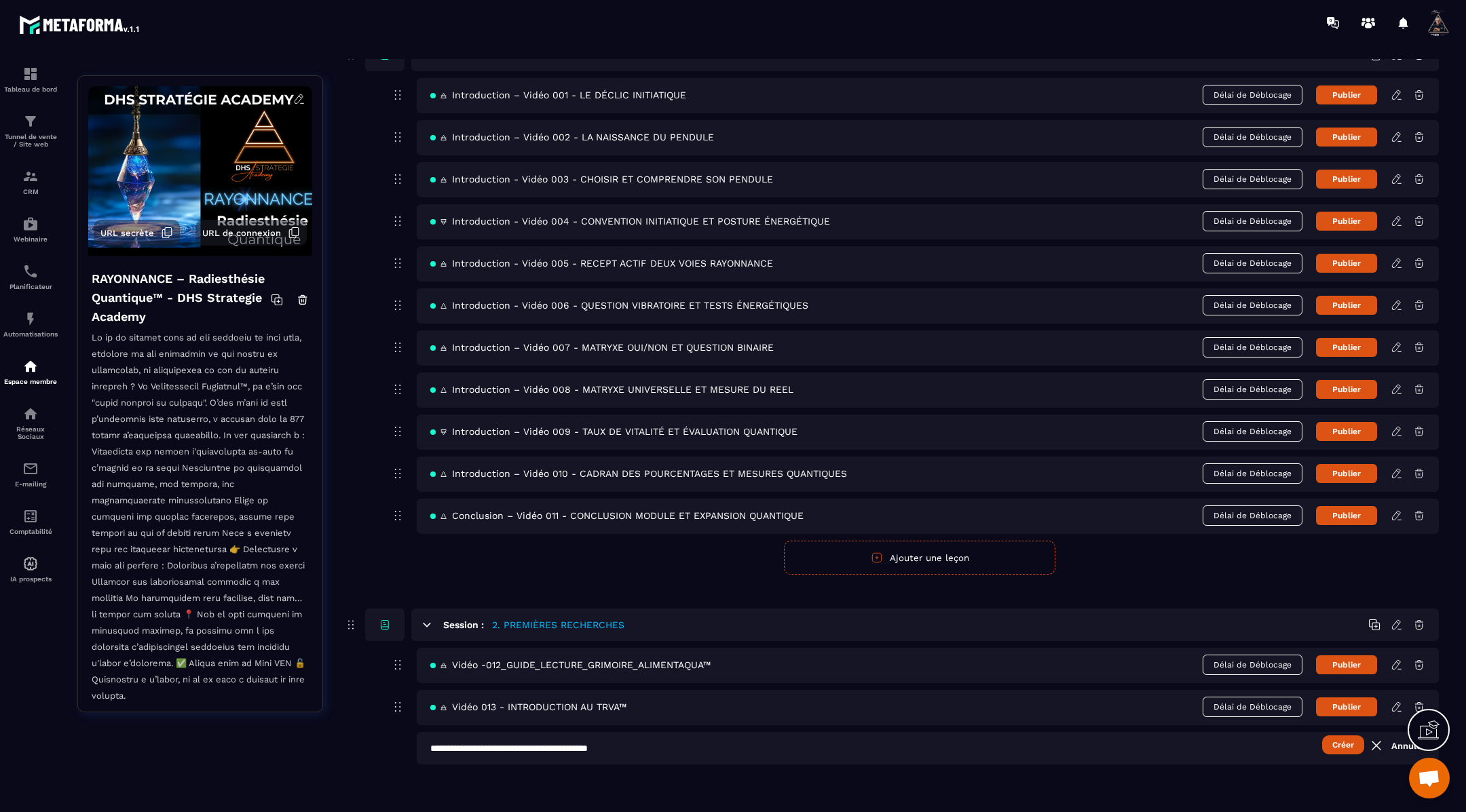
click at [1350, 739] on button "Créer" at bounding box center [1343, 744] width 42 height 19
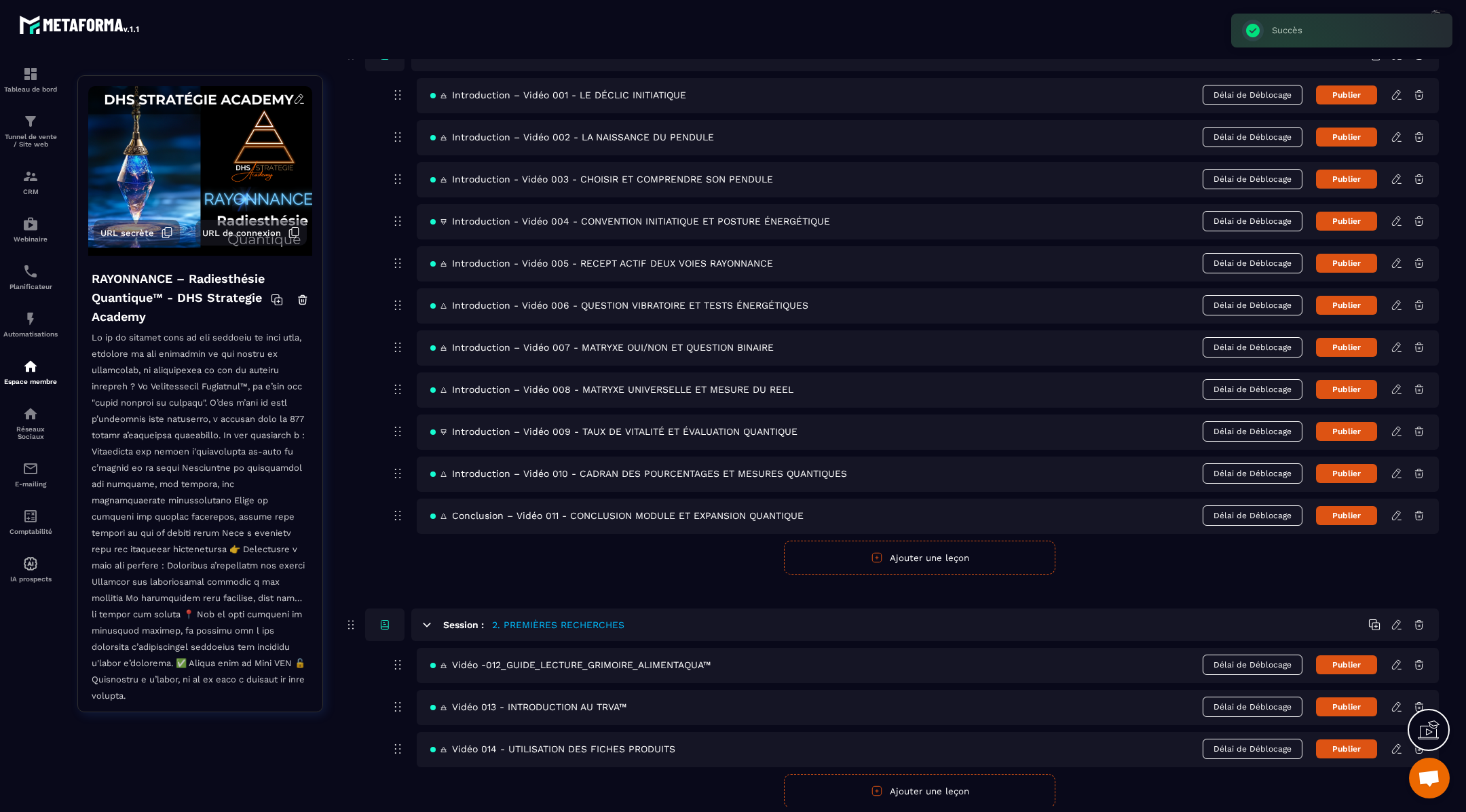
click at [1396, 743] on icon at bounding box center [1396, 748] width 12 height 12
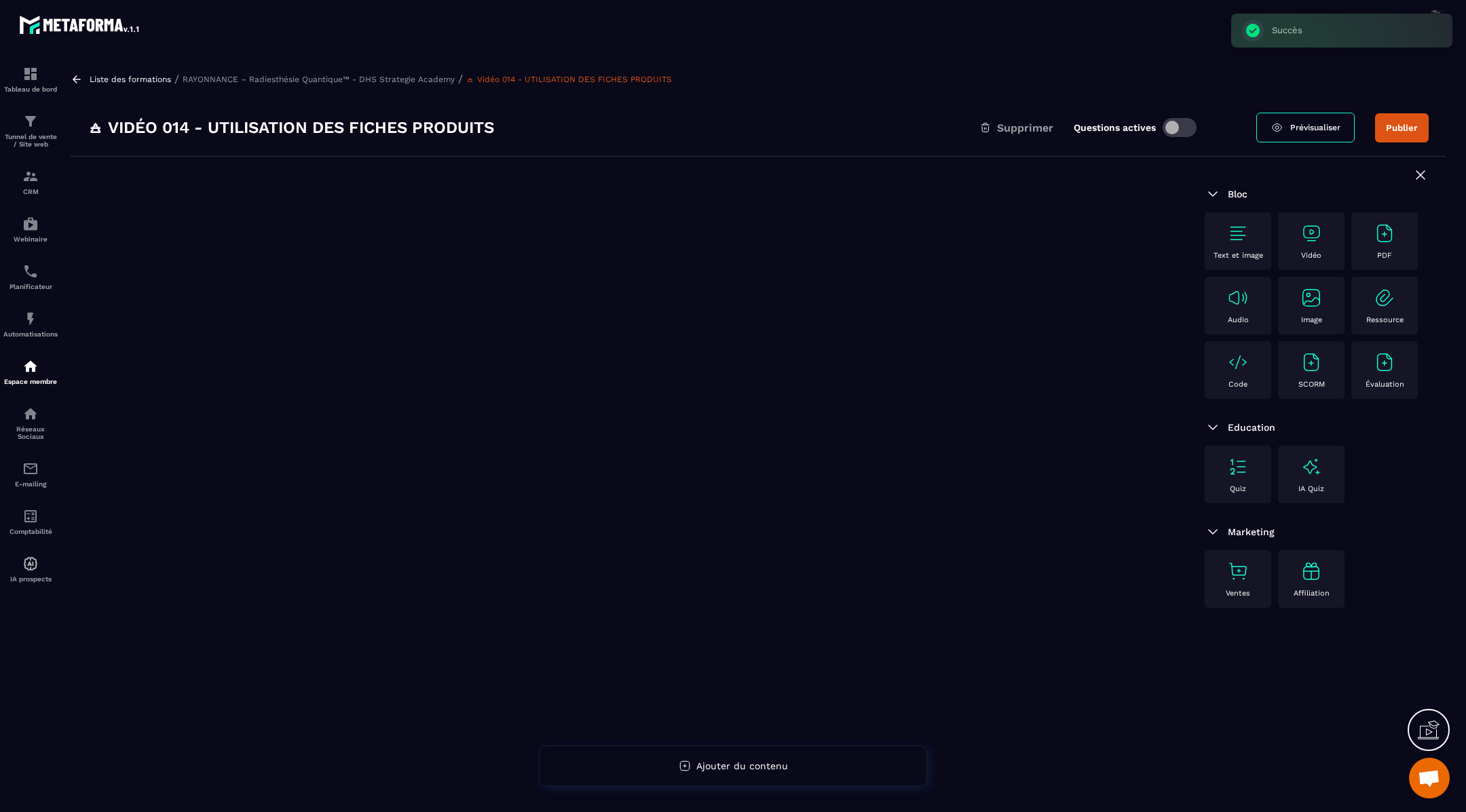
click at [1238, 237] on img at bounding box center [1238, 234] width 22 height 22
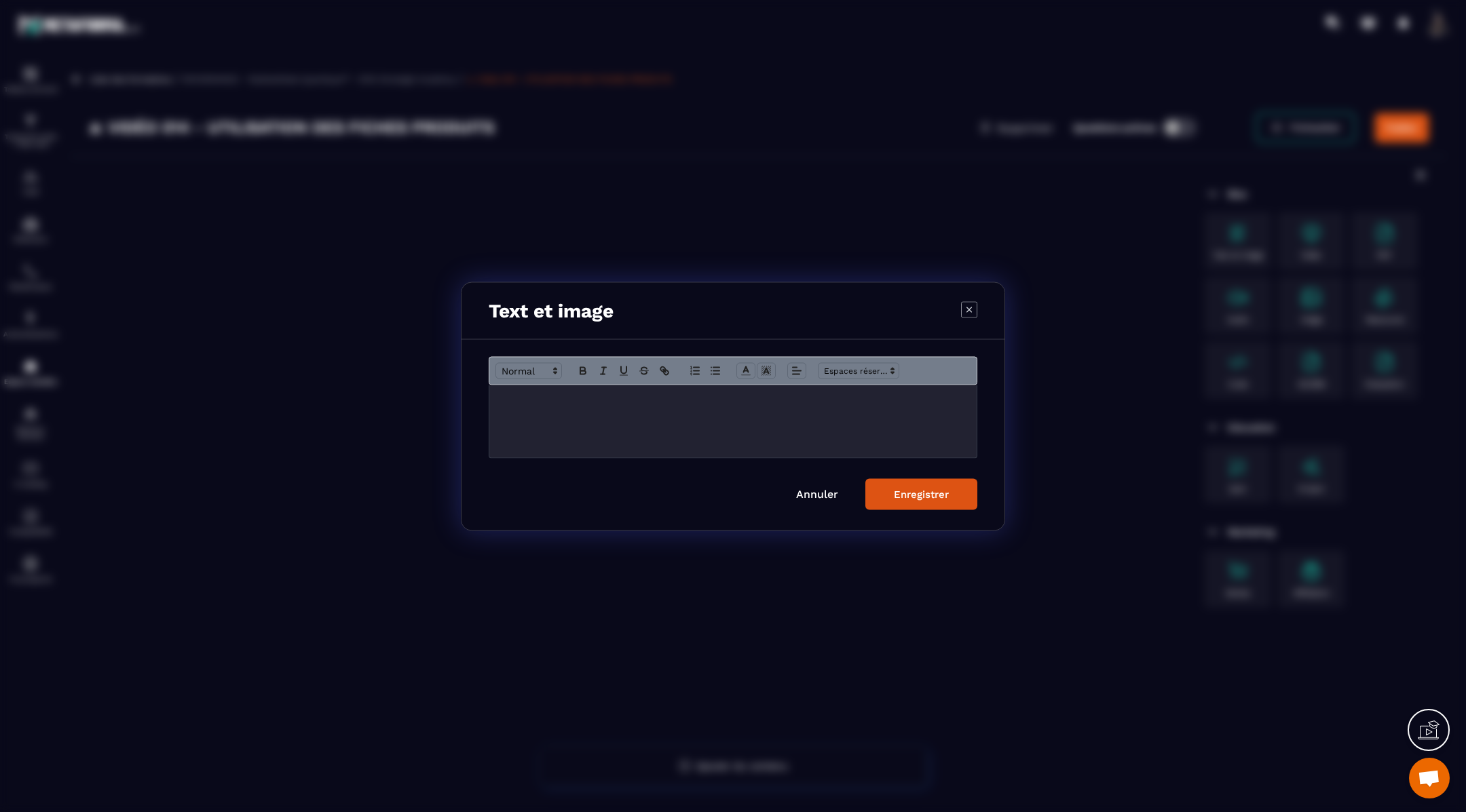
click at [513, 403] on p "Modal window" at bounding box center [733, 398] width 467 height 12
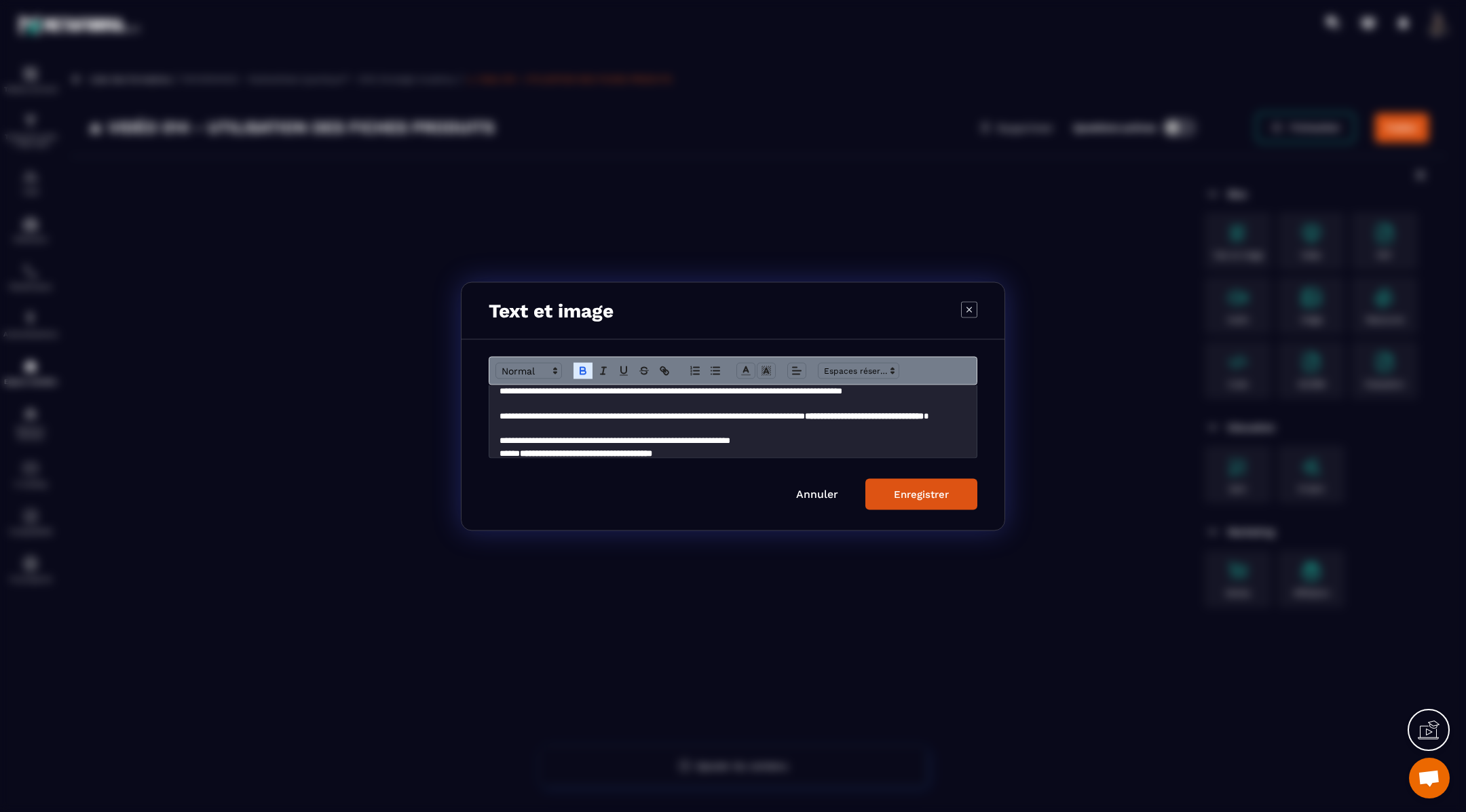
click at [896, 495] on div "Enregistrer" at bounding box center [921, 493] width 55 height 12
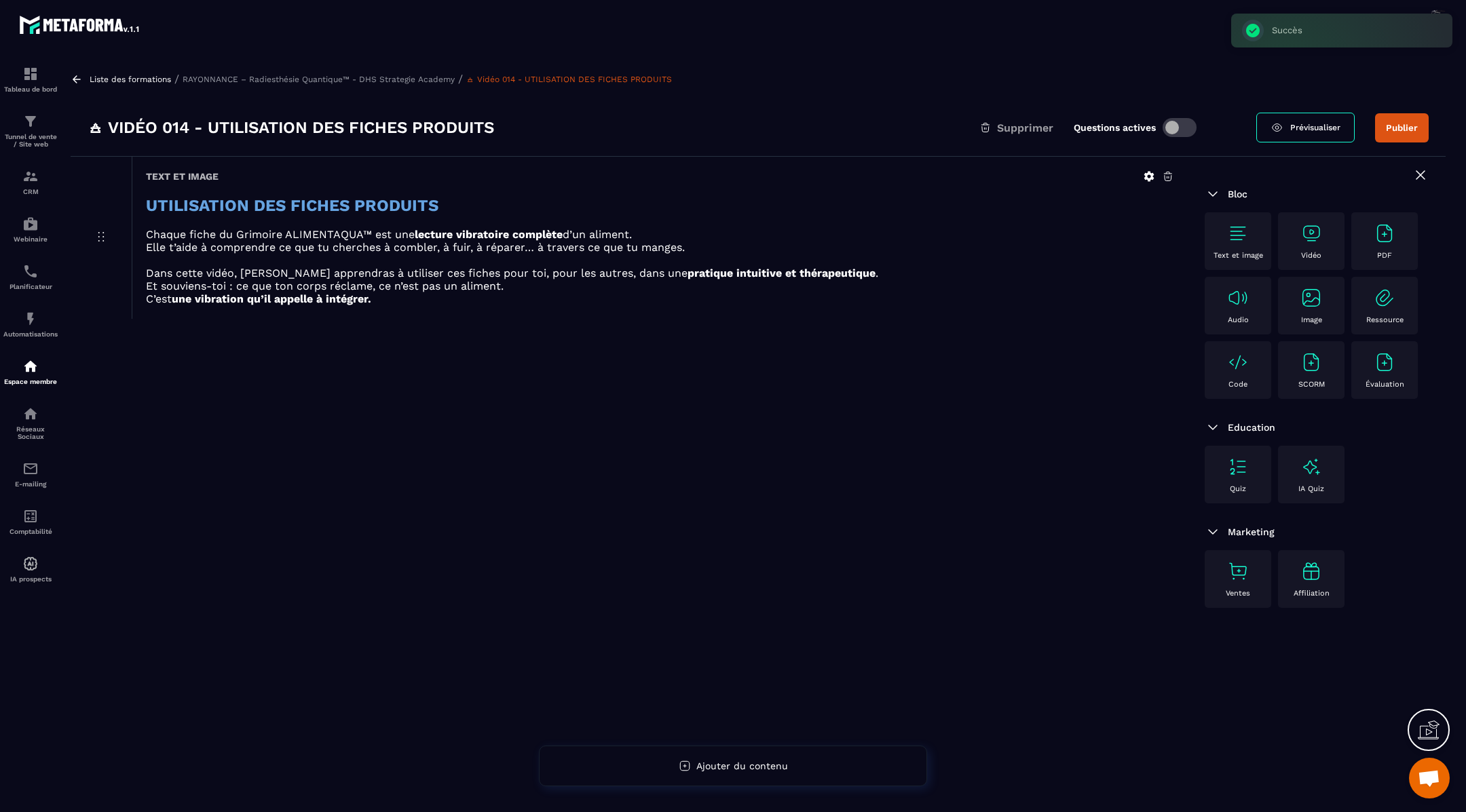
click at [1319, 249] on div "Vidéo" at bounding box center [1311, 241] width 53 height 37
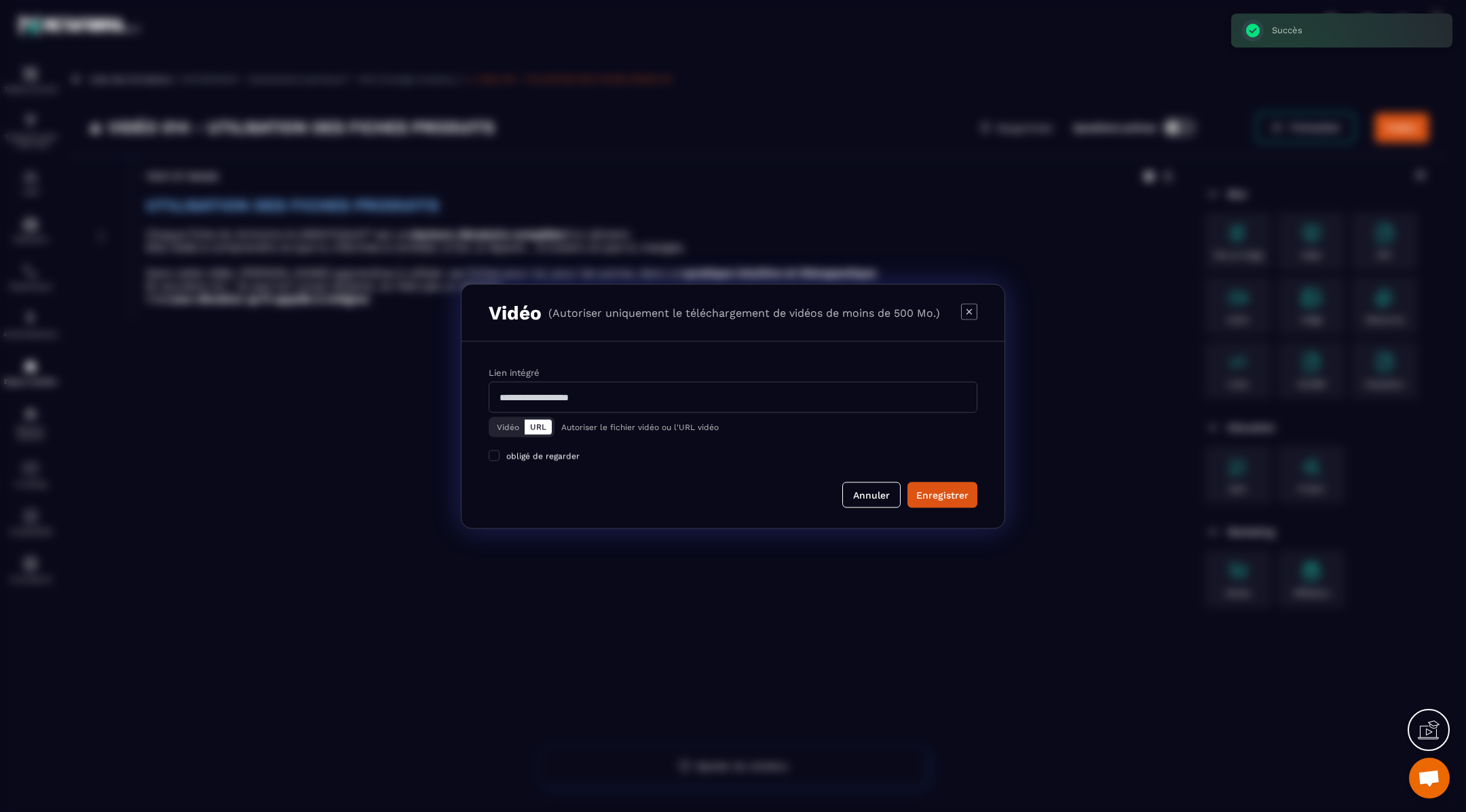
click at [511, 427] on button "Vidéo" at bounding box center [508, 427] width 33 height 15
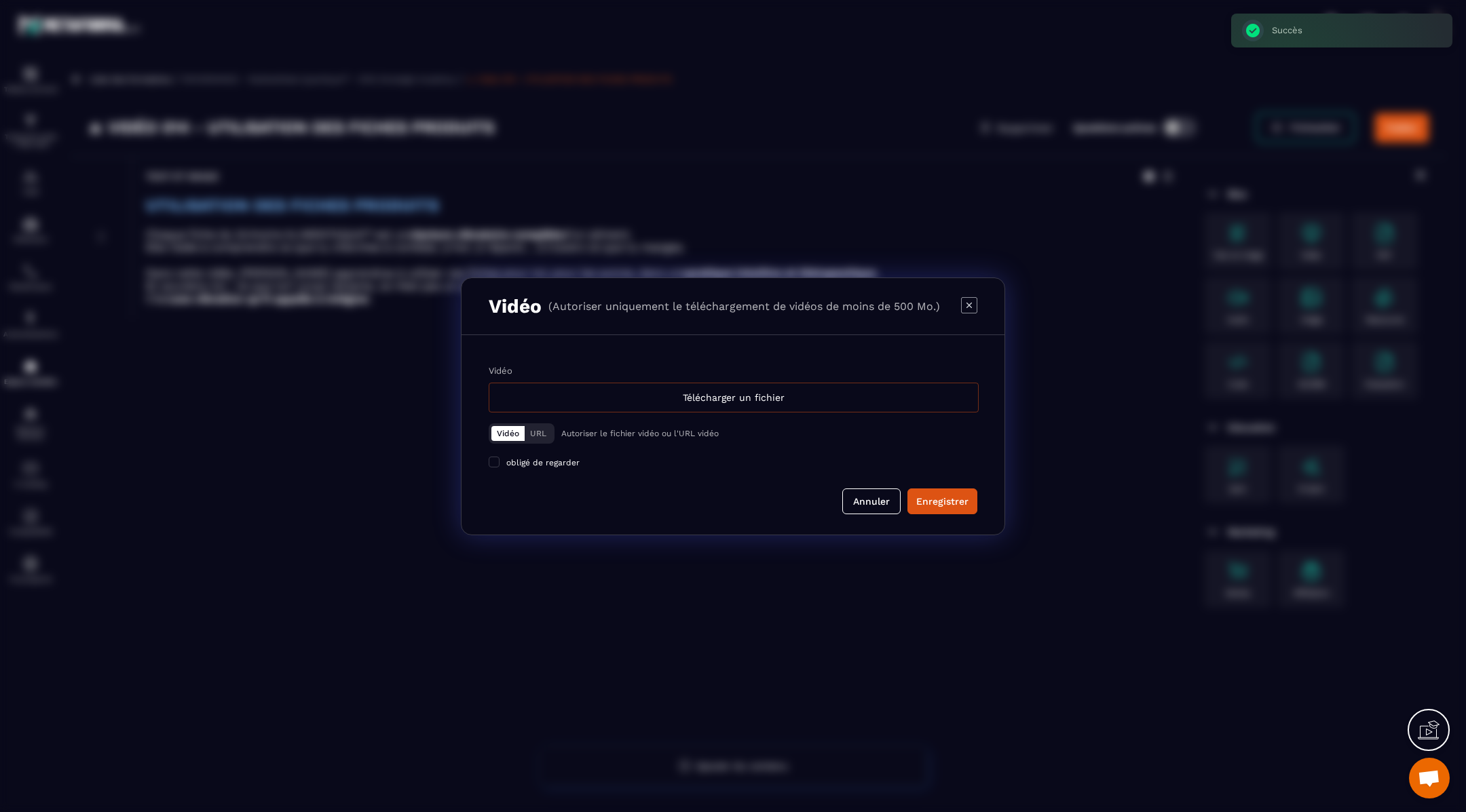
click at [549, 400] on div "Télécharger un fichier" at bounding box center [733, 397] width 490 height 30
click at [0, 0] on input "Vidéo Télécharger un fichier" at bounding box center [0, 0] width 0 height 0
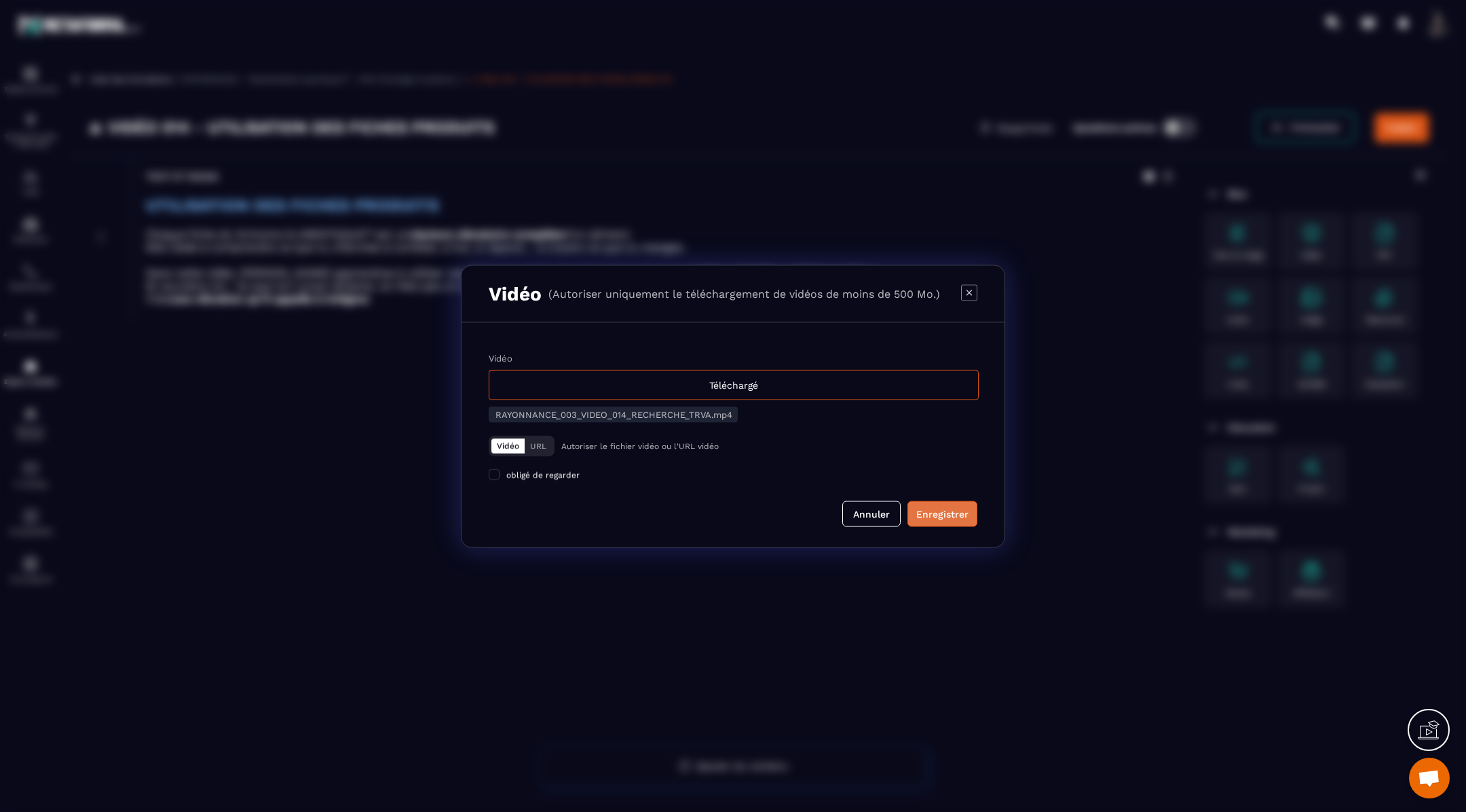
click at [935, 510] on div "Enregistrer" at bounding box center [942, 513] width 52 height 14
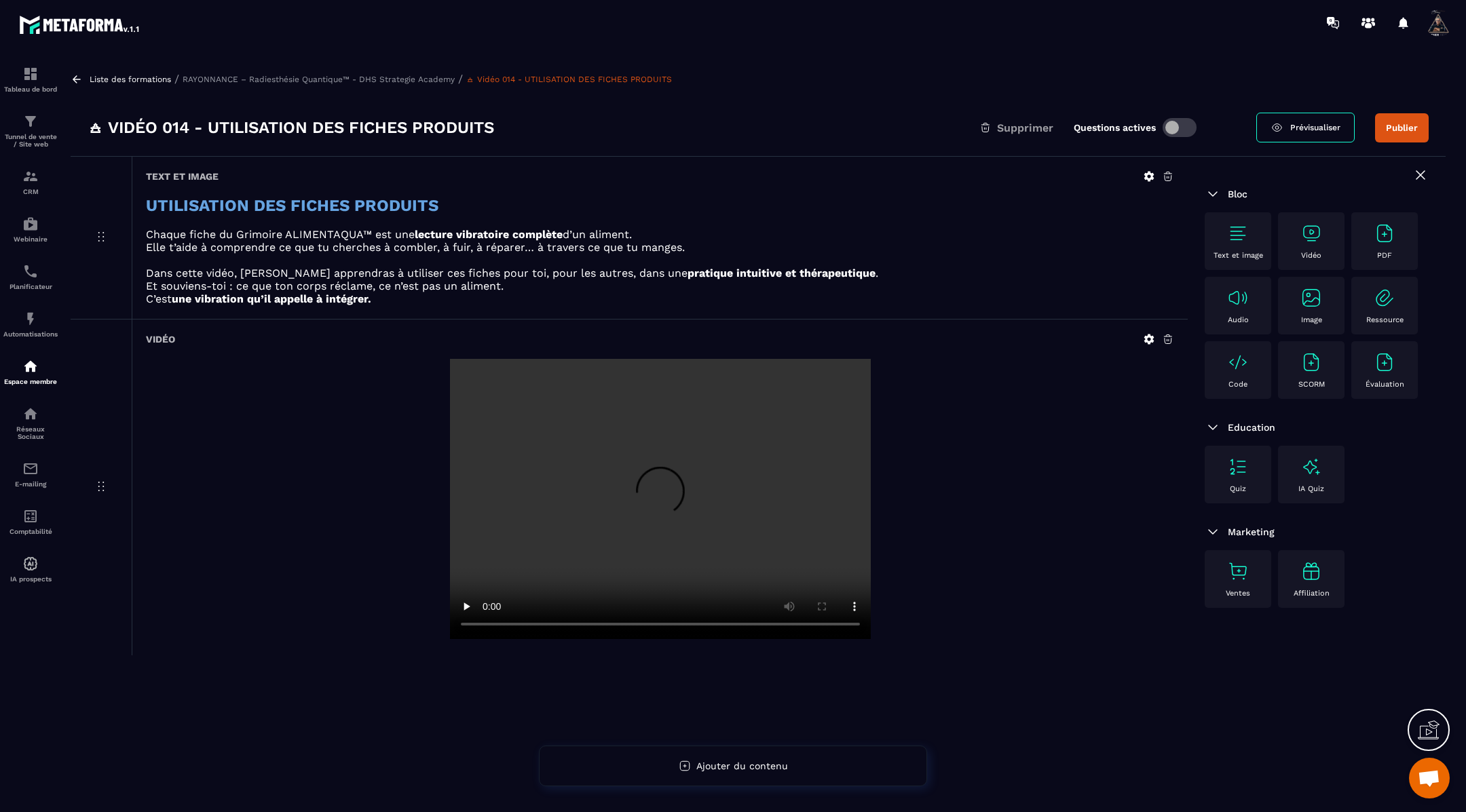
click at [1240, 233] on img at bounding box center [1238, 234] width 22 height 22
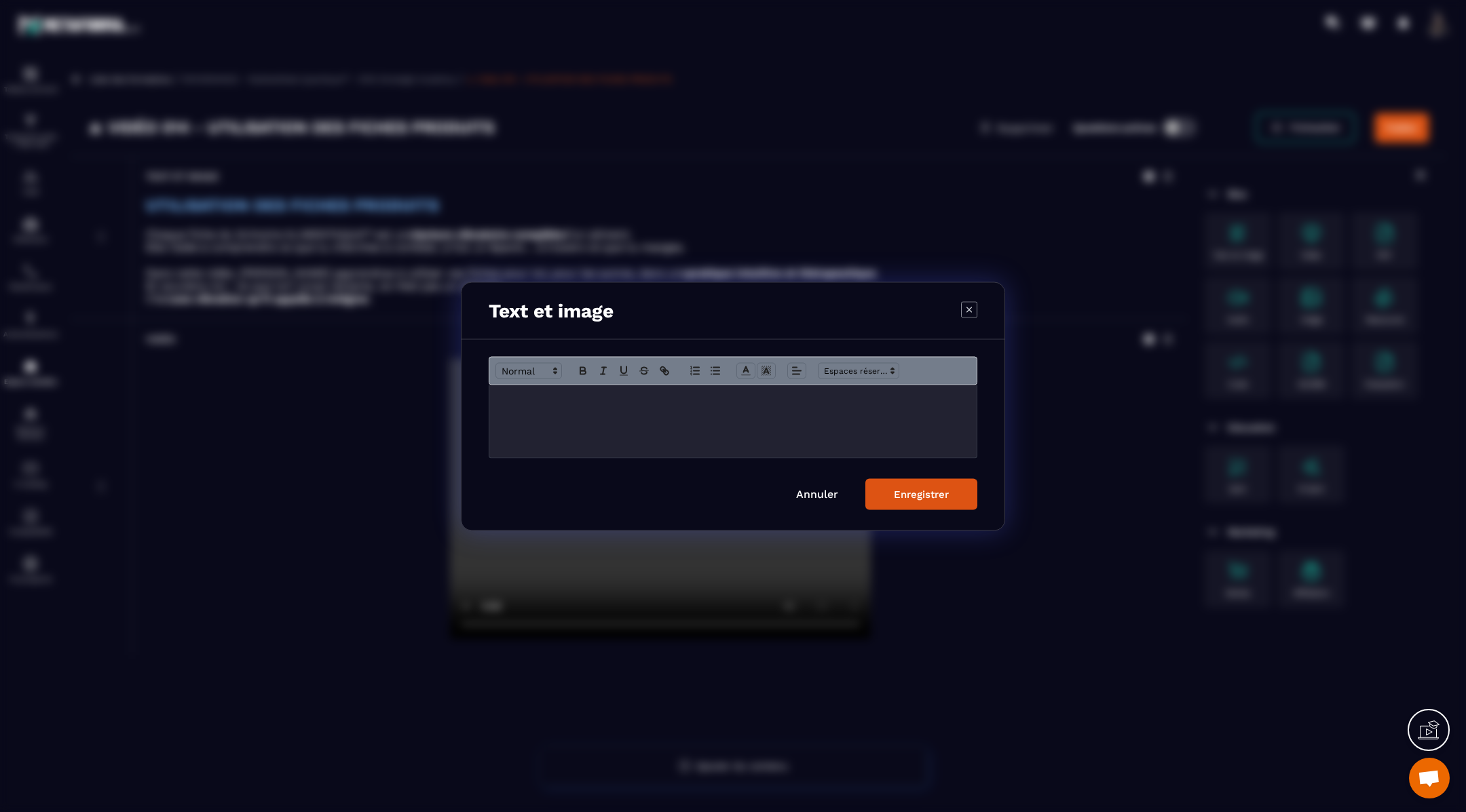
click at [817, 396] on p "Modal window" at bounding box center [733, 398] width 467 height 12
click at [935, 497] on div "Enregistrer" at bounding box center [921, 493] width 55 height 12
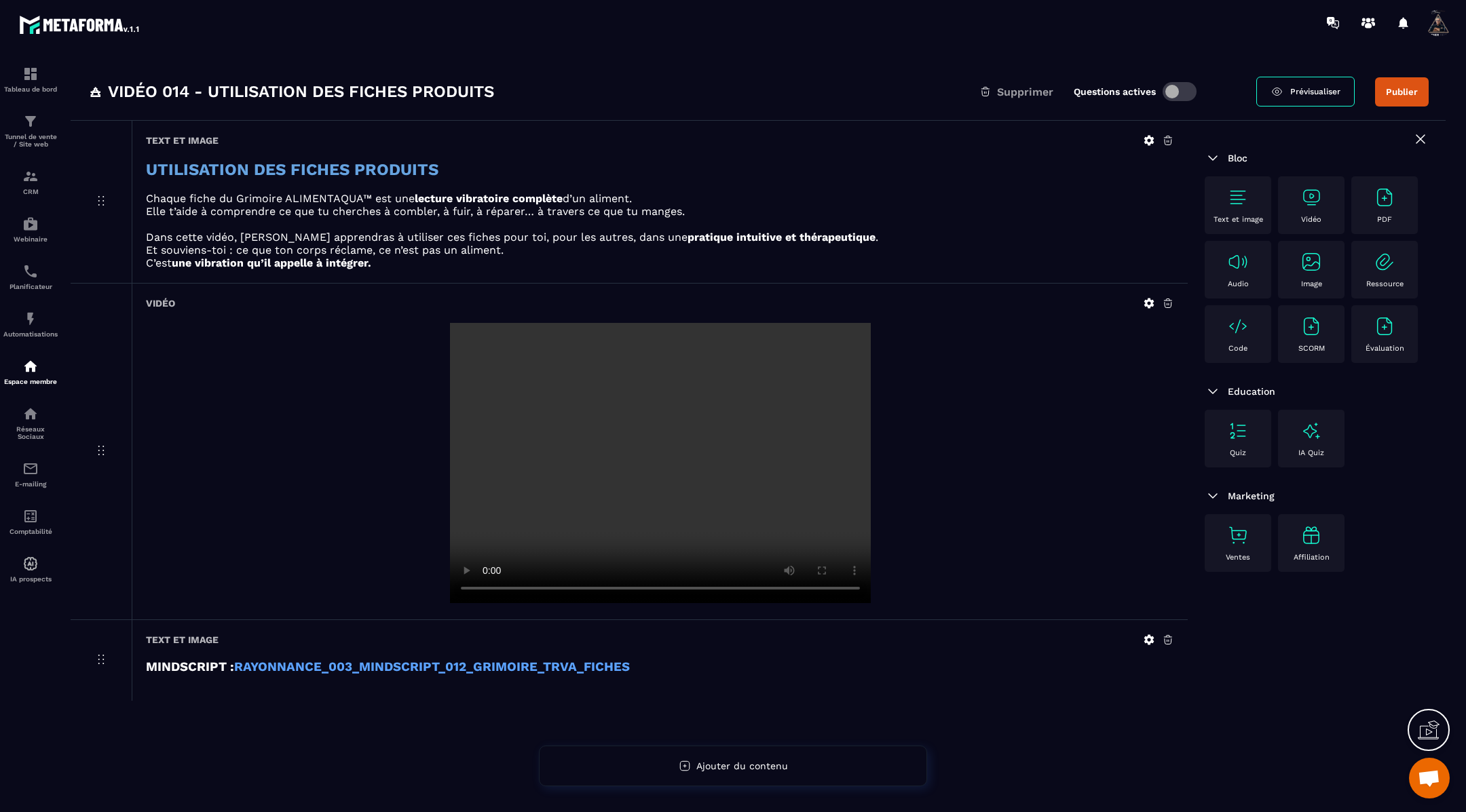
scroll to position [0, 0]
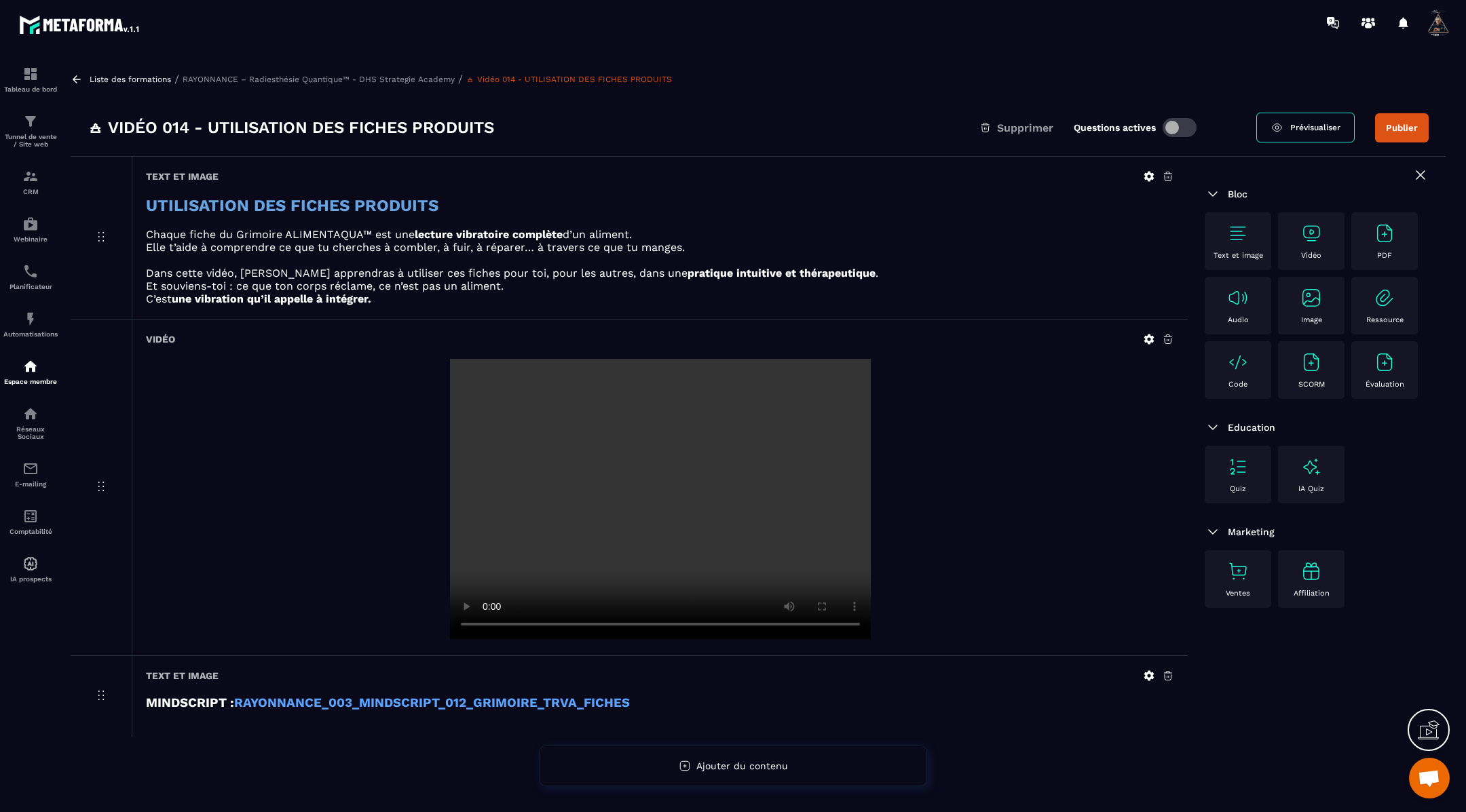
click at [75, 78] on icon at bounding box center [76, 79] width 8 height 7
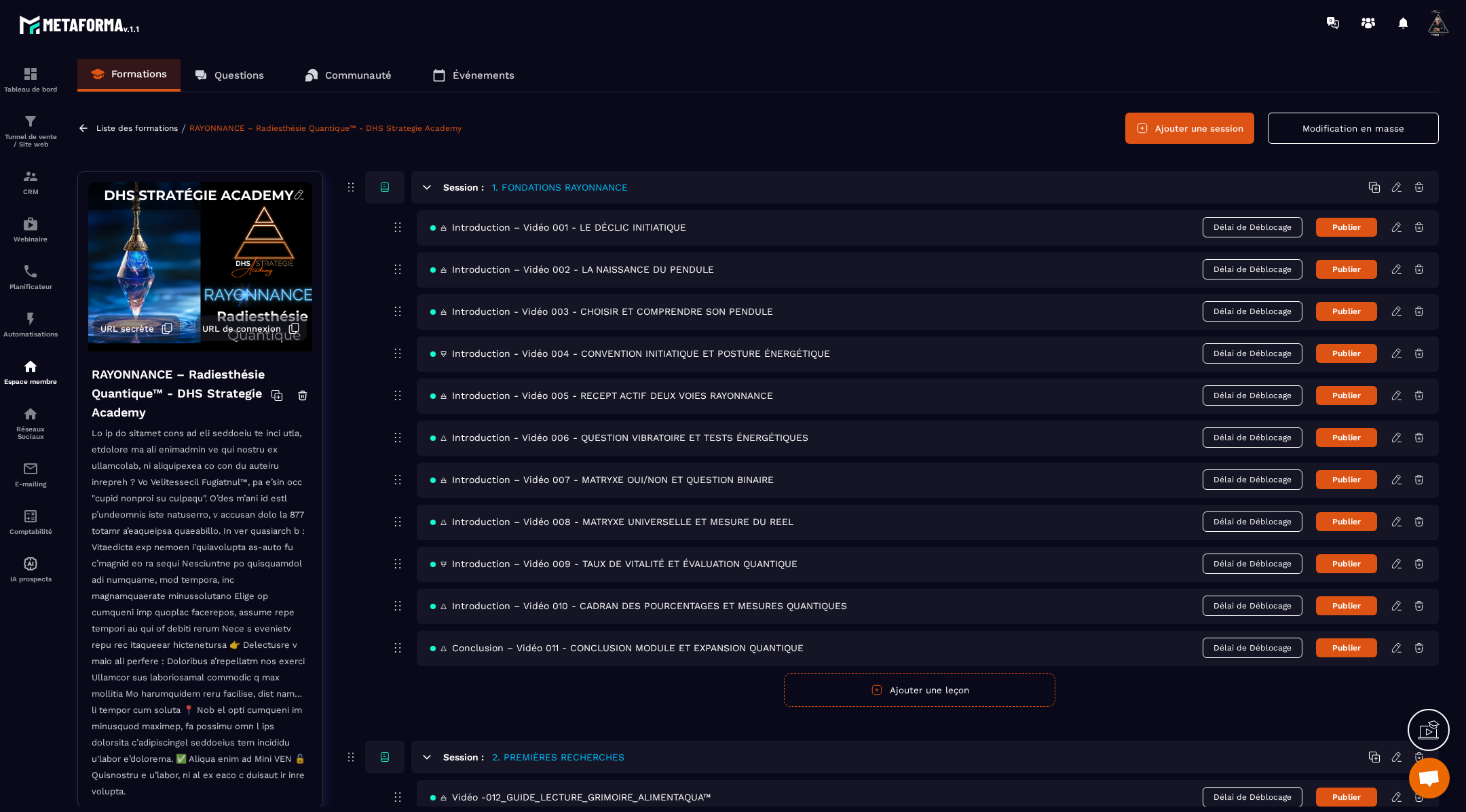
scroll to position [5, 0]
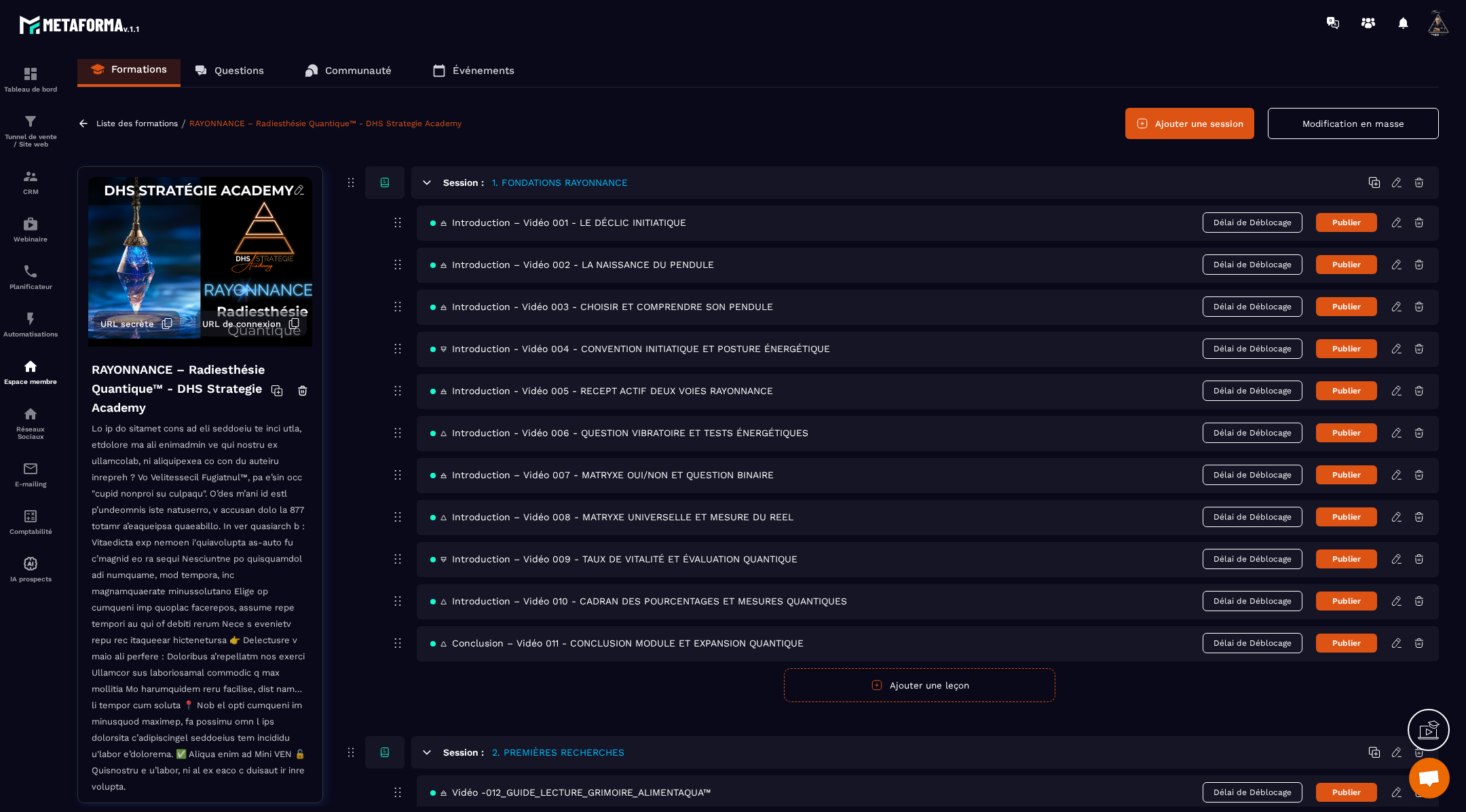
click at [1316, 115] on button "Modification en masse" at bounding box center [1353, 123] width 171 height 31
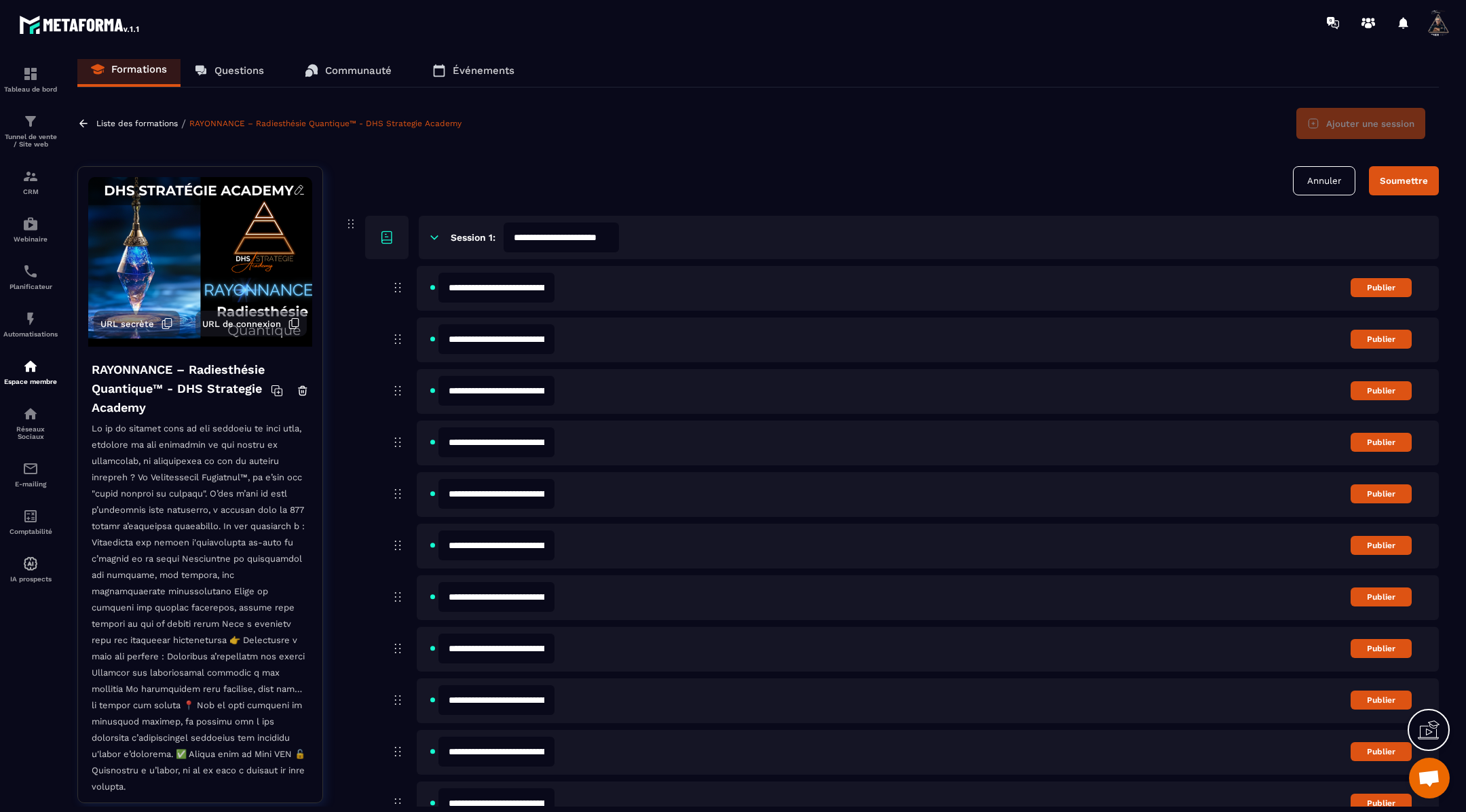
scroll to position [384, 0]
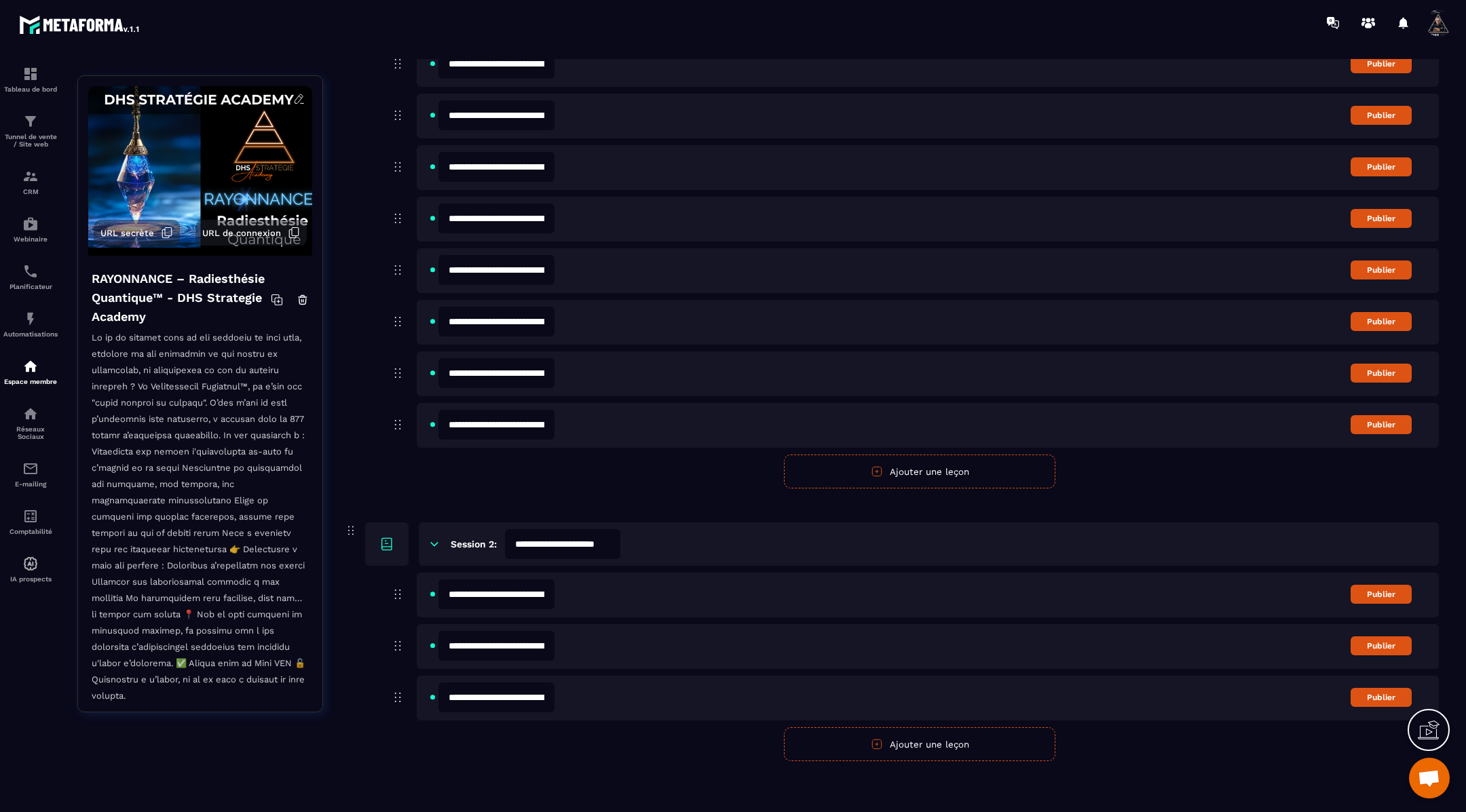
click at [495, 595] on input "**********" at bounding box center [496, 594] width 116 height 30
click at [511, 594] on input "**********" at bounding box center [496, 594] width 116 height 30
click at [549, 594] on input "**********" at bounding box center [496, 594] width 116 height 30
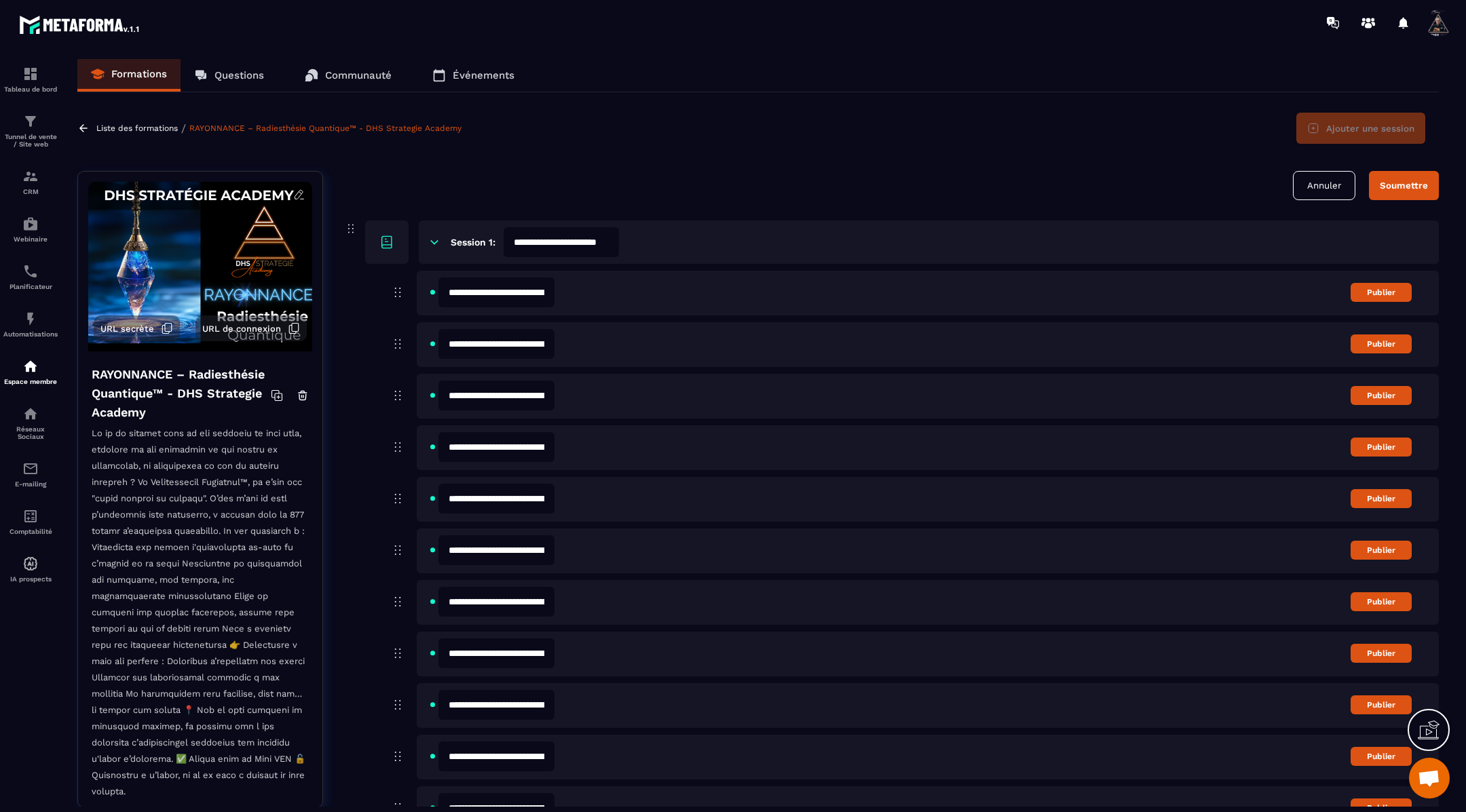
type input "**********"
click at [1401, 189] on div "Soumettre" at bounding box center [1403, 185] width 48 height 10
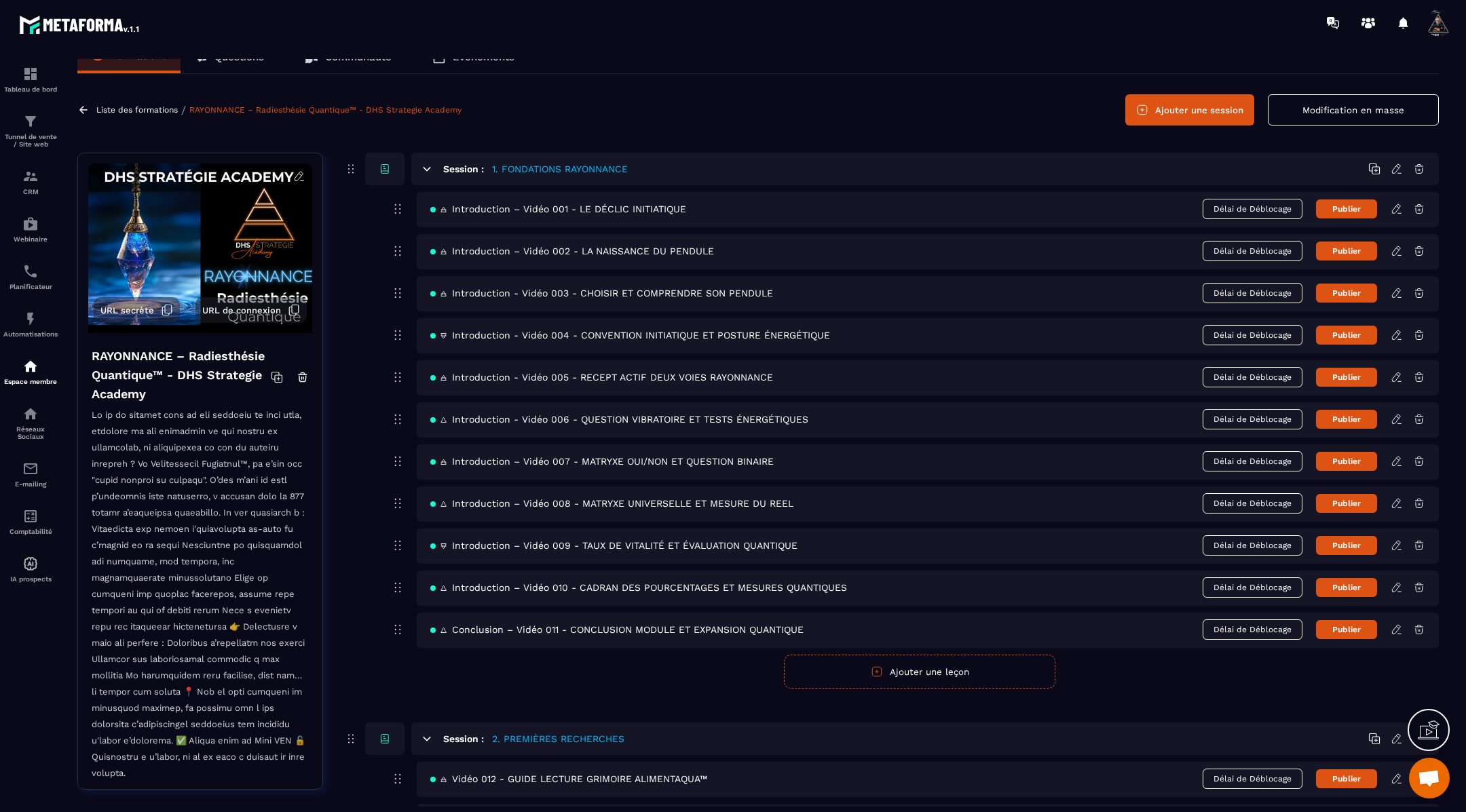
scroll to position [14, 0]
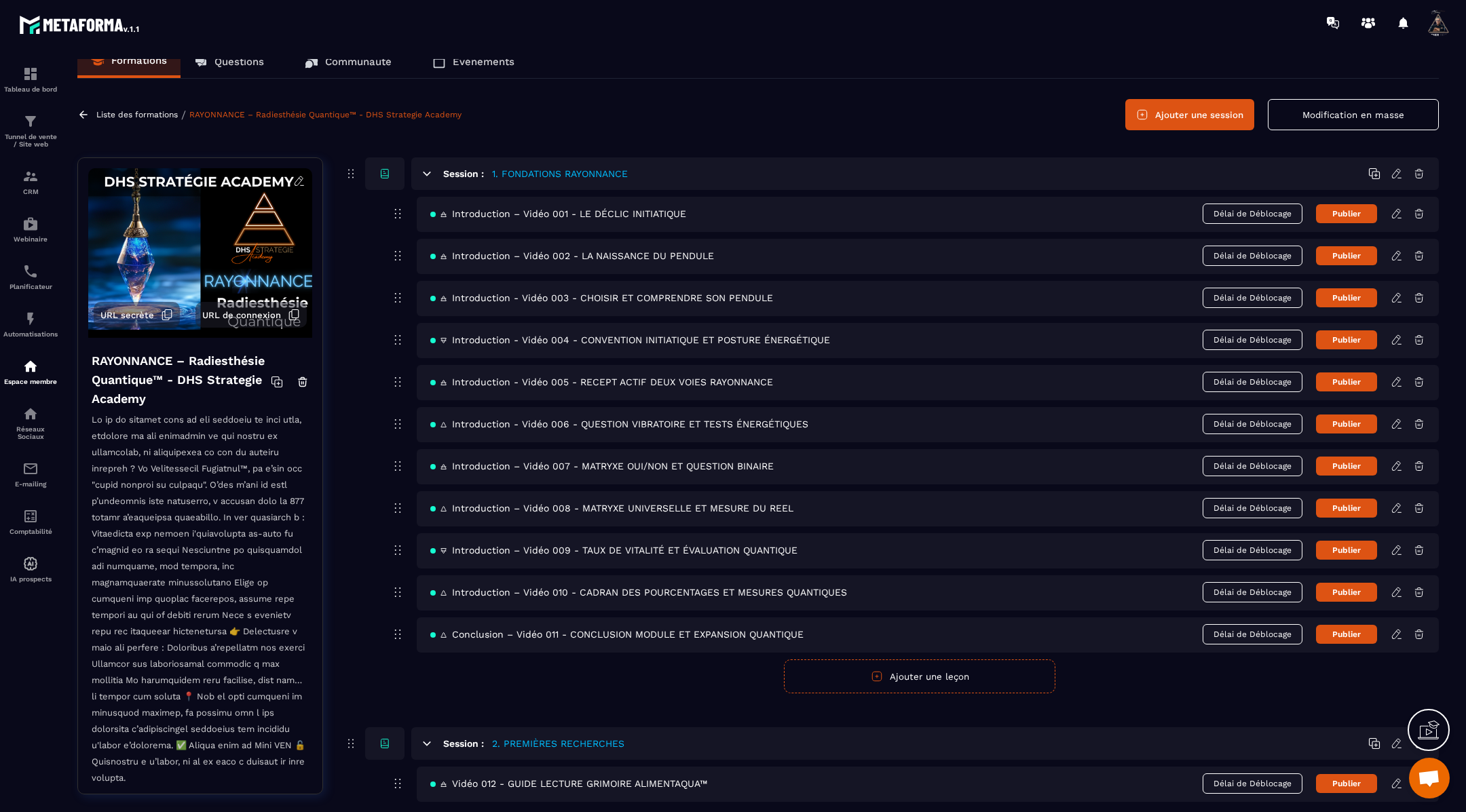
click at [1343, 219] on button "Publier" at bounding box center [1346, 214] width 61 height 19
click at [1342, 258] on button "Publier" at bounding box center [1346, 256] width 61 height 19
click at [1335, 296] on button "Publier" at bounding box center [1346, 298] width 61 height 19
click at [1335, 340] on button "Publier" at bounding box center [1346, 340] width 61 height 19
click at [1335, 379] on button "Publier" at bounding box center [1346, 382] width 61 height 19
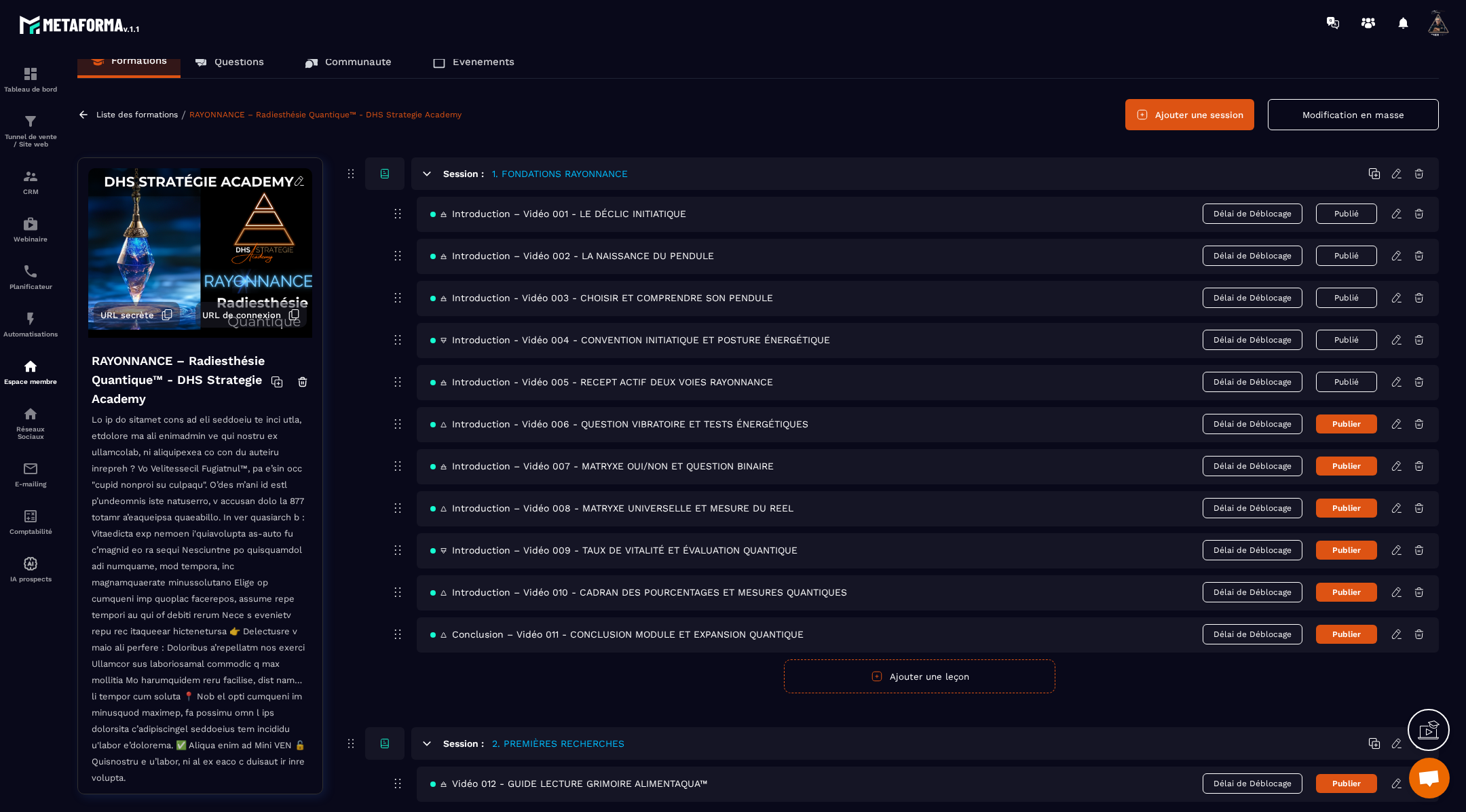
click at [1335, 423] on button "Publier" at bounding box center [1346, 424] width 61 height 19
click at [1339, 464] on button "Publier" at bounding box center [1346, 466] width 61 height 19
click at [1342, 508] on button "Publier" at bounding box center [1346, 508] width 61 height 19
click at [1344, 549] on button "Publier" at bounding box center [1346, 550] width 61 height 19
click at [1344, 589] on button "Publier" at bounding box center [1346, 592] width 61 height 19
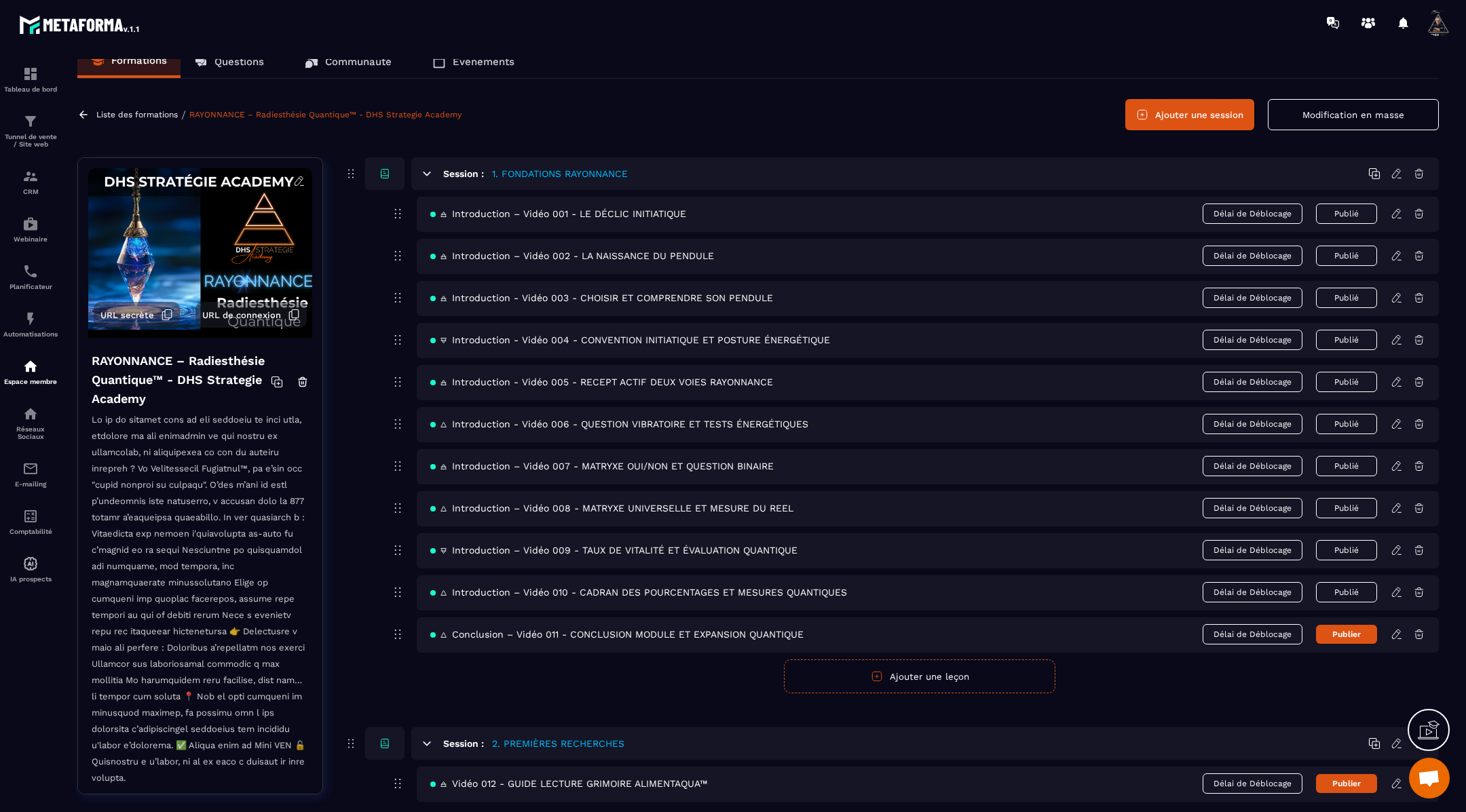
click at [1347, 629] on button "Publier" at bounding box center [1346, 634] width 61 height 19
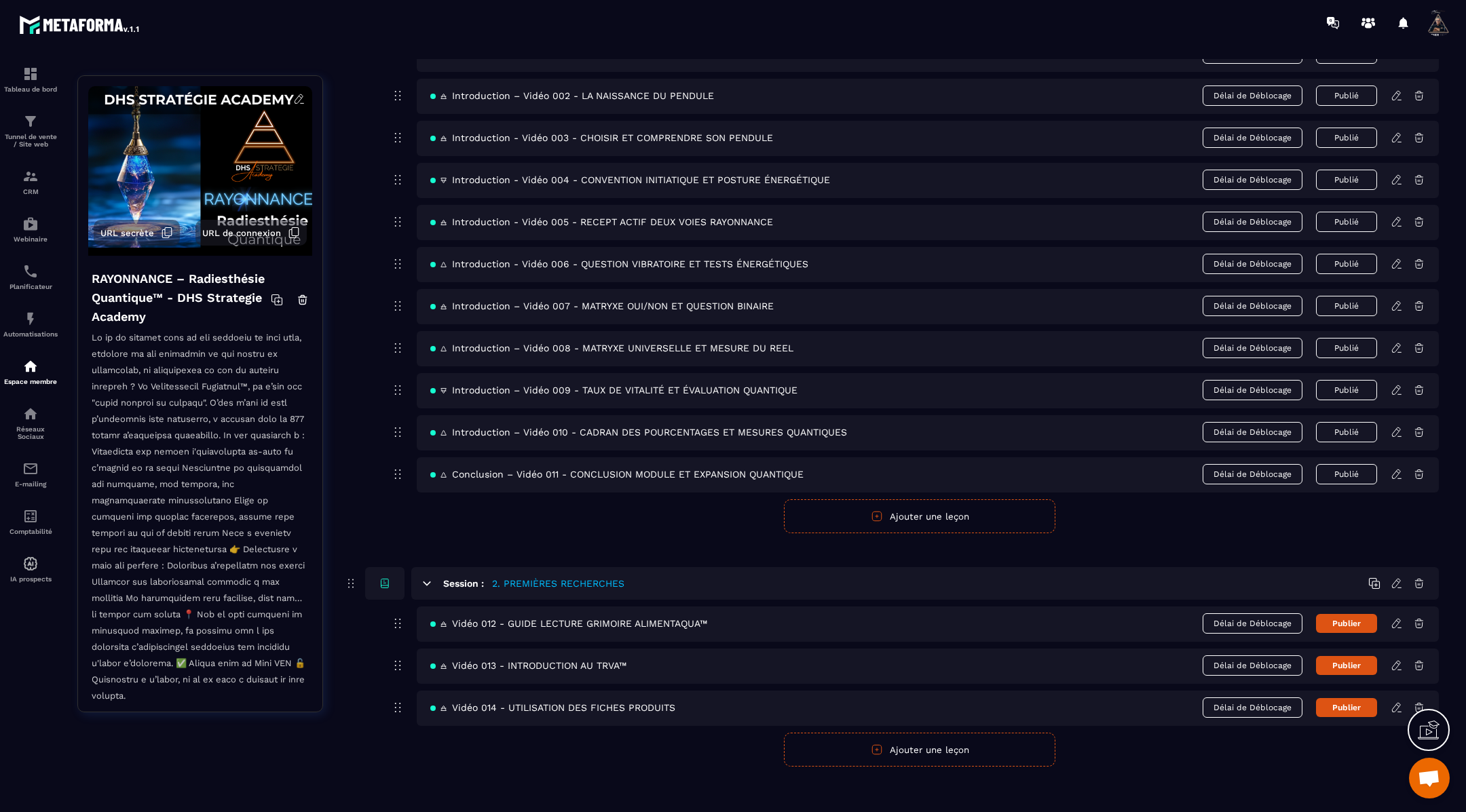
scroll to position [175, 0]
click at [1343, 618] on button "Publier" at bounding box center [1346, 622] width 61 height 19
click at [1339, 655] on button "Publier" at bounding box center [1346, 664] width 61 height 19
click at [1339, 697] on button "Publier" at bounding box center [1346, 706] width 61 height 19
click at [912, 748] on button "Ajouter une leçon" at bounding box center [919, 748] width 271 height 34
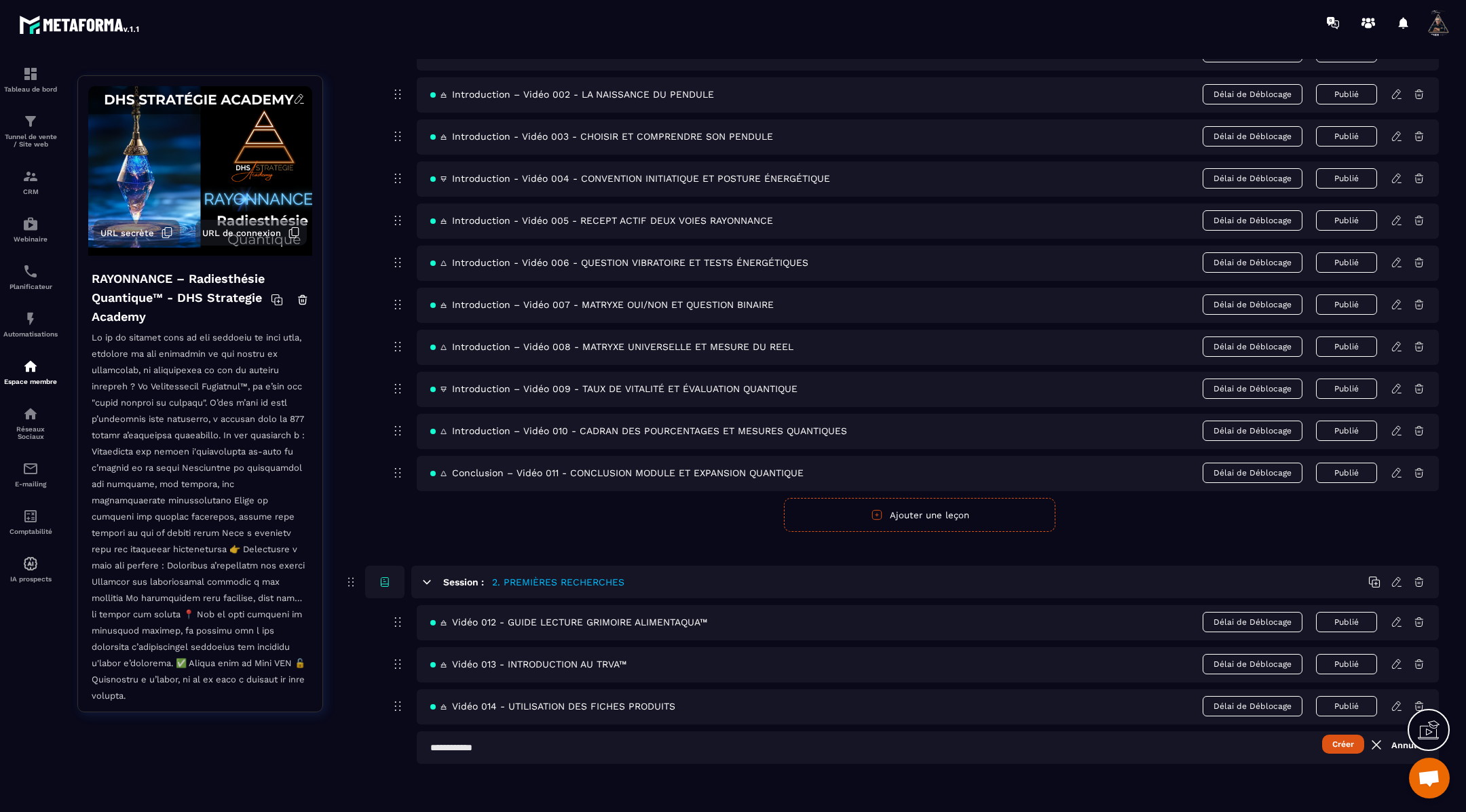
scroll to position [174, 0]
click at [558, 742] on input "text" at bounding box center [927, 749] width 1022 height 33
paste input "**********"
click at [431, 743] on input "**********" at bounding box center [927, 749] width 1022 height 33
paste input "**"
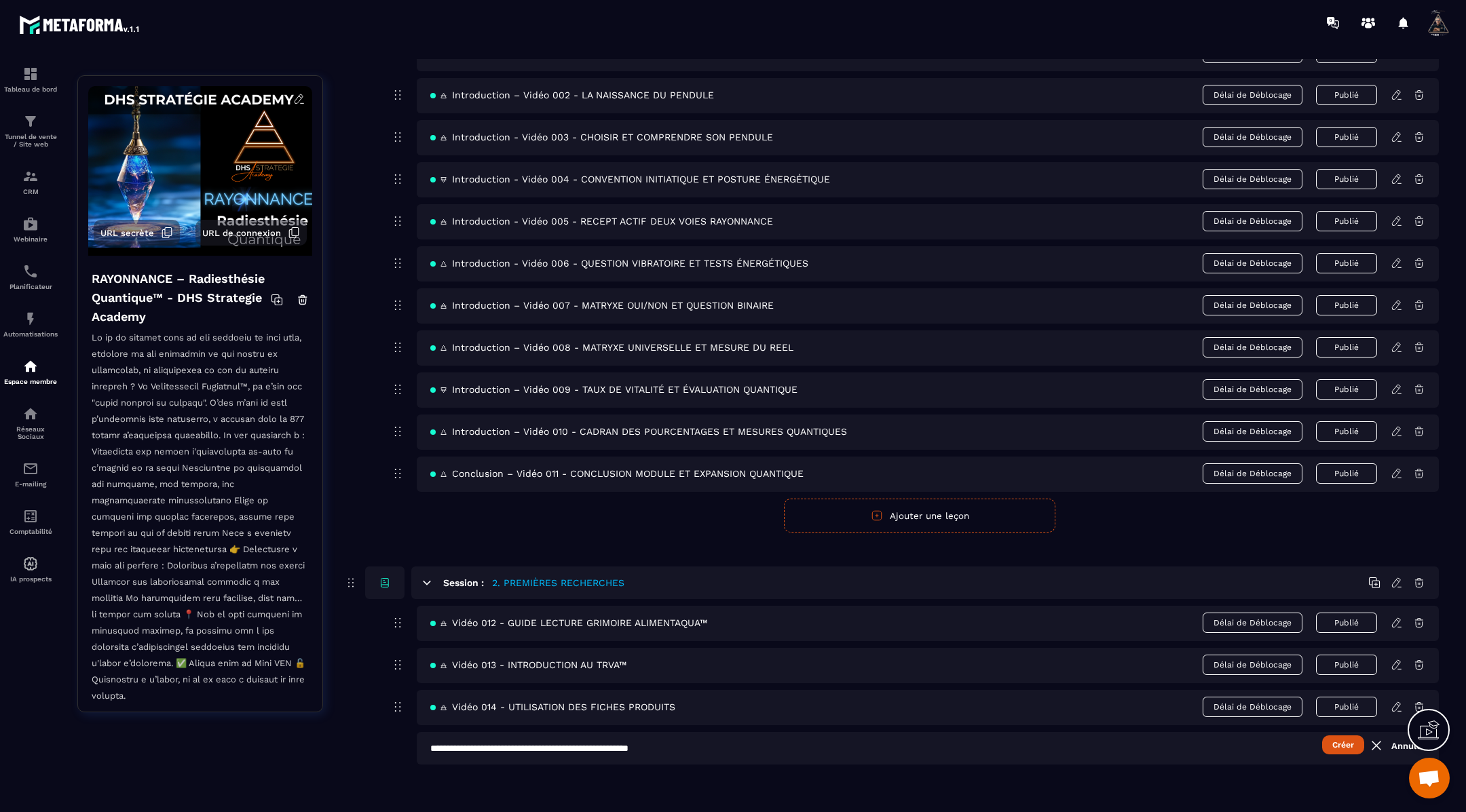
click at [476, 745] on input "**********" at bounding box center [927, 749] width 1022 height 33
type input "**********"
click at [1347, 735] on button "Créer" at bounding box center [1343, 744] width 42 height 19
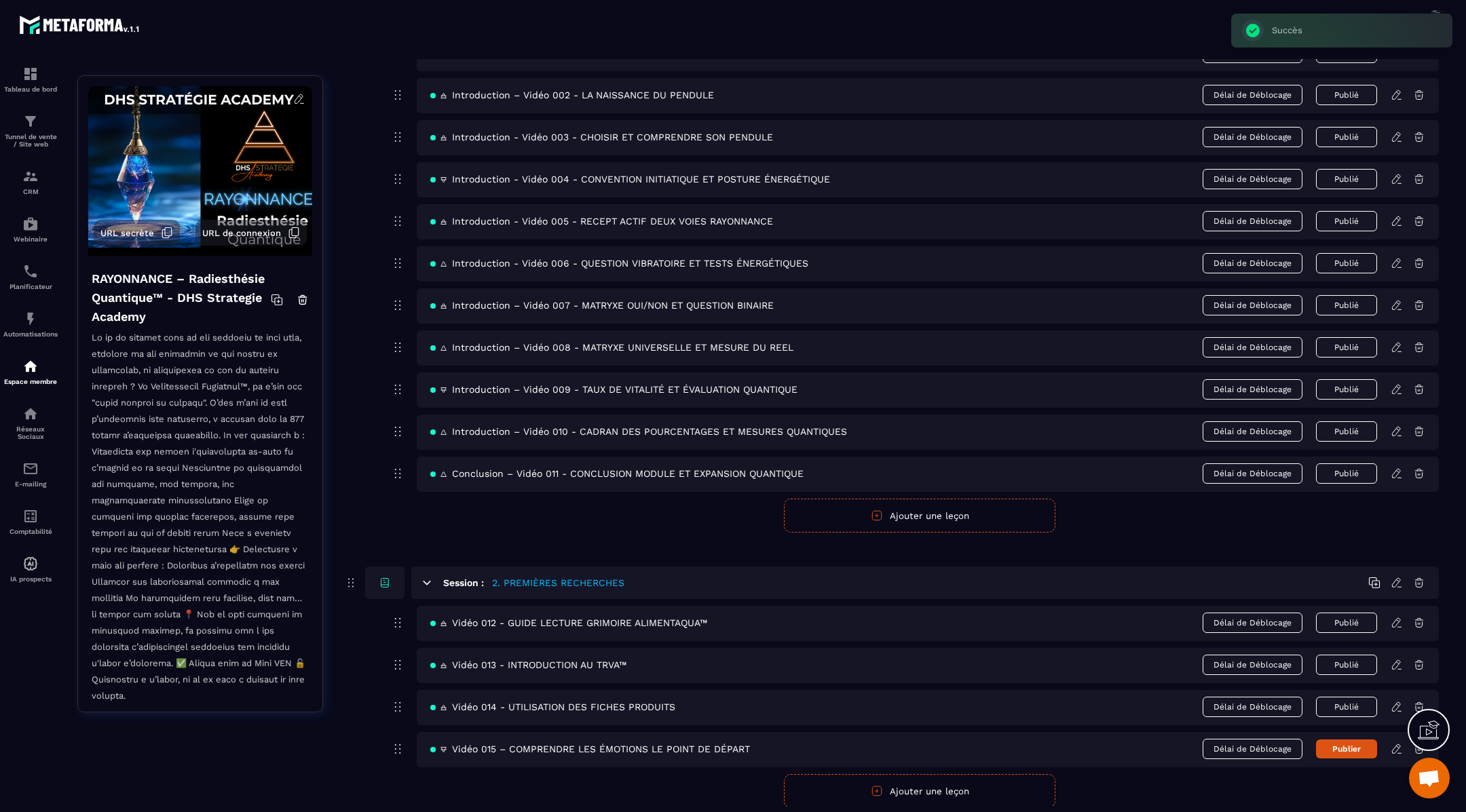
click at [1395, 744] on icon at bounding box center [1396, 748] width 12 height 12
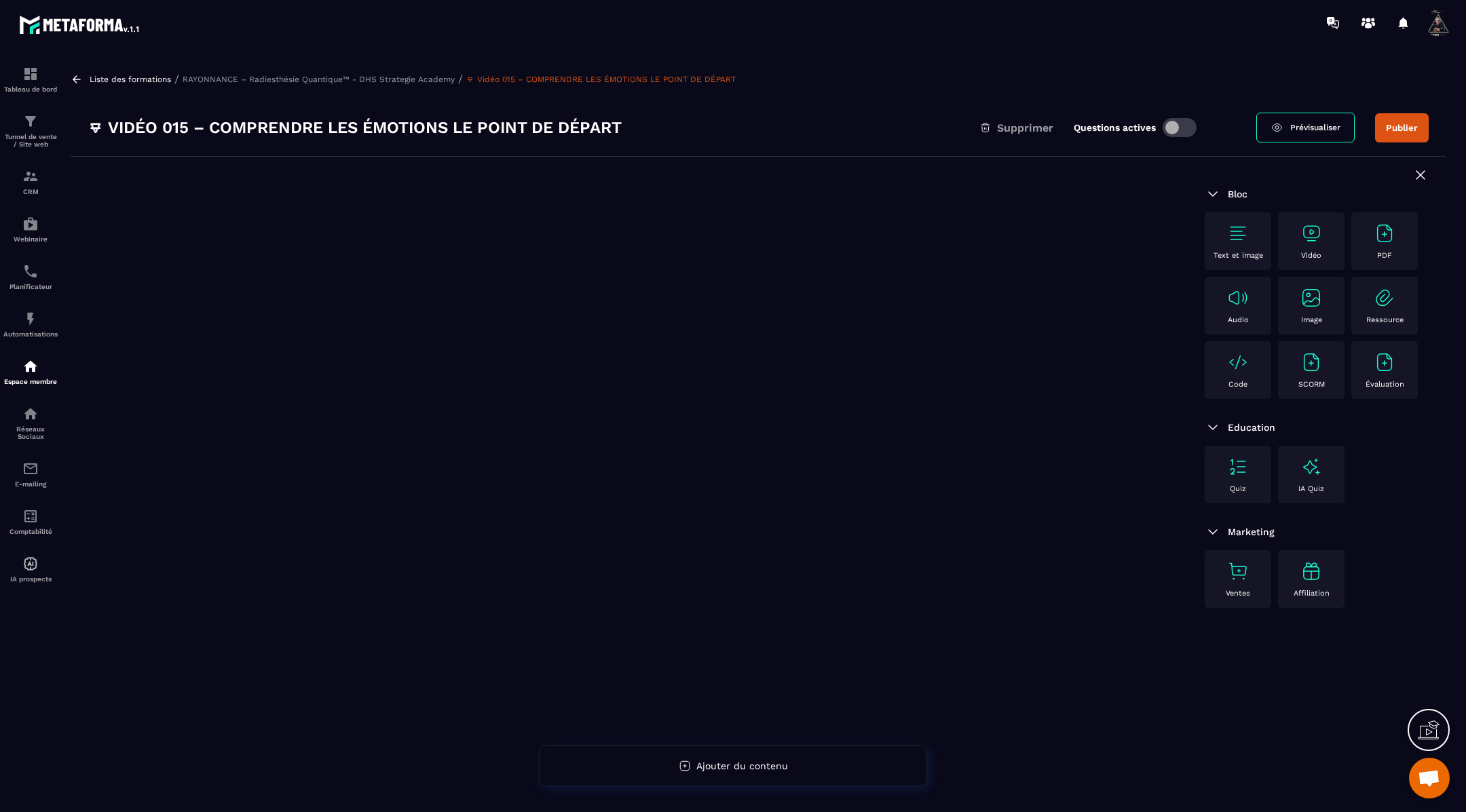
click at [1236, 232] on img at bounding box center [1238, 234] width 22 height 22
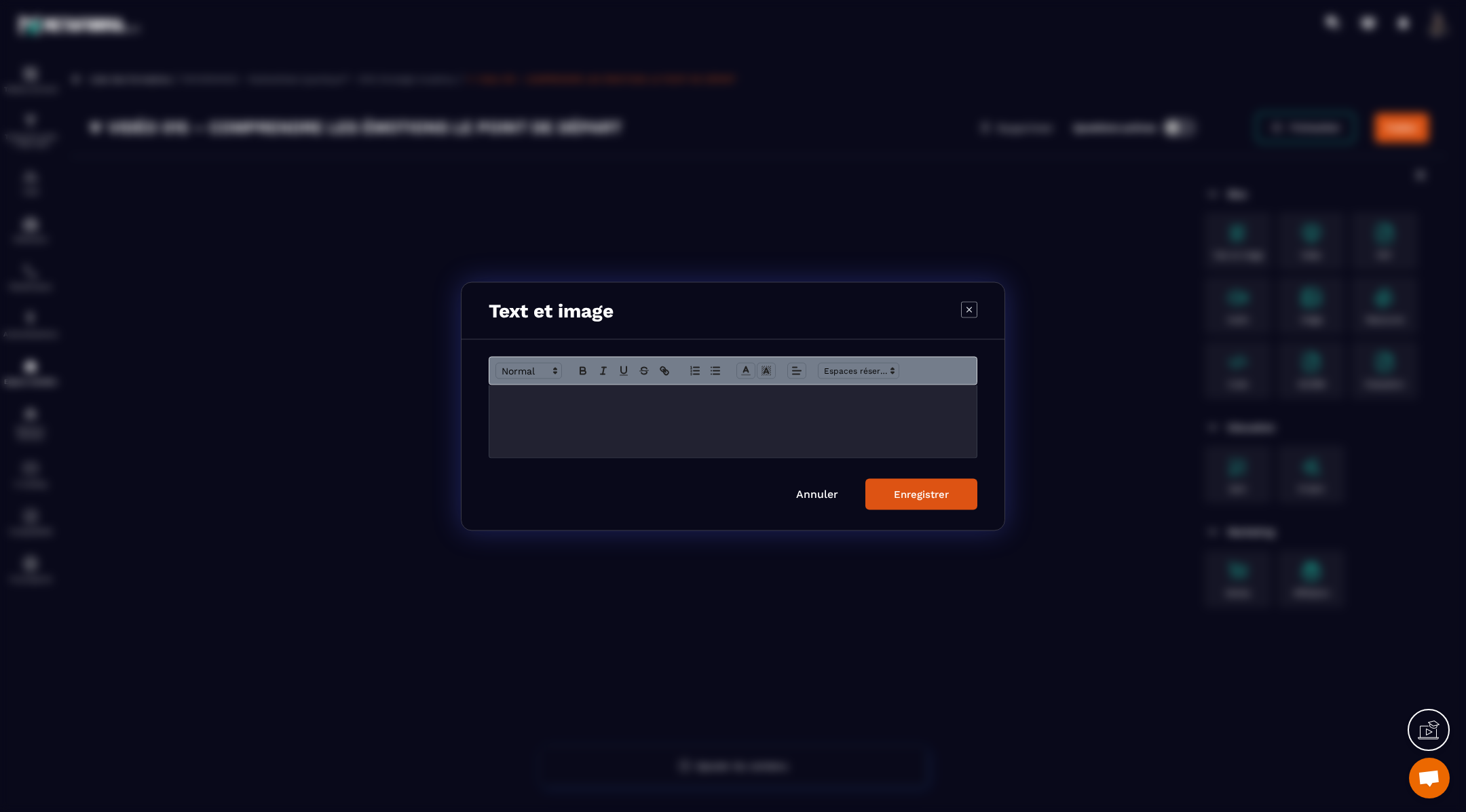
click at [656, 407] on div "Modal window" at bounding box center [733, 420] width 487 height 72
click at [911, 481] on button "Enregistrer" at bounding box center [921, 494] width 112 height 31
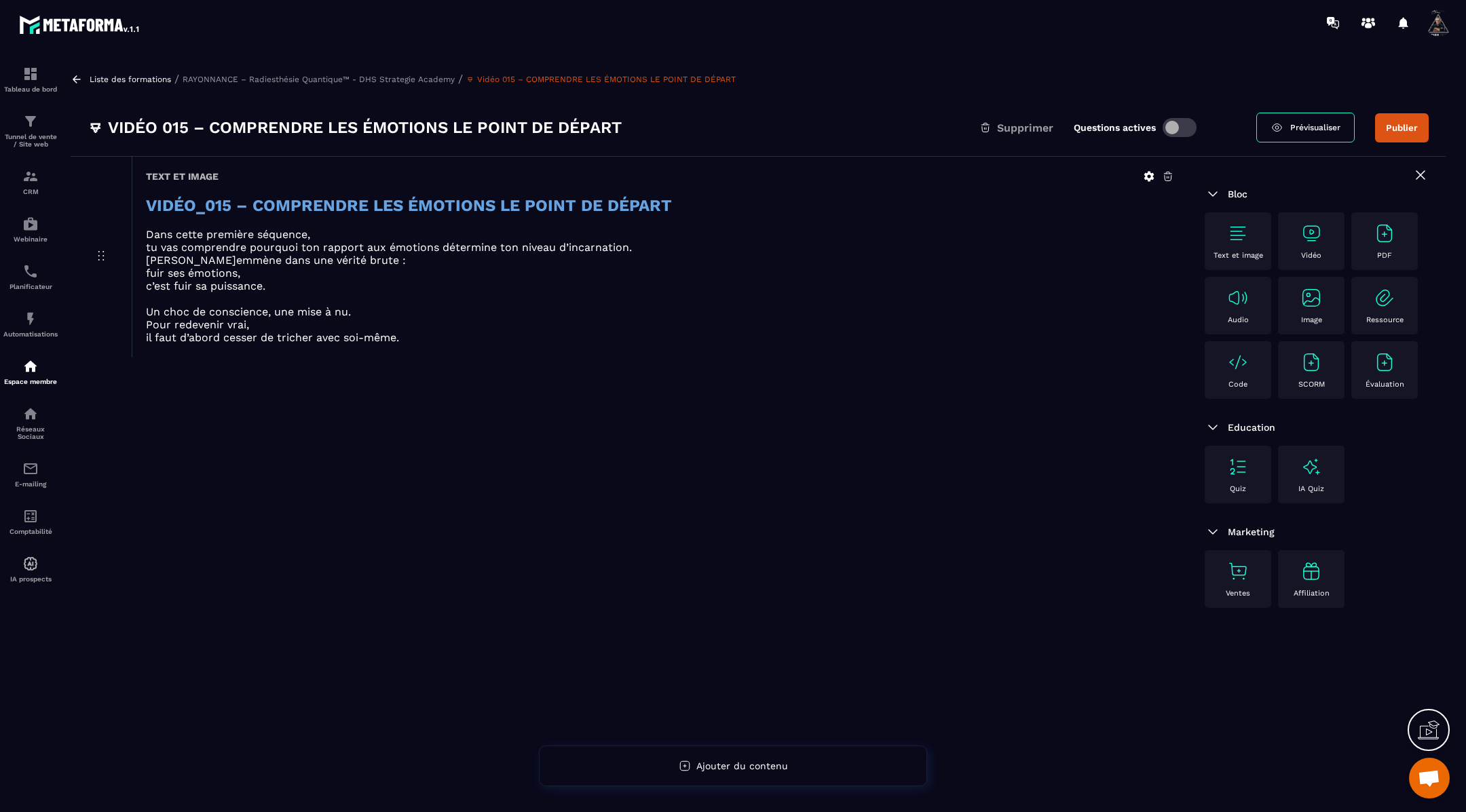
click at [1313, 228] on img at bounding box center [1311, 234] width 22 height 22
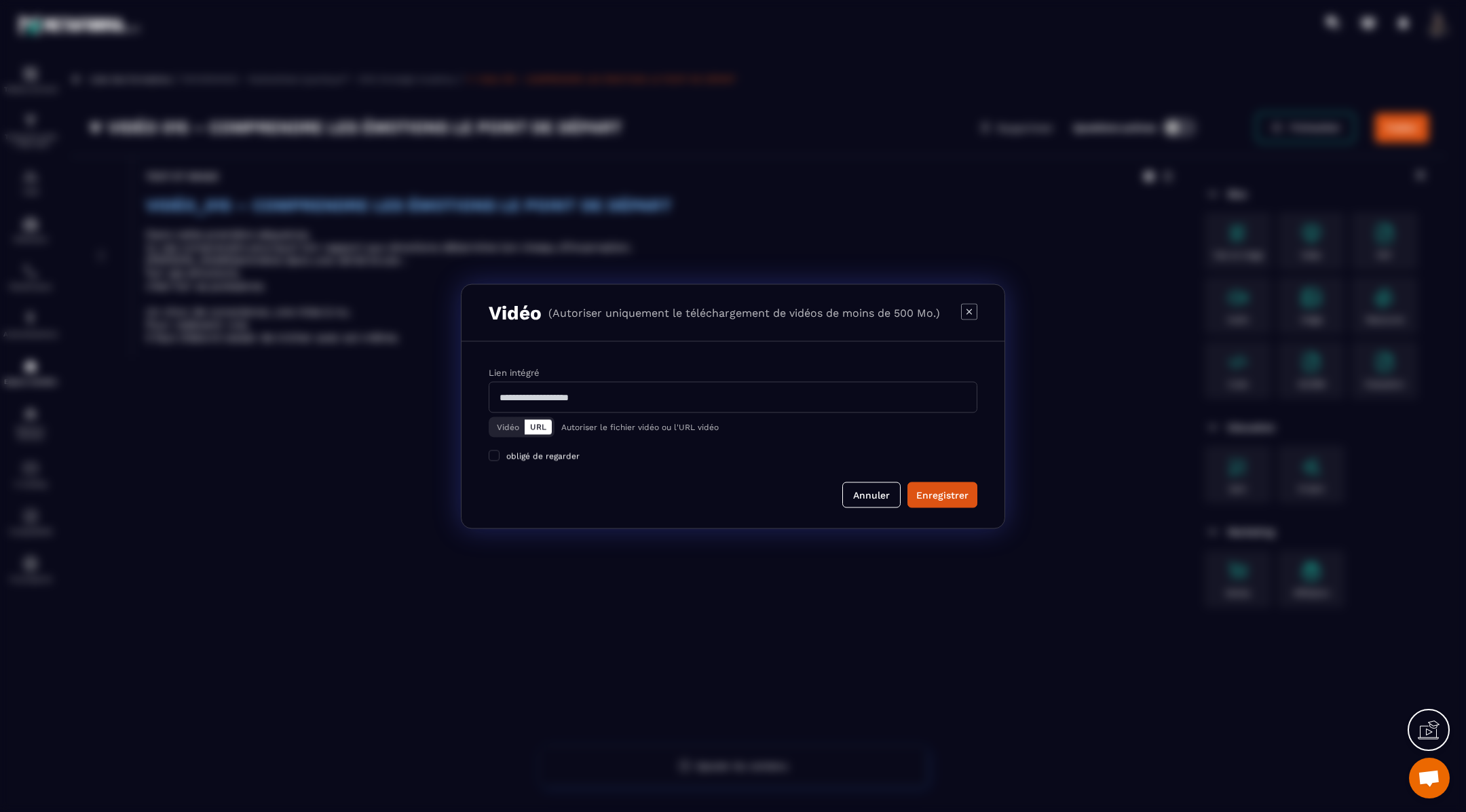
click at [505, 424] on button "Vidéo" at bounding box center [508, 427] width 33 height 15
click at [575, 395] on div "Télécharger un fichier" at bounding box center [733, 397] width 490 height 30
click at [0, 0] on input "Vidéo Télécharger un fichier" at bounding box center [0, 0] width 0 height 0
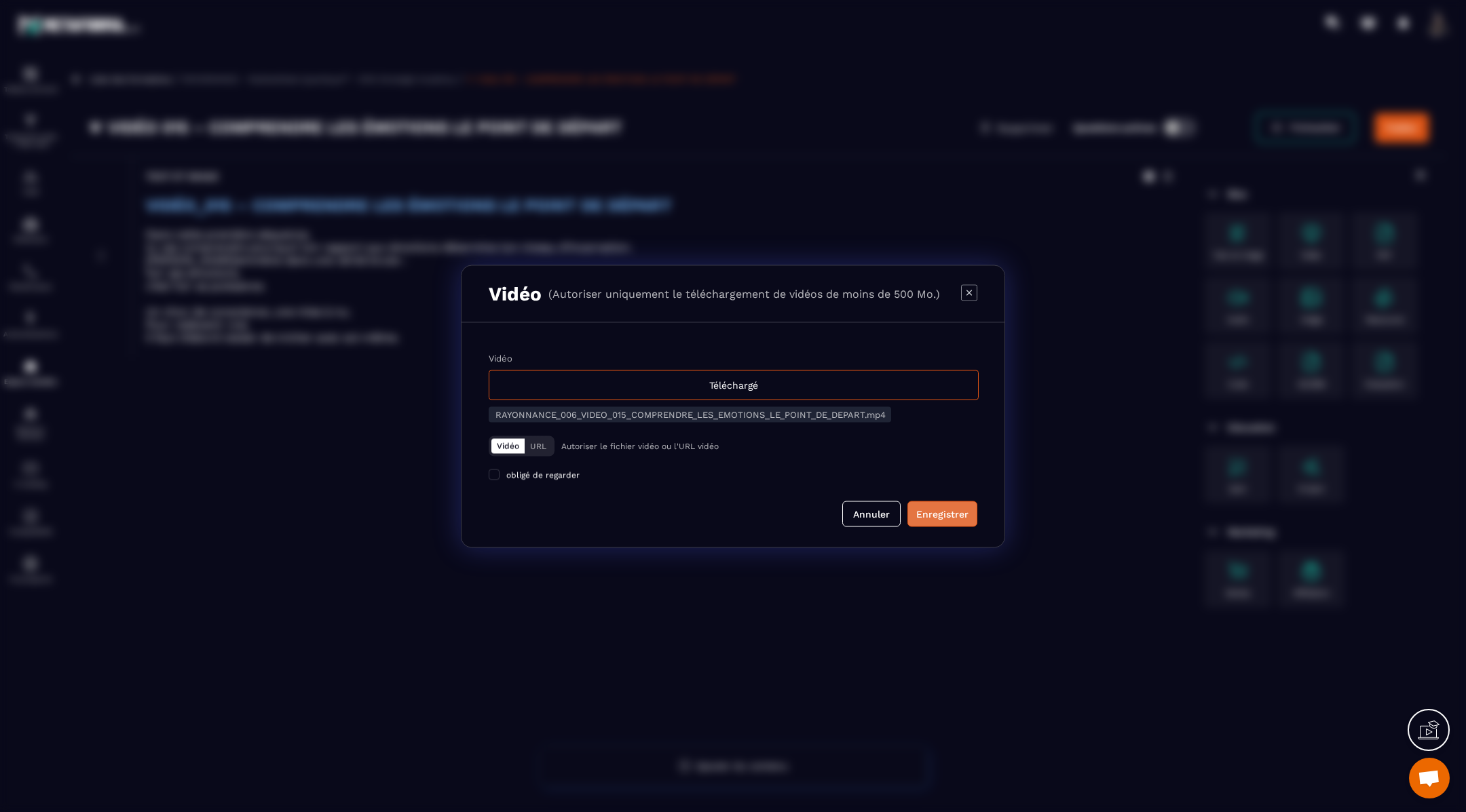
click at [954, 513] on div "Enregistrer" at bounding box center [942, 513] width 52 height 14
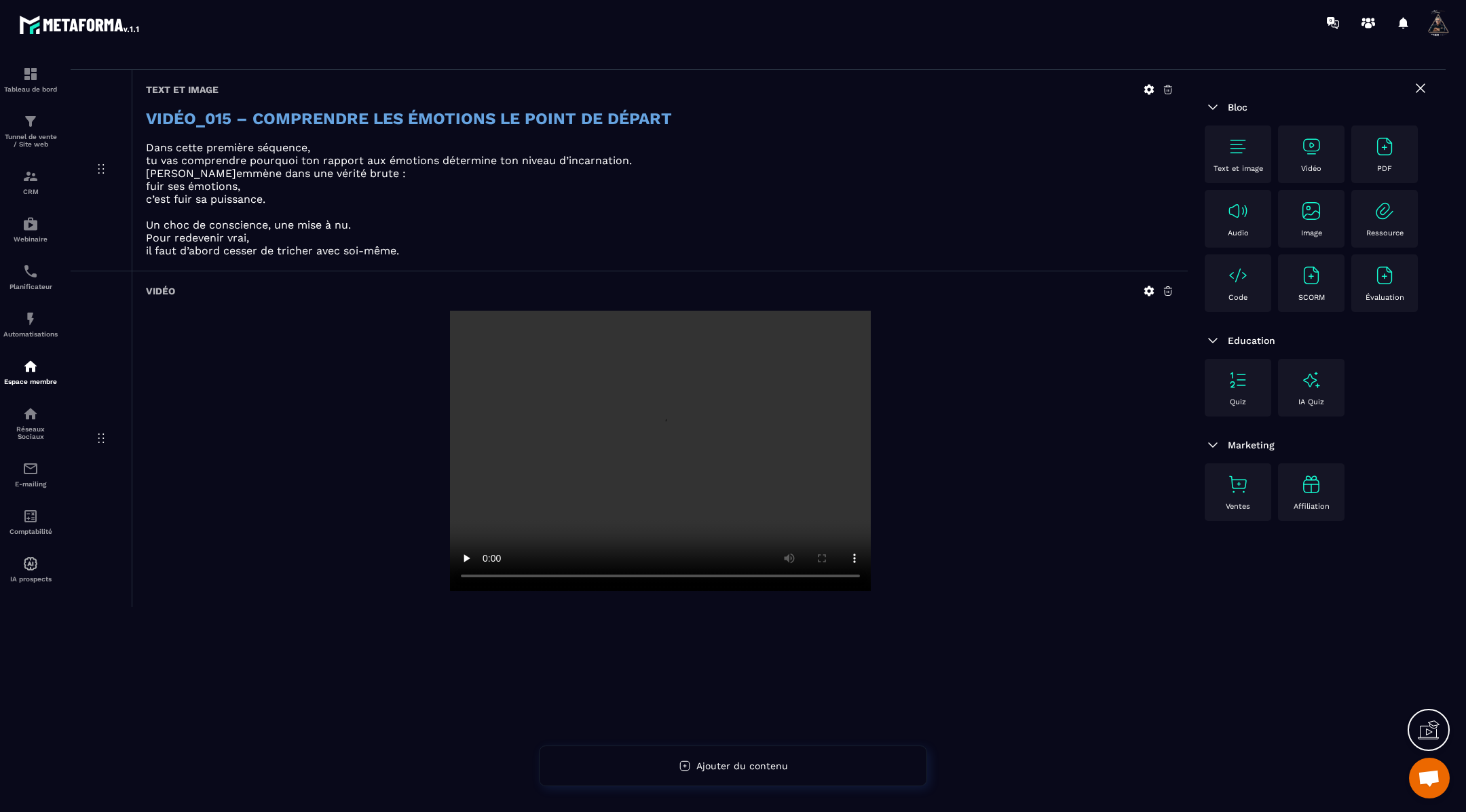
scroll to position [0, 0]
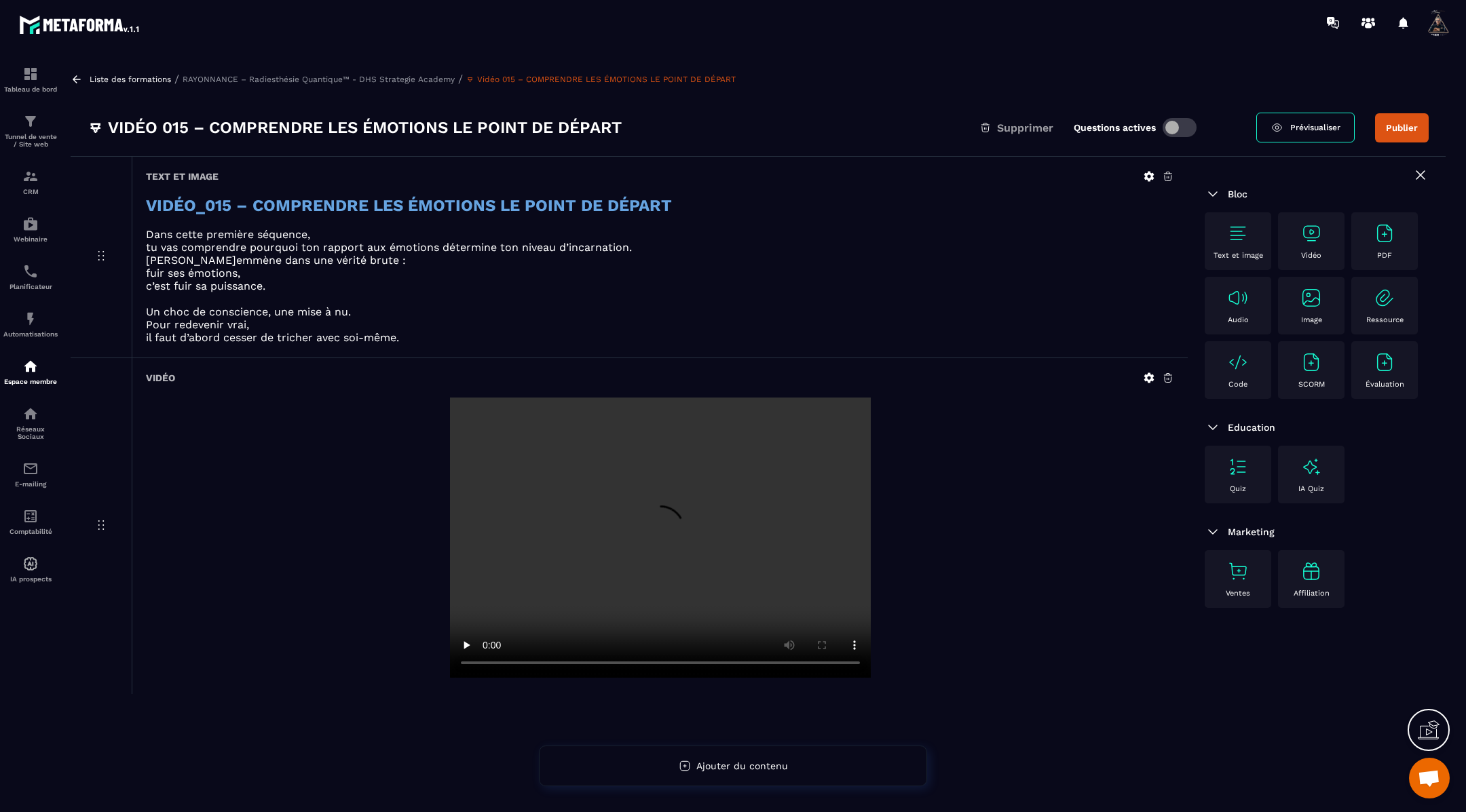
click at [74, 77] on icon at bounding box center [76, 79] width 12 height 12
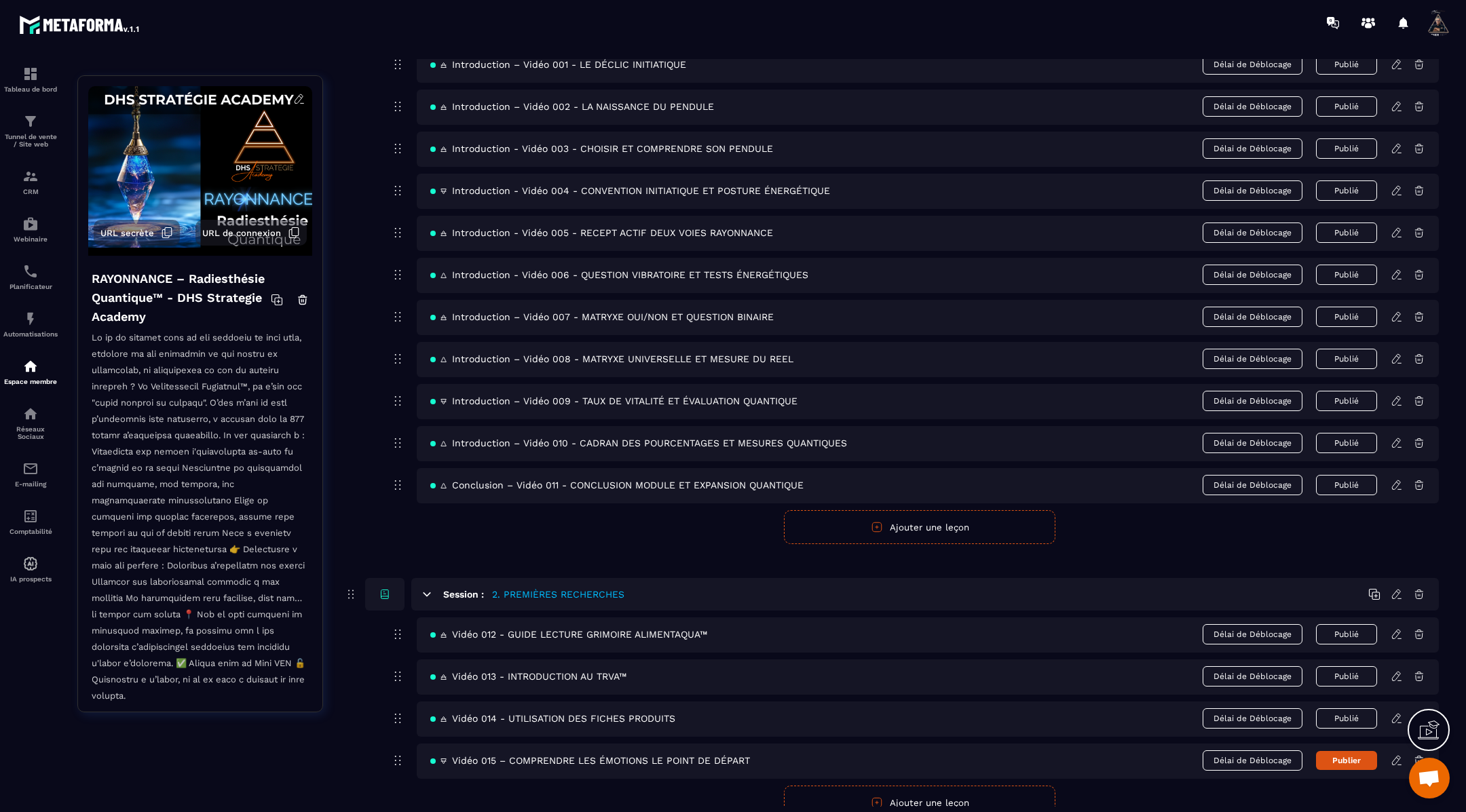
scroll to position [217, 0]
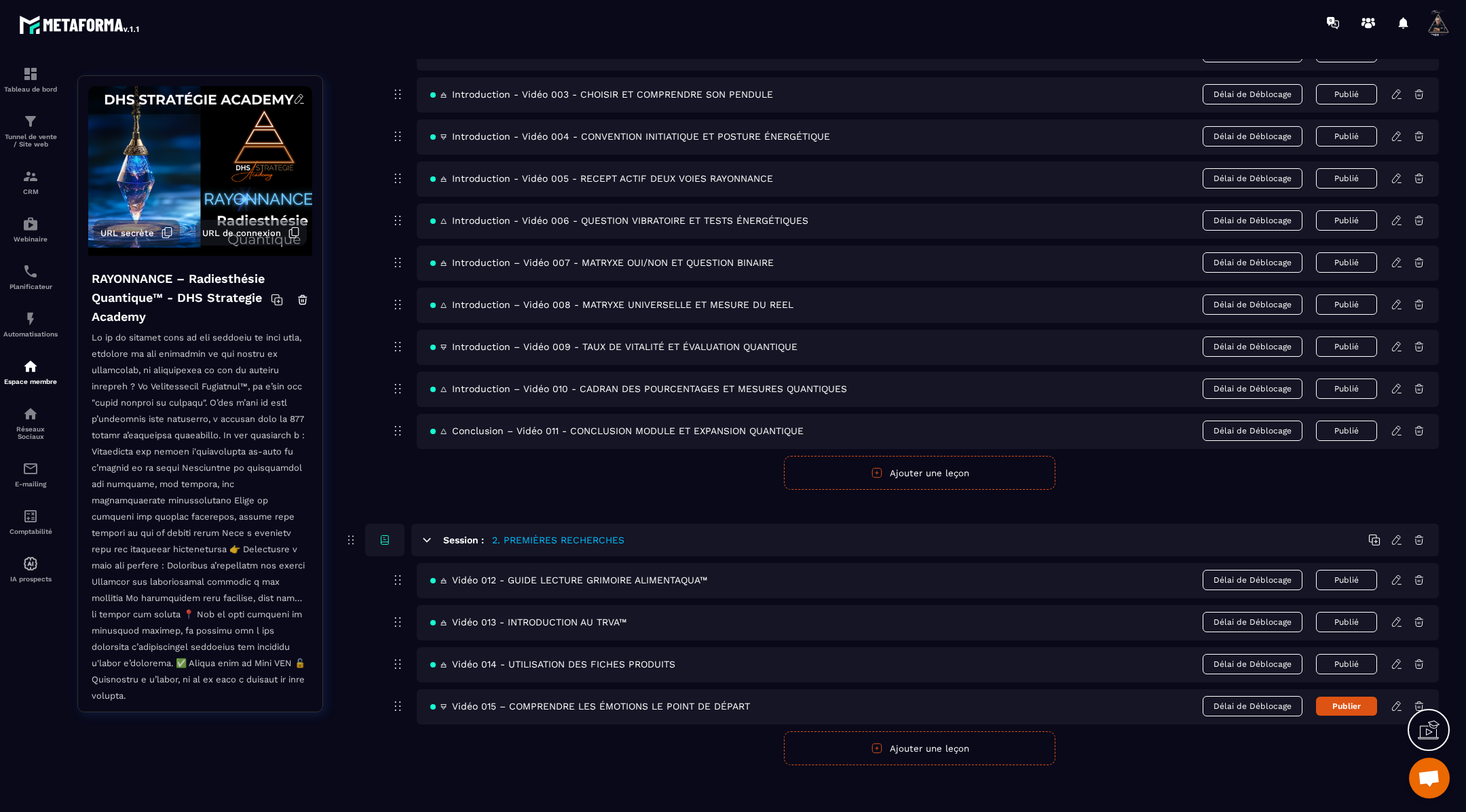
click at [892, 747] on button "Ajouter une leçon" at bounding box center [919, 748] width 271 height 34
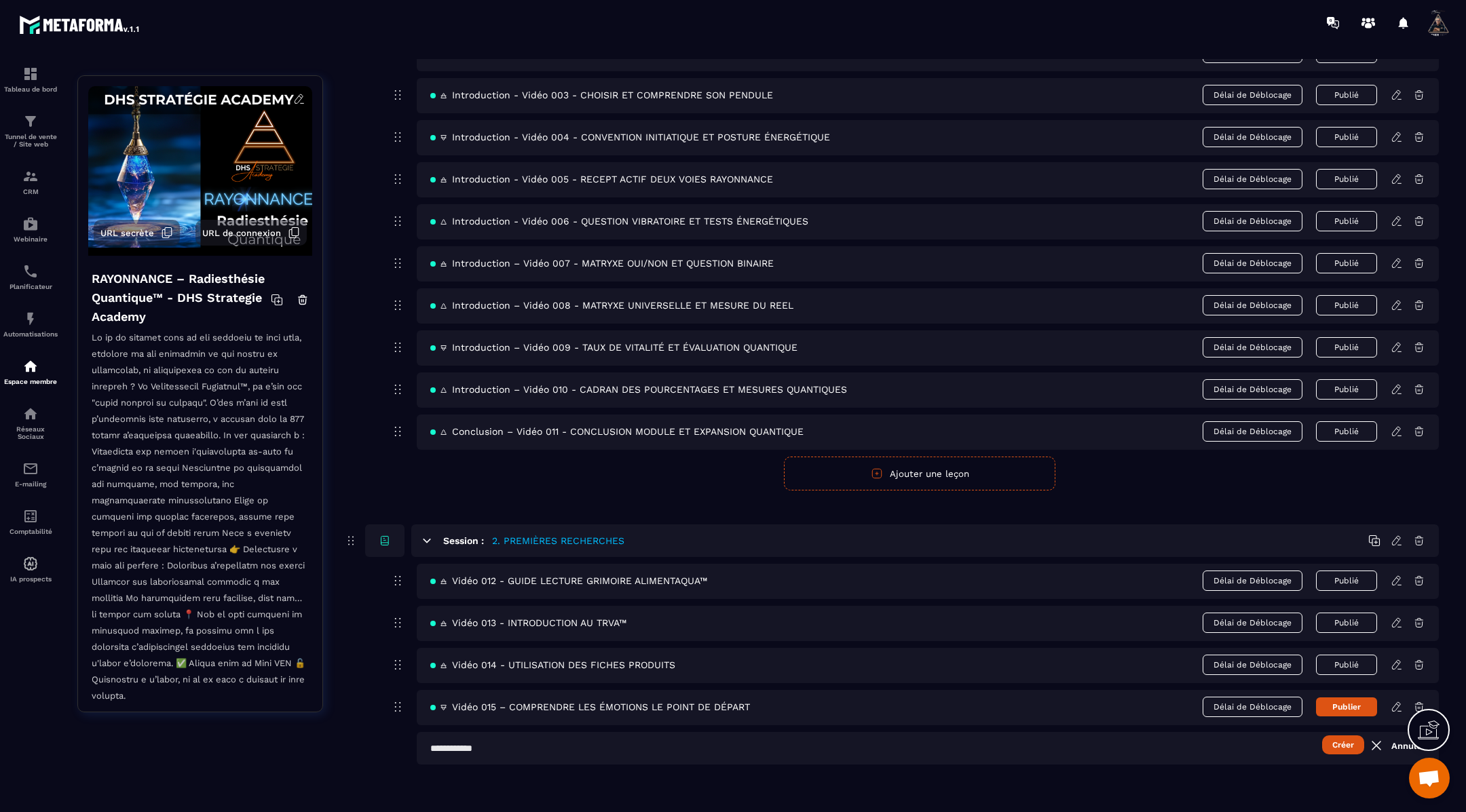
click at [786, 743] on input "text" at bounding box center [927, 749] width 1022 height 33
paste input "**********"
click at [455, 740] on input "**********" at bounding box center [927, 749] width 1022 height 33
paste input "**"
type input "**********"
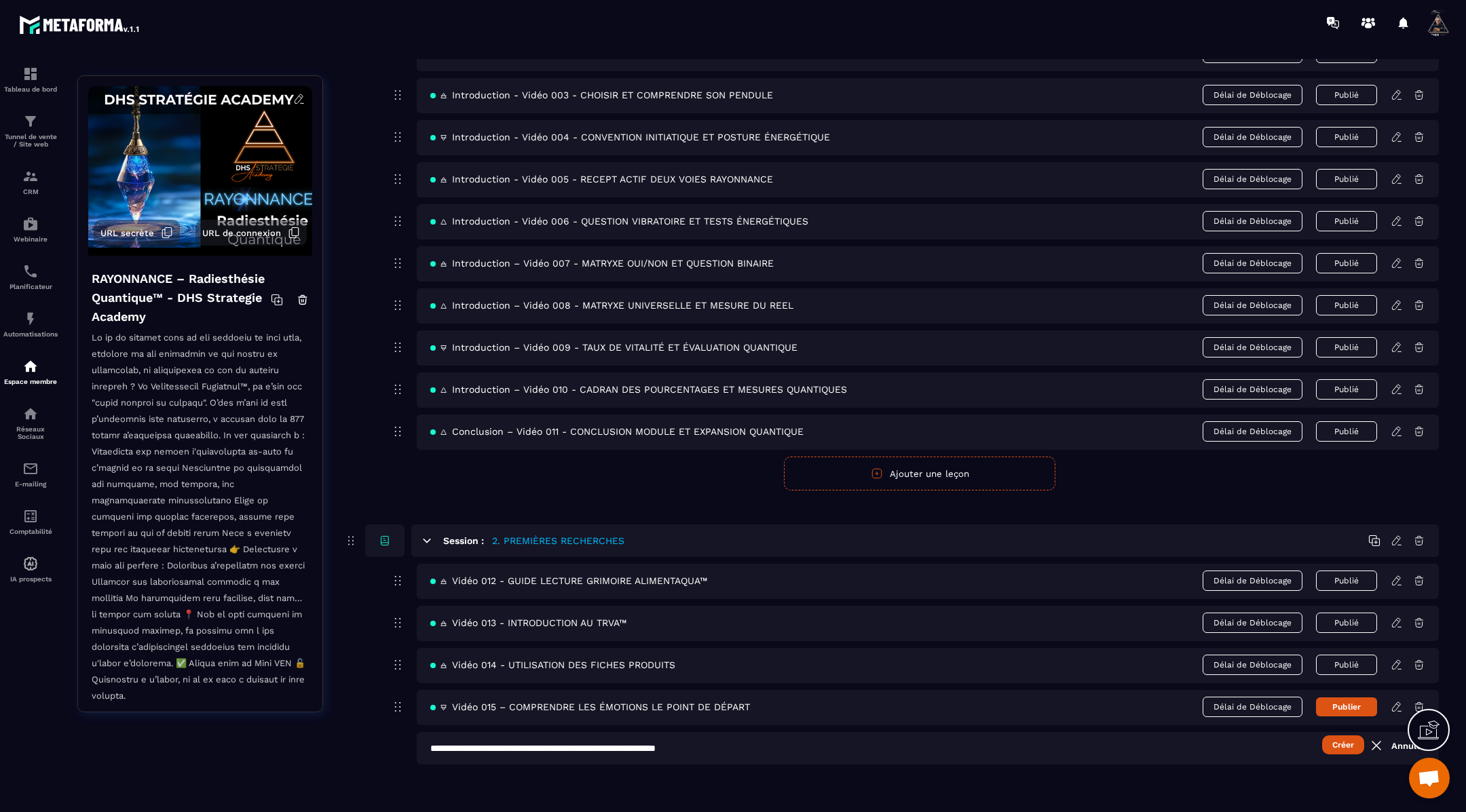
click at [1340, 739] on button "Créer" at bounding box center [1343, 744] width 42 height 19
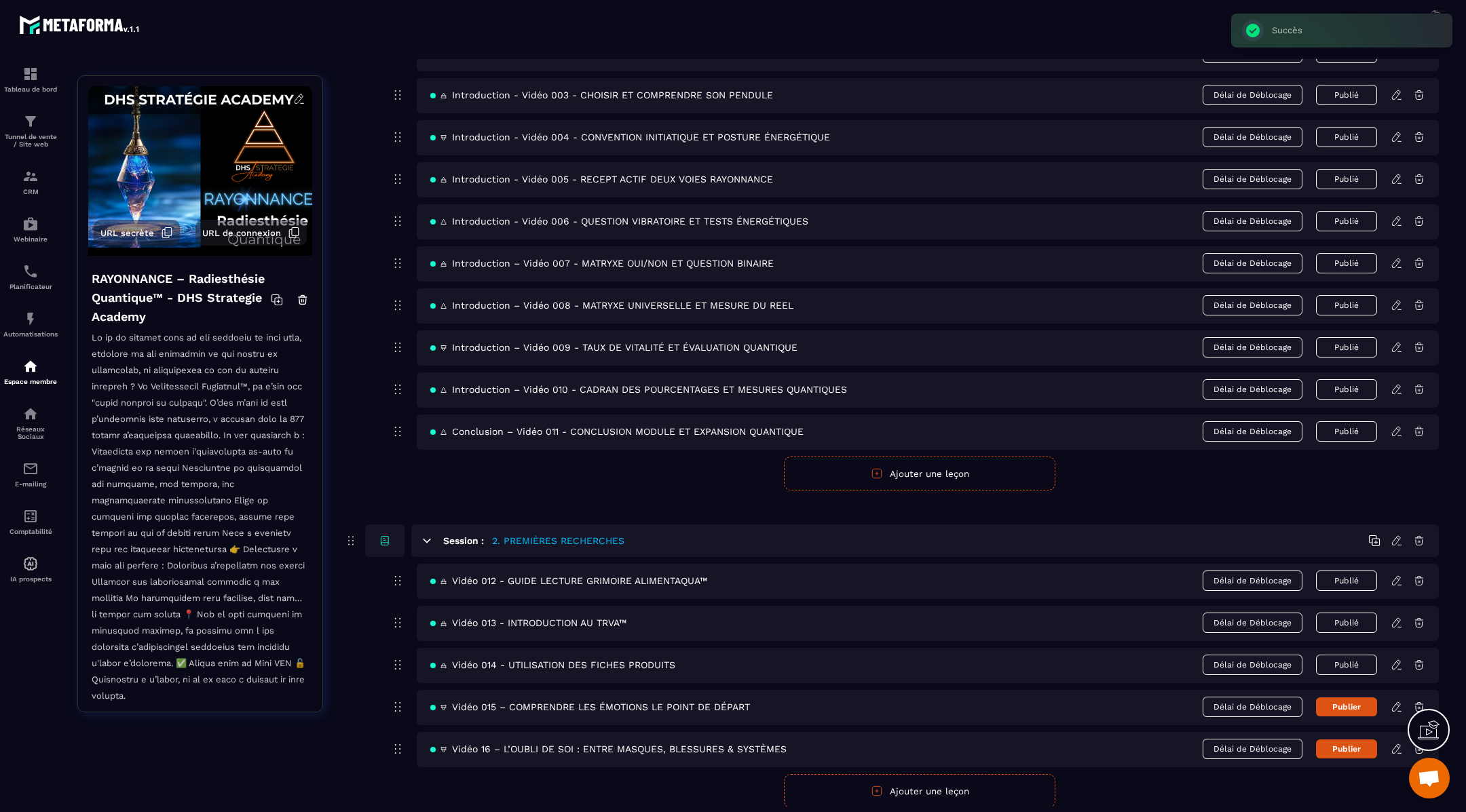
click at [1390, 751] on div "🜃 Vidéo 16 – L’OUBLI DE SOI : ENTRE MASQUES, BLESSURES & SYSTÈMES Délai de Débl…" at bounding box center [927, 750] width 1022 height 36
click at [1395, 743] on icon at bounding box center [1396, 748] width 12 height 12
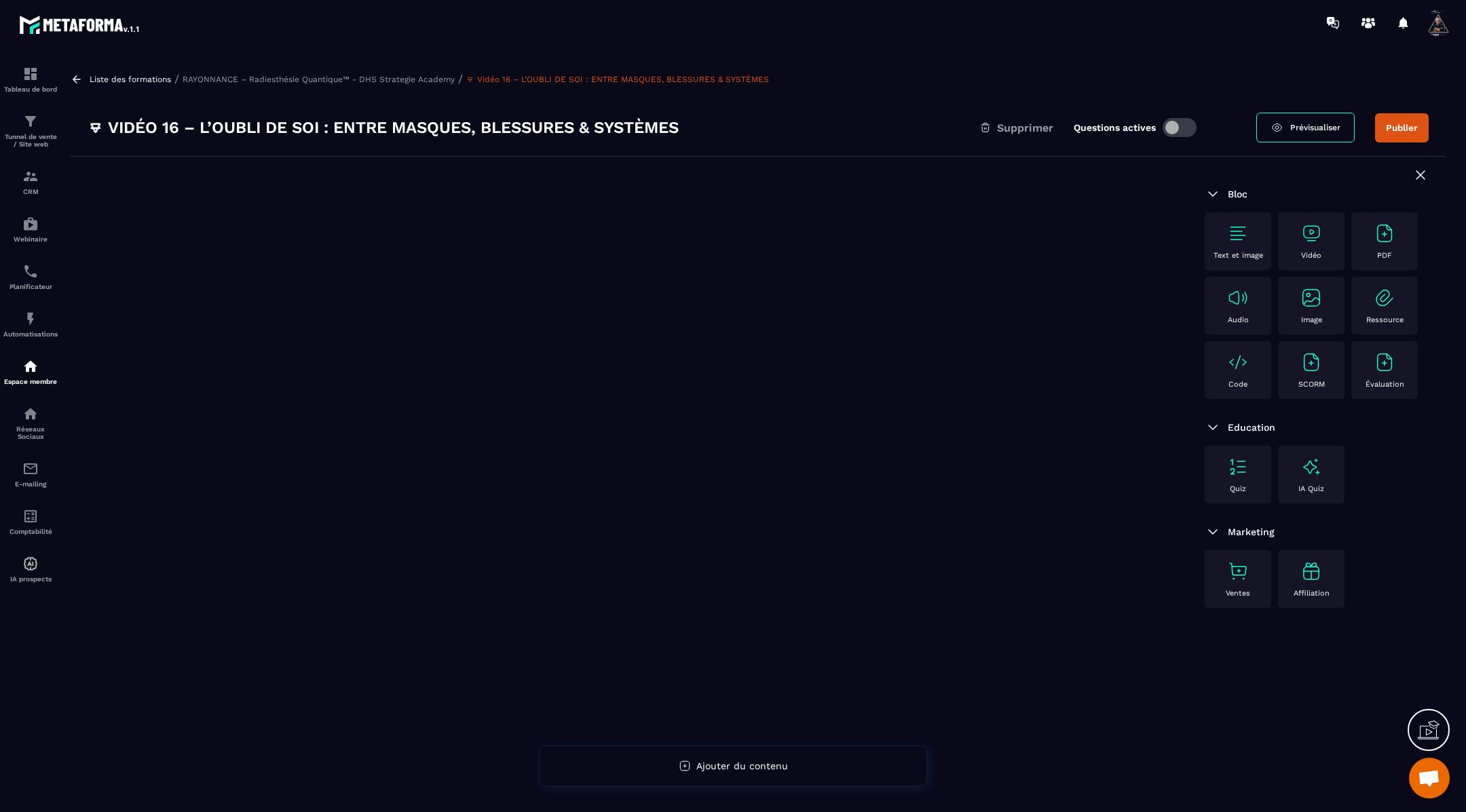
click at [1234, 251] on p "Text et image" at bounding box center [1238, 256] width 49 height 9
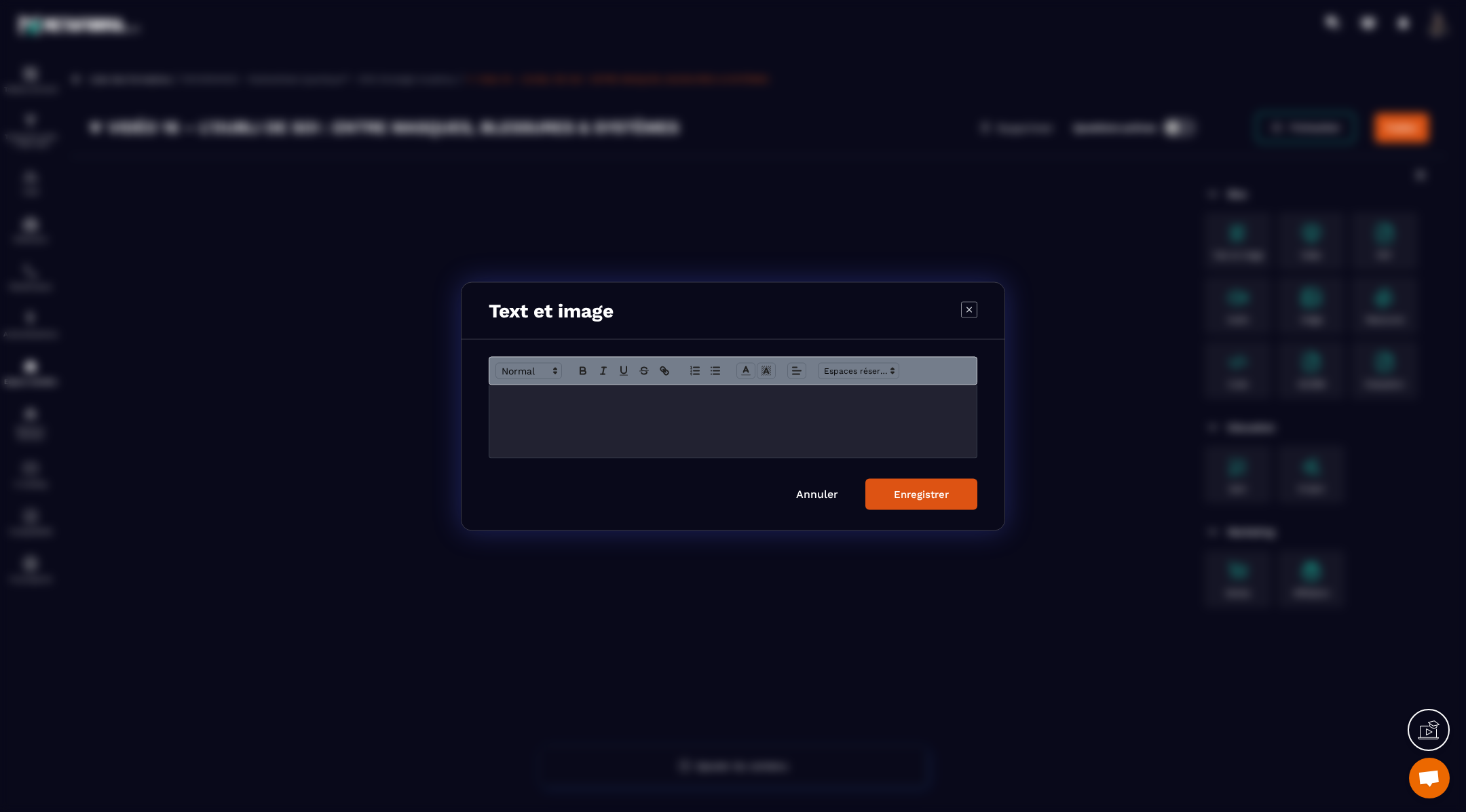
click at [580, 395] on p "Modal window" at bounding box center [733, 398] width 467 height 12
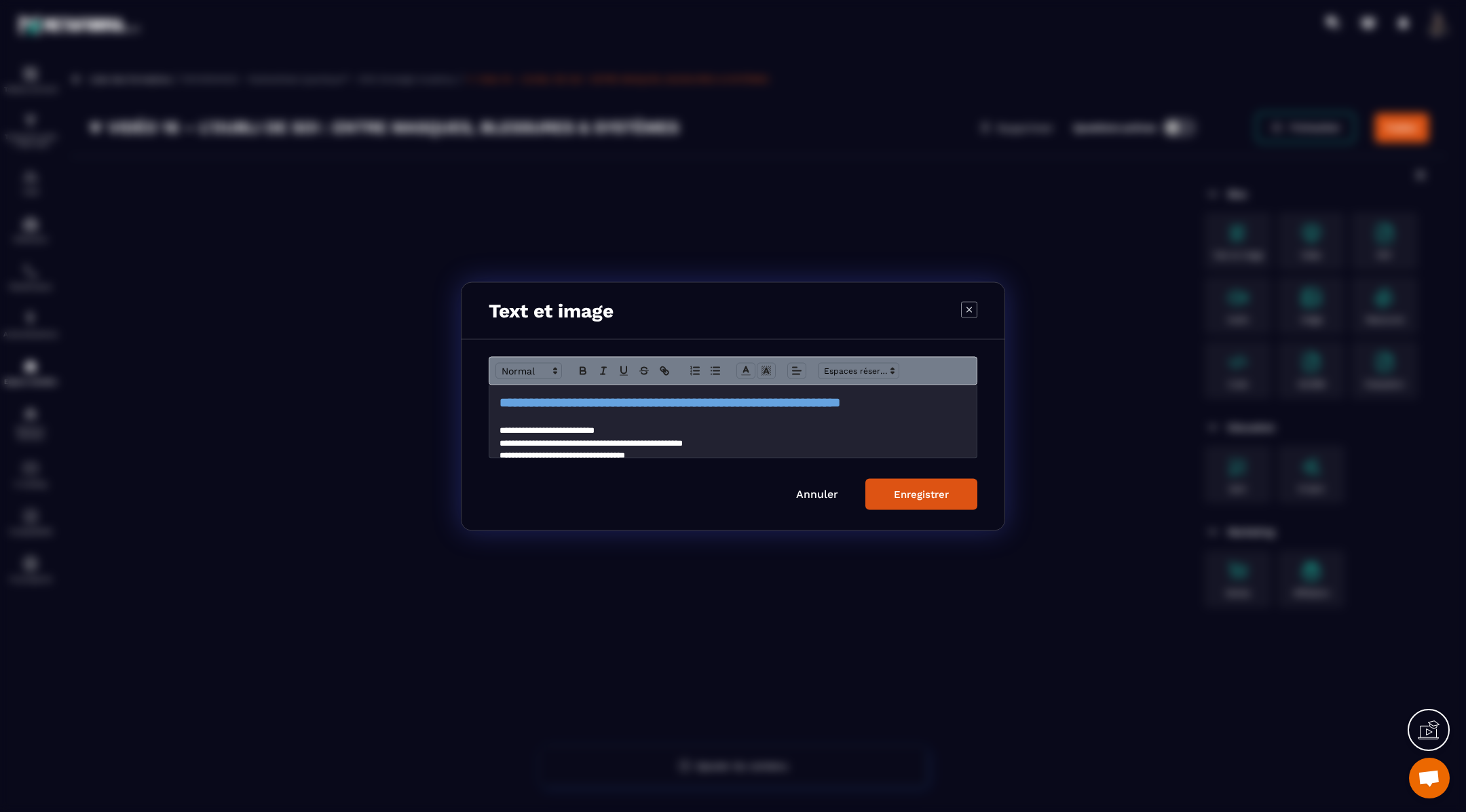
scroll to position [83, 0]
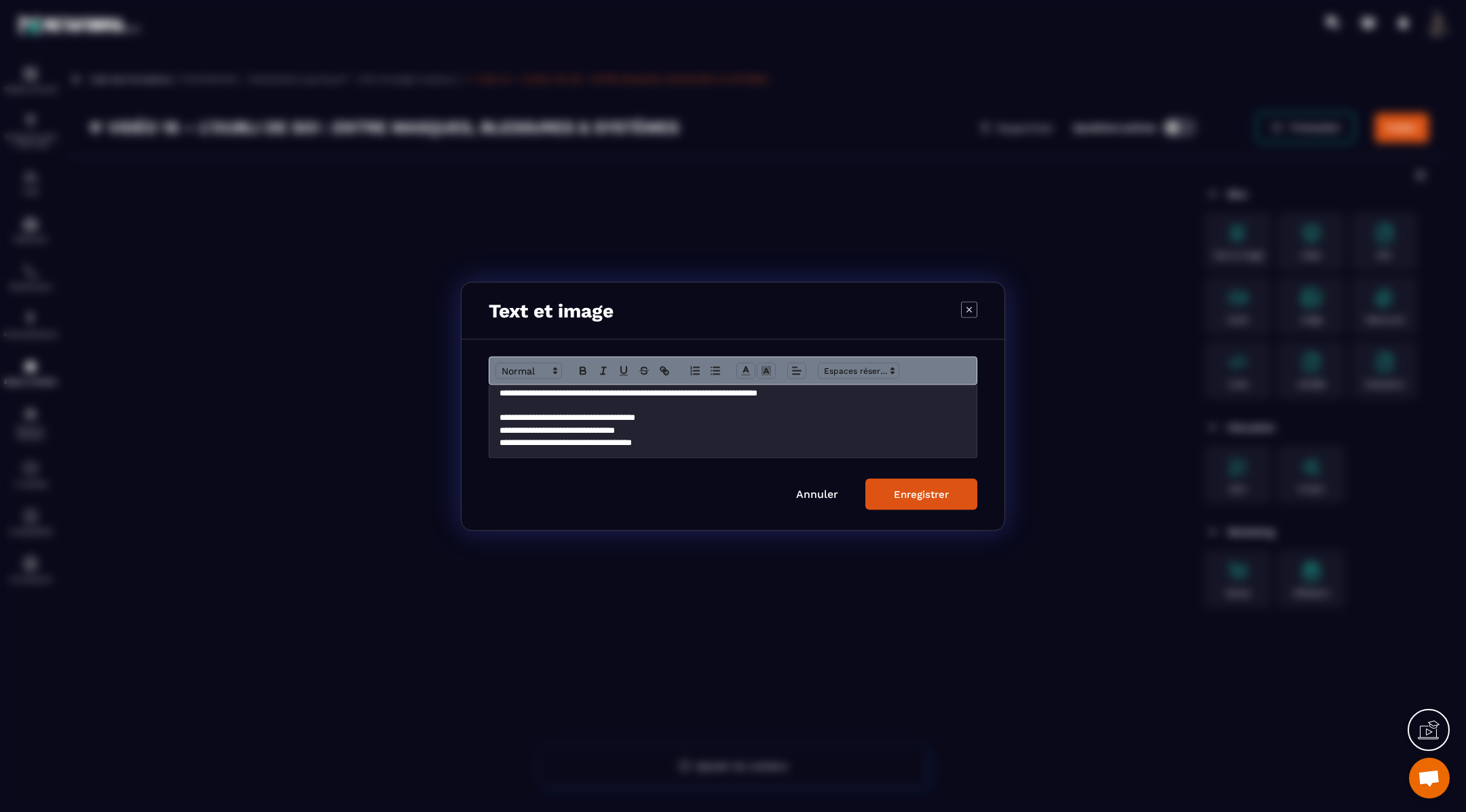
click at [918, 492] on div "Enregistrer" at bounding box center [921, 493] width 55 height 12
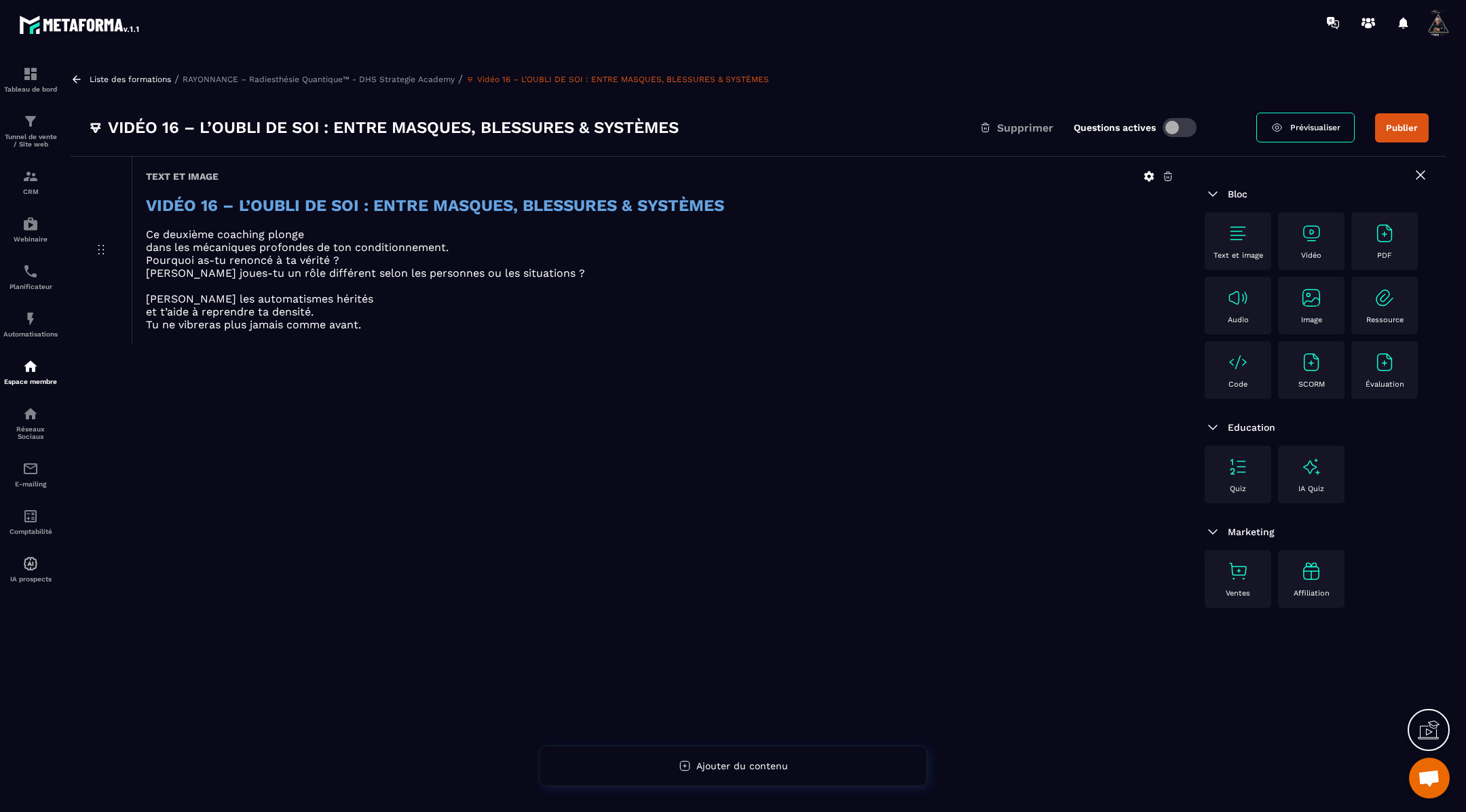
click at [1305, 240] on img at bounding box center [1311, 234] width 22 height 22
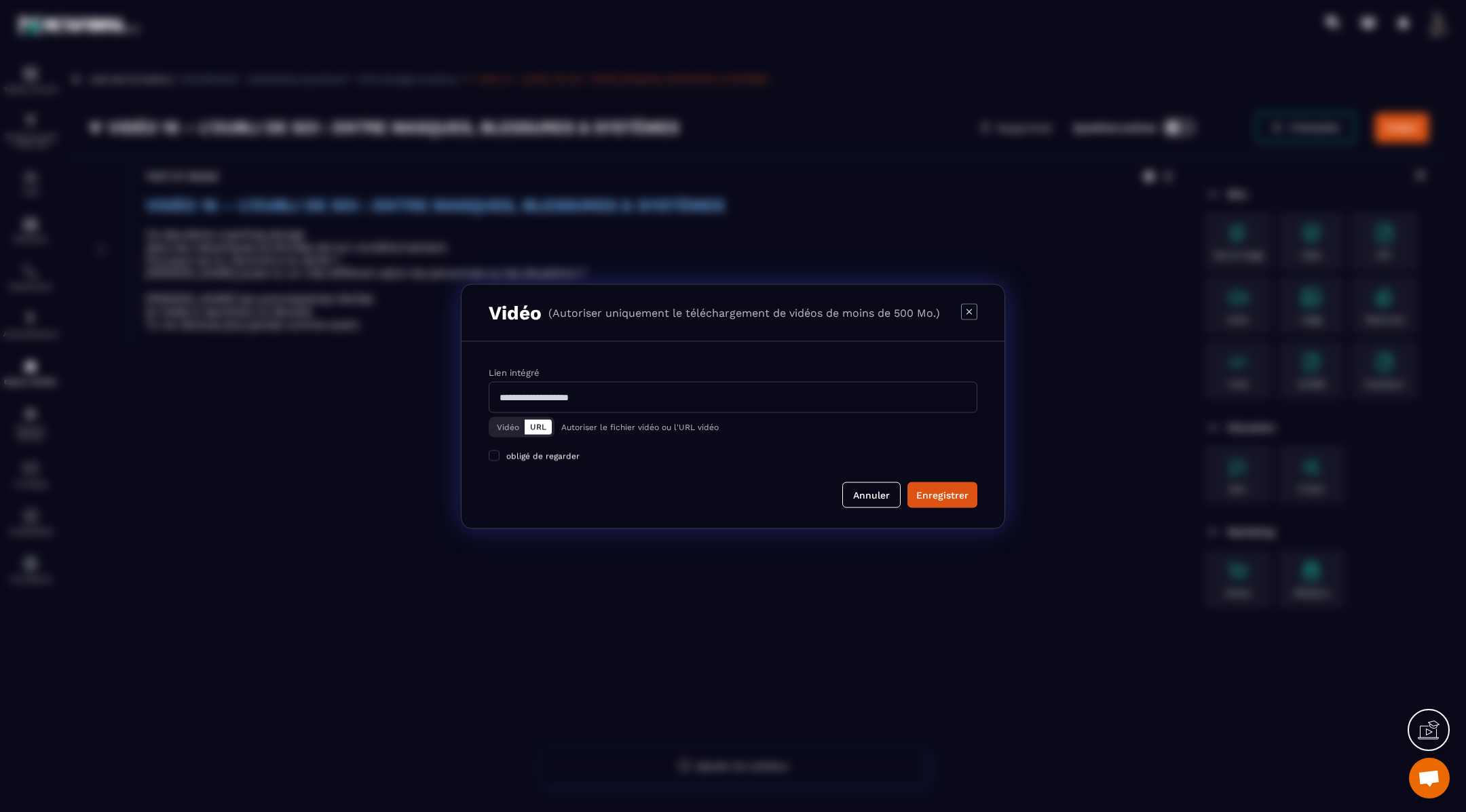
click at [513, 429] on button "Vidéo" at bounding box center [508, 427] width 33 height 15
click at [574, 400] on div "Télécharger un fichier" at bounding box center [733, 397] width 490 height 30
click at [0, 0] on input "Vidéo Télécharger un fichier" at bounding box center [0, 0] width 0 height 0
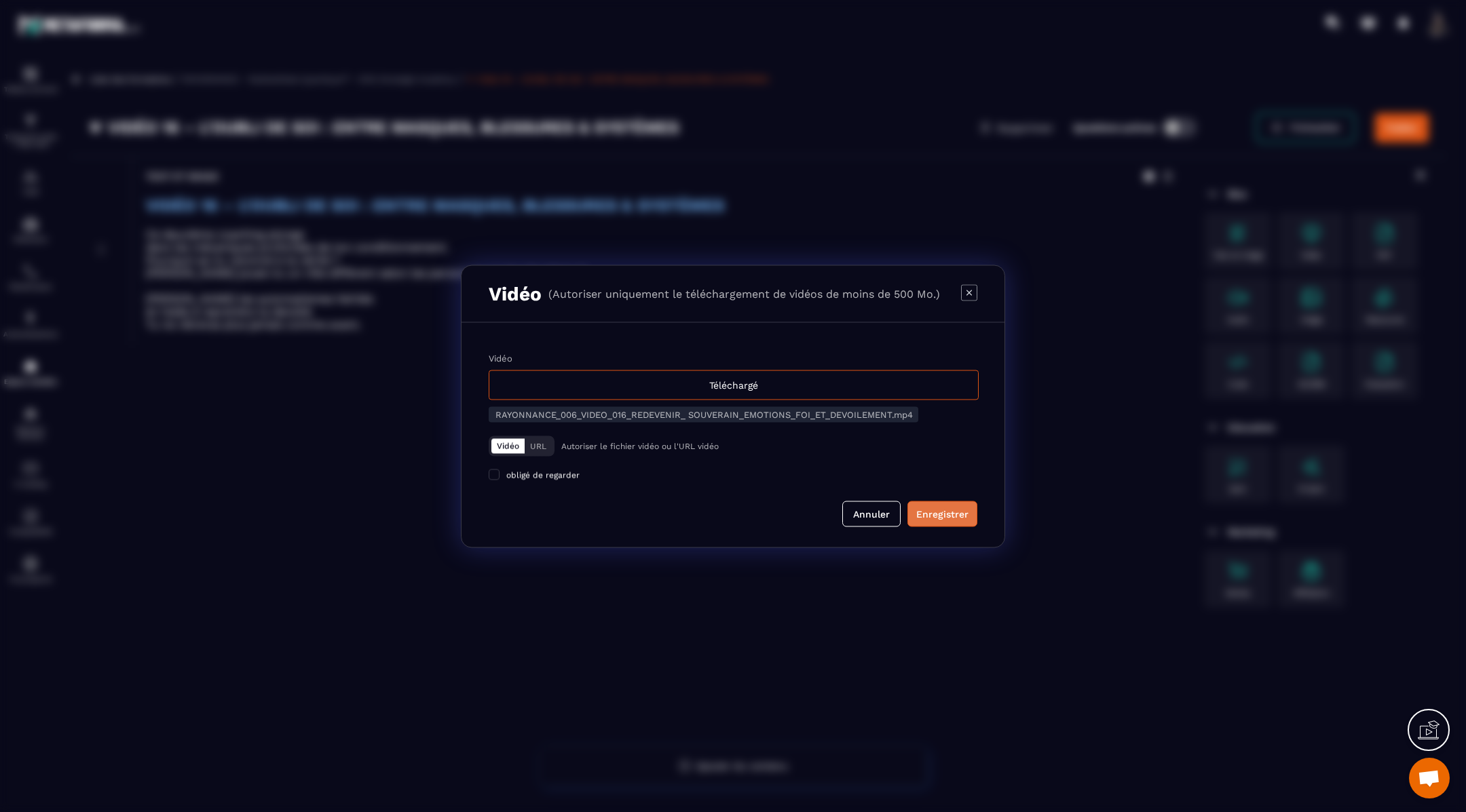
click at [954, 519] on div "Enregistrer" at bounding box center [942, 513] width 52 height 14
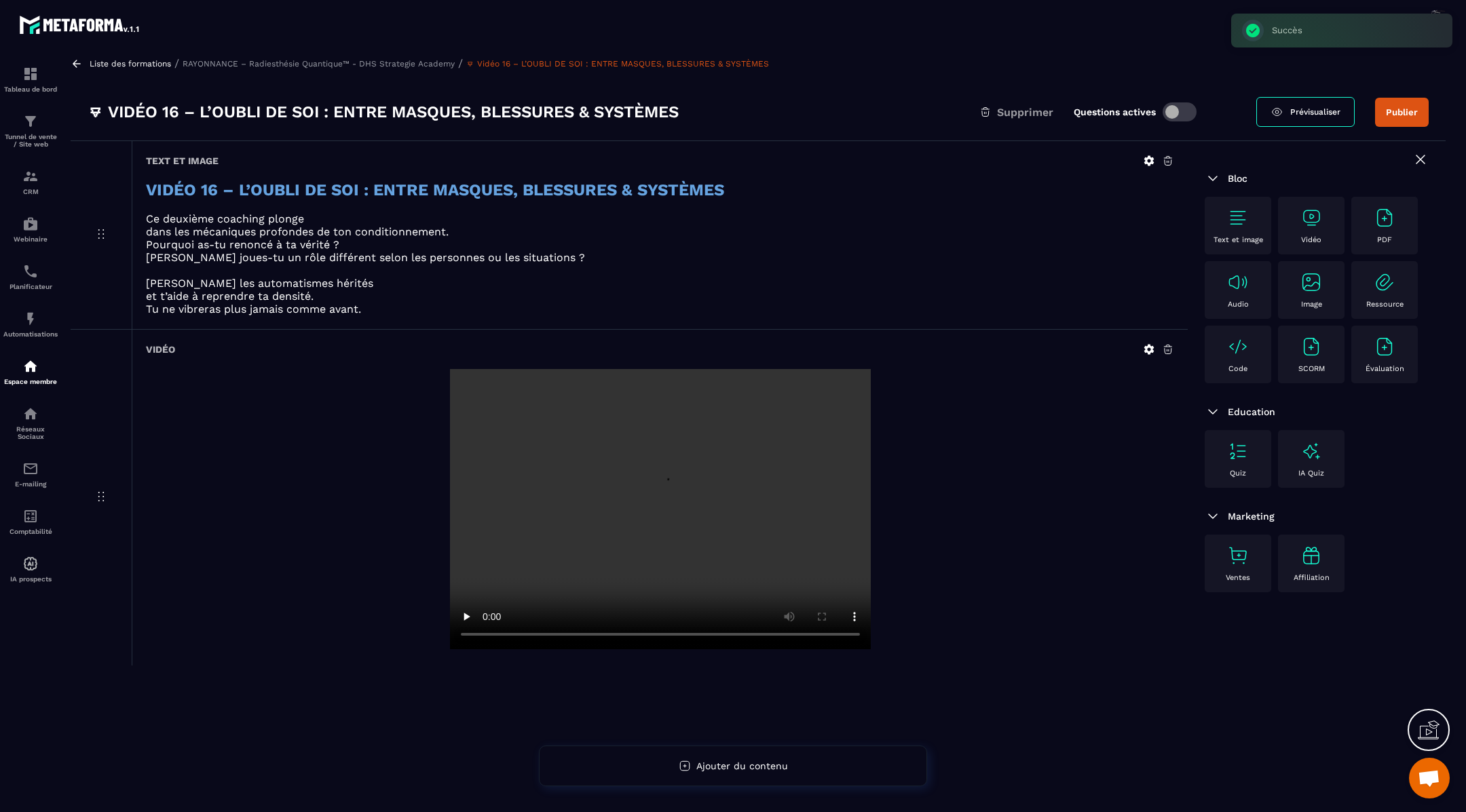
scroll to position [0, 0]
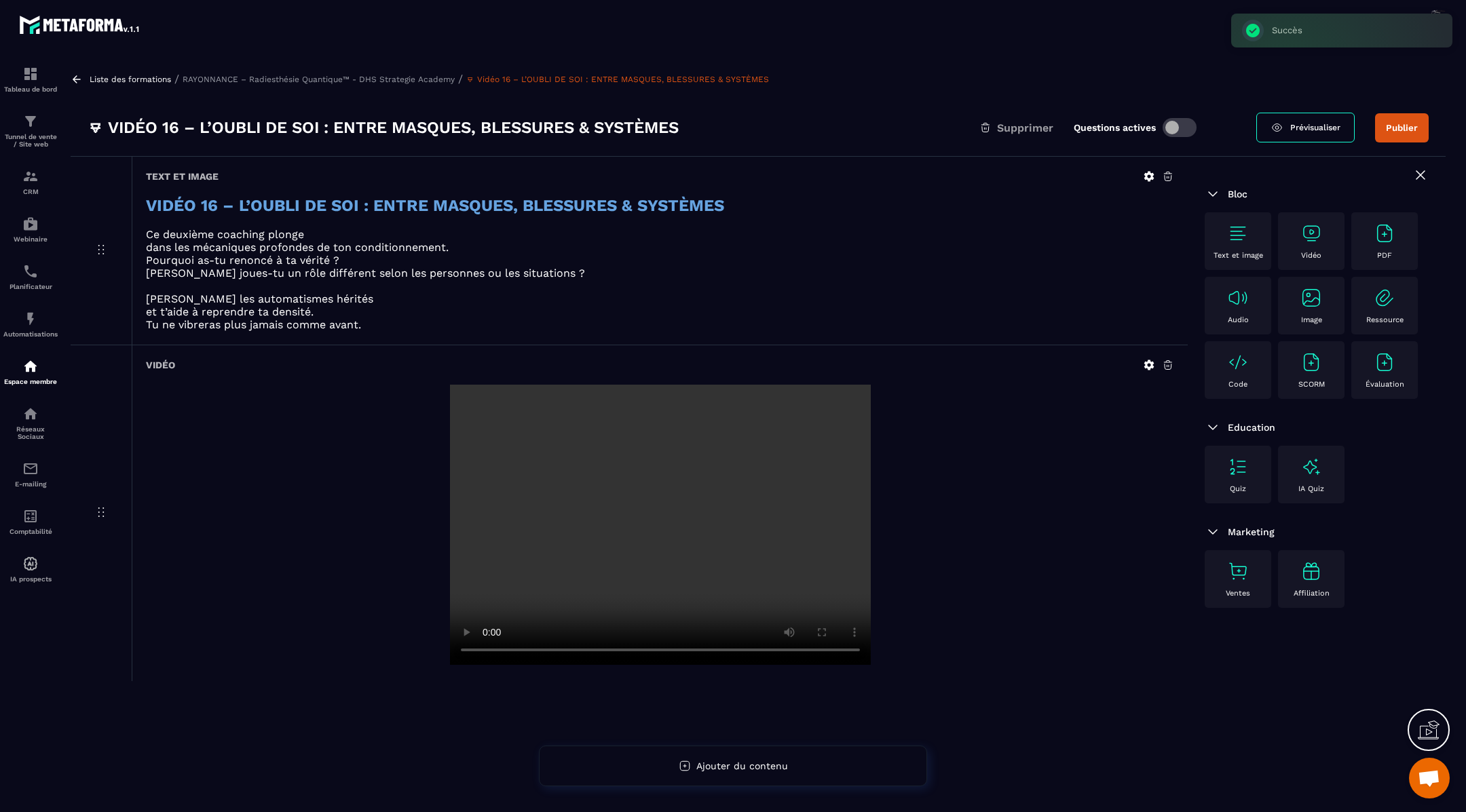
click at [75, 79] on icon at bounding box center [76, 79] width 12 height 12
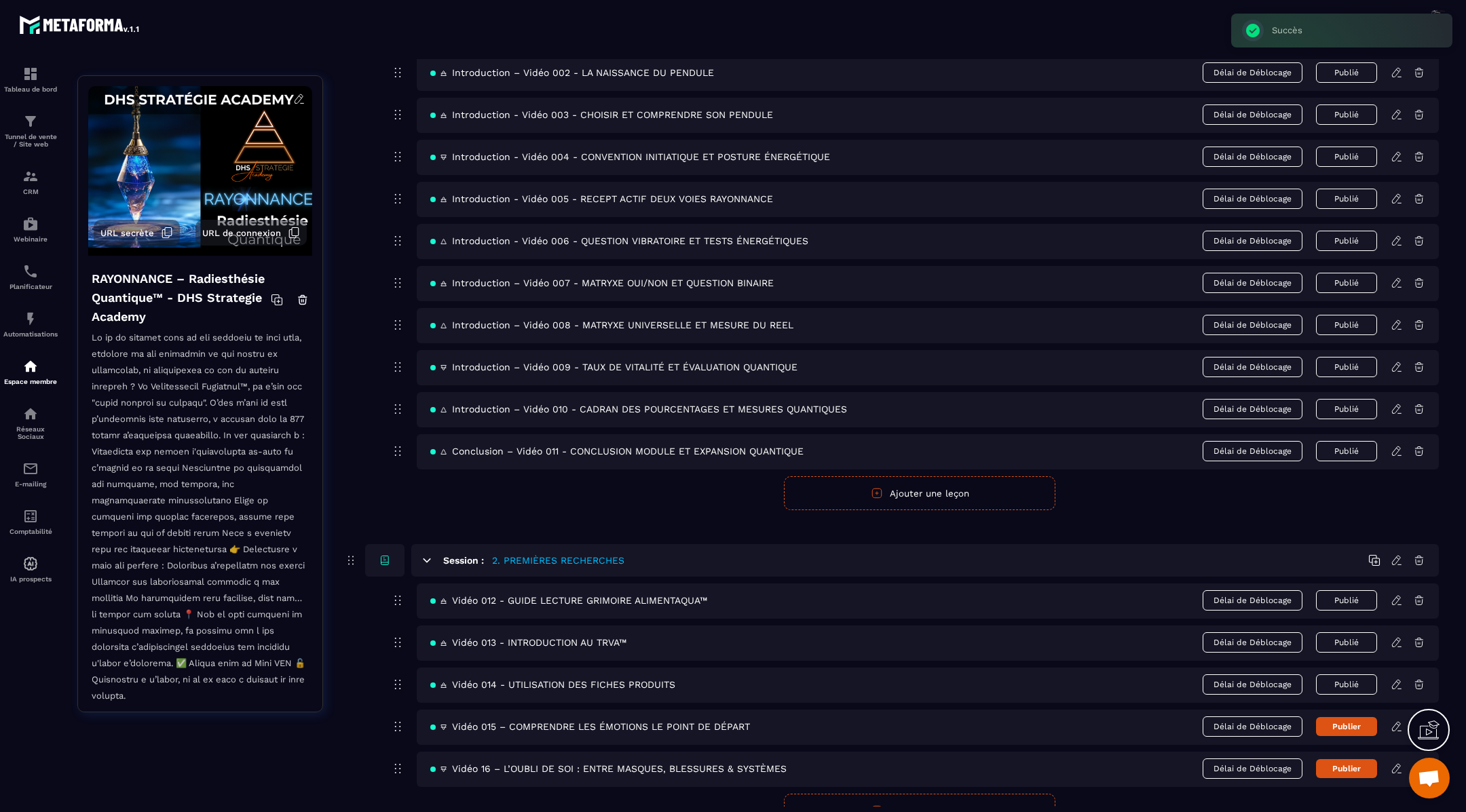
scroll to position [258, 0]
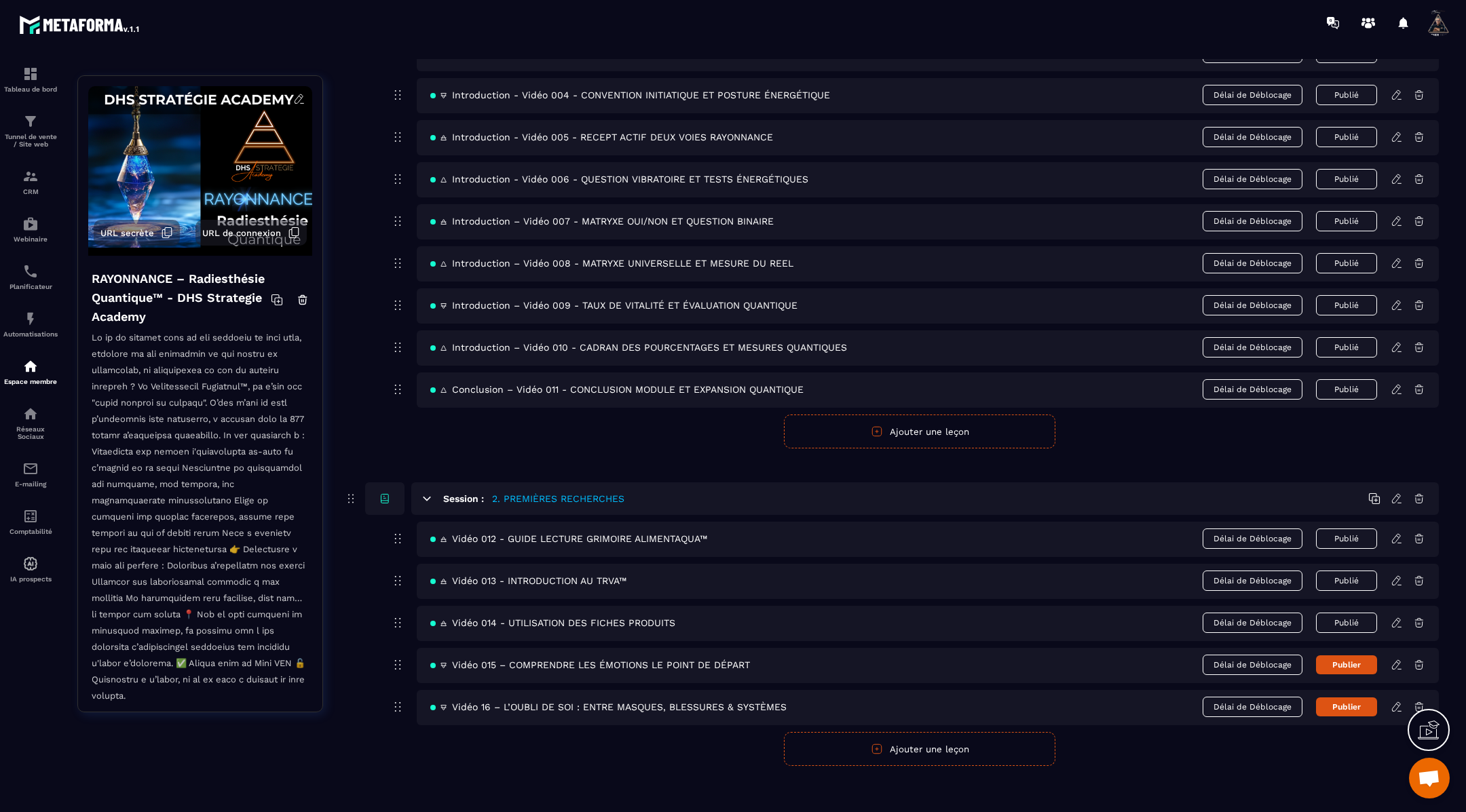
click at [919, 747] on button "Ajouter une leçon" at bounding box center [919, 749] width 271 height 34
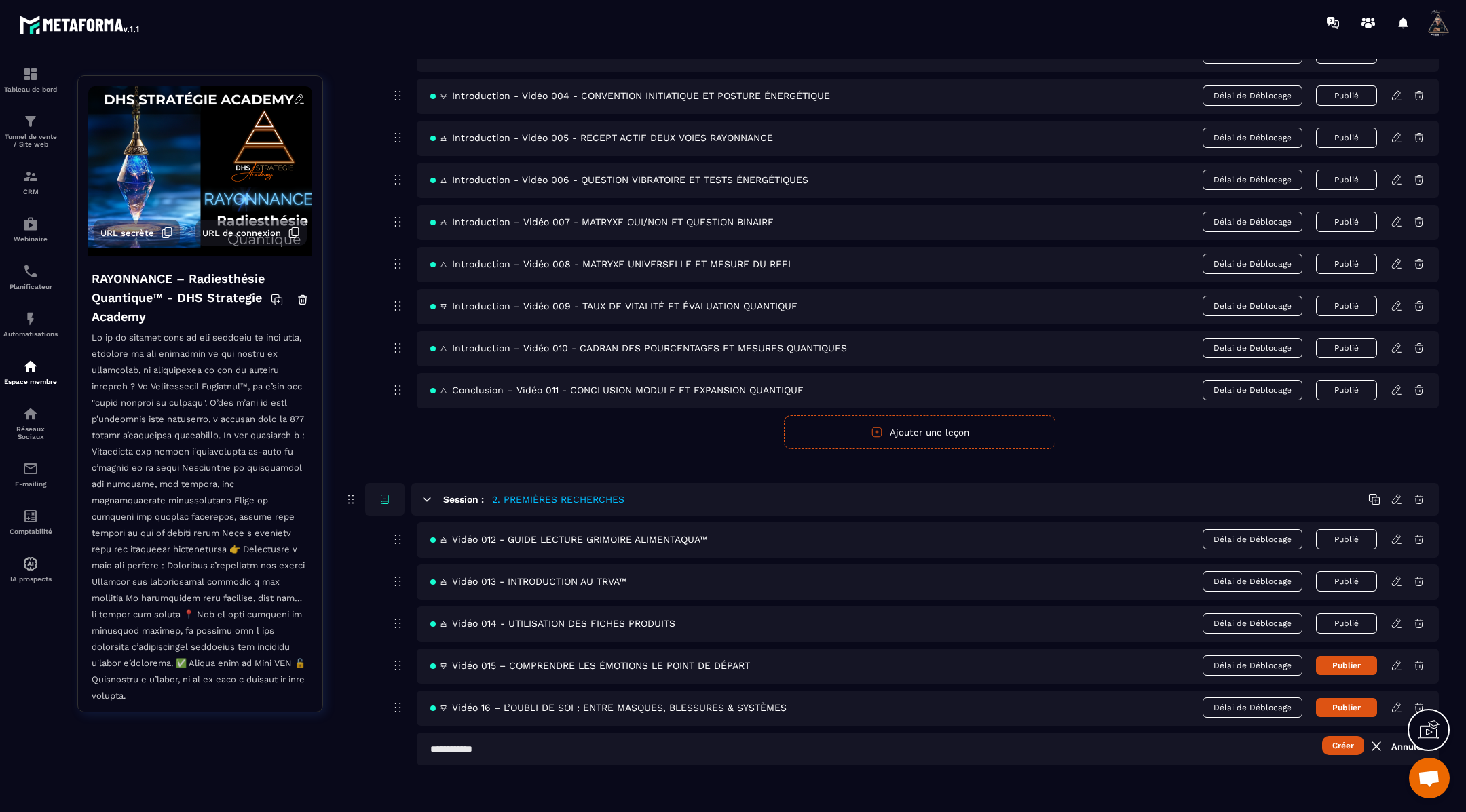
click at [733, 739] on input "text" at bounding box center [927, 749] width 1022 height 33
paste input "**********"
click at [454, 741] on input "**********" at bounding box center [927, 749] width 1022 height 33
paste input "**"
type input "**********"
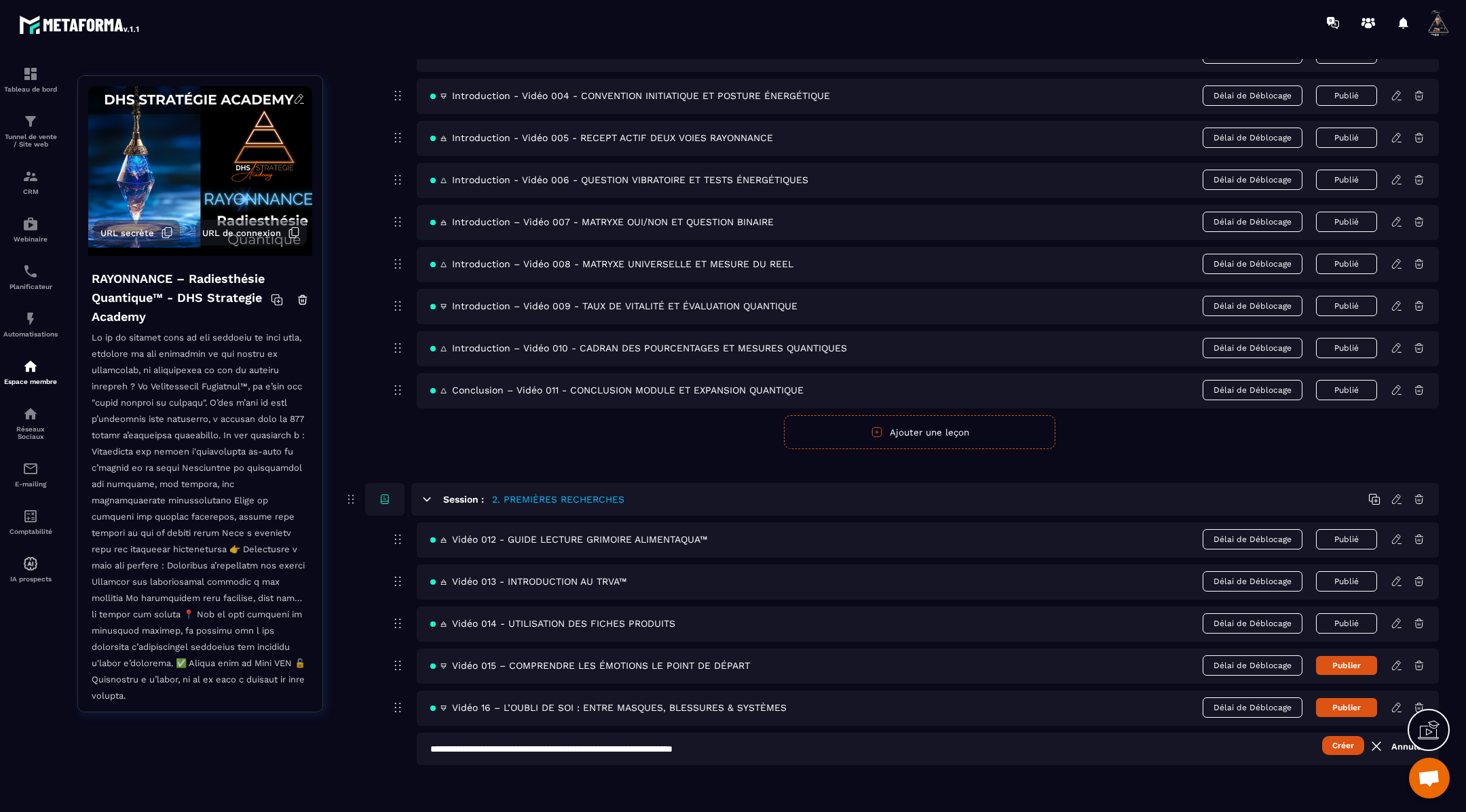
click at [1347, 743] on button "Créer" at bounding box center [1343, 745] width 42 height 19
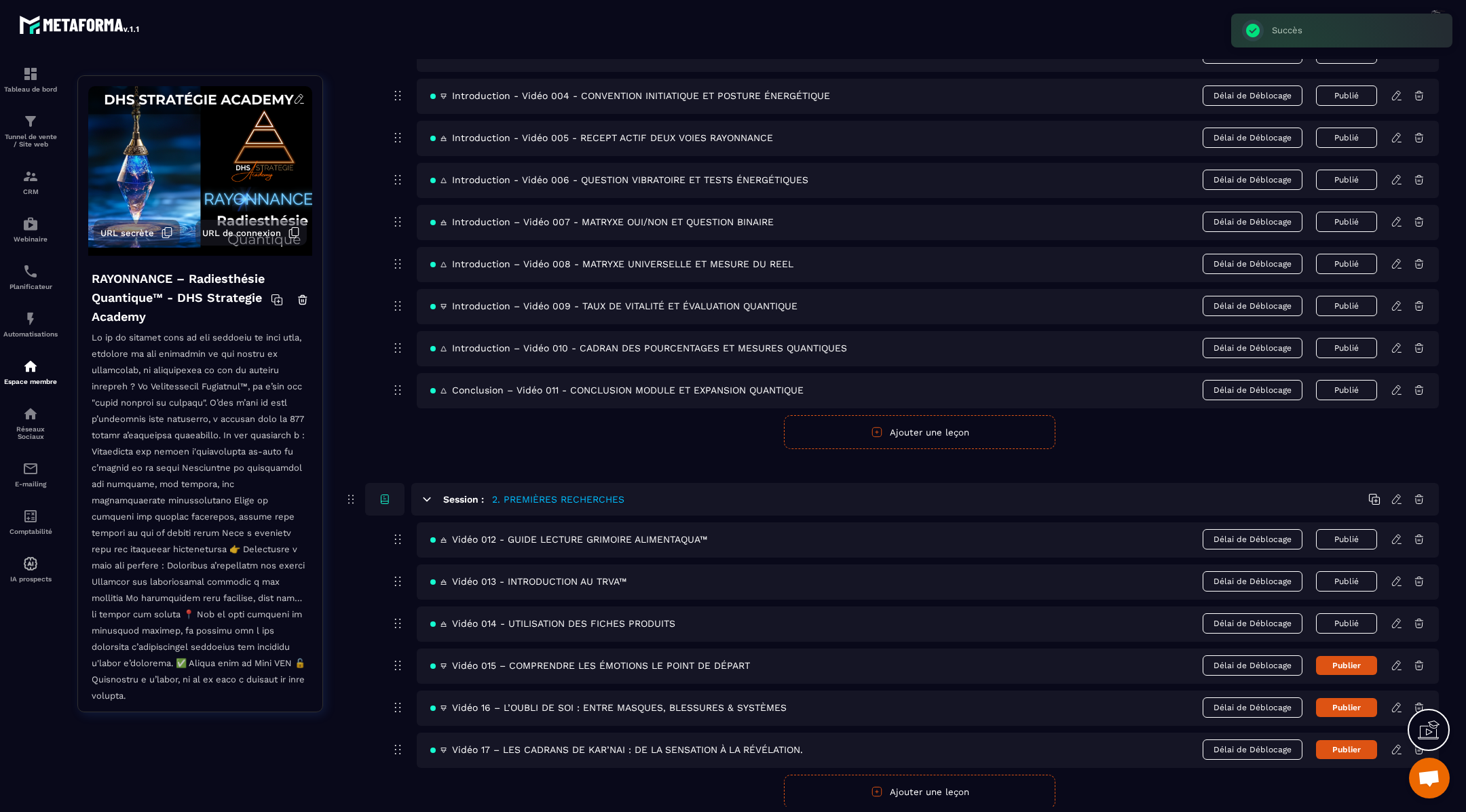
click at [1397, 745] on icon at bounding box center [1396, 749] width 12 height 12
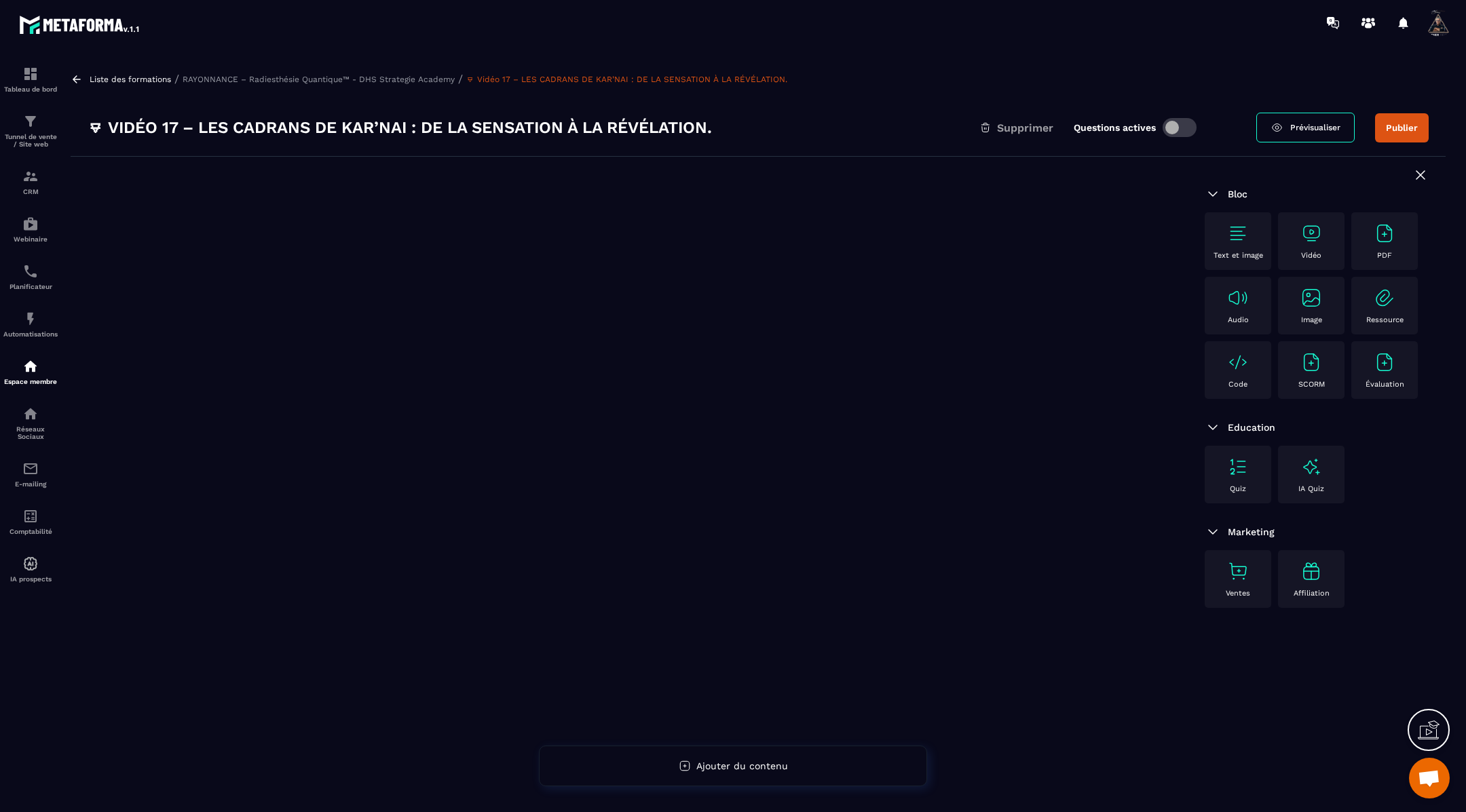
click at [1231, 231] on img at bounding box center [1238, 234] width 22 height 22
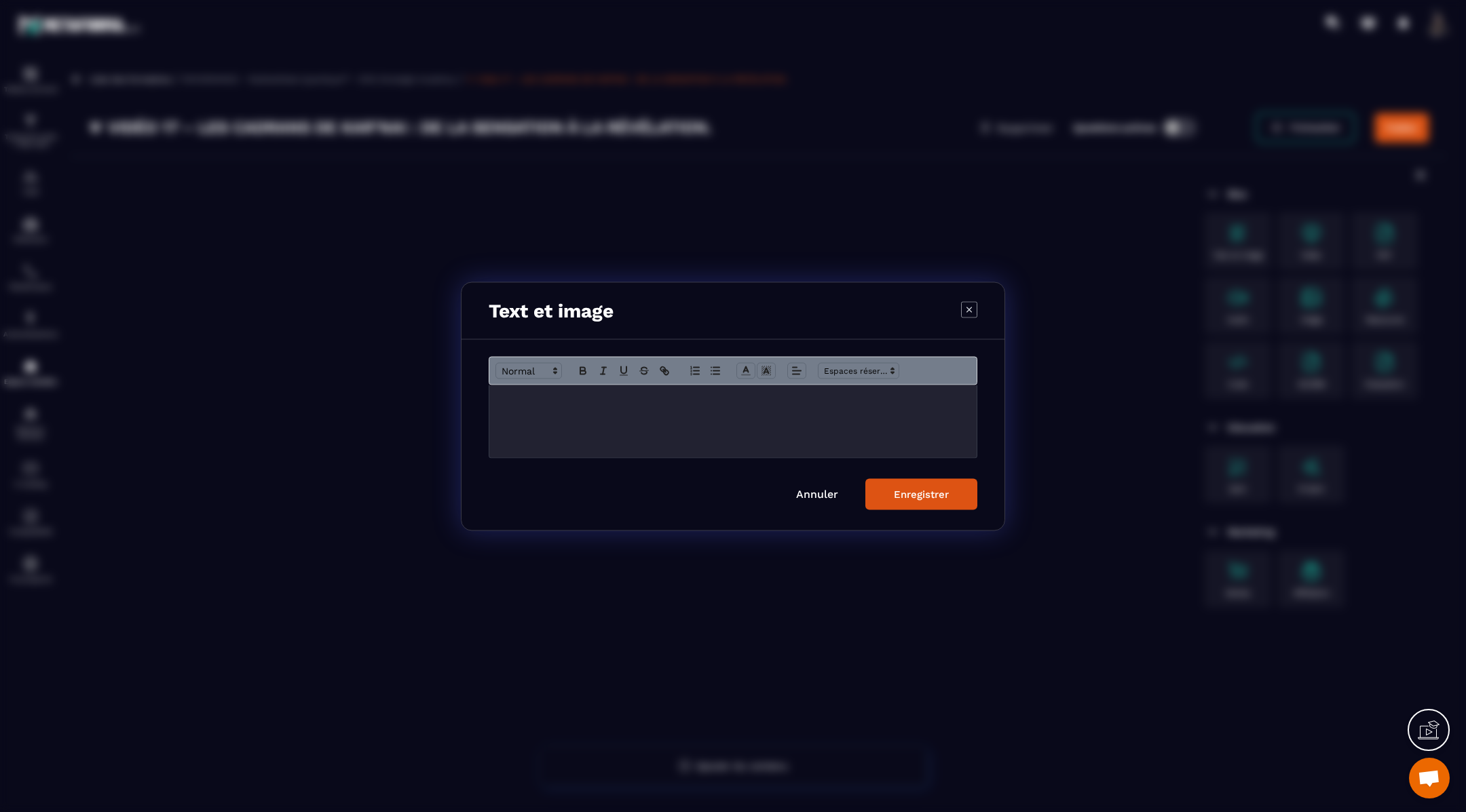
click at [584, 402] on p "Modal window" at bounding box center [733, 398] width 467 height 12
click at [906, 485] on button "Enregistrer" at bounding box center [921, 494] width 112 height 31
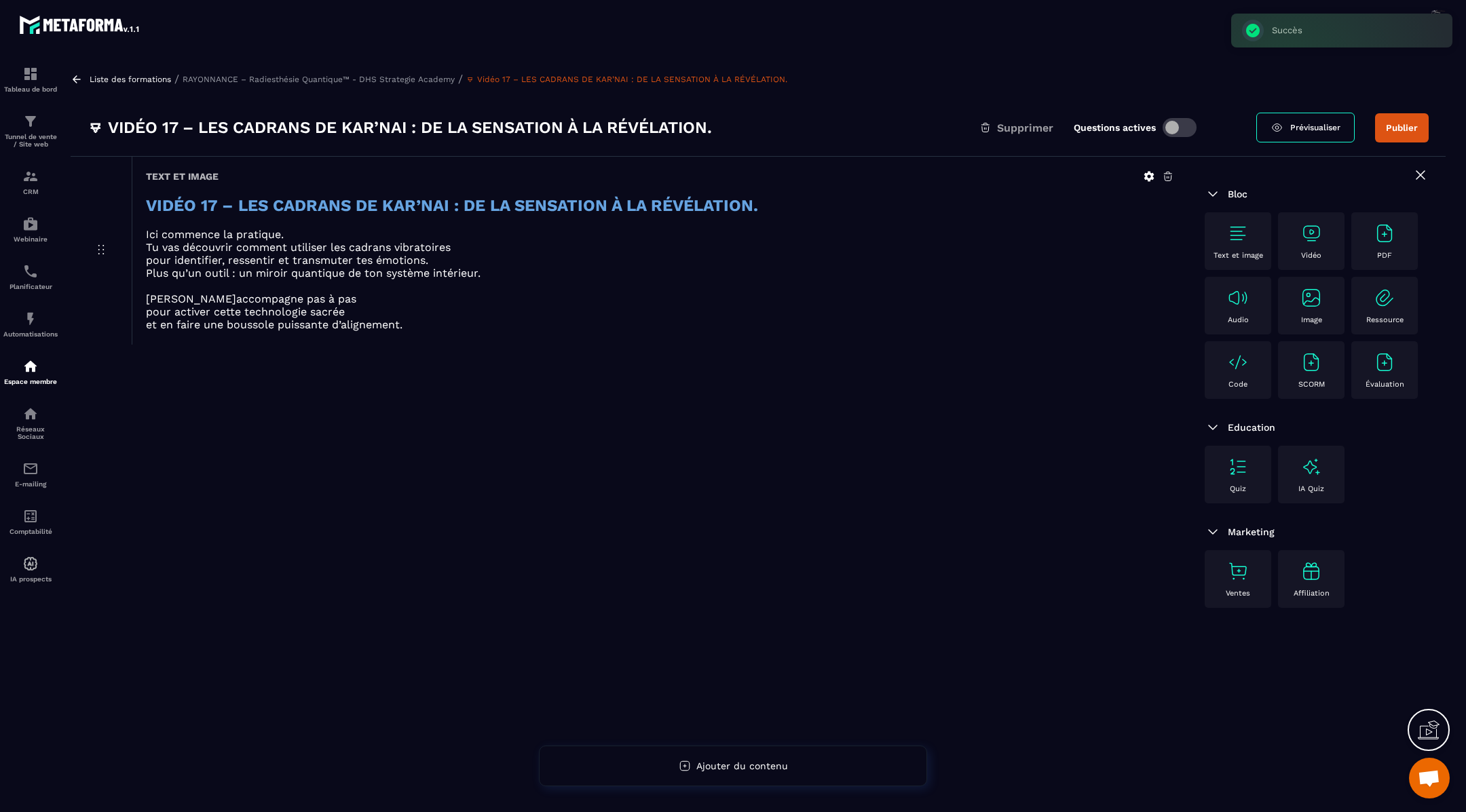
click at [1308, 233] on img at bounding box center [1311, 234] width 22 height 22
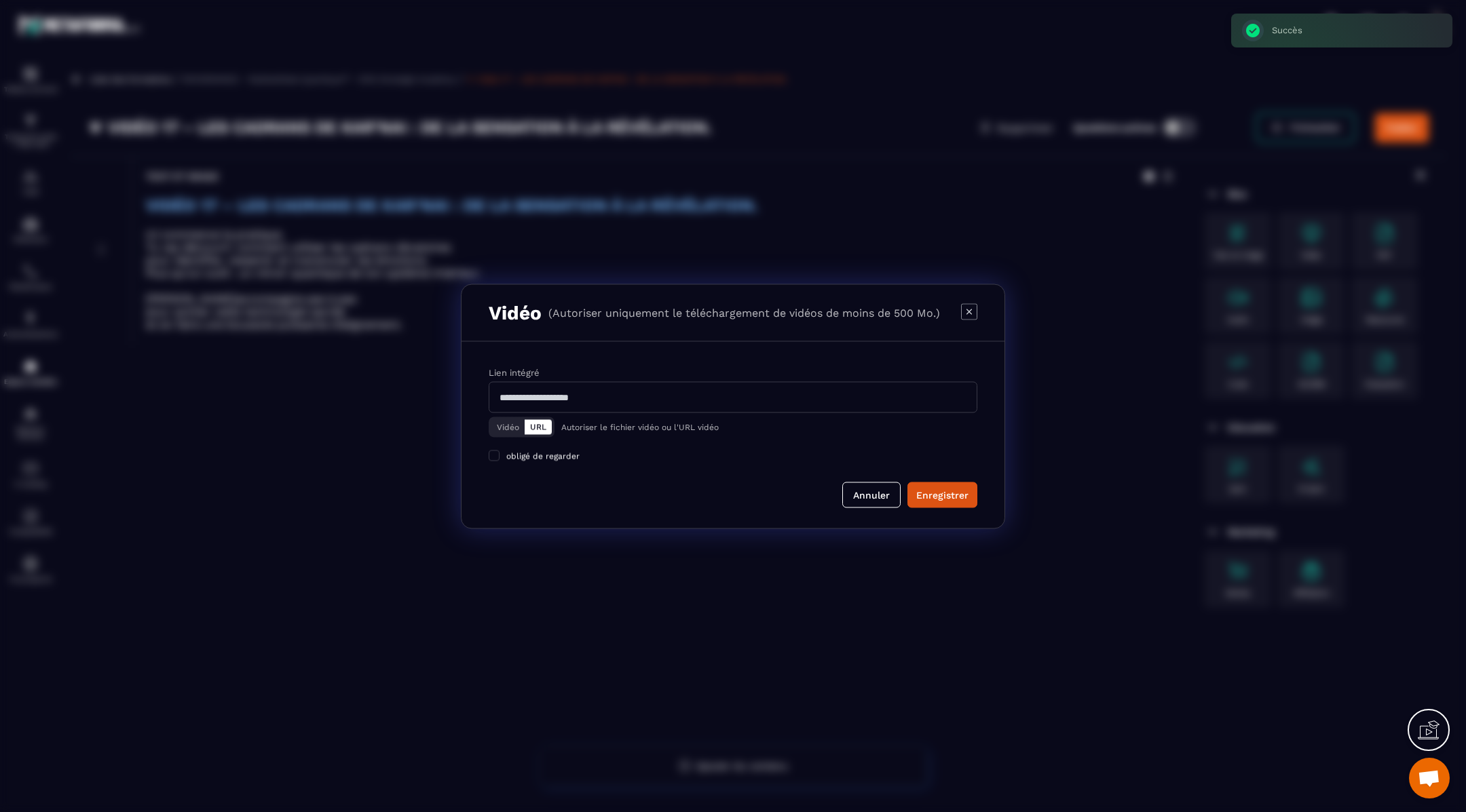
click at [501, 426] on button "Vidéo" at bounding box center [508, 427] width 33 height 15
click at [575, 411] on div "Télécharger un fichier" at bounding box center [733, 397] width 490 height 30
click at [0, 0] on input "Vidéo Télécharger un fichier" at bounding box center [0, 0] width 0 height 0
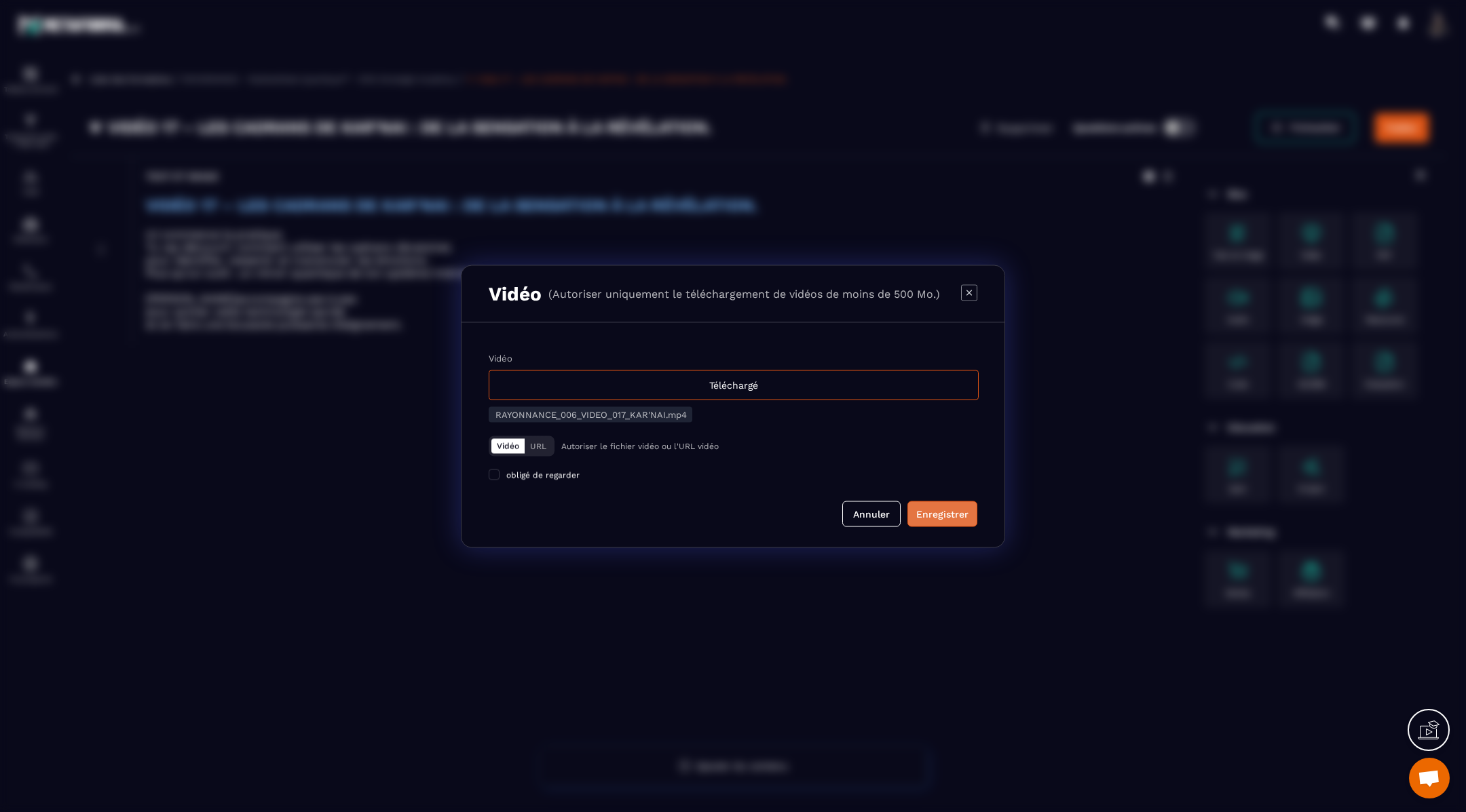
click at [941, 518] on div "Enregistrer" at bounding box center [942, 513] width 52 height 14
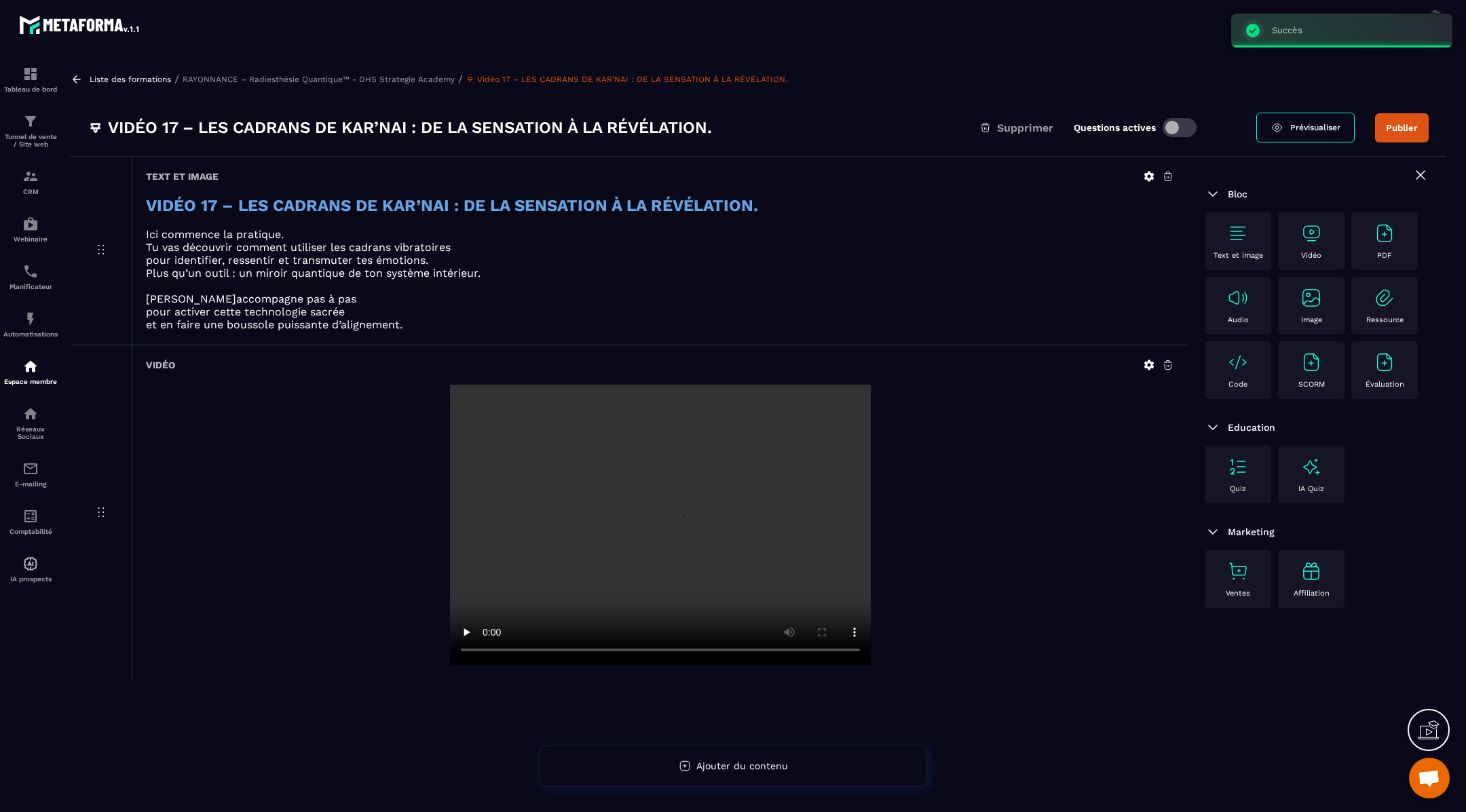
click at [1227, 234] on img at bounding box center [1238, 234] width 22 height 22
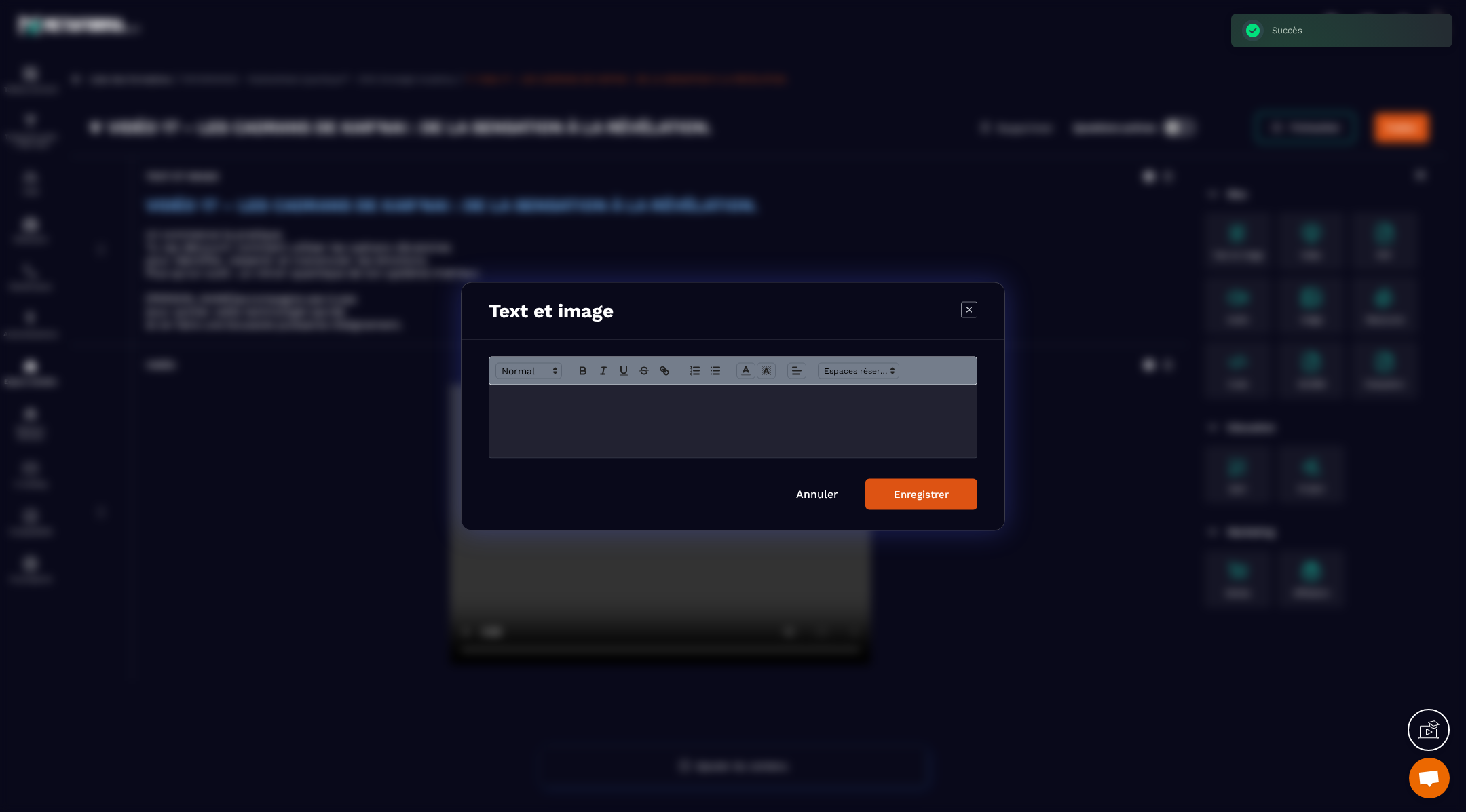
click at [581, 403] on p "Modal window" at bounding box center [733, 398] width 467 height 12
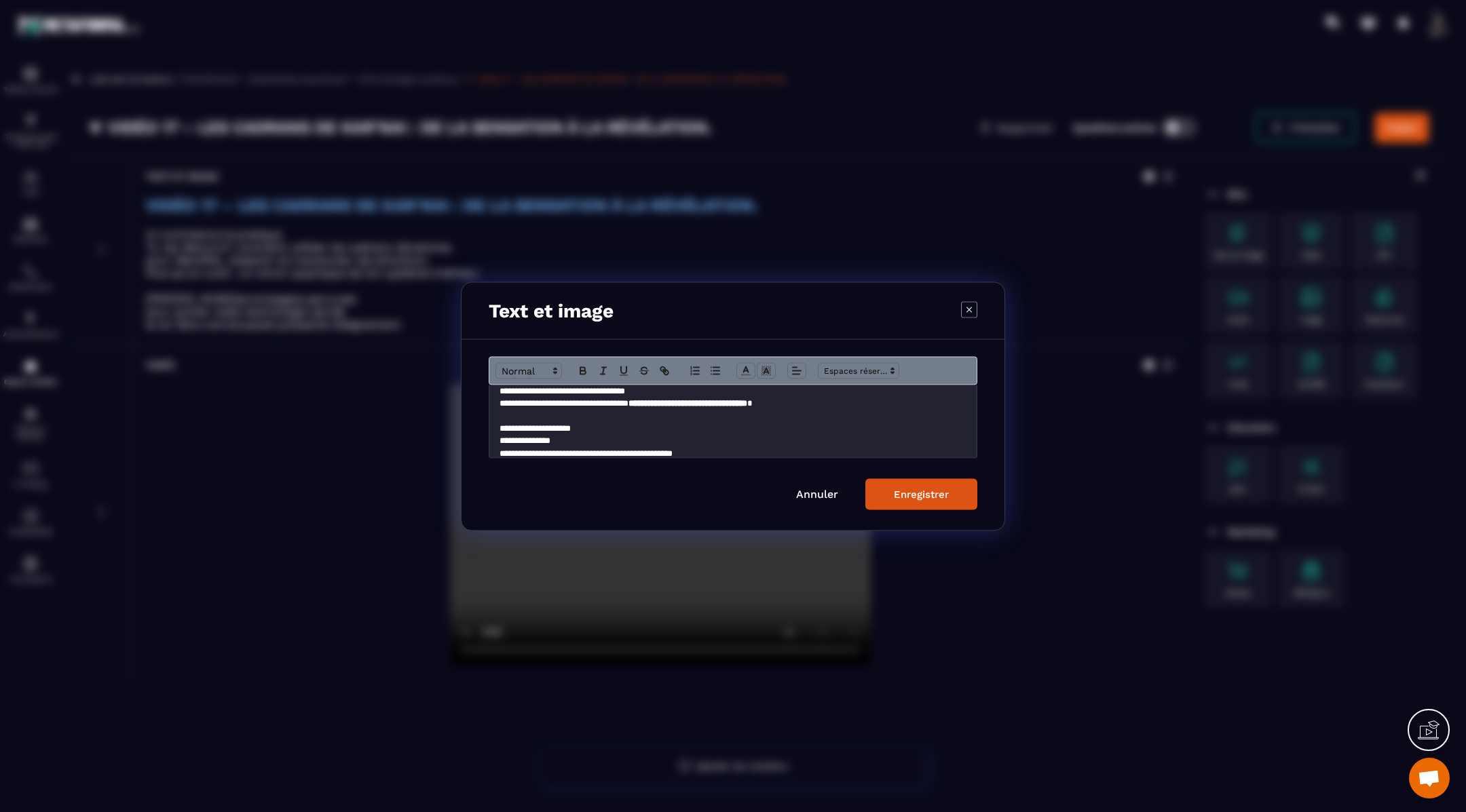
click at [911, 488] on div "Enregistrer" at bounding box center [921, 493] width 55 height 12
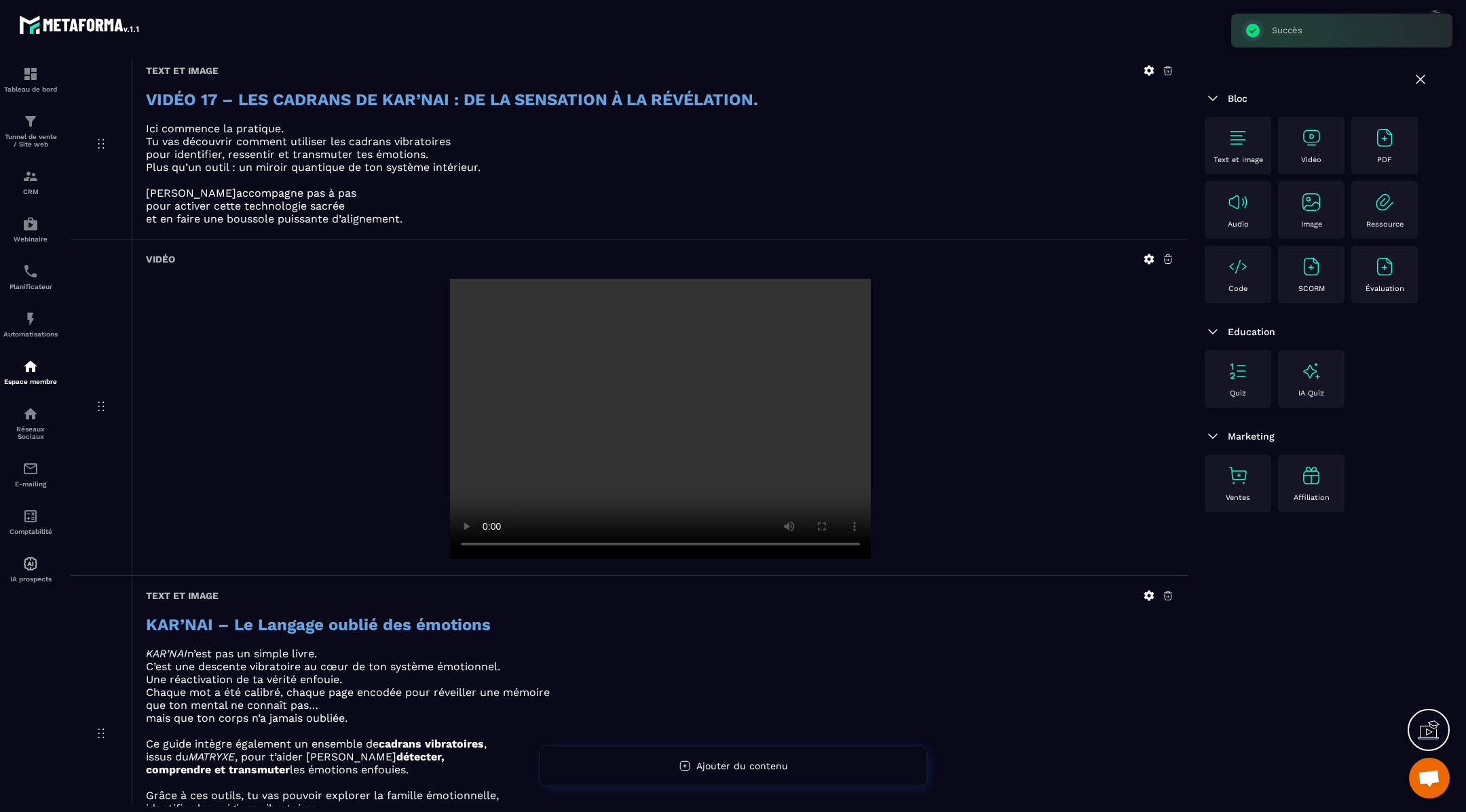
scroll to position [255, 0]
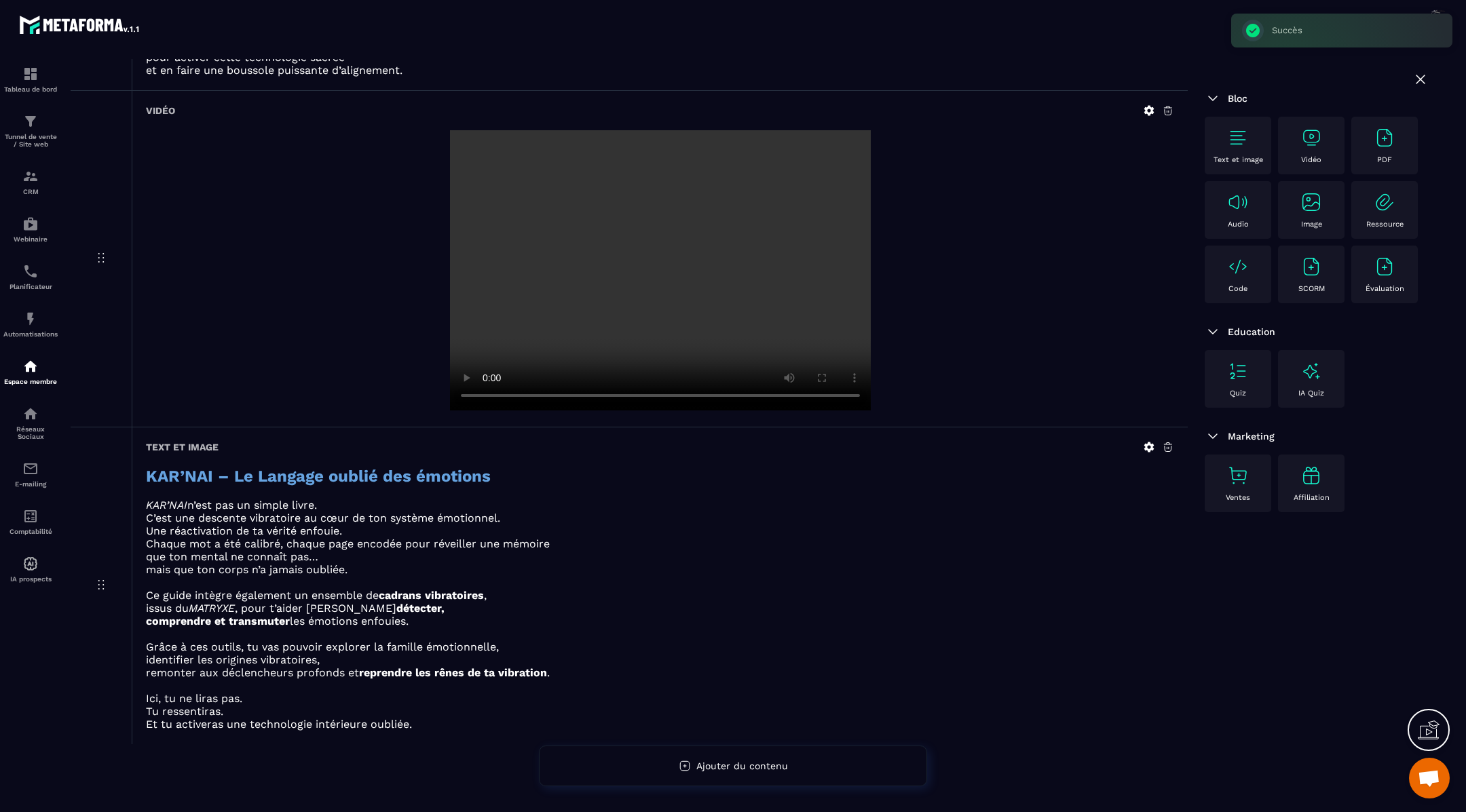
click at [1237, 142] on img at bounding box center [1238, 138] width 22 height 22
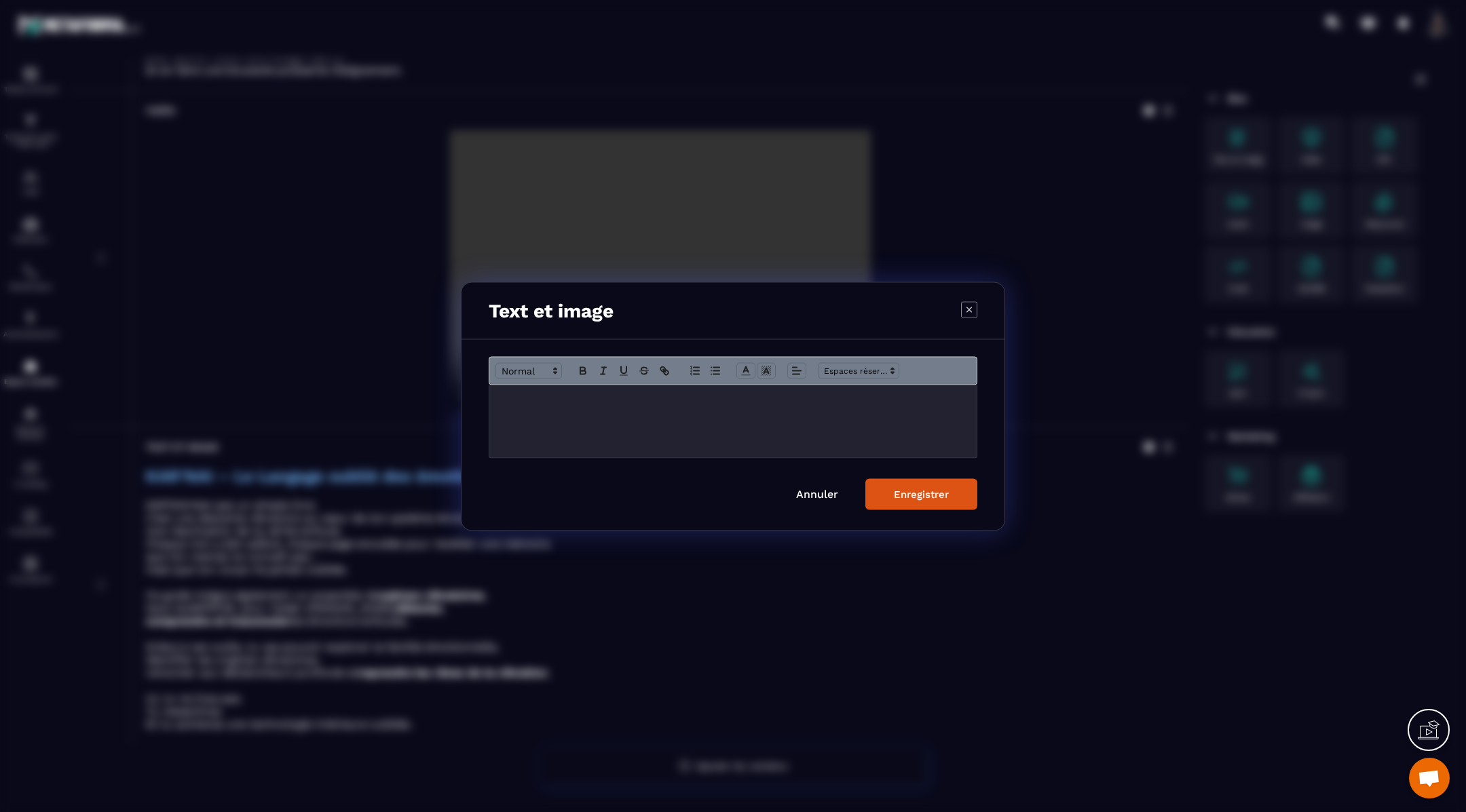
click at [803, 410] on div "Modal window" at bounding box center [733, 420] width 487 height 72
click at [917, 492] on div "Enregistrer" at bounding box center [921, 493] width 55 height 12
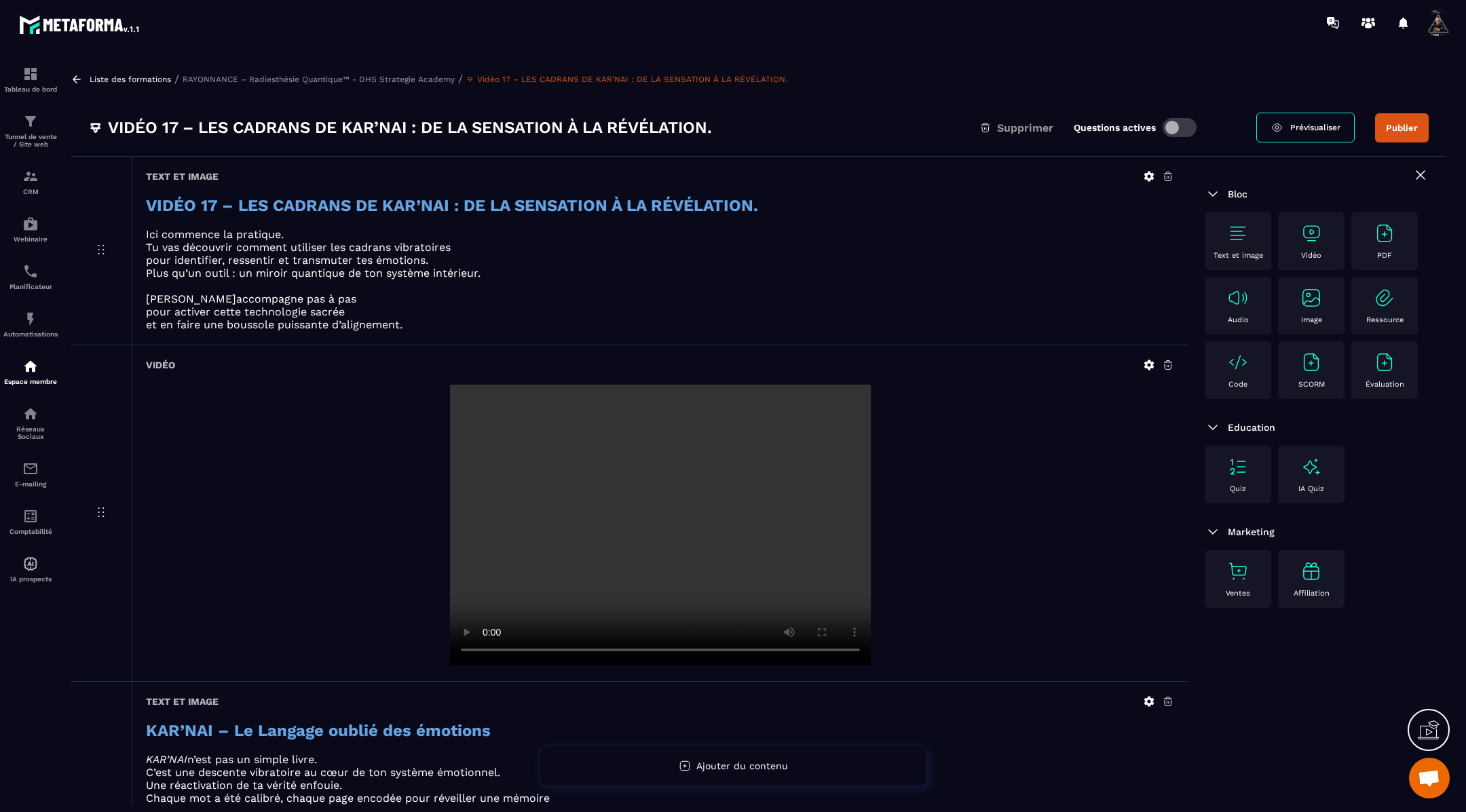
click at [70, 80] on icon at bounding box center [76, 79] width 12 height 12
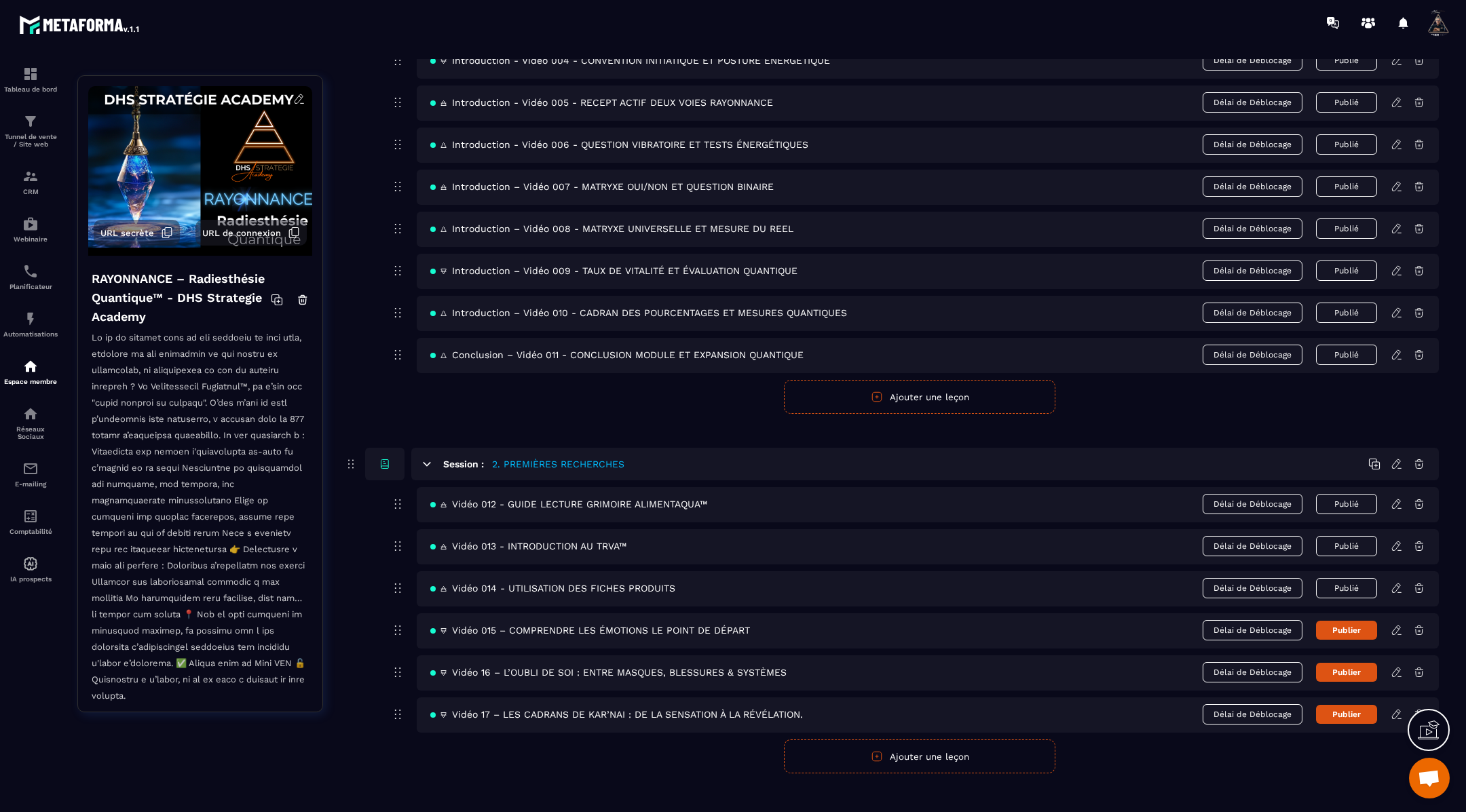
scroll to position [301, 0]
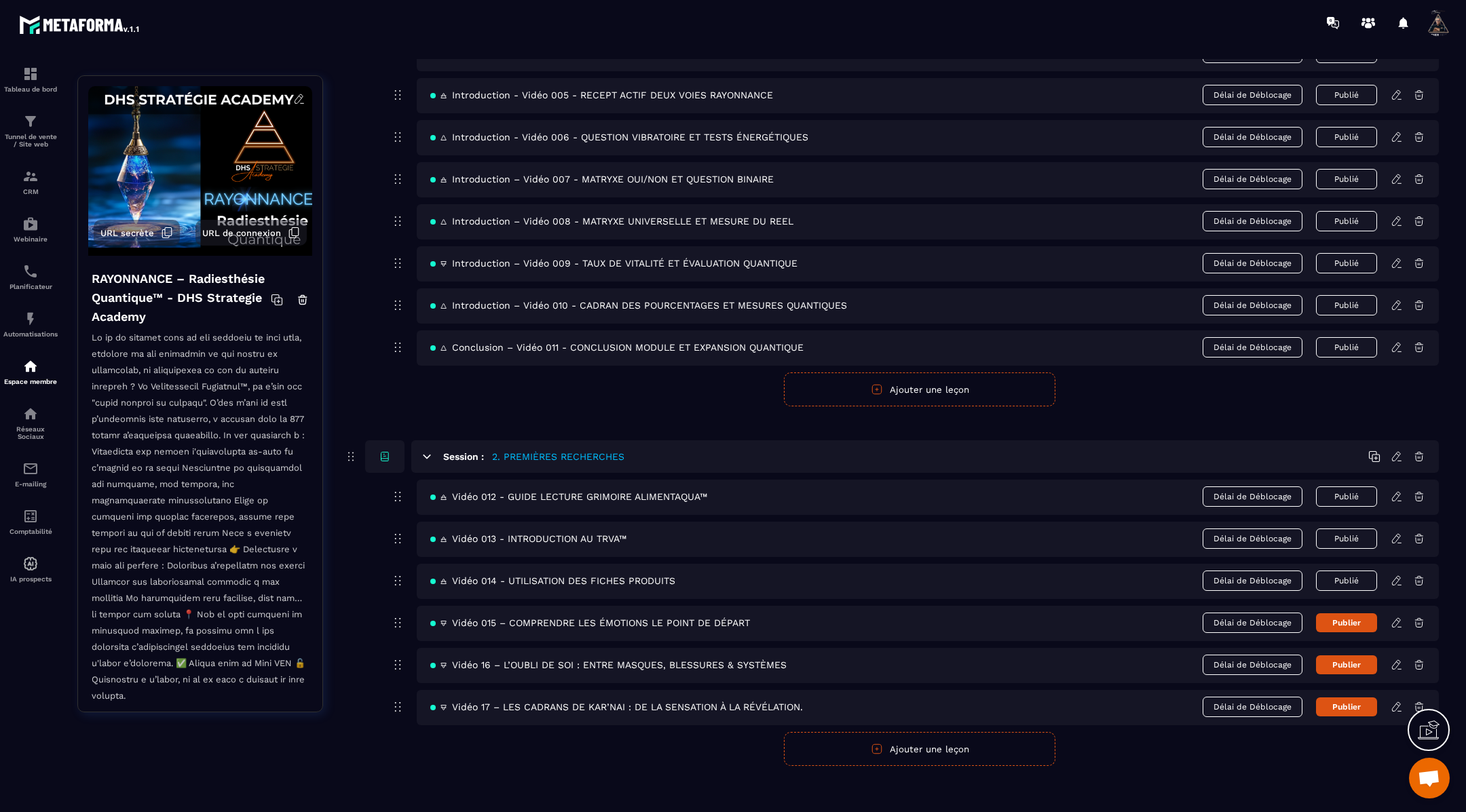
click at [1337, 615] on button "Publier" at bounding box center [1346, 623] width 61 height 19
click at [1339, 659] on button "Publier" at bounding box center [1346, 665] width 61 height 19
click at [1343, 702] on button "Publier" at bounding box center [1346, 707] width 61 height 19
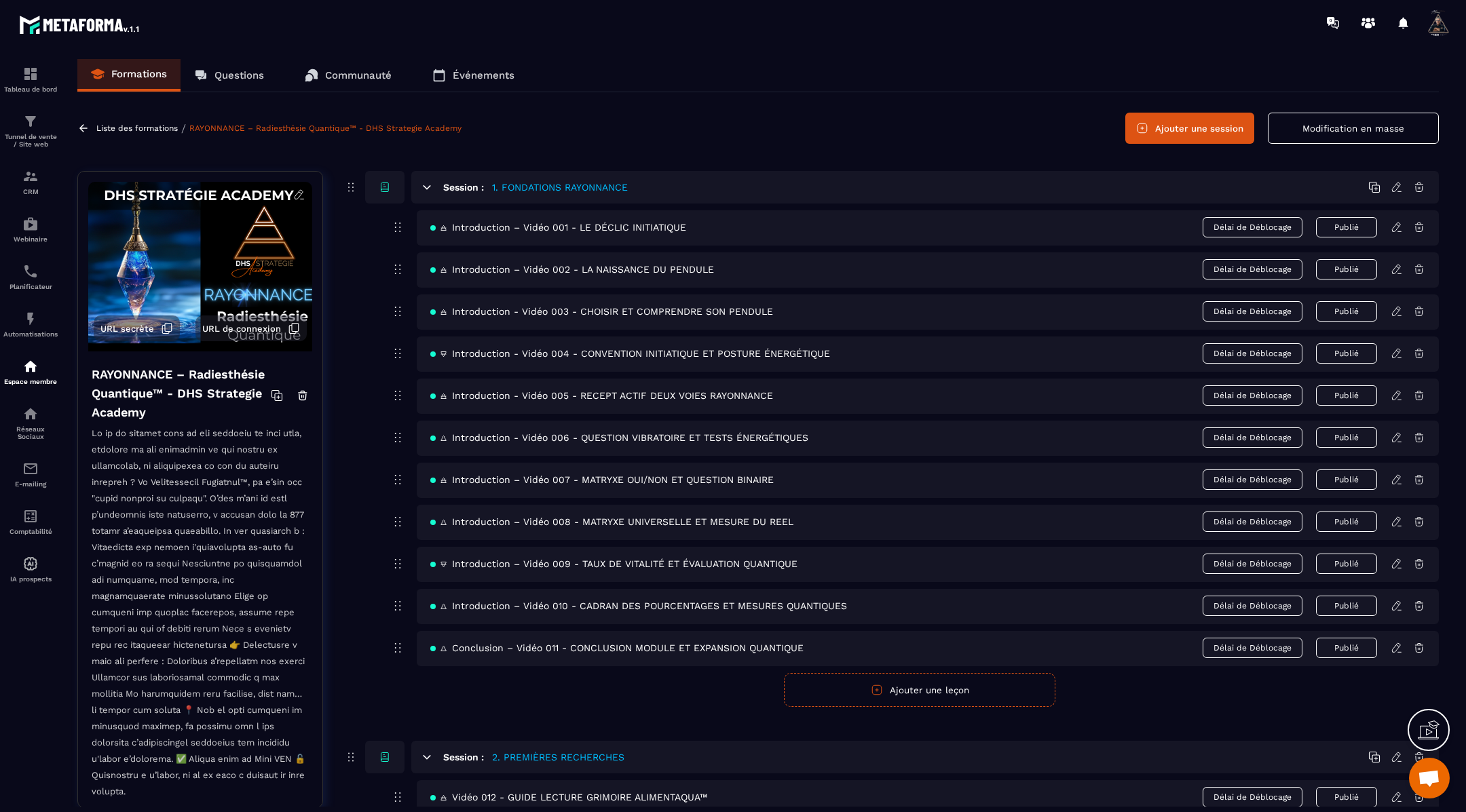
click at [83, 133] on div "Liste des formations / RAYONNANCE – Radiesthésie Quantique™ - DHS Strategie Aca…" at bounding box center [271, 129] width 387 height 13
click at [89, 126] on icon at bounding box center [83, 128] width 12 height 12
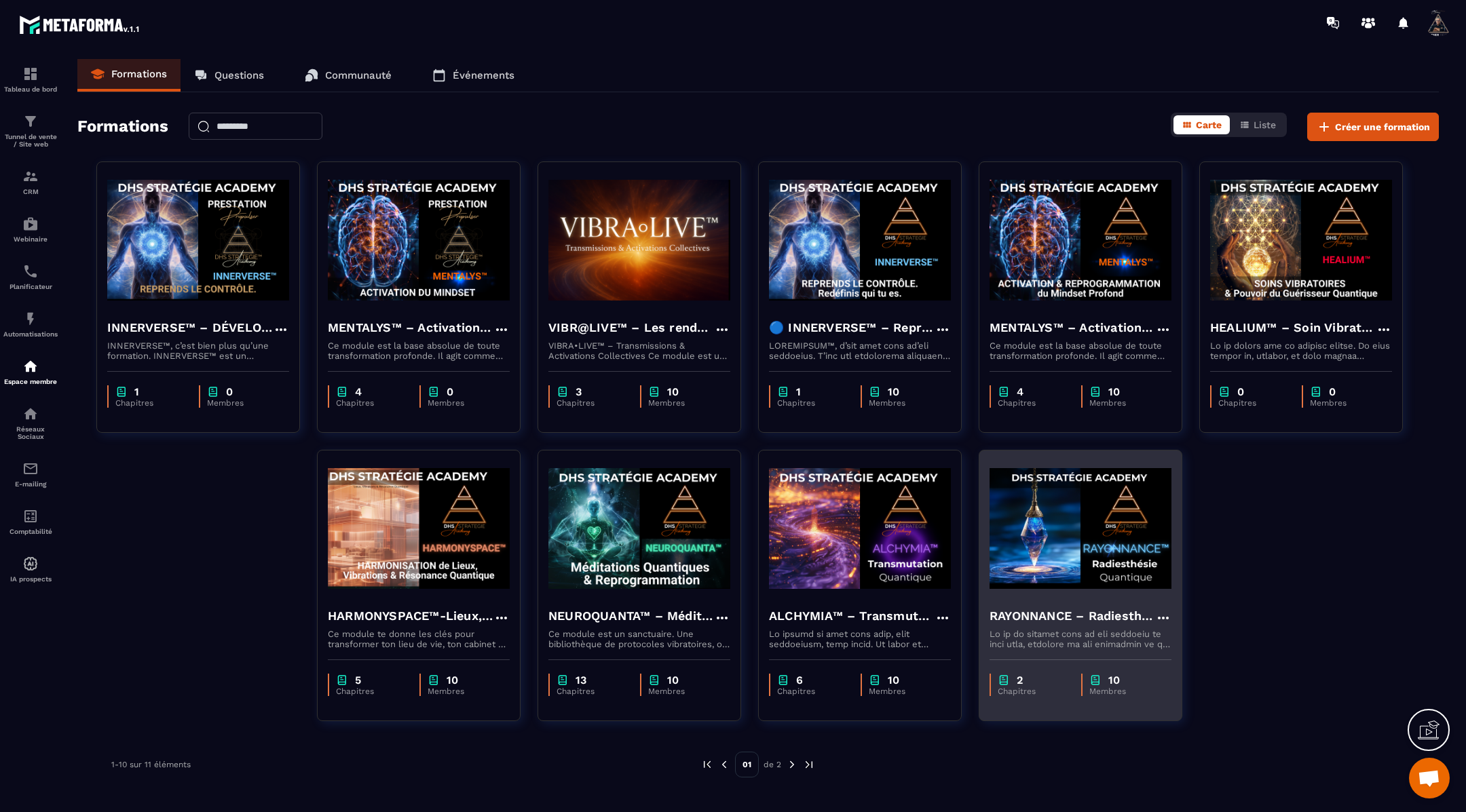
click at [1090, 498] on img at bounding box center [1080, 528] width 182 height 136
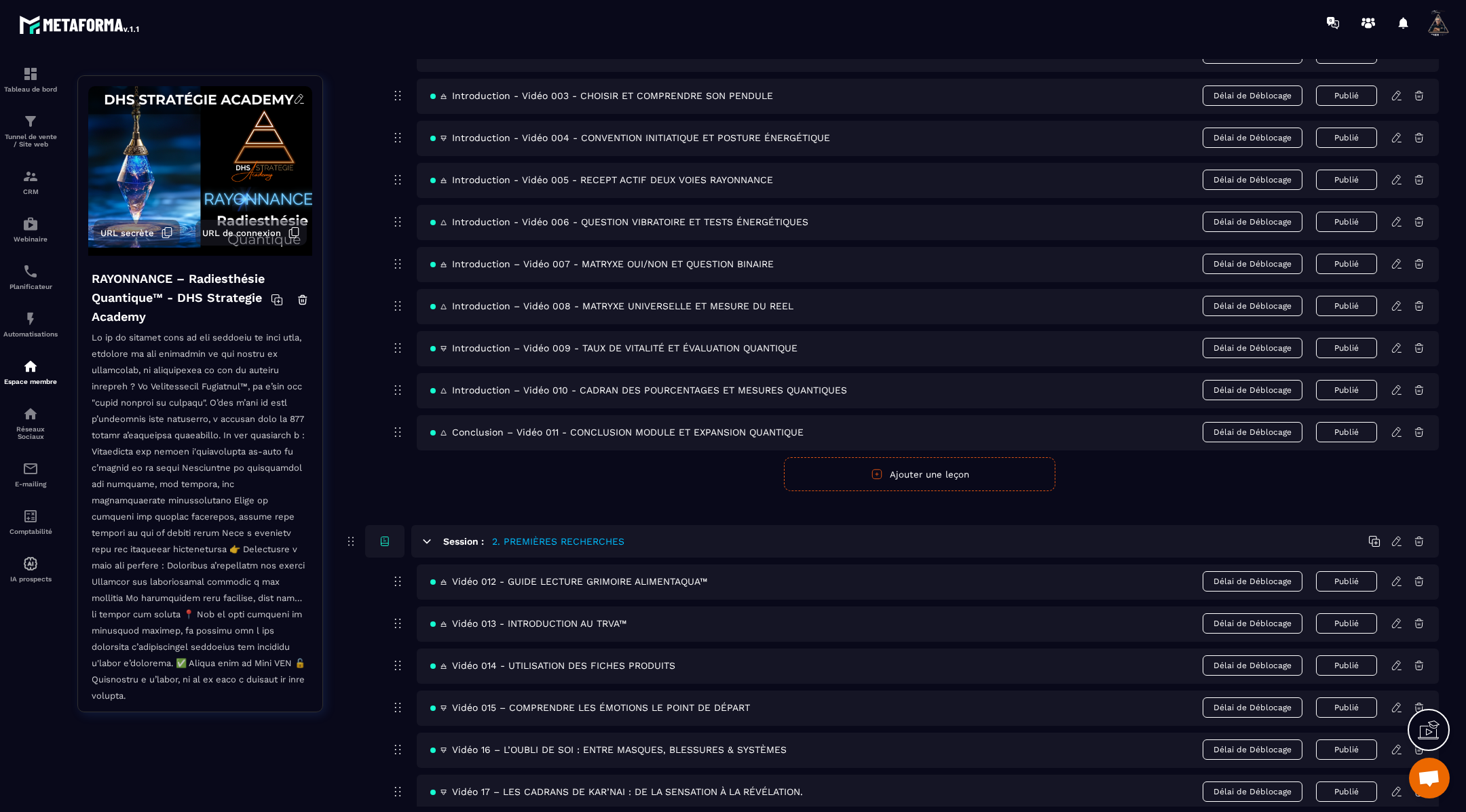
scroll to position [214, 0]
click at [1397, 217] on icon at bounding box center [1396, 223] width 12 height 12
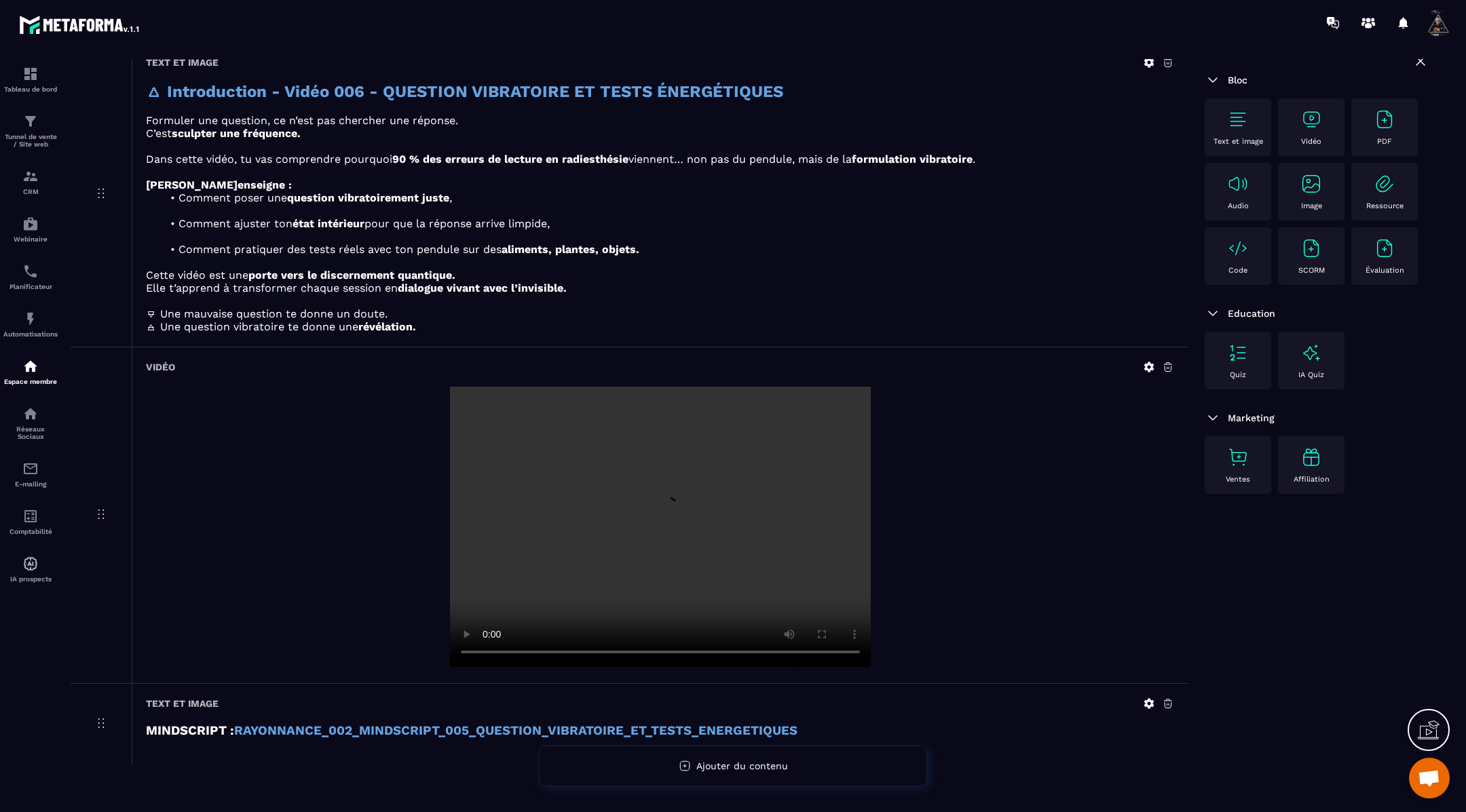
scroll to position [137, 0]
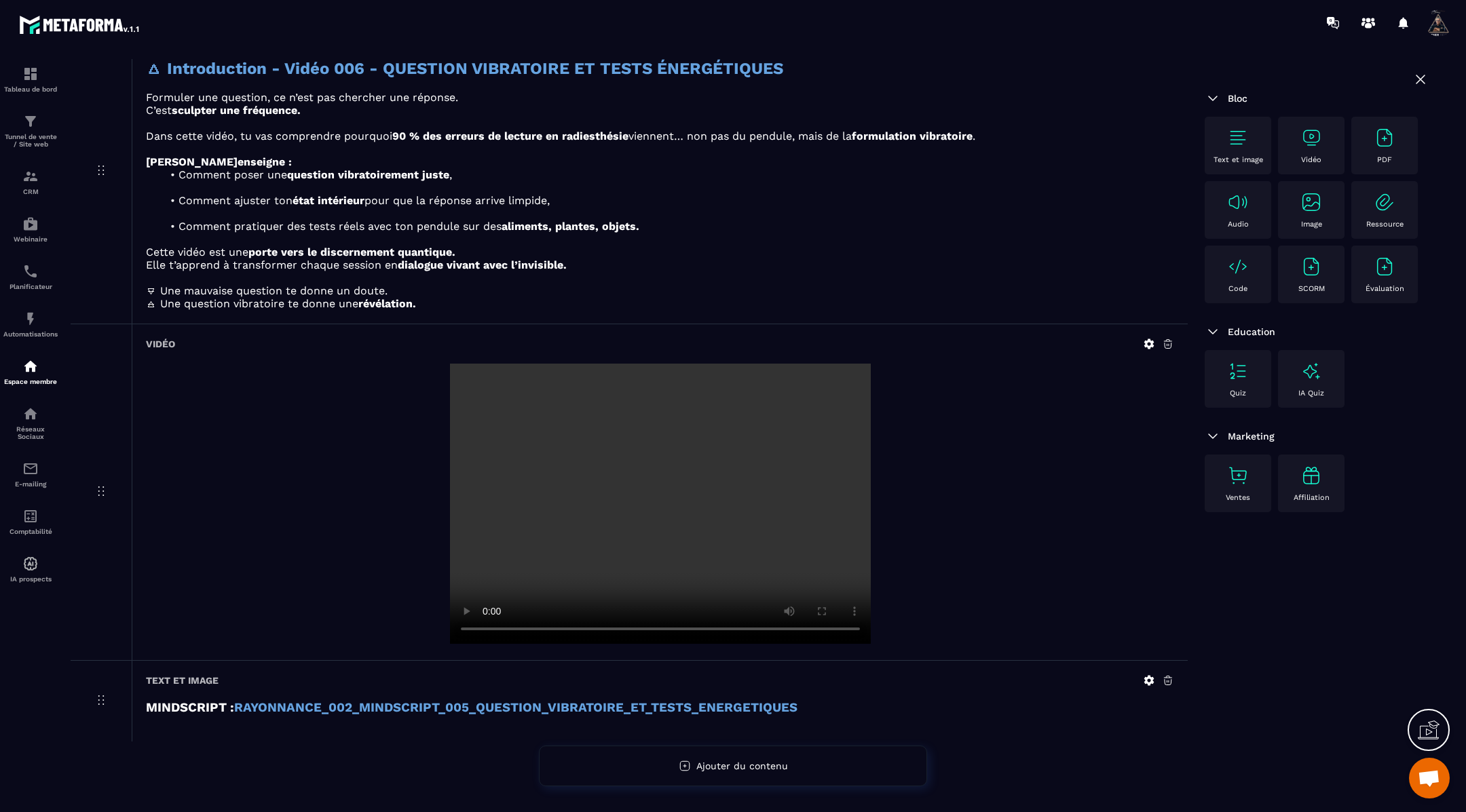
click at [555, 703] on strong "RAYONNANCE_002_MINDSCRIPT_005_QUESTION_VIBRATOIRE_ET_TESTS_ENERGETIQUES" at bounding box center [515, 708] width 564 height 15
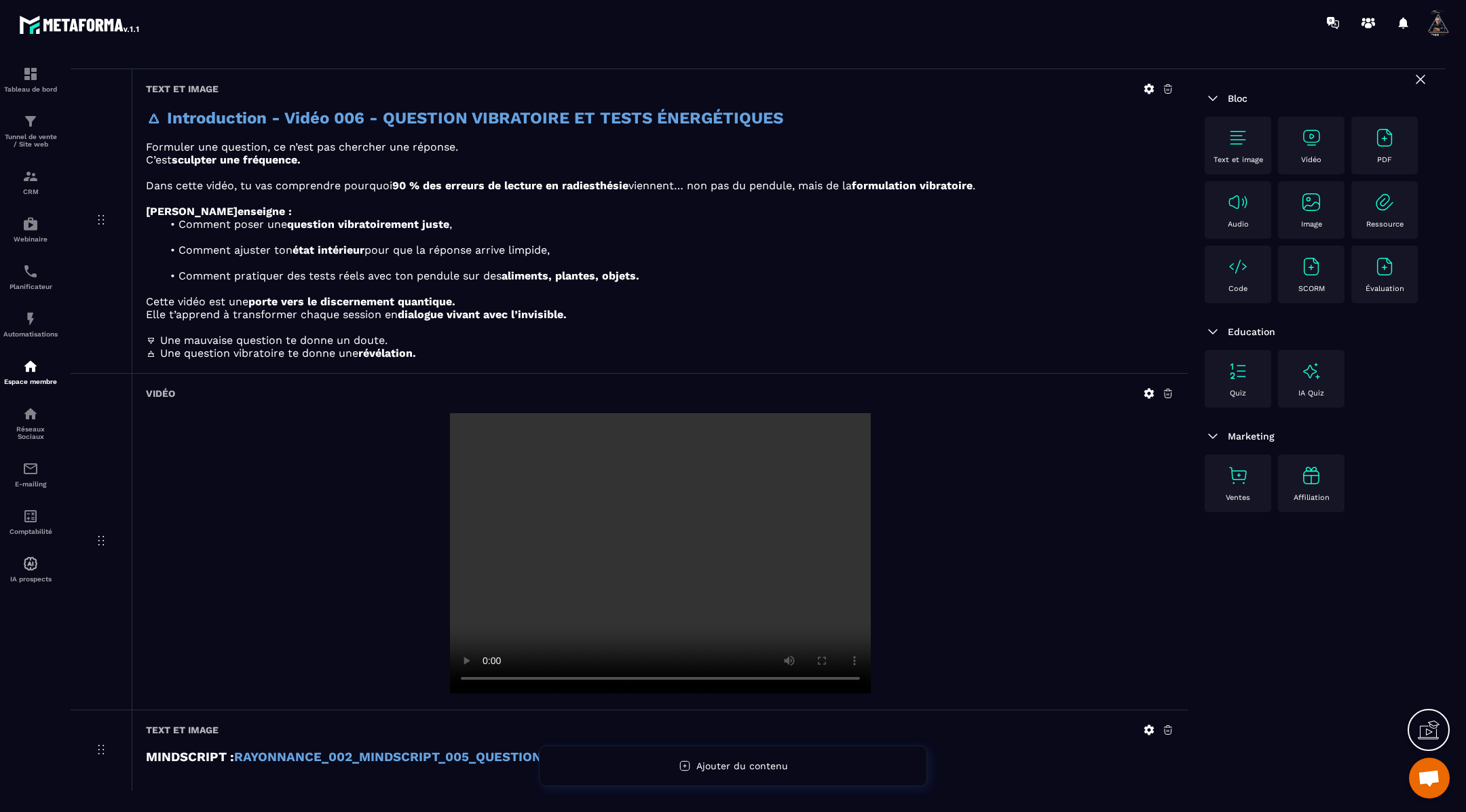
scroll to position [0, 0]
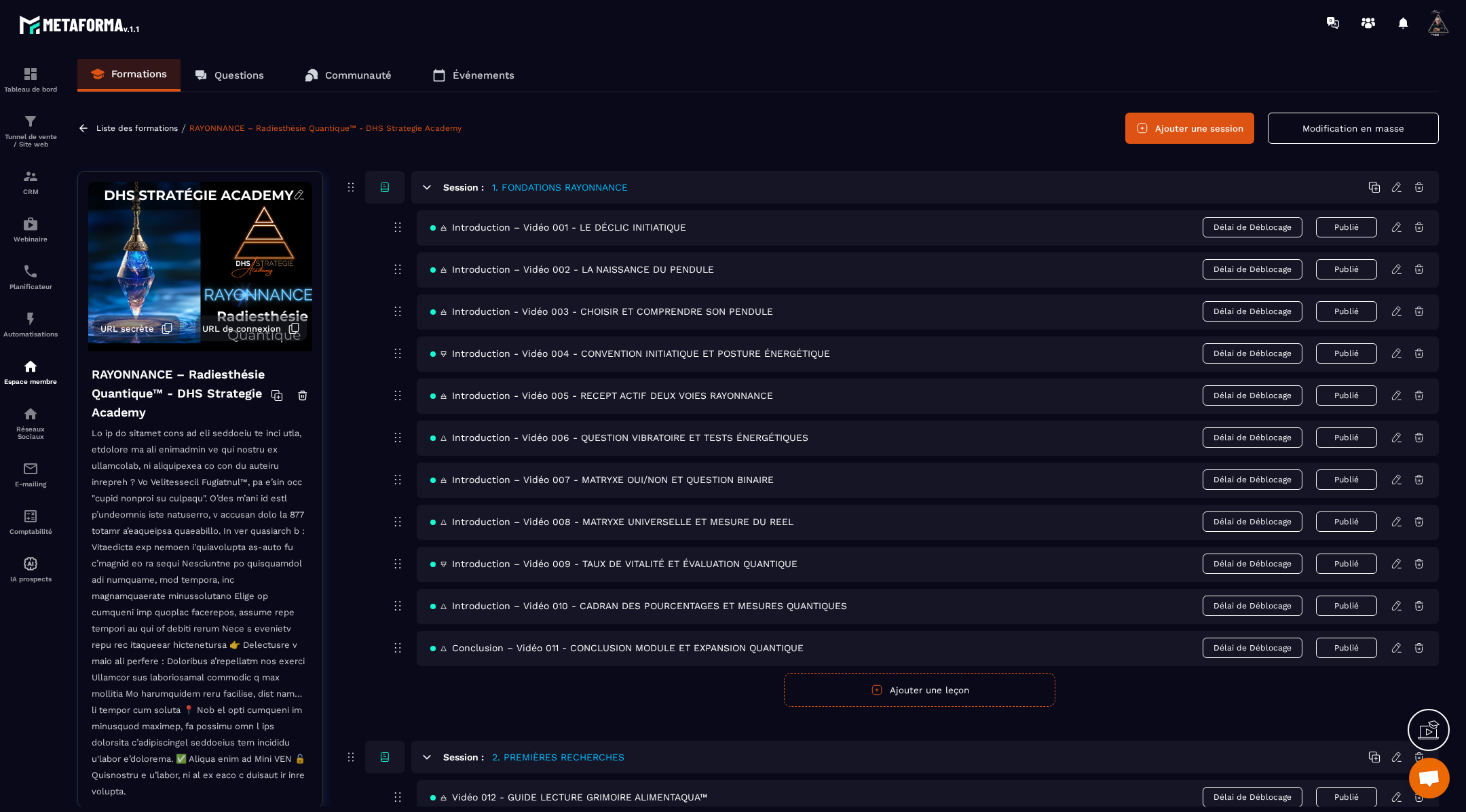
click at [1394, 517] on icon at bounding box center [1396, 522] width 12 height 12
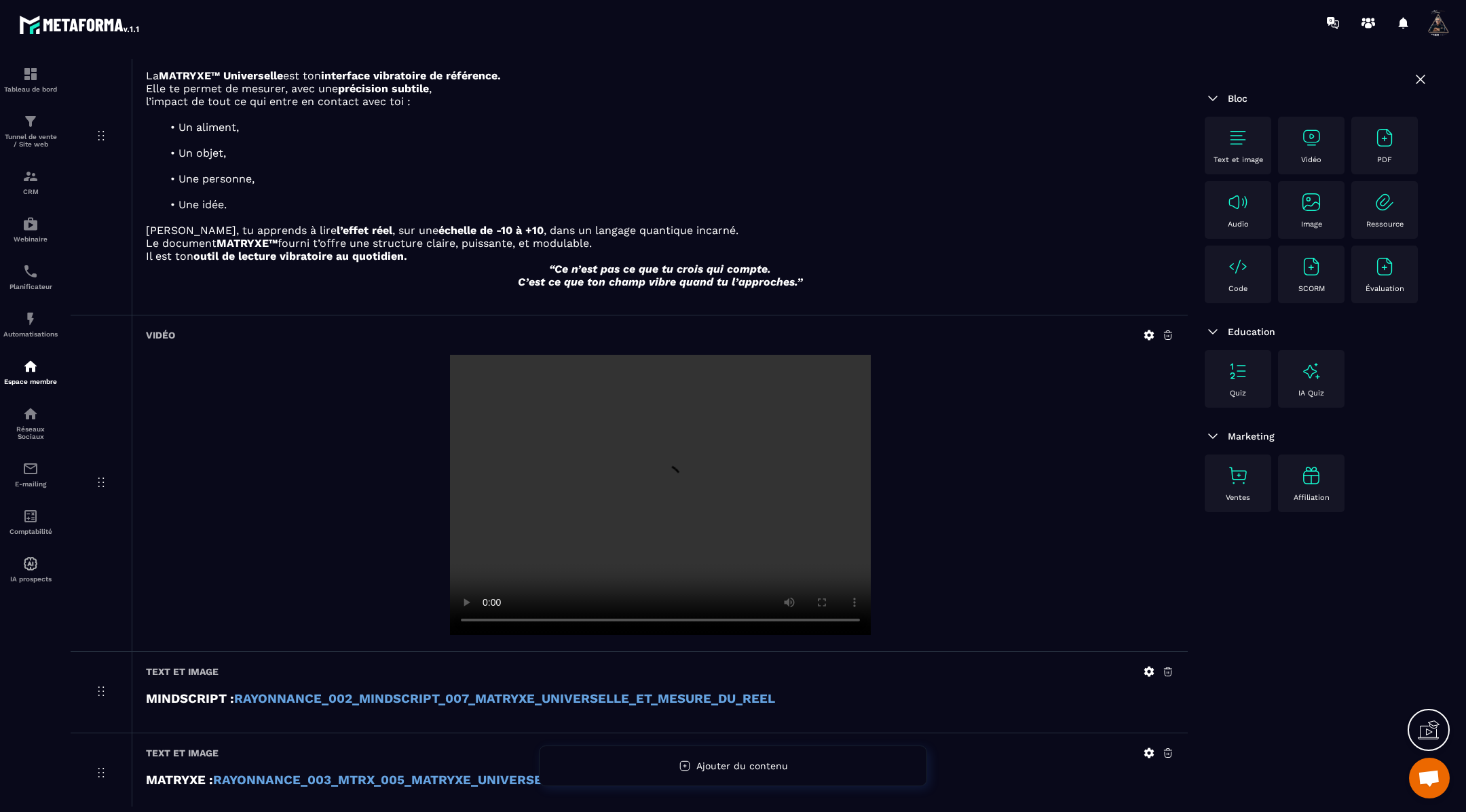
scroll to position [268, 0]
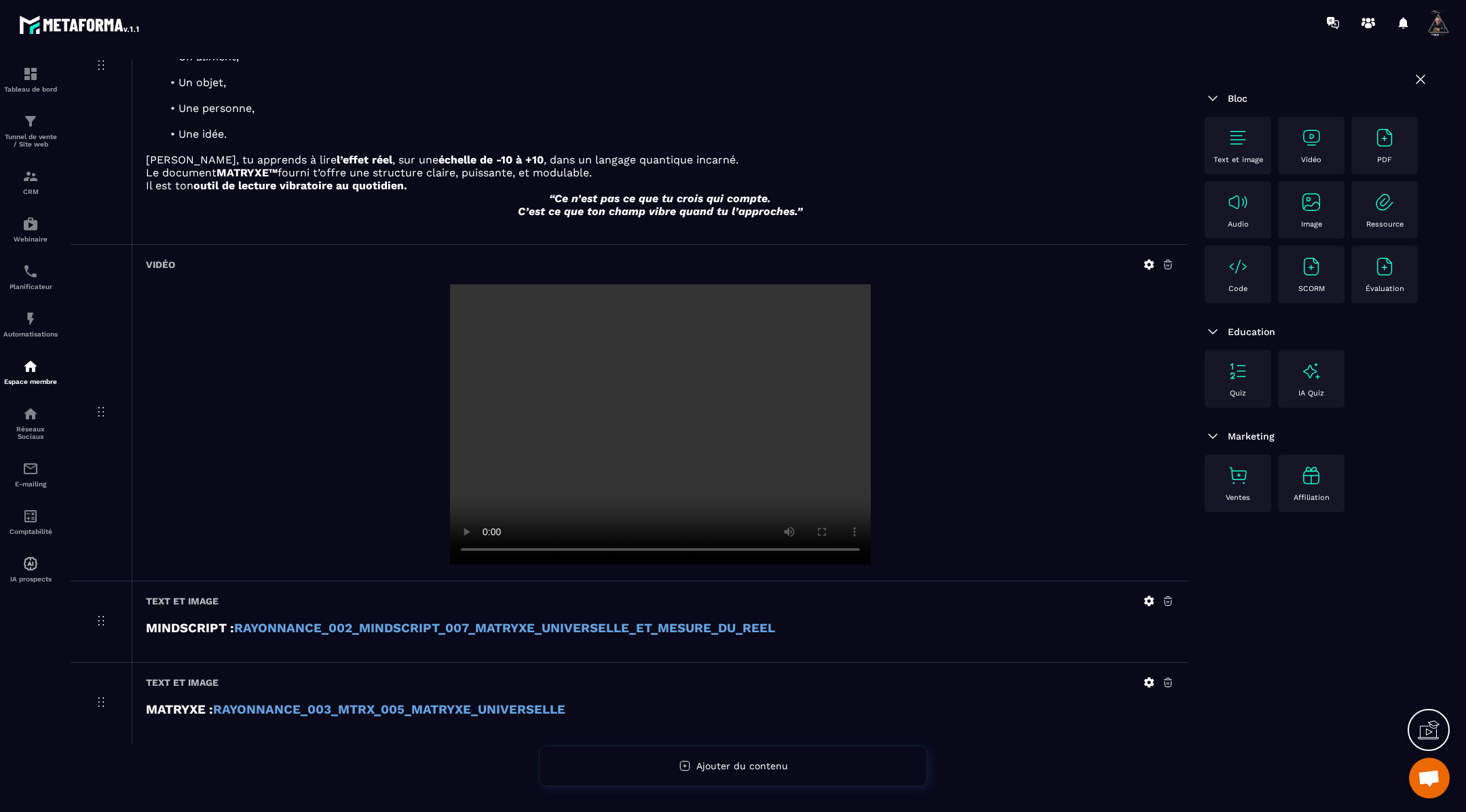
click at [409, 705] on strong "RAYONNANCE_003_MTRX_005_MATRYXE_UNIVERSELLE" at bounding box center [389, 710] width 353 height 15
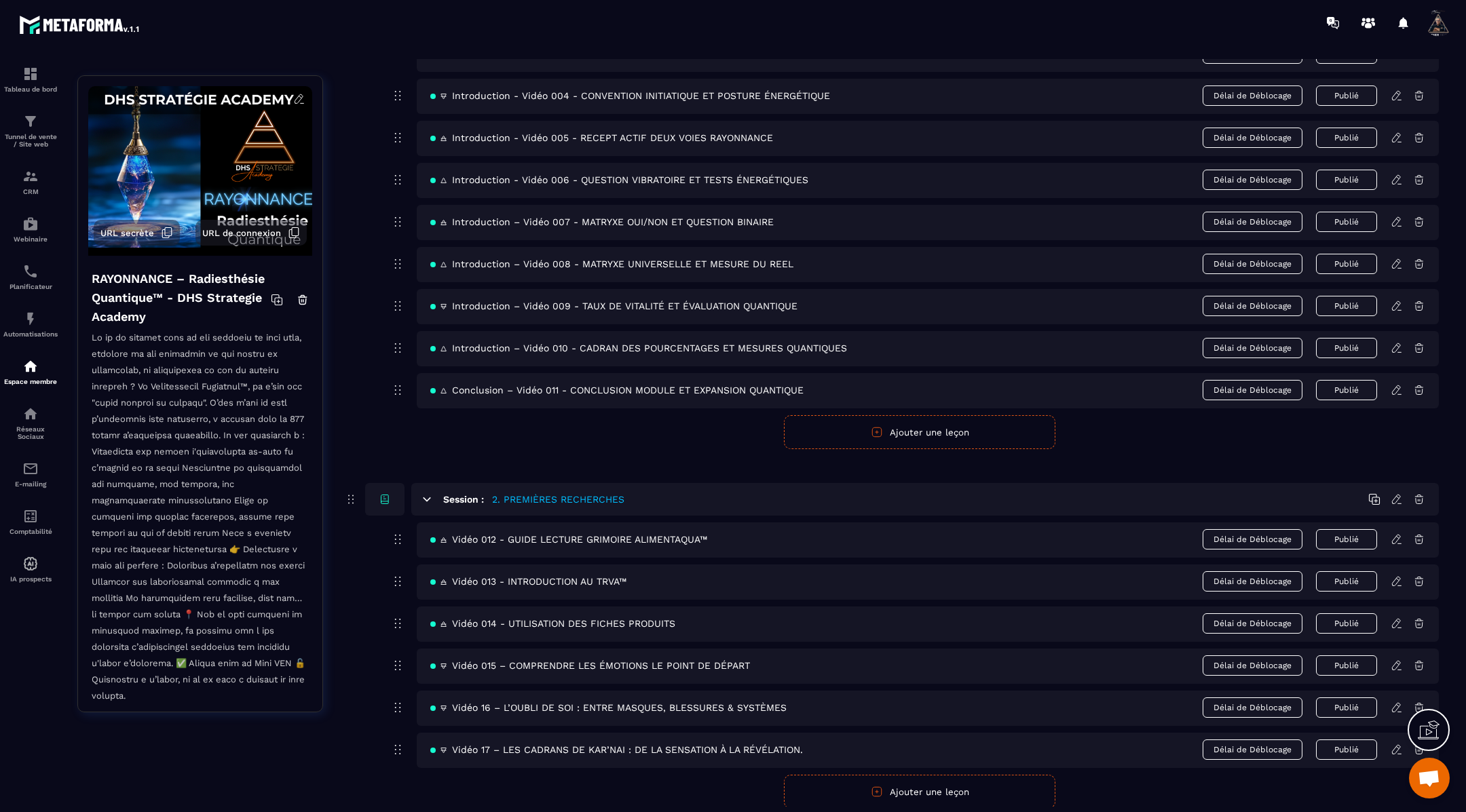
scroll to position [301, 0]
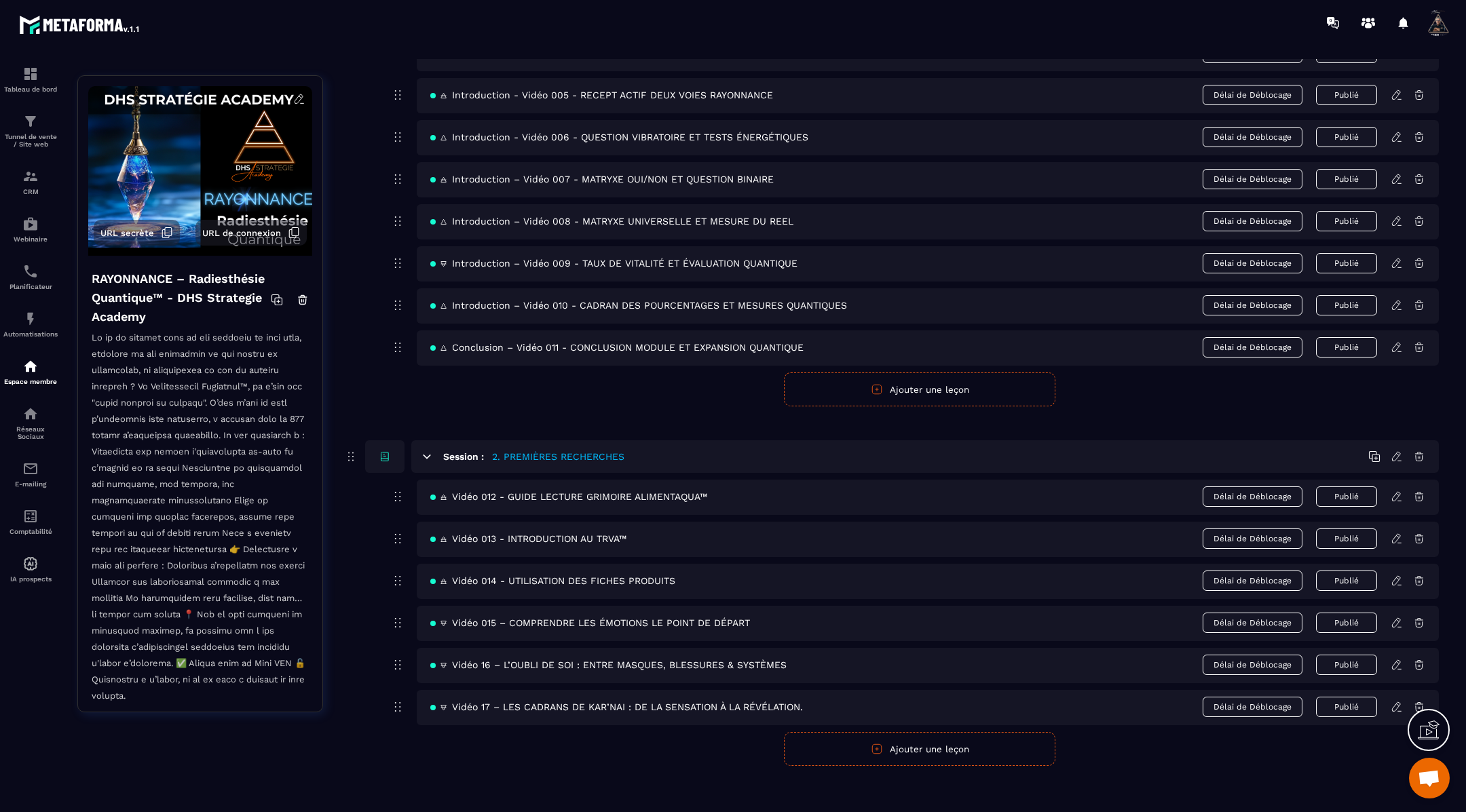
click at [1397, 308] on div "🜂 Introduction – Vidéo 010 - CADRAN DES POURCENTAGES ET MESURES QUANTIQUES Déla…" at bounding box center [927, 306] width 1022 height 36
click at [1396, 301] on icon at bounding box center [1396, 305] width 12 height 12
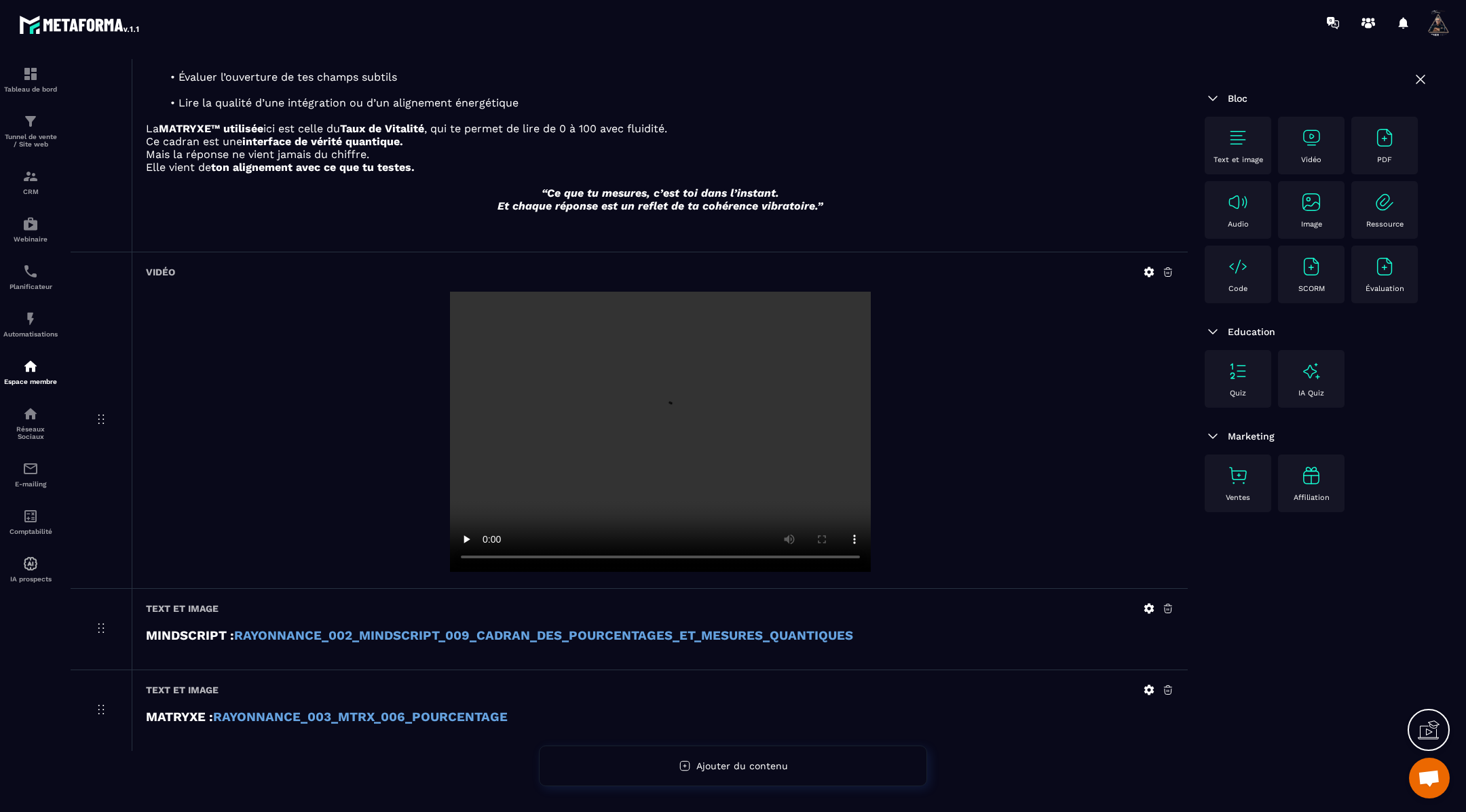
scroll to position [306, 0]
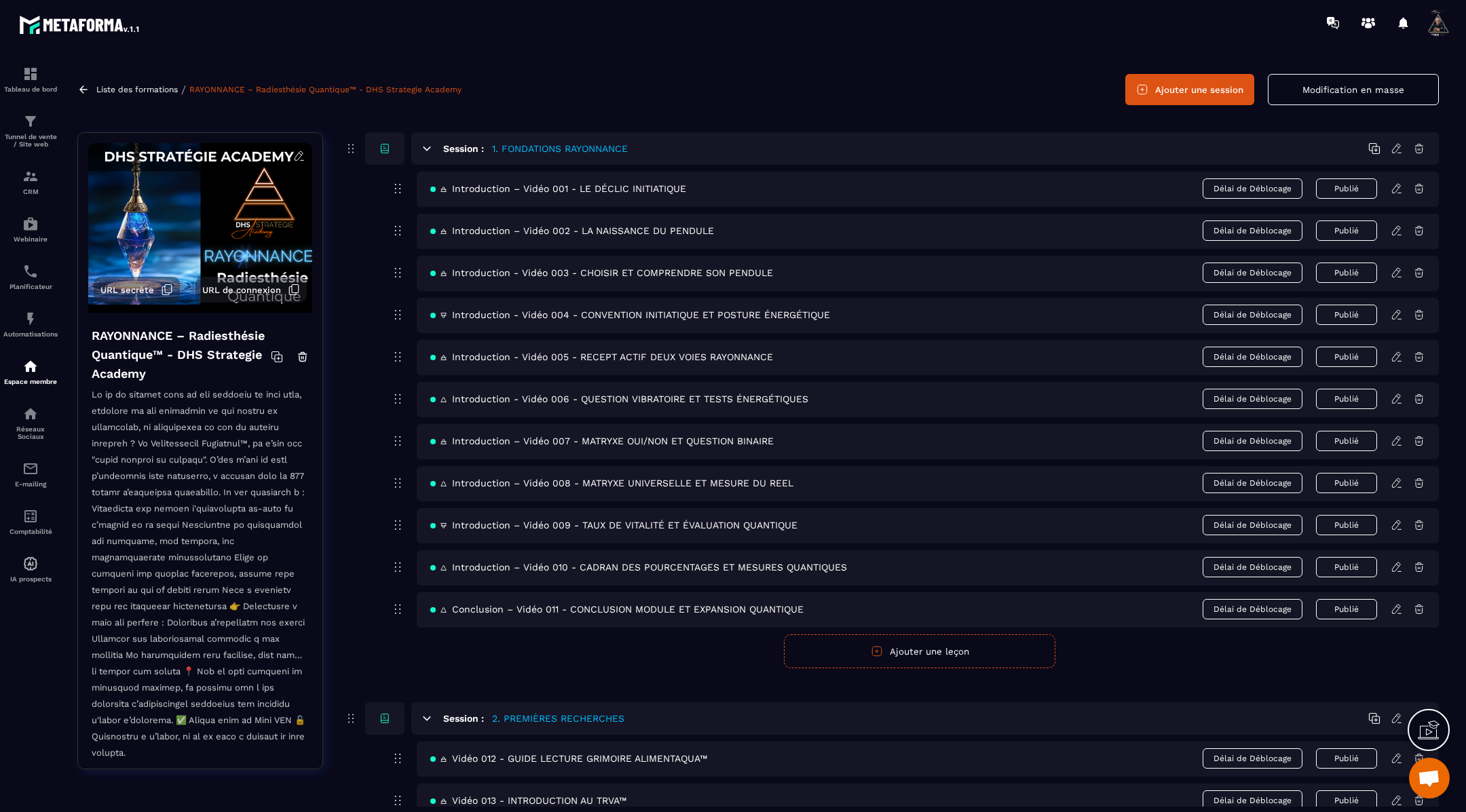
scroll to position [65, 0]
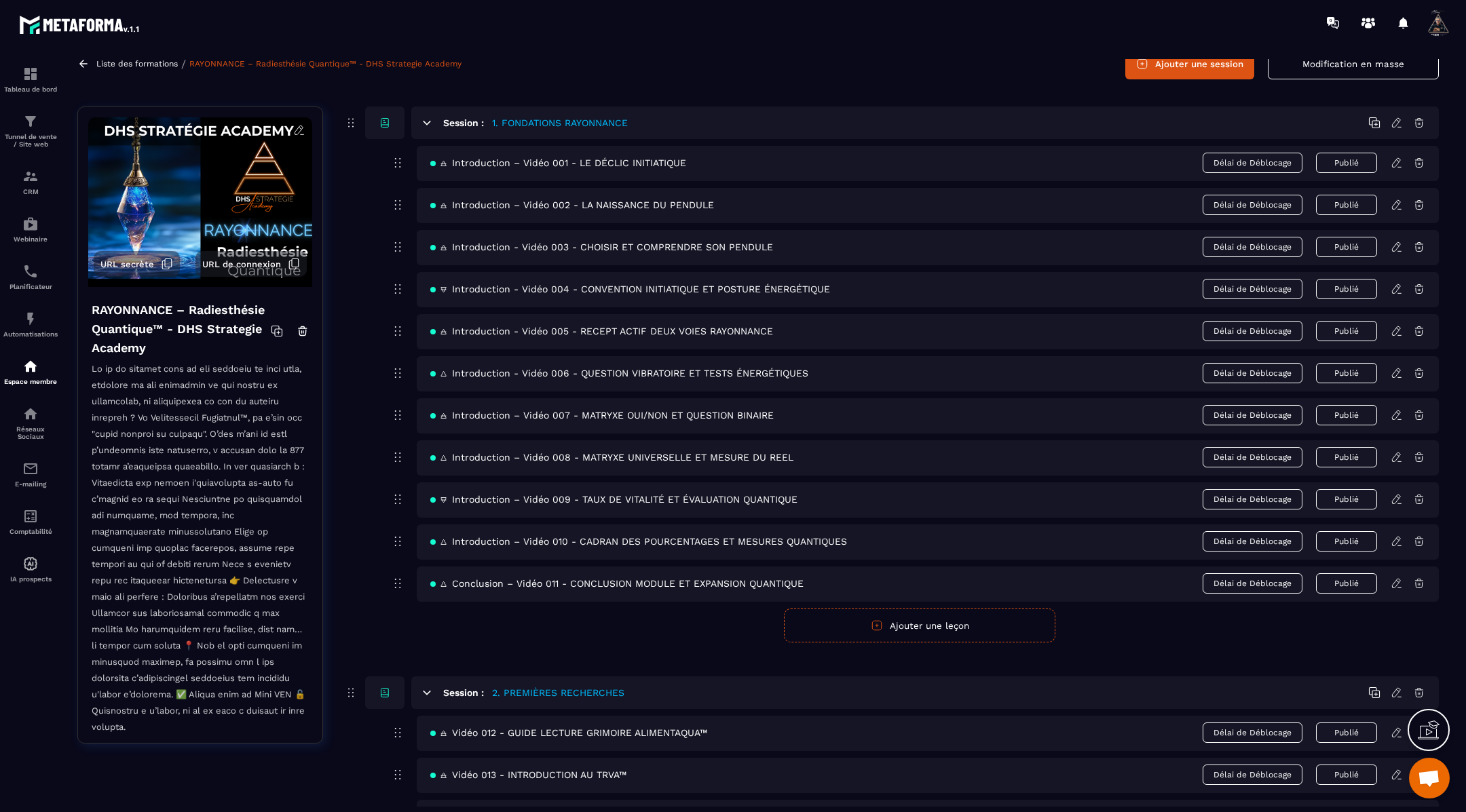
click at [1397, 582] on icon at bounding box center [1396, 583] width 12 height 12
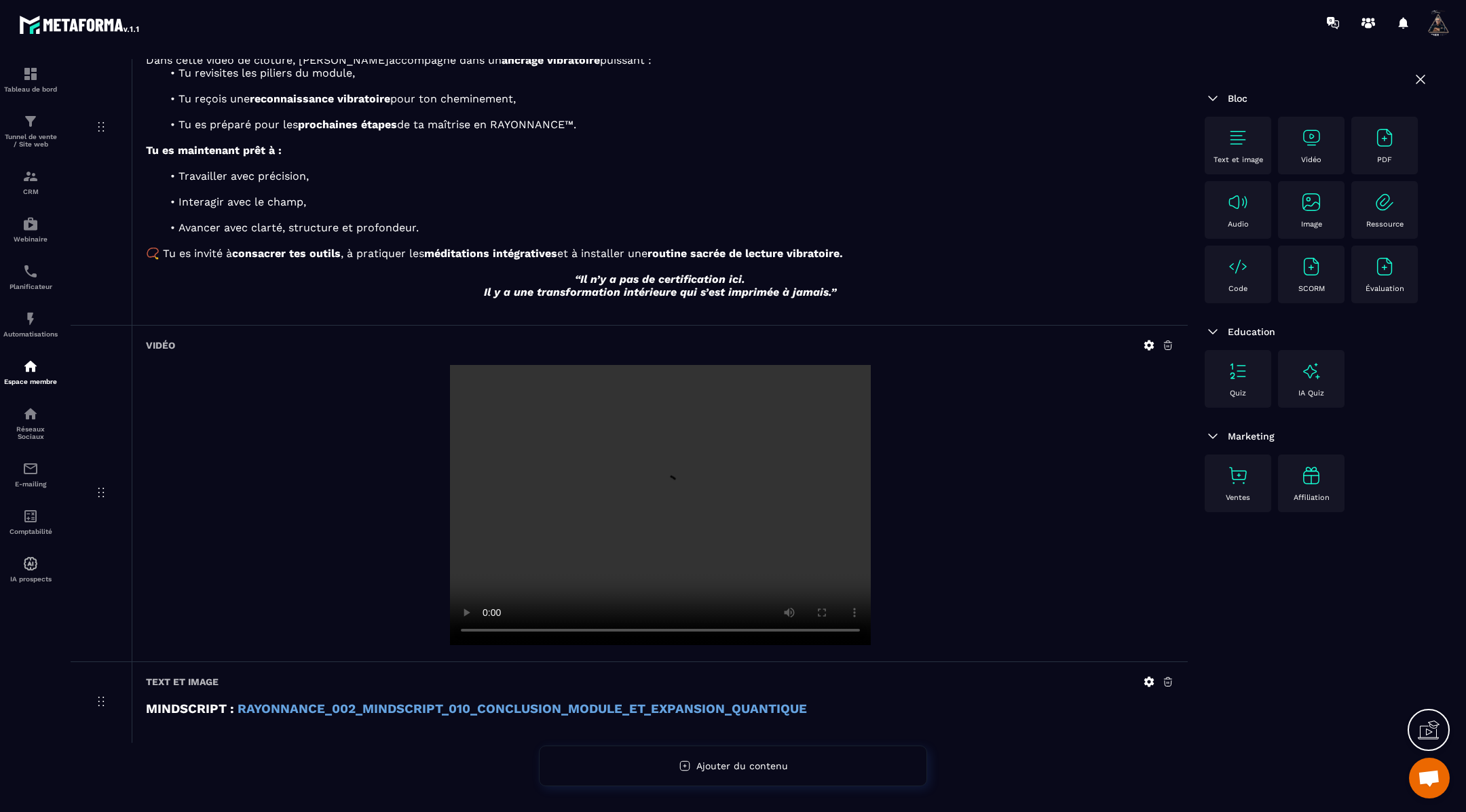
scroll to position [227, 0]
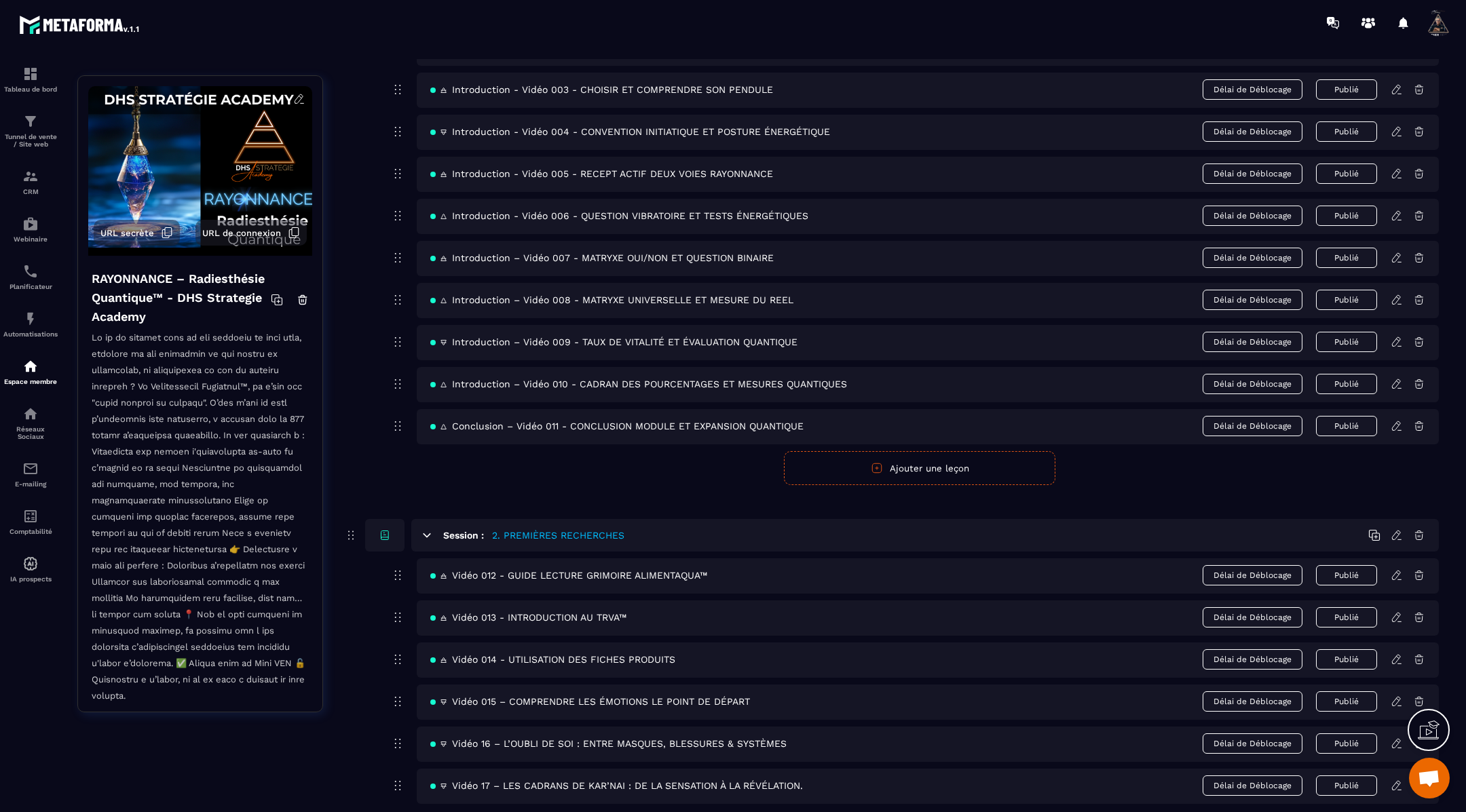
scroll to position [301, 0]
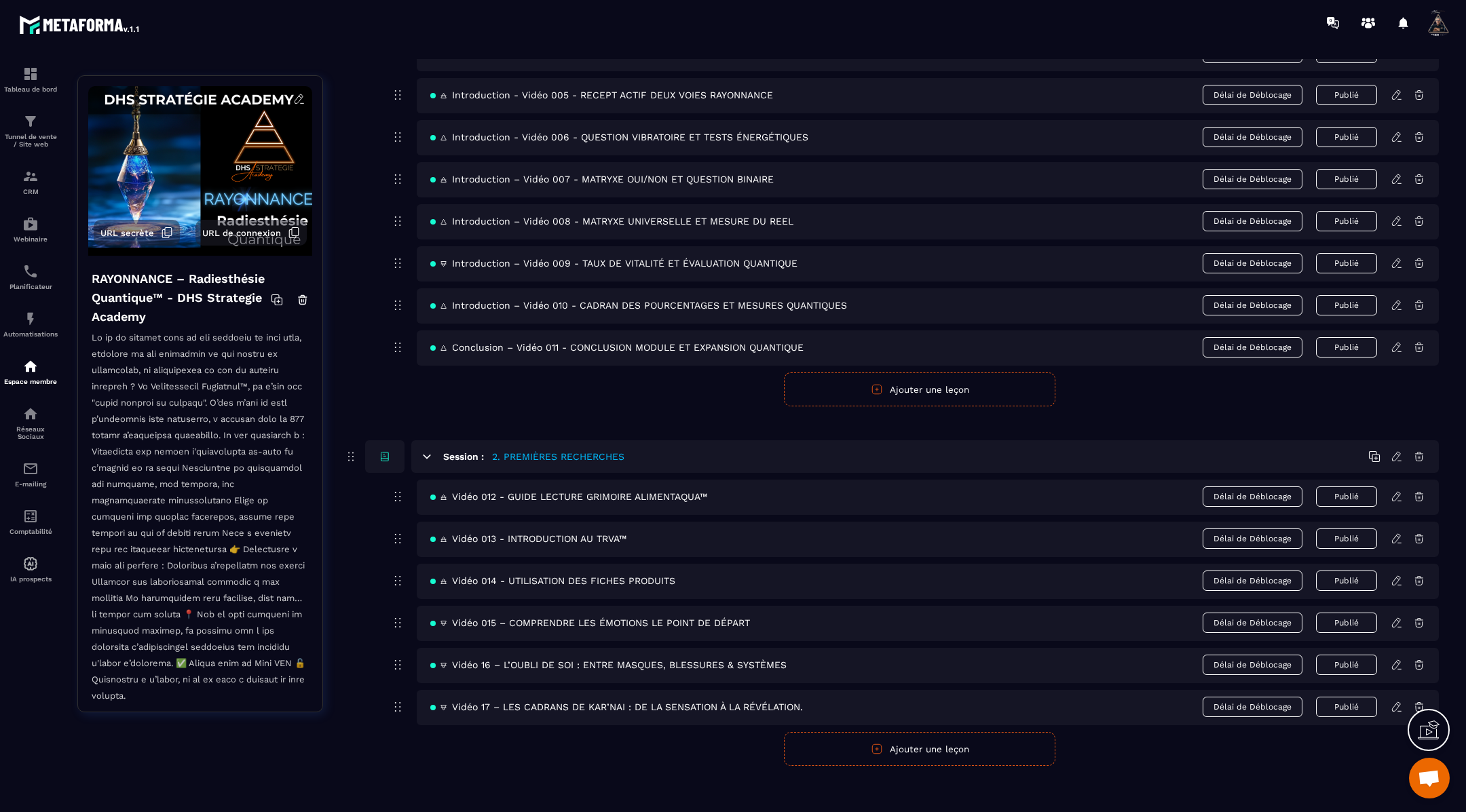
click at [1395, 659] on icon at bounding box center [1396, 664] width 12 height 12
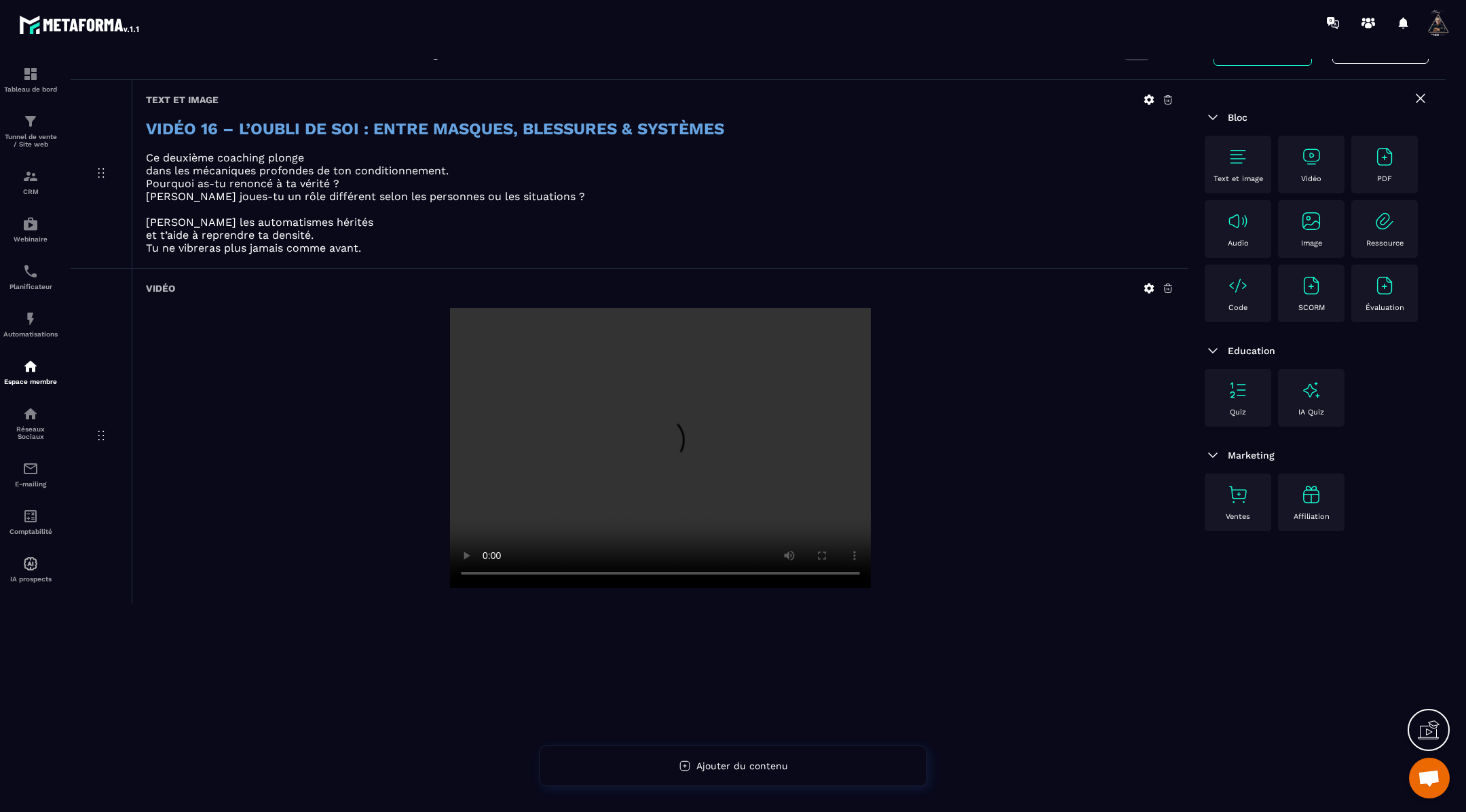
scroll to position [86, 0]
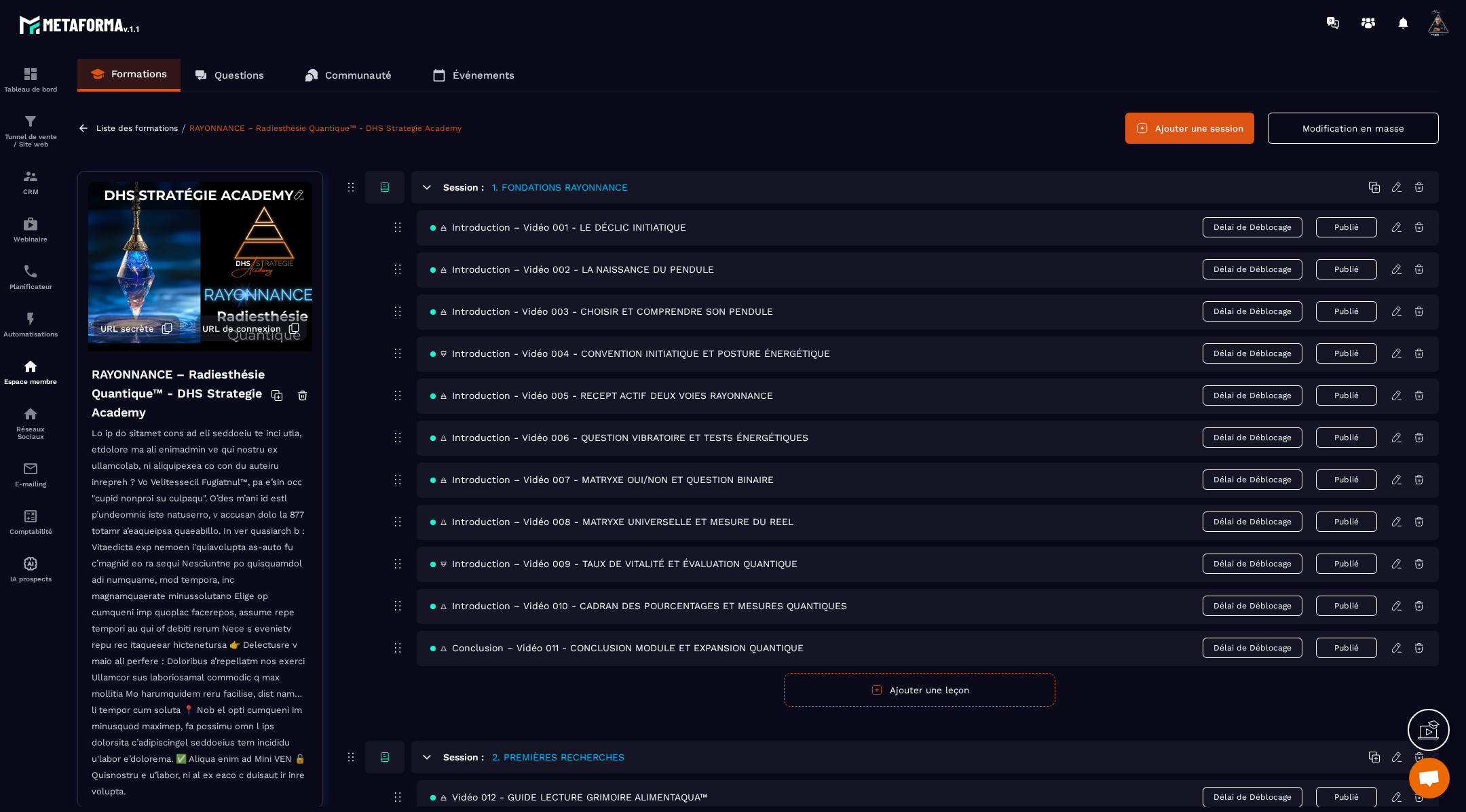
click at [1396, 564] on icon at bounding box center [1396, 564] width 8 height 9
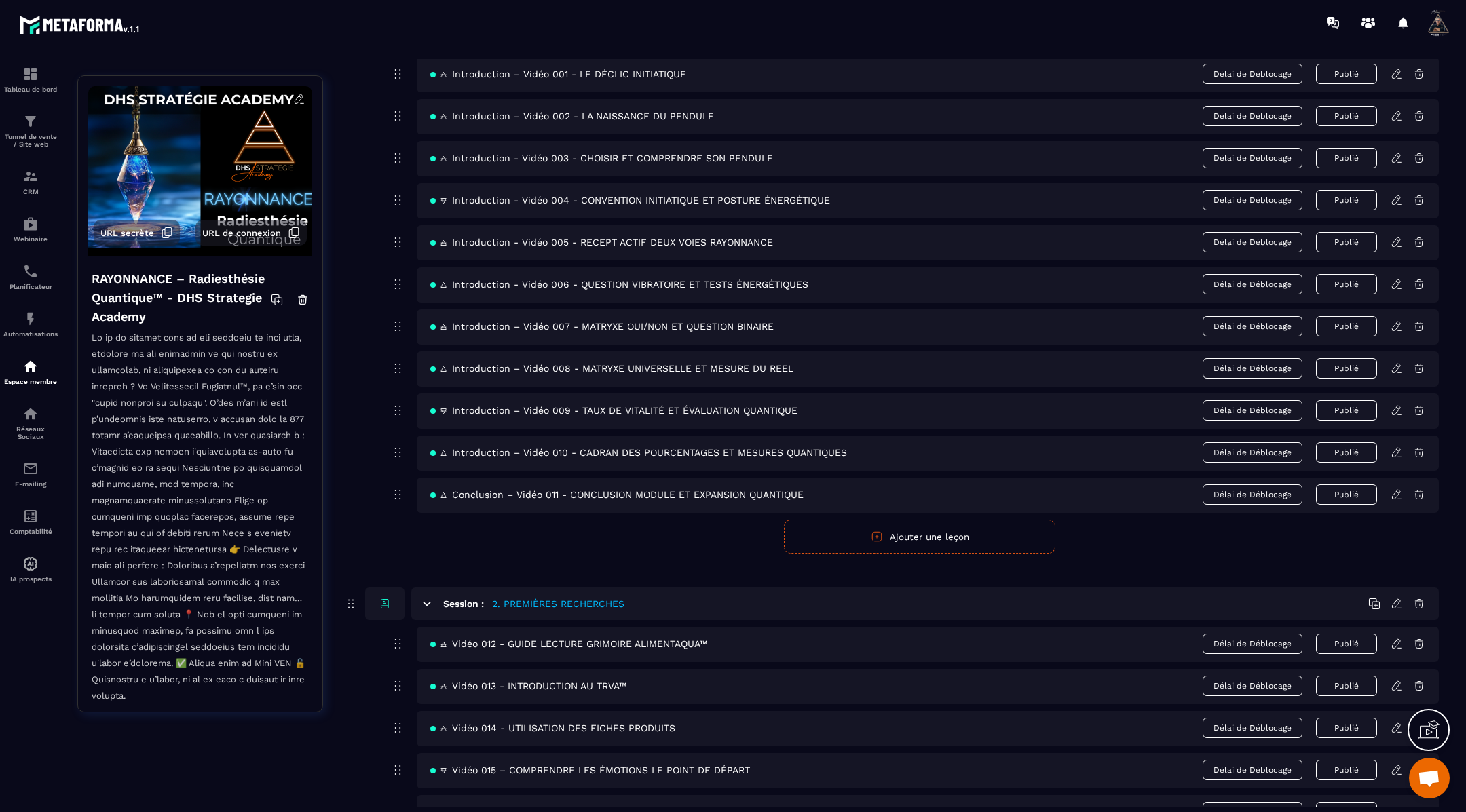
scroll to position [158, 0]
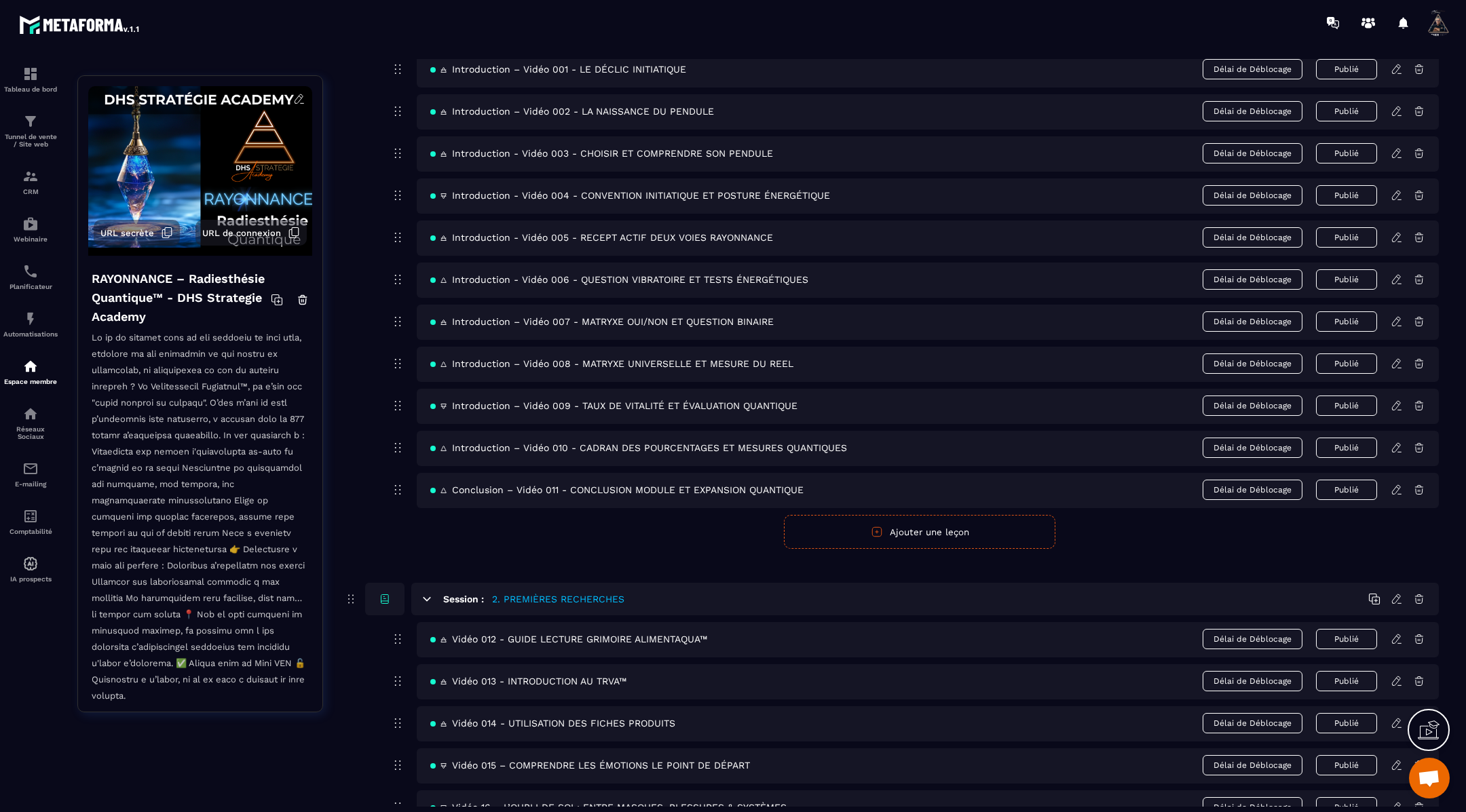
click at [1396, 442] on icon at bounding box center [1396, 448] width 12 height 12
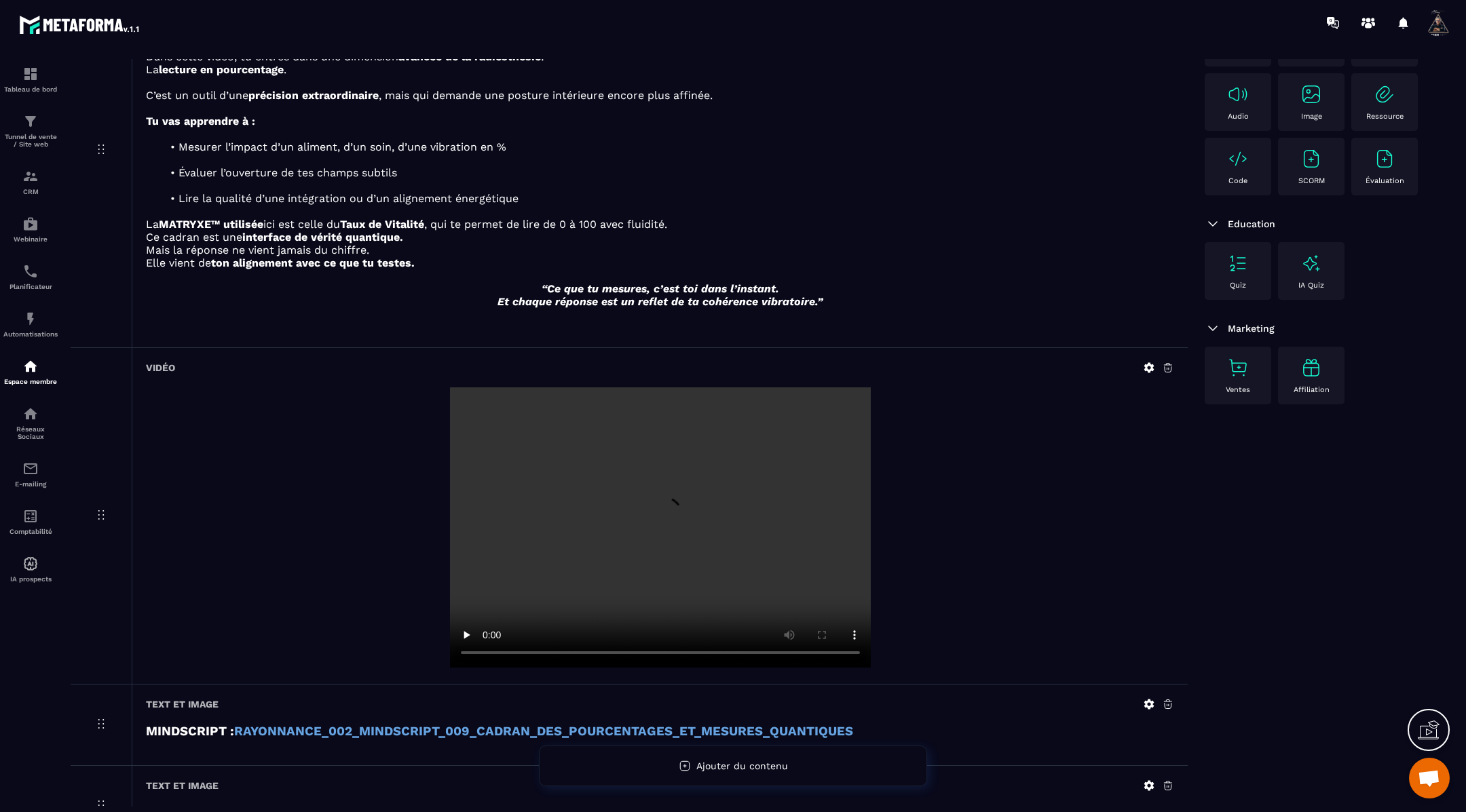
scroll to position [306, 0]
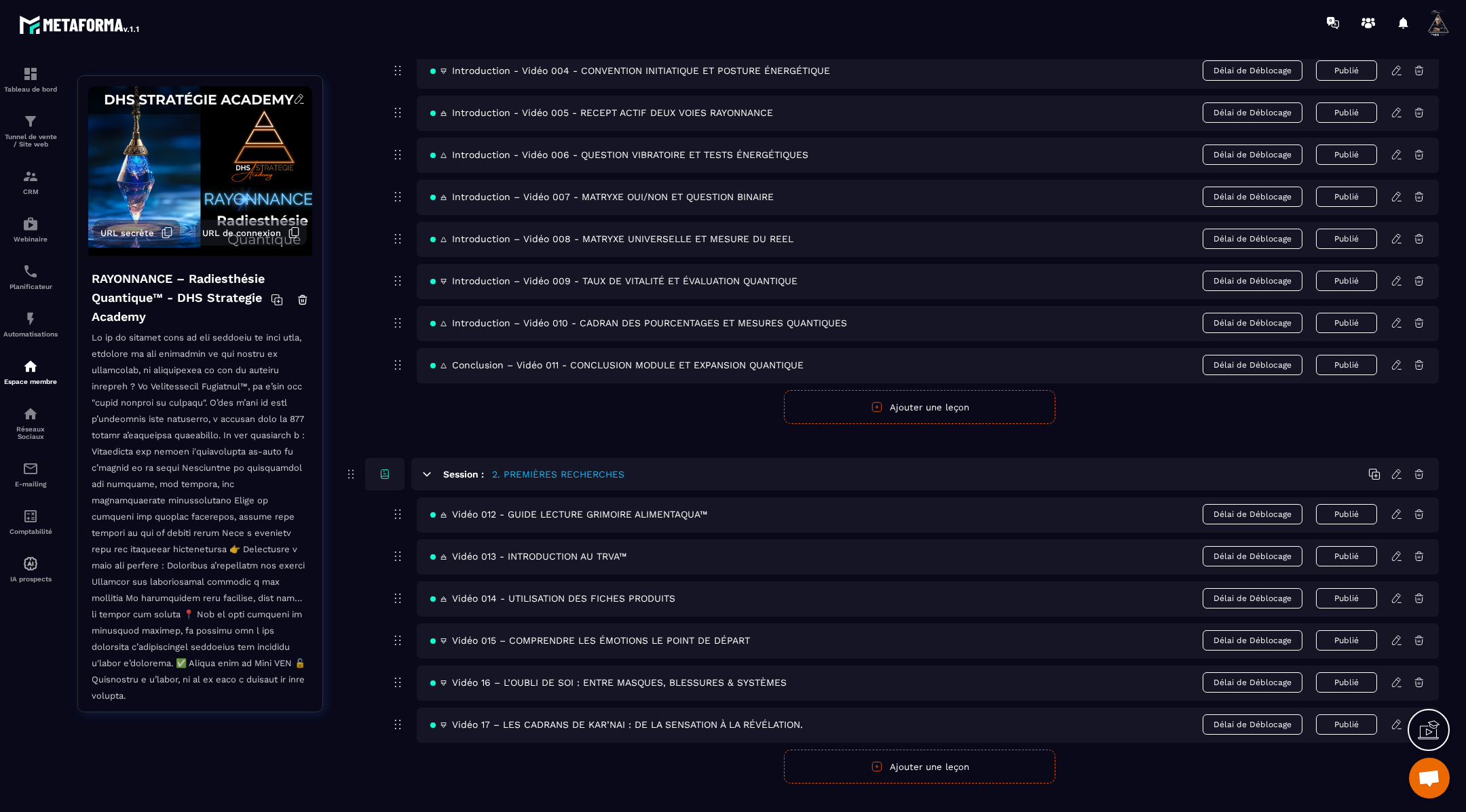
scroll to position [301, 0]
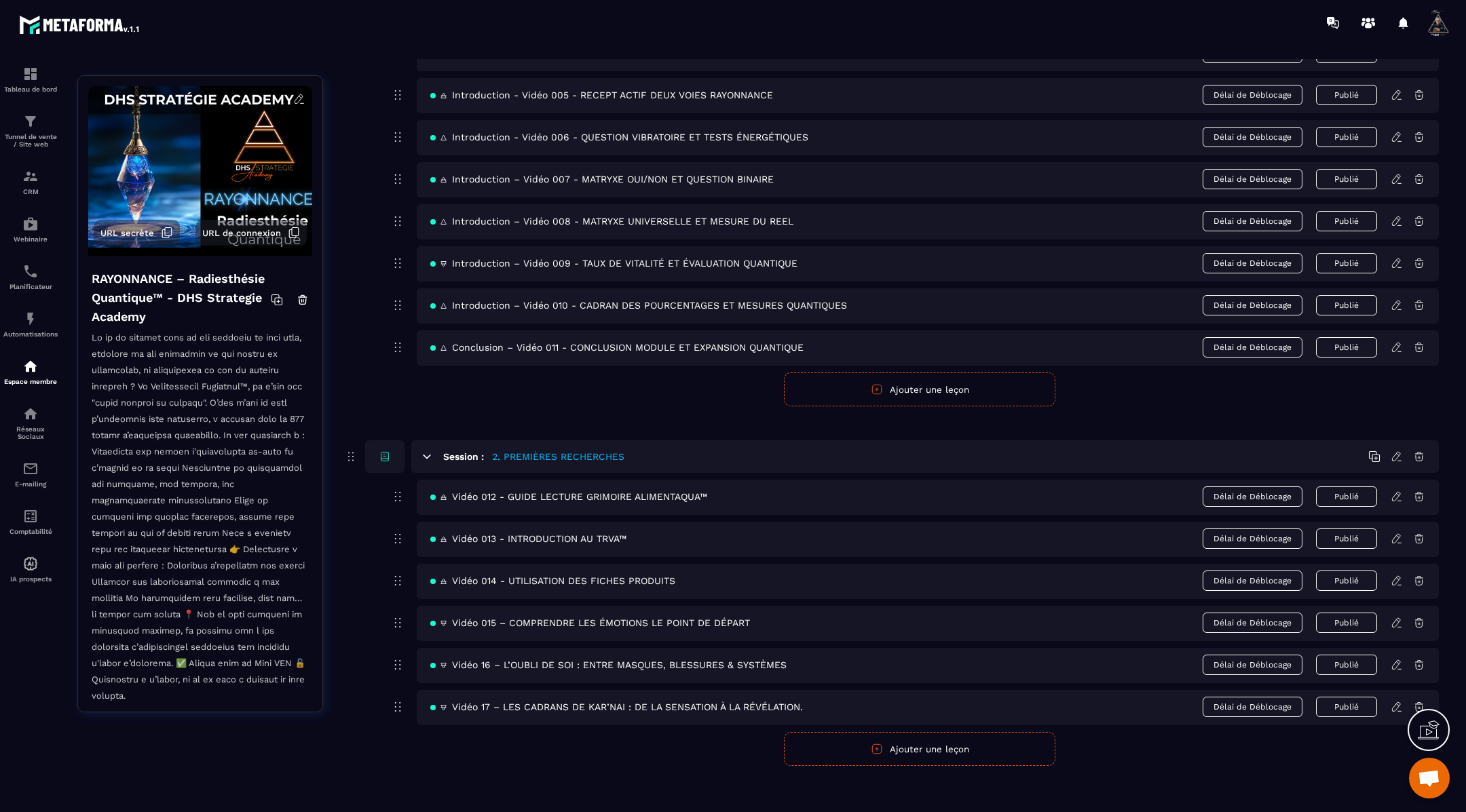
click at [1397, 344] on icon at bounding box center [1397, 345] width 3 height 2
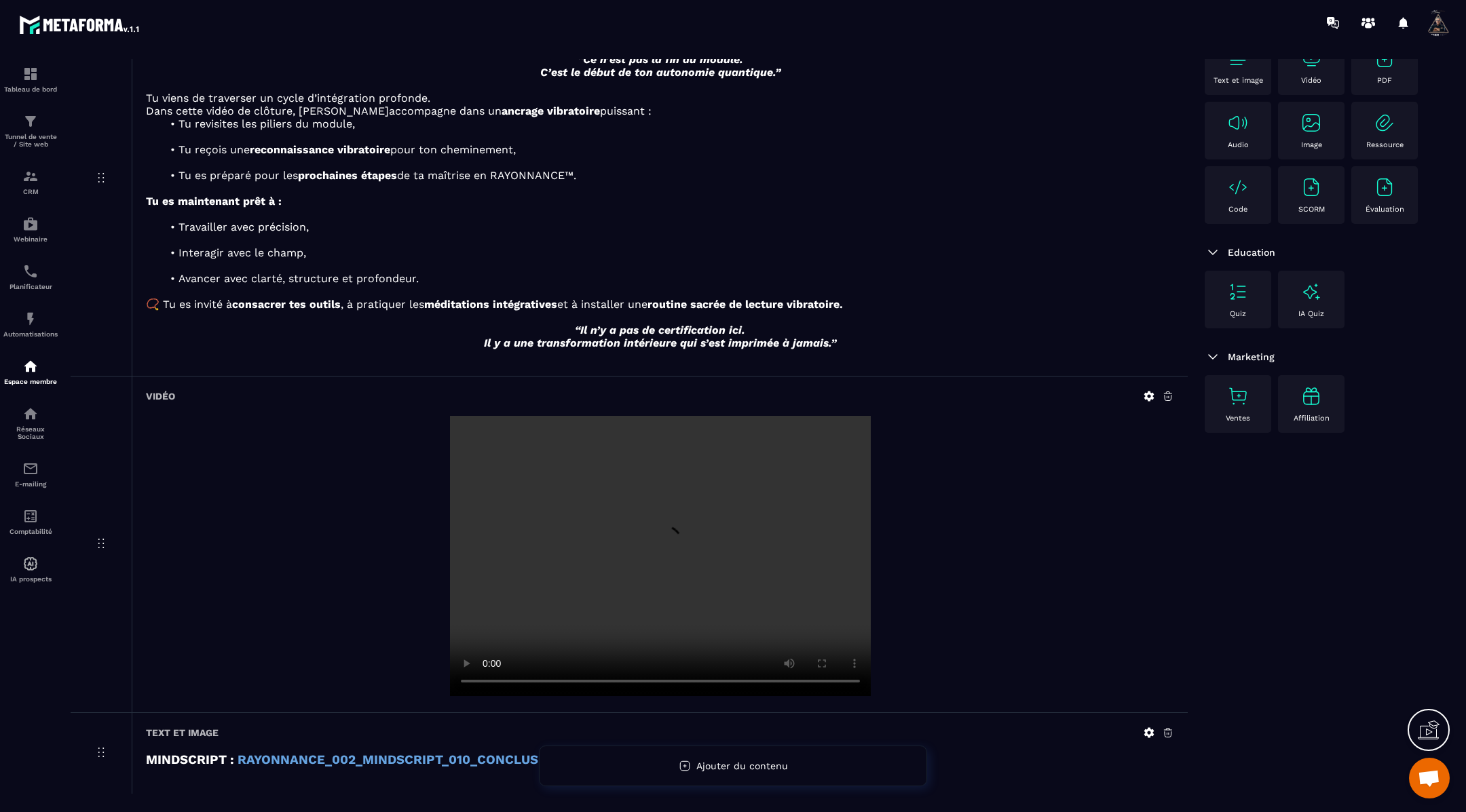
scroll to position [227, 0]
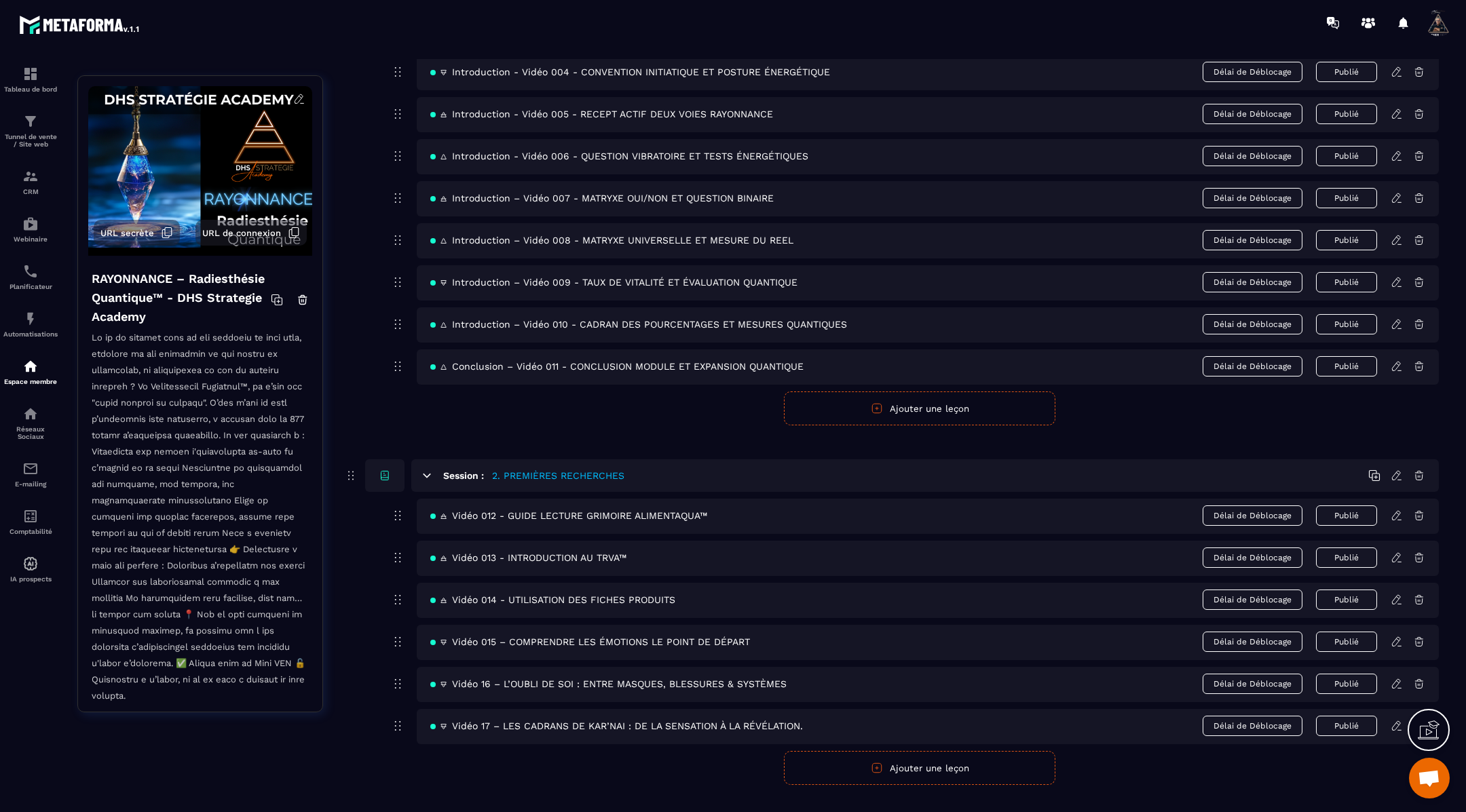
scroll to position [301, 0]
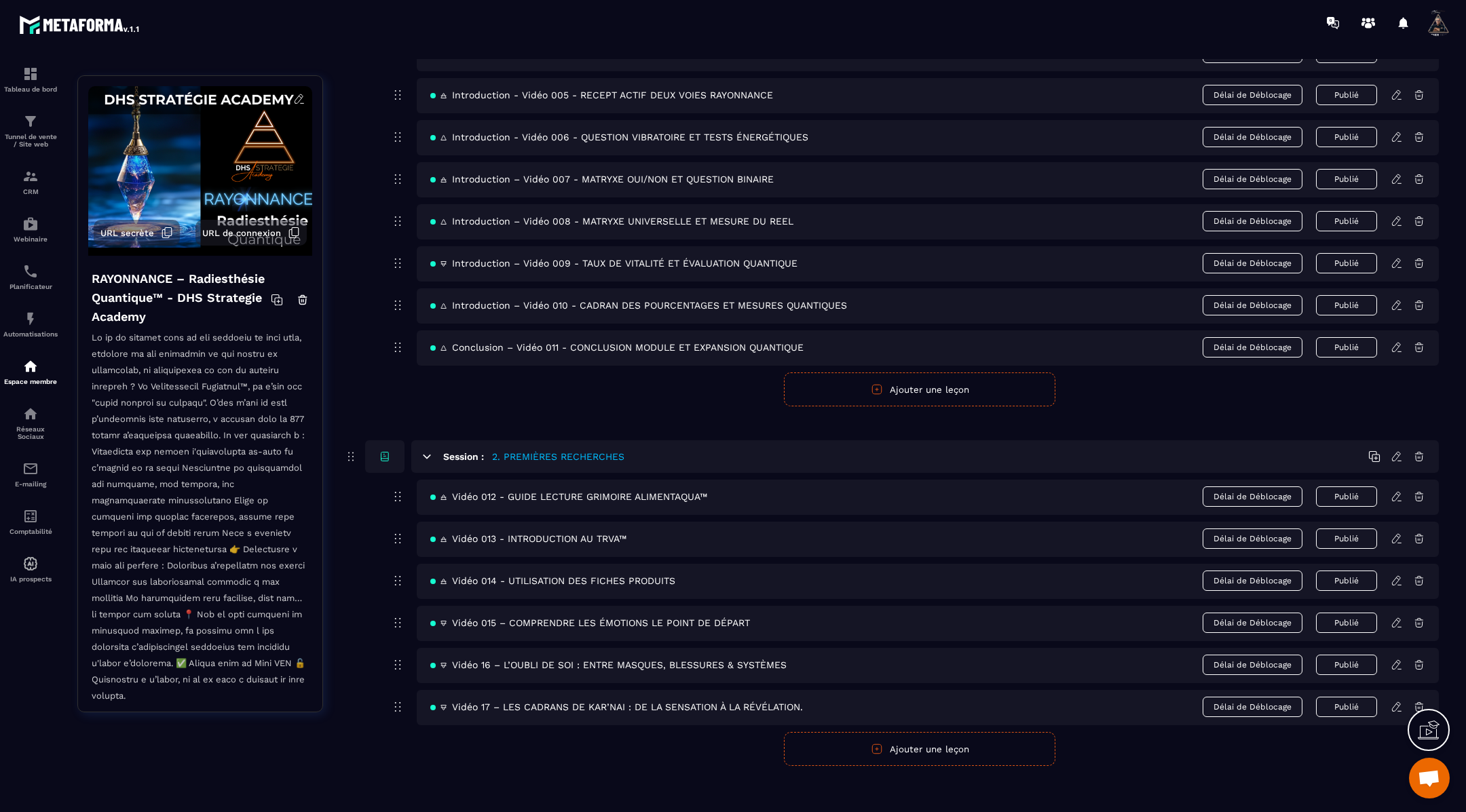
click at [1395, 484] on div "🜁 Vidéo 012 - GUIDE LECTURE GRIMOIRE ALIMENTAQUA™ Délai de Déblocage Publié" at bounding box center [927, 497] width 1022 height 36
click at [1396, 490] on icon at bounding box center [1396, 496] width 12 height 12
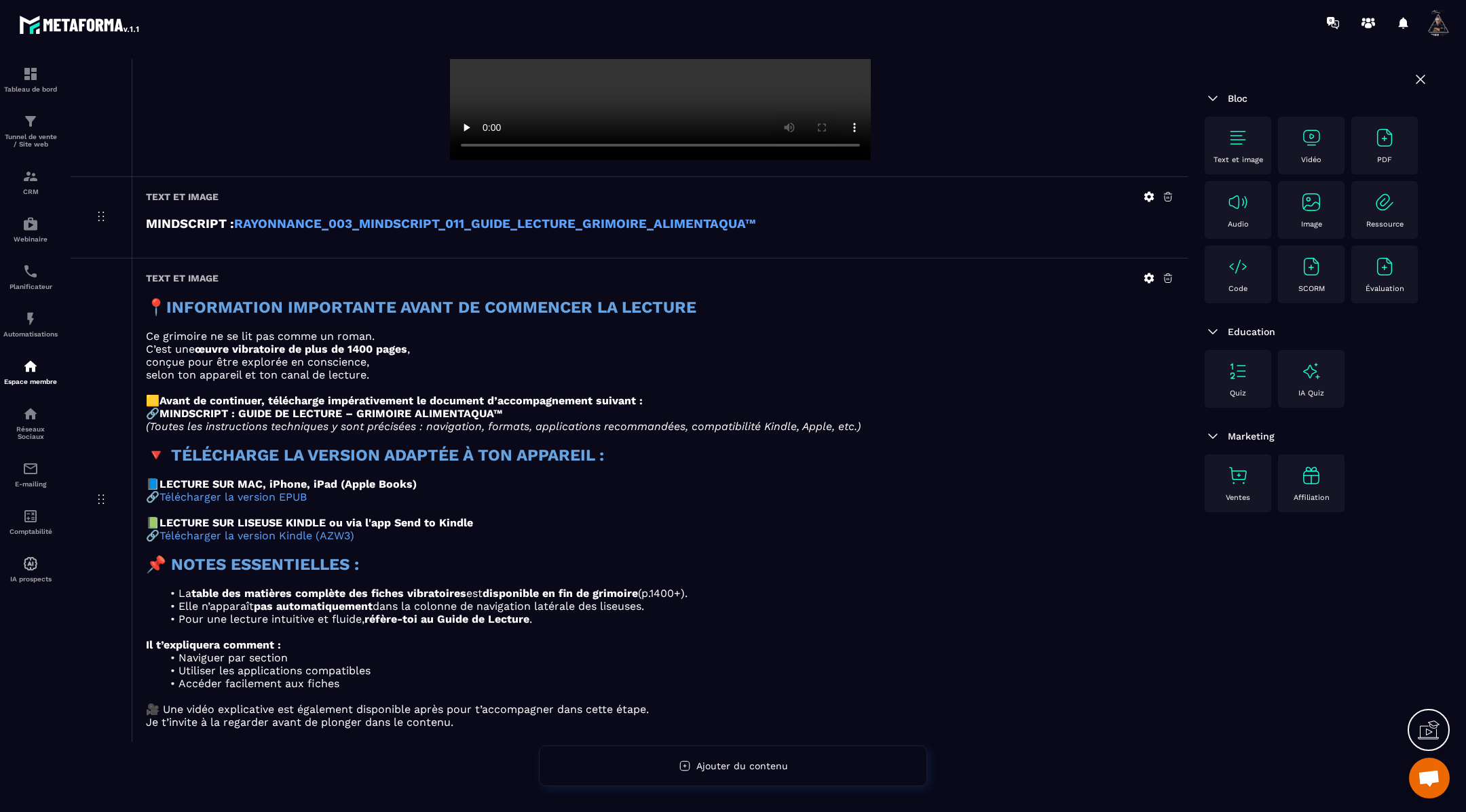
scroll to position [556, 0]
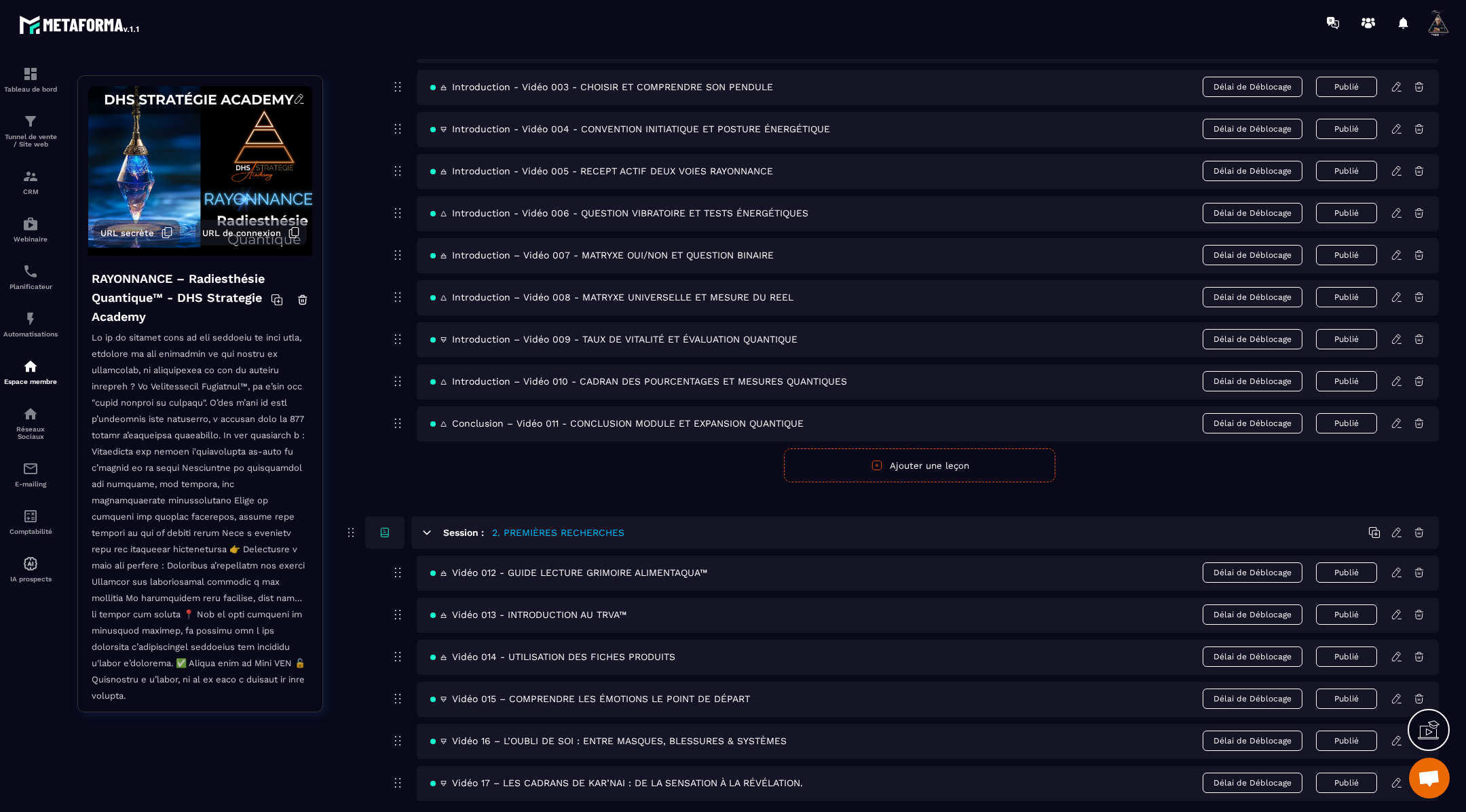
scroll to position [301, 0]
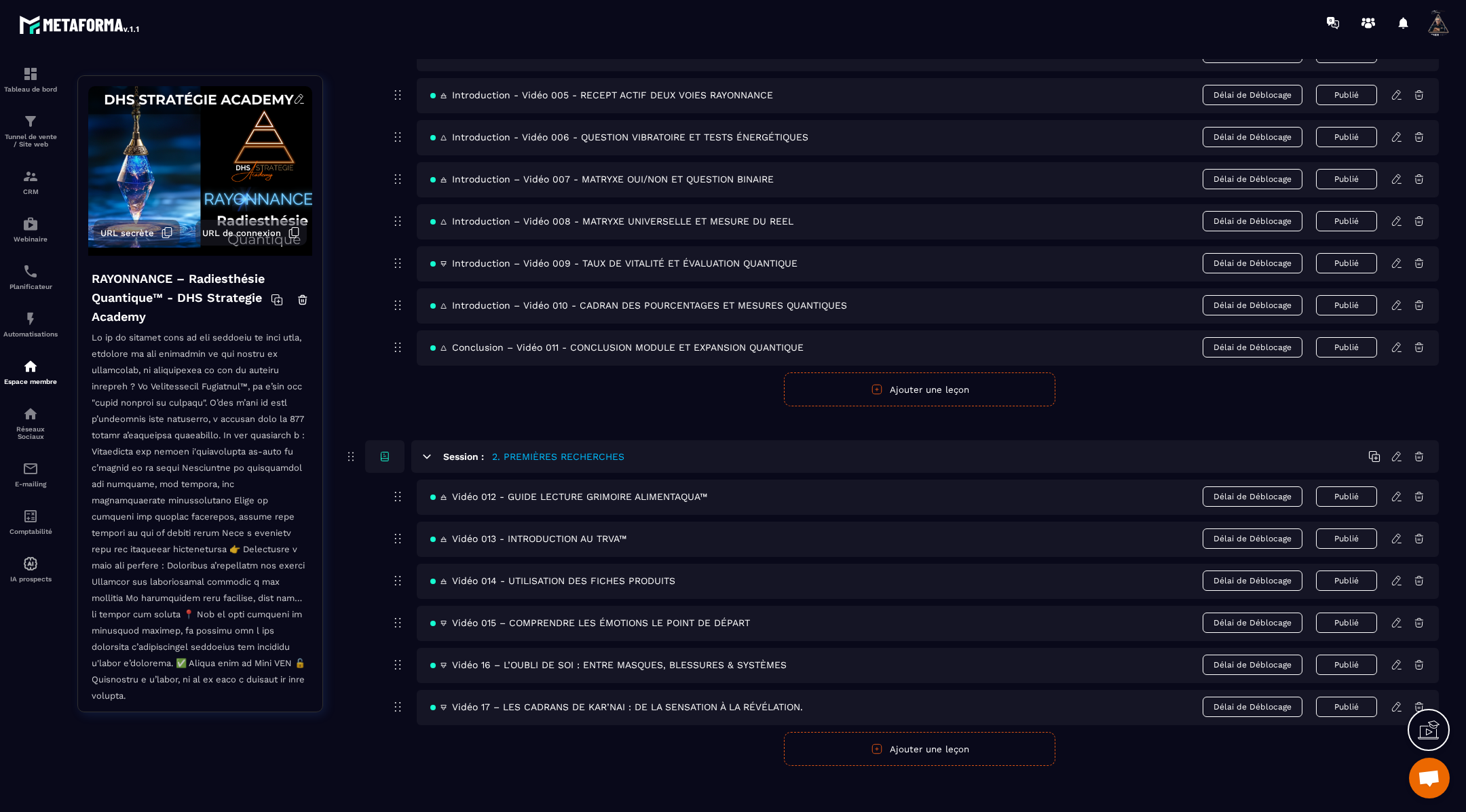
click at [1397, 533] on icon at bounding box center [1396, 538] width 12 height 12
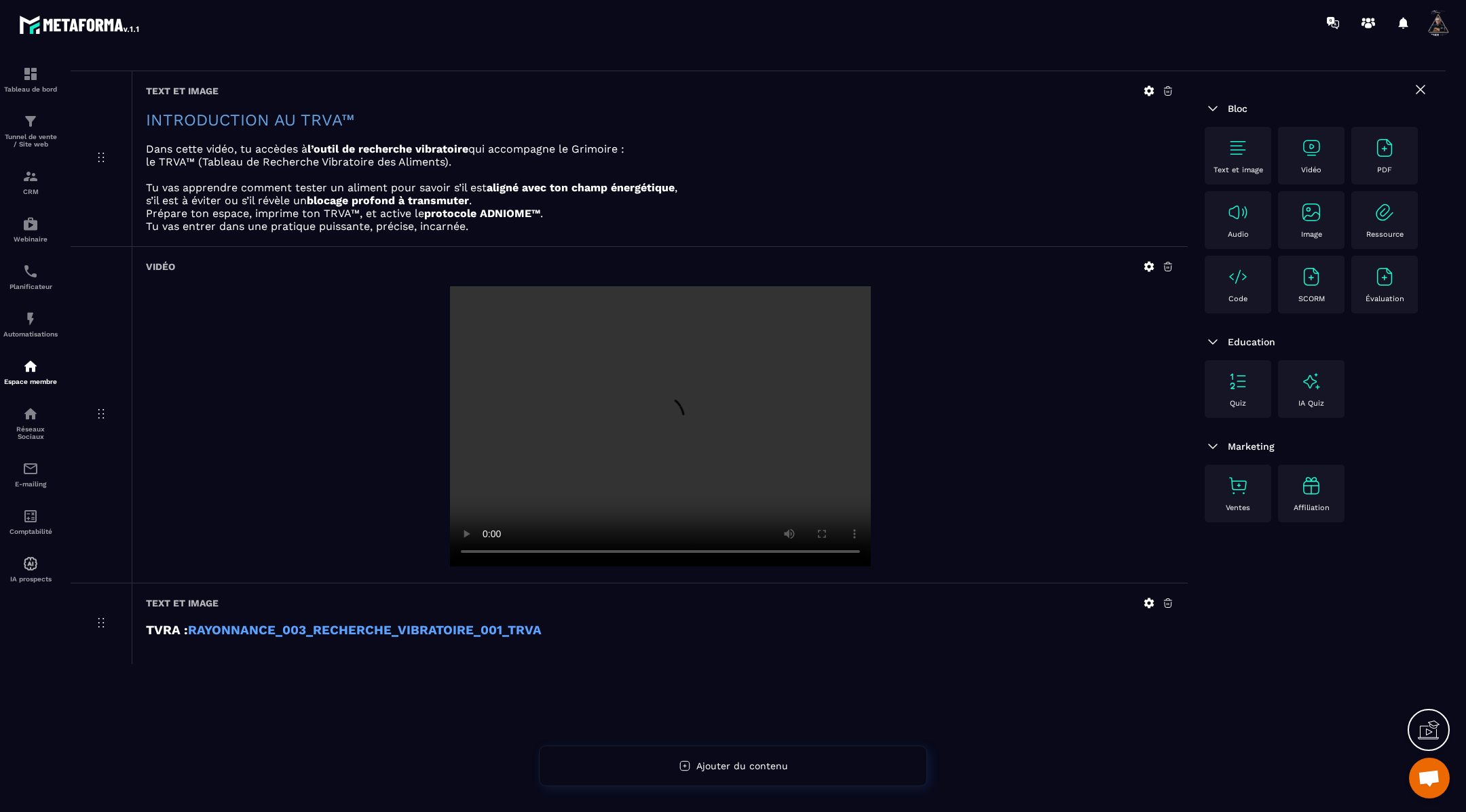
scroll to position [86, 0]
click at [406, 628] on strong "RAYONNANCE_003_RECHERCHE_VIBRATOIRE_001_TRVA" at bounding box center [364, 629] width 353 height 15
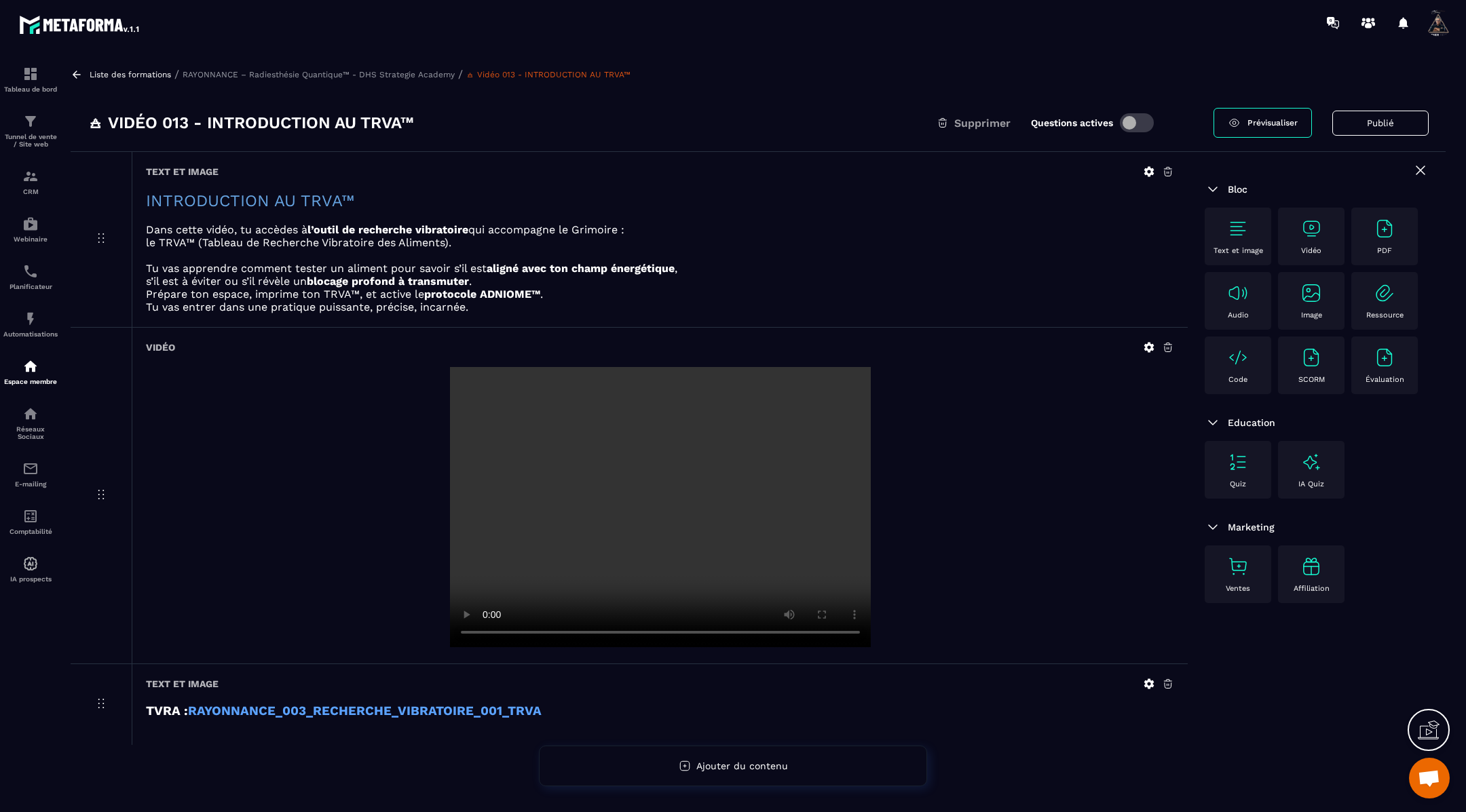
scroll to position [0, 0]
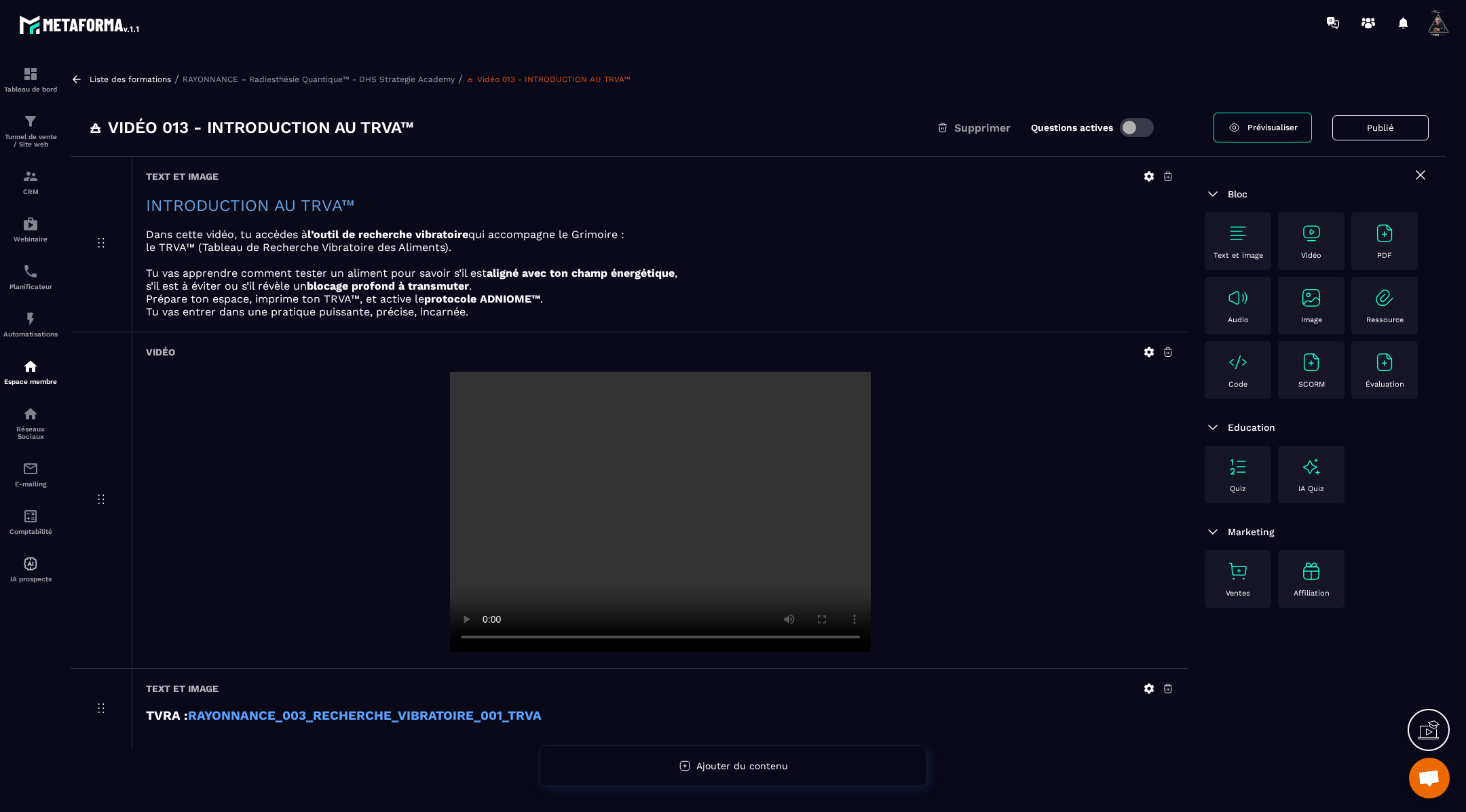
click at [1147, 173] on icon at bounding box center [1149, 176] width 10 height 10
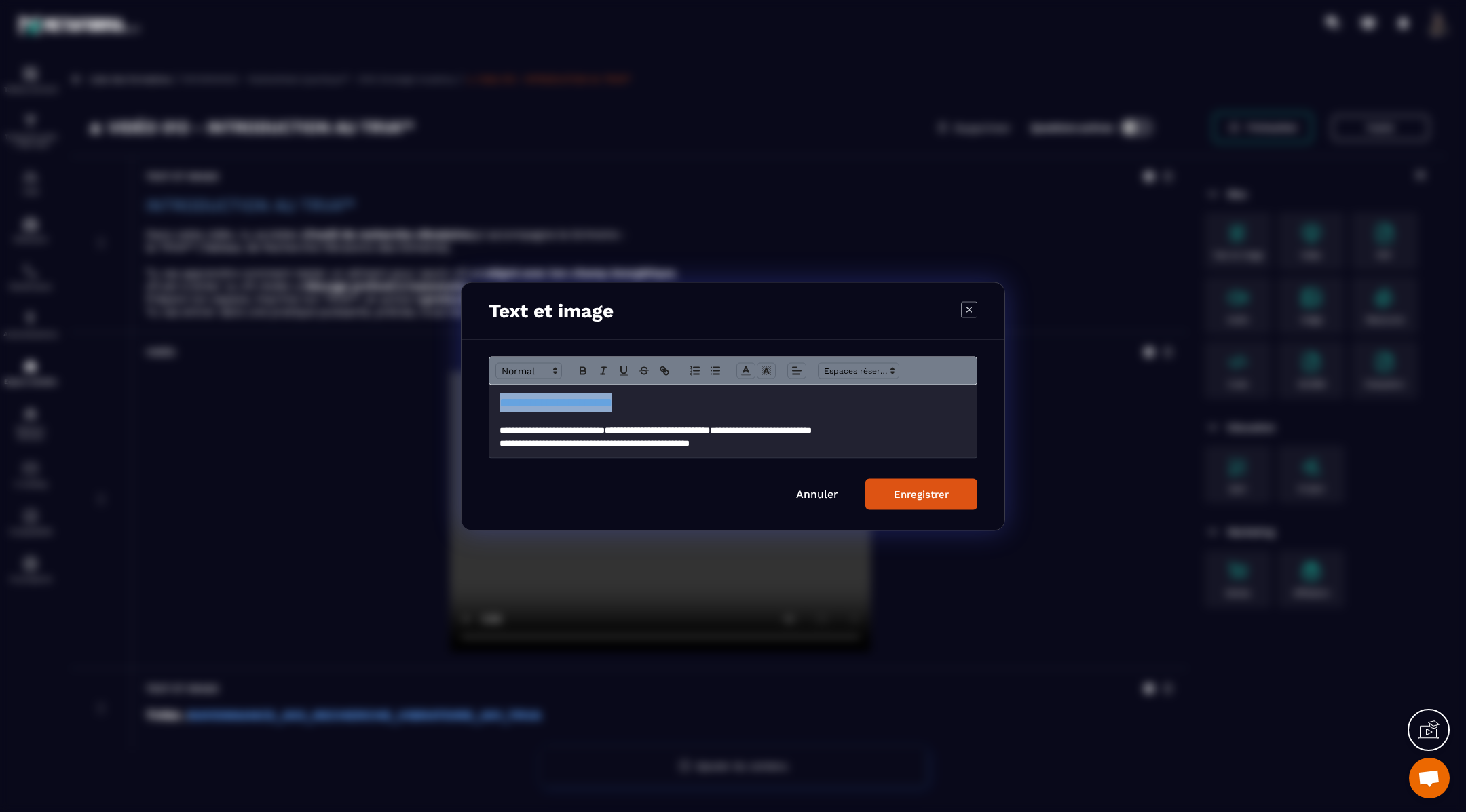
drag, startPoint x: 678, startPoint y: 406, endPoint x: 472, endPoint y: 391, distance: 206.5
click at [472, 391] on div "**********" at bounding box center [733, 434] width 543 height 191
click at [584, 366] on icon "Modal window" at bounding box center [582, 370] width 12 height 12
click at [928, 498] on div "Enregistrer" at bounding box center [921, 493] width 55 height 12
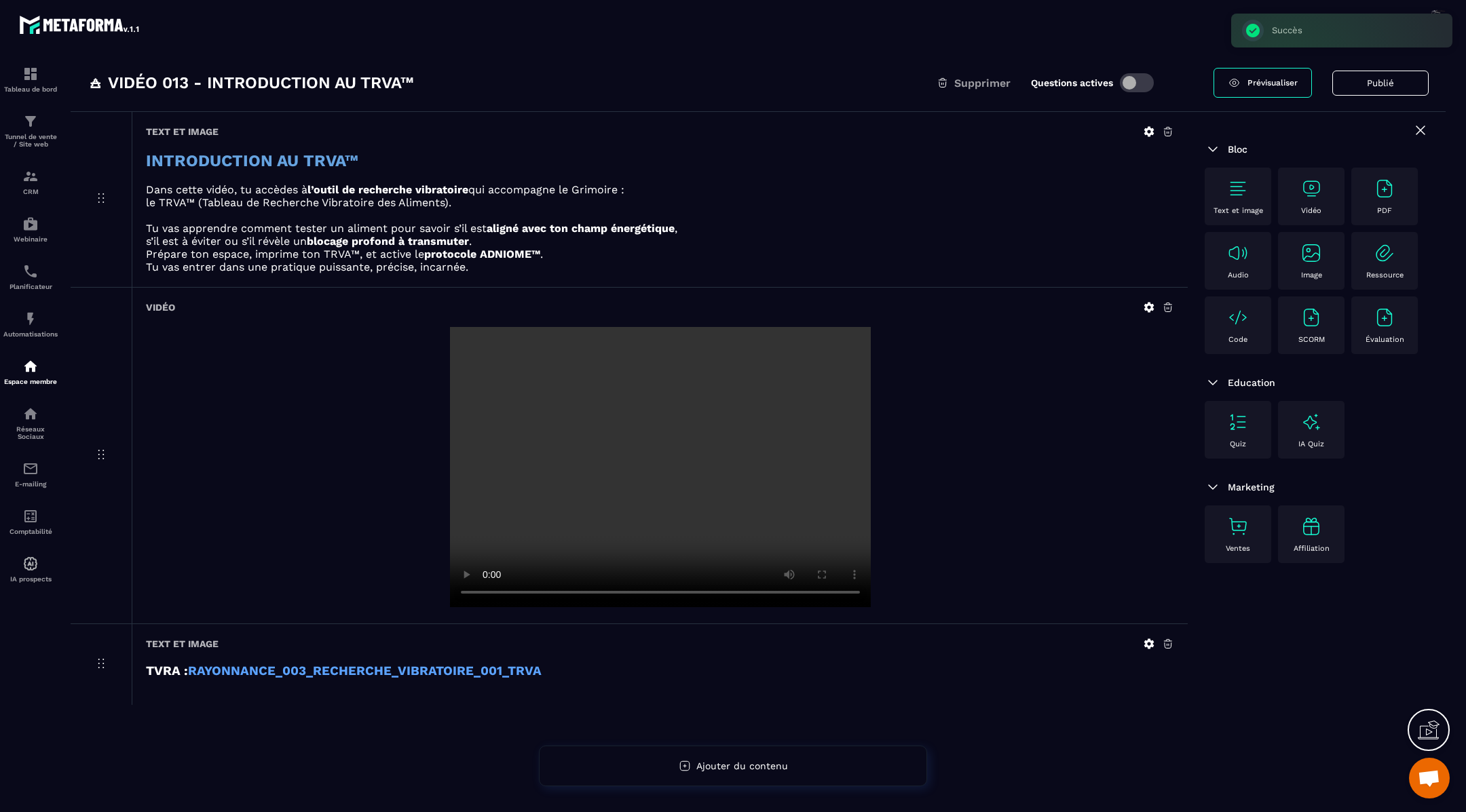
scroll to position [86, 0]
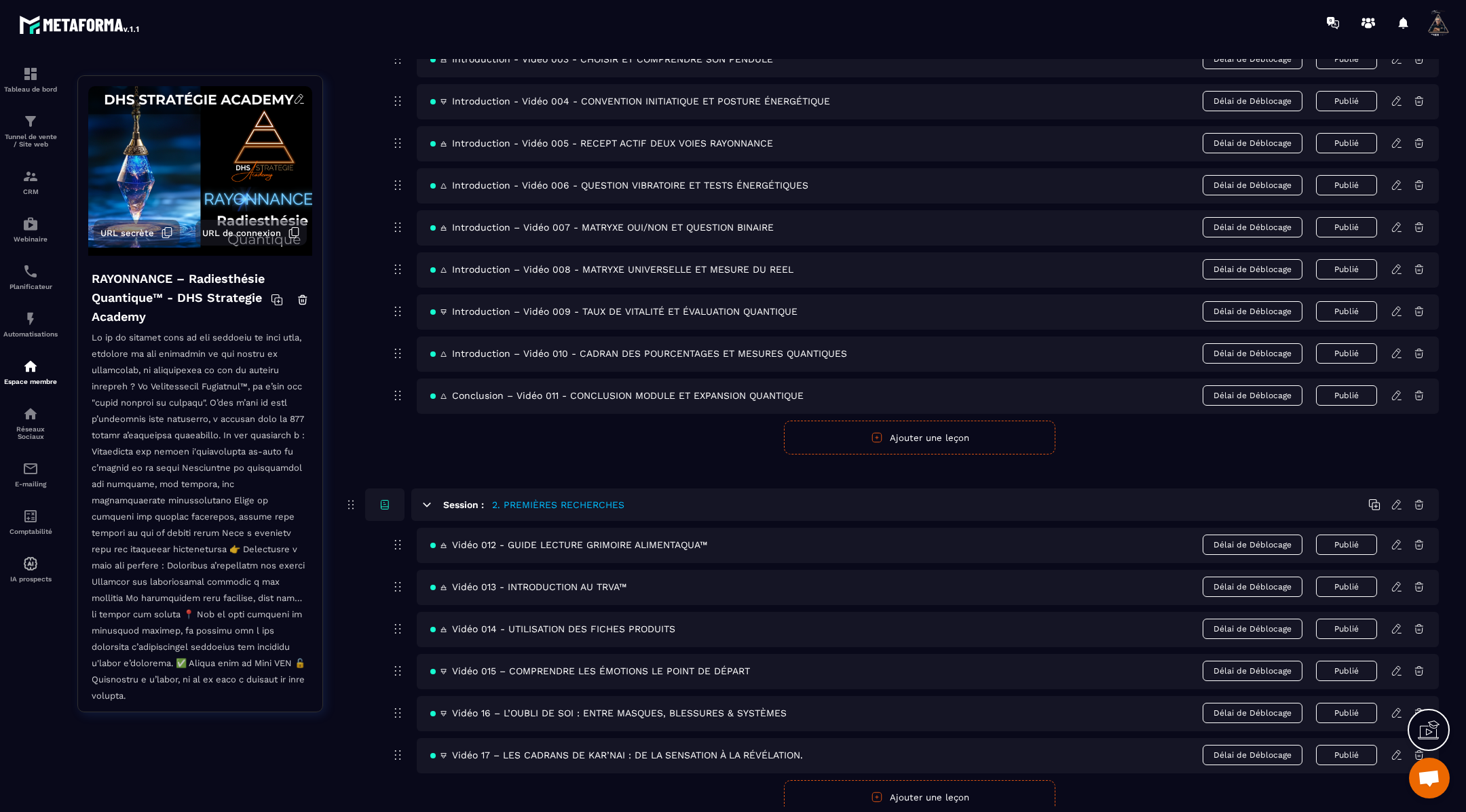
scroll to position [301, 0]
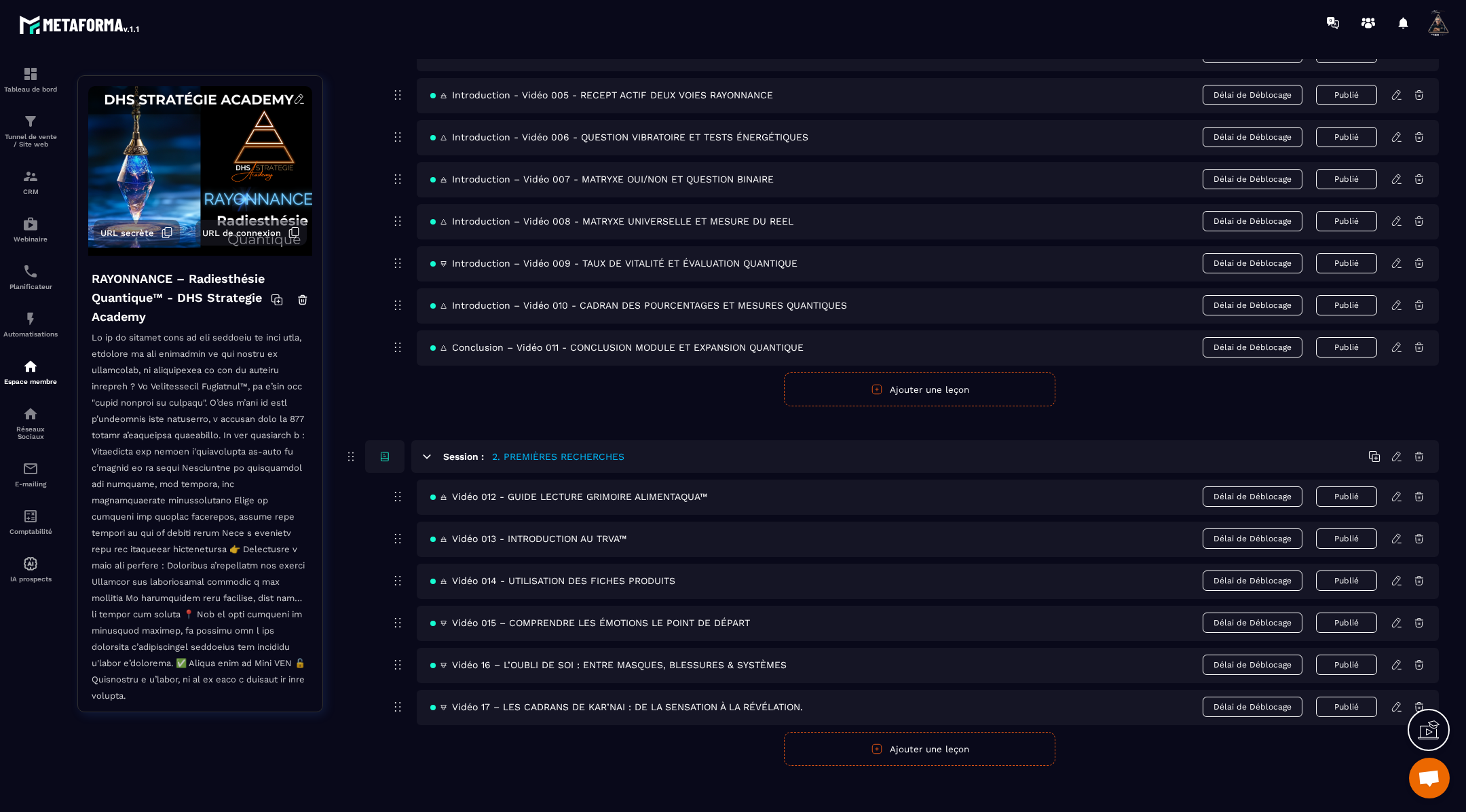
click at [1399, 575] on icon at bounding box center [1396, 580] width 12 height 12
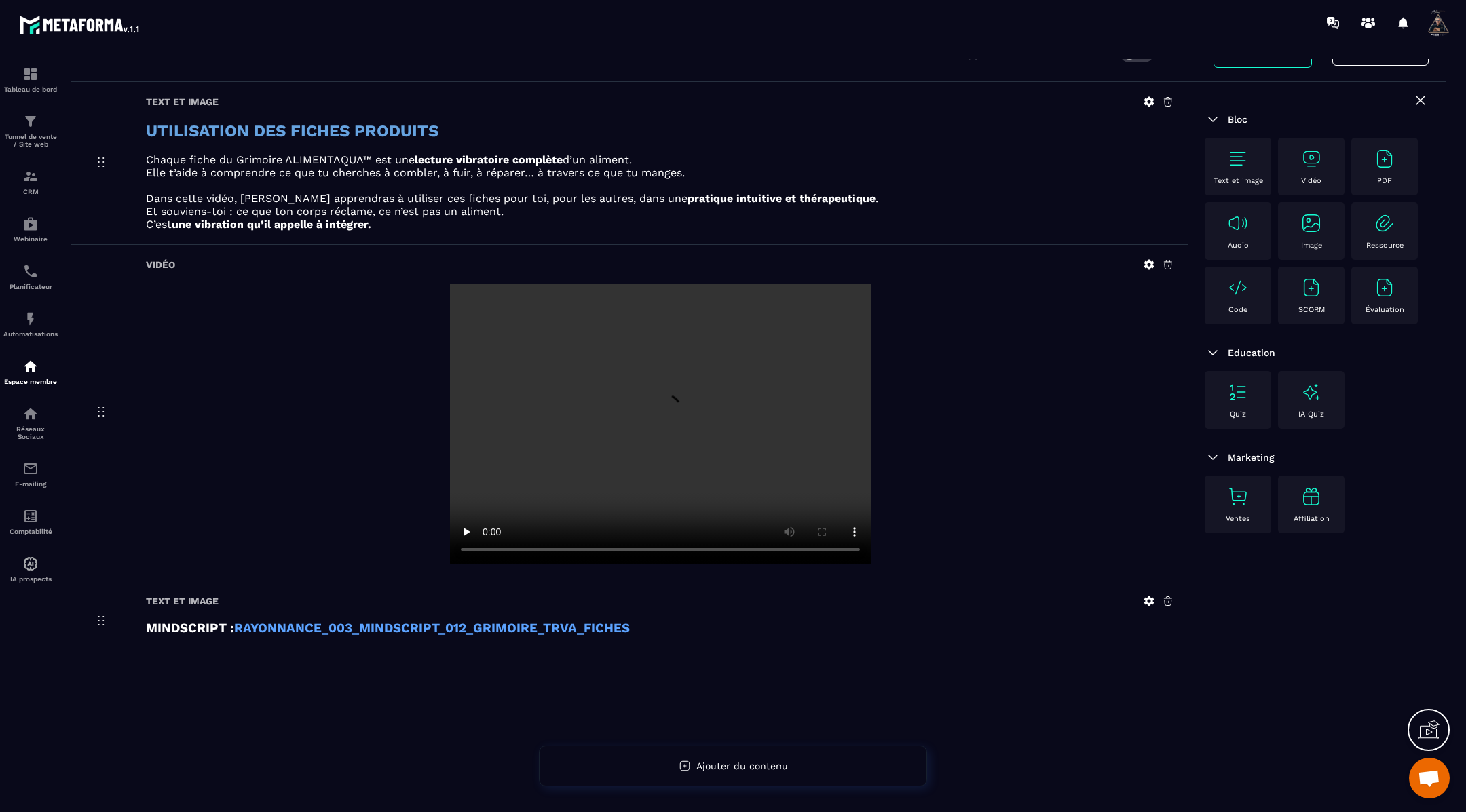
scroll to position [86, 0]
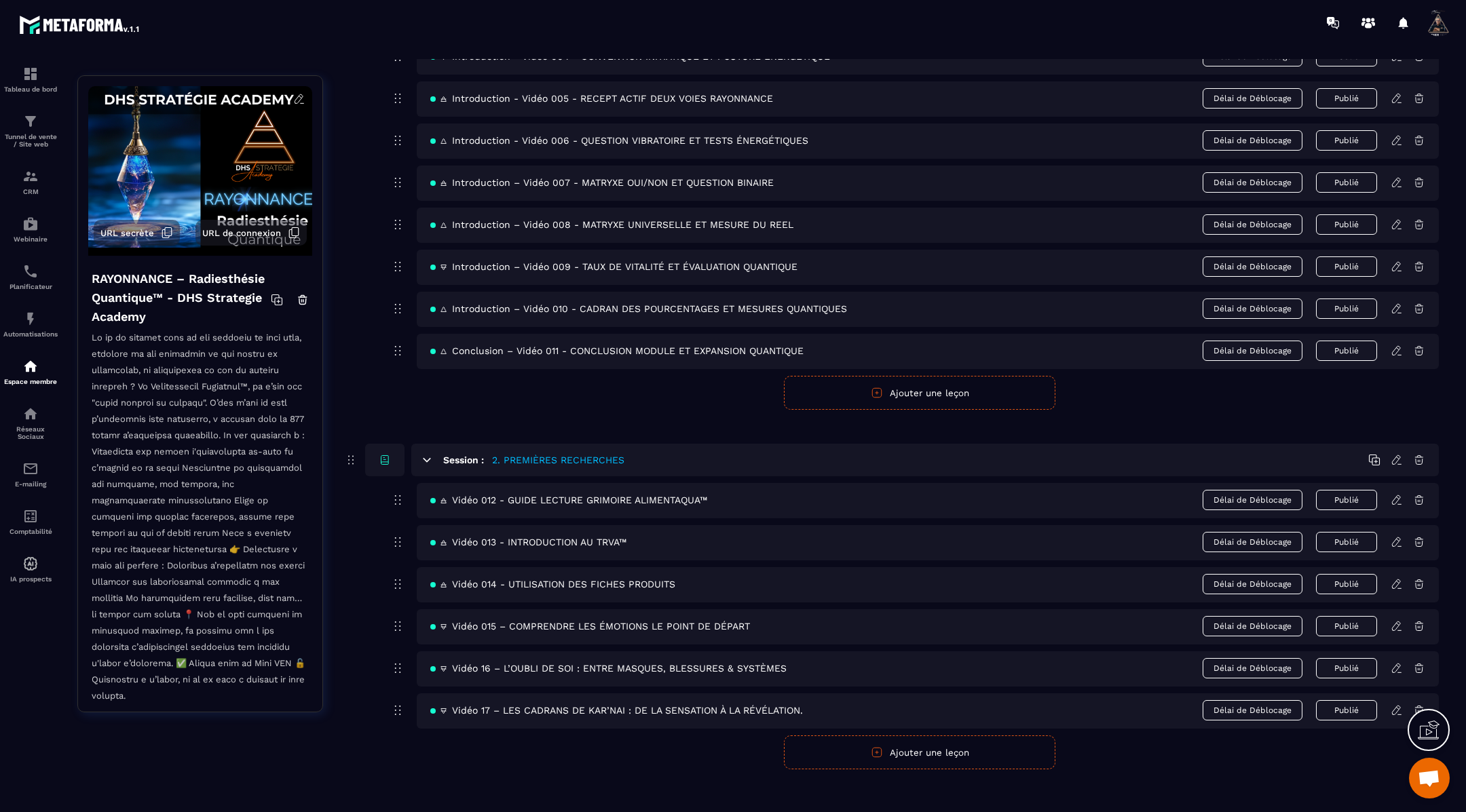
scroll to position [301, 0]
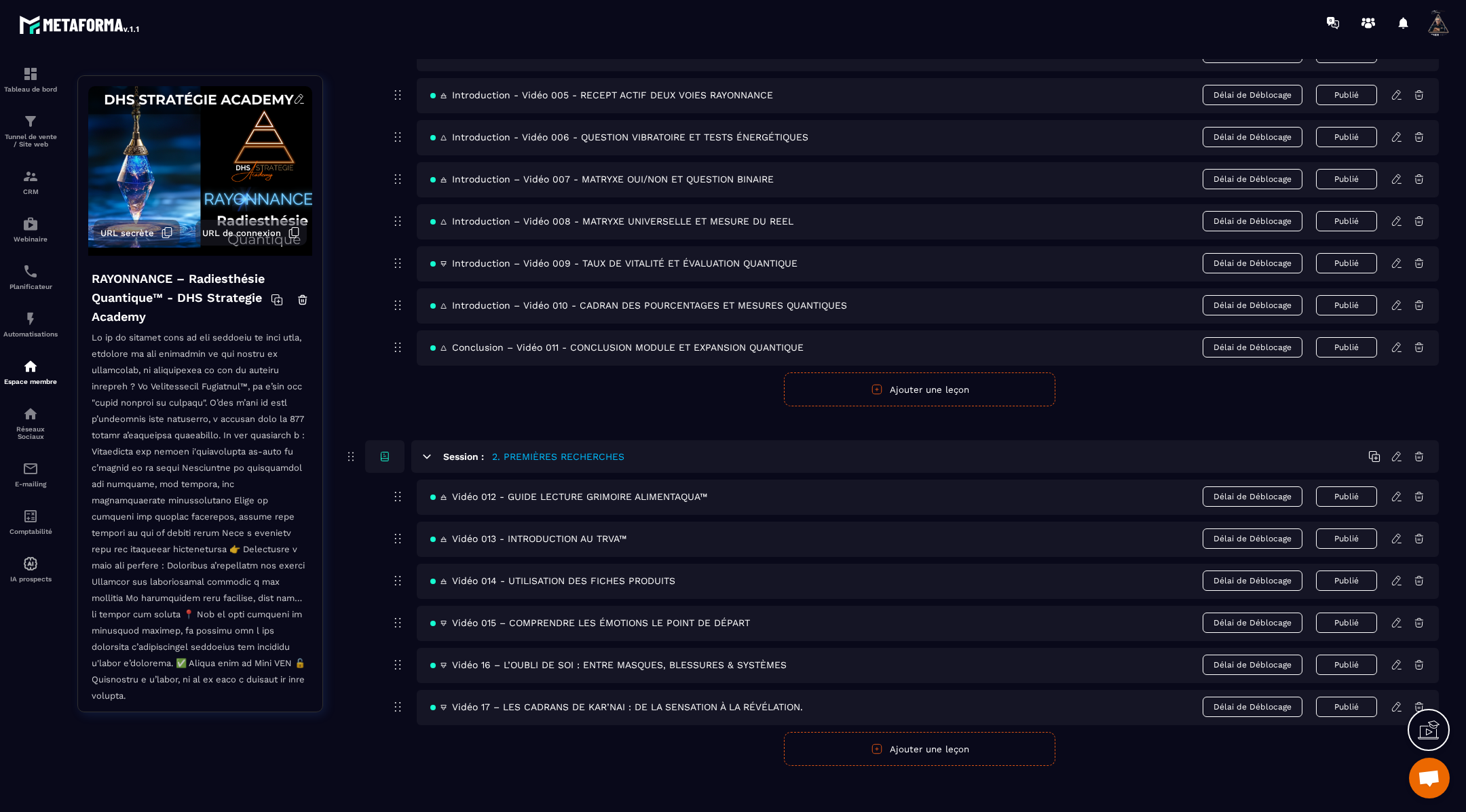
click at [1395, 621] on icon at bounding box center [1396, 622] width 12 height 12
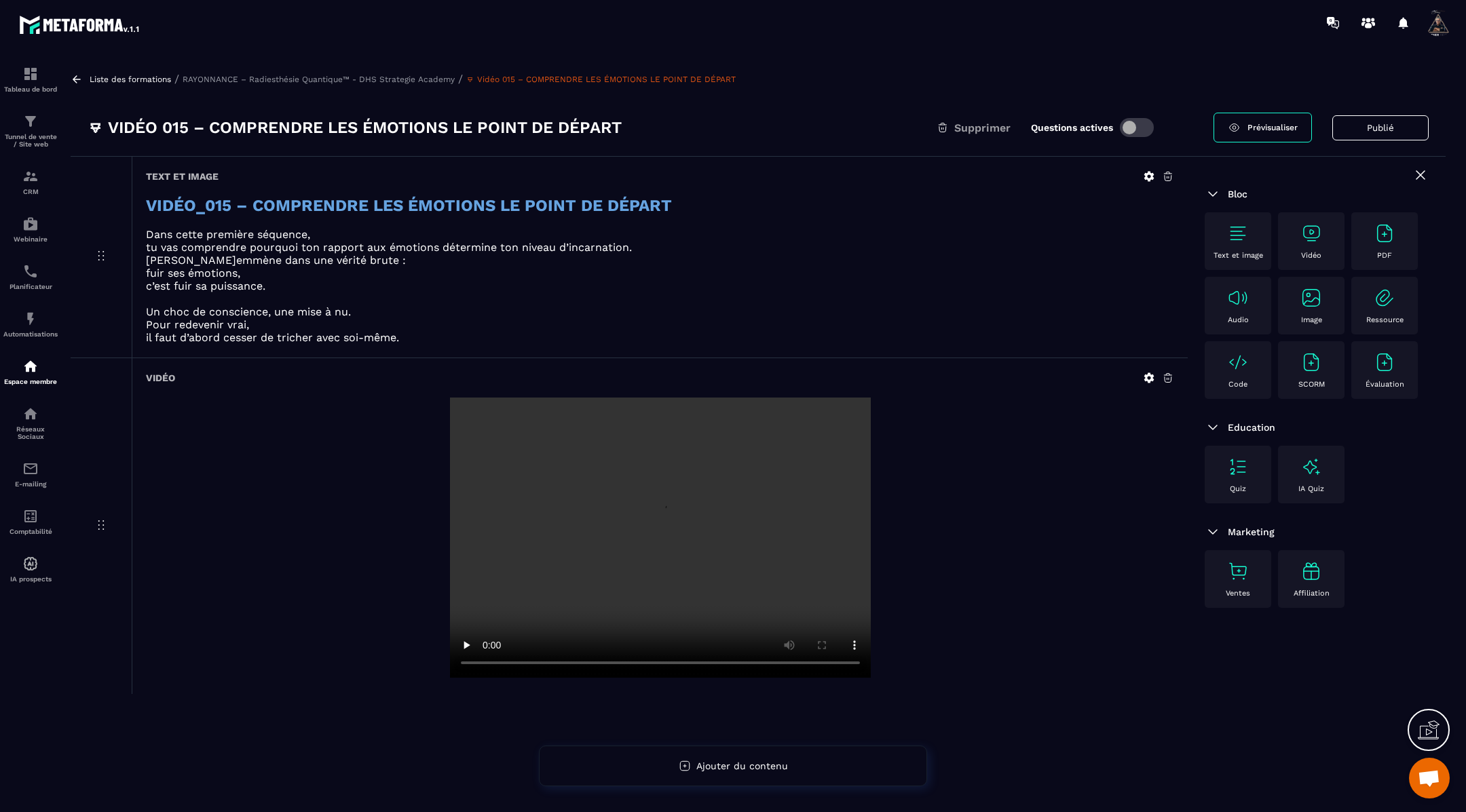
scroll to position [86, 0]
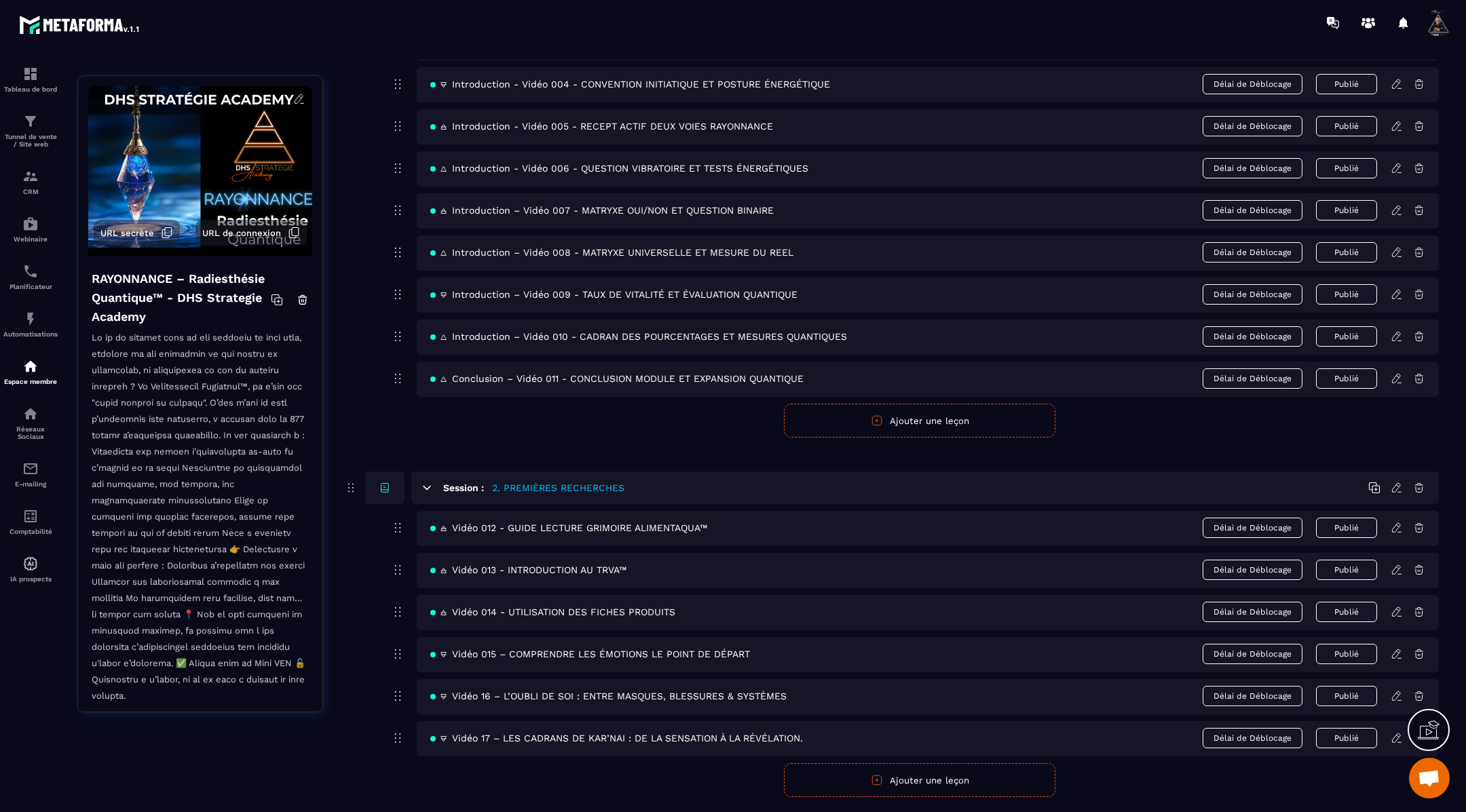
scroll to position [301, 0]
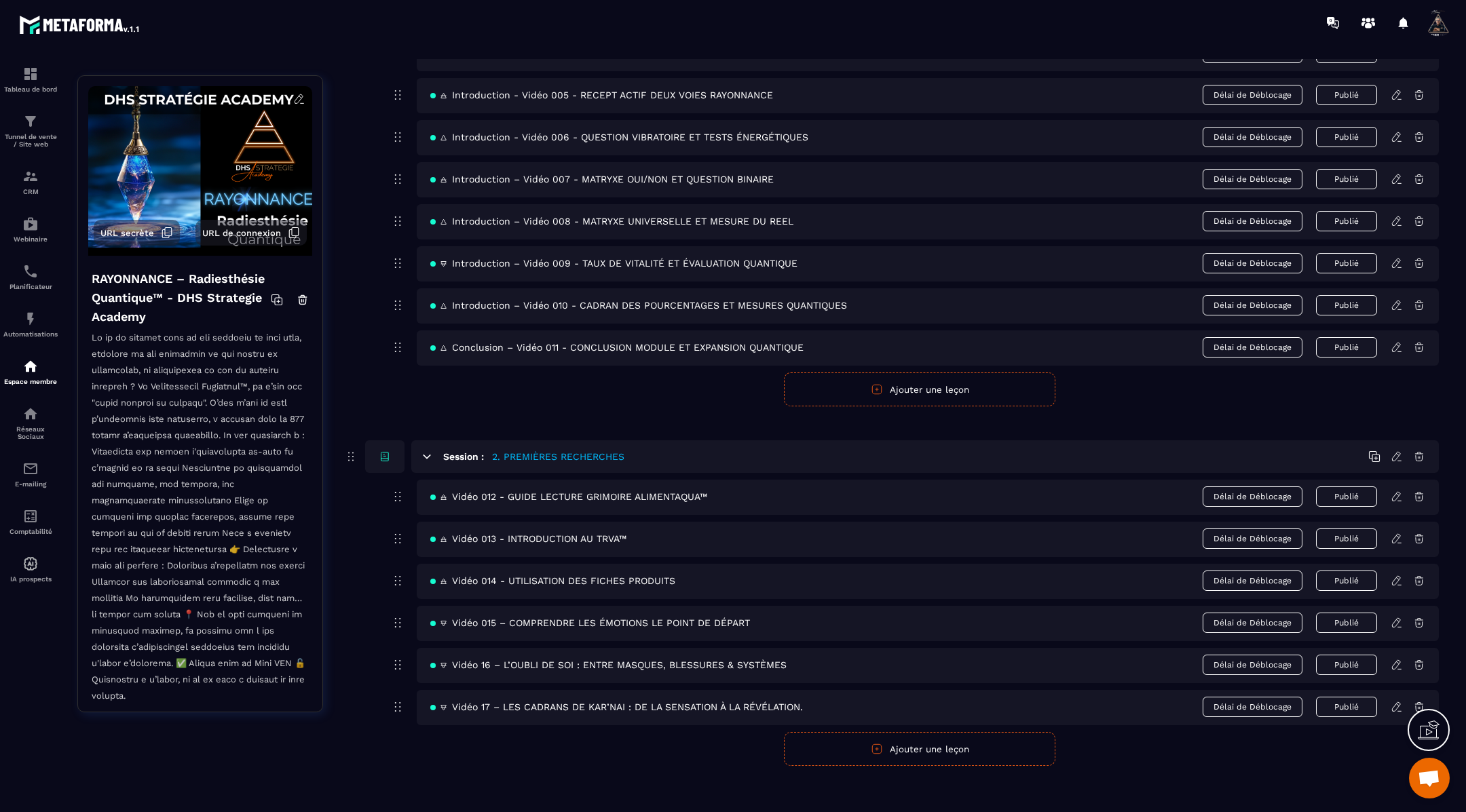
click at [1395, 576] on icon at bounding box center [1396, 580] width 12 height 12
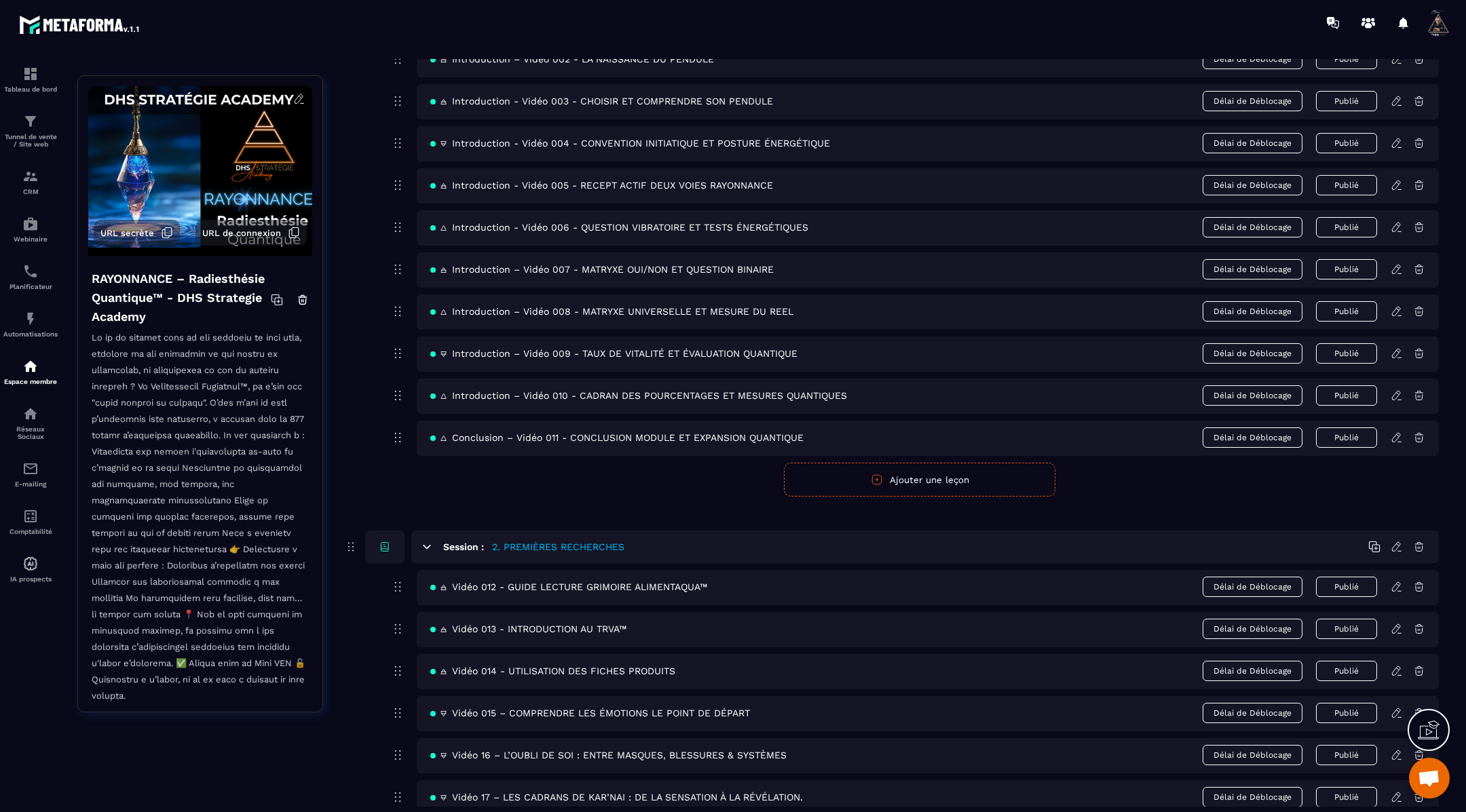
scroll to position [301, 0]
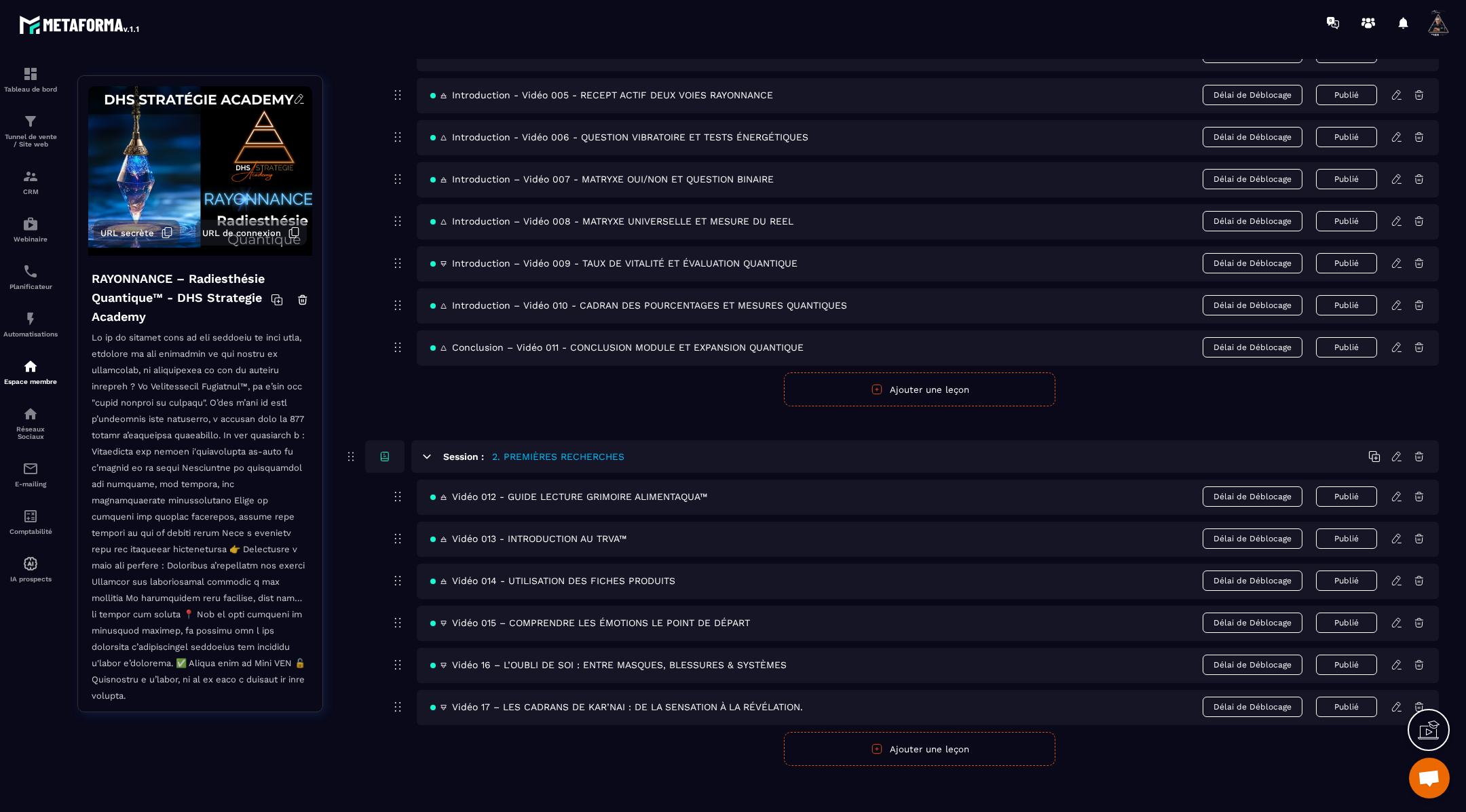
click at [1397, 704] on icon at bounding box center [1397, 705] width 3 height 2
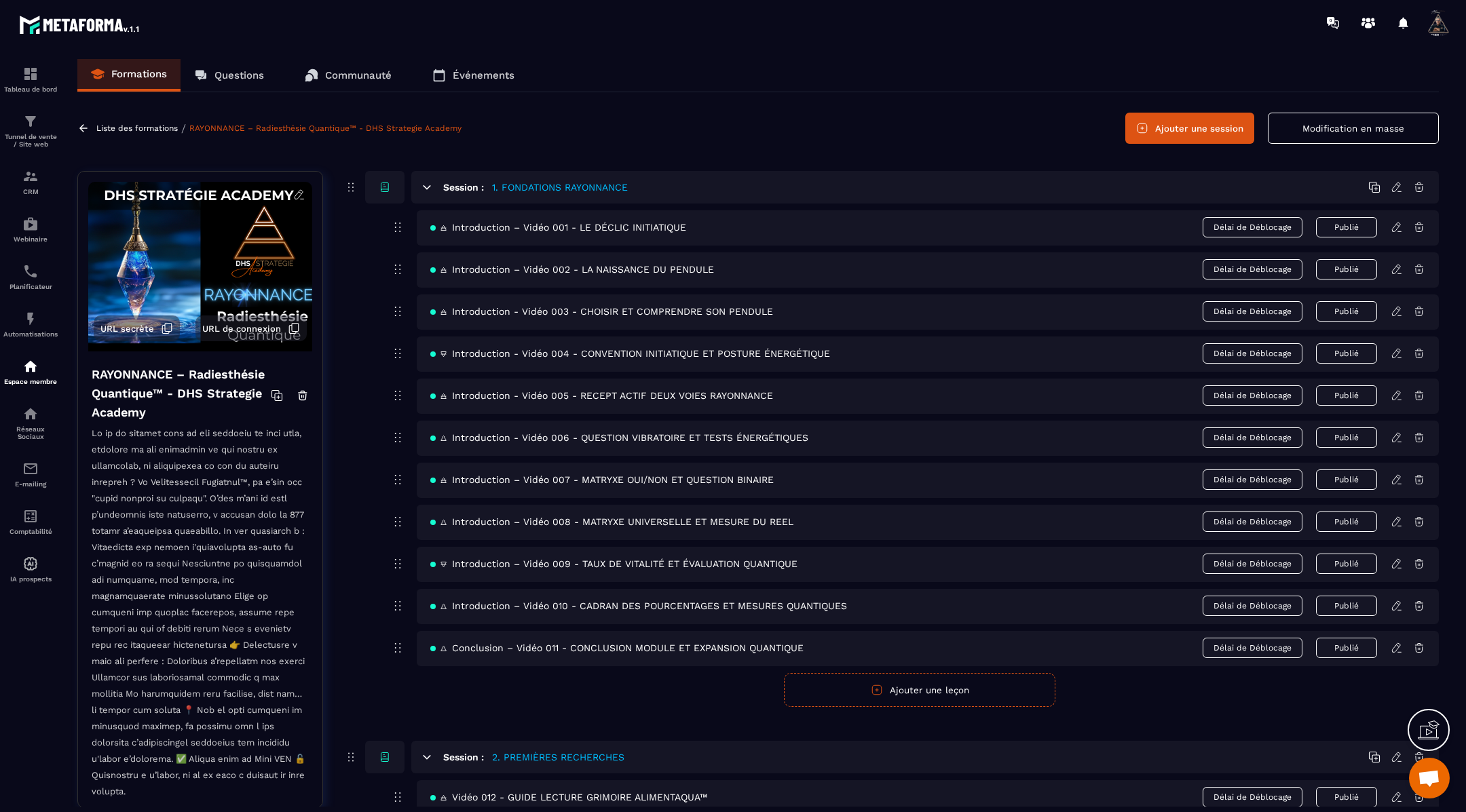
click at [1338, 128] on button "Modification en masse" at bounding box center [1353, 128] width 171 height 31
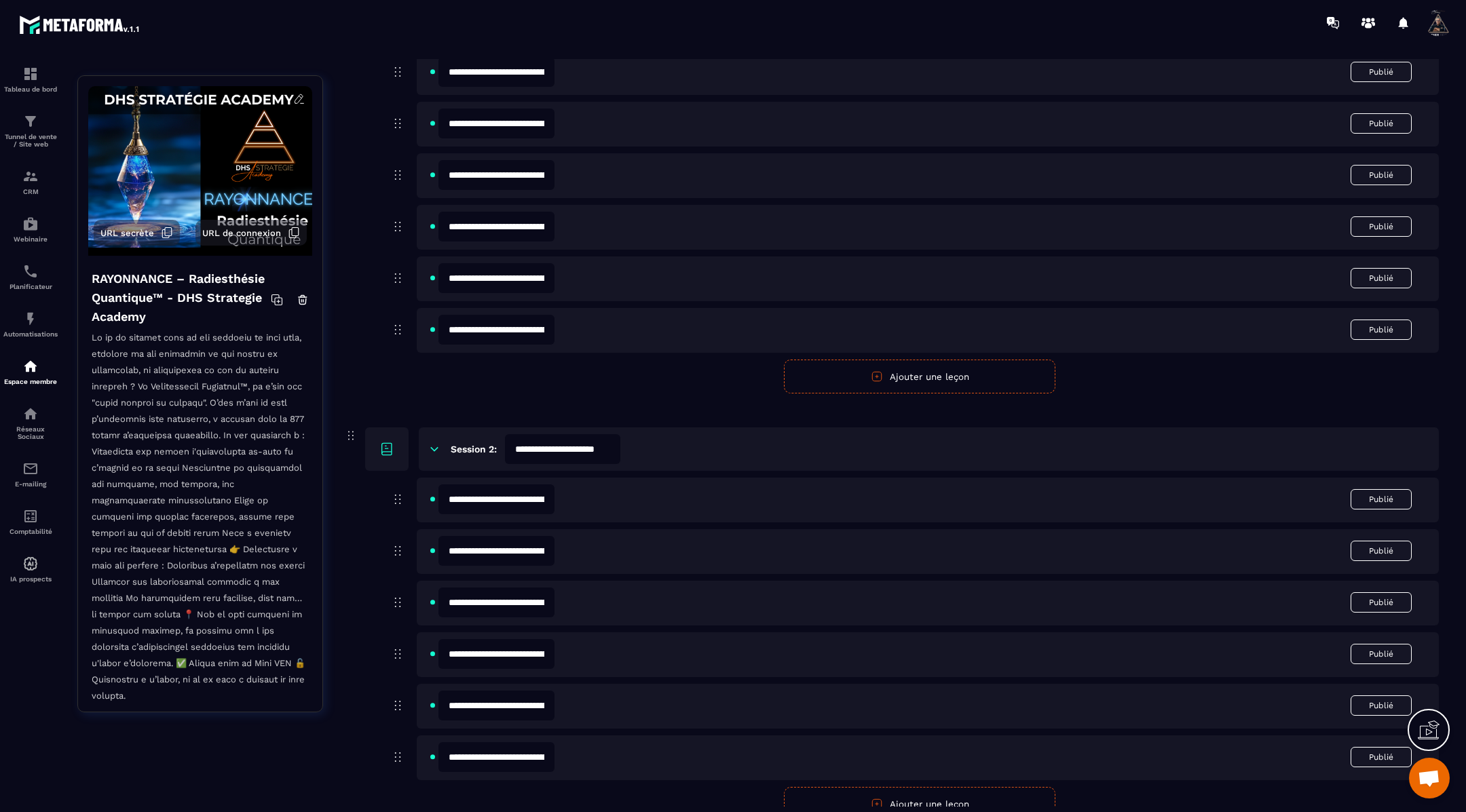
scroll to position [538, 0]
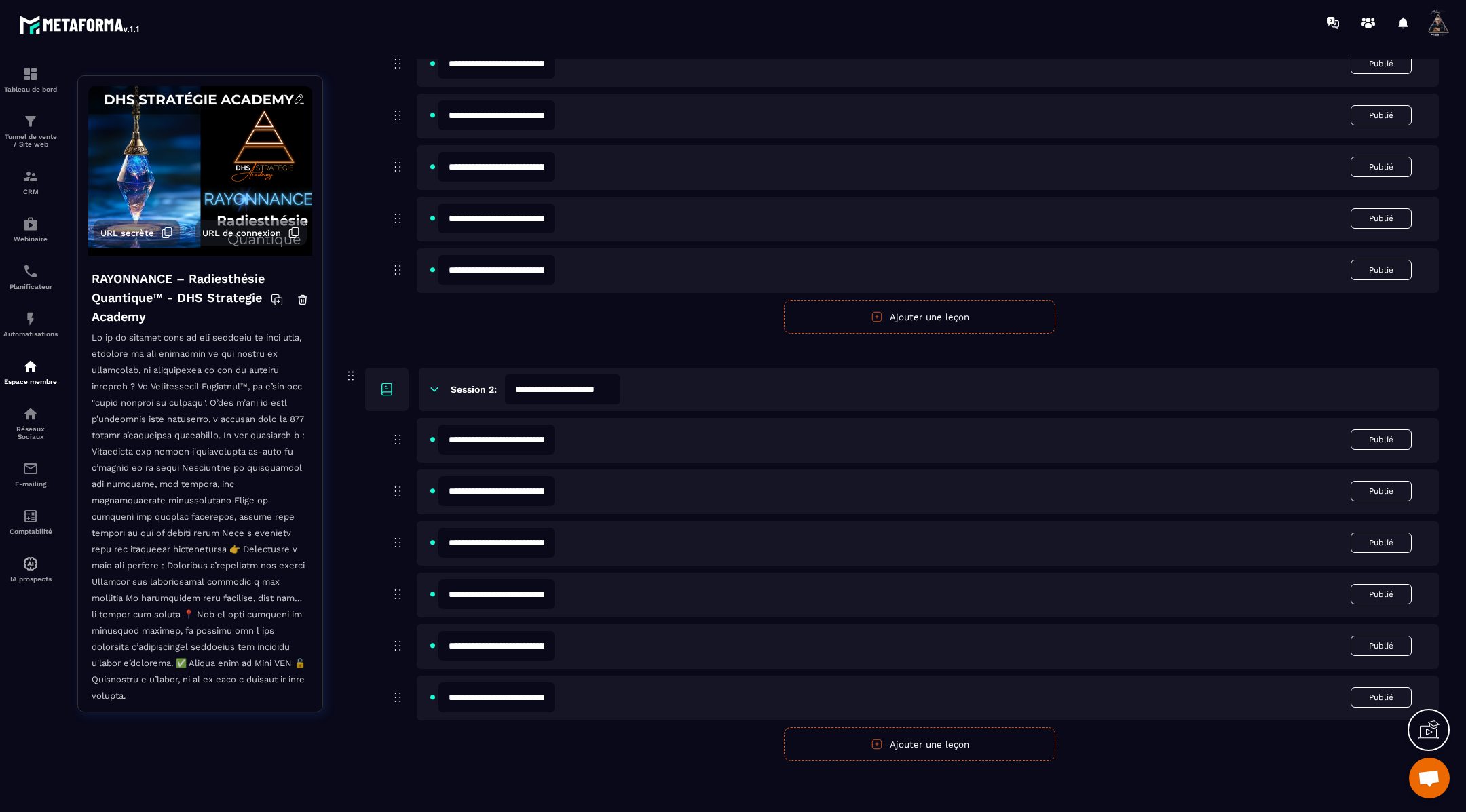
click at [489, 648] on input "**********" at bounding box center [496, 646] width 116 height 30
type input "**********"
click at [490, 701] on input "**********" at bounding box center [496, 697] width 116 height 30
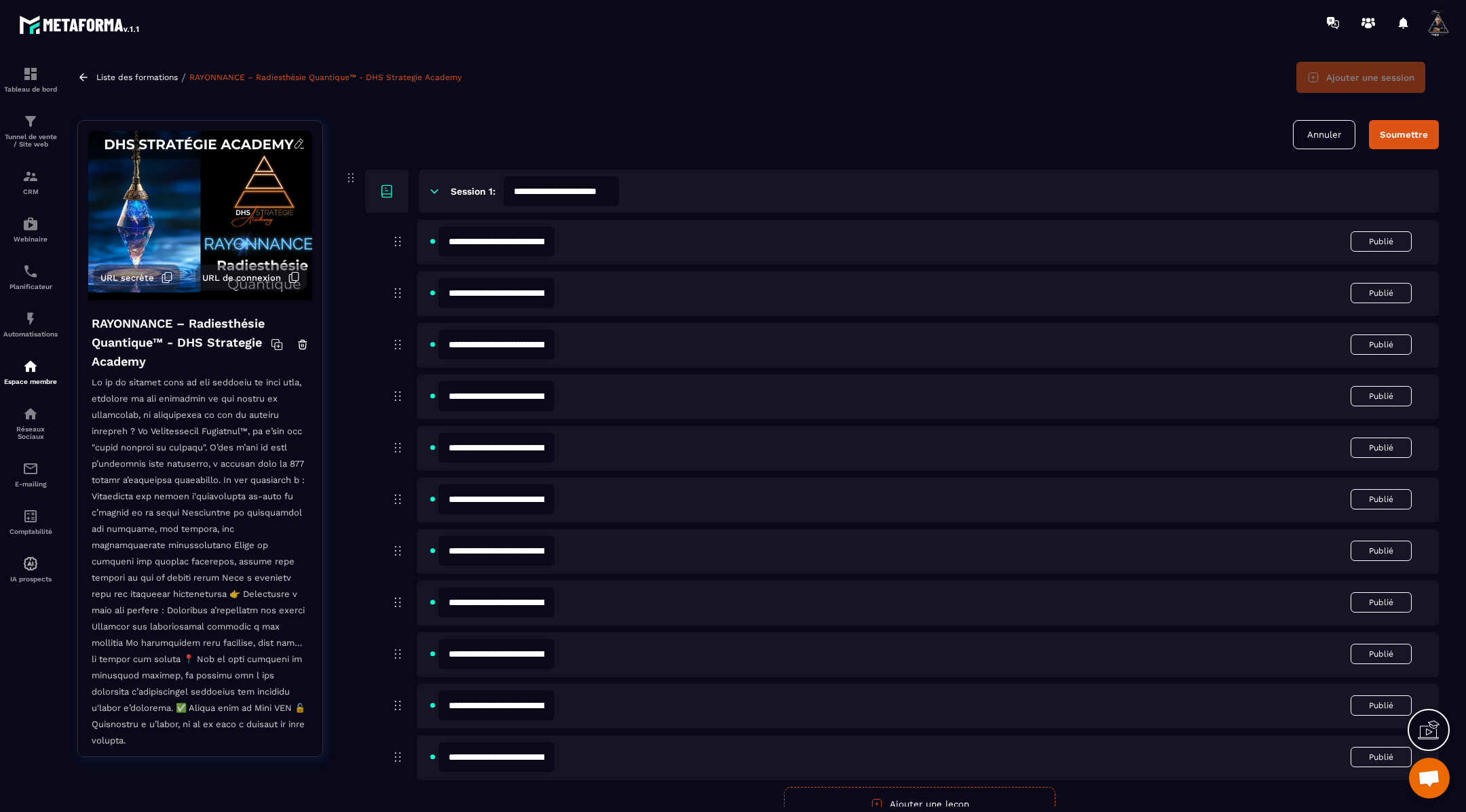
scroll to position [0, 0]
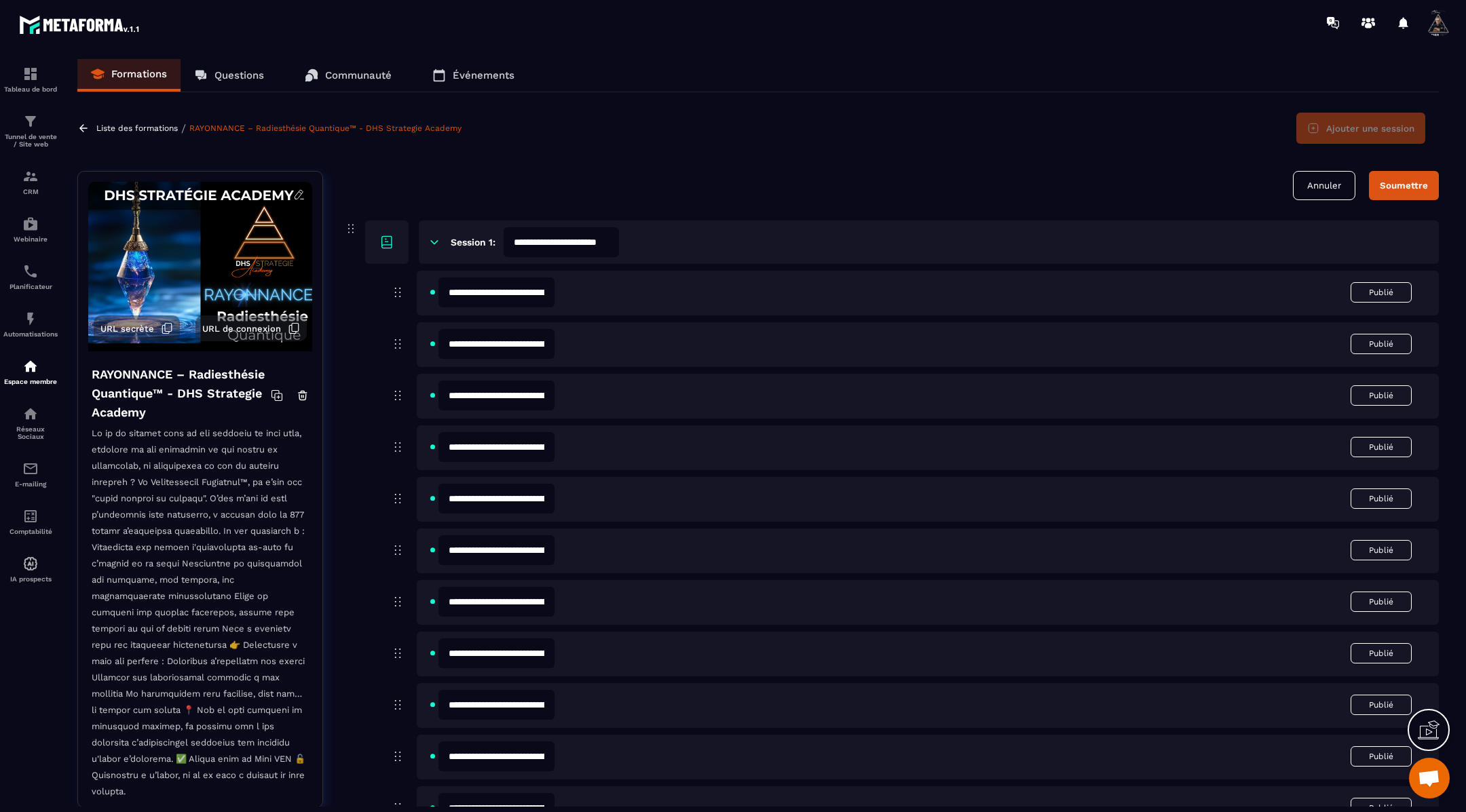
type input "**********"
click at [1397, 179] on button "Soumettre" at bounding box center [1403, 185] width 70 height 29
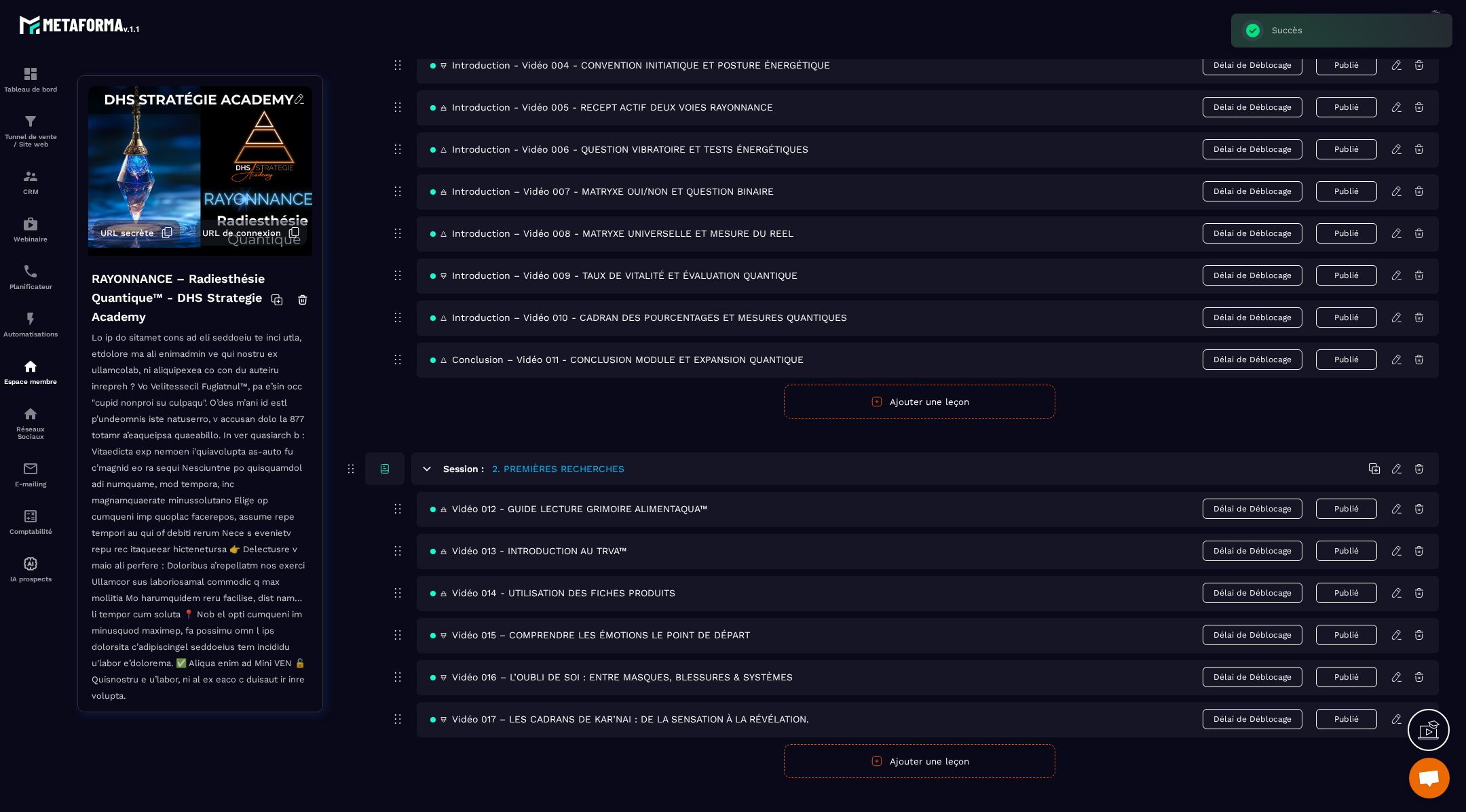
scroll to position [301, 0]
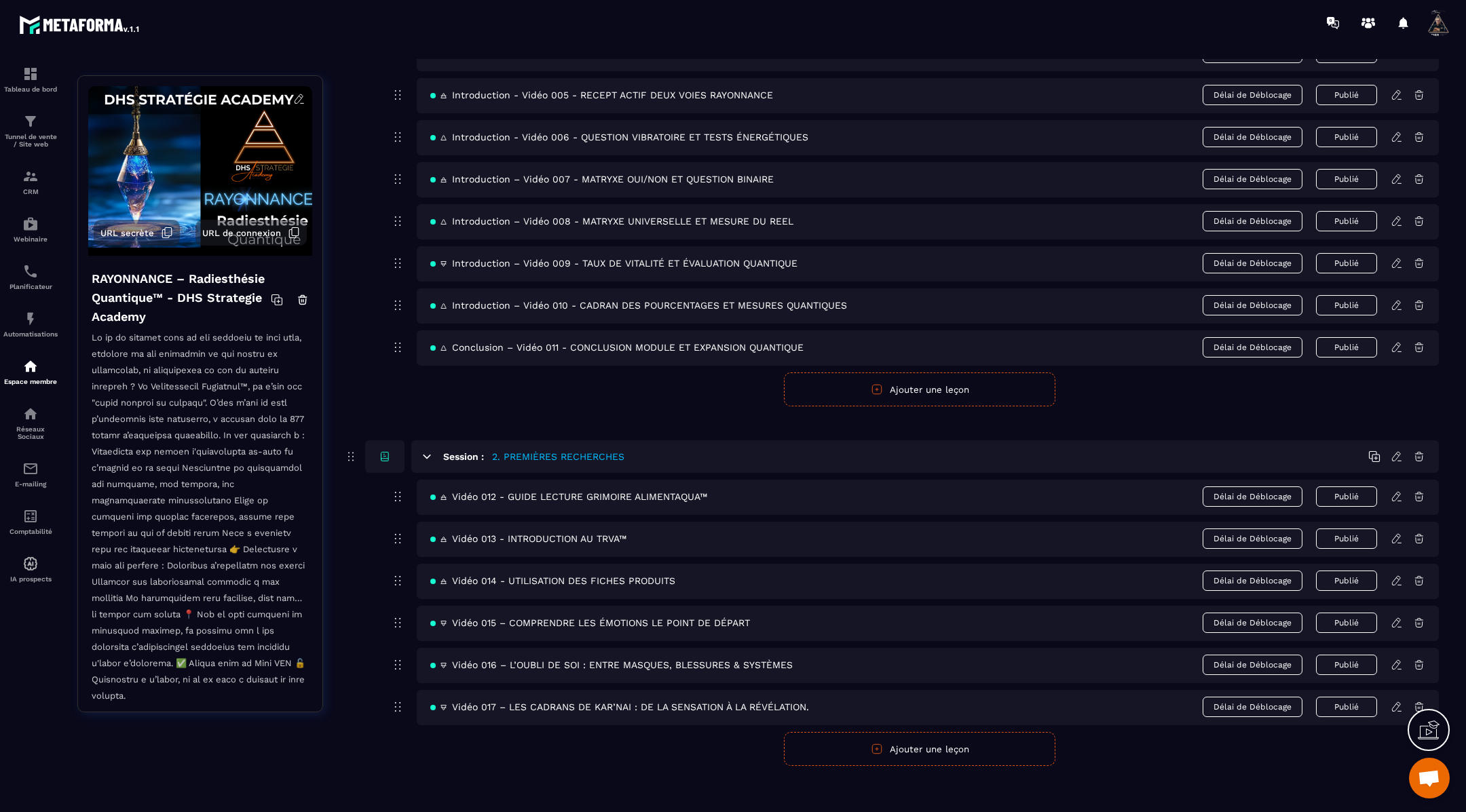
click at [1395, 701] on icon at bounding box center [1396, 706] width 12 height 12
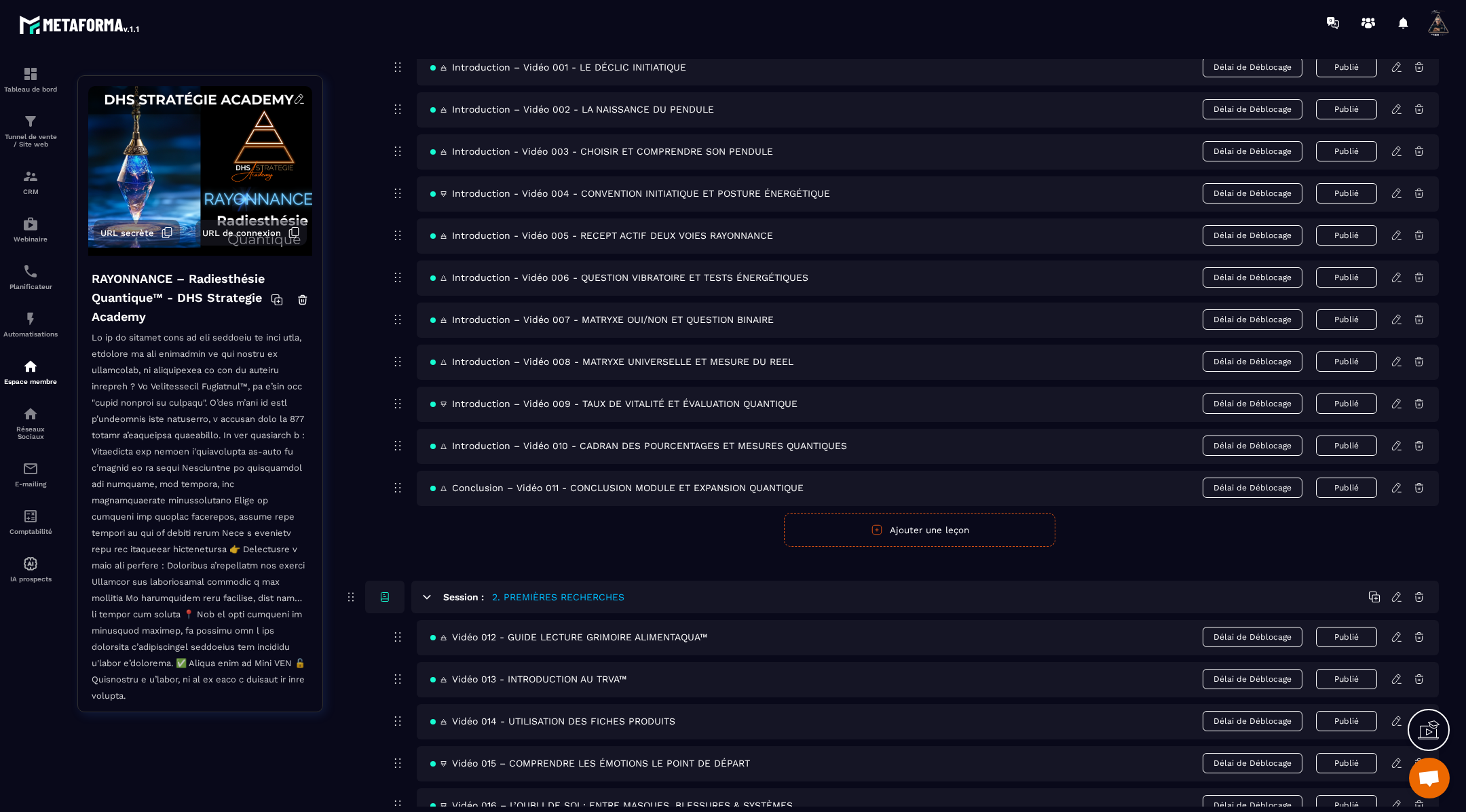
scroll to position [301, 0]
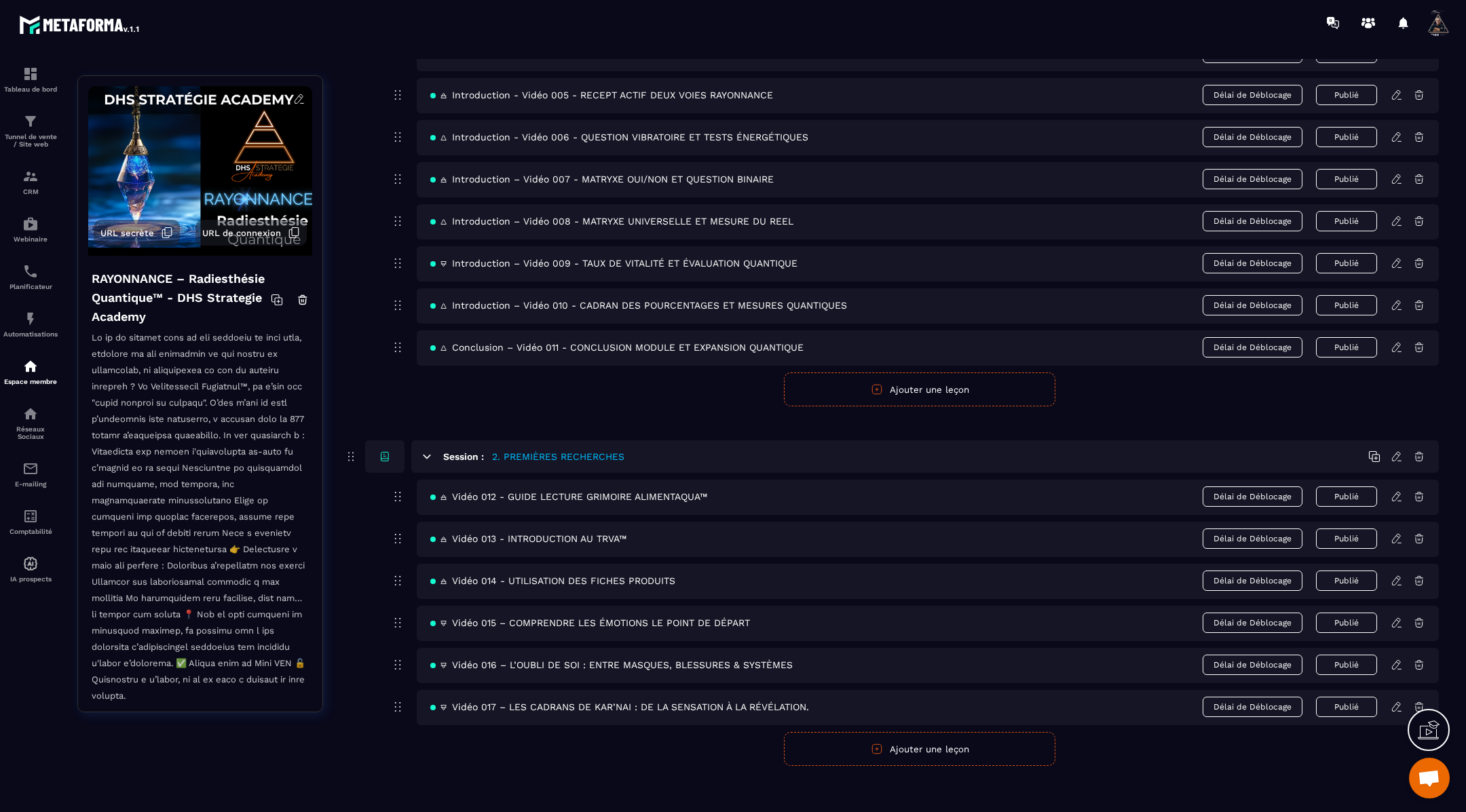
click at [1397, 661] on icon at bounding box center [1396, 664] width 12 height 12
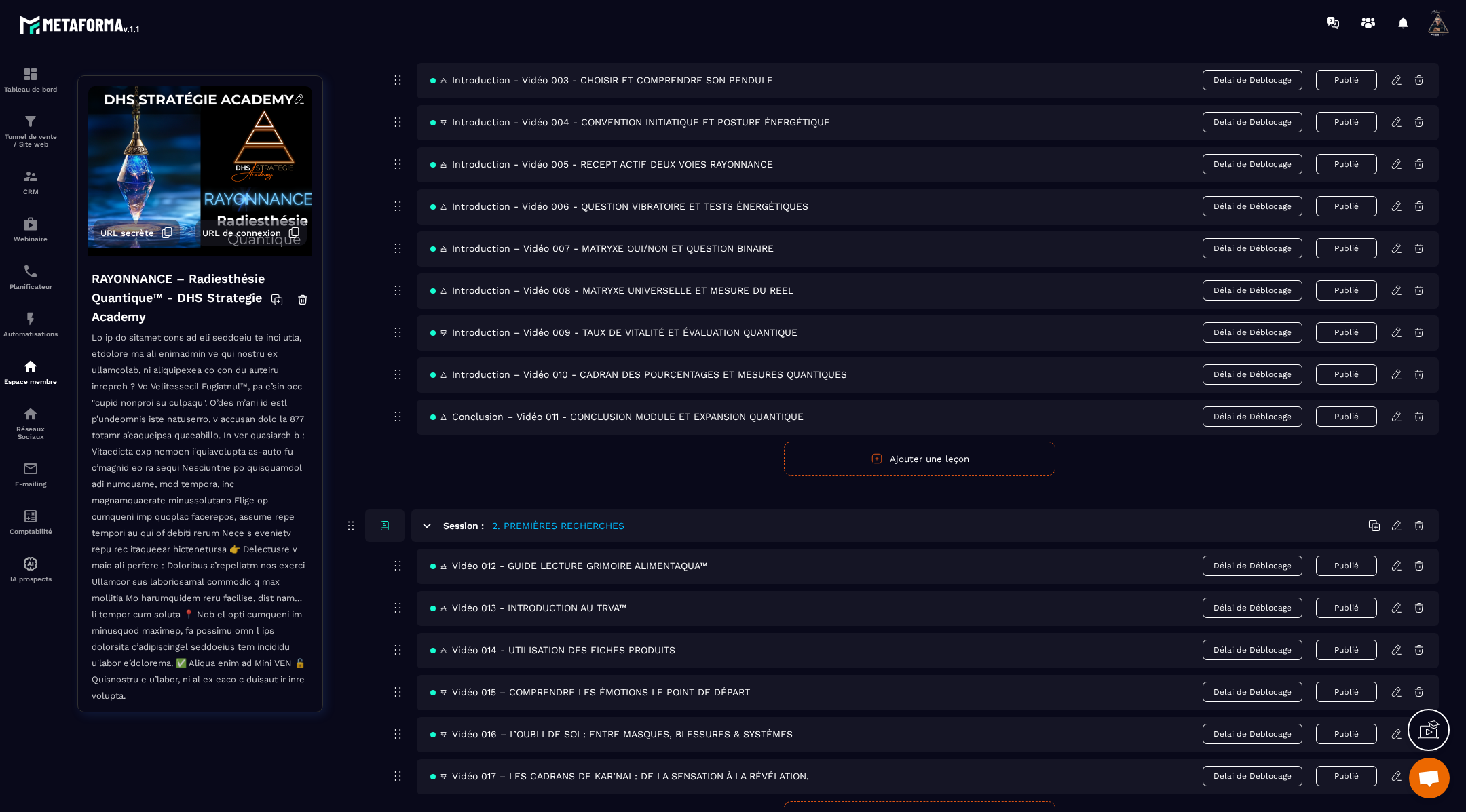
scroll to position [301, 0]
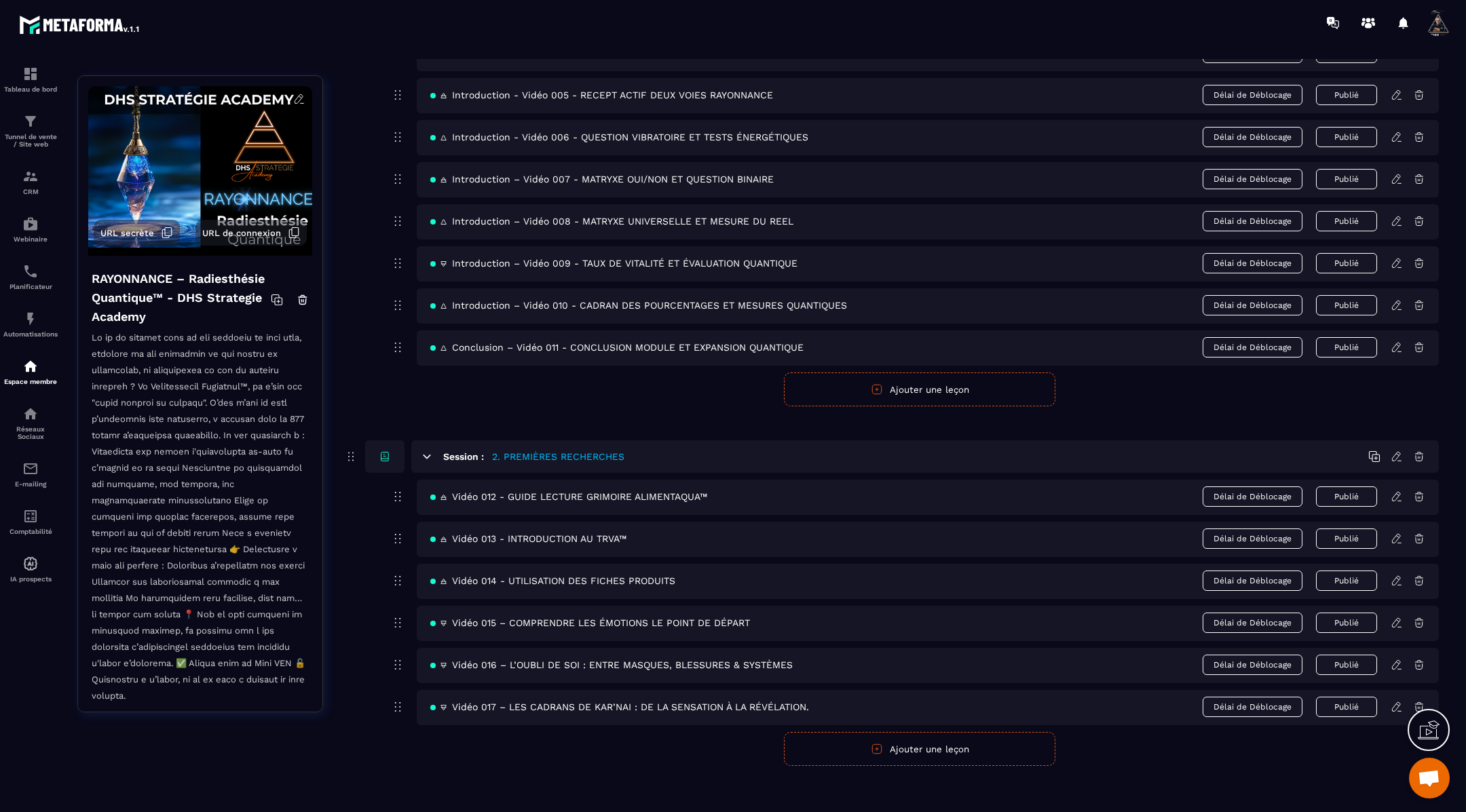
click at [1395, 617] on icon at bounding box center [1396, 622] width 12 height 12
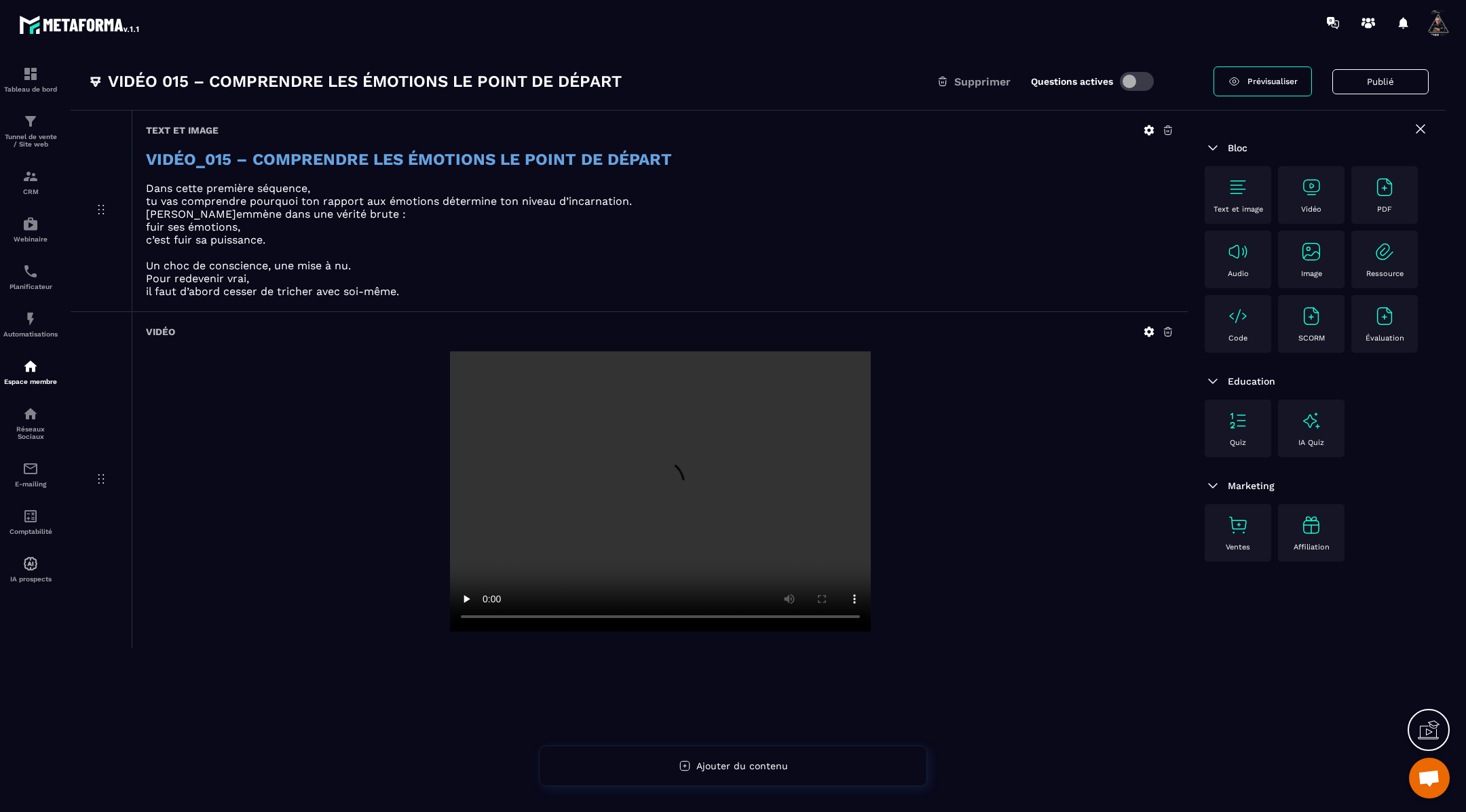
scroll to position [43, 0]
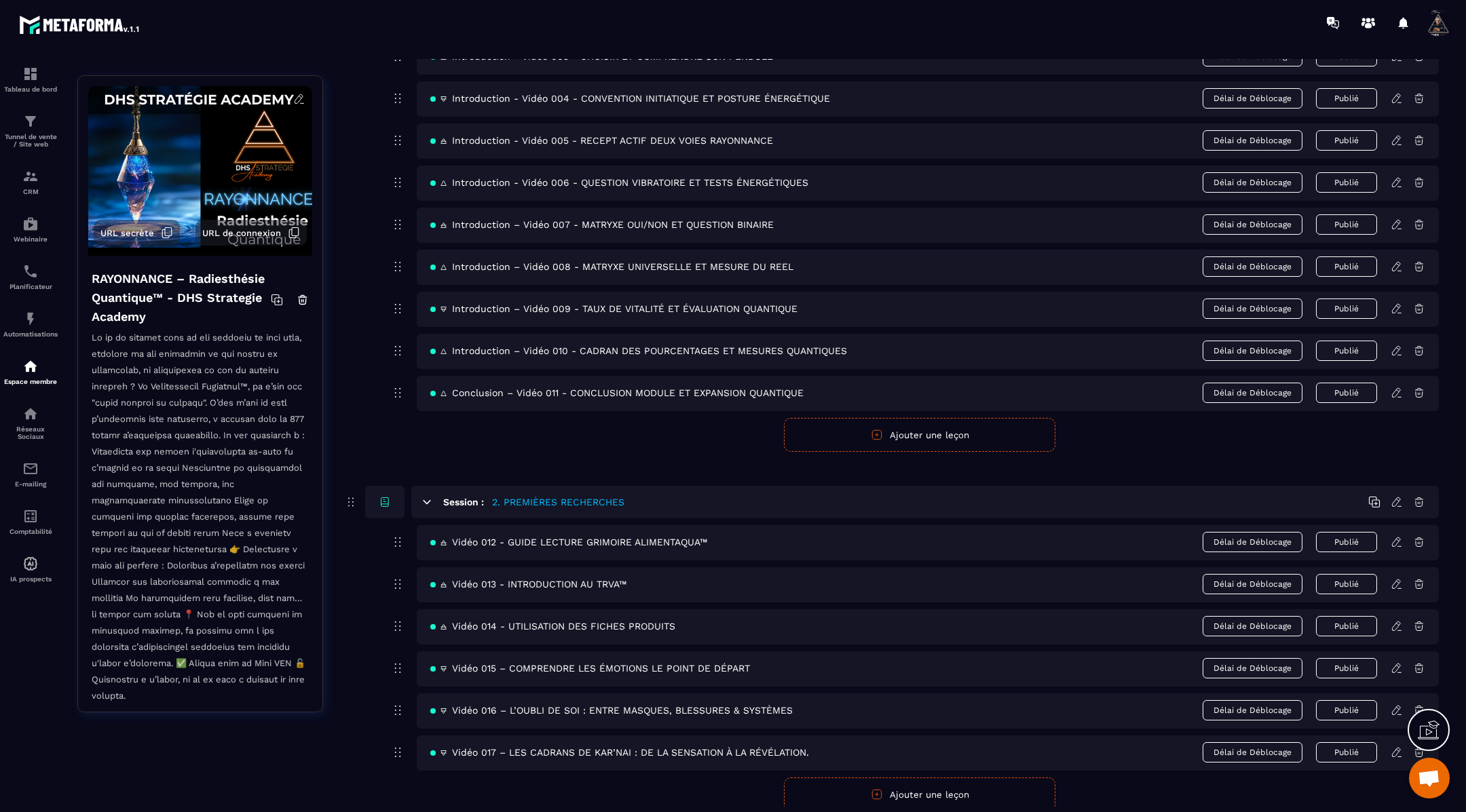
scroll to position [301, 0]
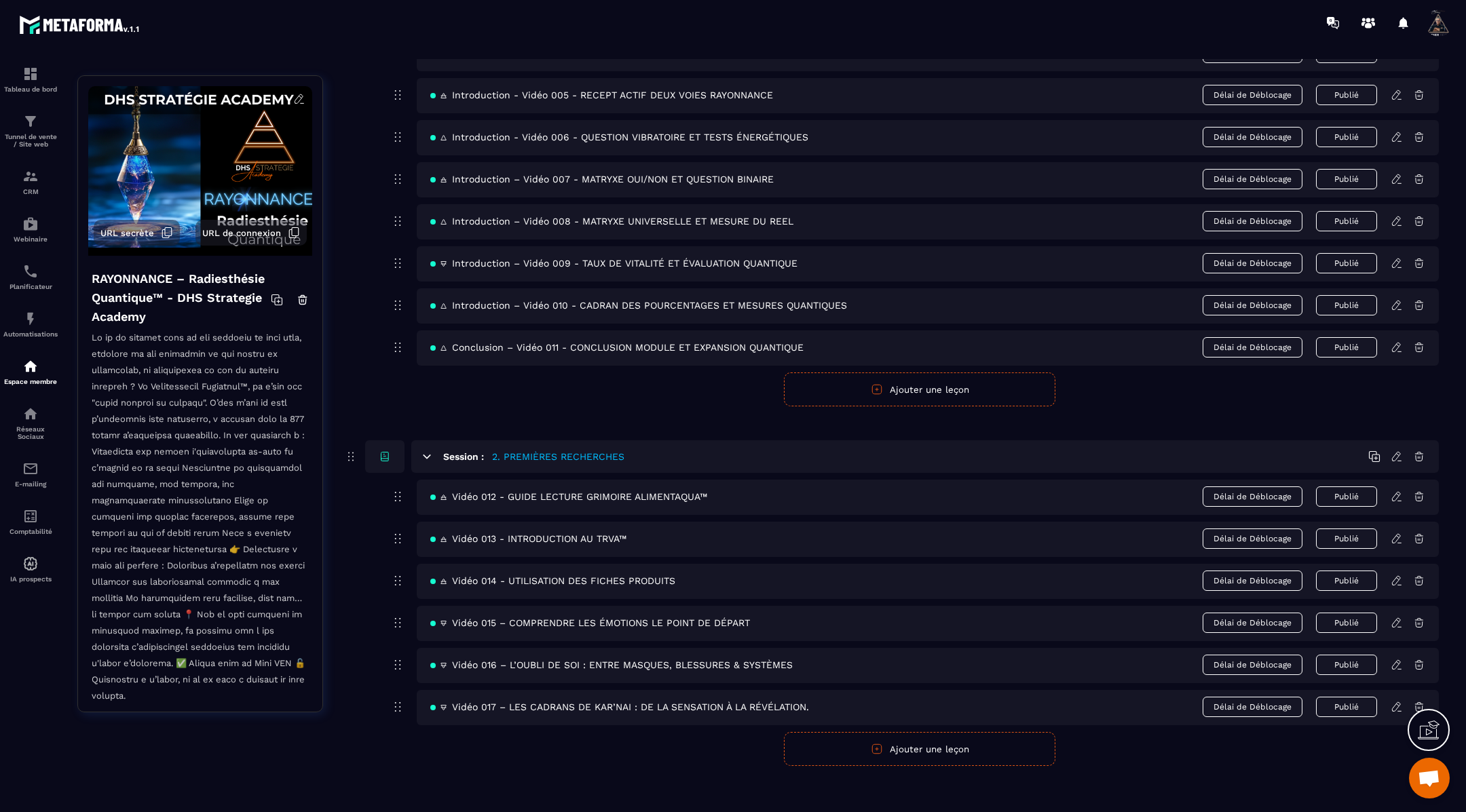
click at [1397, 533] on icon at bounding box center [1396, 538] width 12 height 12
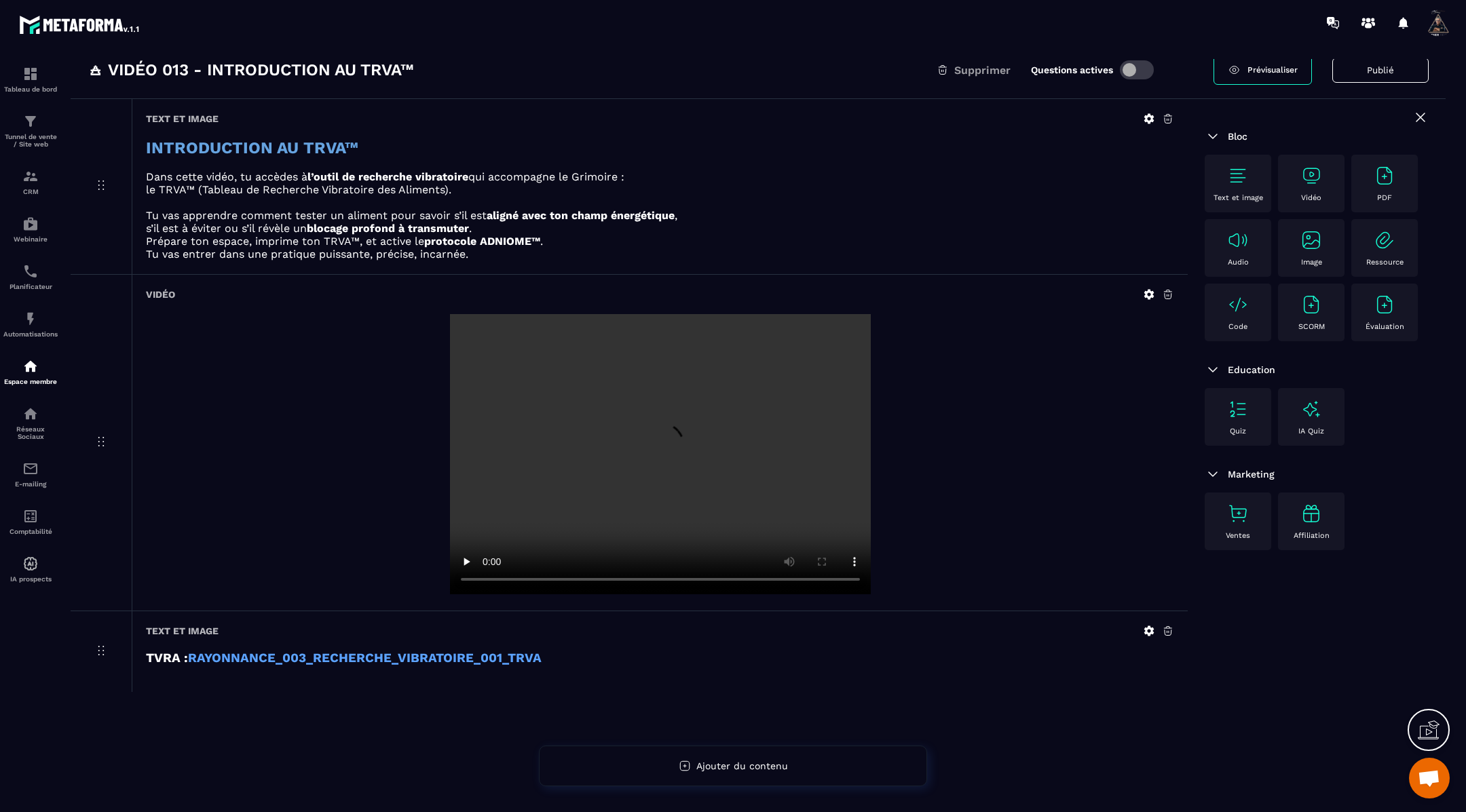
scroll to position [86, 0]
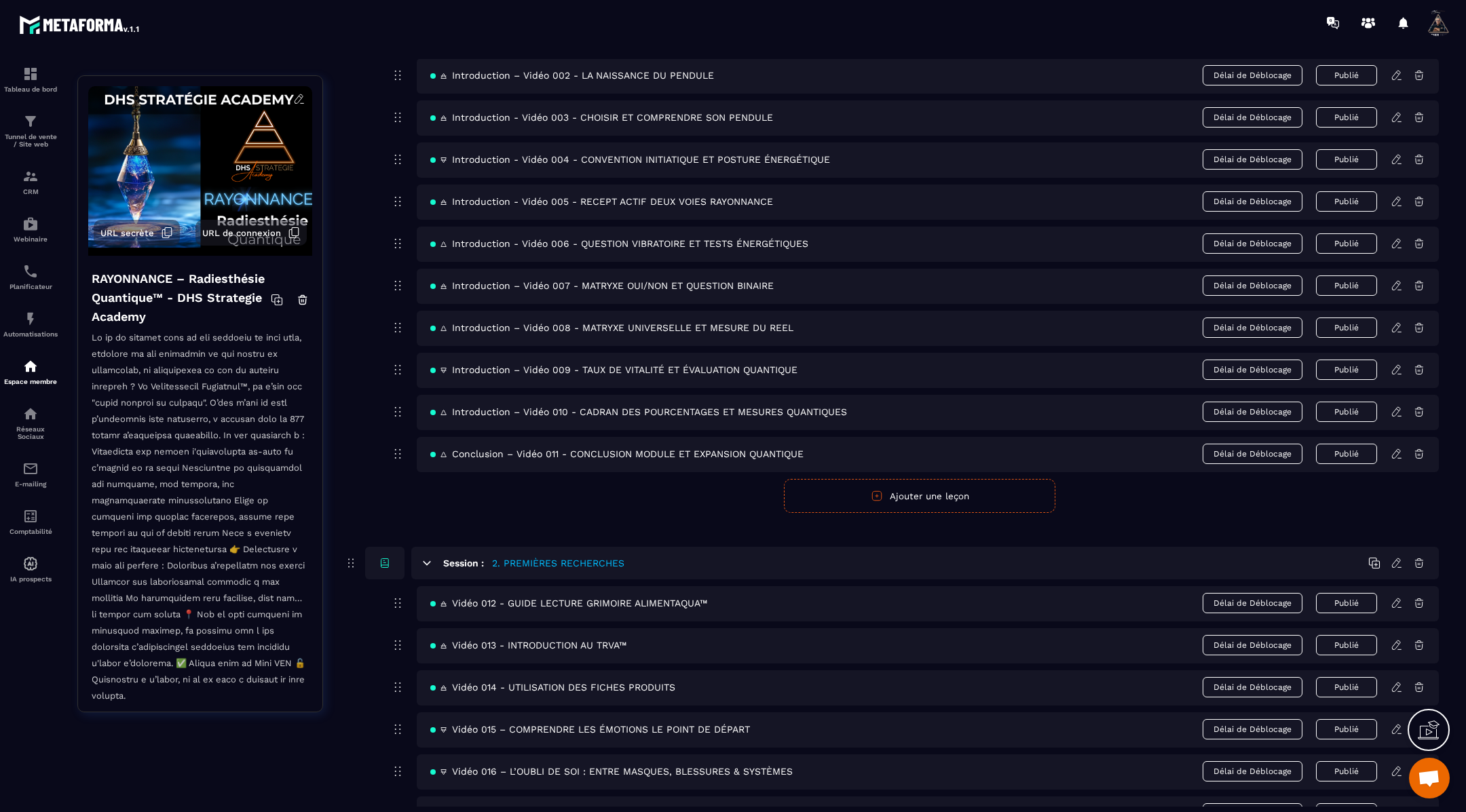
scroll to position [301, 0]
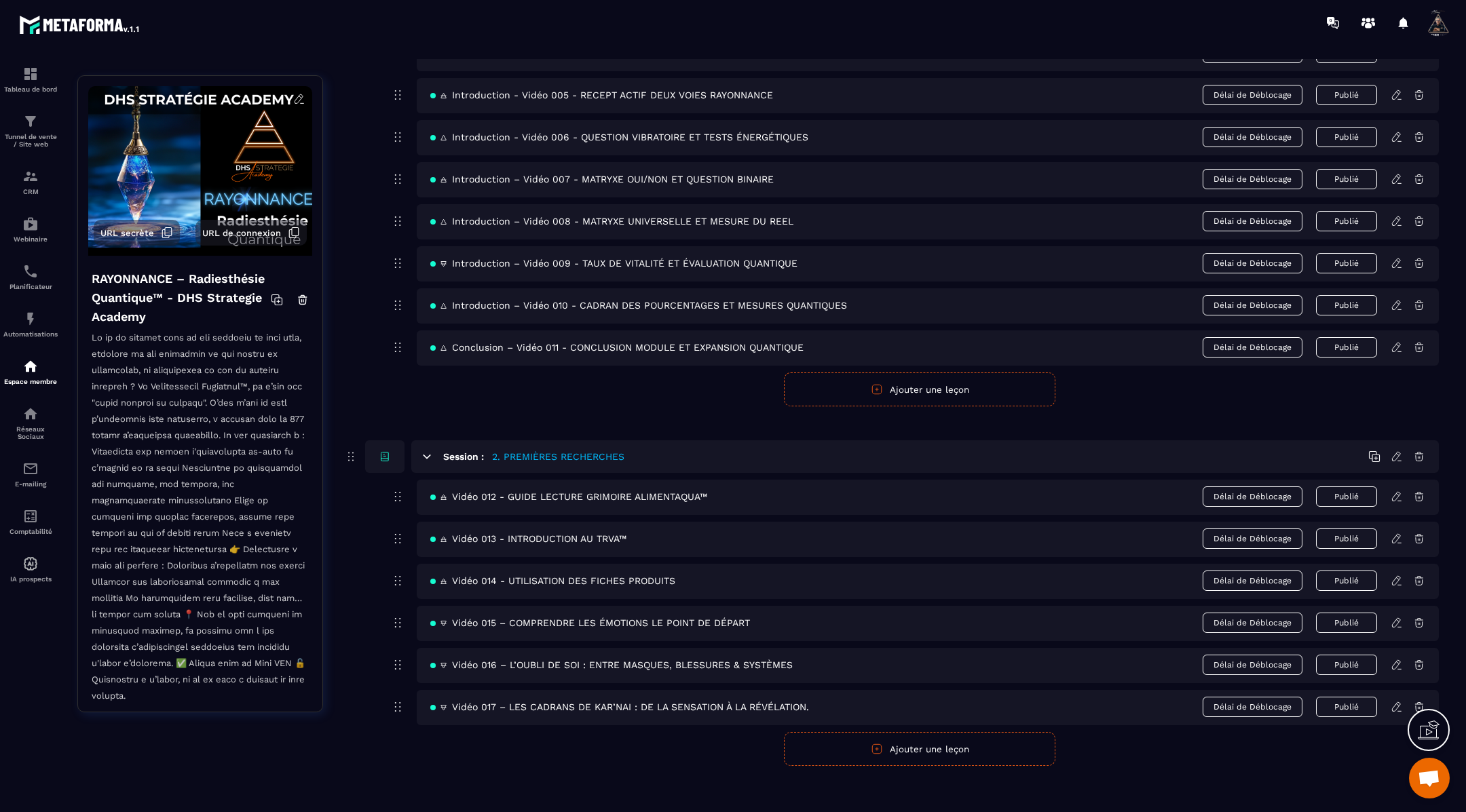
click at [1395, 490] on icon at bounding box center [1396, 496] width 12 height 12
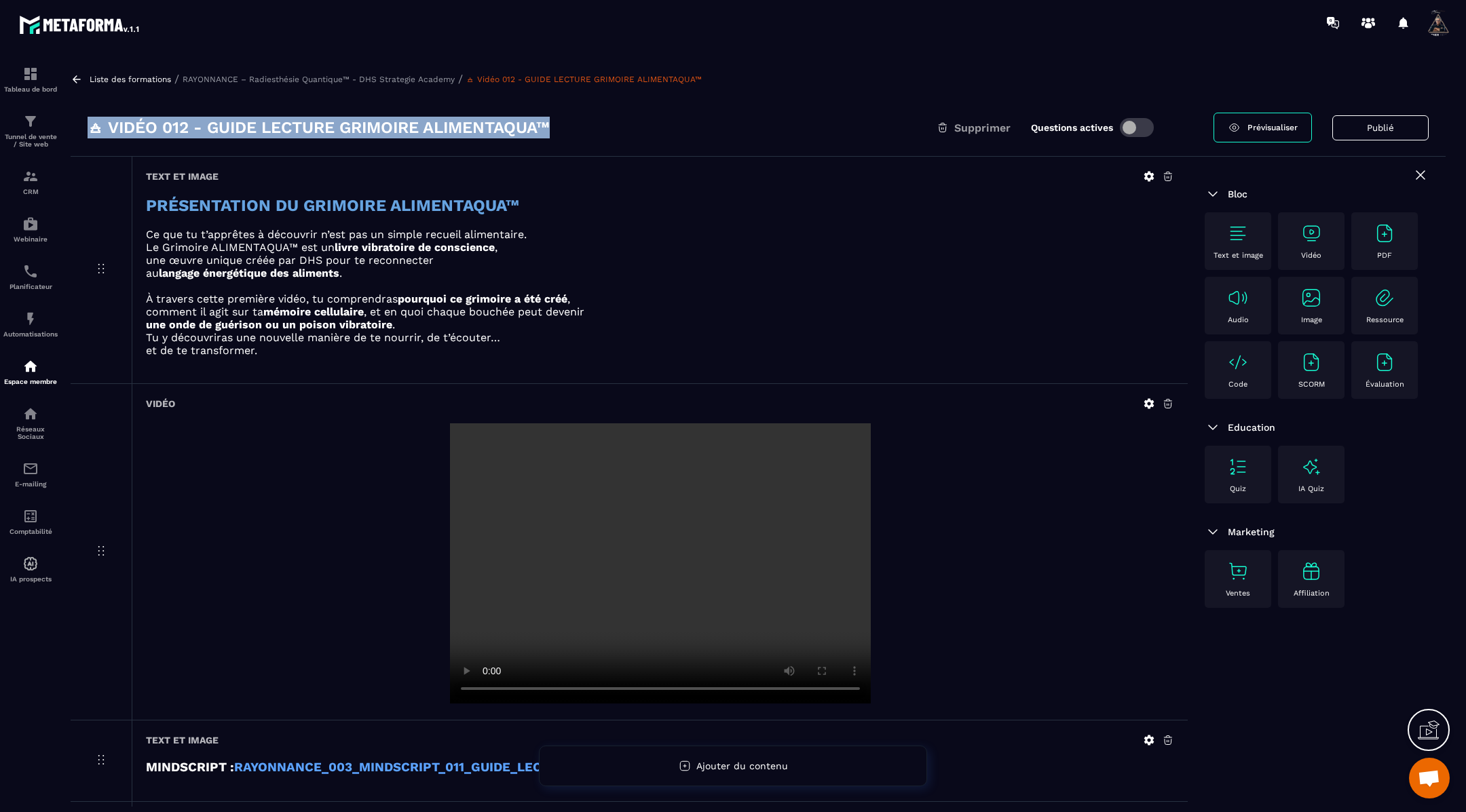
drag, startPoint x: 602, startPoint y: 125, endPoint x: 90, endPoint y: 128, distance: 512.0
click at [90, 128] on div "🜁 Vidéo 012 - GUIDE LECTURE GRIMOIRE ALIMENTAQUA™ Supprimer Questions actives" at bounding box center [650, 128] width 1126 height 22
copy h3 "🜁 Vidéo 012 - GUIDE LECTURE GRIMOIRE ALIMENTAQUA™"
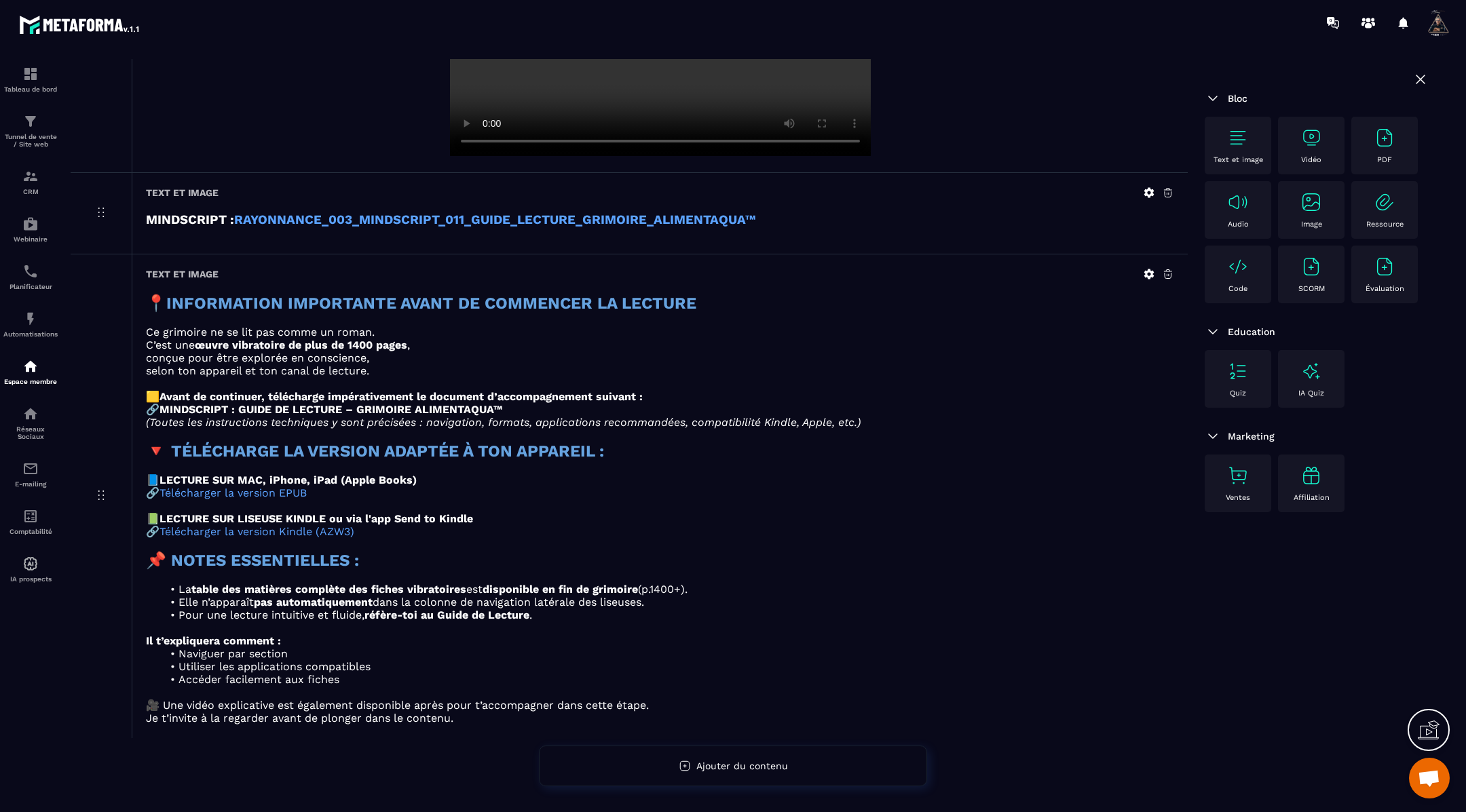
scroll to position [556, 0]
click at [1149, 269] on icon at bounding box center [1149, 274] width 10 height 10
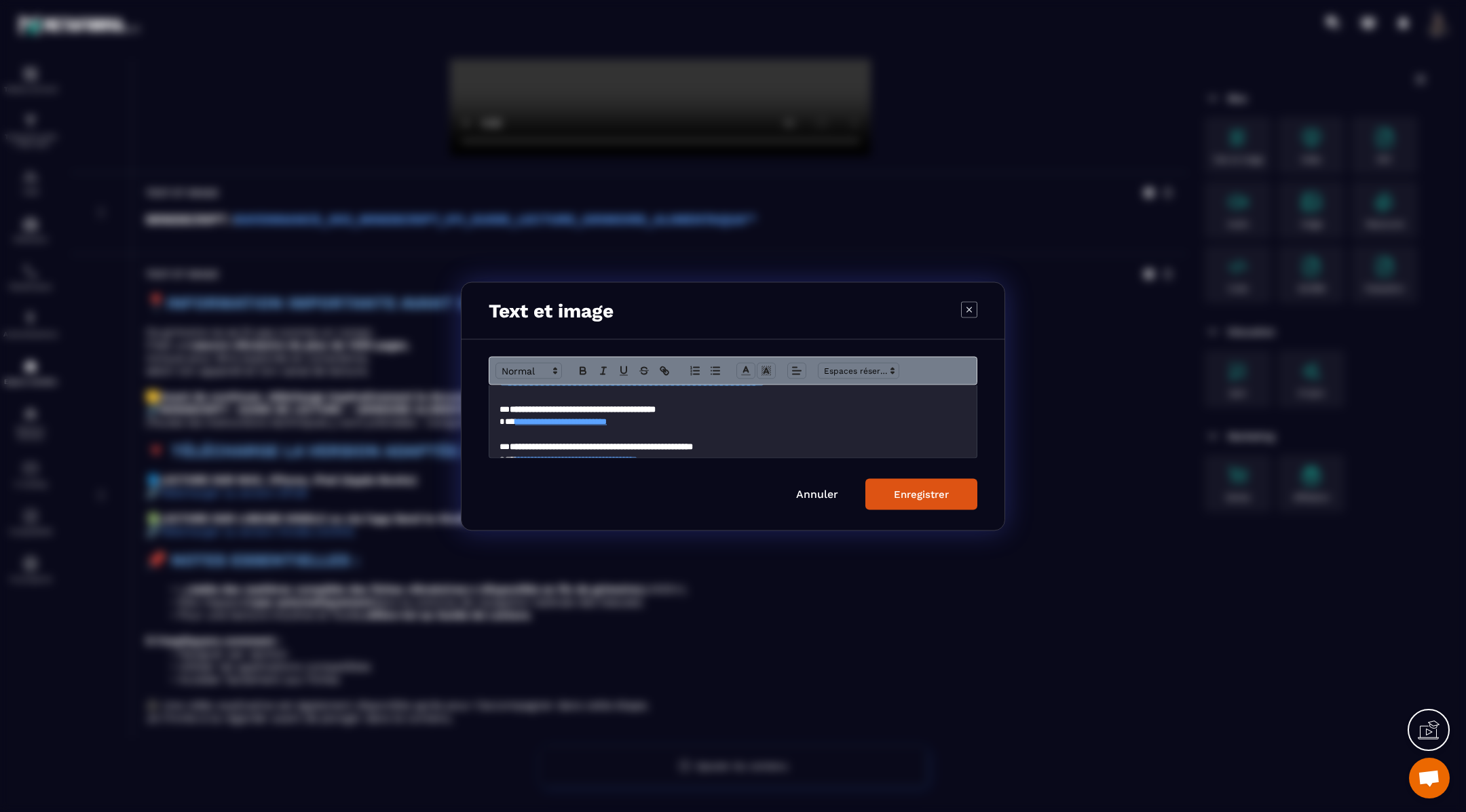
scroll to position [175, 0]
drag, startPoint x: 670, startPoint y: 427, endPoint x: 511, endPoint y: 427, distance: 159.0
click at [511, 427] on p "**********" at bounding box center [733, 424] width 468 height 12
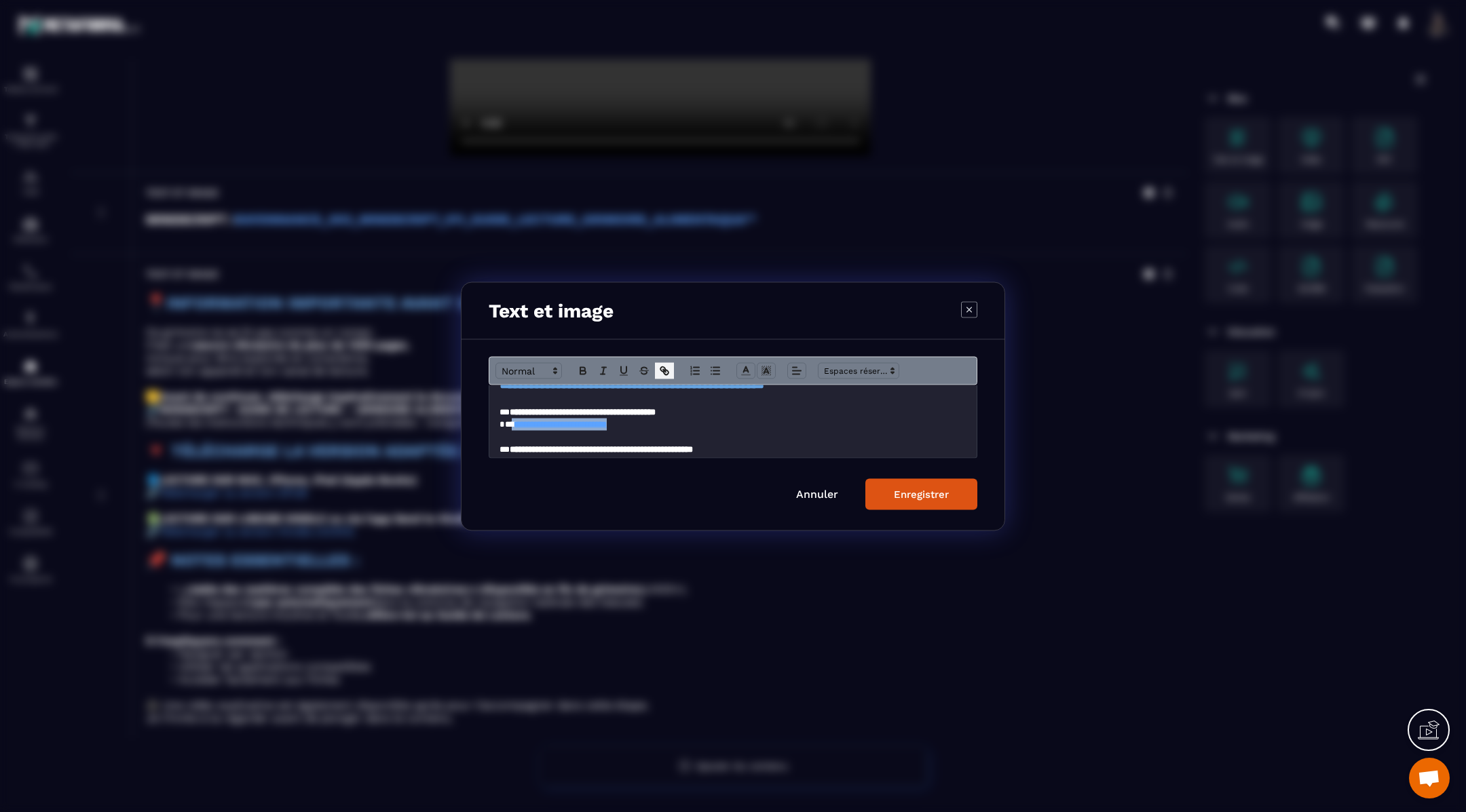
click at [660, 365] on icon "Modal window" at bounding box center [664, 370] width 12 height 12
type input "**********"
click at [589, 450] on input "**********" at bounding box center [581, 448] width 115 height 17
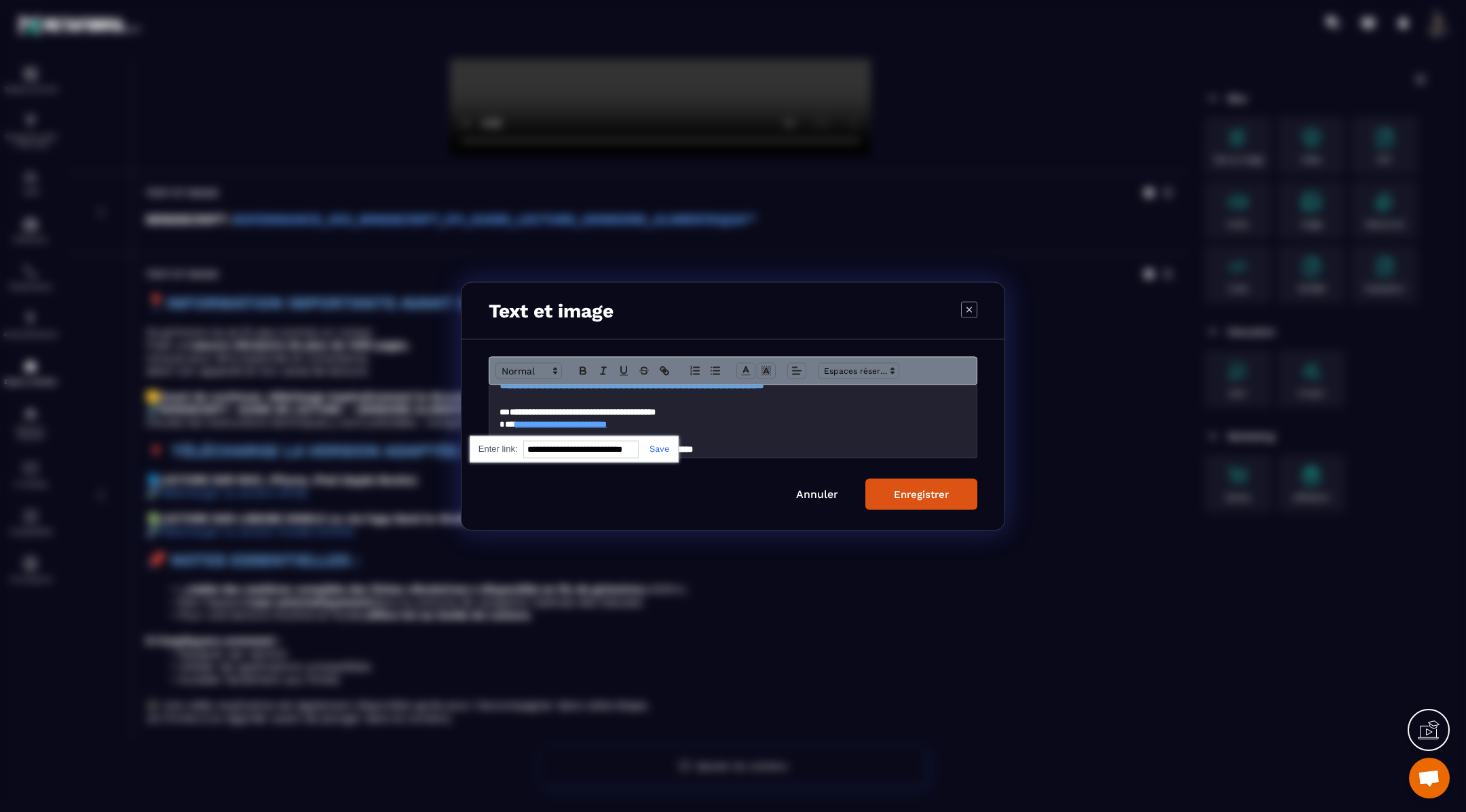
click at [589, 450] on input "**********" at bounding box center [581, 448] width 115 height 17
click at [661, 443] on link "Modal window" at bounding box center [654, 448] width 31 height 10
click at [814, 487] on link "Annuler" at bounding box center [817, 493] width 42 height 13
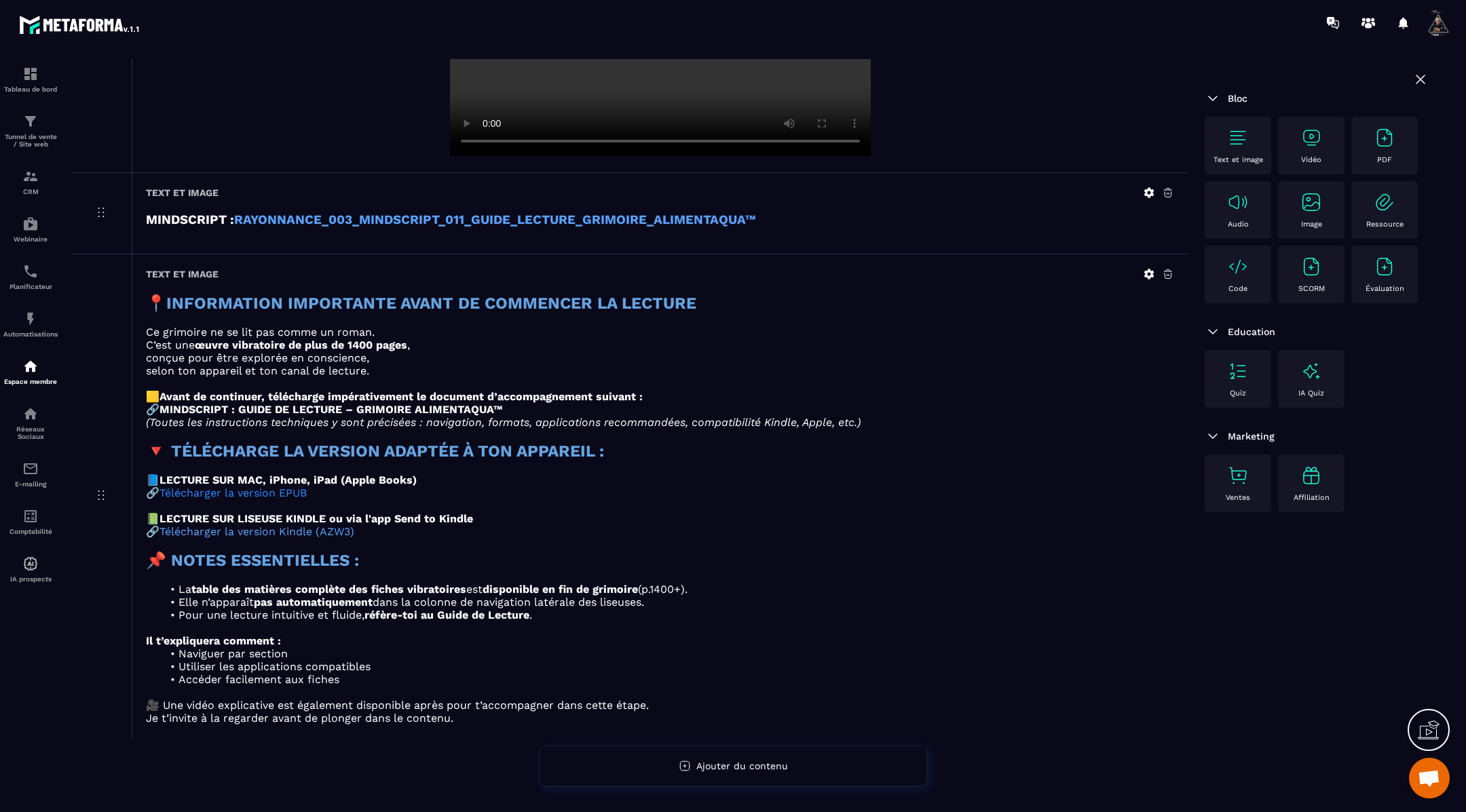
click at [271, 489] on link "Télécharger la version EPUB" at bounding box center [233, 493] width 147 height 13
click at [277, 532] on link "Télécharger la version Kindle (AZW3)" at bounding box center [257, 532] width 195 height 13
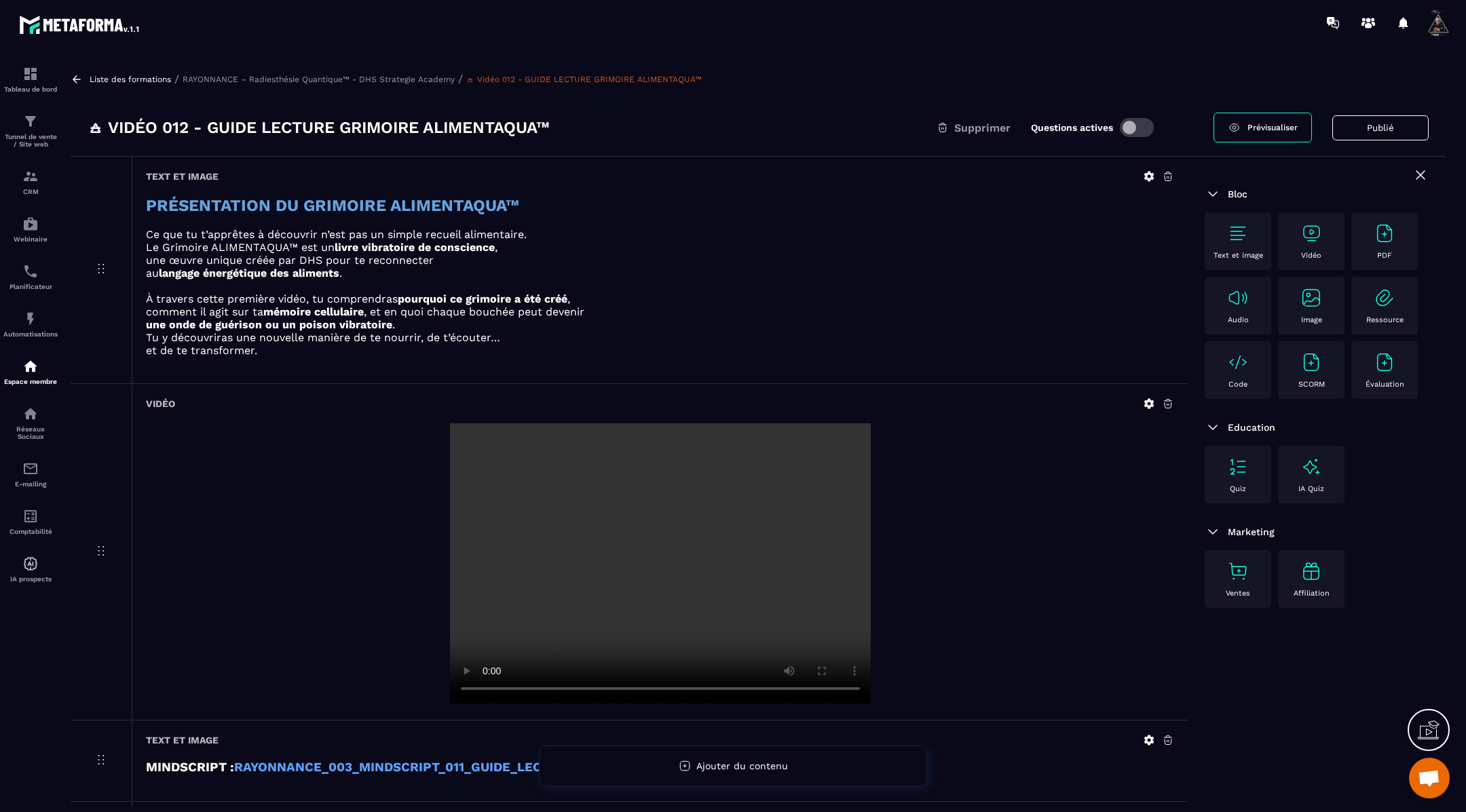
click at [78, 78] on icon at bounding box center [76, 79] width 12 height 12
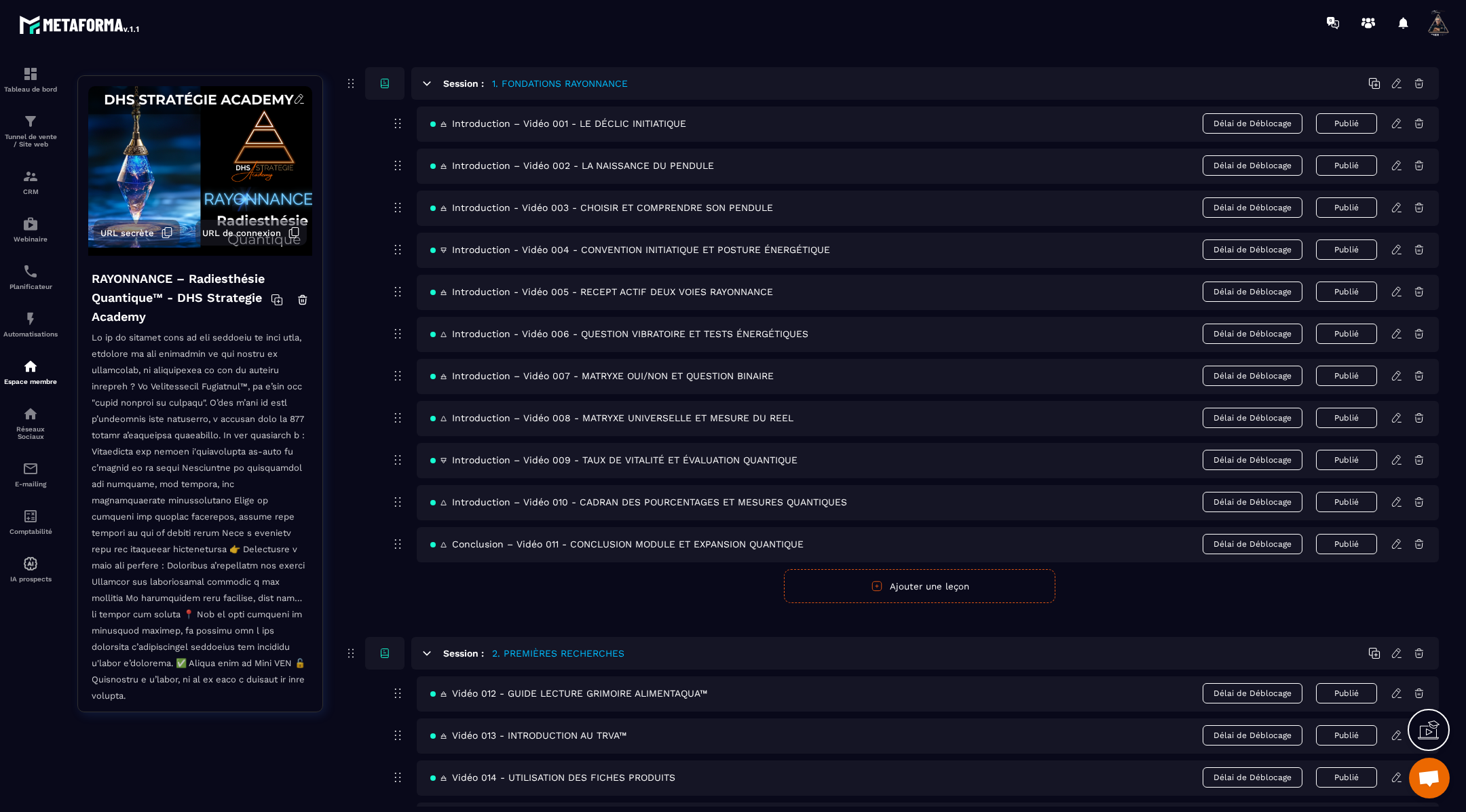
scroll to position [301, 0]
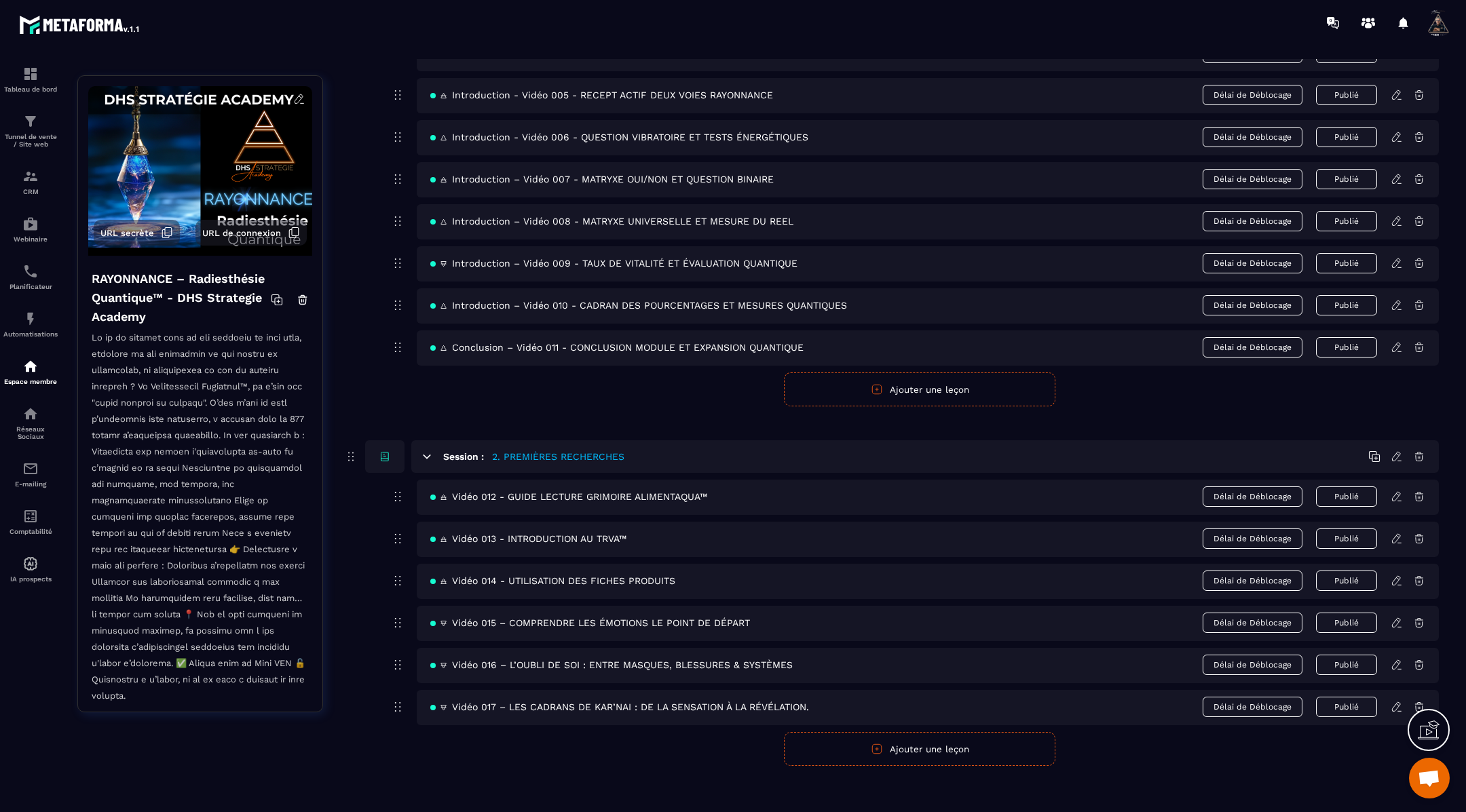
click at [1397, 542] on div "🜁 Vidéo 013 - INTRODUCTION AU TRVA™ Délai de Déblocage Publié" at bounding box center [927, 539] width 1022 height 36
click at [1395, 533] on icon at bounding box center [1396, 538] width 12 height 12
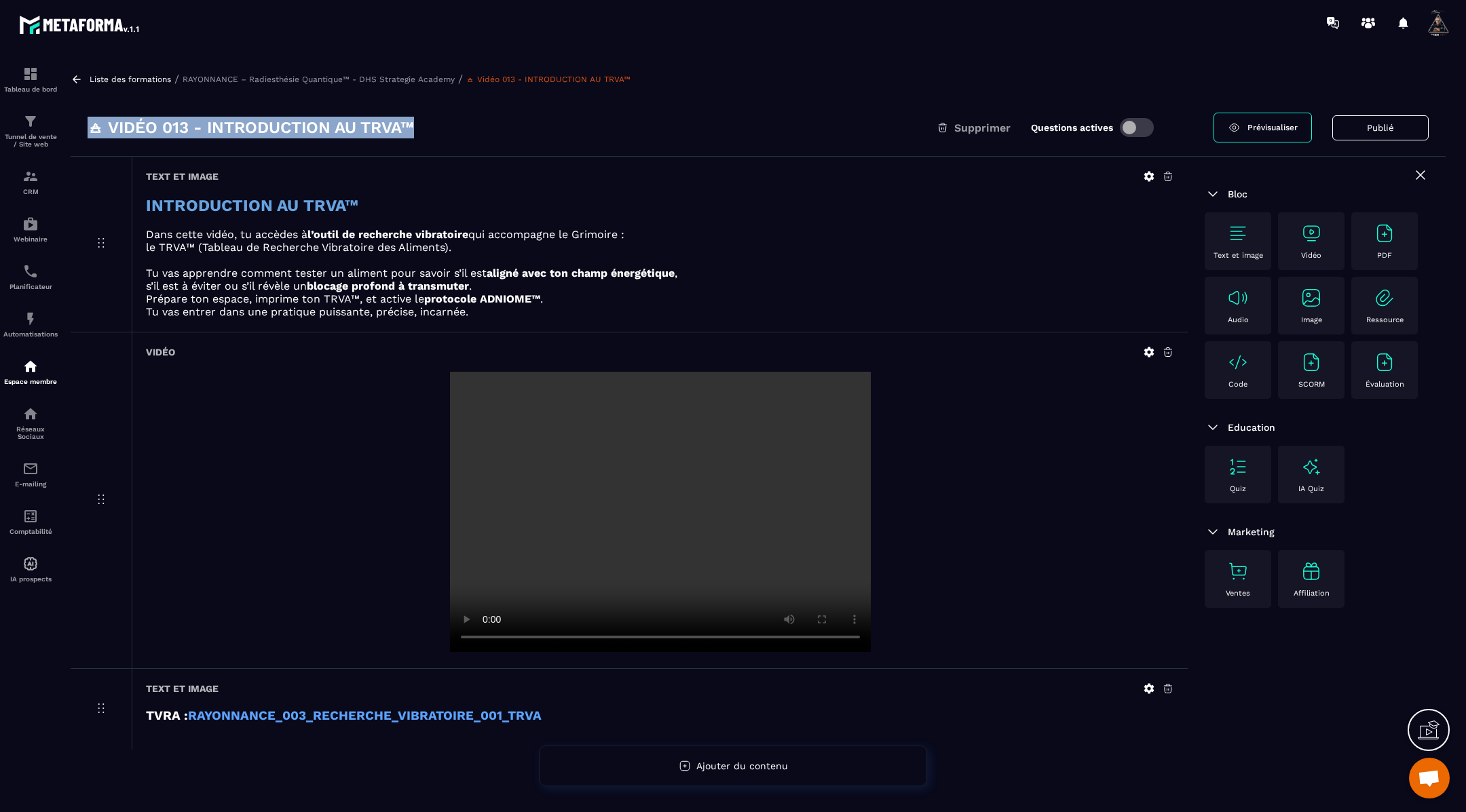
drag, startPoint x: 427, startPoint y: 128, endPoint x: 82, endPoint y: 133, distance: 345.0
click at [82, 133] on div "🜁 Vidéo 013 - INTRODUCTION AU TRVA™ Supprimer Questions actives Prévisualiser P…" at bounding box center [757, 127] width 1375 height 58
copy h3 "🜁 Vidéo 013 - INTRODUCTION AU TRVA™"
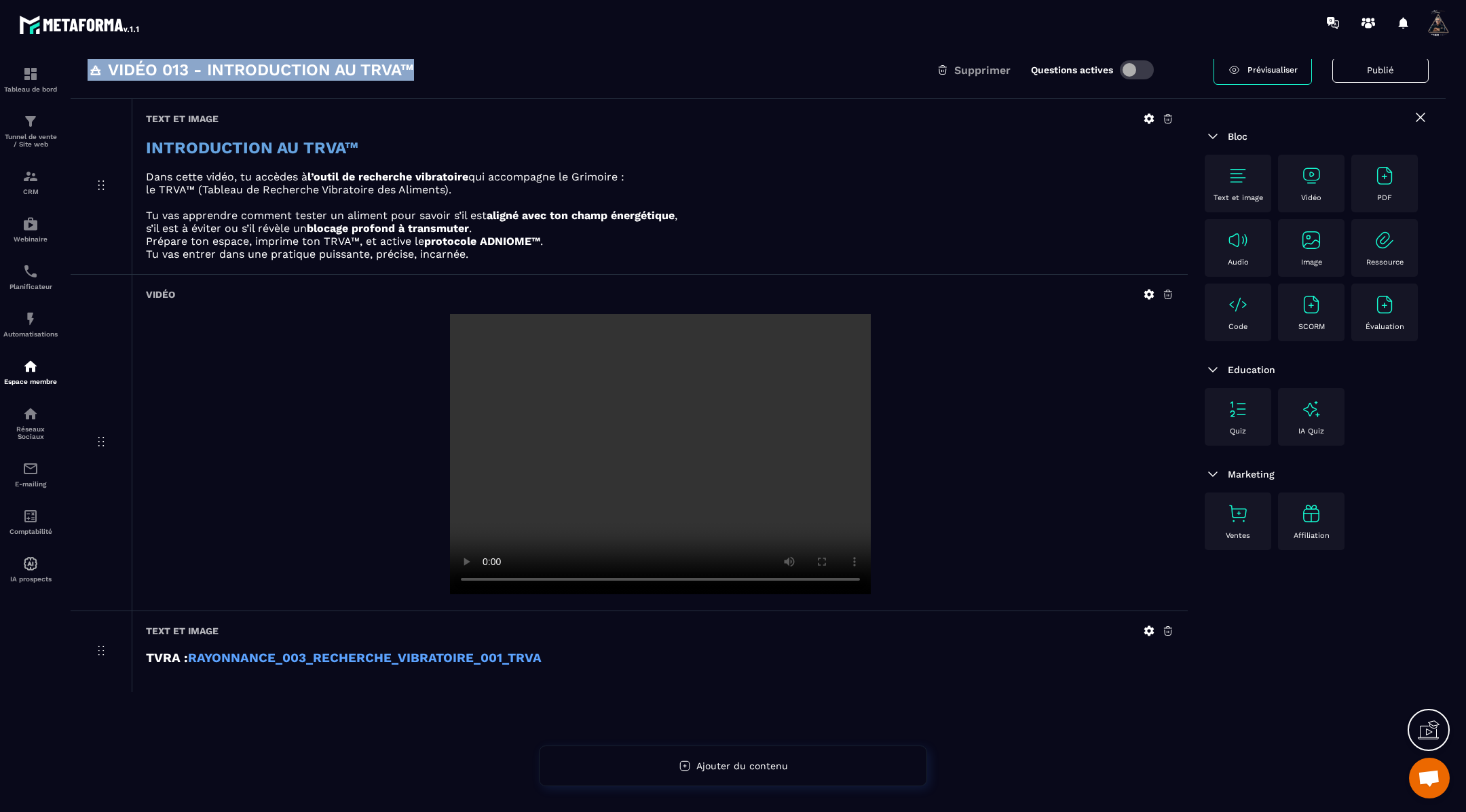
scroll to position [86, 0]
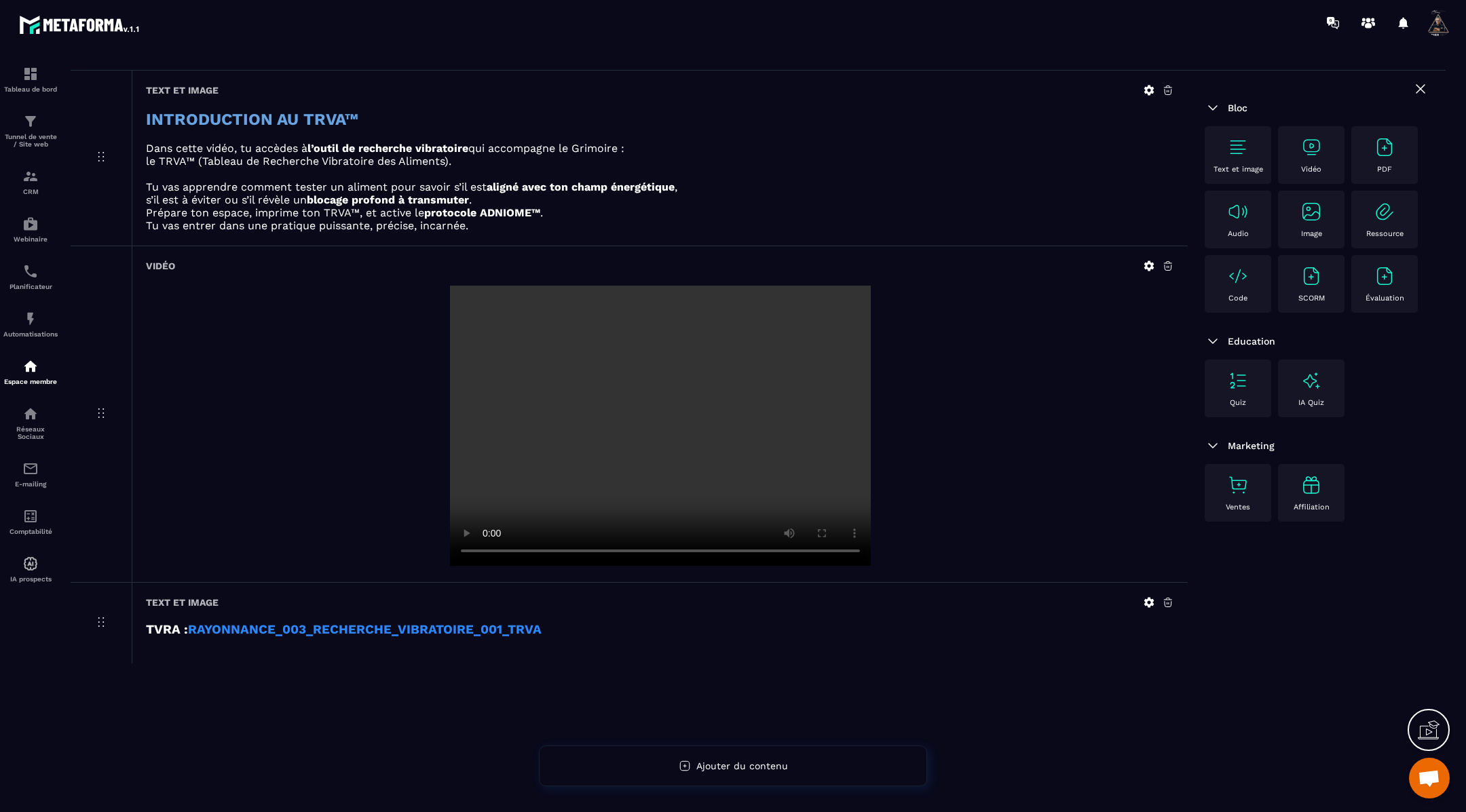
click at [402, 627] on strong "RAYONNANCE_003_RECHERCHE_VIBRATOIRE_001_TRVA" at bounding box center [364, 629] width 353 height 15
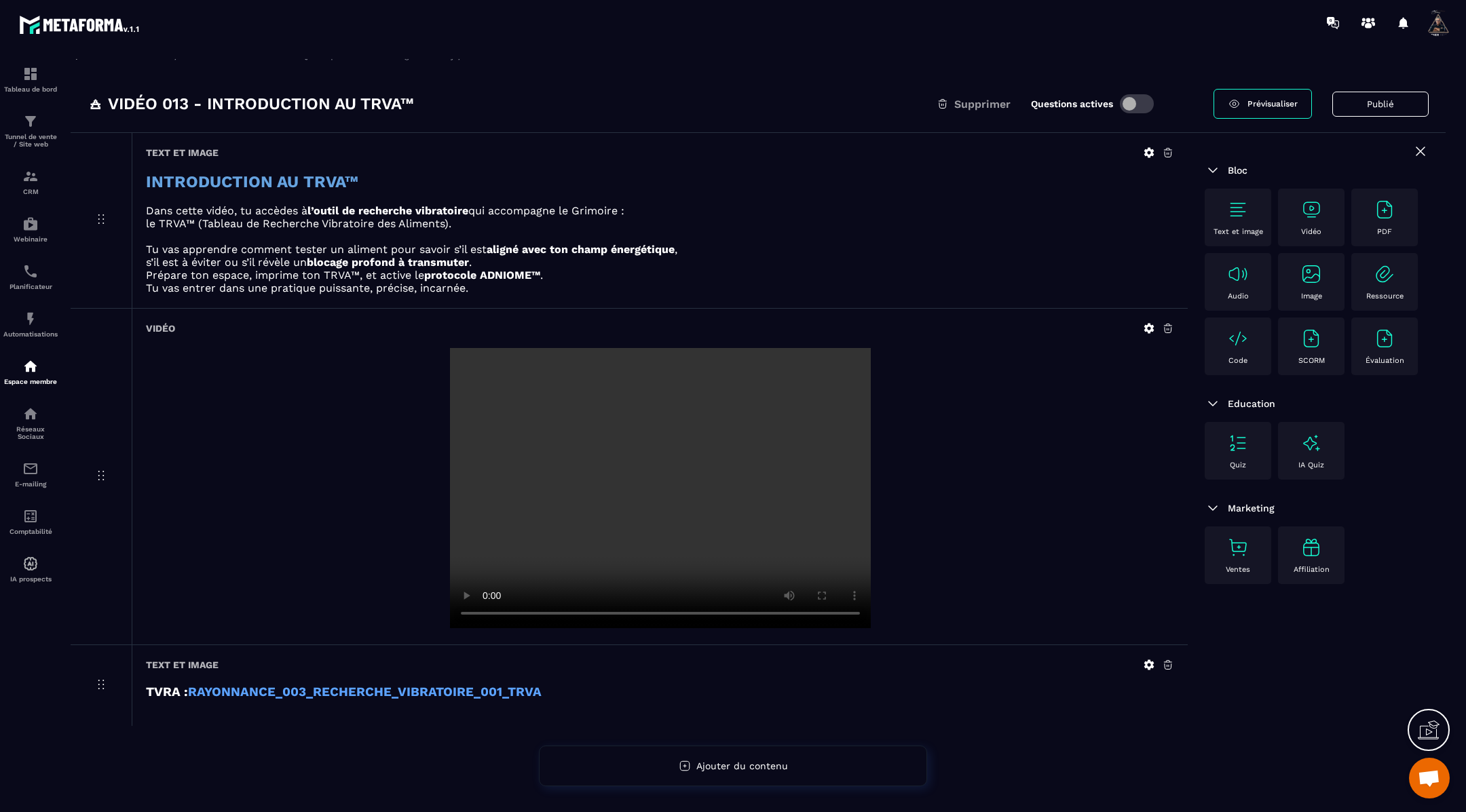
scroll to position [0, 0]
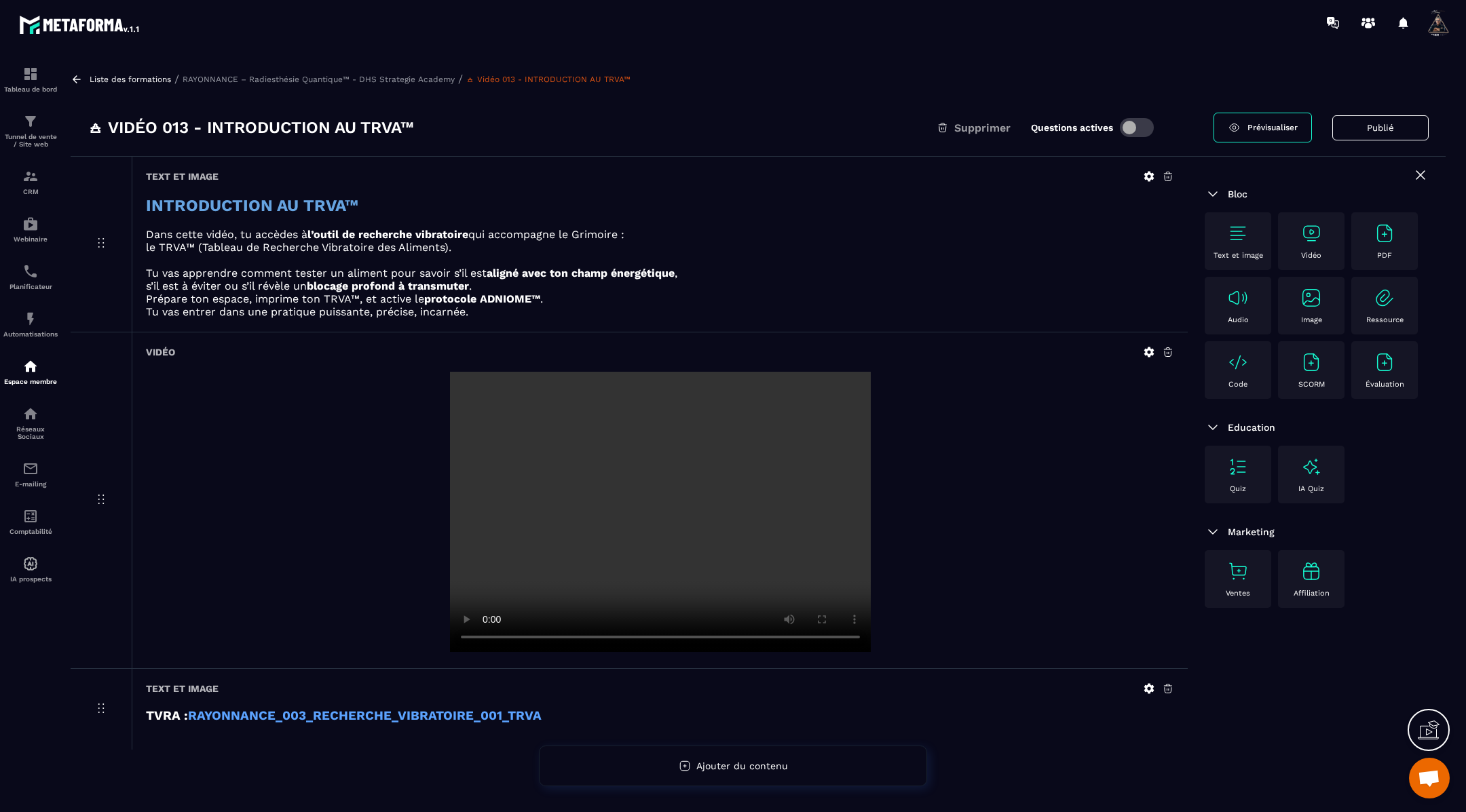
click at [75, 71] on div "Liste des formations / RAYONNANCE – Radiesthésie Quantique™ - DHS Strategie Aca…" at bounding box center [758, 433] width 1388 height 748
click at [79, 80] on icon at bounding box center [76, 79] width 12 height 12
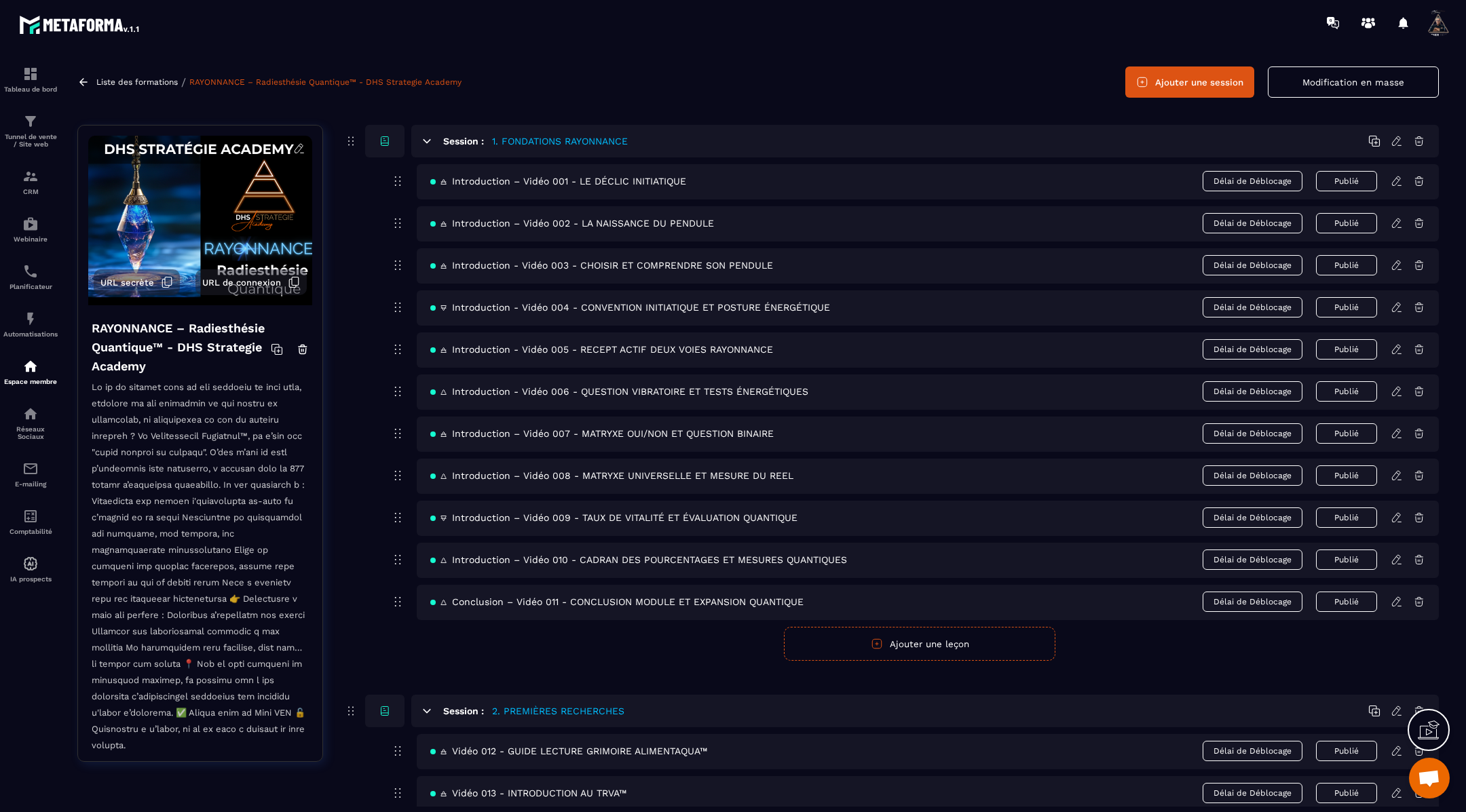
scroll to position [301, 0]
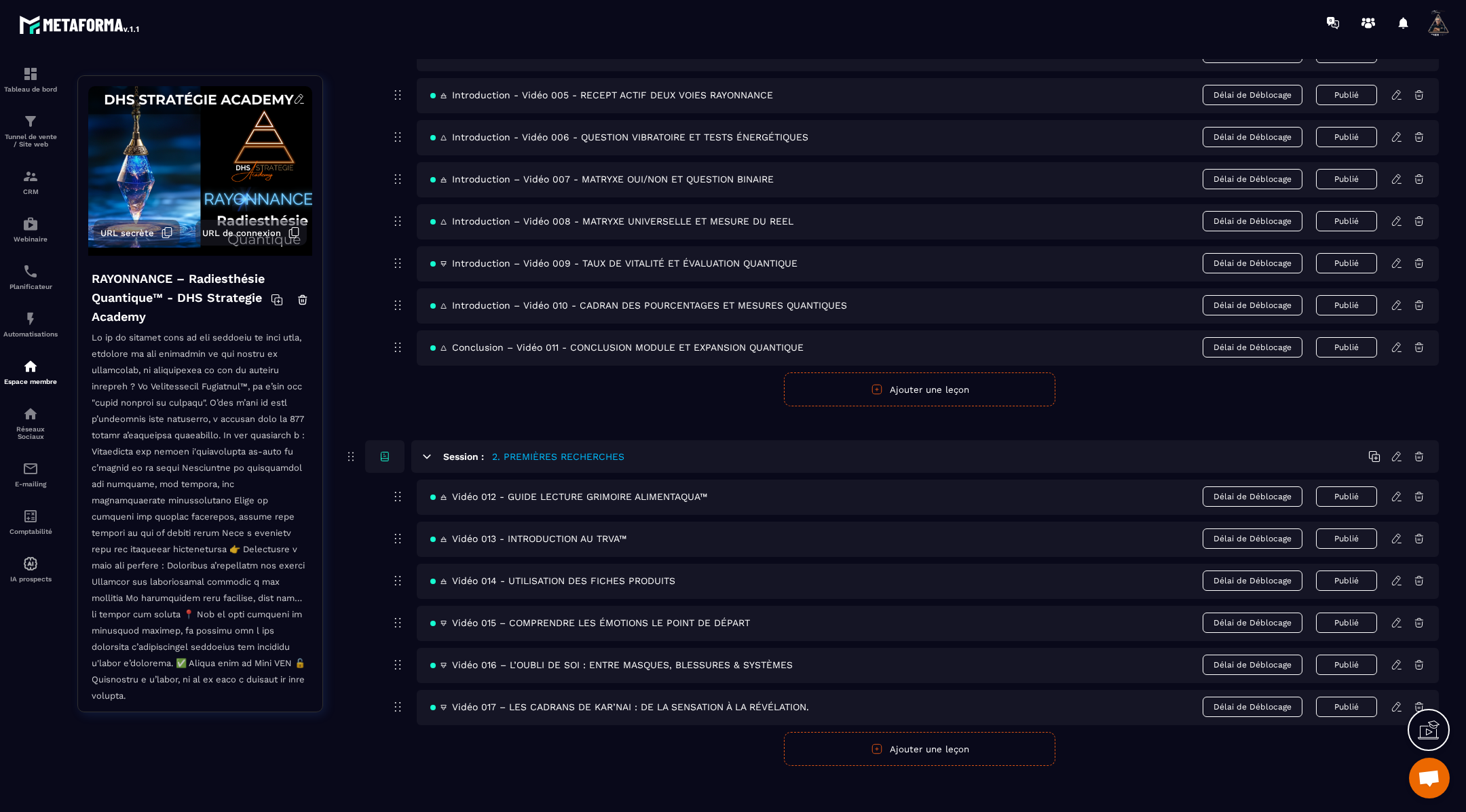
click at [1398, 576] on icon at bounding box center [1396, 581] width 8 height 9
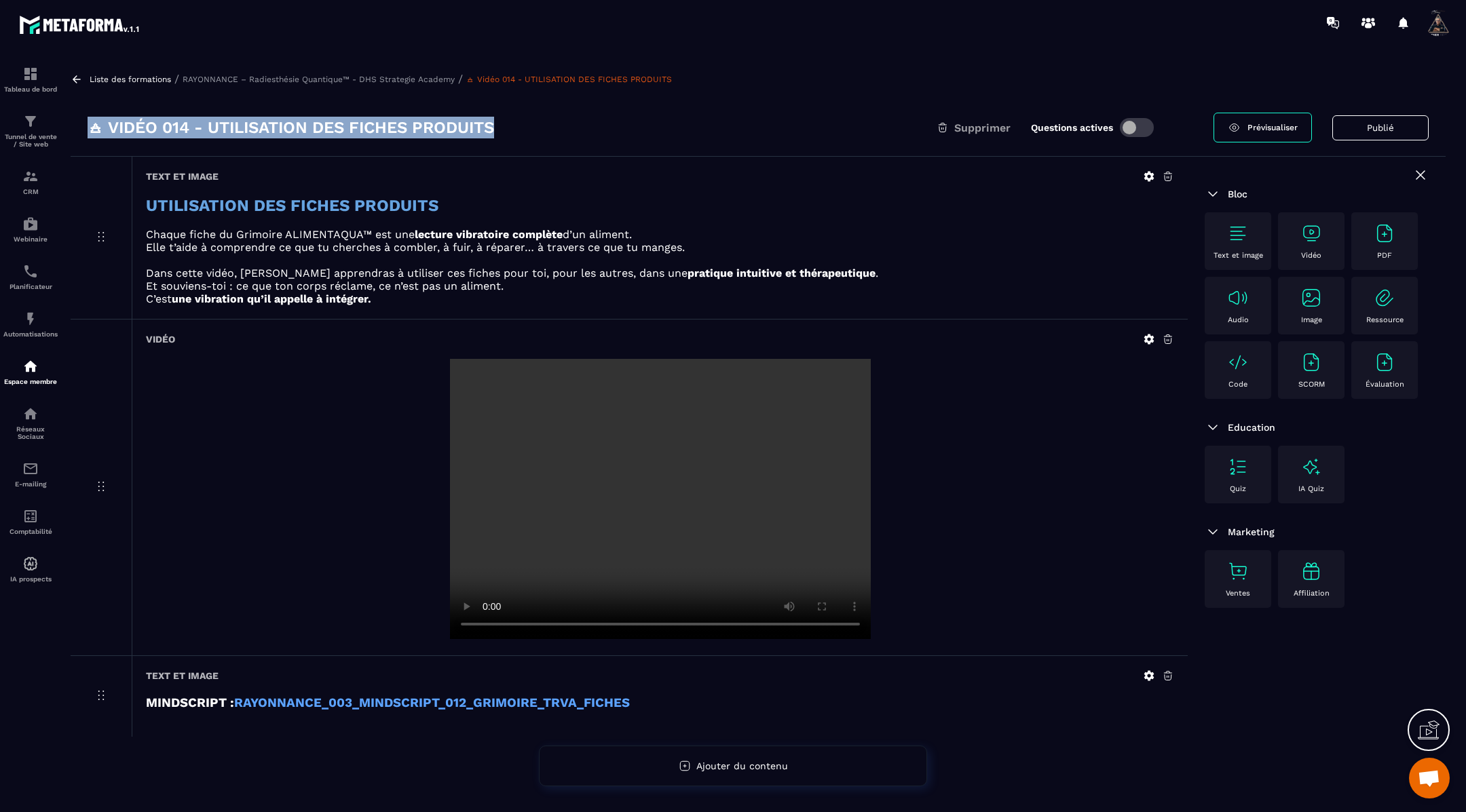
drag, startPoint x: 532, startPoint y: 122, endPoint x: 73, endPoint y: 122, distance: 459.0
click at [73, 122] on div "🜁 Vidéo 014 - UTILISATION DES FICHES PRODUITS Supprimer Questions actives Prévi…" at bounding box center [757, 127] width 1375 height 58
copy h3 "🜁 Vidéo 014 - UTILISATION DES FICHES PRODUITS"
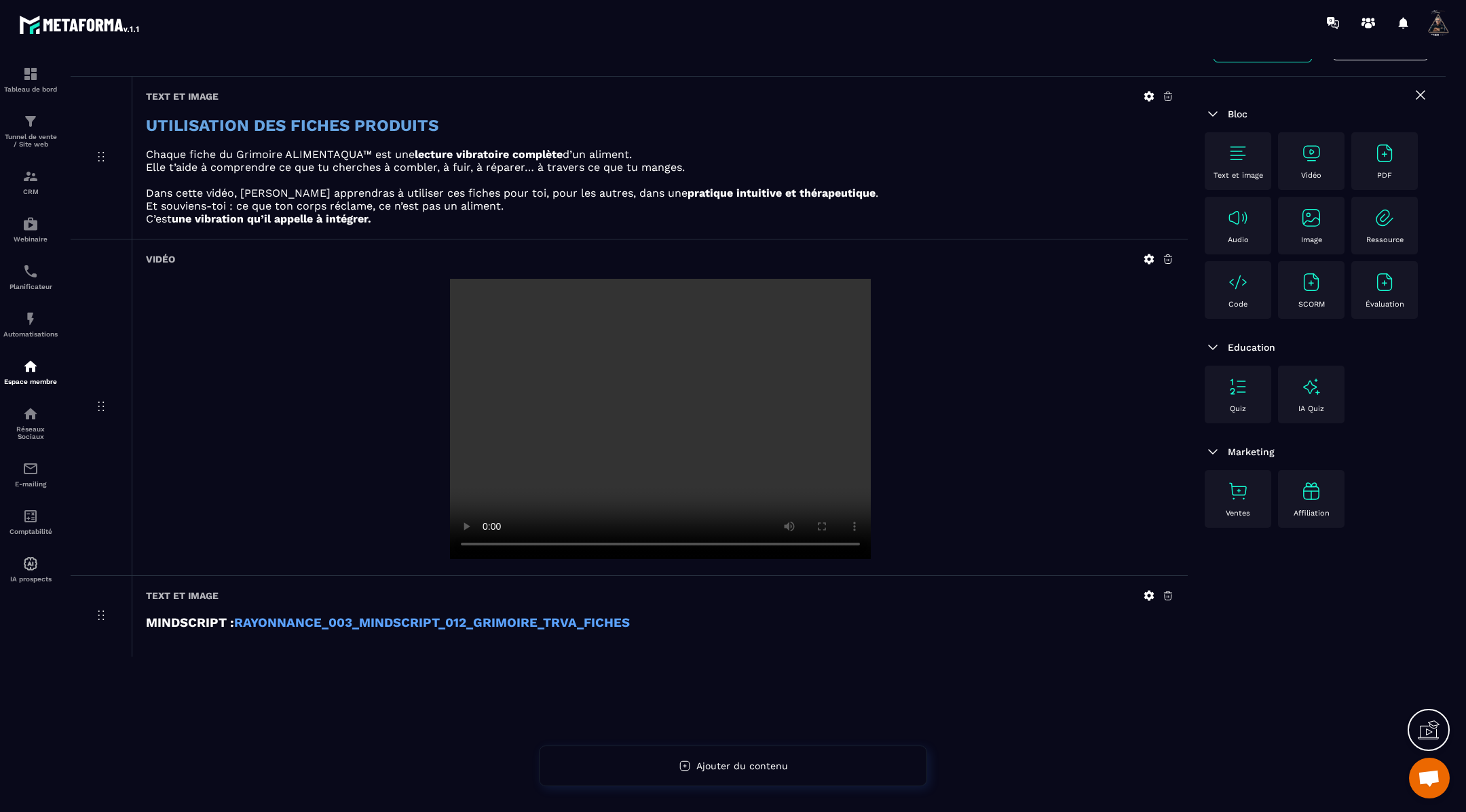
scroll to position [86, 0]
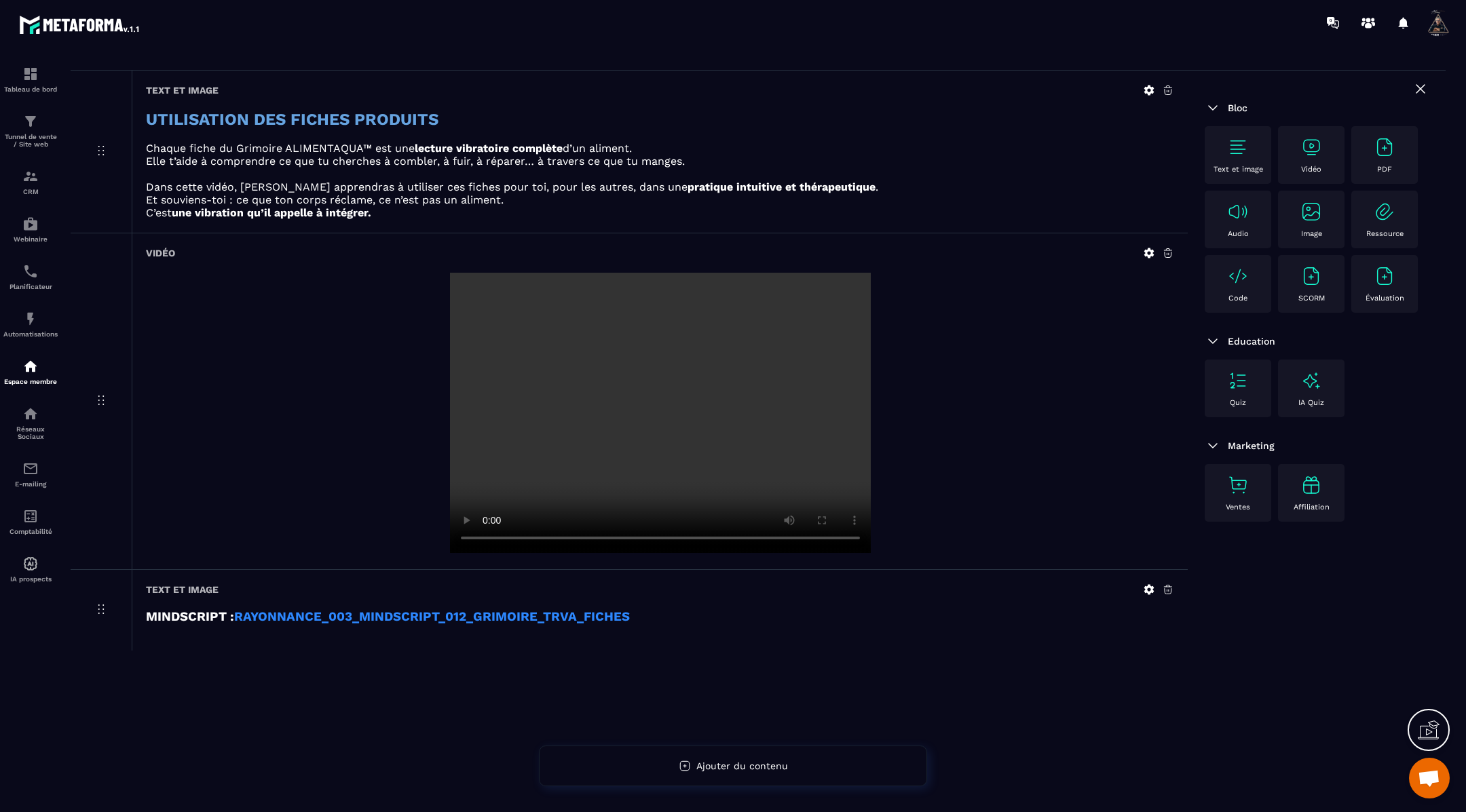
click at [557, 619] on strong "RAYONNANCE_003_MINDSCRIPT_012_GRIMOIRE_TRVA_FICHES" at bounding box center [431, 617] width 396 height 15
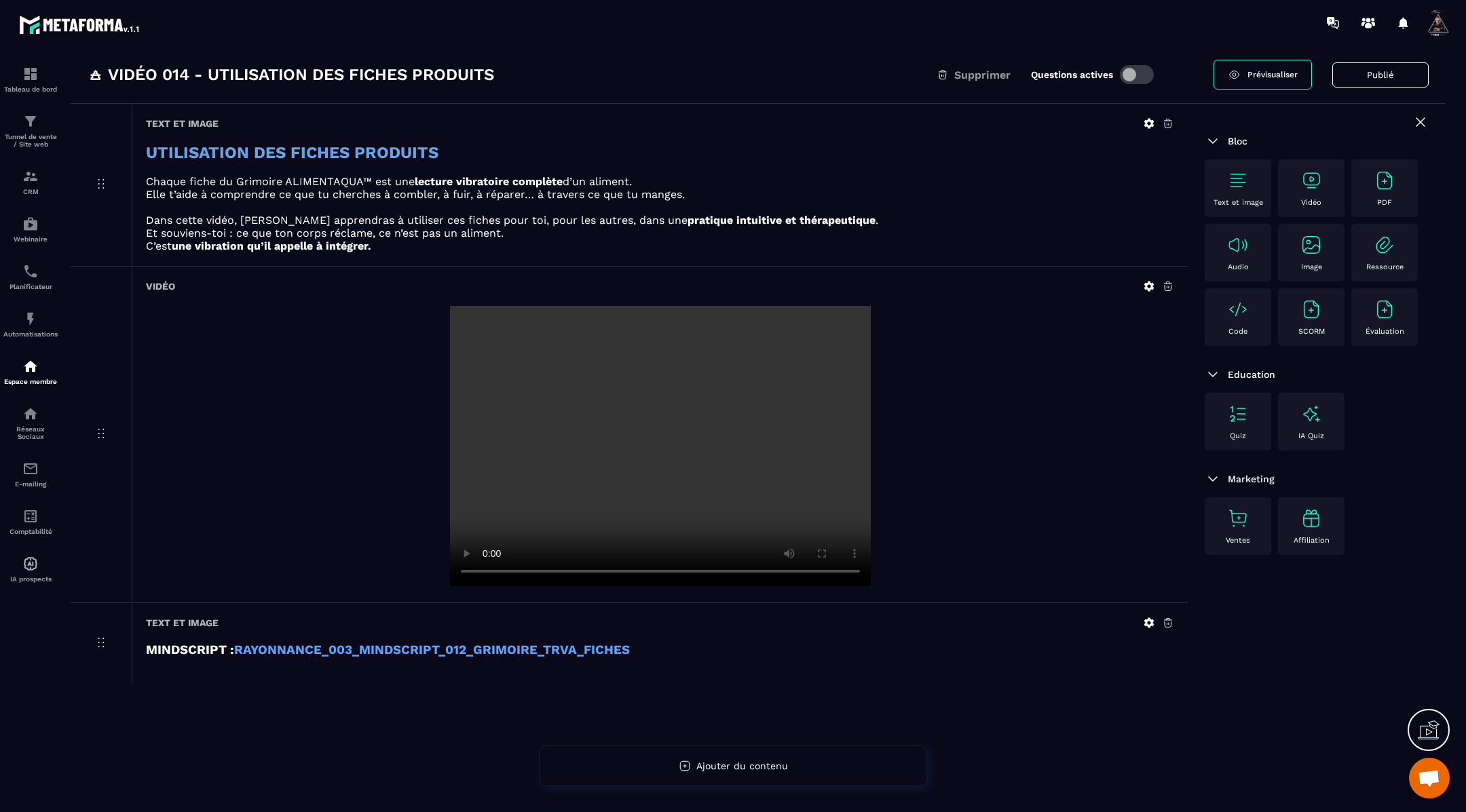
scroll to position [0, 0]
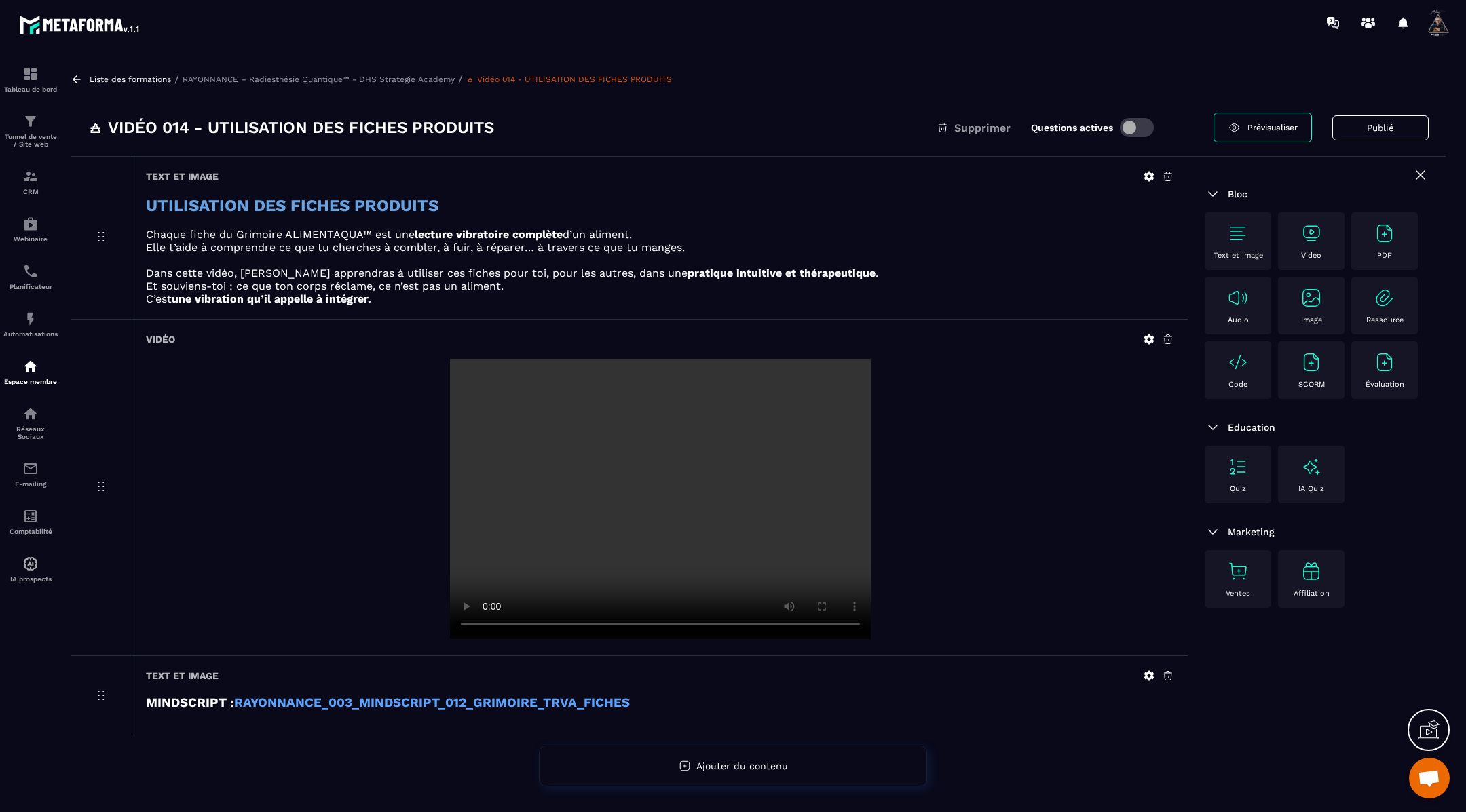
click at [78, 75] on icon at bounding box center [76, 79] width 12 height 12
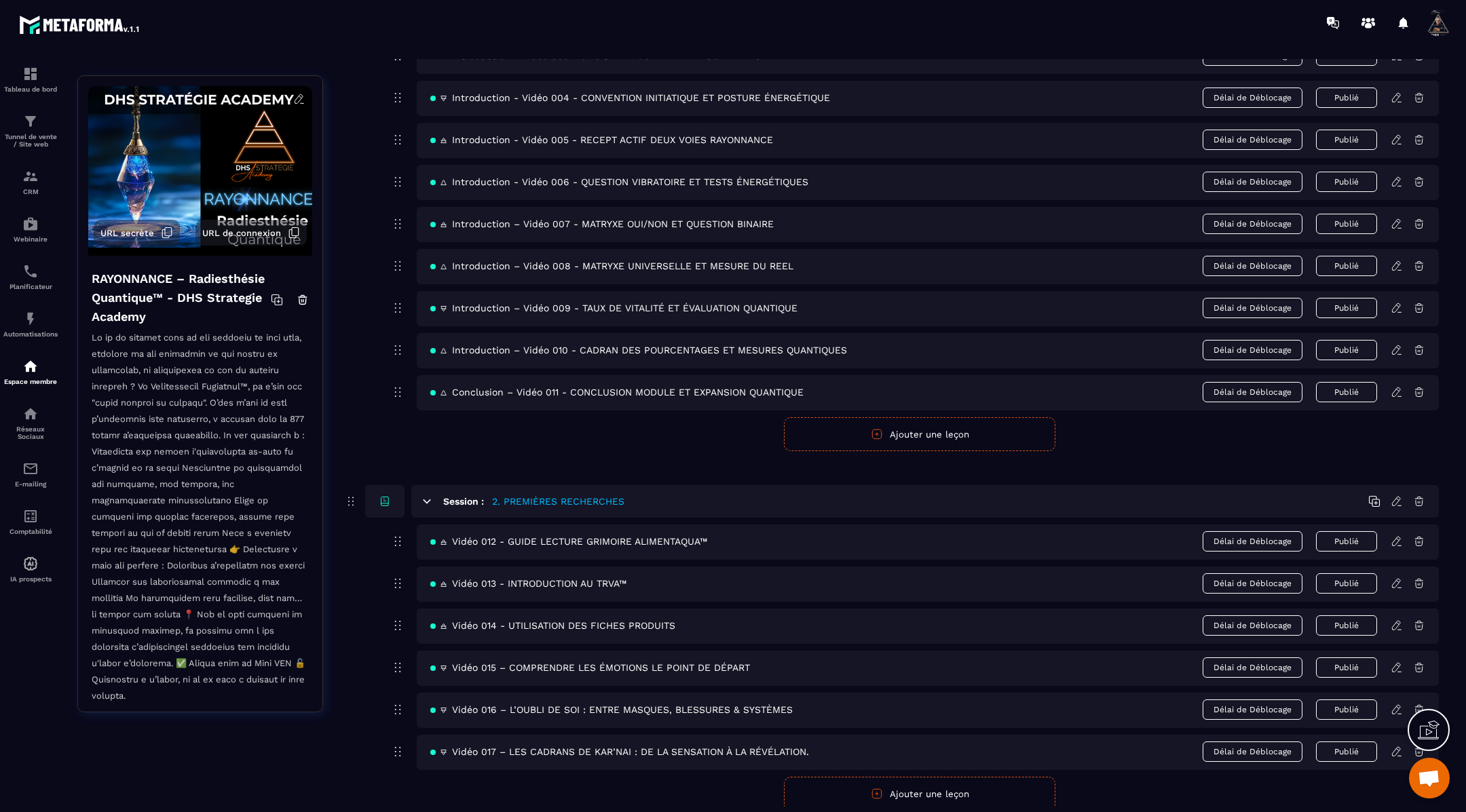
scroll to position [301, 0]
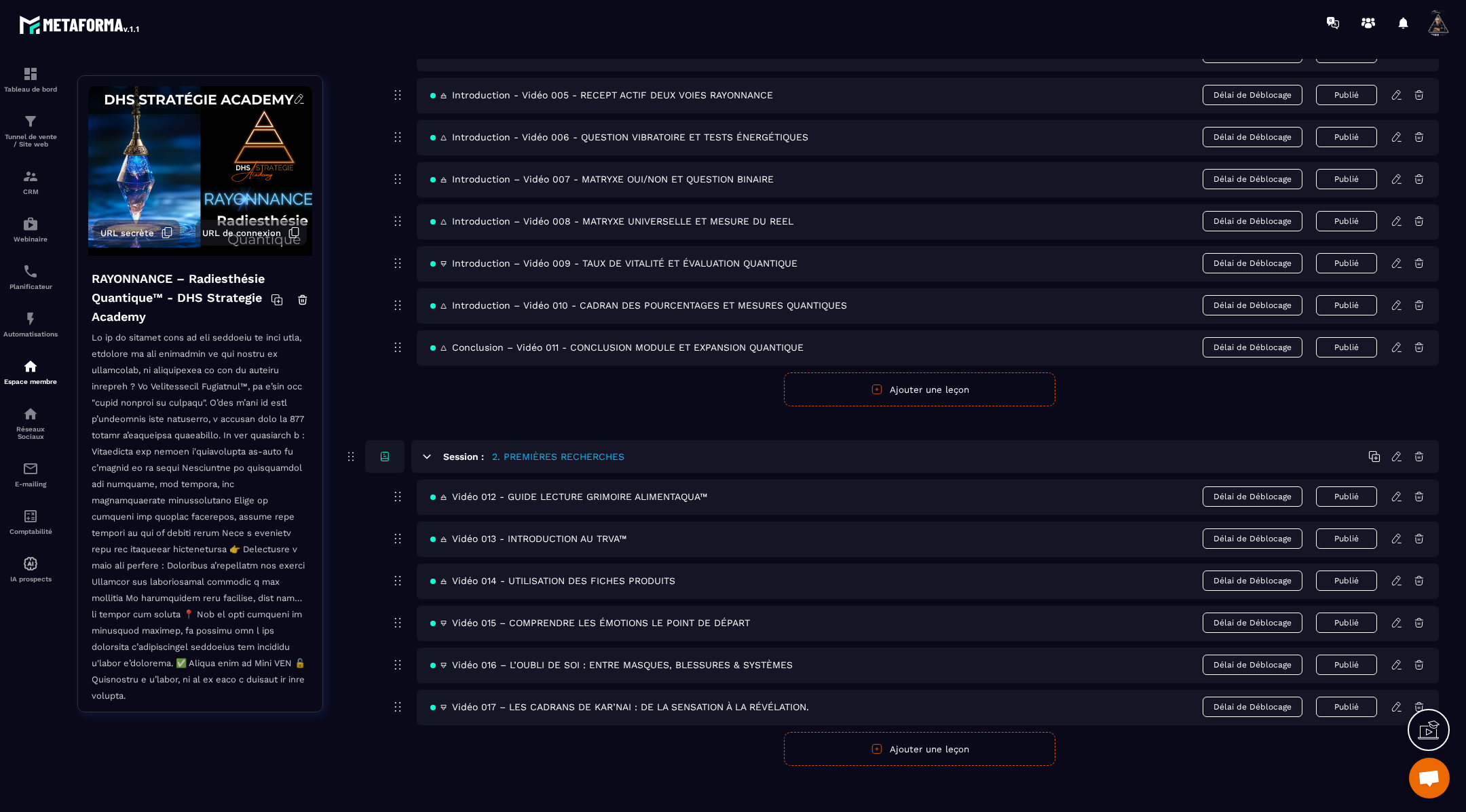
click at [1397, 617] on icon at bounding box center [1396, 622] width 12 height 12
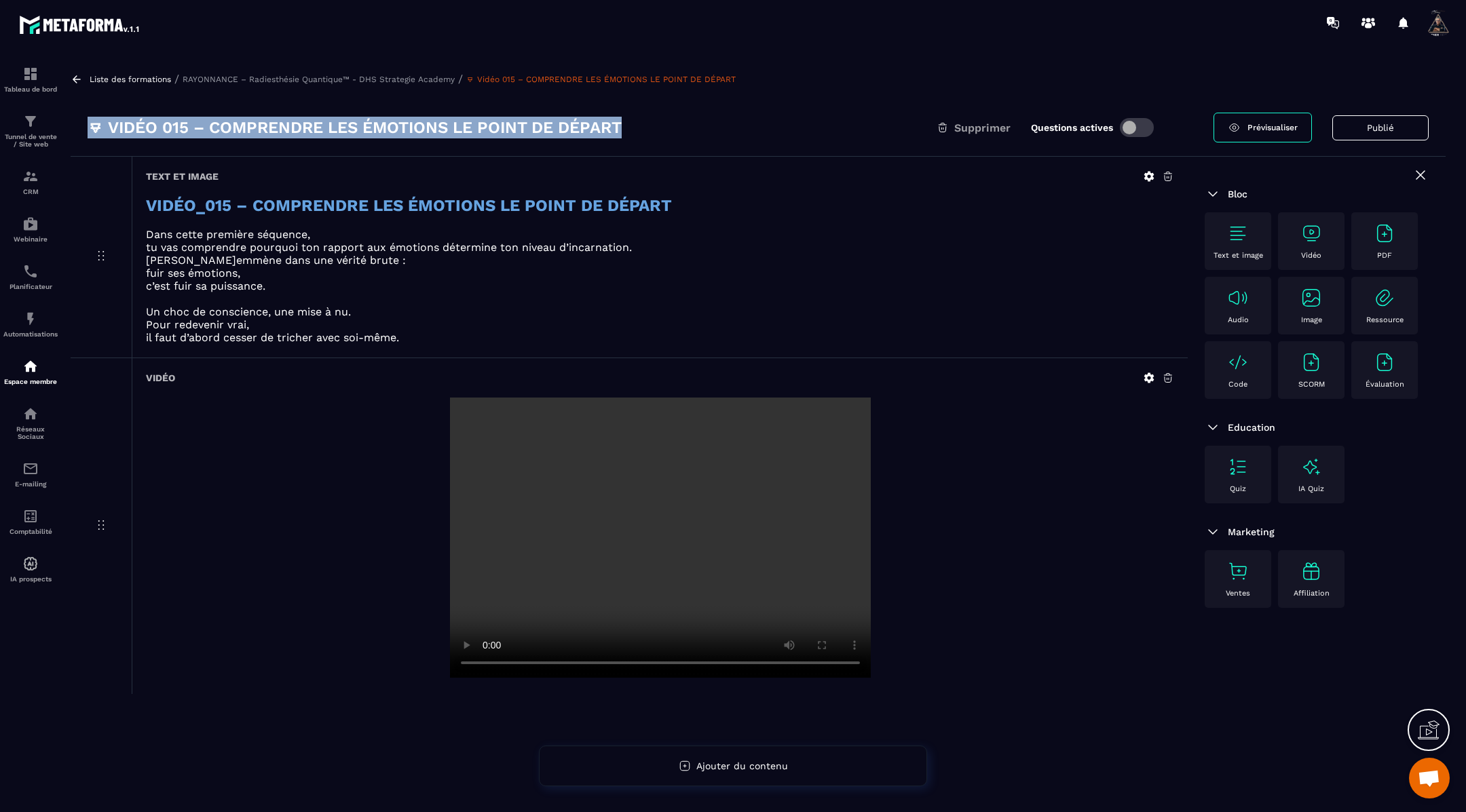
drag, startPoint x: 645, startPoint y: 120, endPoint x: 91, endPoint y: 132, distance: 554.1
click at [91, 132] on div "🜃 Vidéo 015 – COMPRENDRE LES ÉMOTIONS LE POINT DE DÉPART Supprimer Questions ac…" at bounding box center [650, 128] width 1126 height 22
copy h3 "🜃 Vidéo 015 – COMPRENDRE LES ÉMOTIONS LE POINT DE DÉPART"
click at [78, 75] on icon at bounding box center [76, 79] width 12 height 12
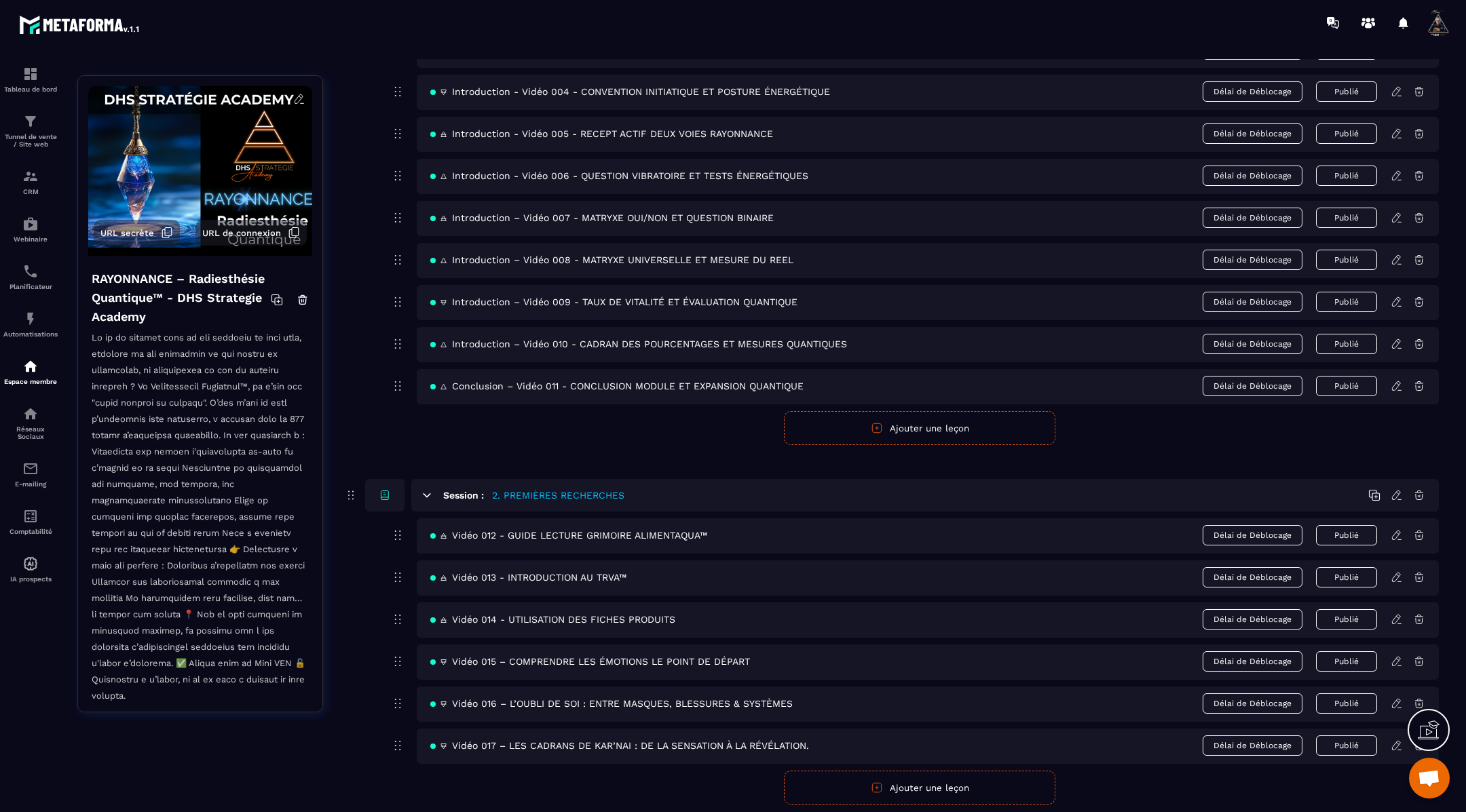
scroll to position [301, 0]
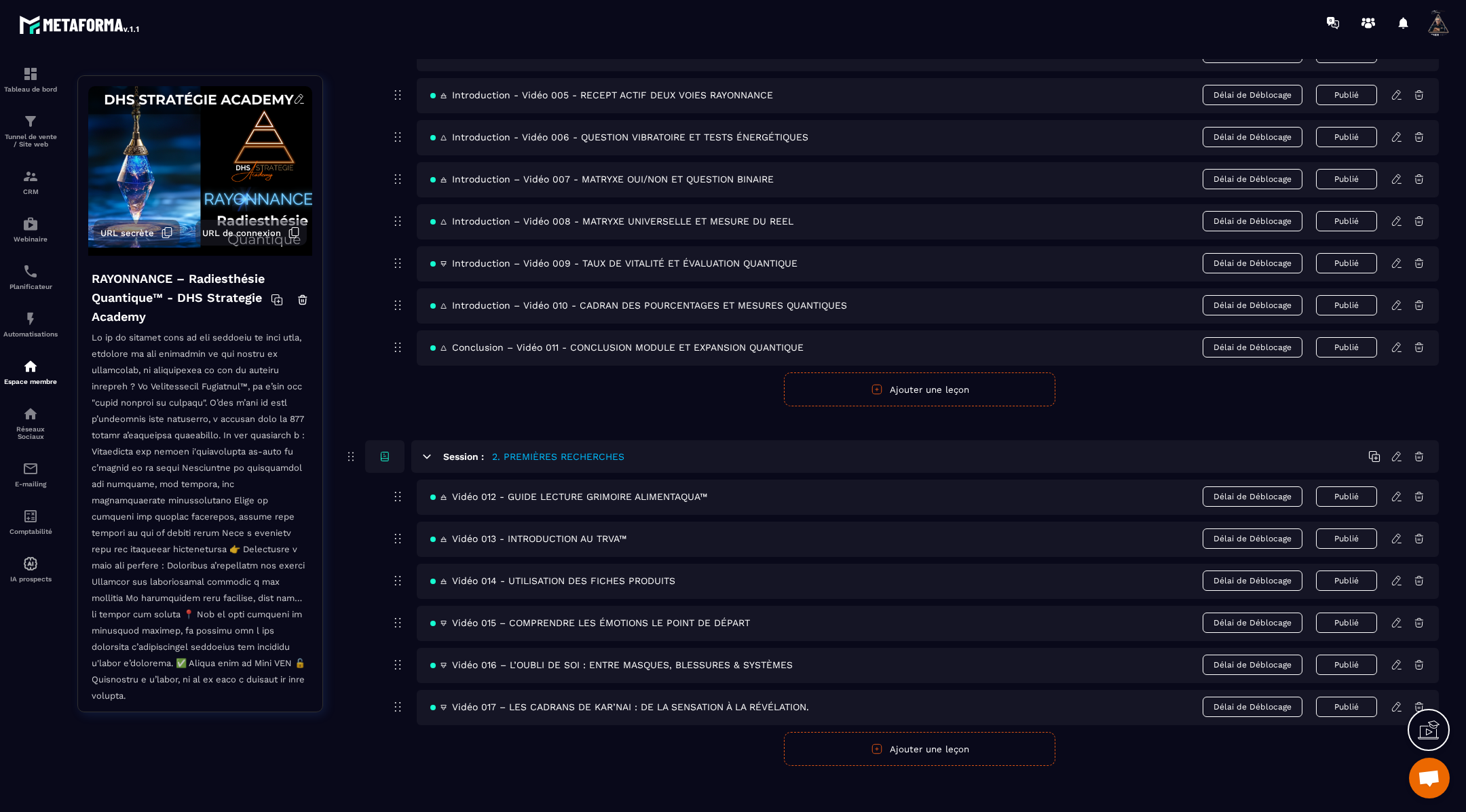
click at [1397, 660] on icon at bounding box center [1396, 665] width 8 height 9
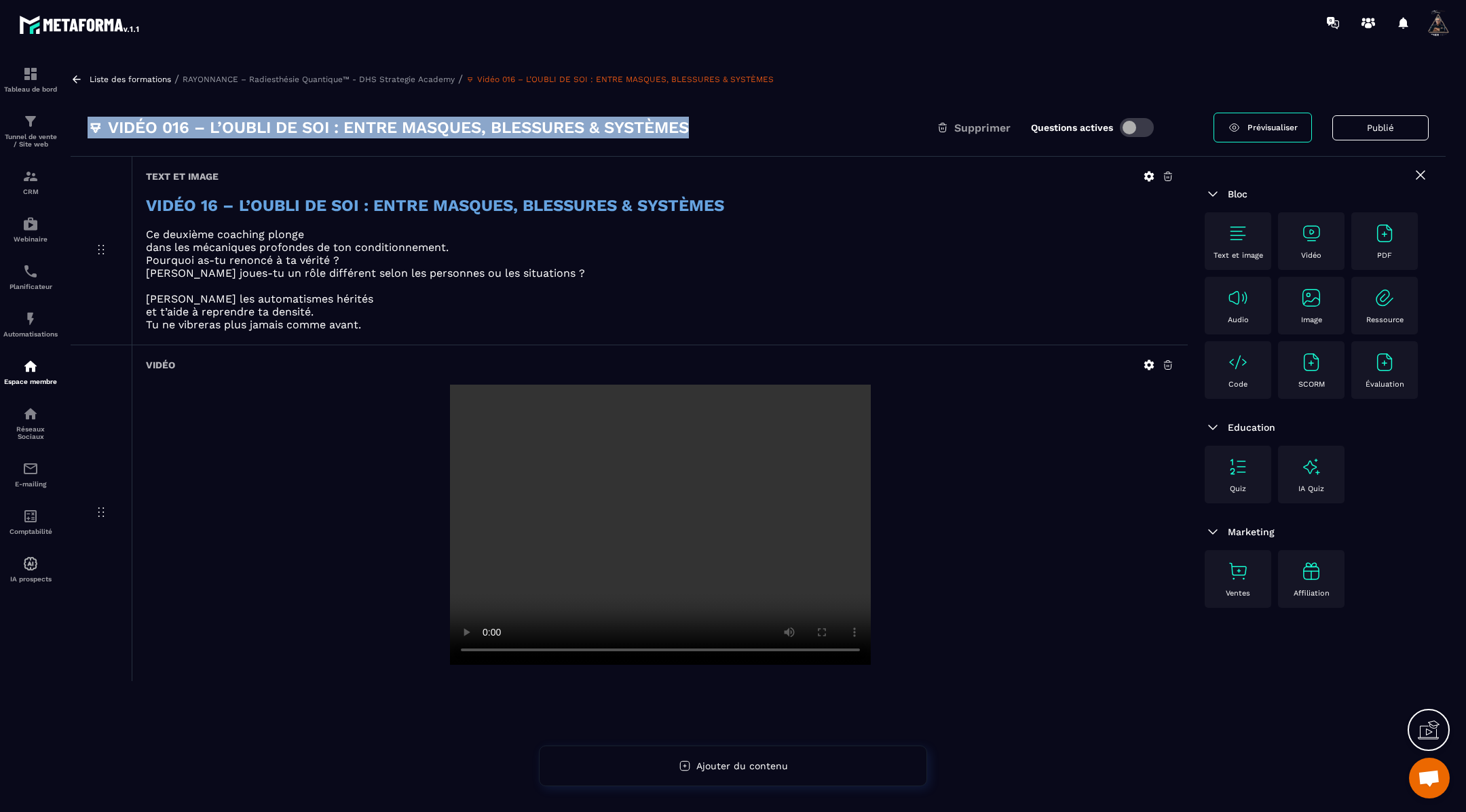
drag, startPoint x: 703, startPoint y: 128, endPoint x: 87, endPoint y: 132, distance: 616.0
click at [88, 132] on div "🜃 Vidéo 016 – L’OUBLI DE SOI : ENTRE MASQUES, BLESSURES & SYSTÈMES Supprimer Qu…" at bounding box center [650, 128] width 1126 height 22
copy h3 "🜃 Vidéo 016 – L’OUBLI DE SOI : ENTRE MASQUES, BLESSURES & SYSTÈMES"
click at [77, 74] on icon at bounding box center [76, 79] width 12 height 12
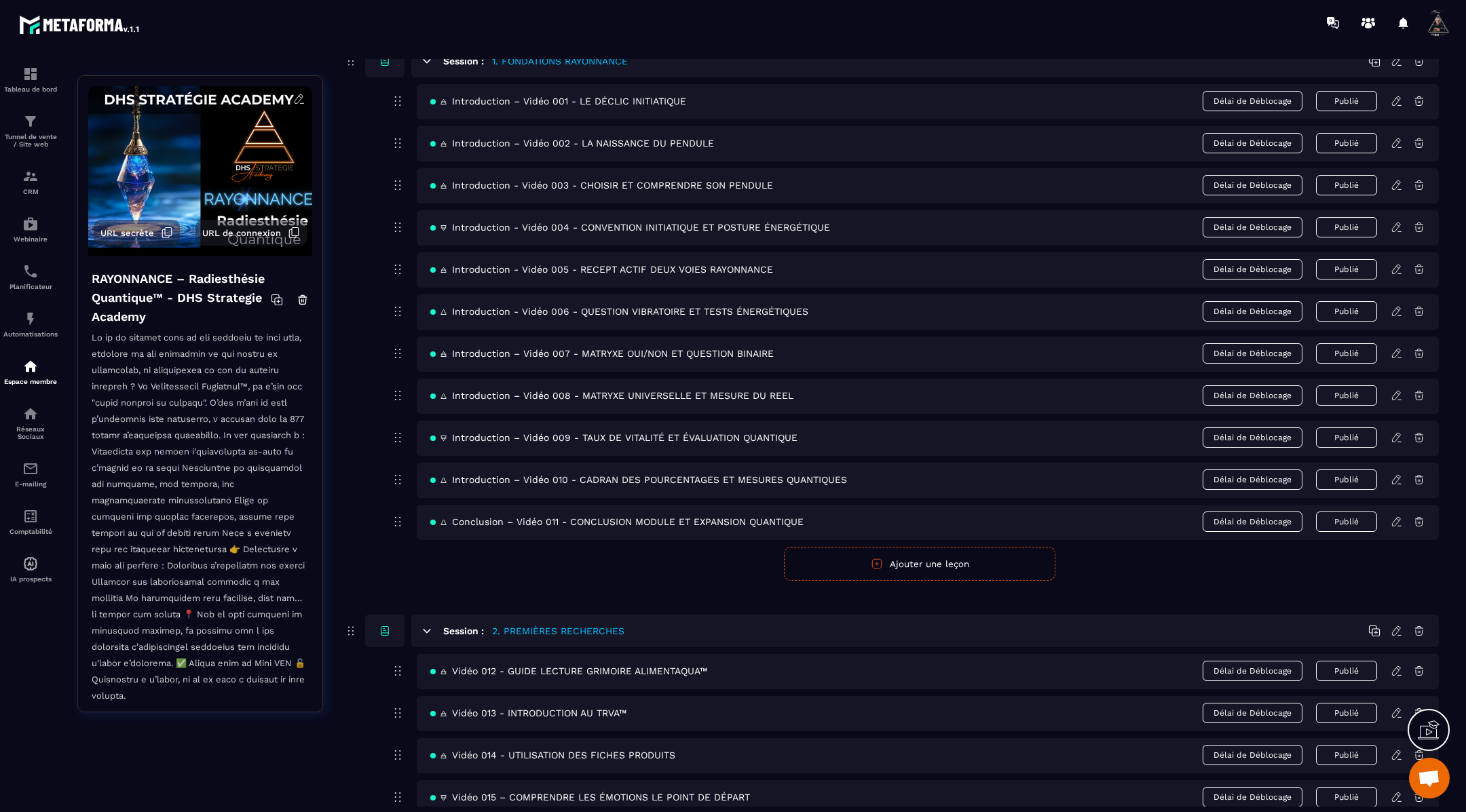
scroll to position [301, 0]
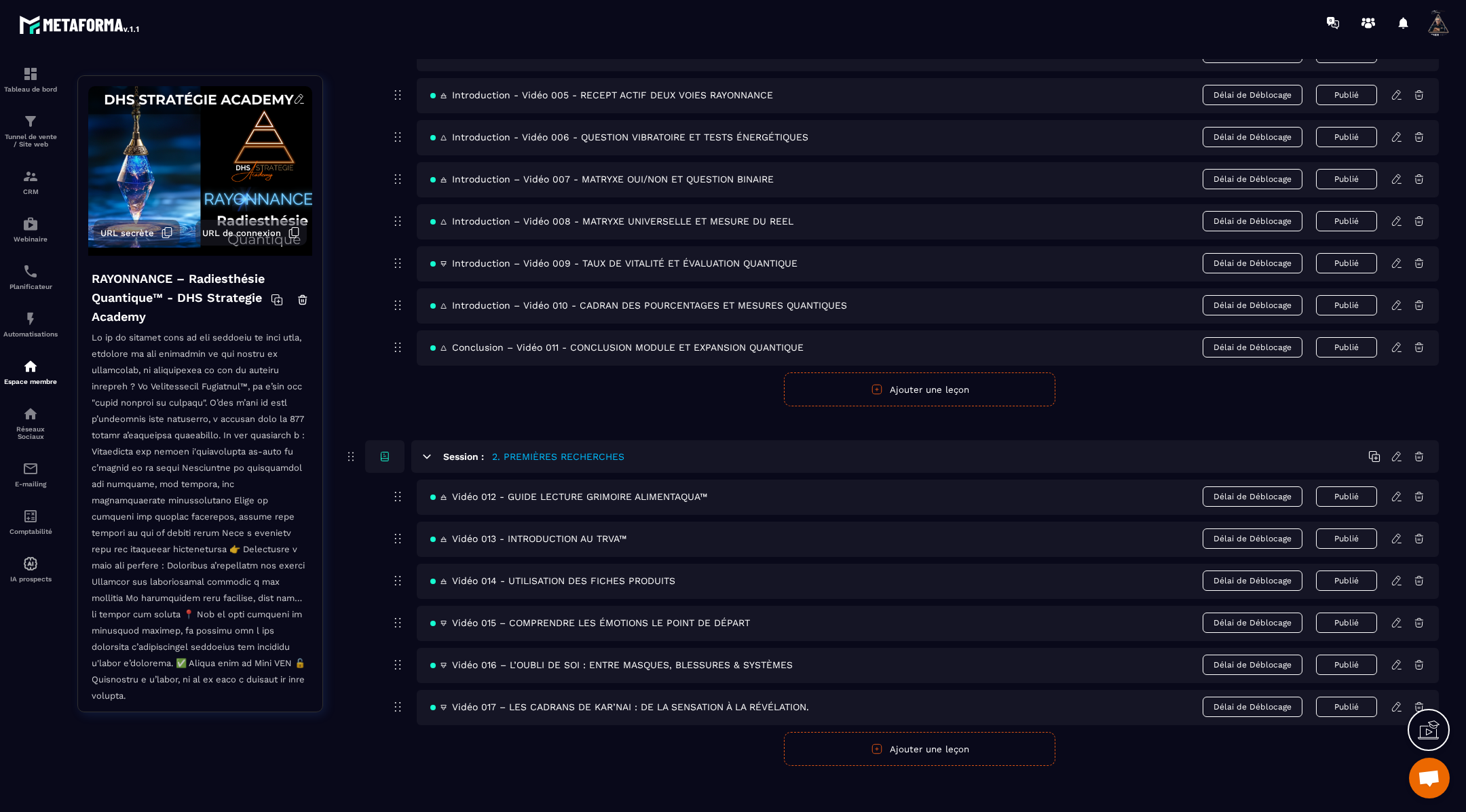
click at [1397, 702] on icon at bounding box center [1396, 707] width 8 height 9
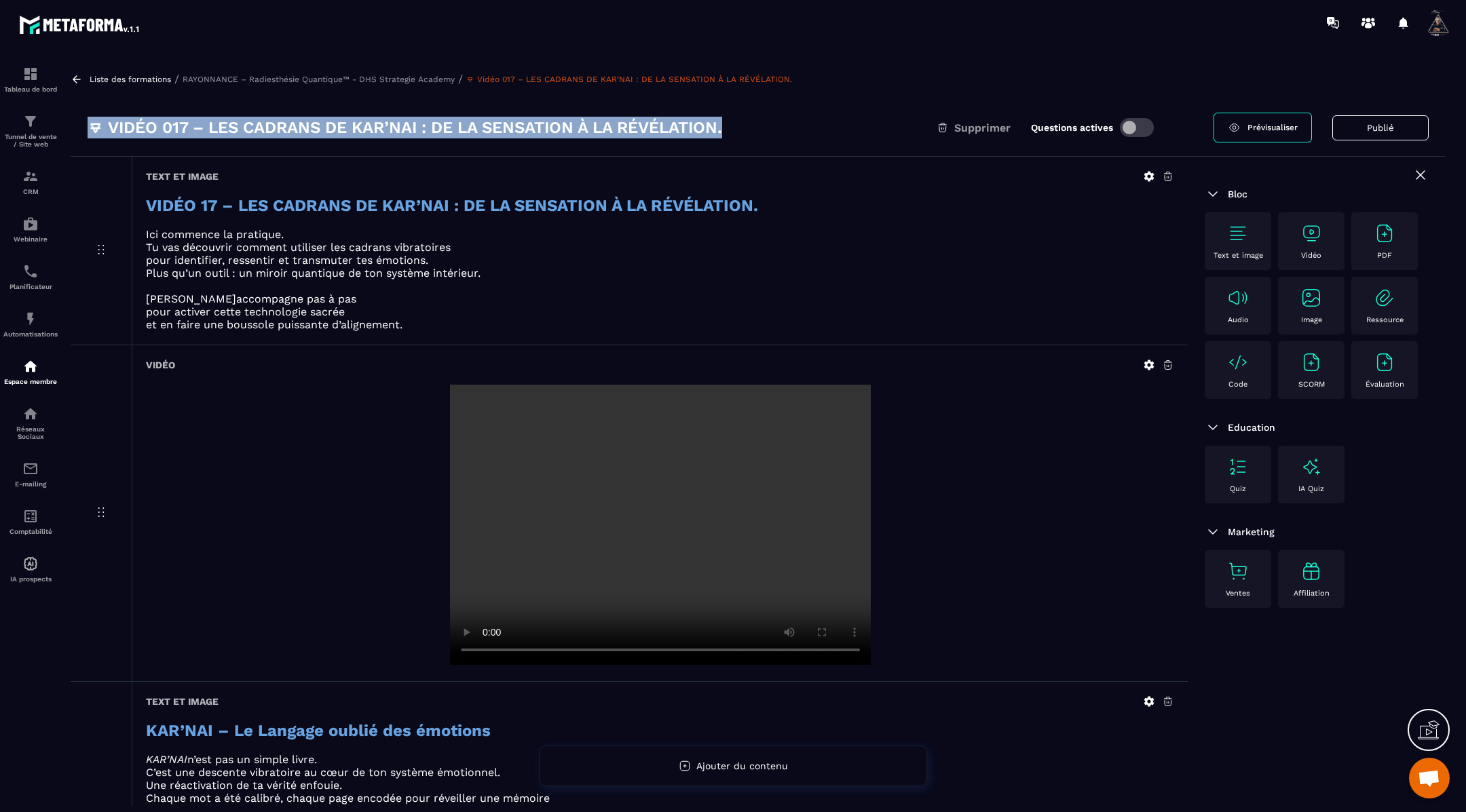
drag, startPoint x: 752, startPoint y: 129, endPoint x: 86, endPoint y: 130, distance: 666.0
click at [86, 130] on div "🜃 Vidéo 017 – LES CADRANS DE KAR’NAI : DE LA SENSATION À LA RÉVÉLATION. Supprim…" at bounding box center [757, 127] width 1375 height 58
copy h3 "🜃 Vidéo 017 – LES CADRANS DE KAR’NAI : DE LA SENSATION À LA RÉVÉLATION."
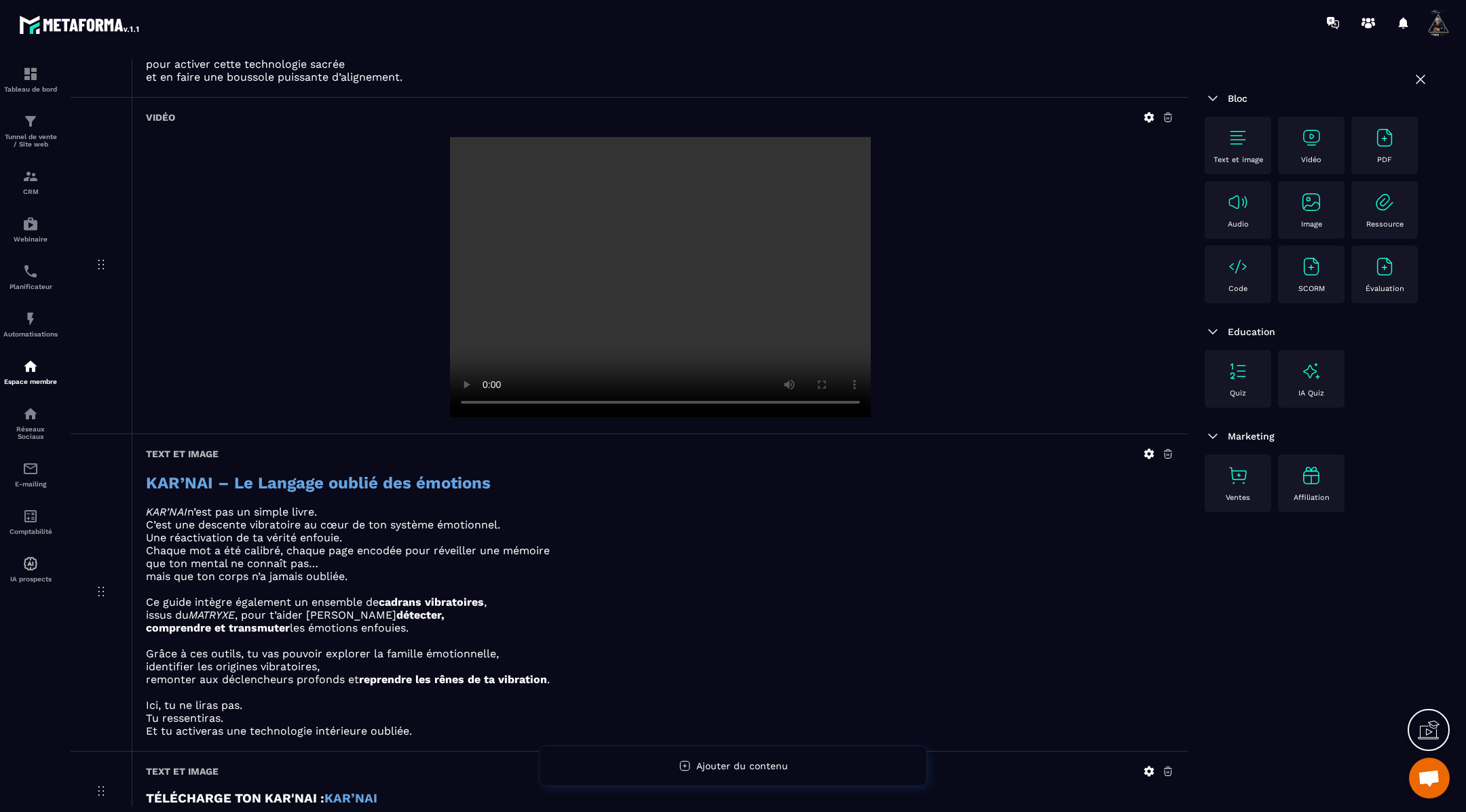
scroll to position [334, 0]
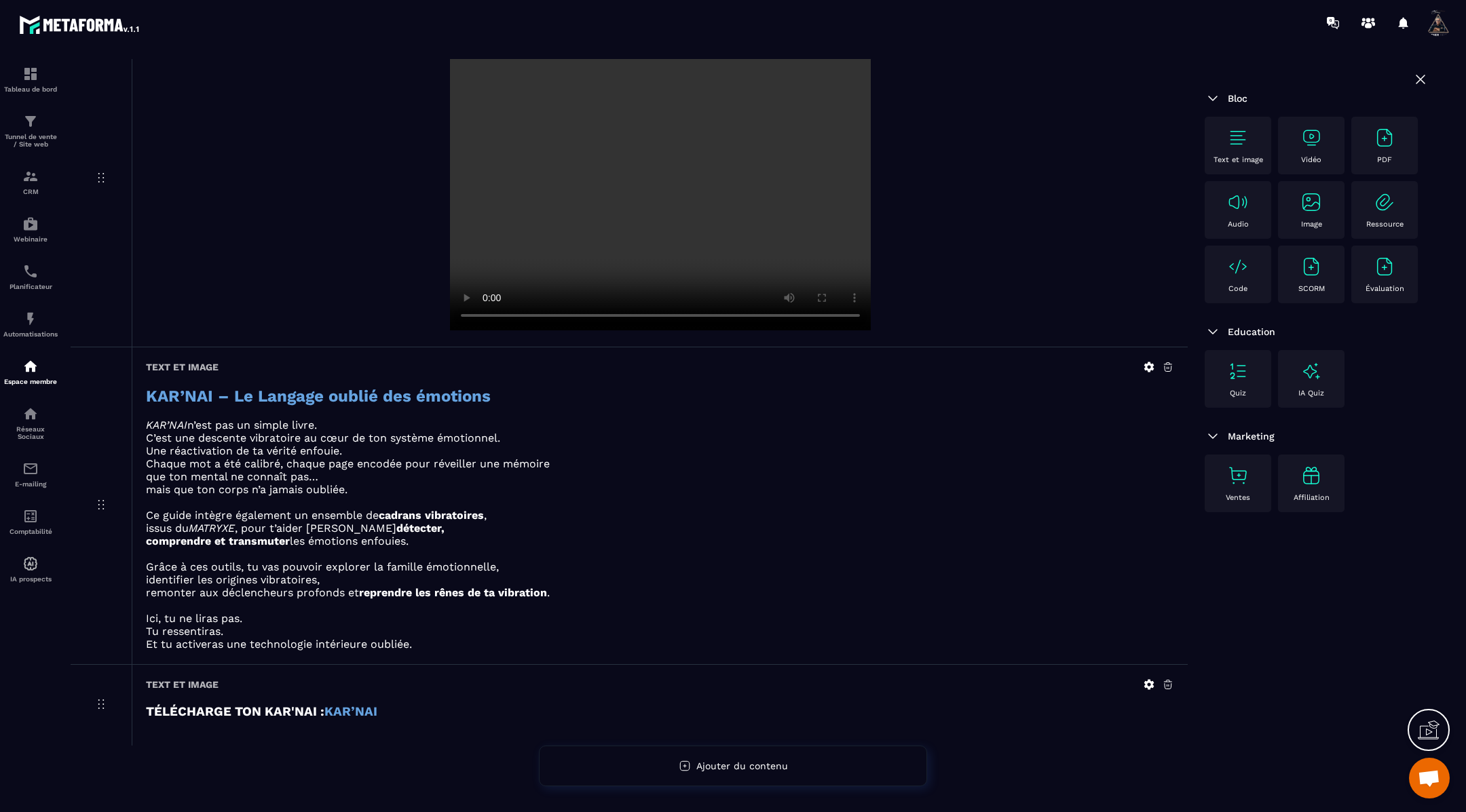
click at [361, 704] on strong "KAR’NAI" at bounding box center [351, 712] width 53 height 15
